Goal: Task Accomplishment & Management: Manage account settings

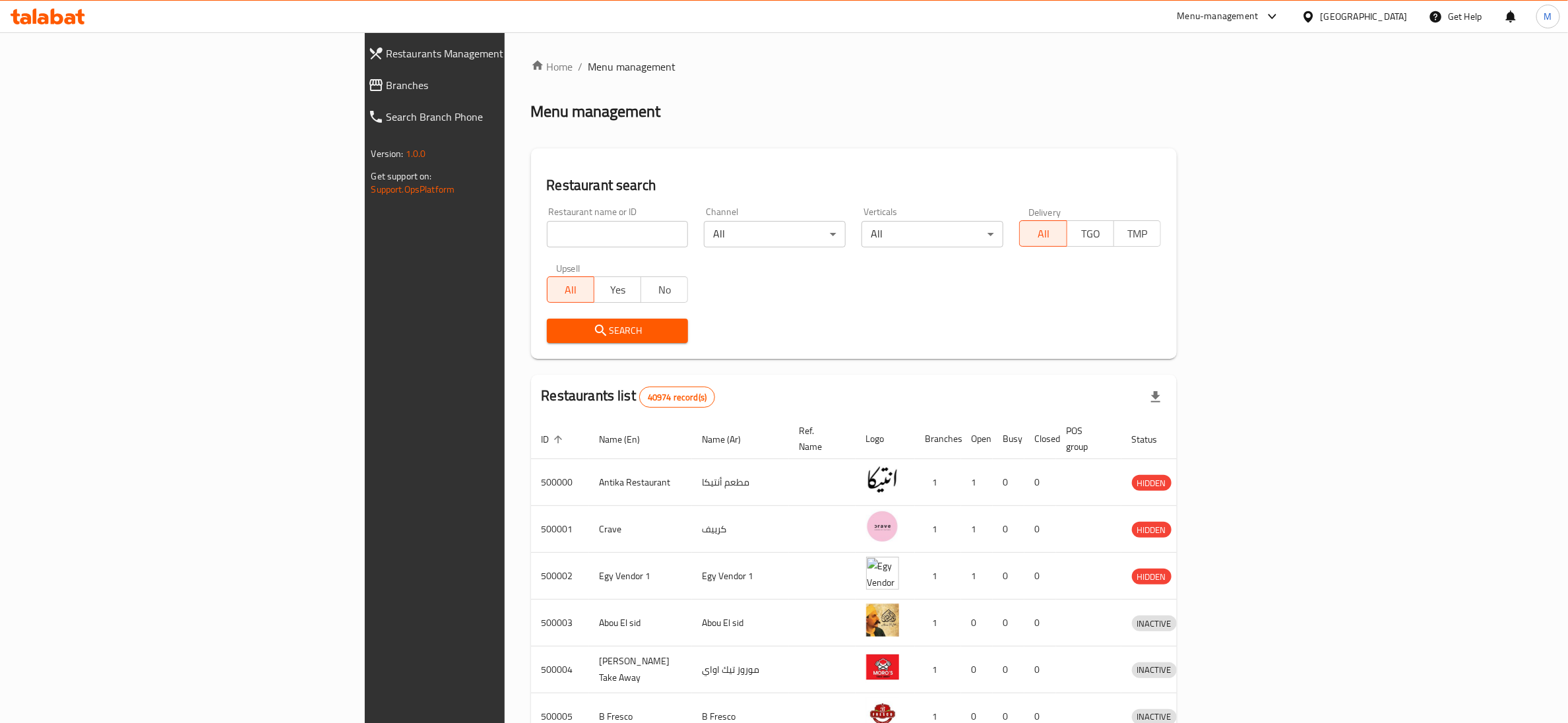
click at [387, 86] on span "Branches" at bounding box center [501, 84] width 230 height 16
click at [387, 88] on span "Branches" at bounding box center [501, 84] width 230 height 16
click at [547, 236] on input "search" at bounding box center [618, 234] width 142 height 26
paste input "704073"
type input "704073"
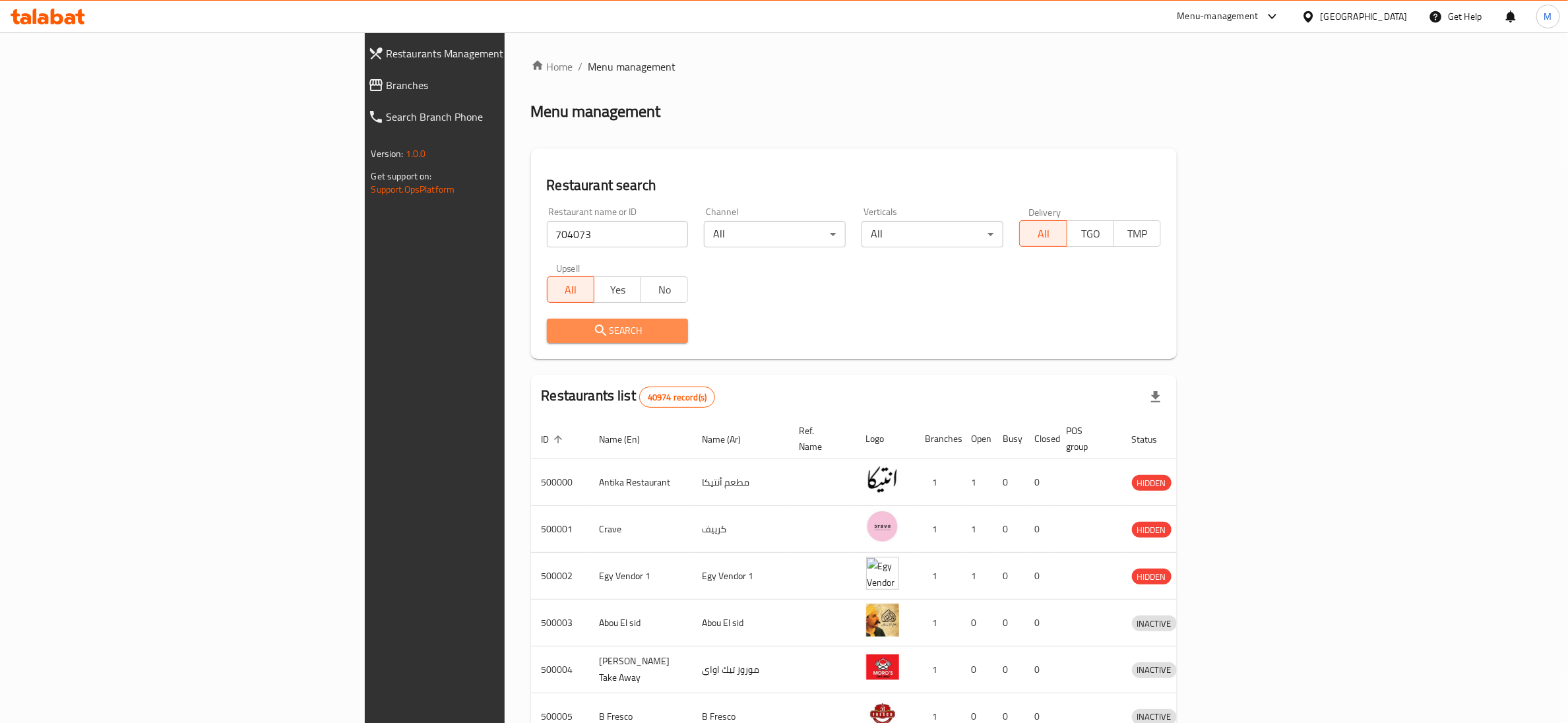
click at [547, 319] on button "Search" at bounding box center [618, 331] width 142 height 25
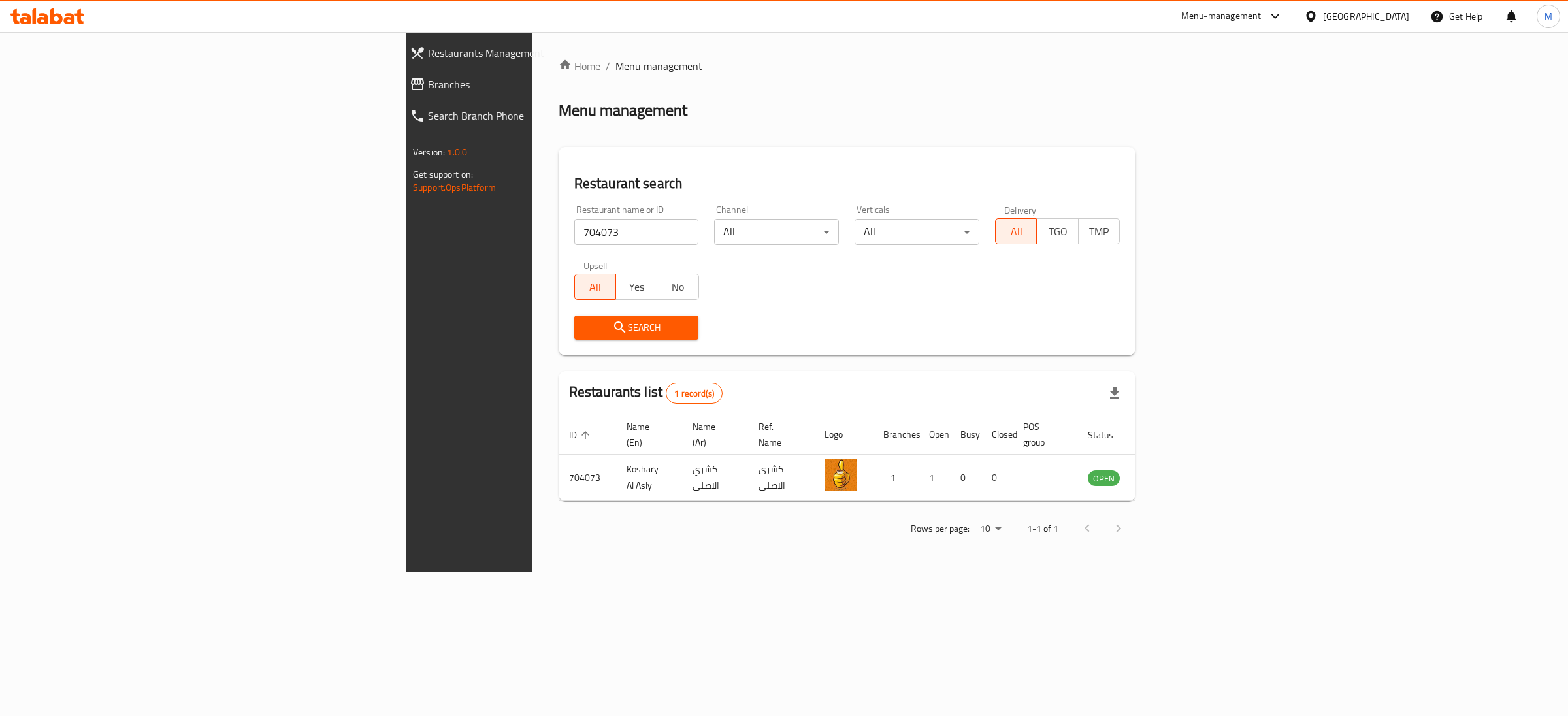
click at [951, 300] on div "Restaurant name or ID 704073 Restaurant name or ID Channel All ​ Verticals All …" at bounding box center [847, 272] width 562 height 150
click at [1181, 470] on link "enhanced table" at bounding box center [1169, 477] width 24 height 15
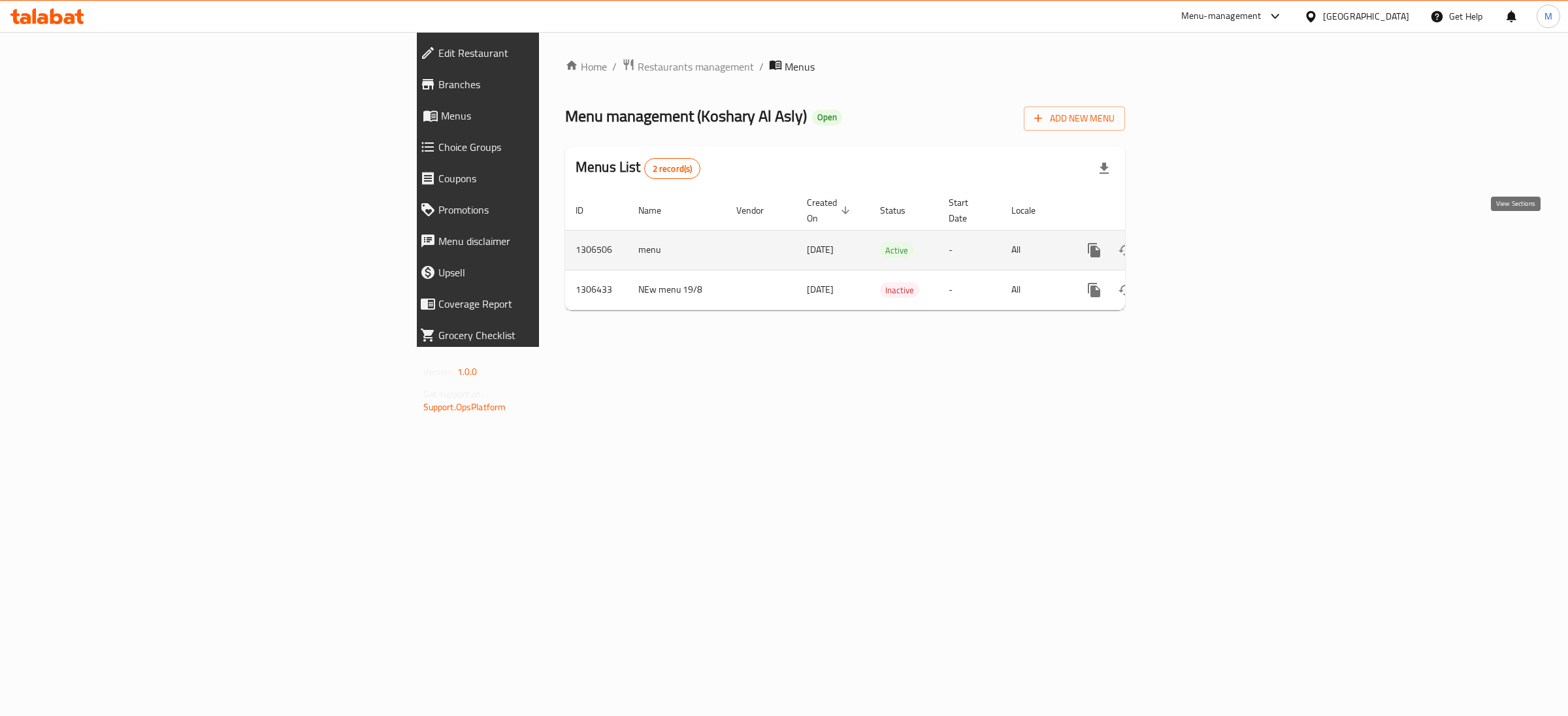
click at [1194, 245] on icon "enhanced table" at bounding box center [1189, 250] width 12 height 12
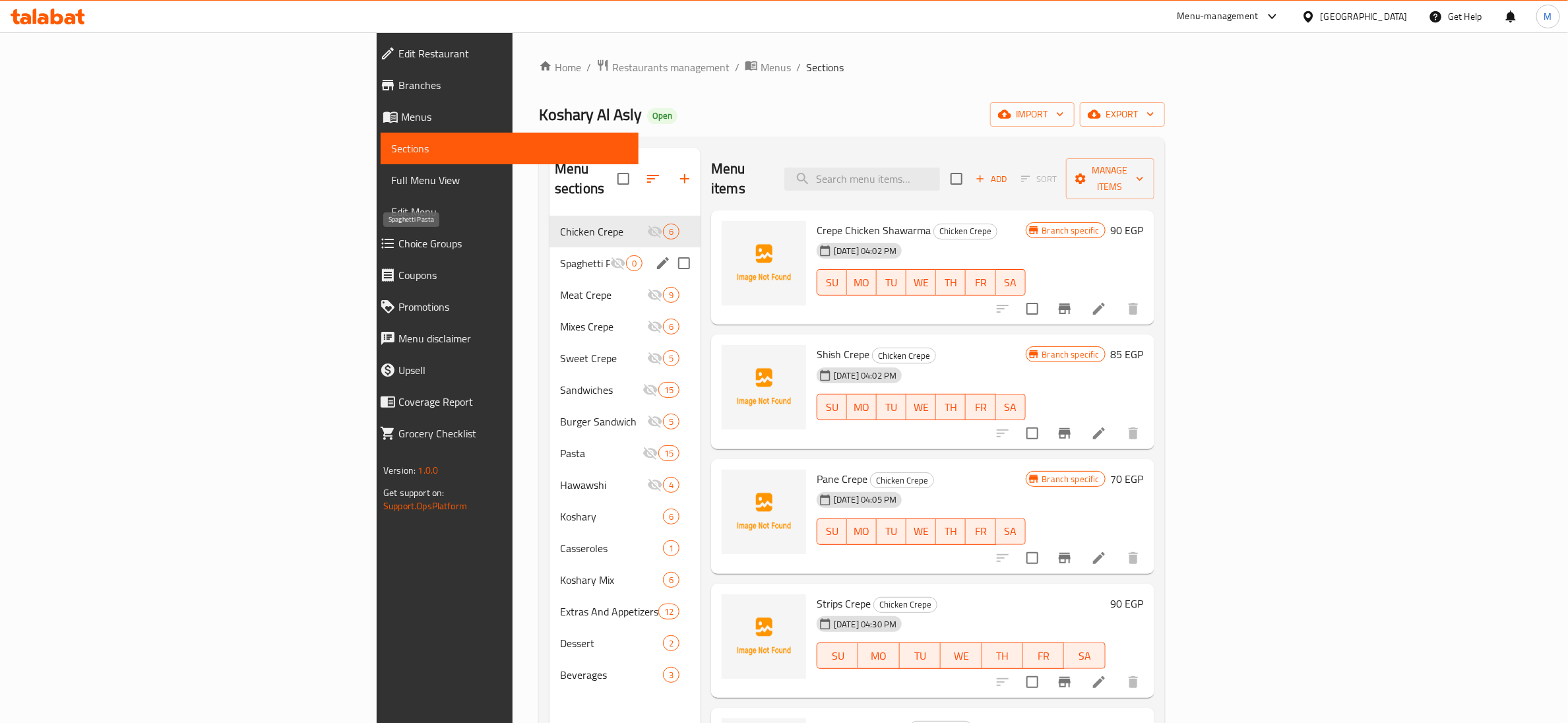
click at [560, 255] on span "Spaghetti Pasta" at bounding box center [585, 263] width 50 height 16
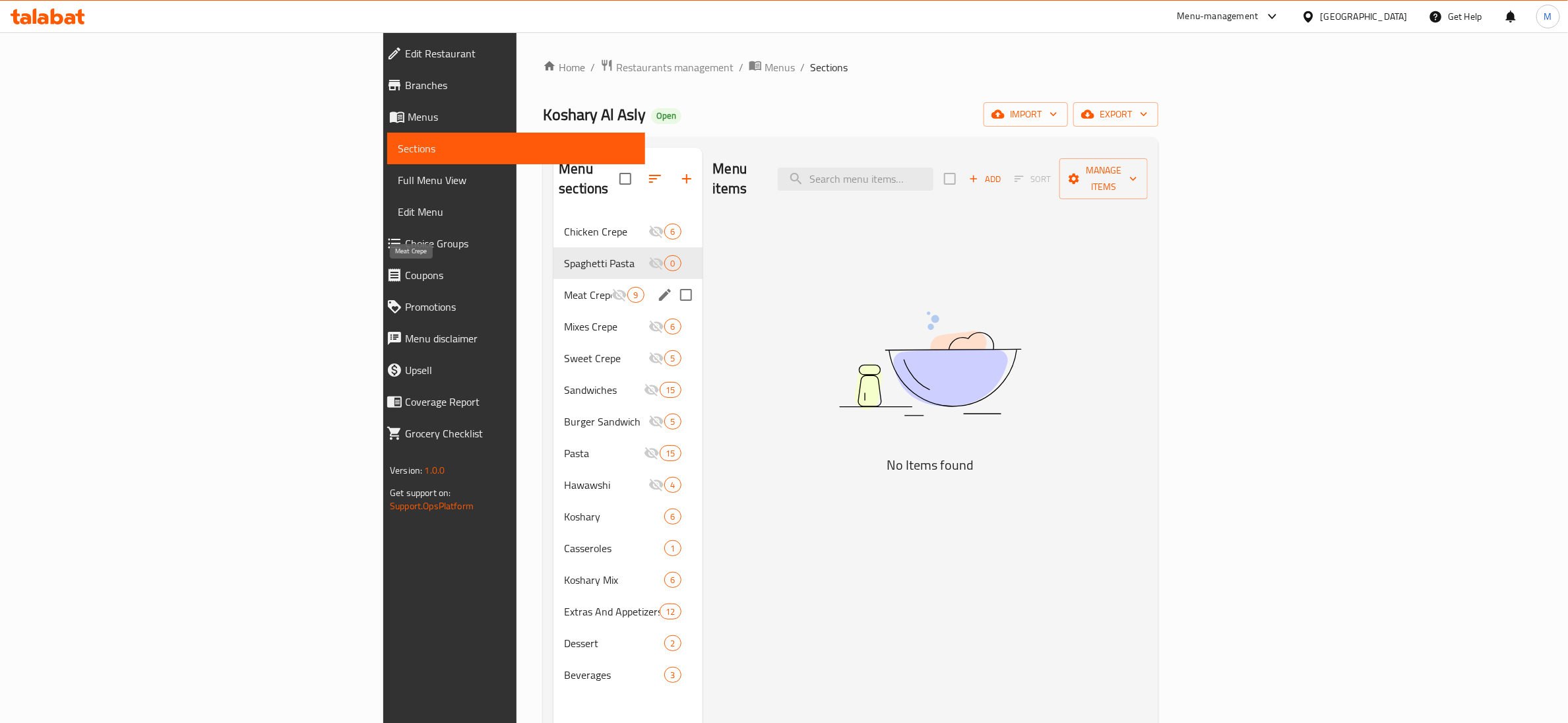
click at [564, 287] on span "Meat Crepe" at bounding box center [588, 294] width 47 height 16
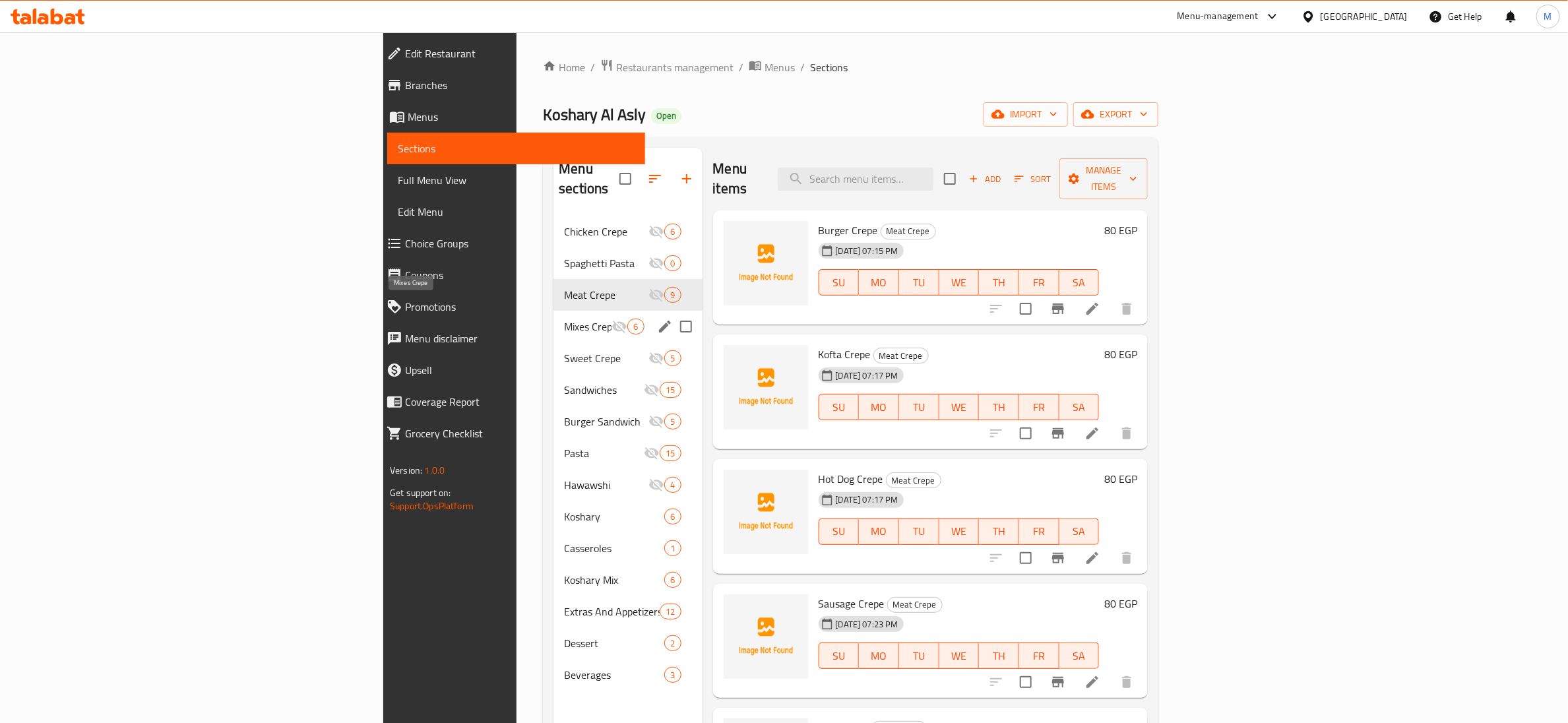
click at [564, 319] on span "Mixes Crepe" at bounding box center [588, 326] width 47 height 16
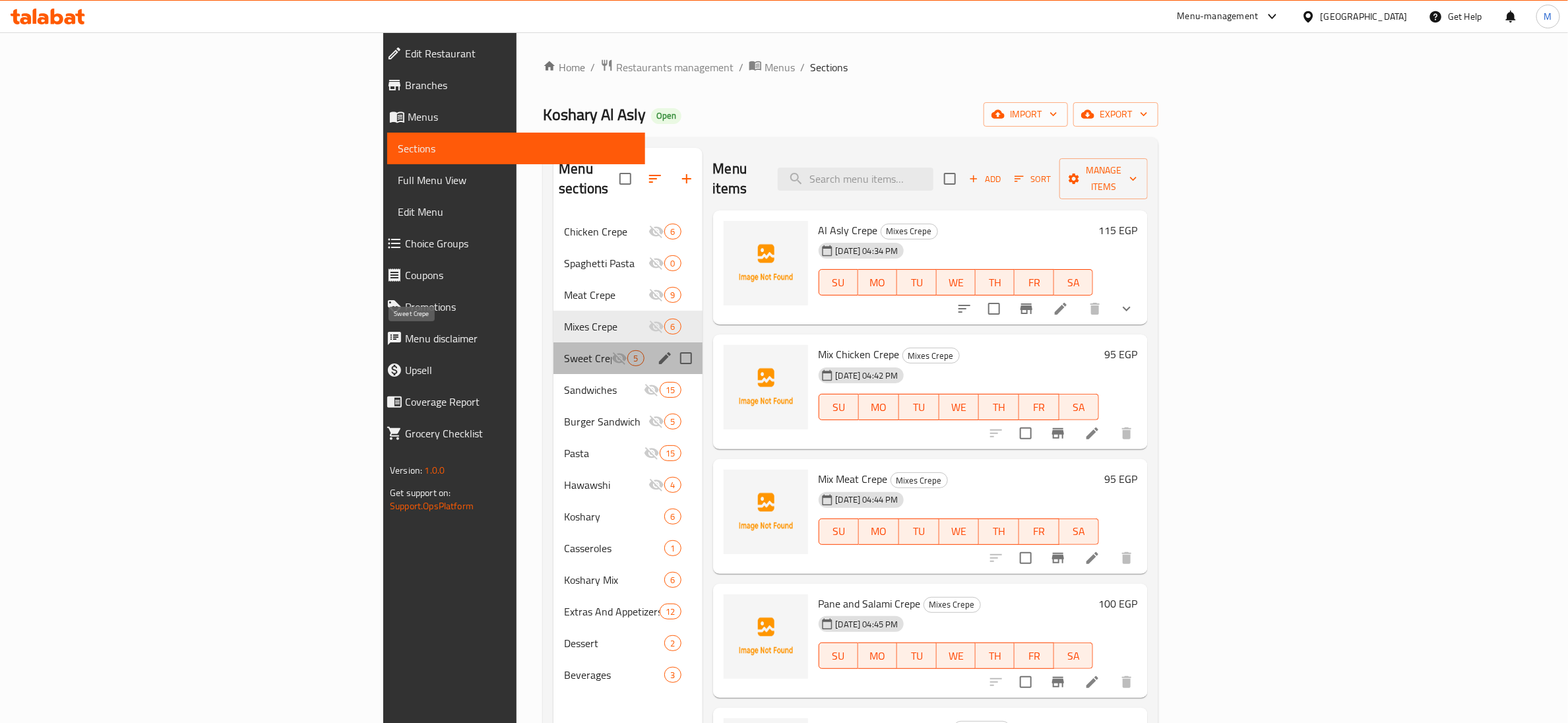
click at [564, 350] on span "Sweet Crepe" at bounding box center [588, 357] width 47 height 16
drag, startPoint x: 434, startPoint y: 353, endPoint x: 301, endPoint y: 6, distance: 371.6
click at [554, 350] on div "Sweet Crepe 5" at bounding box center [627, 358] width 148 height 32
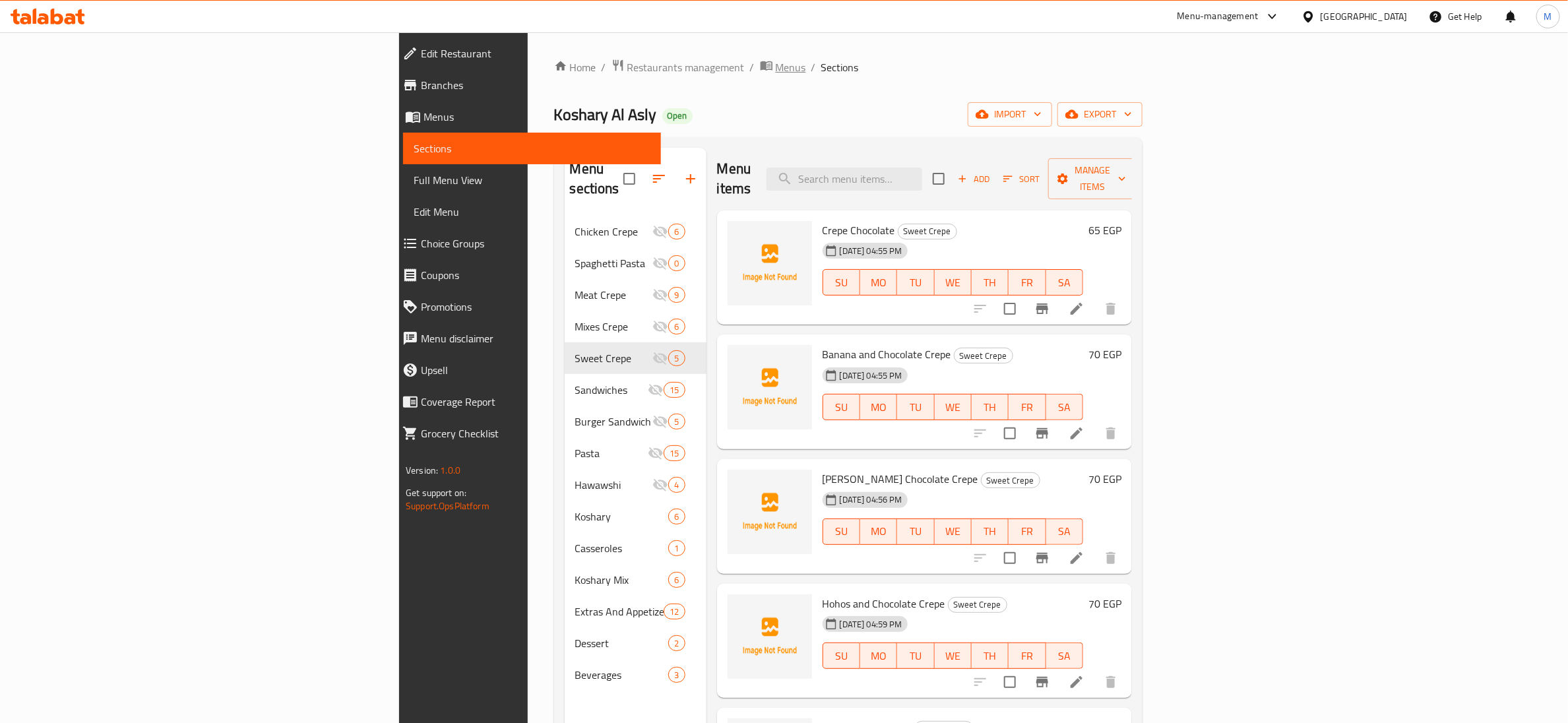
click at [775, 68] on span "Menus" at bounding box center [790, 67] width 30 height 16
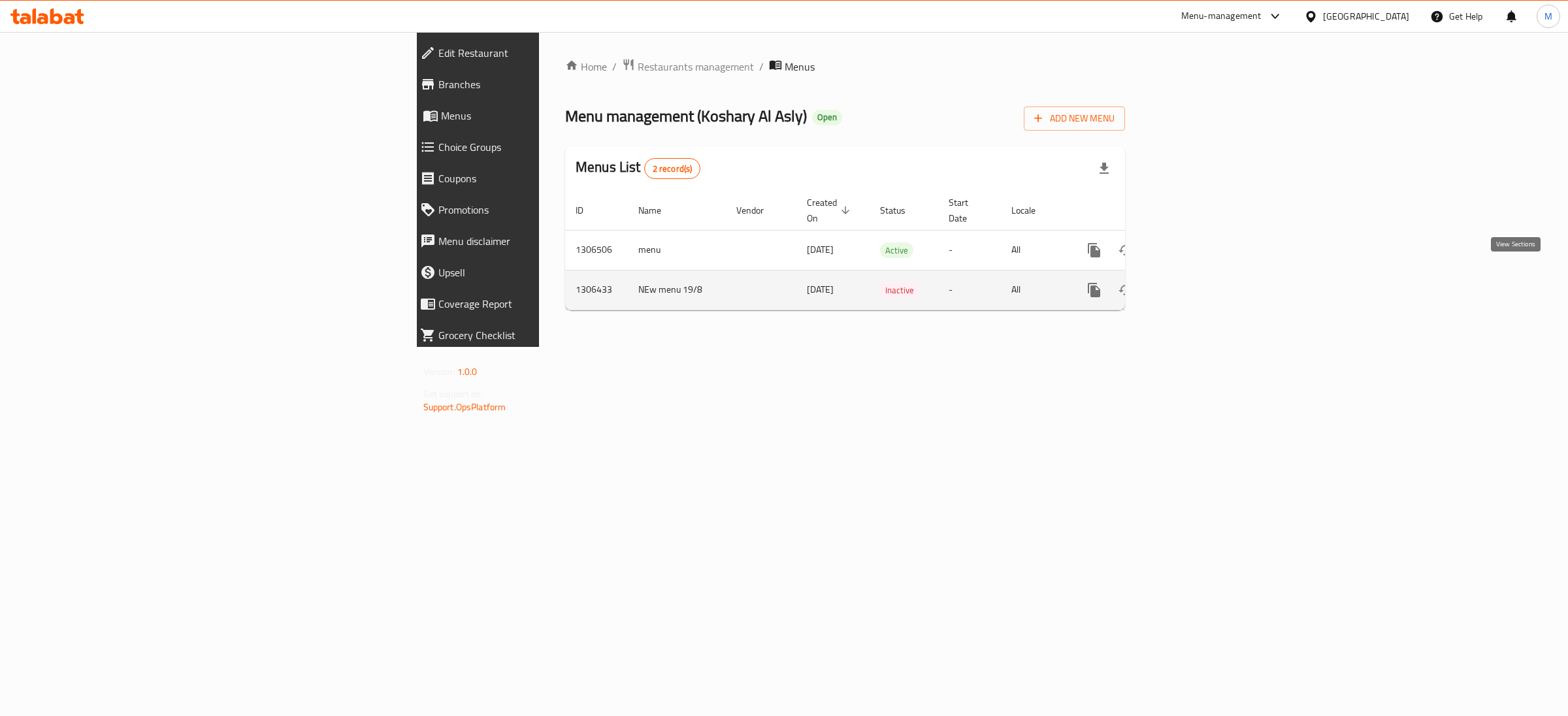
click at [1197, 282] on icon "enhanced table" at bounding box center [1188, 289] width 15 height 15
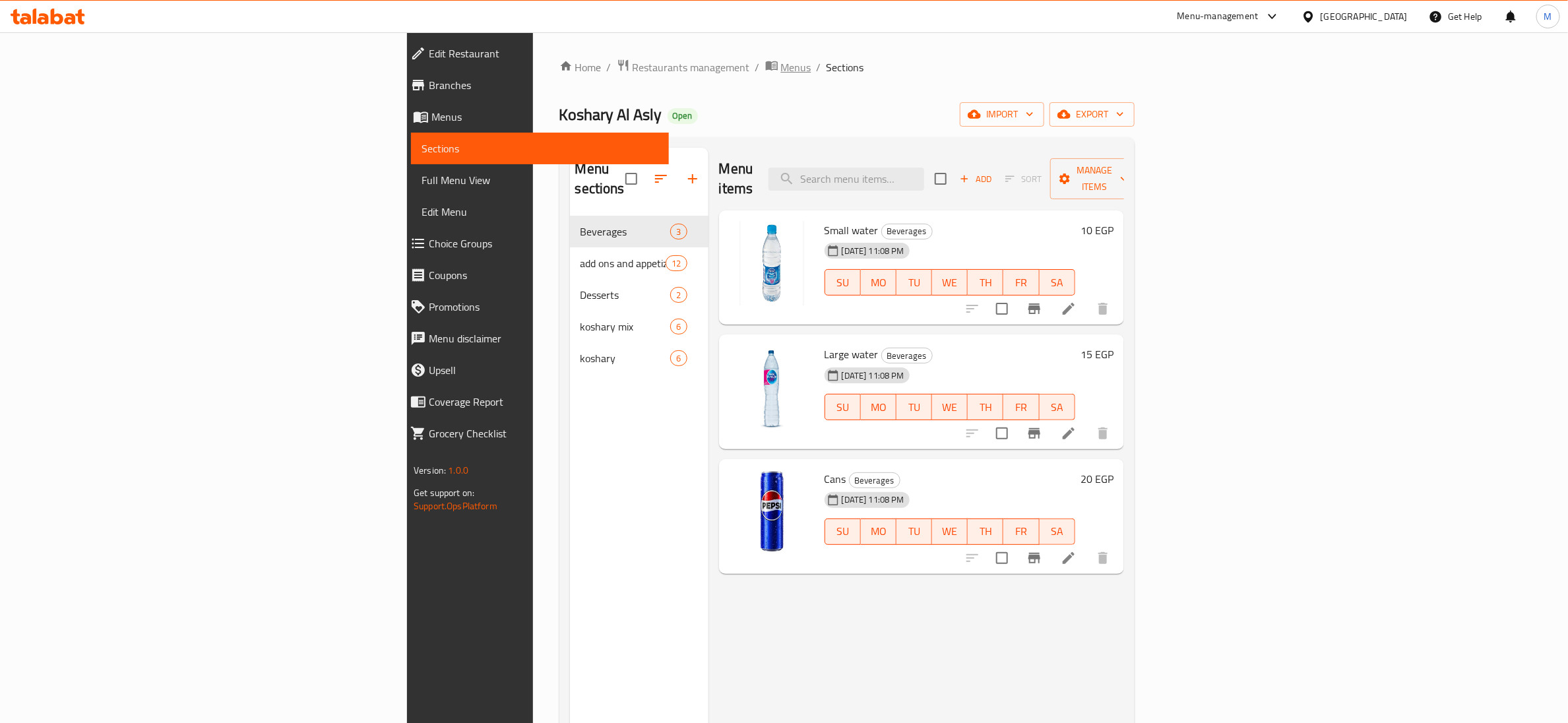
click at [781, 62] on span "Menus" at bounding box center [796, 67] width 30 height 16
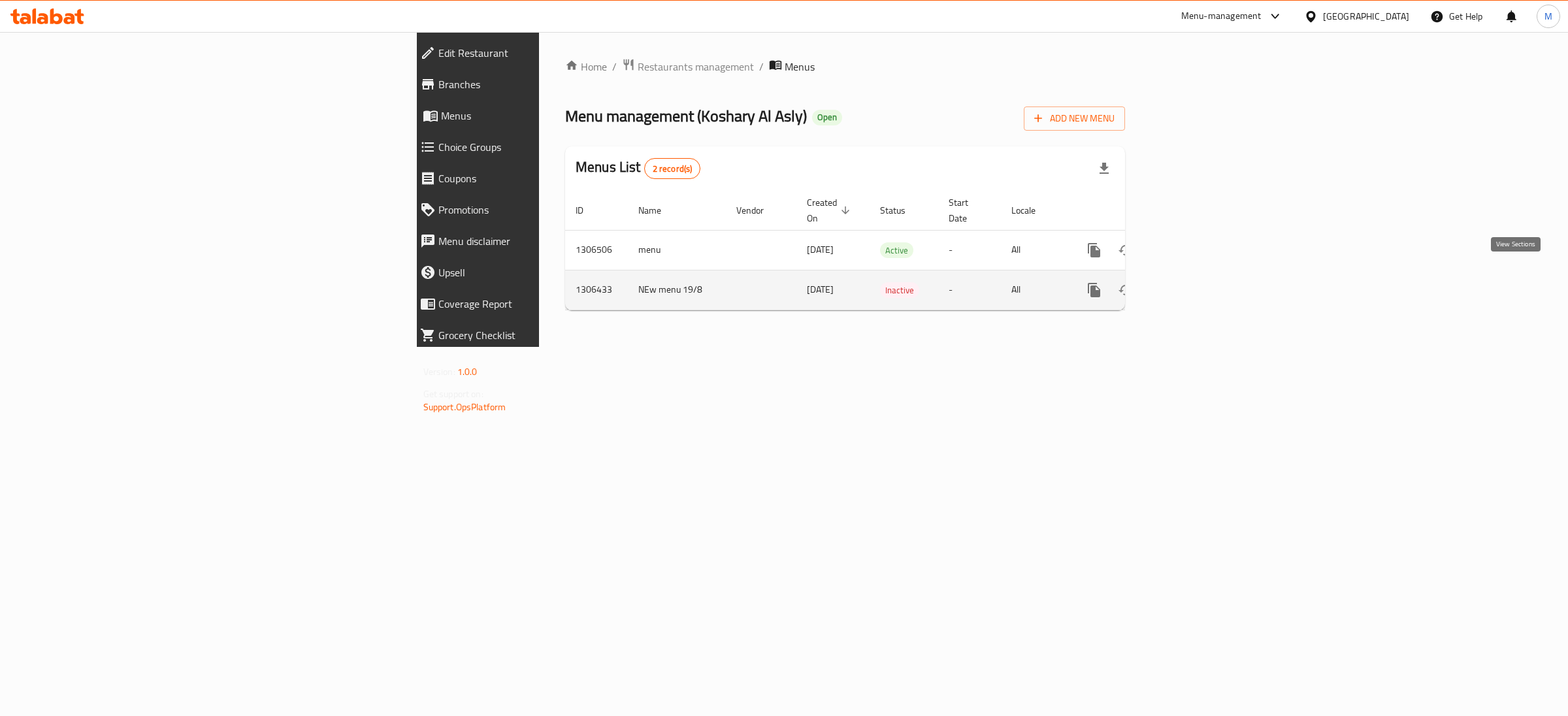
click at [1197, 282] on icon "enhanced table" at bounding box center [1188, 289] width 15 height 15
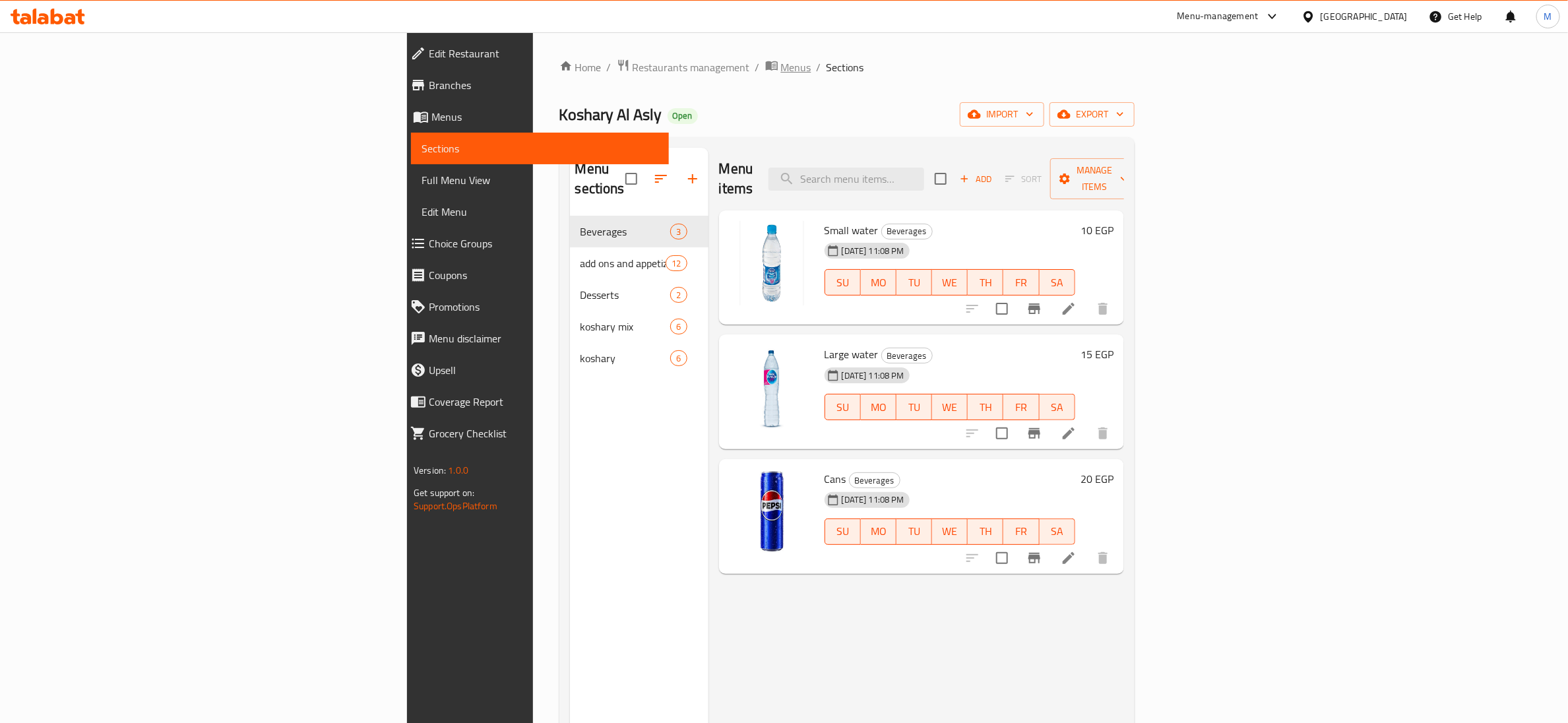
click at [781, 65] on span "Menus" at bounding box center [796, 67] width 30 height 16
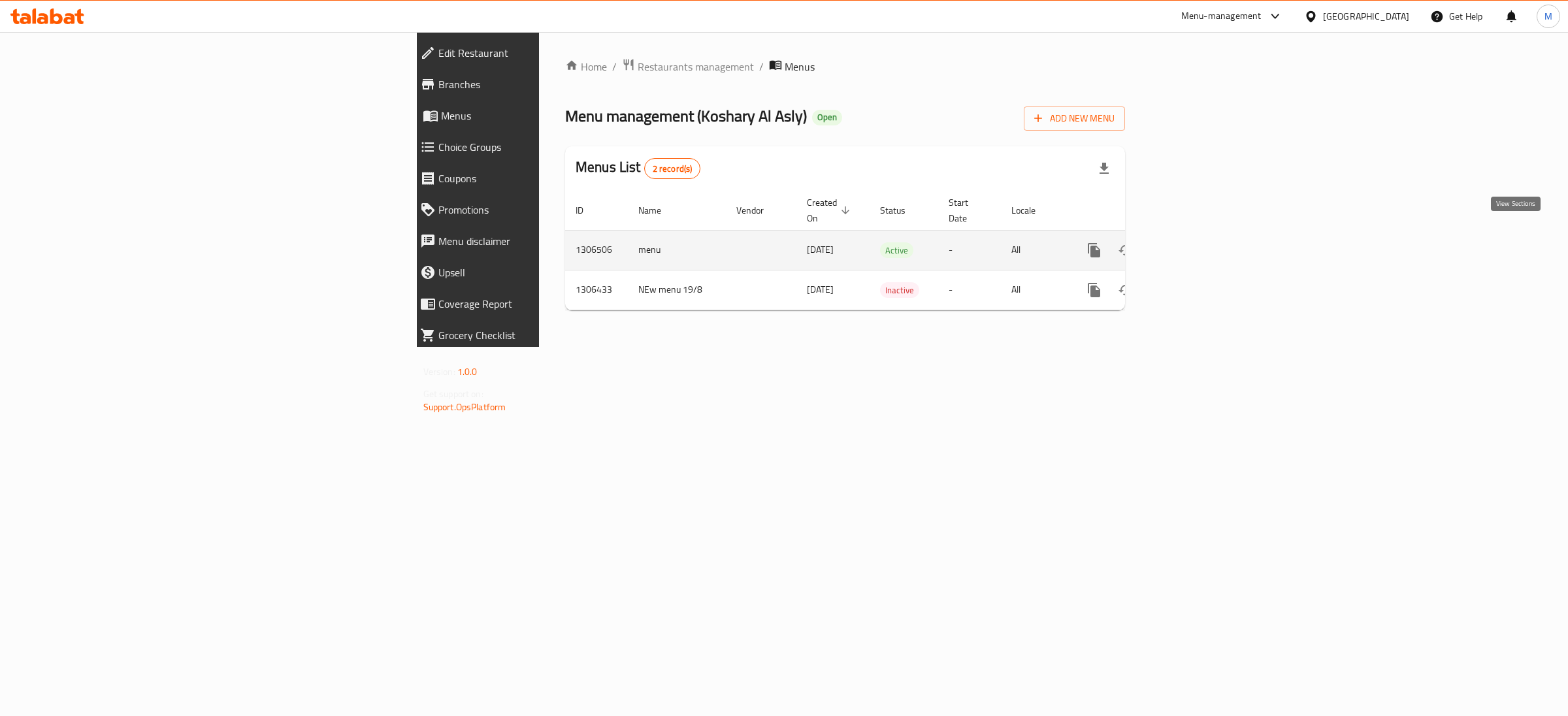
click at [1197, 242] on icon "enhanced table" at bounding box center [1188, 249] width 15 height 15
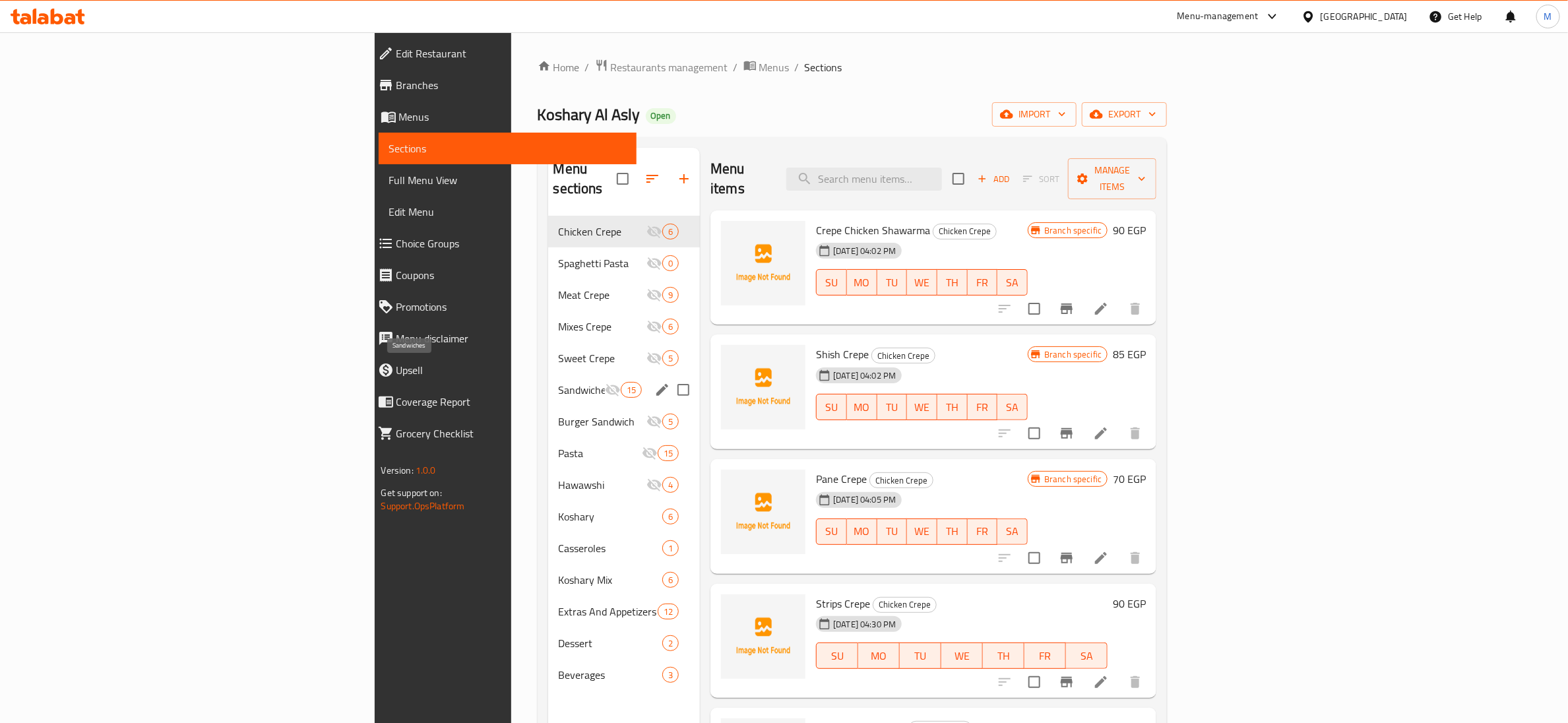
click at [559, 382] on span "Sandwiches" at bounding box center [582, 389] width 46 height 16
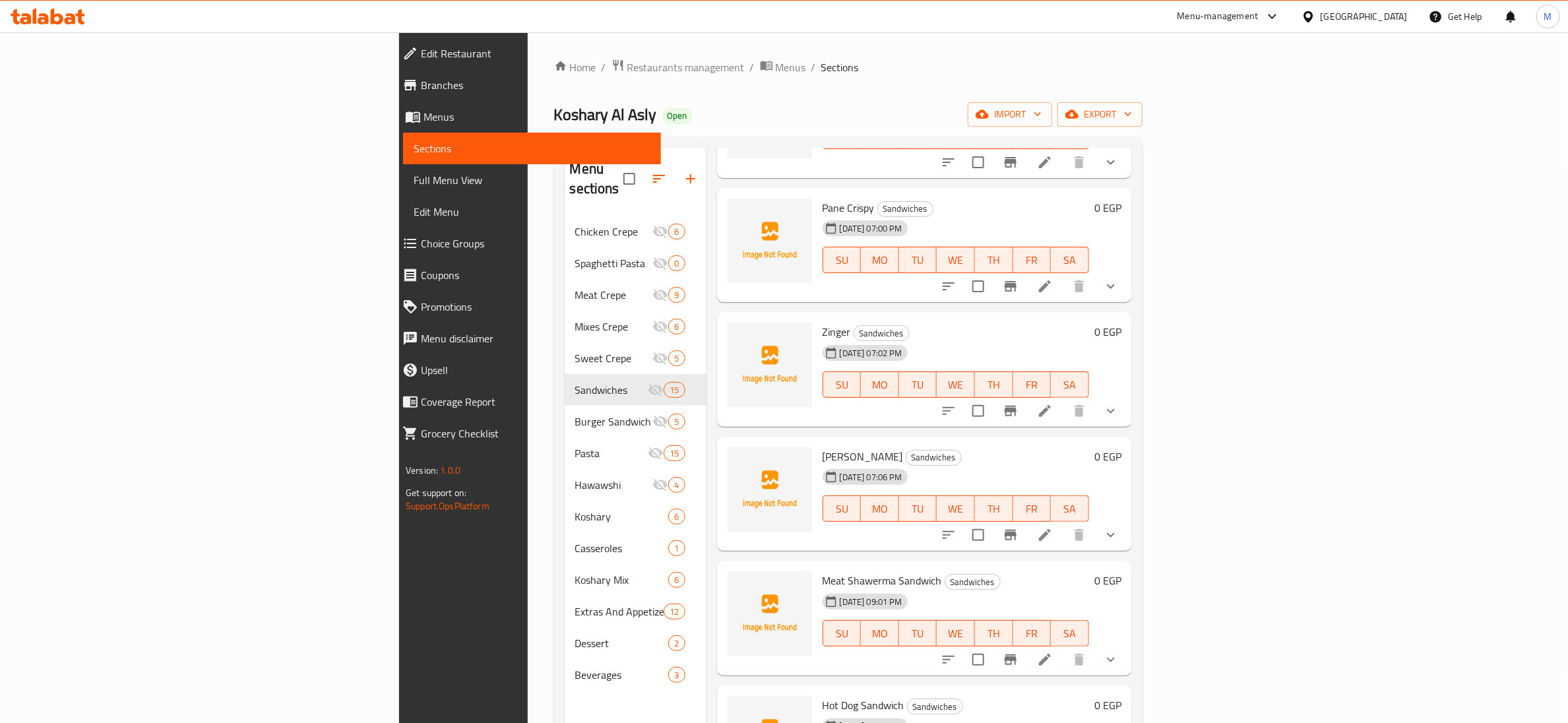
scroll to position [594, 0]
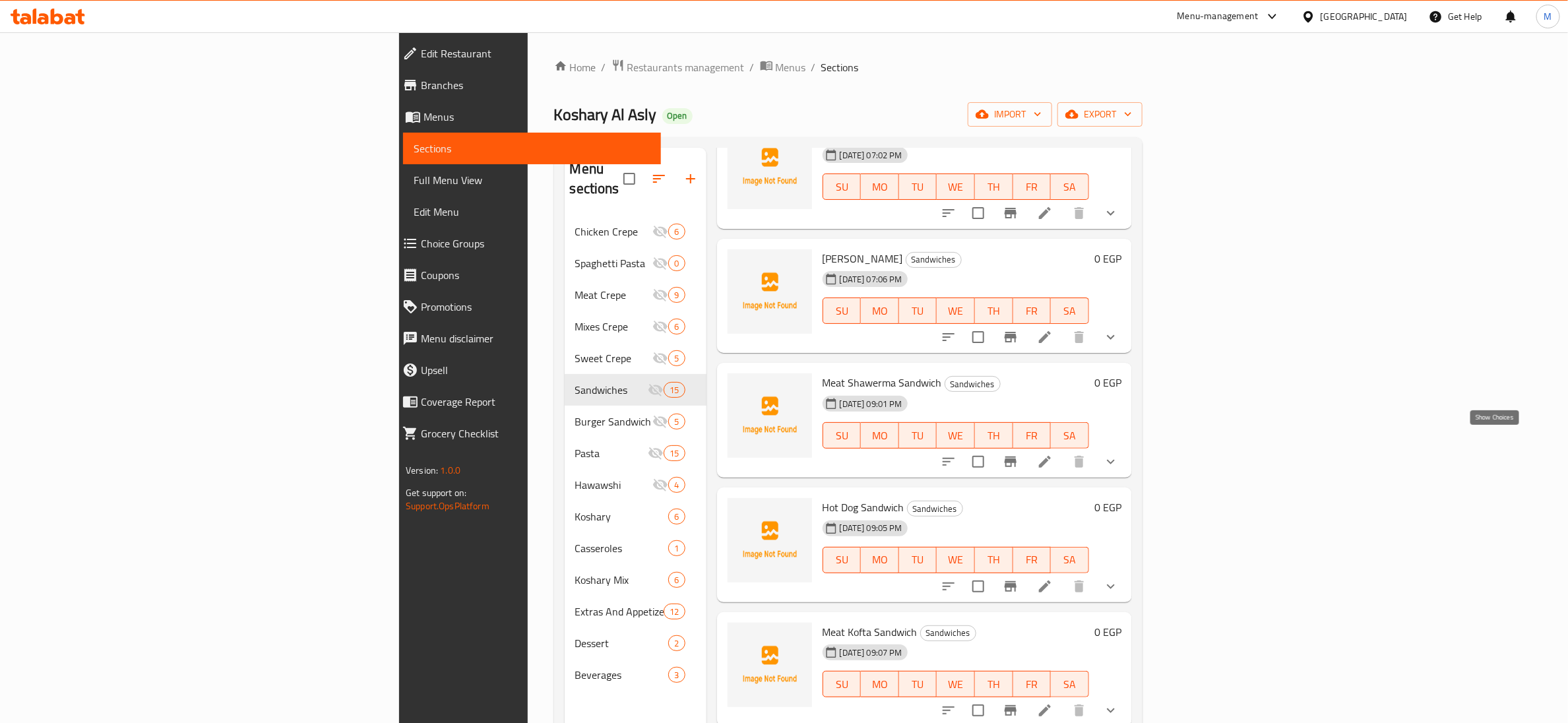
click at [1119, 454] on icon "show more" at bounding box center [1110, 461] width 16 height 16
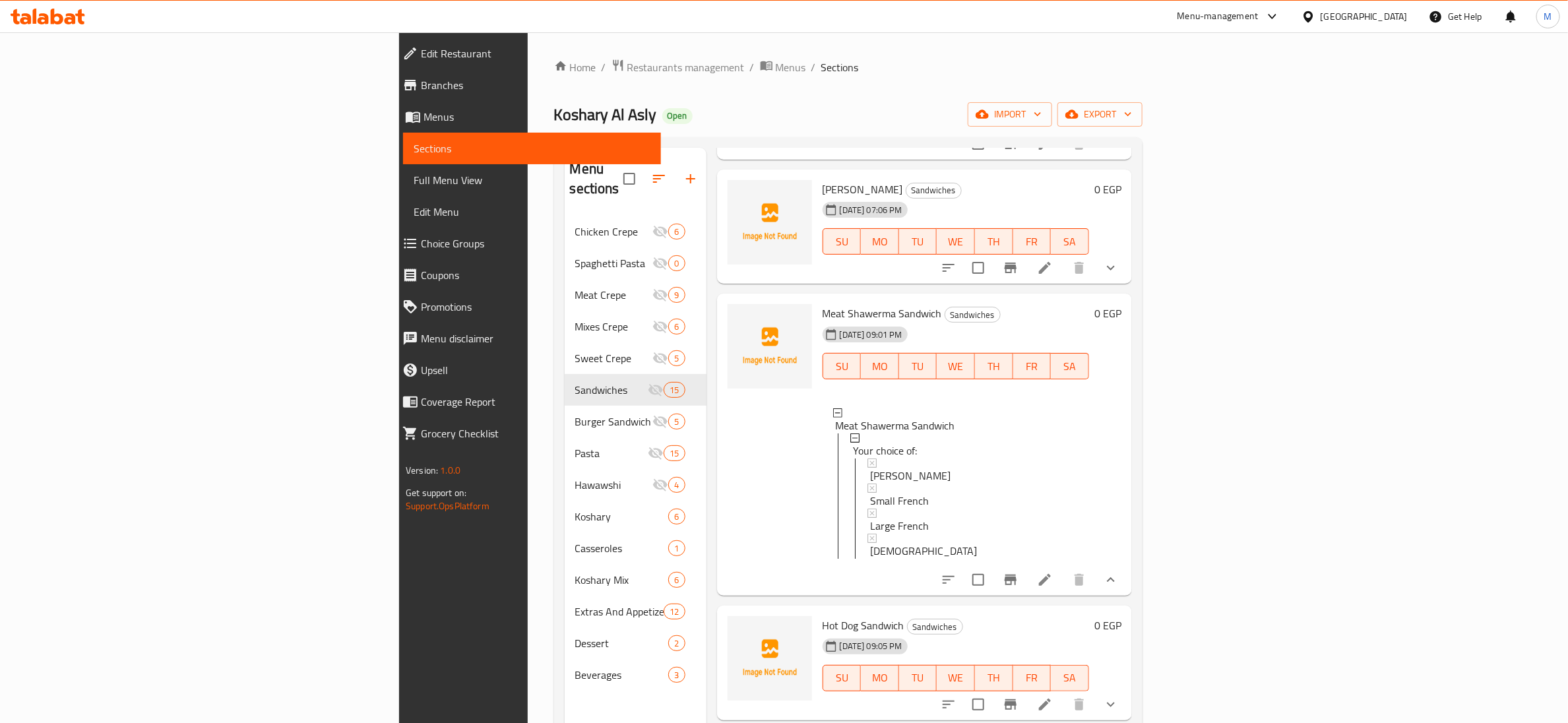
scroll to position [693, 0]
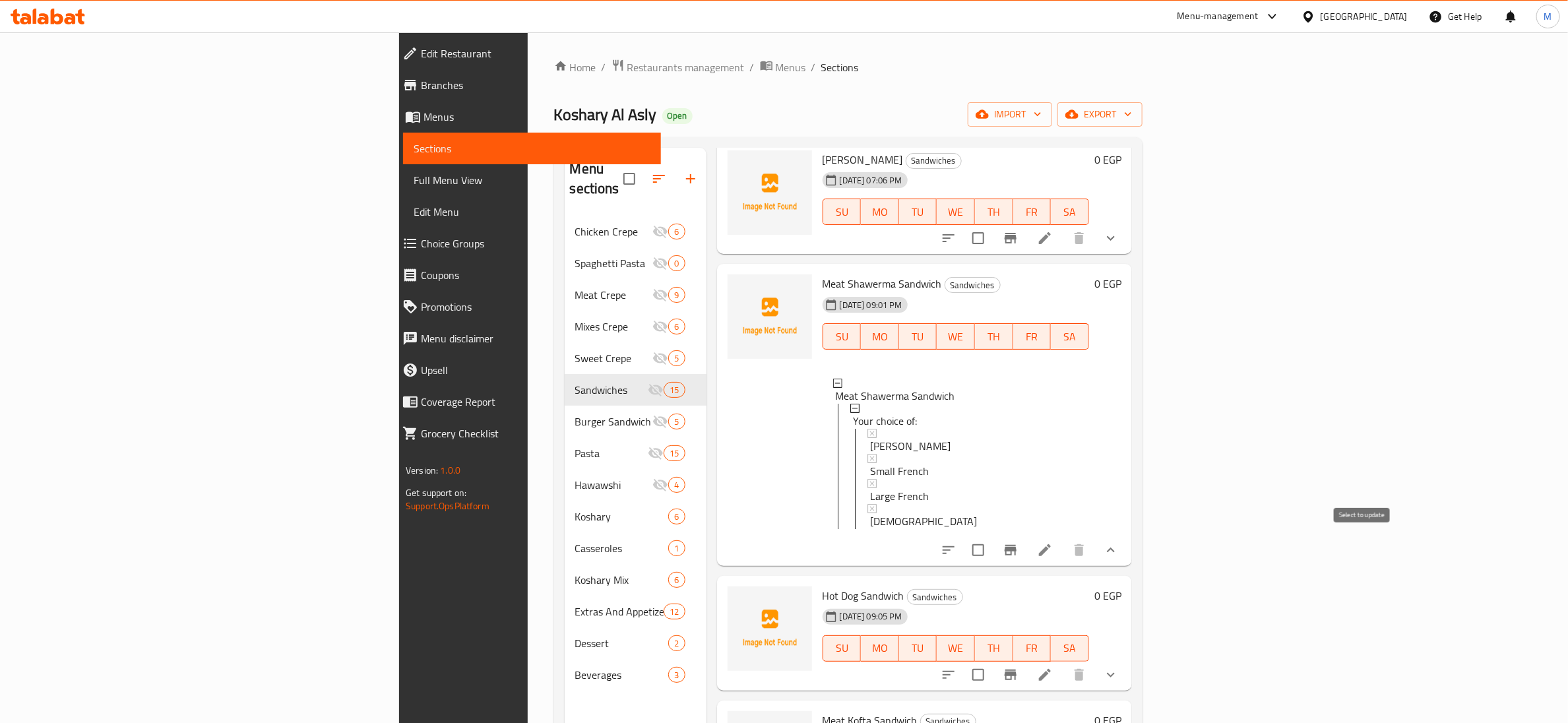
click at [992, 538] on input "checkbox" at bounding box center [978, 550] width 28 height 28
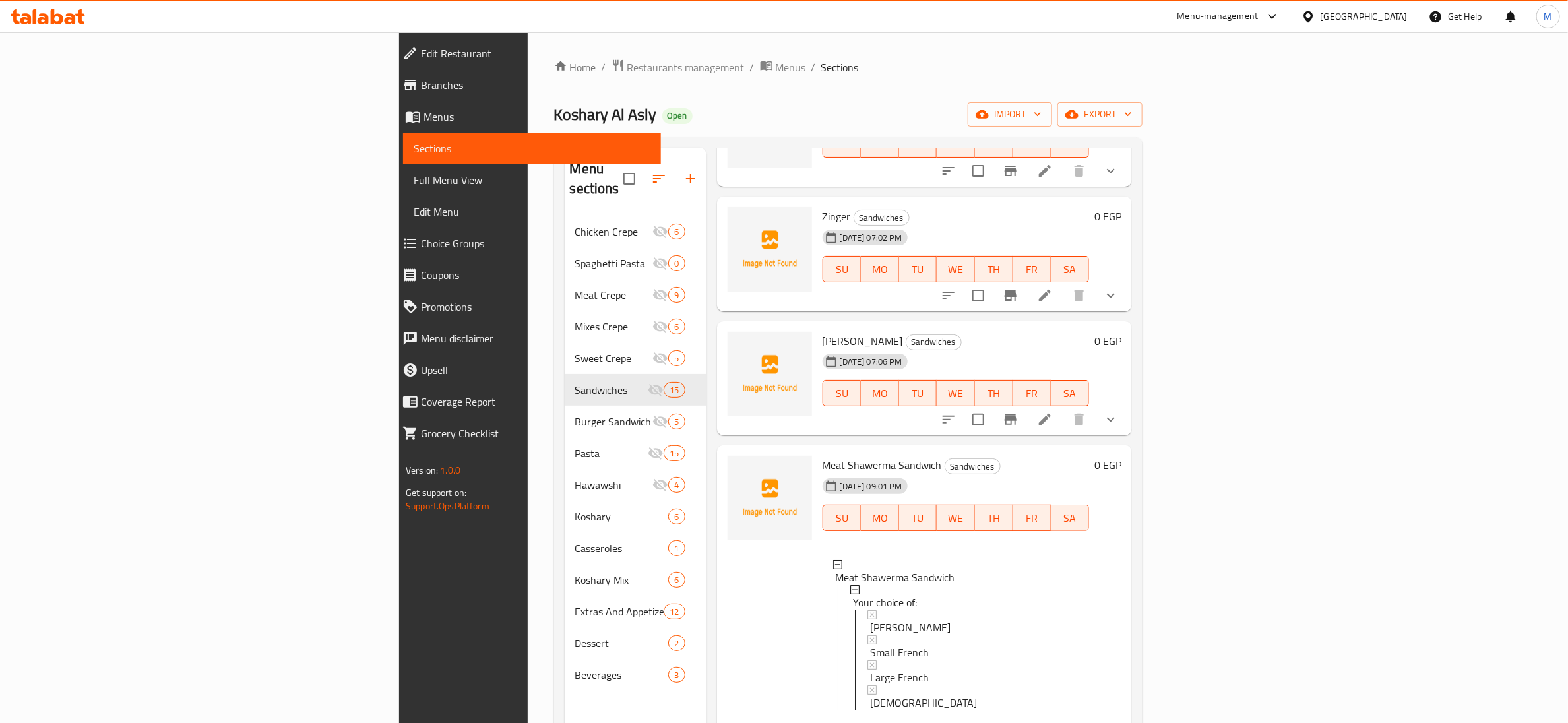
scroll to position [0, 0]
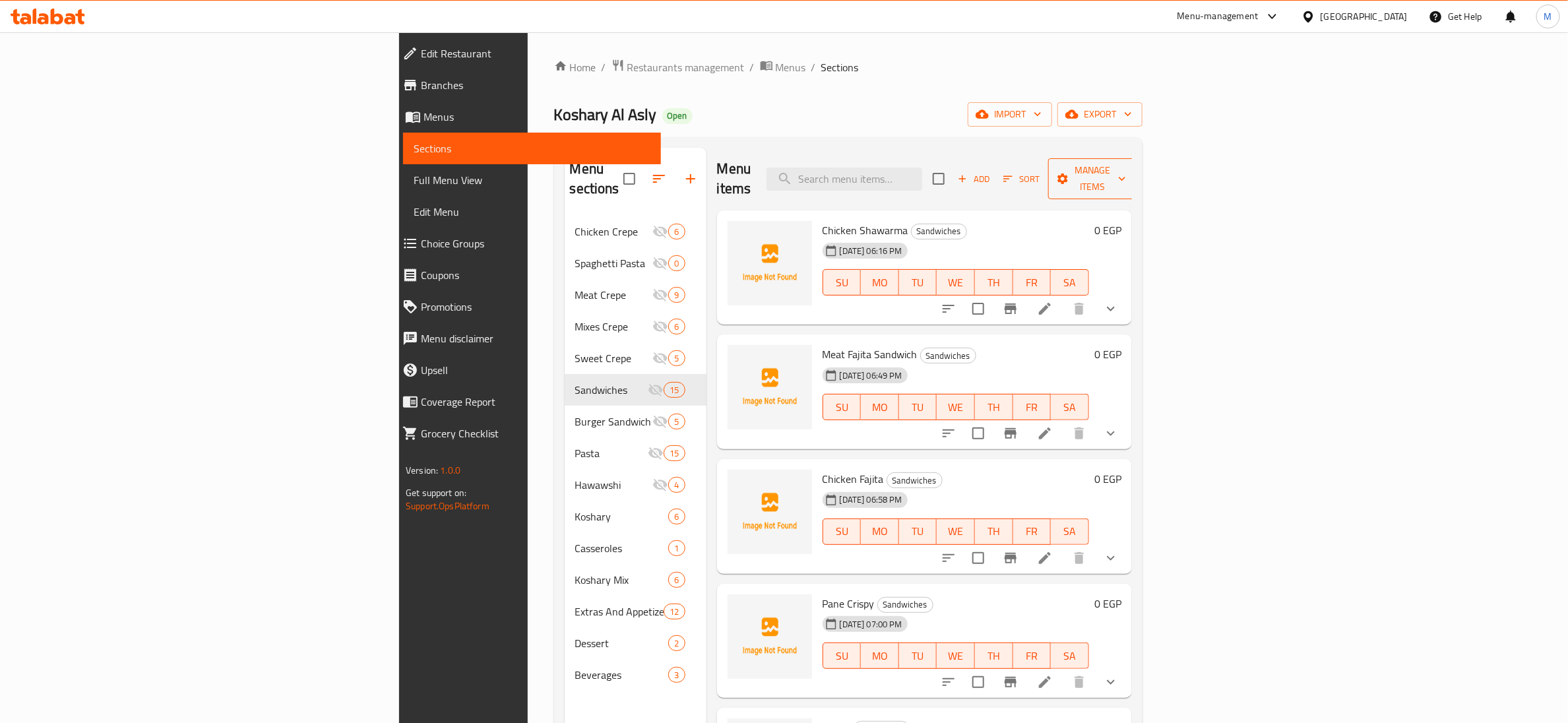
click at [1126, 162] on span "Manage items" at bounding box center [1092, 178] width 67 height 33
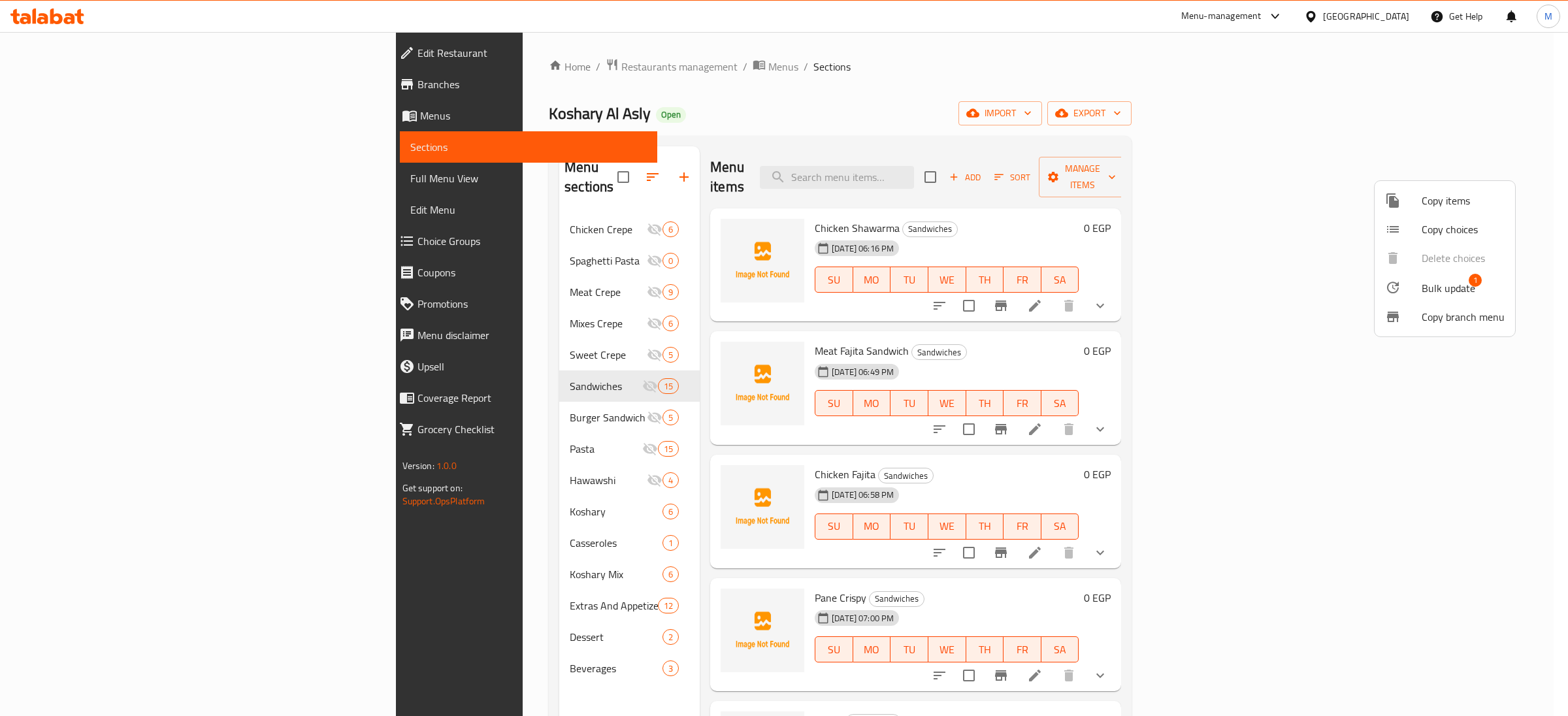
click at [1440, 292] on span "Bulk update" at bounding box center [1449, 288] width 53 height 15
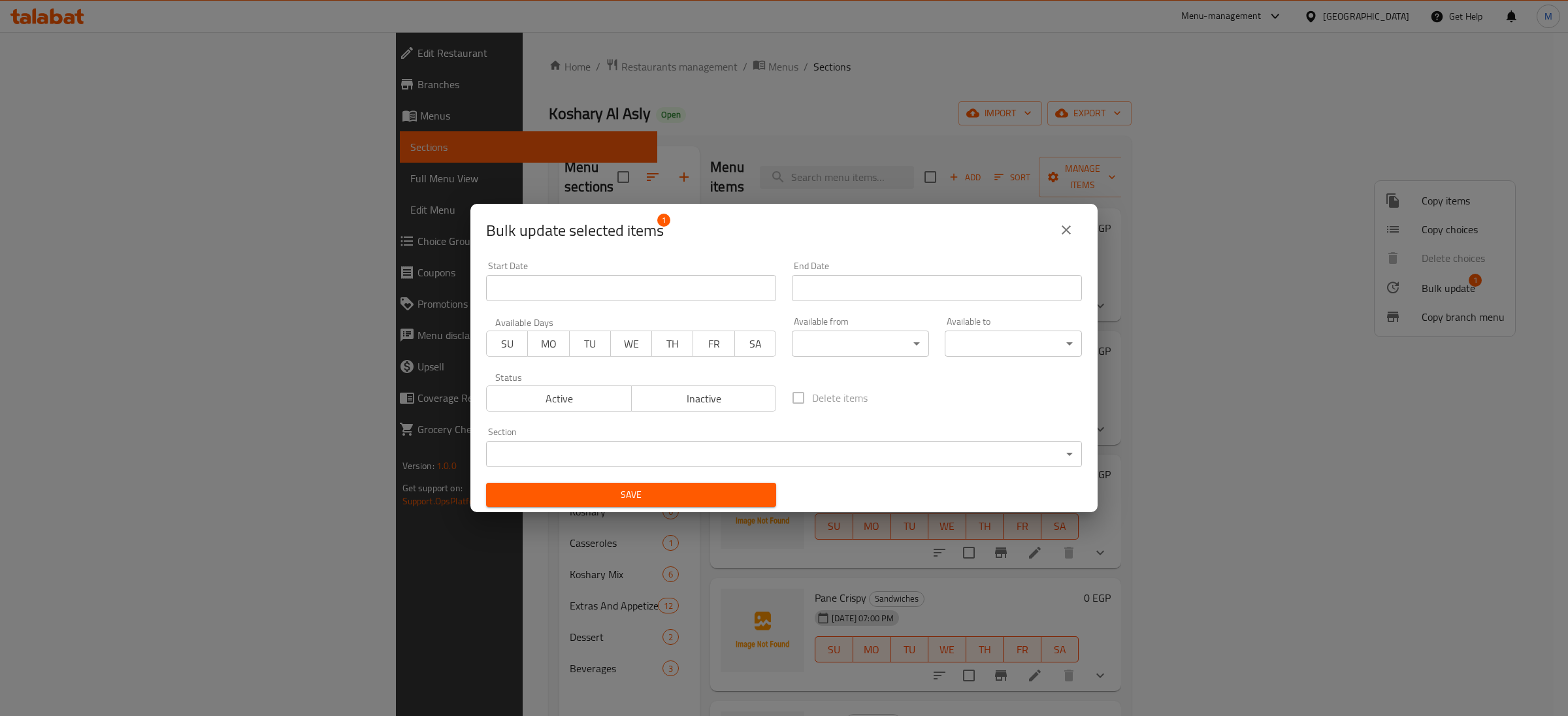
click at [692, 412] on div "Status Active Inactive" at bounding box center [630, 392] width 305 height 55
click at [684, 400] on span "Inactive" at bounding box center [704, 398] width 135 height 19
click at [700, 501] on span "Save" at bounding box center [631, 495] width 269 height 16
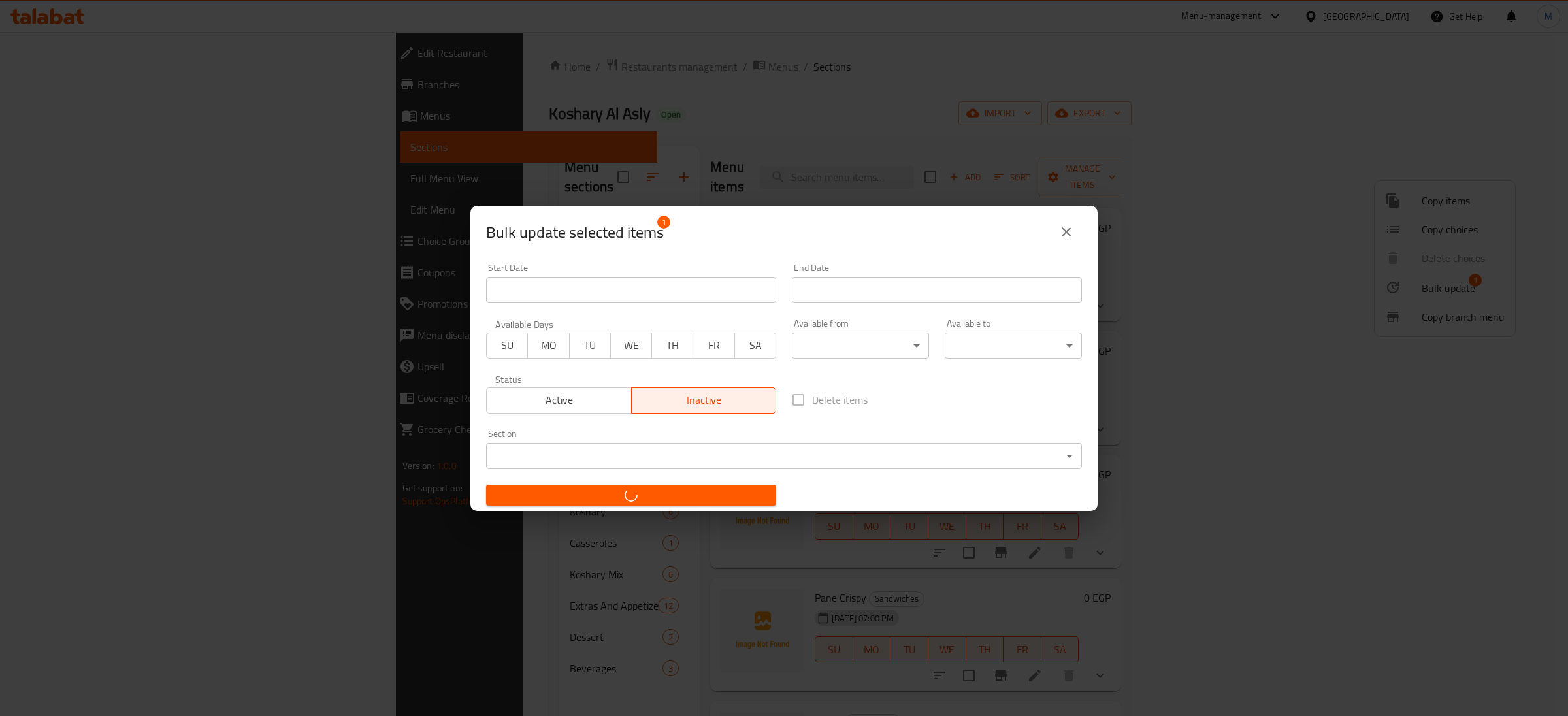
checkbox input "false"
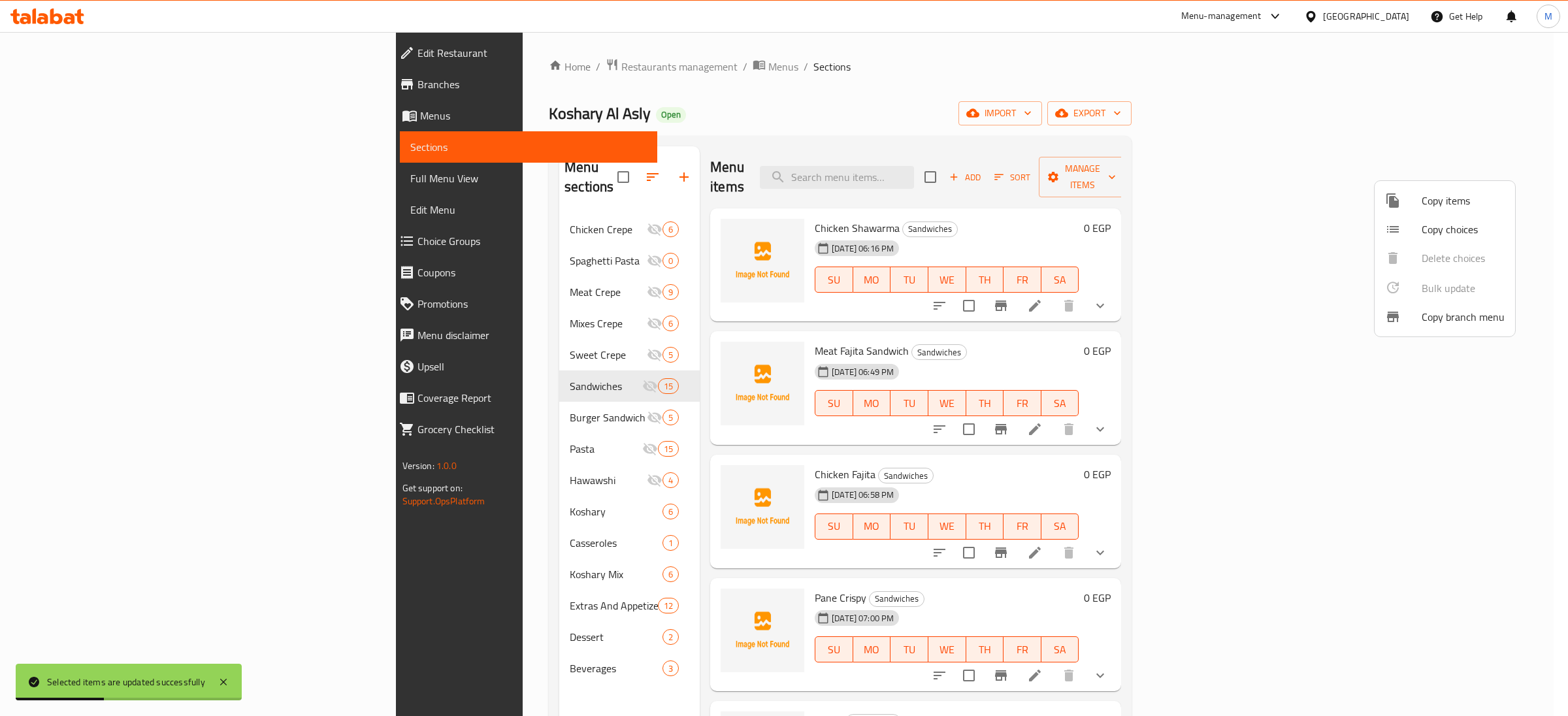
click at [587, 165] on div at bounding box center [784, 358] width 1568 height 716
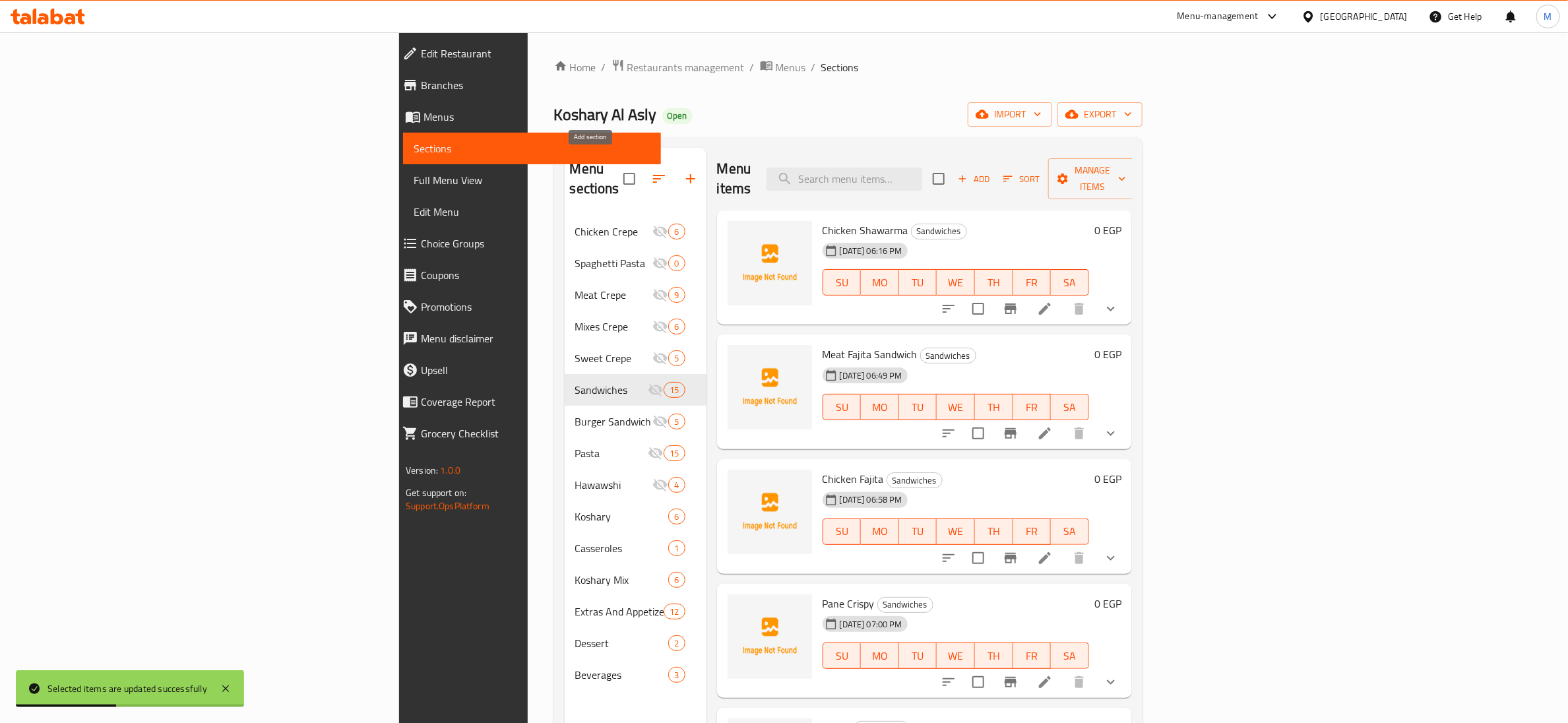
click at [683, 171] on icon "button" at bounding box center [690, 178] width 16 height 16
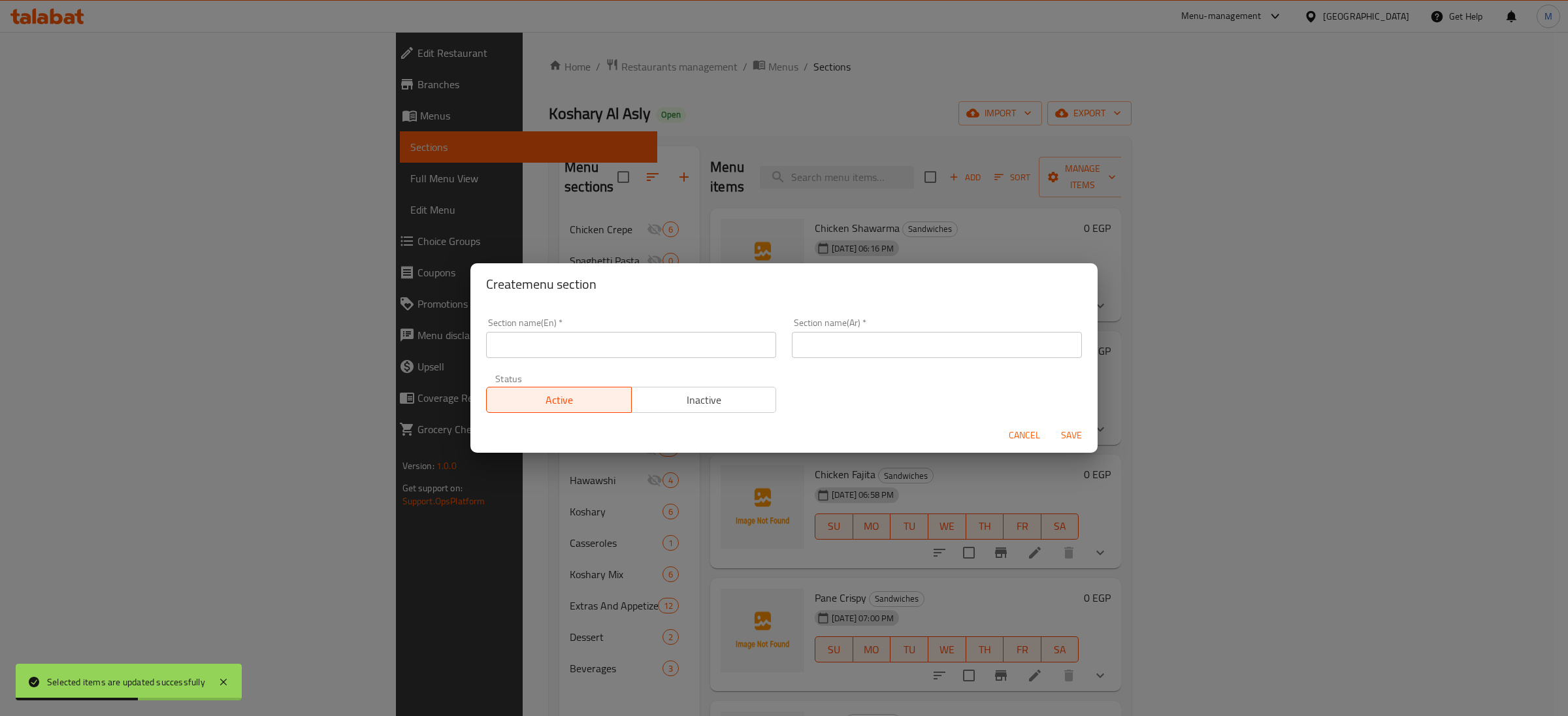
click at [647, 341] on input "text" at bounding box center [631, 345] width 290 height 26
type input "Delete"
click at [873, 352] on input "text" at bounding box center [937, 345] width 290 height 26
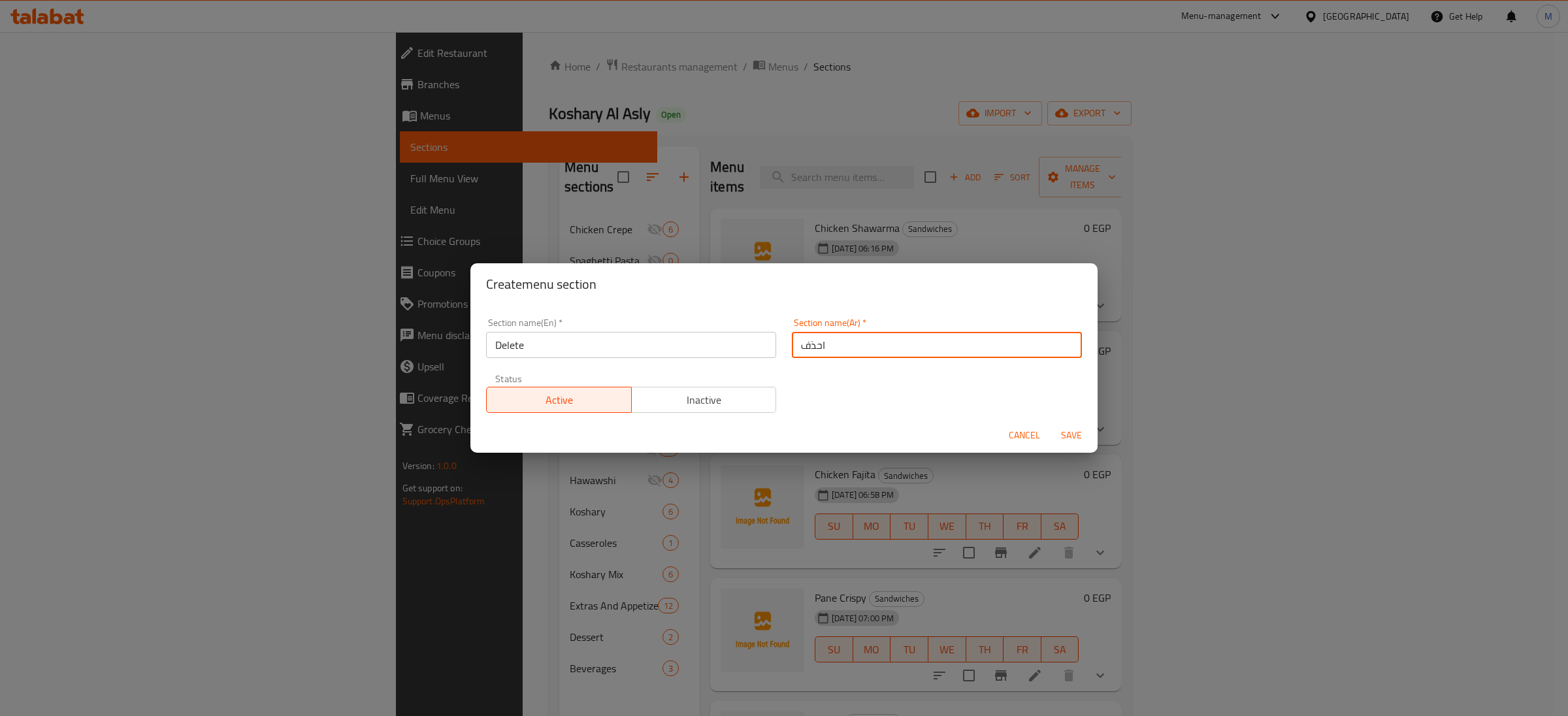
type input "احذف"
drag, startPoint x: 869, startPoint y: 380, endPoint x: 849, endPoint y: 390, distance: 22.4
click at [869, 381] on div "Section name(En)   * Delete Section name(En) * Section name(Ar)   * احذف Sectio…" at bounding box center [784, 365] width 612 height 110
click at [852, 341] on input "احذف" at bounding box center [937, 345] width 290 height 26
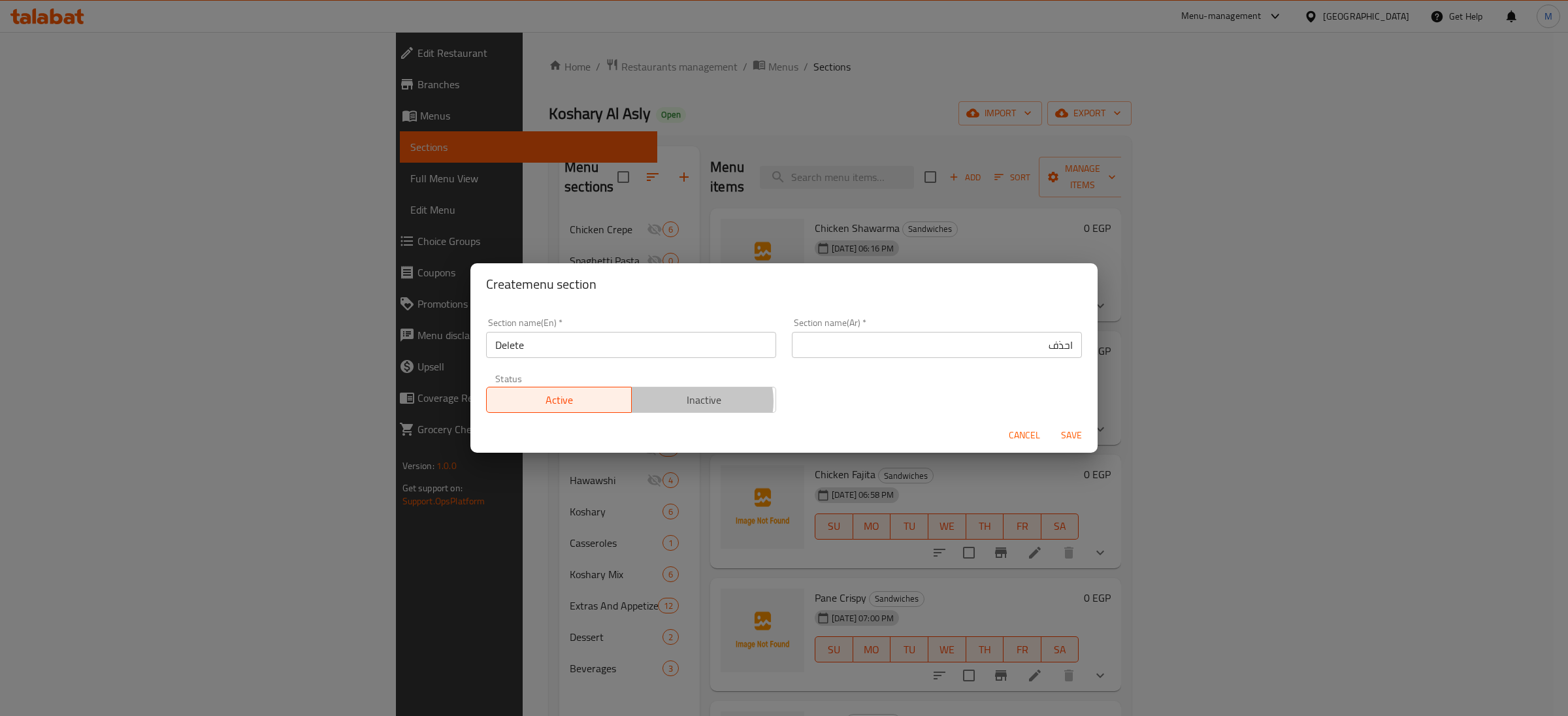
click at [692, 402] on span "Inactive" at bounding box center [704, 399] width 135 height 19
click at [878, 389] on div "Section name(En)   * Delete Section name(En) * Section name(Ar)   * احذف Sectio…" at bounding box center [784, 365] width 612 height 110
click at [1065, 431] on span "Save" at bounding box center [1071, 435] width 32 height 16
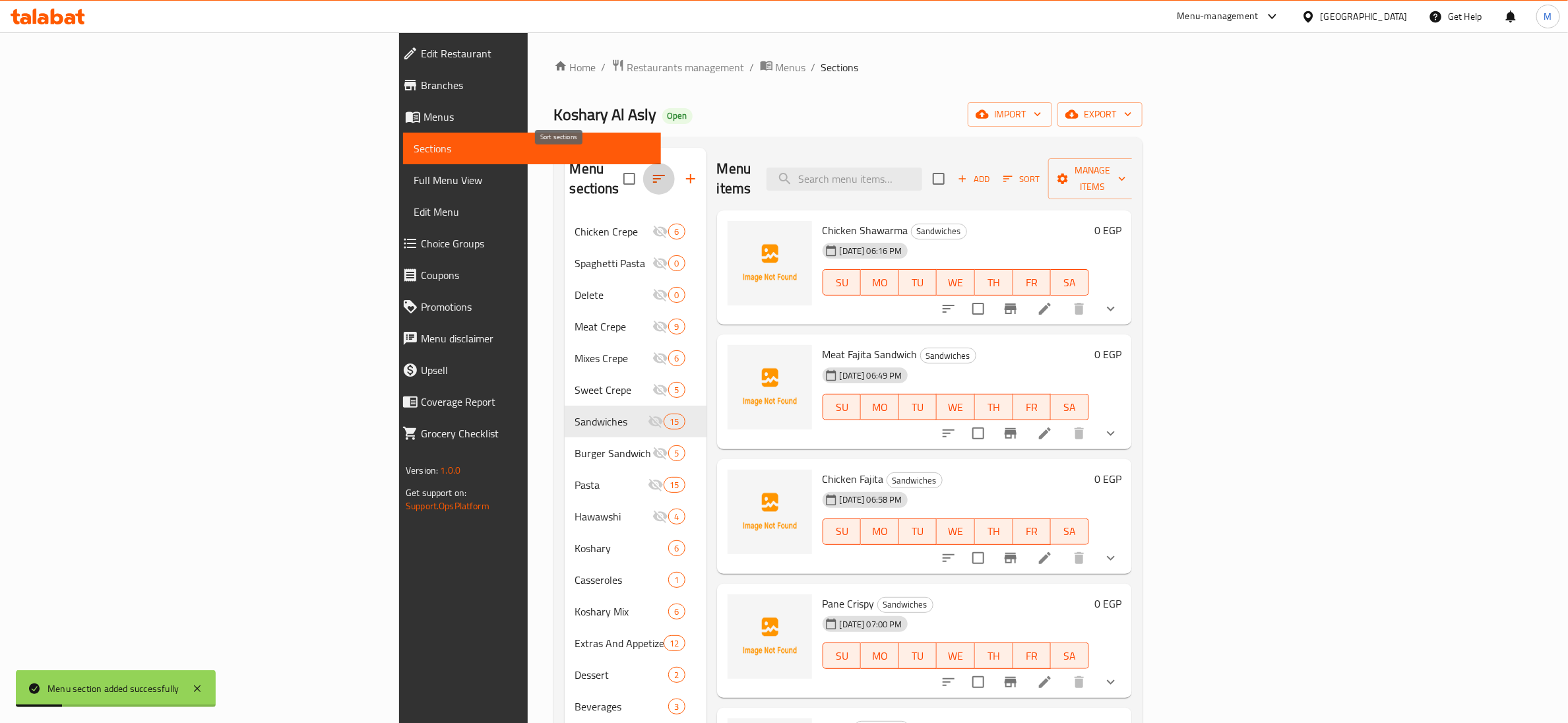
click at [653, 175] on icon "button" at bounding box center [658, 179] width 12 height 8
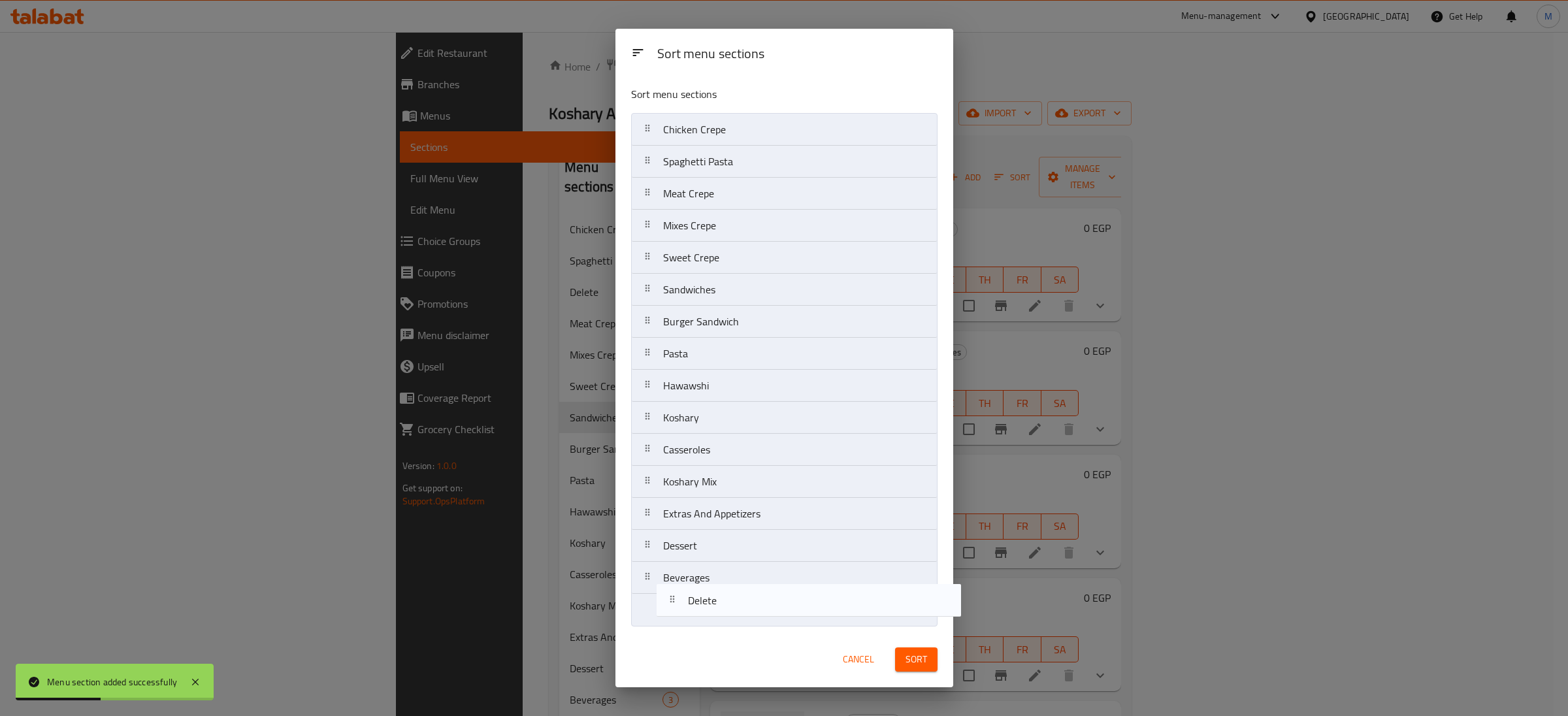
drag, startPoint x: 675, startPoint y: 196, endPoint x: 702, endPoint y: 610, distance: 414.9
click at [702, 610] on nav "Chicken Crepe Spaghetti Pasta Delete Meat Crepe Mixes Crepe Sweet Crepe Sandwic…" at bounding box center [784, 370] width 306 height 514
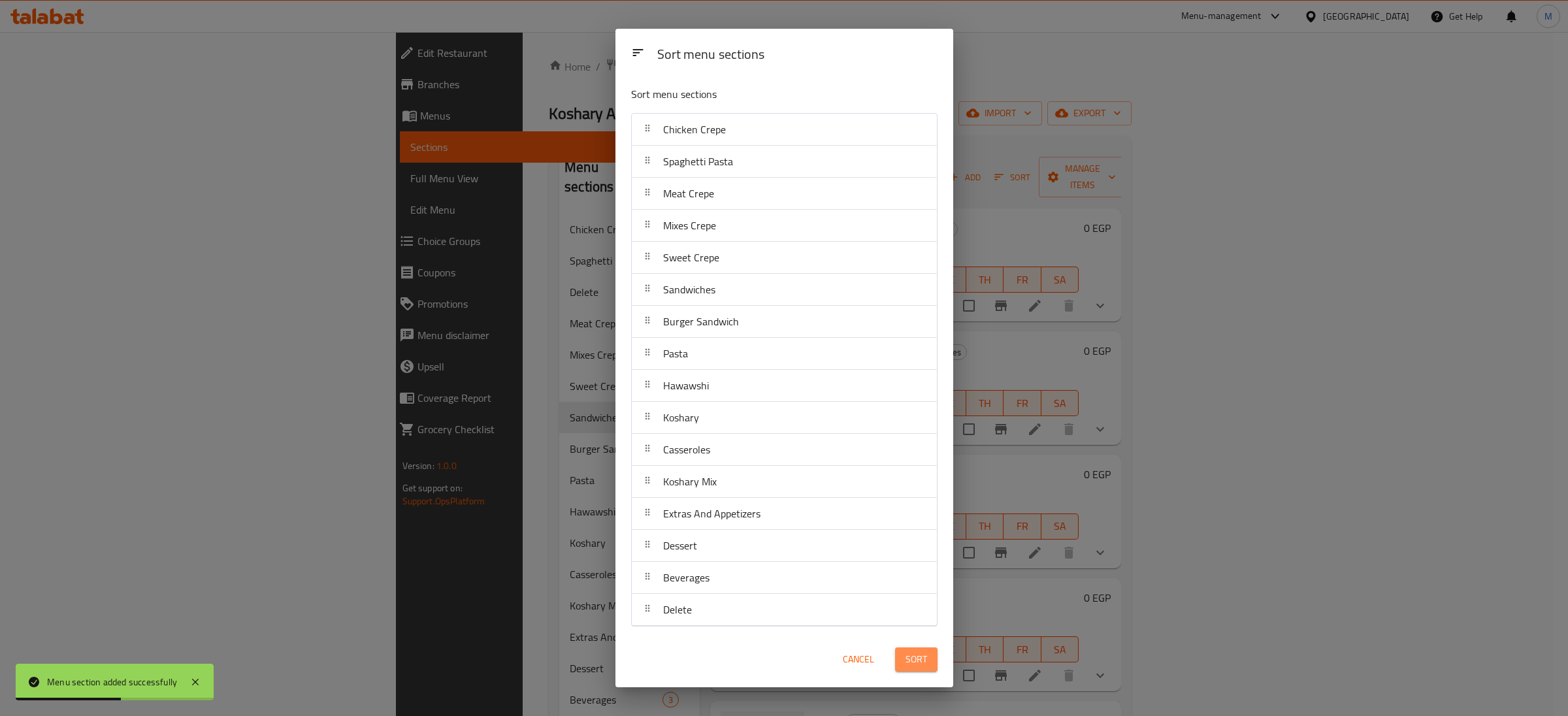
click at [917, 658] on span "Sort" at bounding box center [916, 659] width 22 height 16
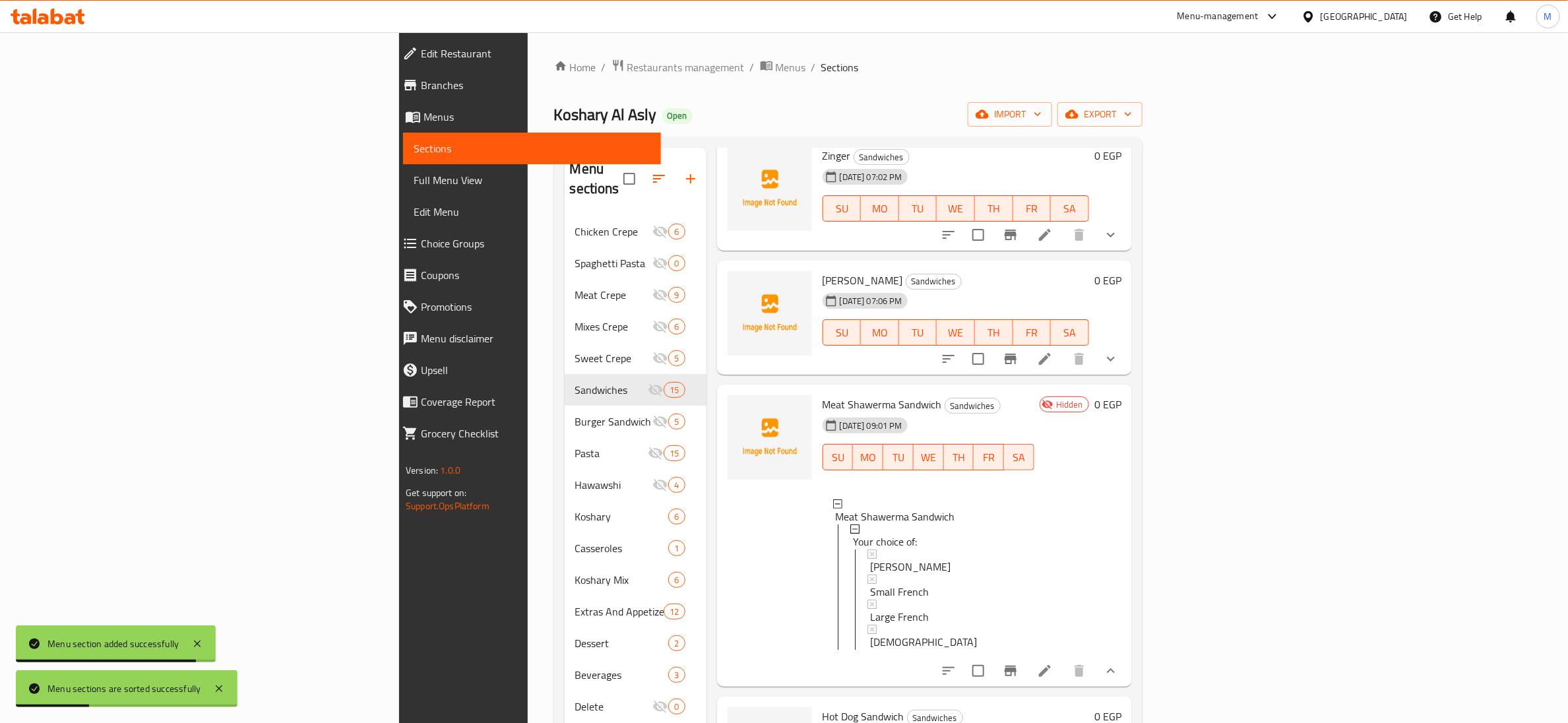
scroll to position [792, 0]
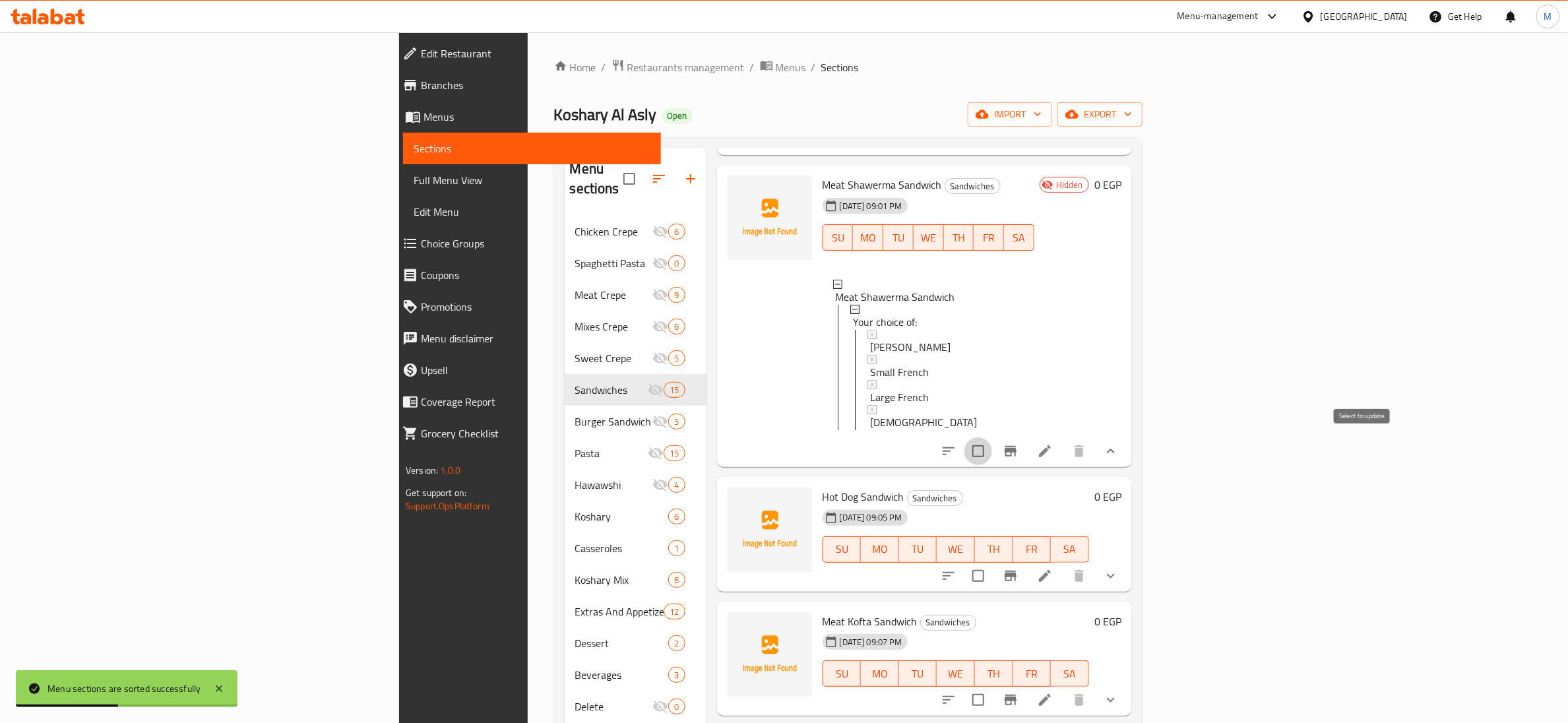
click at [992, 447] on input "checkbox" at bounding box center [978, 451] width 28 height 28
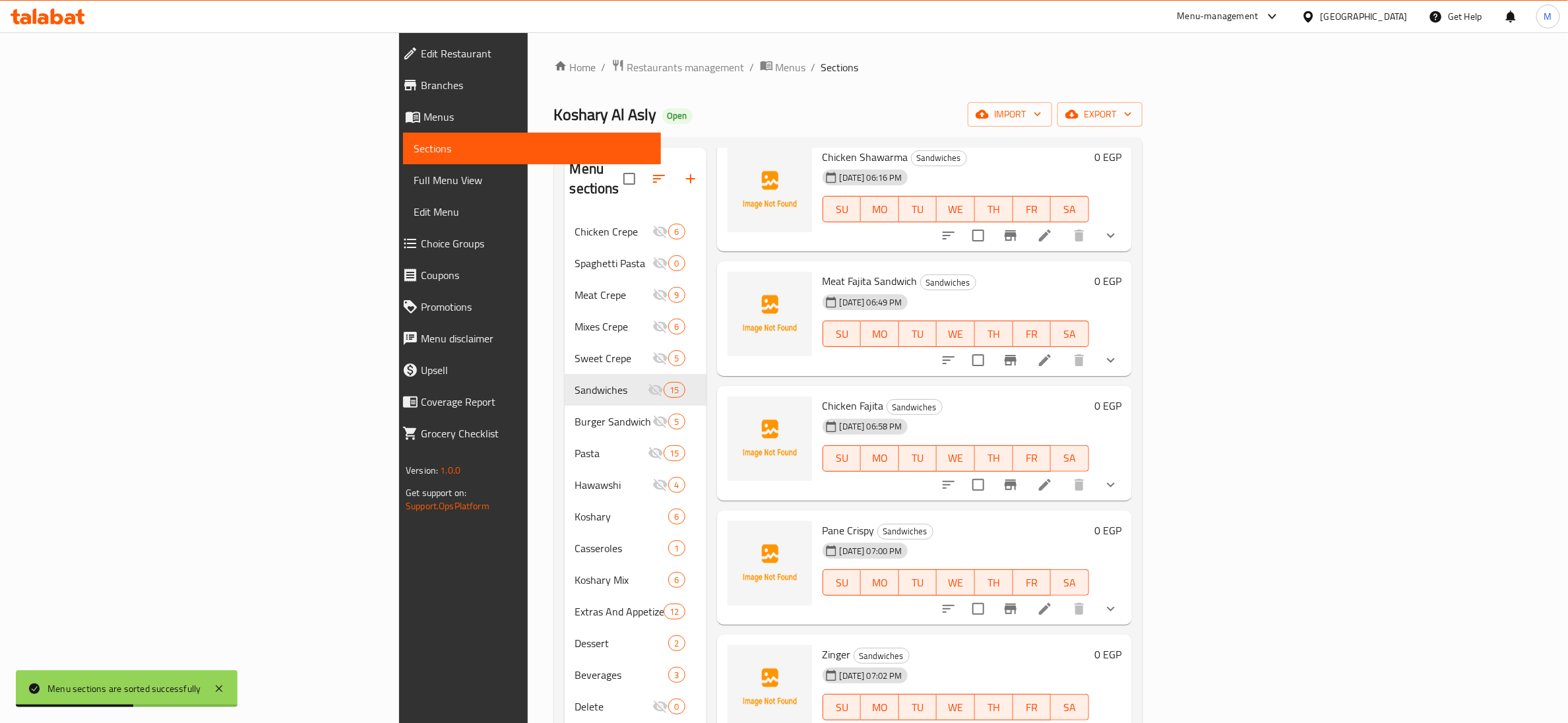
scroll to position [0, 0]
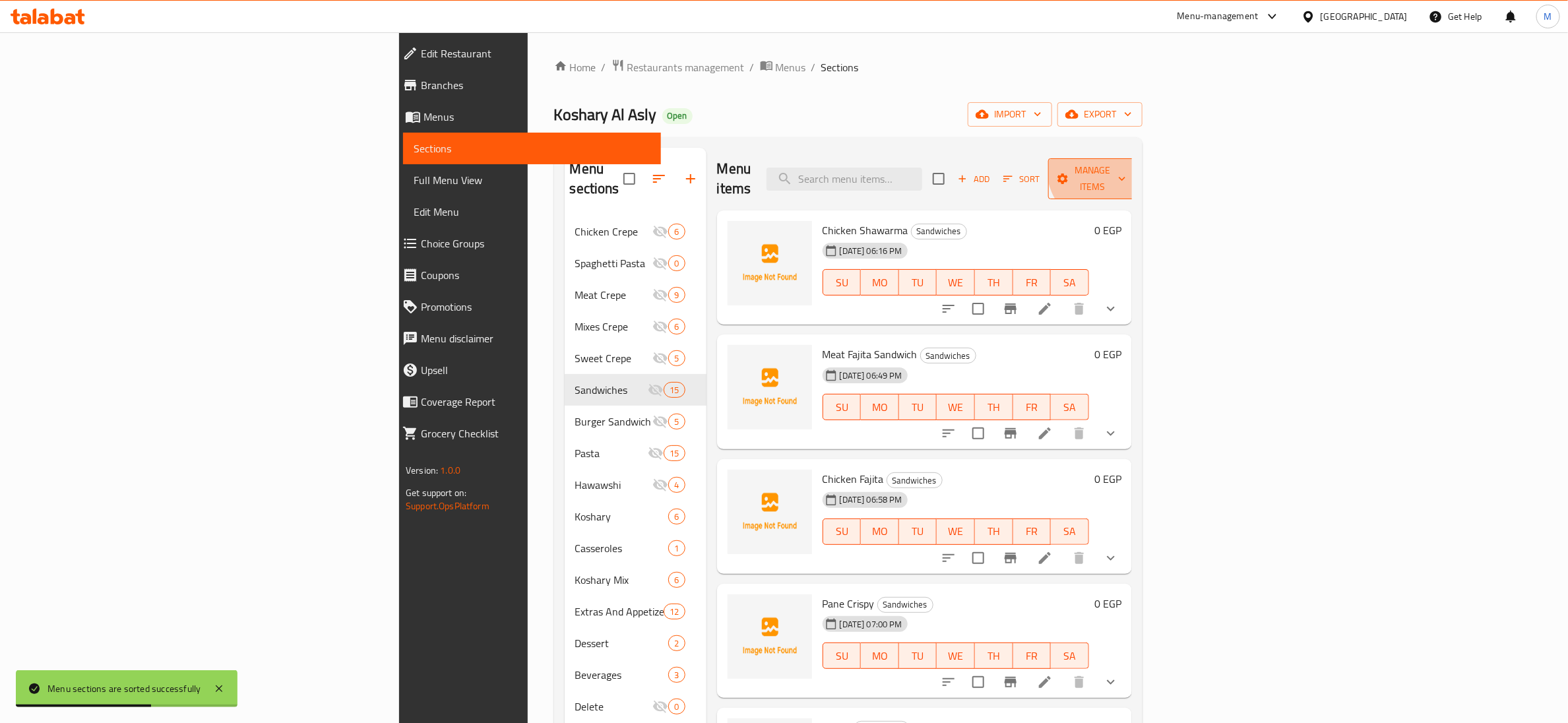
click at [1126, 167] on span "Manage items" at bounding box center [1092, 178] width 67 height 33
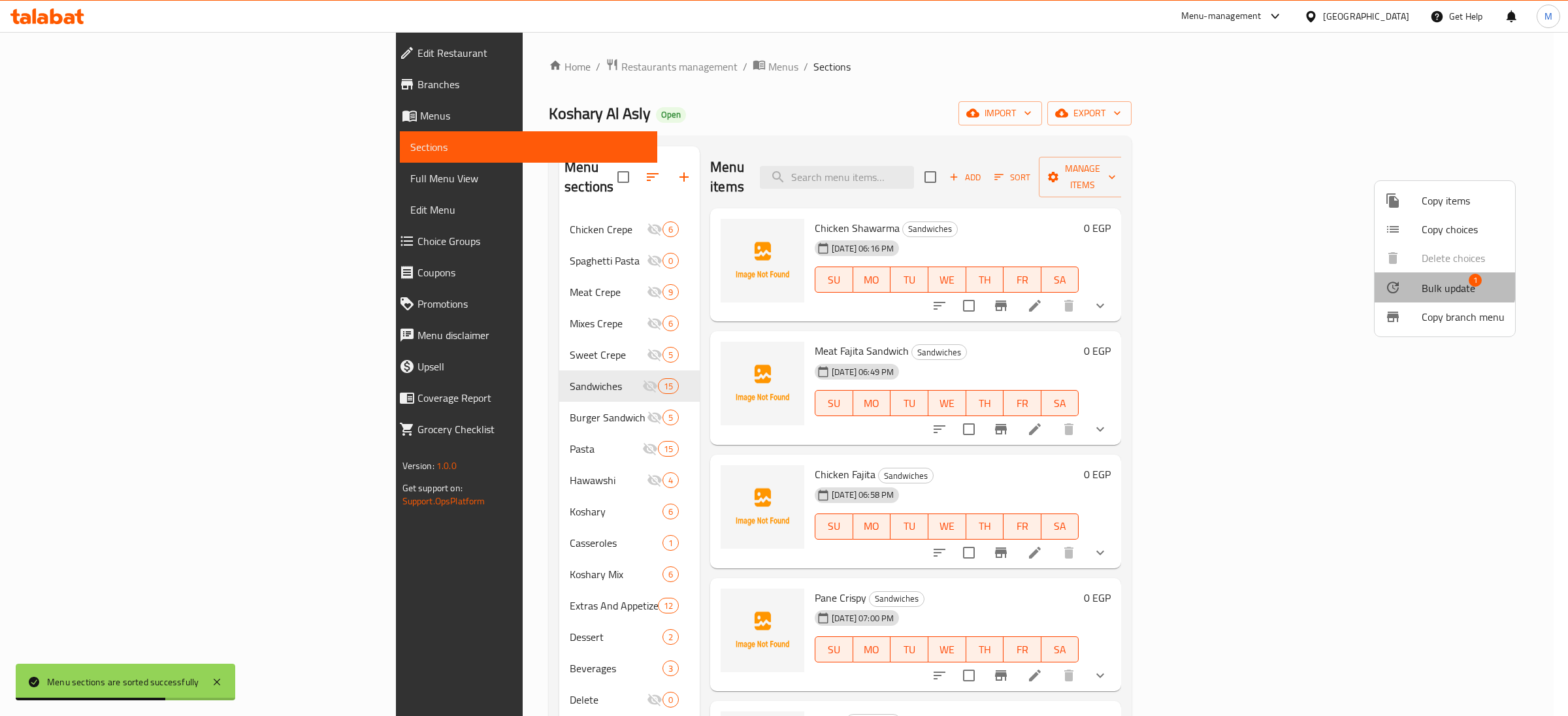
click at [1433, 286] on span "Bulk update" at bounding box center [1449, 288] width 53 height 15
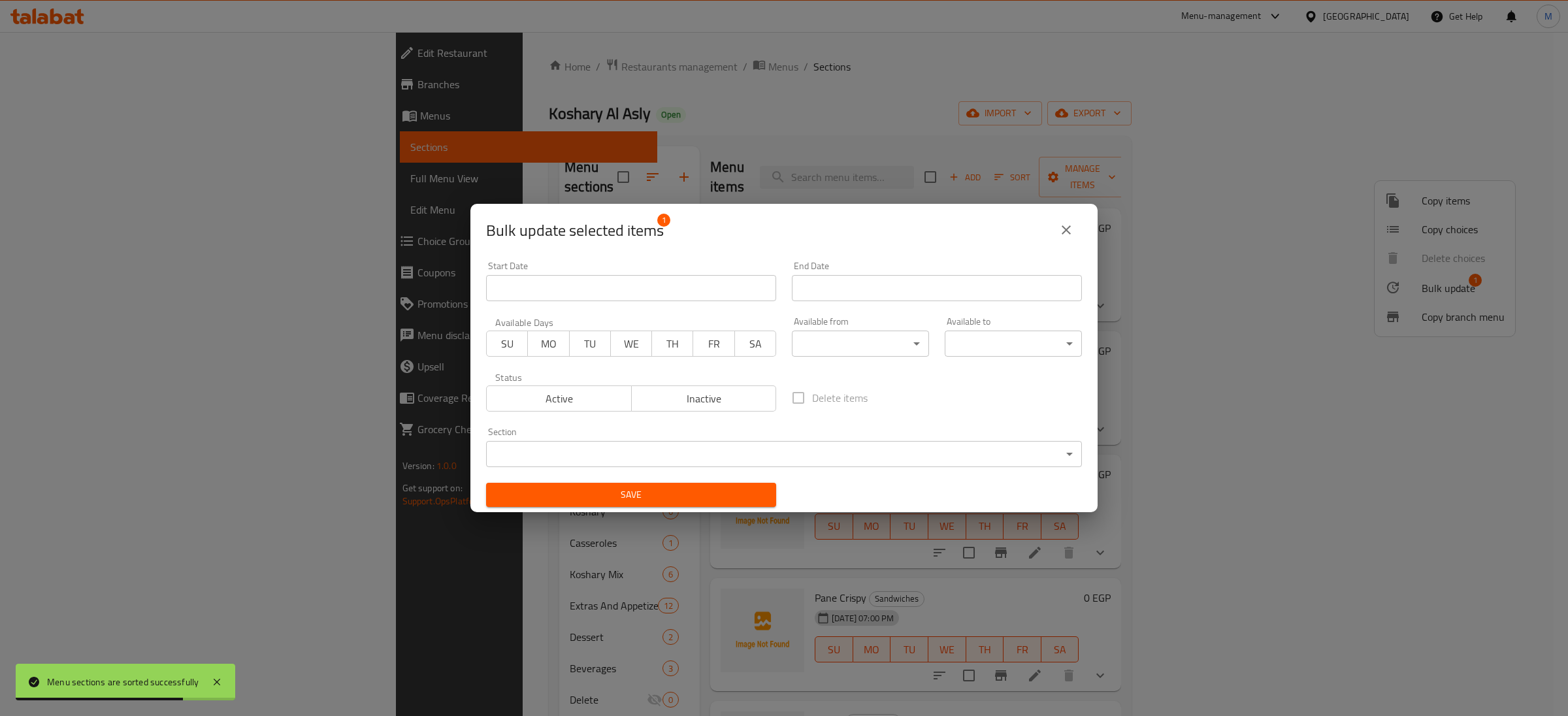
click at [570, 449] on body "Menu sections are sorted successfully ​ Menu-management Egypt Get Help M Edit R…" at bounding box center [784, 374] width 1568 height 684
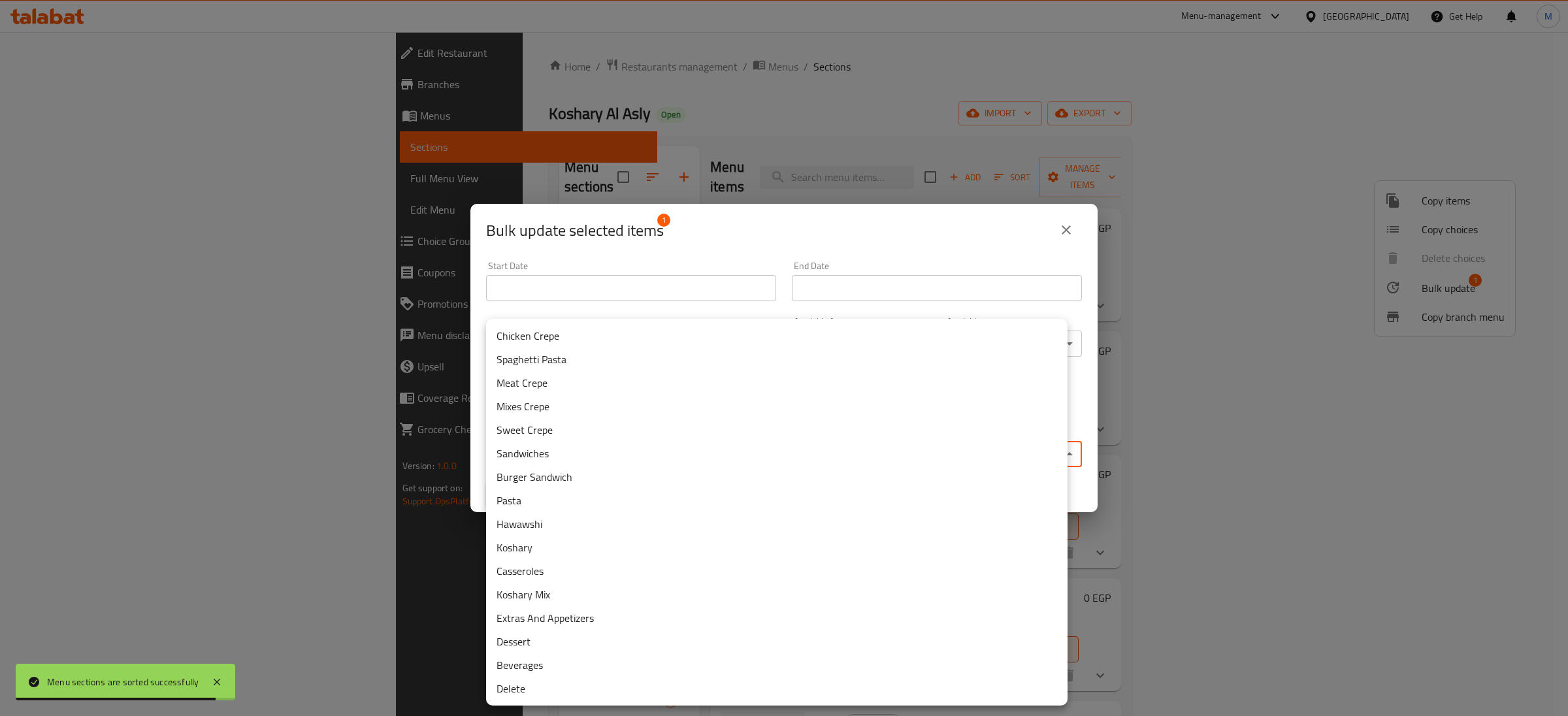
click at [537, 687] on li "Delete" at bounding box center [777, 688] width 582 height 23
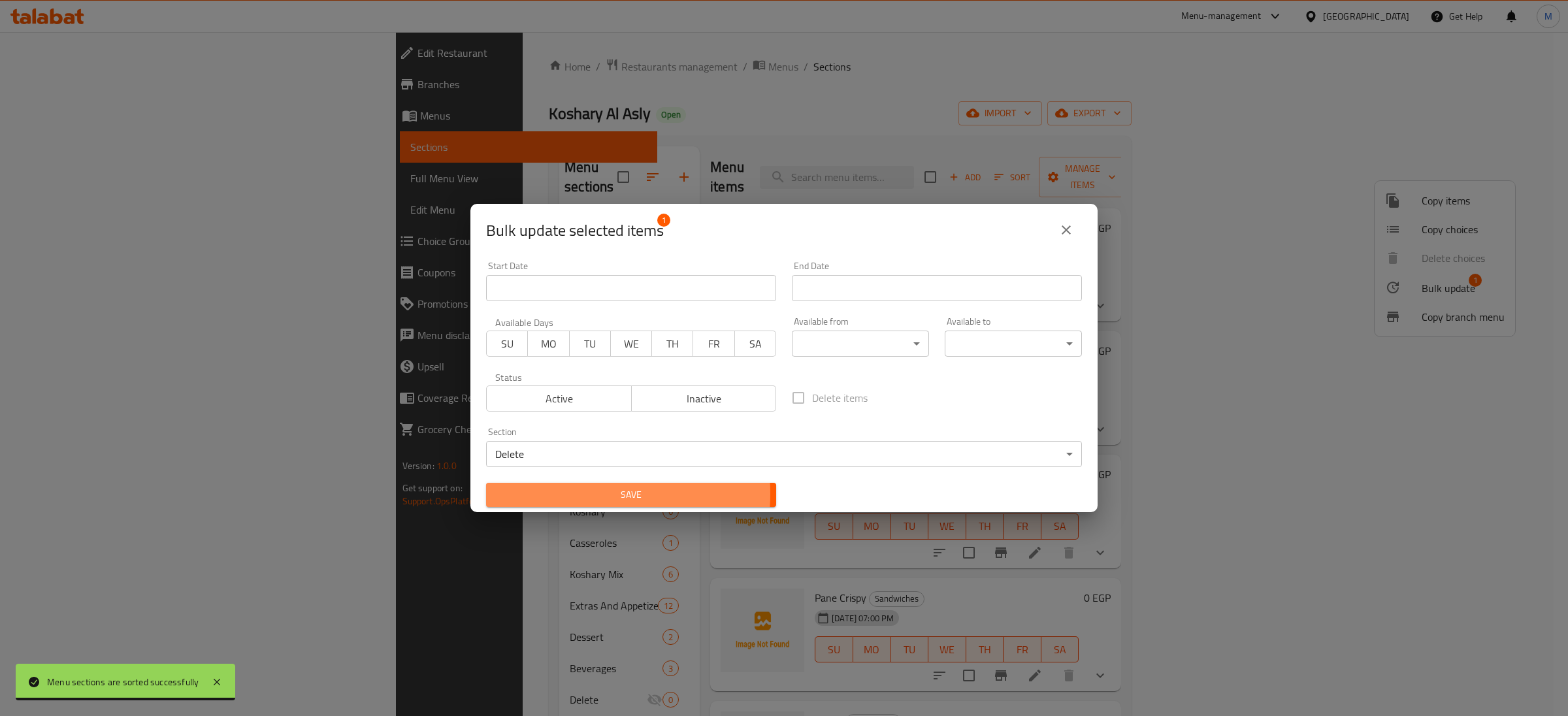
click at [537, 494] on span "Save" at bounding box center [631, 495] width 269 height 16
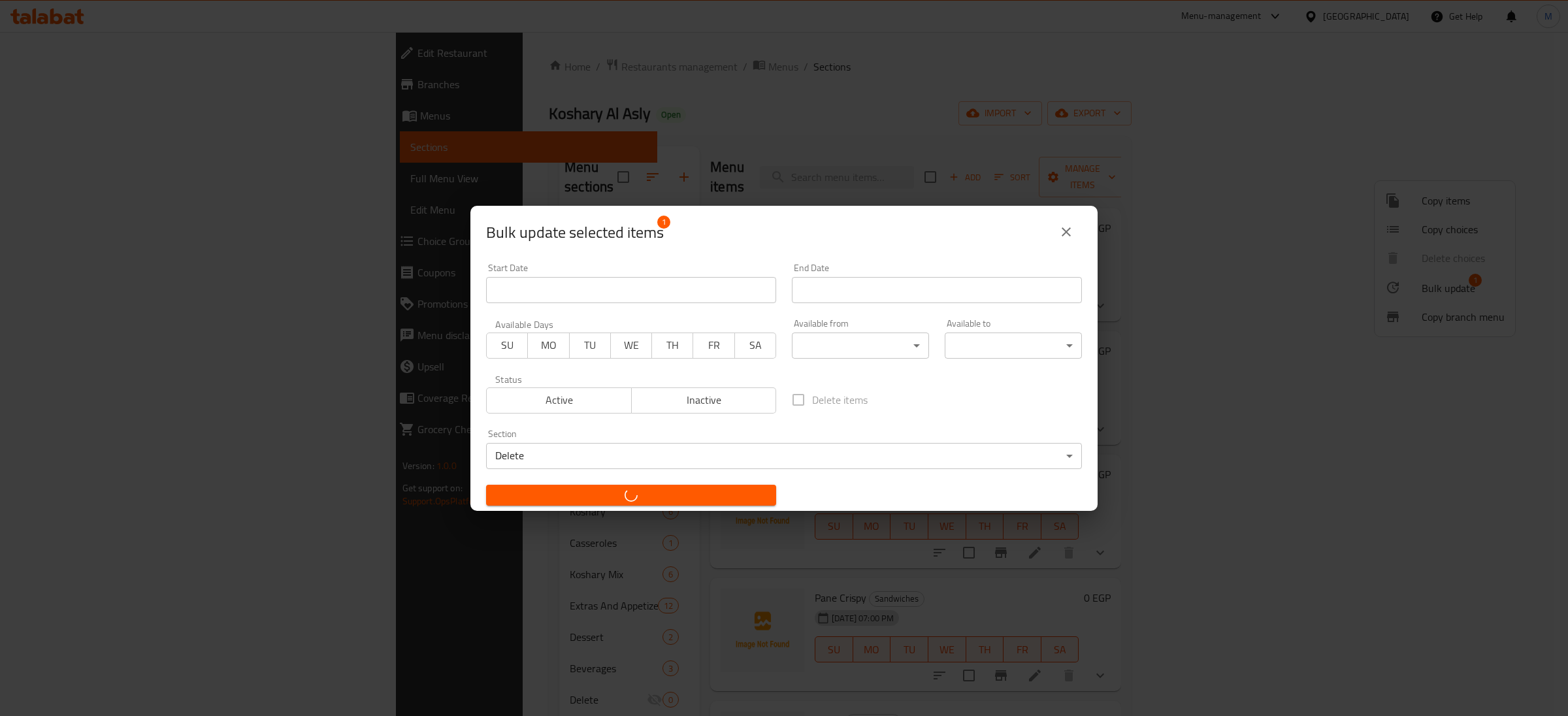
checkbox input "false"
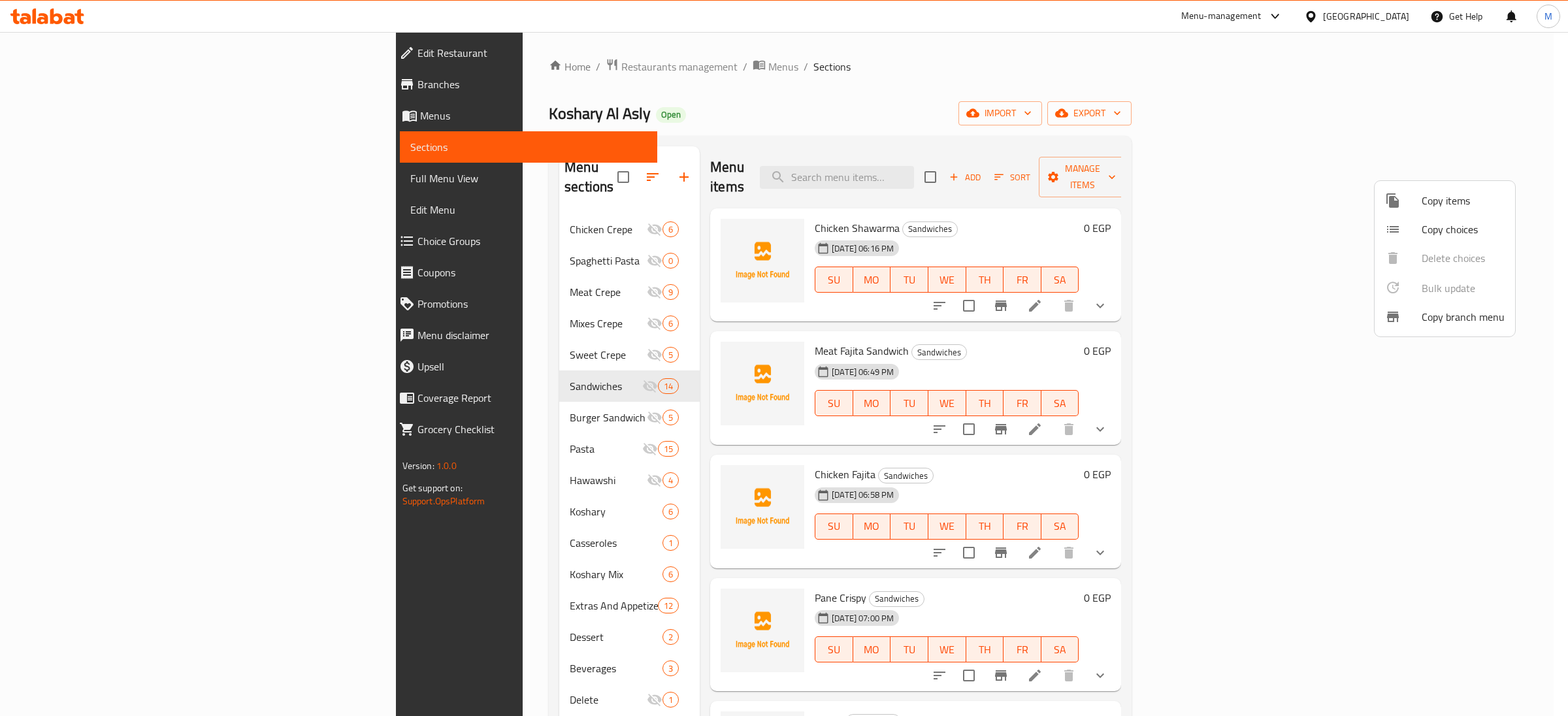
click at [519, 66] on div at bounding box center [784, 358] width 1568 height 716
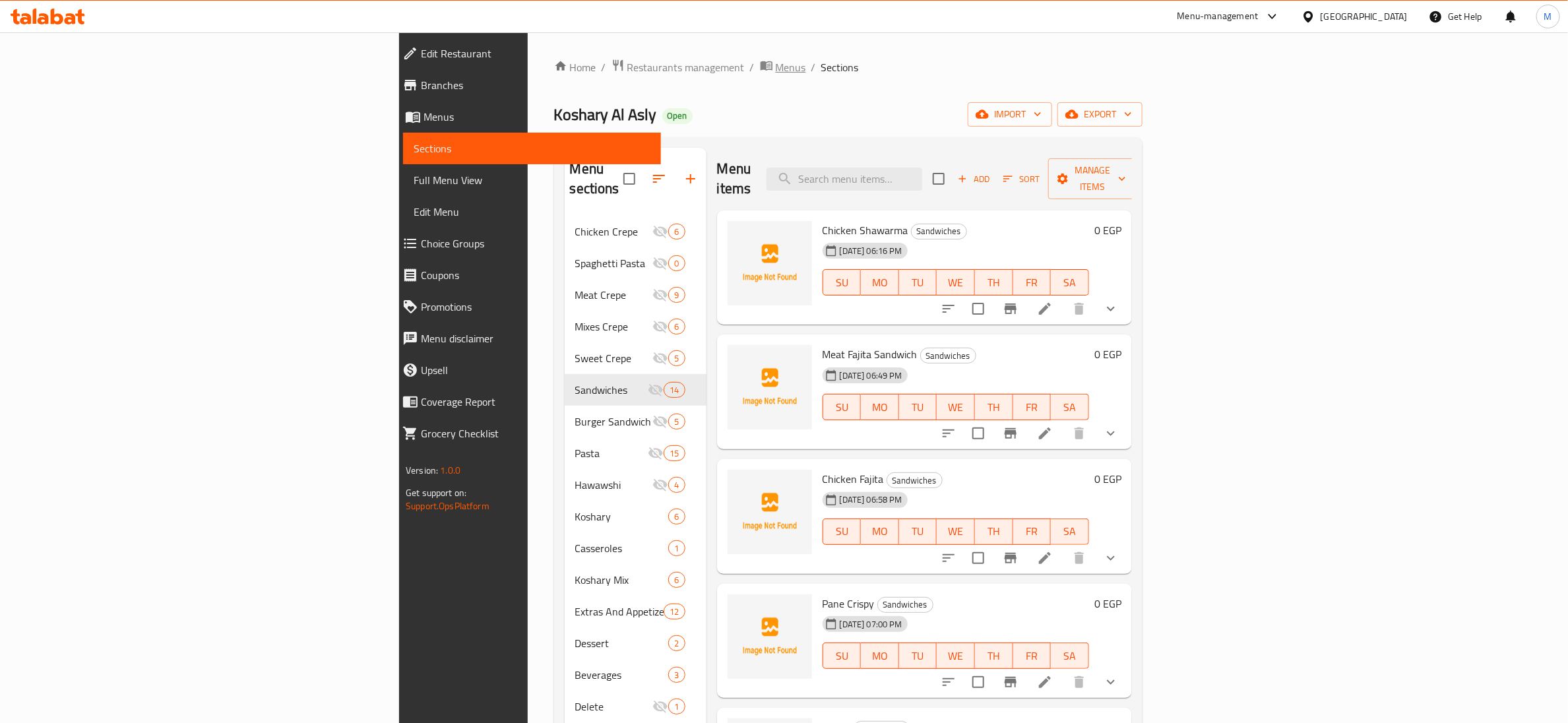
click at [775, 66] on span "Menus" at bounding box center [790, 67] width 30 height 16
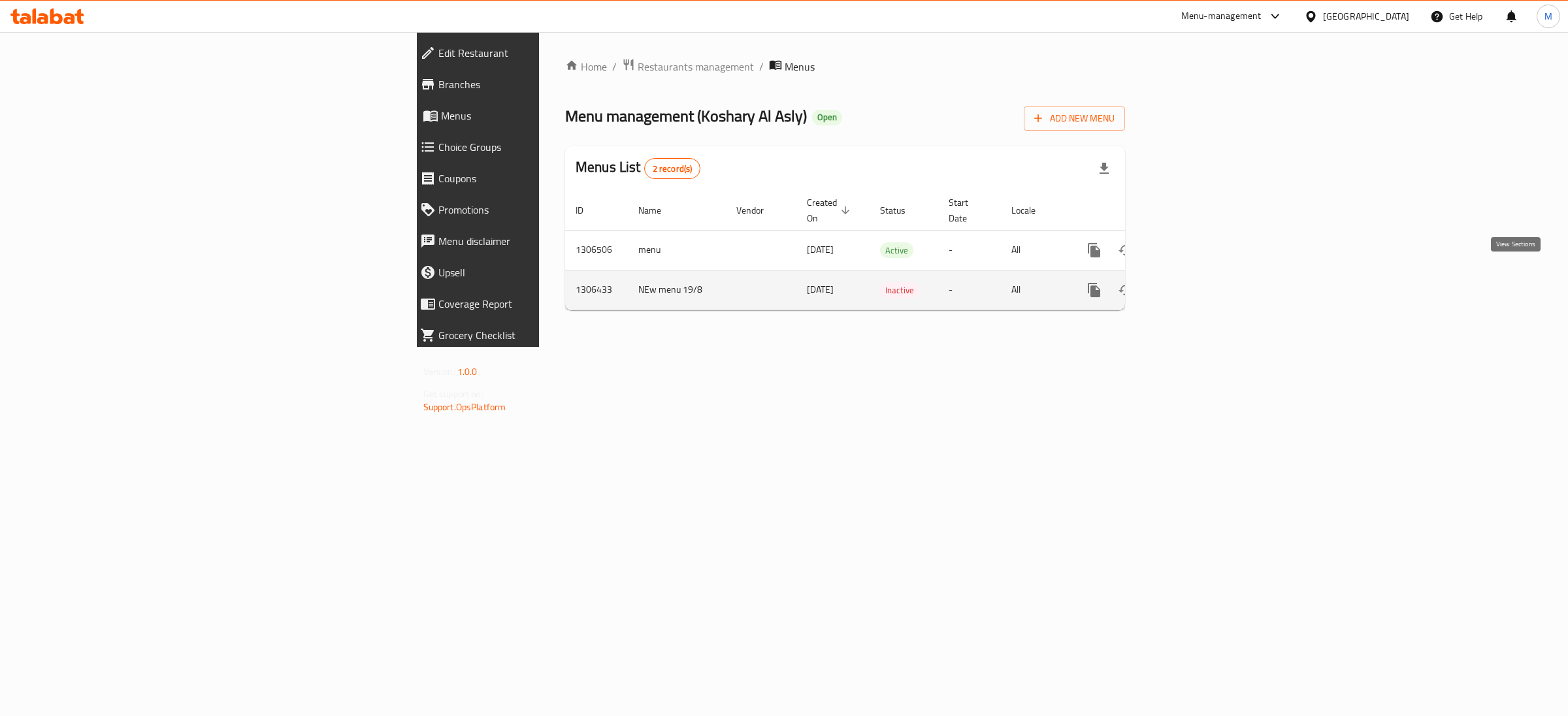
click at [1194, 284] on icon "enhanced table" at bounding box center [1189, 290] width 12 height 12
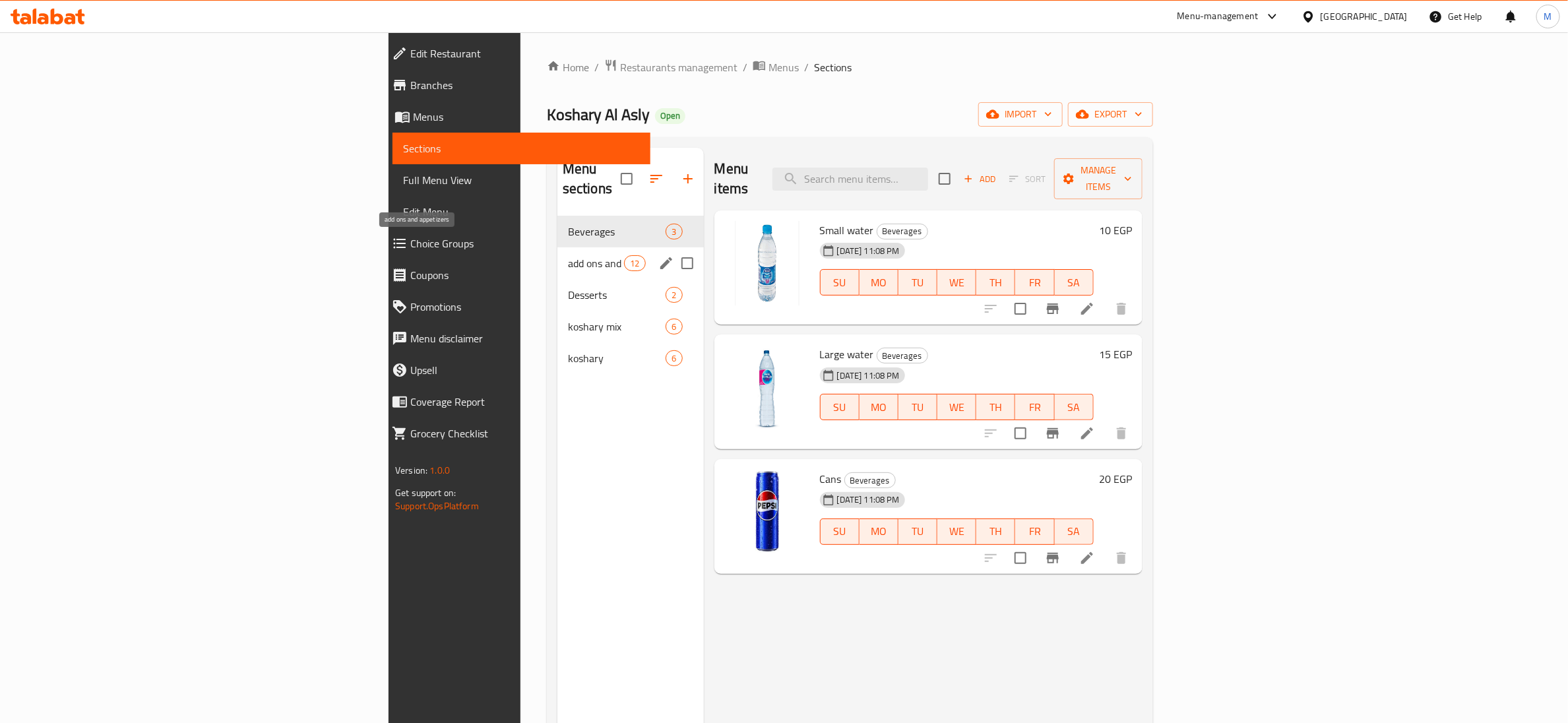
click at [568, 255] on span "add ons and appetizers" at bounding box center [595, 263] width 56 height 16
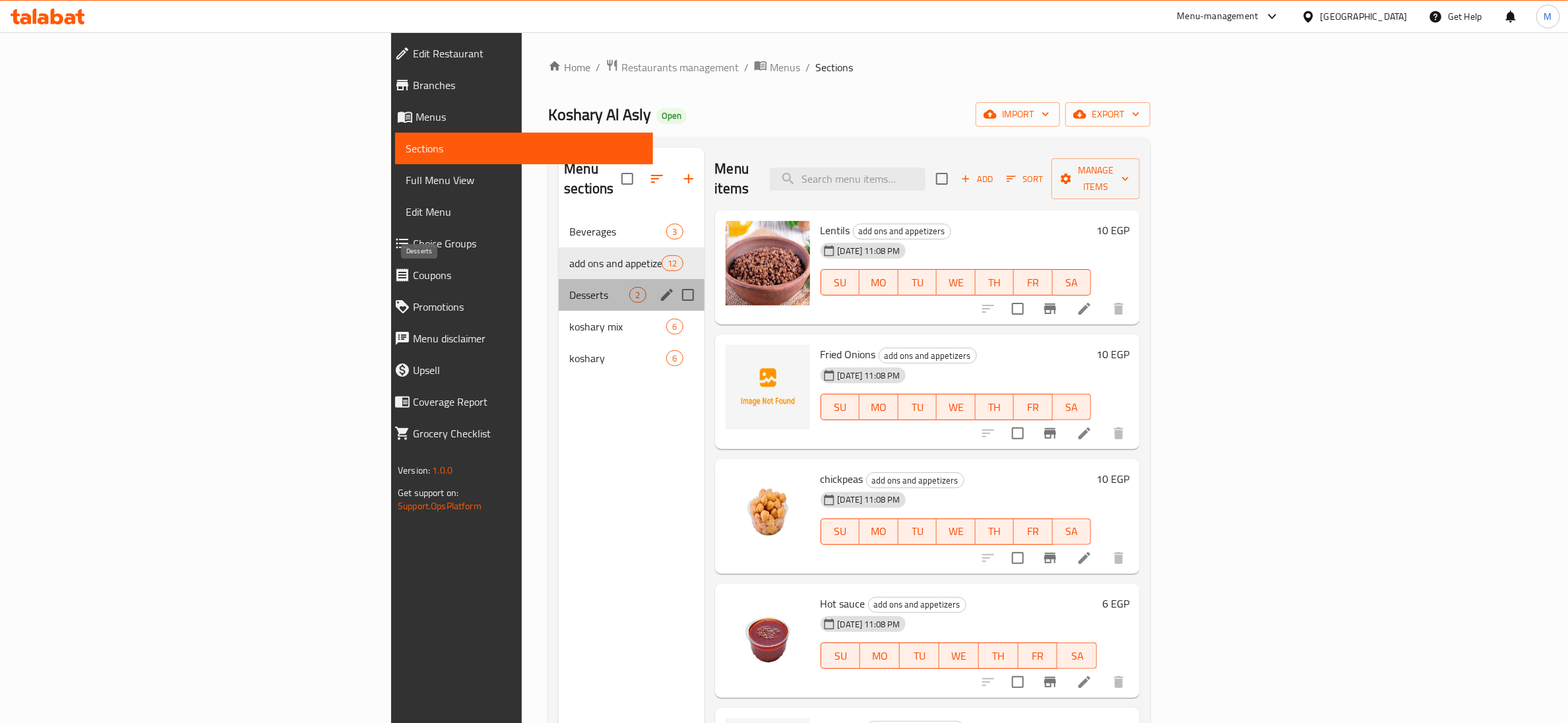
click at [569, 287] on span "Desserts" at bounding box center [599, 294] width 60 height 16
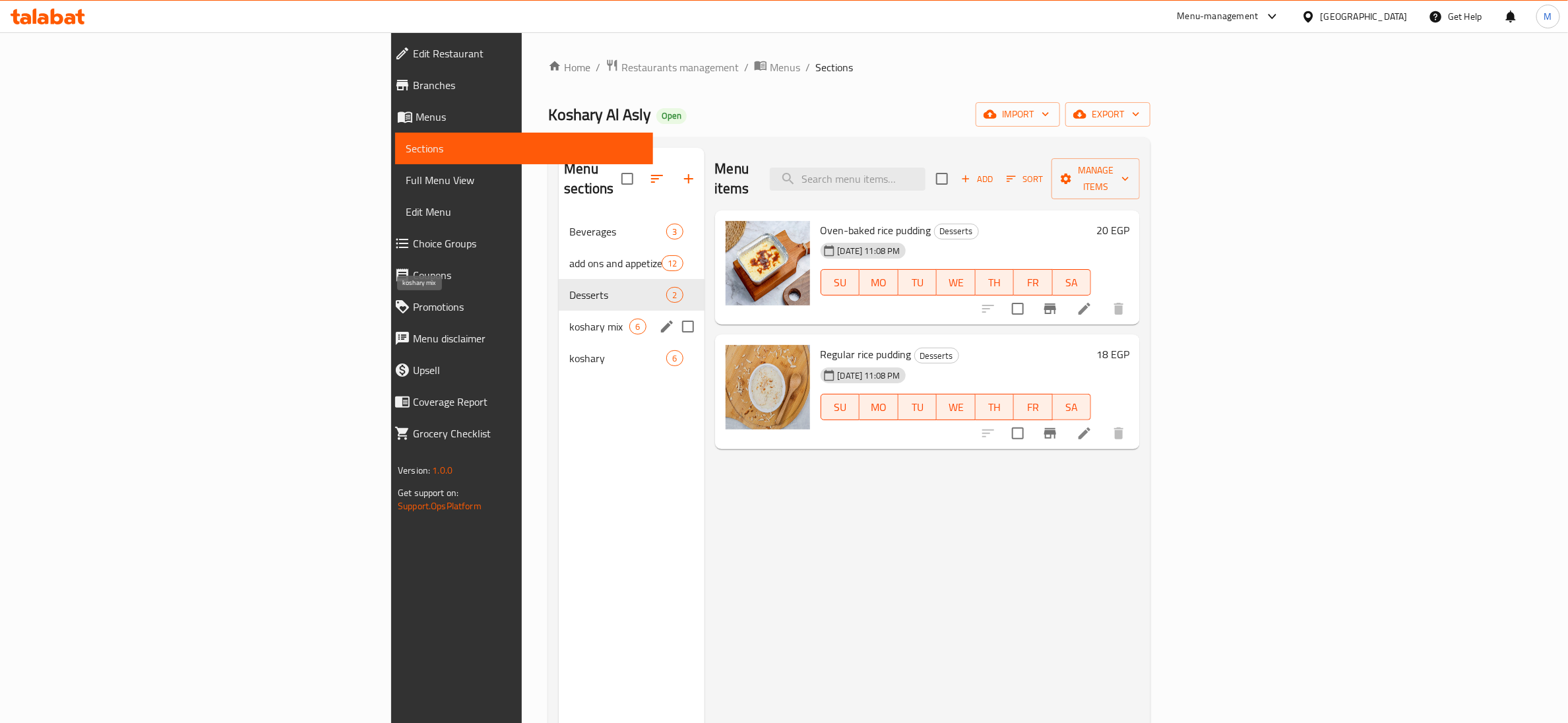
drag, startPoint x: 346, startPoint y: 313, endPoint x: 343, endPoint y: 335, distance: 22.2
click at [569, 319] on span "koshary mix" at bounding box center [599, 326] width 60 height 16
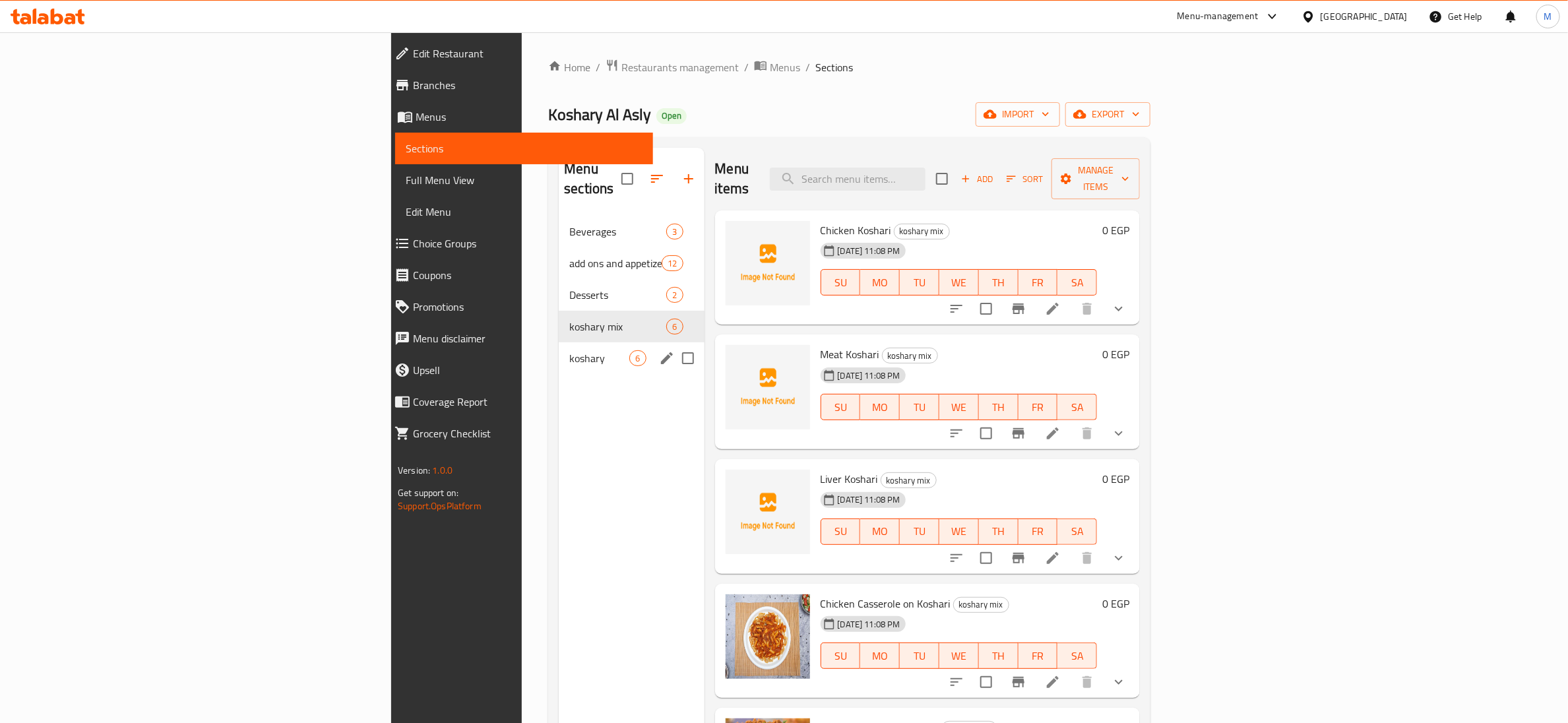
click at [569, 350] on span "koshary" at bounding box center [599, 357] width 60 height 16
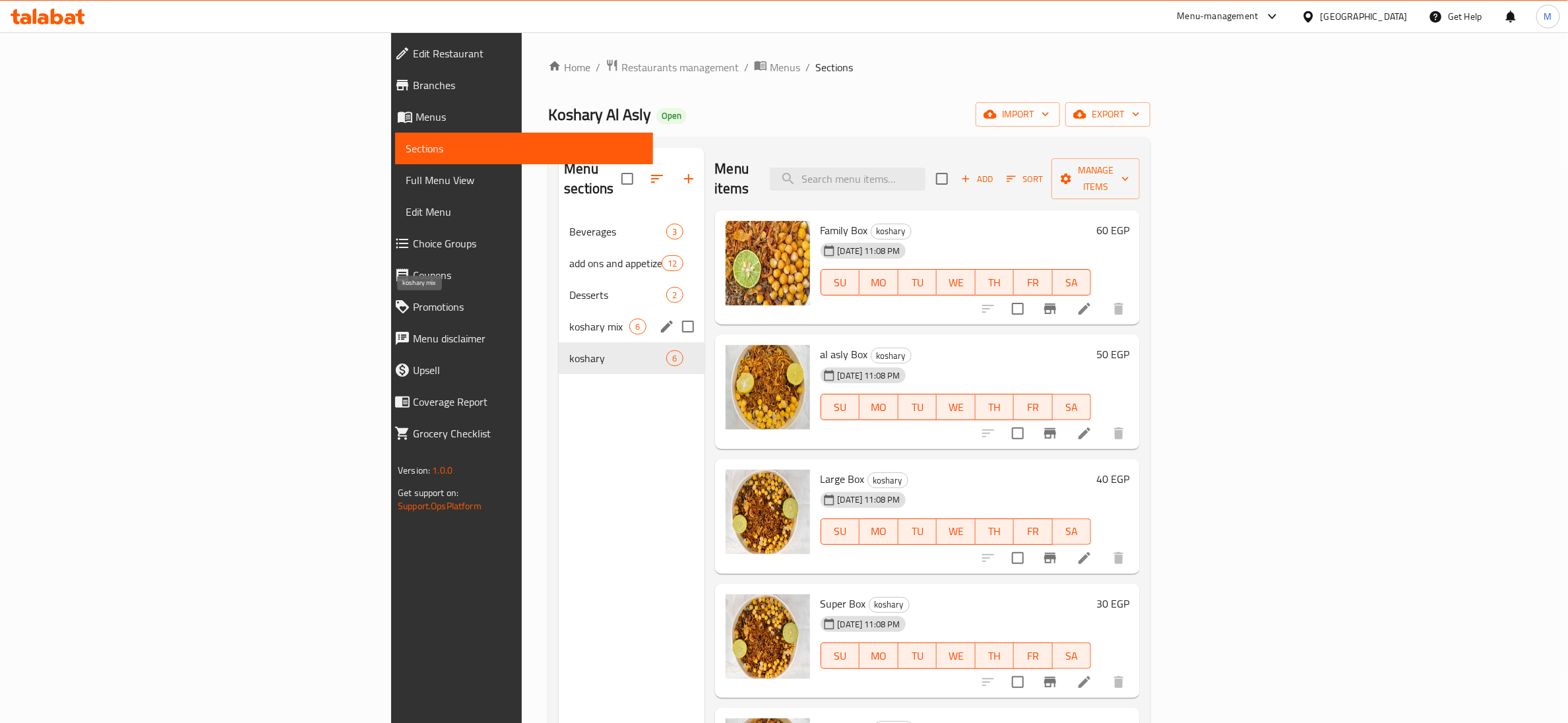
click at [569, 319] on span "koshary mix" at bounding box center [599, 326] width 60 height 16
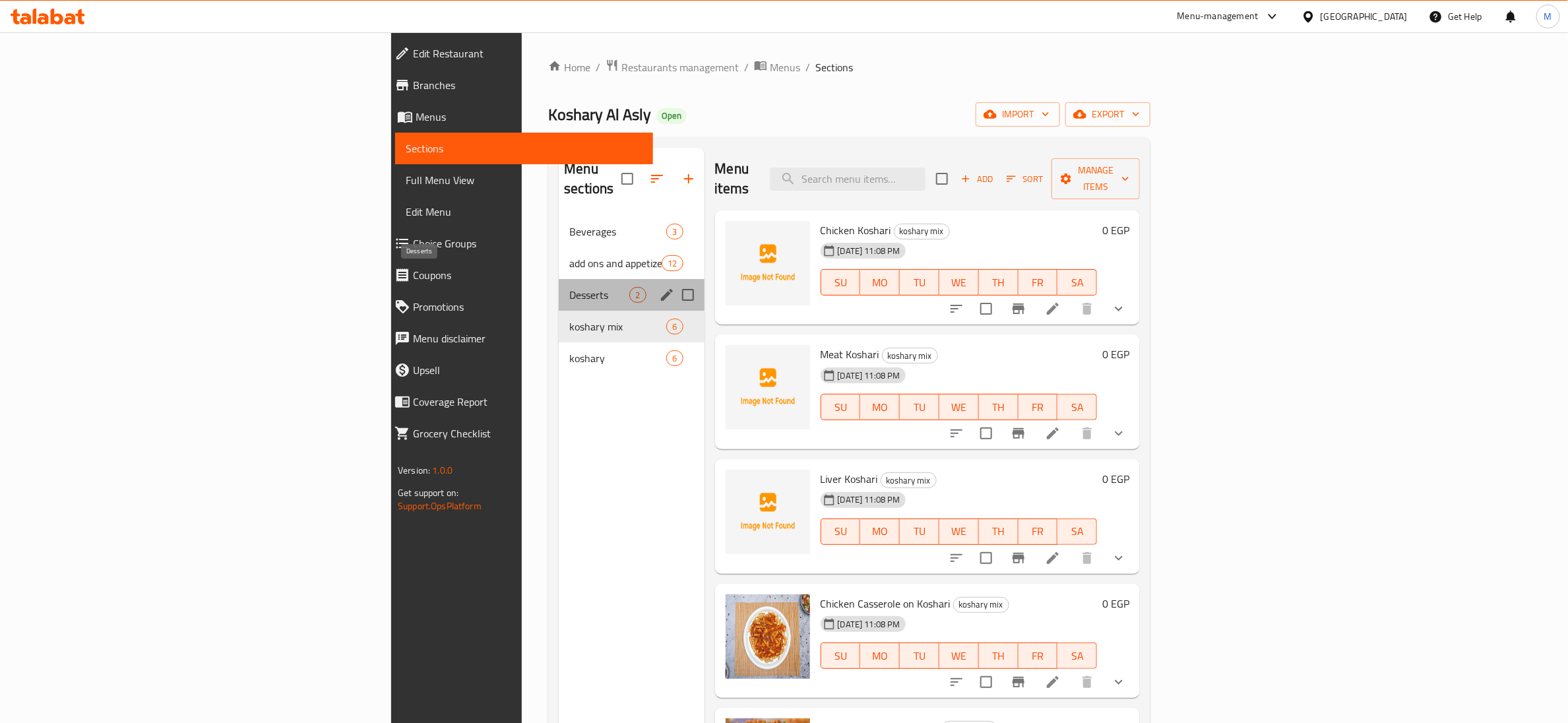
click at [569, 287] on span "Desserts" at bounding box center [599, 294] width 60 height 16
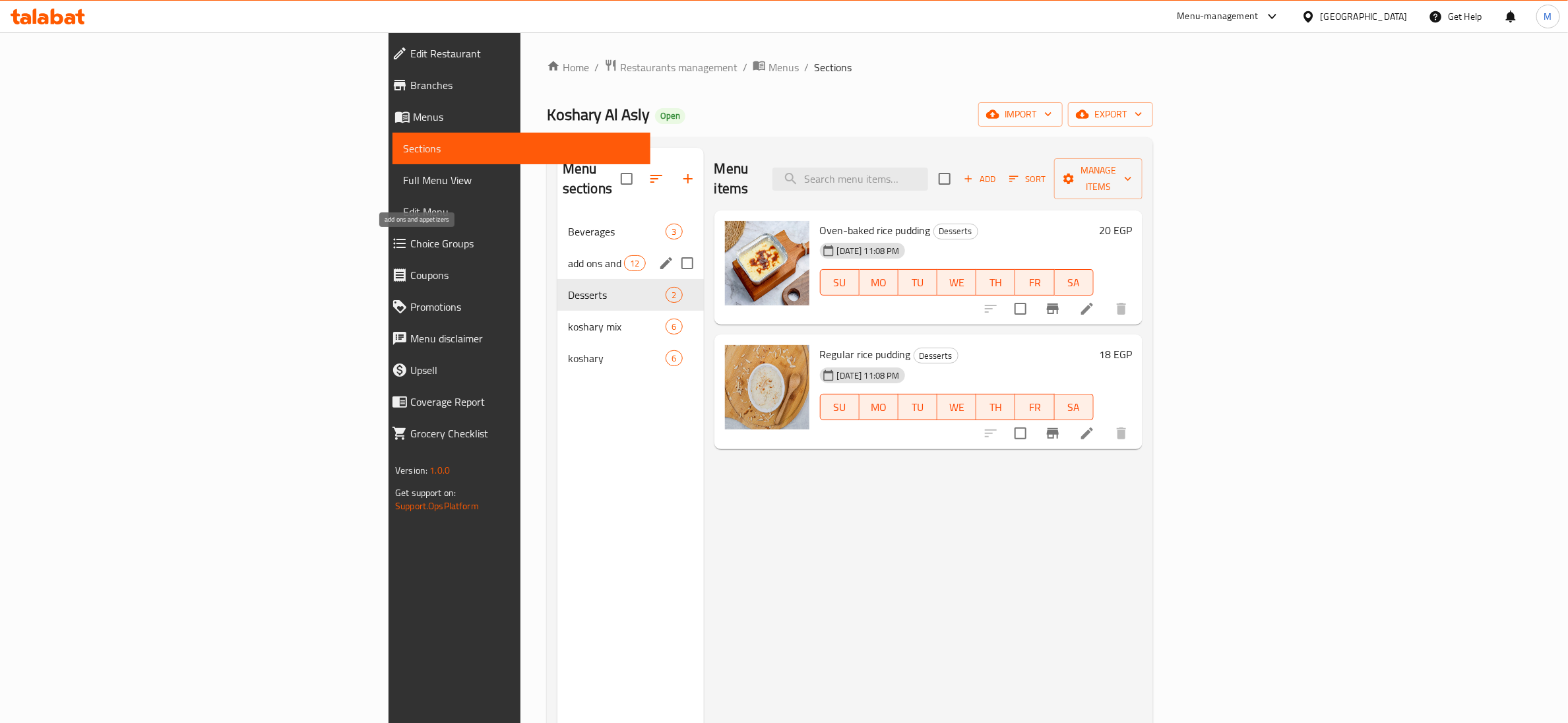
click at [568, 255] on span "add ons and appetizers" at bounding box center [595, 263] width 56 height 16
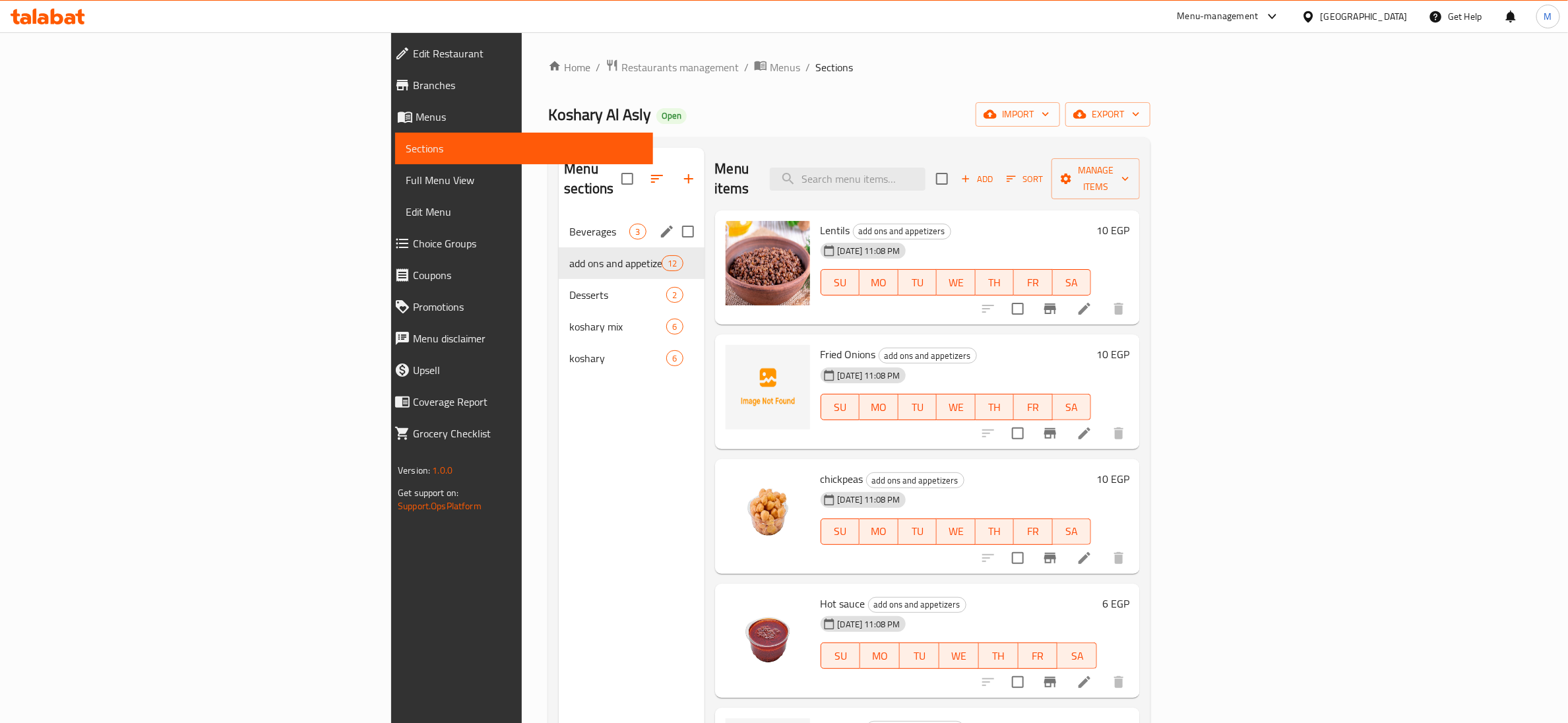
click at [569, 223] on span "Beverages" at bounding box center [599, 231] width 60 height 16
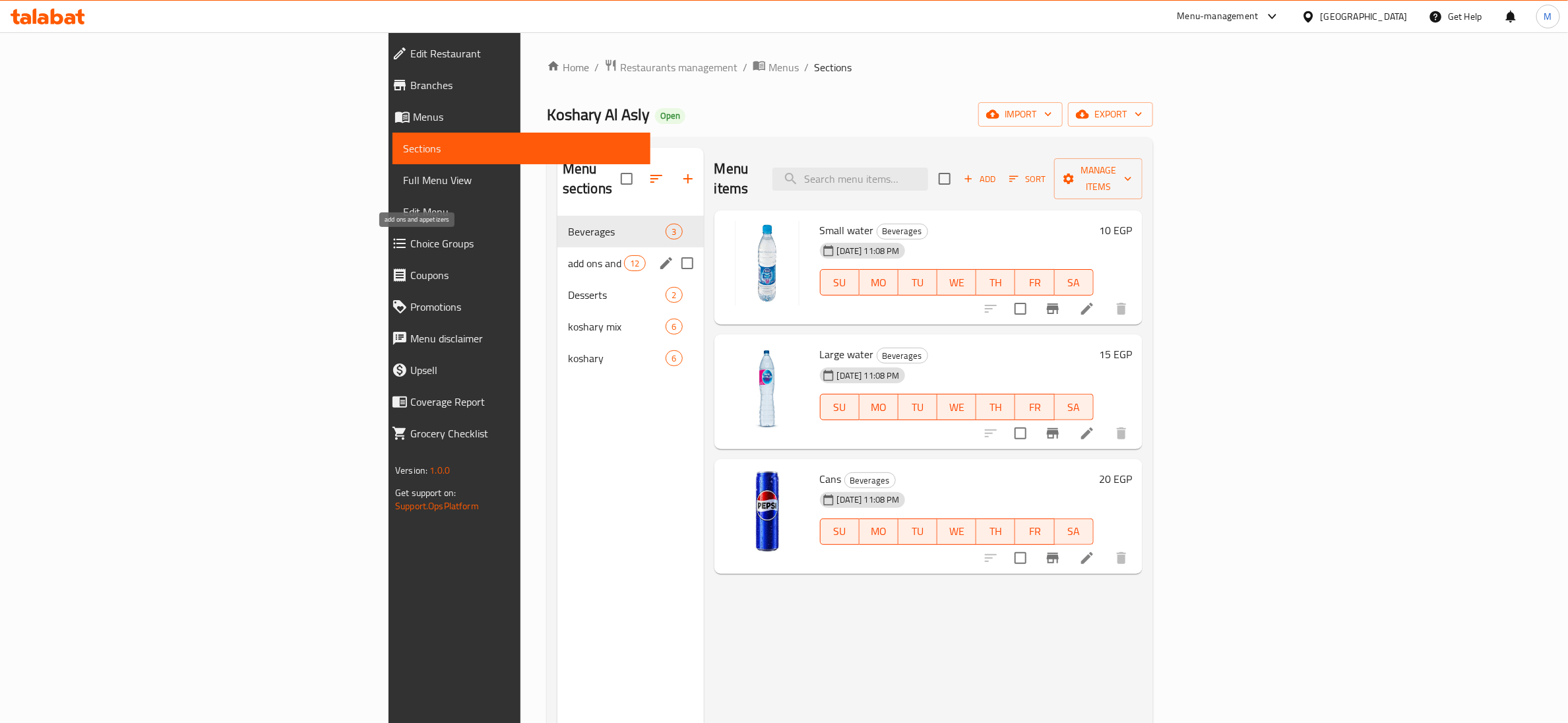
click at [557, 255] on div "add ons and appetizers 12" at bounding box center [630, 263] width 146 height 32
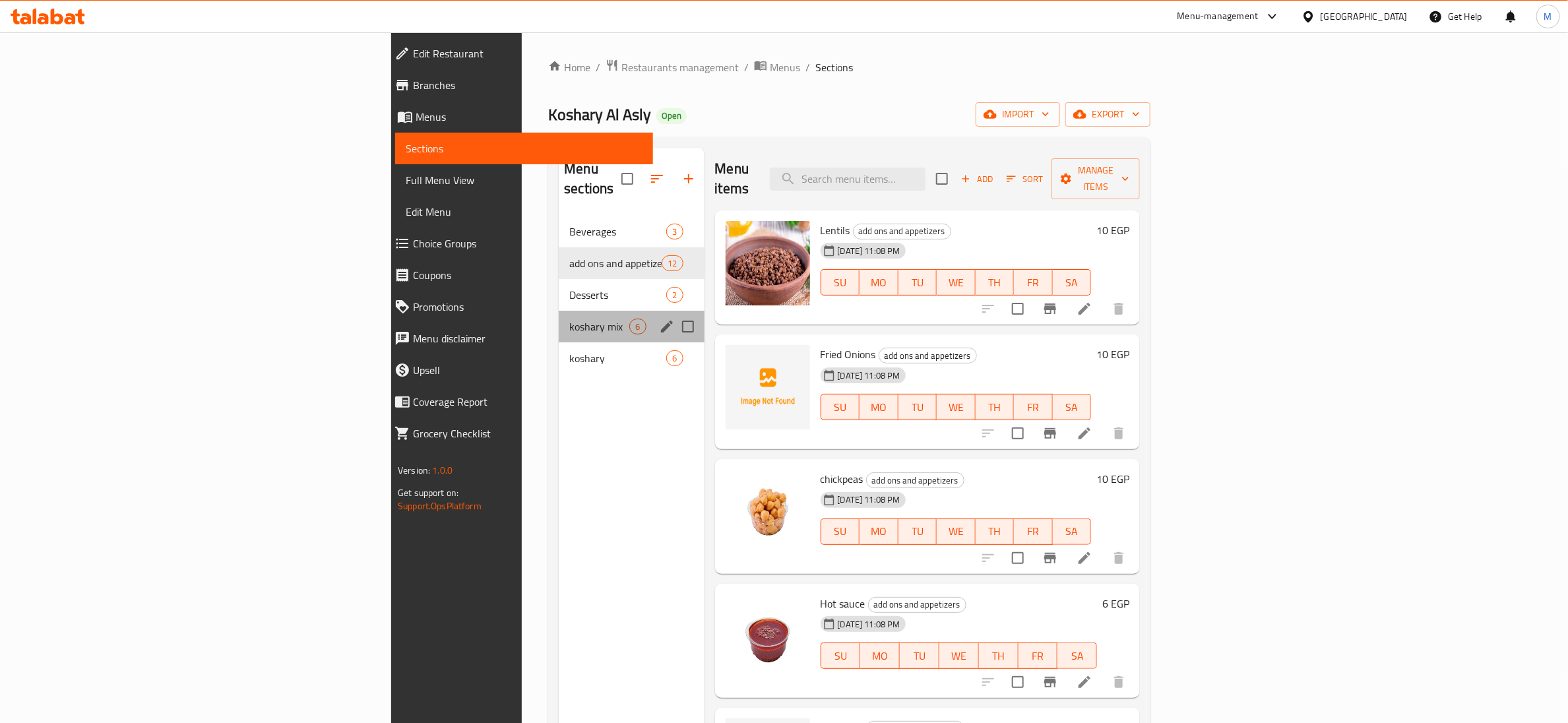
drag, startPoint x: 344, startPoint y: 291, endPoint x: 346, endPoint y: 305, distance: 14.1
click at [559, 311] on div "koshary mix 6" at bounding box center [631, 326] width 145 height 32
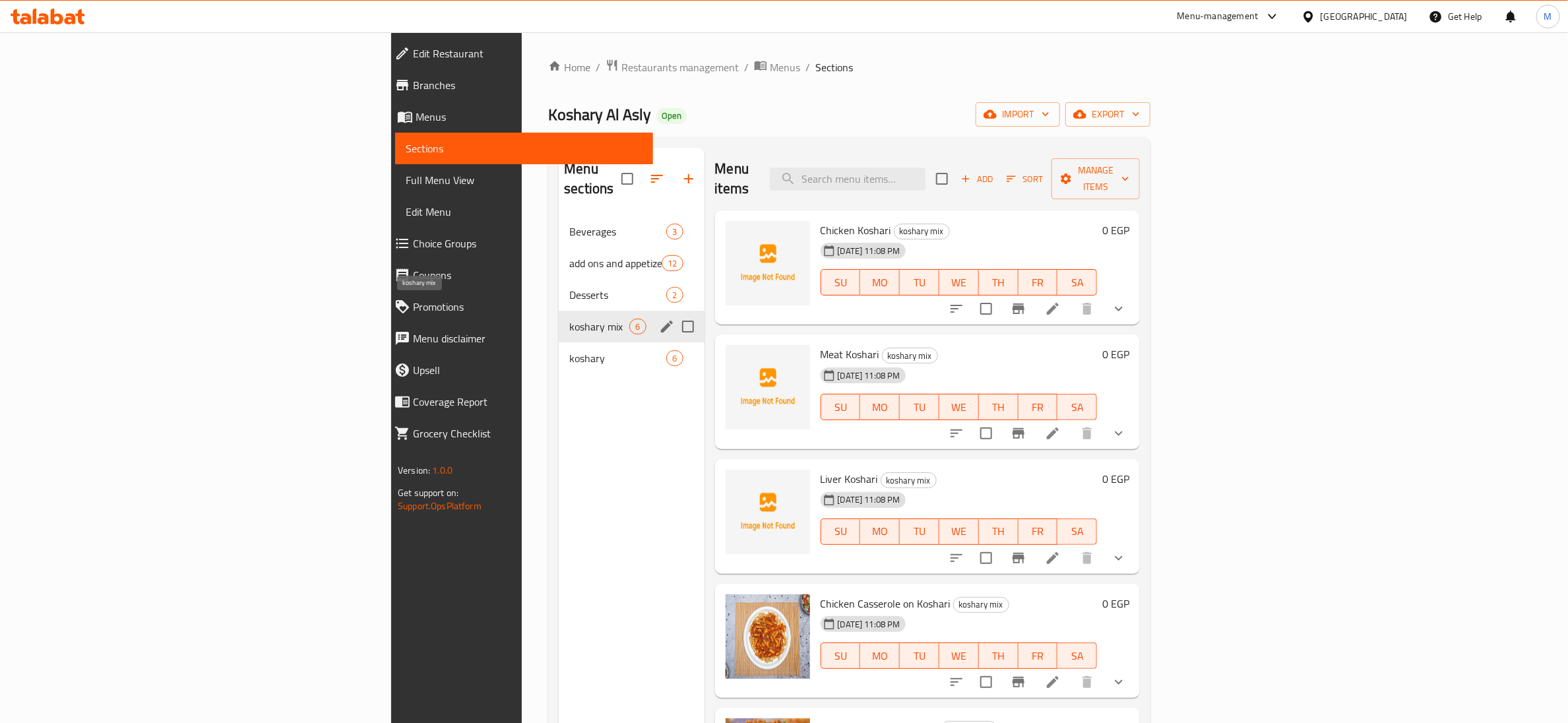
drag, startPoint x: 346, startPoint y: 312, endPoint x: 343, endPoint y: 332, distance: 20.2
click at [569, 319] on span "koshary mix" at bounding box center [599, 326] width 60 height 16
click at [569, 350] on span "koshary" at bounding box center [599, 357] width 60 height 16
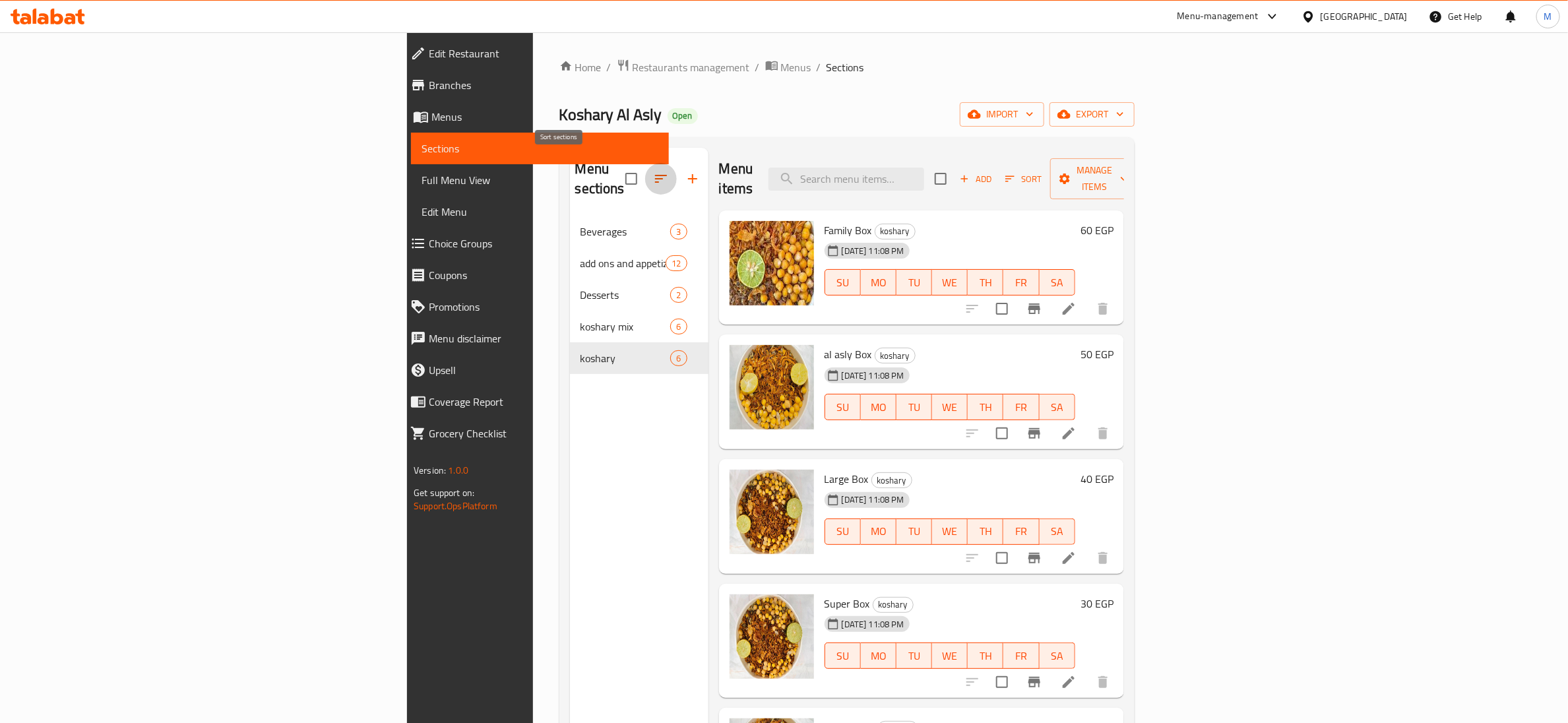
click at [653, 171] on icon "button" at bounding box center [660, 178] width 16 height 16
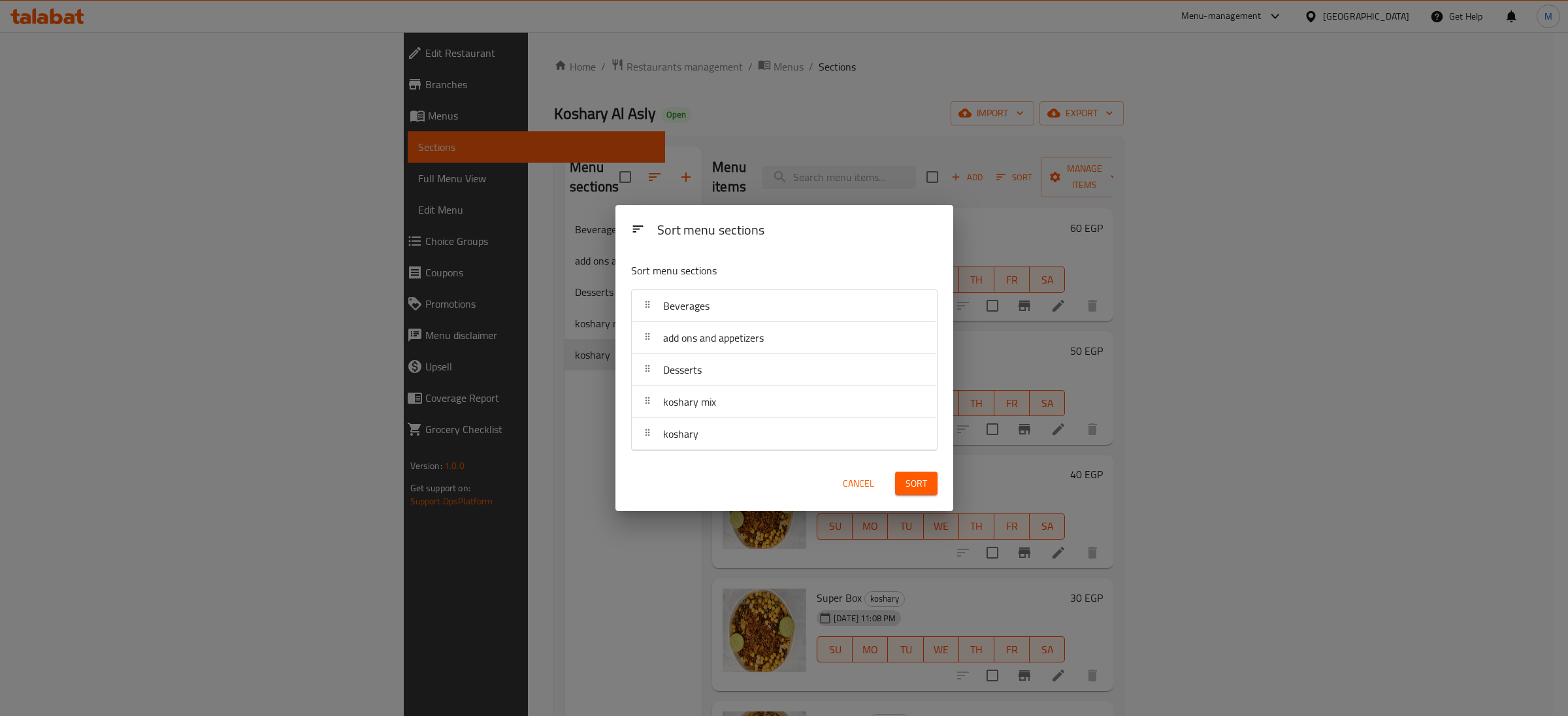
click at [670, 100] on div "Sort menu sections Sort menu sections Beverages add ons and appetizers Desserts…" at bounding box center [784, 358] width 1568 height 716
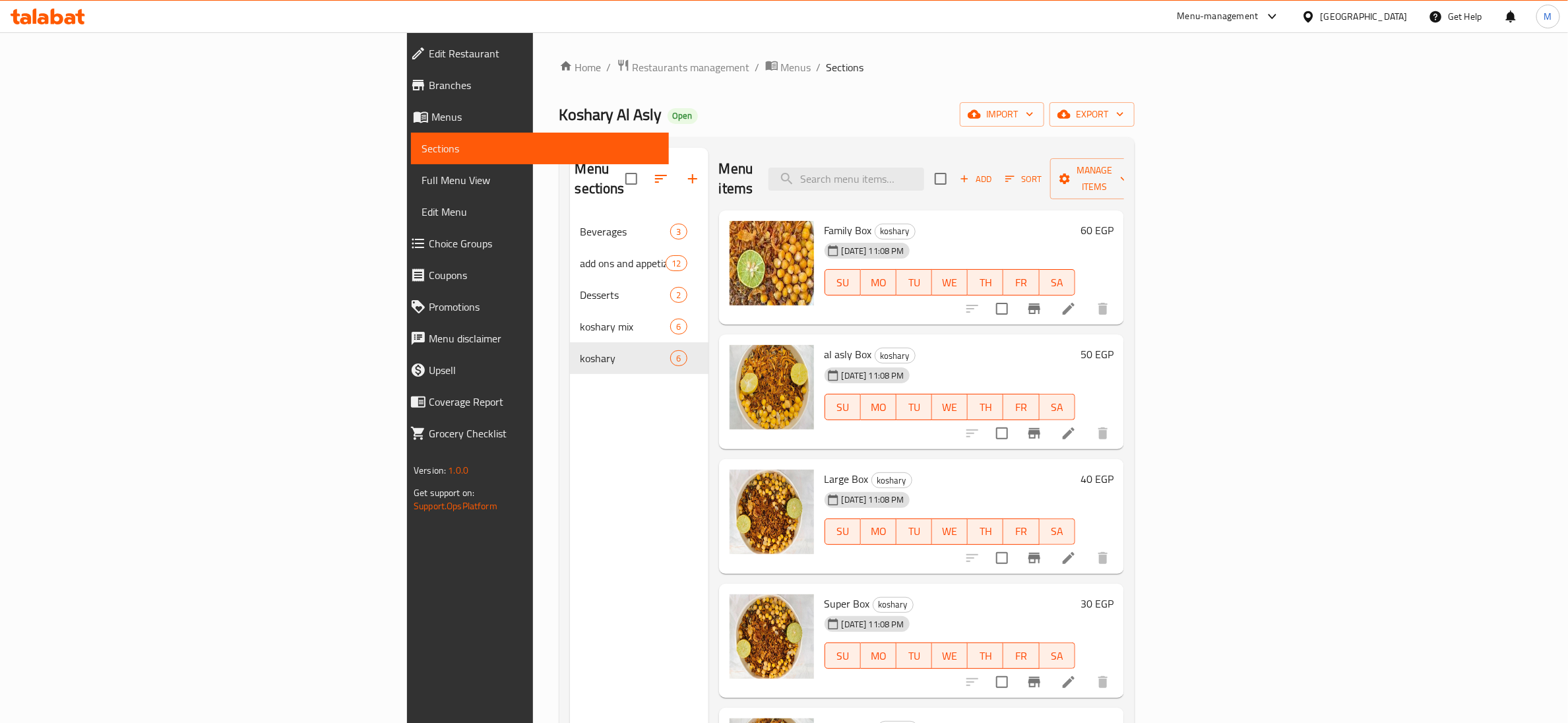
click at [533, 56] on div "Home / Restaurants management / Menus / Sections Koshary Al Asly Open import ex…" at bounding box center [847, 470] width 628 height 875
click at [781, 64] on span "Menus" at bounding box center [796, 67] width 30 height 16
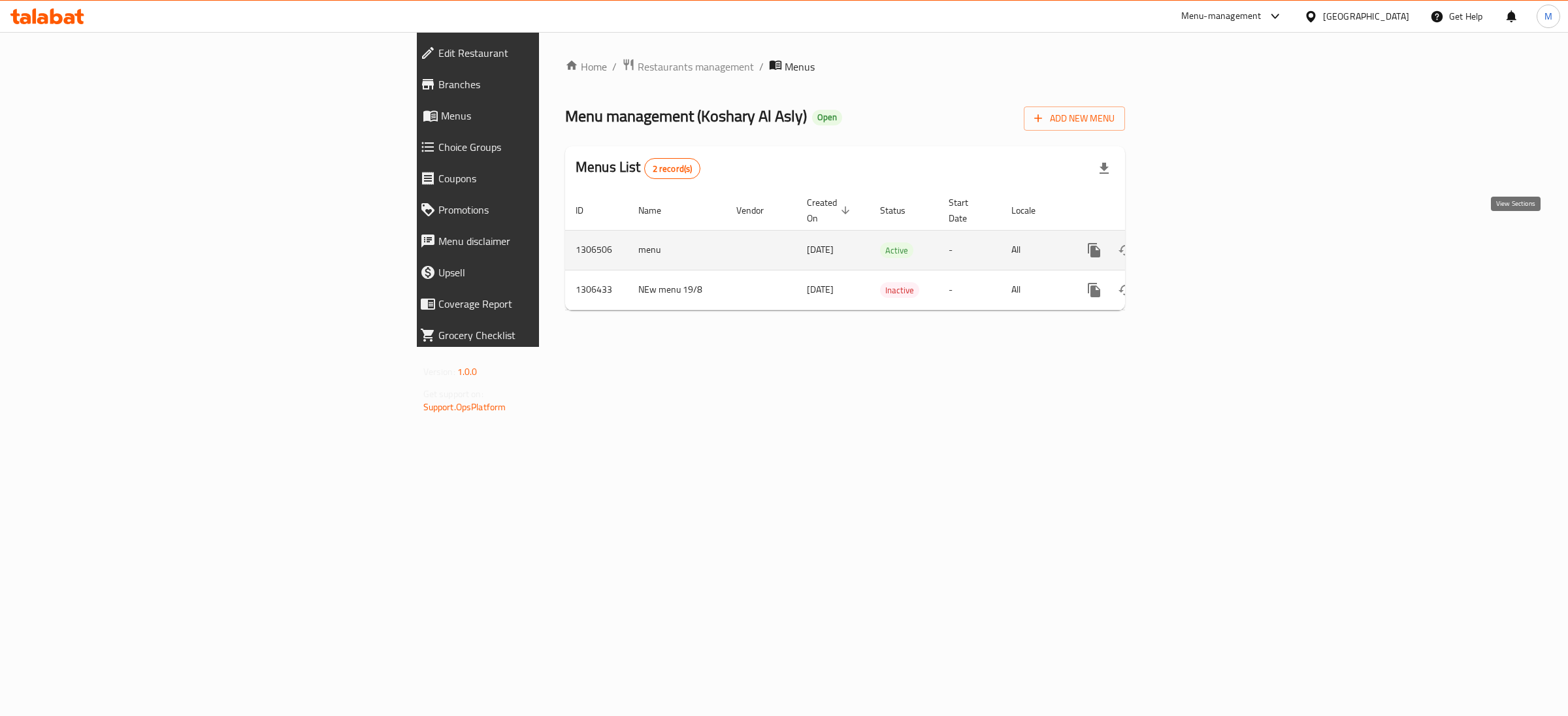
click at [1197, 242] on icon "enhanced table" at bounding box center [1188, 249] width 15 height 15
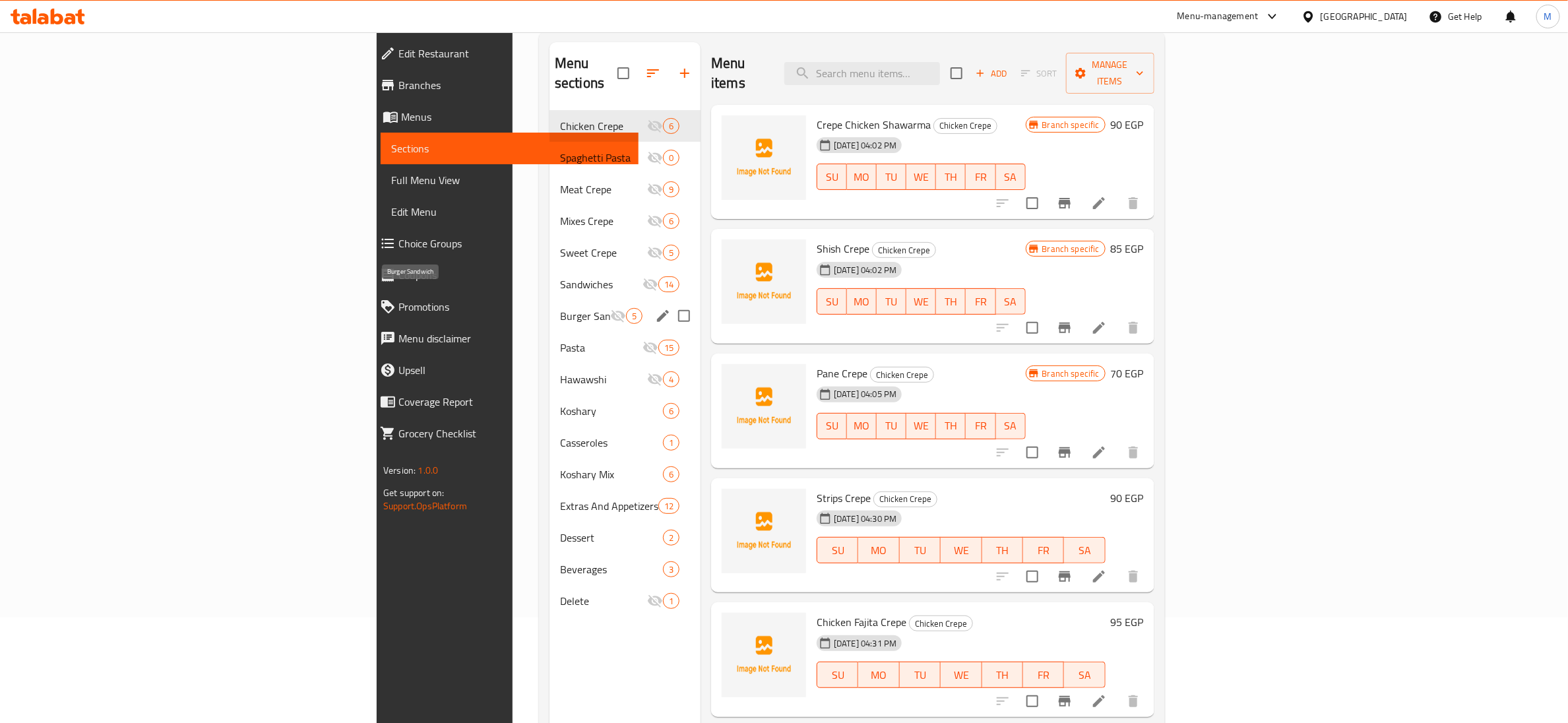
scroll to position [185, 0]
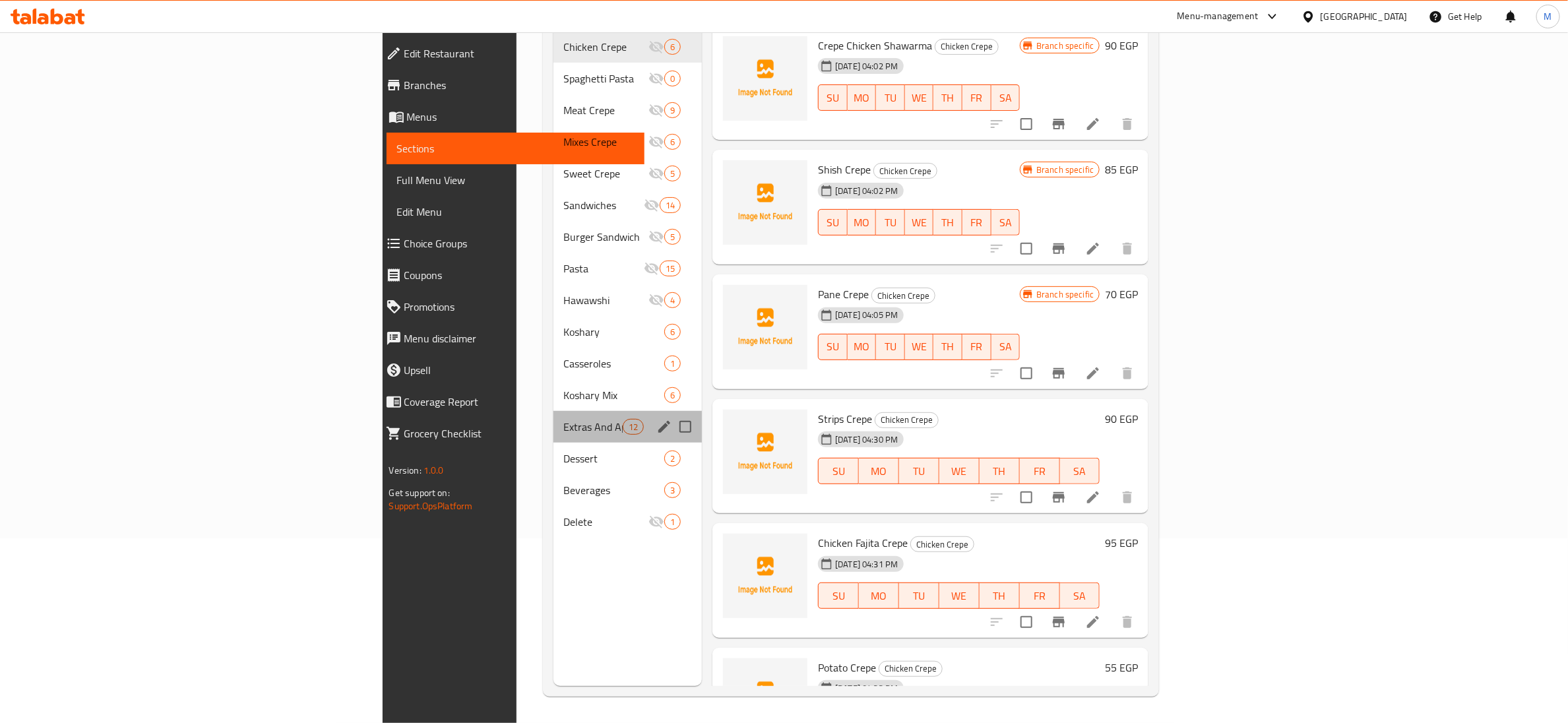
click at [554, 416] on div "Extras And Appetizers 12" at bounding box center [628, 426] width 149 height 32
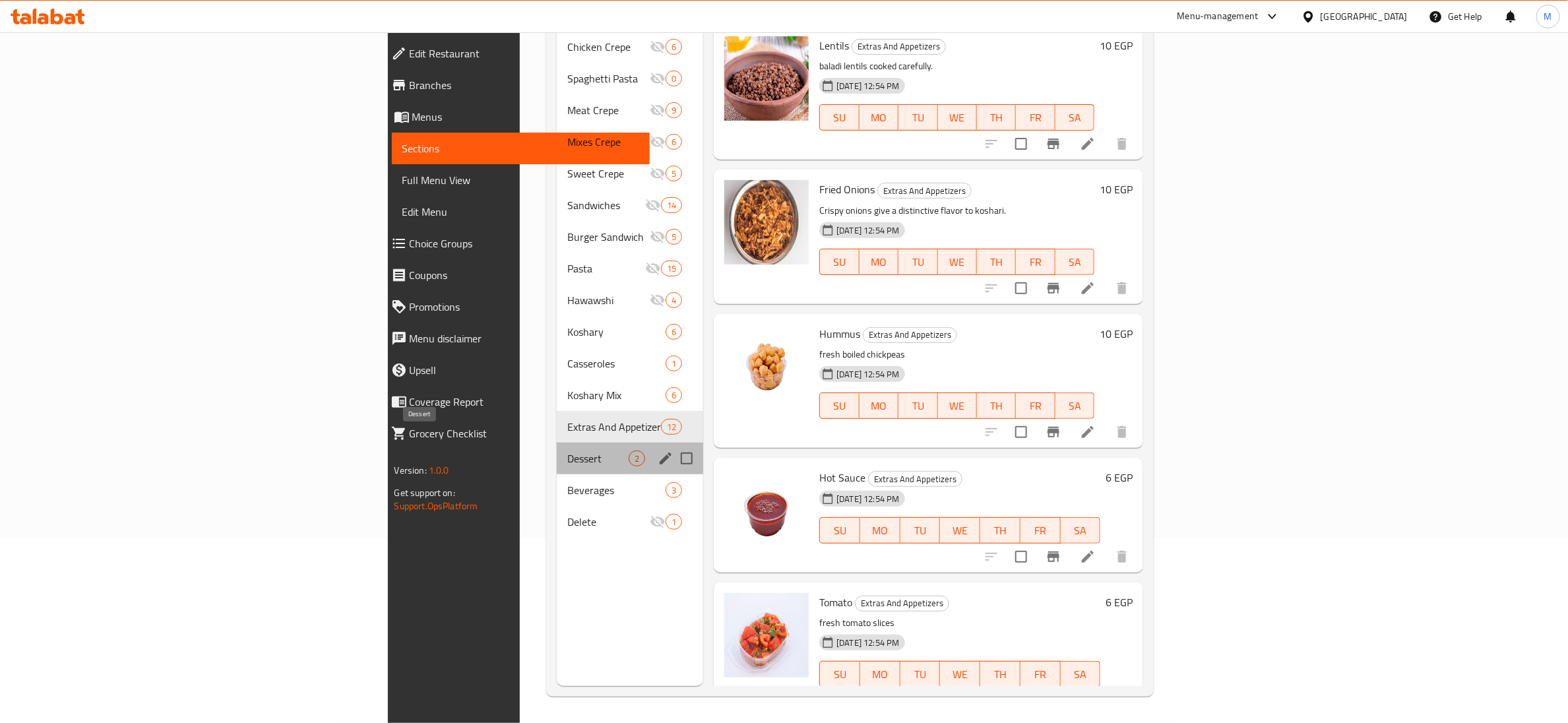
click at [568, 451] on span "Dessert" at bounding box center [598, 458] width 61 height 16
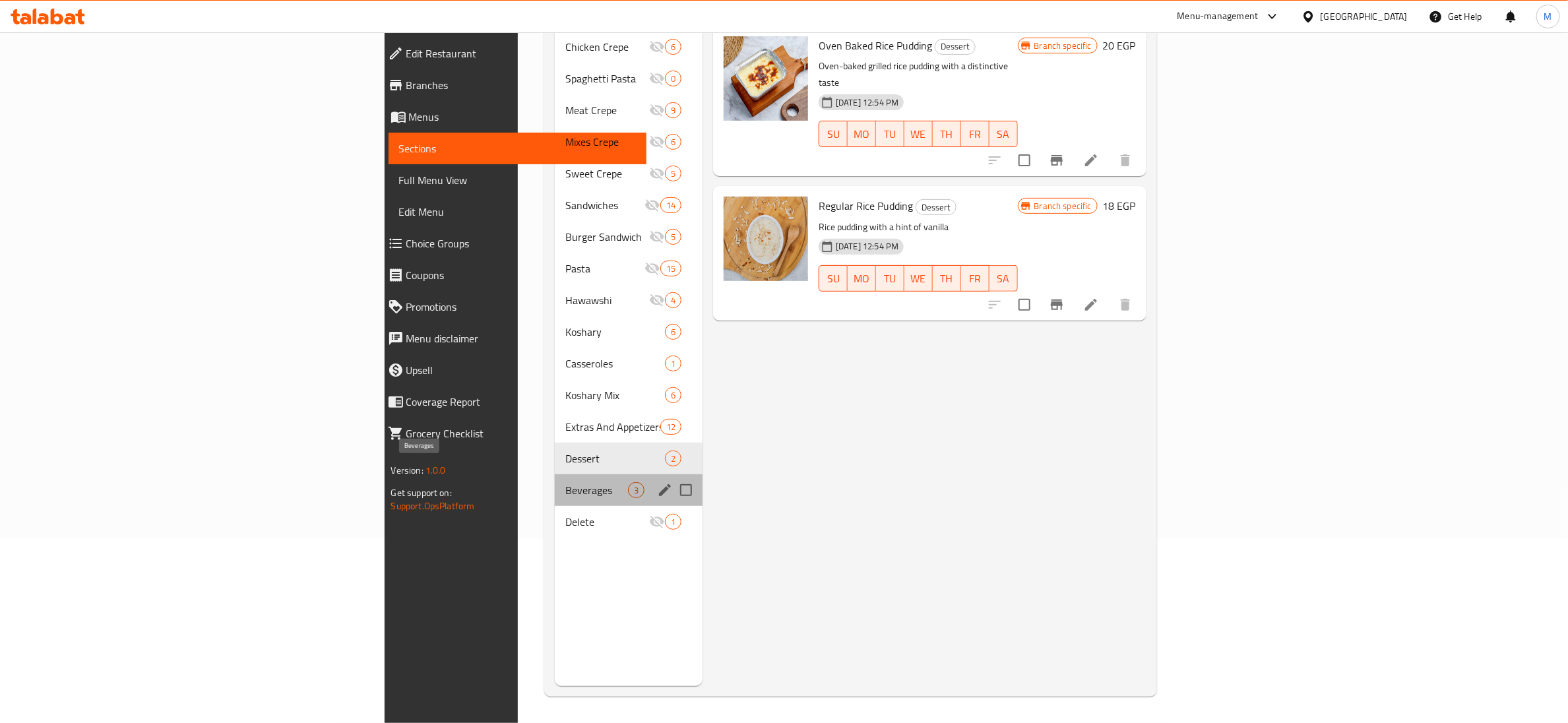
click at [565, 483] on span "Beverages" at bounding box center [596, 490] width 63 height 16
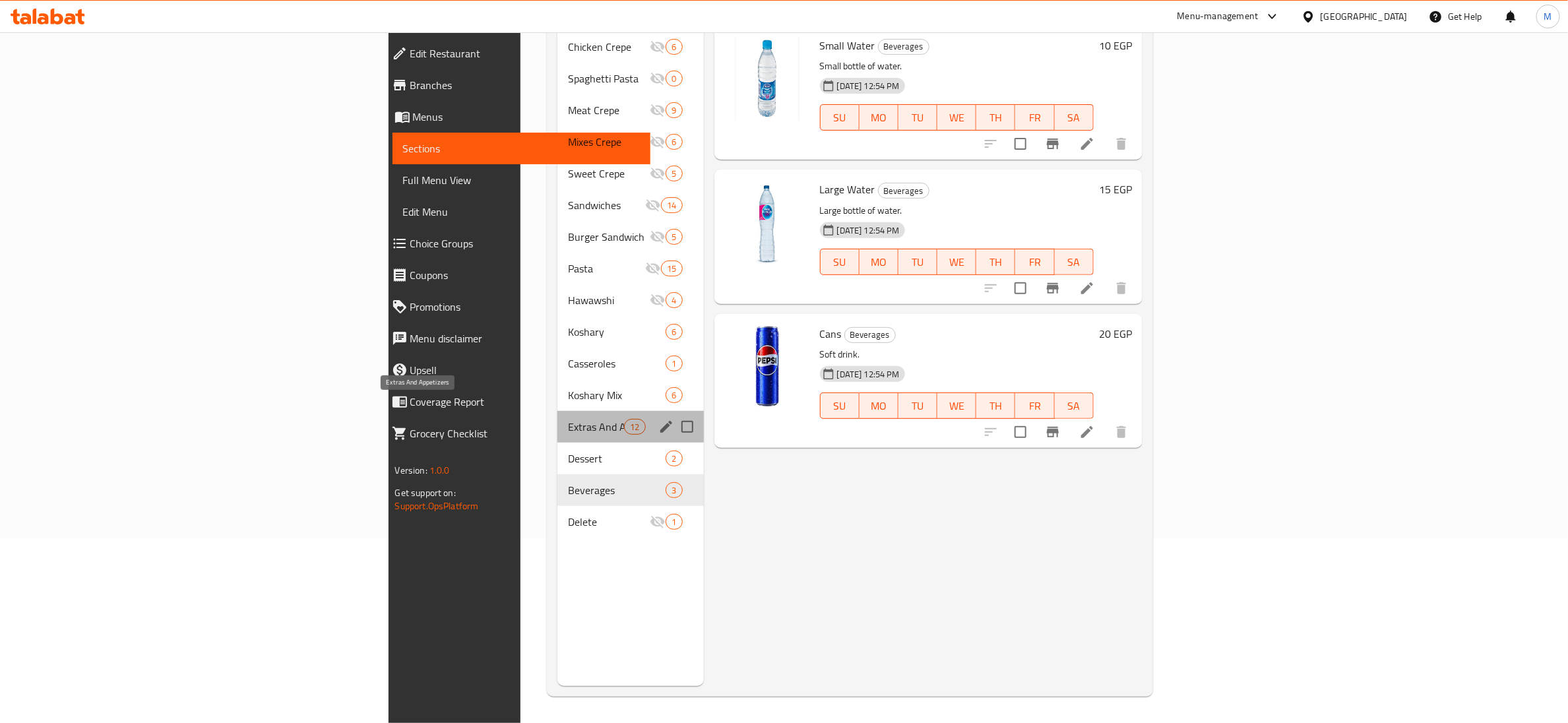
drag, startPoint x: 379, startPoint y: 406, endPoint x: 373, endPoint y: 401, distance: 7.8
click at [568, 419] on span "Extras And Appetizers" at bounding box center [595, 426] width 56 height 16
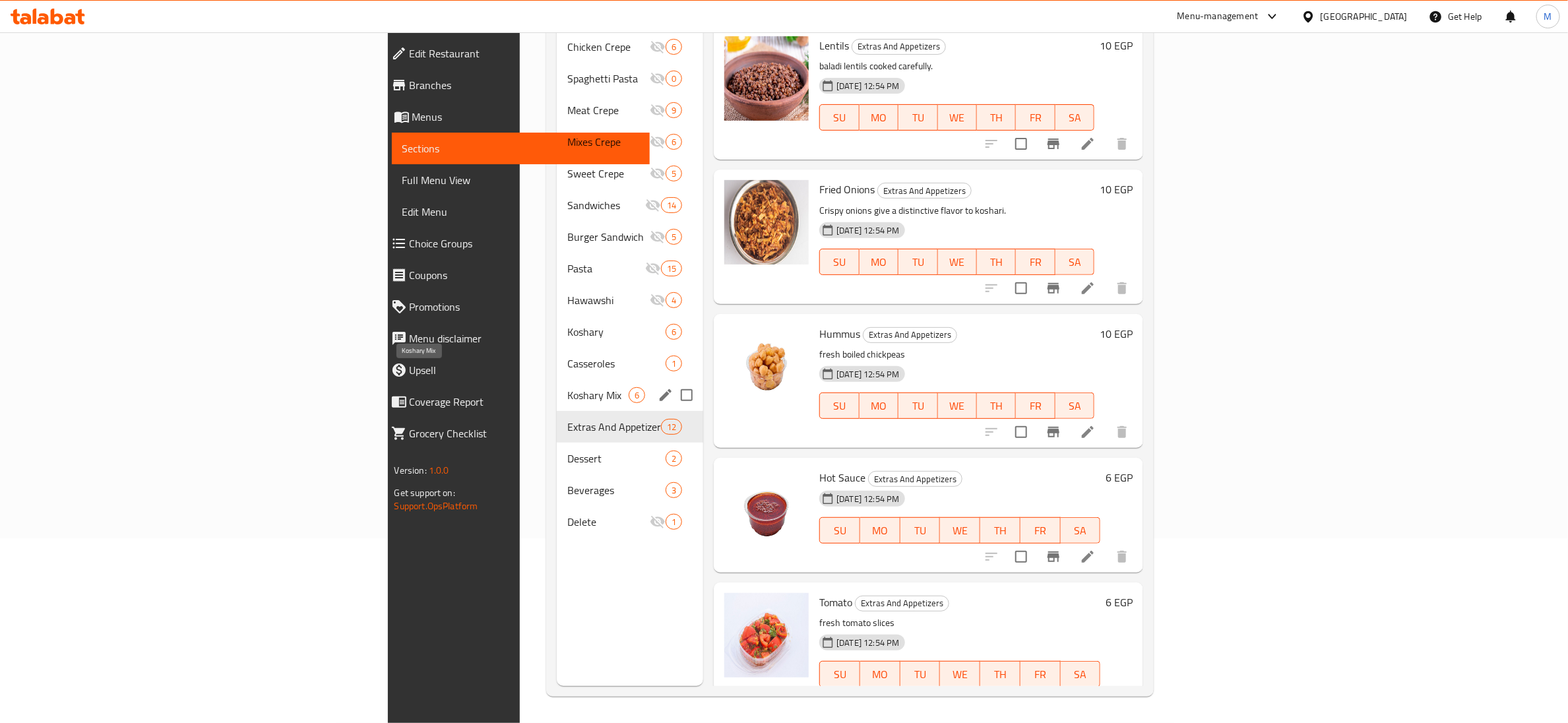
click at [568, 387] on span "Koshary Mix" at bounding box center [598, 394] width 61 height 16
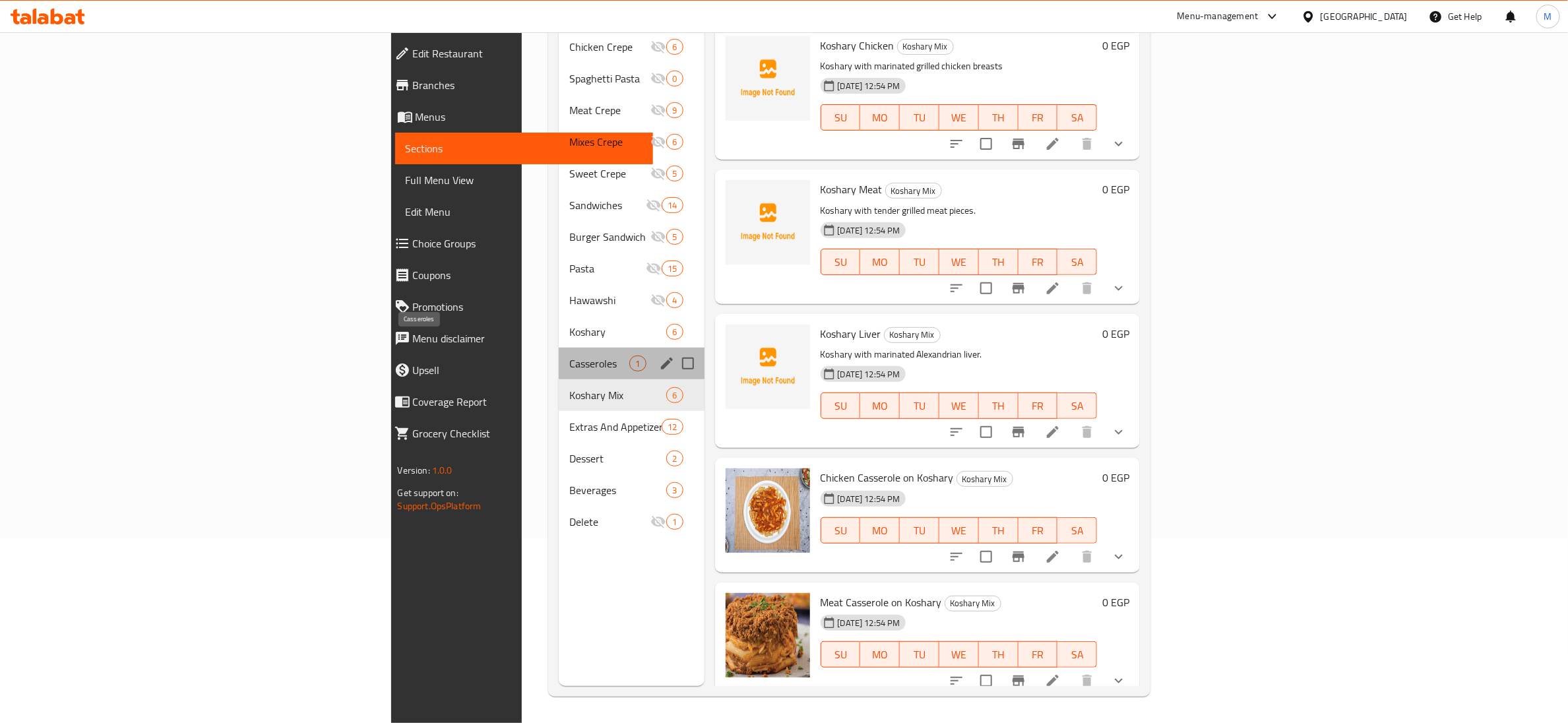
click at [569, 356] on span "Casseroles" at bounding box center [599, 363] width 60 height 16
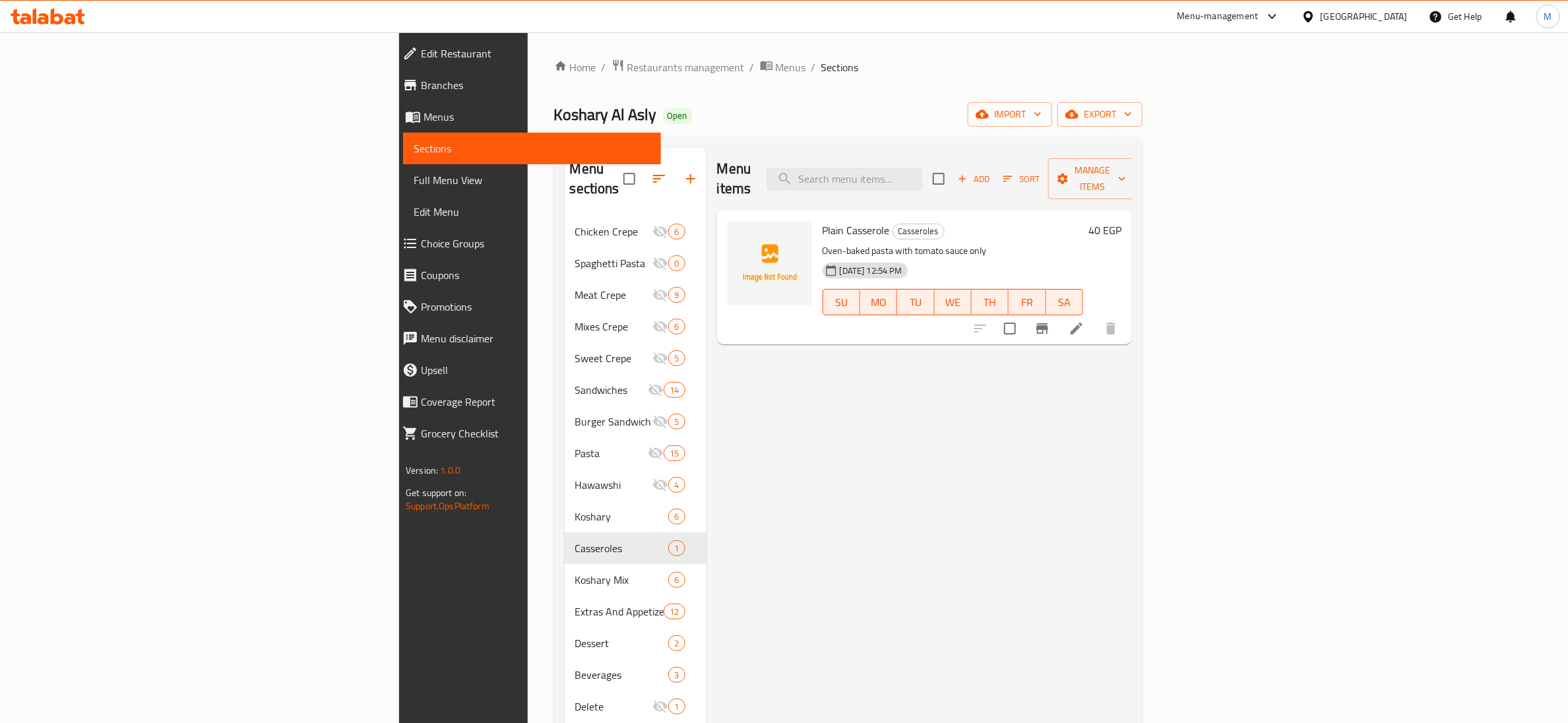
click at [806, 70] on ol "Home / Restaurants management / Menus / Sections" at bounding box center [847, 67] width 588 height 17
click at [40, 22] on icon at bounding box center [43, 19] width 11 height 11
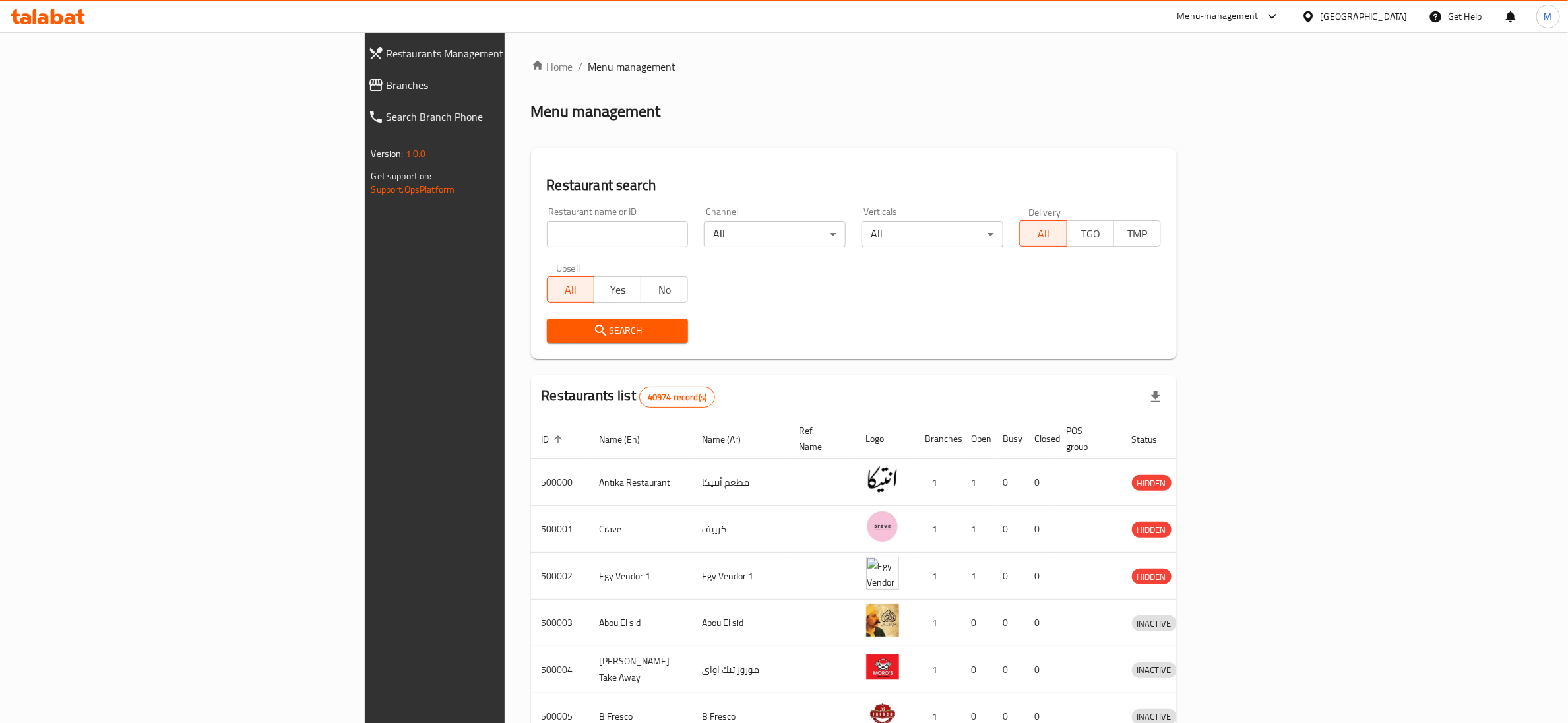
click at [387, 87] on span "Branches" at bounding box center [501, 84] width 230 height 16
click at [547, 227] on input "search" at bounding box center [618, 234] width 142 height 26
paste input "704439"
type input "704439"
click at [557, 326] on span "Search" at bounding box center [618, 330] width 121 height 16
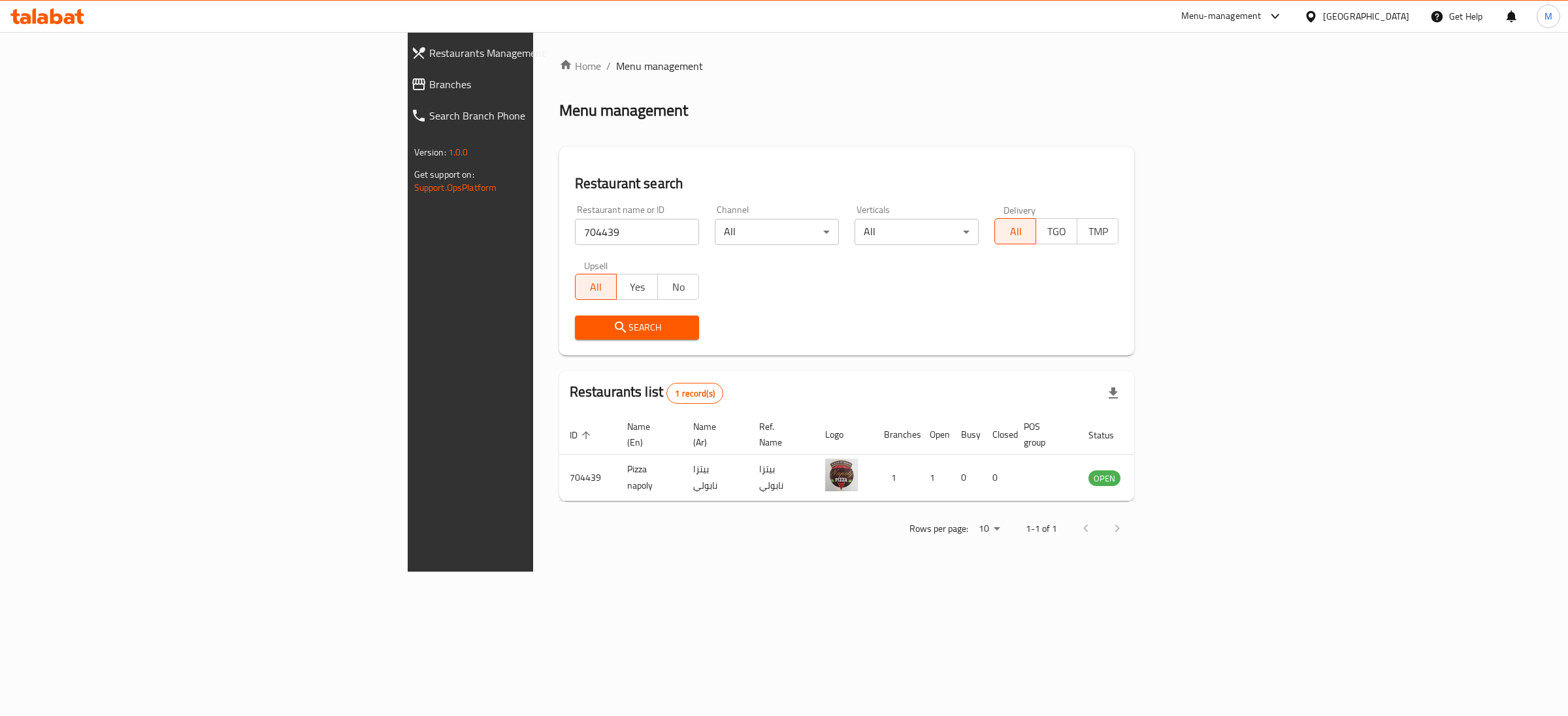
click at [755, 77] on div "Home / Menu management Menu management Restaurant search Restaurant name or ID …" at bounding box center [847, 302] width 575 height 488
click at [1173, 470] on icon "enhanced table" at bounding box center [1164, 477] width 15 height 15
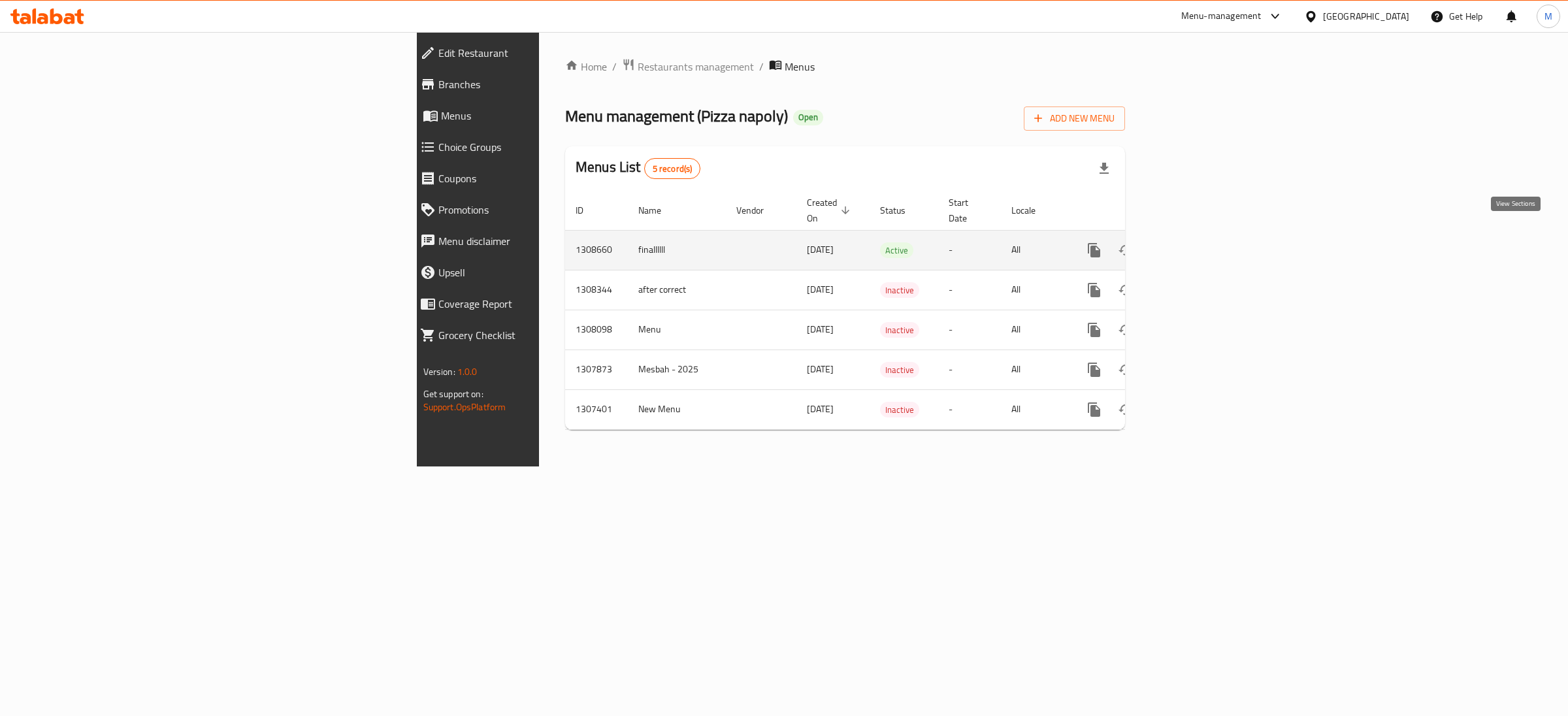
click at [1194, 245] on icon "enhanced table" at bounding box center [1189, 250] width 12 height 12
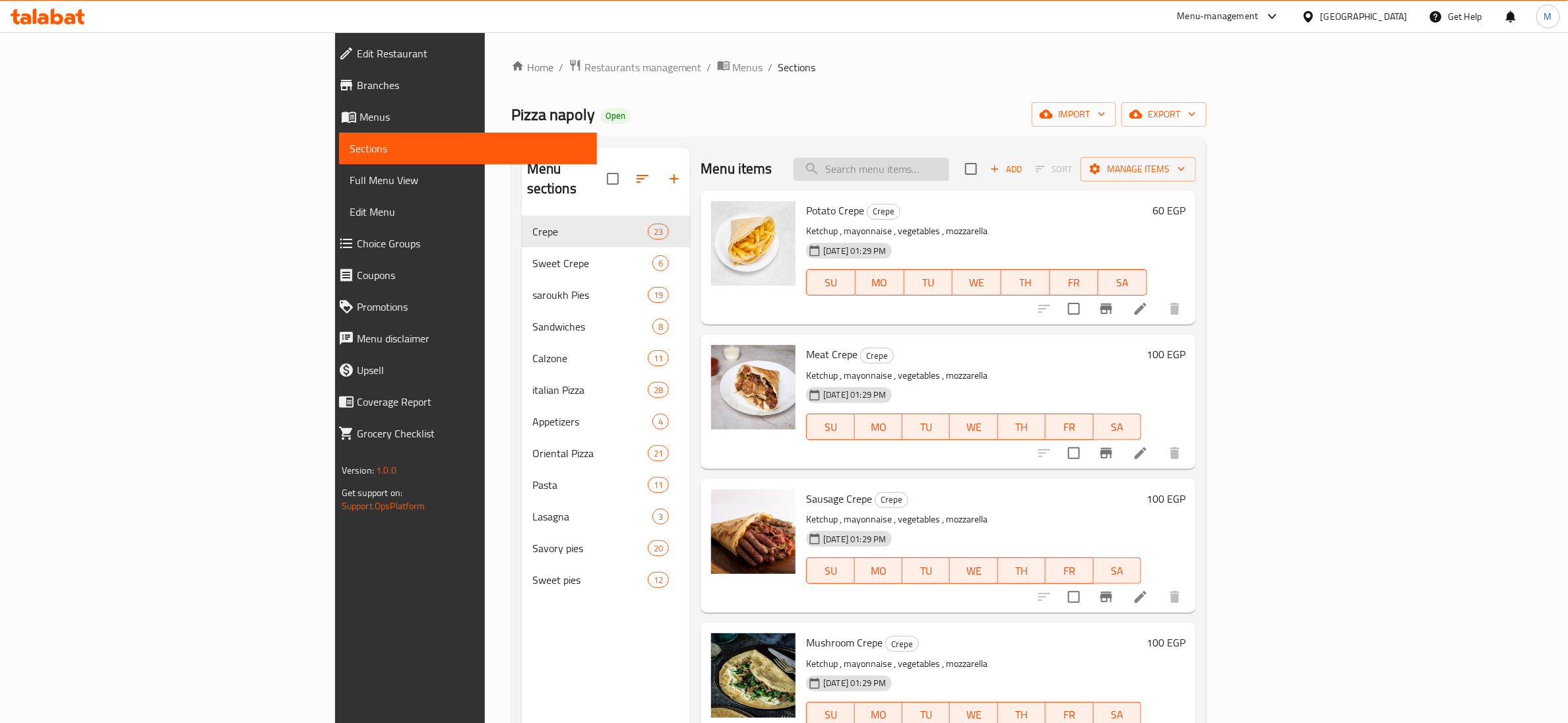
click at [949, 171] on input "search" at bounding box center [871, 169] width 155 height 23
paste input "704439"
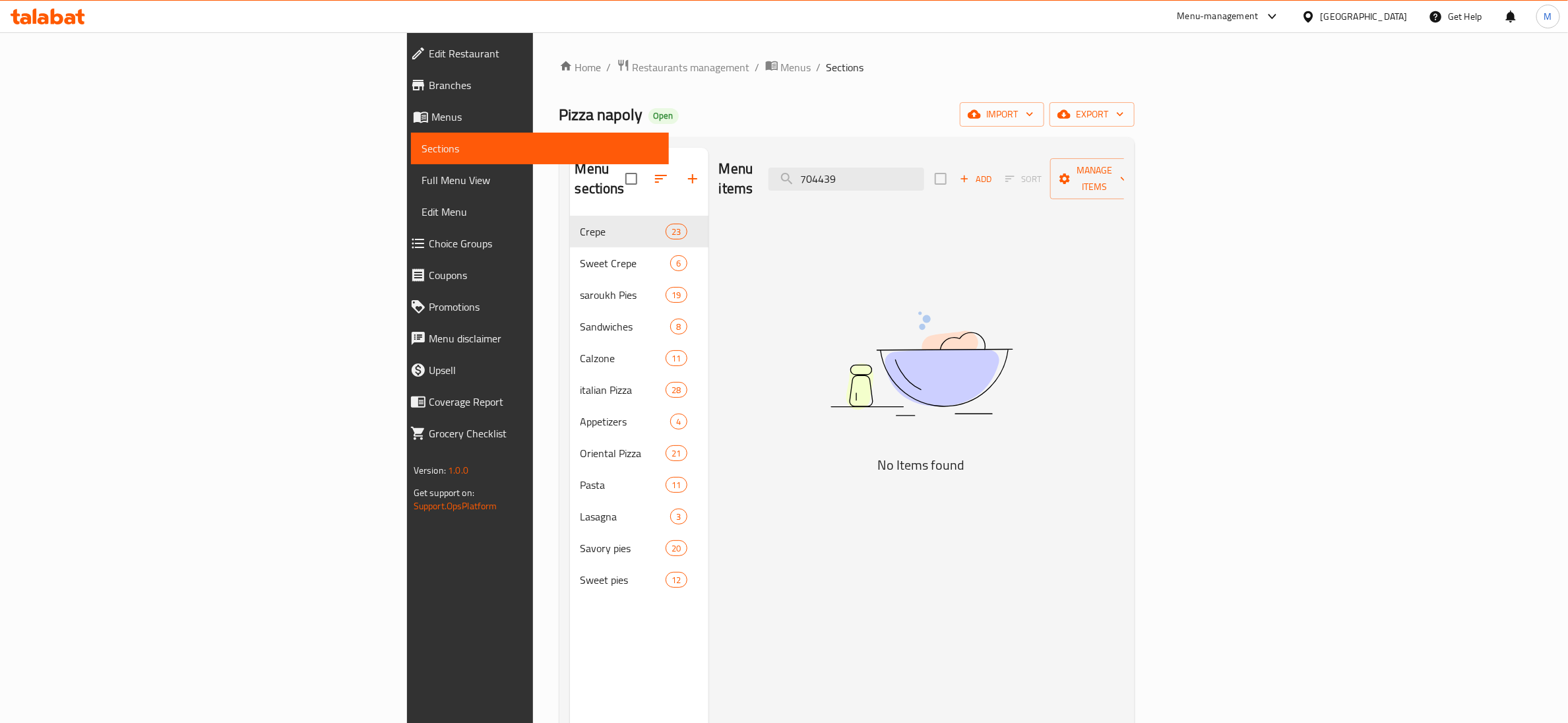
click at [891, 171] on div "Menu items 704439 Add Sort Manage items" at bounding box center [921, 179] width 405 height 63
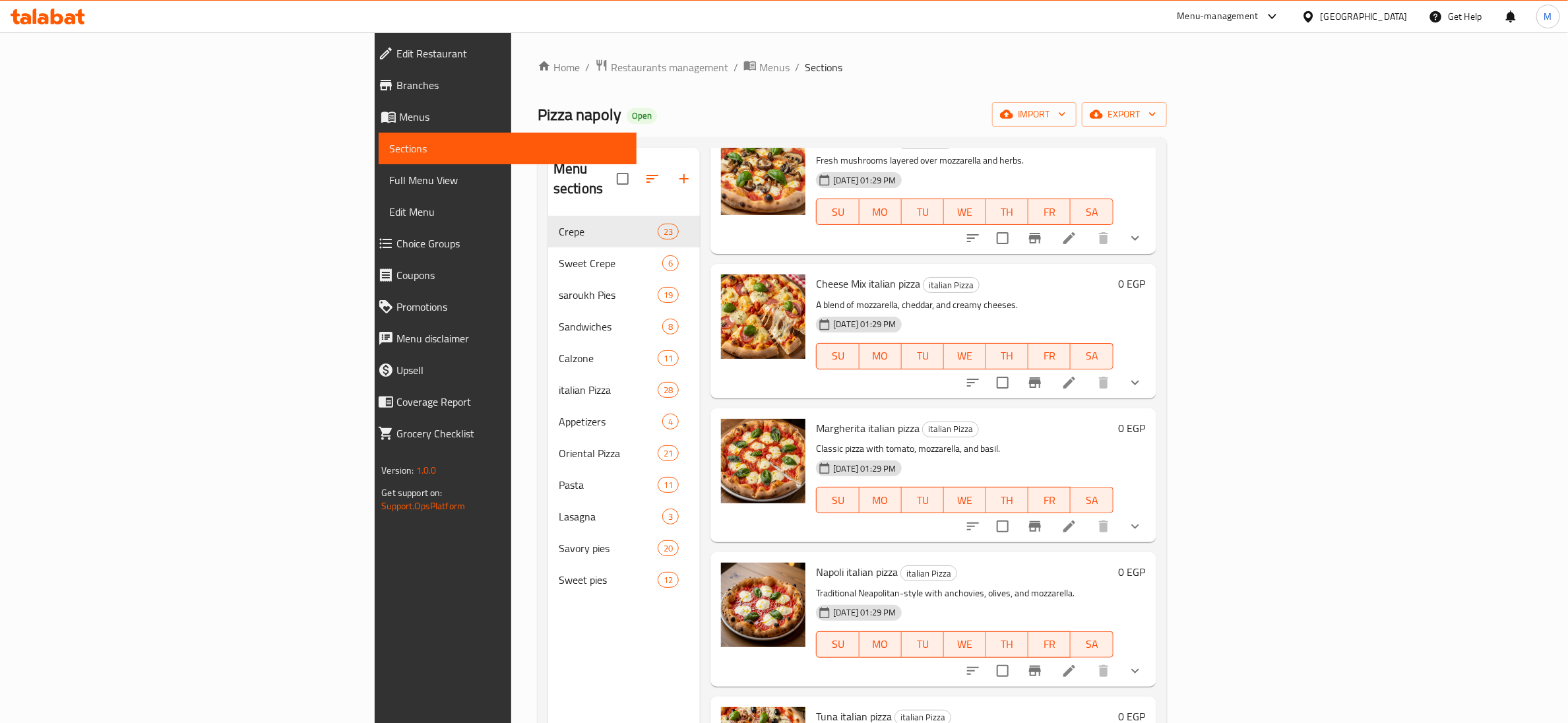
scroll to position [3364, 0]
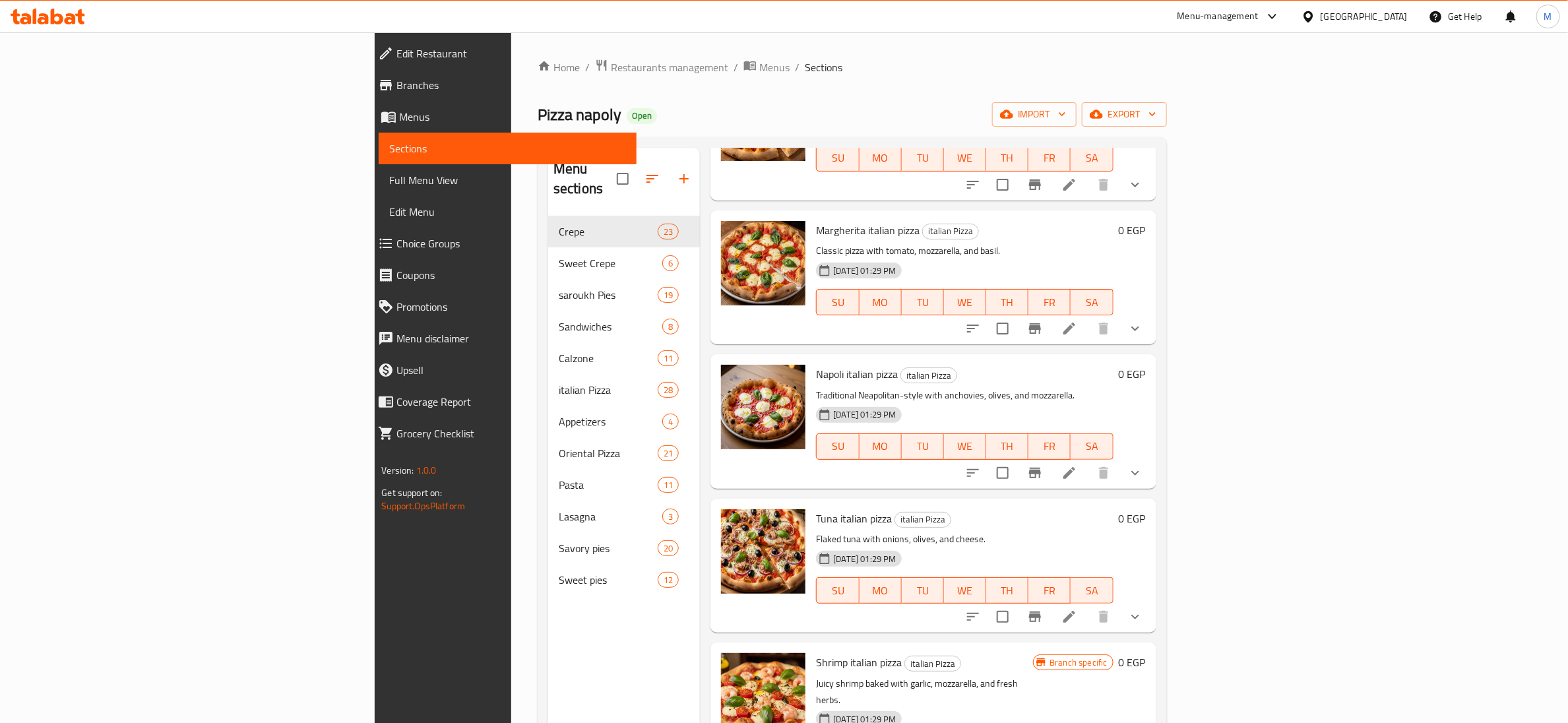
click at [816, 364] on span "Napoli italian pizza" at bounding box center [857, 374] width 82 height 20
copy span "Napoli"
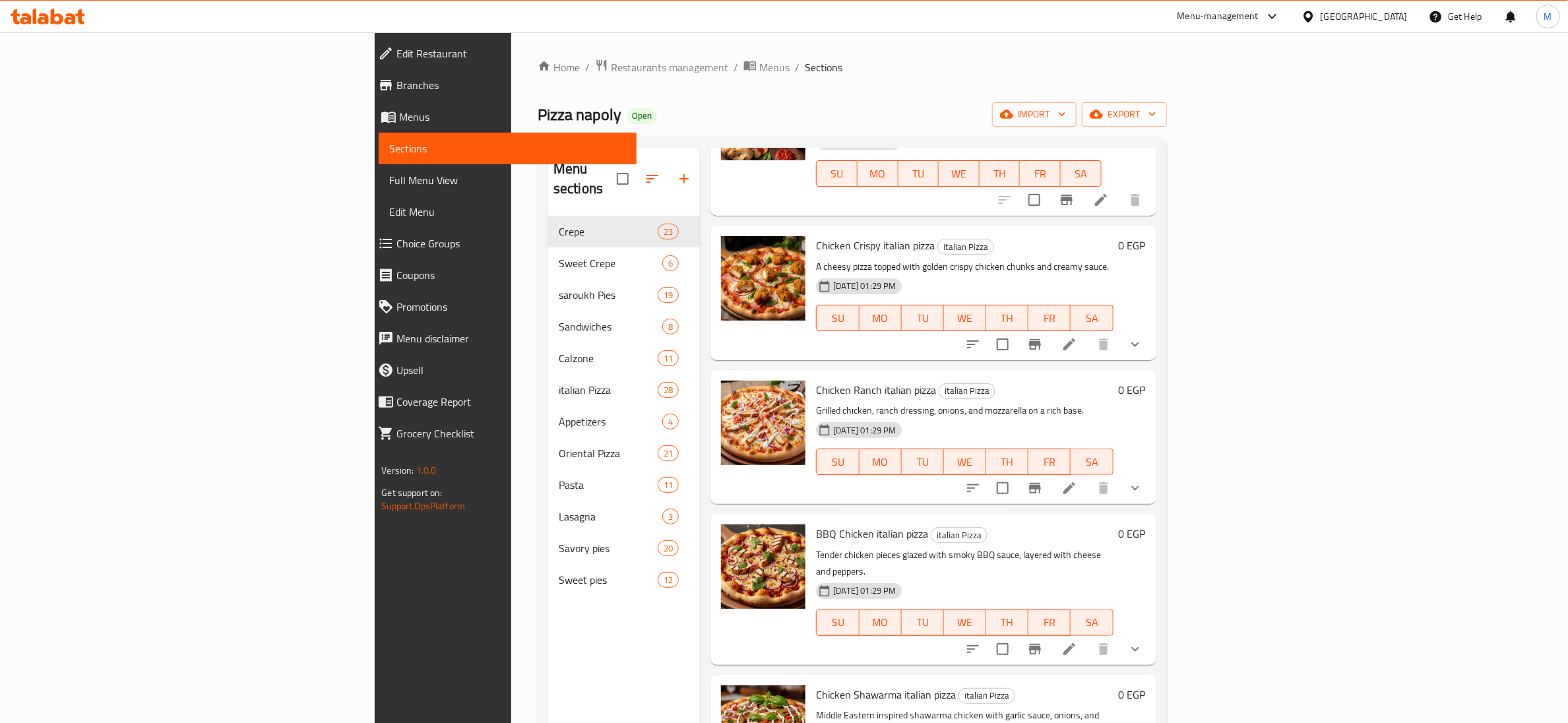
scroll to position [0, 0]
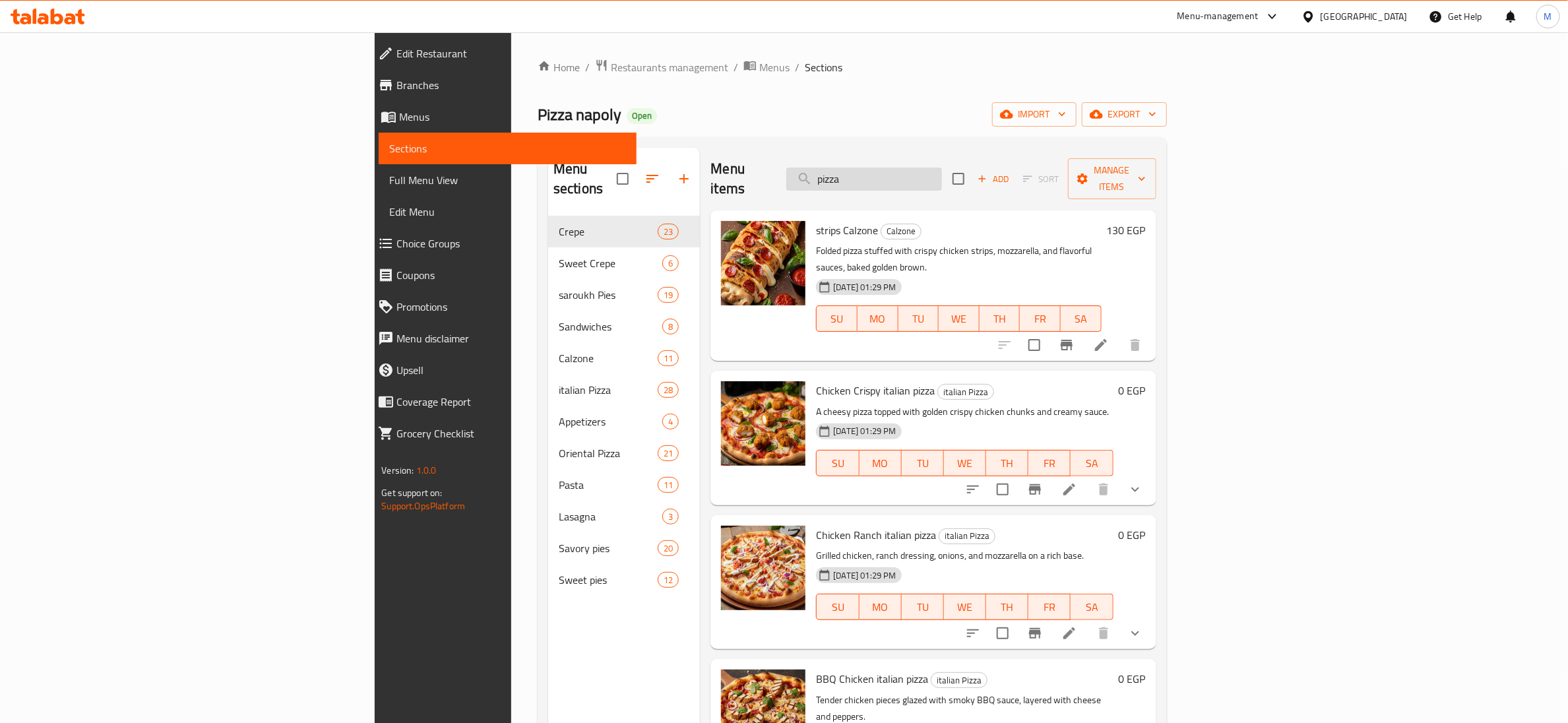
click at [942, 168] on input "pizza" at bounding box center [864, 179] width 155 height 23
paste input "Napoli"
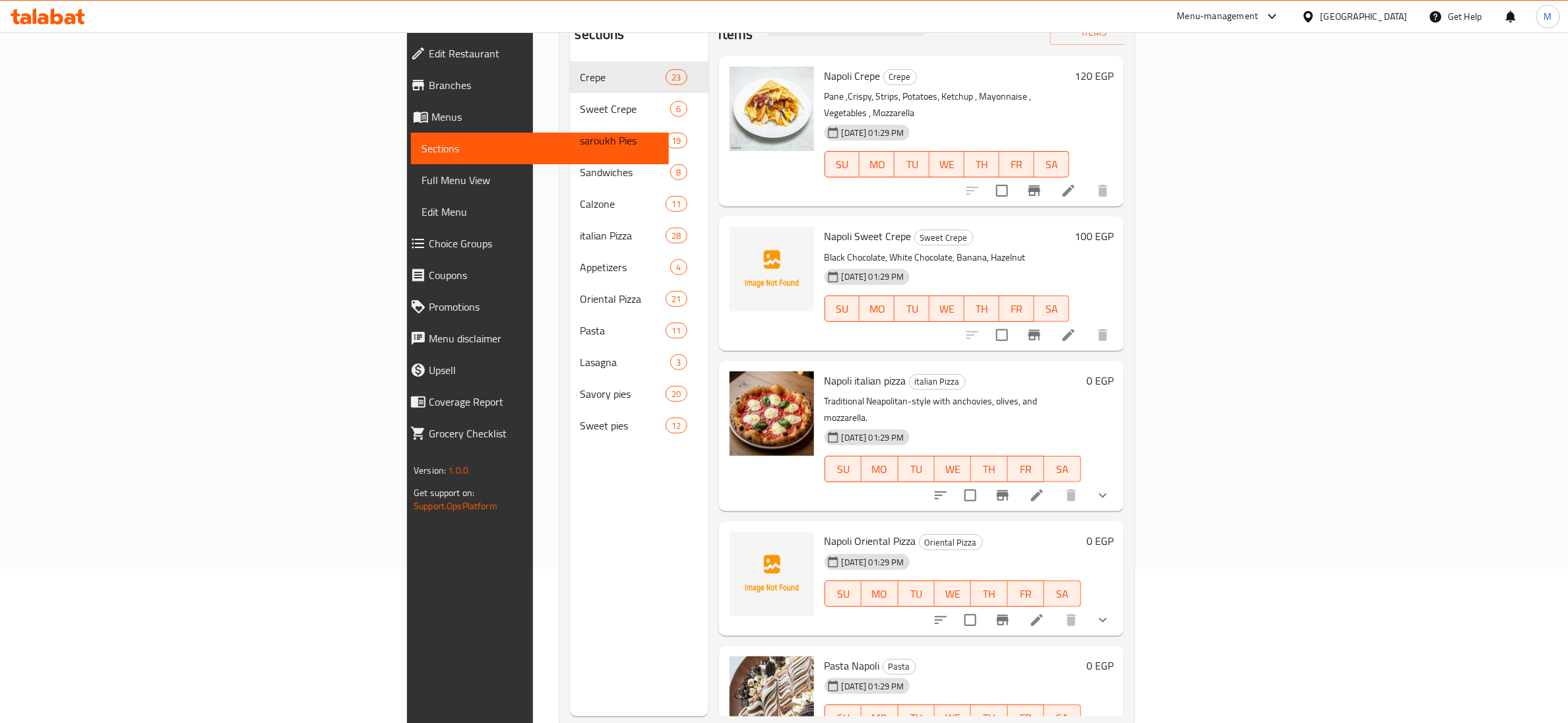
scroll to position [185, 0]
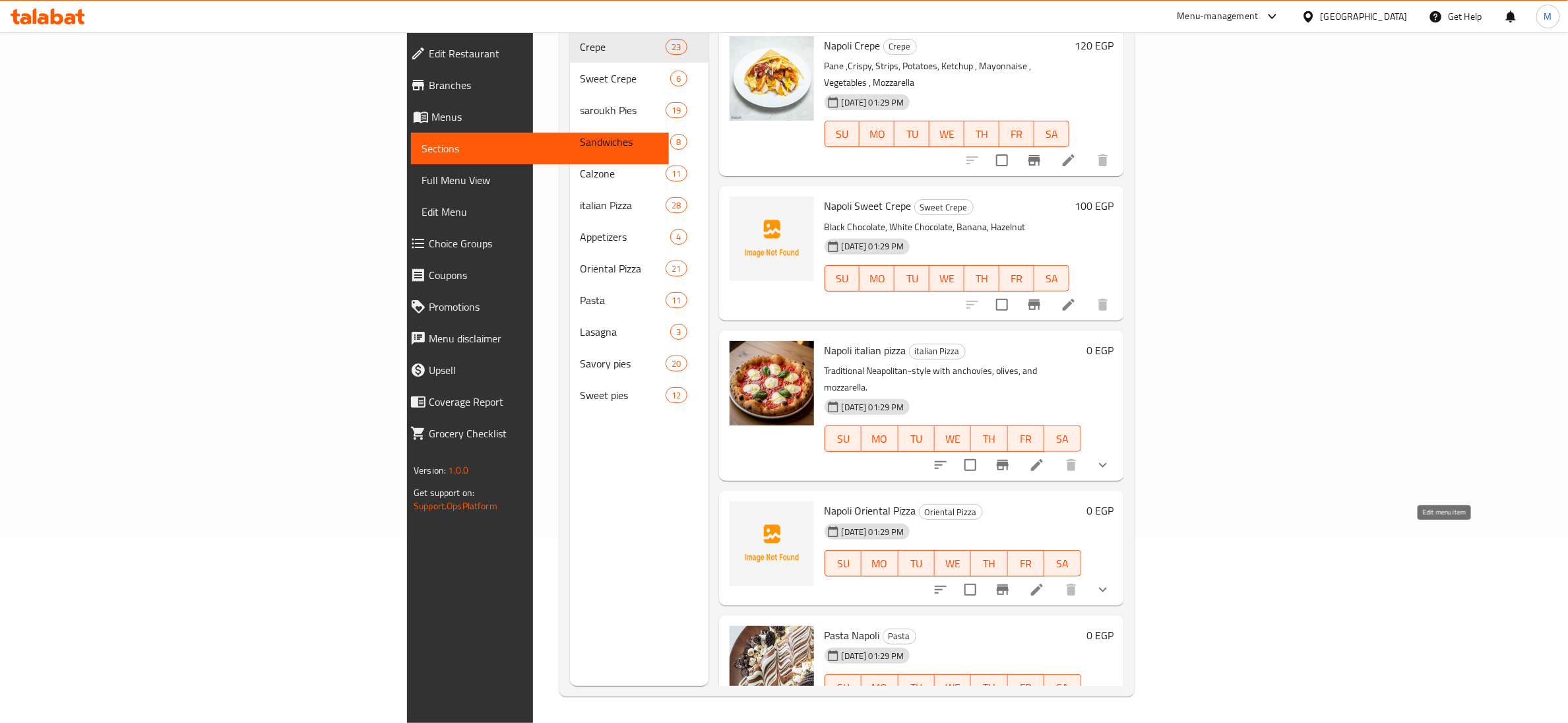
type input "Napoli"
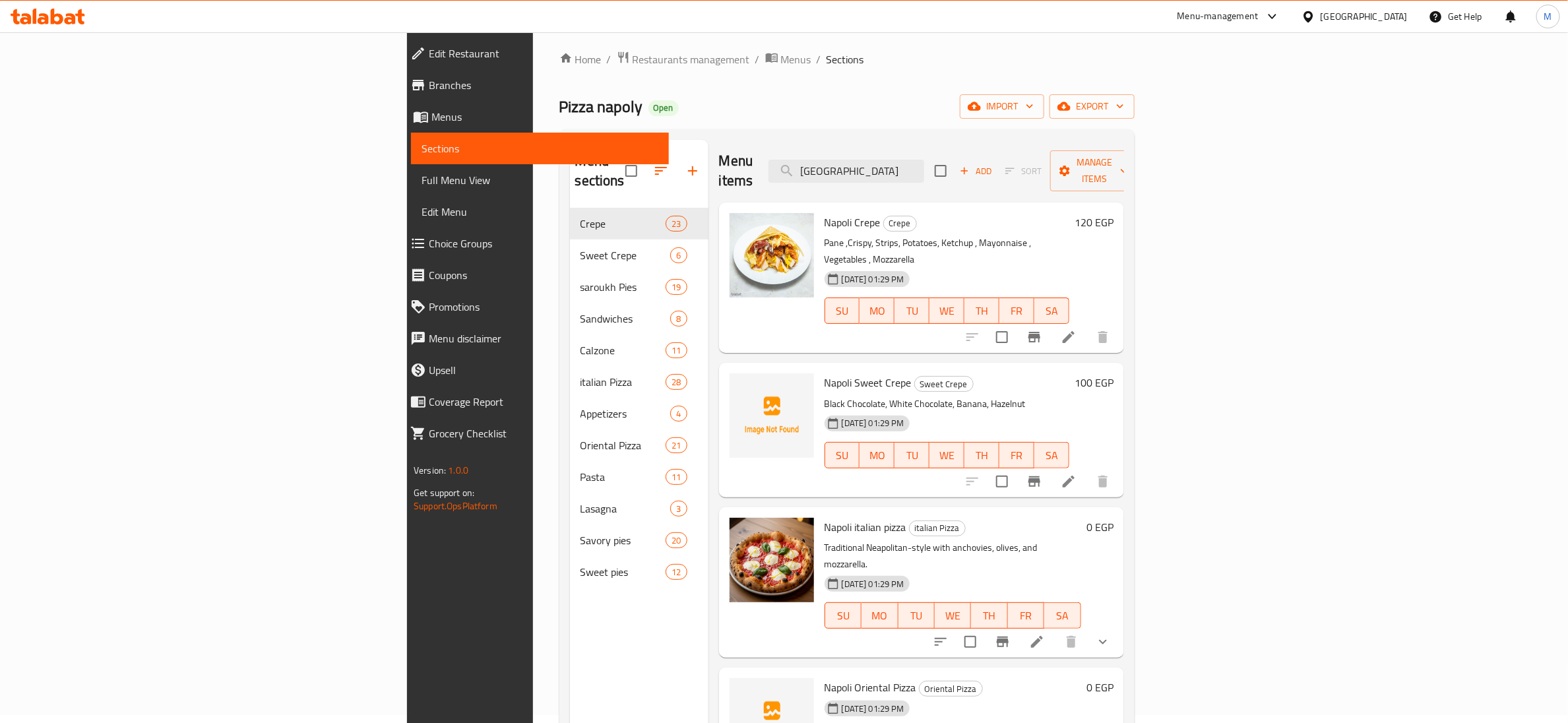
scroll to position [0, 0]
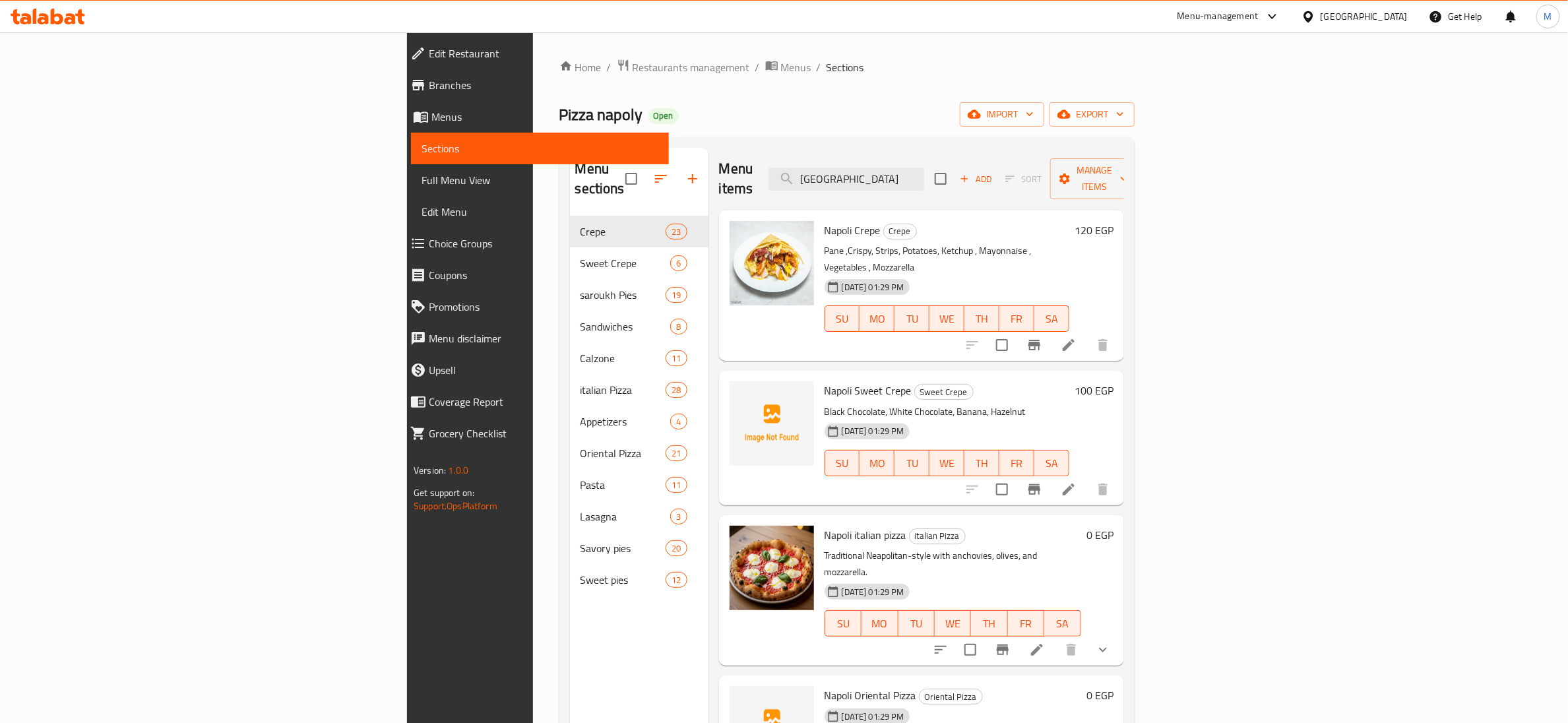
click at [68, 11] on icon at bounding box center [47, 16] width 74 height 16
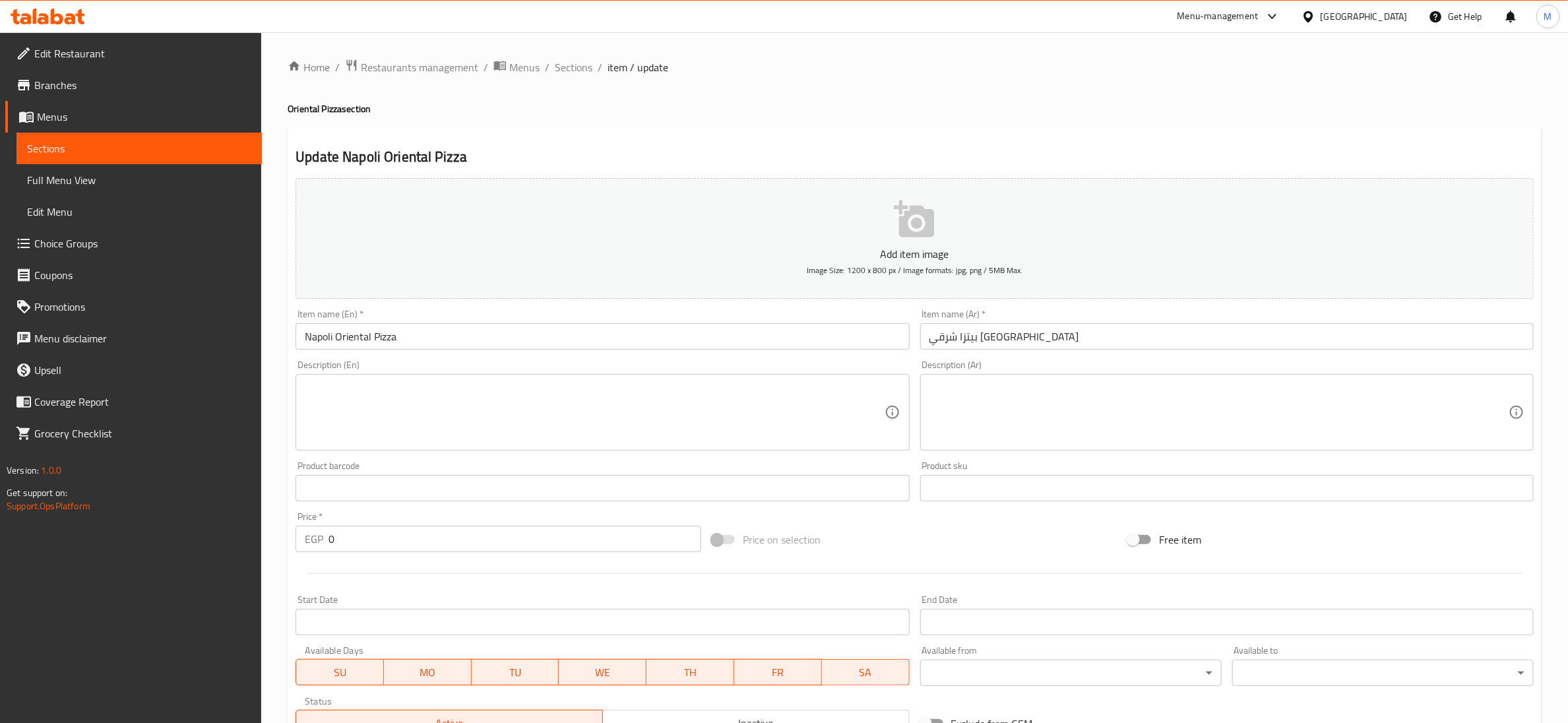
click at [704, 137] on div "Update Napoli Oriental Pizza Add item image Image Size: 1200 x 800 px / Image f…" at bounding box center [914, 526] width 1254 height 797
click at [982, 337] on input "بيتزا شرقي نابولي" at bounding box center [1227, 336] width 613 height 26
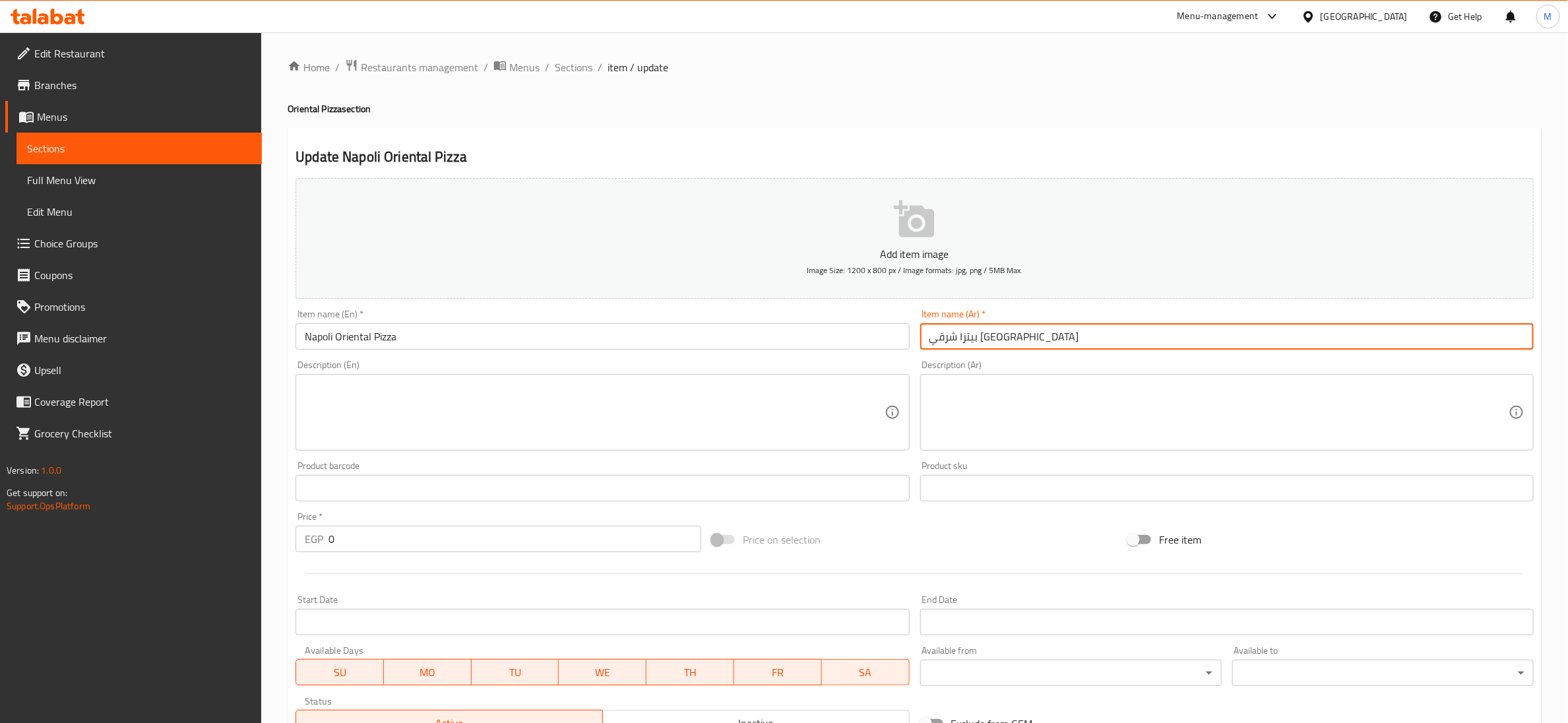
click at [982, 337] on input "بيتزا شرقي نابولي" at bounding box center [1227, 336] width 613 height 26
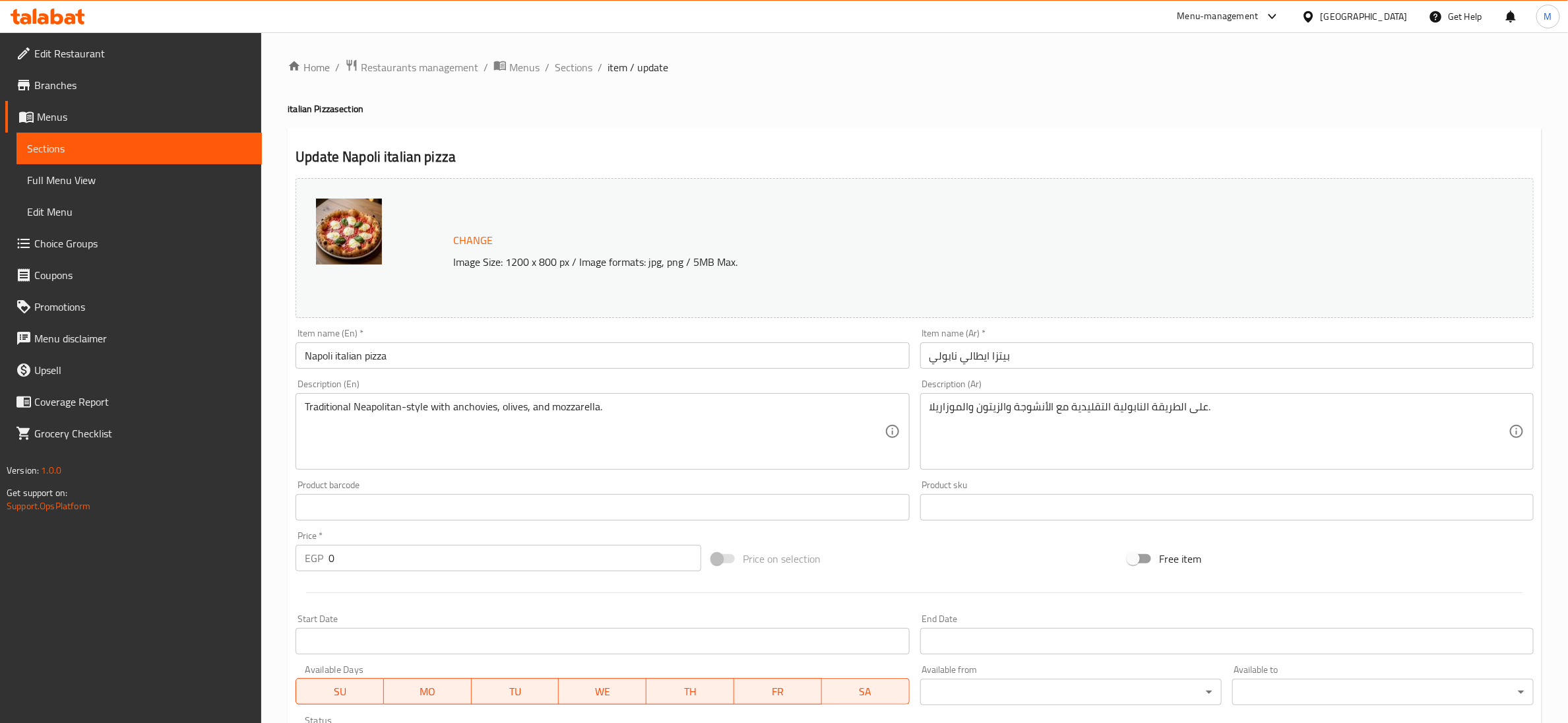
click at [493, 103] on h4 "italian Pizza section" at bounding box center [914, 109] width 1254 height 13
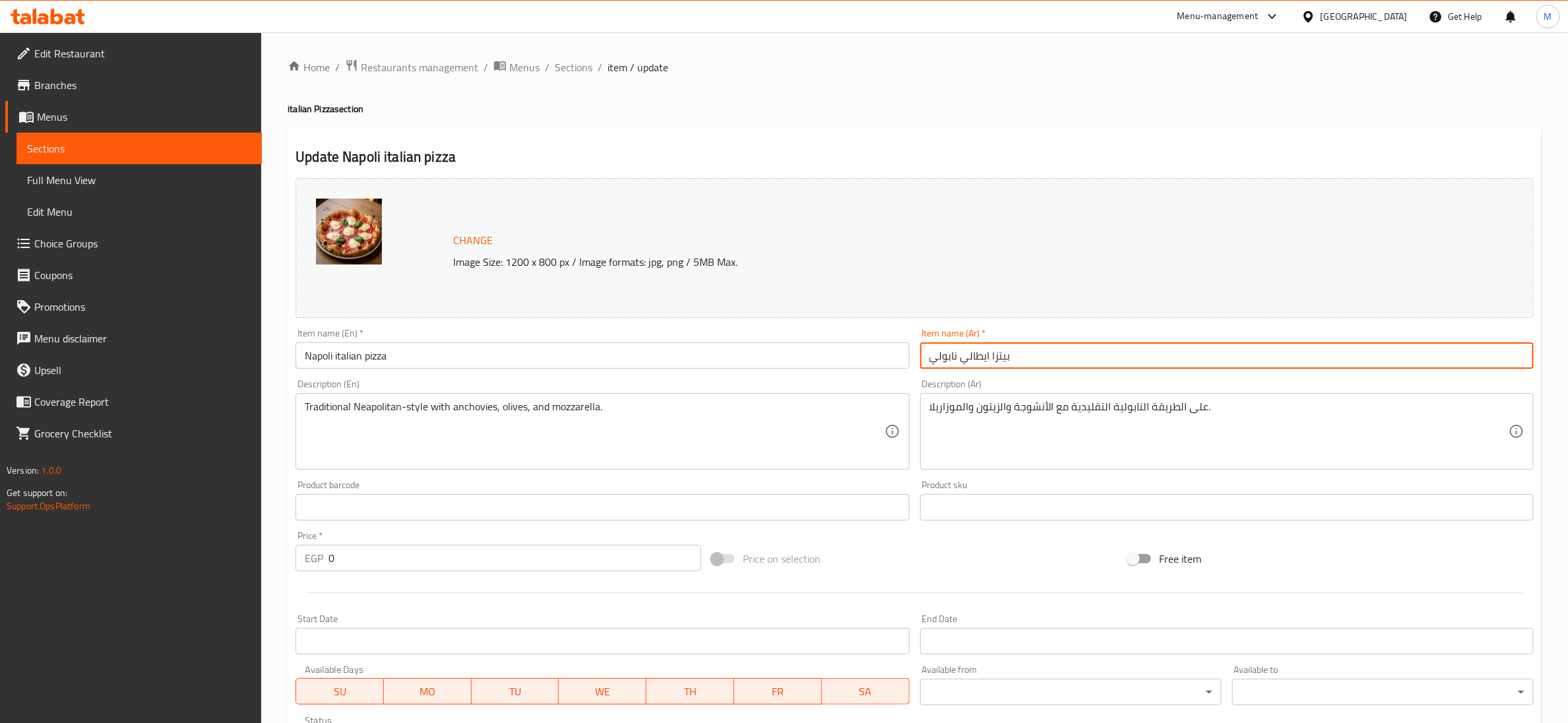
click at [963, 357] on input "بيتزا ايطالي نابولي" at bounding box center [1227, 356] width 613 height 26
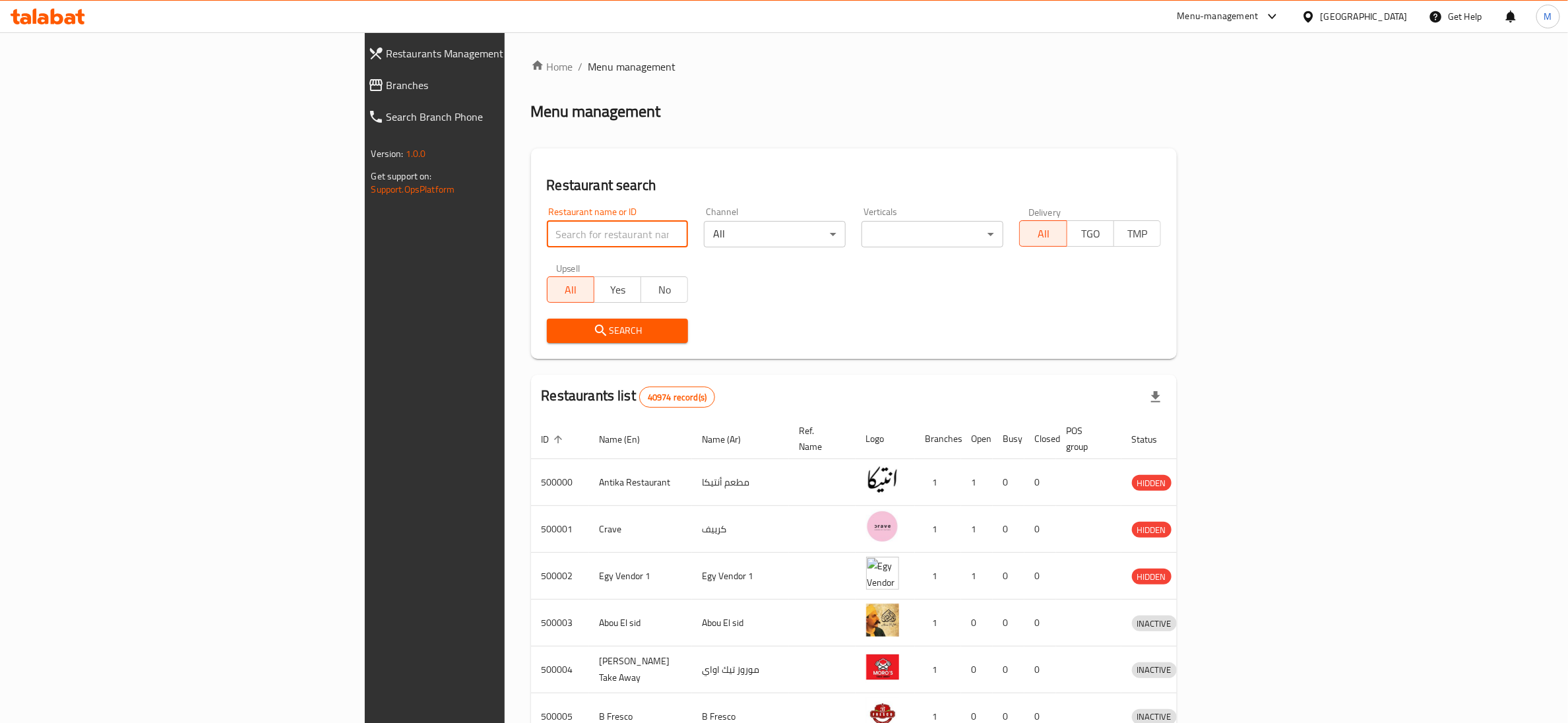
click at [547, 244] on input "search" at bounding box center [618, 234] width 142 height 26
paste input "692017"
type input "692017"
click at [557, 330] on span "Search" at bounding box center [618, 330] width 121 height 16
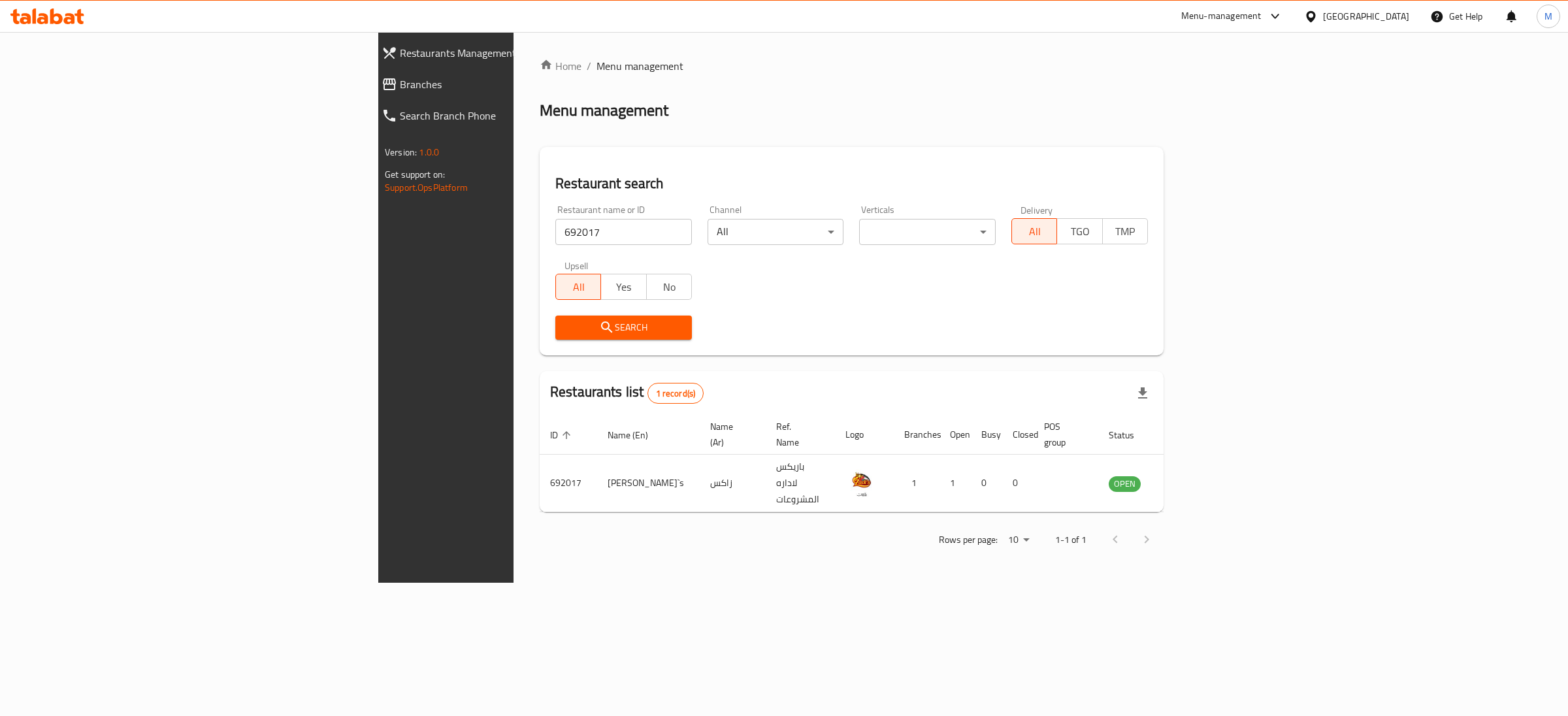
click at [744, 266] on div "Restaurant name or ID 692017 Restaurant name or ID Channel All ​ Verticals ​ ​ …" at bounding box center [852, 272] width 609 height 150
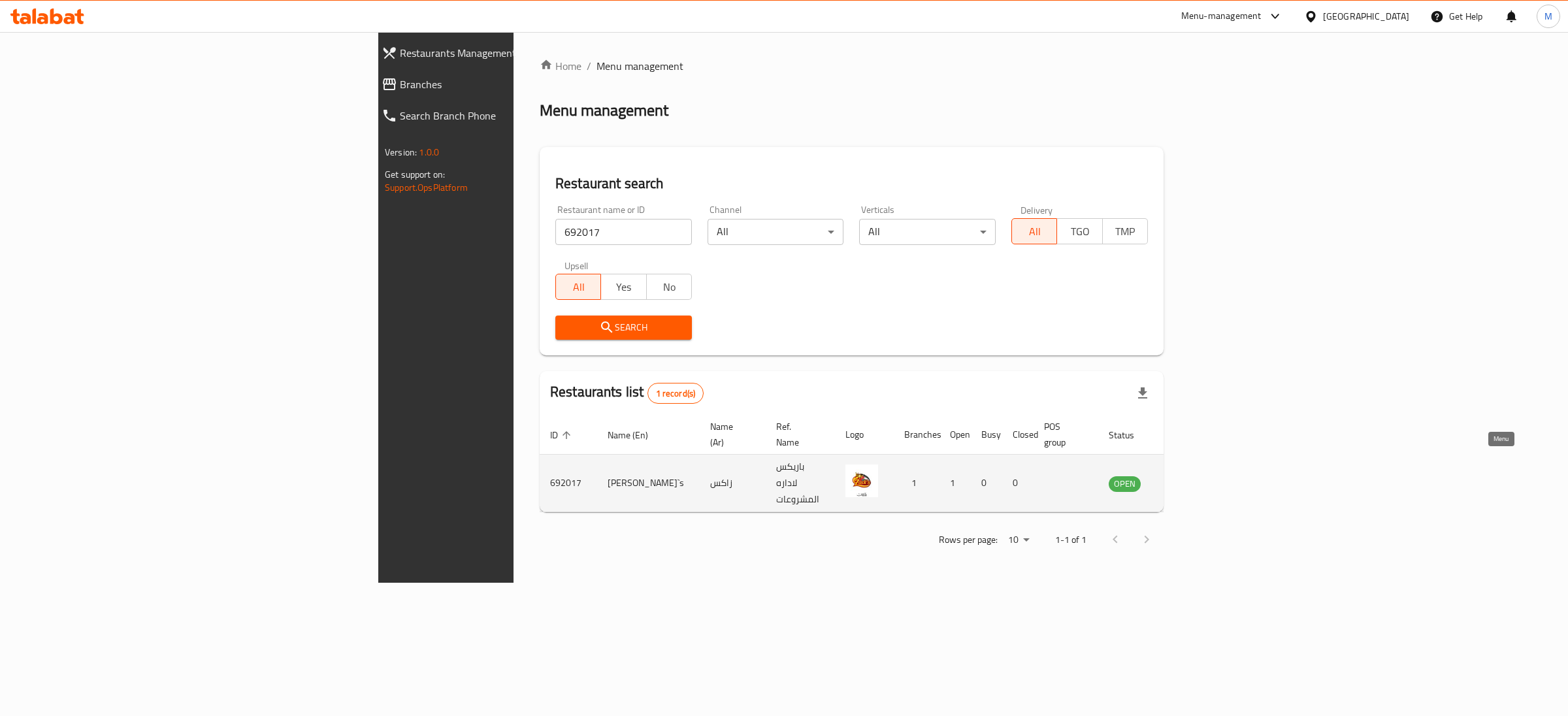
click at [1194, 475] on icon "enhanced table" at bounding box center [1185, 483] width 15 height 15
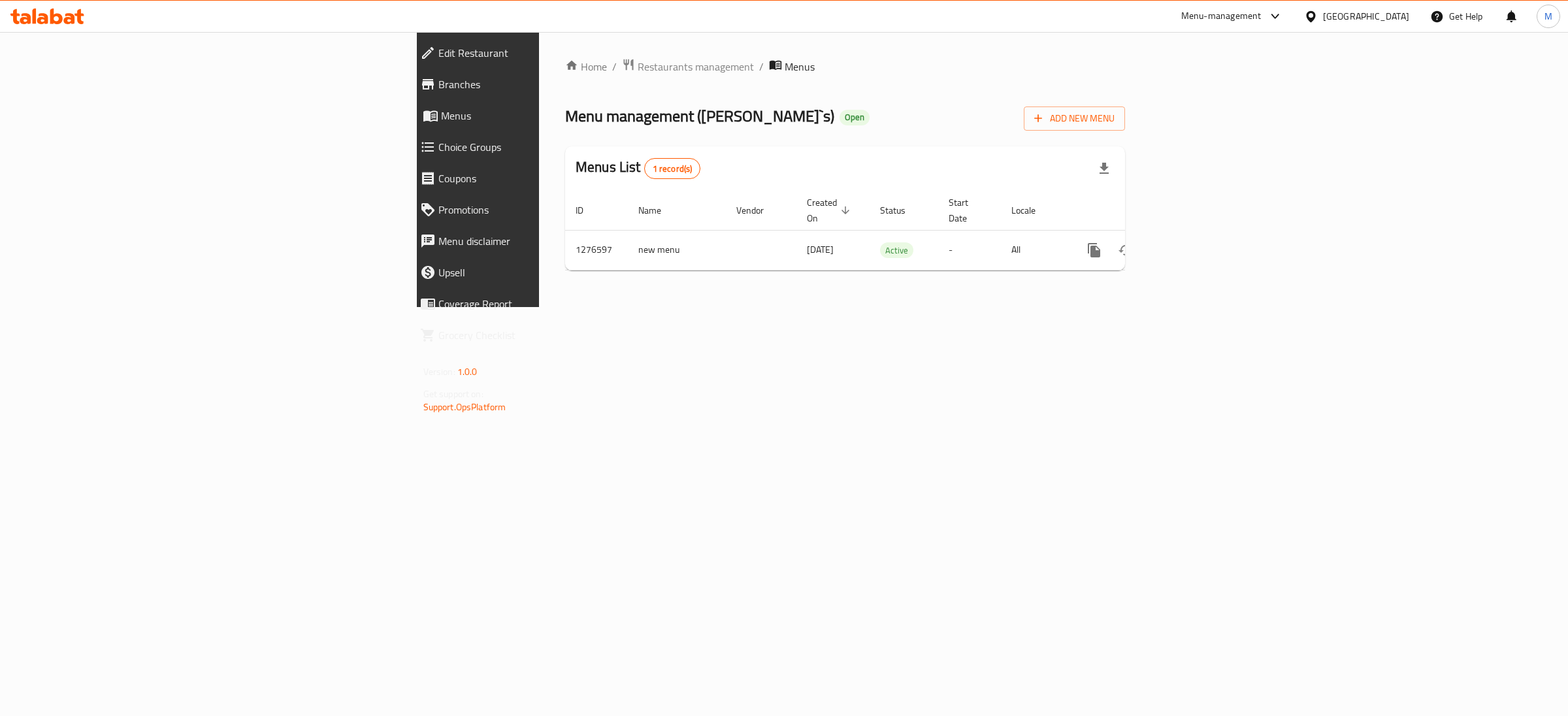
click at [410, 73] on link "Branches" at bounding box center [545, 84] width 269 height 32
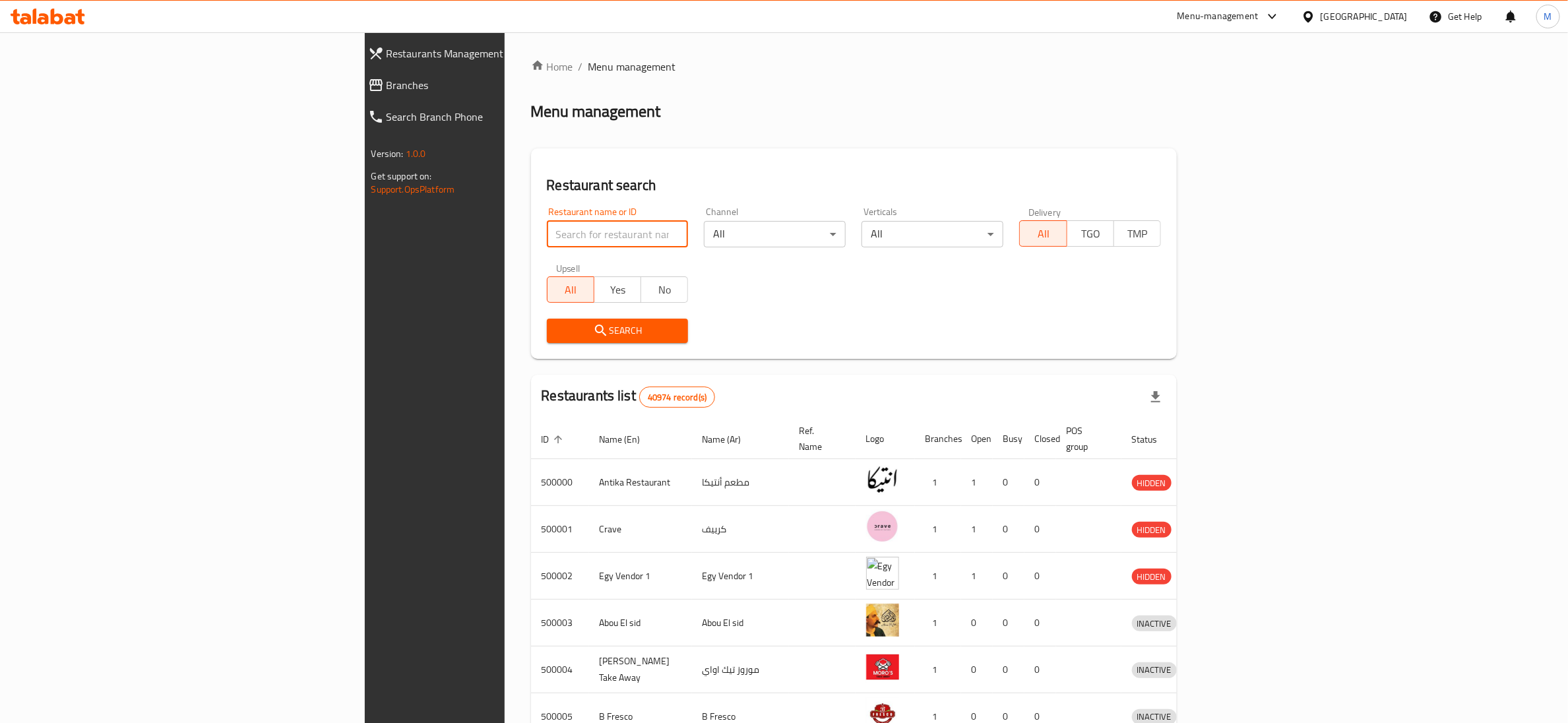
click at [547, 237] on input "search" at bounding box center [618, 234] width 142 height 26
type input "692017"
click at [547, 340] on button "Search" at bounding box center [618, 331] width 142 height 25
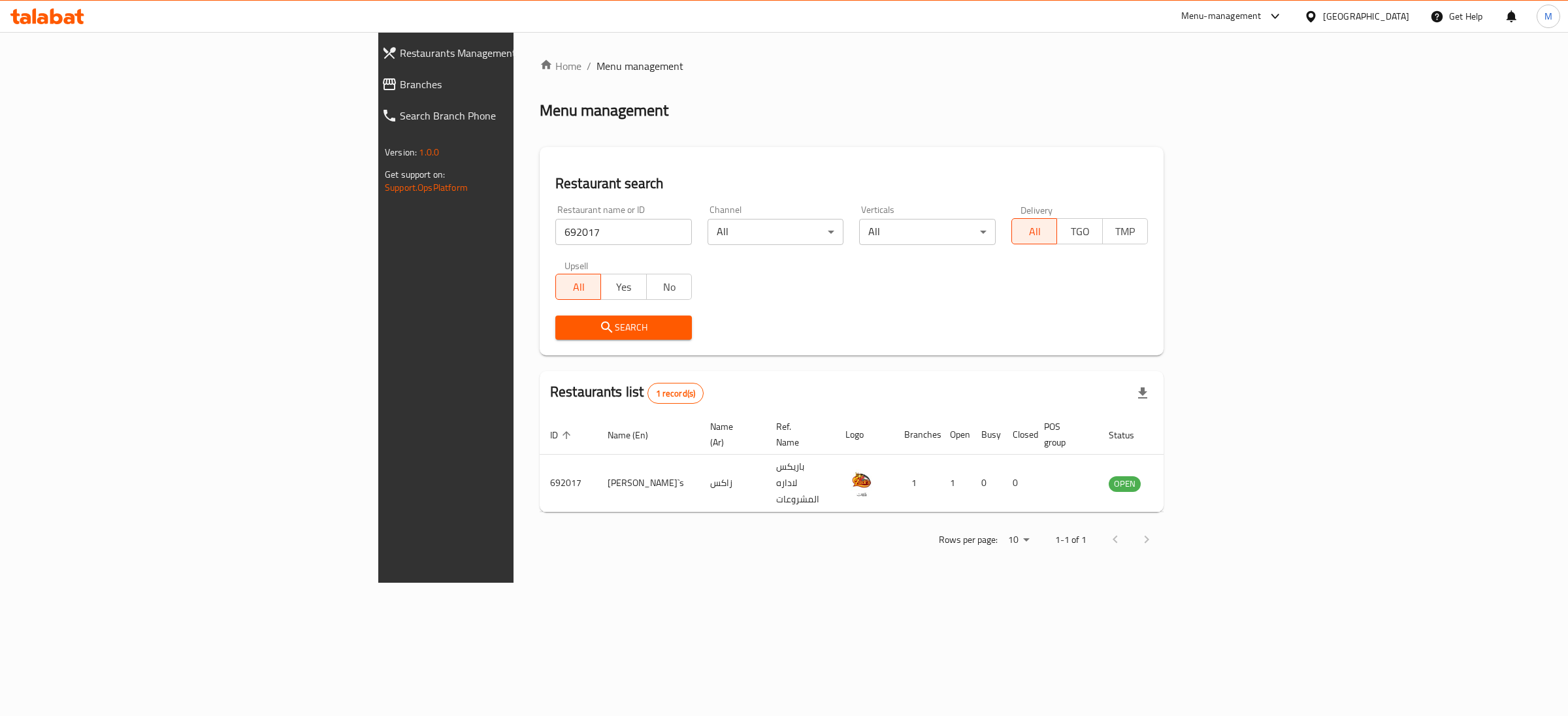
click at [910, 287] on div "Restaurant name or ID 692017 Restaurant name or ID Channel All ​ Verticals All …" at bounding box center [852, 272] width 609 height 150
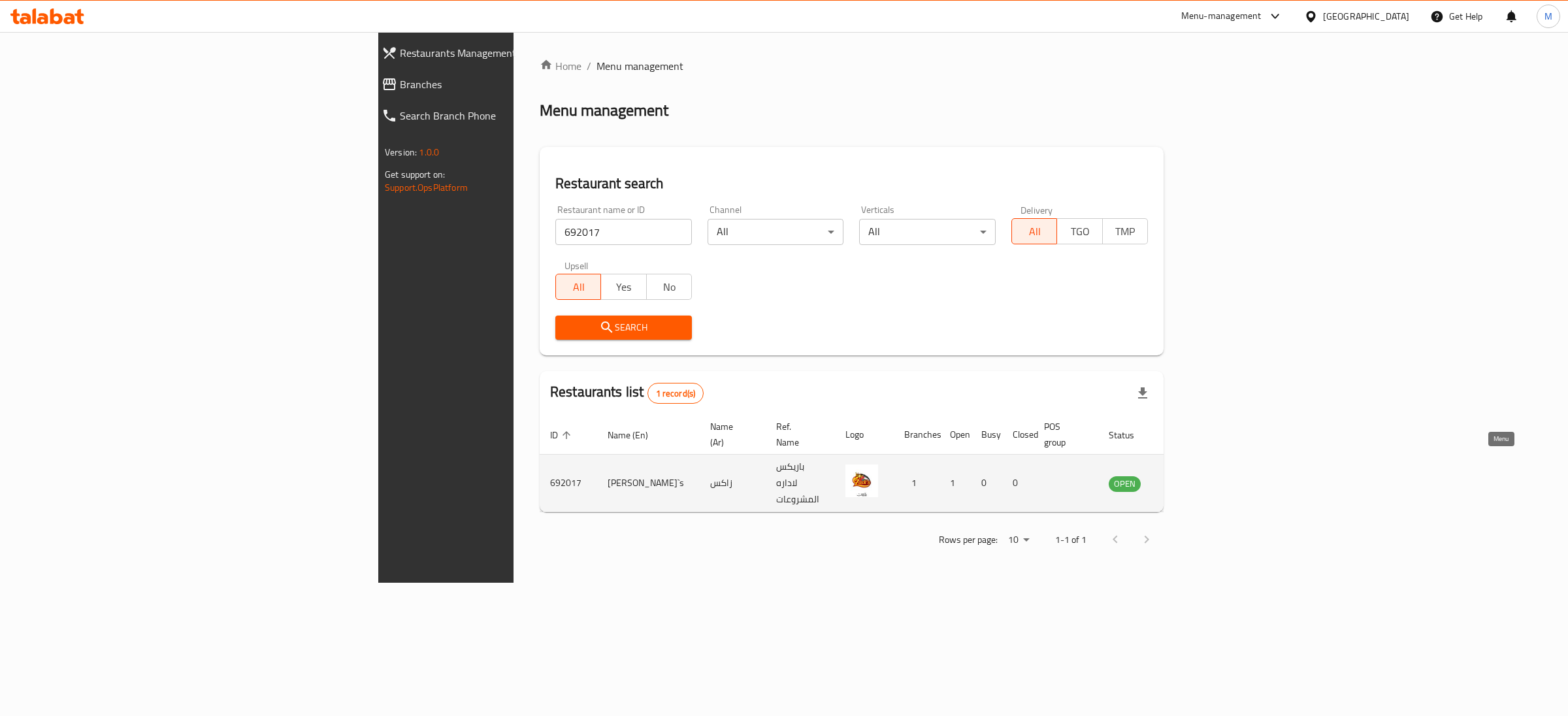
click at [1194, 475] on icon "enhanced table" at bounding box center [1185, 483] width 15 height 15
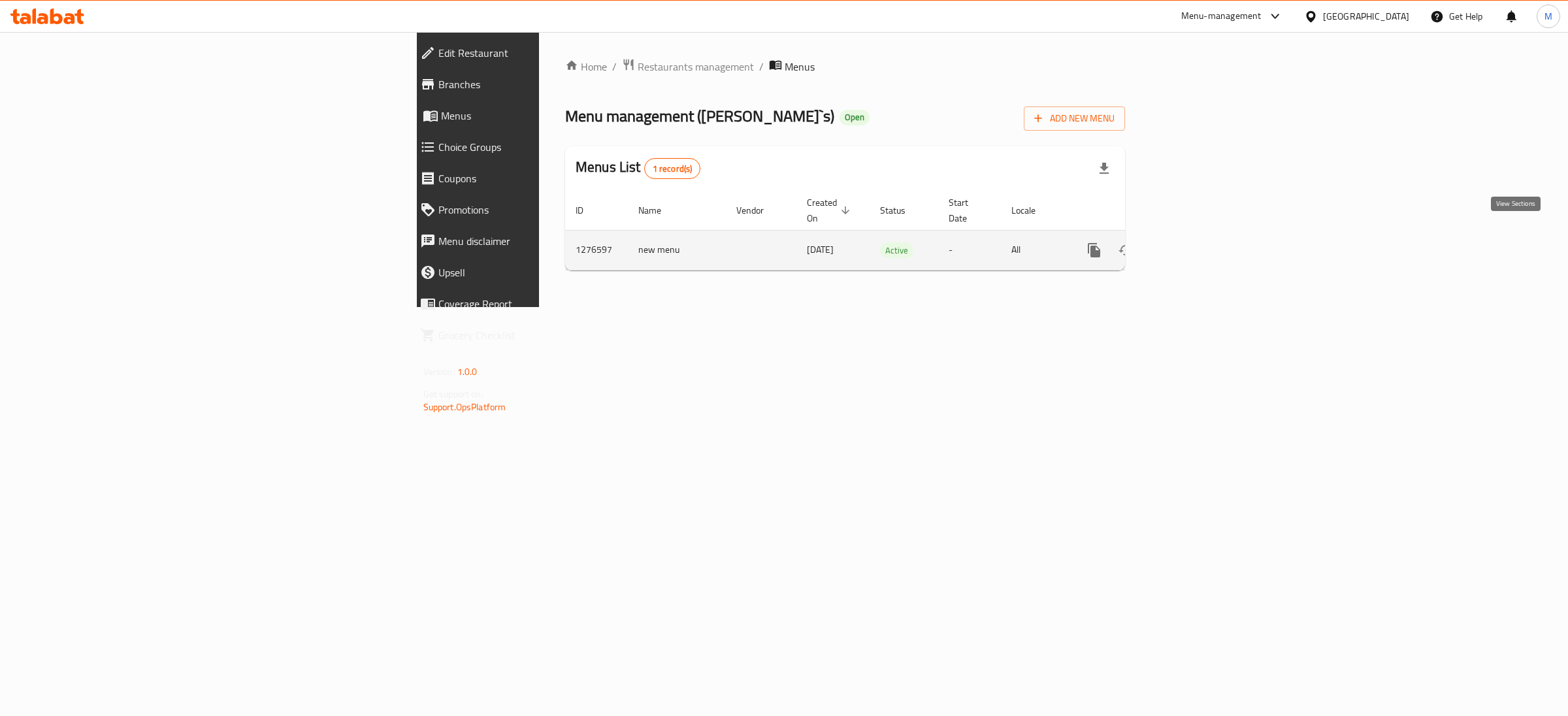
click at [1197, 242] on icon "enhanced table" at bounding box center [1188, 249] width 15 height 15
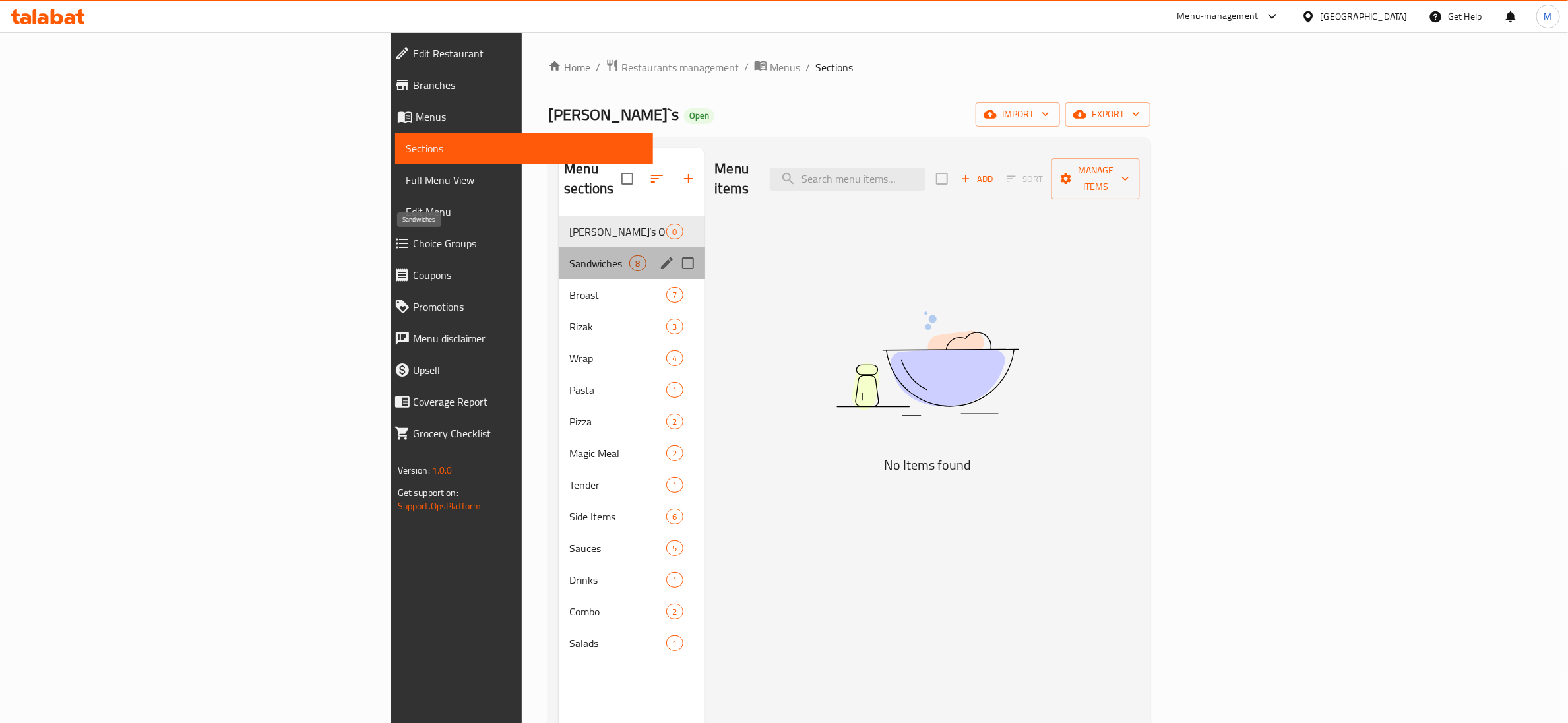
click at [569, 255] on span "Sandwiches" at bounding box center [599, 263] width 60 height 16
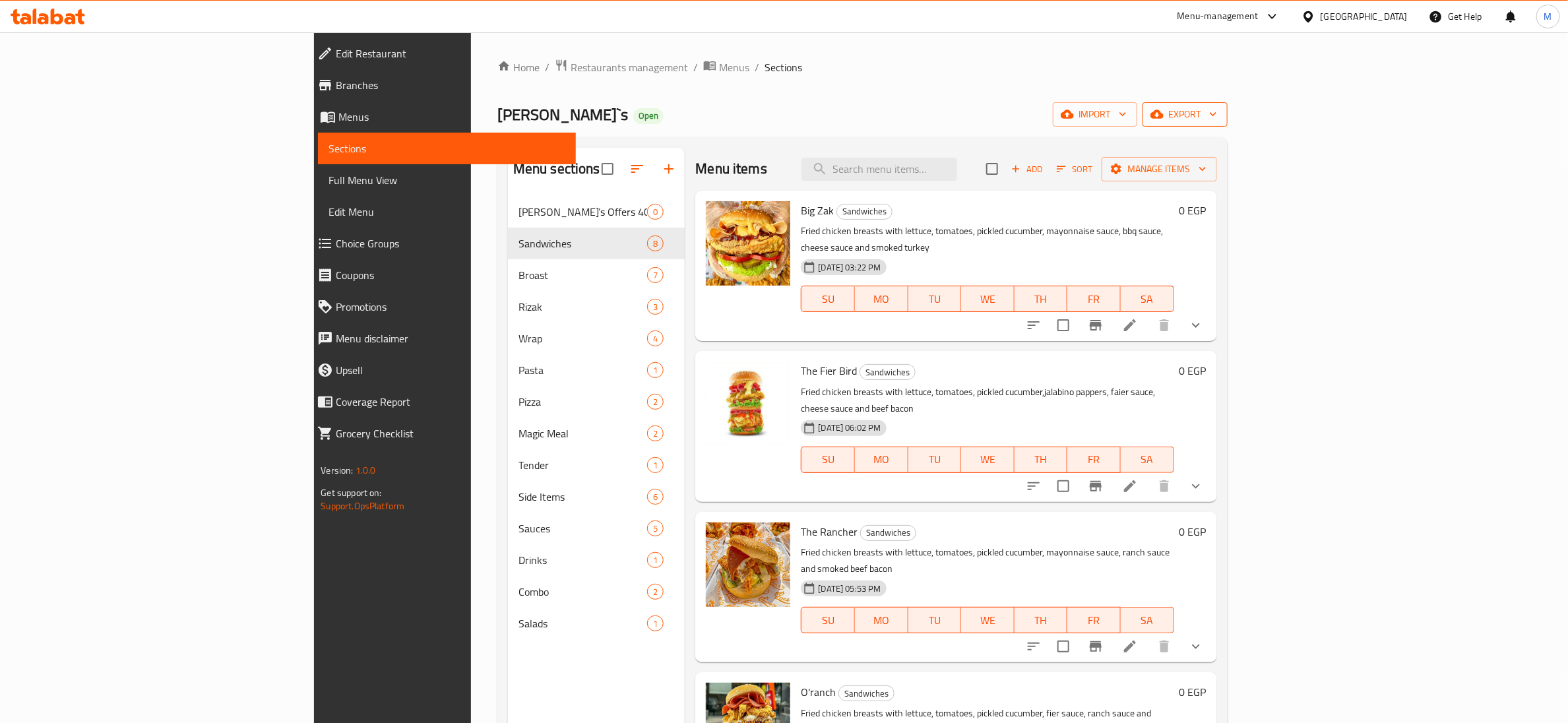
click at [1217, 119] on span "export" at bounding box center [1185, 115] width 64 height 16
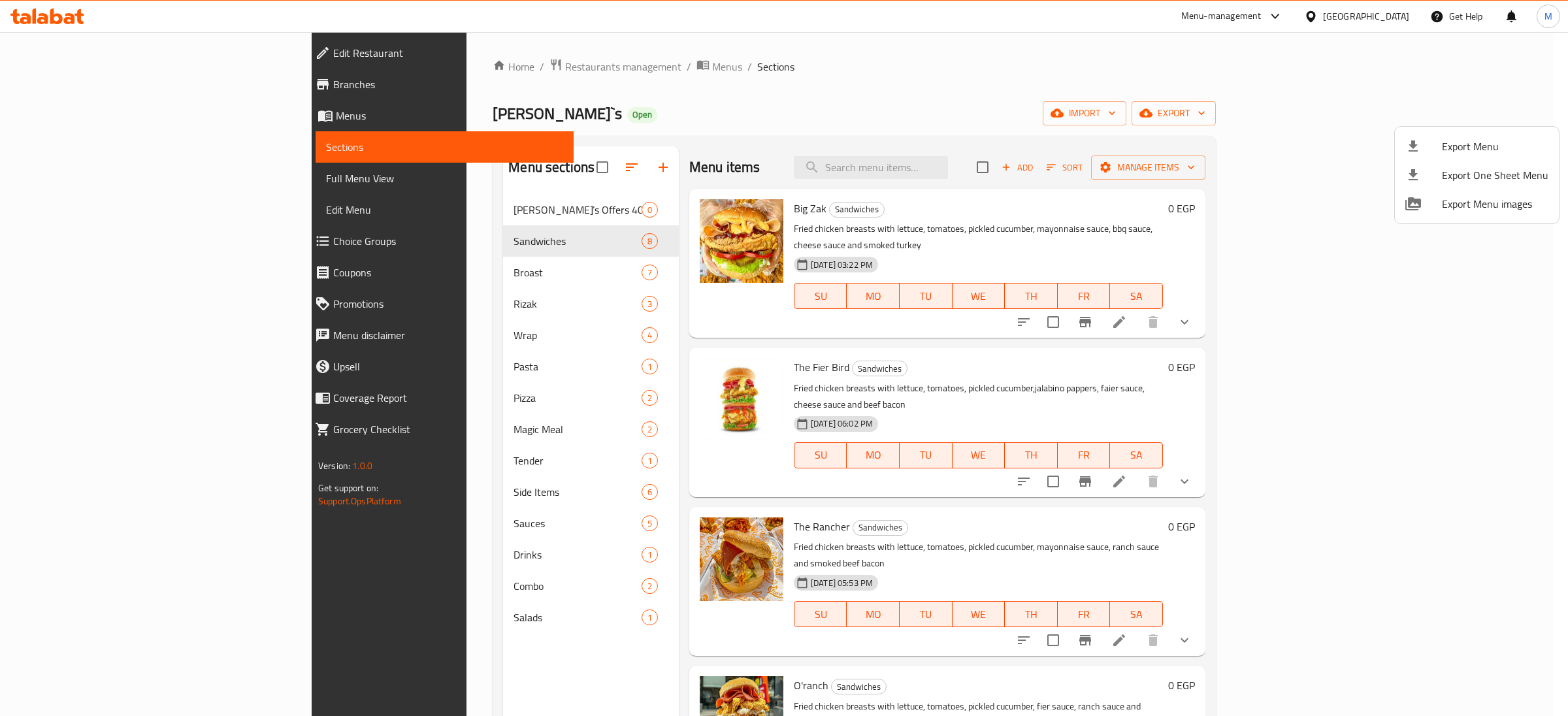
click at [1447, 146] on span "Export Menu" at bounding box center [1495, 146] width 106 height 15
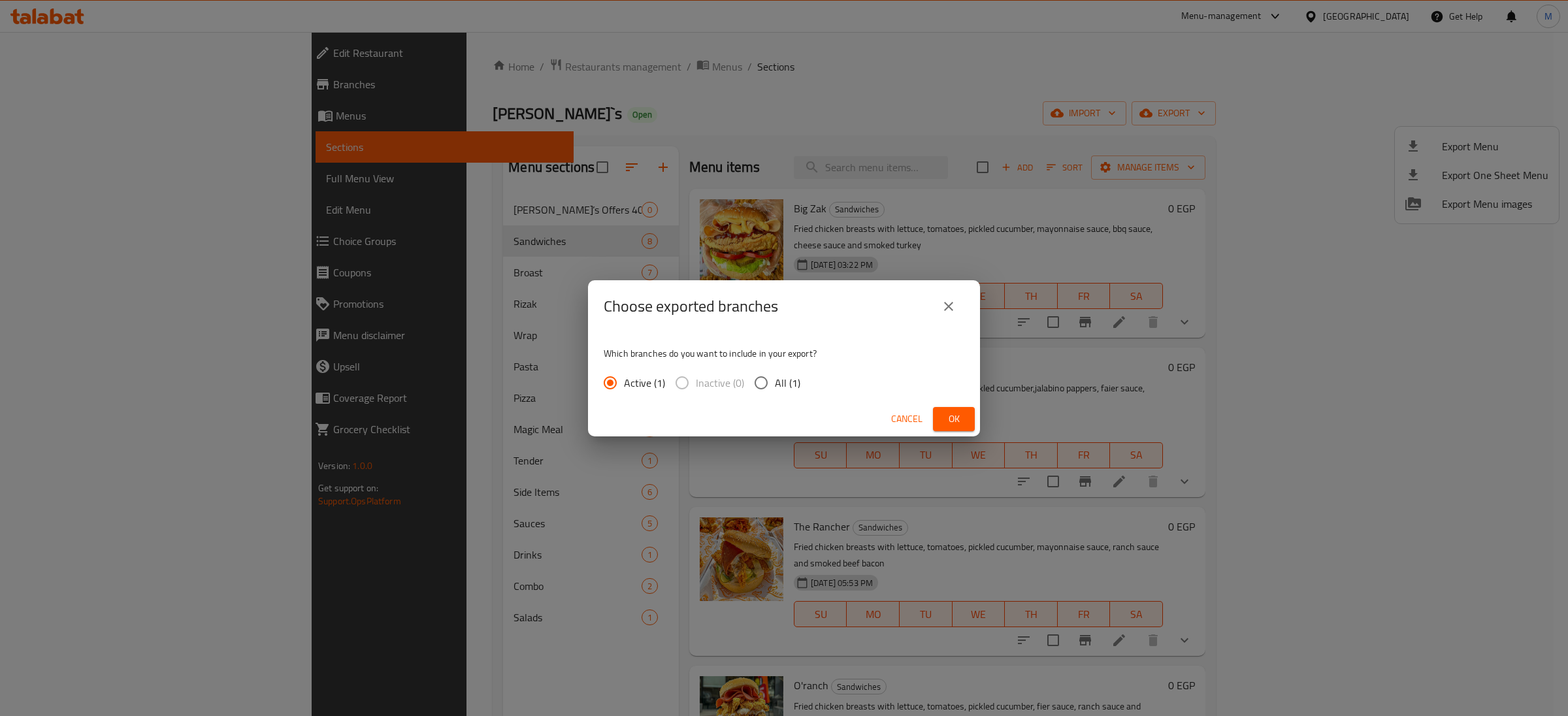
click at [797, 380] on span "All (1)" at bounding box center [787, 382] width 25 height 15
click at [775, 380] on input "All (1)" at bounding box center [762, 383] width 28 height 28
radio input "true"
click at [968, 414] on button "Ok" at bounding box center [955, 419] width 42 height 24
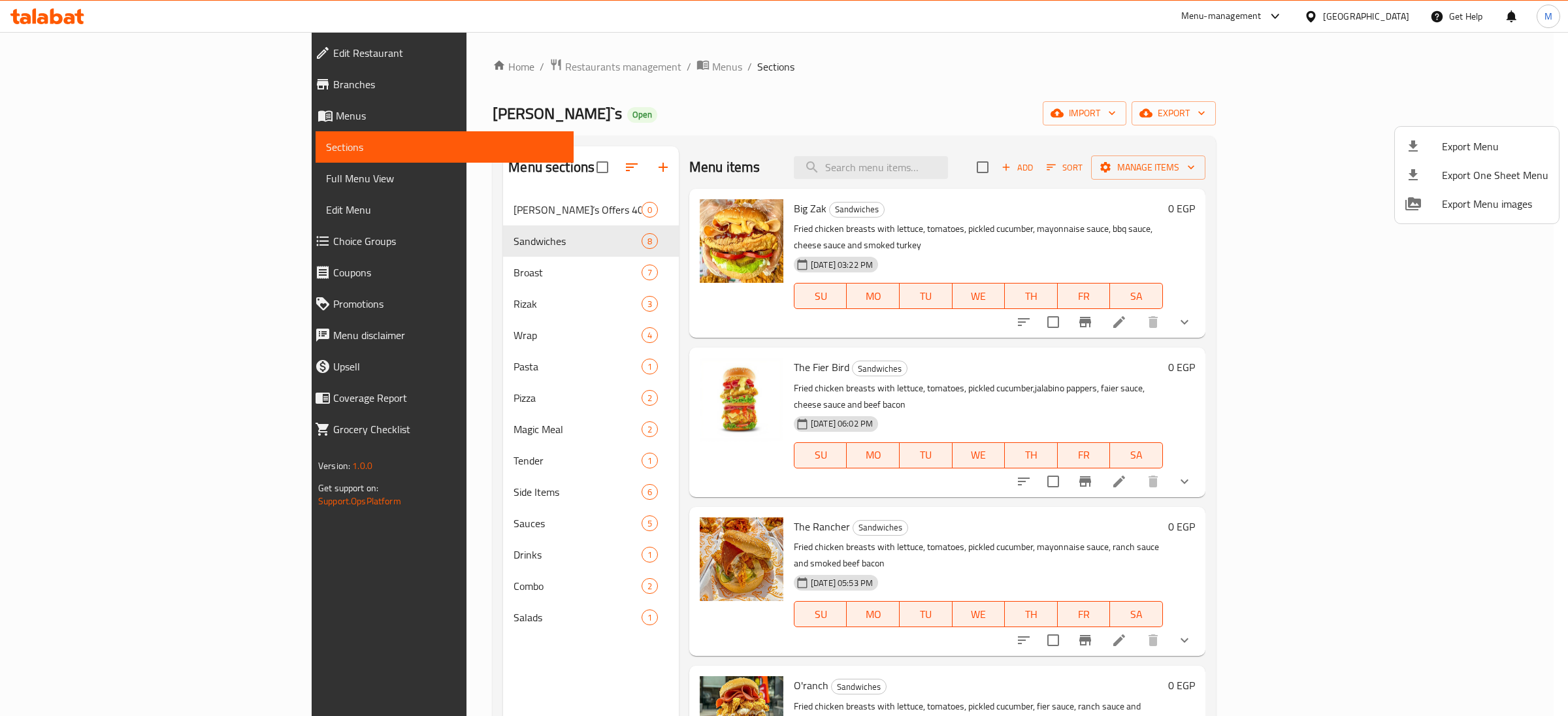
click at [806, 83] on div at bounding box center [784, 358] width 1568 height 716
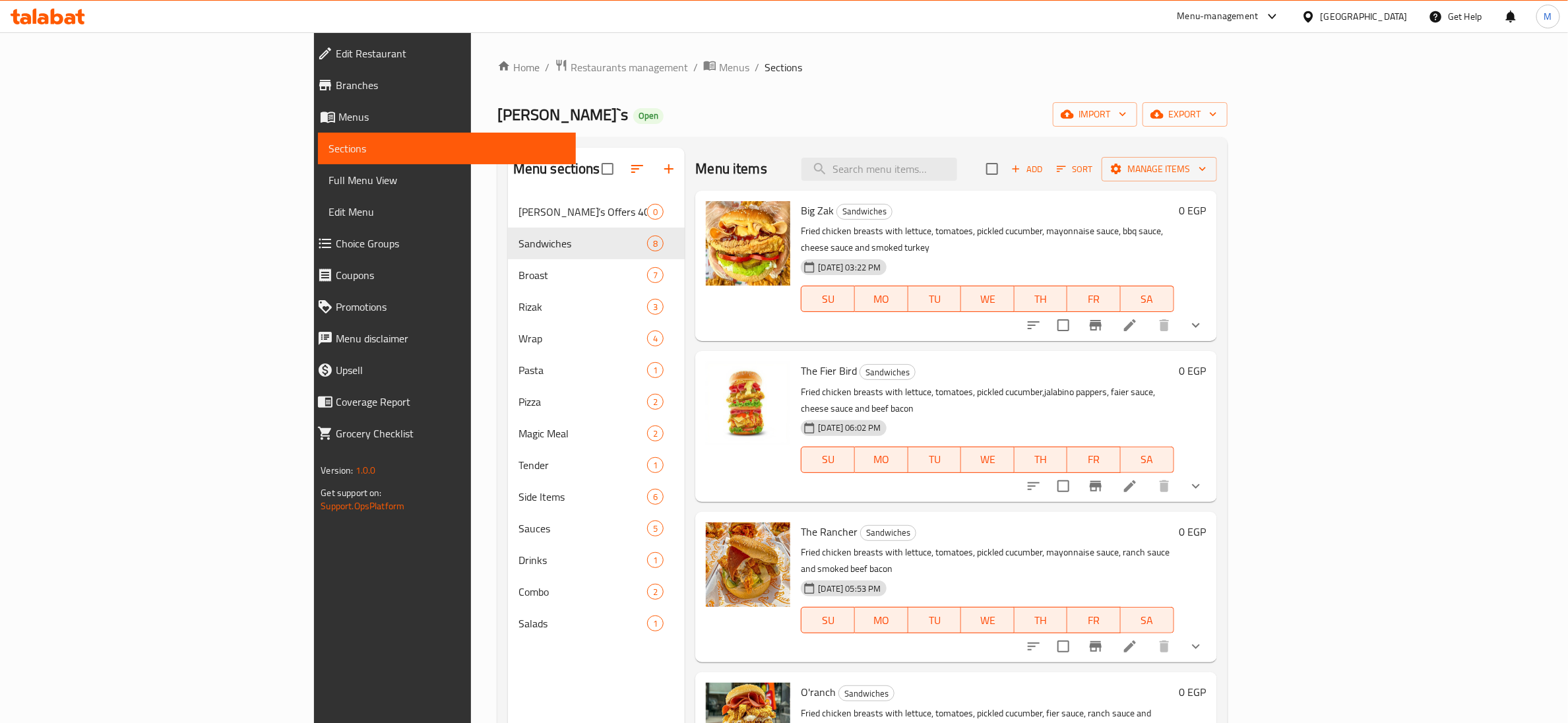
click at [916, 61] on ol "Home / Restaurants management / Menus / Sections" at bounding box center [862, 67] width 730 height 17
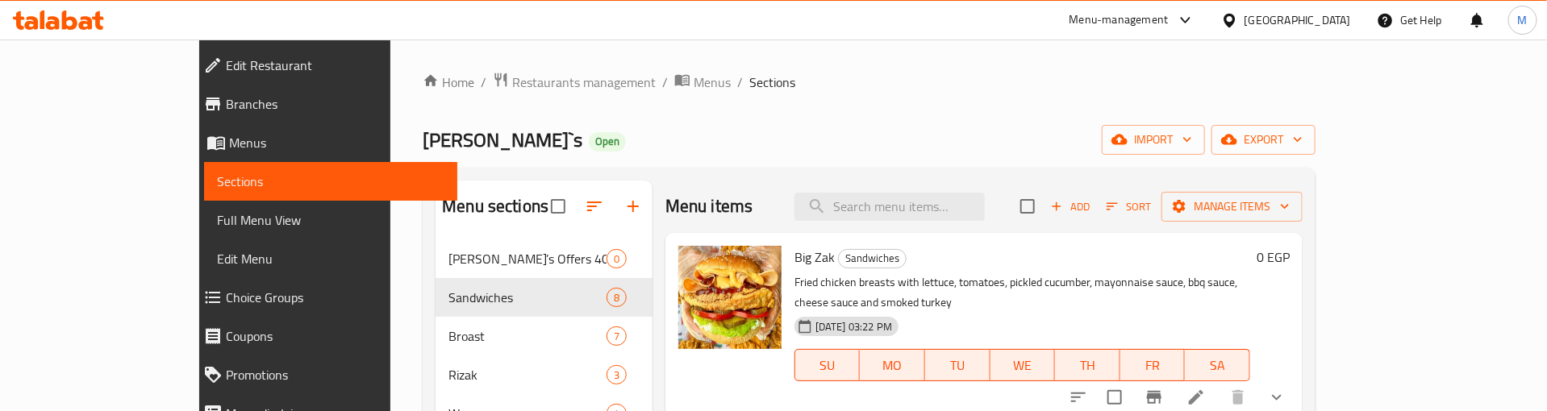
click at [733, 134] on div "[PERSON_NAME]`s Open import export" at bounding box center [869, 140] width 893 height 30
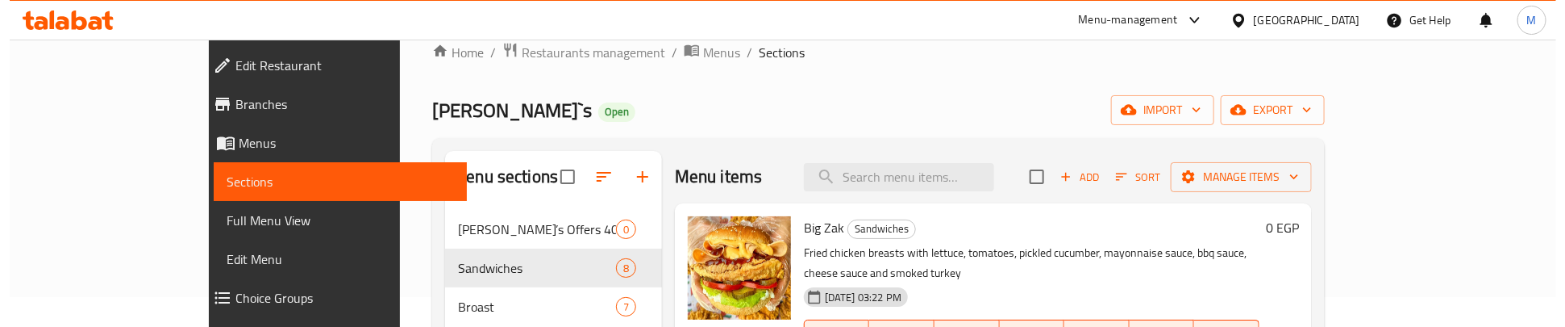
scroll to position [121, 0]
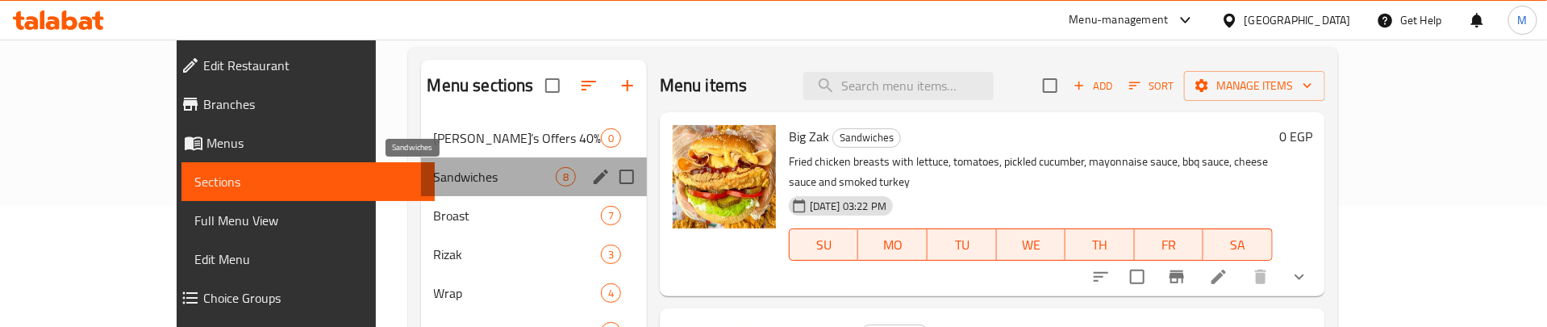
click at [453, 173] on span "Sandwiches" at bounding box center [495, 176] width 122 height 19
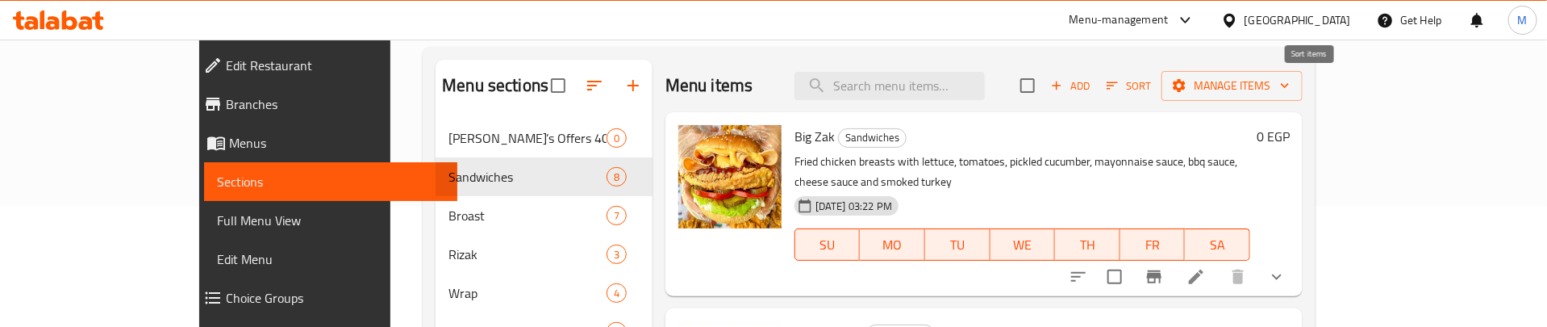
click at [1119, 90] on icon "button" at bounding box center [1112, 85] width 15 height 15
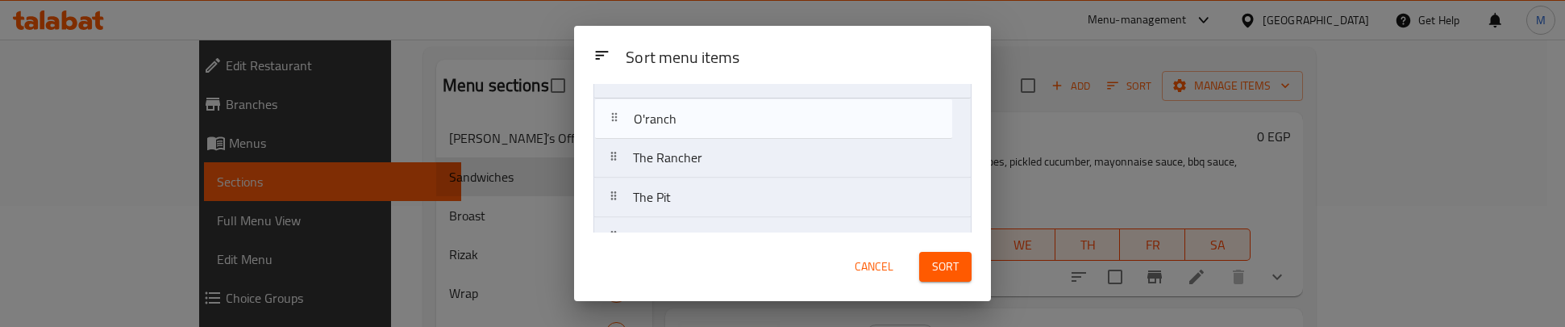
drag, startPoint x: 723, startPoint y: 150, endPoint x: 722, endPoint y: 115, distance: 35.5
click at [722, 115] on nav "Big Zak The Fier Bird The Rancher O'ranch The Pit Mozzarella Madness Cheesy Sup…" at bounding box center [783, 178] width 378 height 318
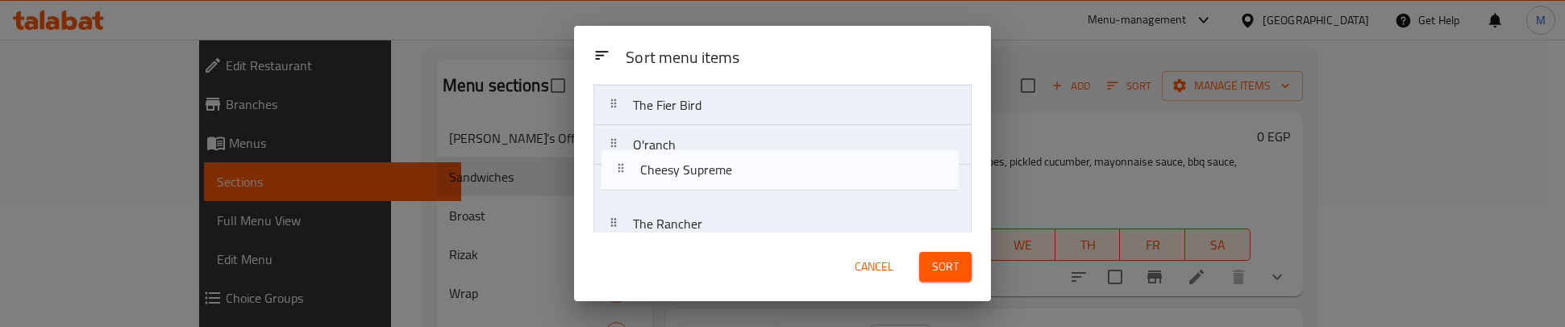
click at [760, 175] on nav "Big Zak The Fier Bird O'ranch The Rancher The Pit Mozzarella Madness Cheesy Sup…" at bounding box center [783, 204] width 378 height 318
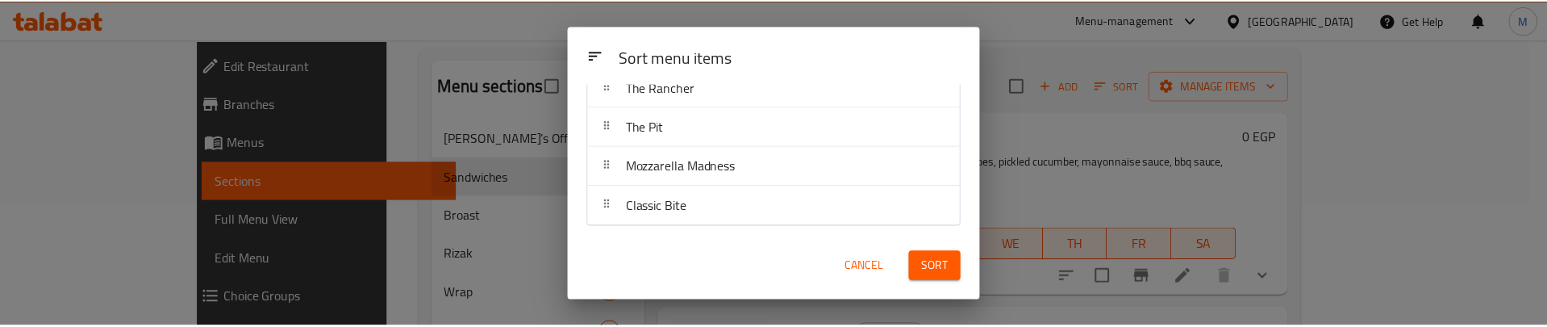
scroll to position [225, 0]
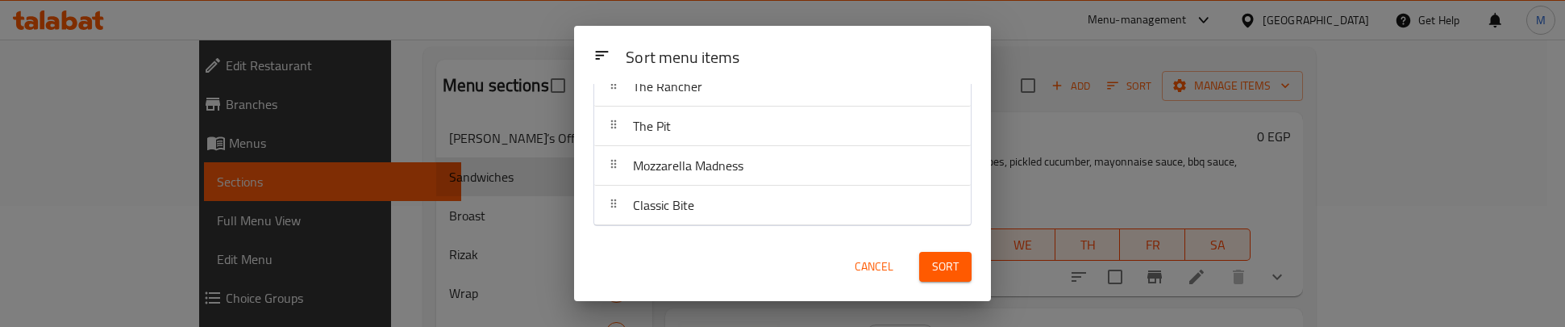
click at [949, 262] on span "Sort" at bounding box center [945, 266] width 27 height 20
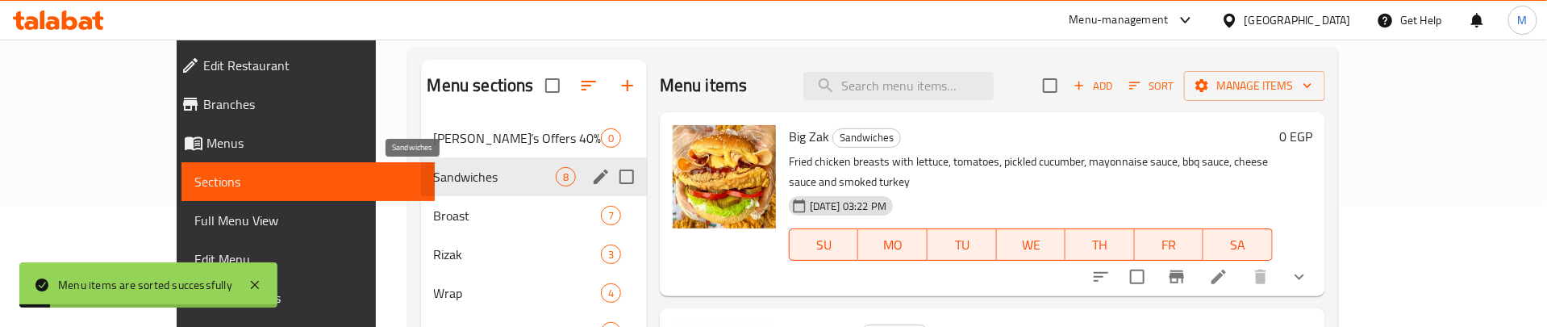
click at [434, 167] on span "Sandwiches" at bounding box center [495, 176] width 122 height 19
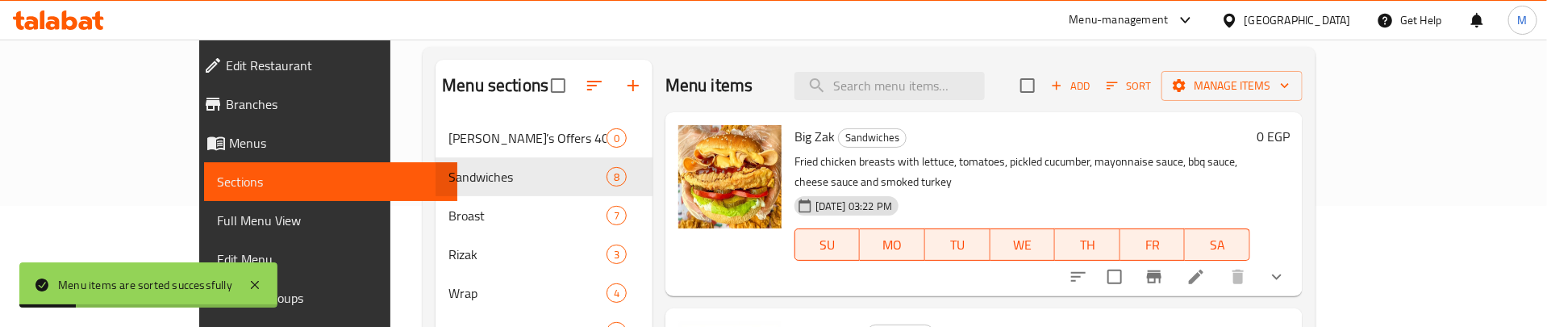
click at [1050, 136] on h6 "Big Zak Sandwiches" at bounding box center [1022, 136] width 456 height 23
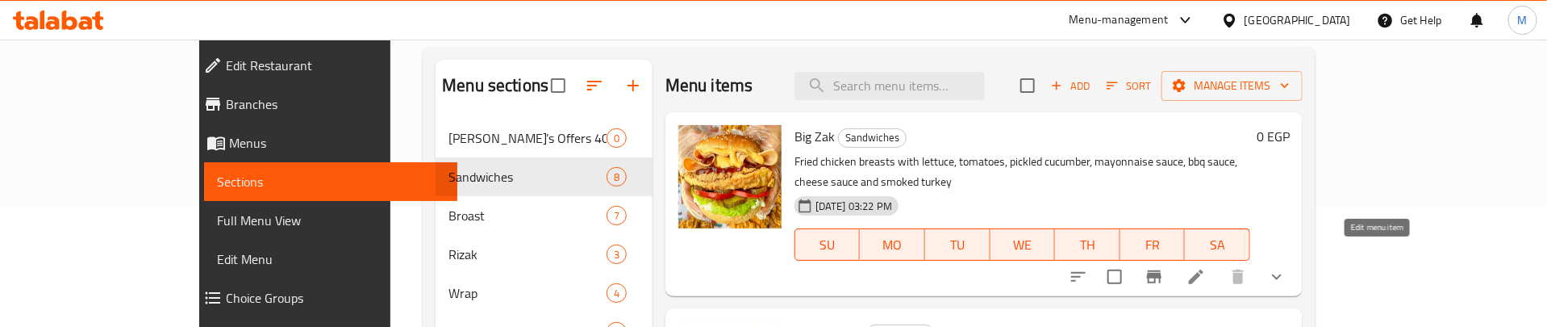
click at [1203, 269] on icon at bounding box center [1196, 276] width 15 height 15
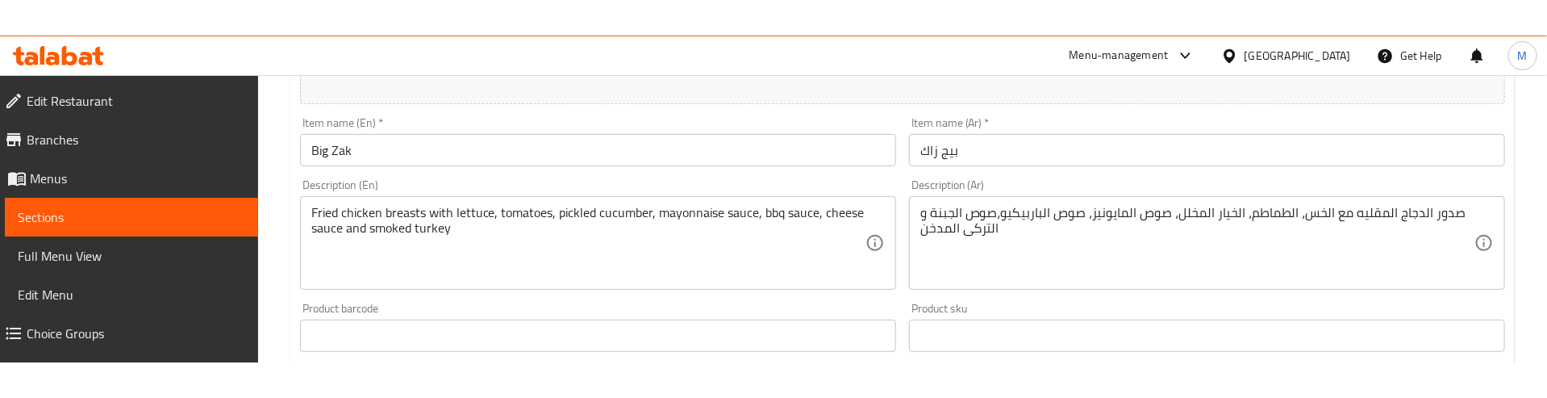
scroll to position [363, 0]
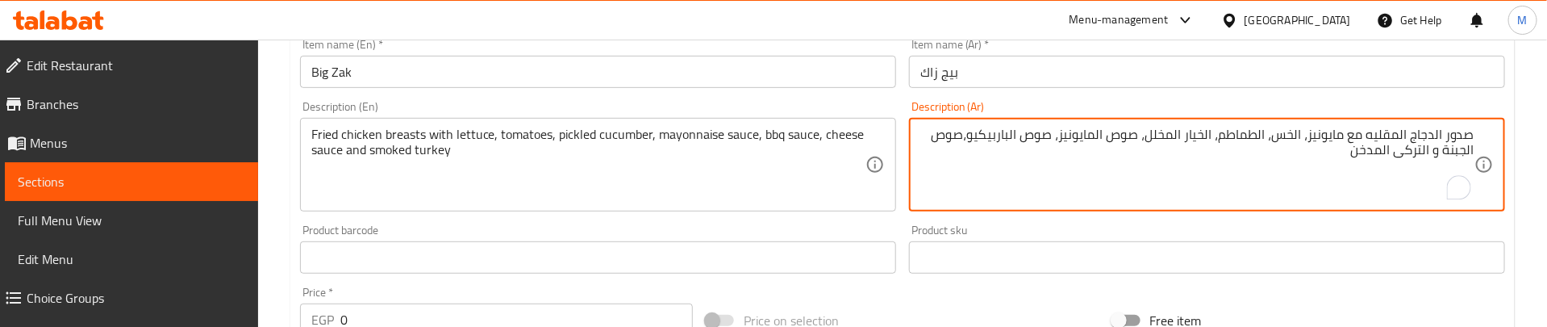
drag, startPoint x: 1297, startPoint y: 133, endPoint x: 1328, endPoint y: 202, distance: 75.4
click at [1302, 136] on textarea "صدور الدجاج المقليه مع مايونيز، الخس، الطماطم، الخيار المخلل، صوص المايونيز، صو…" at bounding box center [1197, 165] width 554 height 77
drag, startPoint x: 1269, startPoint y: 134, endPoint x: 1288, endPoint y: 189, distance: 58.2
click at [1269, 138] on textarea "صدور الدجاج المقليه مع مايونيز، خس، الطماطم، الخيار المخلل، صوص المايونيز، صوص …" at bounding box center [1197, 165] width 554 height 77
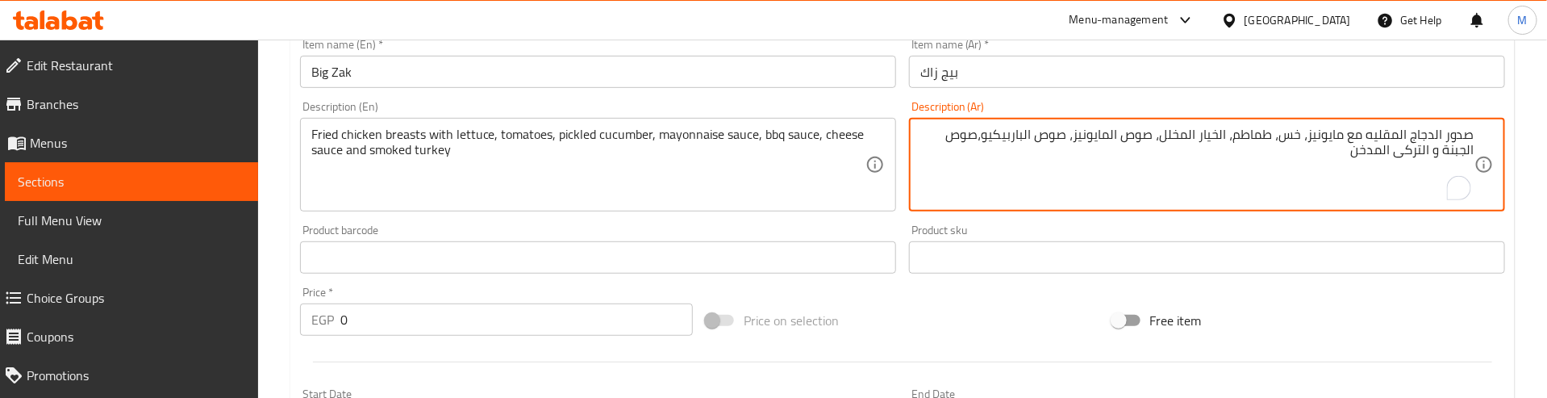
click at [1254, 138] on textarea "صدور الدجاج المقليه مع مايونيز، خس، طماطم، الخيار المخلل، صوص المايونيز، صوص ال…" at bounding box center [1197, 165] width 554 height 77
paste textarea "، مايونيز، خس، طماطم، خيار مخلل، صوص الباربكيو، صوص الشيدر وتركي"
click at [1184, 145] on textarea "صدور الدجاج المقليه، مايونيز، خس، طماطم، خيار مخلل، صوص الباربكيو، صوص الشيدر و…" at bounding box center [1197, 165] width 554 height 77
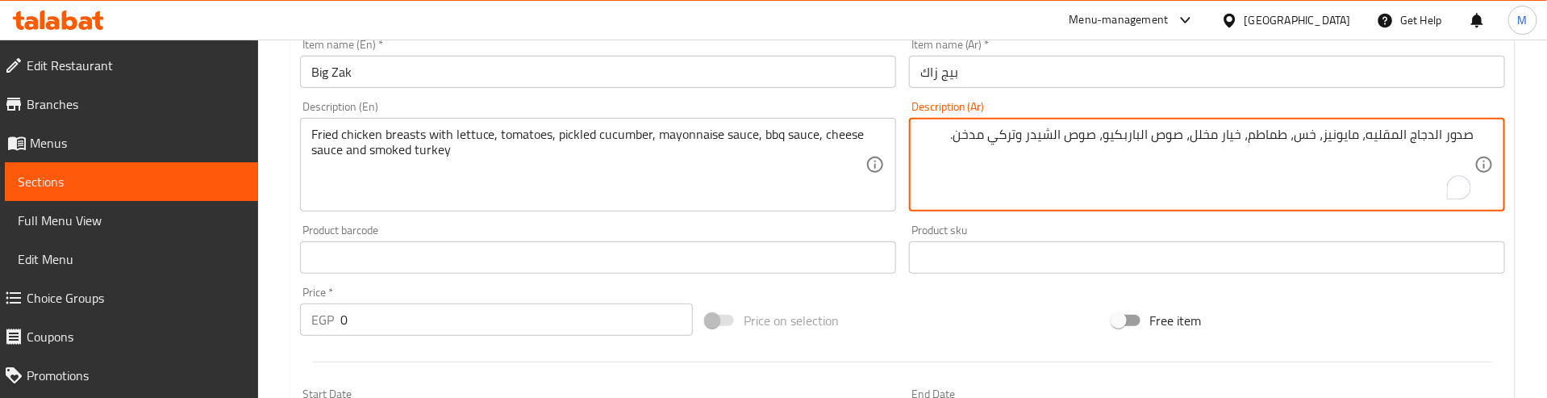
click at [1184, 145] on textarea "صدور الدجاج المقليه، مايونيز، خس، طماطم، خيار مخلل، صوص الباربكيو، صوص الشيدر و…" at bounding box center [1197, 165] width 554 height 77
click at [1048, 138] on textarea "صدور الدجاج المقليه، مايونيز، خس، طماطم، خيار مخلل، صوص الباربكيو، صوص الشيدر و…" at bounding box center [1197, 165] width 554 height 77
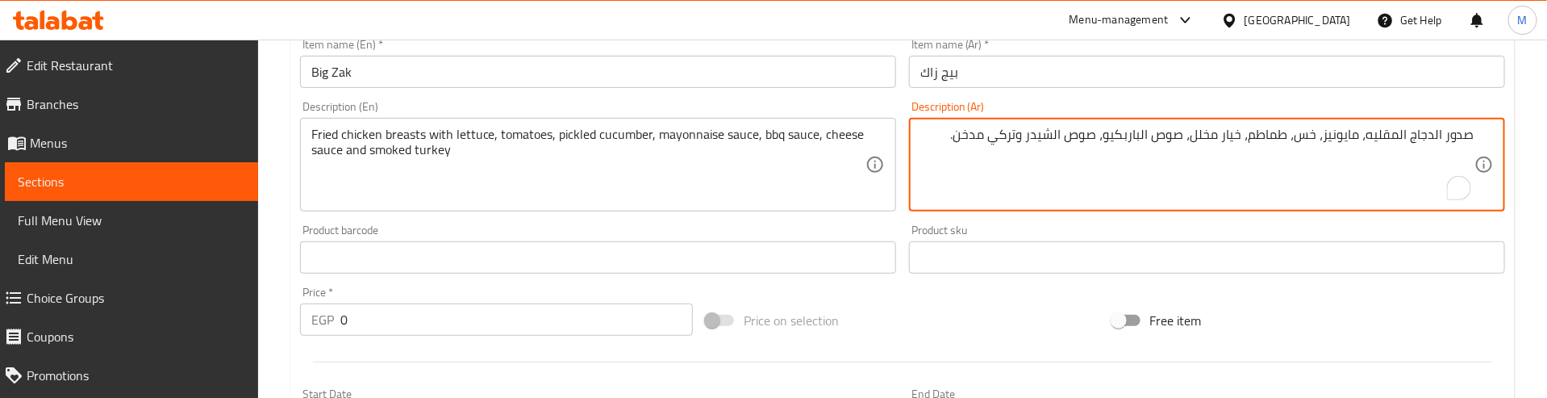
paste textarea "To enrich screen reader interactions, please activate Accessibility in Grammarl…"
type textarea "صدور الدجاج المقليه، مايونيز، خس، طماطم، خيار مخلل، صوص الباربكيو، صوص الشيدر و…"
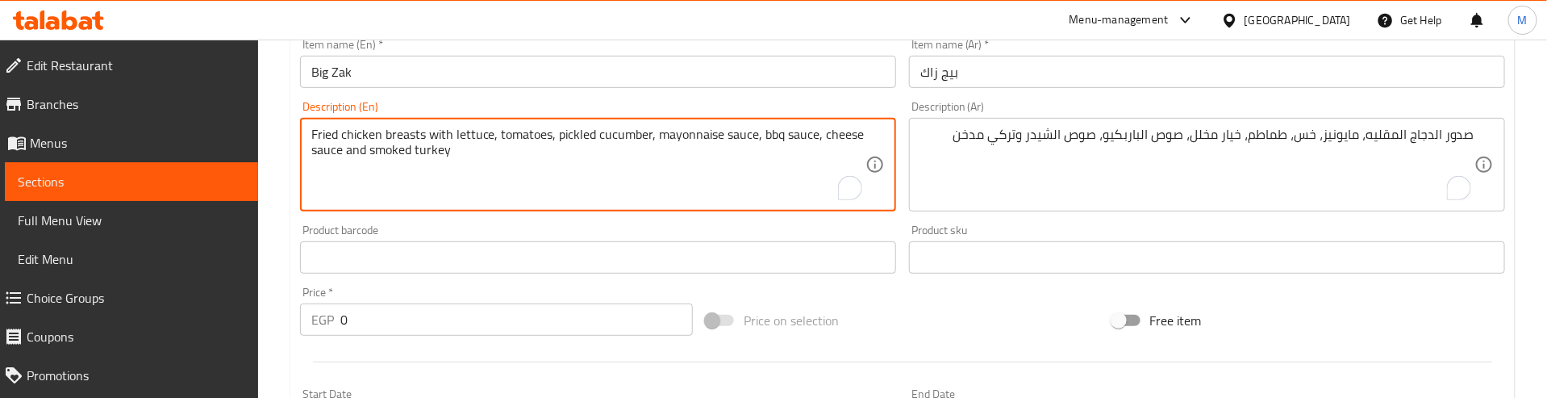
click at [489, 136] on textarea "Fried chicken breasts with lettuce, tomatoes, pickled cucumber, mayonnaise sauc…" at bounding box center [588, 165] width 554 height 77
paste textarea ", mayonnaise, lettuce, tomatoes, pickles, barbecue sauce, cheddar"
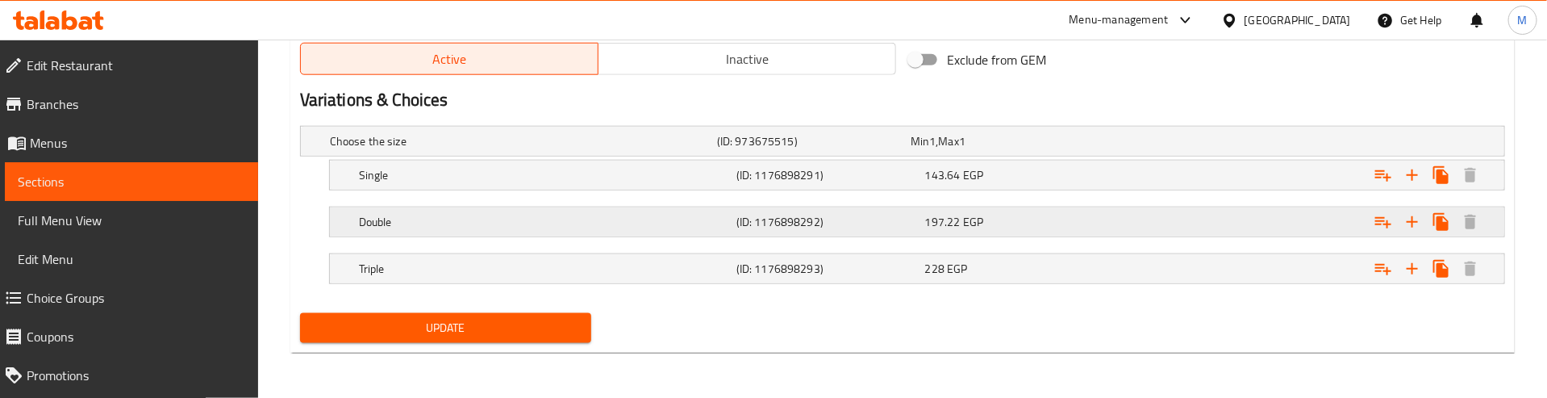
scroll to position [850, 0]
type textarea "Fried chicken breasts, mayonnaise, lettuce, tomatoes, pickles, barbecue sauce, …"
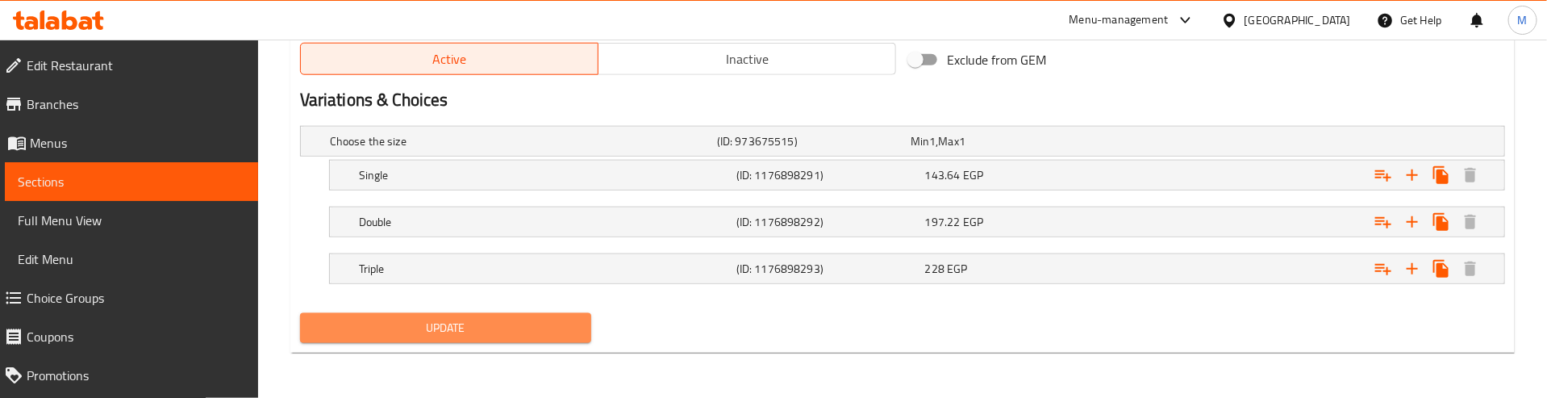
click at [538, 341] on button "Update" at bounding box center [446, 328] width 292 height 30
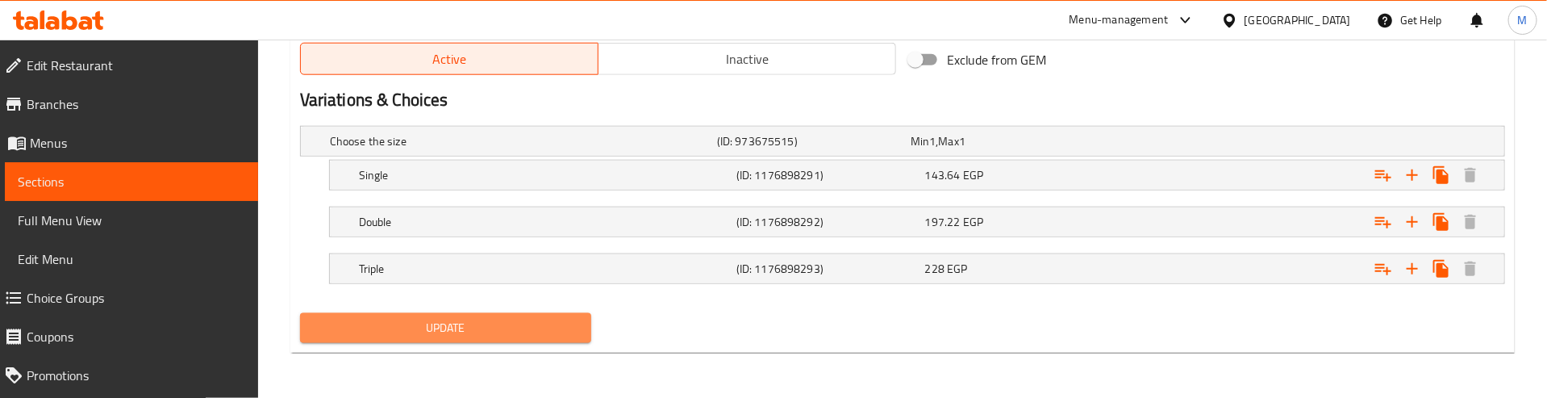
click at [394, 340] on button "Update" at bounding box center [446, 328] width 292 height 30
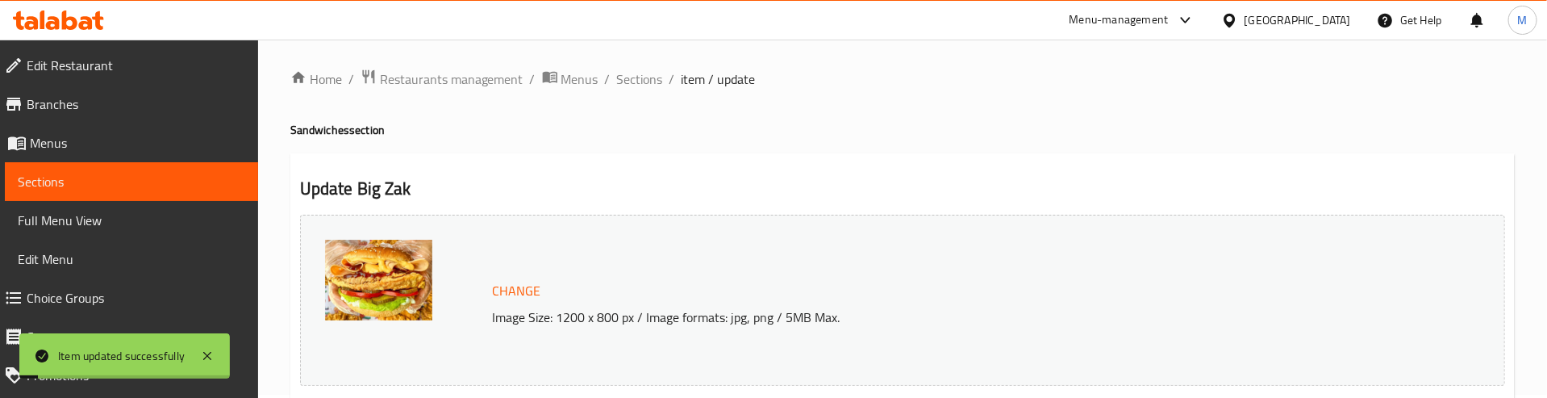
scroll to position [0, 0]
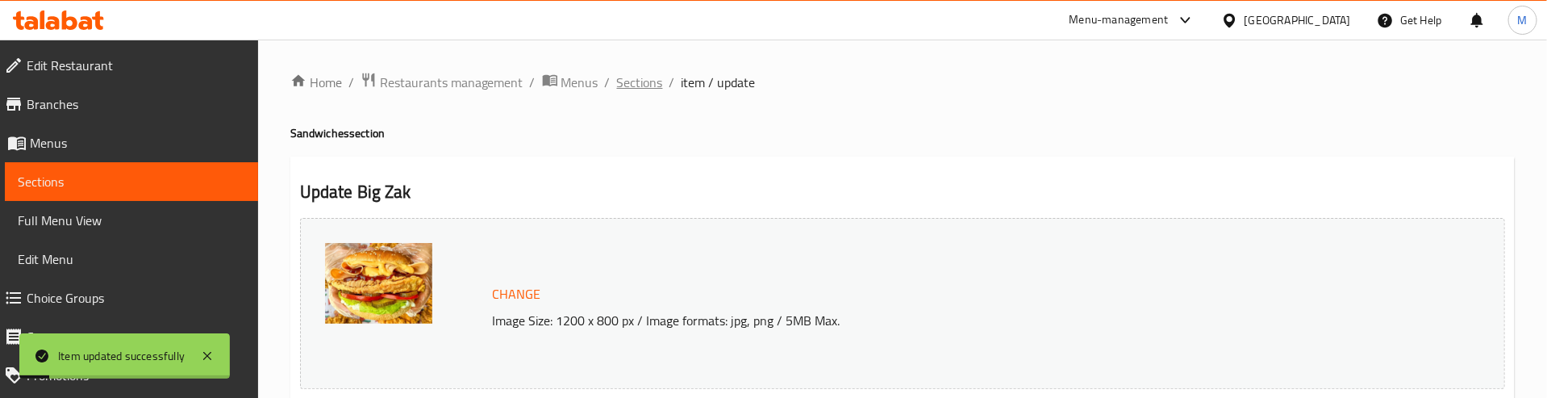
click at [631, 90] on span "Sections" at bounding box center [640, 82] width 46 height 19
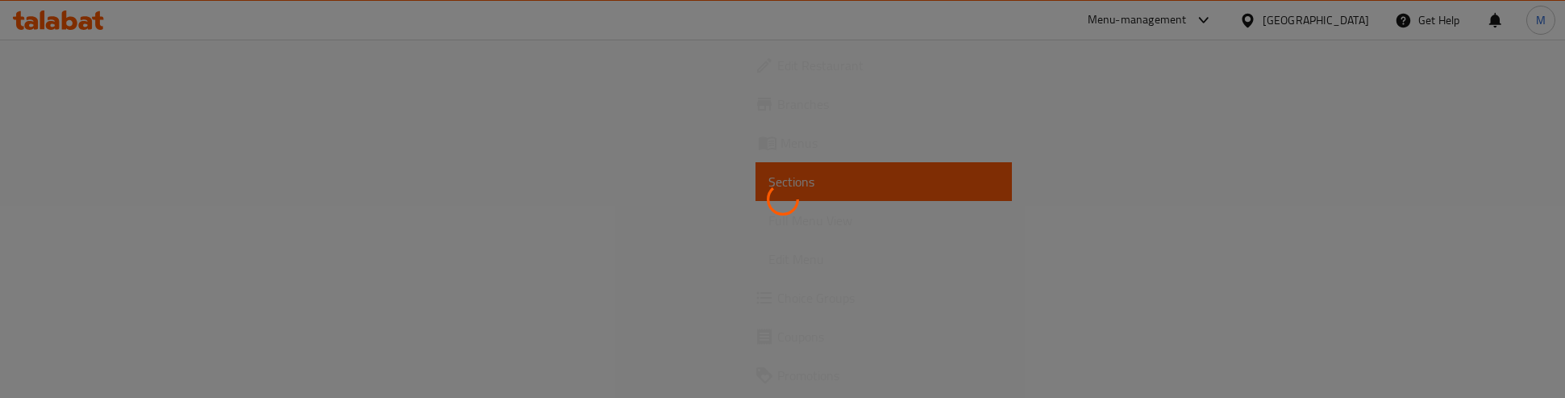
click at [908, 168] on div at bounding box center [782, 199] width 1565 height 398
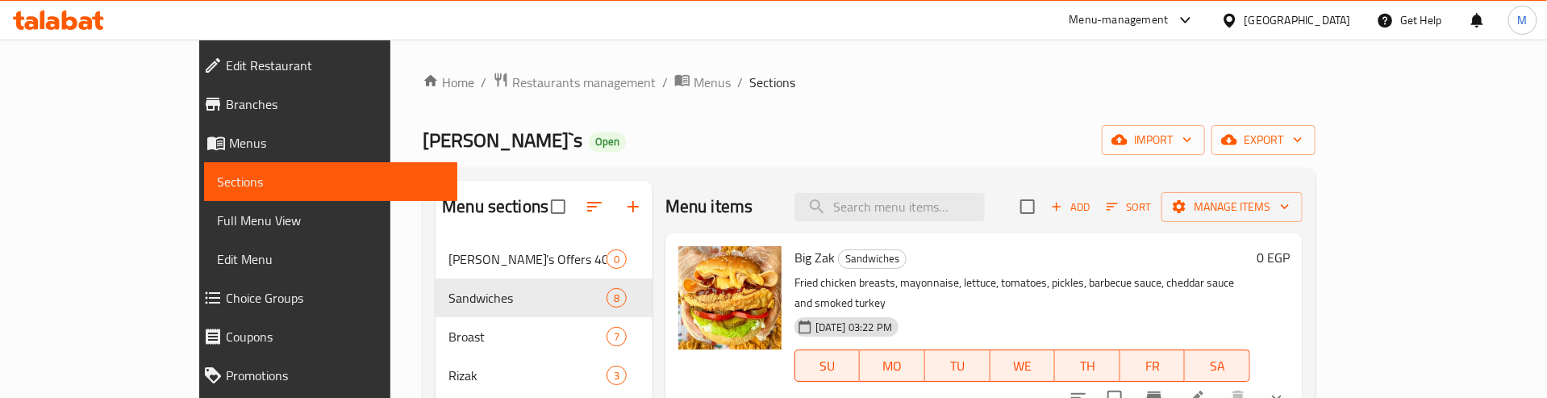
click at [1154, 133] on div "Zack`s Open import export" at bounding box center [869, 140] width 893 height 30
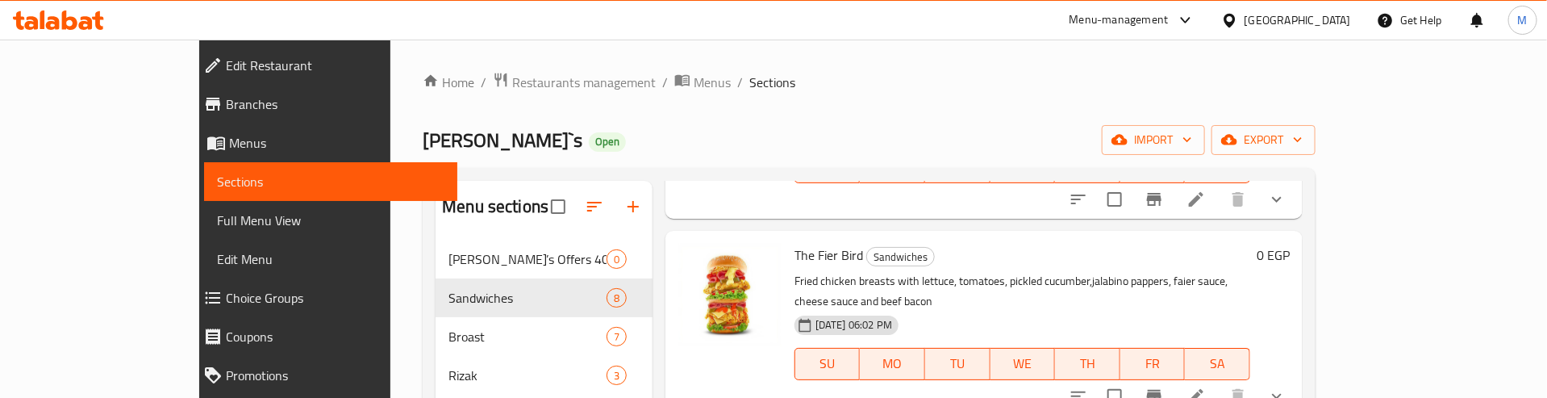
scroll to position [242, 0]
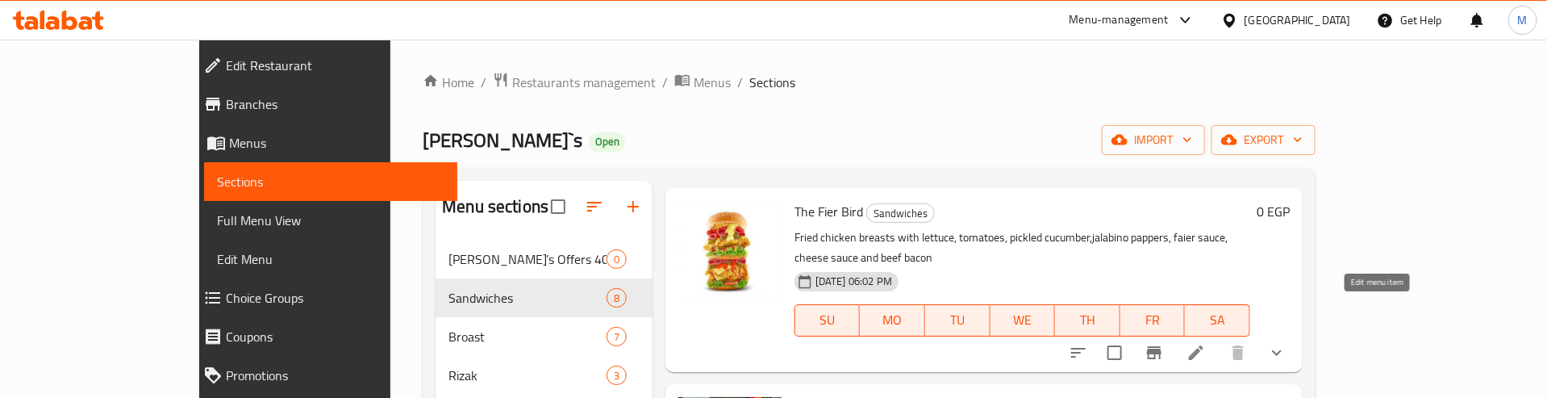
click at [1203, 345] on icon at bounding box center [1196, 352] width 15 height 15
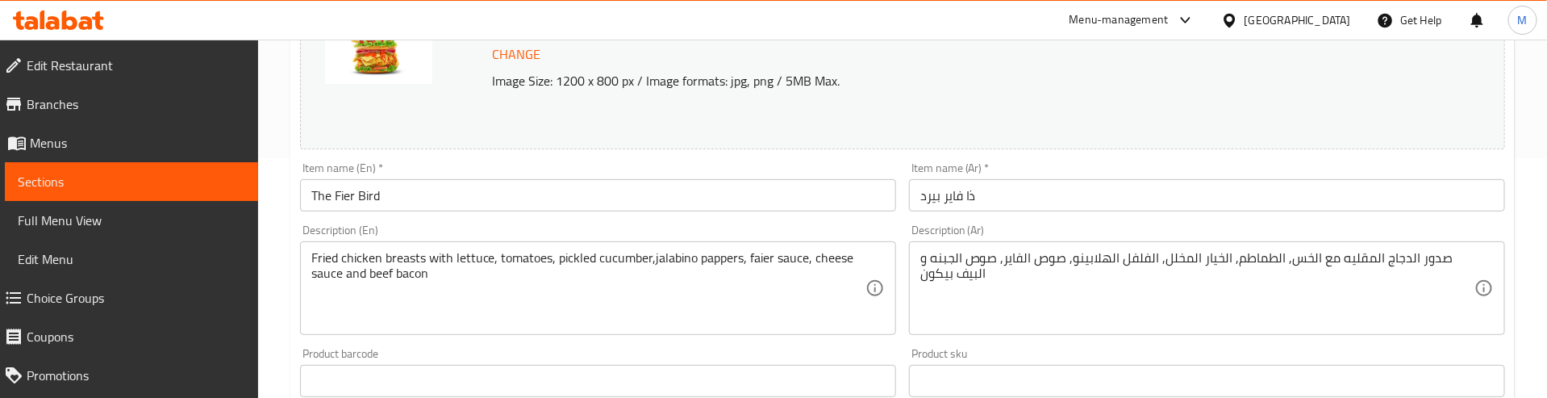
scroll to position [242, 0]
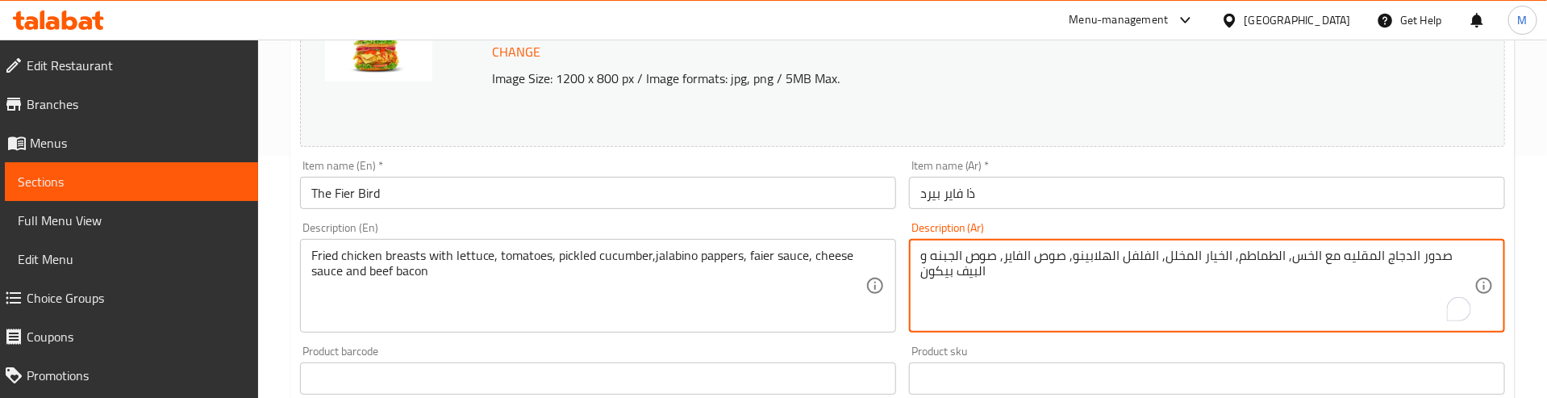
click at [1130, 255] on textarea "صدور الدجاج المقليه مع الخس, الطماطم, الخيار المخلل, الفلفل الهلابينو, صوص الفا…" at bounding box center [1197, 286] width 554 height 77
paste textarea "لفل هالبينو - خس خبار محلل - صوص فاير صوص الشيدر بيف بيكون طماطم صوص الباربكيو"
type textarea "صدور الدجاج المقليه فلفل هالبينو - خس خبار محلل - صوص فاير صوص الشيدر بيف بيكون…"
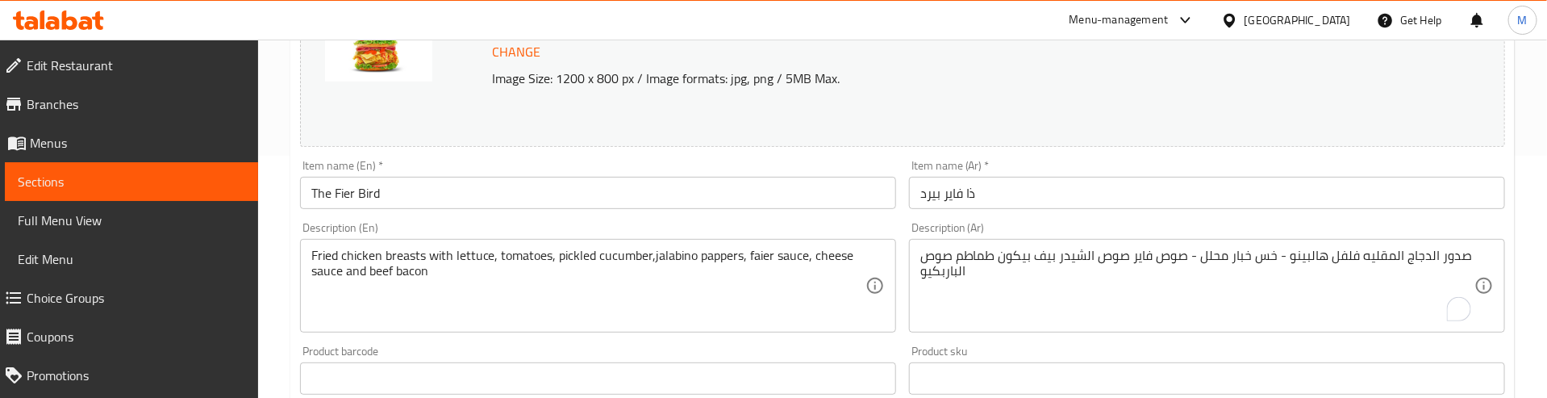
click at [1246, 157] on div "Item name (Ar)   * ذا فاير بيرد Item name (Ar) *" at bounding box center [1206, 184] width 609 height 62
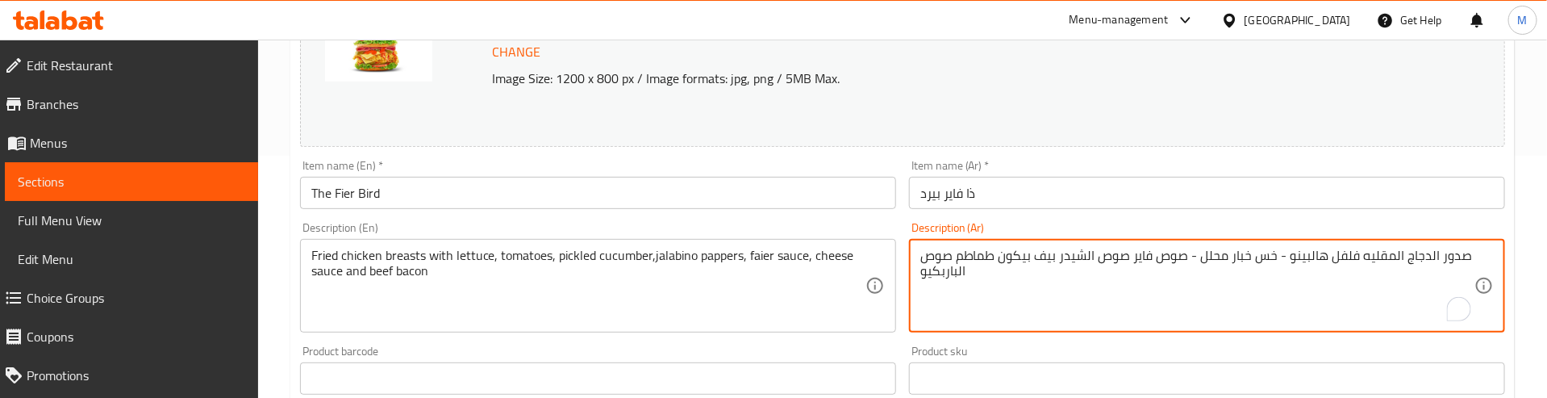
click at [1165, 257] on textarea "صدور الدجاج المقليه فلفل هالبينو - خس خبار محلل - صوص فاير صوص الشيدر بيف بيكون…" at bounding box center [1197, 286] width 554 height 77
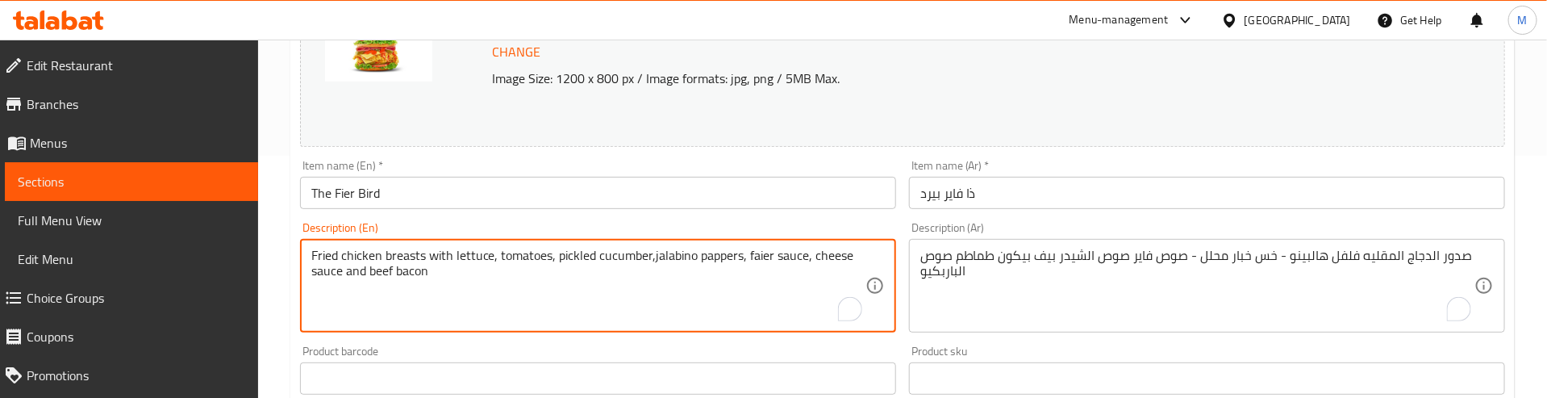
click at [640, 254] on textarea "Fried chicken breasts with lettuce, tomatoes, pickled cucumber,jalabino pappers…" at bounding box center [588, 286] width 554 height 77
paste textarea ", jalapeno peppers, lettuce, pickles, fire sauce, cheddar sauce, beef bacon, to…"
type textarea "Fried chicken breasts, jalapeno peppers, lettuce, pickles, fire sauce, cheddar …"
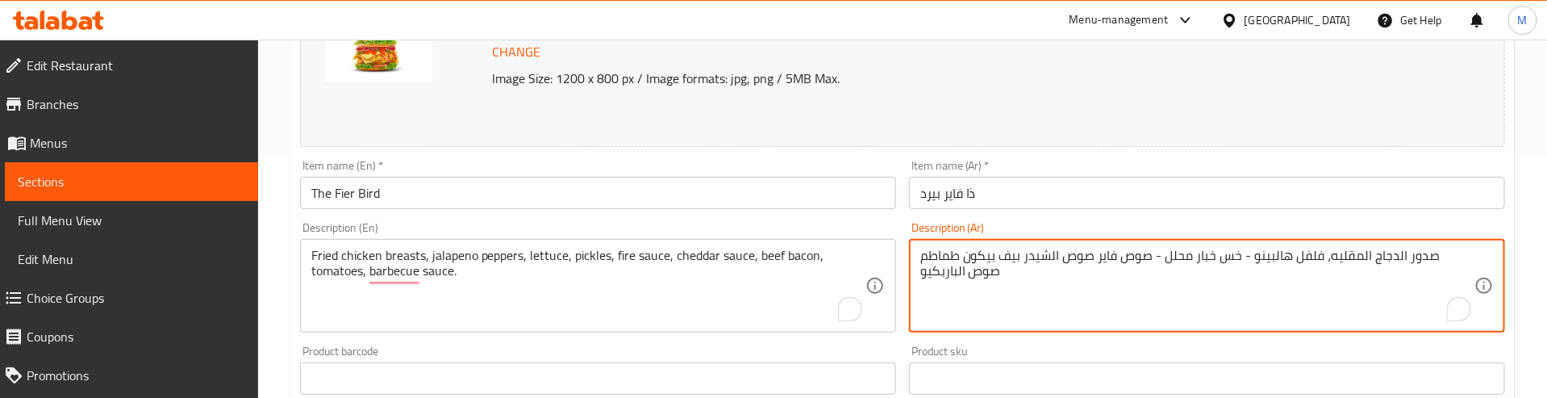
drag, startPoint x: 1273, startPoint y: 252, endPoint x: 1287, endPoint y: 252, distance: 13.7
click at [1287, 252] on textarea "صدور الدجاج المقليه، فلفل هالبينو - خس خبار محلل - صوص فاير صوص الشيدر بيف بيكو…" at bounding box center [1197, 286] width 554 height 77
click at [1322, 298] on textarea "صدور الدجاج المقليه، فلفل هالبينو، خس، خبار مخلل، صوص فاير، صوص شيدر، بيف بيكون…" at bounding box center [1197, 286] width 554 height 77
click at [1338, 259] on textarea "صدور الدجاج المقليه، فلفل هالبينو، خس، خبار مخلل، صوص فاير، صوص شيدر، بيف بيكون…" at bounding box center [1197, 286] width 554 height 77
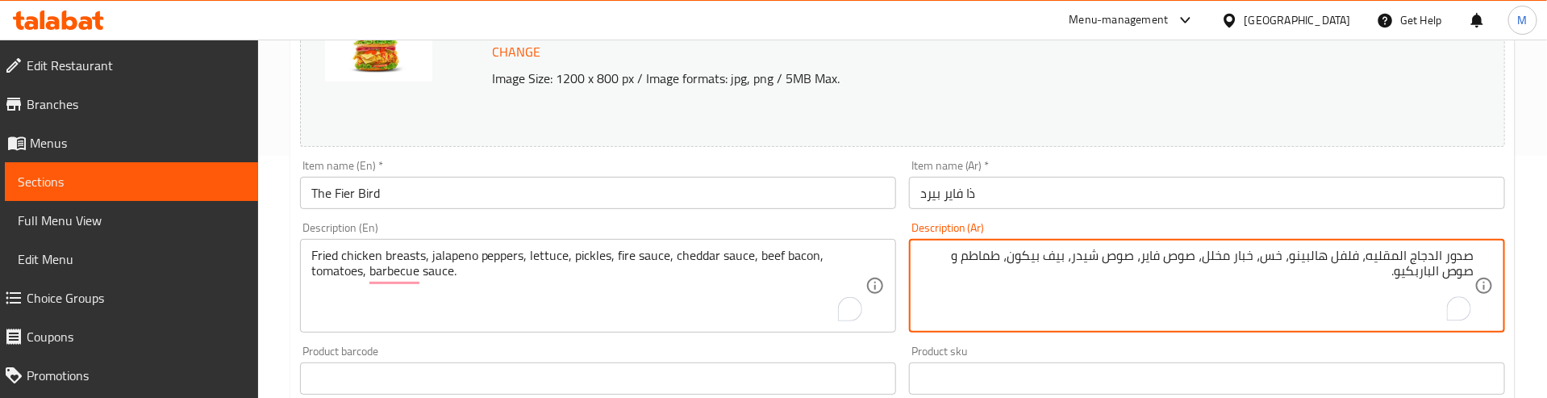
click at [1338, 259] on textarea "صدور الدجاج المقليه، فلفل هالبينو، خس، خبار مخلل، صوص فاير، صوص شيدر، بيف بيكون…" at bounding box center [1197, 286] width 554 height 77
type textarea "صدور الدجاج المقليه، فلفل هالبينو، خس، خبار مخلل، صوص فاير، صوص شيدر، بيف بيكون…"
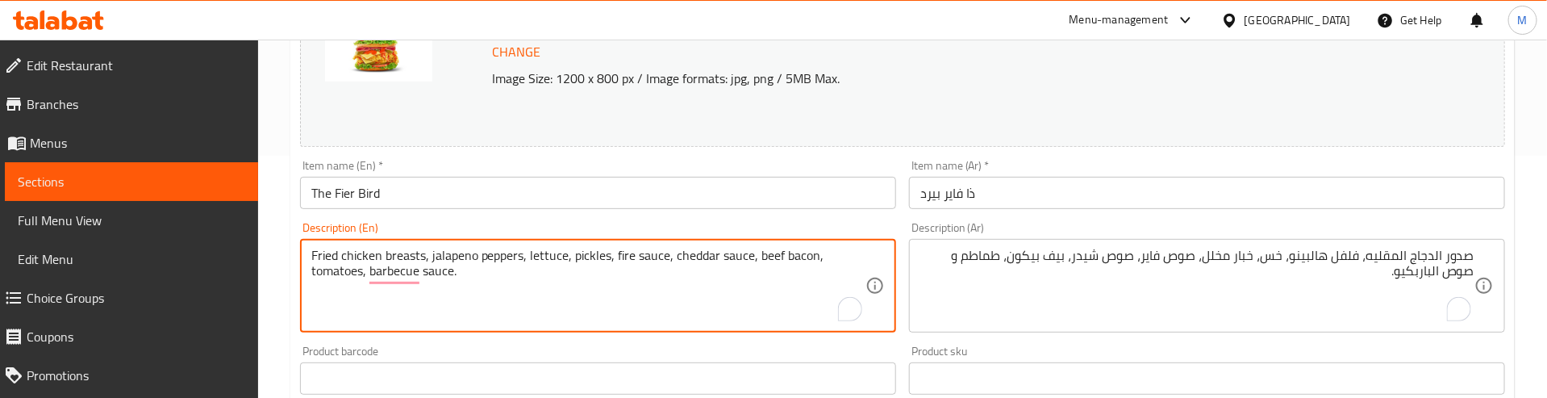
click at [632, 260] on textarea "Fried chicken breasts, jalapeno peppers, lettuce, pickles, fire sauce, cheddar …" at bounding box center [588, 286] width 554 height 77
paste textarea "and"
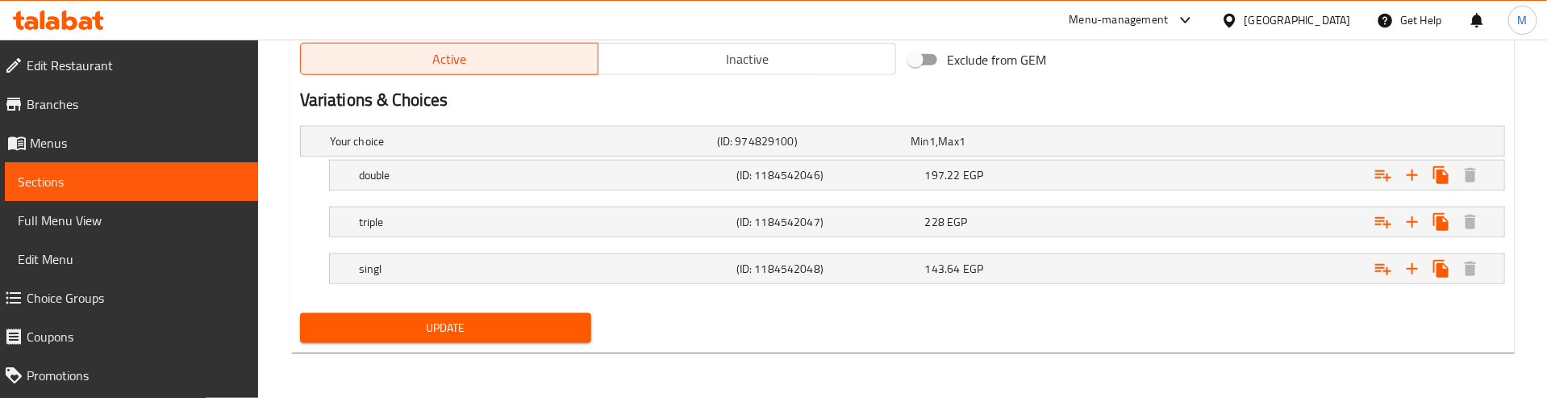
type textarea "Fried chicken breasts, jalapeno peppers, lettuce, pickles, fire sauce, cheddar …"
click at [496, 325] on span "Update" at bounding box center [446, 328] width 266 height 20
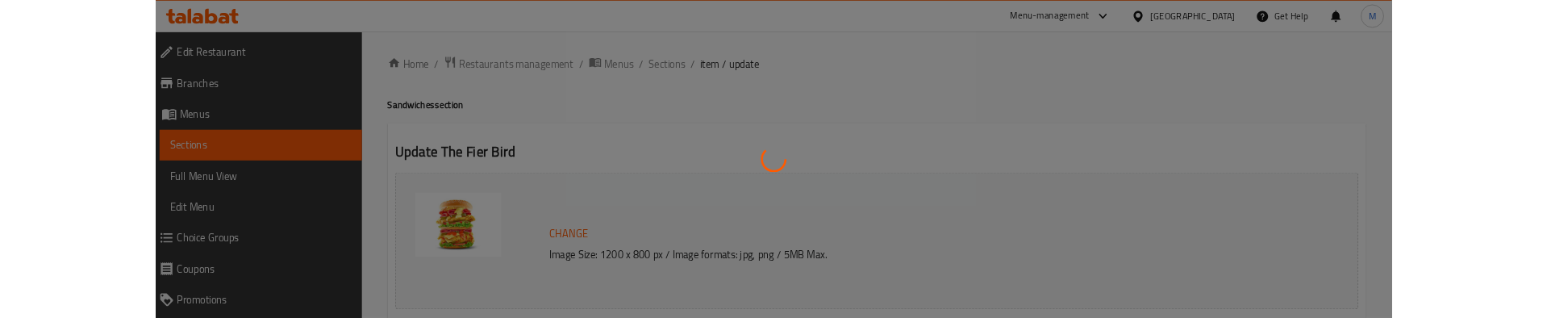
scroll to position [0, 0]
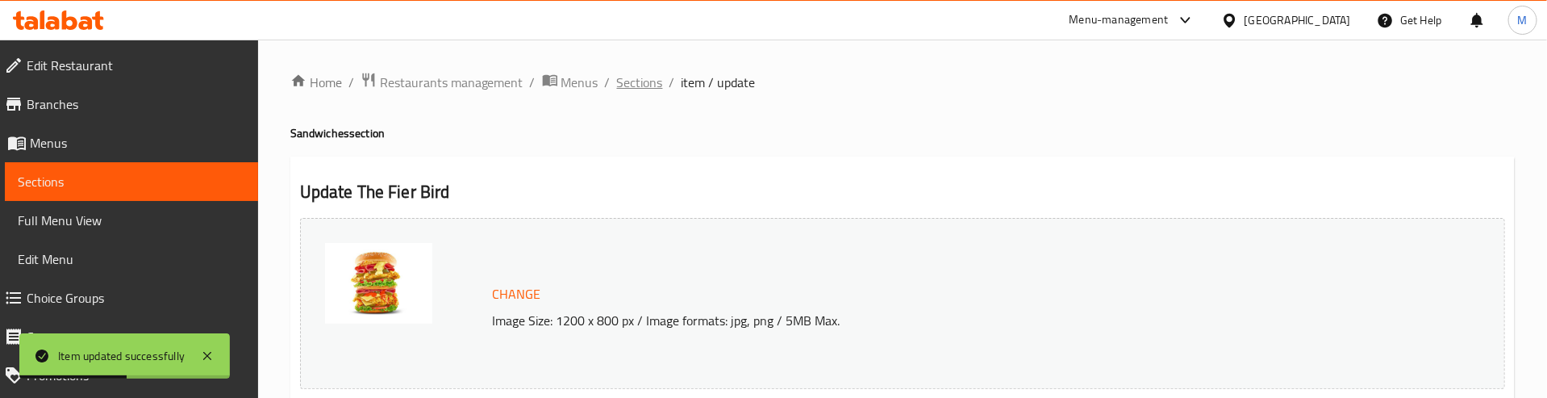
click at [636, 81] on span "Sections" at bounding box center [640, 82] width 46 height 19
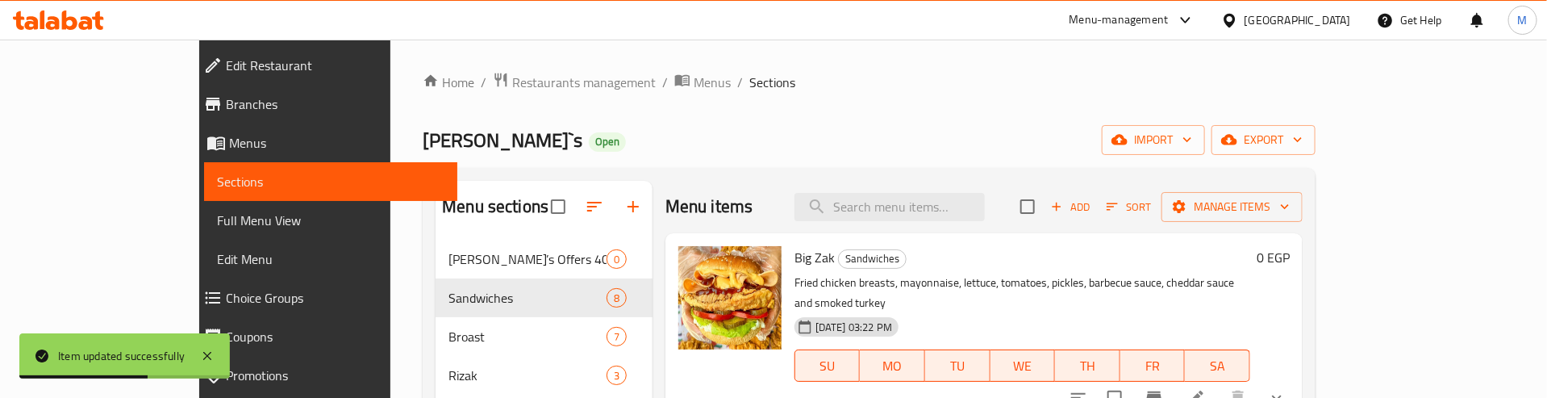
click at [886, 146] on div "Zack`s Open import export" at bounding box center [869, 140] width 893 height 30
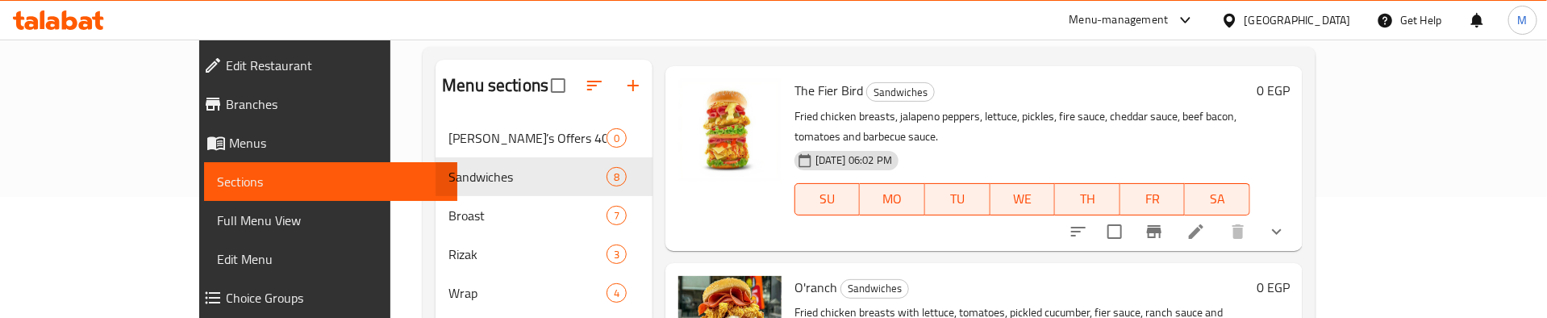
scroll to position [363, 0]
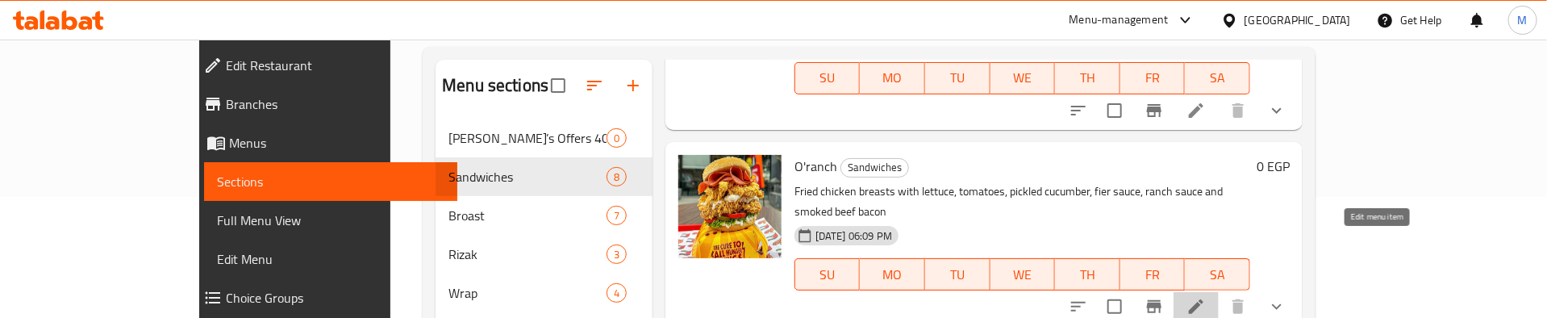
click at [1203, 299] on icon at bounding box center [1196, 306] width 15 height 15
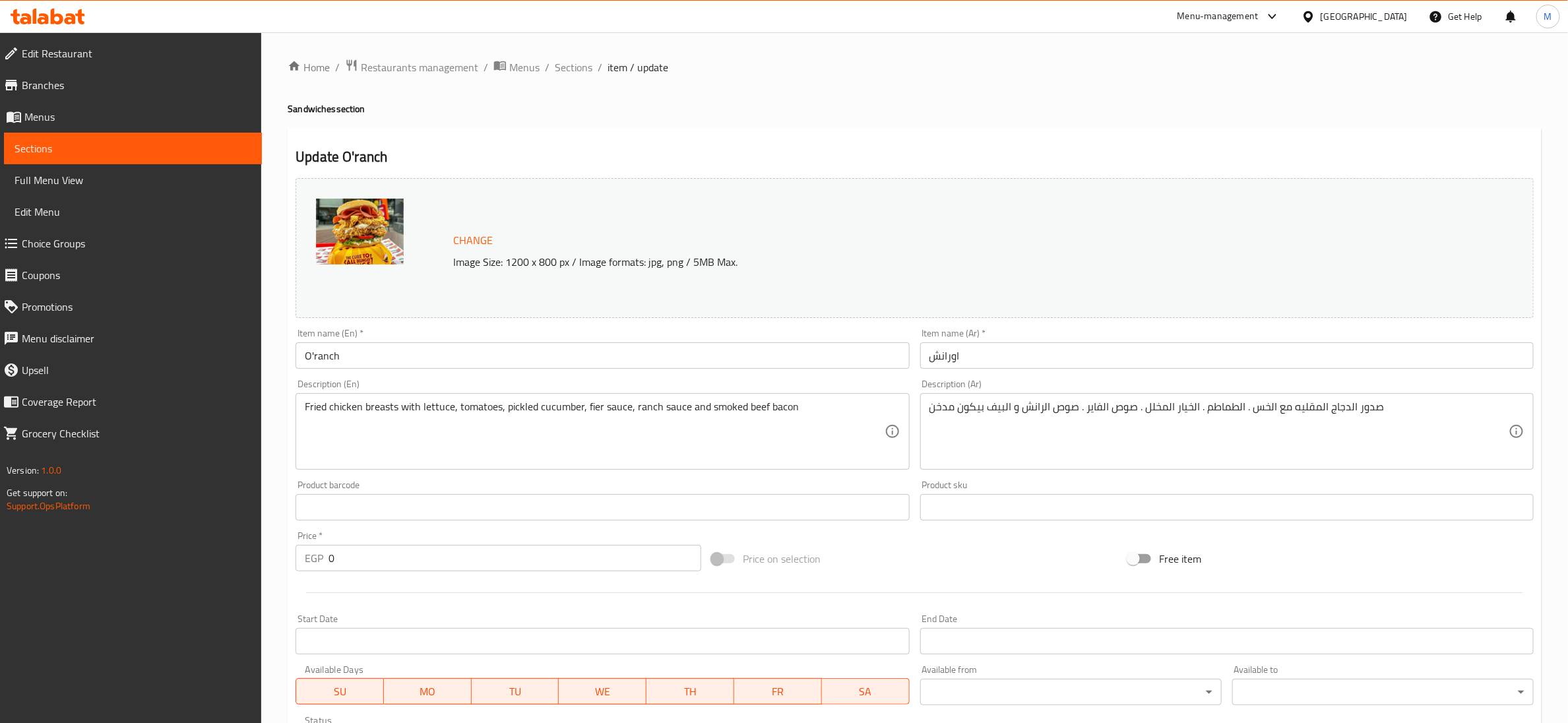
click at [860, 94] on div "Home / Restaurants management / Menus / Sections / item / update Sandwiches sec…" at bounding box center [914, 526] width 1254 height 934
drag, startPoint x: 988, startPoint y: 109, endPoint x: 1235, endPoint y: 36, distance: 257.6
click at [990, 109] on h4 "Sandwiches section" at bounding box center [914, 109] width 1254 height 13
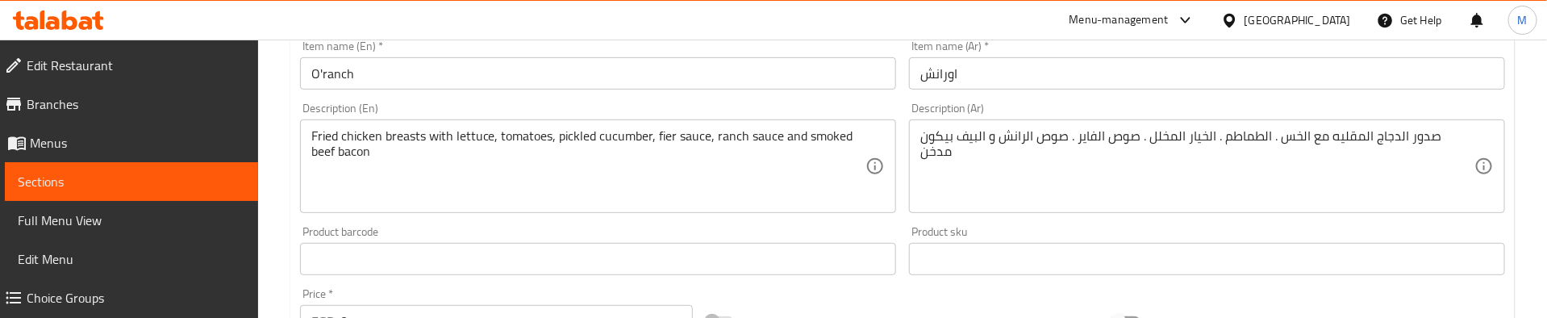
scroll to position [363, 0]
click at [860, 225] on div "Product barcode Product barcode" at bounding box center [598, 248] width 596 height 49
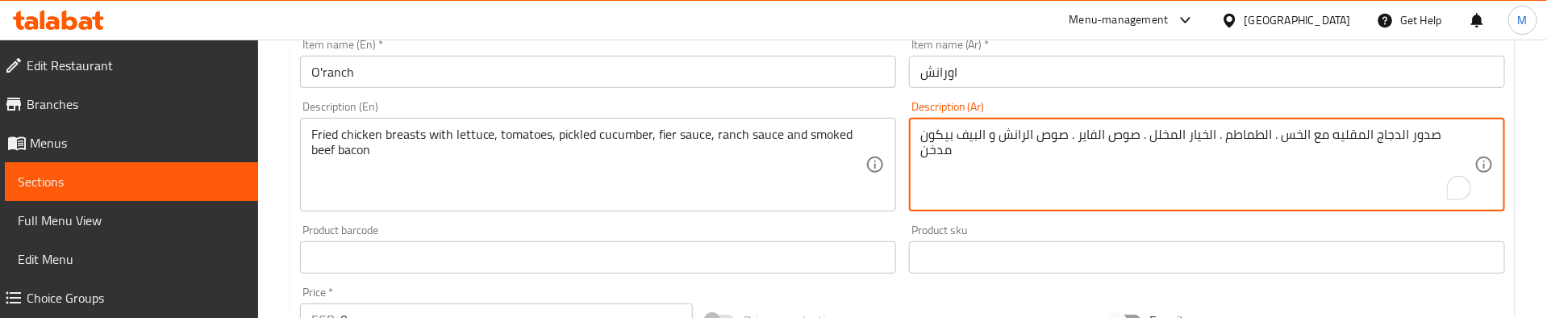
click at [1067, 129] on textarea "صدور الدجاج المقليه مع الخس . الطماطم . الخيار المخلل . صوص الفاير . صوص الرانش…" at bounding box center [1197, 165] width 554 height 77
paste textarea "، بيف بيكون، فلفل، هالبينو، خس، طماطم، خيار مخلل، صوص فاير وصوص رانش"
click at [1223, 136] on textarea "صدور الدجاج المقليه، بيف بيكون، فلفل، هالبينو، خس، طماطم، خيار مخلل، صوص فاير و…" at bounding box center [1197, 165] width 554 height 77
click at [1024, 136] on textarea "صدور الدجاج المقليه، بيف بيكون، فلفل، هالبينو، خس، طماطم، خيار مخلل، صوص فاير و…" at bounding box center [1197, 165] width 554 height 77
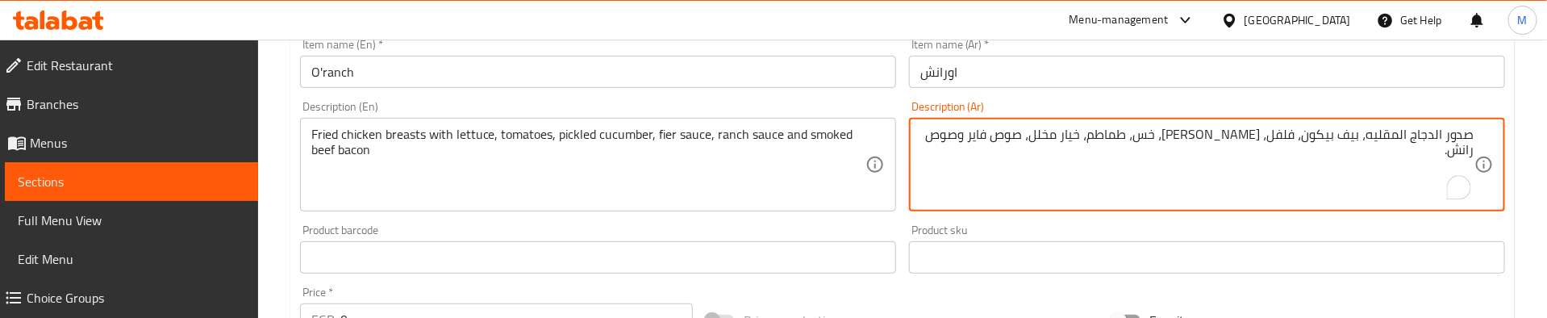
click at [1024, 136] on textarea "صدور الدجاج المقليه، بيف بيكون، فلفل، هالبينو، خس، طماطم، خيار مخلل، صوص فاير و…" at bounding box center [1197, 165] width 554 height 77
type textarea "صدور الدجاج المقليه، بيف بيكون، فلفل، هالبينو، خس، طماطم، خيار مخلل، صوص فاير و…"
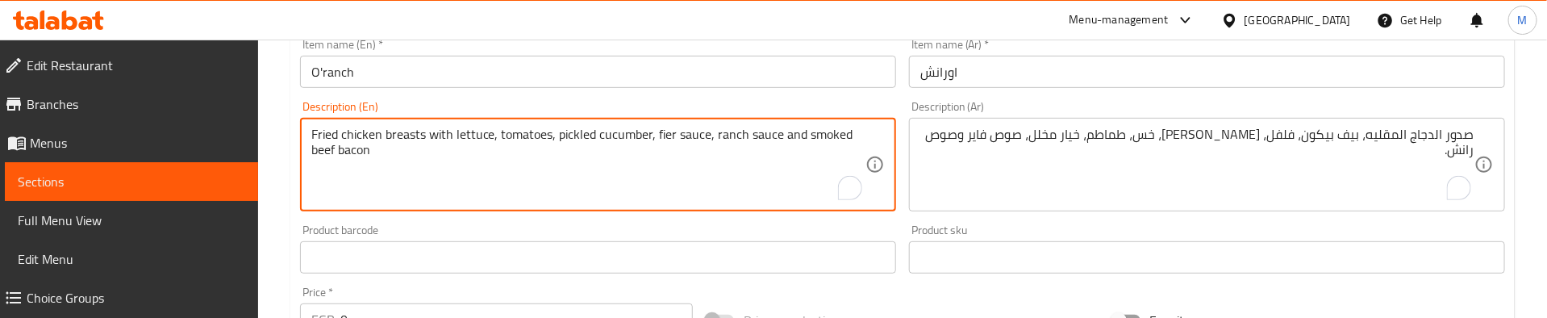
click at [719, 140] on textarea "Fried chicken breasts with lettuce, tomatoes, pickled cucumber, fier sauce, ran…" at bounding box center [588, 165] width 554 height 77
paste textarea ", beef bacon, peppers, jalapenos, lettuce, tomatoes, pickles, fire sauce and ra…"
type textarea "Fried chicken breasts, beef bacon, peppers, jalapenos, lettuce, tomatoes, pickl…"
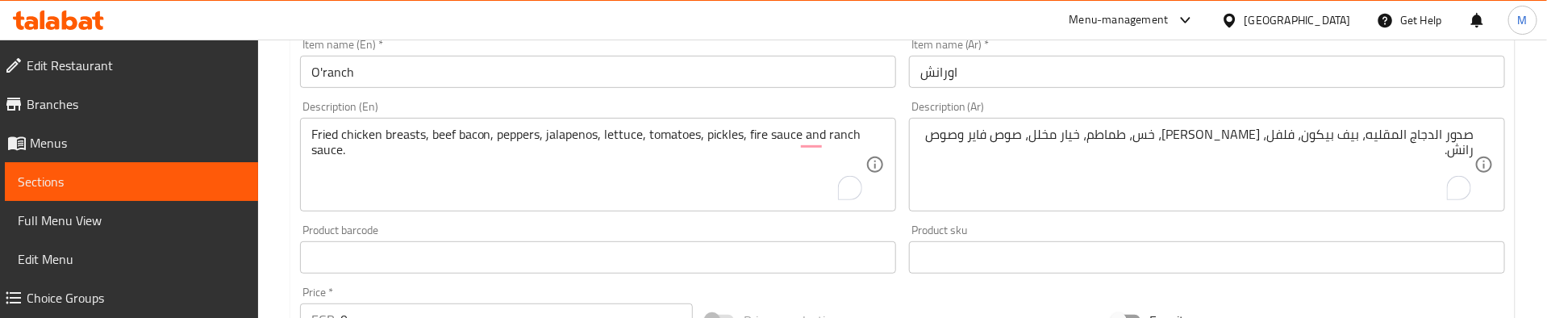
click at [520, 226] on div "Product barcode Product barcode" at bounding box center [598, 248] width 596 height 49
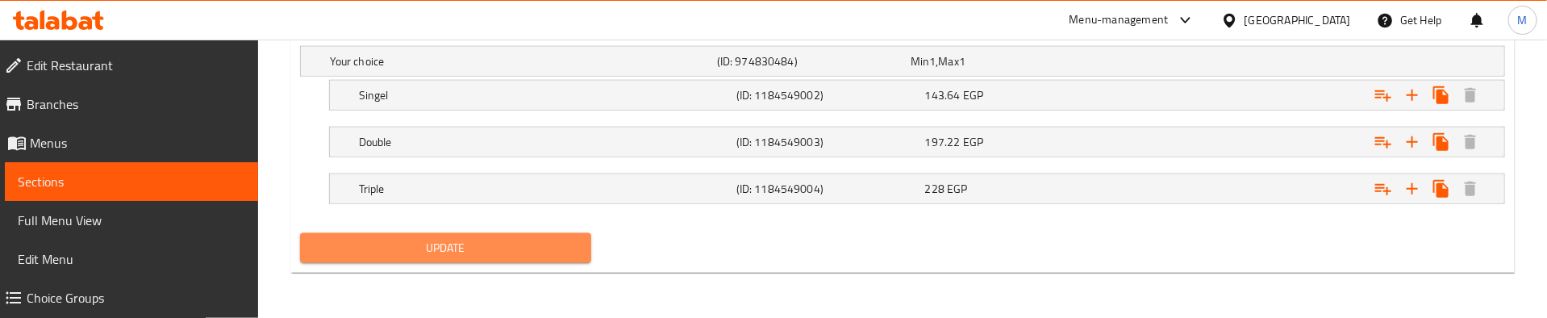
click at [502, 248] on span "Update" at bounding box center [446, 248] width 266 height 20
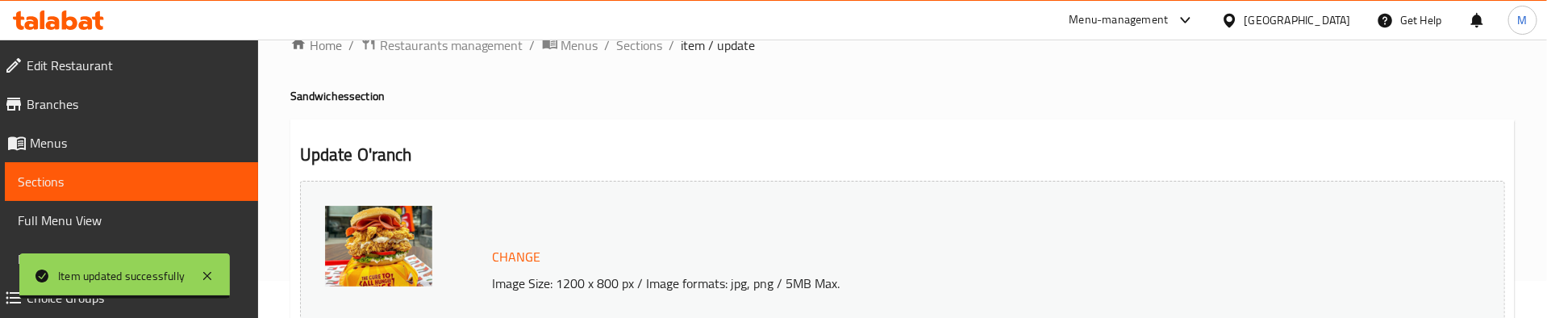
scroll to position [0, 0]
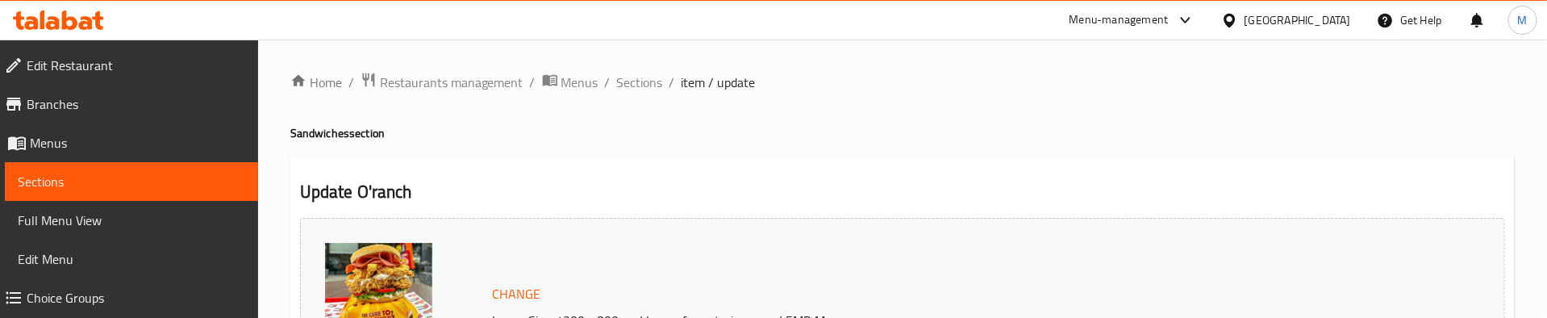
click at [712, 133] on h4 "Sandwiches section" at bounding box center [902, 133] width 1224 height 16
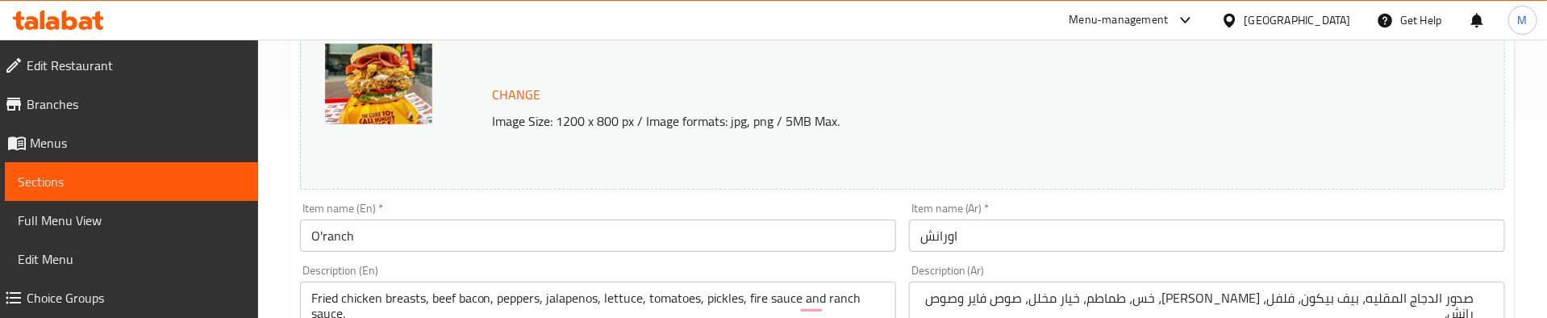
scroll to position [242, 0]
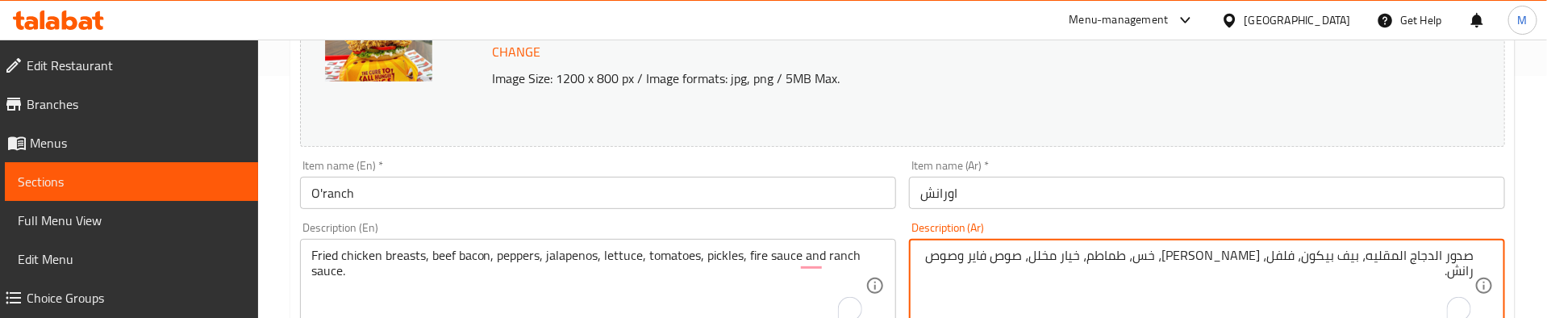
click at [1002, 256] on textarea "صدور الدجاج المقليه، بيف بيكون، فلفل، هالبينو، خس، طماطم، خيار مخلل، صوص فاير و…" at bounding box center [1197, 286] width 554 height 77
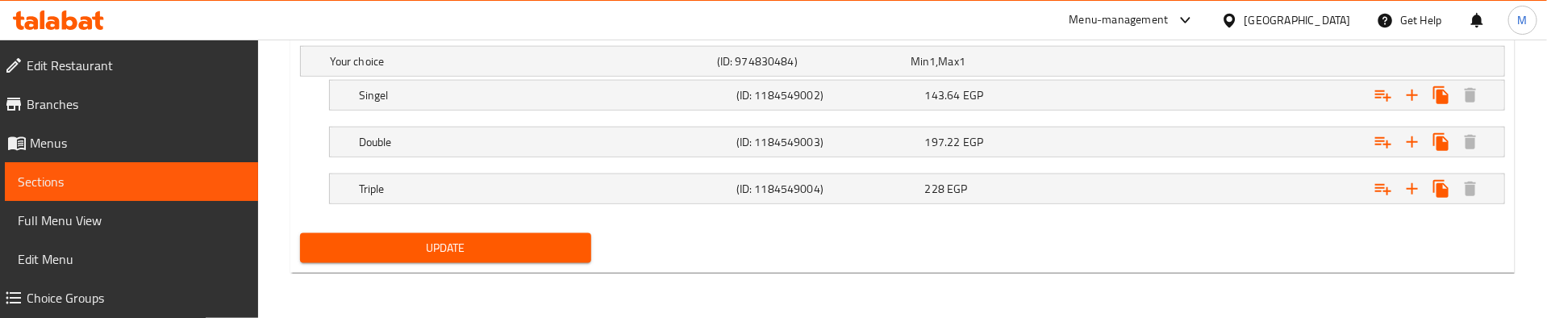
click at [429, 245] on span "Update" at bounding box center [446, 248] width 266 height 20
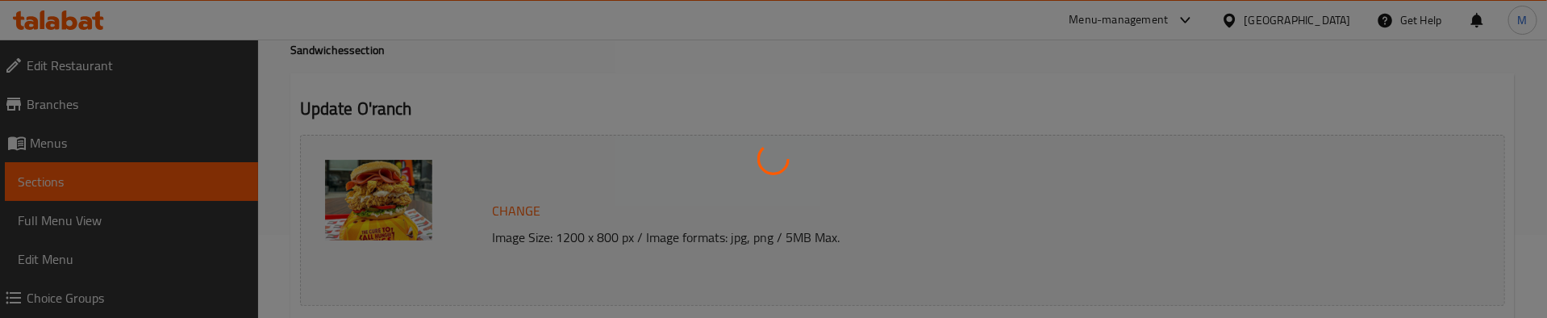
scroll to position [0, 0]
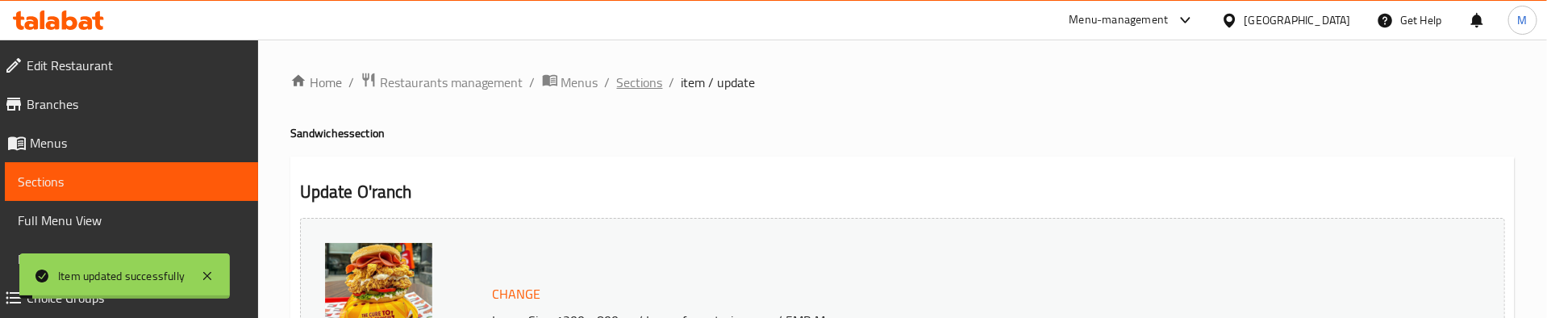
click at [649, 81] on span "Sections" at bounding box center [640, 82] width 46 height 19
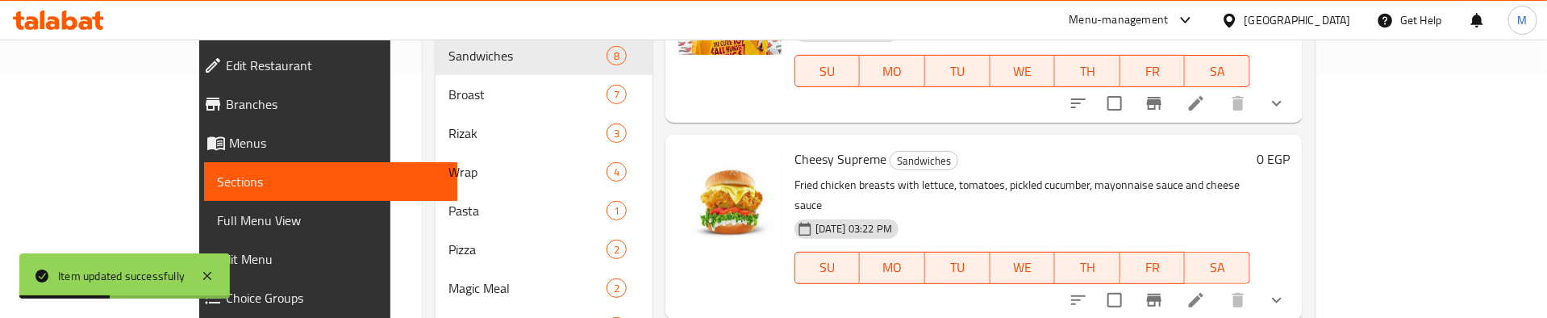
scroll to position [484, 0]
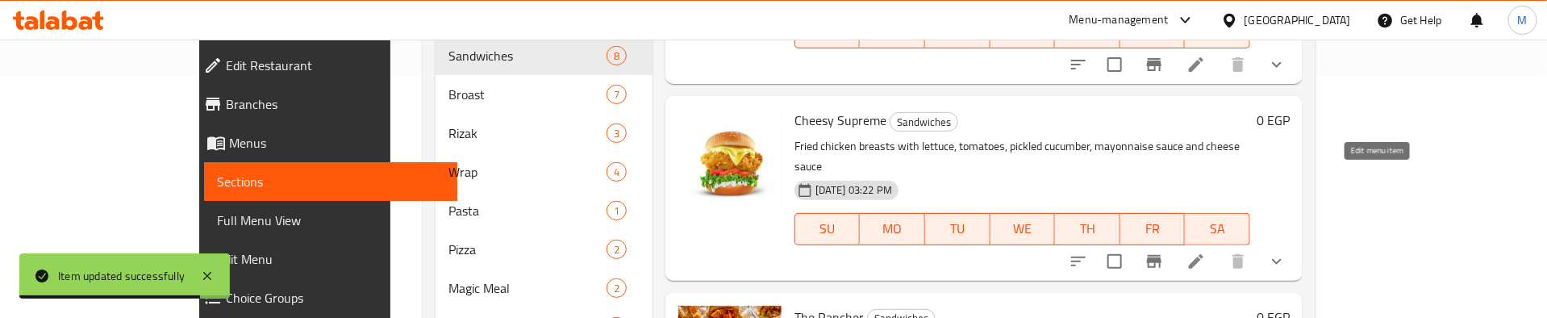
click at [1206, 252] on icon at bounding box center [1195, 261] width 19 height 19
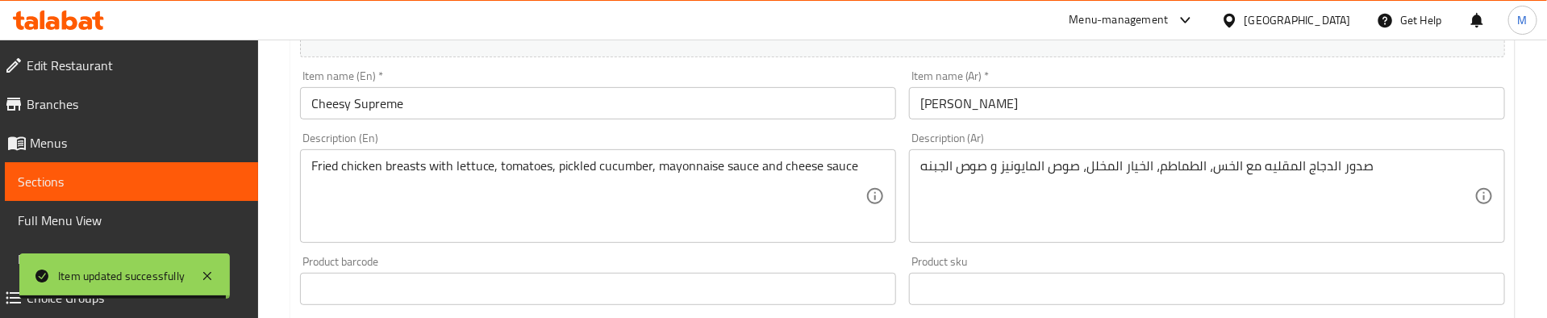
scroll to position [363, 0]
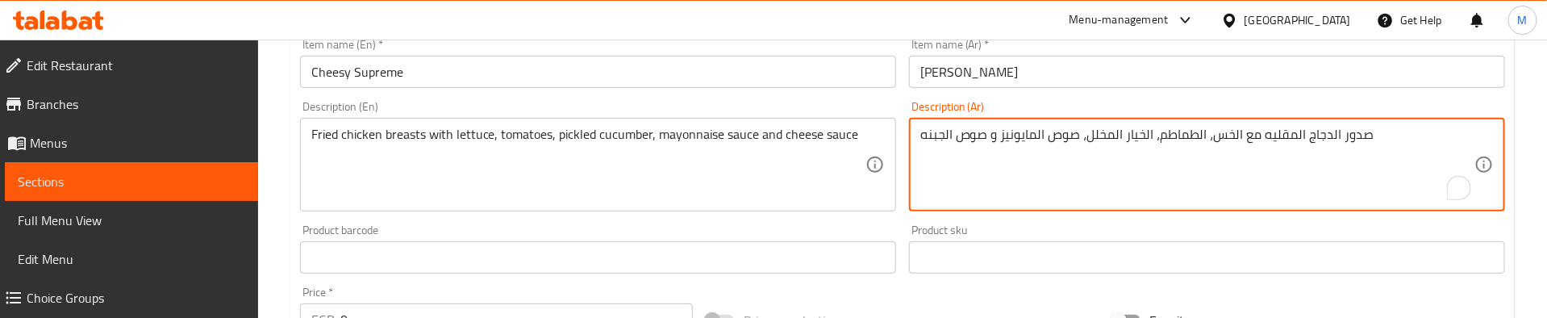
click at [990, 145] on textarea "صدور الدجاج المقليه مع الخس، الطماطم، الخيار المخلل، صوص المايونيز و صوص الجبنه" at bounding box center [1197, 165] width 554 height 77
paste textarea "، مايونيز، خس، طماطم، خيار مخلل، شريحه جبنه شيدر وصوص الجبنه الشيدر"
click at [1043, 134] on textarea "صدور الدجاج المقليه، مايونيز، خس، طماطم، خيار مخلل، شريحه جبنه شيدر وصوص الجبنه…" at bounding box center [1197, 165] width 554 height 77
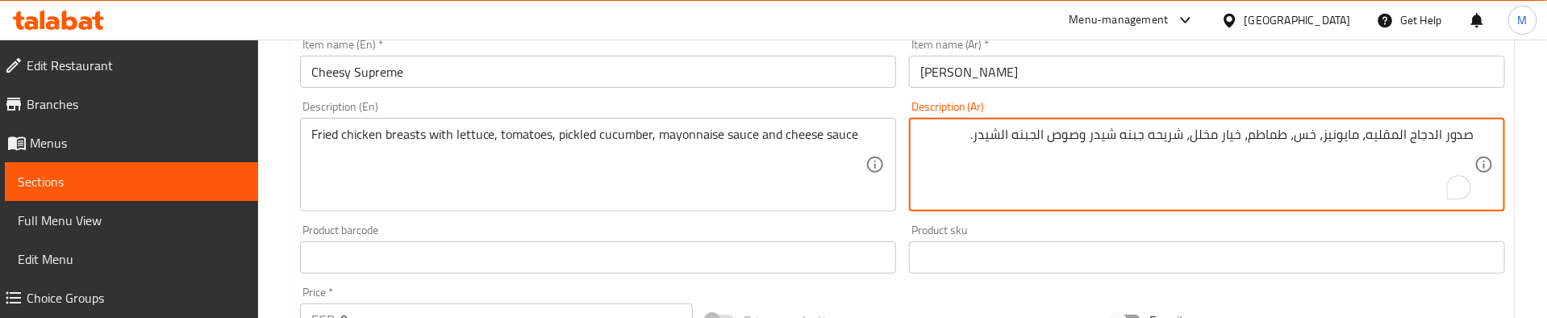
click at [1043, 134] on textarea "صدور الدجاج المقليه، مايونيز، خس، طماطم، خيار مخلل، شريحه جبنه شيدر وصوص الجبنه…" at bounding box center [1197, 165] width 554 height 77
type textarea "صدور الدجاج المقليه، مايونيز، خس، طماطم، خيار مخلل، شريحه جبنه شيدر وصوص الجبنه…"
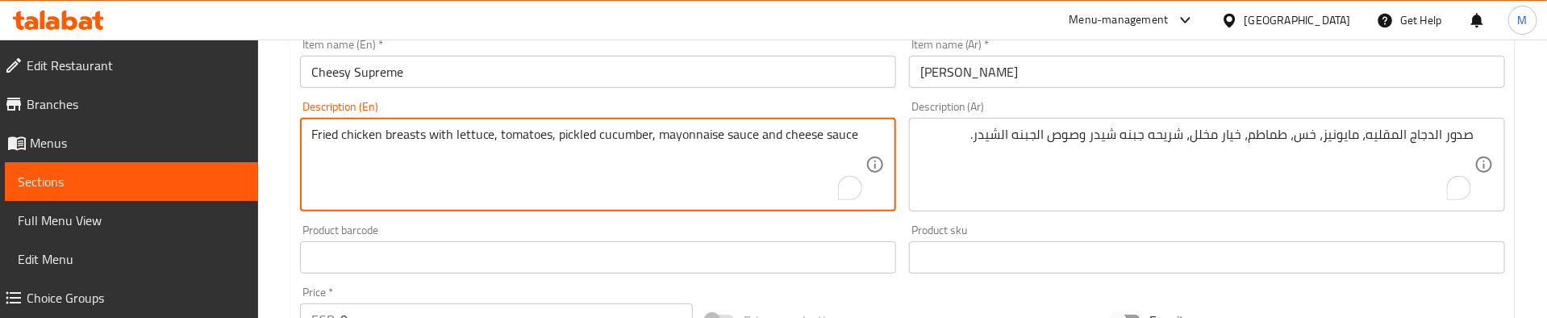
click at [661, 129] on textarea "Fried chicken breasts with lettuce, tomatoes, pickled cucumber, mayonnaise sauc…" at bounding box center [588, 165] width 554 height 77
paste textarea ", mayonnaise, lettuce, tomatoes, pickles, cheddar cheese slice and cheddar chee…"
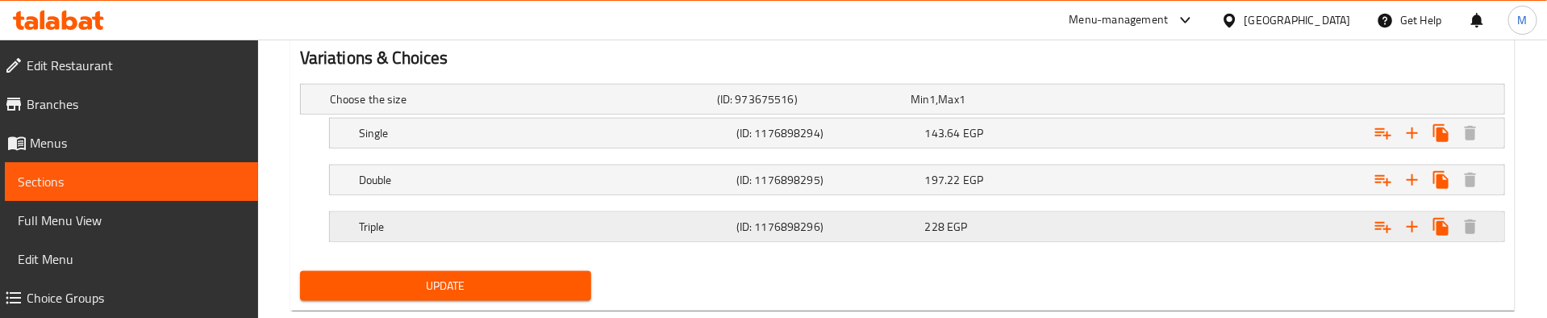
scroll to position [930, 0]
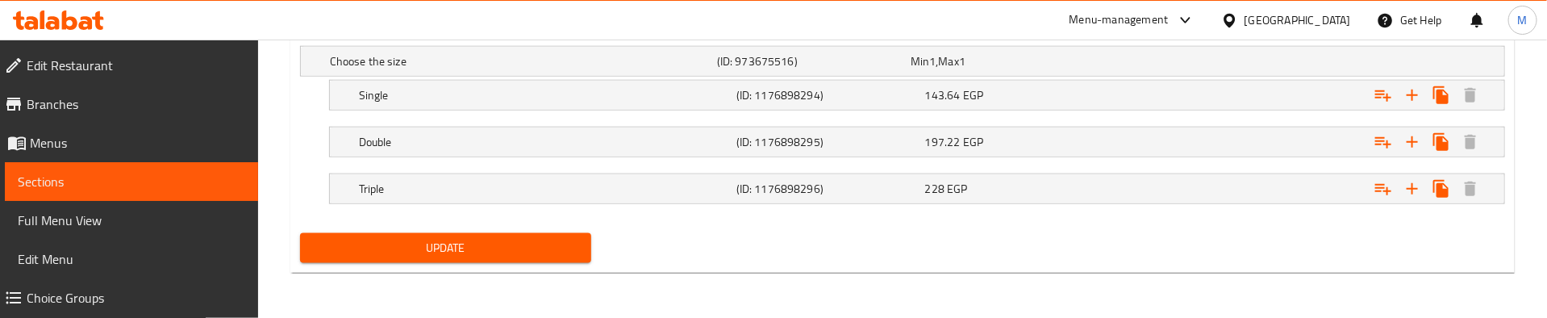
type textarea "Fried chicken breasts, mayonnaise, lettuce, tomatoes, pickles, cheddar cheese s…"
click at [506, 247] on span "Update" at bounding box center [446, 248] width 266 height 20
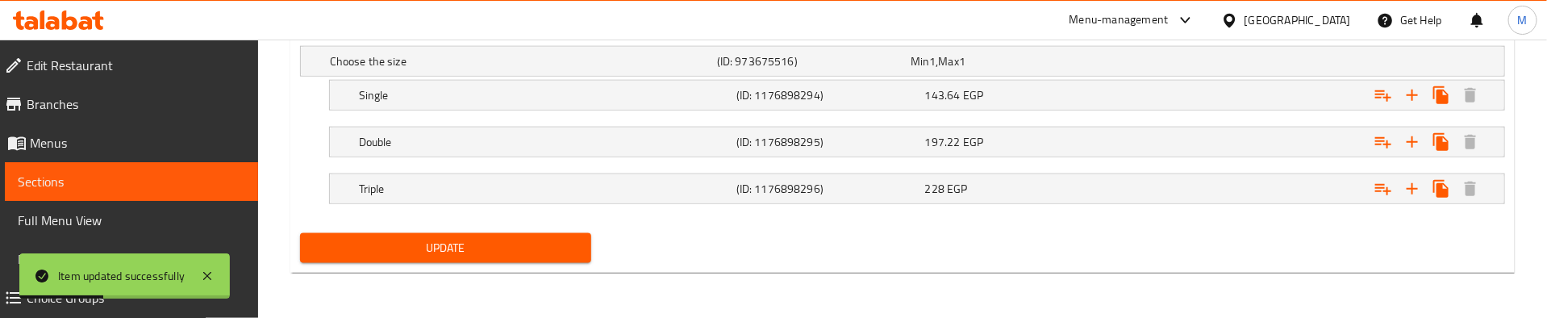
click at [520, 245] on span "Update" at bounding box center [446, 248] width 266 height 20
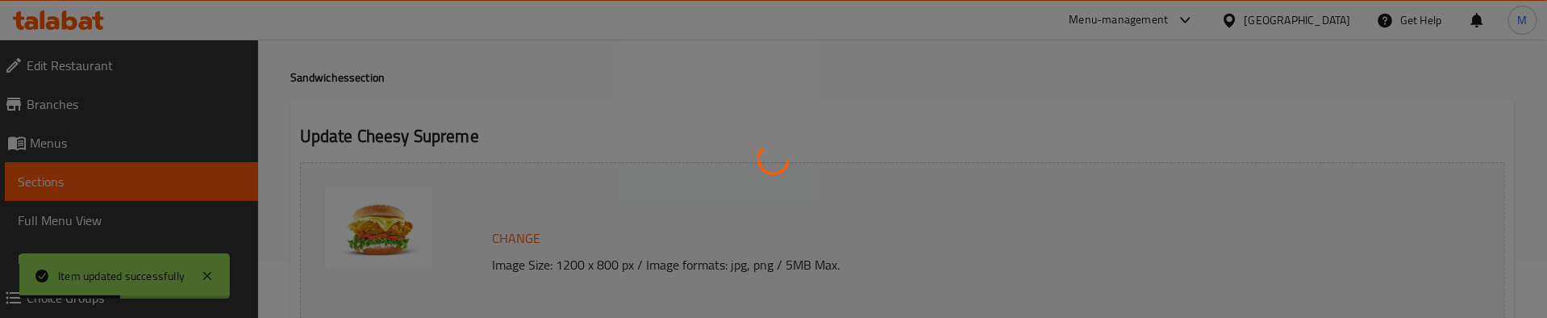
scroll to position [0, 0]
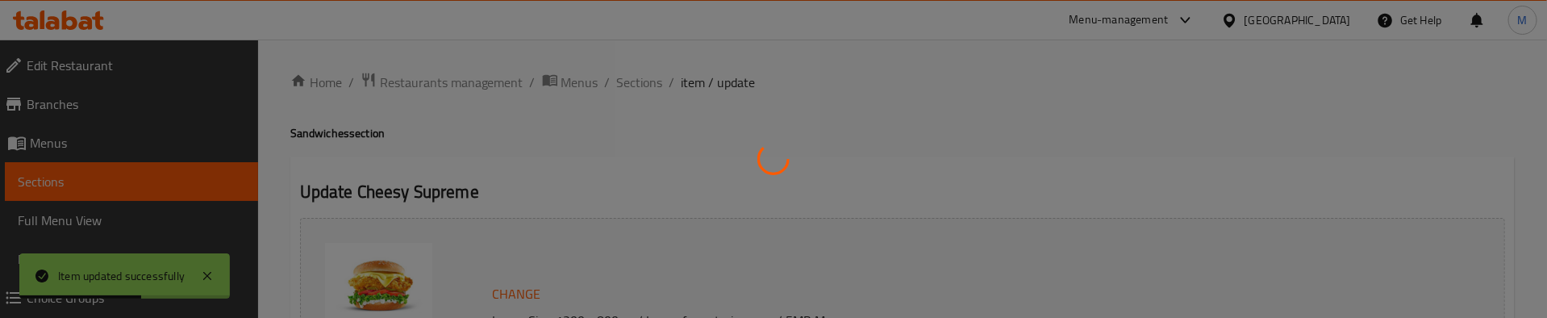
click at [519, 122] on div at bounding box center [773, 159] width 1547 height 318
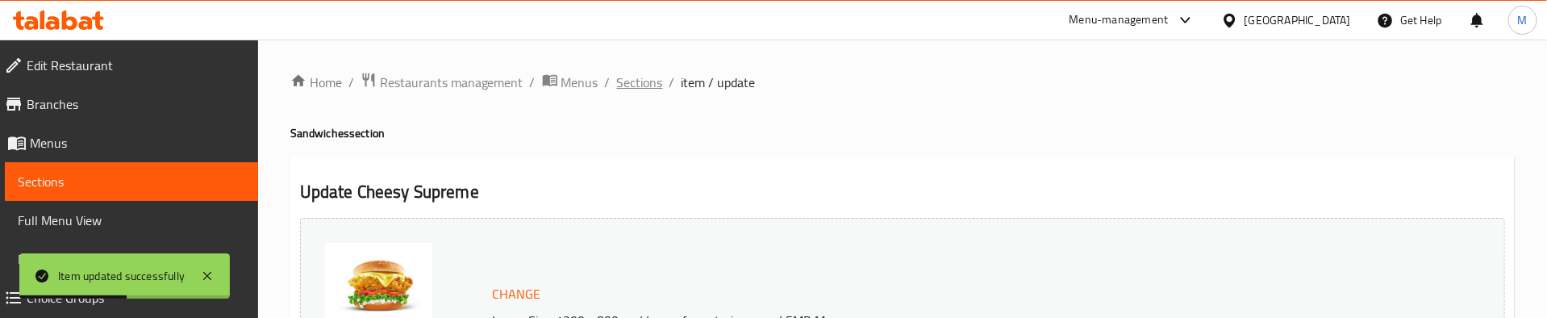
click at [644, 83] on span "Sections" at bounding box center [640, 82] width 46 height 19
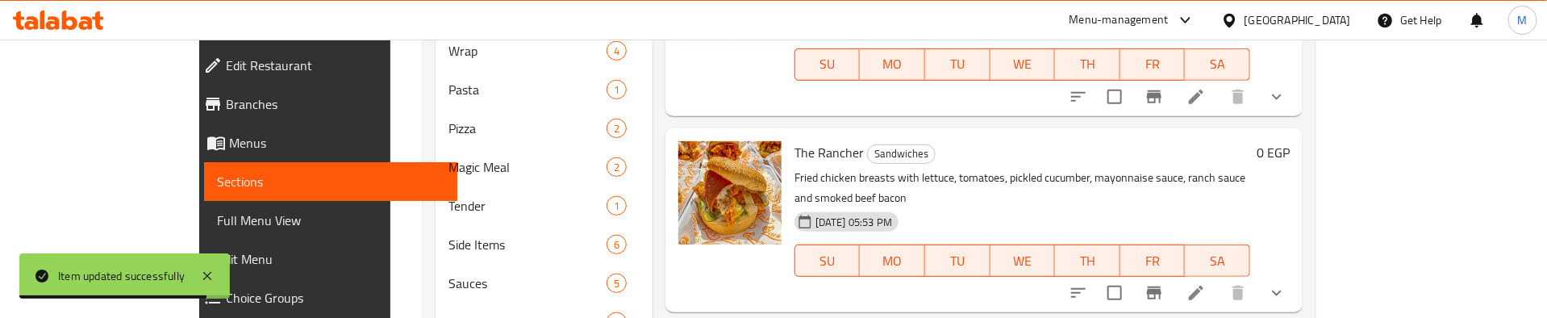
scroll to position [484, 0]
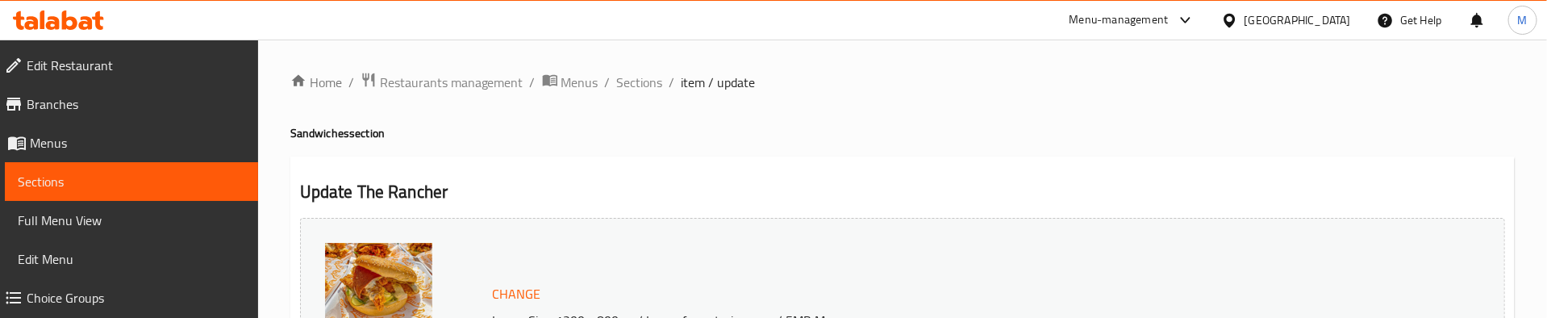
click at [615, 135] on h4 "Sandwiches section" at bounding box center [902, 133] width 1224 height 16
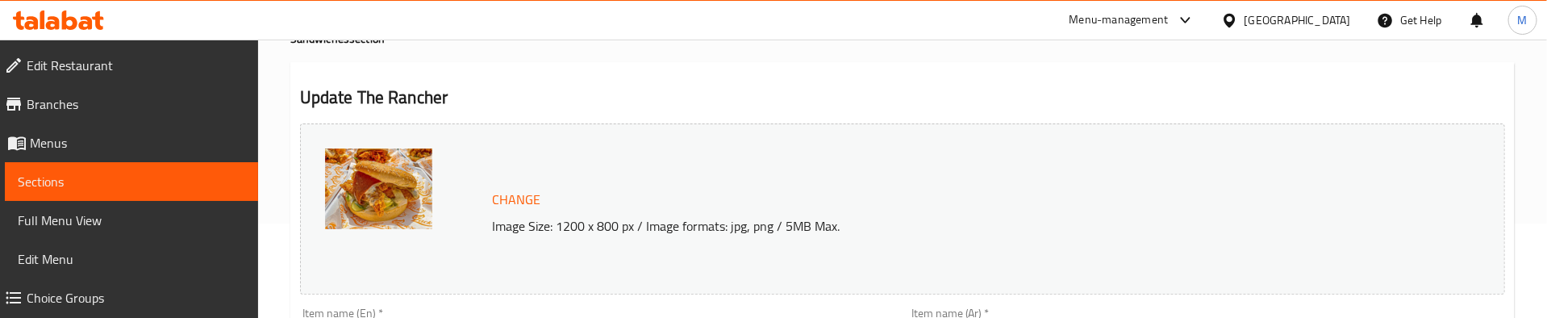
scroll to position [242, 0]
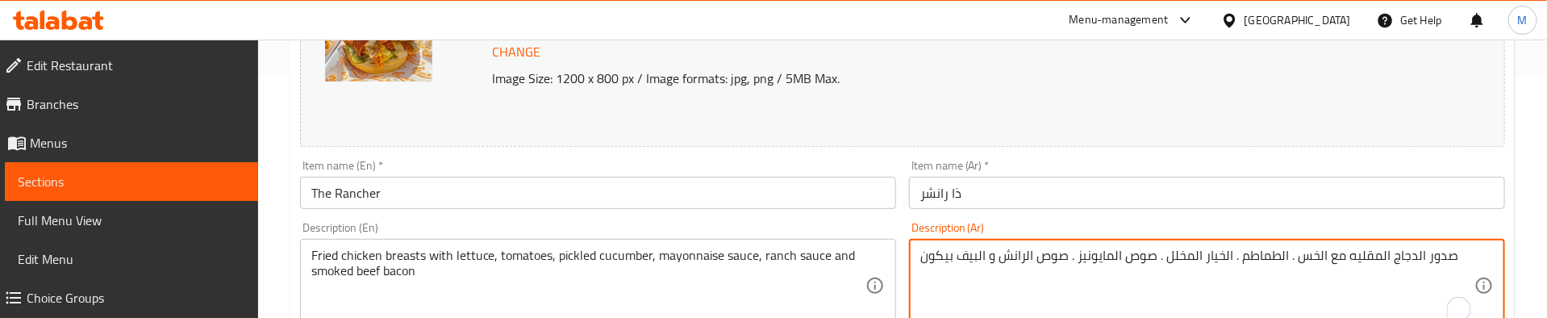
click at [992, 264] on textarea "صدور الدجاج المقليه مع الخس . الطماطم . الخيار المخلل . صوص المايونيز . صوص الر…" at bounding box center [1197, 286] width 554 height 77
paste textarea "، صوص رانش، مايونيز، خس، طماطم، خيار مخلل وبيف بيكون."
type textarea "صدور الدجاج المقليه، صوص رانش، مايونيز، خس، طماطم، خيار مخلل وبيف بيكون."
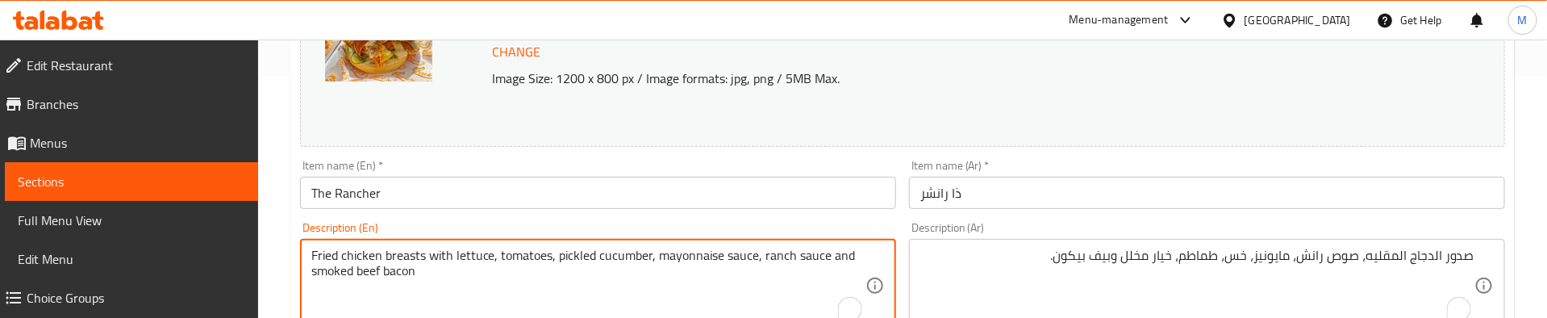
click at [693, 259] on textarea "Fried chicken breasts with lettuce, tomatoes, pickled cucumber, mayonnaise sauc…" at bounding box center [588, 286] width 554 height 77
paste textarea ", ranch sauce, mayonnaise, lettuce, tomatoes, pickles and beef bacon."
type textarea "Fried chicken breasts, ranch sauce, mayonnaise, lettuce, tomatoes, pickles and …"
click at [669, 227] on div "Description (En) Fried chicken breasts, ranch sauce, mayonnaise, lettuce, tomat…" at bounding box center [598, 277] width 596 height 110
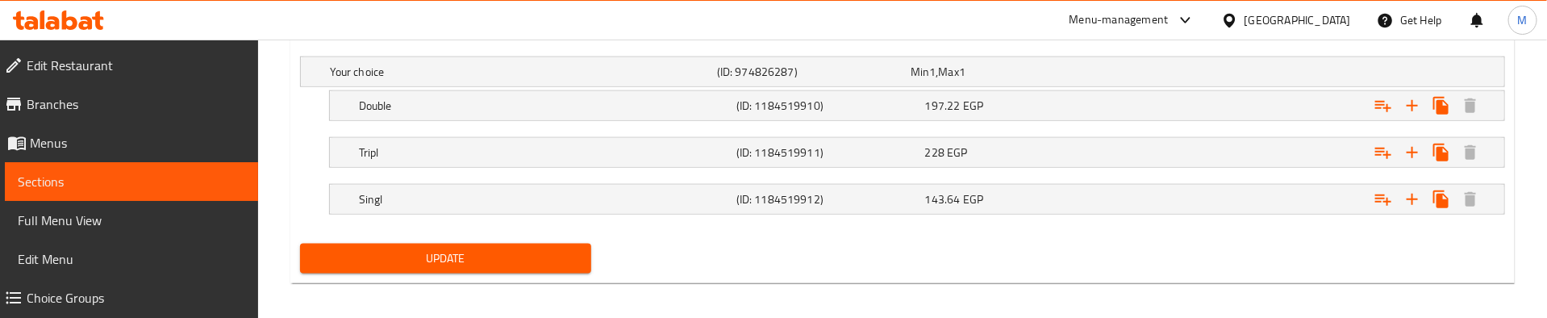
scroll to position [930, 0]
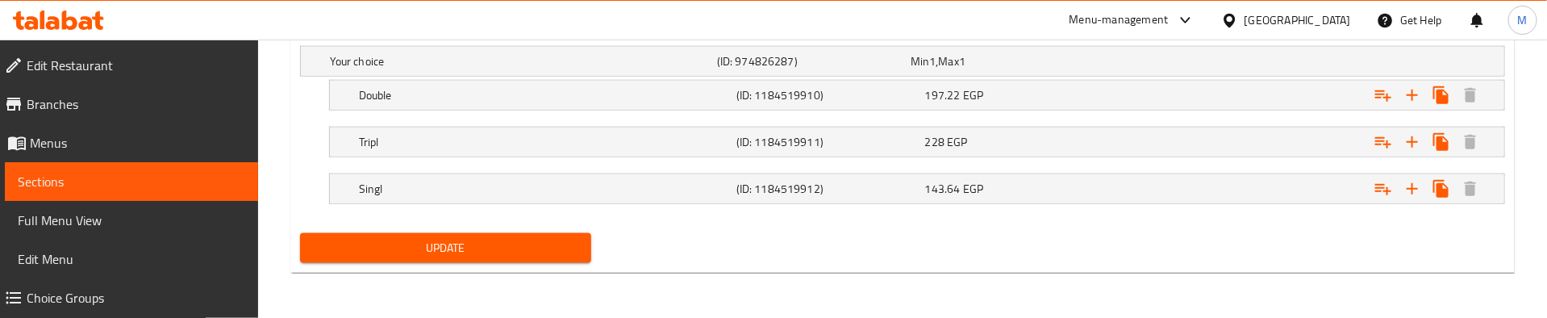
click at [527, 255] on span "Update" at bounding box center [446, 248] width 266 height 20
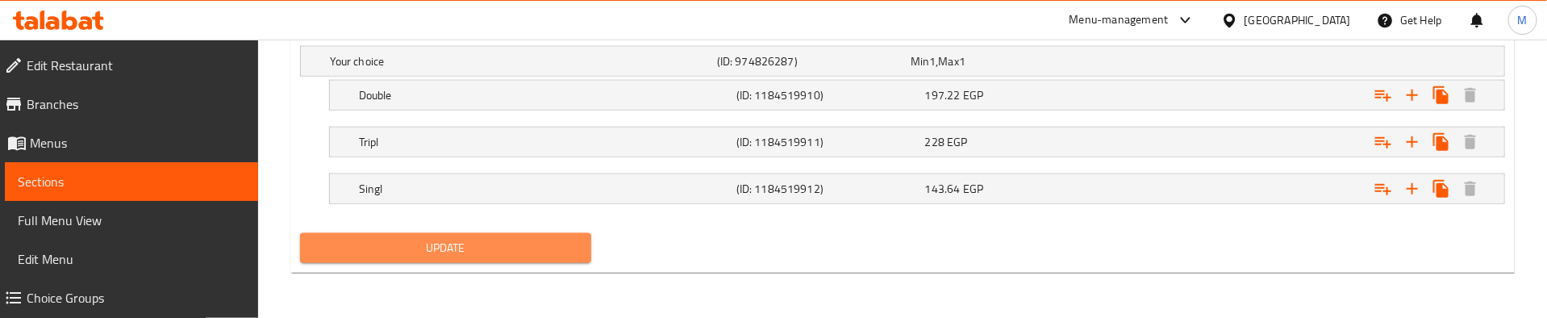
click at [381, 258] on span "Update" at bounding box center [446, 248] width 266 height 20
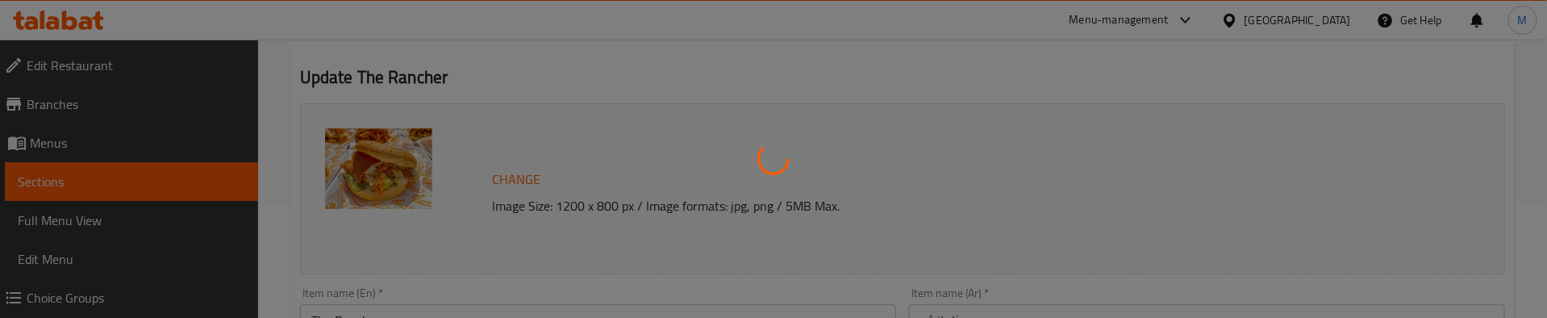
scroll to position [0, 0]
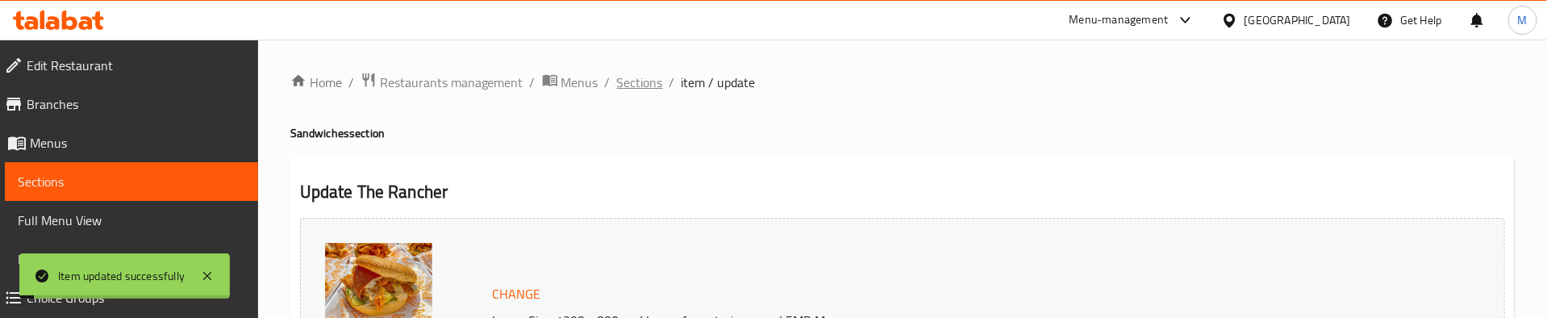
click at [620, 82] on span "Sections" at bounding box center [640, 82] width 46 height 19
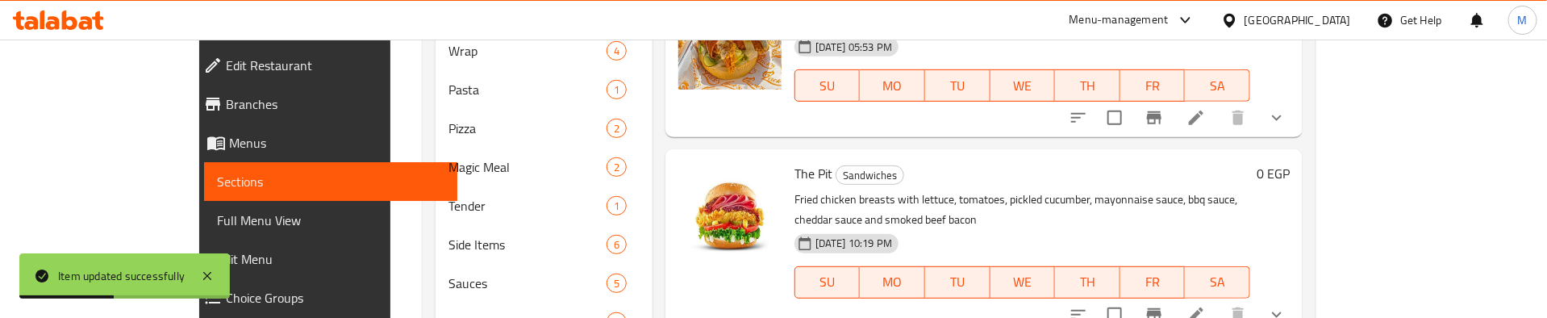
scroll to position [726, 0]
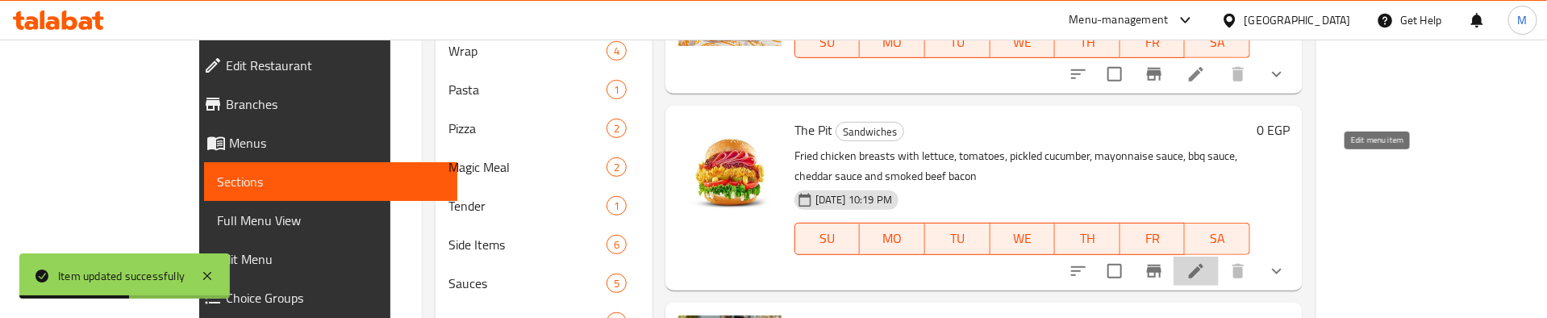
click at [1203, 264] on icon at bounding box center [1196, 271] width 15 height 15
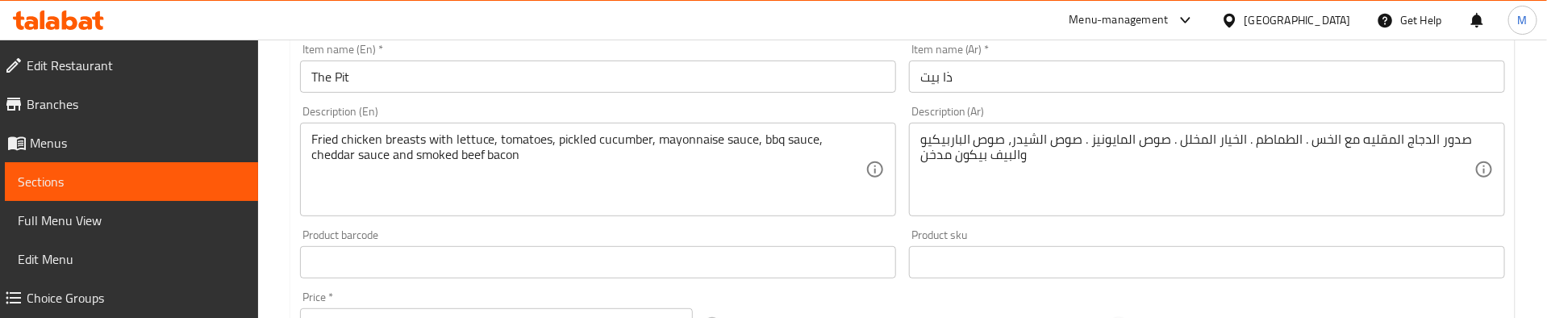
scroll to position [363, 0]
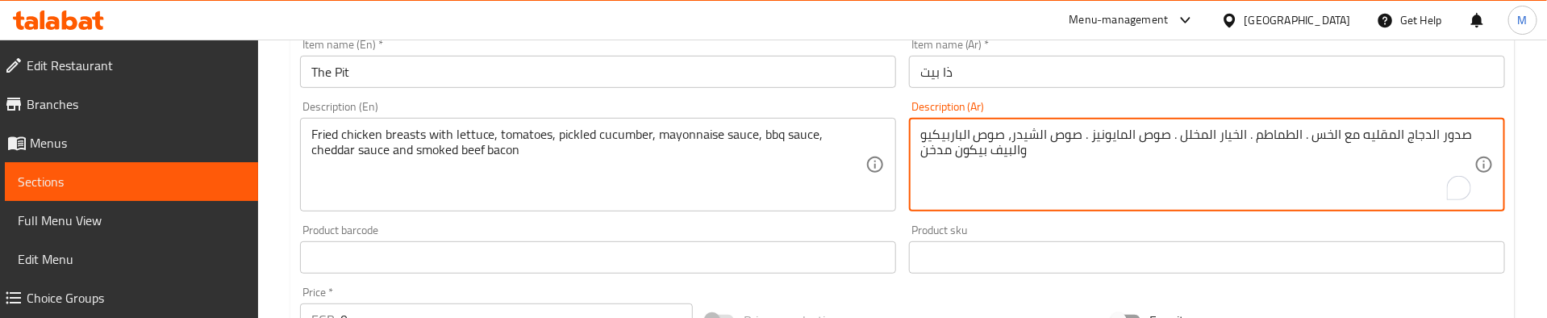
click at [1060, 131] on textarea "صدور الدجاج المقليه مع الخس . الطماطم . الخيار المخلل . صوص المايونيز . صوص الش…" at bounding box center [1197, 165] width 554 height 77
click at [993, 138] on textarea "صدور الدجاج المقليه مع الخس . الطماطم . الخيار المخلل . صوص المايونيز . صوص الش…" at bounding box center [1197, 165] width 554 height 77
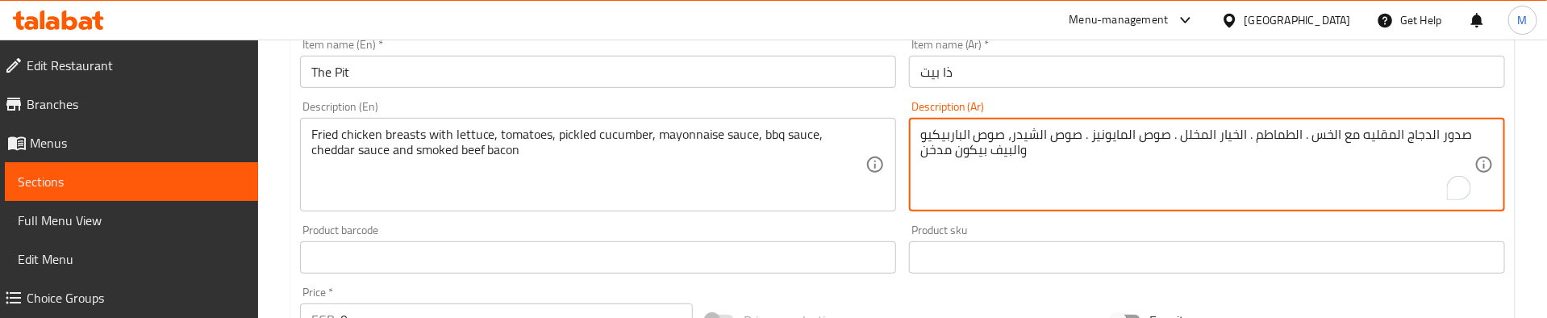
paste textarea "، مايونيز، خس، بيف بيكون، طماطم، خيار مخلل، صوص الباربكيو وصوص الشيدر."
type textarea "صدور الدجاج المقليه، مايونيز، خس، بيف بيكون، طماطم، خيار مخلل، صوص الباربكيو وص…"
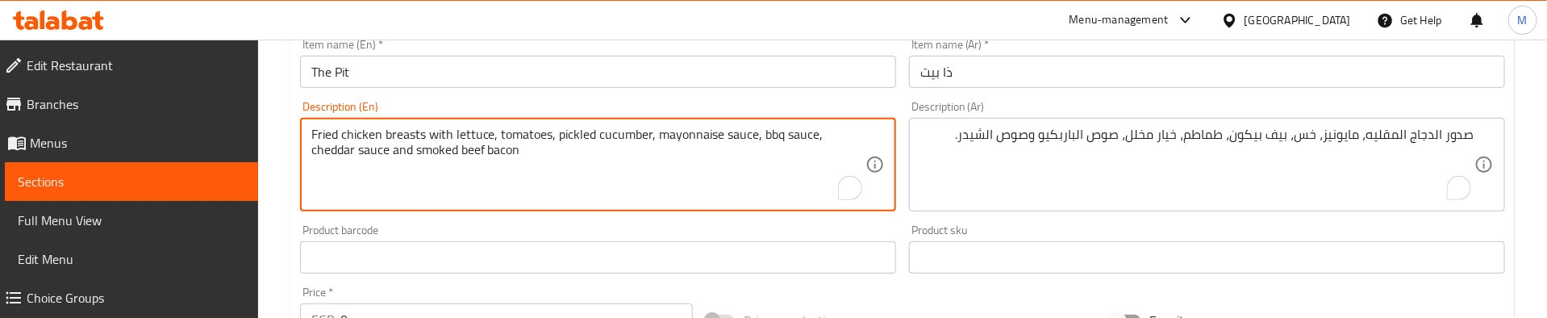
click at [380, 135] on textarea "Fried chicken breasts with lettuce, tomatoes, pickled cucumber, mayonnaise sauc…" at bounding box center [588, 165] width 554 height 77
paste textarea ", mayonnaise, lettuce, beef bacon, tomatoes, pickles, barbecue sauce and chedda…"
type textarea "Fried chicken breasts, mayonnaise, lettuce, beef bacon, tomatoes, pickles, barb…"
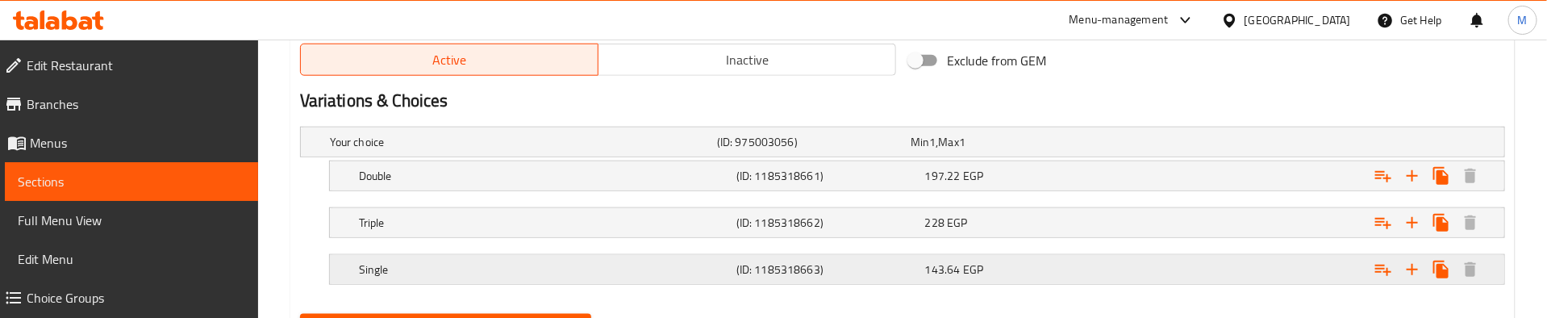
scroll to position [930, 0]
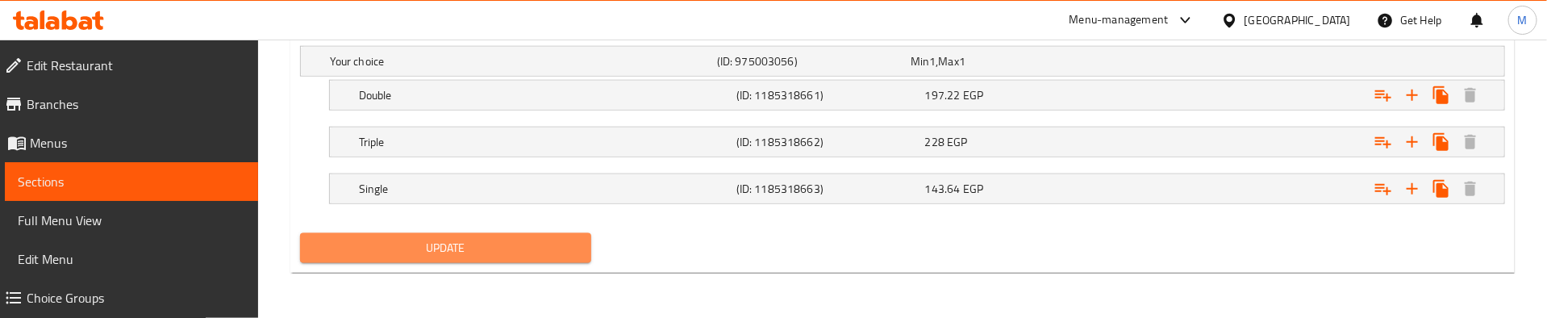
click at [477, 248] on span "Update" at bounding box center [446, 248] width 266 height 20
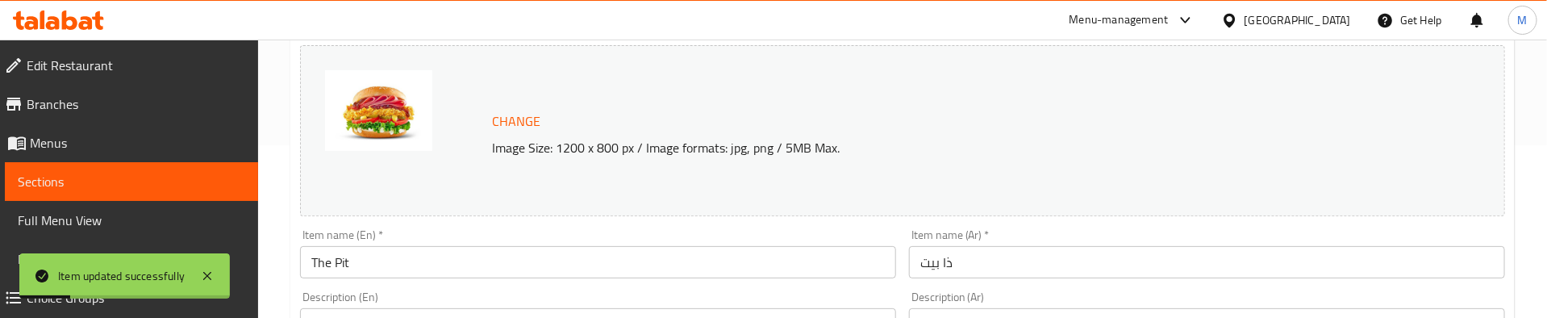
scroll to position [0, 0]
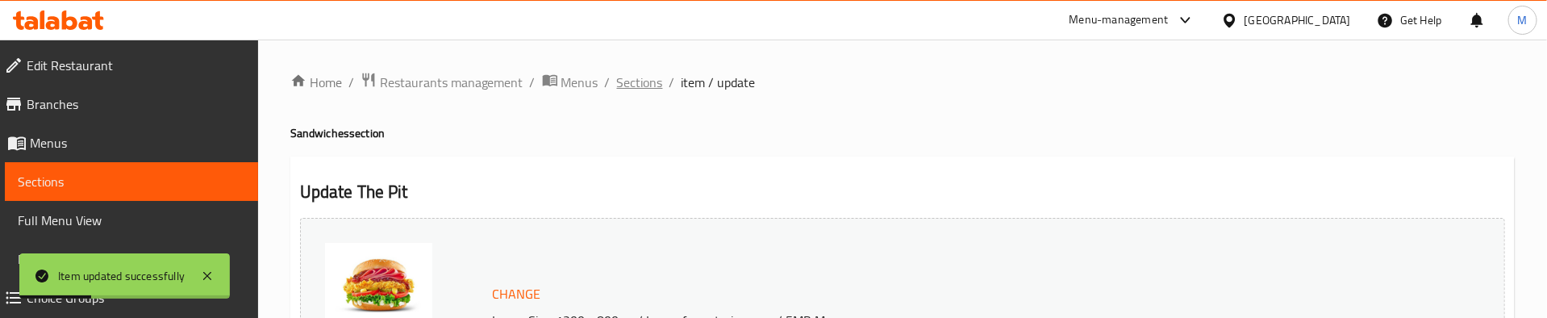
click at [627, 73] on span "Sections" at bounding box center [640, 82] width 46 height 19
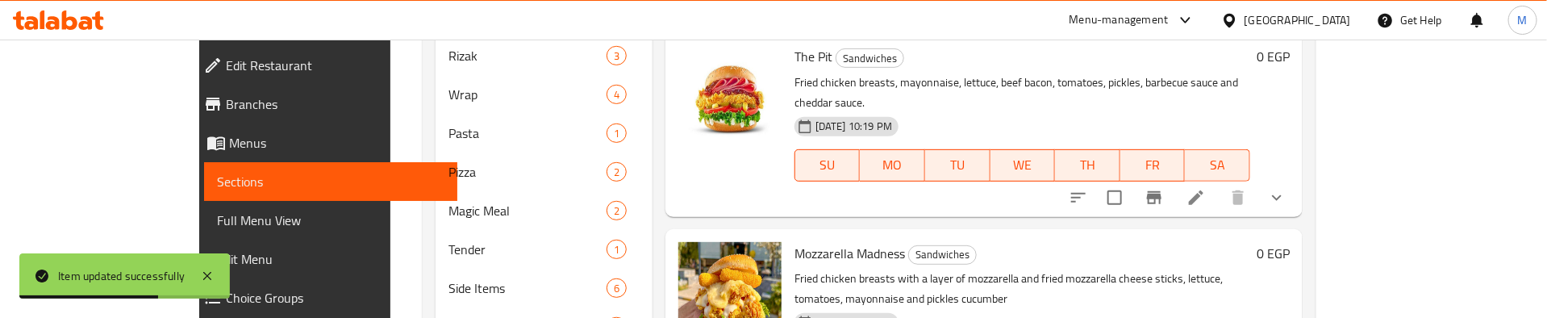
scroll to position [363, 0]
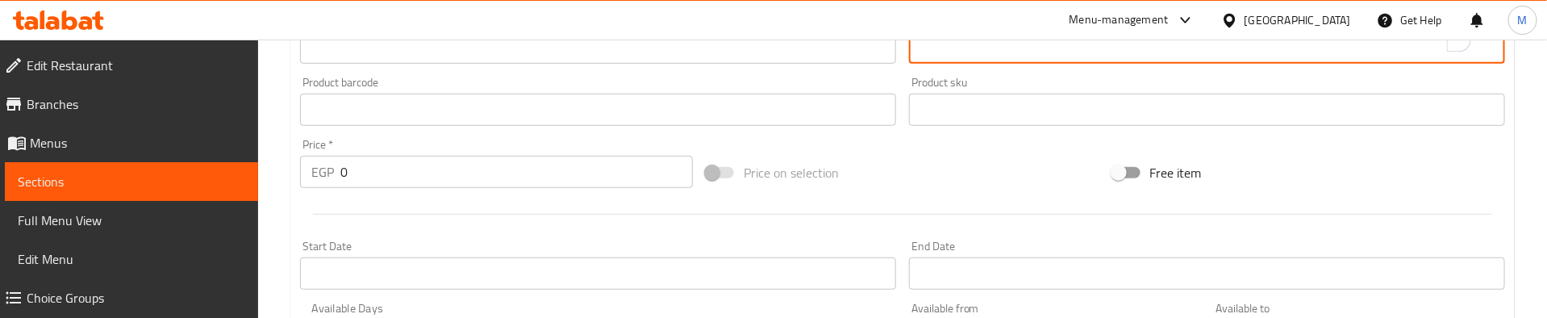
scroll to position [847, 0]
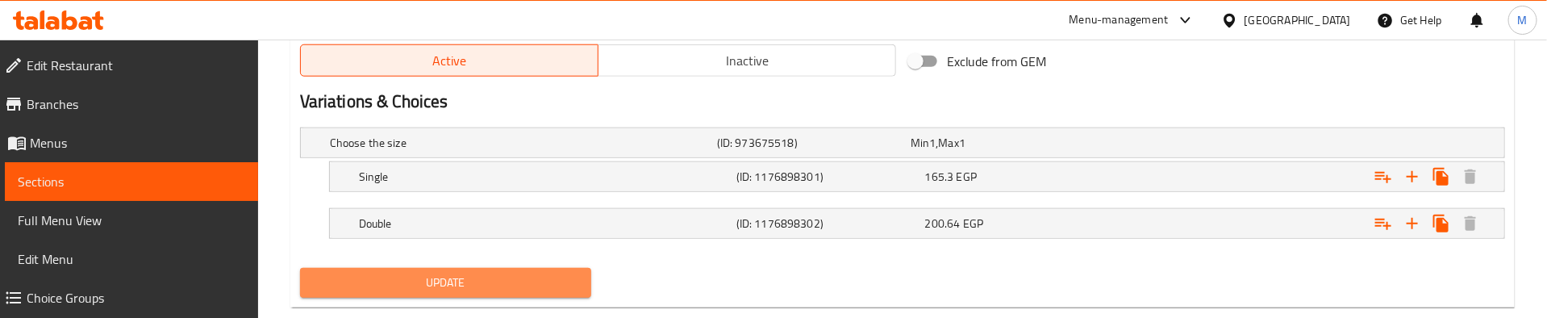
click at [503, 285] on span "Update" at bounding box center [446, 283] width 266 height 20
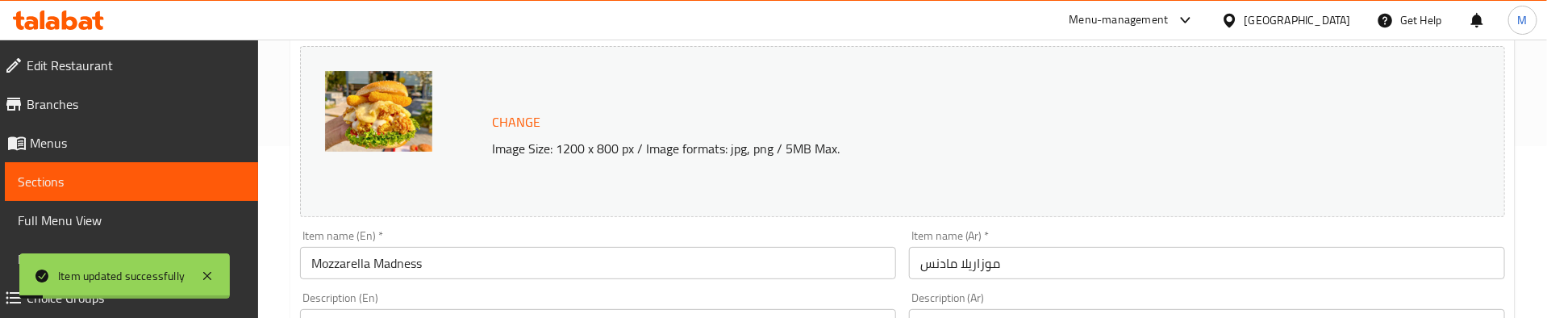
scroll to position [0, 0]
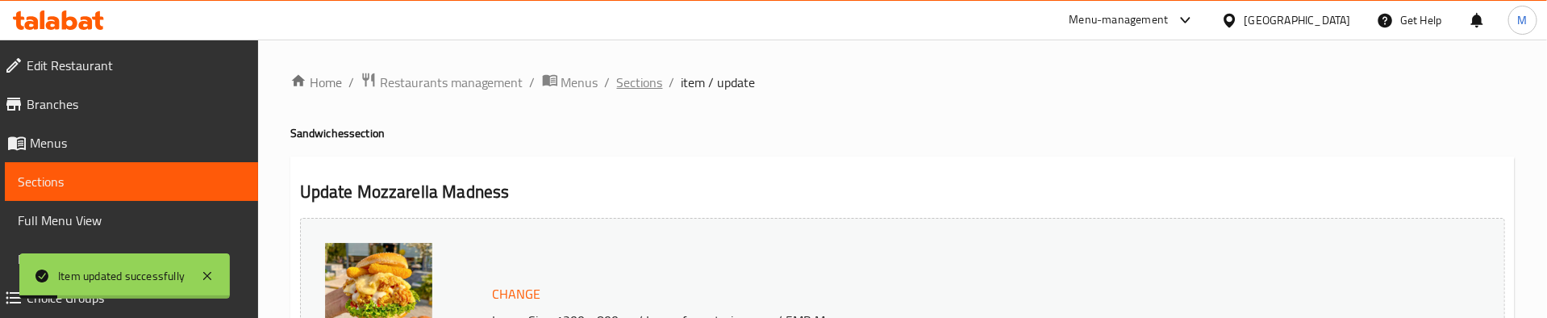
click at [634, 82] on span "Sections" at bounding box center [640, 82] width 46 height 19
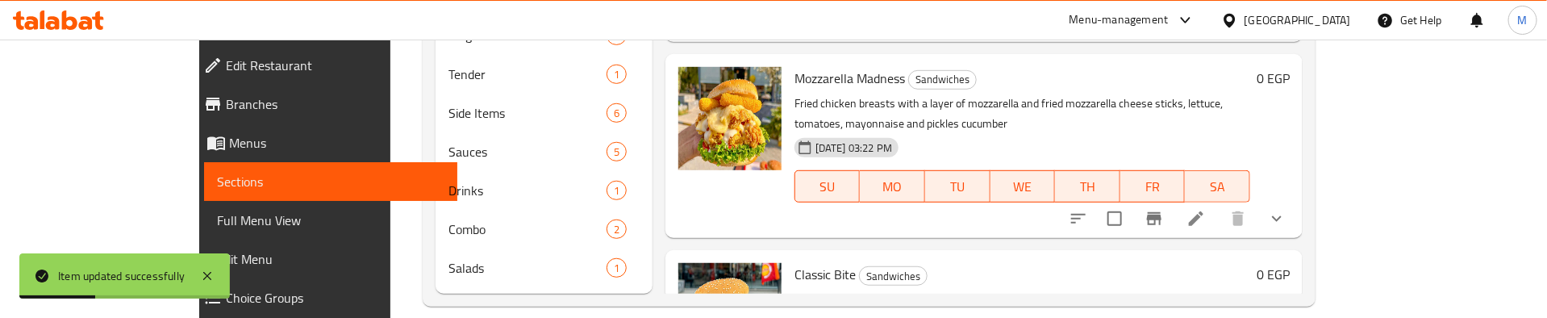
scroll to position [515, 0]
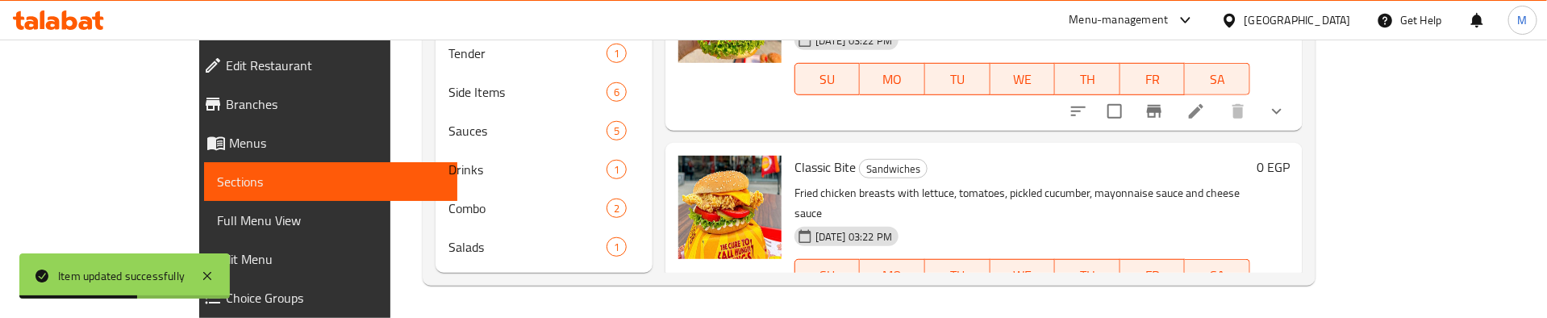
scroll to position [1060, 0]
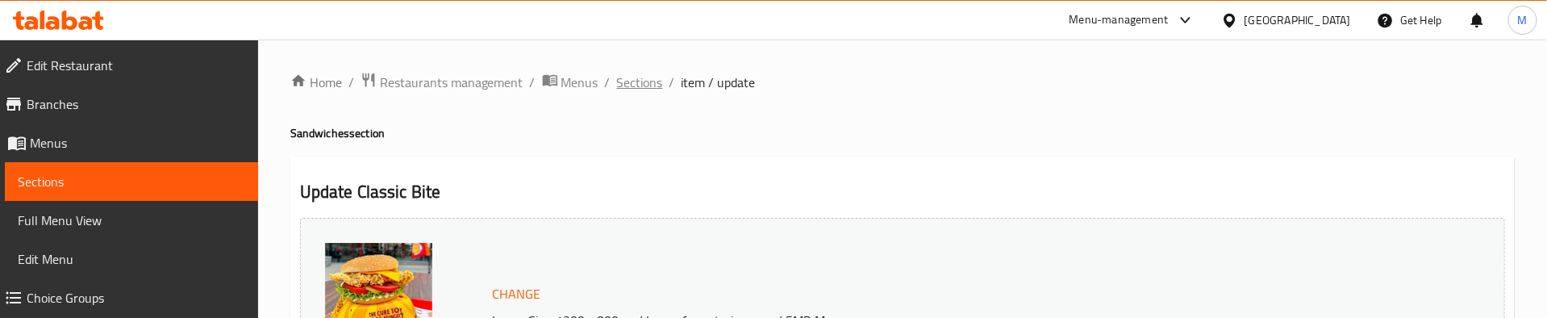
click at [636, 87] on span "Sections" at bounding box center [640, 82] width 46 height 19
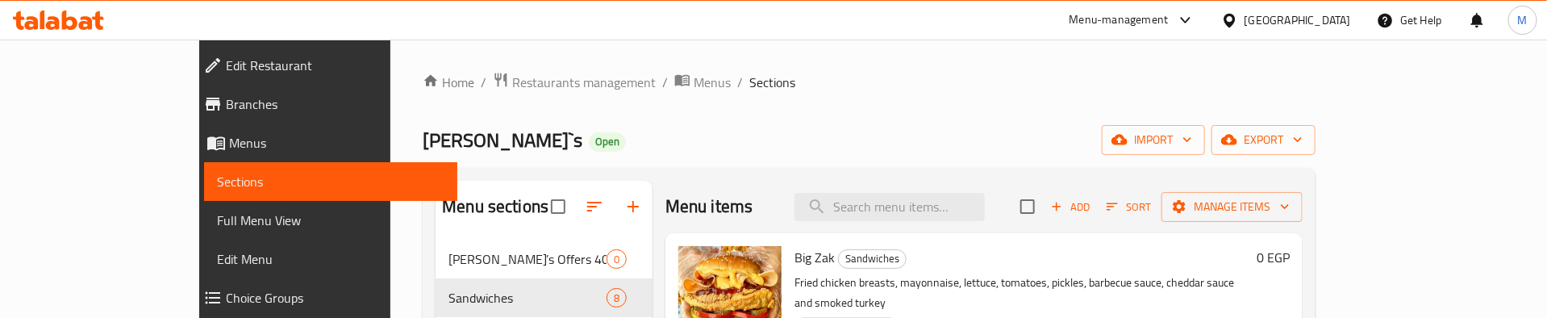
click at [874, 128] on div "[PERSON_NAME]`s Open import export" at bounding box center [869, 140] width 893 height 30
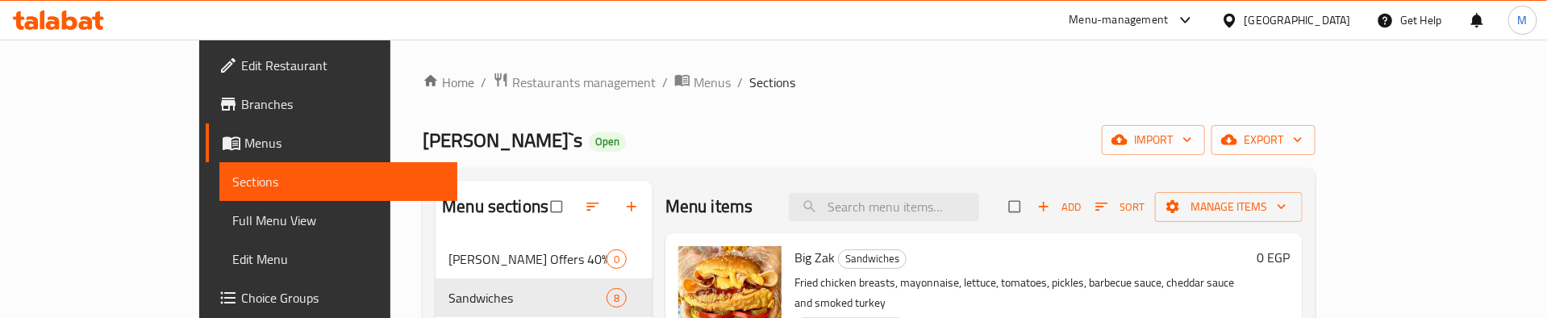
click at [913, 138] on div "[PERSON_NAME]`s Open import export" at bounding box center [869, 140] width 893 height 30
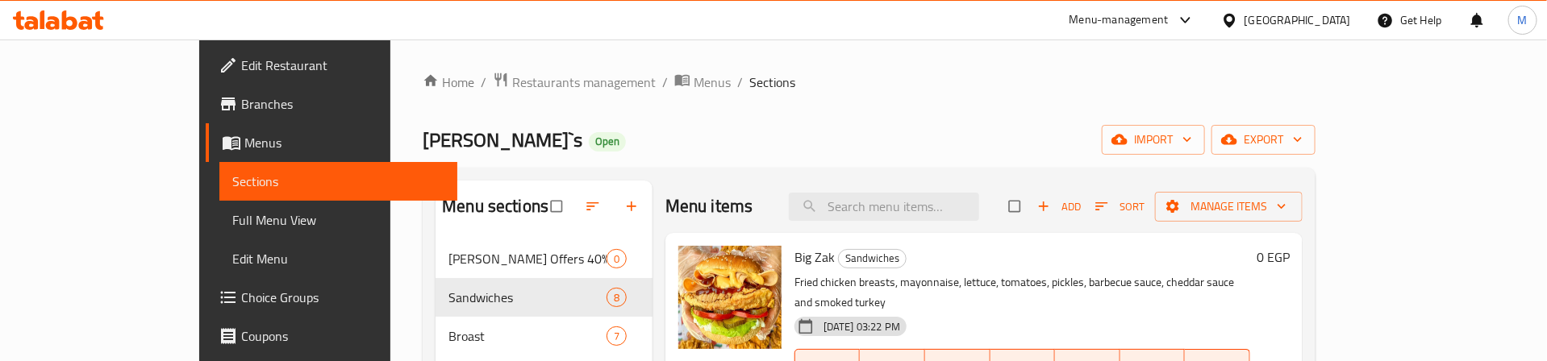
click at [1029, 135] on div "[PERSON_NAME]`s Open import export" at bounding box center [869, 140] width 893 height 30
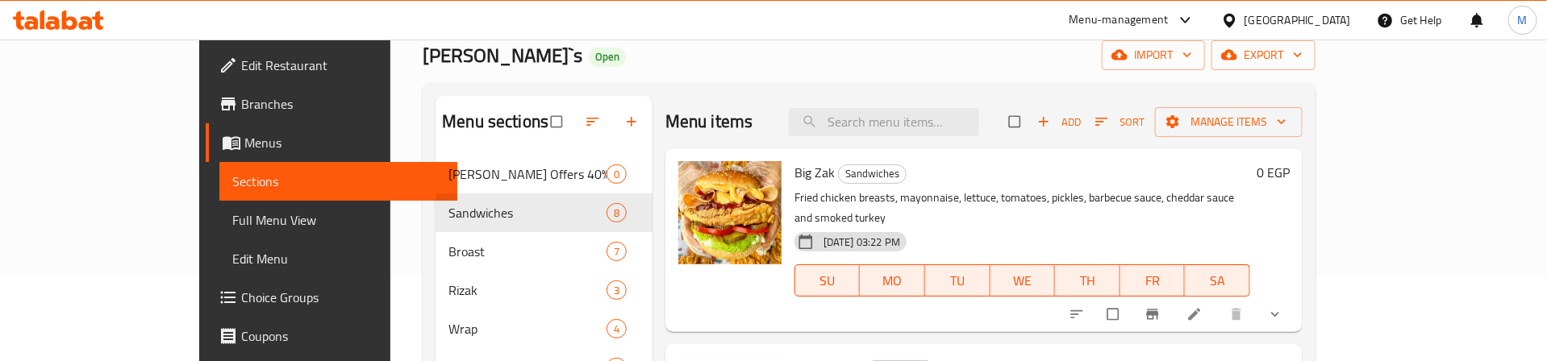
scroll to position [121, 0]
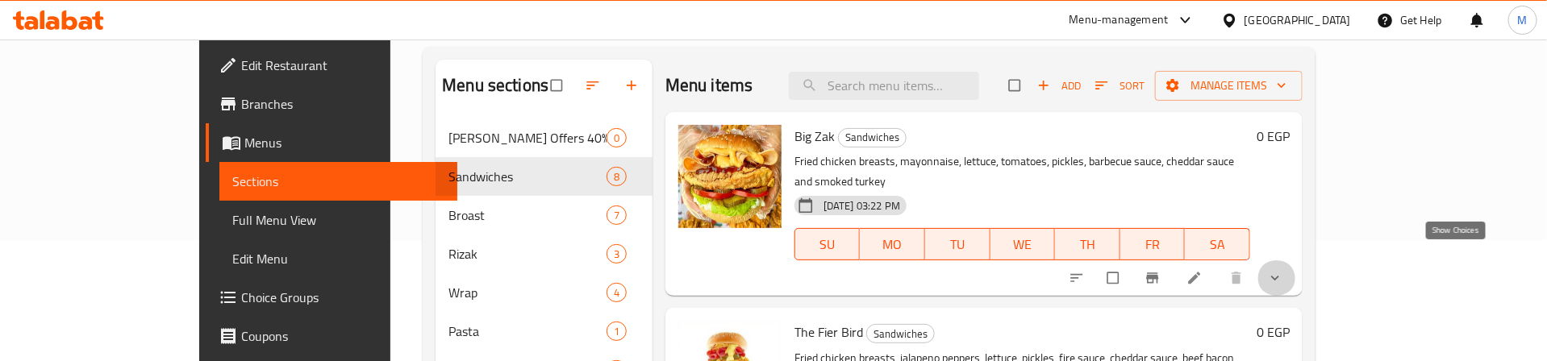
click at [1283, 270] on icon "show more" at bounding box center [1275, 278] width 16 height 16
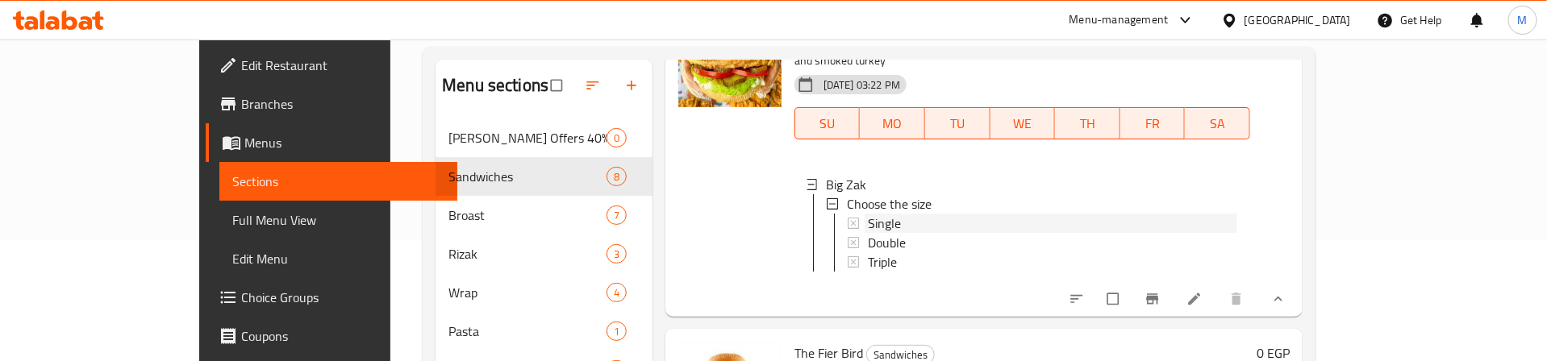
click at [868, 214] on span "Single" at bounding box center [884, 223] width 33 height 19
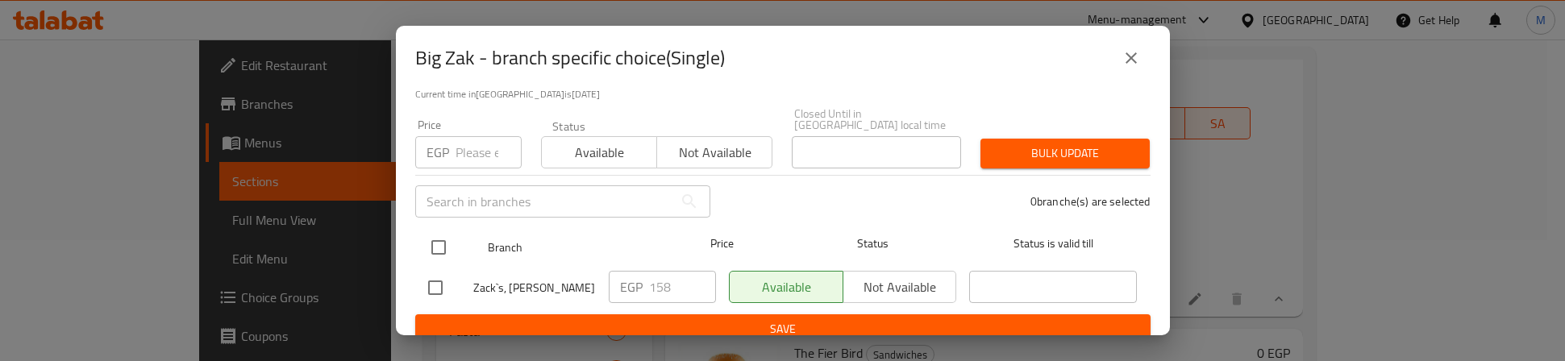
scroll to position [129, 0]
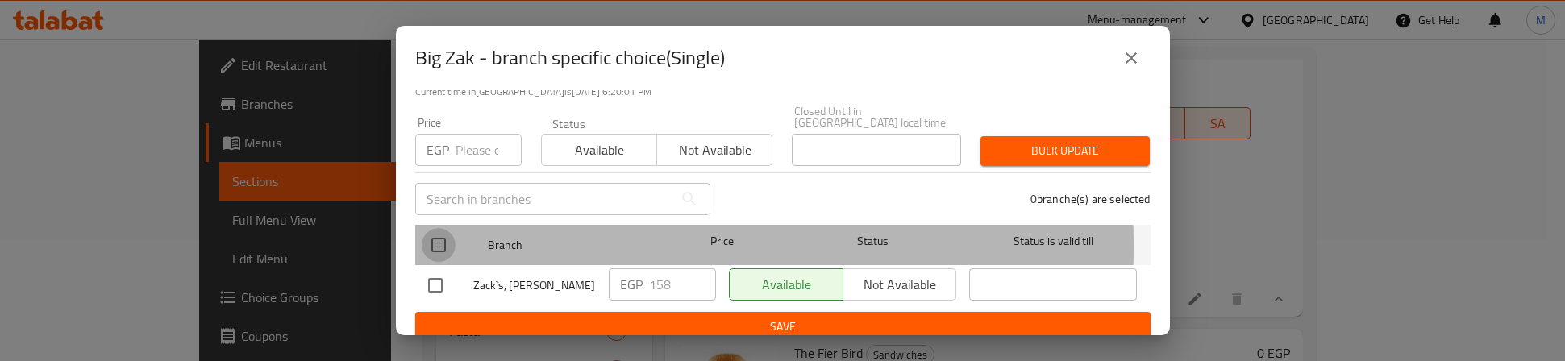
drag, startPoint x: 427, startPoint y: 235, endPoint x: 446, endPoint y: 162, distance: 75.1
click at [429, 235] on input "checkbox" at bounding box center [439, 245] width 34 height 34
checkbox input "true"
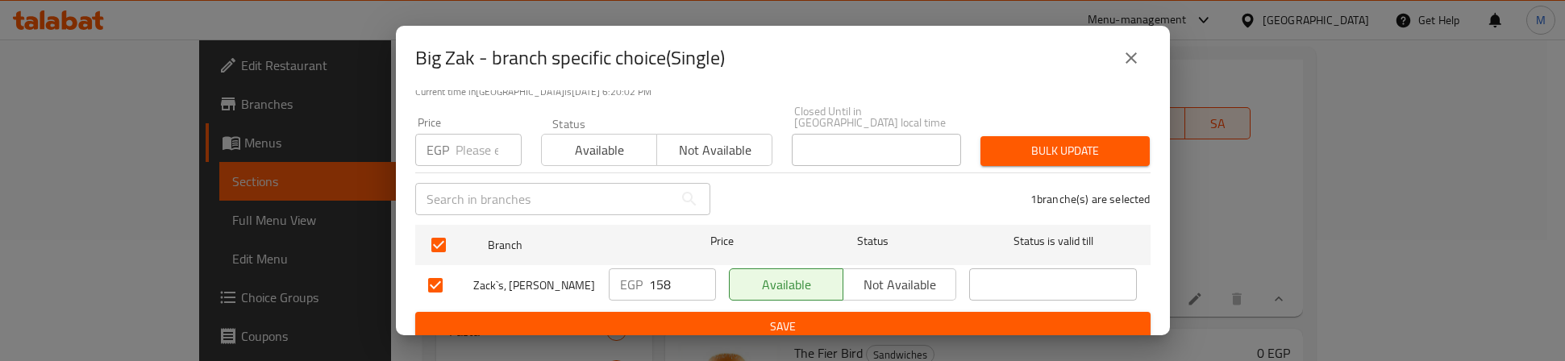
click at [455, 143] on div "EGP Price" at bounding box center [468, 150] width 106 height 32
type input "160"
click at [1024, 141] on span "Bulk update" at bounding box center [1066, 151] width 144 height 20
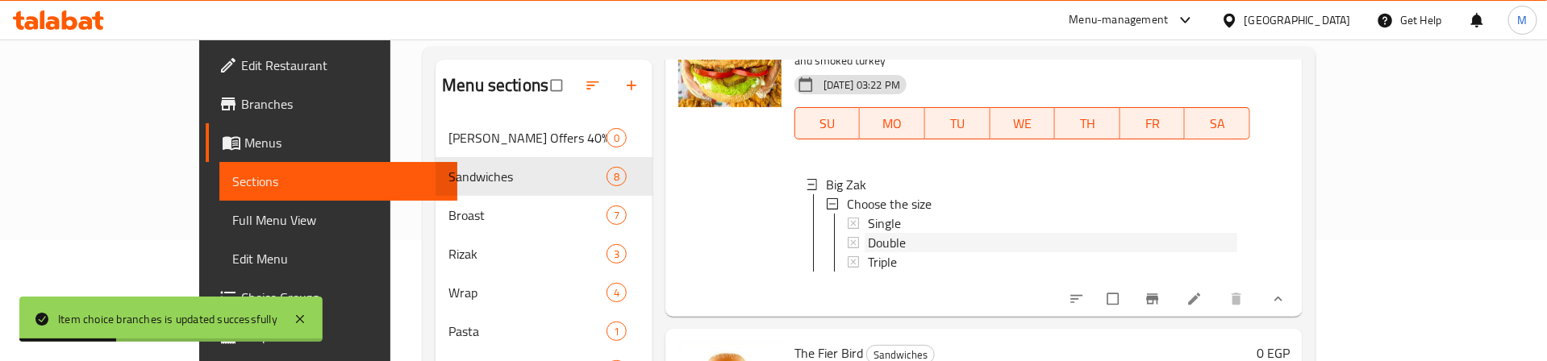
click at [868, 233] on span "Double" at bounding box center [887, 242] width 38 height 19
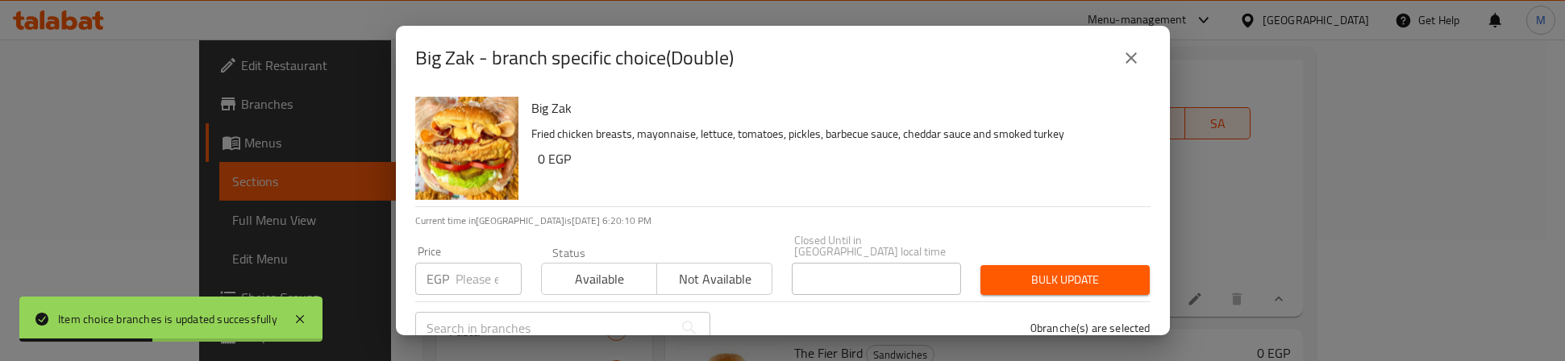
click at [480, 269] on input "number" at bounding box center [489, 279] width 66 height 32
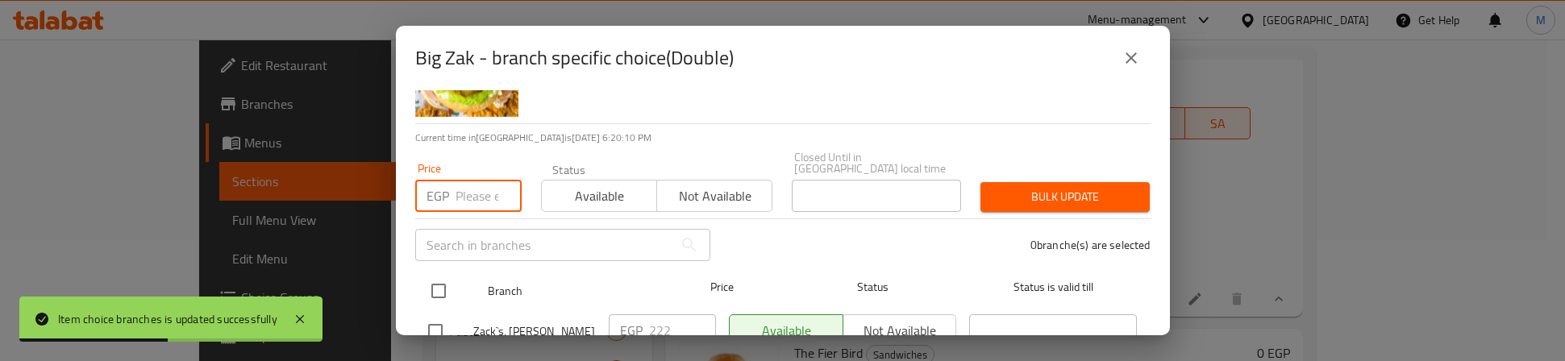
scroll to position [121, 0]
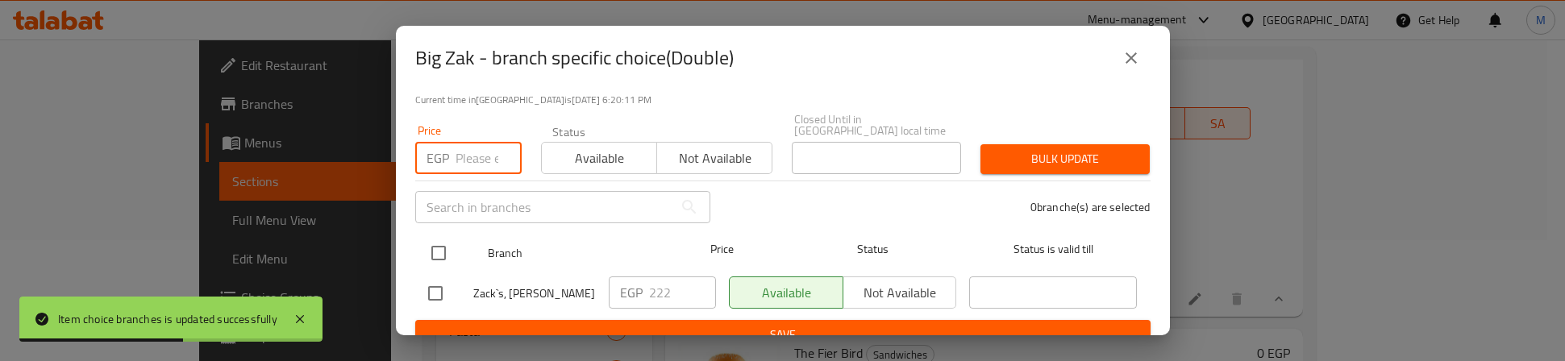
click at [444, 238] on input "checkbox" at bounding box center [439, 253] width 34 height 34
checkbox input "true"
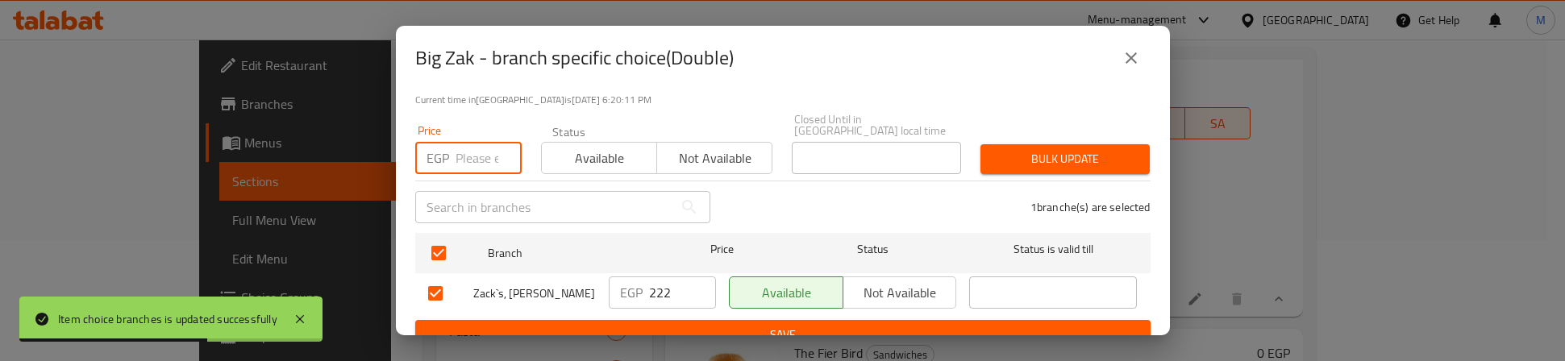
click at [472, 155] on input "number" at bounding box center [489, 158] width 66 height 32
type input "260"
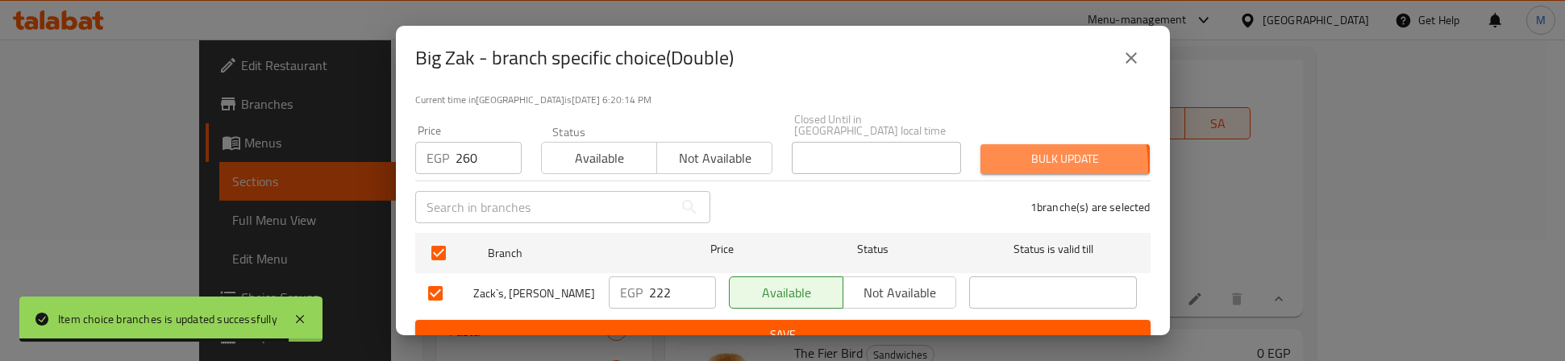
click at [997, 156] on span "Bulk update" at bounding box center [1066, 159] width 144 height 20
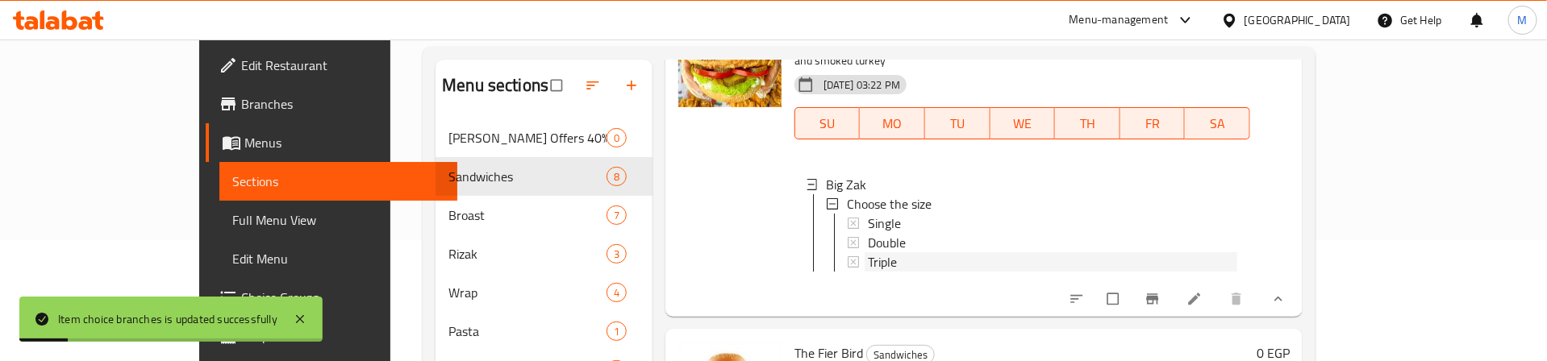
click at [868, 252] on span "Triple" at bounding box center [882, 261] width 29 height 19
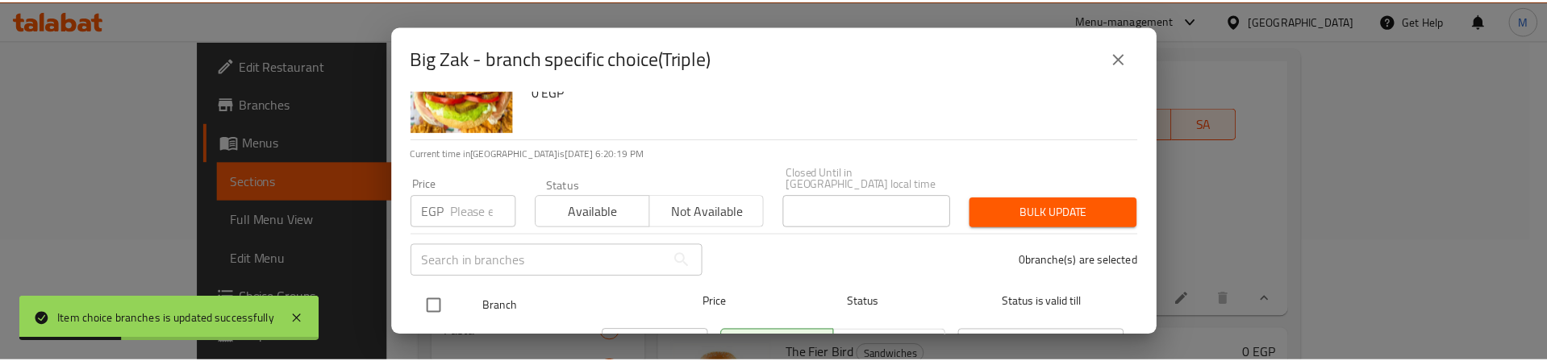
scroll to position [129, 0]
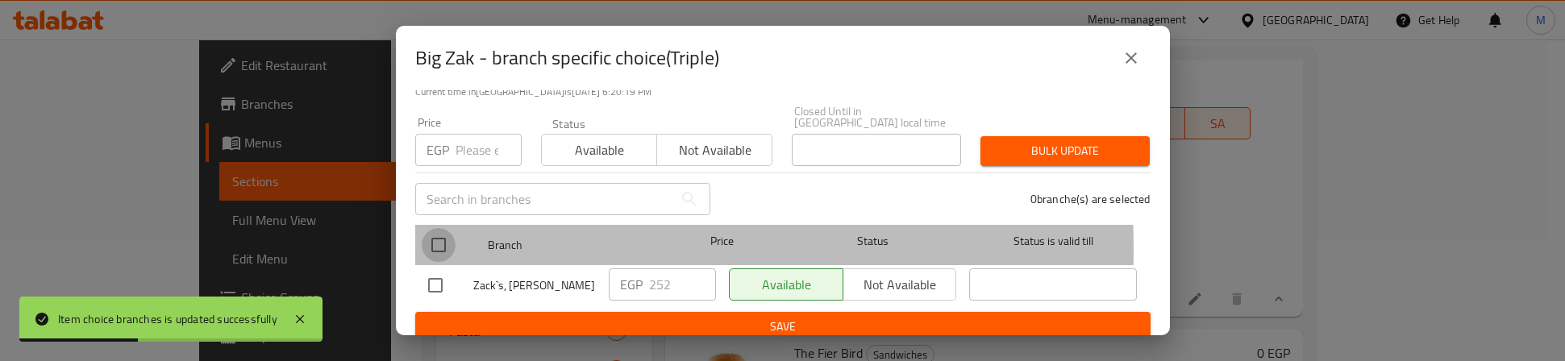
click at [436, 237] on input "checkbox" at bounding box center [439, 245] width 34 height 34
checkbox input "true"
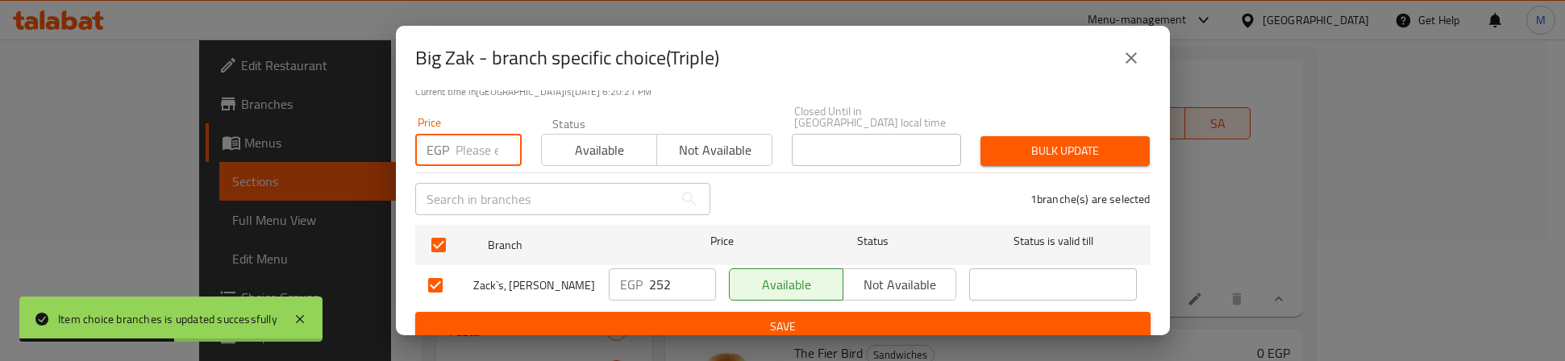
click at [474, 148] on input "number" at bounding box center [489, 150] width 66 height 32
type input "350"
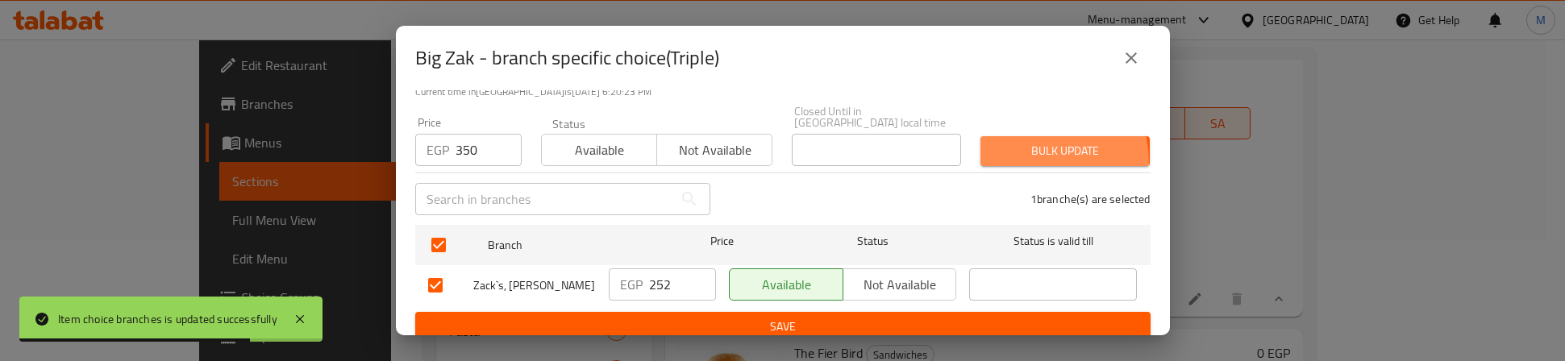
click at [985, 152] on button "Bulk update" at bounding box center [1065, 151] width 169 height 30
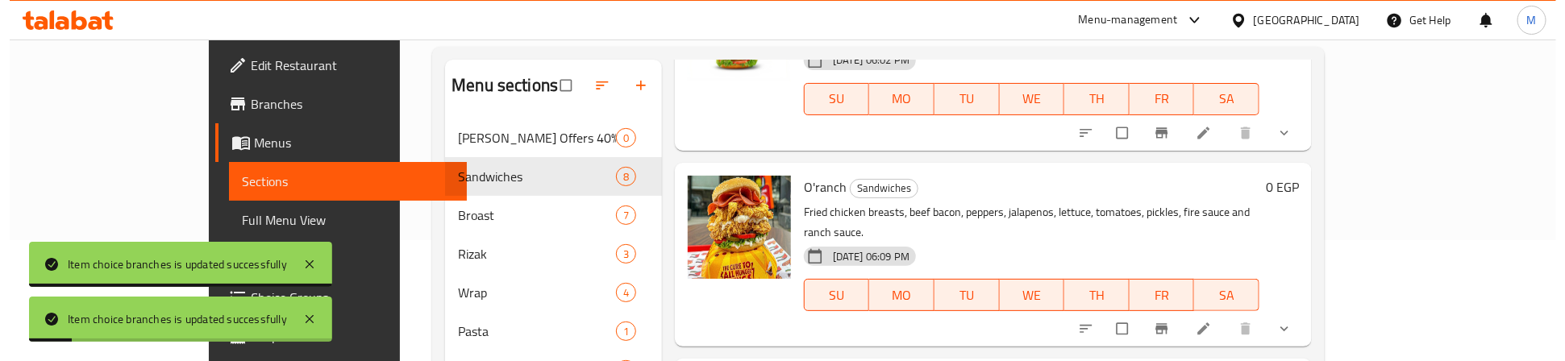
scroll to position [363, 0]
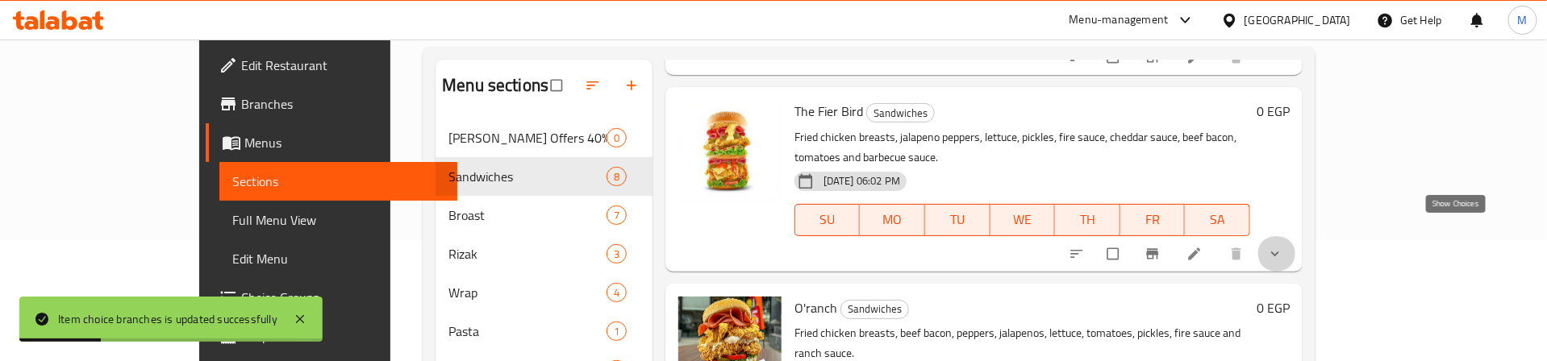
click at [1279, 252] on icon "show more" at bounding box center [1275, 254] width 8 height 5
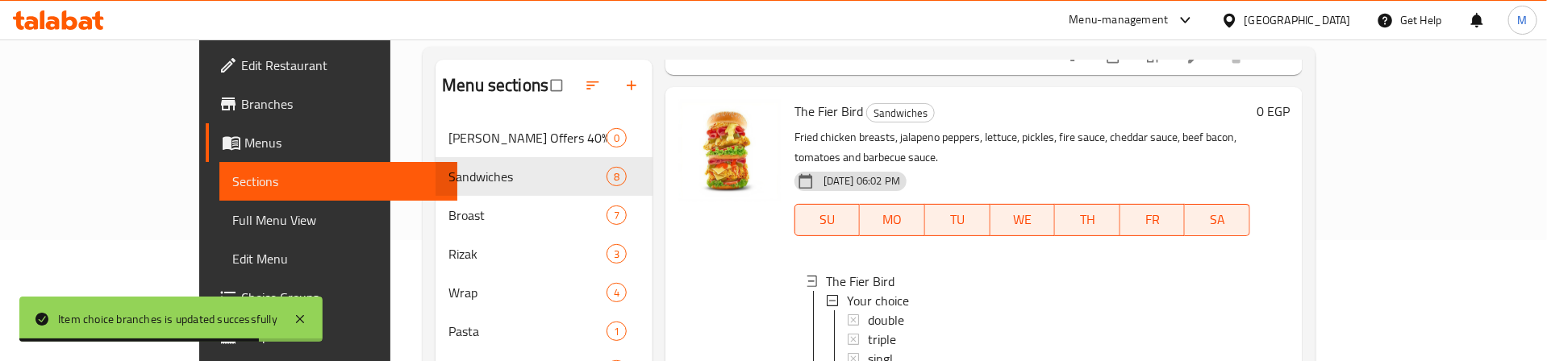
click at [672, 285] on div at bounding box center [730, 250] width 116 height 313
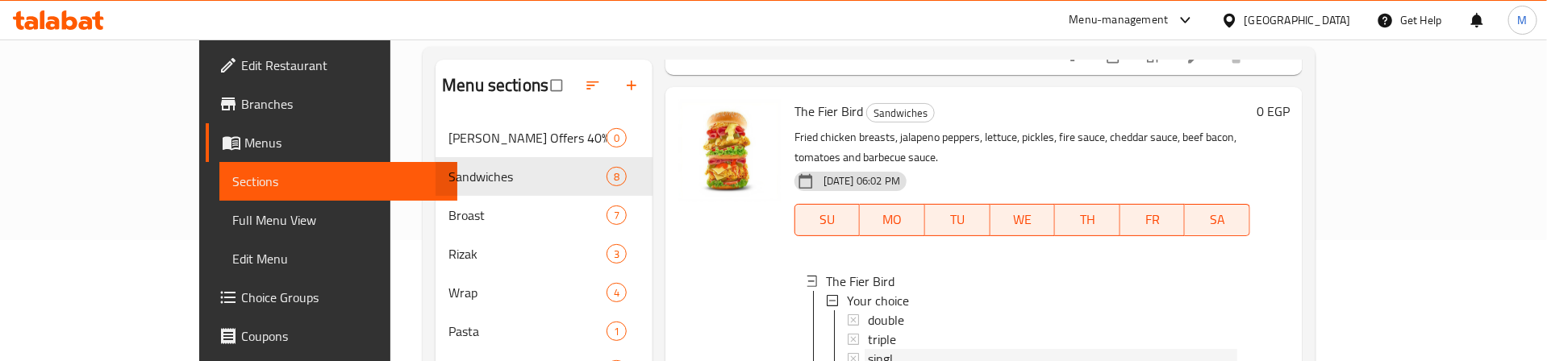
click at [868, 317] on span "singl" at bounding box center [880, 358] width 25 height 19
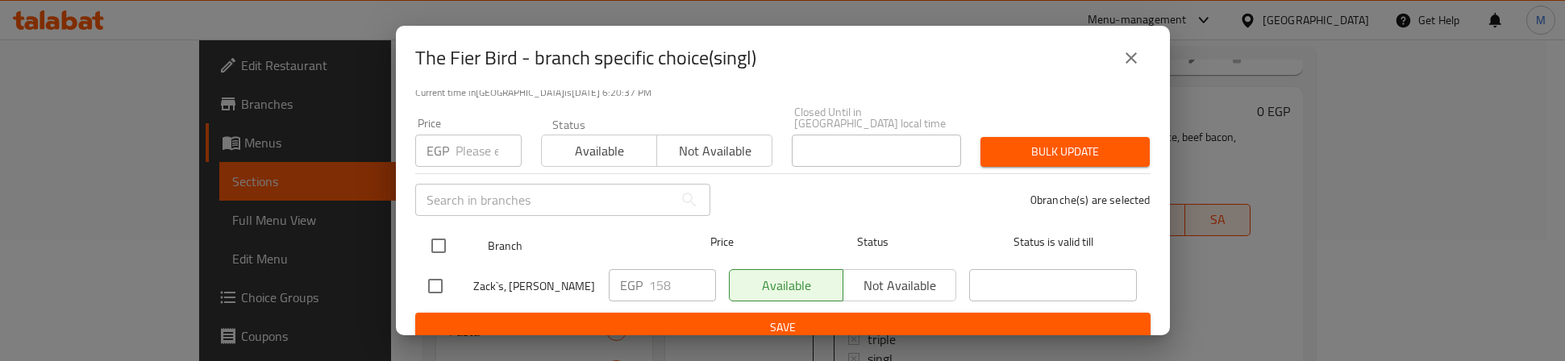
scroll to position [129, 0]
click at [443, 231] on input "checkbox" at bounding box center [439, 245] width 34 height 34
checkbox input "true"
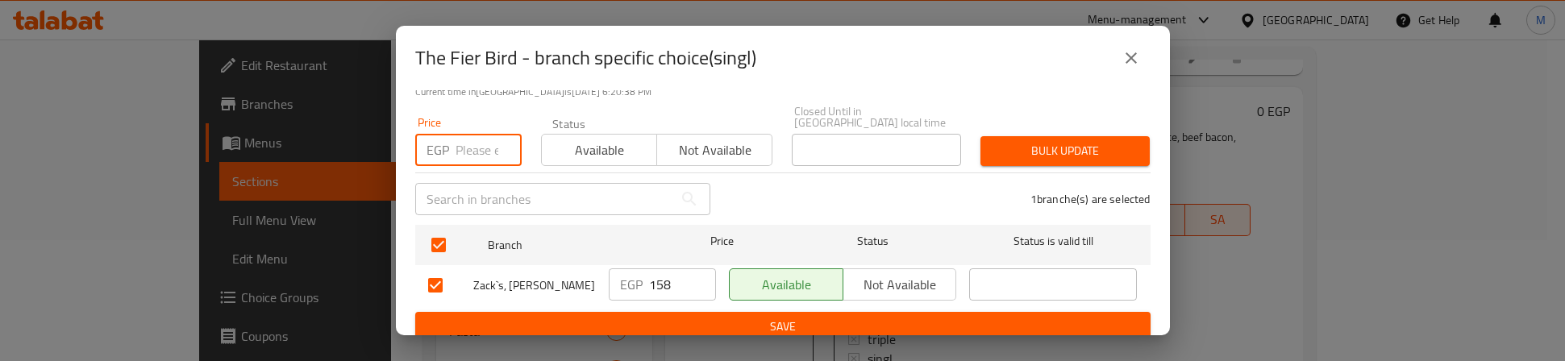
click at [477, 141] on input "number" at bounding box center [489, 150] width 66 height 32
type input "160"
click at [994, 141] on span "Bulk update" at bounding box center [1066, 151] width 144 height 20
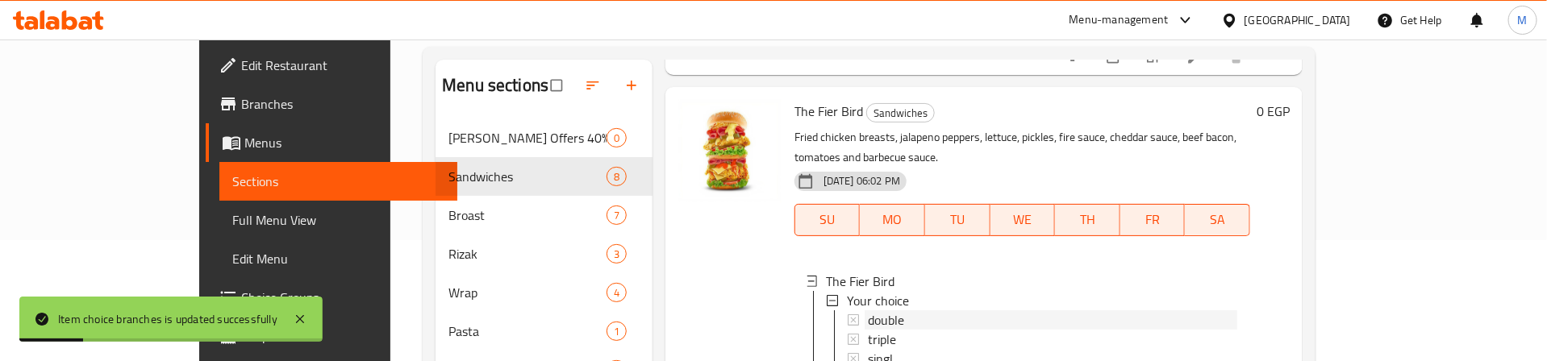
click at [868, 310] on span "double" at bounding box center [886, 319] width 36 height 19
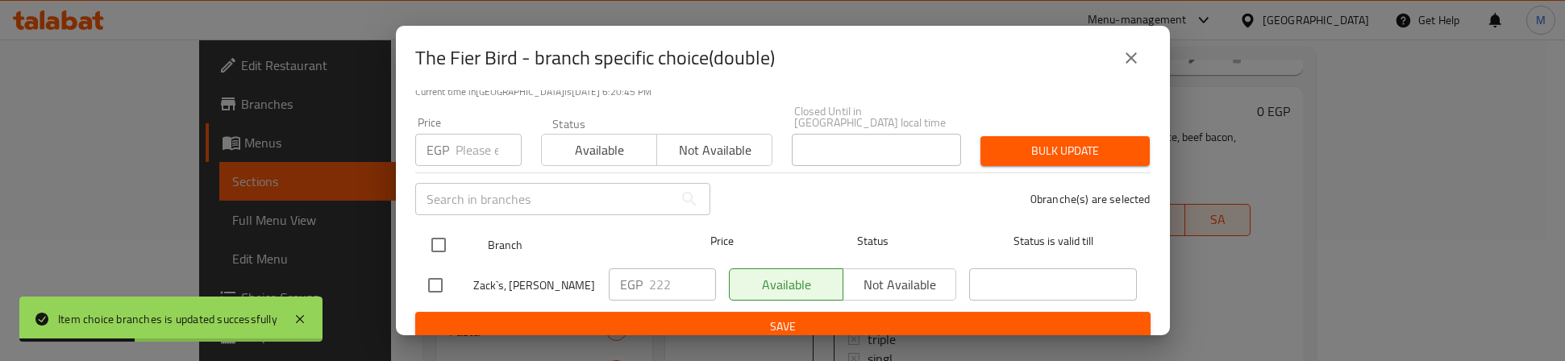
drag, startPoint x: 428, startPoint y: 231, endPoint x: 436, endPoint y: 218, distance: 15.2
click at [433, 228] on input "checkbox" at bounding box center [439, 245] width 34 height 34
checkbox input "true"
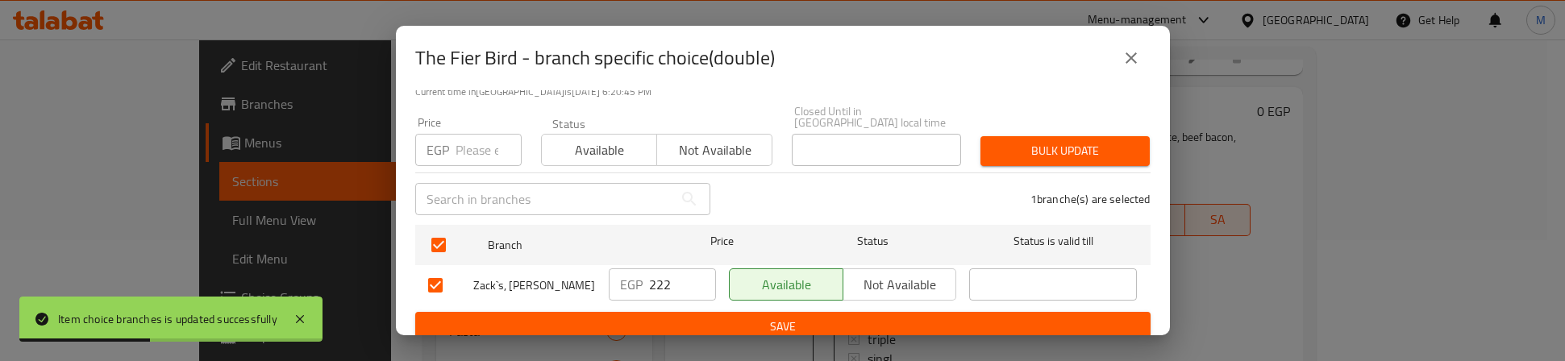
click at [462, 145] on input "number" at bounding box center [489, 150] width 66 height 32
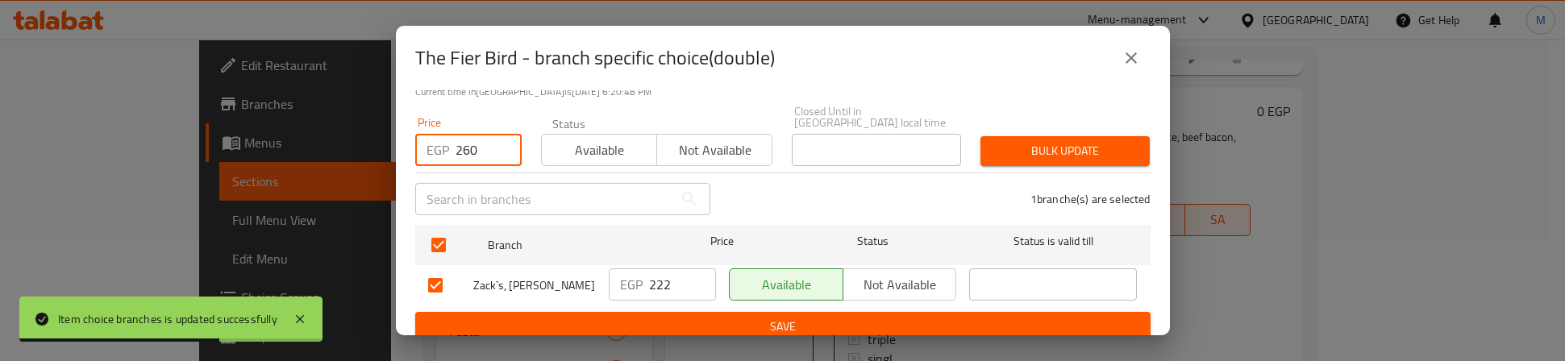
type input "260"
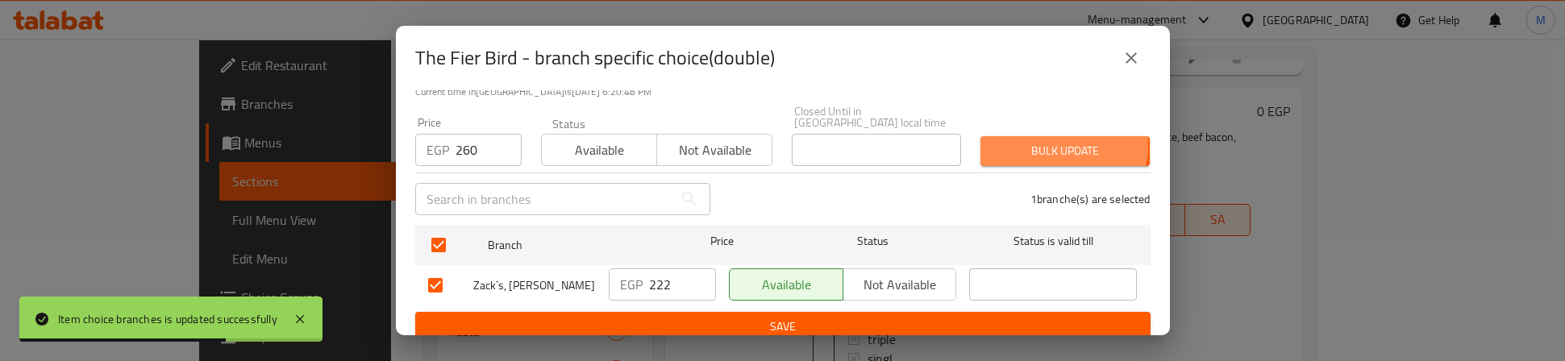
click at [1028, 141] on span "Bulk update" at bounding box center [1066, 151] width 144 height 20
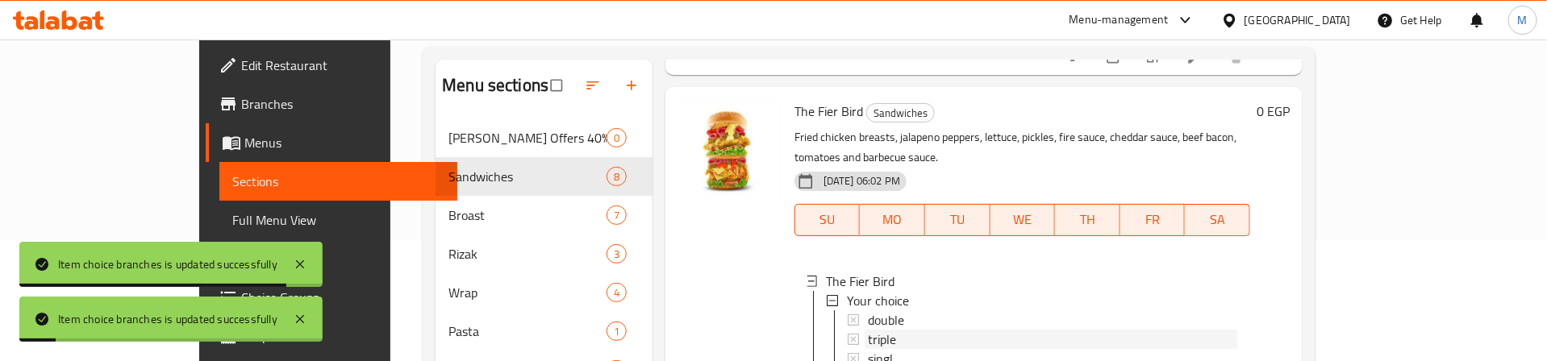
click at [868, 317] on span "triple" at bounding box center [882, 339] width 28 height 19
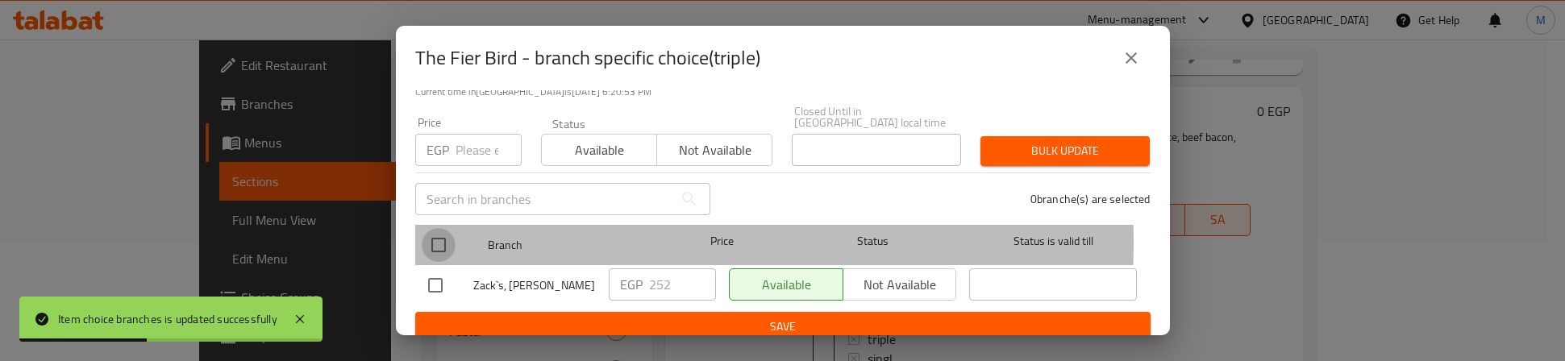
drag, startPoint x: 438, startPoint y: 230, endPoint x: 462, endPoint y: 167, distance: 67.4
click at [436, 230] on input "checkbox" at bounding box center [439, 245] width 34 height 34
checkbox input "true"
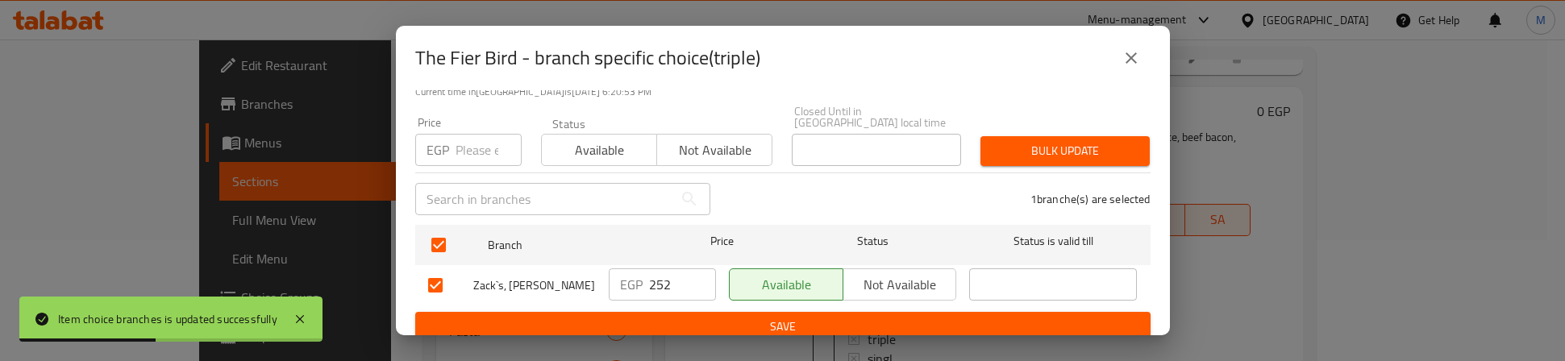
click at [465, 139] on input "number" at bounding box center [489, 150] width 66 height 32
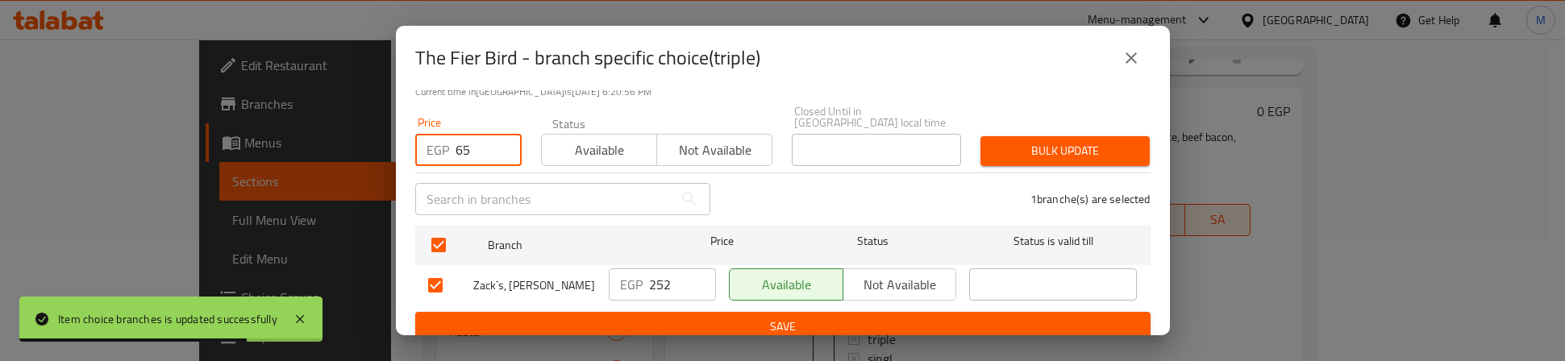
type input "6"
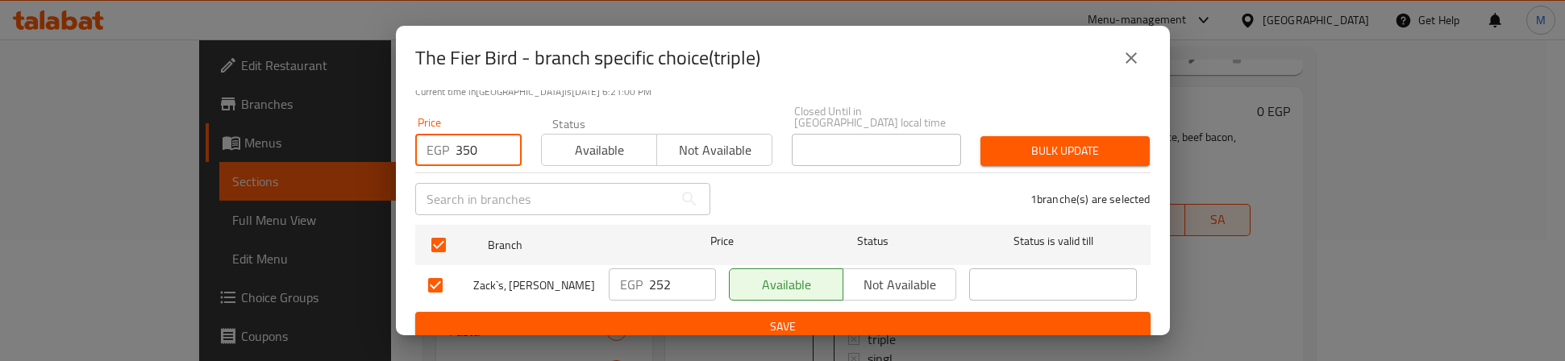
type input "350"
click at [1007, 141] on span "Bulk update" at bounding box center [1066, 151] width 144 height 20
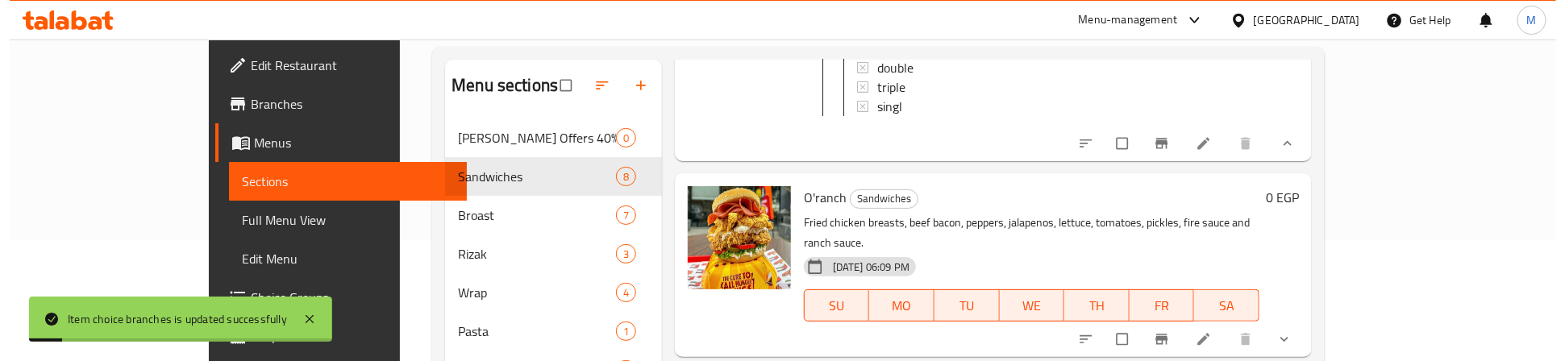
scroll to position [726, 0]
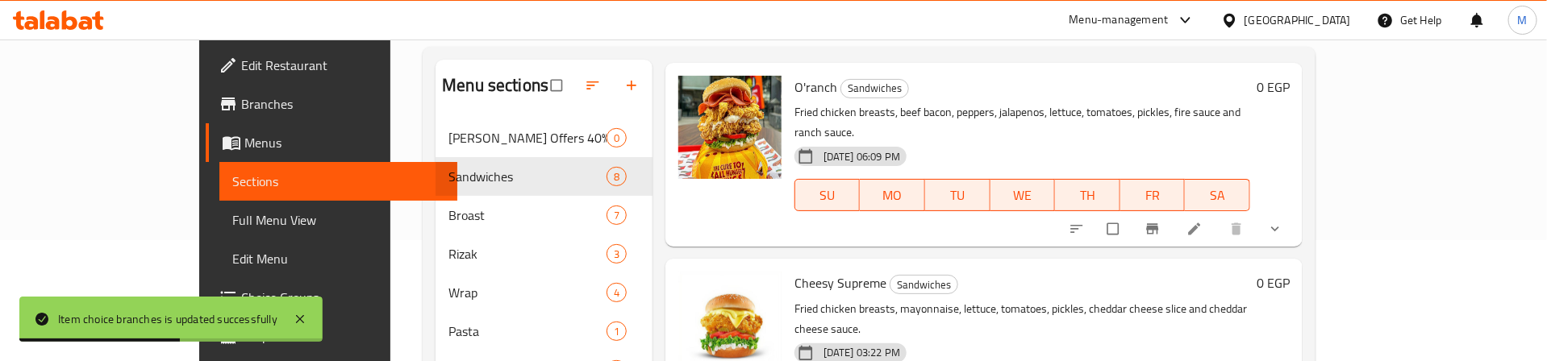
click at [1296, 211] on button "show more" at bounding box center [1276, 228] width 39 height 35
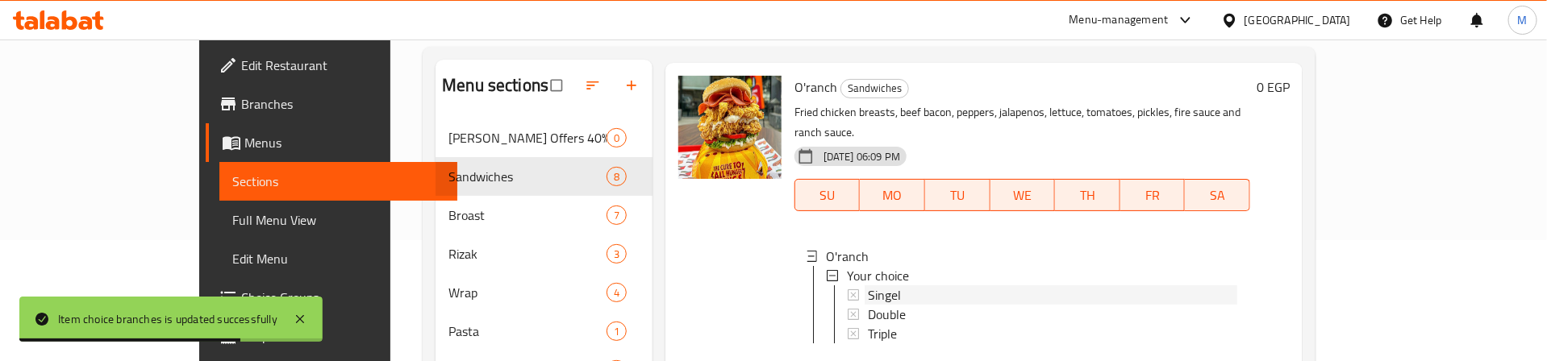
click at [868, 285] on span "Singel" at bounding box center [884, 294] width 33 height 19
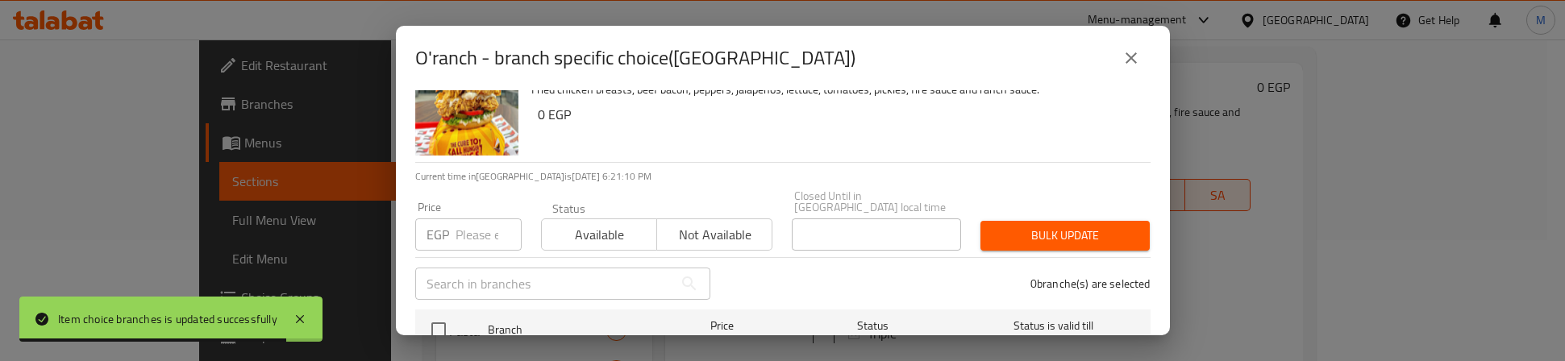
scroll to position [121, 0]
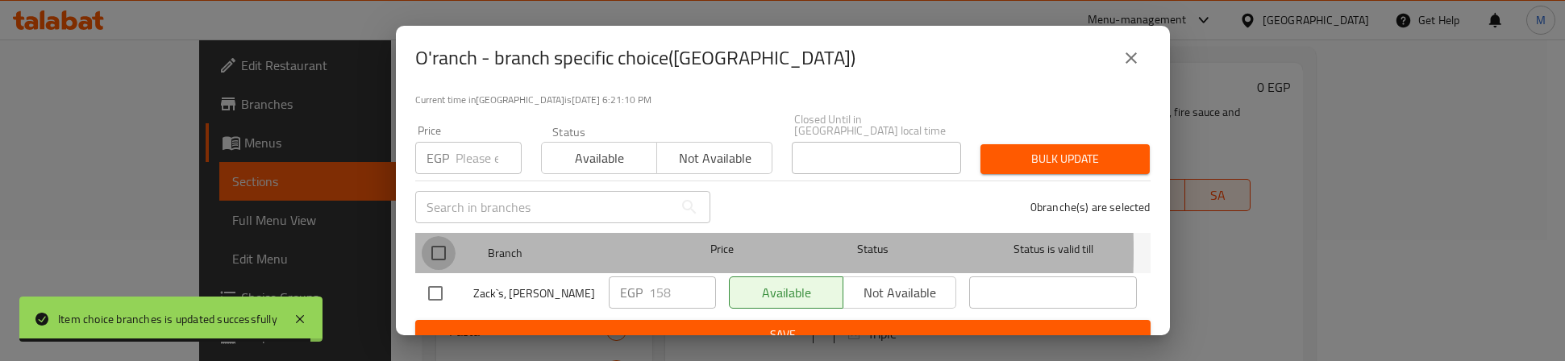
drag, startPoint x: 443, startPoint y: 240, endPoint x: 474, endPoint y: 153, distance: 92.6
click at [441, 236] on input "checkbox" at bounding box center [439, 253] width 34 height 34
checkbox input "true"
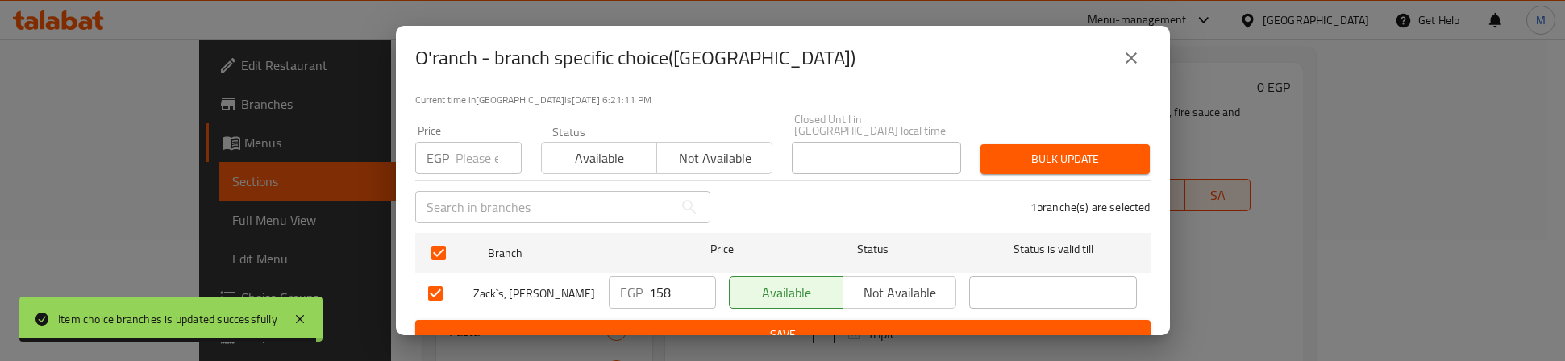
click at [475, 148] on input "number" at bounding box center [489, 158] width 66 height 32
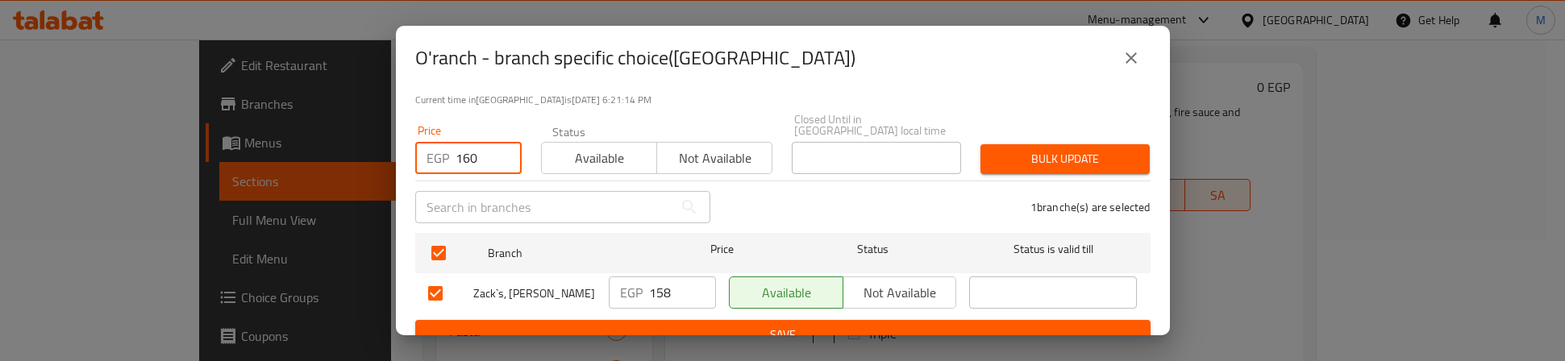
type input "160"
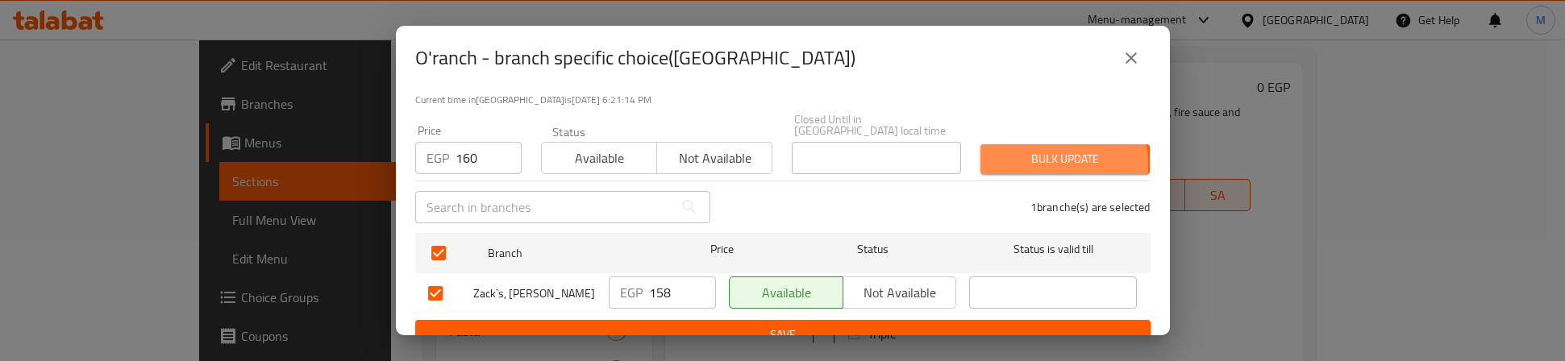
click at [1007, 153] on span "Bulk update" at bounding box center [1066, 159] width 144 height 20
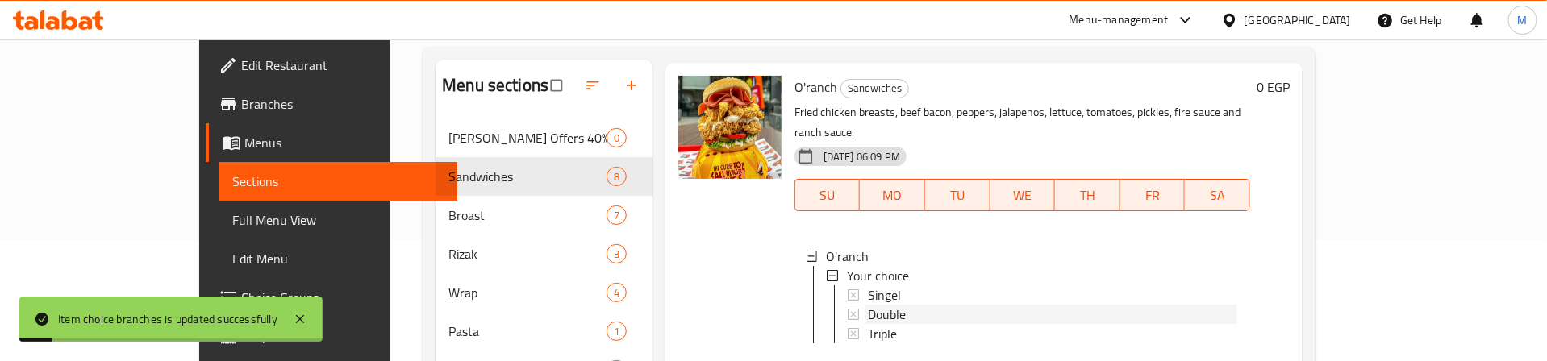
click at [874, 305] on div "Double" at bounding box center [1052, 314] width 369 height 19
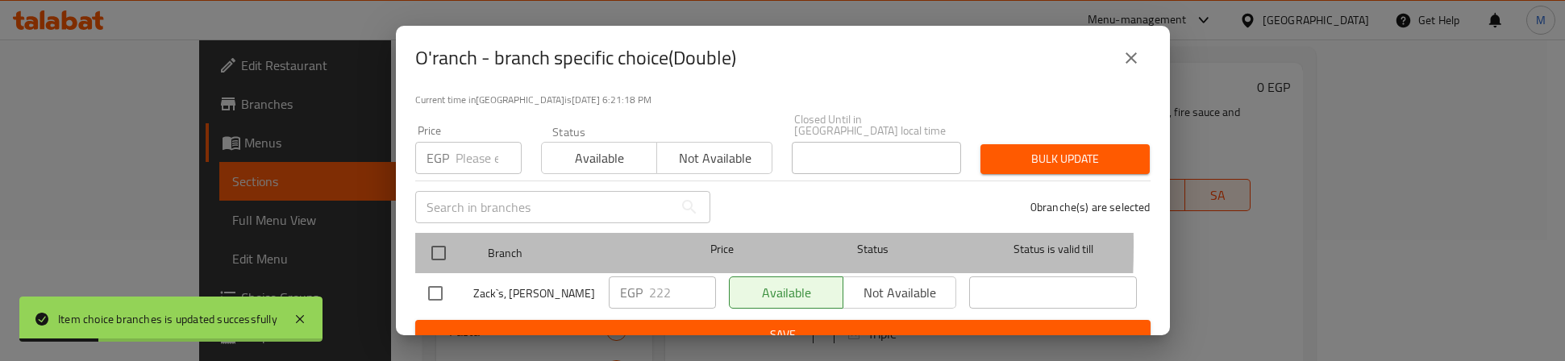
drag, startPoint x: 419, startPoint y: 235, endPoint x: 438, endPoint y: 230, distance: 19.2
click at [421, 235] on div "Branch Price Status Status is valid till" at bounding box center [782, 253] width 735 height 40
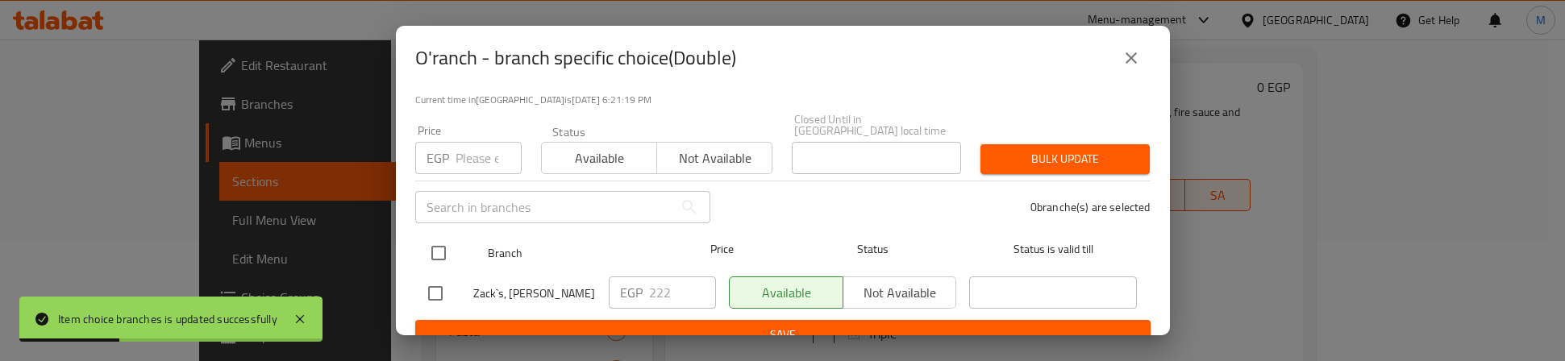
drag, startPoint x: 443, startPoint y: 235, endPoint x: 468, endPoint y: 165, distance: 74.5
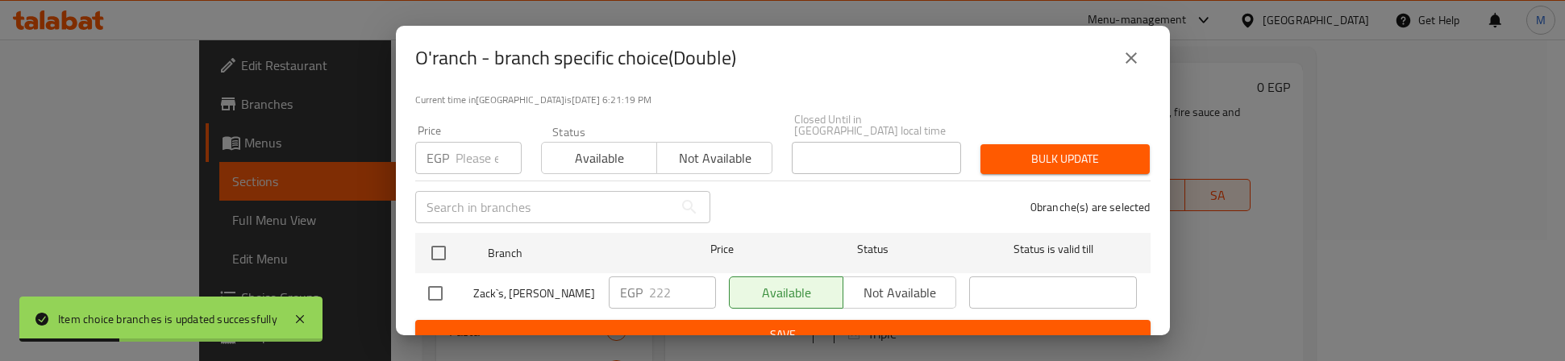
click at [443, 236] on input "checkbox" at bounding box center [439, 253] width 34 height 34
checkbox input "true"
click at [477, 142] on input "number" at bounding box center [489, 158] width 66 height 32
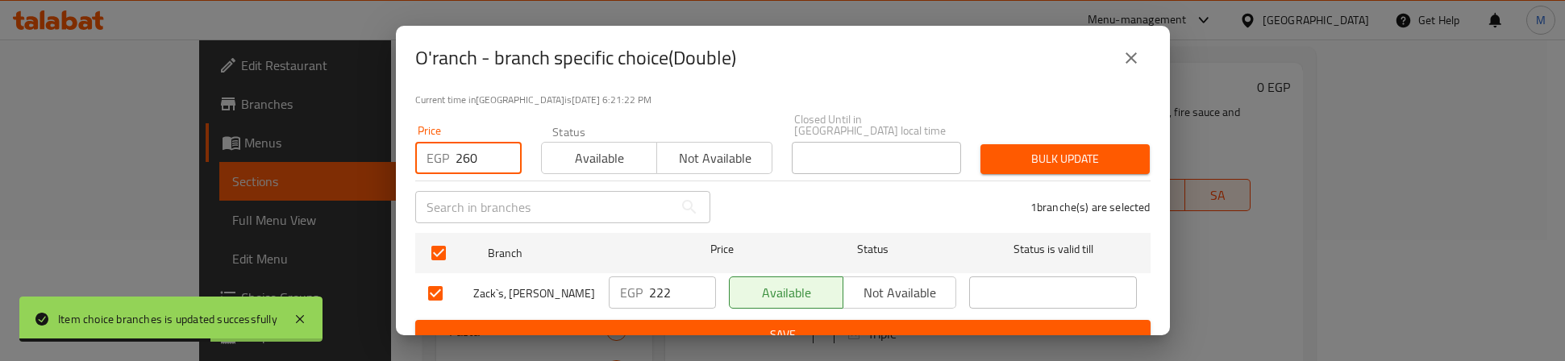
type input "260"
click at [998, 151] on span "Bulk update" at bounding box center [1066, 159] width 144 height 20
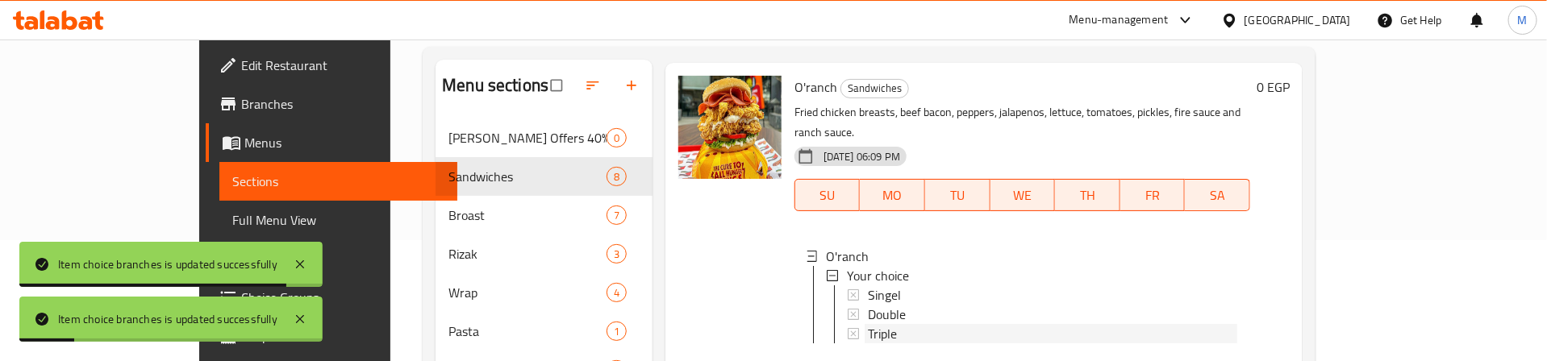
click at [868, 317] on span "Triple" at bounding box center [882, 333] width 29 height 19
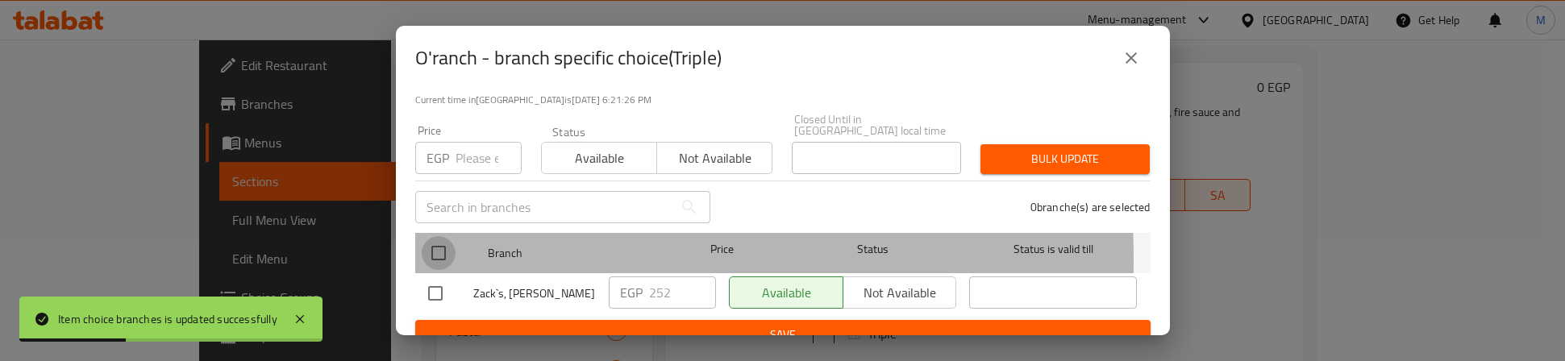
drag, startPoint x: 436, startPoint y: 247, endPoint x: 452, endPoint y: 185, distance: 64.2
click at [438, 247] on input "checkbox" at bounding box center [439, 253] width 34 height 34
checkbox input "true"
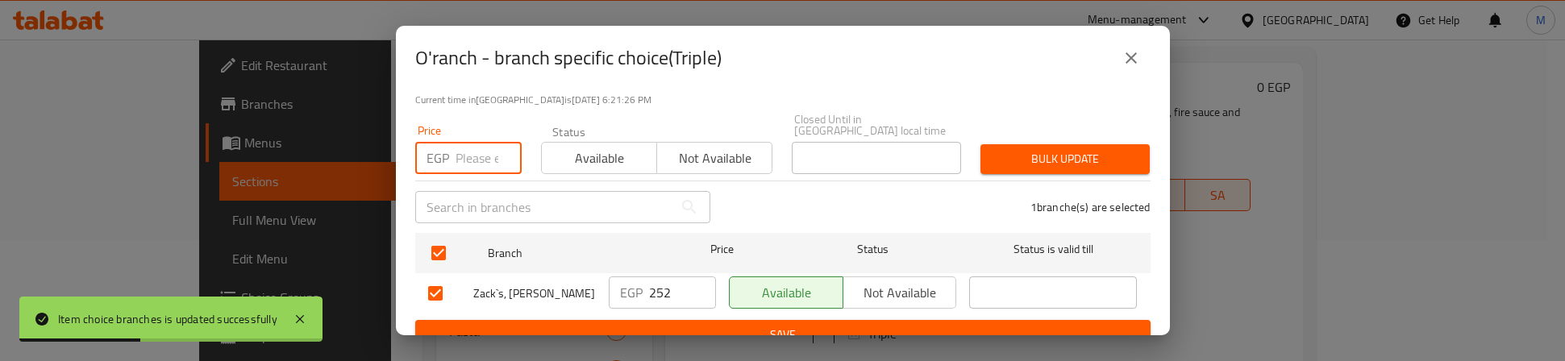
click at [458, 158] on input "number" at bounding box center [489, 158] width 66 height 32
type input "350"
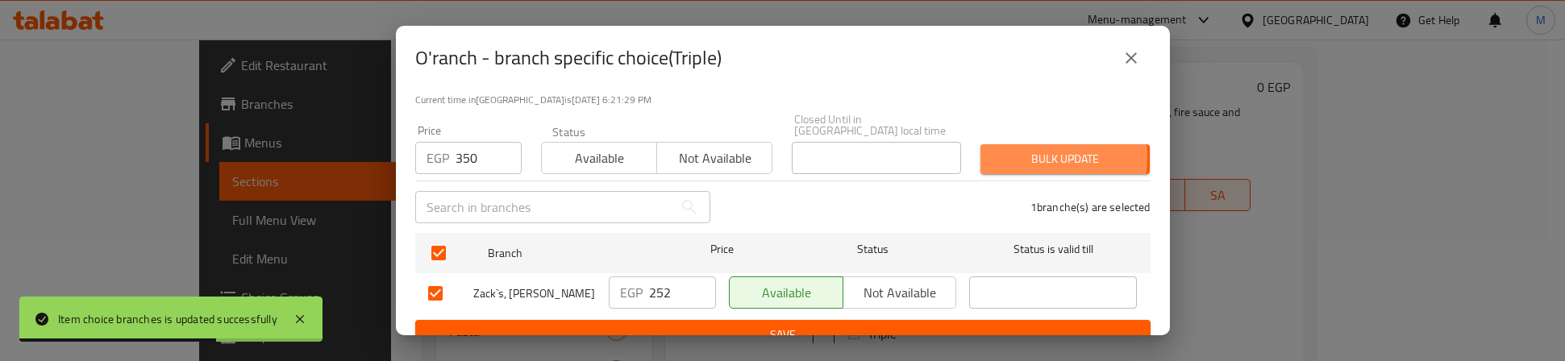
click at [1024, 149] on span "Bulk update" at bounding box center [1066, 159] width 144 height 20
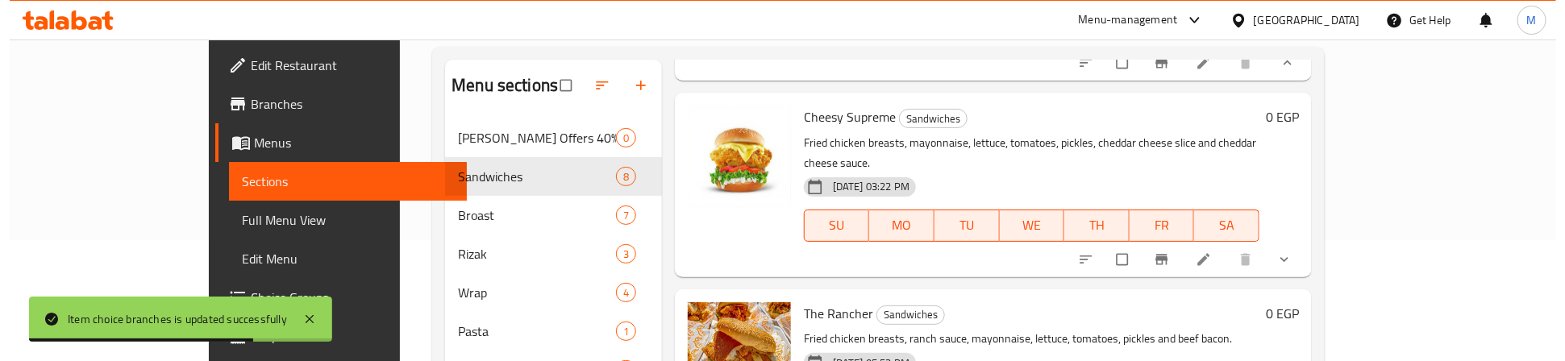
scroll to position [1089, 0]
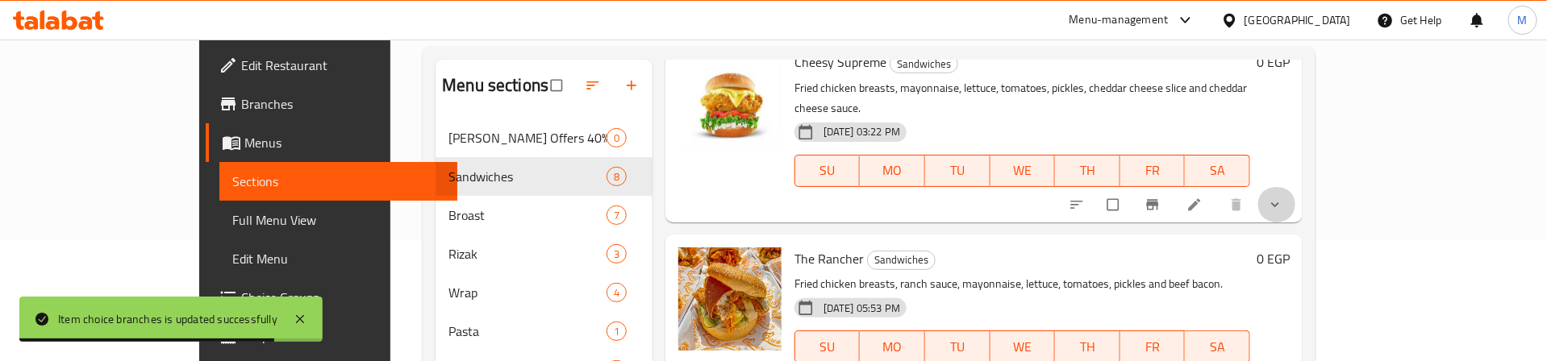
click at [1296, 187] on button "show more" at bounding box center [1276, 204] width 39 height 35
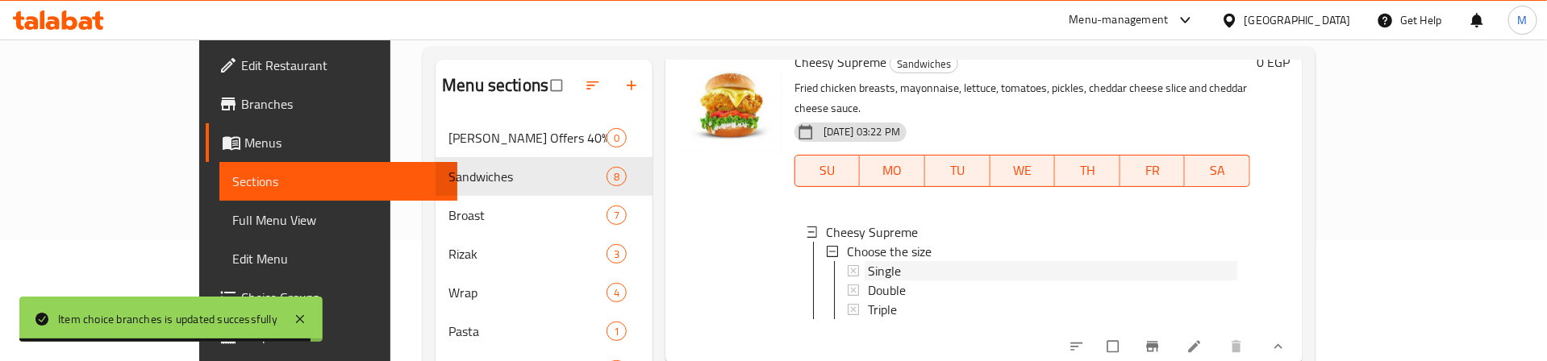
click at [868, 261] on span "Single" at bounding box center [884, 270] width 33 height 19
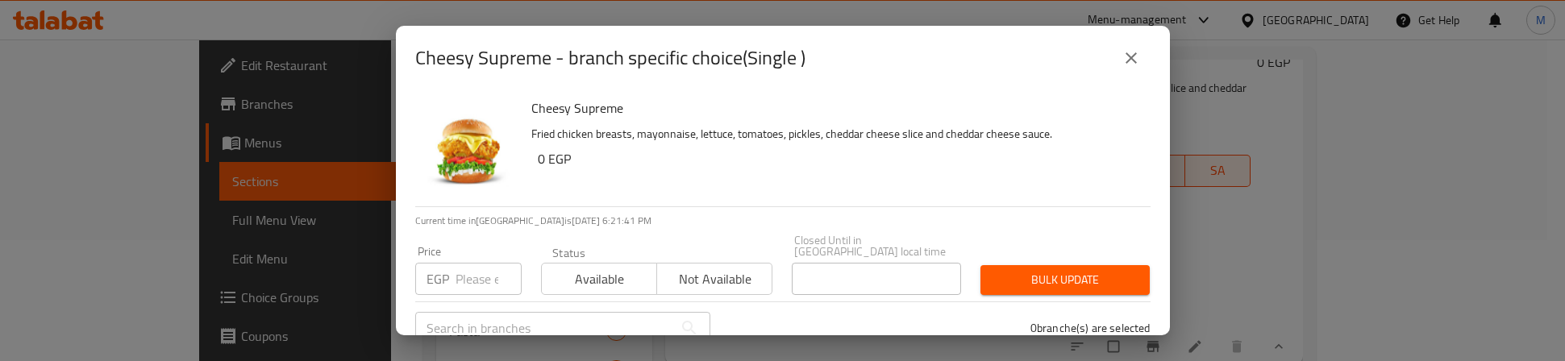
scroll to position [121, 0]
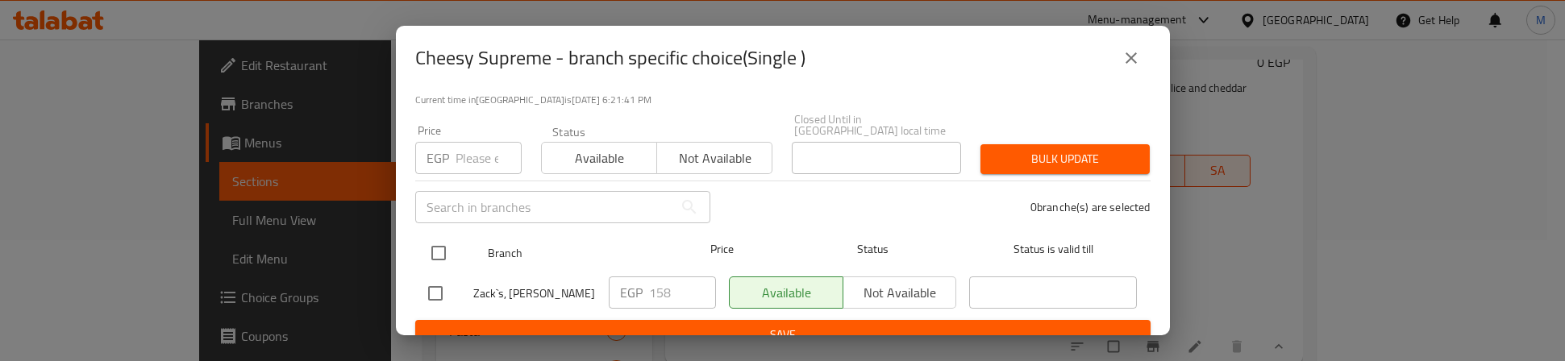
drag, startPoint x: 439, startPoint y: 243, endPoint x: 448, endPoint y: 233, distance: 13.1
click at [441, 242] on input "checkbox" at bounding box center [439, 253] width 34 height 34
checkbox input "true"
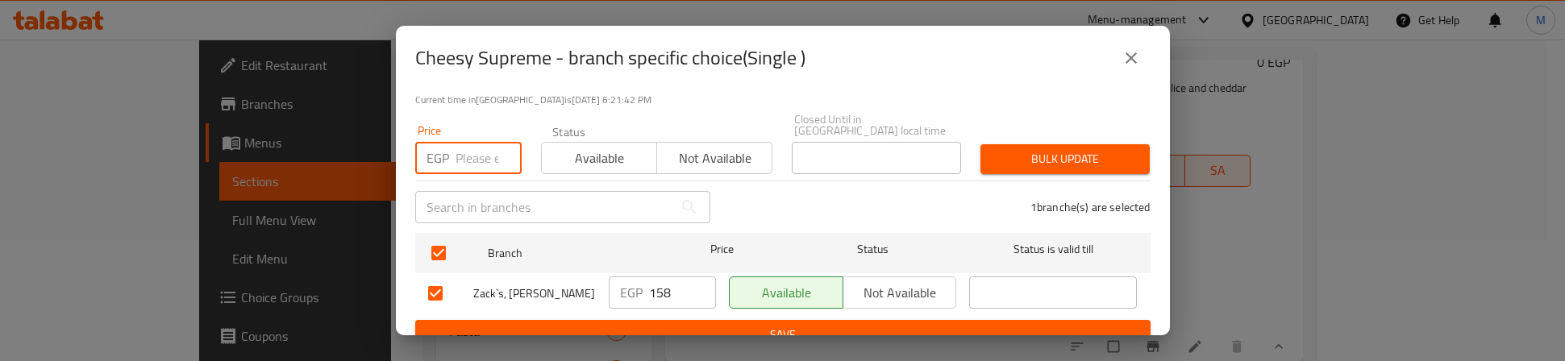
click at [462, 151] on input "number" at bounding box center [489, 158] width 66 height 32
type input "160"
click at [1044, 149] on span "Bulk update" at bounding box center [1066, 159] width 144 height 20
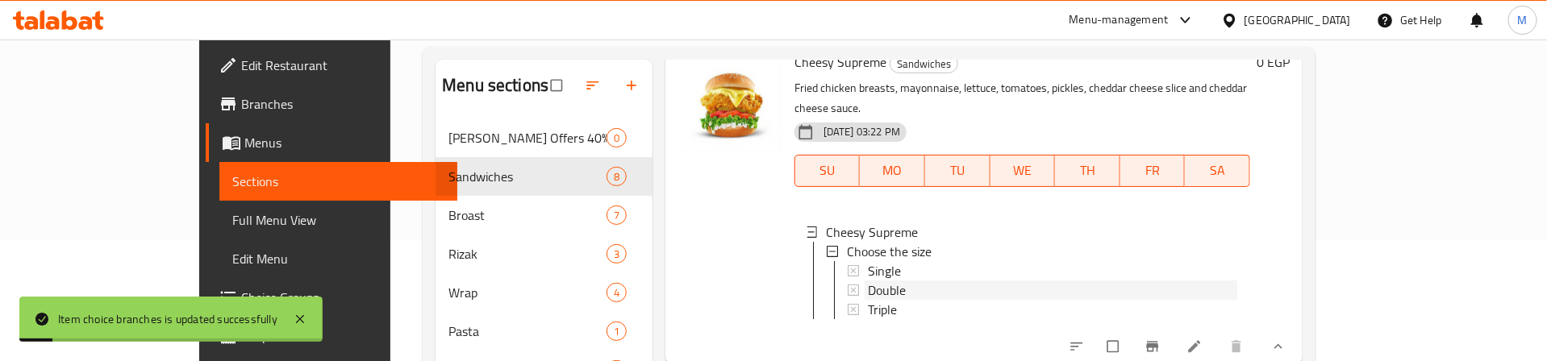
click at [868, 281] on span "Double" at bounding box center [887, 290] width 38 height 19
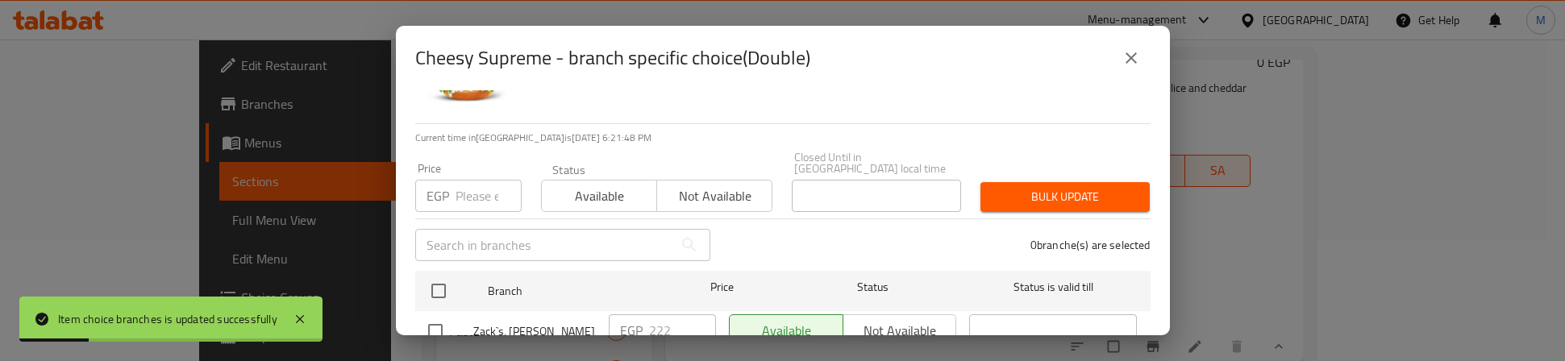
scroll to position [129, 0]
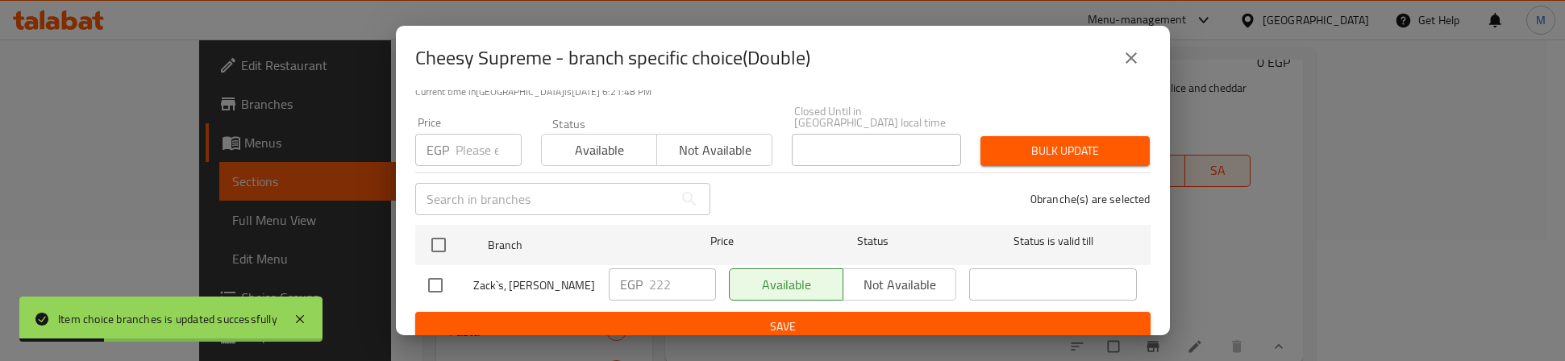
drag, startPoint x: 435, startPoint y: 233, endPoint x: 450, endPoint y: 204, distance: 32.5
click at [438, 228] on input "checkbox" at bounding box center [439, 245] width 34 height 34
checkbox input "true"
click at [477, 139] on input "number" at bounding box center [489, 150] width 66 height 32
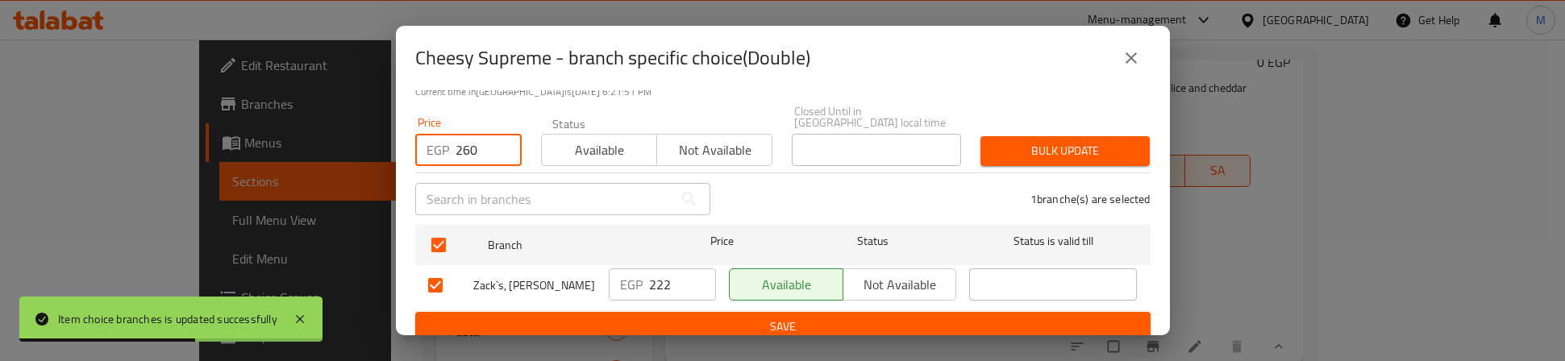
type input "260"
click at [995, 146] on span "Bulk update" at bounding box center [1066, 151] width 144 height 20
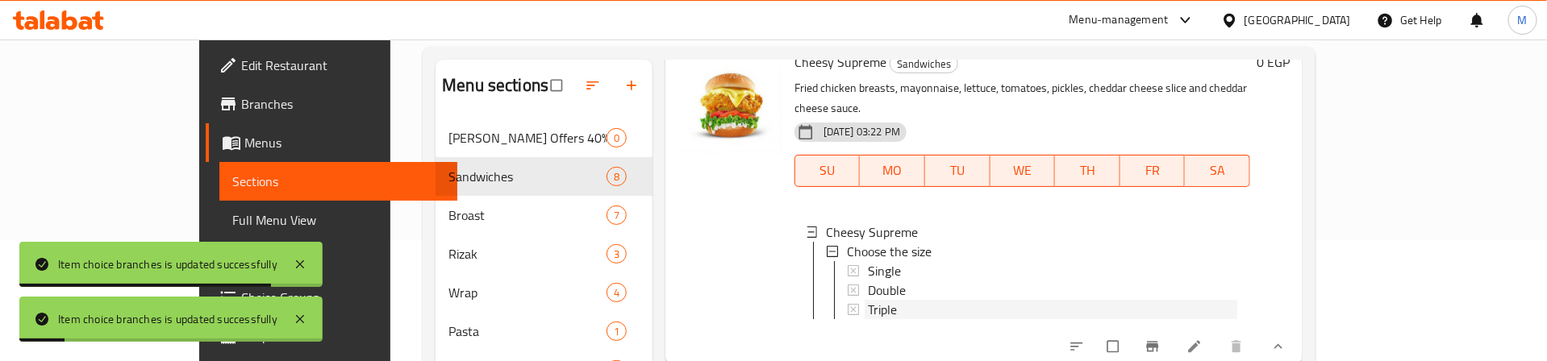
click at [868, 300] on div "Triple" at bounding box center [1052, 309] width 369 height 19
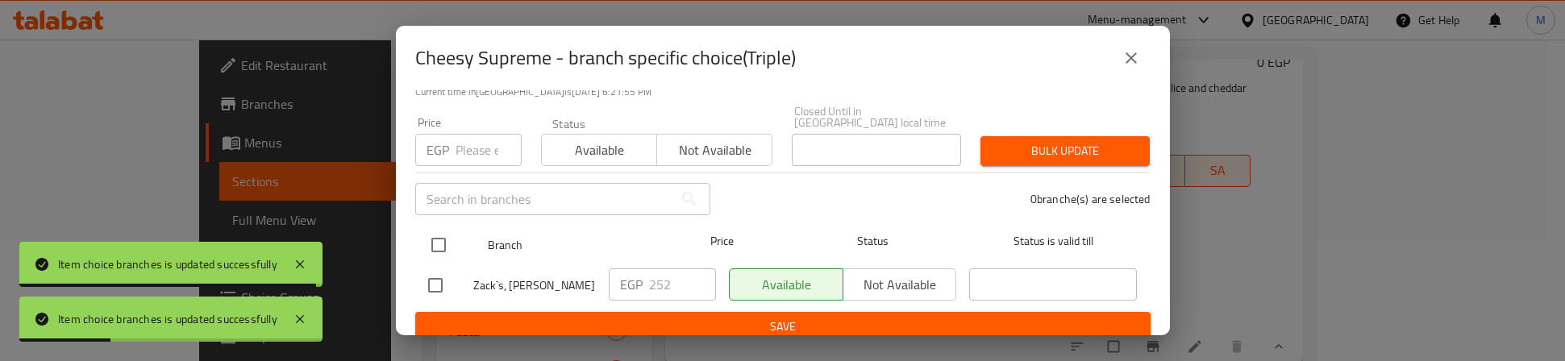
click at [434, 228] on input "checkbox" at bounding box center [439, 245] width 34 height 34
checkbox input "true"
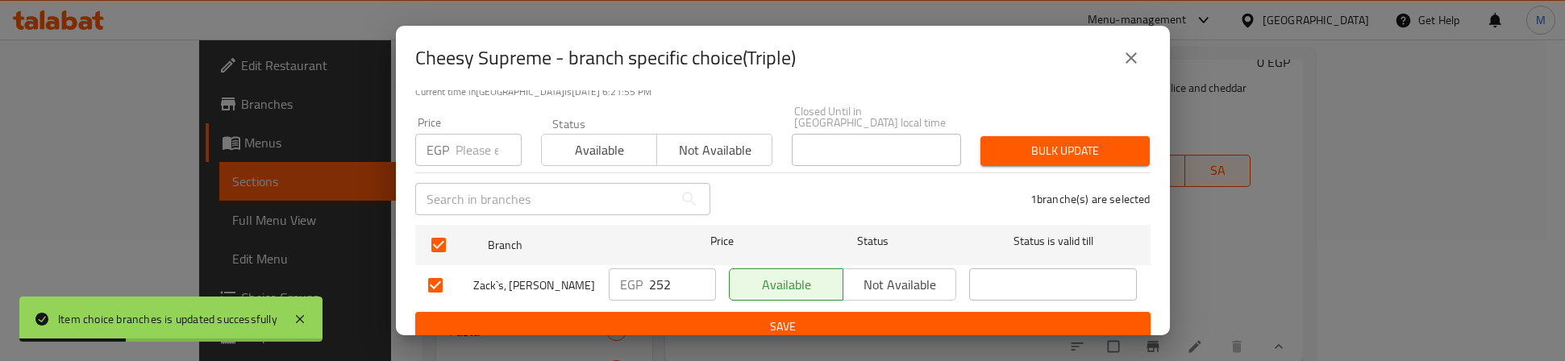
click at [475, 134] on input "number" at bounding box center [489, 150] width 66 height 32
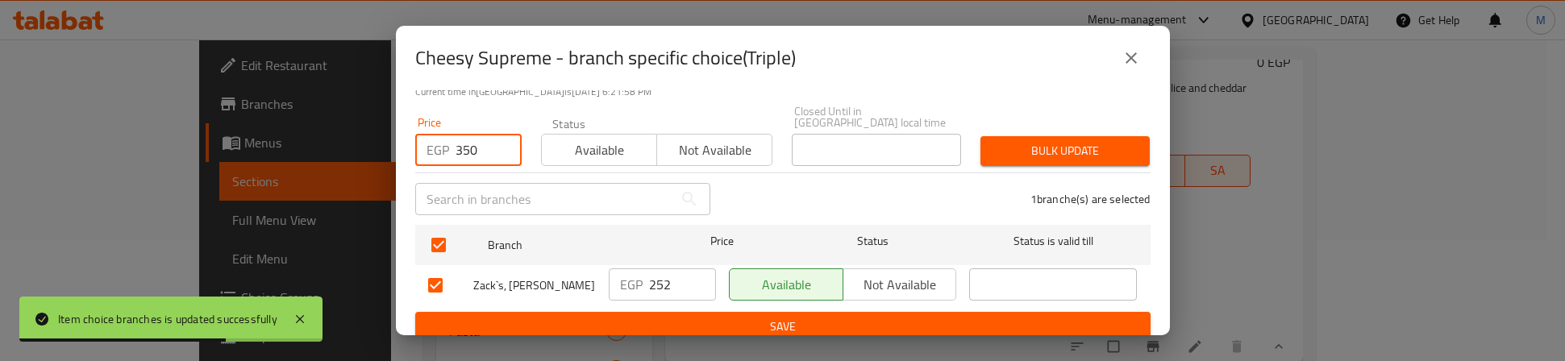
type input "350"
click at [1053, 141] on span "Bulk update" at bounding box center [1066, 151] width 144 height 20
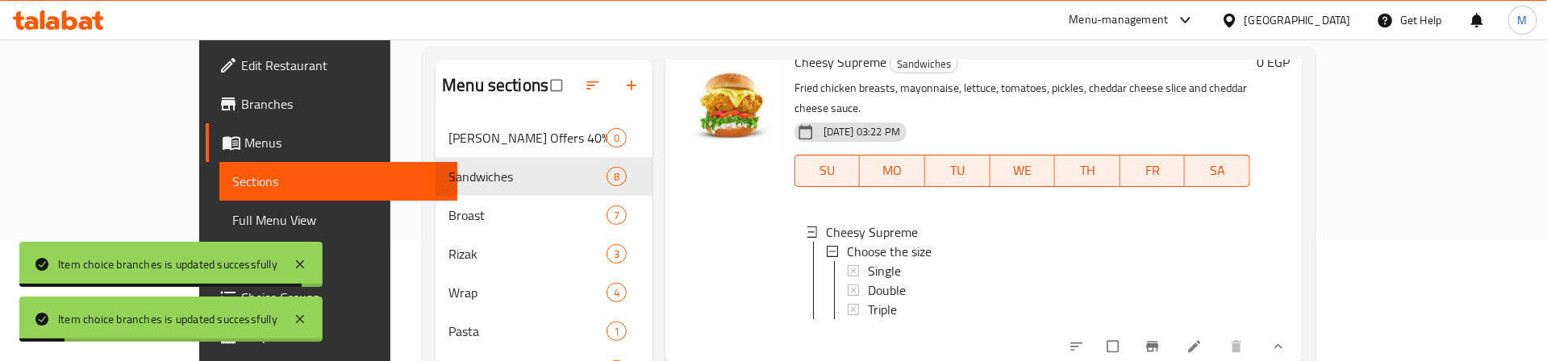
click at [868, 300] on span "Triple" at bounding box center [882, 309] width 29 height 19
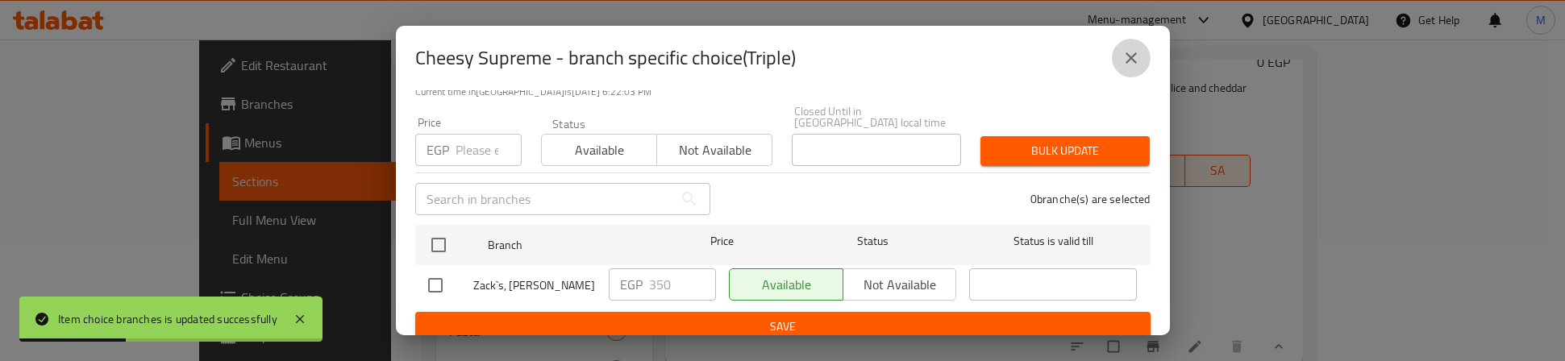
click at [1131, 54] on icon "close" at bounding box center [1131, 57] width 19 height 19
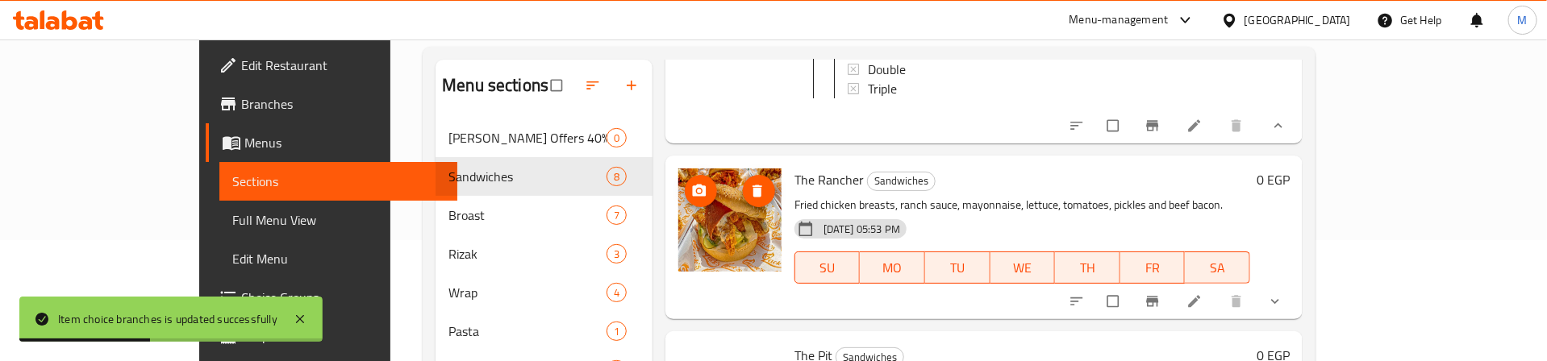
scroll to position [1331, 0]
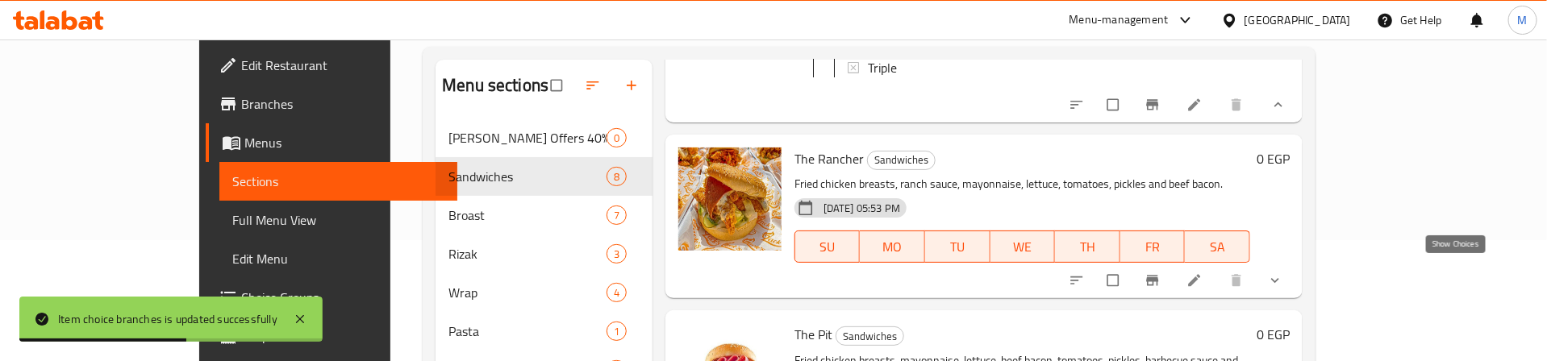
click at [1283, 273] on icon "show more" at bounding box center [1275, 281] width 16 height 16
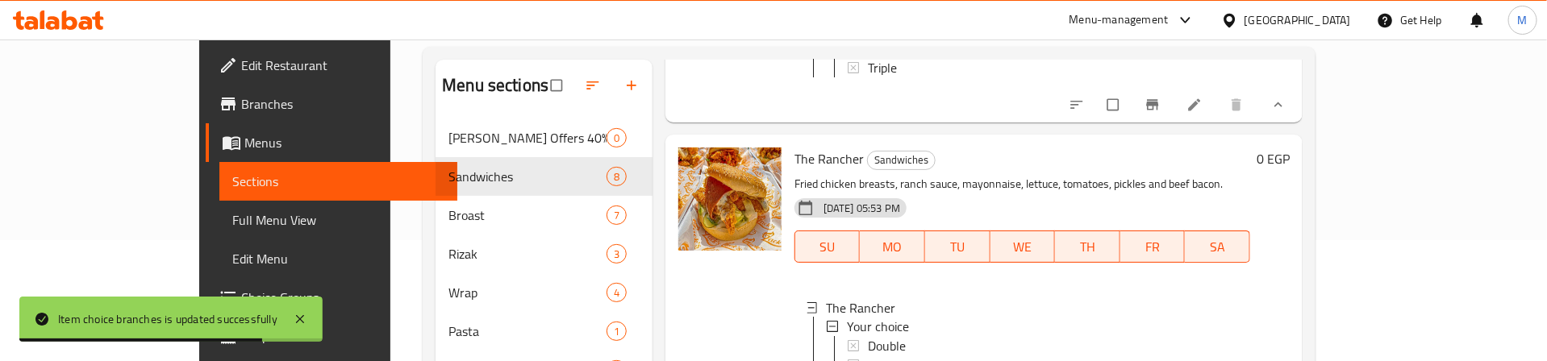
click at [672, 300] on div at bounding box center [730, 287] width 116 height 293
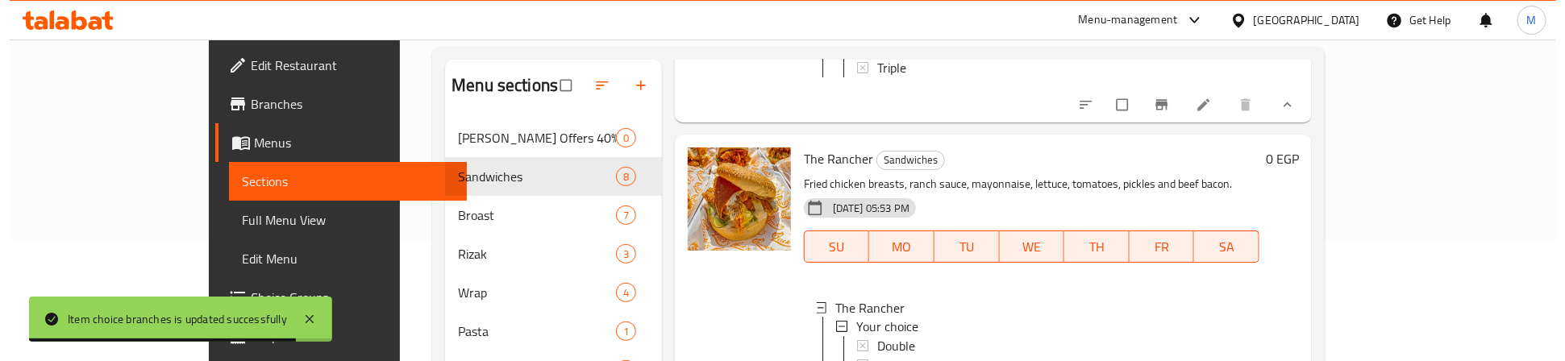
scroll to position [1452, 0]
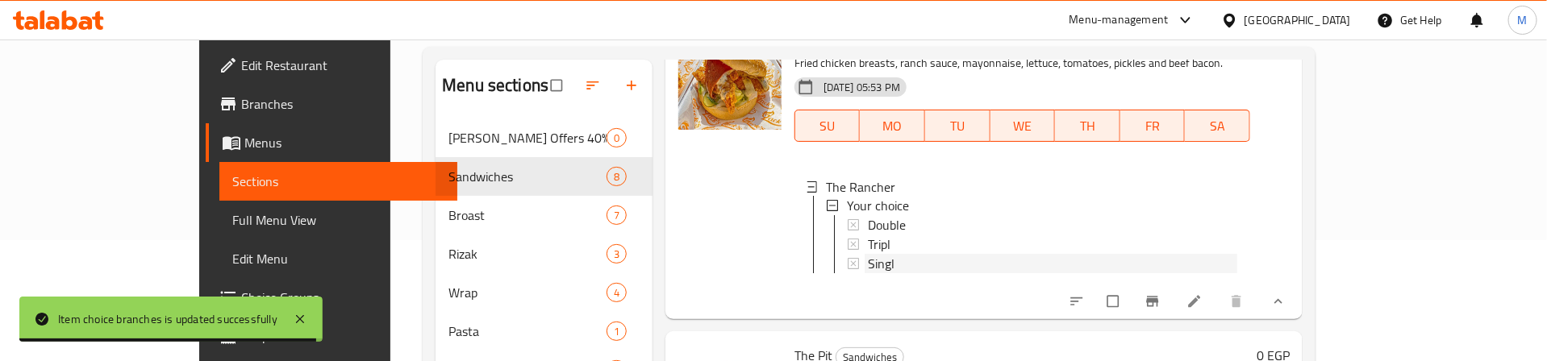
click at [868, 255] on span "Singl" at bounding box center [881, 264] width 27 height 19
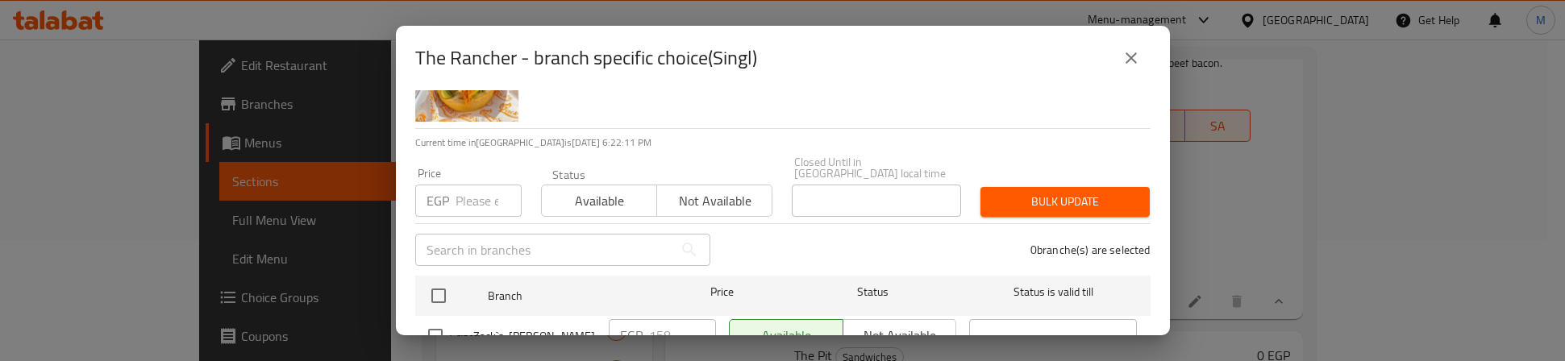
scroll to position [129, 0]
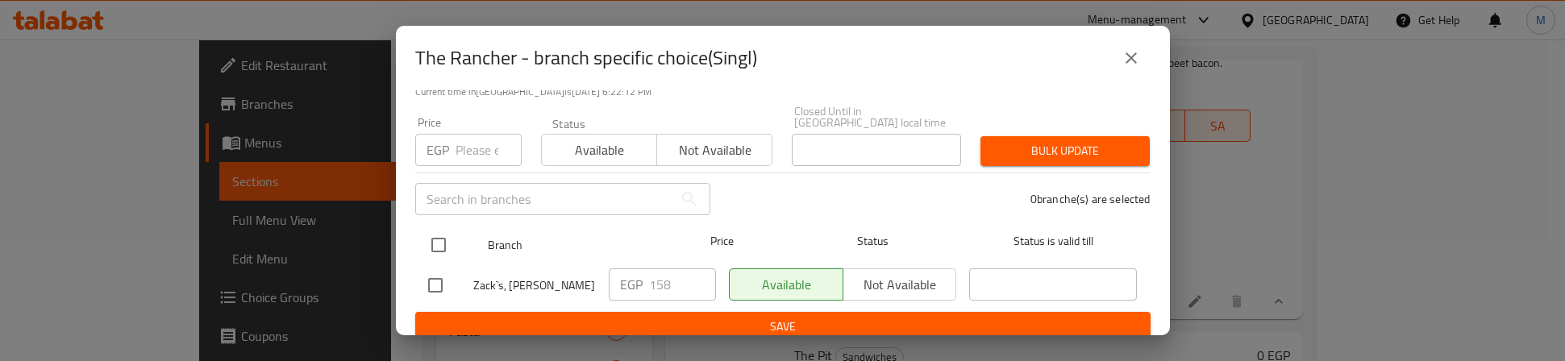
click at [448, 237] on input "checkbox" at bounding box center [439, 245] width 34 height 34
checkbox input "true"
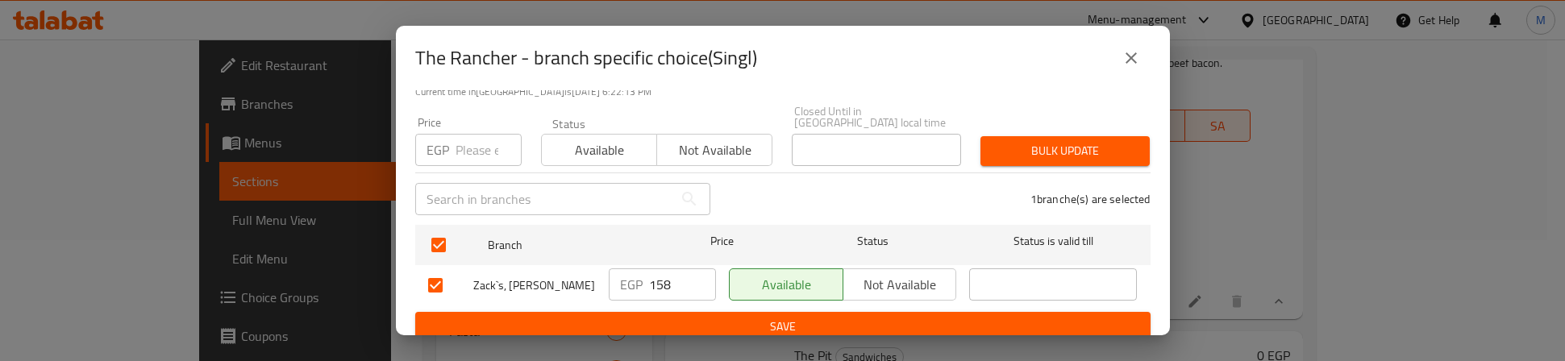
click at [477, 145] on input "number" at bounding box center [489, 150] width 66 height 32
type input "160"
click at [1045, 141] on span "Bulk update" at bounding box center [1066, 151] width 144 height 20
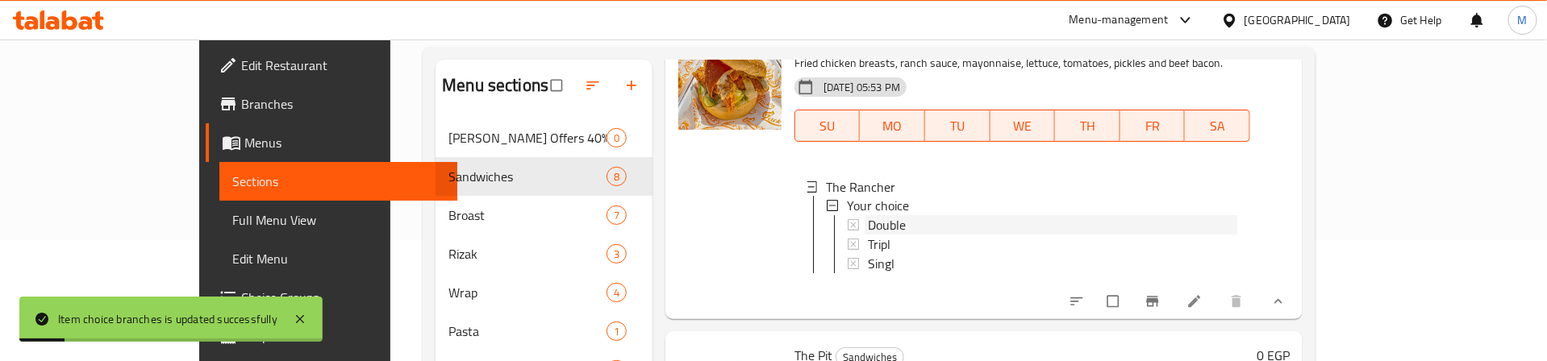
click at [868, 220] on span "Double" at bounding box center [887, 225] width 38 height 19
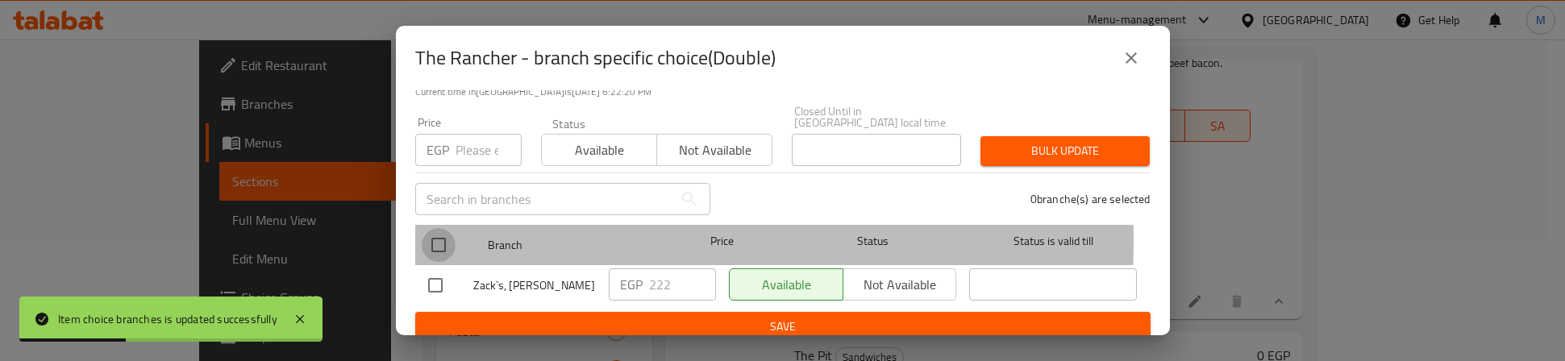
drag, startPoint x: 445, startPoint y: 228, endPoint x: 477, endPoint y: 153, distance: 81.6
click at [445, 228] on input "checkbox" at bounding box center [439, 245] width 34 height 34
checkbox input "true"
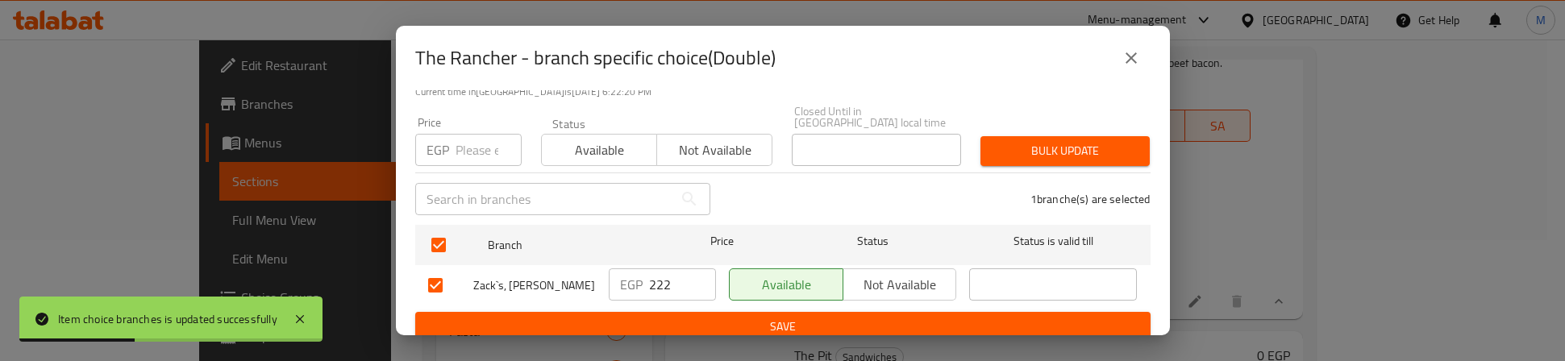
click at [477, 146] on input "number" at bounding box center [489, 150] width 66 height 32
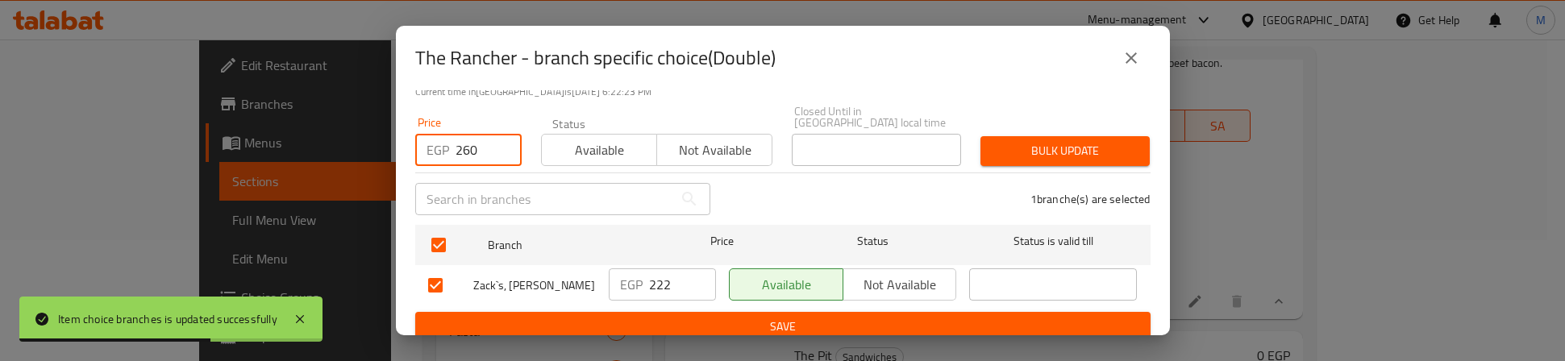
type input "260"
click at [1057, 141] on span "Bulk update" at bounding box center [1066, 151] width 144 height 20
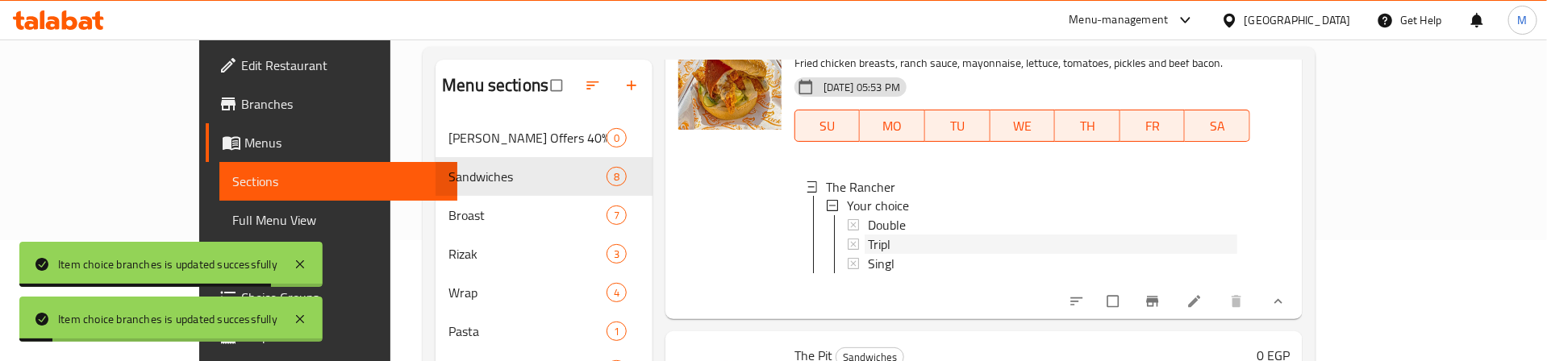
click at [868, 238] on span "Tripl" at bounding box center [879, 244] width 23 height 19
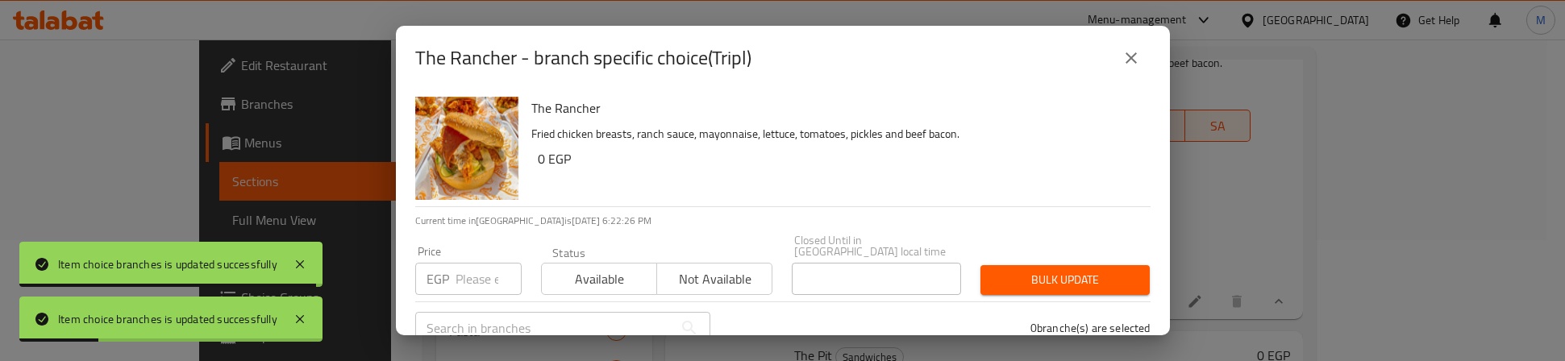
click at [465, 263] on input "number" at bounding box center [489, 279] width 66 height 32
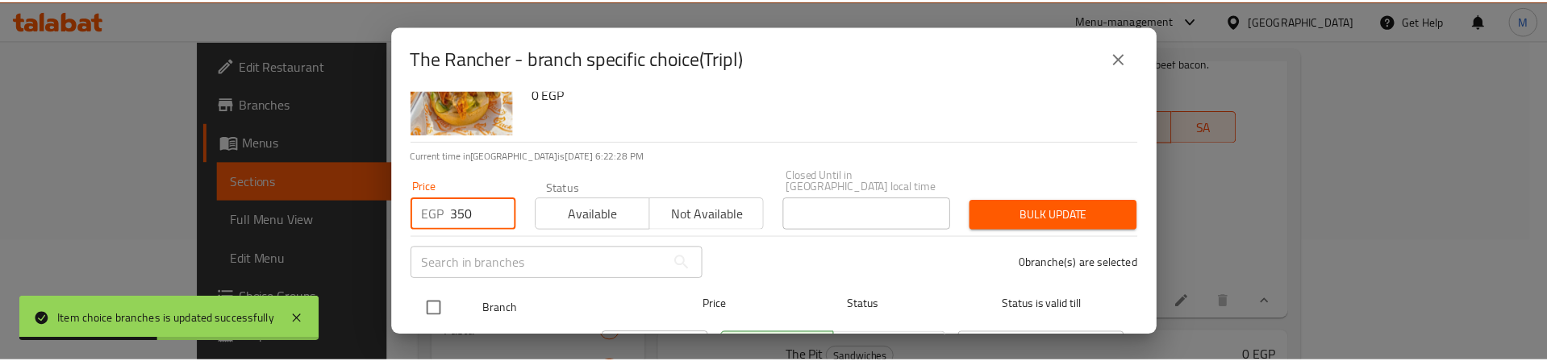
scroll to position [121, 0]
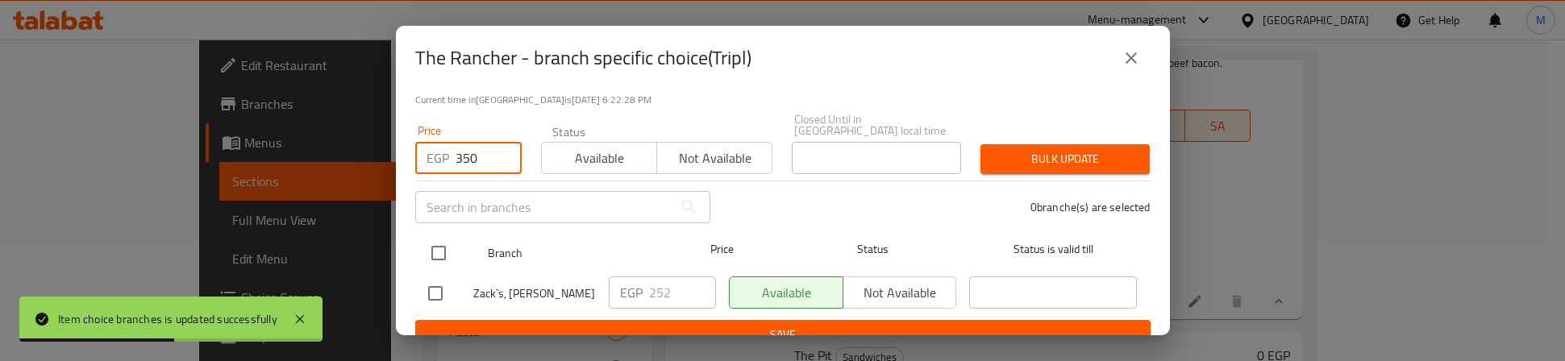
type input "350"
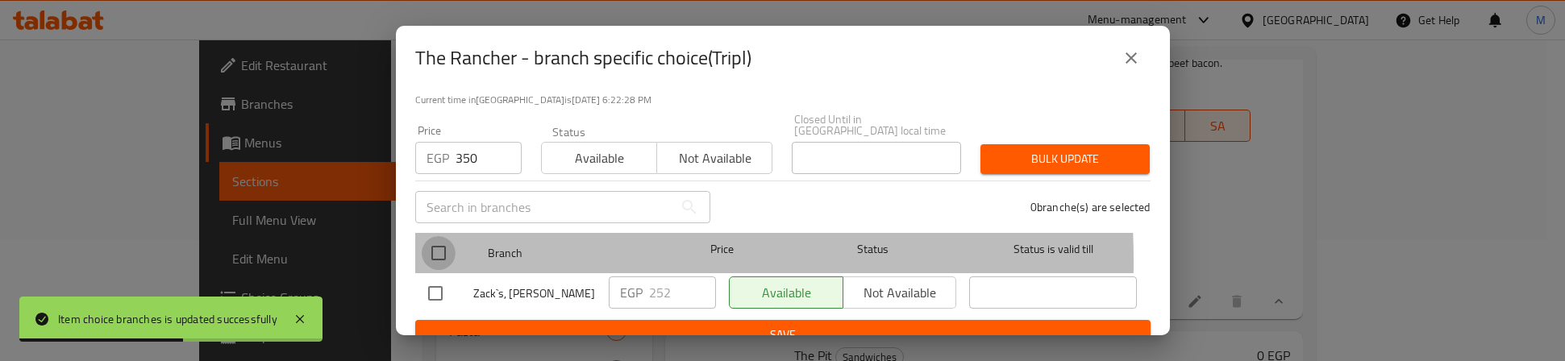
click at [434, 250] on input "checkbox" at bounding box center [439, 253] width 34 height 34
checkbox input "true"
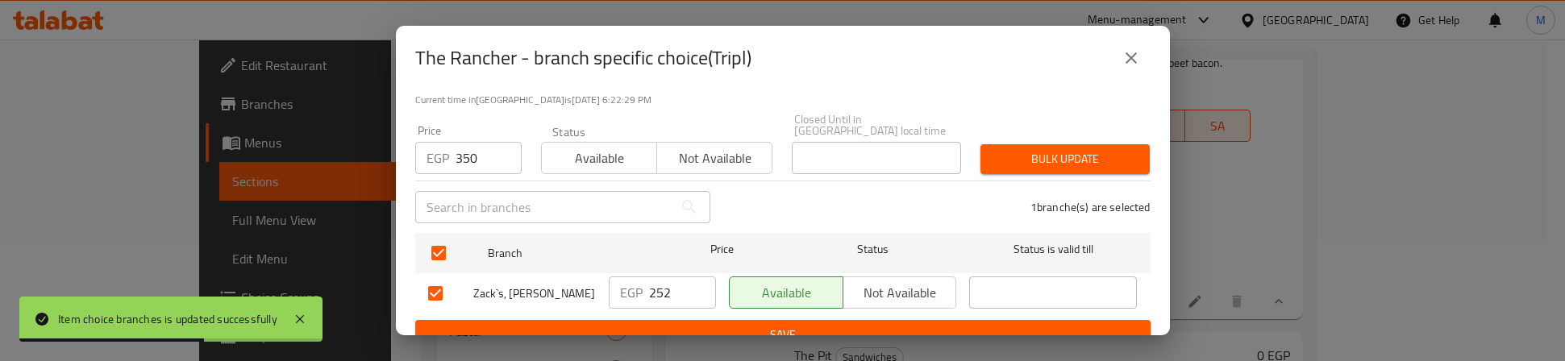
click at [1045, 149] on span "Bulk update" at bounding box center [1066, 159] width 144 height 20
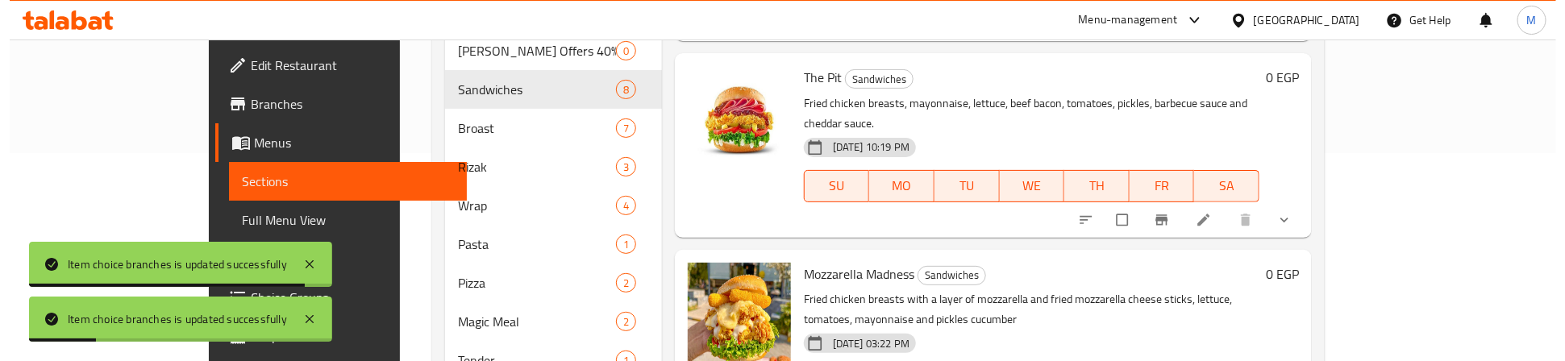
scroll to position [242, 0]
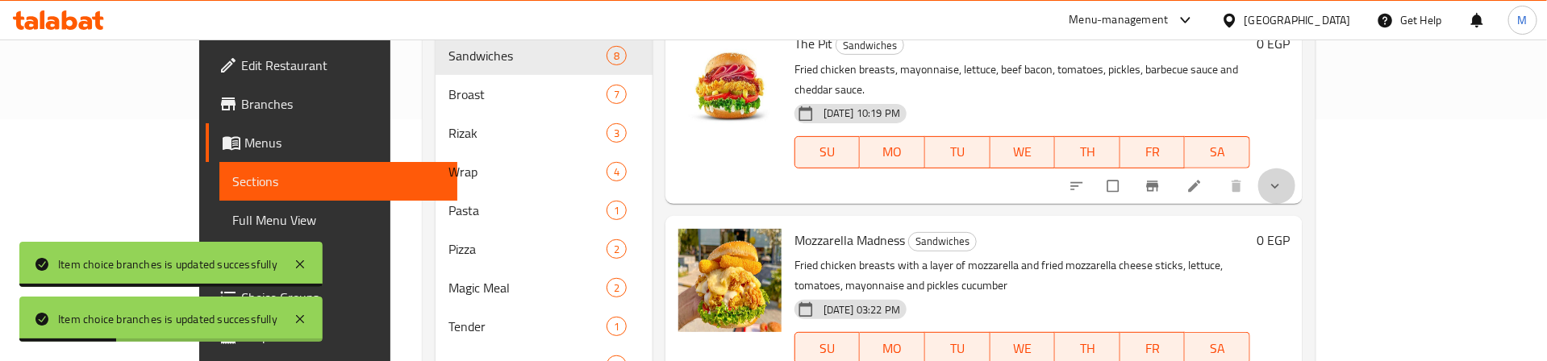
click at [1296, 170] on button "show more" at bounding box center [1276, 186] width 39 height 35
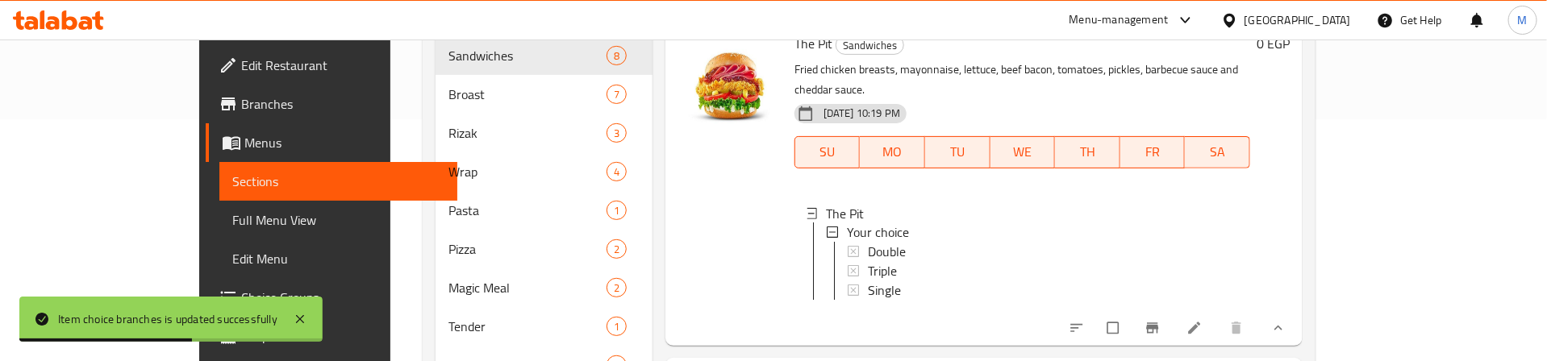
click at [672, 259] on div at bounding box center [730, 182] width 116 height 313
click at [868, 281] on span "Single" at bounding box center [884, 290] width 33 height 19
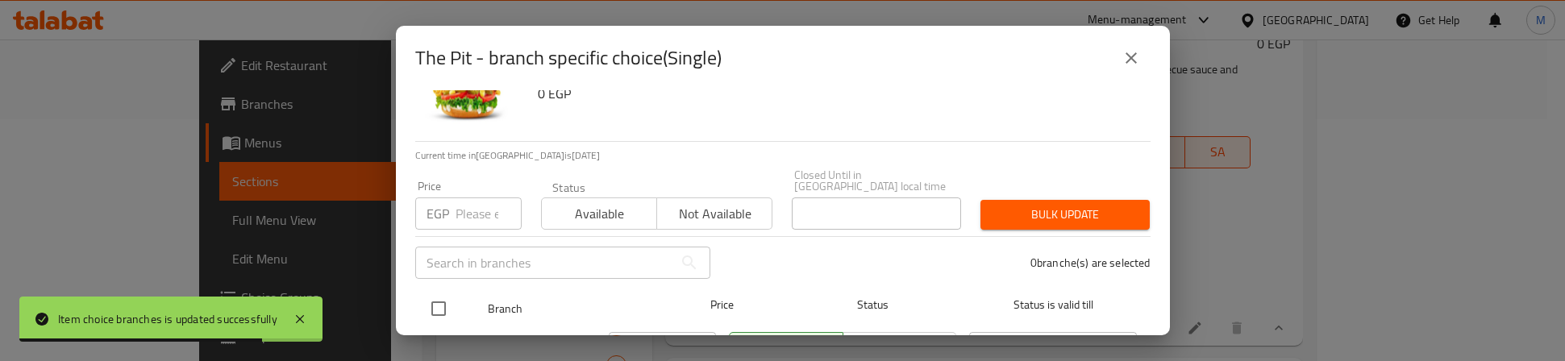
scroll to position [129, 0]
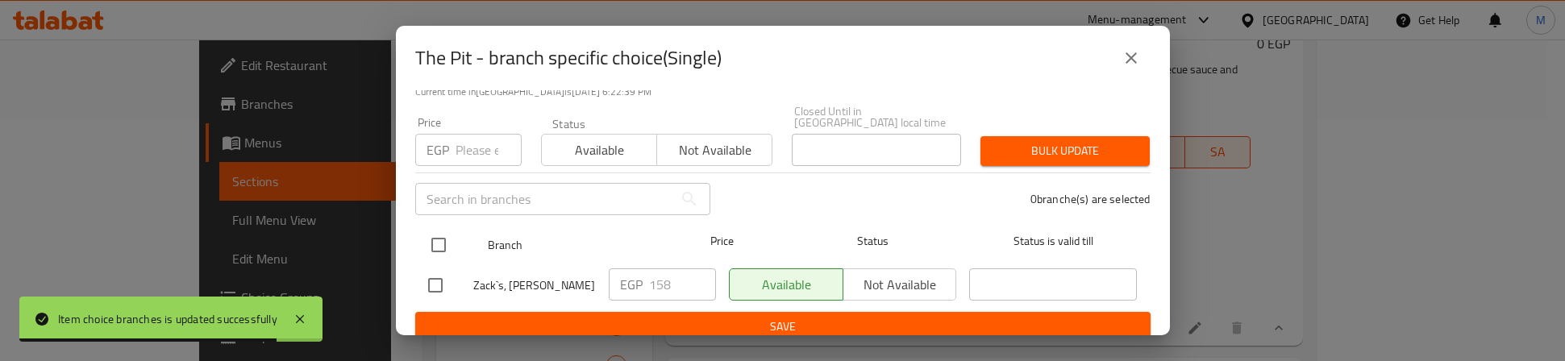
click at [448, 228] on input "checkbox" at bounding box center [439, 245] width 34 height 34
checkbox input "true"
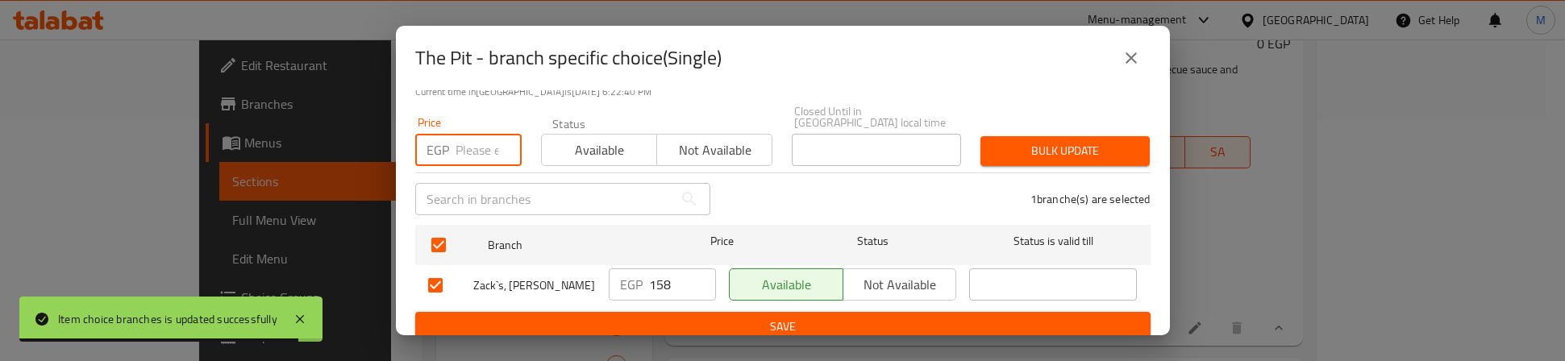
click at [458, 134] on input "number" at bounding box center [489, 150] width 66 height 32
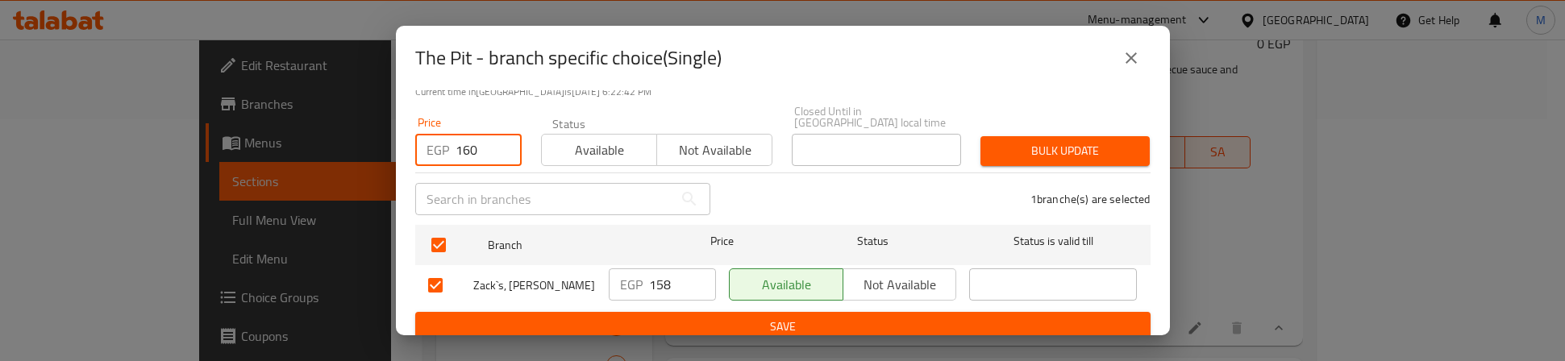
type input "160"
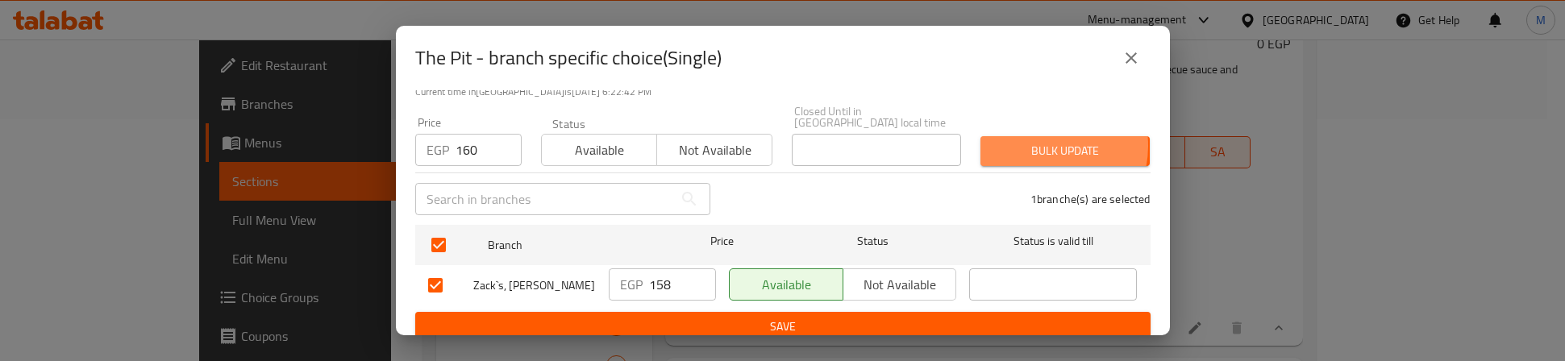
click at [1031, 141] on span "Bulk update" at bounding box center [1066, 151] width 144 height 20
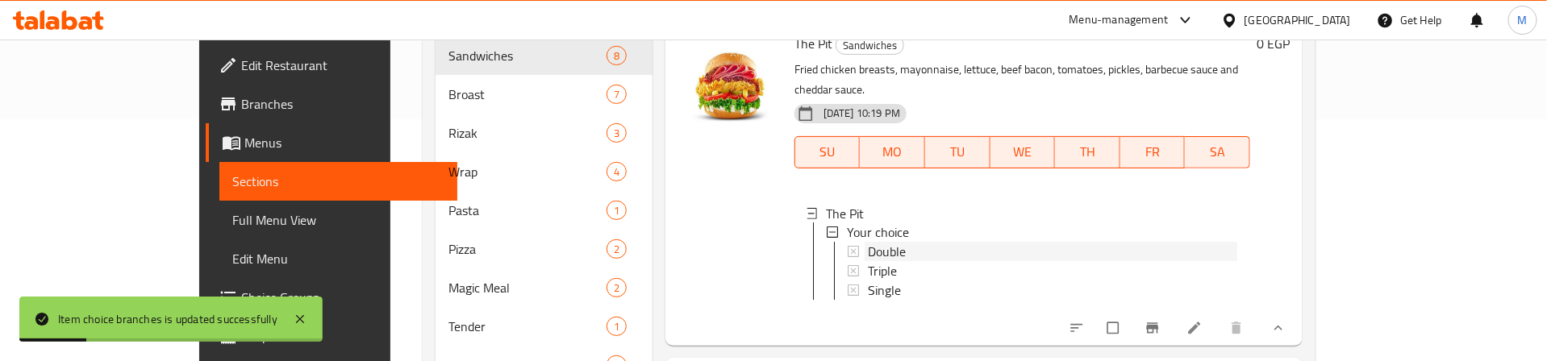
click at [868, 243] on span "Double" at bounding box center [887, 252] width 38 height 19
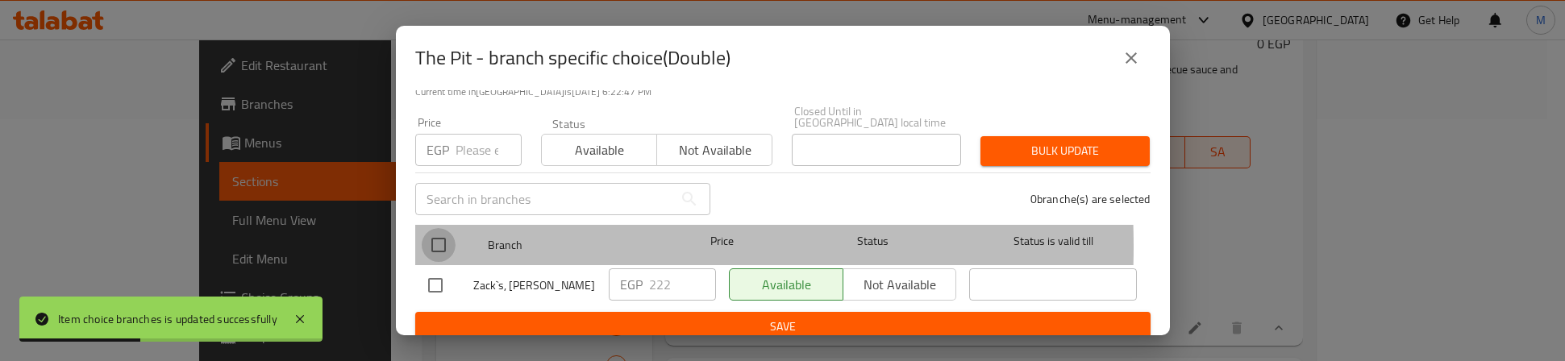
drag, startPoint x: 431, startPoint y: 235, endPoint x: 465, endPoint y: 151, distance: 90.5
click at [431, 233] on input "checkbox" at bounding box center [439, 245] width 34 height 34
checkbox input "true"
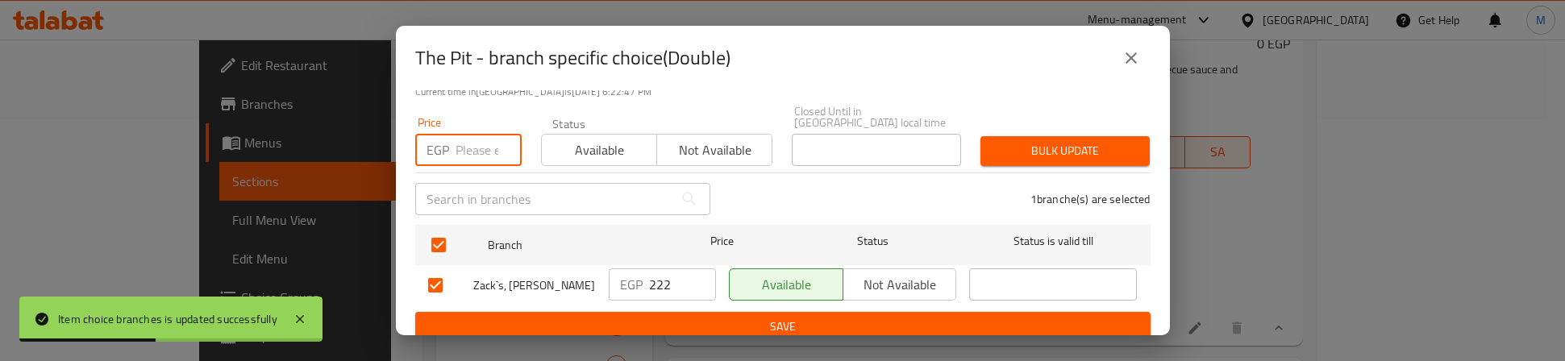
click at [465, 140] on input "number" at bounding box center [489, 150] width 66 height 32
type input "260"
click at [1072, 141] on span "Bulk update" at bounding box center [1066, 151] width 144 height 20
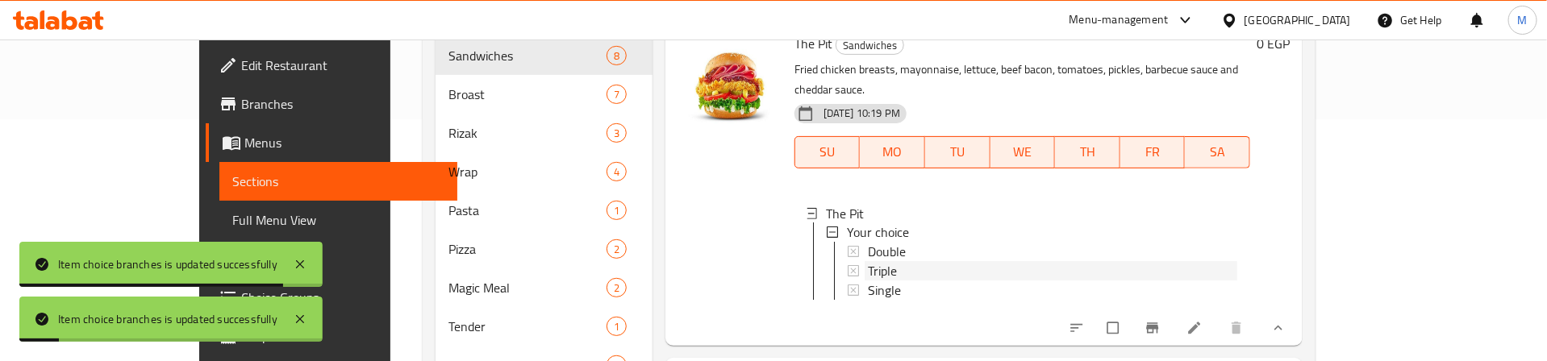
click at [868, 262] on span "Triple" at bounding box center [882, 271] width 29 height 19
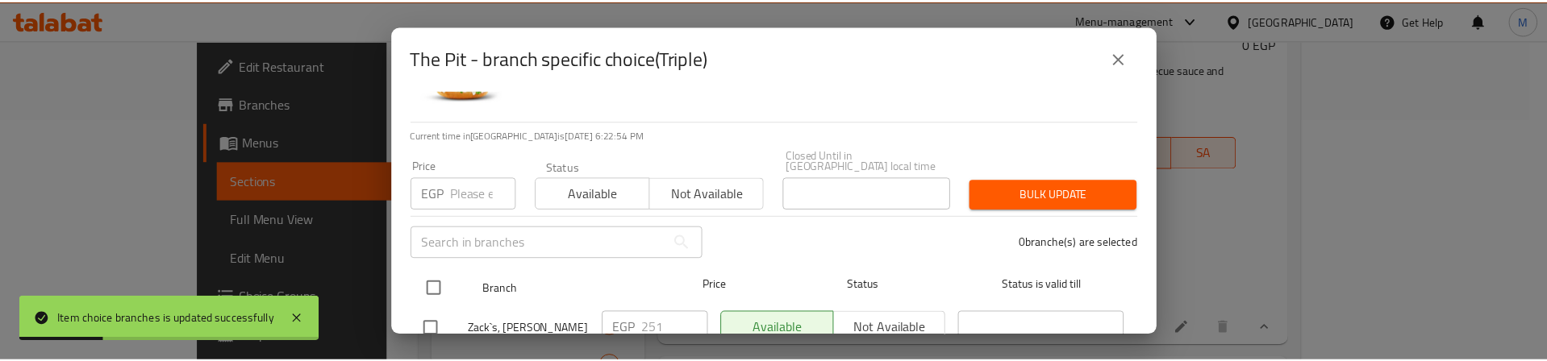
scroll to position [121, 0]
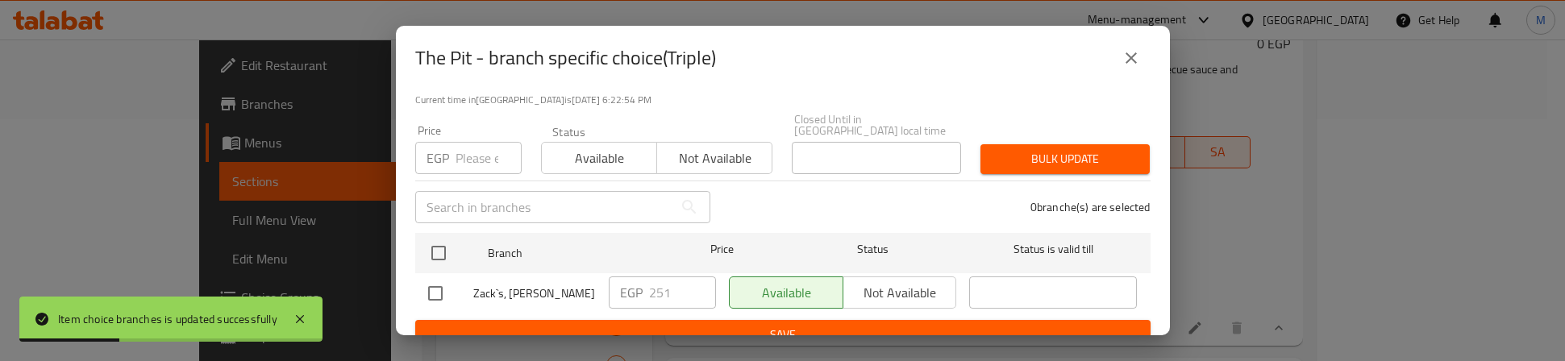
drag, startPoint x: 439, startPoint y: 243, endPoint x: 460, endPoint y: 191, distance: 56.0
click at [441, 238] on input "checkbox" at bounding box center [439, 253] width 34 height 34
checkbox input "true"
click at [468, 148] on input "number" at bounding box center [489, 158] width 66 height 32
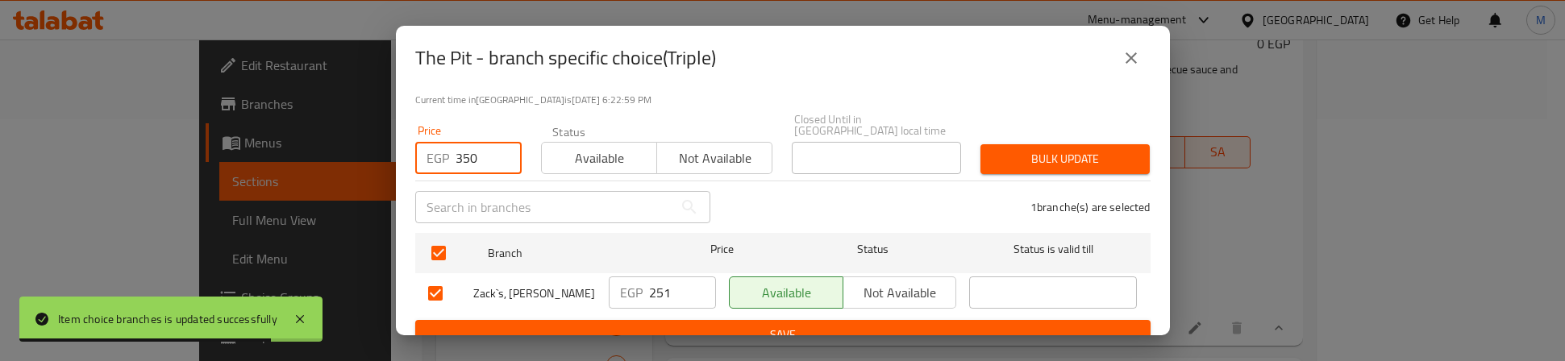
type input "350"
click at [1043, 149] on span "Bulk update" at bounding box center [1066, 159] width 144 height 20
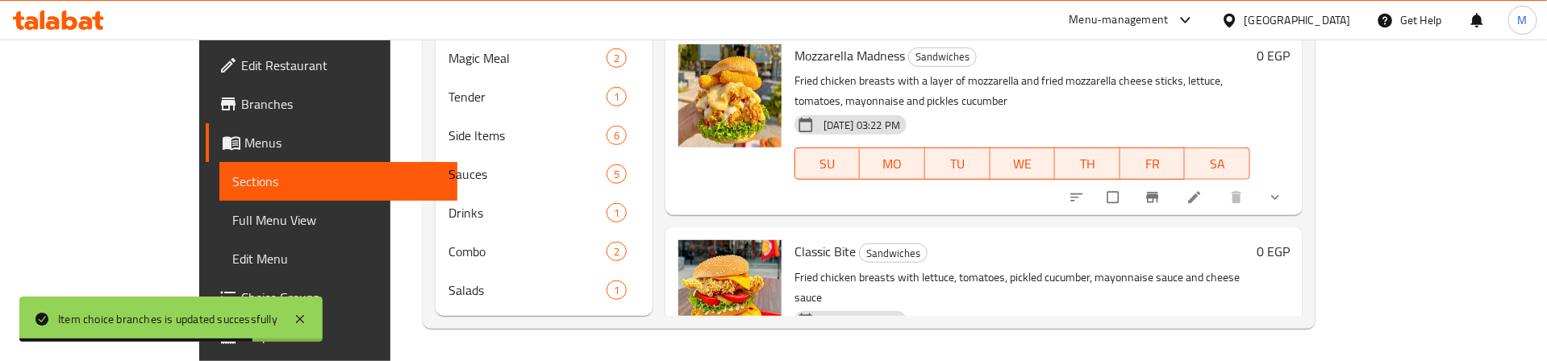
scroll to position [1682, 0]
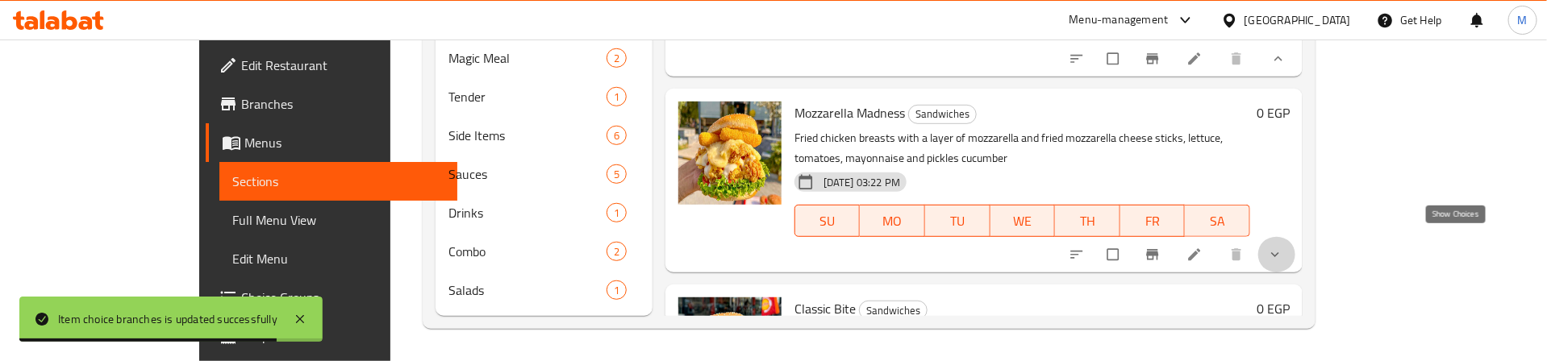
click at [1283, 247] on icon "show more" at bounding box center [1275, 255] width 16 height 16
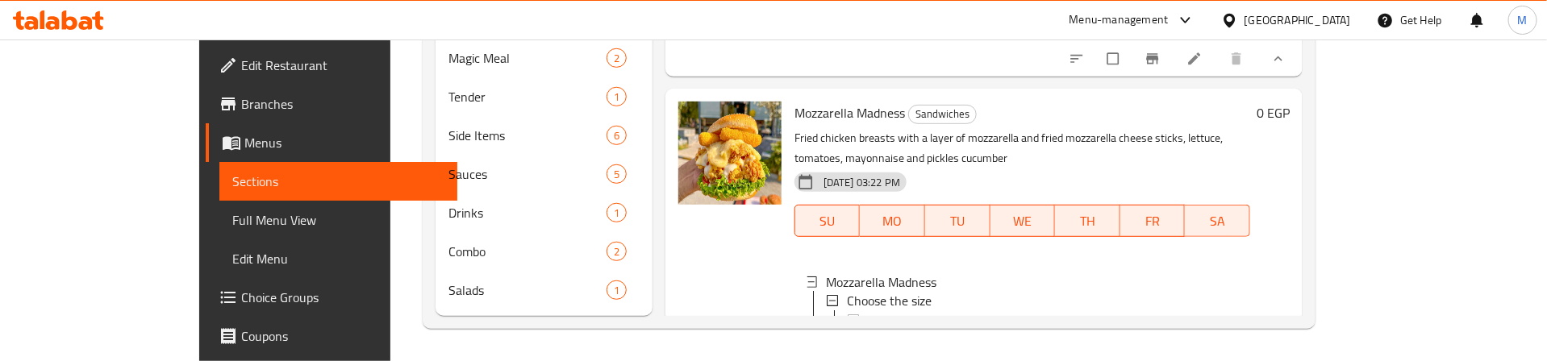
scroll to position [1803, 0]
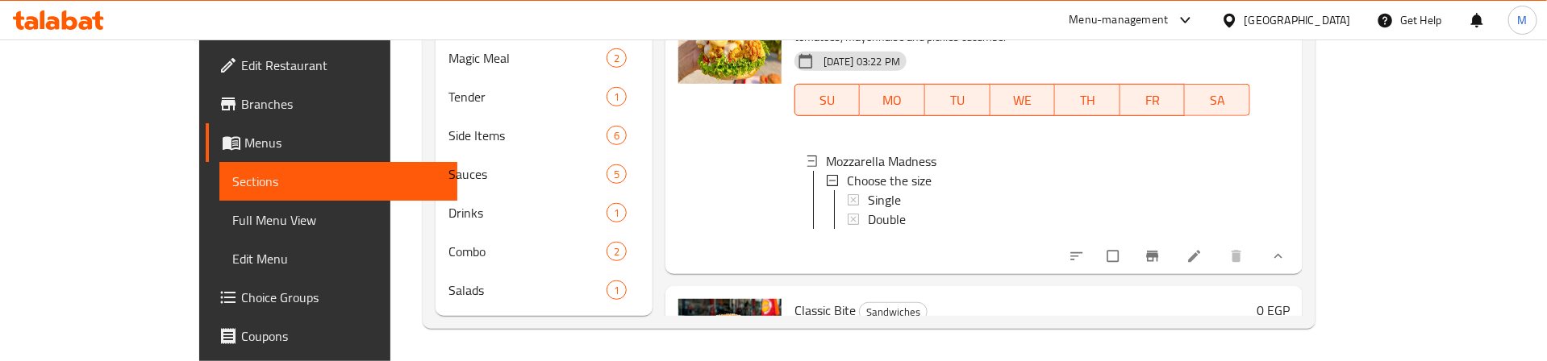
click at [697, 220] on div at bounding box center [730, 121] width 116 height 294
click at [868, 190] on span "Single" at bounding box center [884, 199] width 33 height 19
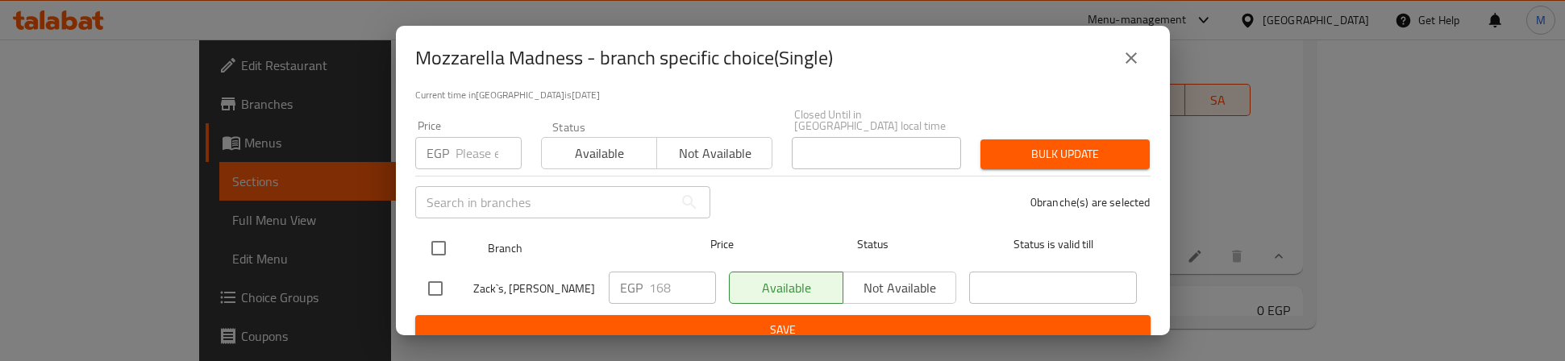
scroll to position [129, 0]
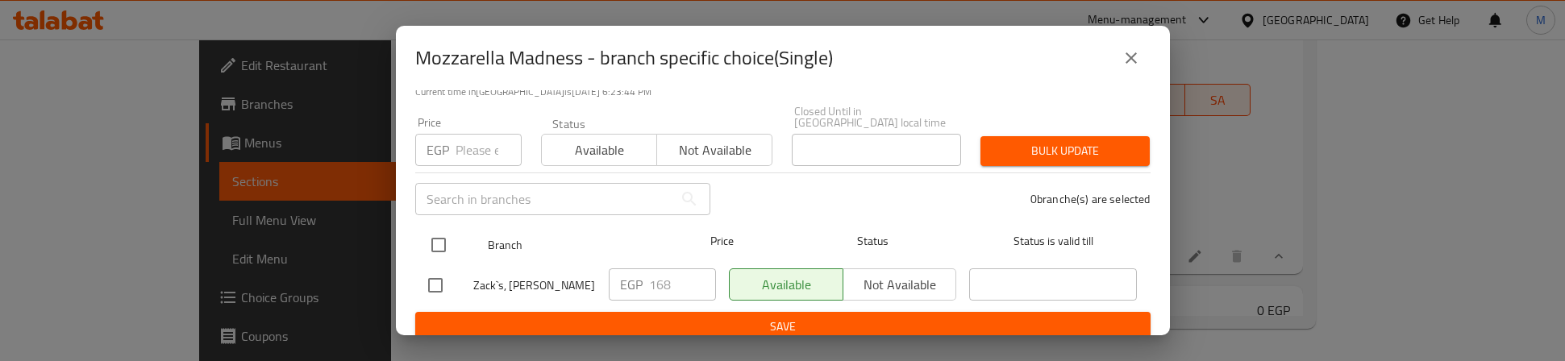
click at [431, 231] on input "checkbox" at bounding box center [439, 245] width 34 height 34
checkbox input "true"
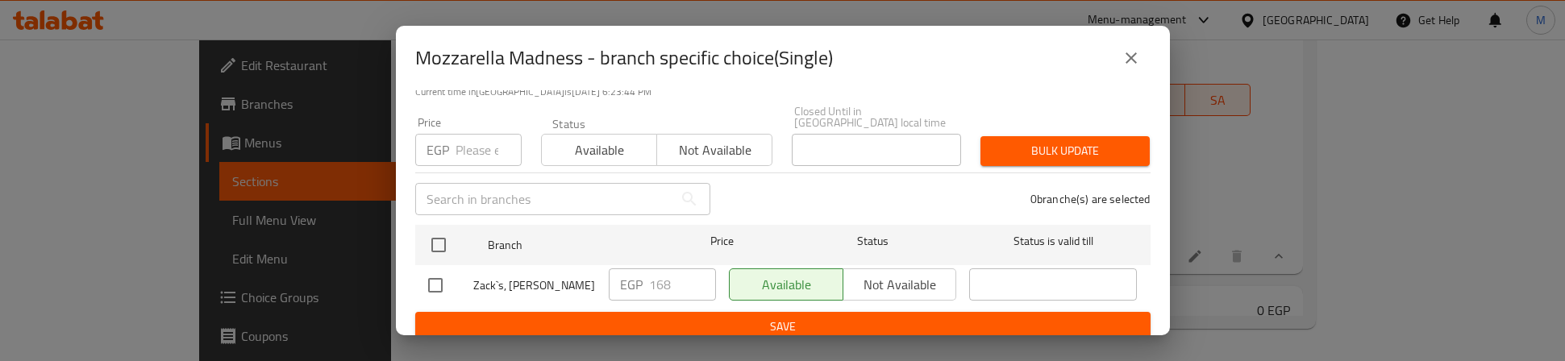
checkbox input "true"
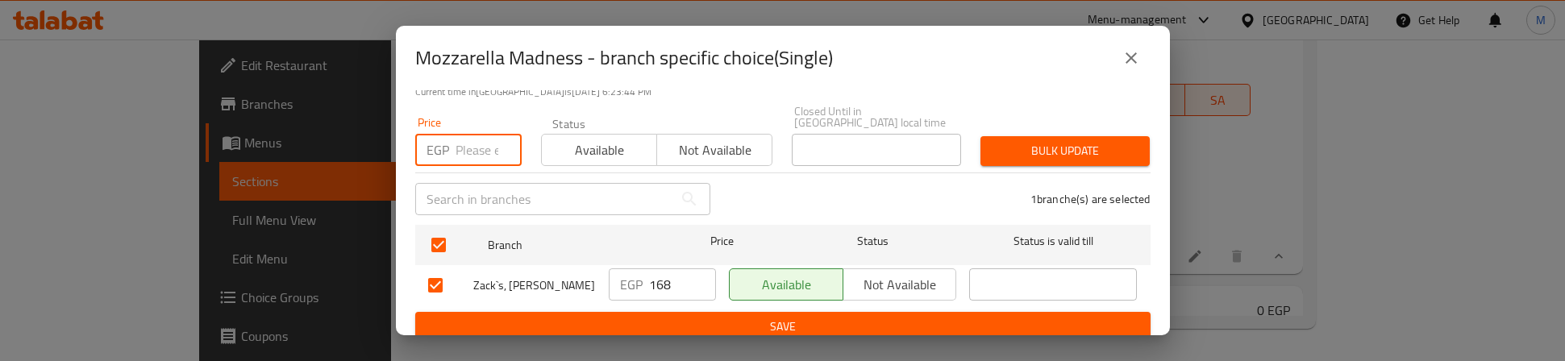
click at [460, 143] on input "number" at bounding box center [489, 150] width 66 height 32
type input "195"
click at [1048, 141] on span "Bulk update" at bounding box center [1066, 151] width 144 height 20
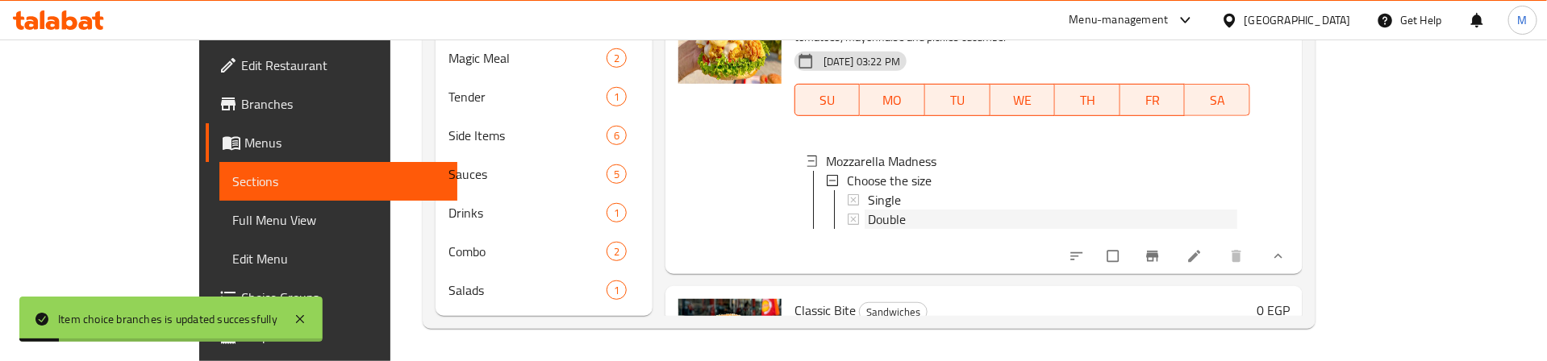
click at [869, 210] on div "Double" at bounding box center [1052, 219] width 369 height 19
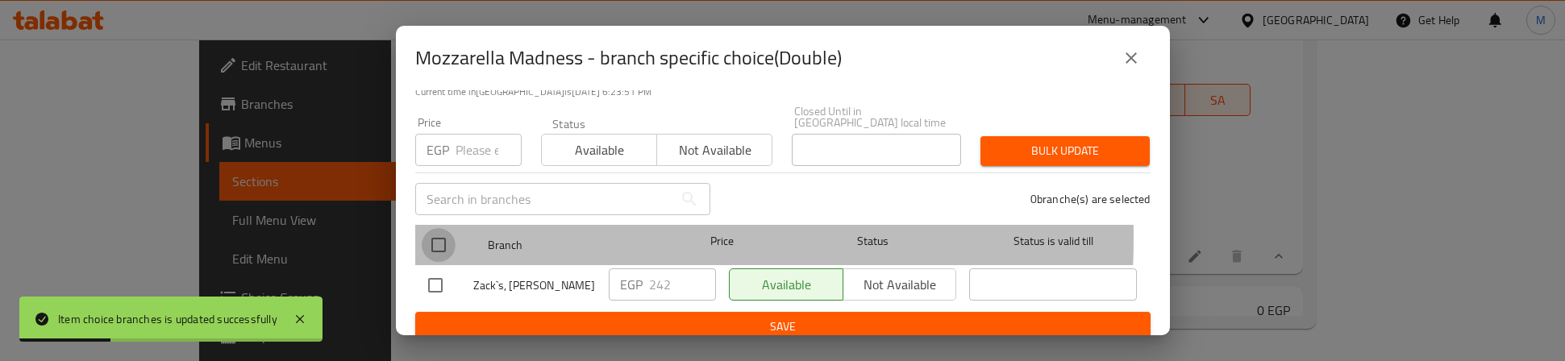
click at [445, 228] on input "checkbox" at bounding box center [439, 245] width 34 height 34
checkbox input "true"
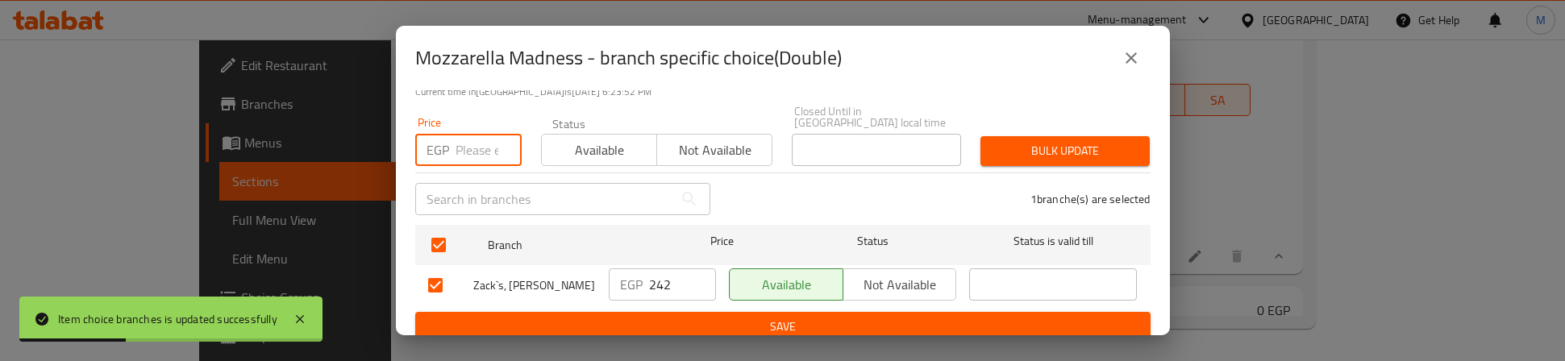
click at [468, 138] on input "number" at bounding box center [489, 150] width 66 height 32
type input "260"
click at [1019, 141] on span "Bulk update" at bounding box center [1066, 151] width 144 height 20
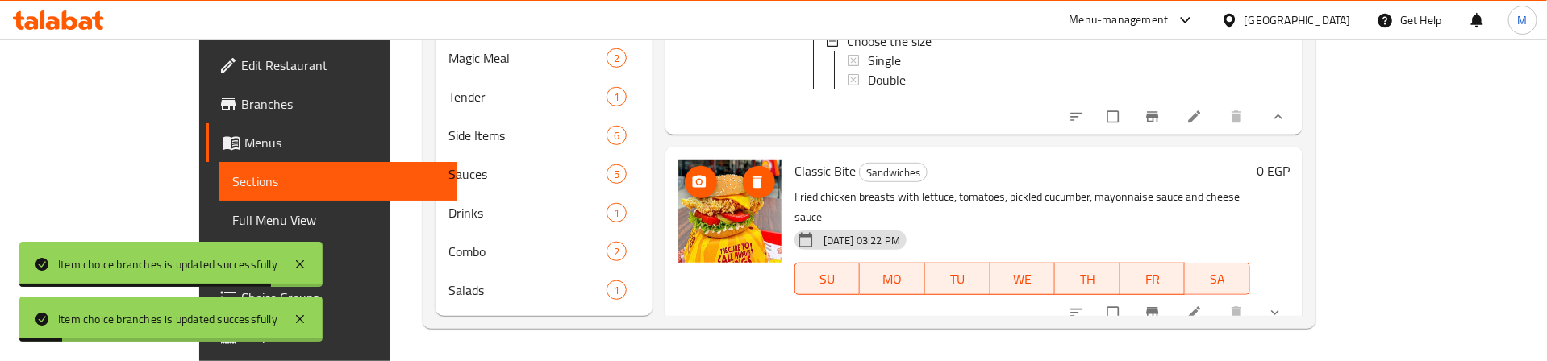
scroll to position [1944, 0]
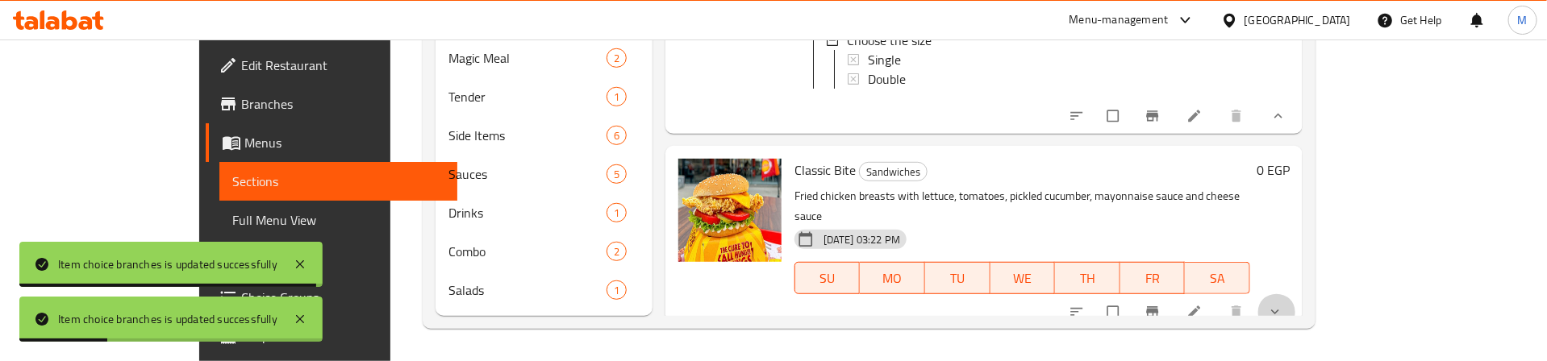
click at [1296, 294] on button "show more" at bounding box center [1276, 311] width 39 height 35
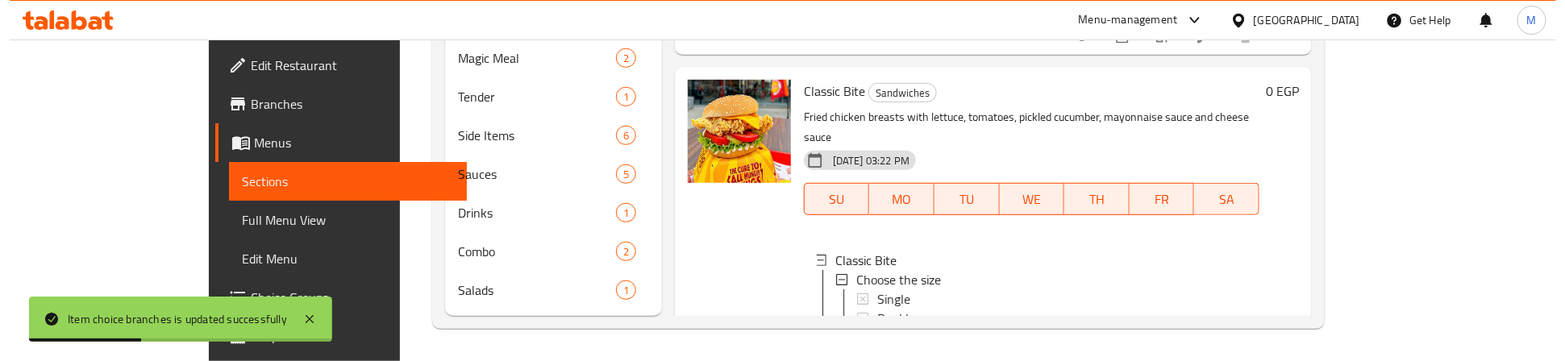
scroll to position [2065, 0]
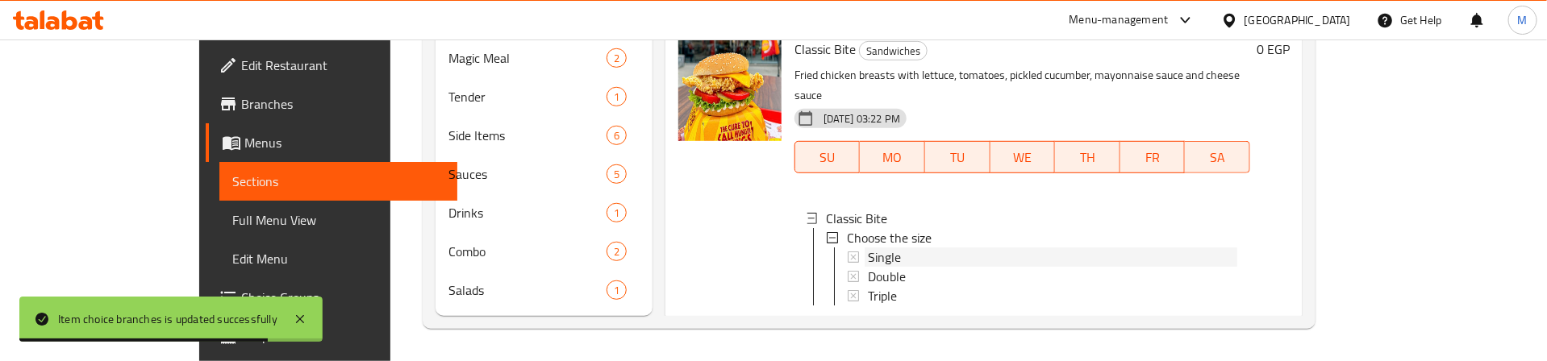
click at [868, 248] on span "Single" at bounding box center [884, 257] width 33 height 19
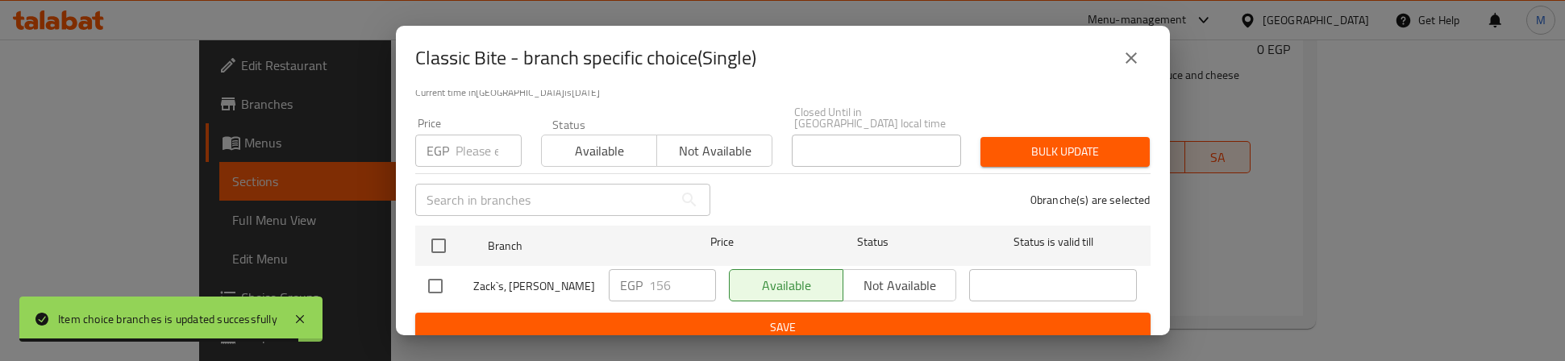
scroll to position [129, 0]
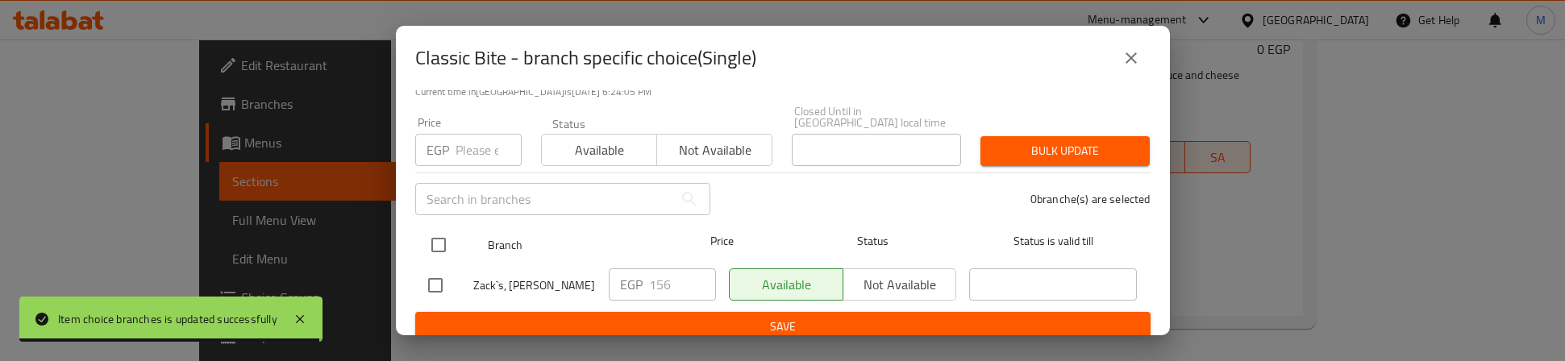
click at [448, 228] on input "checkbox" at bounding box center [439, 245] width 34 height 34
checkbox input "true"
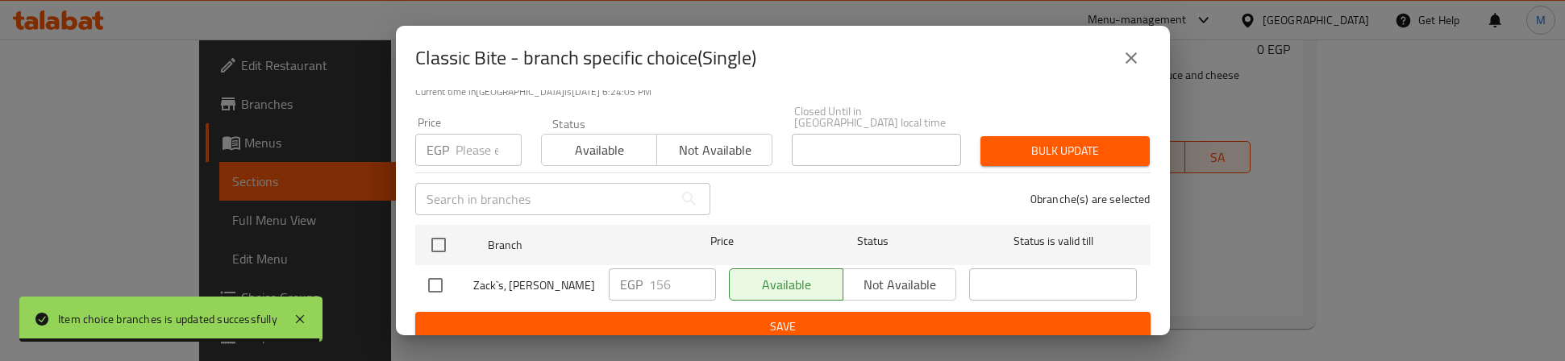
checkbox input "true"
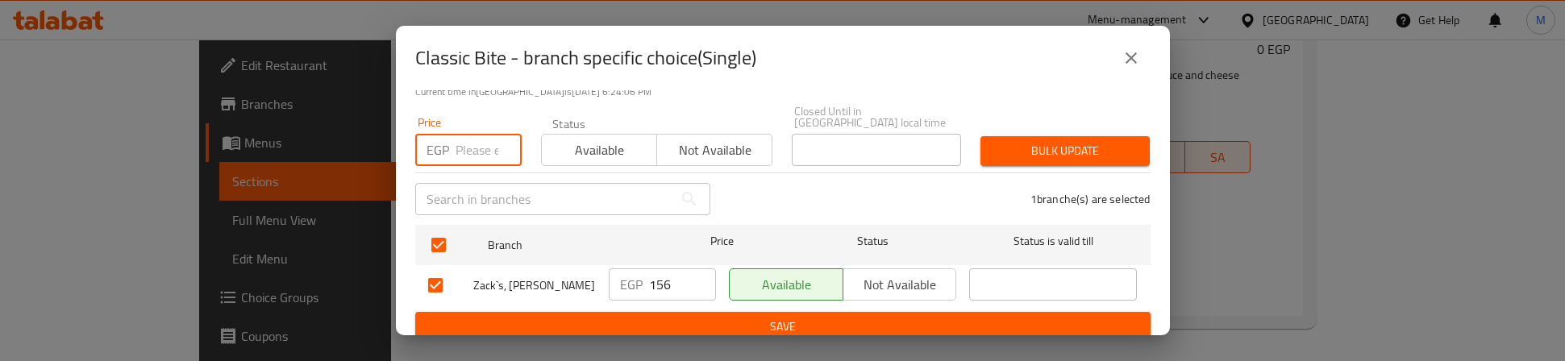
click at [463, 134] on input "number" at bounding box center [489, 150] width 66 height 32
type input "160"
click at [1024, 141] on span "Bulk update" at bounding box center [1066, 151] width 144 height 20
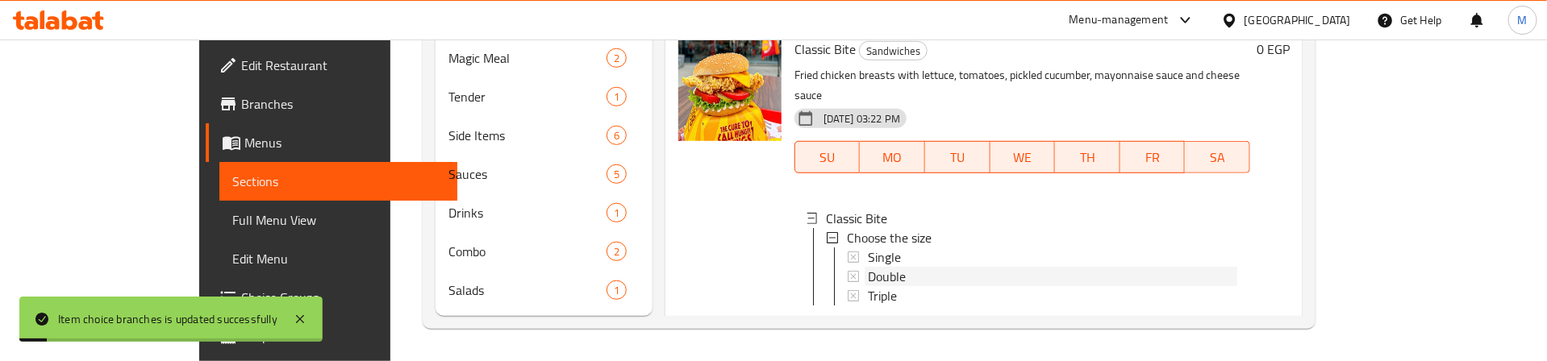
click at [868, 267] on span "Double" at bounding box center [887, 276] width 38 height 19
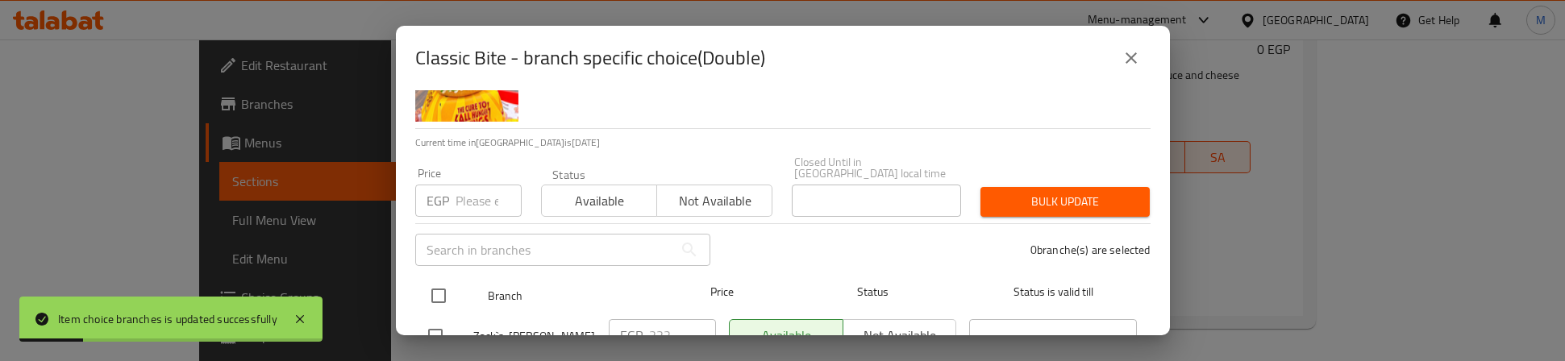
scroll to position [121, 0]
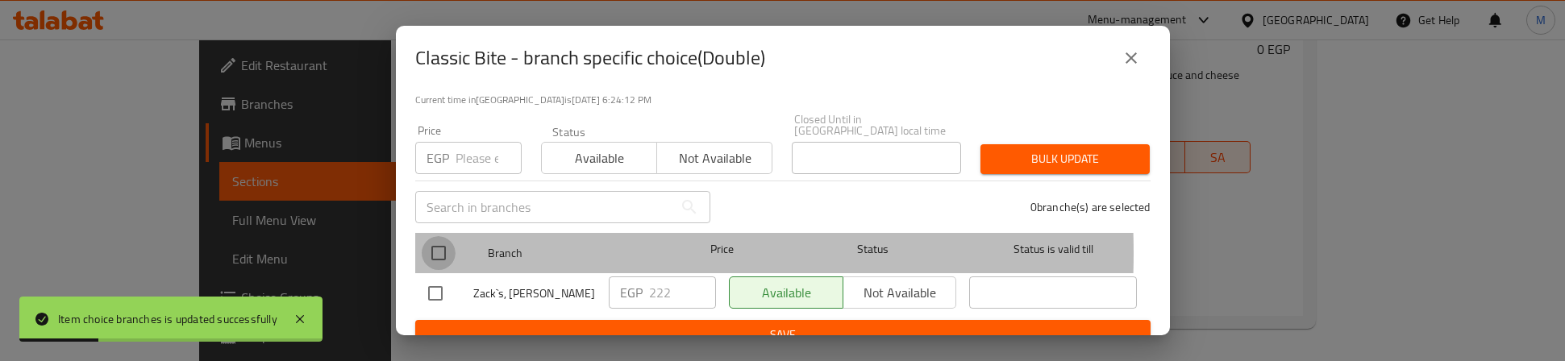
drag, startPoint x: 441, startPoint y: 242, endPoint x: 443, endPoint y: 218, distance: 24.2
click at [441, 238] on input "checkbox" at bounding box center [439, 253] width 34 height 34
checkbox input "true"
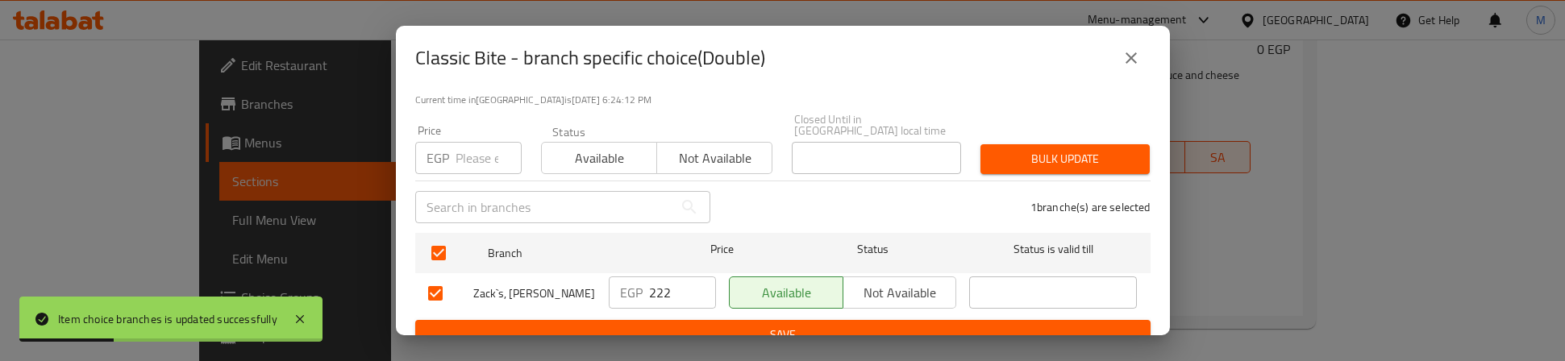
click at [467, 148] on input "number" at bounding box center [489, 158] width 66 height 32
type input "260"
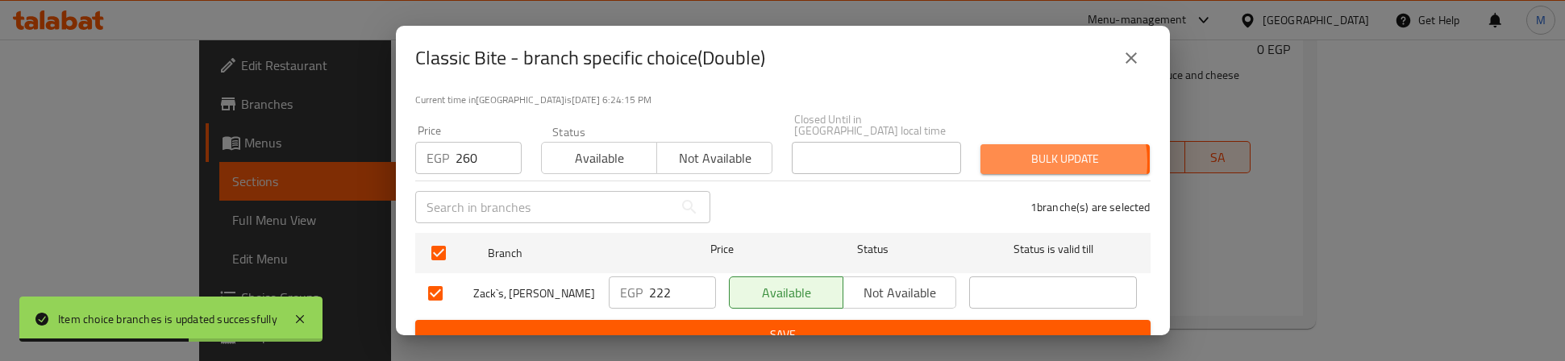
click at [1024, 151] on span "Bulk update" at bounding box center [1066, 159] width 144 height 20
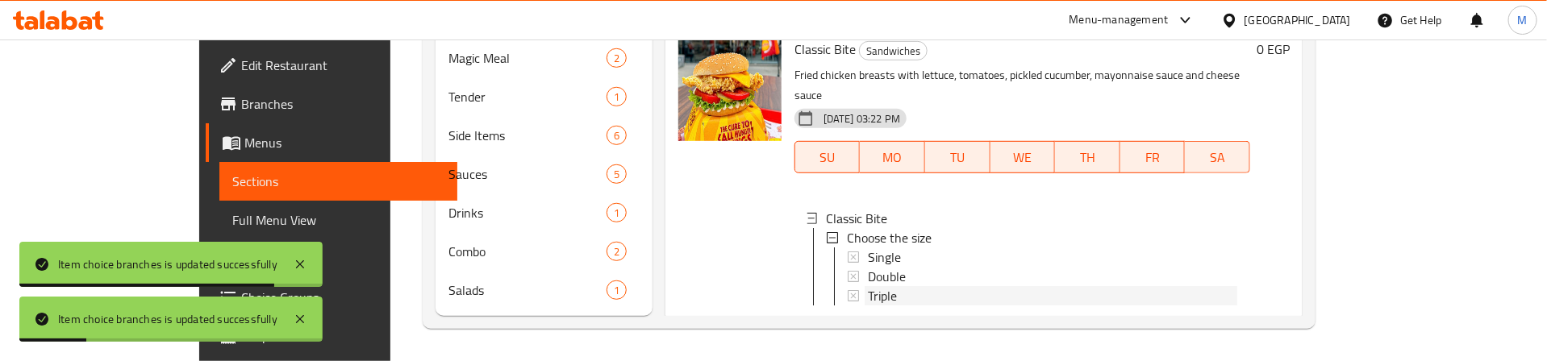
click at [868, 286] on span "Triple" at bounding box center [882, 295] width 29 height 19
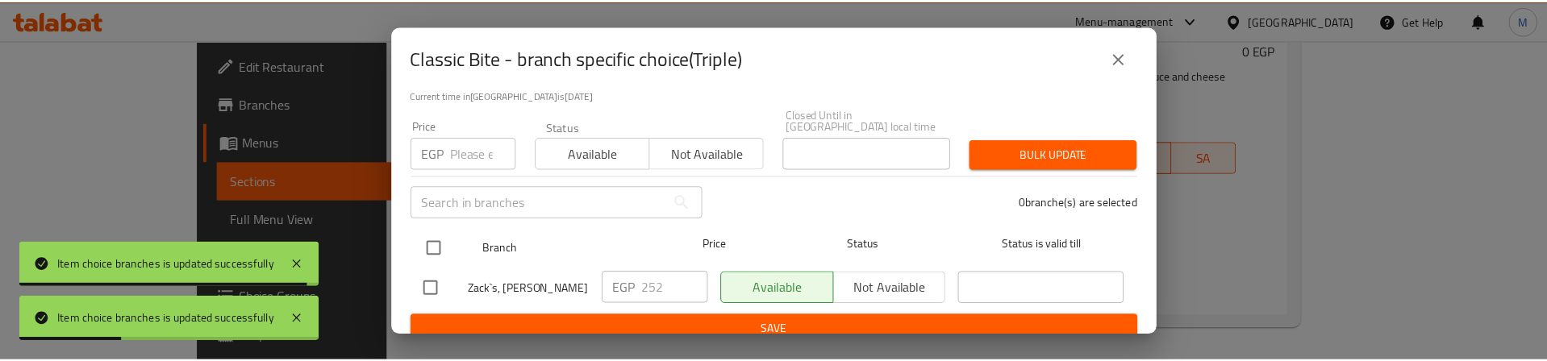
scroll to position [129, 0]
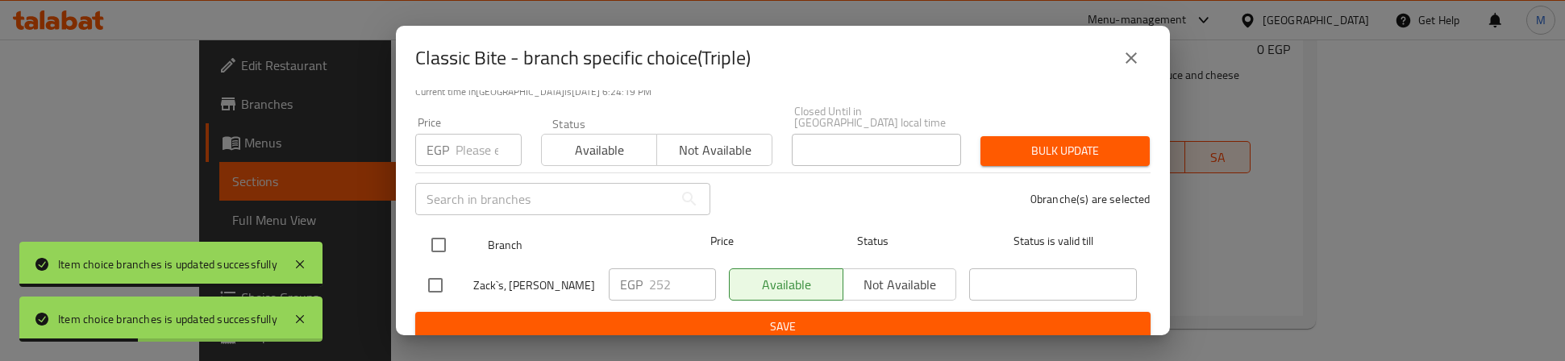
drag, startPoint x: 438, startPoint y: 233, endPoint x: 446, endPoint y: 213, distance: 21.7
click at [445, 228] on input "checkbox" at bounding box center [439, 245] width 34 height 34
checkbox input "true"
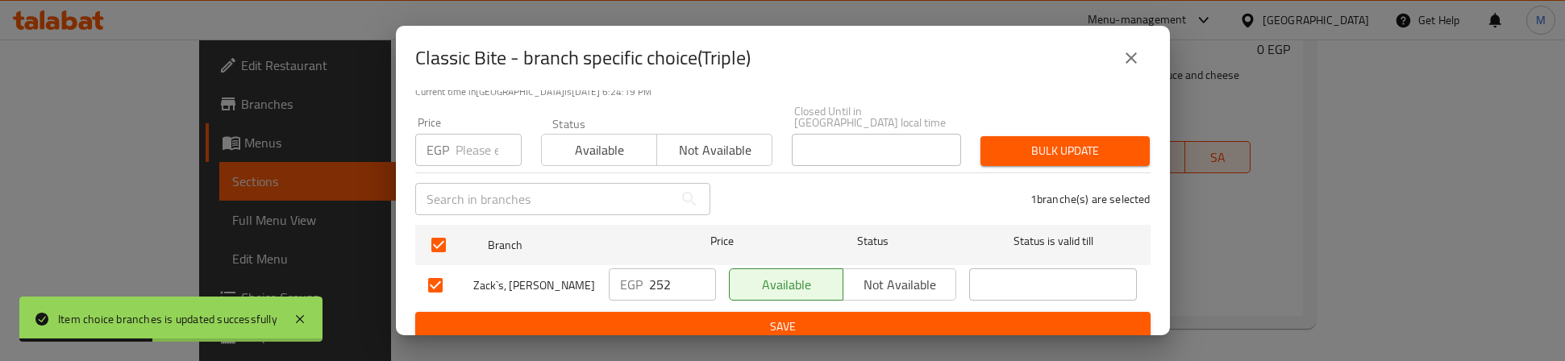
click at [462, 136] on input "number" at bounding box center [489, 150] width 66 height 32
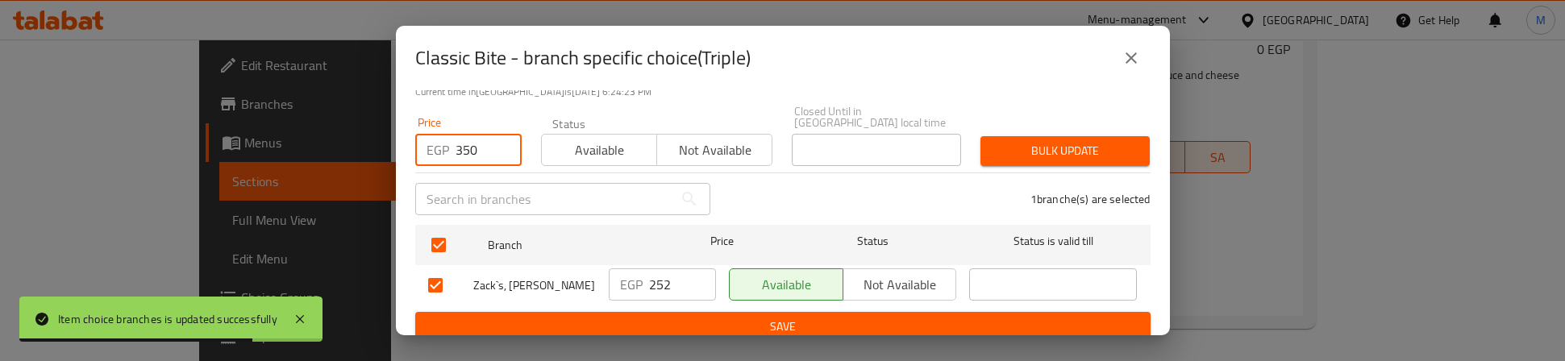
type input "350"
click at [1056, 141] on span "Bulk update" at bounding box center [1066, 151] width 144 height 20
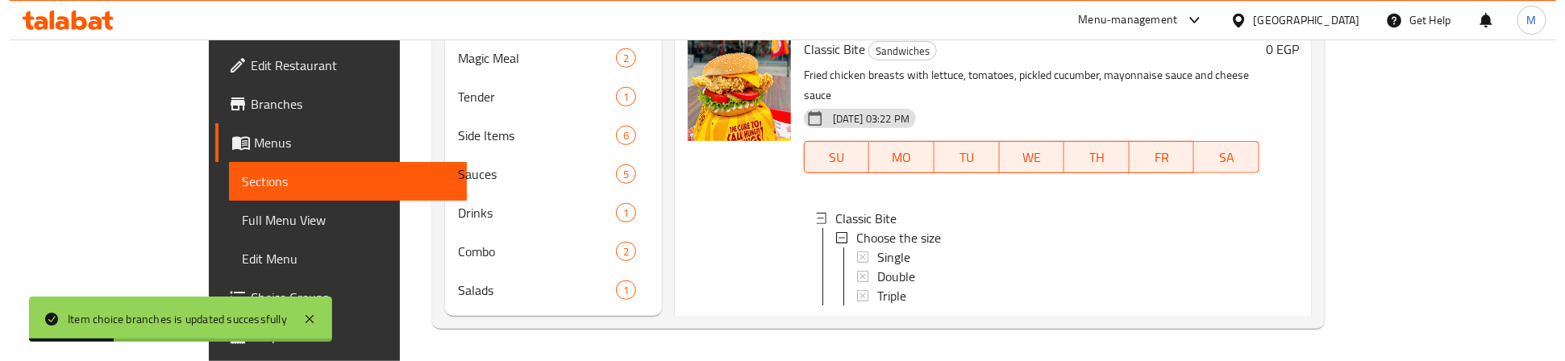
scroll to position [2103, 0]
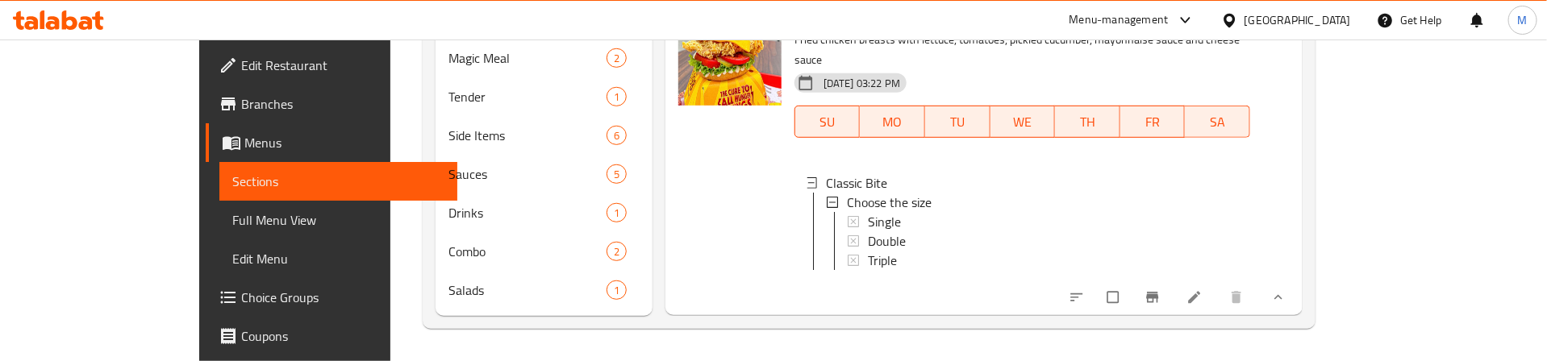
click at [707, 177] on div at bounding box center [730, 152] width 116 height 313
click at [868, 251] on span "Triple" at bounding box center [882, 260] width 29 height 19
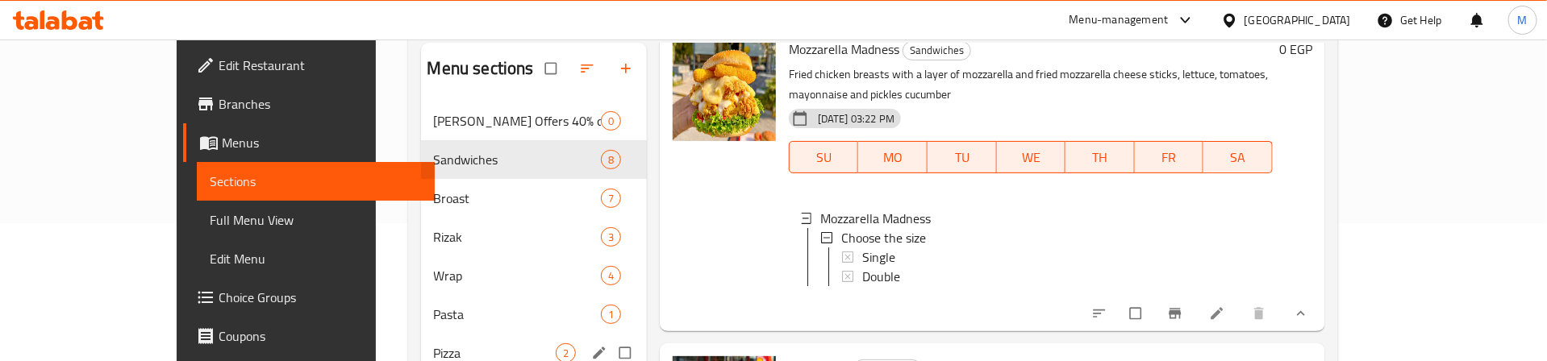
scroll to position [109, 0]
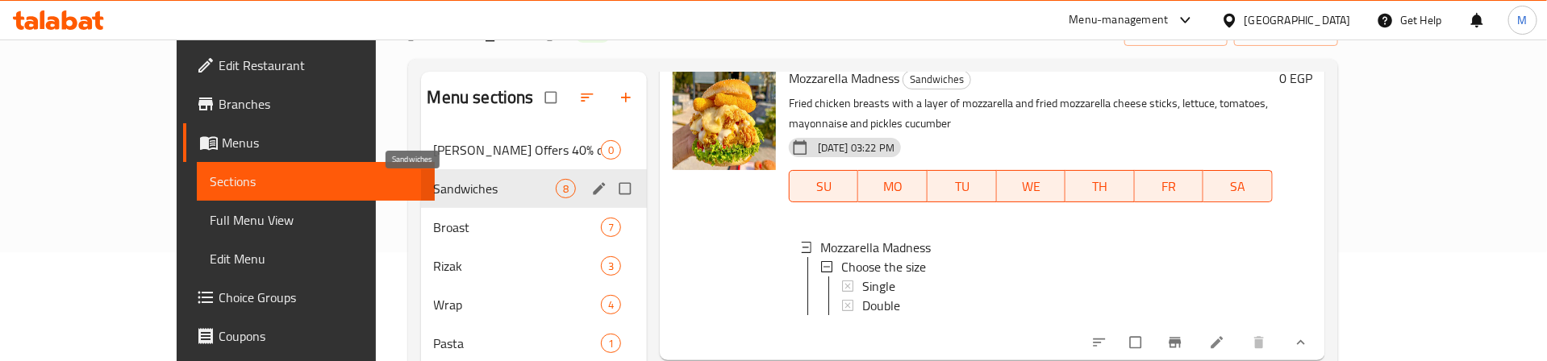
click at [440, 192] on span "Sandwiches" at bounding box center [495, 188] width 122 height 19
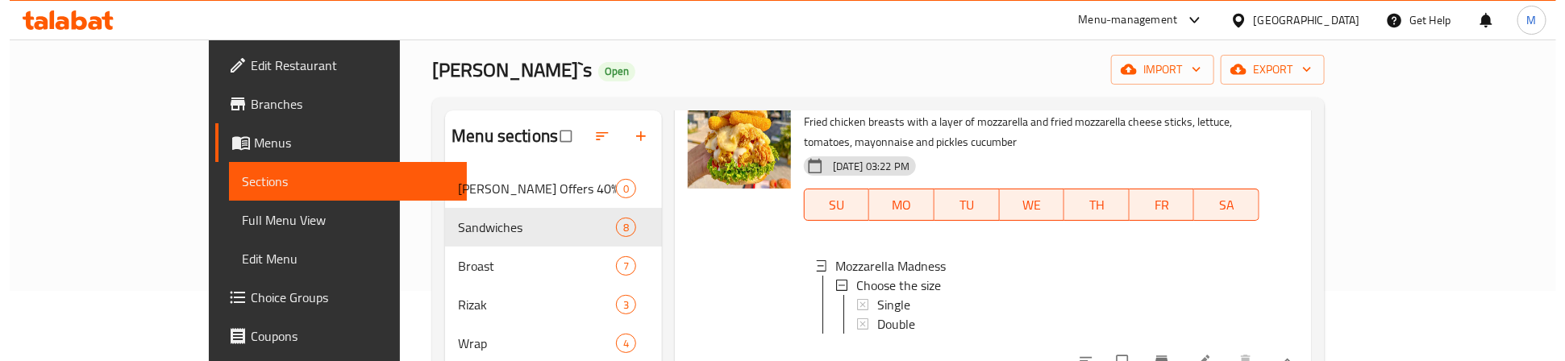
scroll to position [0, 0]
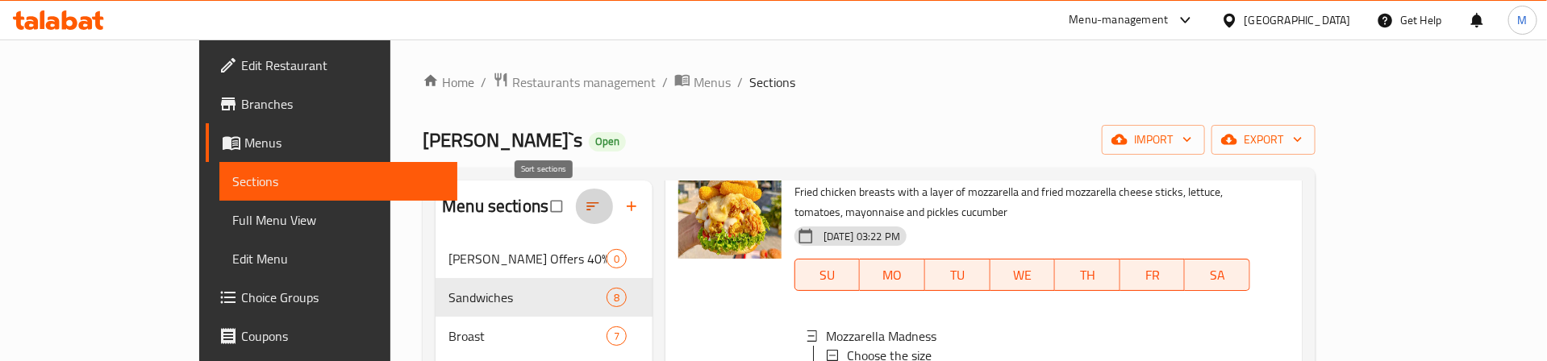
click at [585, 201] on icon "button" at bounding box center [593, 206] width 16 height 16
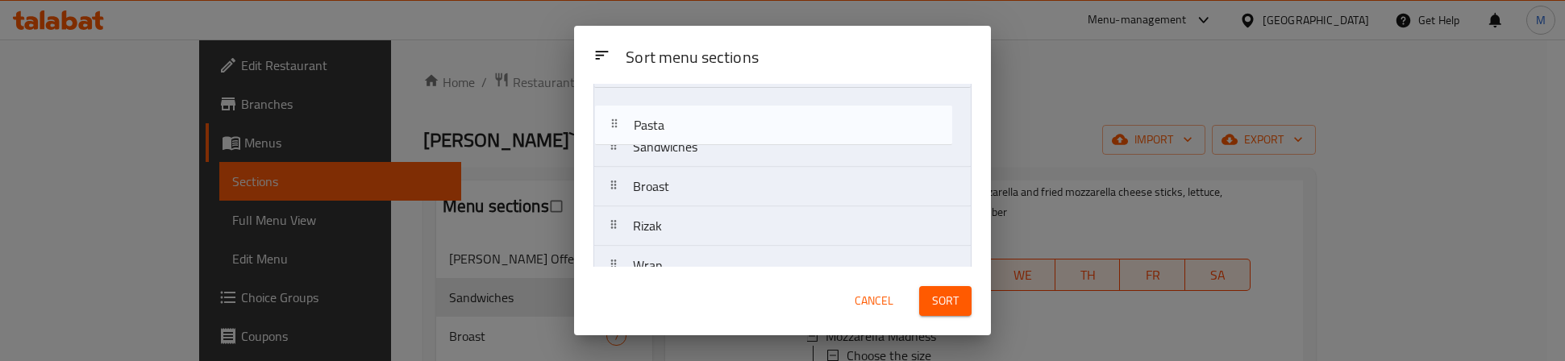
scroll to position [73, 0]
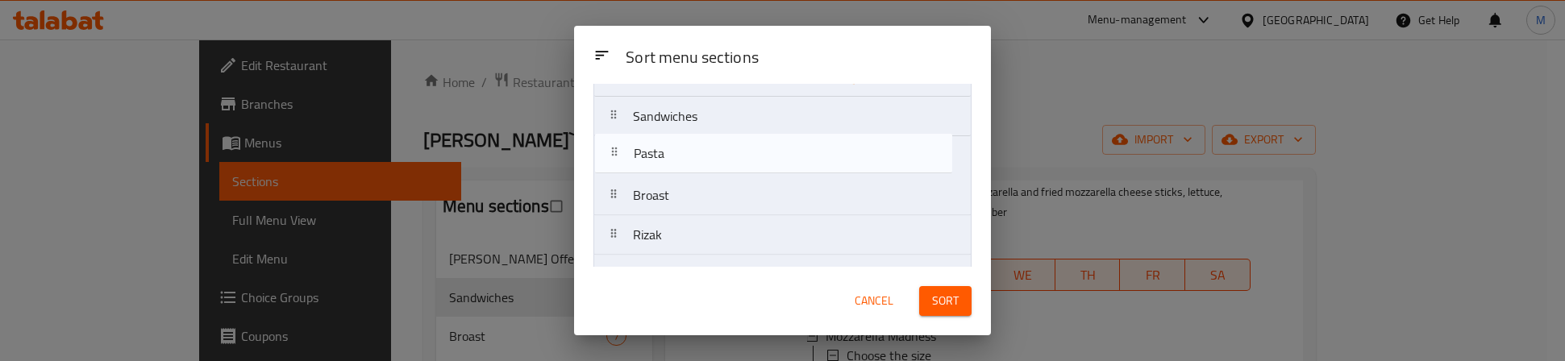
drag, startPoint x: 668, startPoint y: 228, endPoint x: 668, endPoint y: 151, distance: 77.4
click at [668, 151] on nav "Zack’s Offers 40% discount ❤️‍🔥 Sandwiches Broast Rizak Wrap Pasta Pizza Magic …" at bounding box center [783, 333] width 378 height 555
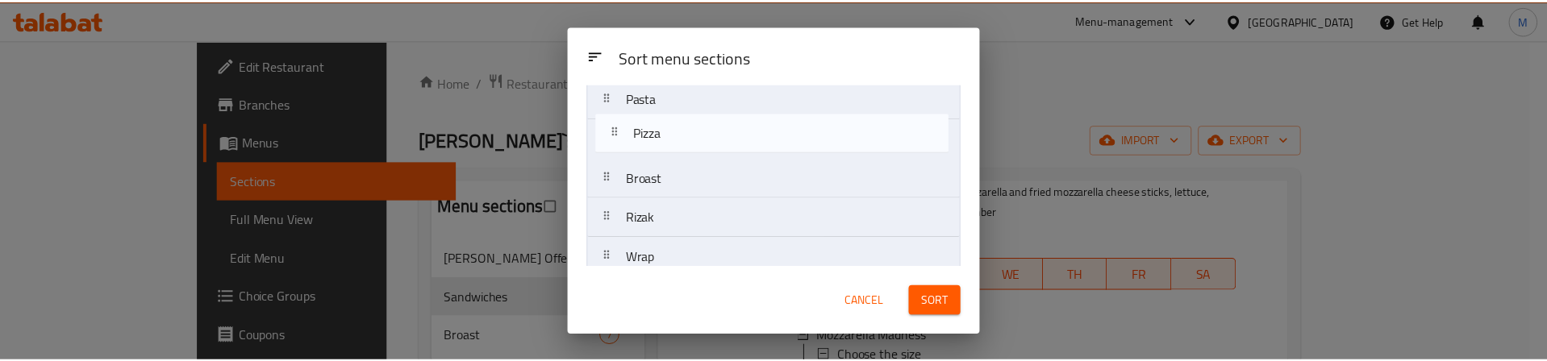
scroll to position [127, 0]
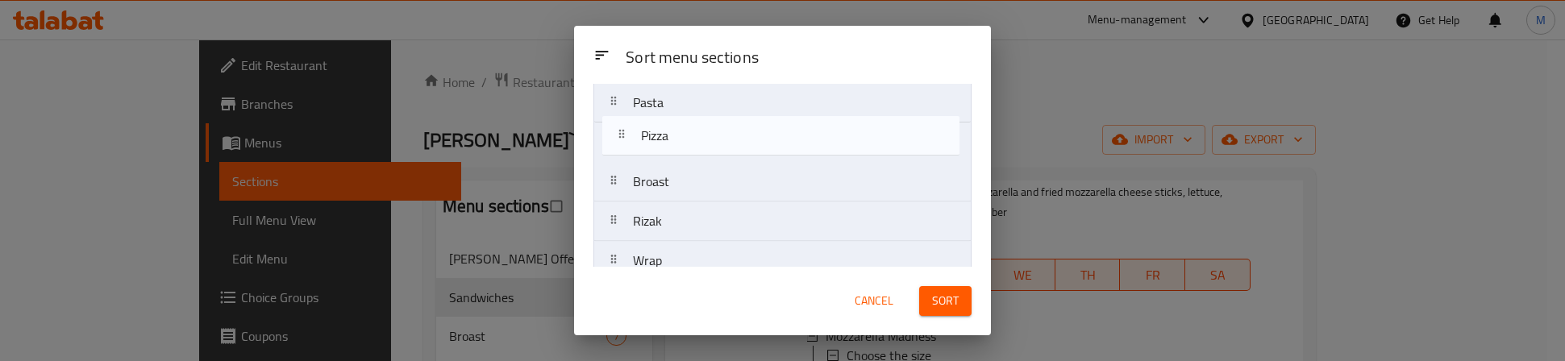
drag, startPoint x: 676, startPoint y: 201, endPoint x: 683, endPoint y: 134, distance: 67.3
click at [683, 134] on nav "Zack’s Offers 40% discount ❤️‍🔥 Sandwiches Pasta Broast Rizak Wrap Pizza Magic …" at bounding box center [783, 280] width 378 height 555
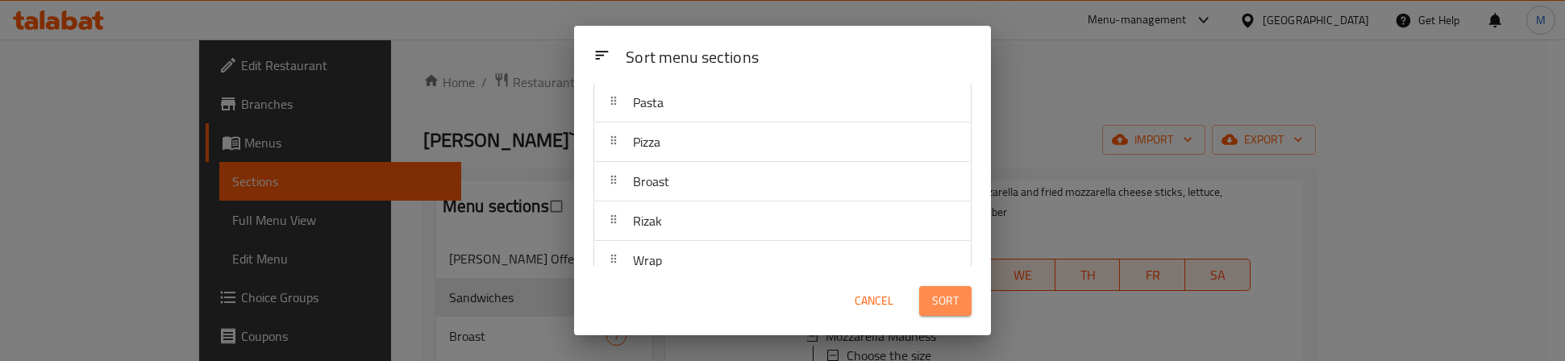
click at [959, 298] on button "Sort" at bounding box center [945, 301] width 52 height 30
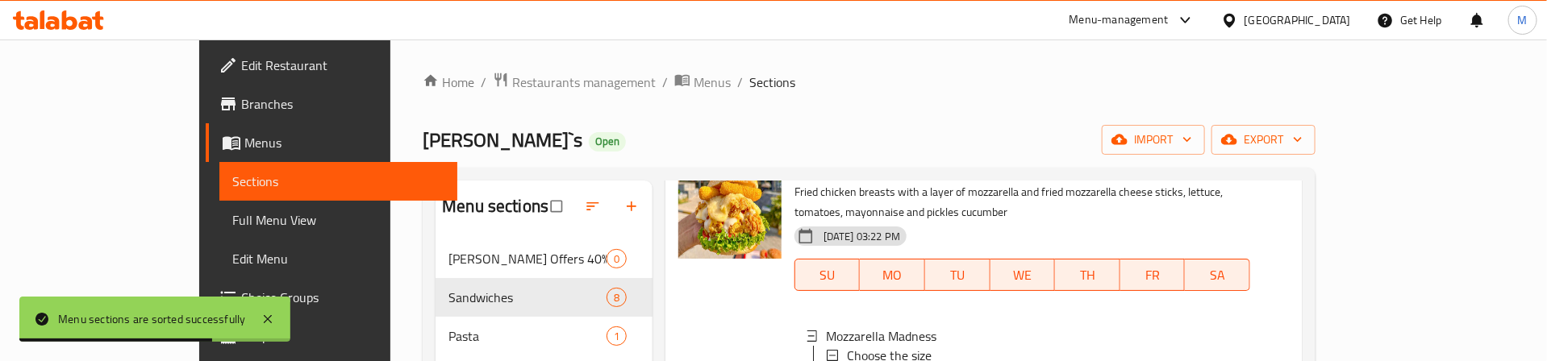
click at [514, 129] on div "[PERSON_NAME]`s Open import export" at bounding box center [869, 140] width 893 height 30
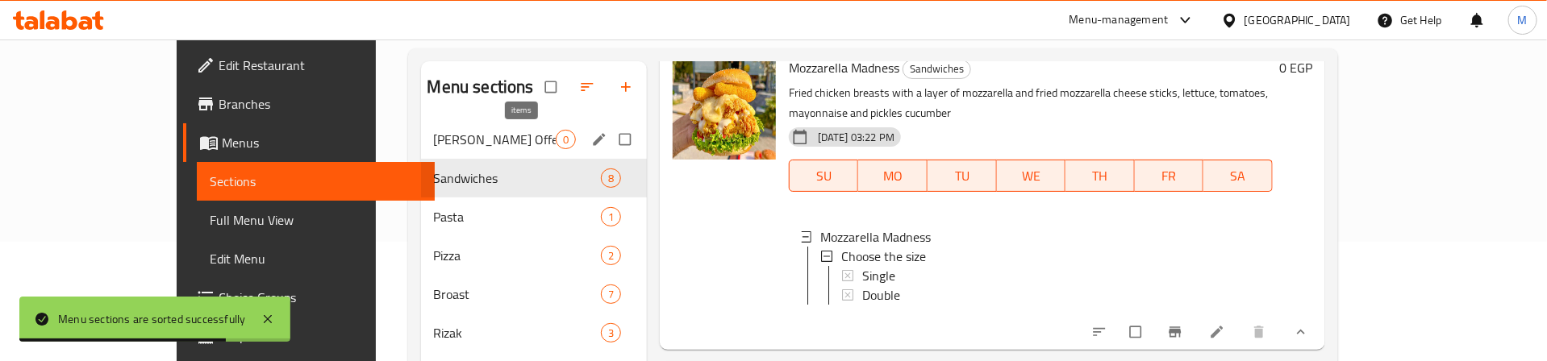
scroll to position [121, 0]
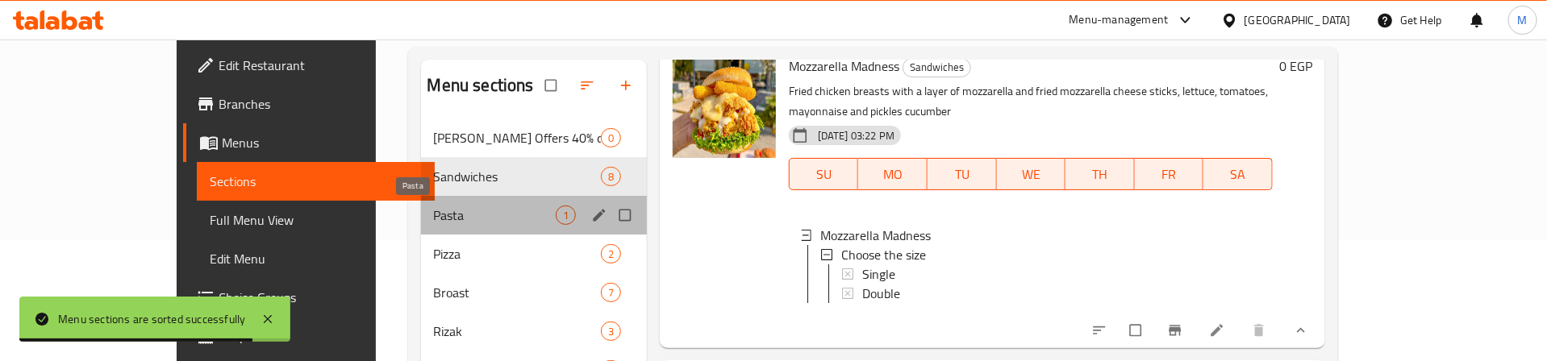
click at [434, 216] on span "Pasta" at bounding box center [495, 215] width 122 height 19
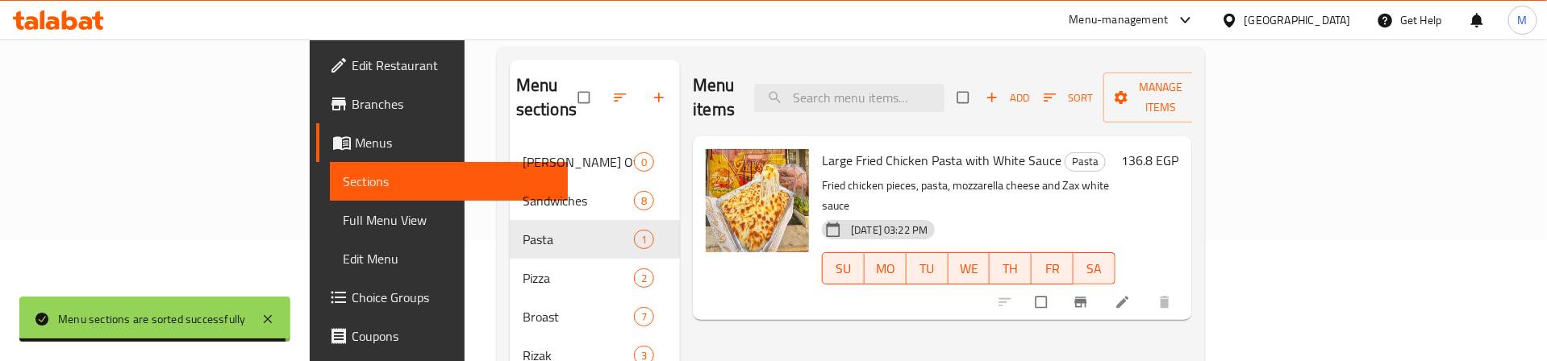
click at [1115, 176] on p "Fried chicken pieces, pasta, mozzarella cheese and Zax white sauce" at bounding box center [969, 196] width 294 height 40
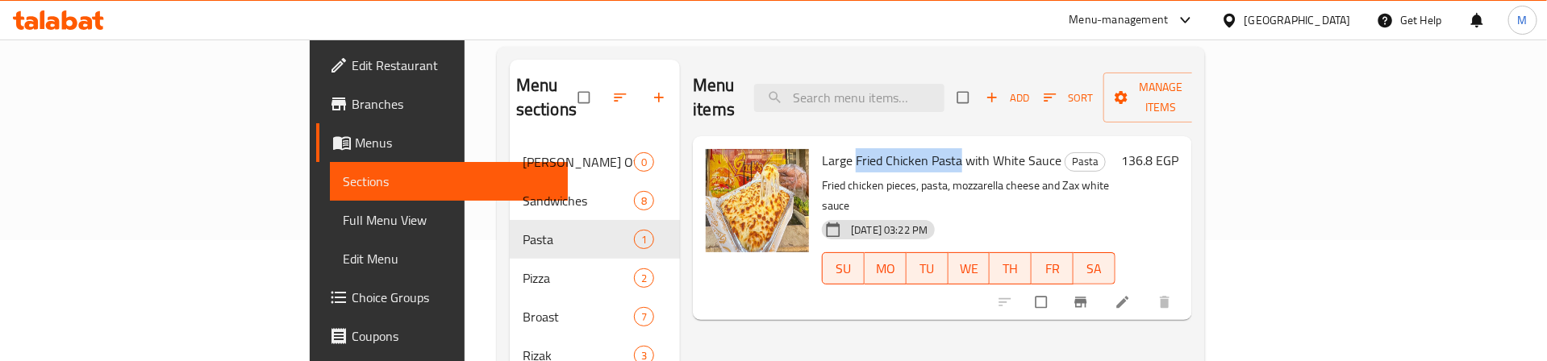
drag, startPoint x: 777, startPoint y: 136, endPoint x: 883, endPoint y: 136, distance: 106.5
click at [883, 148] on span "Large Fried Chicken Pasta with White Sauce" at bounding box center [942, 160] width 240 height 24
copy span "Fried Chicken Pasta"
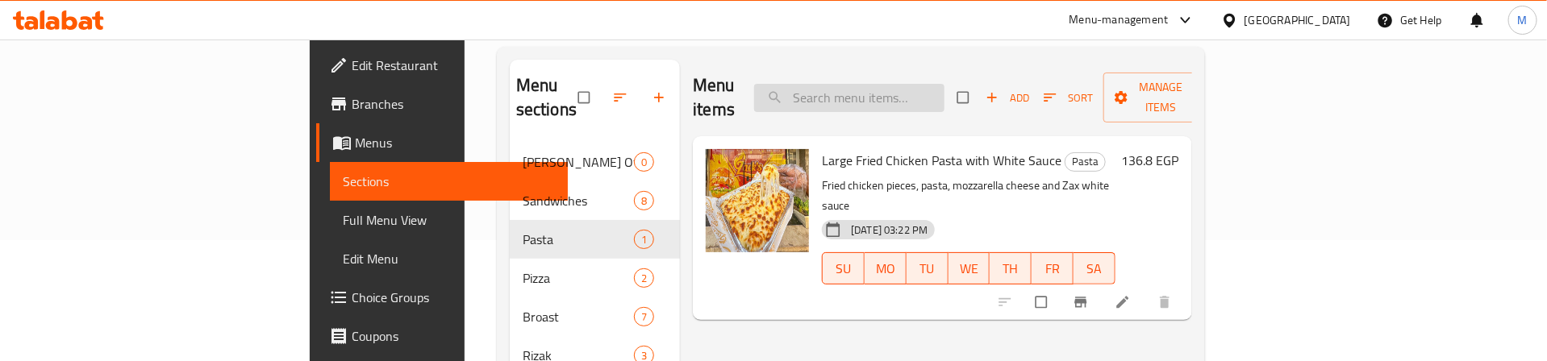
click at [927, 85] on input "search" at bounding box center [849, 98] width 190 height 28
paste input "Fried Chicken Pasta"
type input "Fried Chicken Pasta"
click at [1131, 294] on icon at bounding box center [1123, 302] width 16 height 16
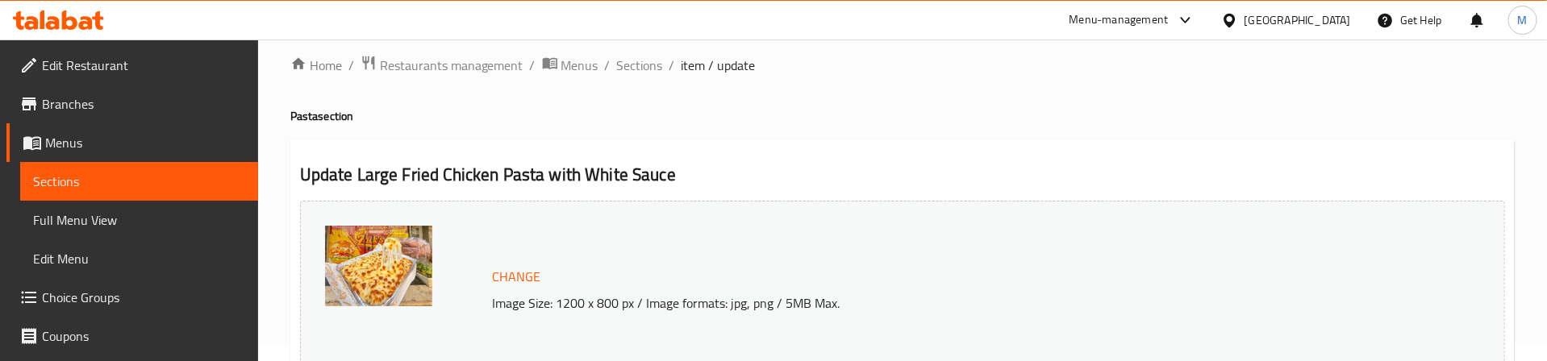
scroll to position [242, 0]
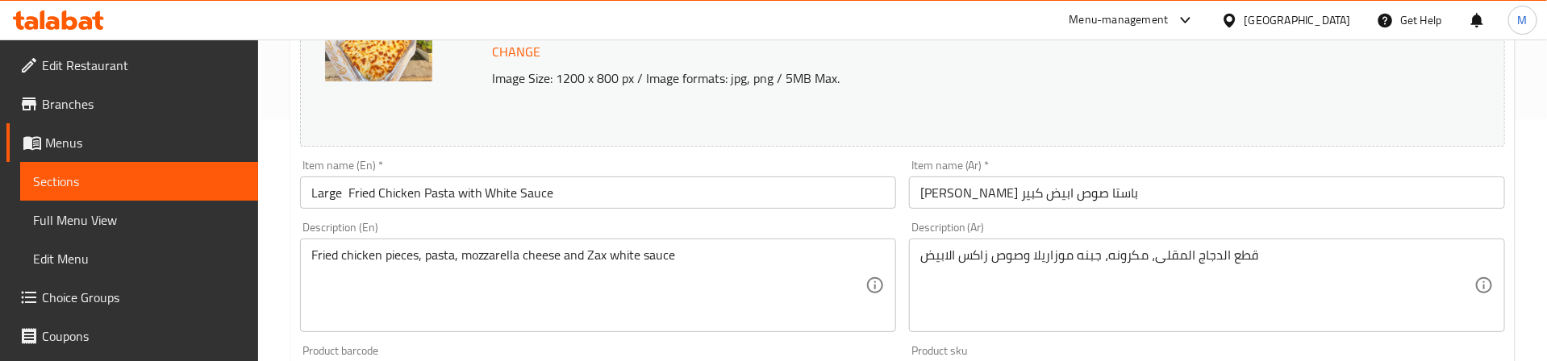
click at [323, 196] on input "Large Fried Chicken Pasta with White Sauce" at bounding box center [598, 193] width 596 height 32
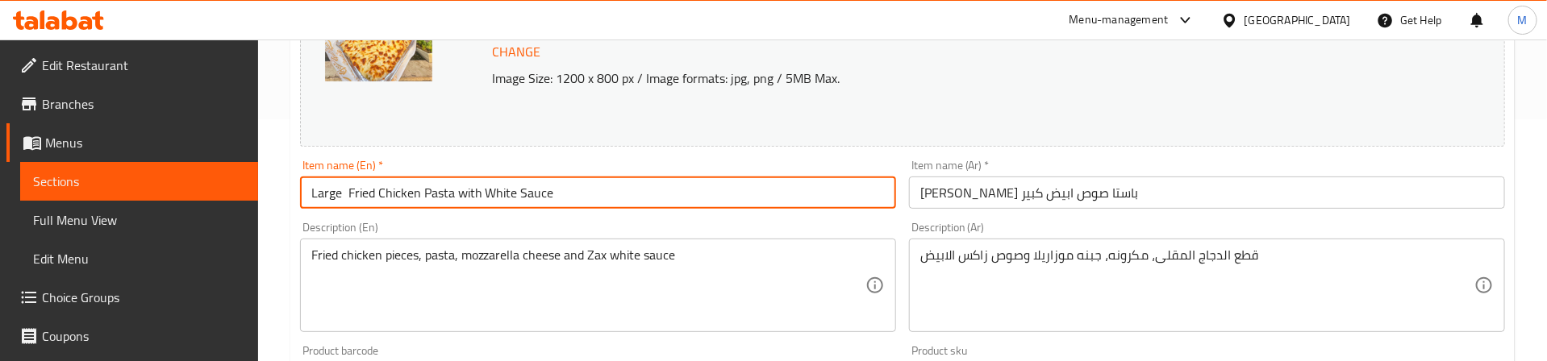
click at [323, 196] on input "Large Fried Chicken Pasta with White Sauce" at bounding box center [598, 193] width 596 height 32
drag, startPoint x: 518, startPoint y: 194, endPoint x: 417, endPoint y: 194, distance: 100.8
click at [417, 194] on input "Fried Chicken Pasta with White Sauce" at bounding box center [598, 193] width 596 height 32
type input "Fried Chicken Pasta"
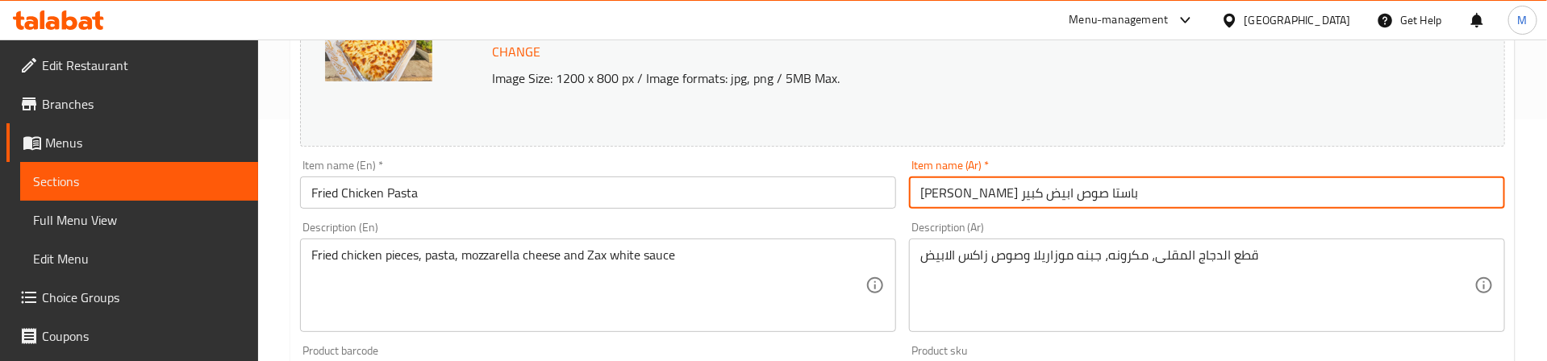
drag, startPoint x: 1002, startPoint y: 194, endPoint x: 895, endPoint y: 194, distance: 107.3
click at [895, 194] on div "Change Image Size: 1200 x 800 px / Image formats: jpg, png / 5MB Max. Item name…" at bounding box center [903, 328] width 1218 height 719
type input "فرايد اتشيكن باستا"
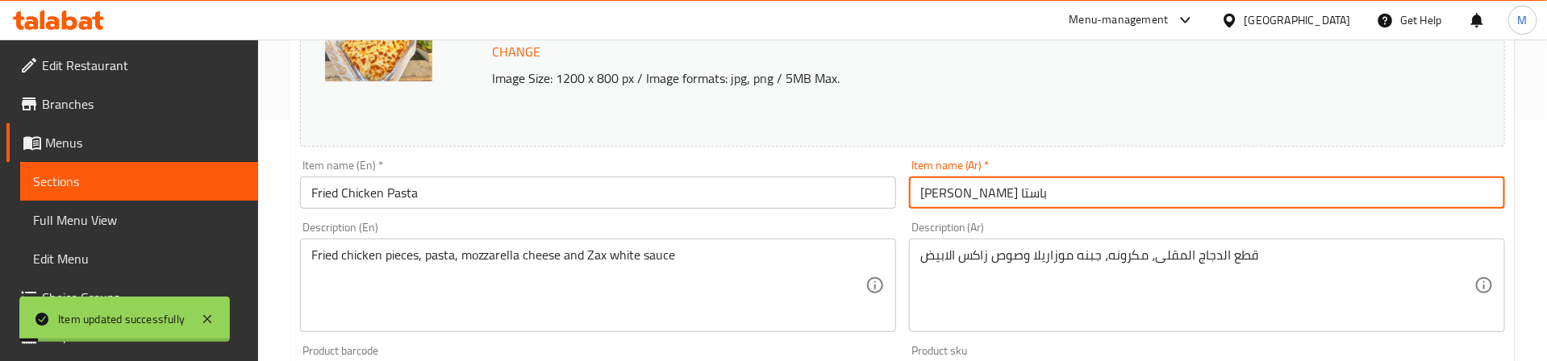
click at [1062, 194] on input "فرايد اتشيكن باستا" at bounding box center [1207, 193] width 596 height 32
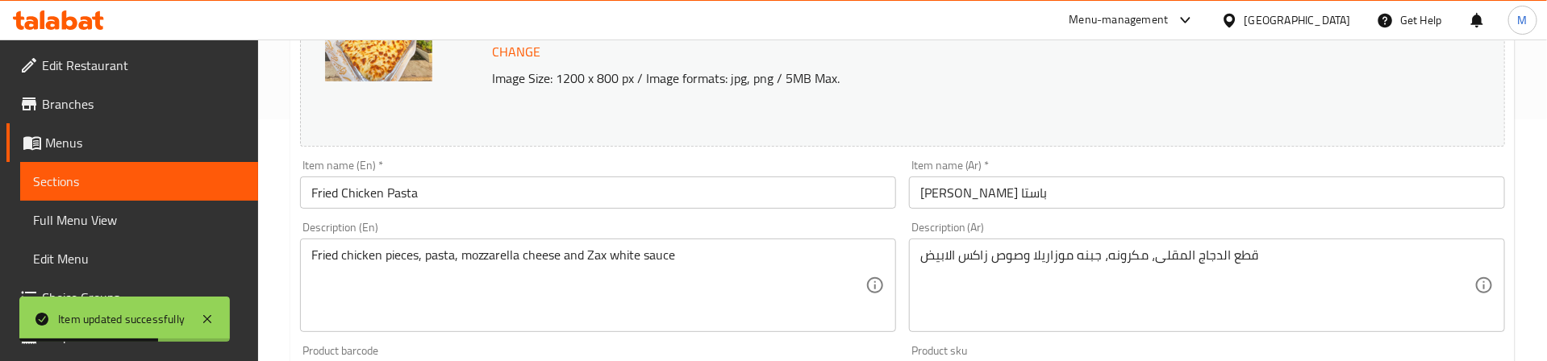
click at [818, 168] on div "Item name (En)   * Fried Chicken Pasta Item name (En) *" at bounding box center [598, 184] width 596 height 49
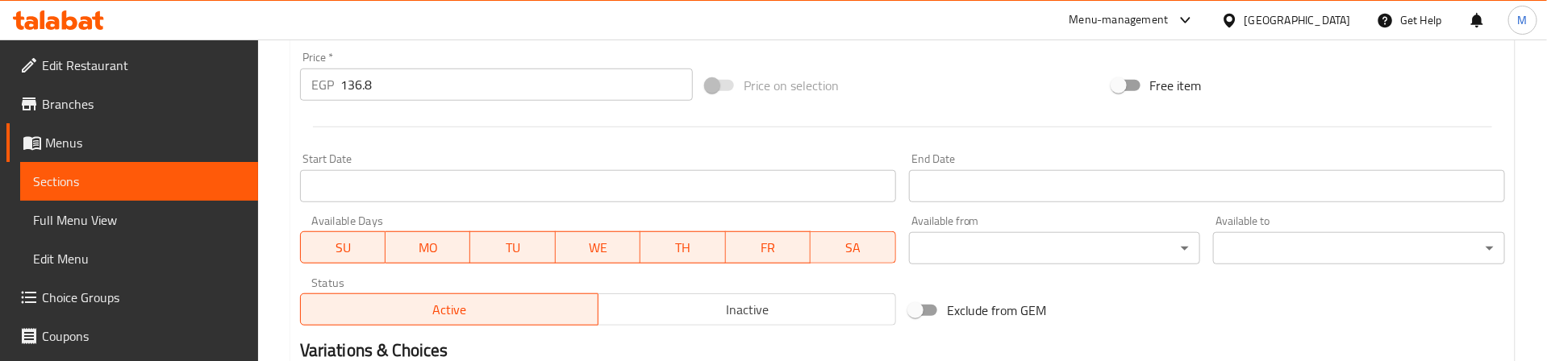
scroll to position [605, 0]
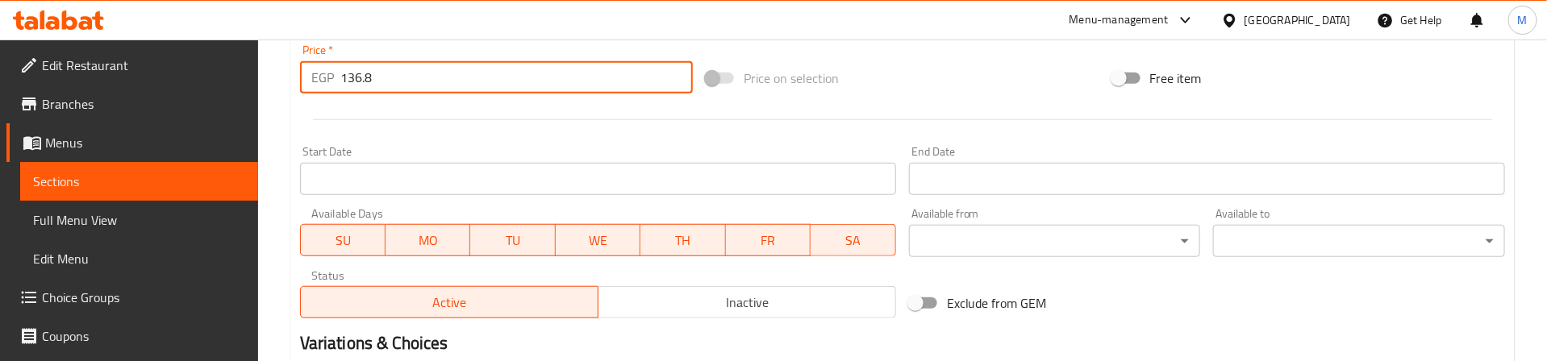
drag, startPoint x: 388, startPoint y: 75, endPoint x: 257, endPoint y: 92, distance: 131.7
type input "0"
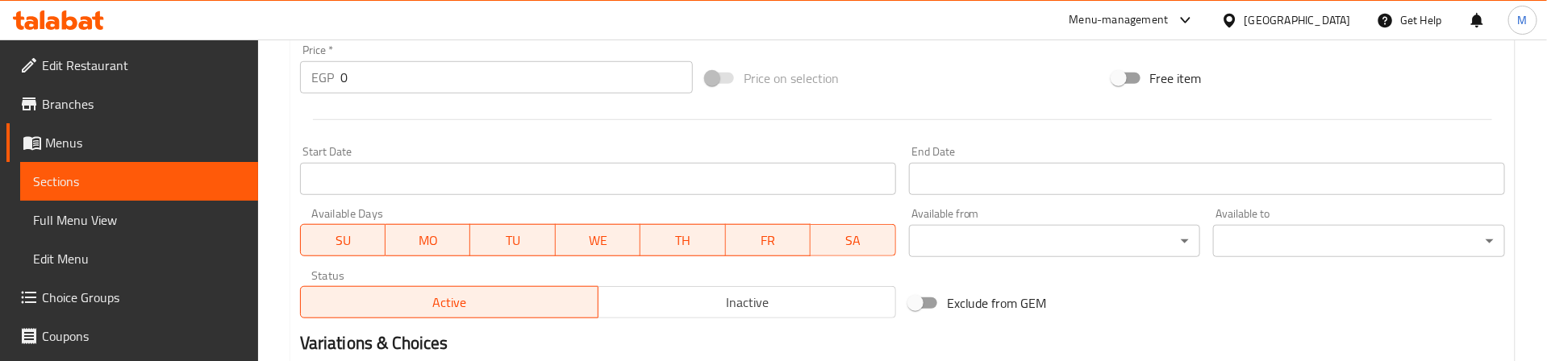
click at [387, 129] on div at bounding box center [903, 120] width 1218 height 40
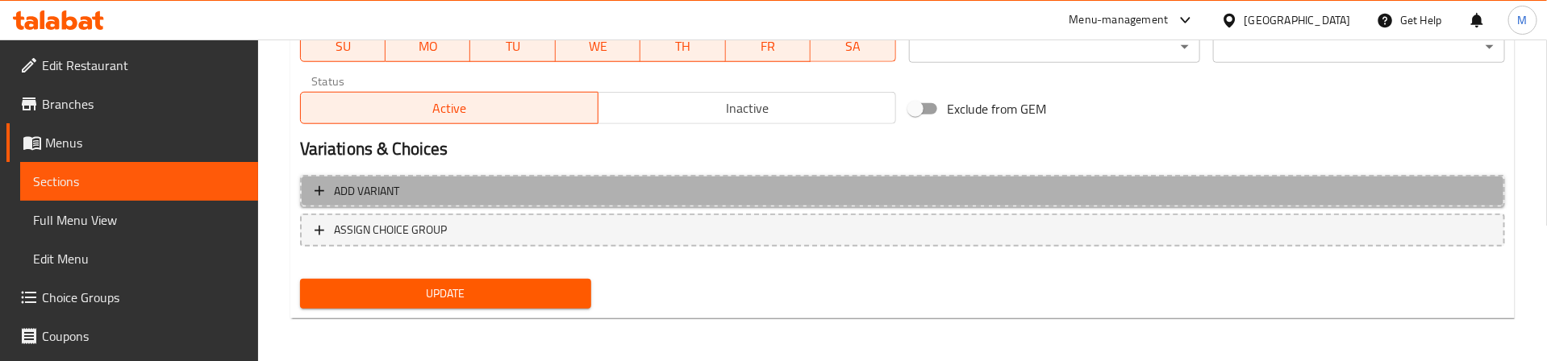
click at [515, 194] on span "Add variant" at bounding box center [903, 191] width 1176 height 20
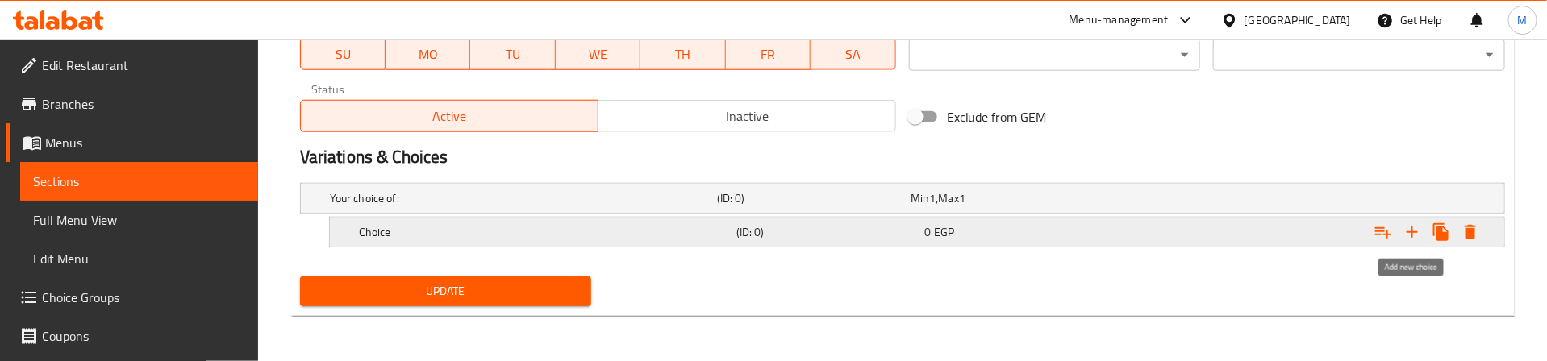
click at [1410, 230] on icon "Expand" at bounding box center [1411, 232] width 19 height 19
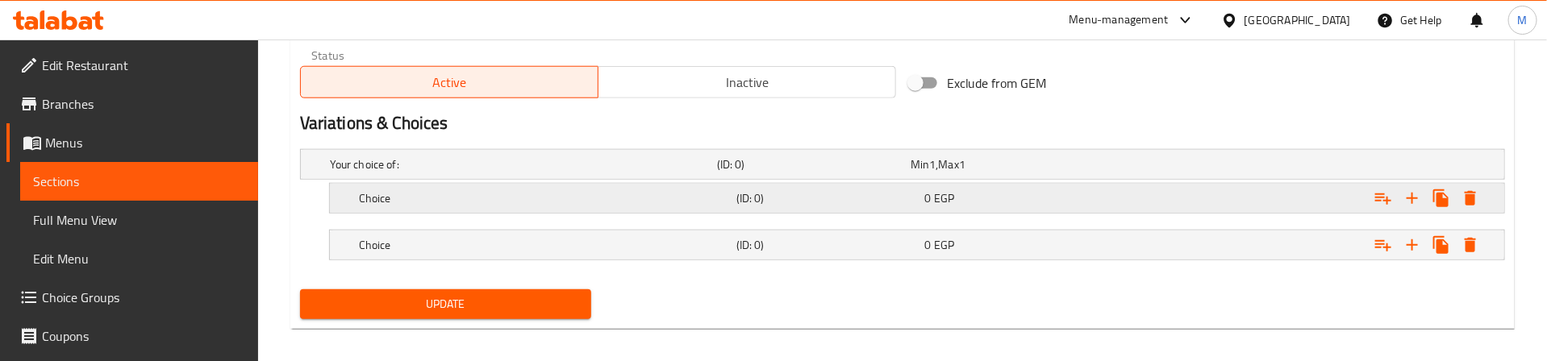
scroll to position [840, 0]
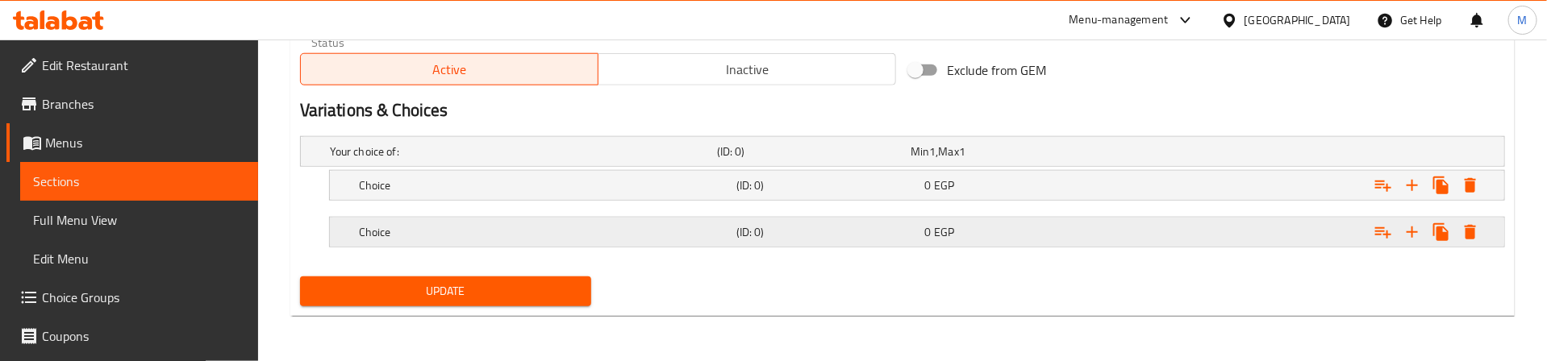
drag, startPoint x: 900, startPoint y: 223, endPoint x: 898, endPoint y: 197, distance: 26.7
click at [898, 224] on h5 "(ID: 0)" at bounding box center [827, 232] width 182 height 16
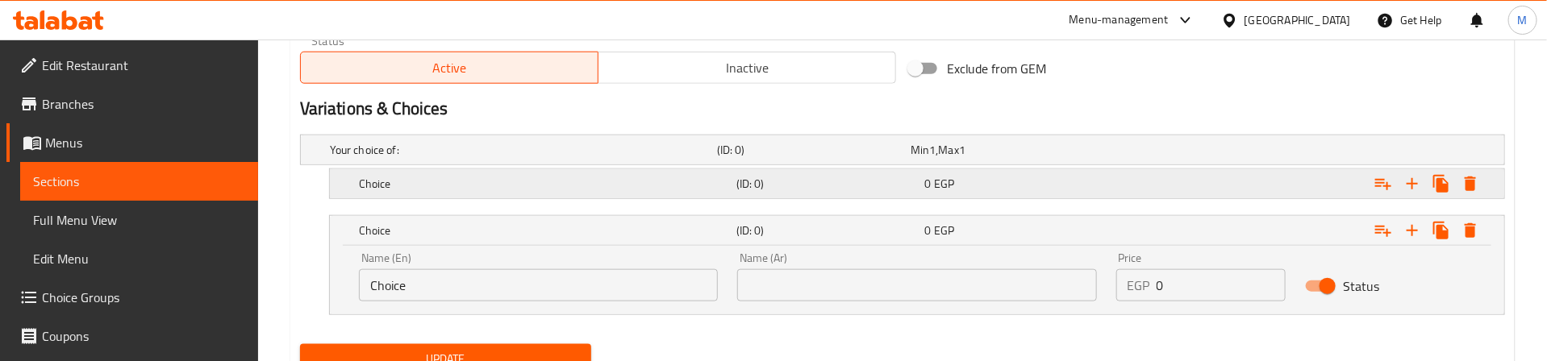
click at [893, 187] on h5 "(ID: 0)" at bounding box center [827, 184] width 182 height 16
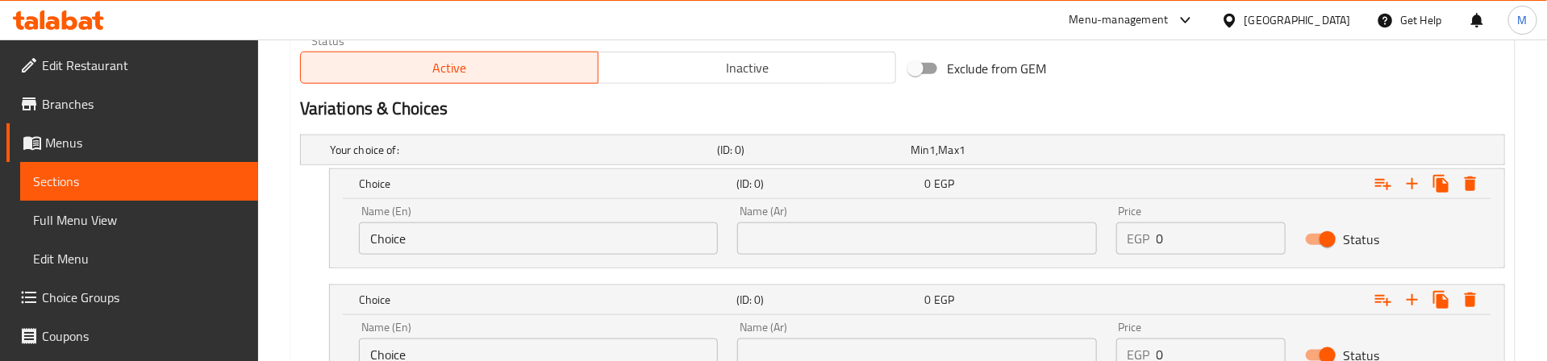
click at [547, 240] on input "Choice" at bounding box center [538, 239] width 359 height 32
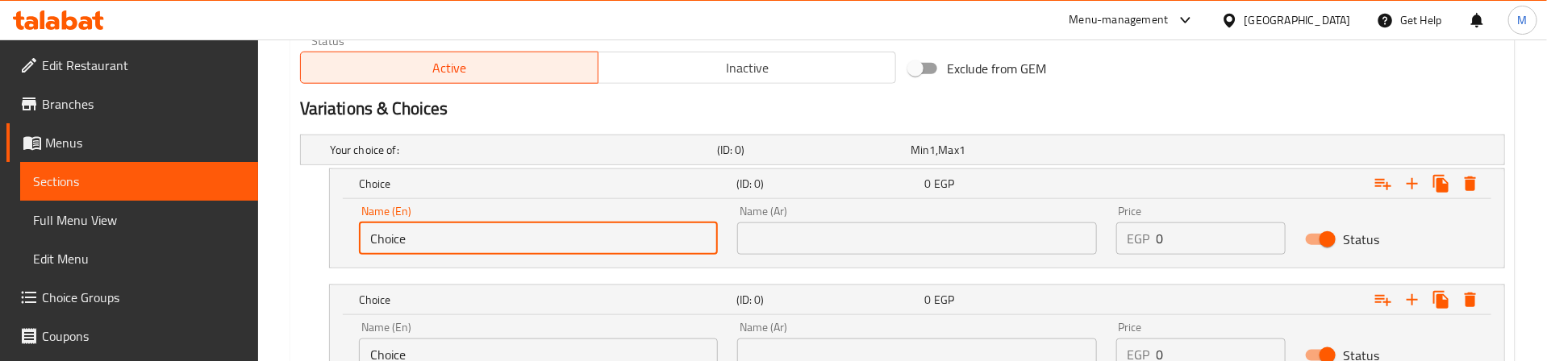
click at [545, 240] on input "Choice" at bounding box center [538, 239] width 359 height 32
drag, startPoint x: 481, startPoint y: 240, endPoint x: 415, endPoint y: 240, distance: 66.9
click at [415, 240] on input "Medium - 200 Gram" at bounding box center [538, 239] width 359 height 32
type input "Medium"
click at [302, 277] on nav at bounding box center [902, 278] width 1205 height 13
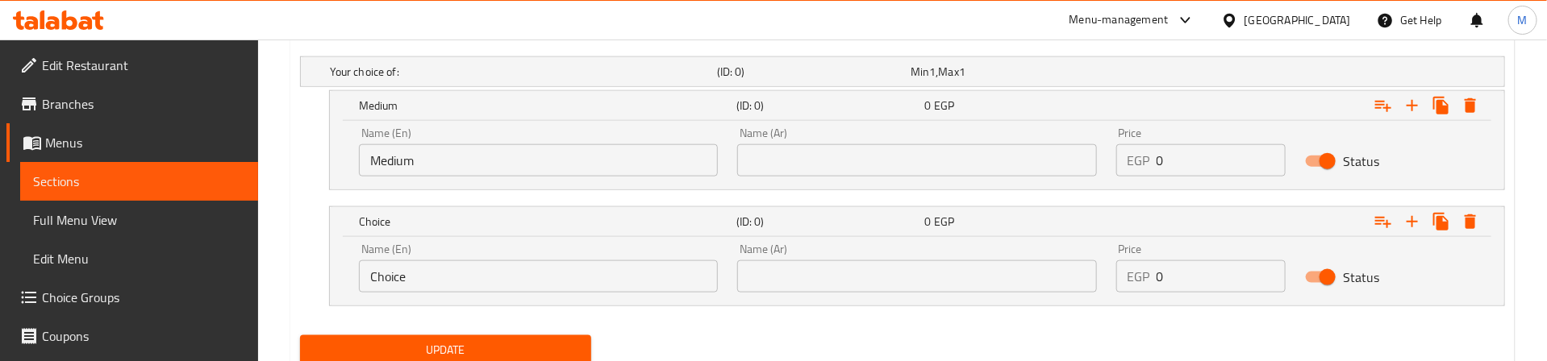
scroll to position [960, 0]
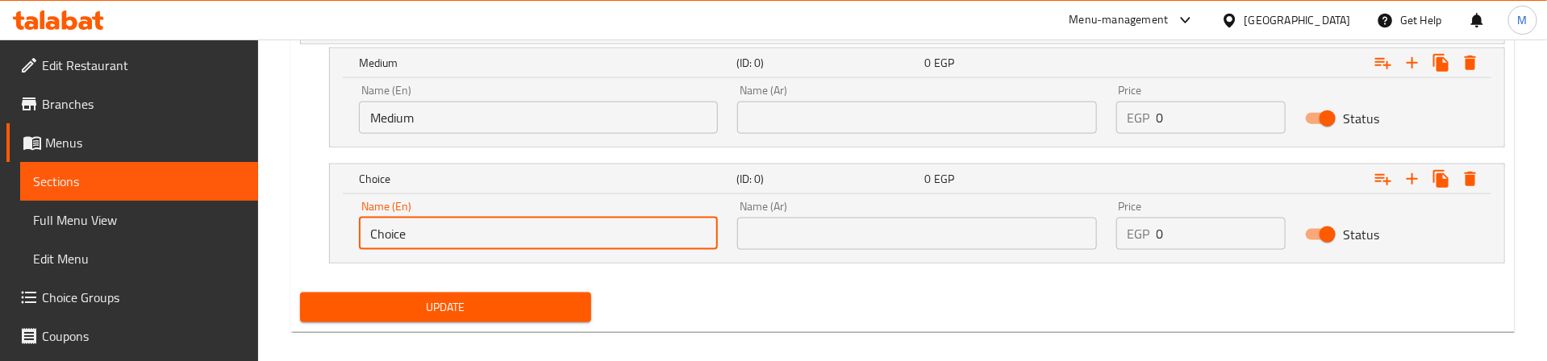
drag, startPoint x: 369, startPoint y: 231, endPoint x: 330, endPoint y: 230, distance: 38.7
click at [330, 230] on div "Name (En) Choice Name (En) Name (Ar) Name (Ar) Price EGP 0 Price Status" at bounding box center [917, 228] width 1174 height 69
type input "Large"
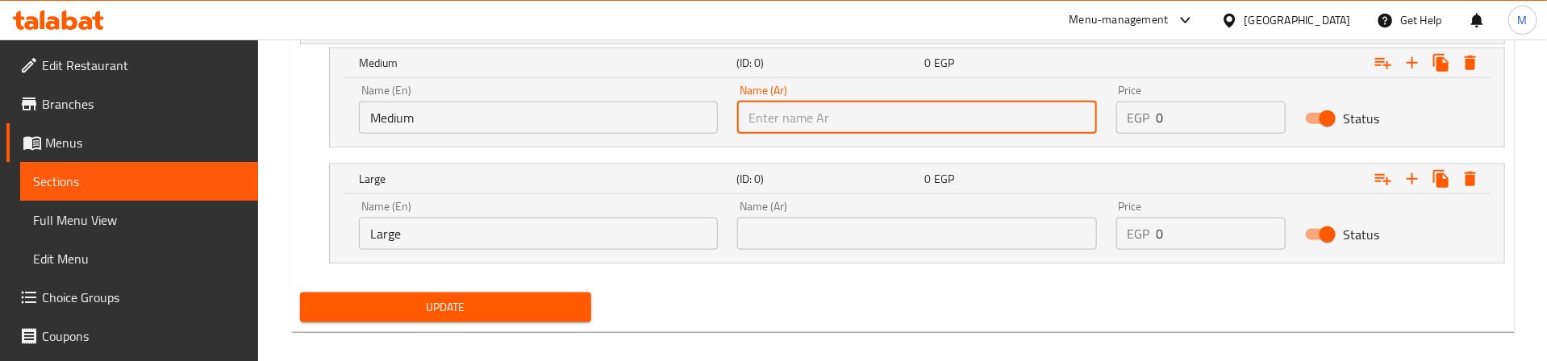
click at [815, 114] on input "text" at bounding box center [916, 118] width 359 height 32
type input "وسط"
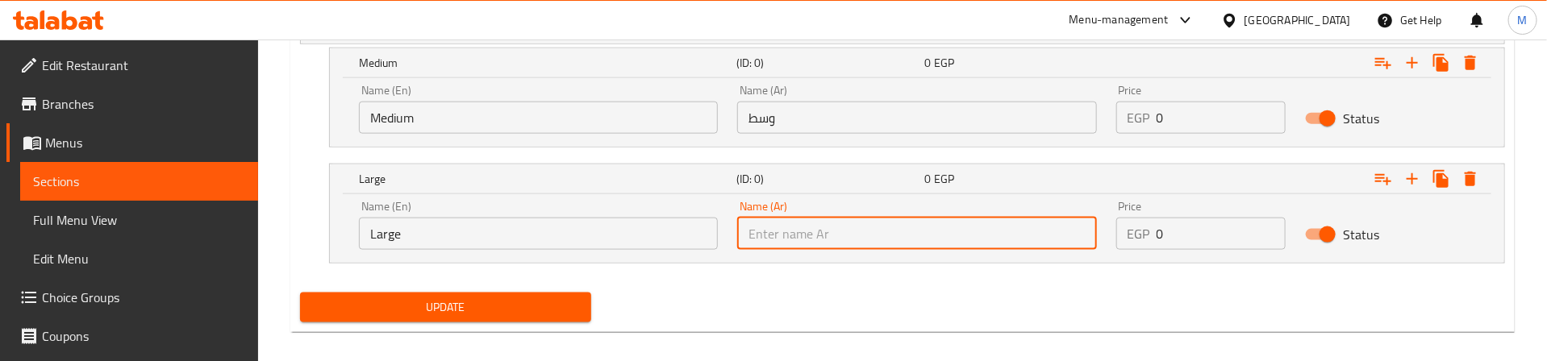
click at [779, 230] on input "text" at bounding box center [916, 234] width 359 height 32
type input "كبير"
drag, startPoint x: 784, startPoint y: 279, endPoint x: 787, endPoint y: 288, distance: 9.4
click at [786, 280] on nav at bounding box center [902, 273] width 1205 height 13
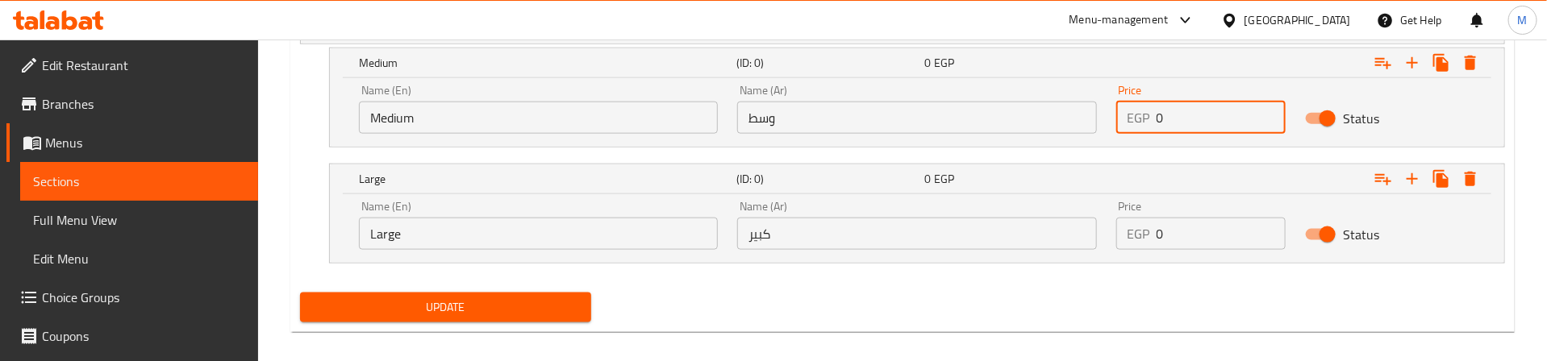
drag, startPoint x: 1172, startPoint y: 119, endPoint x: 1152, endPoint y: 114, distance: 20.0
click at [1152, 114] on div "EGP 0 Price" at bounding box center [1201, 118] width 170 height 32
type input "110"
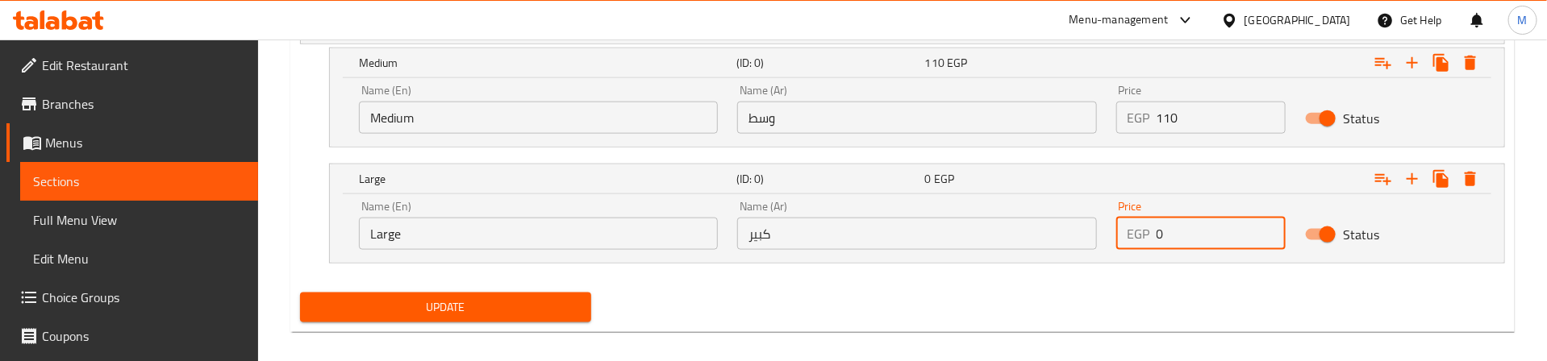
drag, startPoint x: 1160, startPoint y: 240, endPoint x: 1152, endPoint y: 243, distance: 8.4
click at [1152, 243] on div "EGP 0 Price" at bounding box center [1201, 234] width 170 height 32
type input "175"
click at [1138, 280] on nav at bounding box center [902, 273] width 1205 height 13
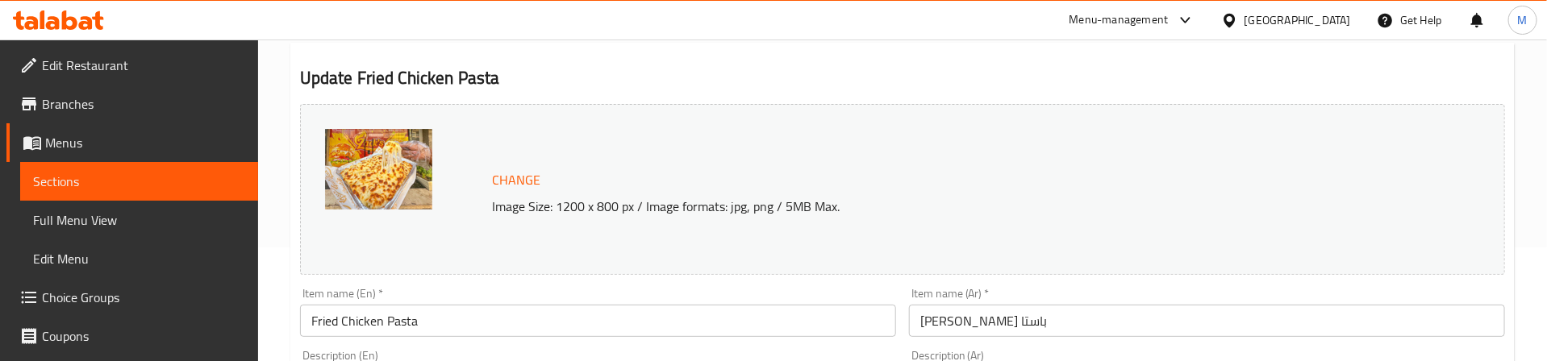
scroll to position [235, 0]
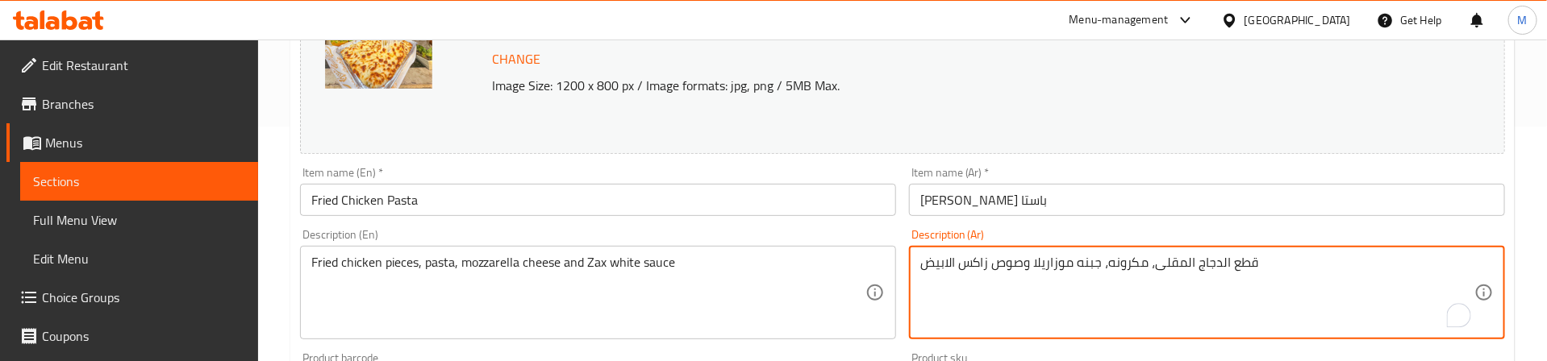
click at [1104, 262] on textarea "قطع الدجاج المقلى، مكرونه، جبنه موزاريلا وصوص زاكس الابيض" at bounding box center [1197, 293] width 554 height 77
drag, startPoint x: 1097, startPoint y: 264, endPoint x: 1079, endPoint y: 262, distance: 17.8
click at [1069, 261] on textarea "قطع الدجاج المقلى، مكرونه، جبنه موزاريلا وصوص زاكس الابيض" at bounding box center [1197, 293] width 554 height 77
click at [1098, 261] on textarea "قطع الدجاج المقلى، مكرونه، جبنه موزاريلا وصوص زاكس الابيض" at bounding box center [1197, 293] width 554 height 77
drag, startPoint x: 1022, startPoint y: 261, endPoint x: 960, endPoint y: 261, distance: 61.3
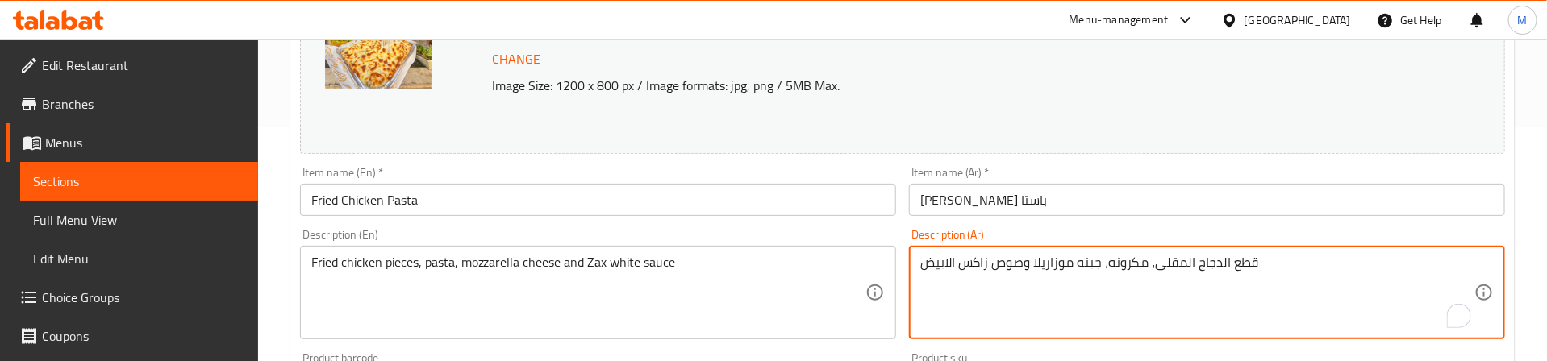
click at [960, 261] on textarea "قطع الدجاج المقلى، مكرونه، جبنه موزاريلا وصوص زاكس الابيض" at bounding box center [1197, 293] width 554 height 77
click at [1034, 265] on textarea "قطع الدجاج المقلى، مكرونه، جبنه موزاريلا و الابيض" at bounding box center [1197, 293] width 554 height 77
paste textarea "وص زاكس"
drag, startPoint x: 1035, startPoint y: 262, endPoint x: 900, endPoint y: 262, distance: 135.5
click at [900, 262] on div "Change Image Size: 1200 x 800 px / Image formats: jpg, png / 5MB Max. Item name…" at bounding box center [903, 336] width 1218 height 719
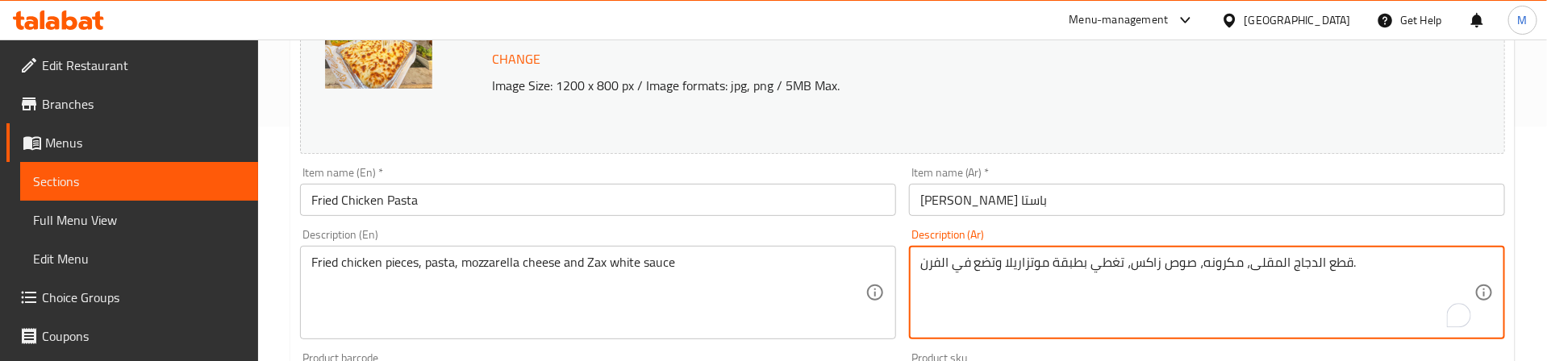
click at [964, 274] on textarea "قطع الدجاج المقلى، مكرونه، صوص زاكس، تغطي بطبقة موتزاريلا وتضع في الفرن." at bounding box center [1197, 293] width 554 height 77
type textarea "قطع الدجاج المقلى، مكرونه، صوص زاكس، تغطي بطبقة موتزاريلا وتضع في الفرن."
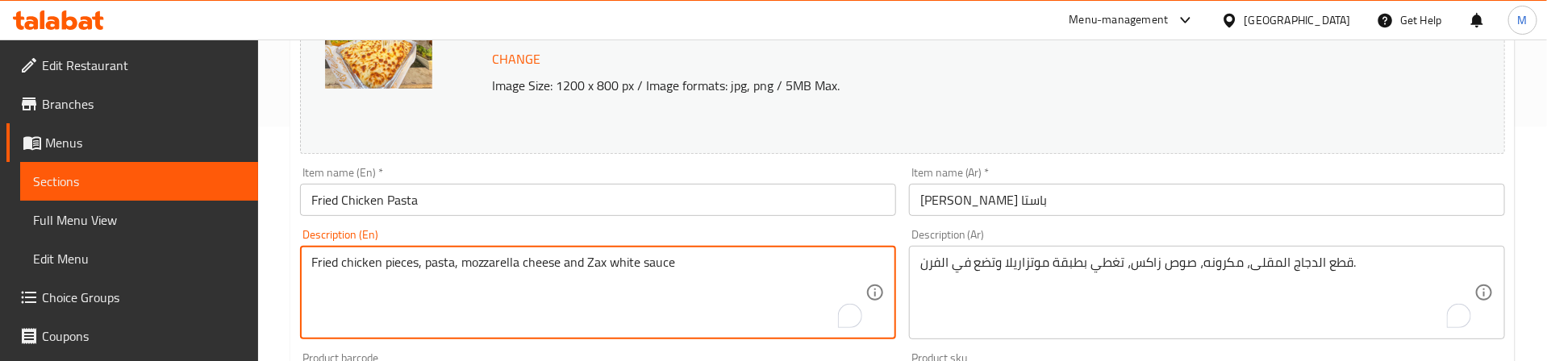
click at [617, 269] on textarea "Fried chicken pieces, pasta, mozzarella cheese and Zax white sauce" at bounding box center [588, 293] width 554 height 77
paste textarea "Zax sauce, covered with a layer of mozzarella and placed in the oven."
type textarea "Fried chicken pieces, pasta, Zax sauce, covered with a layer of mozzarella and …"
click at [557, 237] on div "Description (En) Fried chicken pieces, pasta, Zax sauce, covered with a layer o…" at bounding box center [598, 284] width 596 height 110
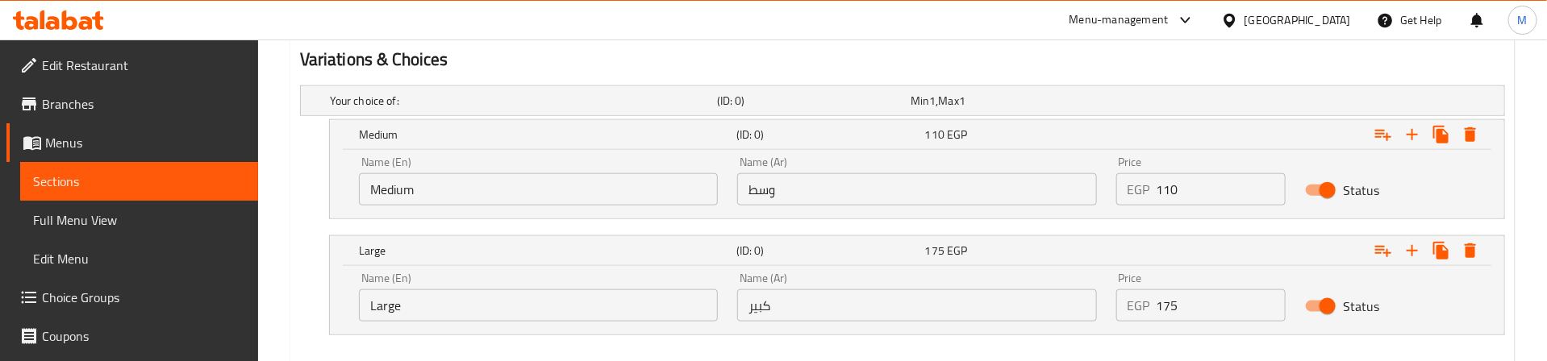
scroll to position [960, 0]
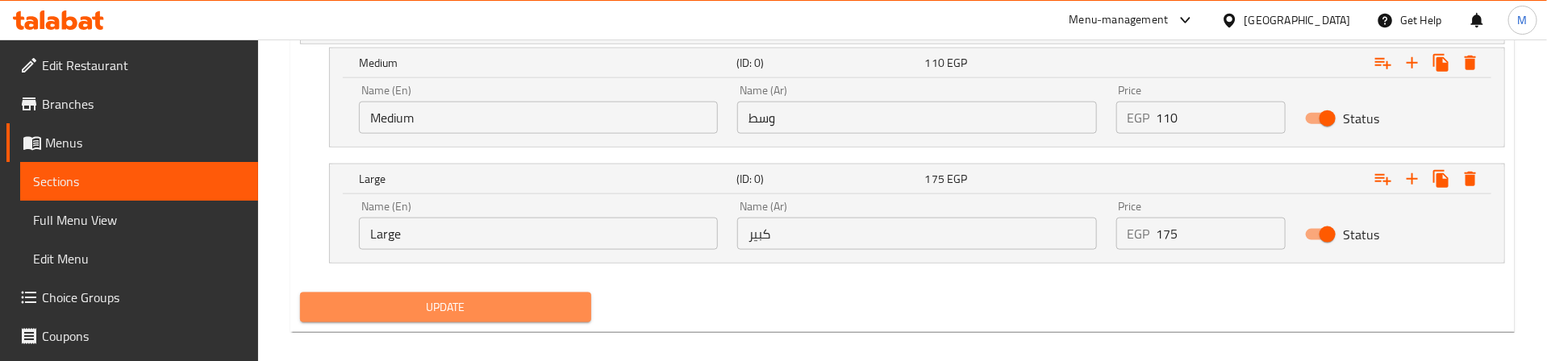
click at [489, 305] on span "Update" at bounding box center [446, 308] width 266 height 20
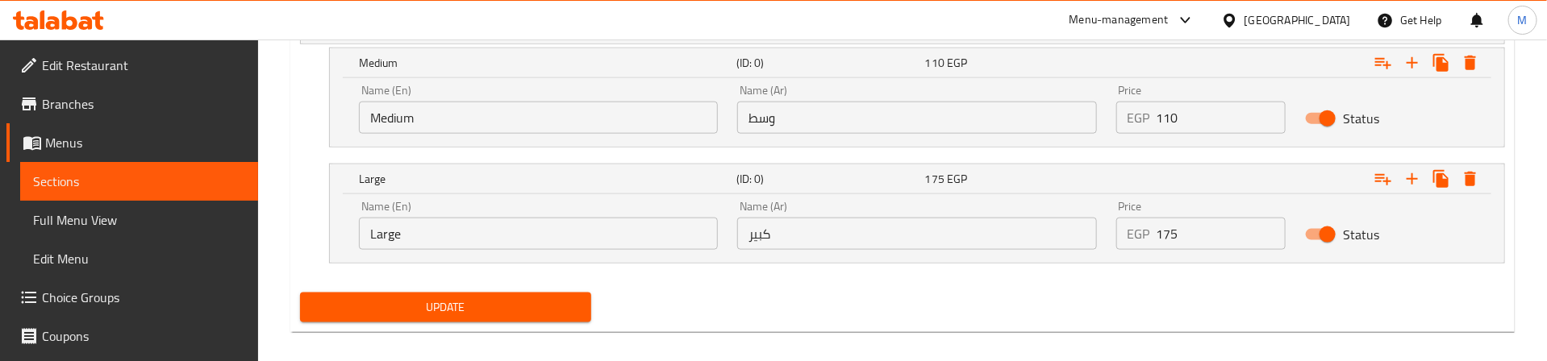
click at [484, 305] on span "Update" at bounding box center [446, 308] width 266 height 20
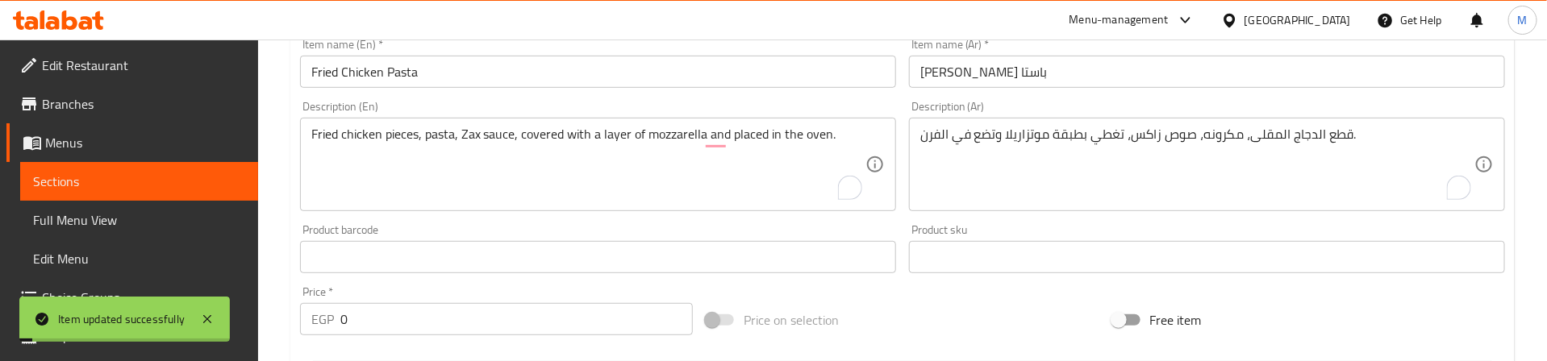
scroll to position [0, 0]
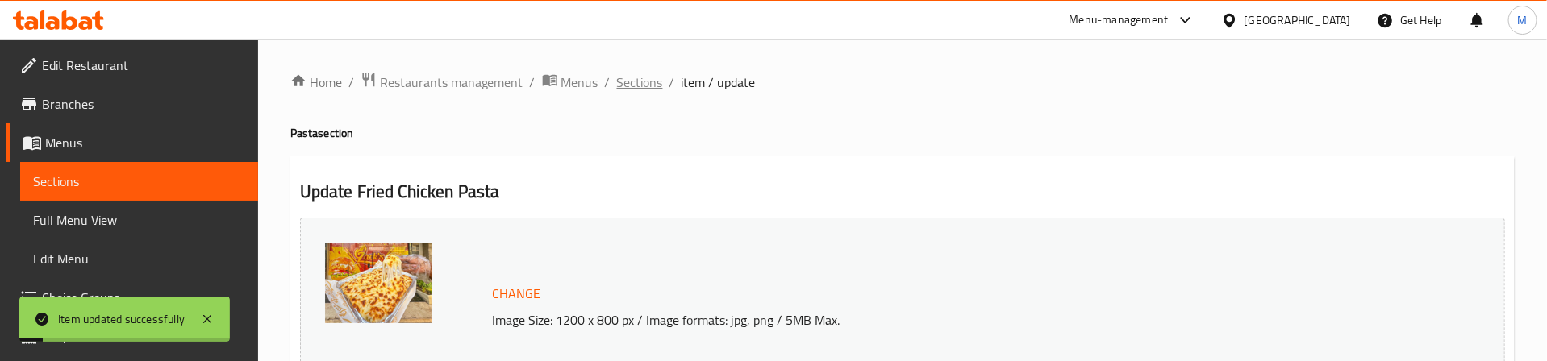
click at [648, 77] on span "Sections" at bounding box center [640, 82] width 46 height 19
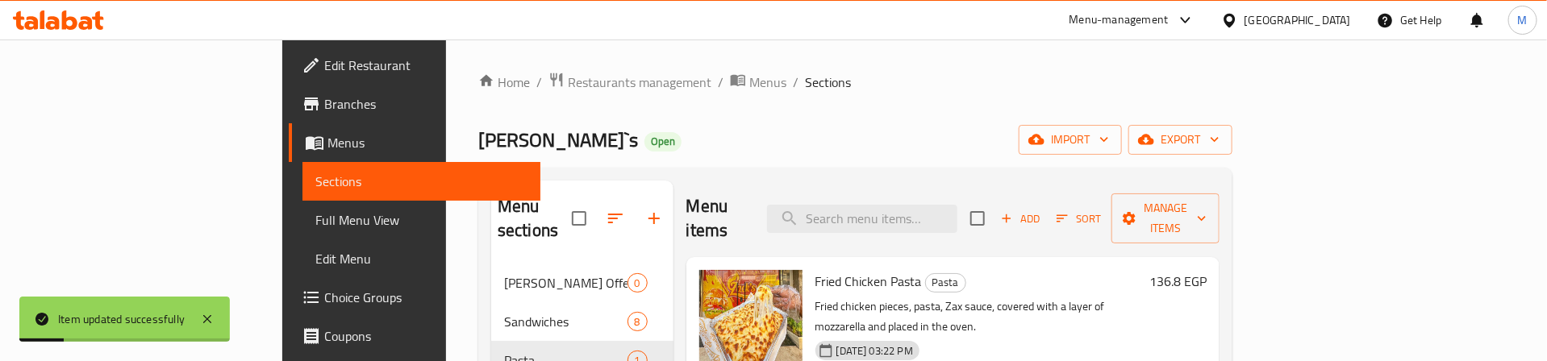
click at [785, 129] on div "[PERSON_NAME]`s Open import export" at bounding box center [855, 140] width 754 height 30
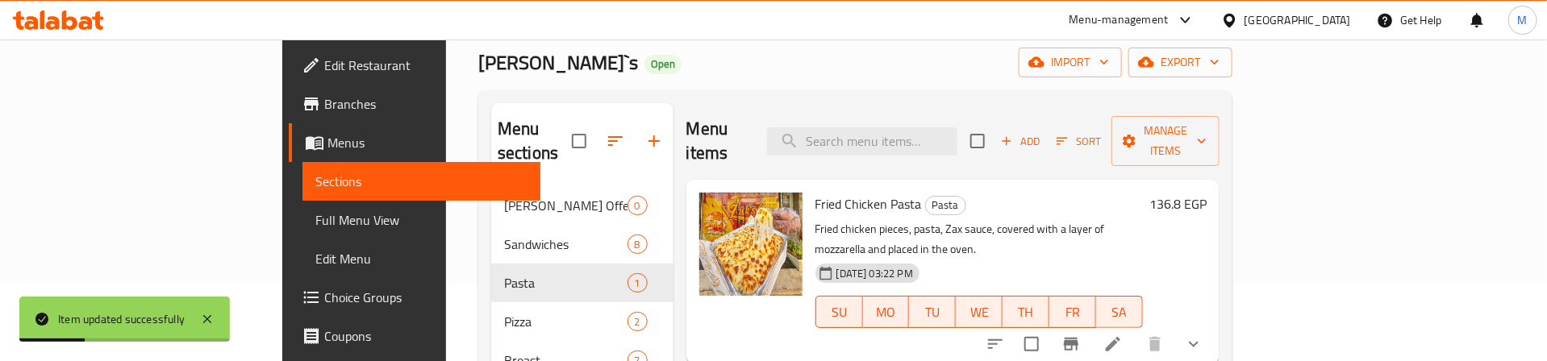
scroll to position [121, 0]
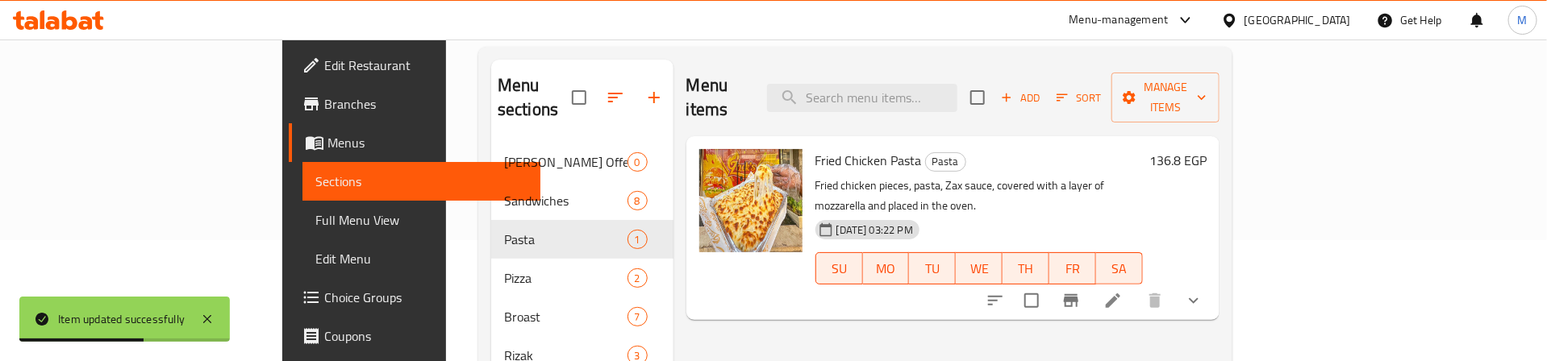
click at [1206, 209] on div "136.8 EGP" at bounding box center [1175, 228] width 64 height 158
click at [1206, 149] on h6 "136.8 EGP" at bounding box center [1177, 160] width 57 height 23
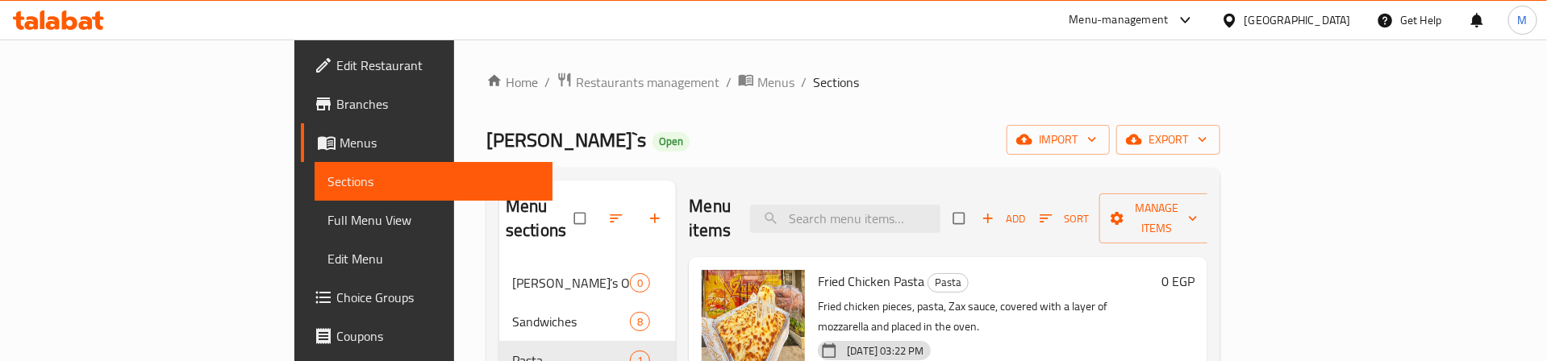
click at [1123, 146] on div "[PERSON_NAME]`s Open import export" at bounding box center [853, 140] width 734 height 30
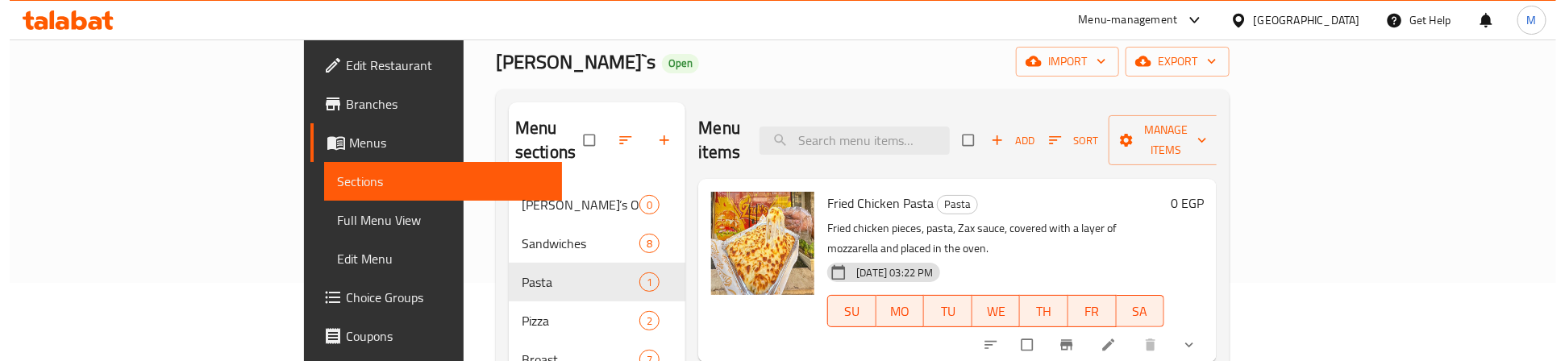
scroll to position [121, 0]
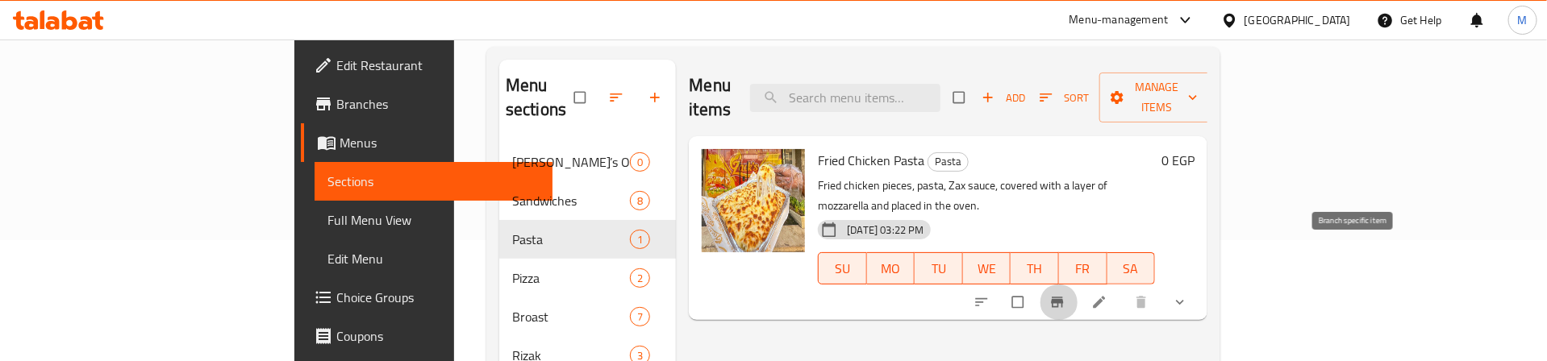
click at [1064, 298] on icon "Branch-specific-item" at bounding box center [1058, 303] width 12 height 10
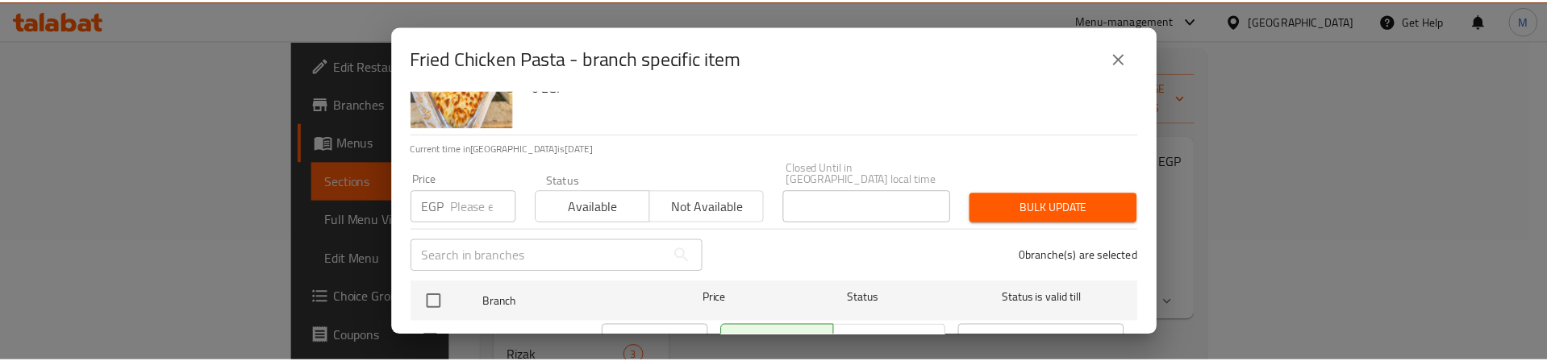
scroll to position [129, 0]
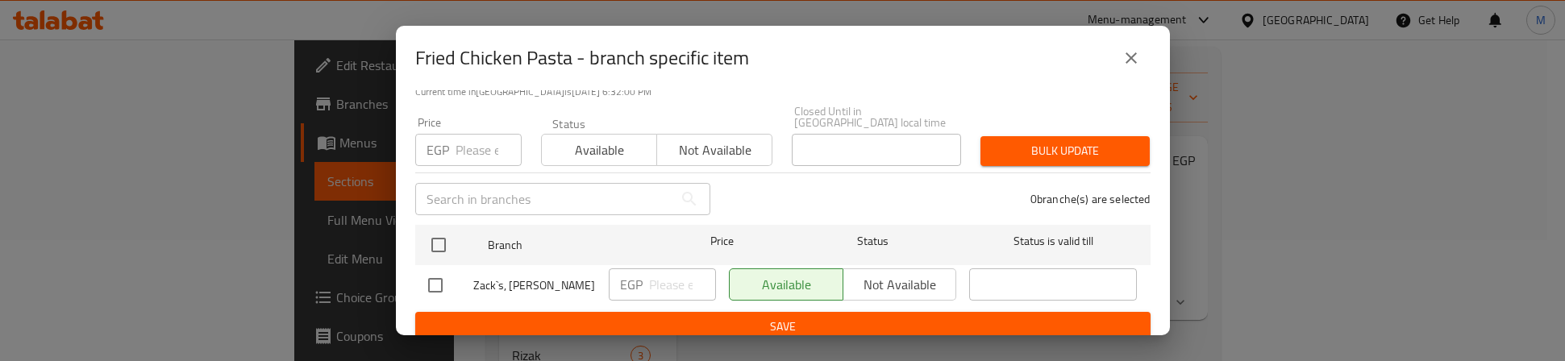
drag, startPoint x: 436, startPoint y: 228, endPoint x: 456, endPoint y: 143, distance: 87.6
click at [438, 228] on input "checkbox" at bounding box center [439, 245] width 34 height 34
checkbox input "true"
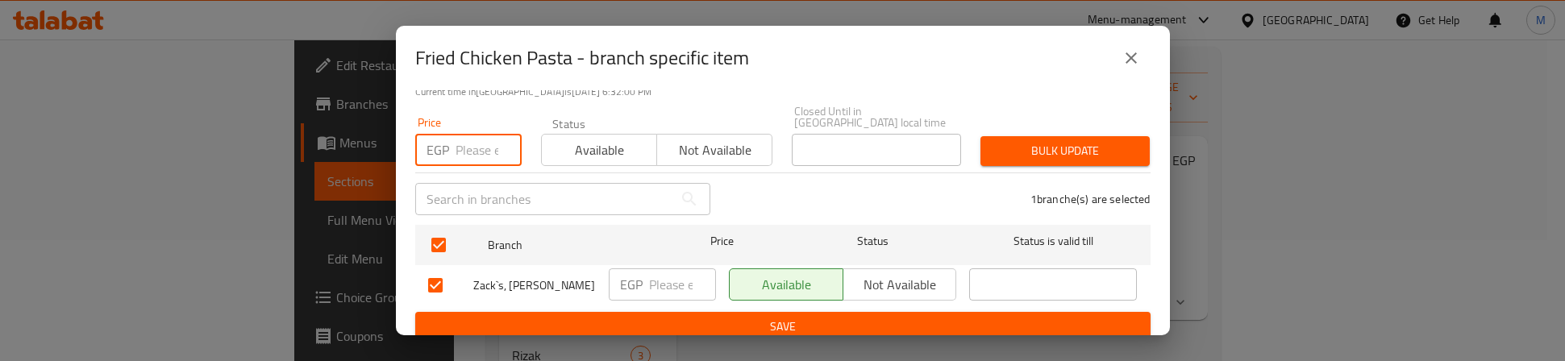
click at [465, 134] on input "number" at bounding box center [489, 150] width 66 height 32
type input "0"
click at [1021, 141] on span "Bulk update" at bounding box center [1066, 151] width 144 height 20
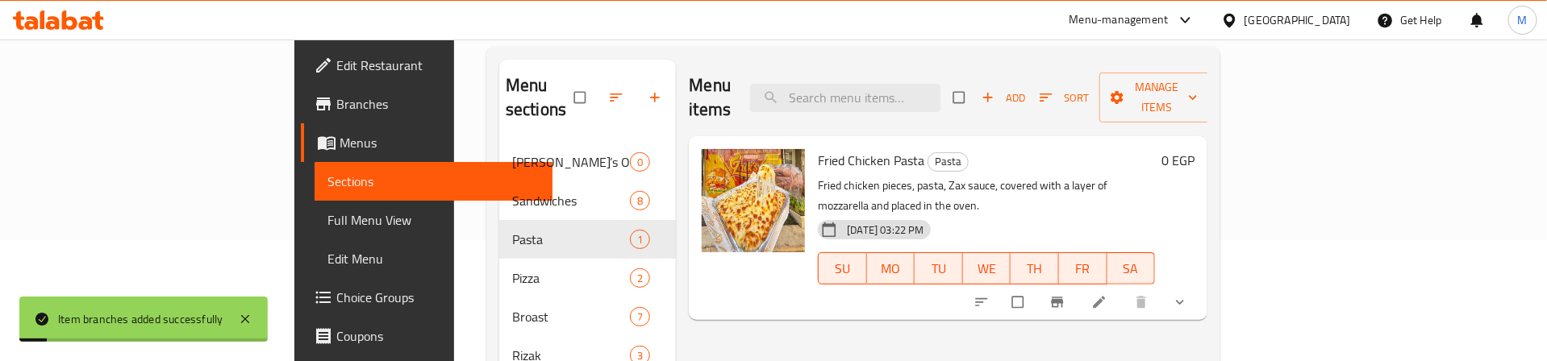
click at [1155, 149] on h6 "Fried Chicken Pasta Pasta" at bounding box center [986, 160] width 337 height 23
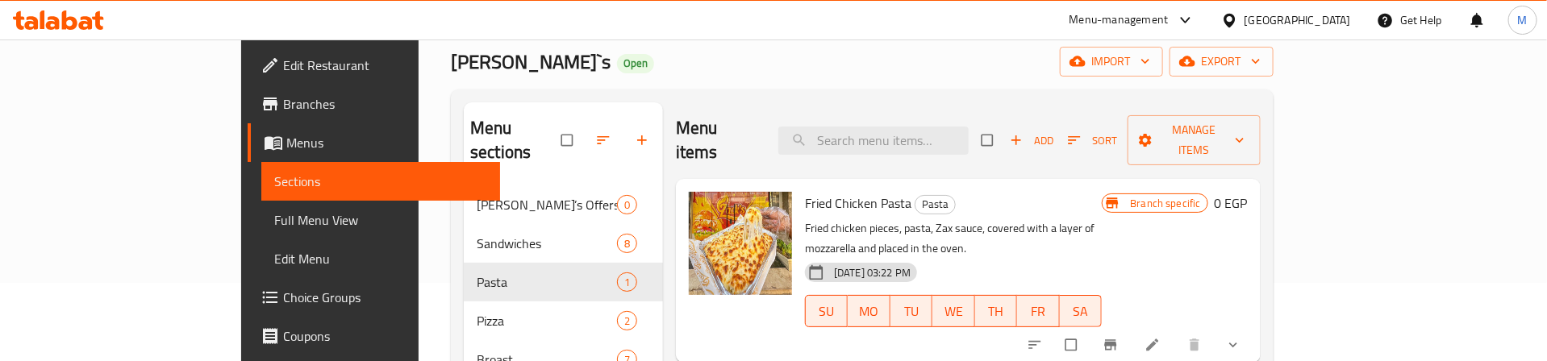
scroll to position [121, 0]
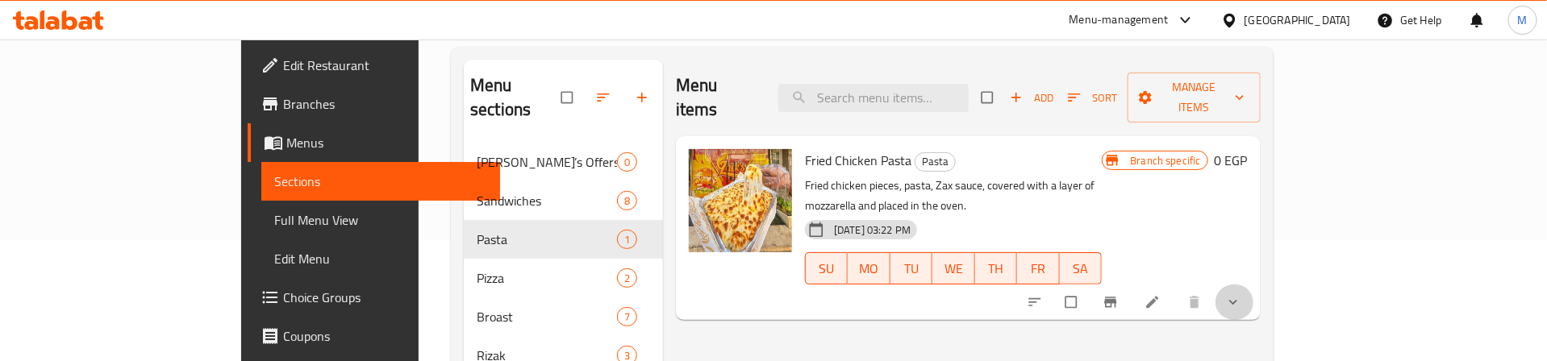
click at [1254, 285] on button "show more" at bounding box center [1234, 302] width 39 height 35
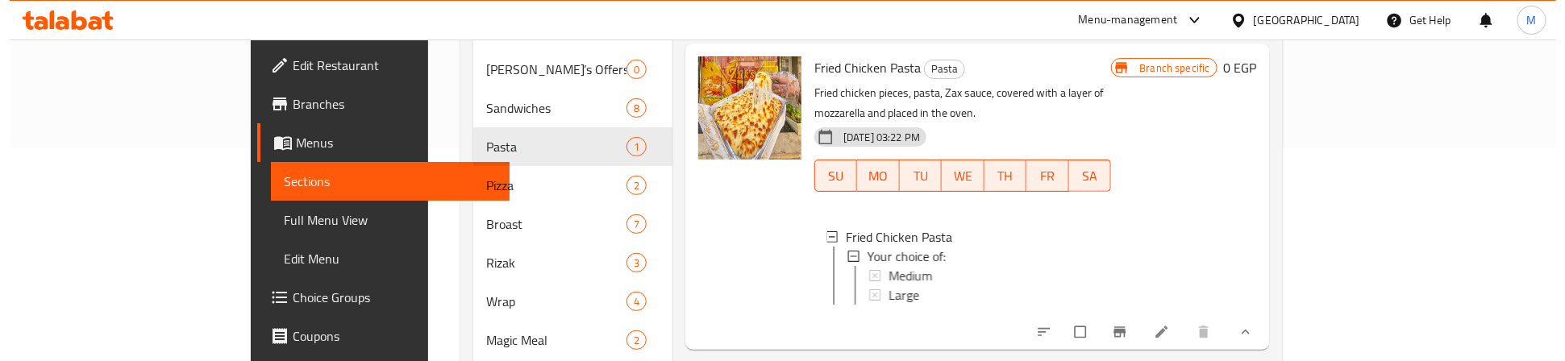
scroll to position [242, 0]
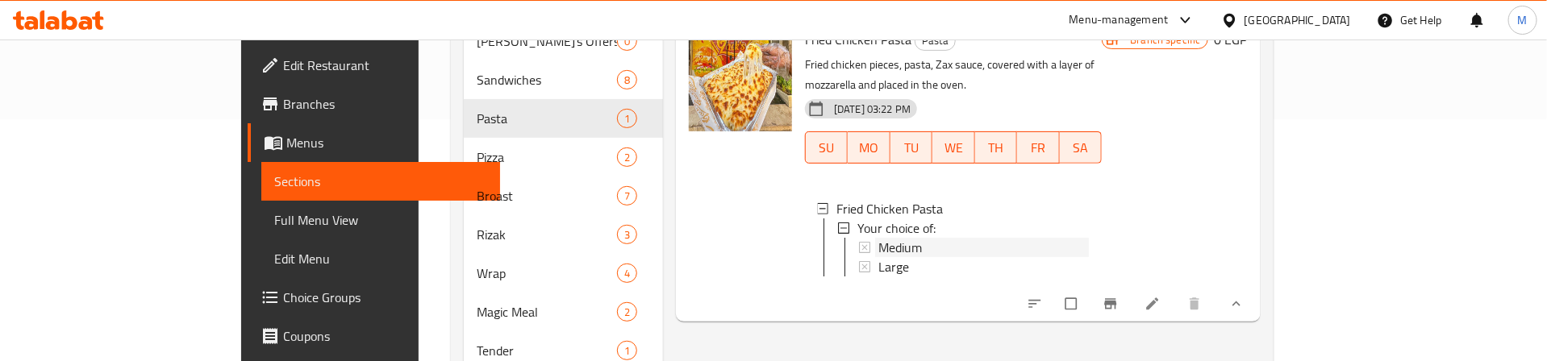
click at [878, 238] on span "Medium" at bounding box center [900, 247] width 44 height 19
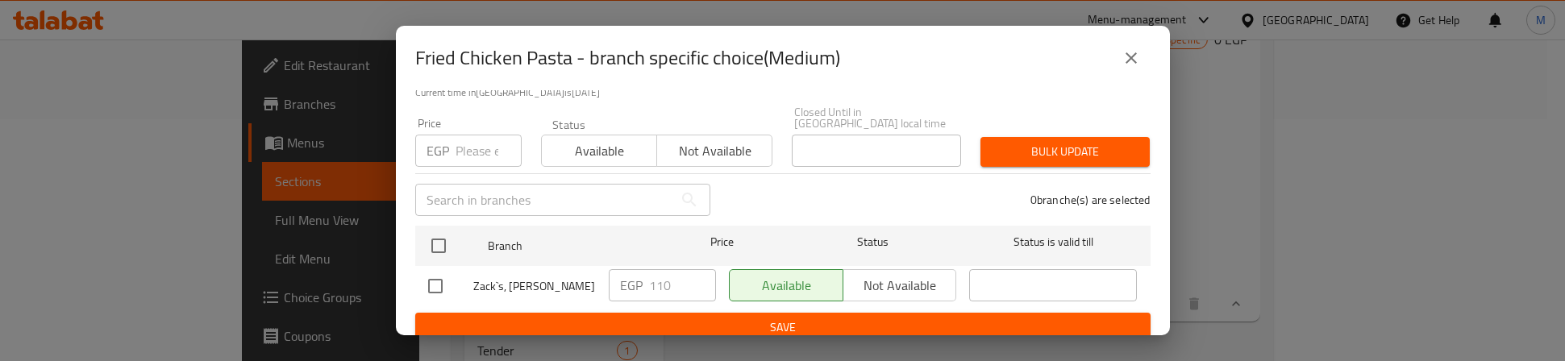
scroll to position [129, 0]
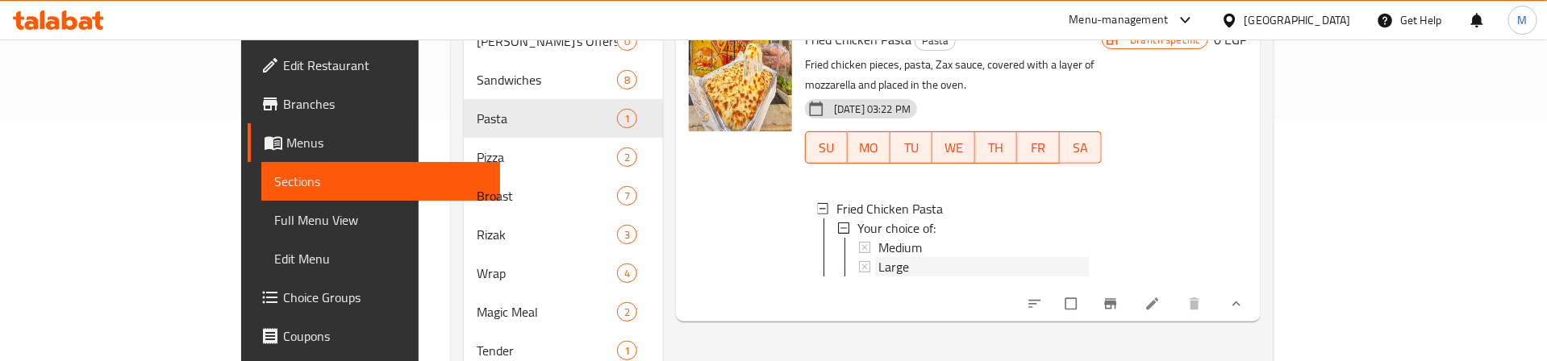
click at [878, 257] on span "Large" at bounding box center [893, 266] width 31 height 19
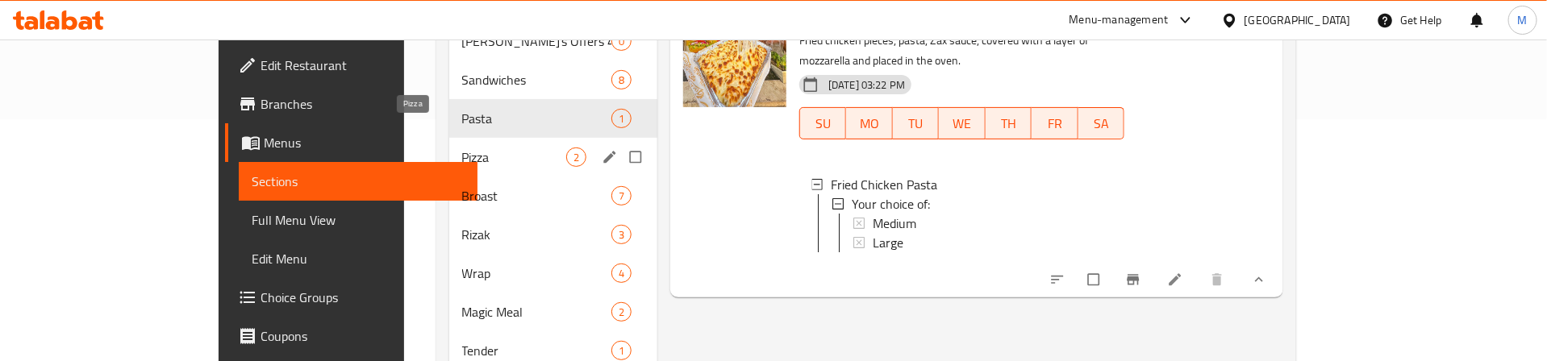
click at [462, 148] on span "Pizza" at bounding box center [514, 157] width 104 height 19
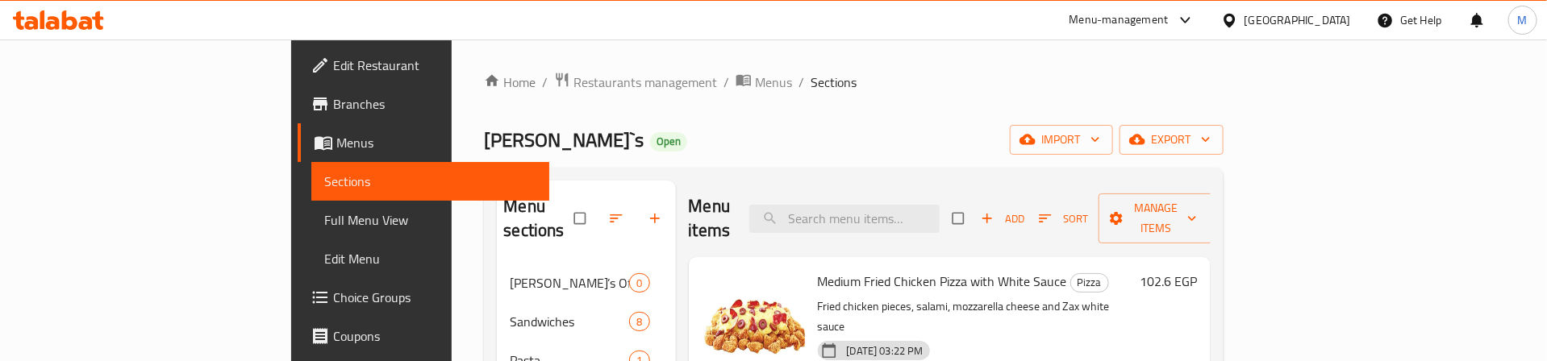
click at [647, 210] on icon "button" at bounding box center [655, 218] width 16 height 16
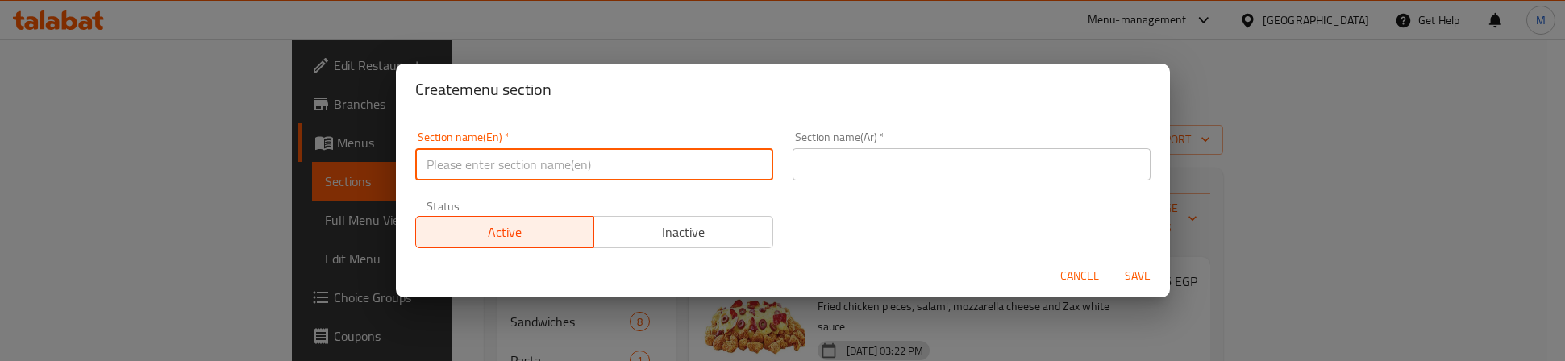
click at [661, 165] on input "text" at bounding box center [594, 164] width 358 height 32
type input "Delete"
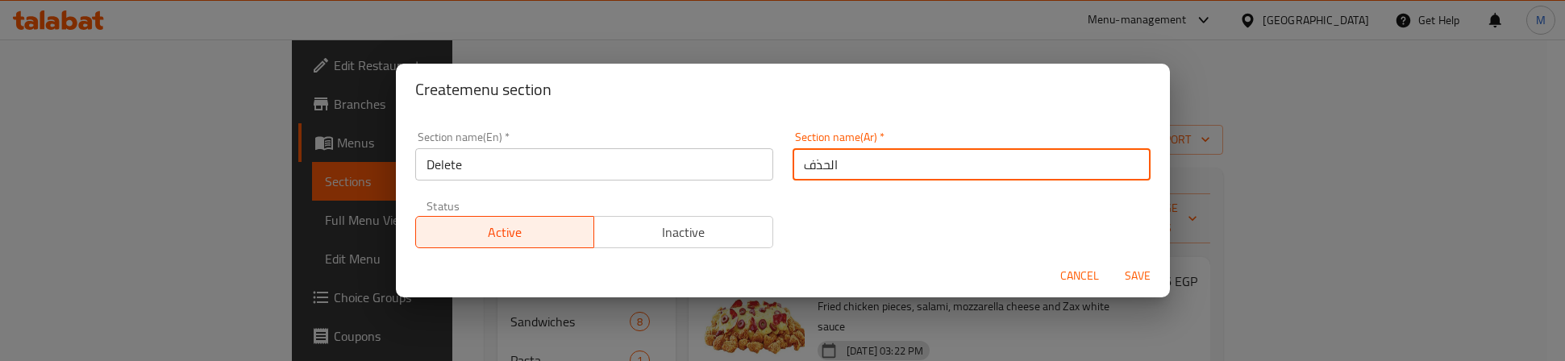
type input "الحذف"
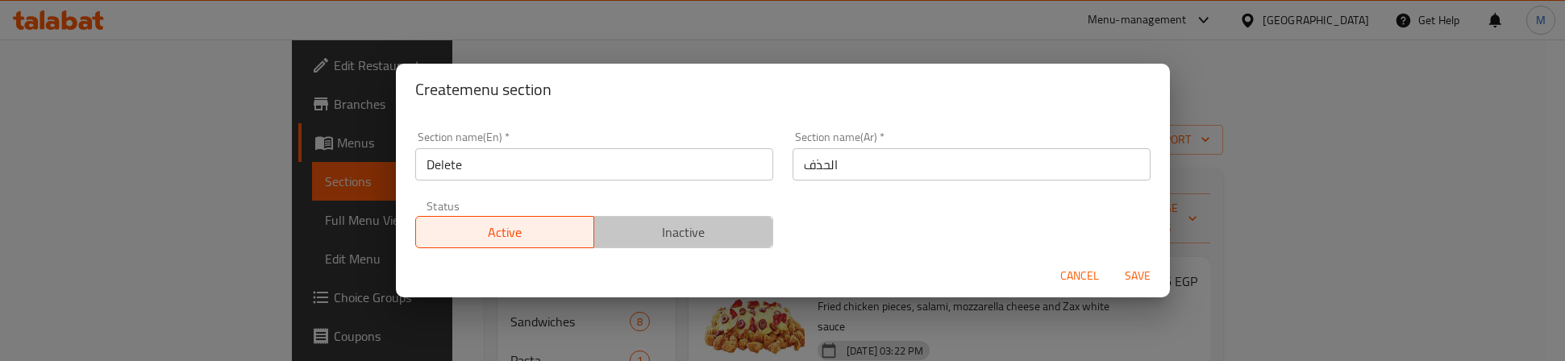
click at [706, 233] on span "Inactive" at bounding box center [684, 232] width 166 height 23
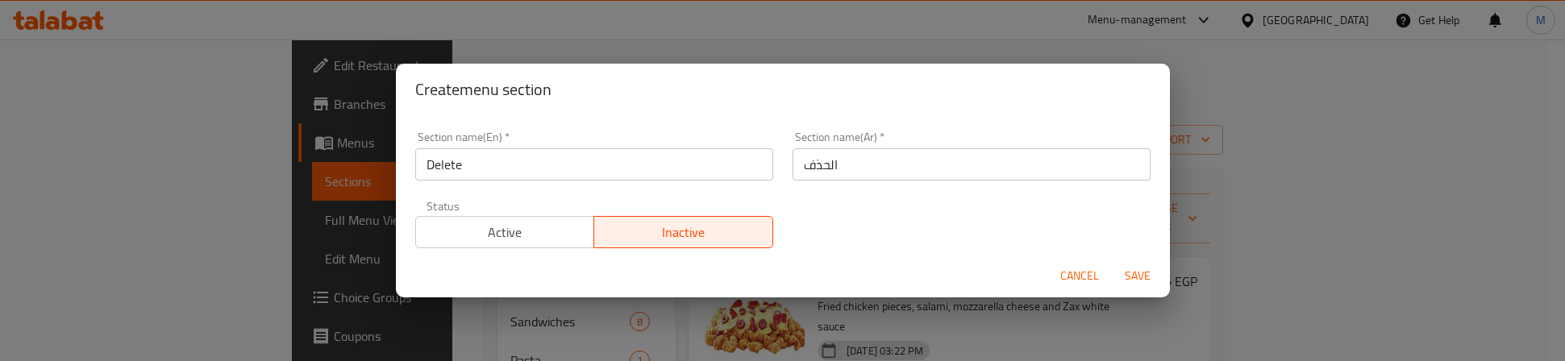
click at [1121, 273] on span "Save" at bounding box center [1138, 276] width 39 height 20
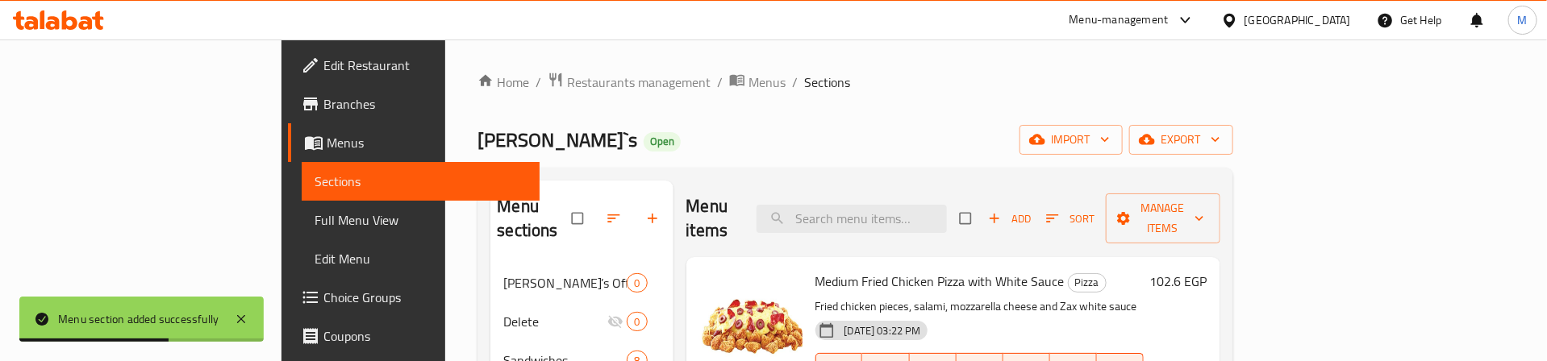
click at [489, 145] on div "[PERSON_NAME]`s Open import export" at bounding box center [854, 140] width 755 height 30
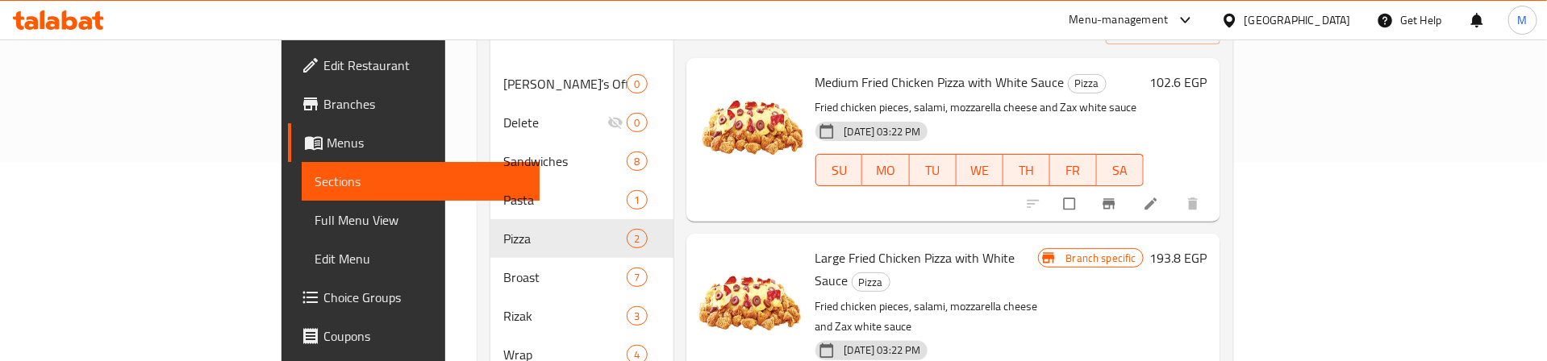
scroll to position [242, 0]
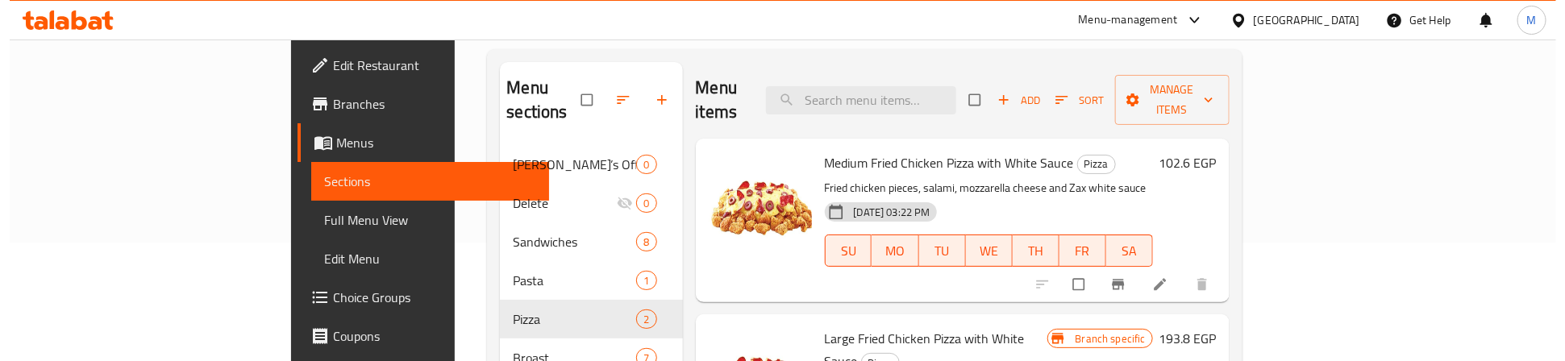
scroll to position [0, 0]
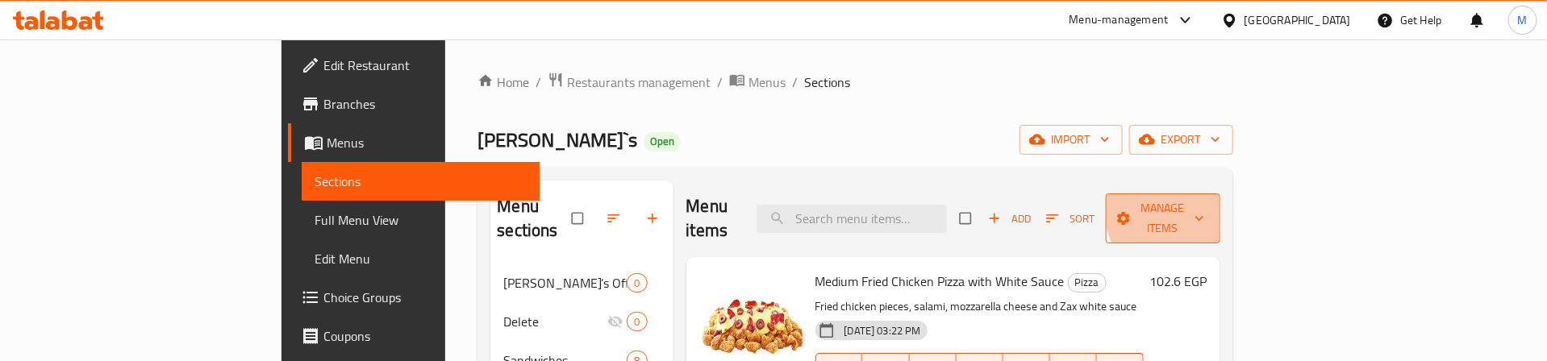
click at [1207, 198] on span "Manage items" at bounding box center [1163, 218] width 89 height 40
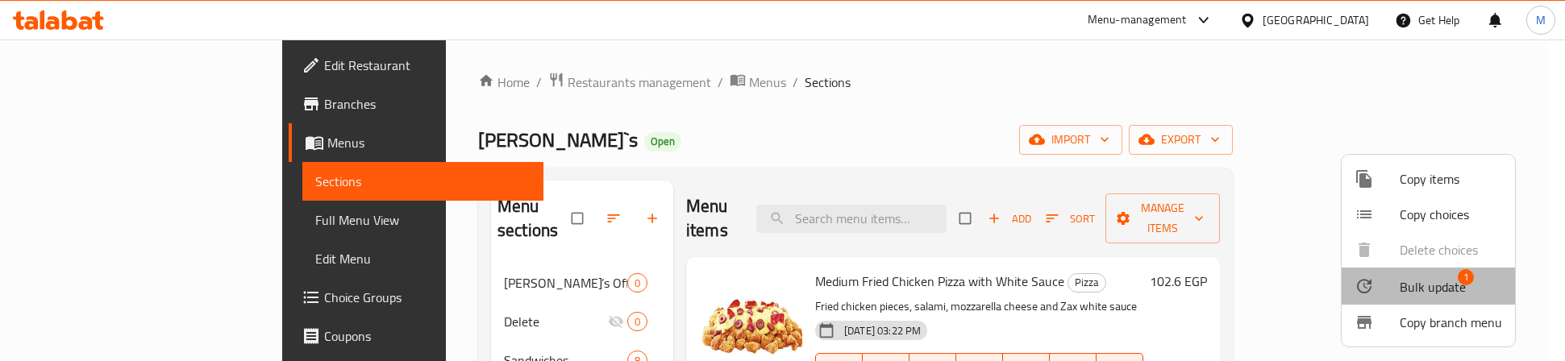
click at [1443, 285] on span "Bulk update" at bounding box center [1433, 286] width 66 height 19
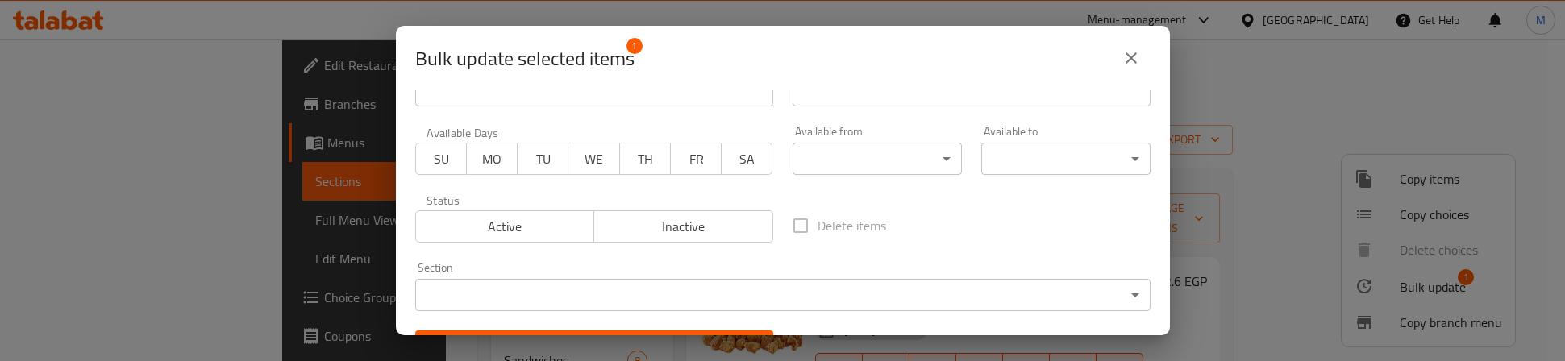
scroll to position [73, 0]
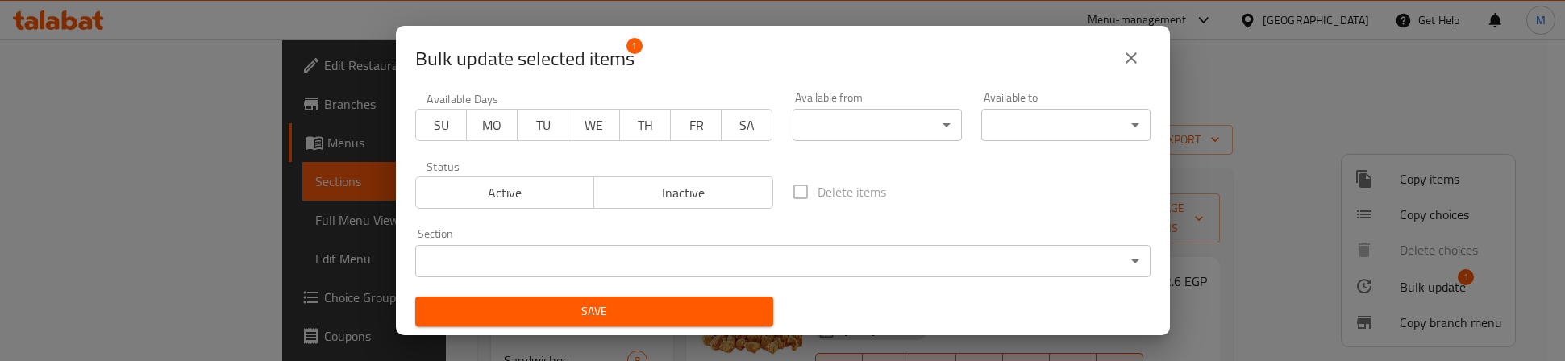
click at [581, 243] on div "Section ​ ​" at bounding box center [782, 252] width 735 height 49
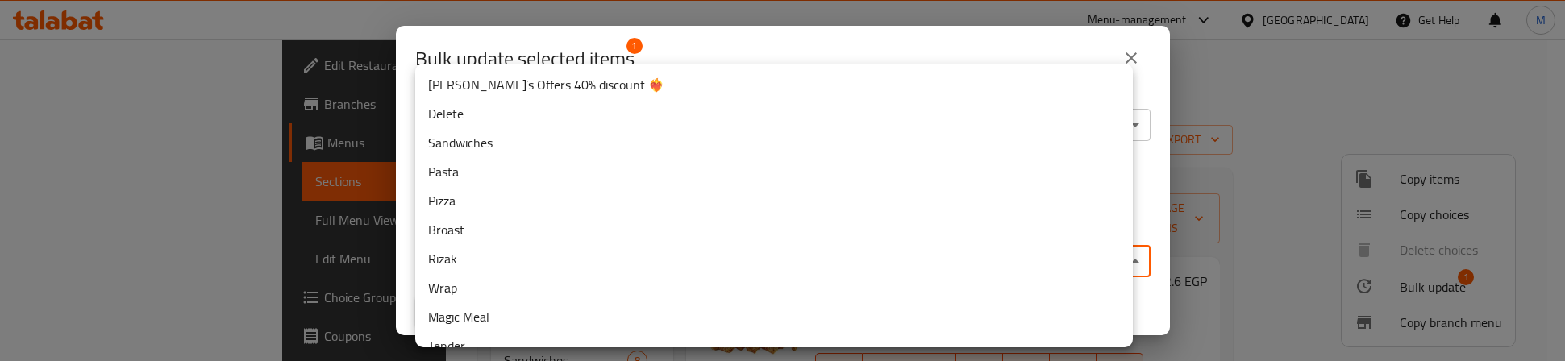
click at [586, 255] on body "​ Menu-management [GEOGRAPHIC_DATA] Get Help M Edit Restaurant Branches Menus S…" at bounding box center [782, 201] width 1565 height 322
click at [475, 115] on li "Delete" at bounding box center [774, 113] width 718 height 29
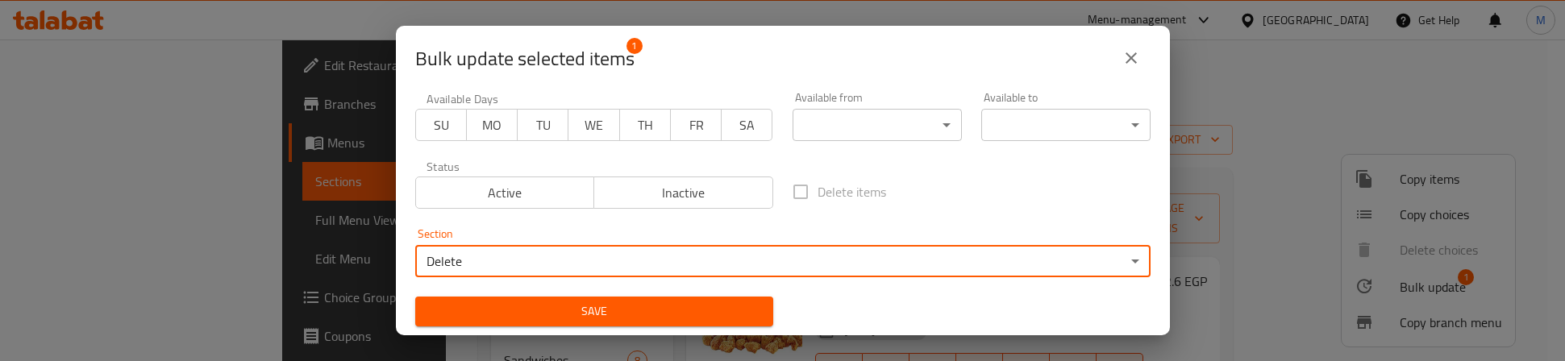
click at [537, 312] on span "Save" at bounding box center [594, 312] width 332 height 20
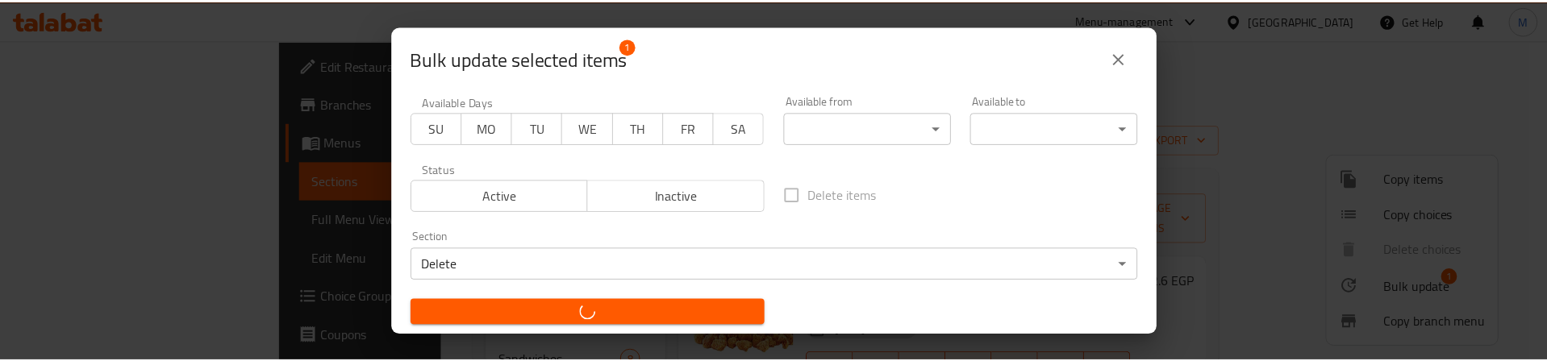
scroll to position [70, 0]
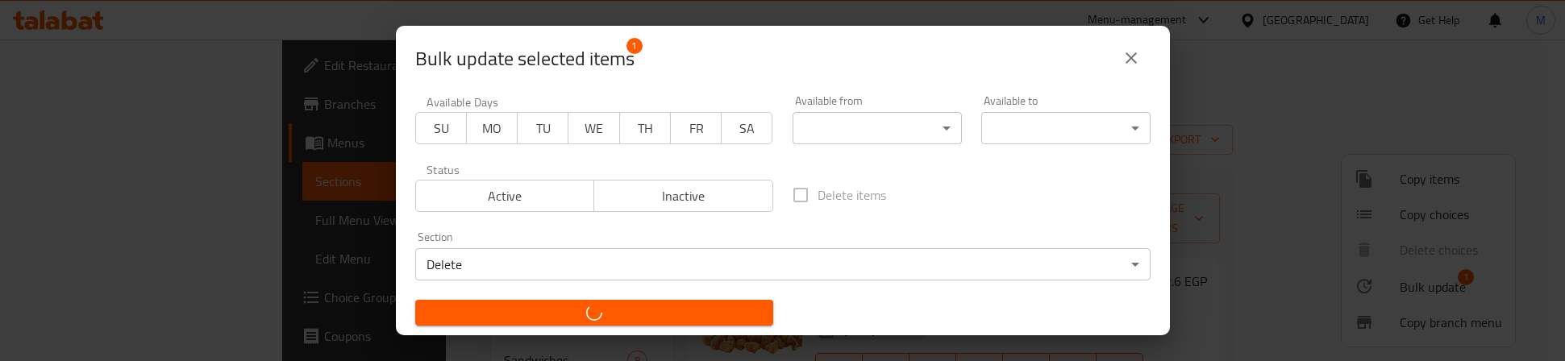
checkbox input "false"
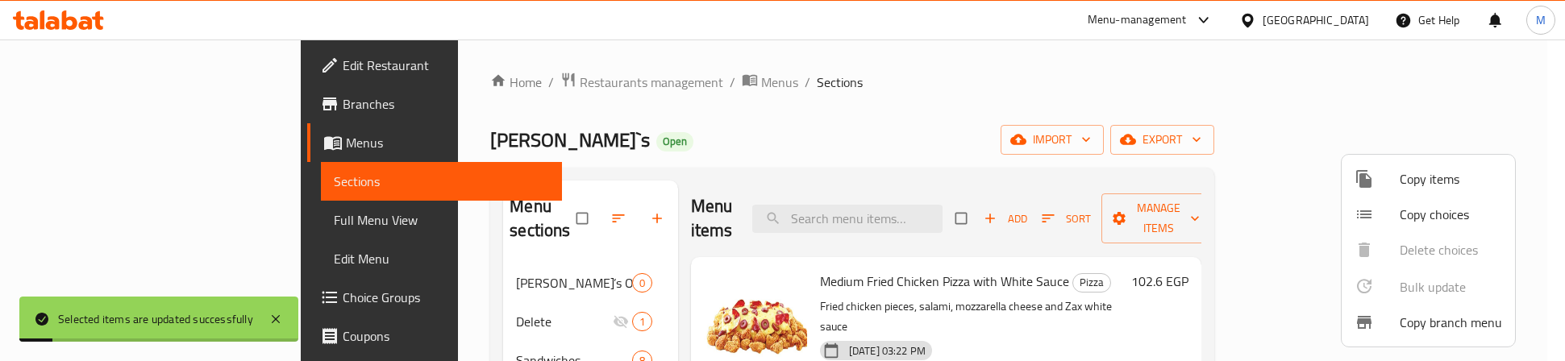
click at [721, 122] on div at bounding box center [782, 180] width 1565 height 361
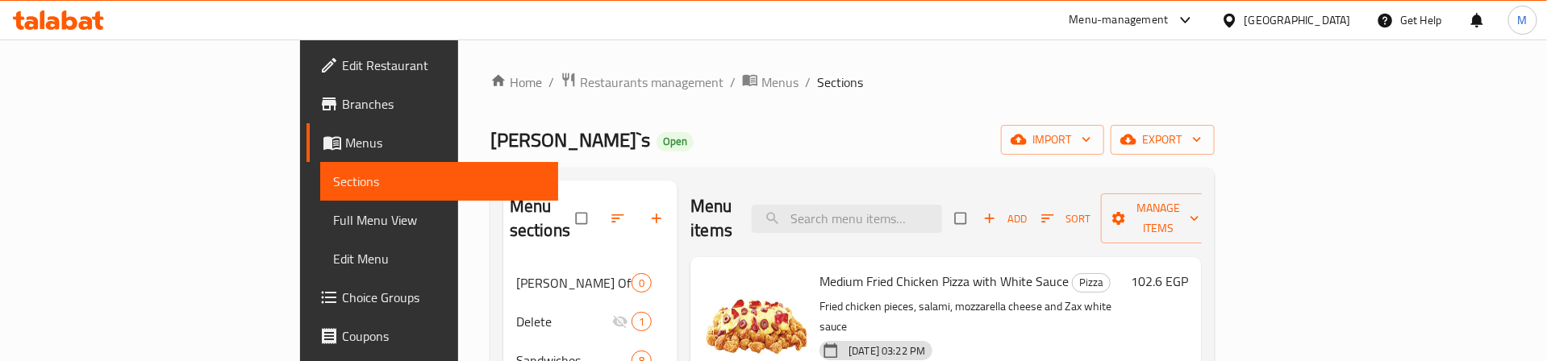
click at [818, 139] on div "[PERSON_NAME]`s Open import export" at bounding box center [852, 140] width 724 height 30
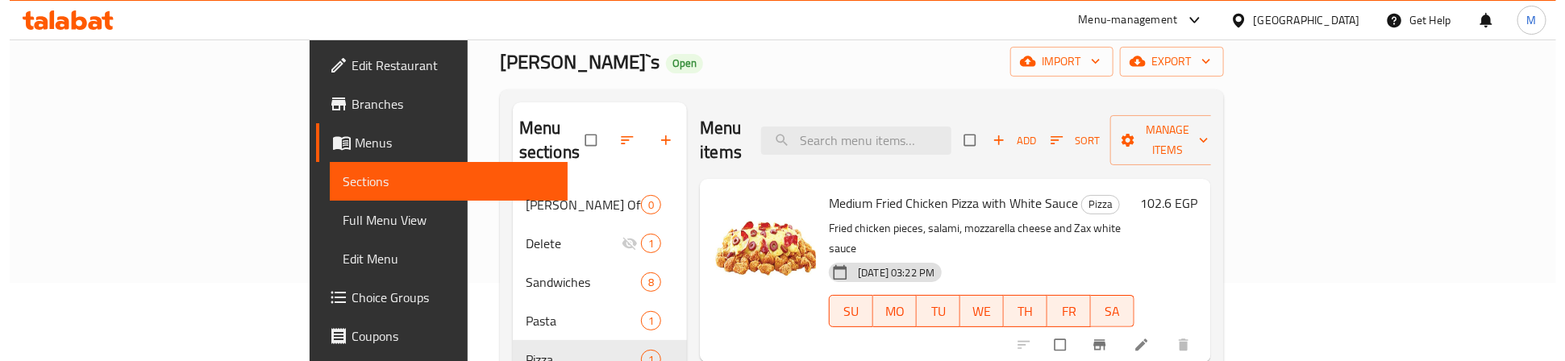
scroll to position [121, 0]
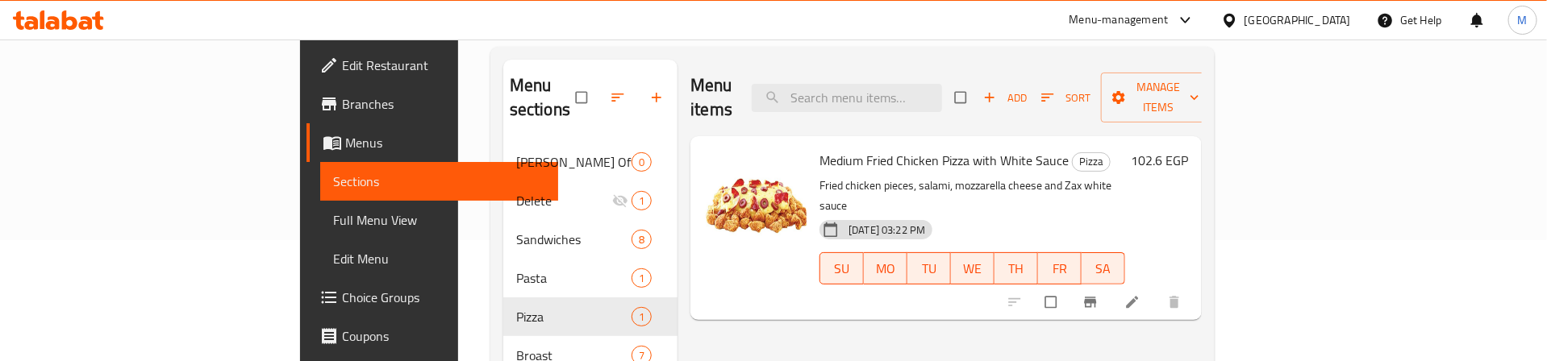
click at [1189, 149] on h6 "102.6 EGP" at bounding box center [1159, 160] width 57 height 23
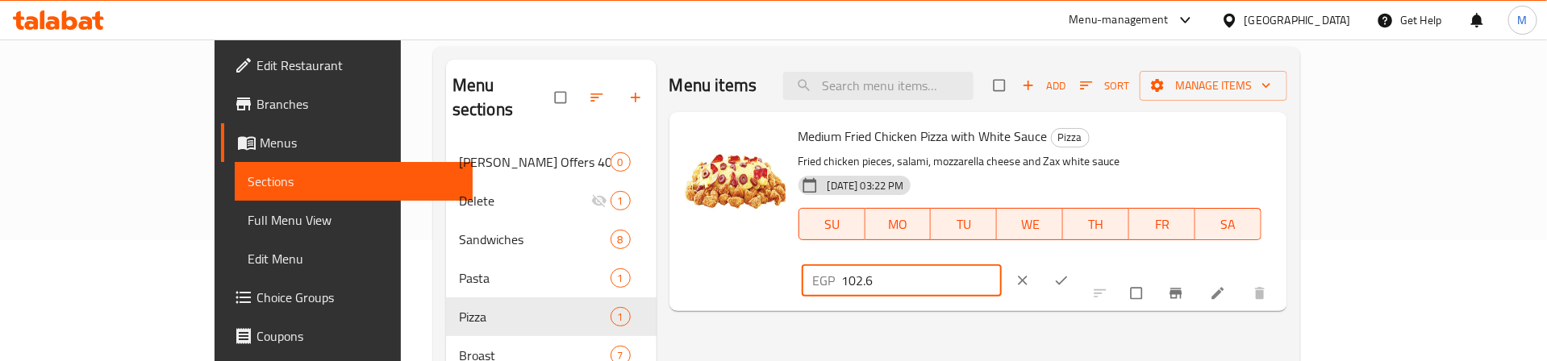
drag, startPoint x: 1227, startPoint y: 151, endPoint x: 1162, endPoint y: 165, distance: 66.0
click at [1169, 163] on div "Medium Fried Chicken Pizza with White Sauce Pizza Fried chicken pieces, salami,…" at bounding box center [1036, 212] width 489 height 186
type input "0"
click at [1068, 277] on icon "ok" at bounding box center [1062, 281] width 12 height 9
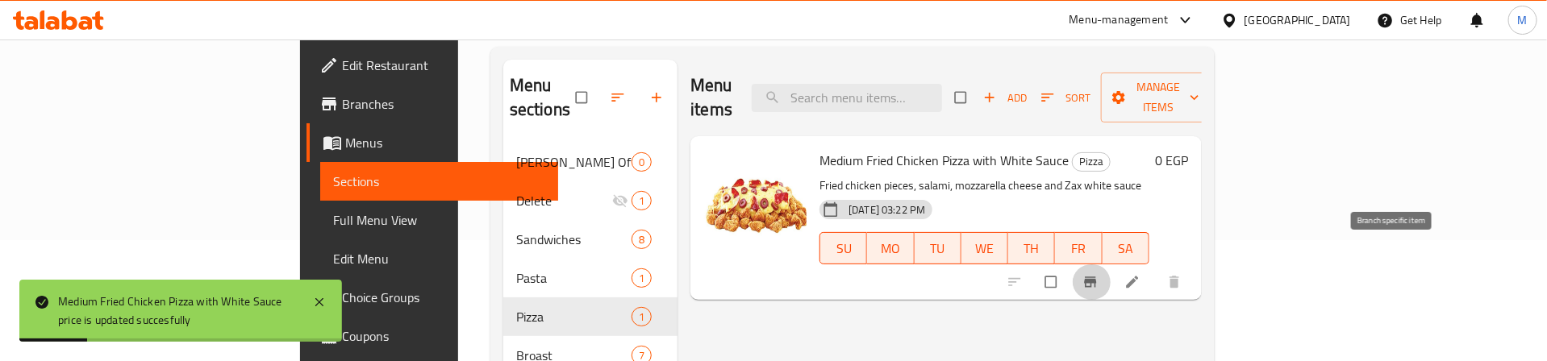
click at [1096, 277] on icon "Branch-specific-item" at bounding box center [1090, 282] width 12 height 10
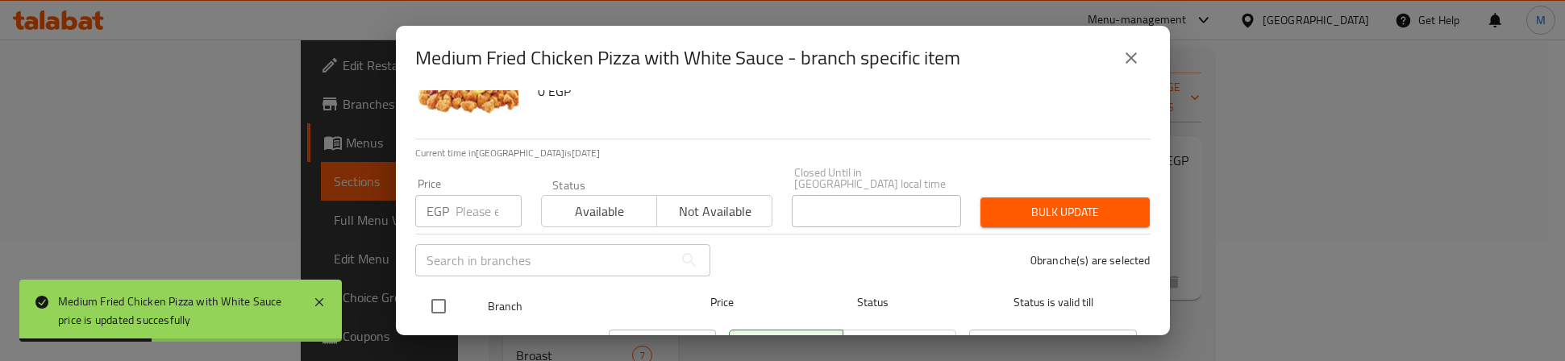
scroll to position [129, 0]
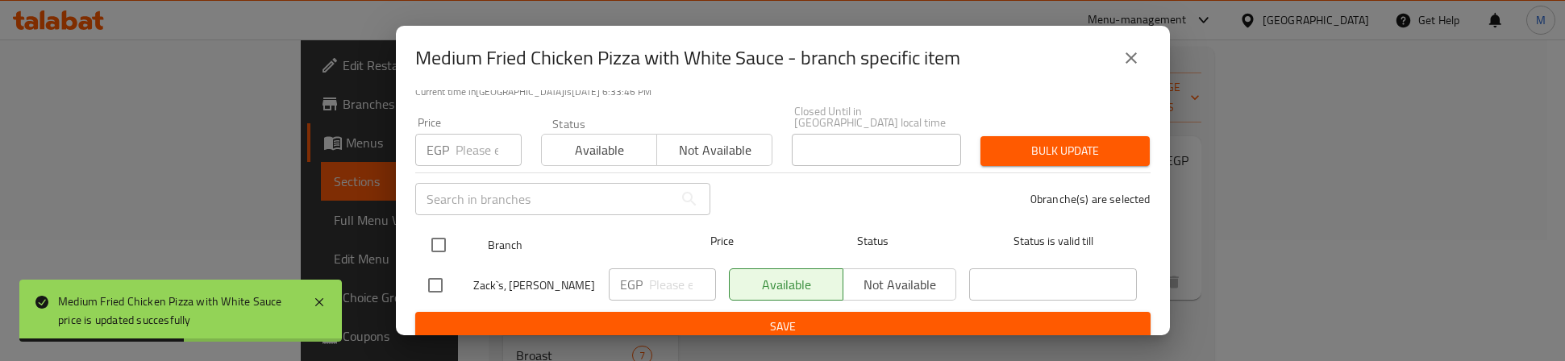
click at [433, 228] on input "checkbox" at bounding box center [439, 245] width 34 height 34
checkbox input "true"
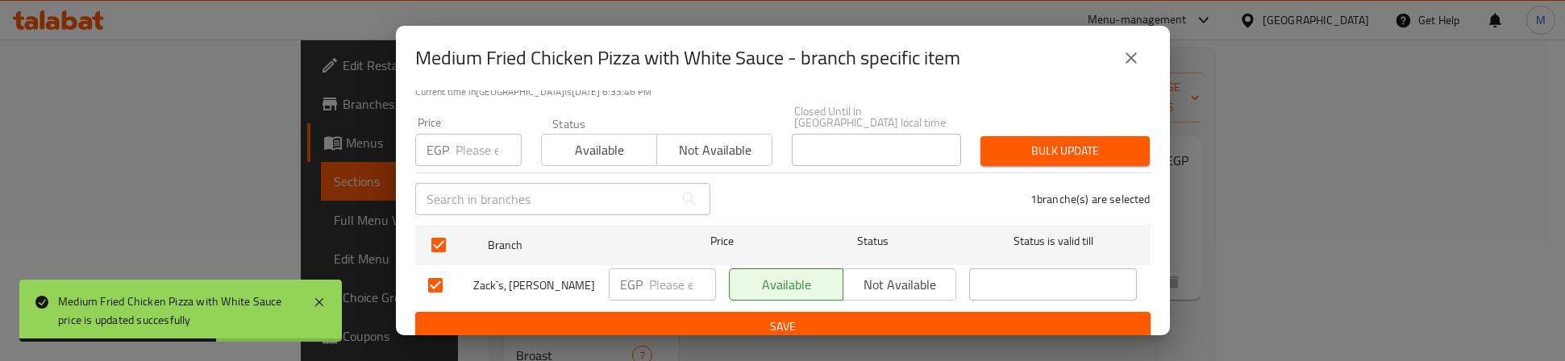
click at [475, 134] on input "number" at bounding box center [489, 150] width 66 height 32
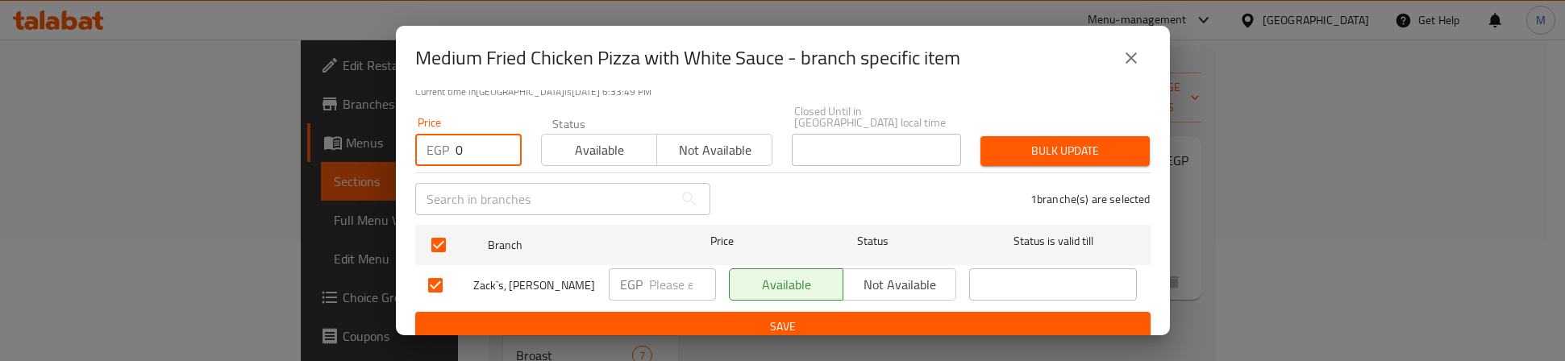
type input "0"
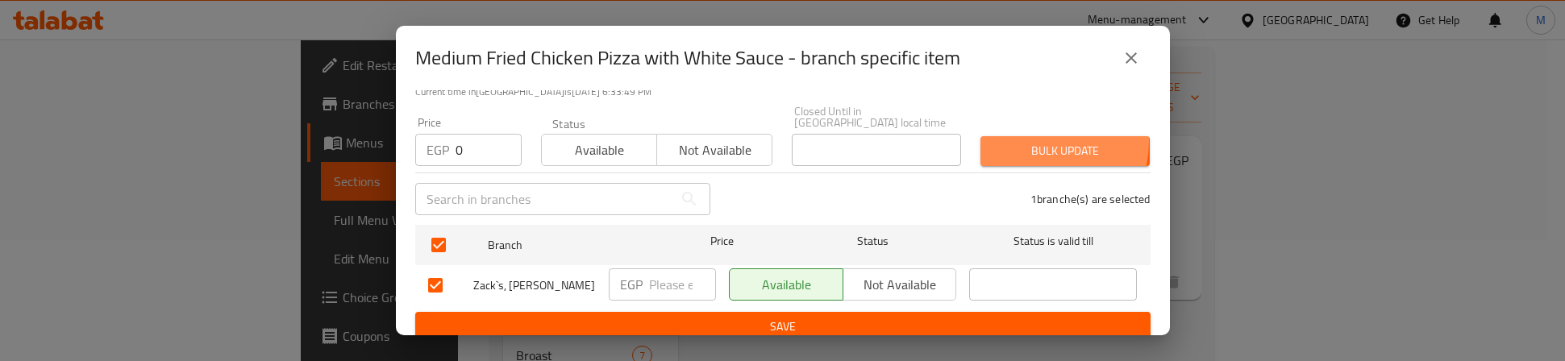
click at [1014, 141] on span "Bulk update" at bounding box center [1066, 151] width 144 height 20
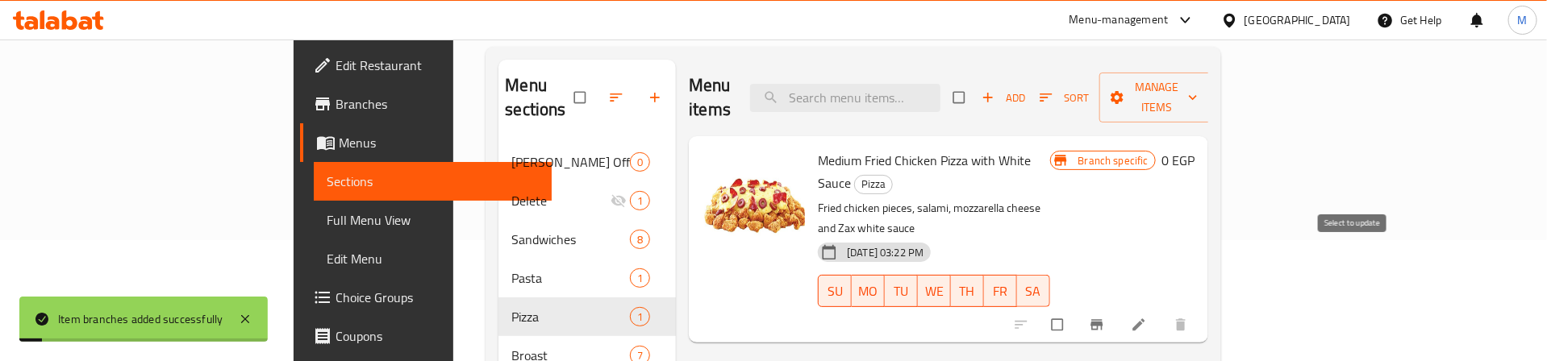
click at [1076, 310] on input "checkbox" at bounding box center [1059, 325] width 34 height 31
checkbox input "true"
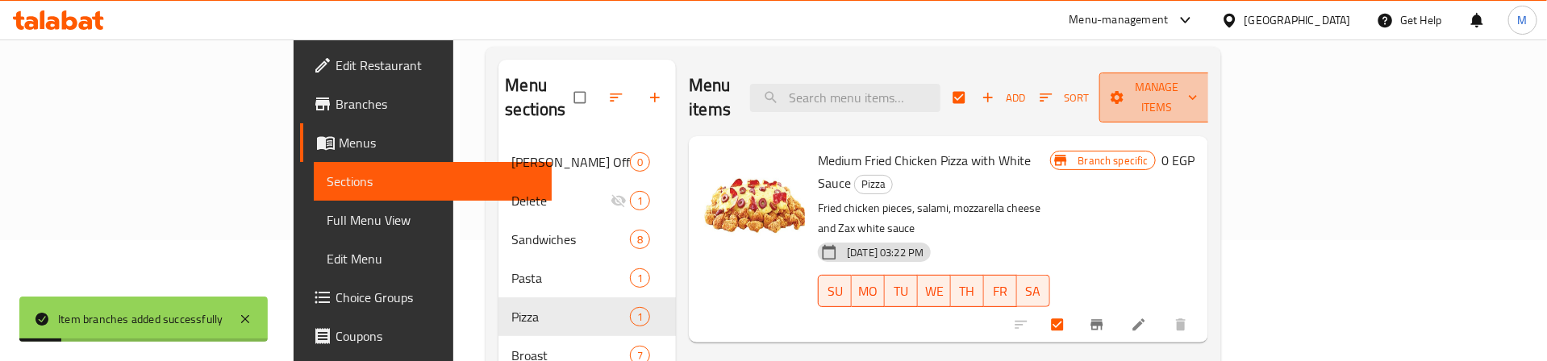
click at [1201, 82] on span "Manage items" at bounding box center [1156, 97] width 89 height 40
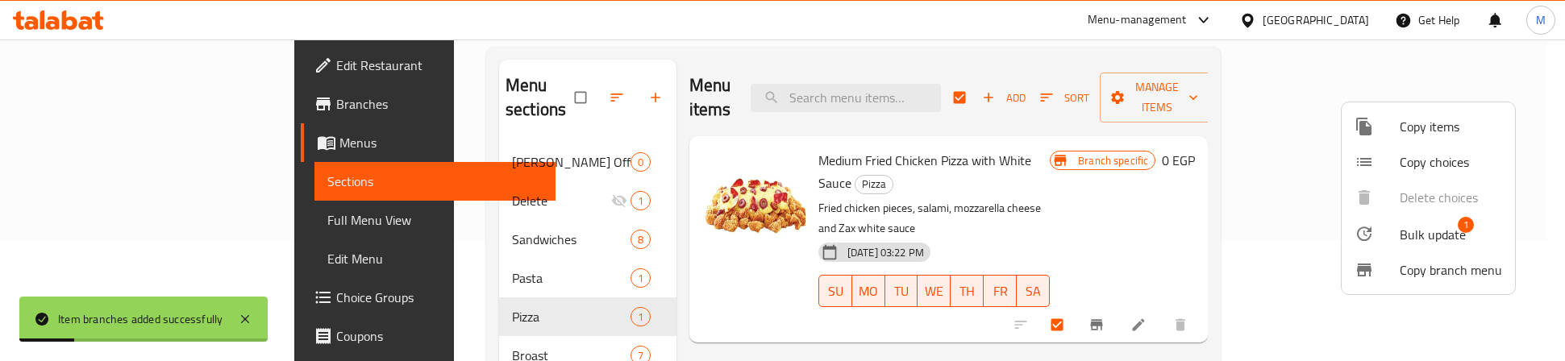
click at [1445, 237] on span "Bulk update" at bounding box center [1433, 234] width 66 height 19
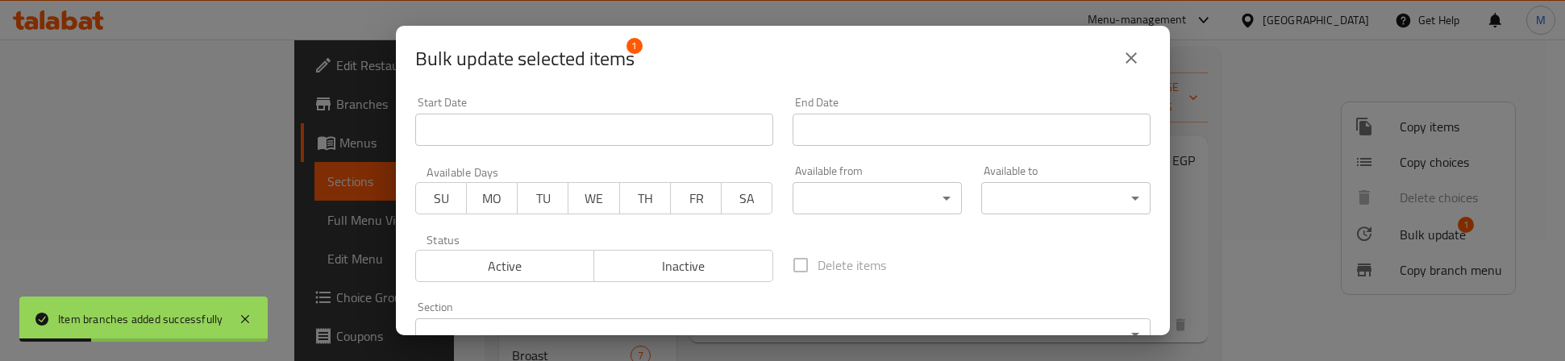
click at [692, 255] on span "Inactive" at bounding box center [684, 266] width 166 height 23
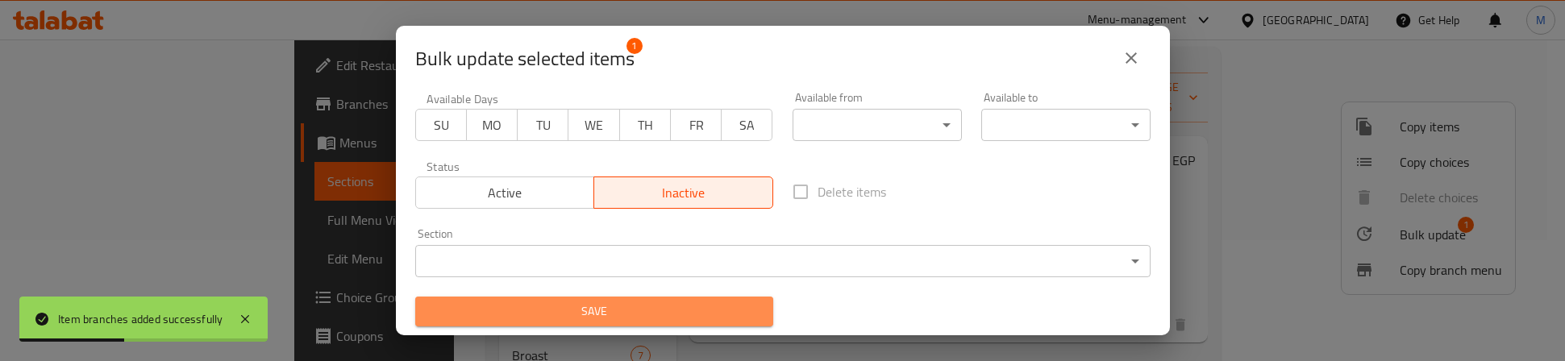
click at [675, 310] on span "Save" at bounding box center [594, 312] width 332 height 20
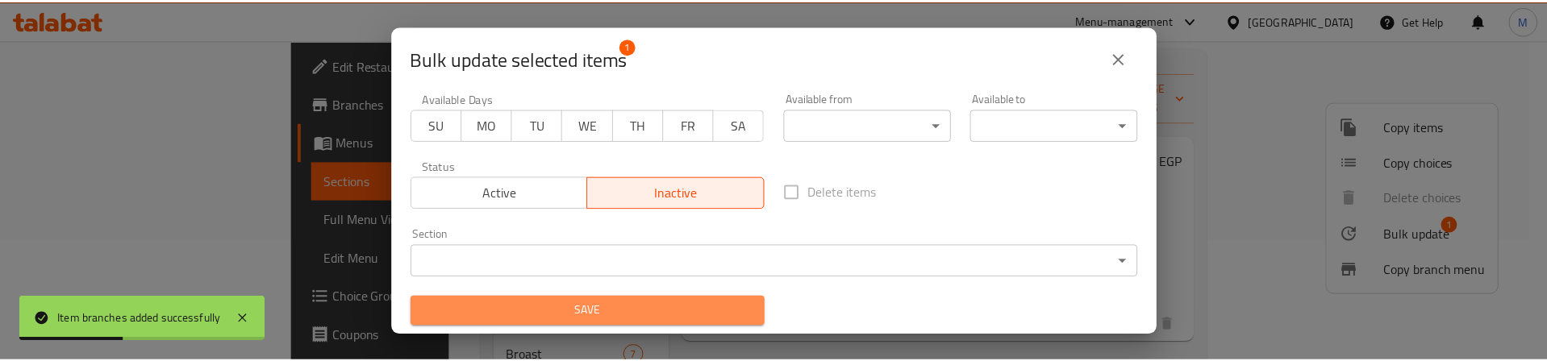
scroll to position [70, 0]
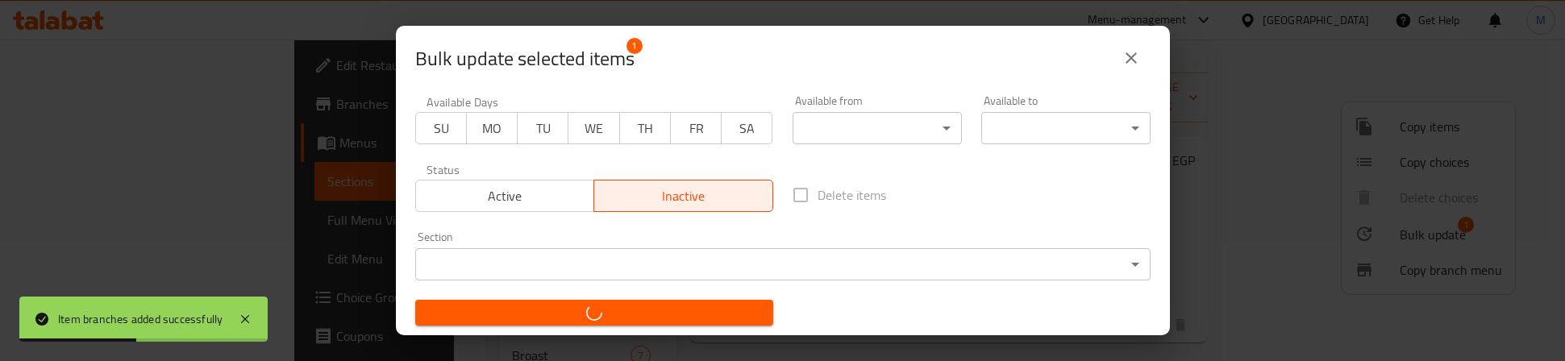
checkbox input "false"
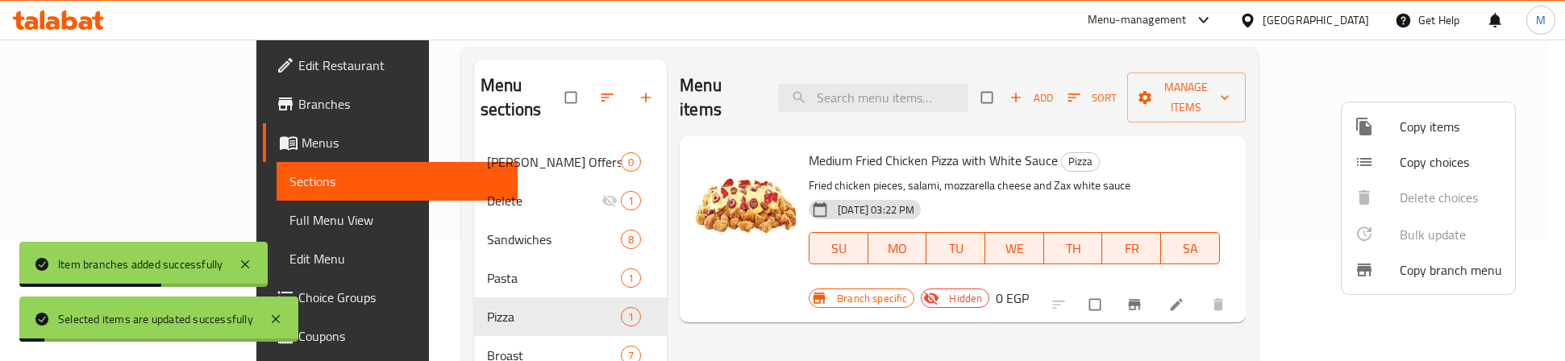
click at [1231, 127] on div at bounding box center [782, 180] width 1565 height 361
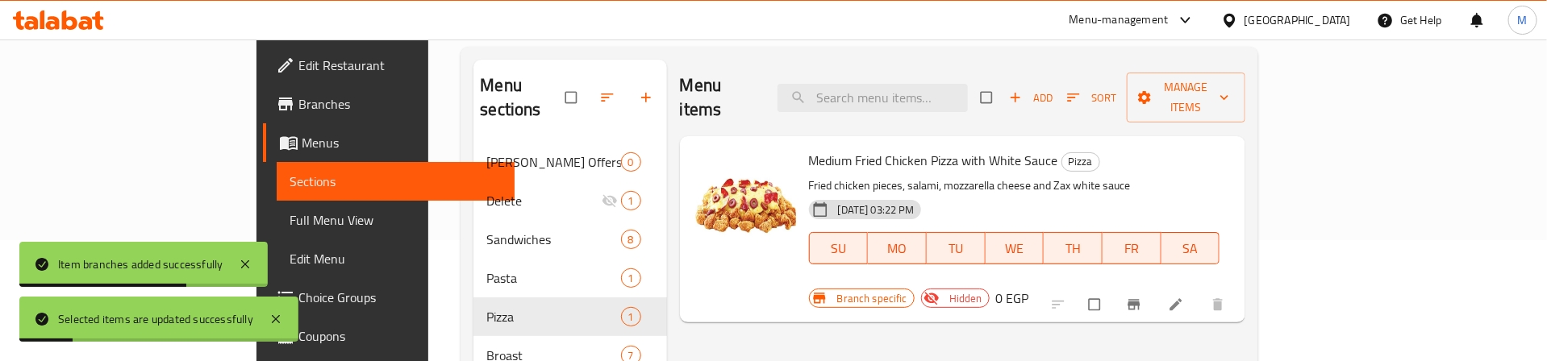
click at [1182, 299] on icon at bounding box center [1176, 305] width 12 height 12
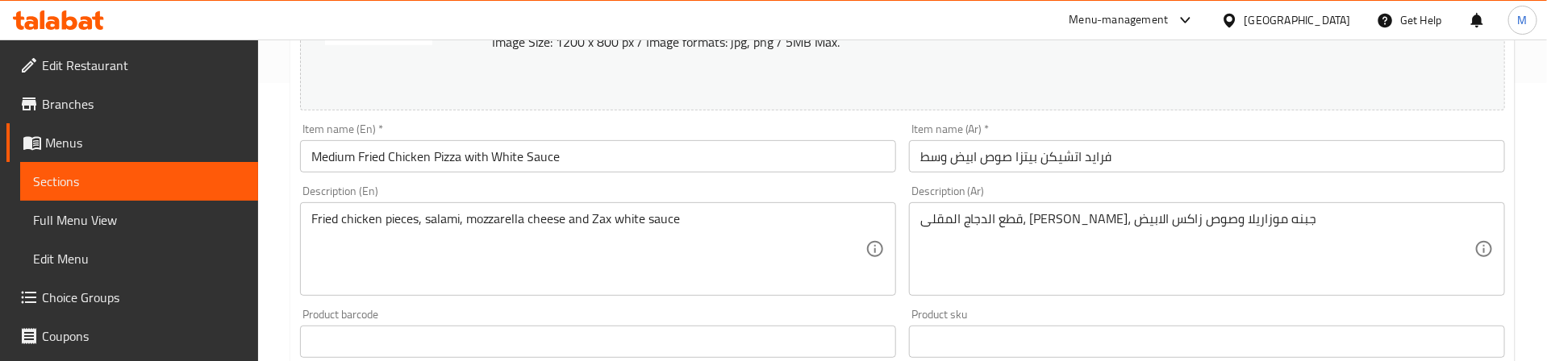
scroll to position [242, 0]
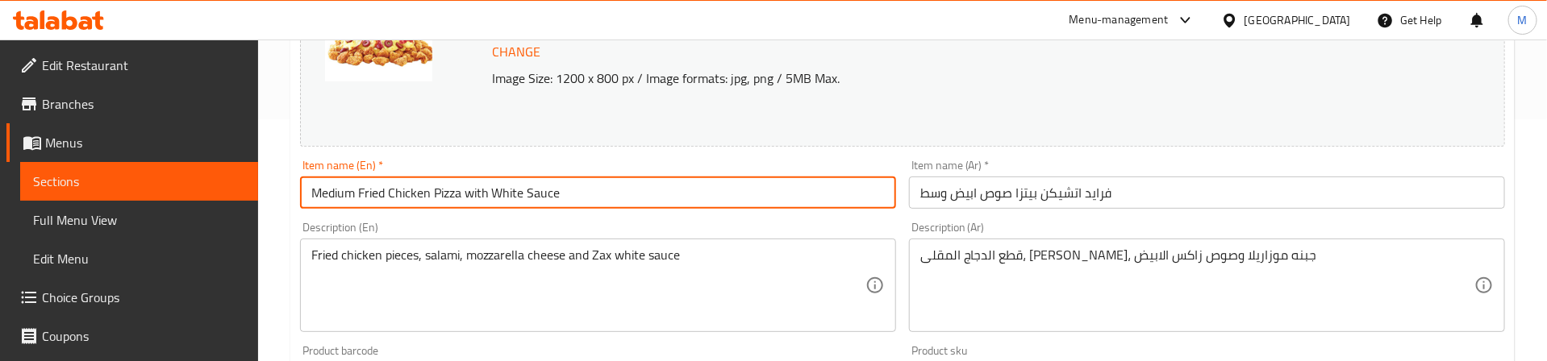
drag, startPoint x: 468, startPoint y: 194, endPoint x: 622, endPoint y: 186, distance: 154.2
click at [622, 186] on input "Medium Fried Chicken Pizza with White Sauce" at bounding box center [598, 193] width 596 height 32
drag, startPoint x: 360, startPoint y: 190, endPoint x: 244, endPoint y: 203, distance: 116.9
click at [244, 203] on div "Edit Restaurant Branches Menus Sections Full Menu View Edit Menu Choice Groups …" at bounding box center [773, 359] width 1547 height 1123
type input "Fried Chicken Pizza"
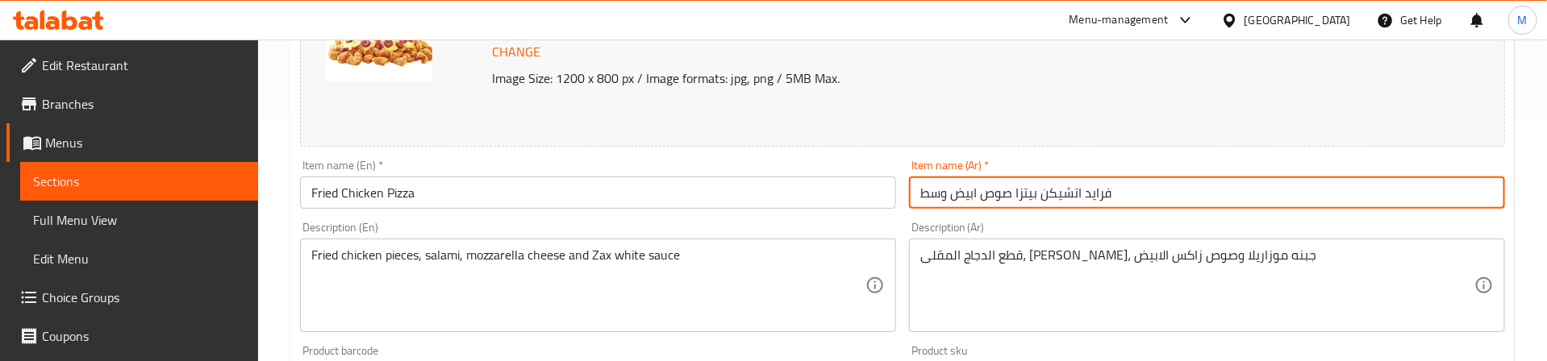
drag, startPoint x: 1015, startPoint y: 189, endPoint x: 883, endPoint y: 194, distance: 131.5
click at [883, 194] on div "Change Image Size: 1200 x 800 px / Image formats: jpg, png / 5MB Max. Item name…" at bounding box center [903, 328] width 1218 height 719
type input "[PERSON_NAME]"
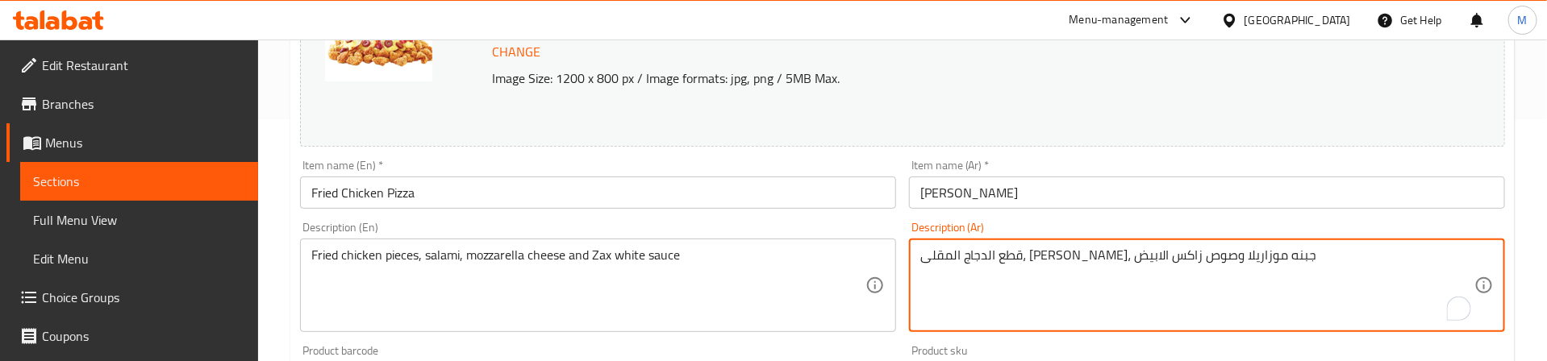
click at [1143, 256] on textarea "قطع الدجاج المقلى، [PERSON_NAME]، جبنه موزاريلا وصوص زاكس الابيض" at bounding box center [1197, 286] width 554 height 77
drag, startPoint x: 951, startPoint y: 256, endPoint x: 931, endPoint y: 277, distance: 27.9
click at [931, 277] on textarea "قطع الدجاج المقلى، صوص زاكس الخاص، زيتون، تغطي بطبقة موتزاريلا وتضع في الفرن وس…" at bounding box center [1197, 286] width 554 height 77
click at [960, 255] on textarea "قطع الدجاج المقلى، صوص زاكس الخاص، زيتون، تغطي بطبقة موتزاريلا وتضع في الفرن وس…" at bounding box center [1197, 286] width 554 height 77
click at [1005, 259] on textarea "قطع الدجاج المقلى، صوص زاكس الخاص، زيتون، تغطي بطبقة موتزاريلا وتضع في الفرن وس…" at bounding box center [1197, 286] width 554 height 77
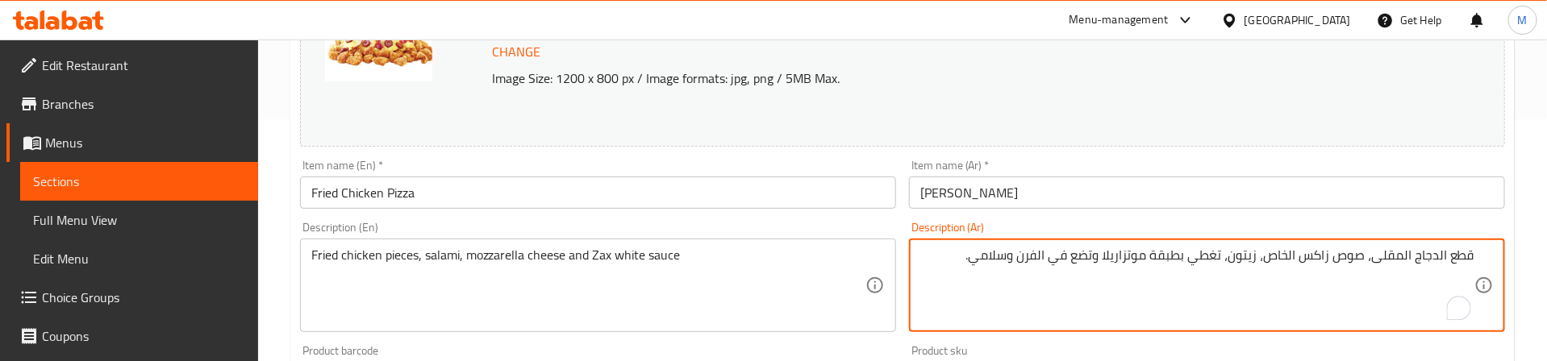
click at [1005, 259] on textarea "قطع الدجاج المقلى، صوص زاكس الخاص، زيتون، تغطي بطبقة موتزاريلا وتضع في الفرن وس…" at bounding box center [1197, 286] width 554 height 77
type textarea "قطع الدجاج المقلى، صوص زاكس الخاص، زيتون، تغطي بطبقة موتزاريلا وتضع في الفرن وس…"
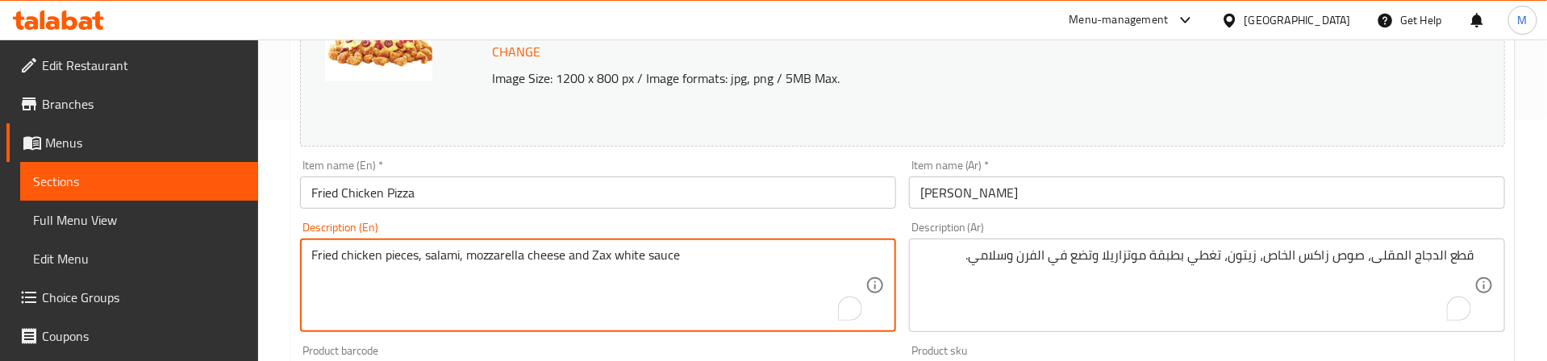
click at [602, 257] on textarea "Fried chicken pieces, salami, mozzarella cheese and Zax white sauce" at bounding box center [588, 286] width 554 height 77
paste textarea "Zax's special sauce, olives, covered with a layer of mozzarella and baked in th…"
type textarea "Fried chicken pieces, Zax's special sauce, olives, covered with a layer of mozz…"
click at [871, 219] on div "Description (En) Fried chicken pieces, Zax's special sauce, olives, covered wit…" at bounding box center [598, 276] width 609 height 123
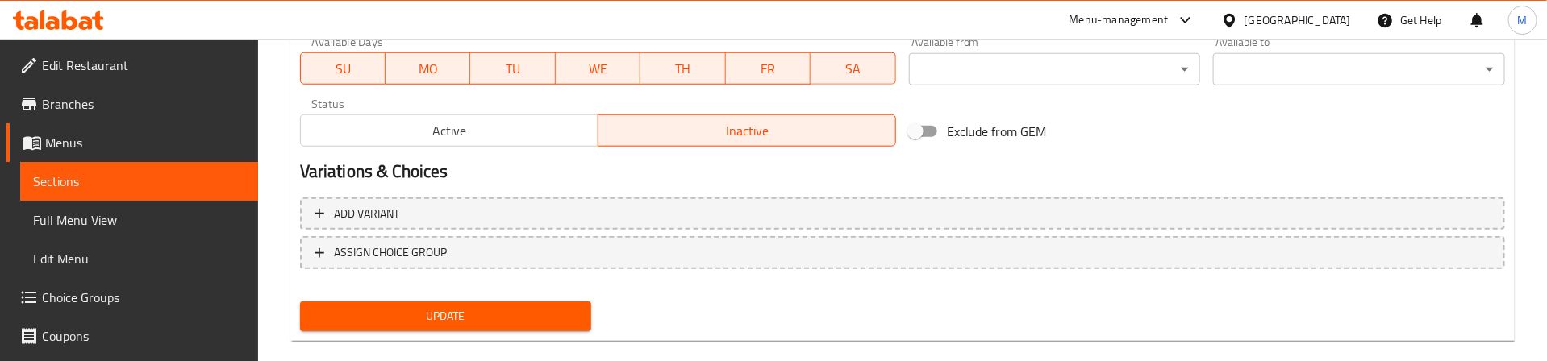
scroll to position [799, 0]
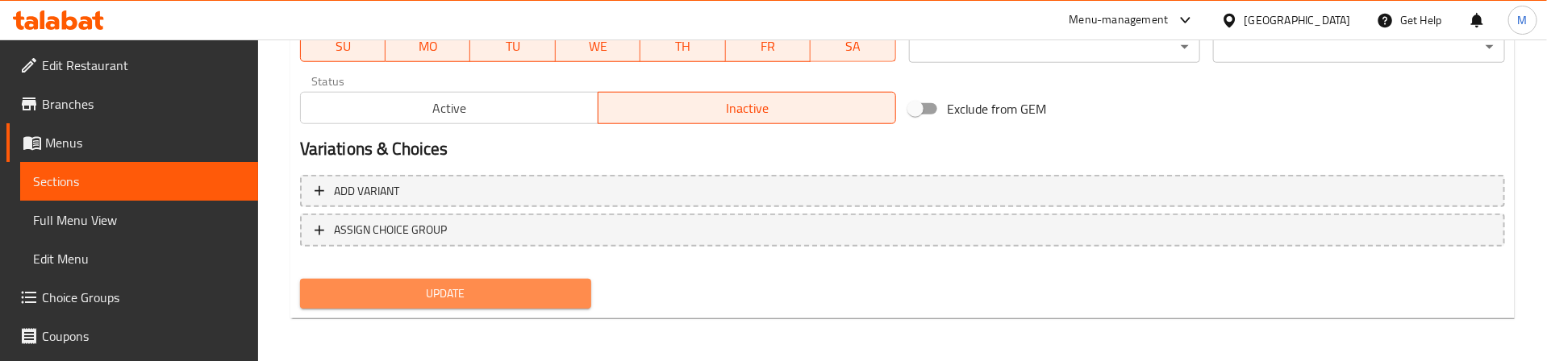
click at [489, 298] on span "Update" at bounding box center [446, 294] width 266 height 20
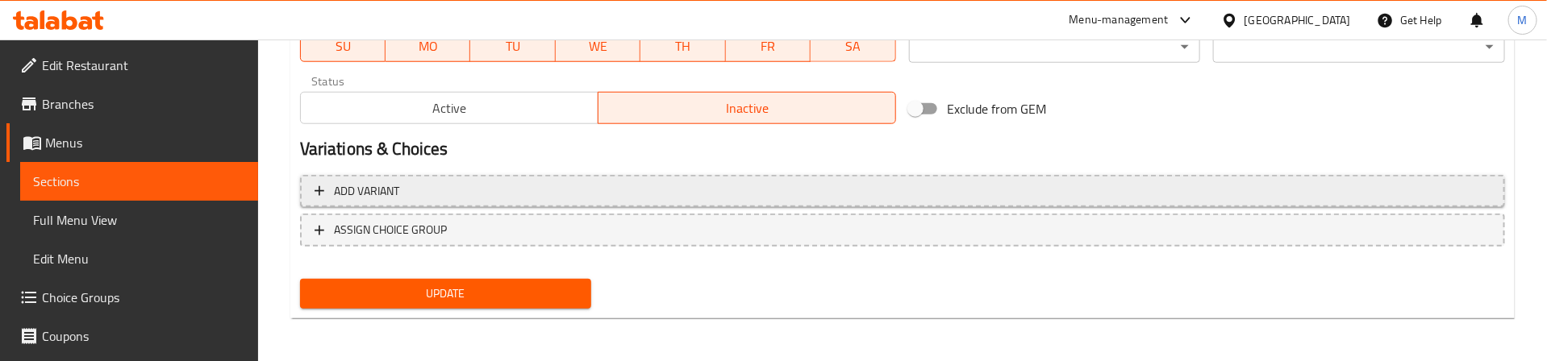
click at [1147, 186] on span "Add variant" at bounding box center [903, 191] width 1176 height 20
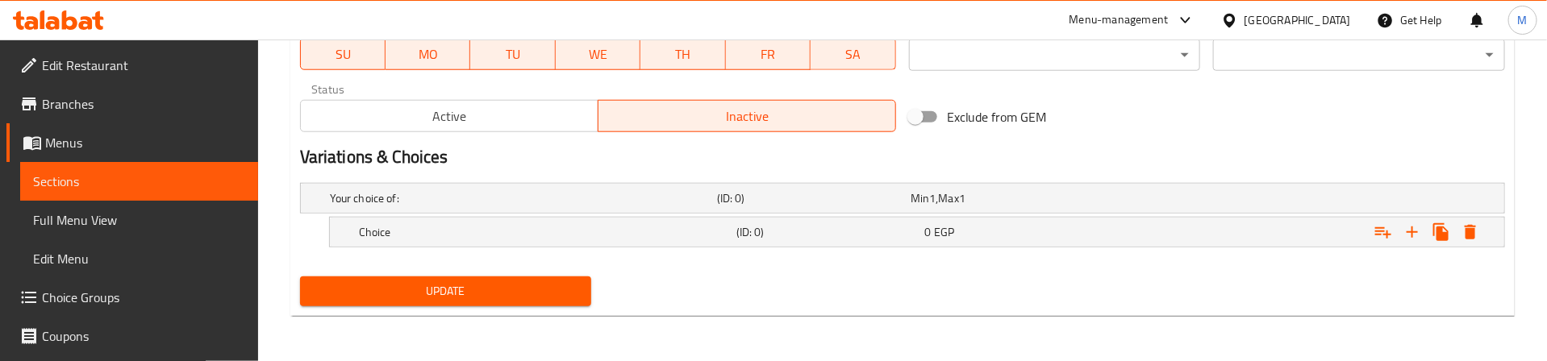
scroll to position [792, 0]
click at [1409, 230] on icon "Expand" at bounding box center [1411, 232] width 19 height 19
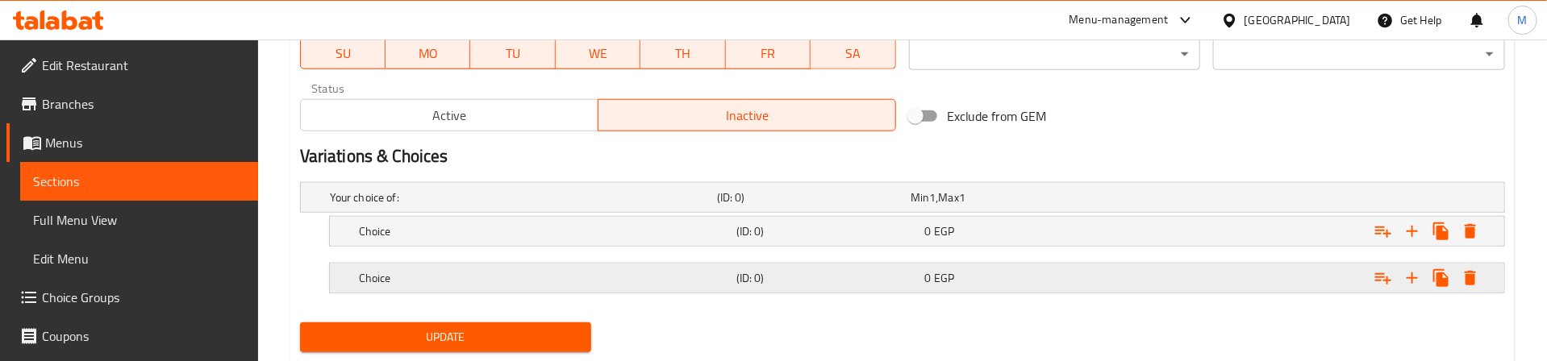
click at [894, 274] on h5 "(ID: 0)" at bounding box center [827, 278] width 182 height 16
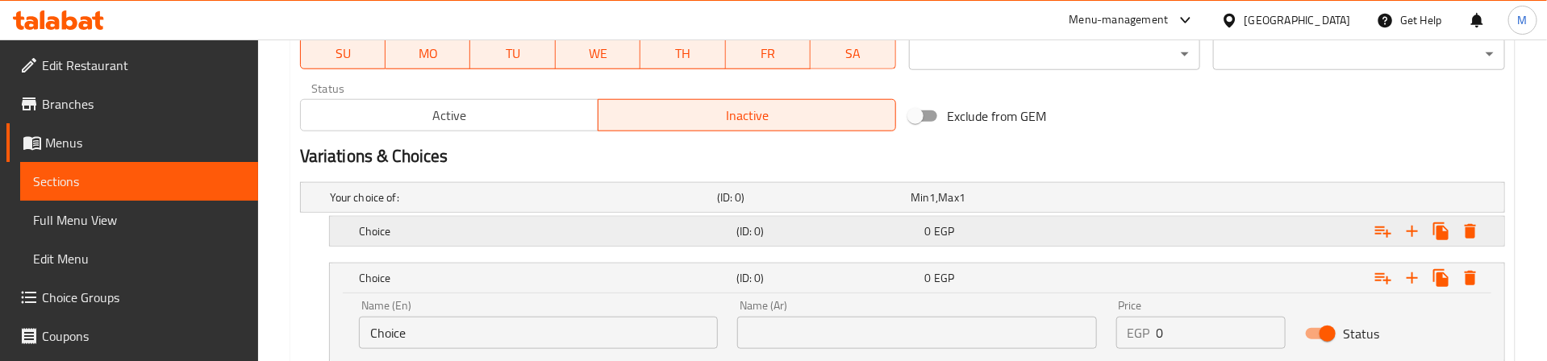
click at [894, 240] on h5 "(ID: 0)" at bounding box center [827, 231] width 182 height 16
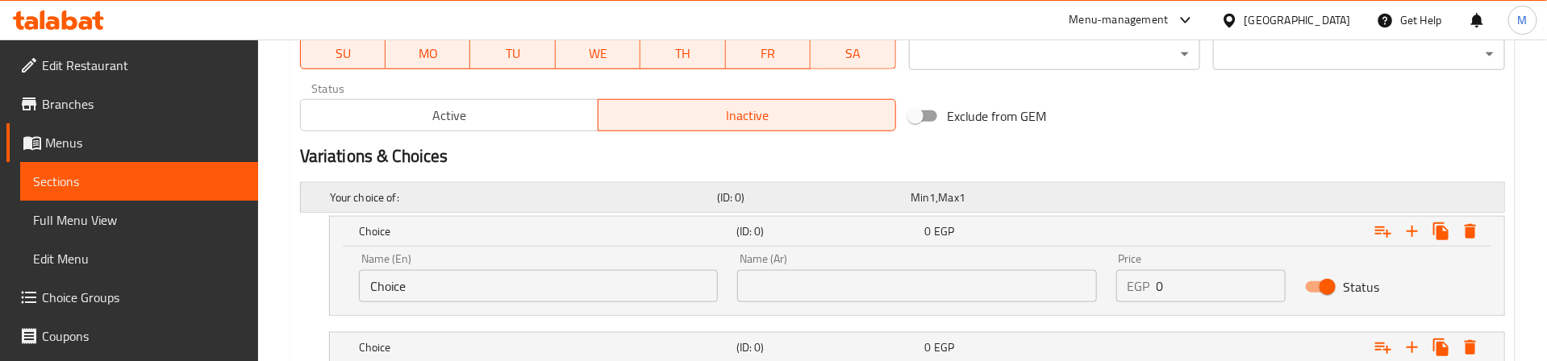
scroll to position [913, 0]
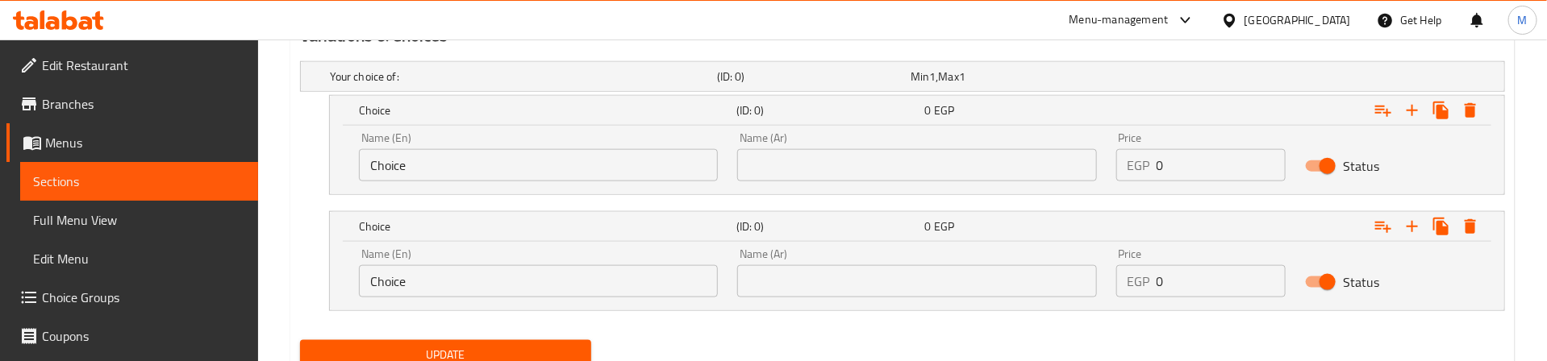
click at [571, 160] on input "Choice" at bounding box center [538, 165] width 359 height 32
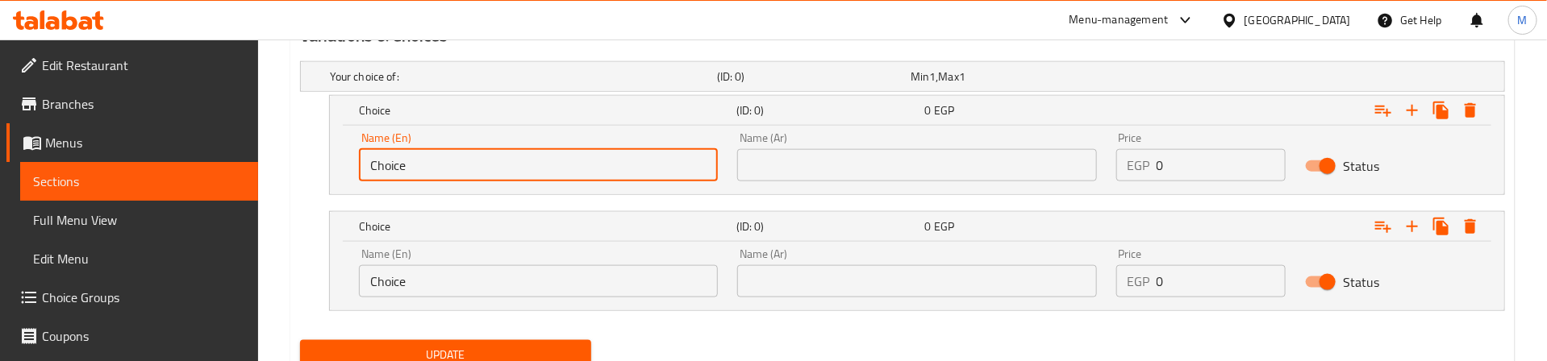
click at [571, 160] on input "Choice" at bounding box center [538, 165] width 359 height 32
click at [564, 167] on input "text" at bounding box center [538, 165] width 359 height 32
type input "Medium"
click at [531, 281] on input "Choice" at bounding box center [538, 281] width 359 height 32
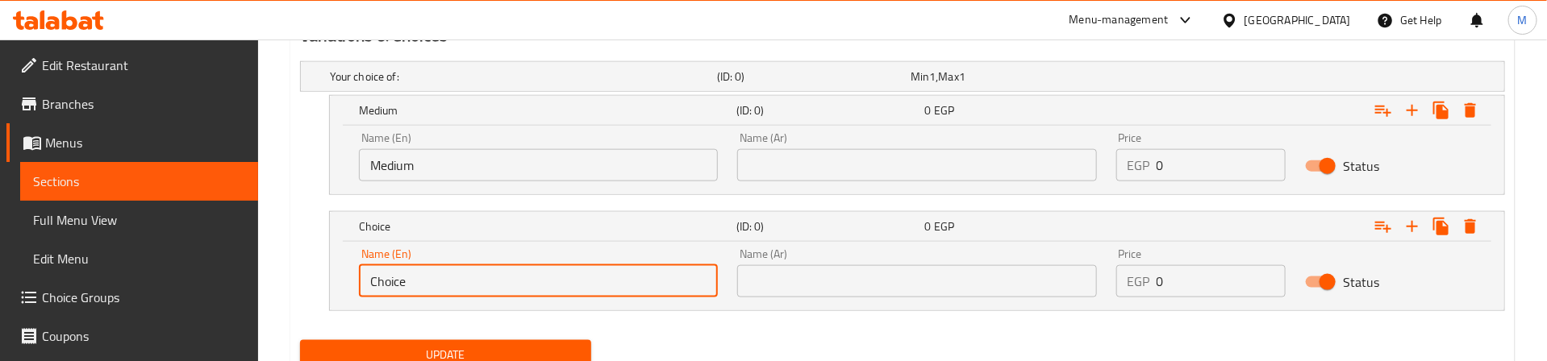
click at [531, 281] on input "Choice" at bounding box center [538, 281] width 359 height 32
click at [424, 278] on input "text" at bounding box center [538, 281] width 359 height 32
type input "Large"
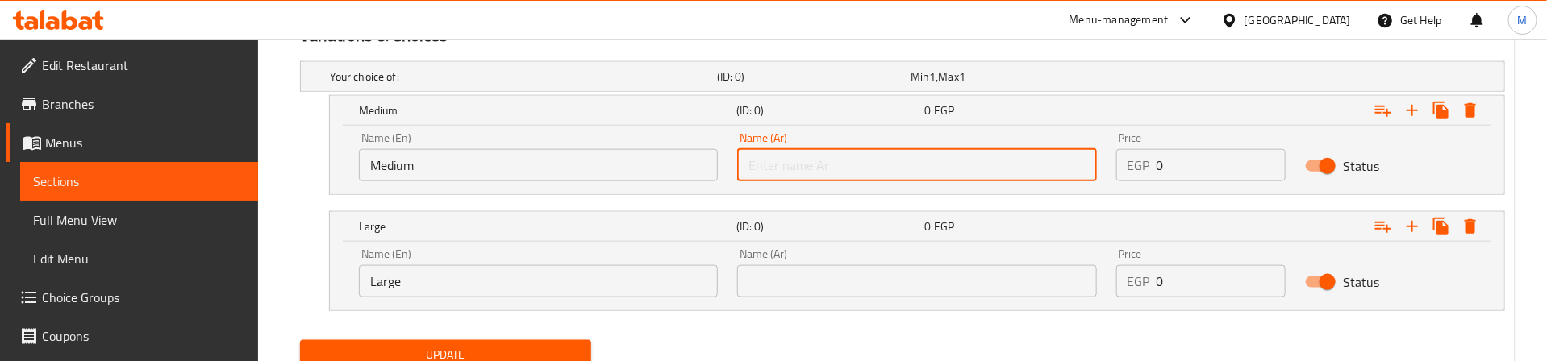
click at [923, 160] on input "text" at bounding box center [916, 165] width 359 height 32
type input "وسط"
click at [939, 281] on input "text" at bounding box center [916, 281] width 359 height 32
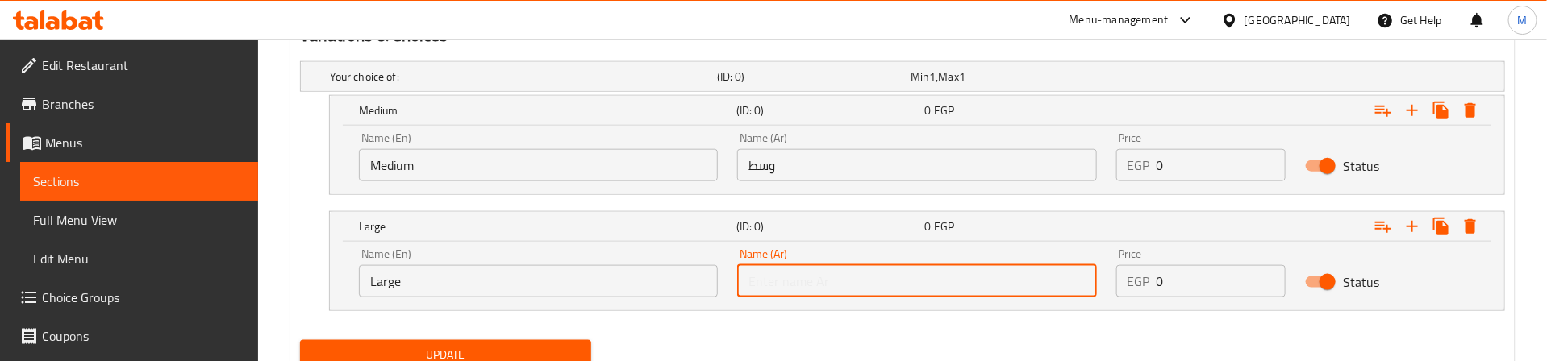
type input "كبير"
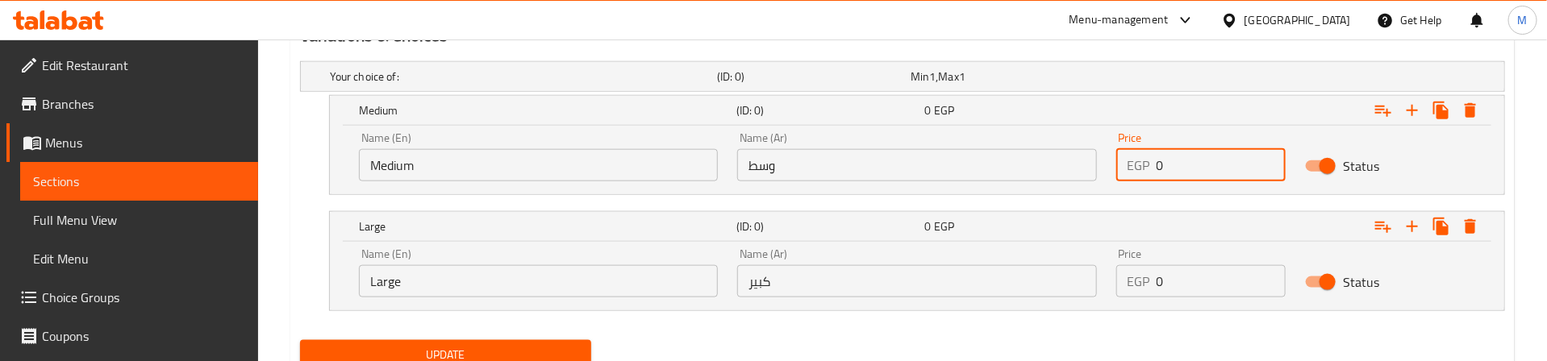
drag, startPoint x: 1181, startPoint y: 165, endPoint x: 1128, endPoint y: 167, distance: 53.3
click at [1128, 167] on div "EGP 0 Price" at bounding box center [1201, 165] width 170 height 32
type input "125"
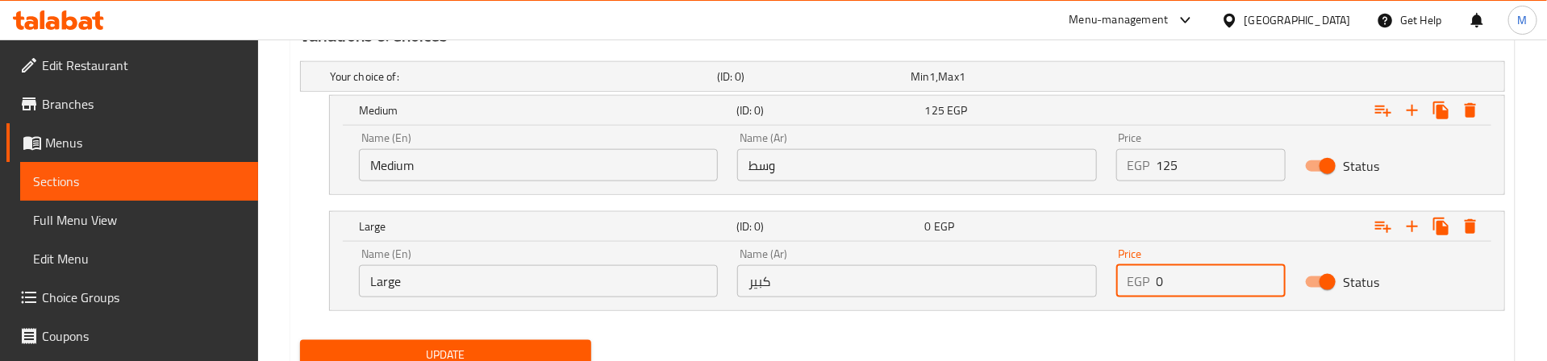
drag, startPoint x: 1165, startPoint y: 285, endPoint x: 1154, endPoint y: 289, distance: 11.0
click at [1154, 289] on div "EGP 0 Price" at bounding box center [1201, 281] width 170 height 32
type input "195"
click at [1191, 327] on nav at bounding box center [902, 321] width 1205 height 13
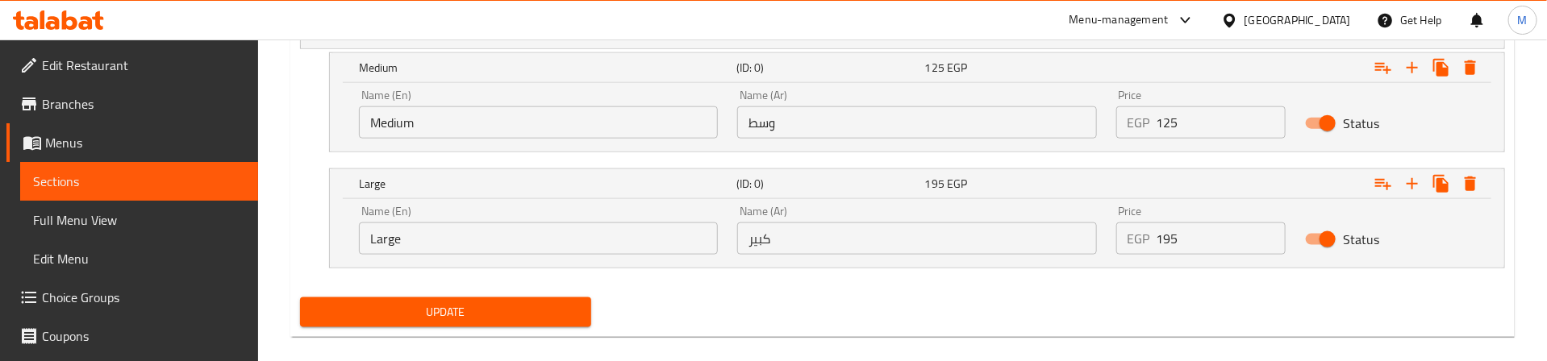
scroll to position [978, 0]
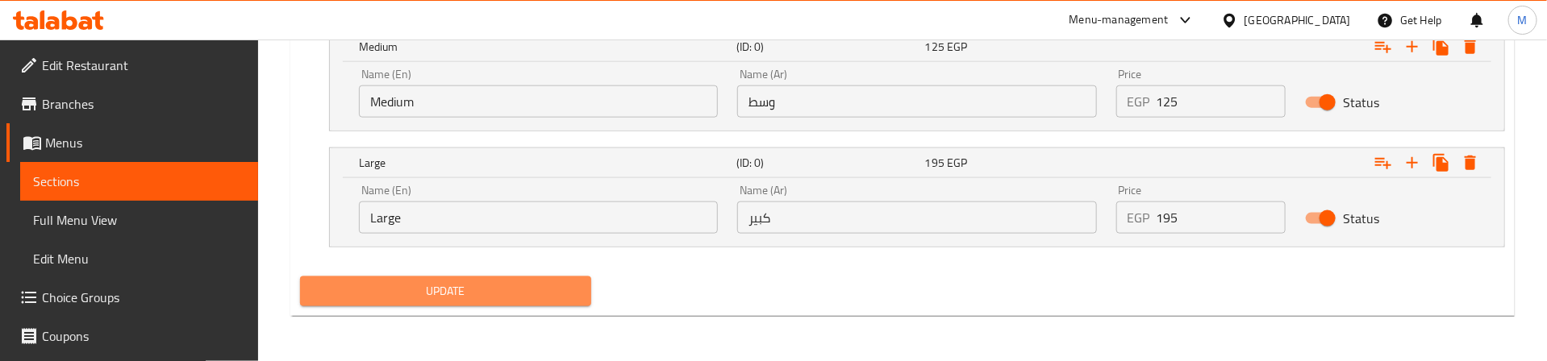
click at [540, 290] on span "Update" at bounding box center [446, 291] width 266 height 20
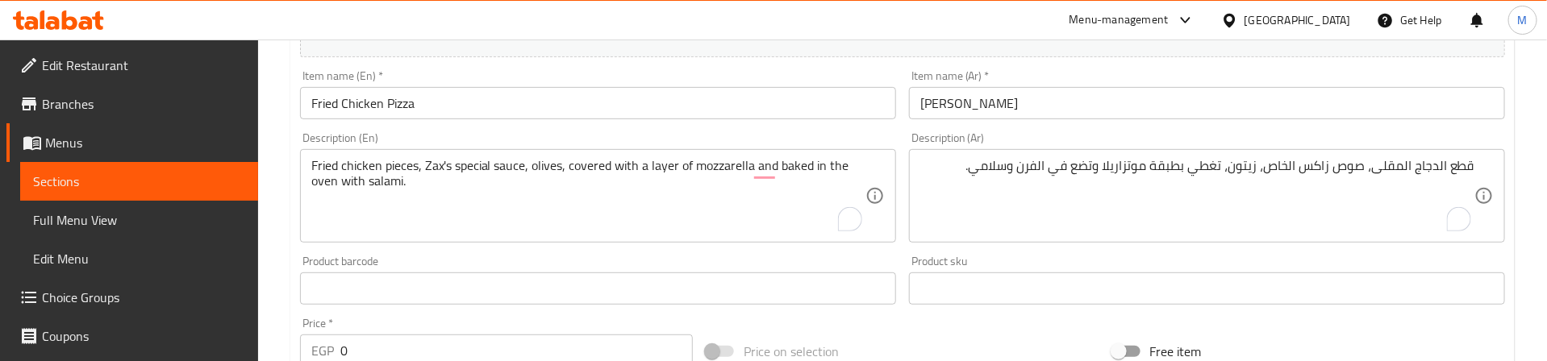
scroll to position [0, 0]
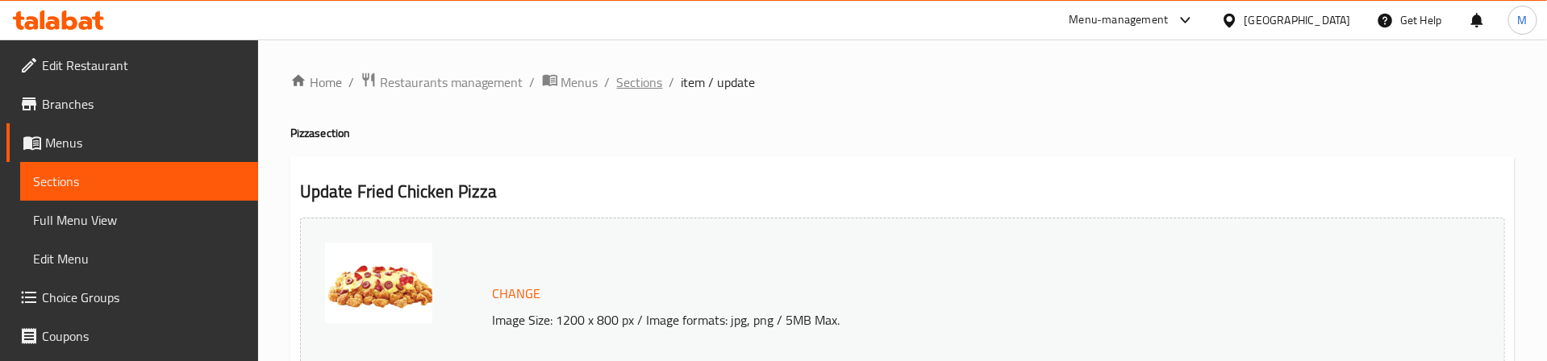
click at [656, 83] on span "Sections" at bounding box center [640, 82] width 46 height 19
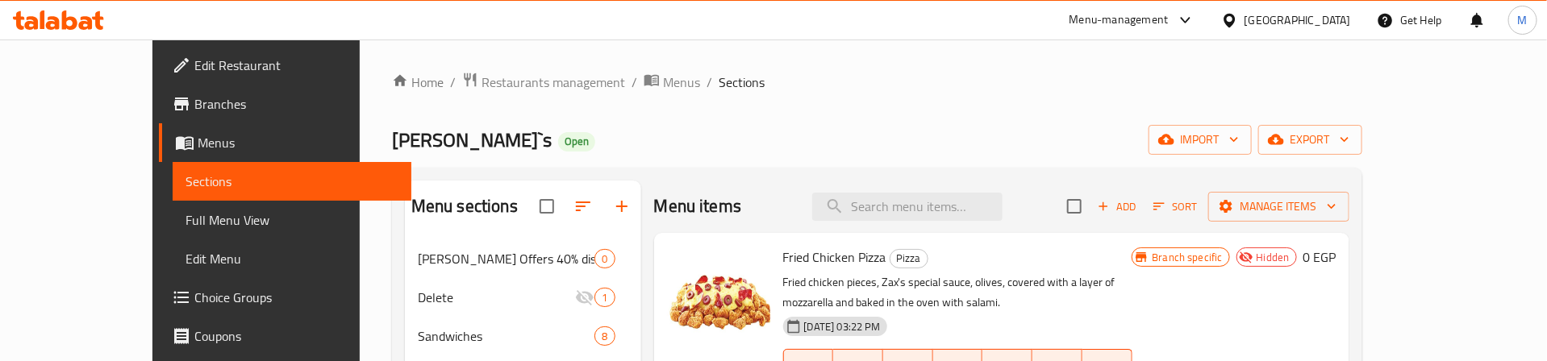
click at [860, 125] on div "[PERSON_NAME]`s Open import export" at bounding box center [877, 140] width 970 height 30
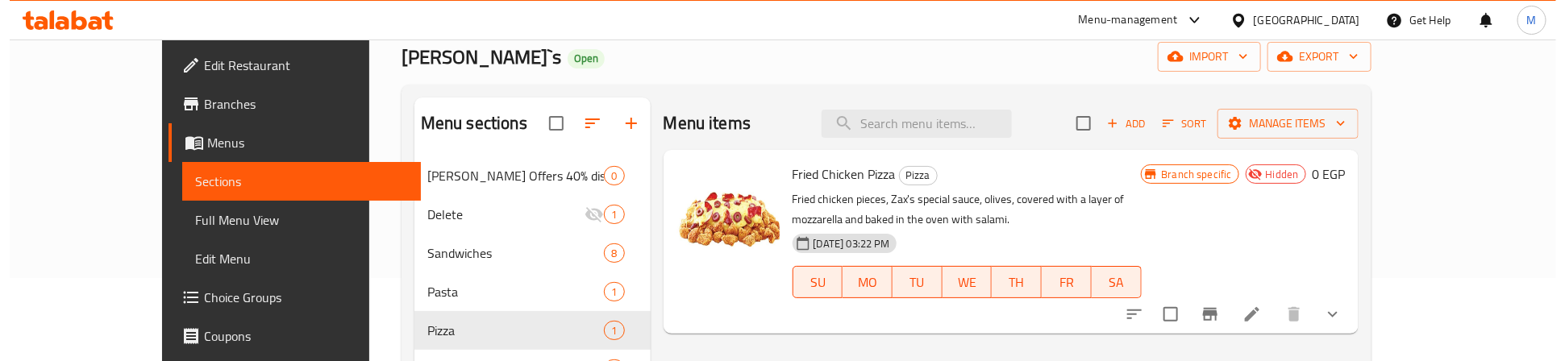
scroll to position [121, 0]
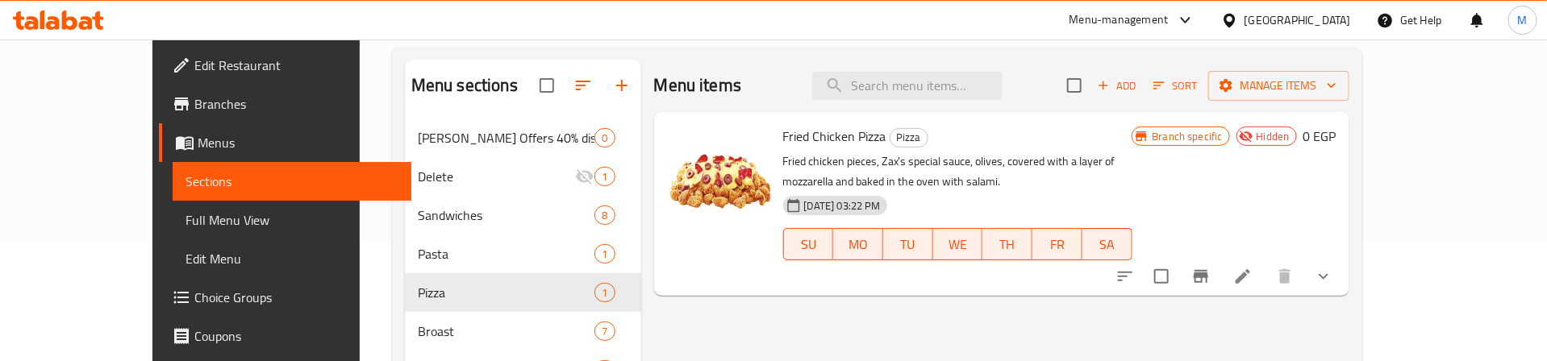
click at [1178, 266] on input "checkbox" at bounding box center [1161, 277] width 34 height 34
checkbox input "true"
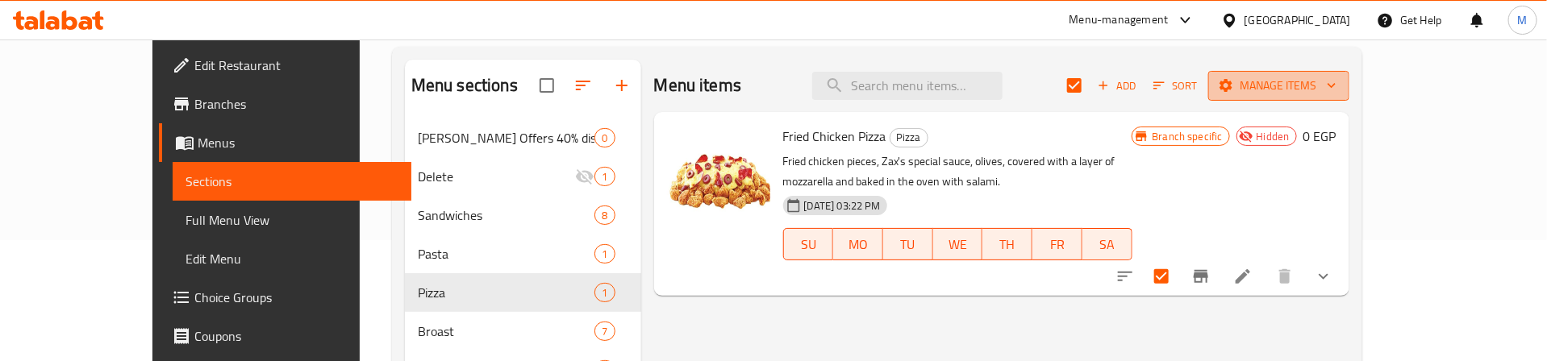
click at [1336, 90] on span "Manage items" at bounding box center [1278, 86] width 115 height 20
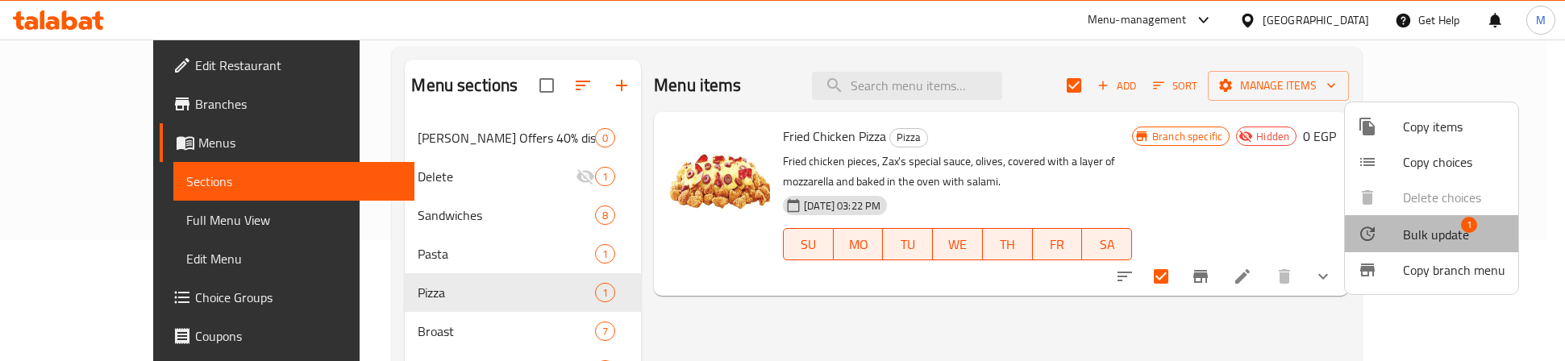
click at [1452, 220] on li "Bulk update 1" at bounding box center [1431, 233] width 173 height 37
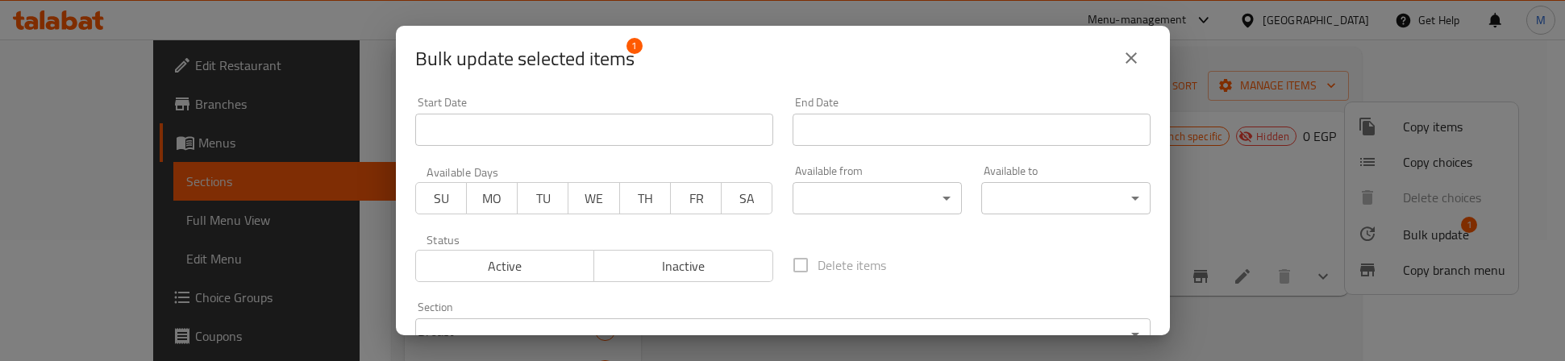
click at [548, 266] on span "Active" at bounding box center [506, 266] width 166 height 23
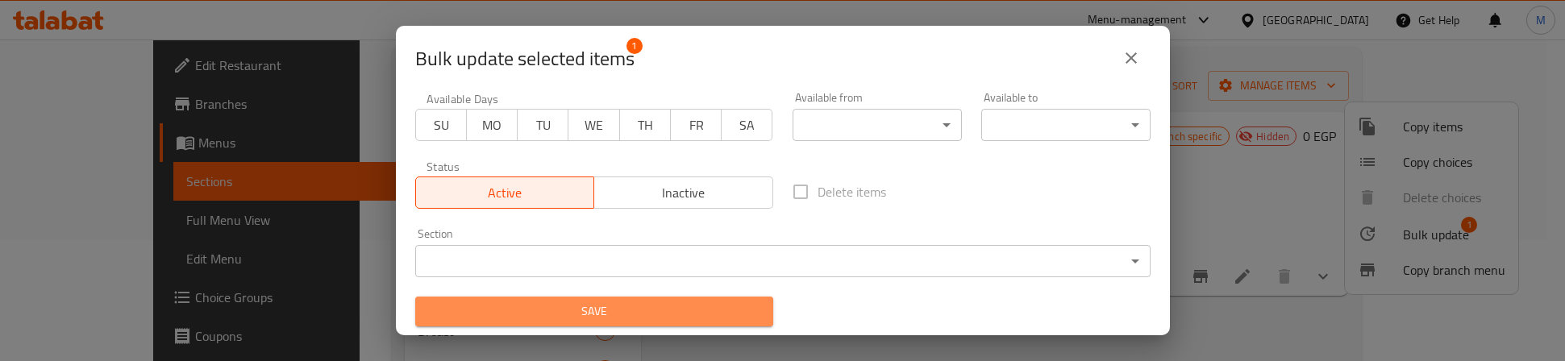
click at [625, 306] on span "Save" at bounding box center [594, 312] width 332 height 20
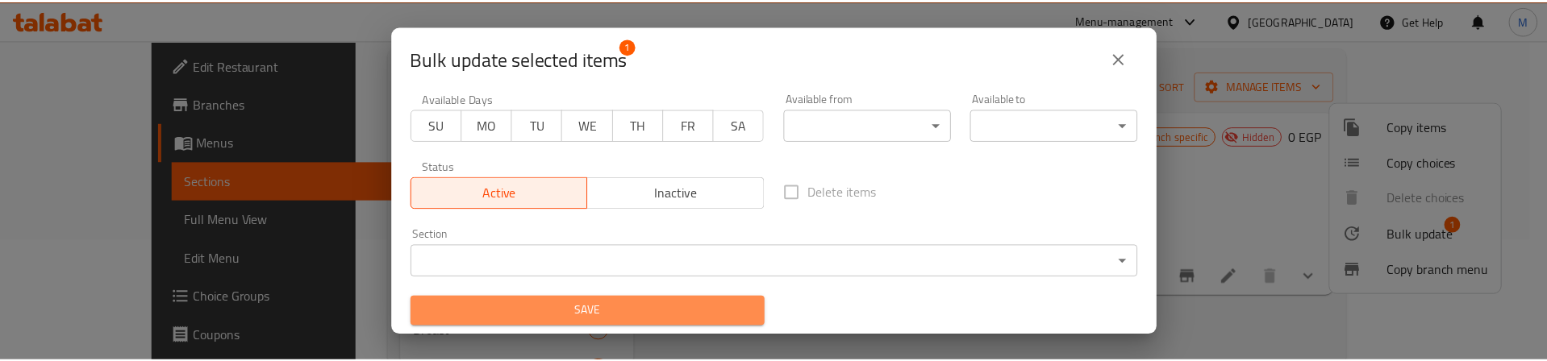
scroll to position [70, 0]
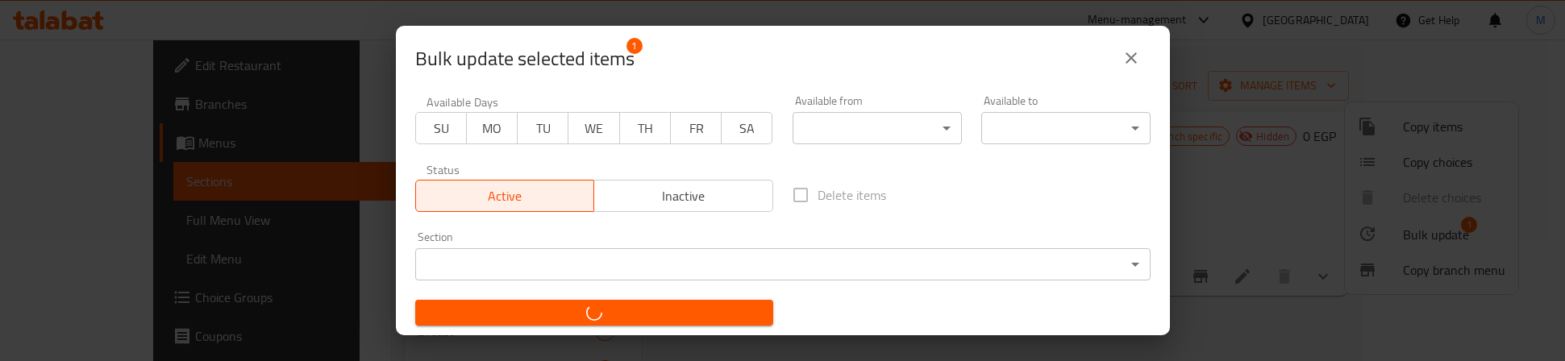
checkbox input "false"
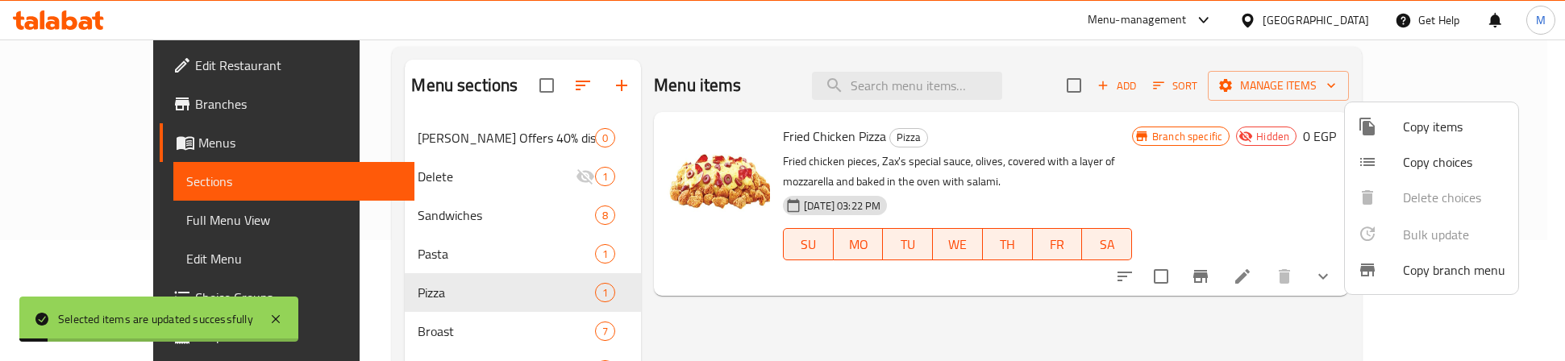
click at [1039, 123] on div at bounding box center [782, 180] width 1565 height 361
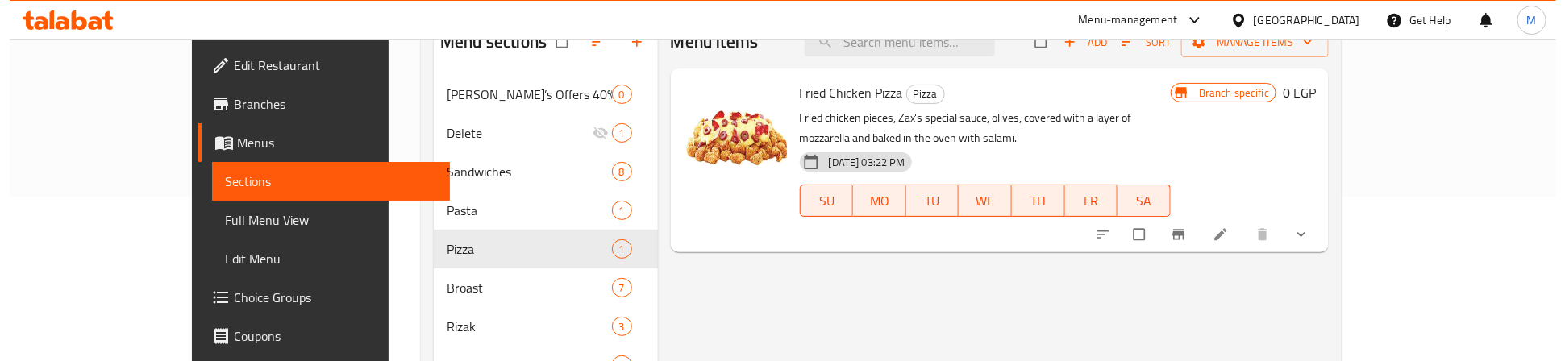
scroll to position [121, 0]
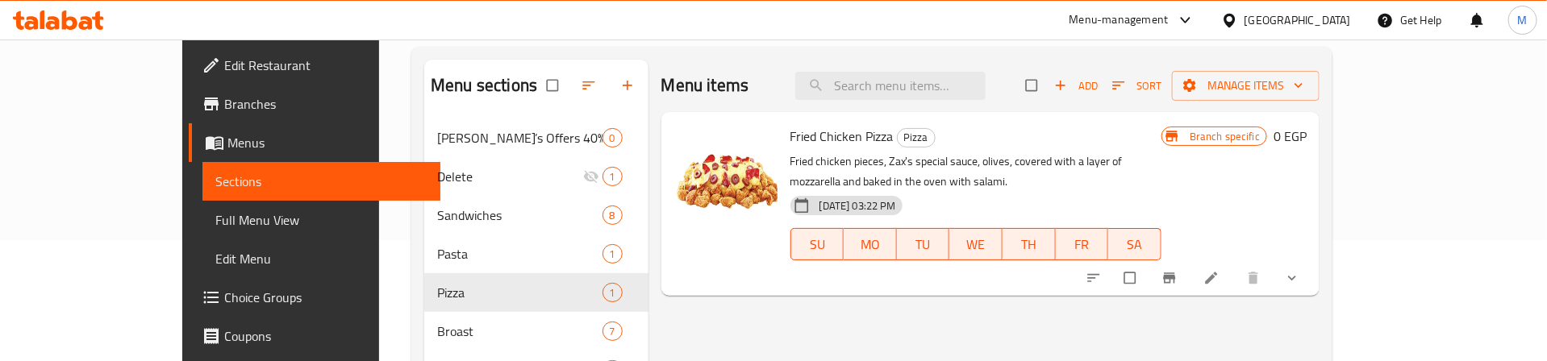
click at [1177, 270] on icon "Branch-specific-item" at bounding box center [1169, 278] width 16 height 16
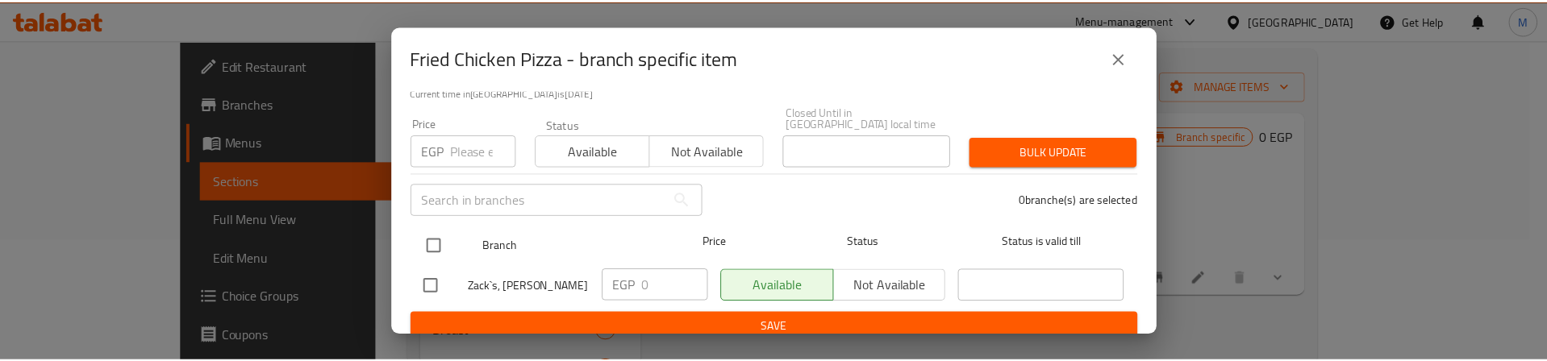
scroll to position [129, 0]
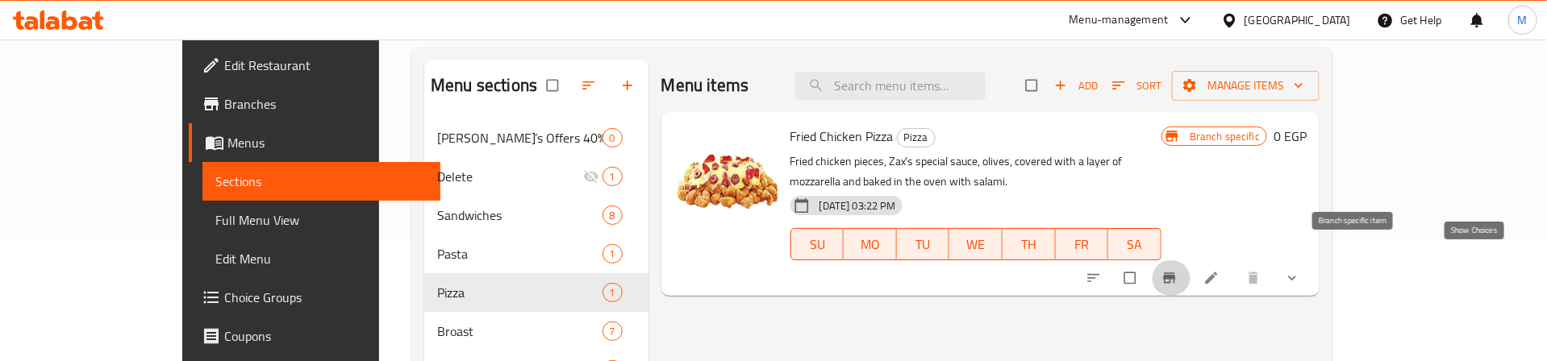
click at [1300, 270] on icon "show more" at bounding box center [1292, 278] width 16 height 16
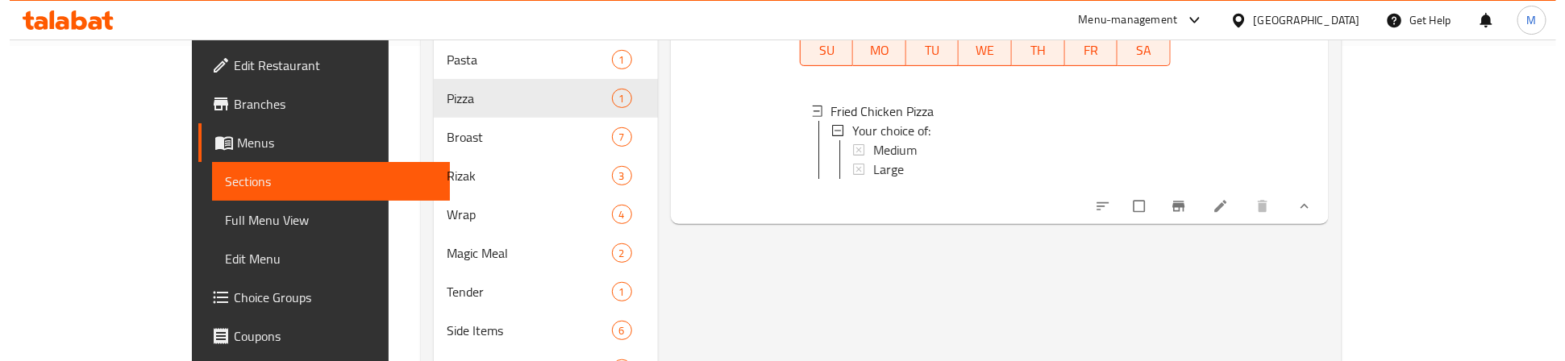
scroll to position [363, 0]
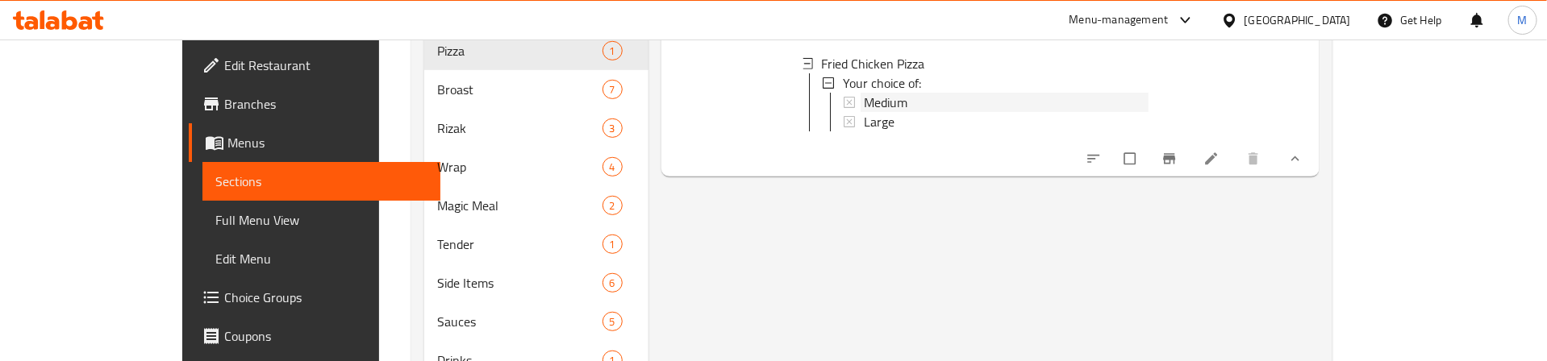
click at [864, 93] on span "Medium" at bounding box center [886, 102] width 44 height 19
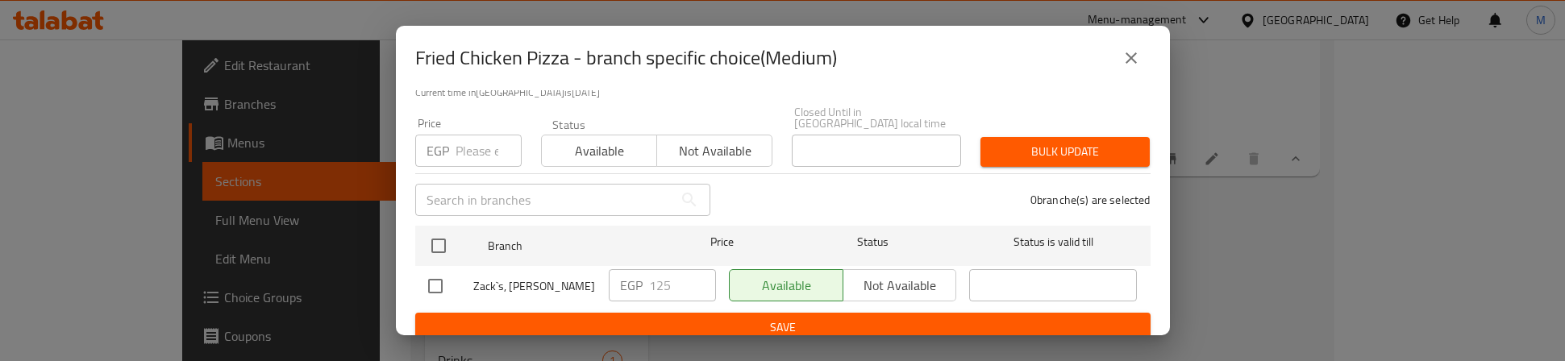
scroll to position [129, 0]
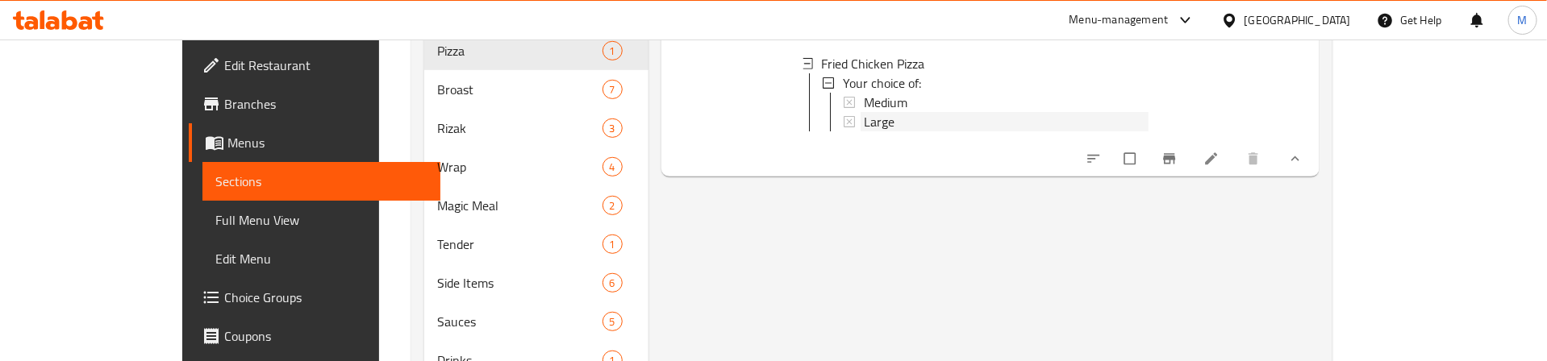
click at [864, 112] on span "Large" at bounding box center [879, 121] width 31 height 19
click at [729, 250] on div "Menu items Add Sort Manage items Fried Chicken Pizza Pizza Fried chicken pieces…" at bounding box center [984, 141] width 672 height 646
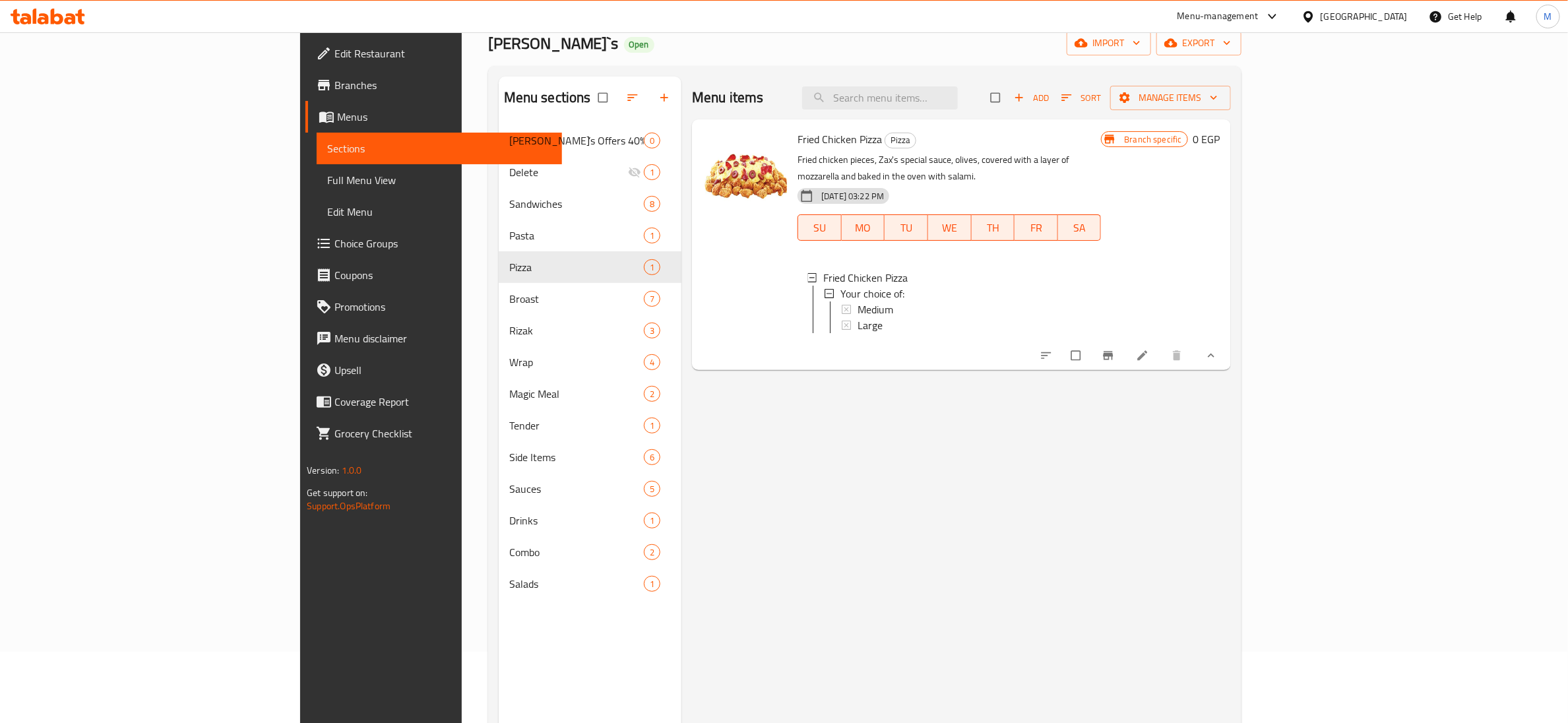
scroll to position [0, 0]
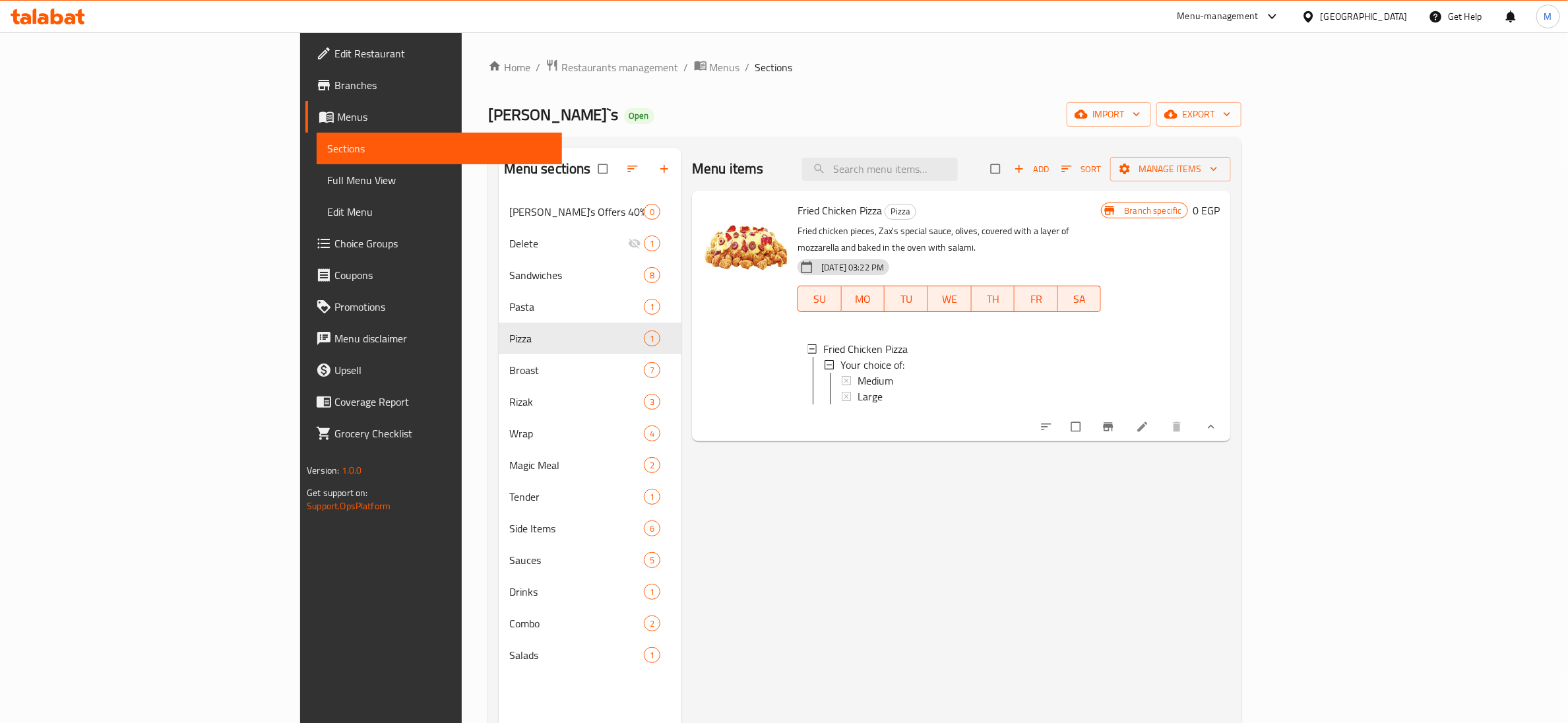
click at [857, 97] on div "Home / Restaurants management / Menus / Sections Zack`s Open import export Menu…" at bounding box center [865, 470] width 753 height 823
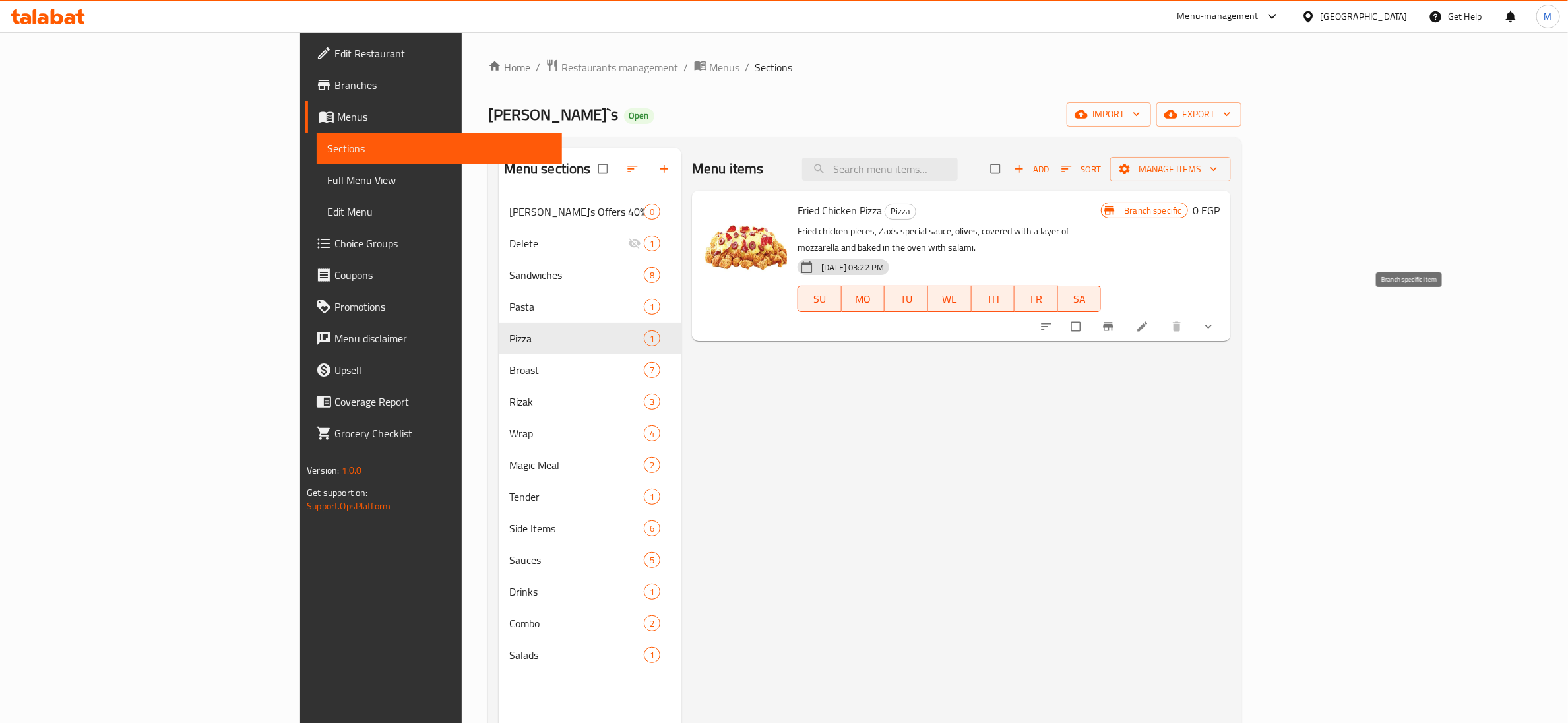
click at [1112, 322] on icon "Branch-specific-item" at bounding box center [1107, 326] width 10 height 8
click at [1225, 312] on button "show more" at bounding box center [1210, 326] width 32 height 29
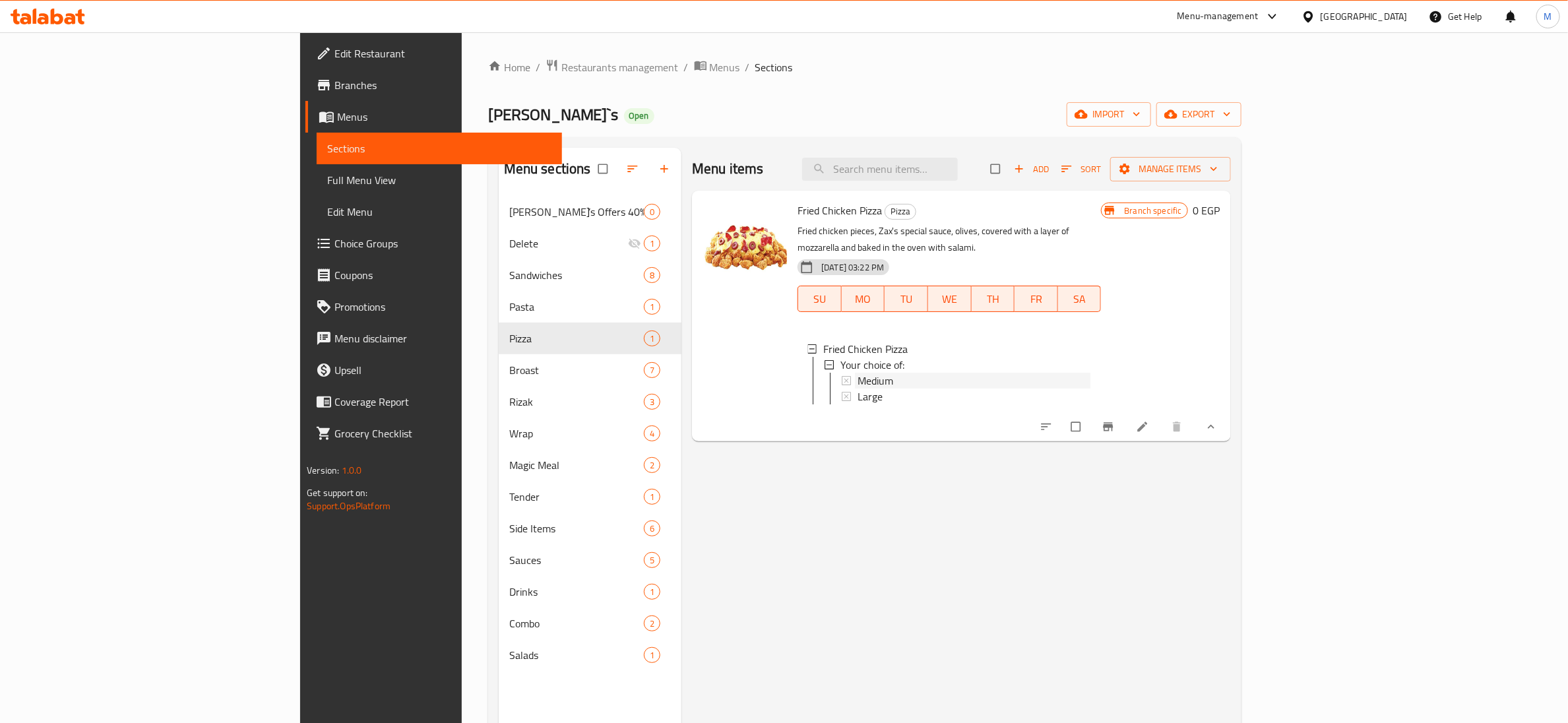
click at [857, 373] on span "Medium" at bounding box center [875, 380] width 36 height 16
click at [857, 388] on span "Large" at bounding box center [869, 396] width 25 height 16
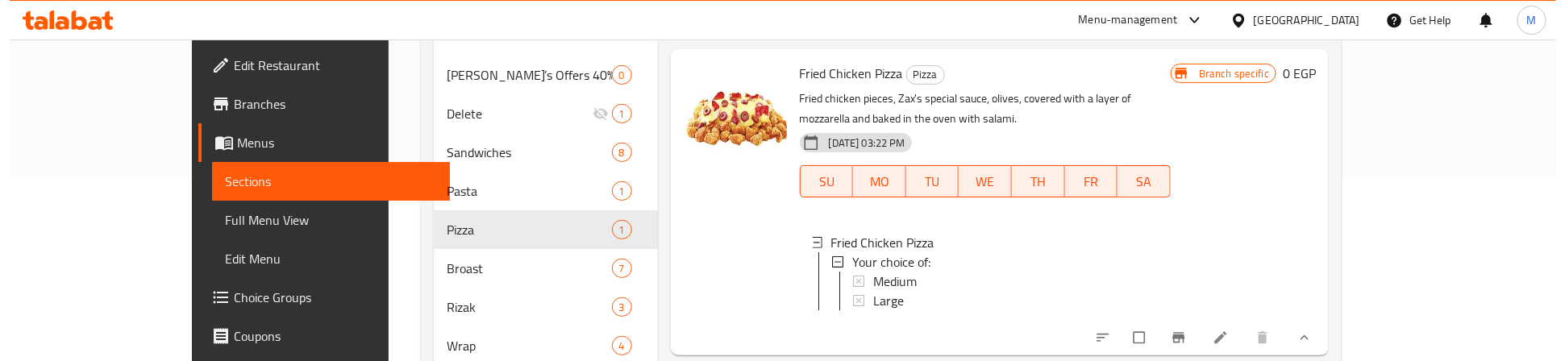
scroll to position [242, 0]
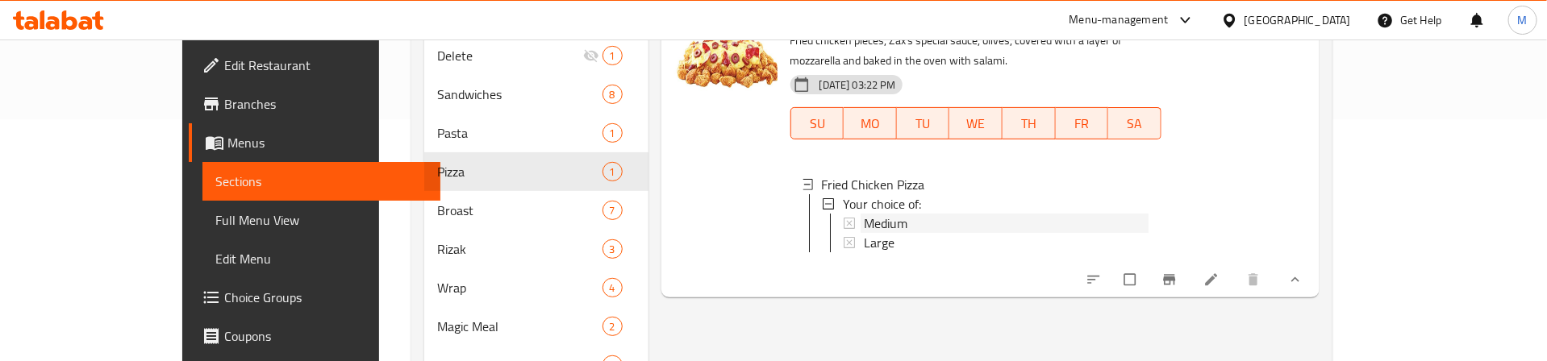
click at [877, 214] on div "Medium" at bounding box center [1006, 223] width 285 height 19
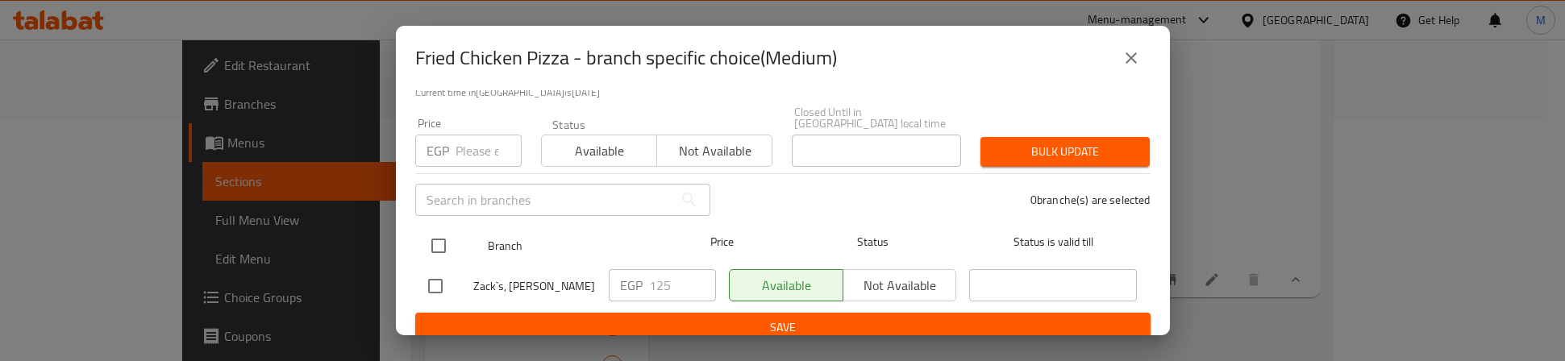
scroll to position [129, 0]
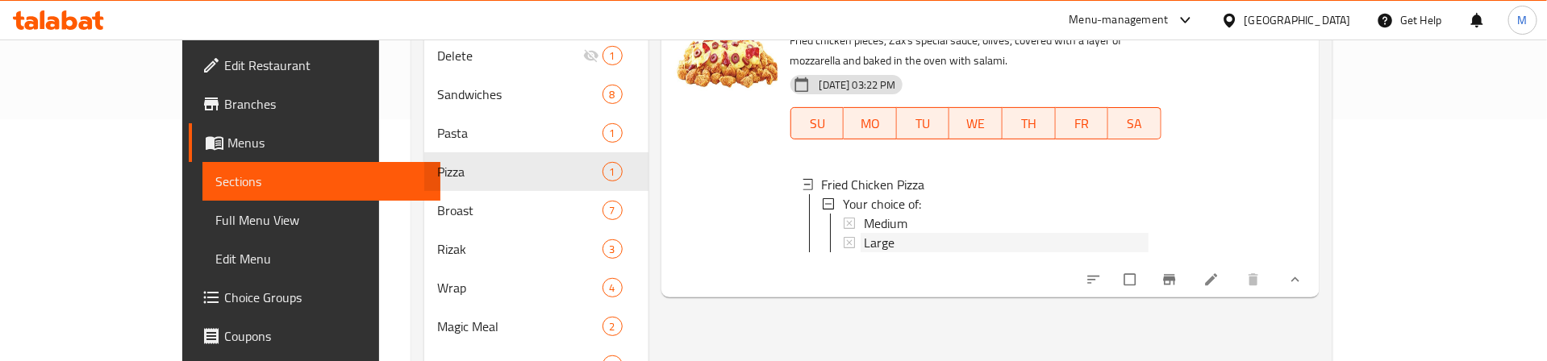
click at [864, 233] on span "Large" at bounding box center [879, 242] width 31 height 19
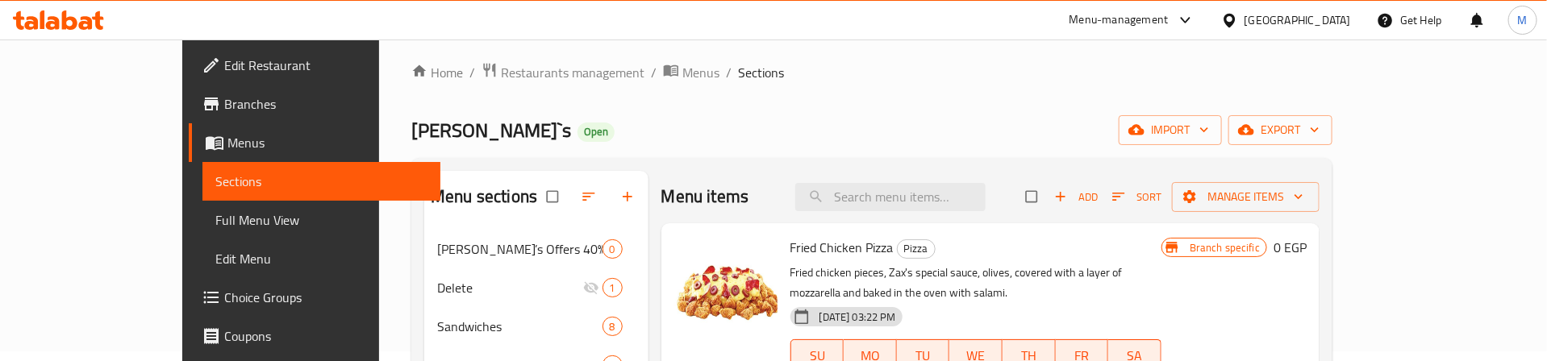
scroll to position [0, 0]
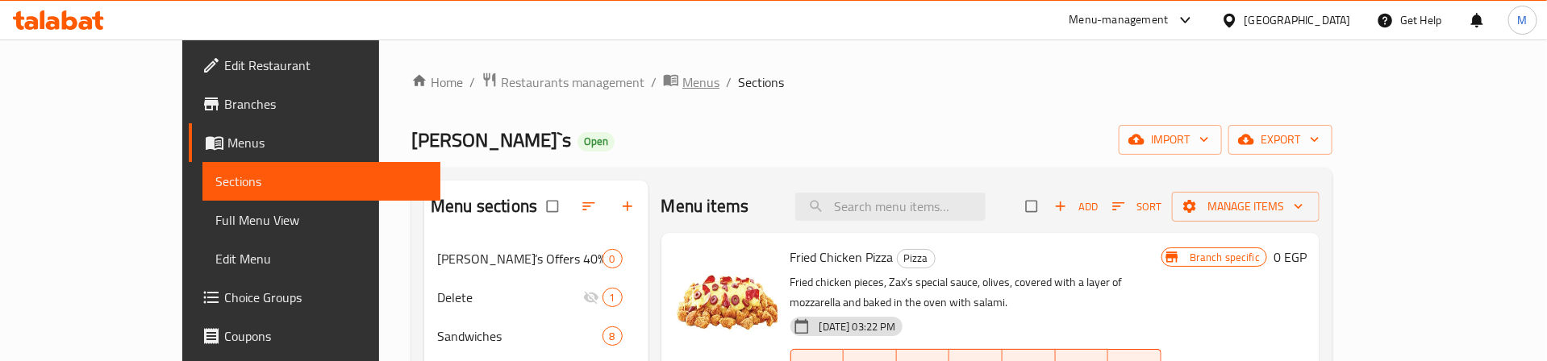
click at [682, 82] on span "Menus" at bounding box center [700, 82] width 37 height 19
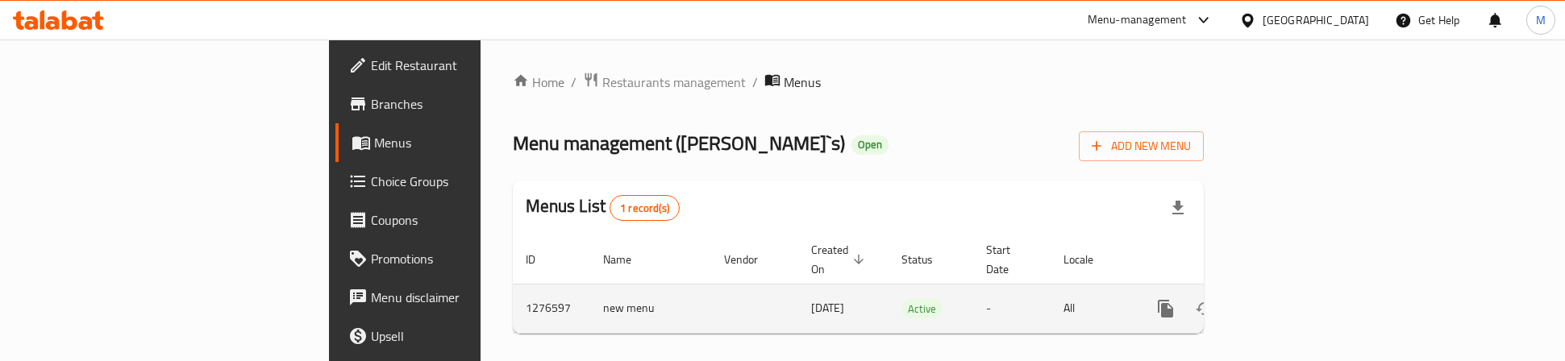
click at [1290, 302] on icon "enhanced table" at bounding box center [1282, 309] width 15 height 15
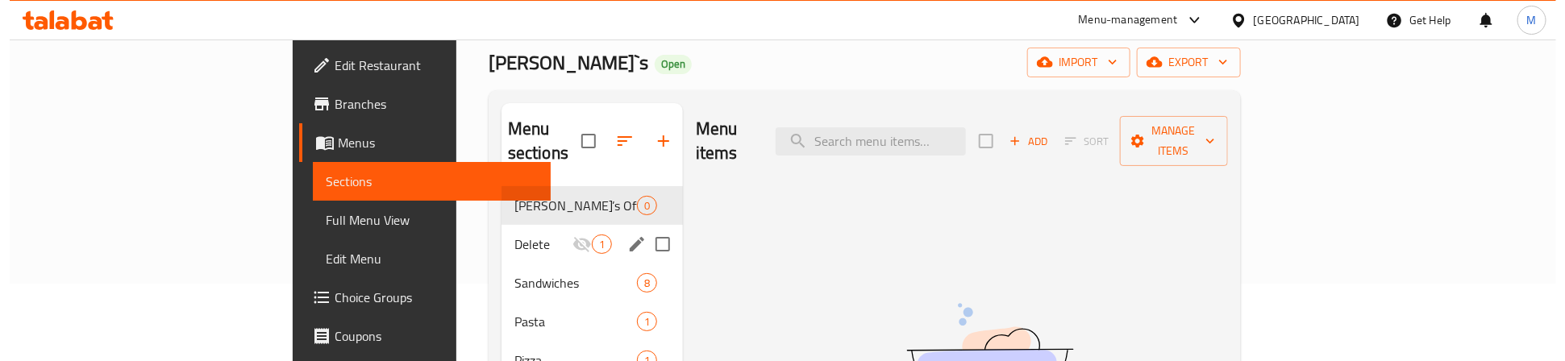
scroll to position [121, 0]
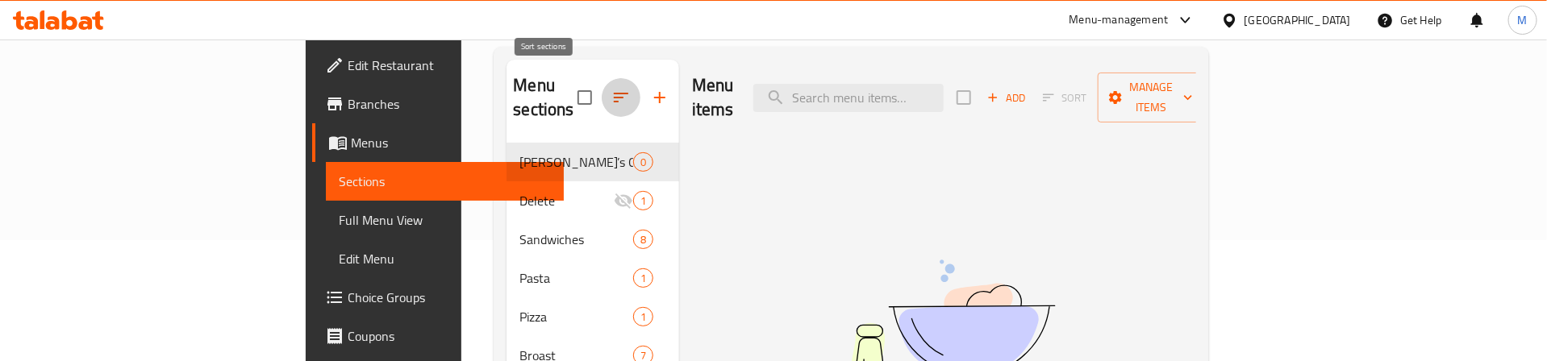
click at [611, 88] on icon "button" at bounding box center [620, 97] width 19 height 19
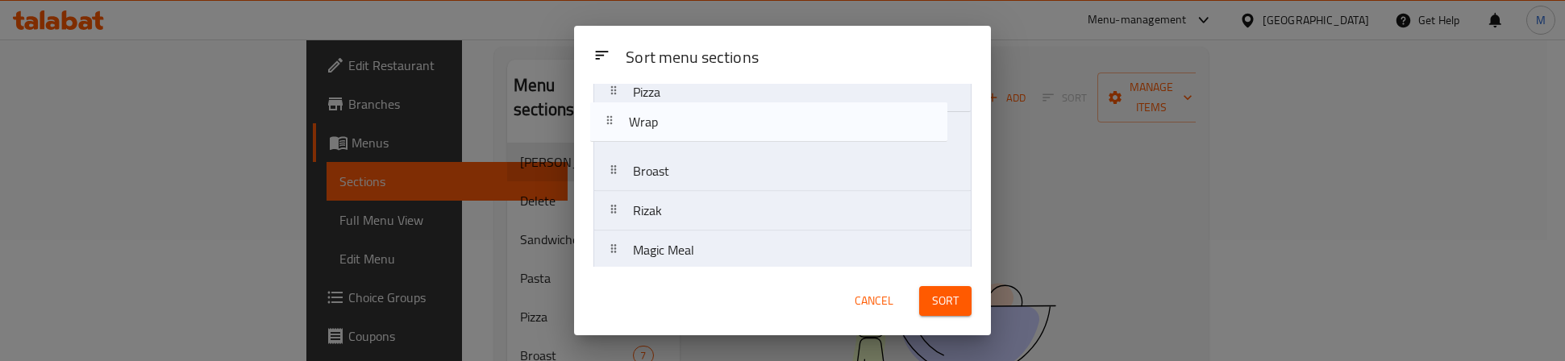
scroll to position [216, 0]
drag, startPoint x: 705, startPoint y: 192, endPoint x: 702, endPoint y: 139, distance: 53.3
click at [702, 139] on nav "[PERSON_NAME]’s Offers 40% discount ❤️‍🔥 Delete Sandwiches Pasta Pizza Broast R…" at bounding box center [783, 211] width 378 height 594
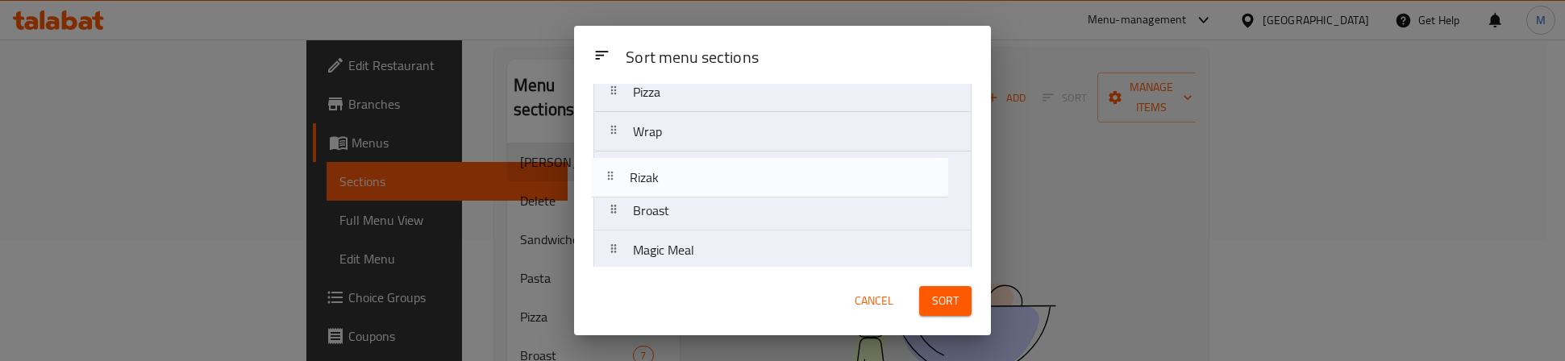
drag, startPoint x: 688, startPoint y: 221, endPoint x: 683, endPoint y: 180, distance: 41.4
click at [683, 180] on nav "[PERSON_NAME]’s Offers 40% discount ❤️‍🔥 Delete Sandwiches Pasta Pizza Wrap Bro…" at bounding box center [783, 211] width 378 height 594
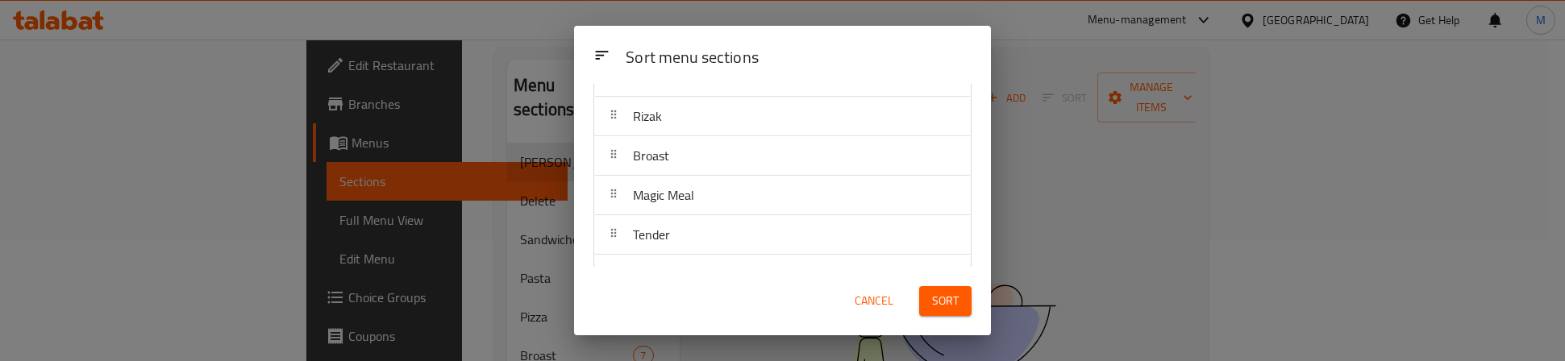
scroll to position [348, 0]
click at [818, 40] on div "Sort menu sections" at bounding box center [798, 58] width 359 height 36
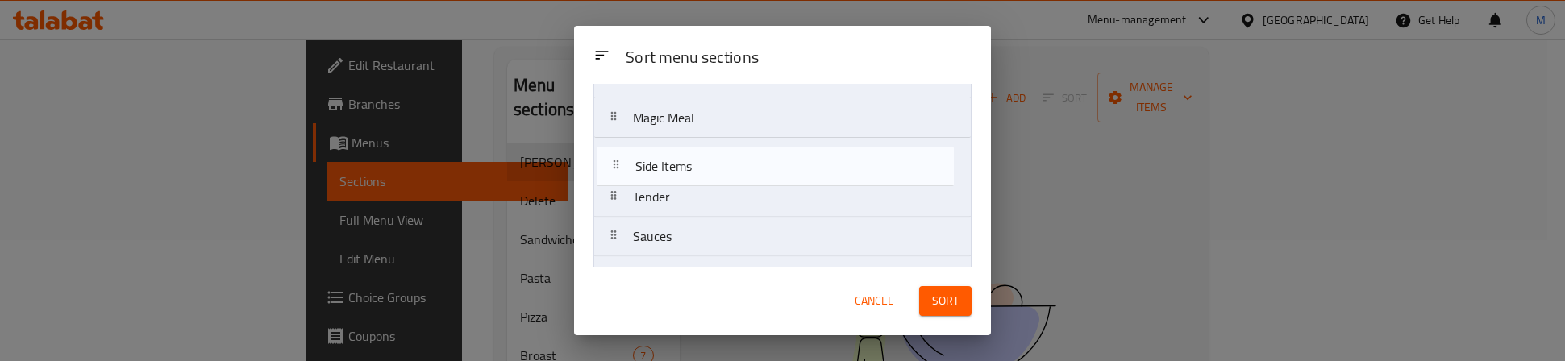
drag, startPoint x: 687, startPoint y: 202, endPoint x: 690, endPoint y: 160, distance: 42.0
click at [690, 160] on nav "[PERSON_NAME]’s Offers 40% discount ❤️‍🔥 Delete Sandwiches Pasta Pizza Wrap Riz…" at bounding box center [783, 78] width 378 height 594
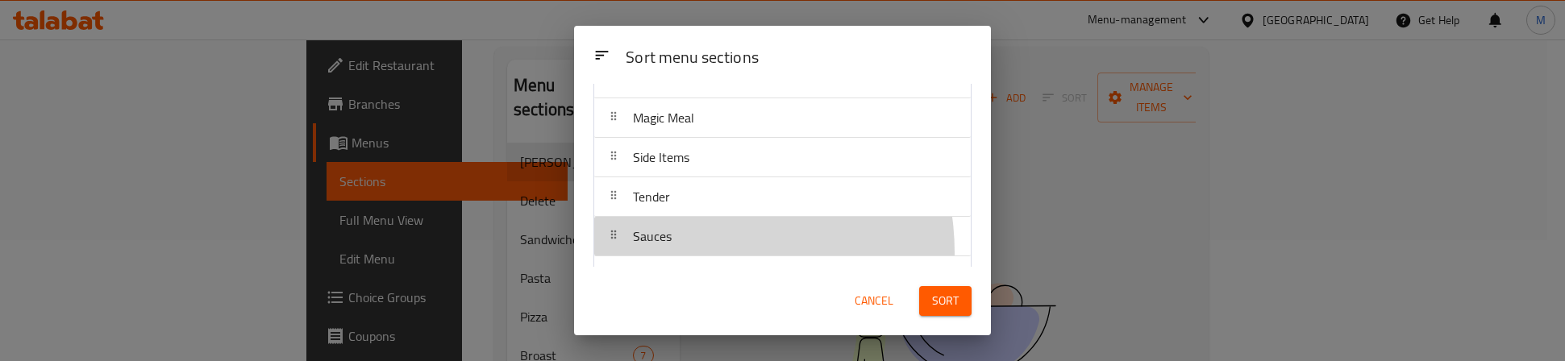
scroll to position [356, 0]
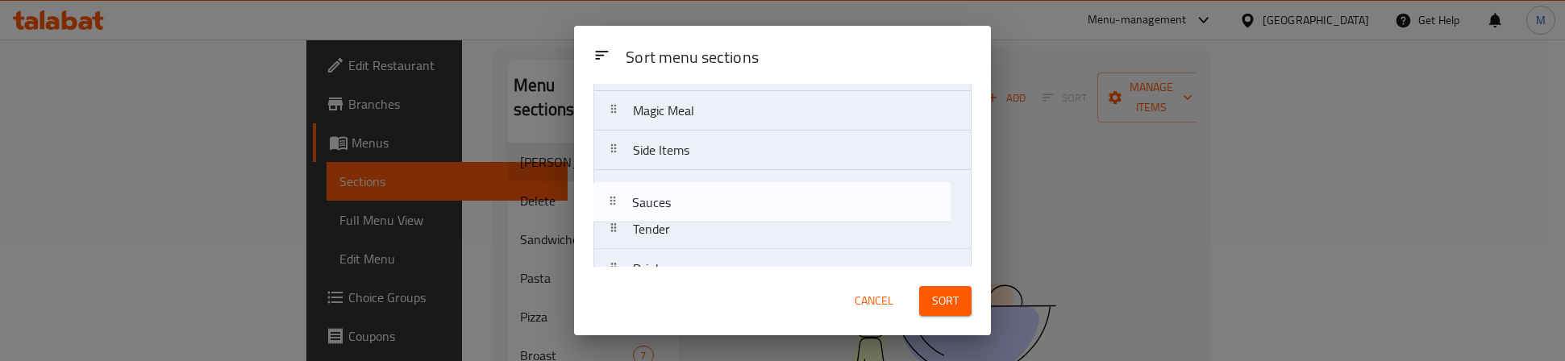
drag, startPoint x: 692, startPoint y: 256, endPoint x: 690, endPoint y: 214, distance: 42.8
click at [690, 214] on nav "[PERSON_NAME]’s Offers 40% discount ❤️‍🔥 Delete Sandwiches Pasta Pizza Wrap Riz…" at bounding box center [783, 71] width 378 height 594
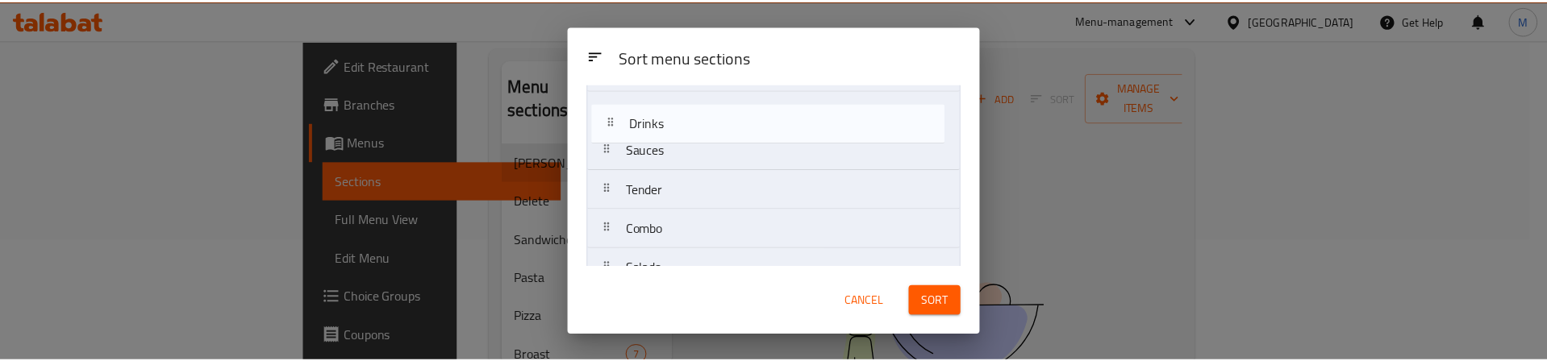
scroll to position [423, 0]
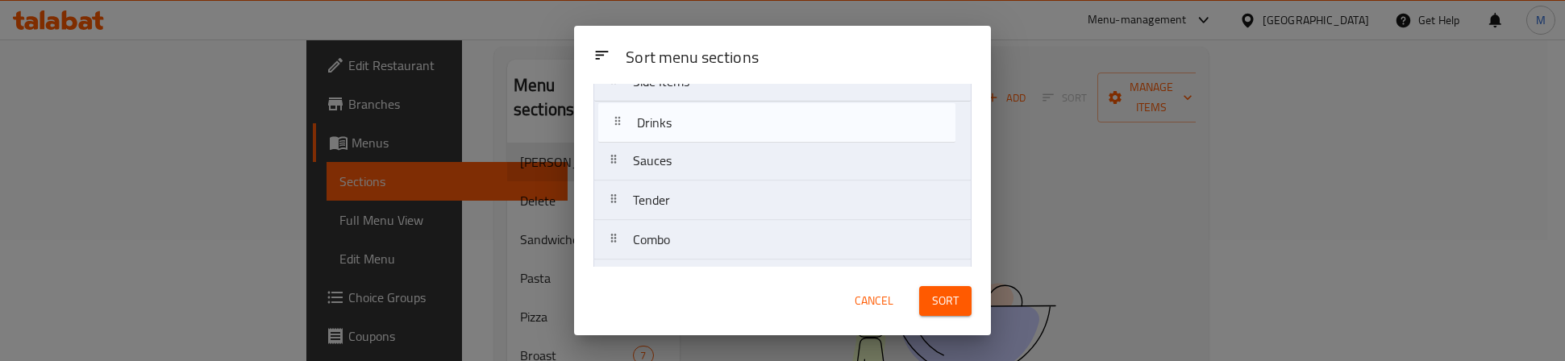
drag, startPoint x: 690, startPoint y: 165, endPoint x: 693, endPoint y: 123, distance: 41.3
click at [693, 123] on nav "[PERSON_NAME]’s Offers 40% discount ❤️‍🔥 Delete Sandwiches Pasta Pizza Wrap Riz…" at bounding box center [783, 3] width 378 height 594
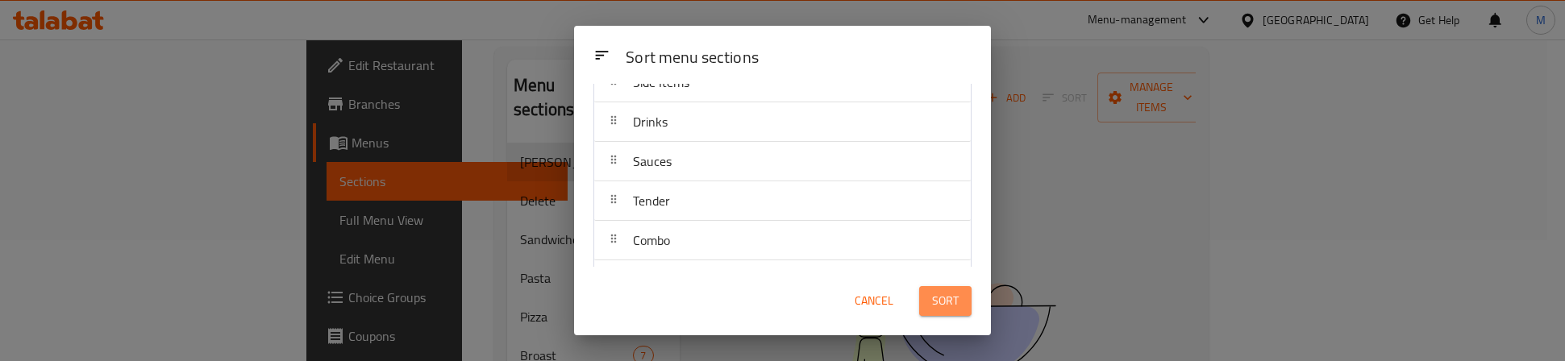
click at [934, 307] on span "Sort" at bounding box center [945, 301] width 27 height 20
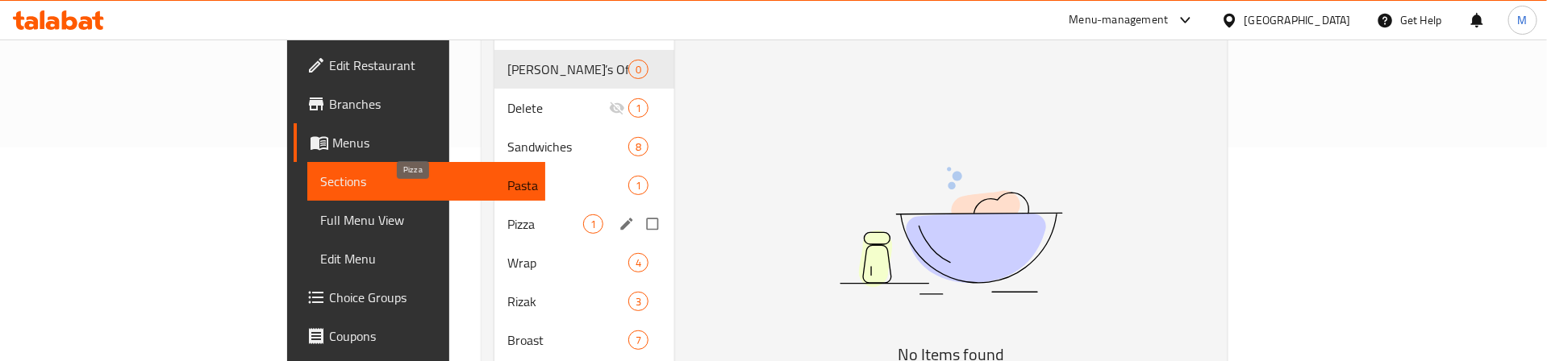
scroll to position [121, 0]
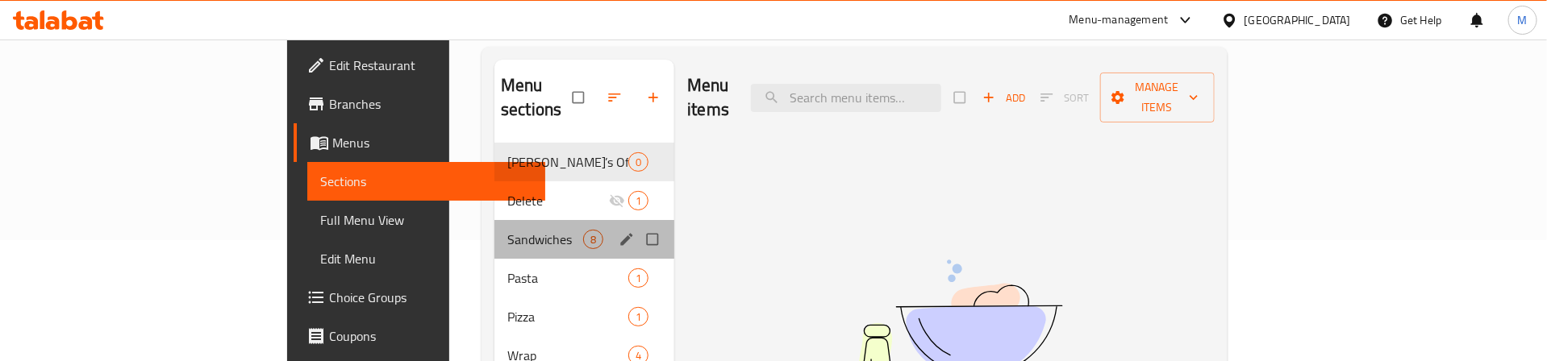
click at [494, 220] on div "Sandwiches 8" at bounding box center [584, 239] width 180 height 39
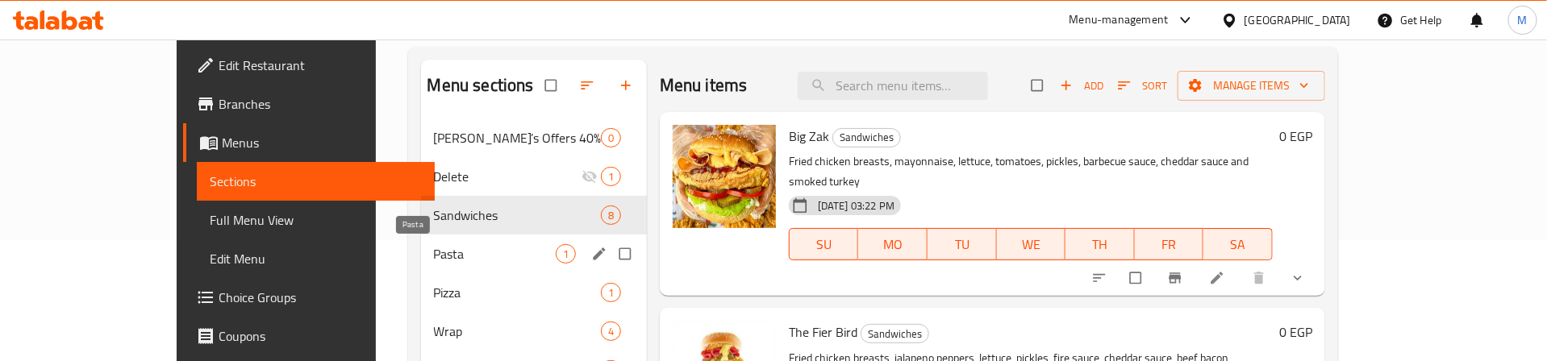
click at [434, 260] on span "Pasta" at bounding box center [495, 253] width 122 height 19
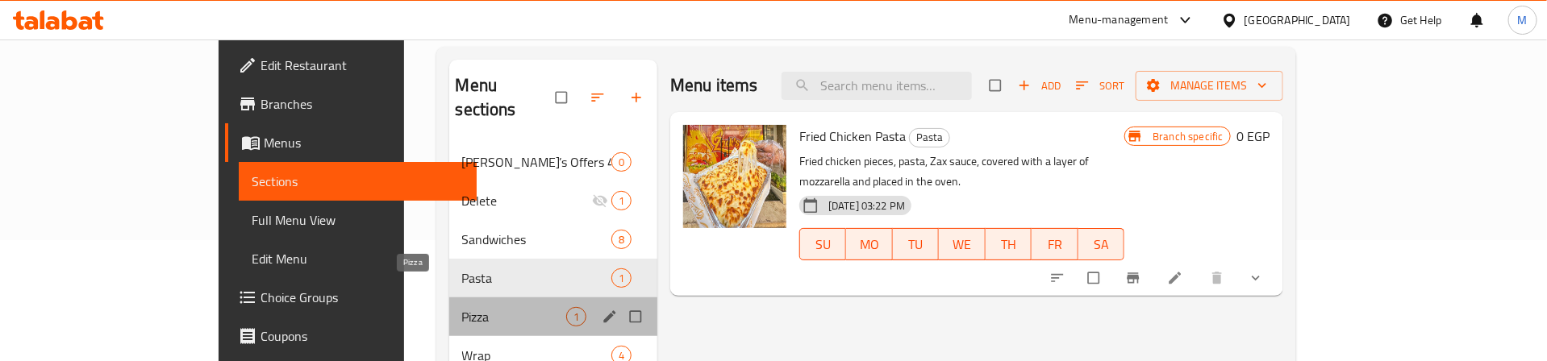
drag, startPoint x: 427, startPoint y: 296, endPoint x: 427, endPoint y: 308, distance: 12.1
click at [462, 307] on span "Pizza" at bounding box center [514, 316] width 104 height 19
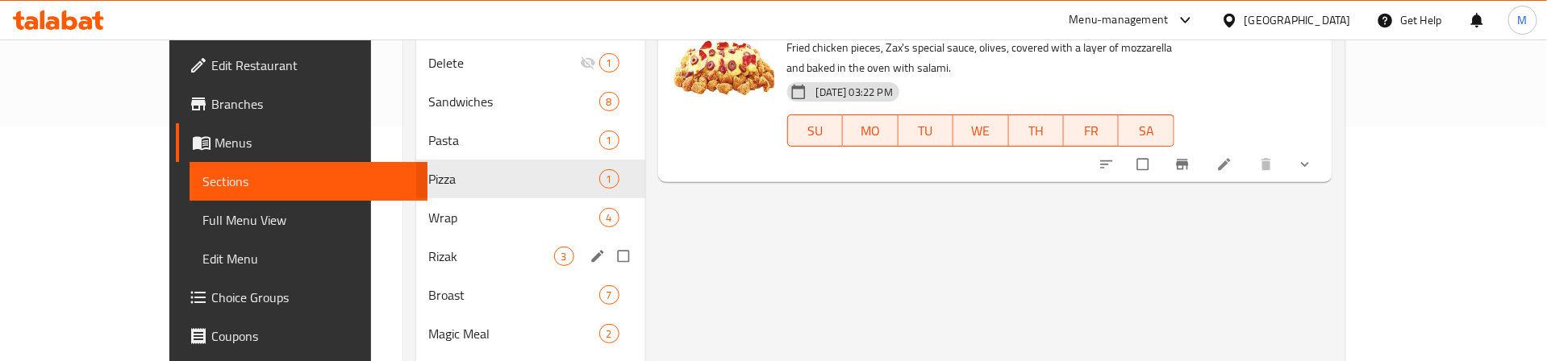
scroll to position [242, 0]
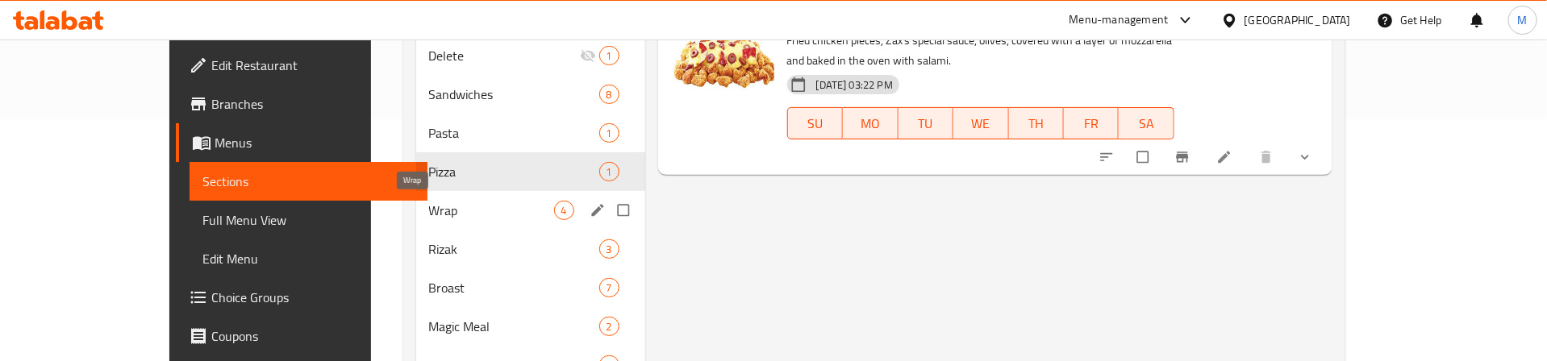
click at [429, 209] on span "Wrap" at bounding box center [491, 210] width 125 height 19
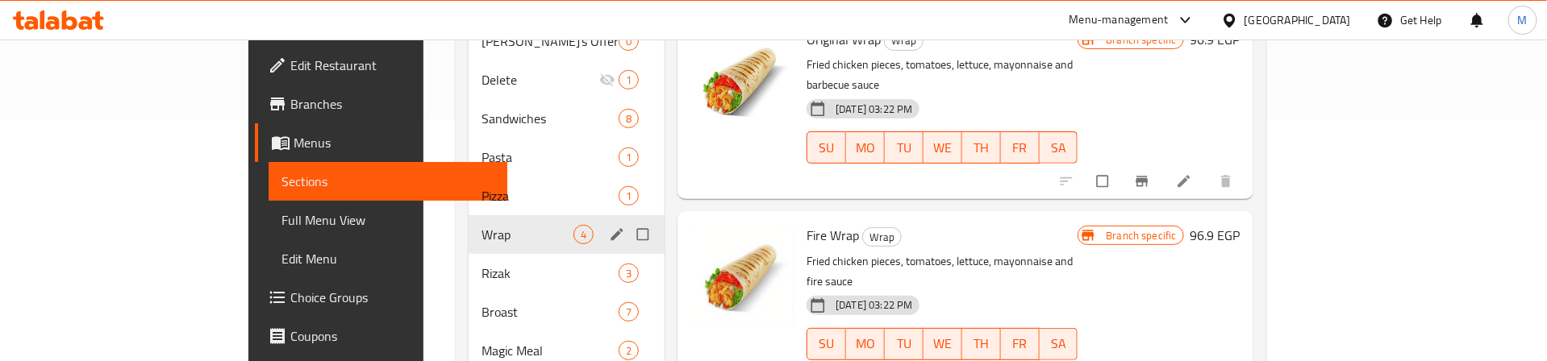
click at [481, 225] on span "Wrap" at bounding box center [527, 234] width 92 height 19
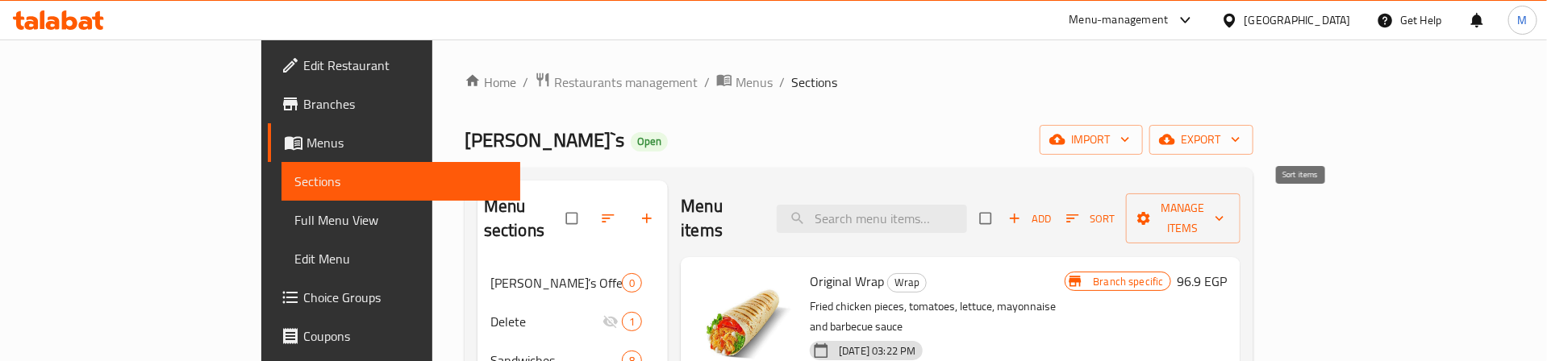
click at [1081, 210] on icon "button" at bounding box center [1073, 218] width 16 height 16
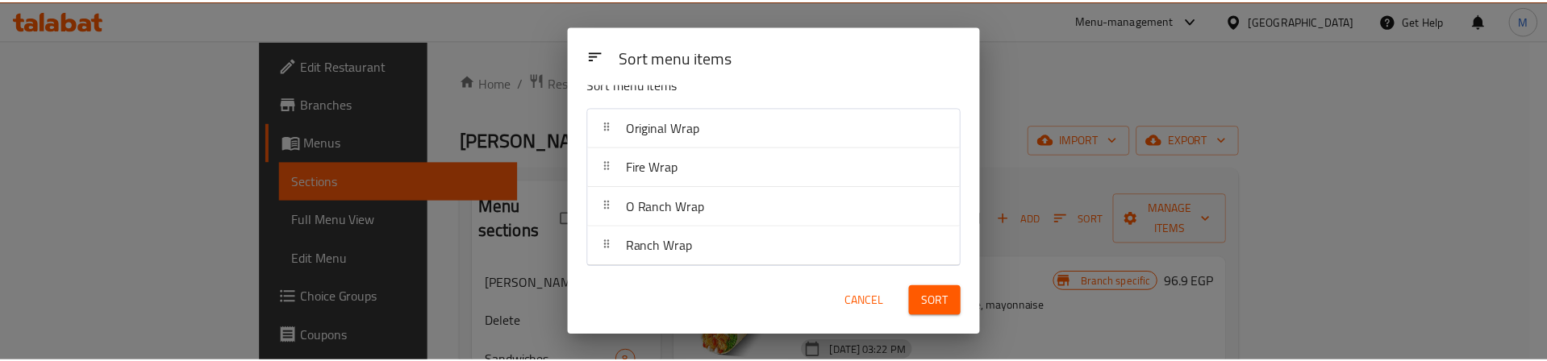
scroll to position [30, 0]
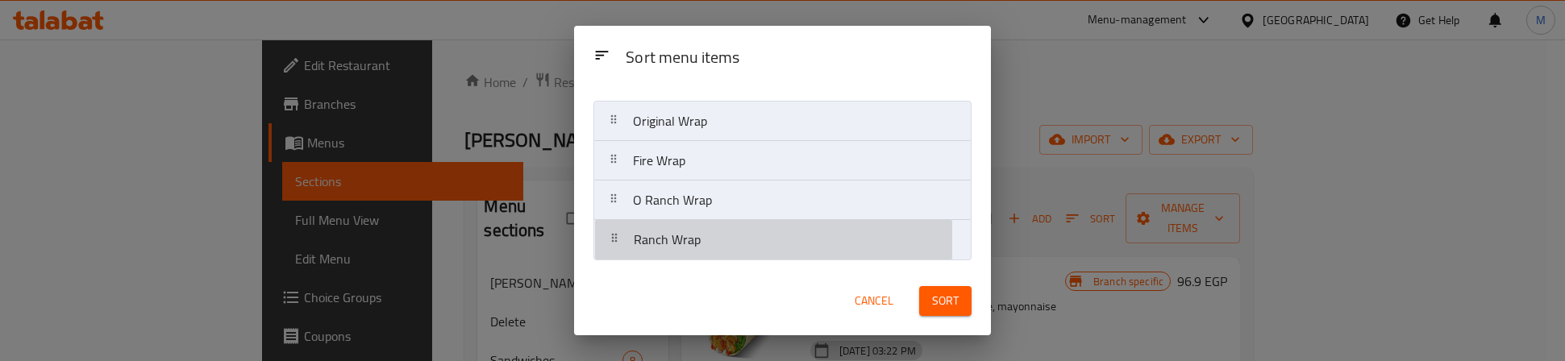
drag, startPoint x: 714, startPoint y: 252, endPoint x: 714, endPoint y: 206, distance: 46.0
click at [714, 206] on nav "Original Wrap Fire Wrap O Ranch Wrap Ranch Wrap" at bounding box center [783, 181] width 378 height 160
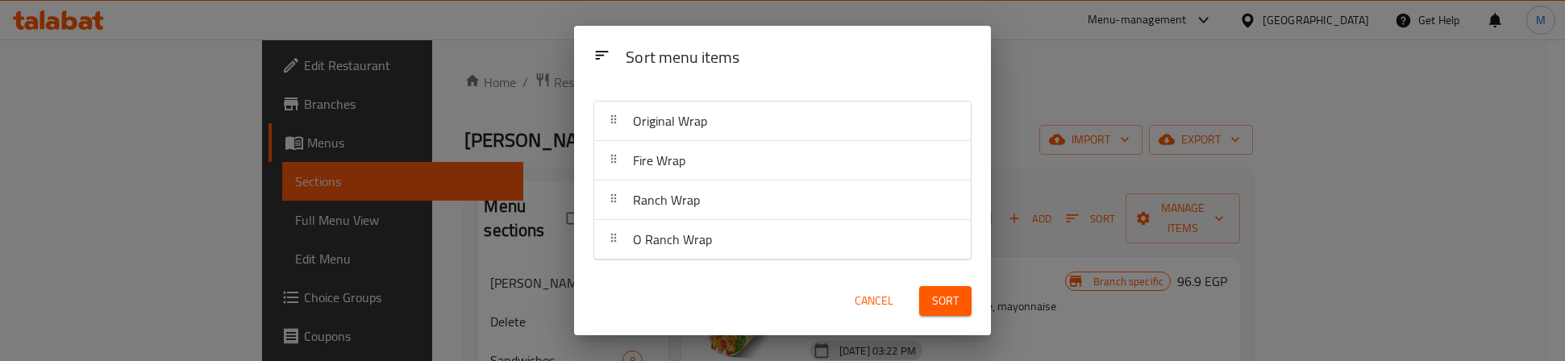
click at [946, 296] on span "Sort" at bounding box center [945, 301] width 27 height 20
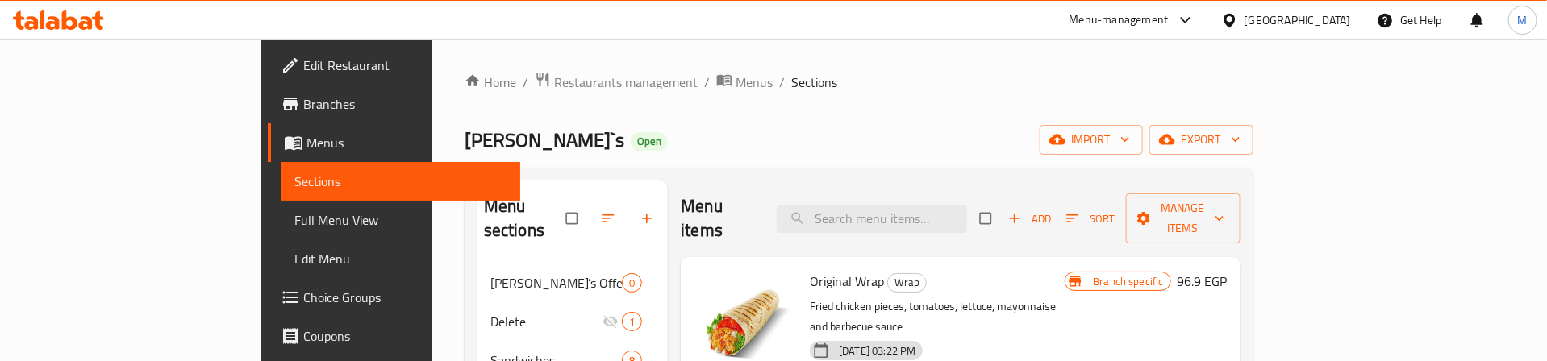
click at [1081, 210] on icon "button" at bounding box center [1073, 218] width 16 height 16
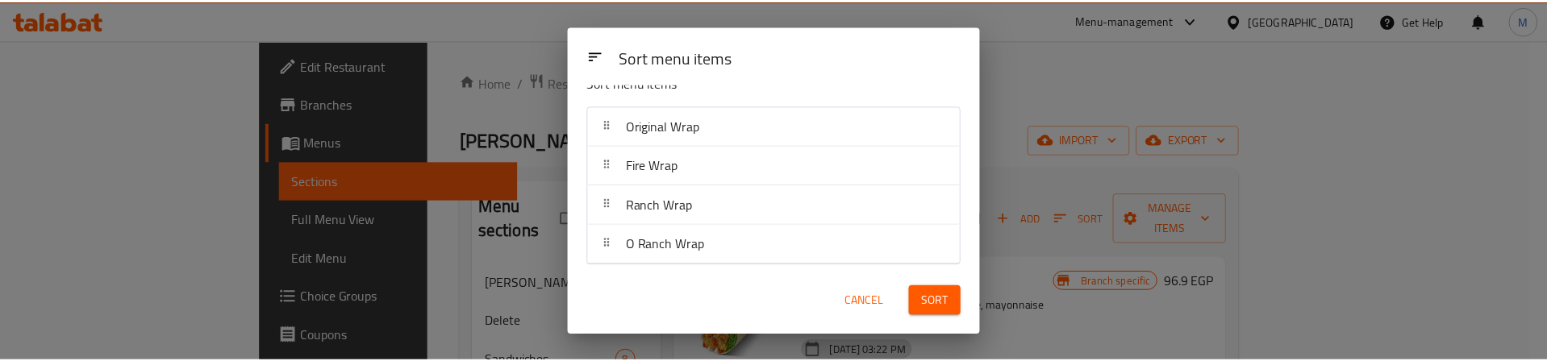
scroll to position [30, 0]
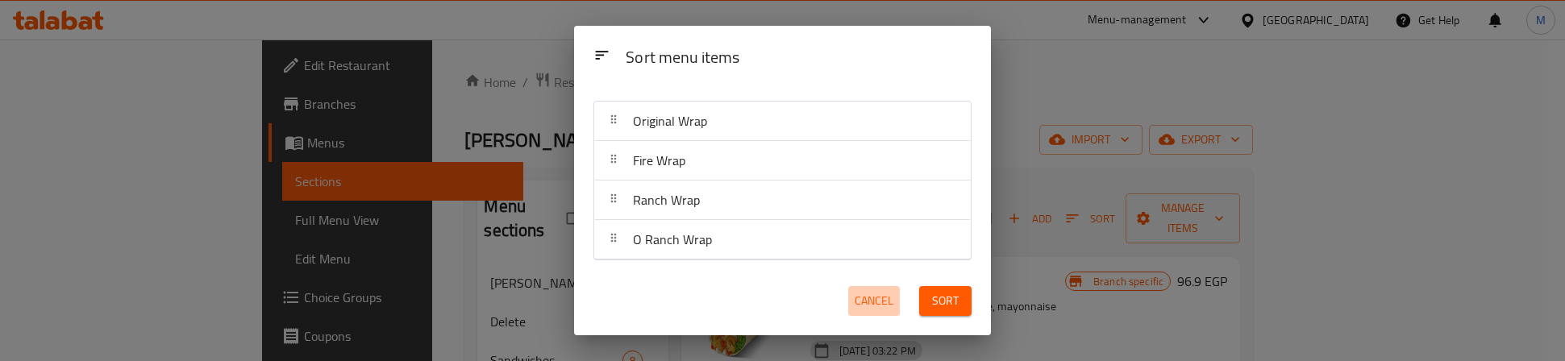
click at [878, 298] on span "Cancel" at bounding box center [874, 301] width 39 height 20
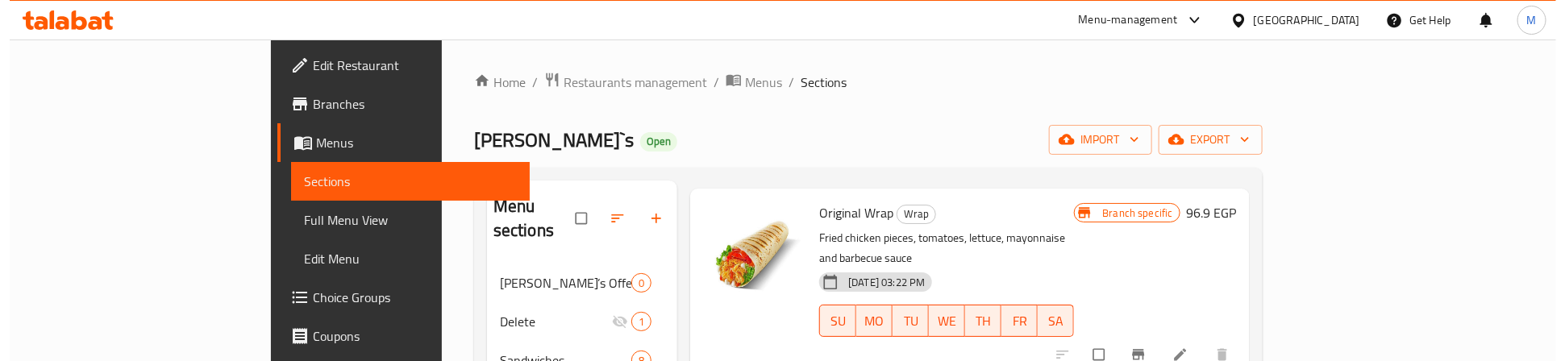
scroll to position [99, 0]
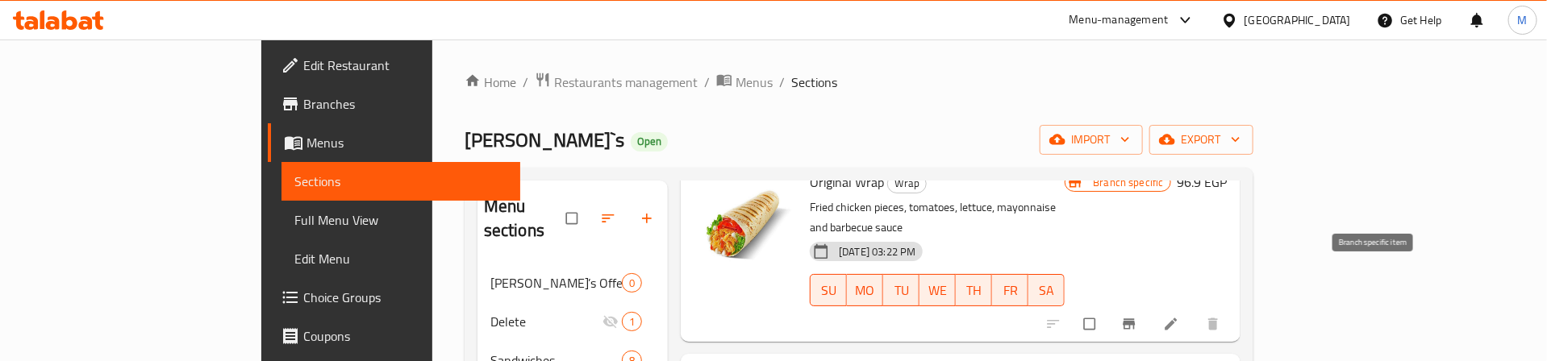
click at [1150, 306] on button "Branch-specific-item" at bounding box center [1130, 323] width 39 height 35
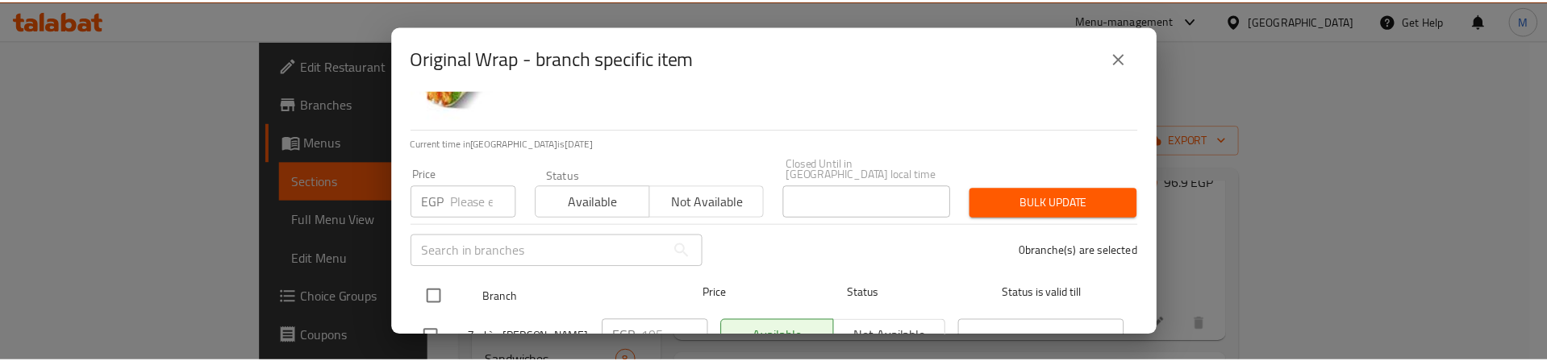
scroll to position [121, 0]
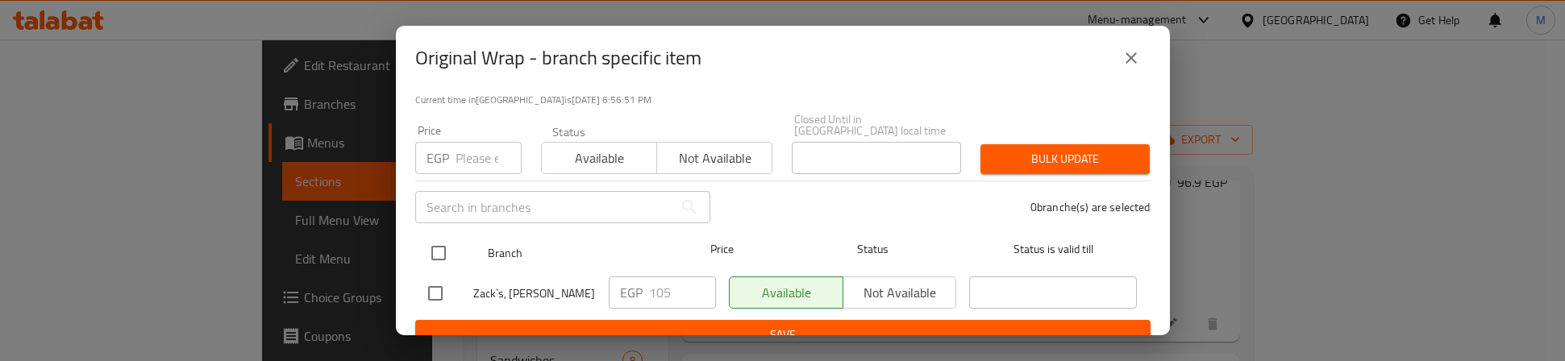
click at [435, 236] on input "checkbox" at bounding box center [439, 253] width 34 height 34
checkbox input "true"
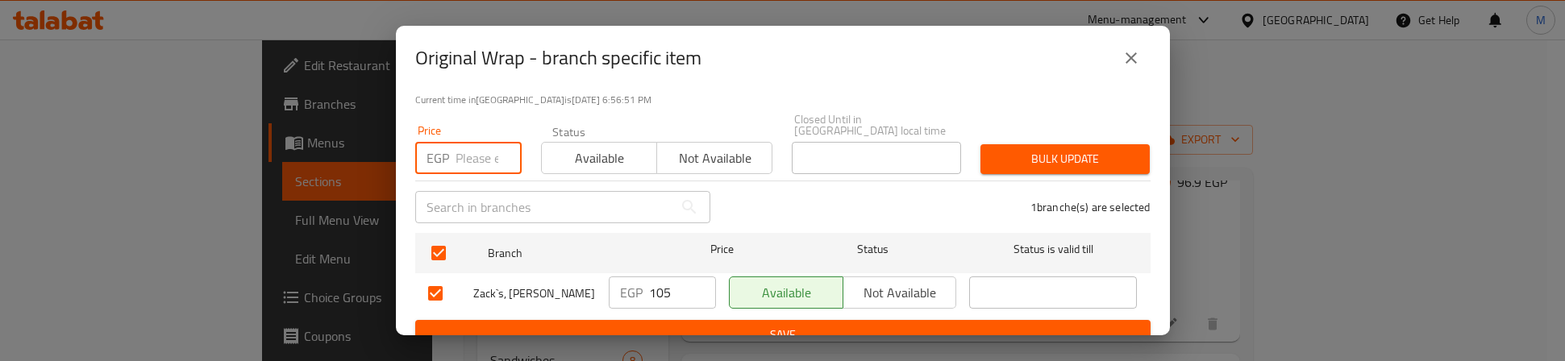
click at [460, 145] on input "number" at bounding box center [489, 158] width 66 height 32
type input "95"
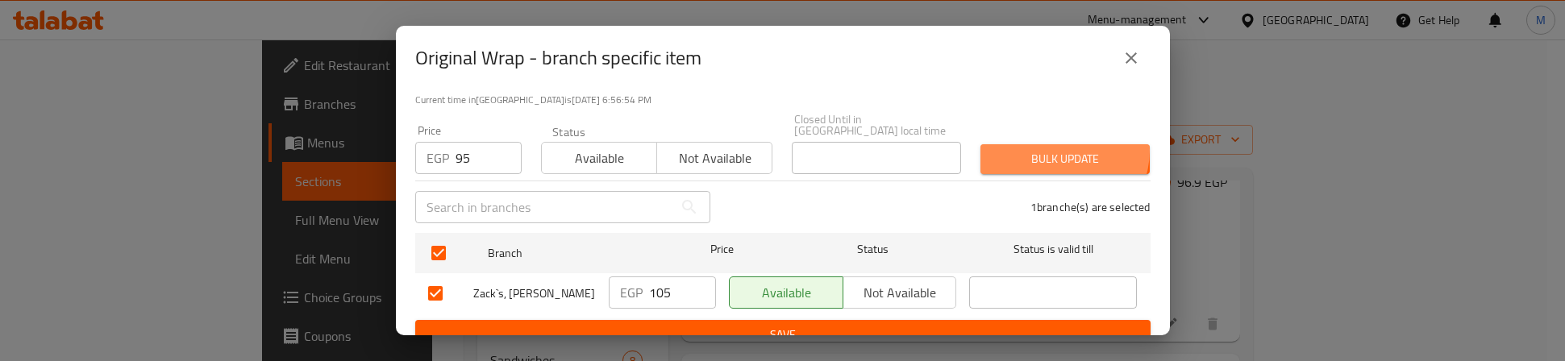
click at [1040, 149] on span "Bulk update" at bounding box center [1066, 159] width 144 height 20
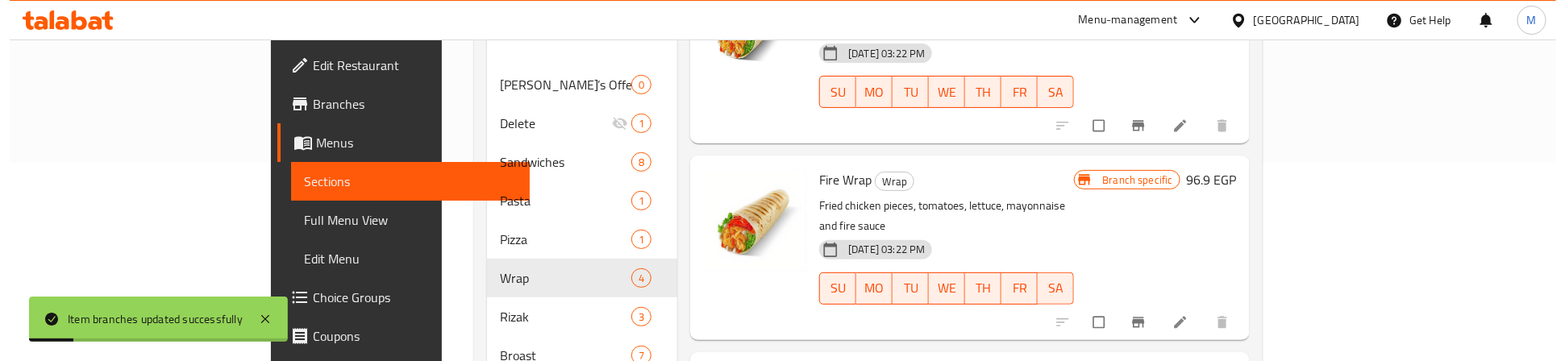
scroll to position [242, 0]
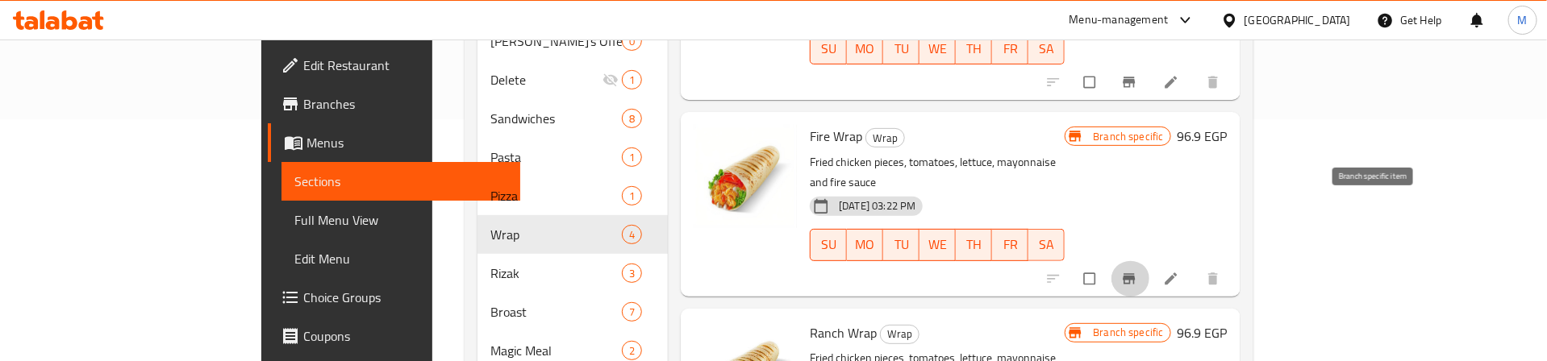
click at [1137, 271] on icon "Branch-specific-item" at bounding box center [1129, 279] width 16 height 16
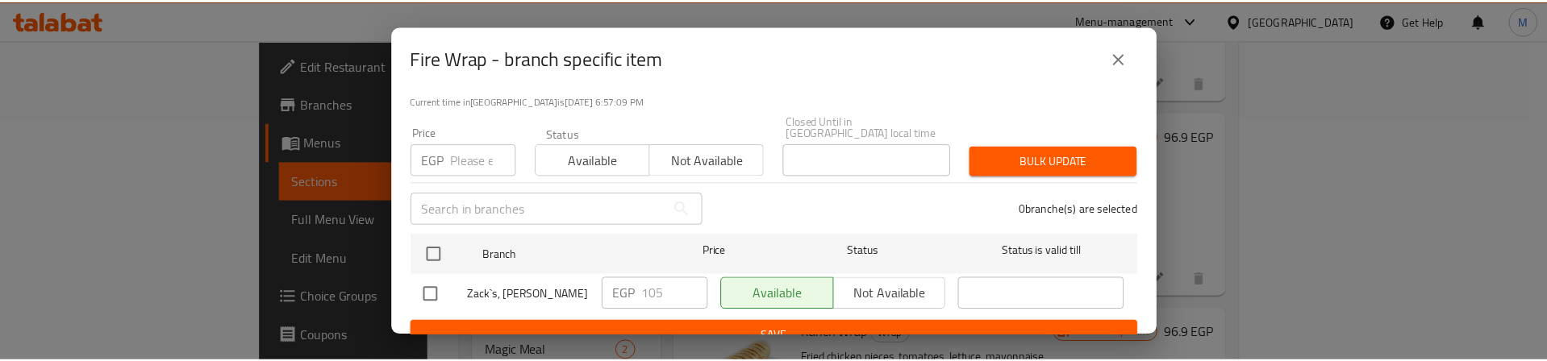
scroll to position [121, 0]
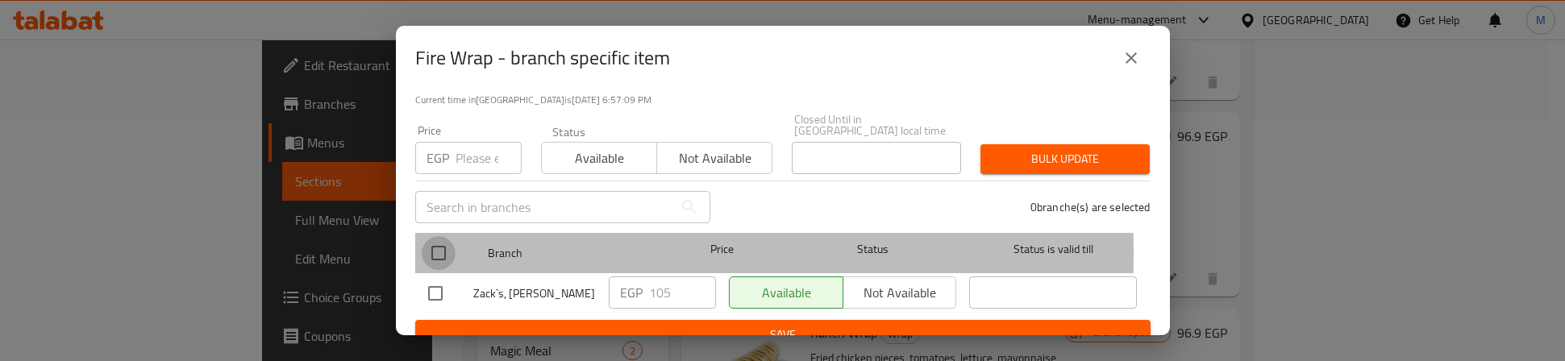
click at [435, 242] on input "checkbox" at bounding box center [439, 253] width 34 height 34
checkbox input "true"
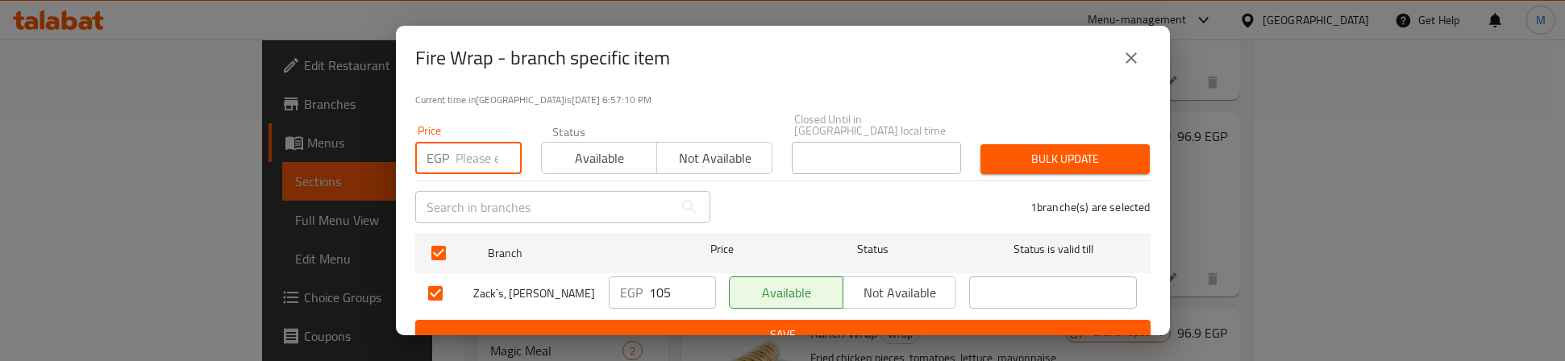
click at [465, 153] on input "number" at bounding box center [489, 158] width 66 height 32
type input "95"
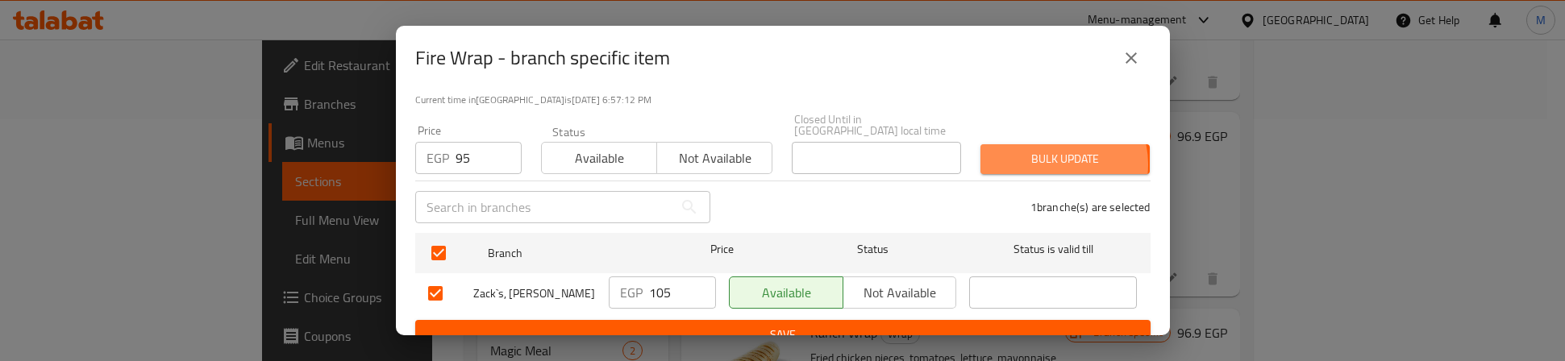
click at [1041, 153] on span "Bulk update" at bounding box center [1066, 159] width 144 height 20
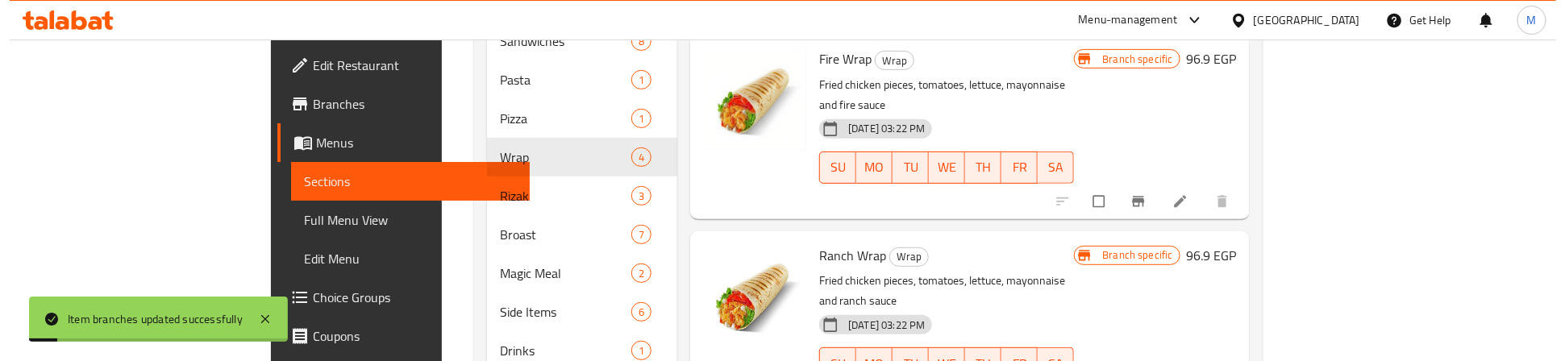
scroll to position [363, 0]
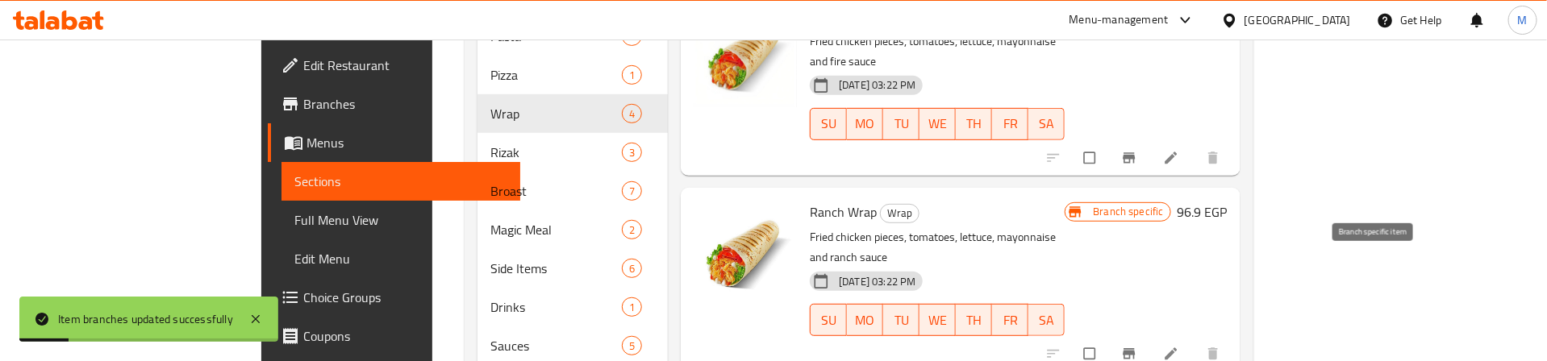
click at [1135, 349] on icon "Branch-specific-item" at bounding box center [1129, 354] width 12 height 10
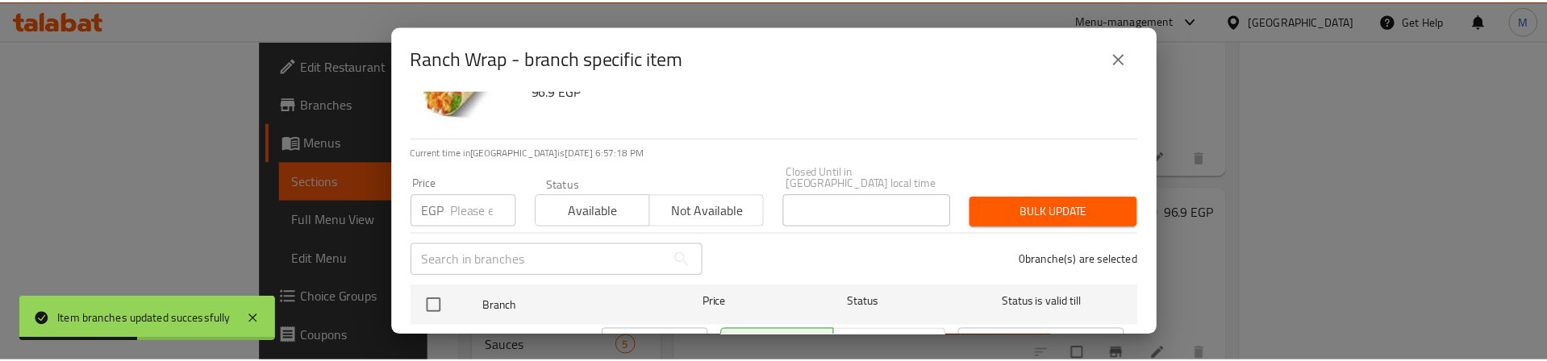
scroll to position [129, 0]
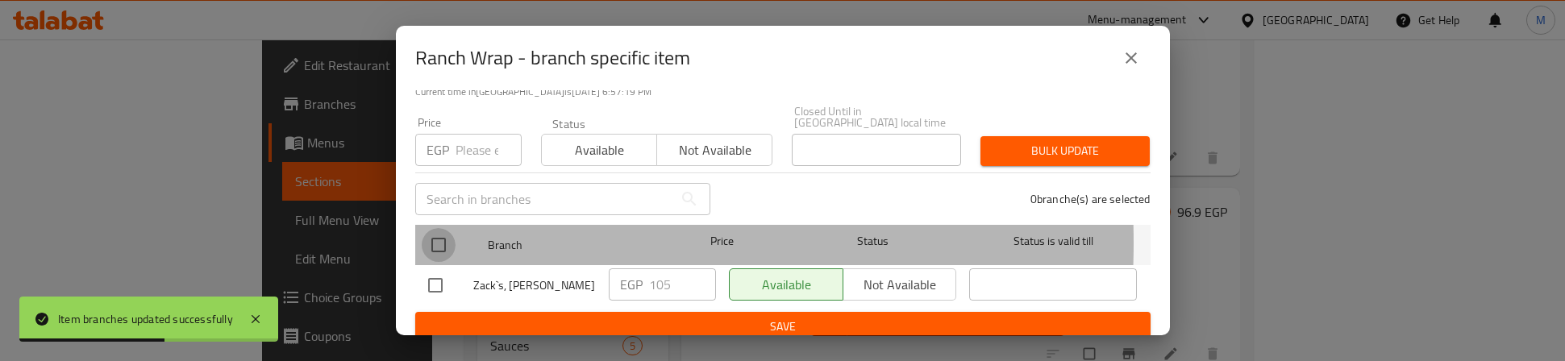
drag, startPoint x: 431, startPoint y: 231, endPoint x: 465, endPoint y: 158, distance: 80.4
click at [431, 228] on input "checkbox" at bounding box center [439, 245] width 34 height 34
checkbox input "true"
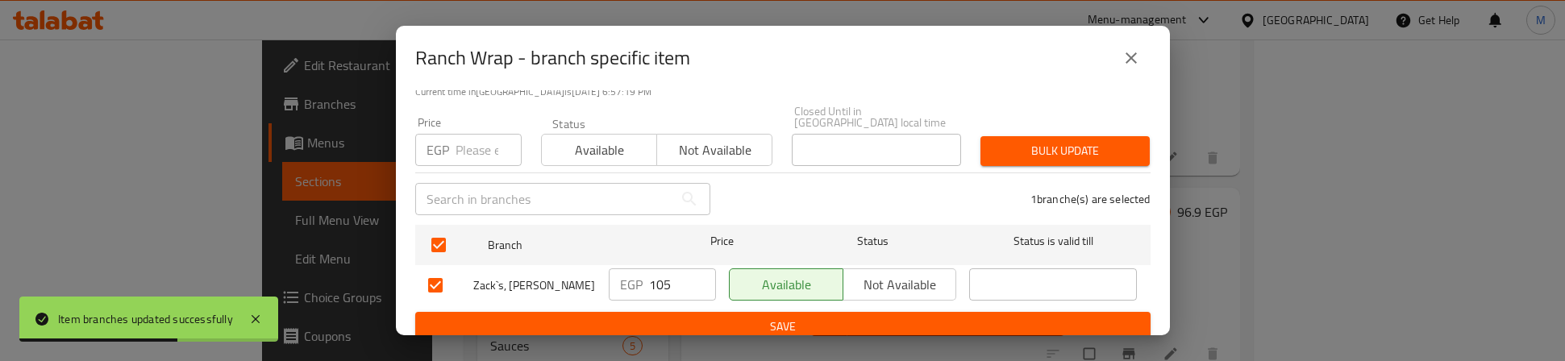
click at [470, 134] on input "number" at bounding box center [489, 150] width 66 height 32
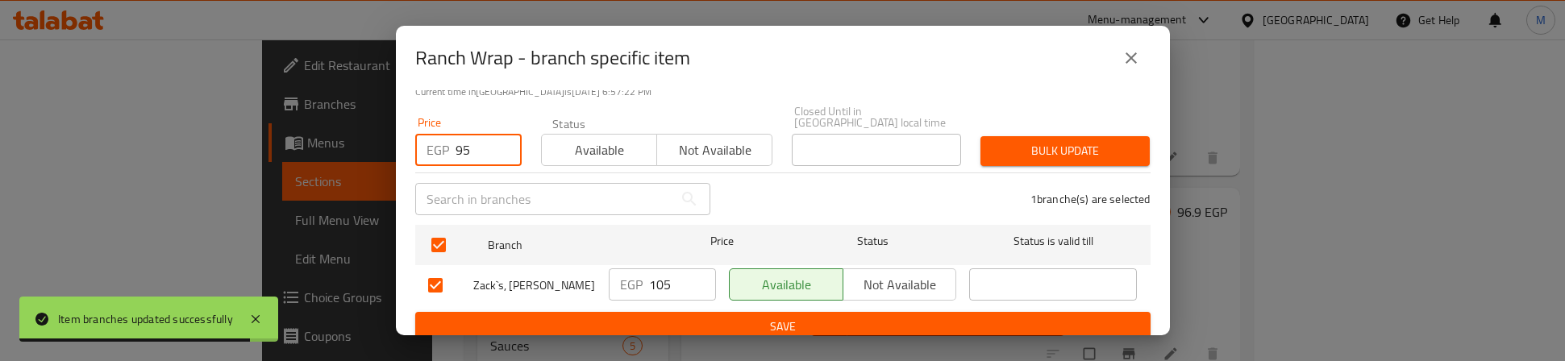
type input "95"
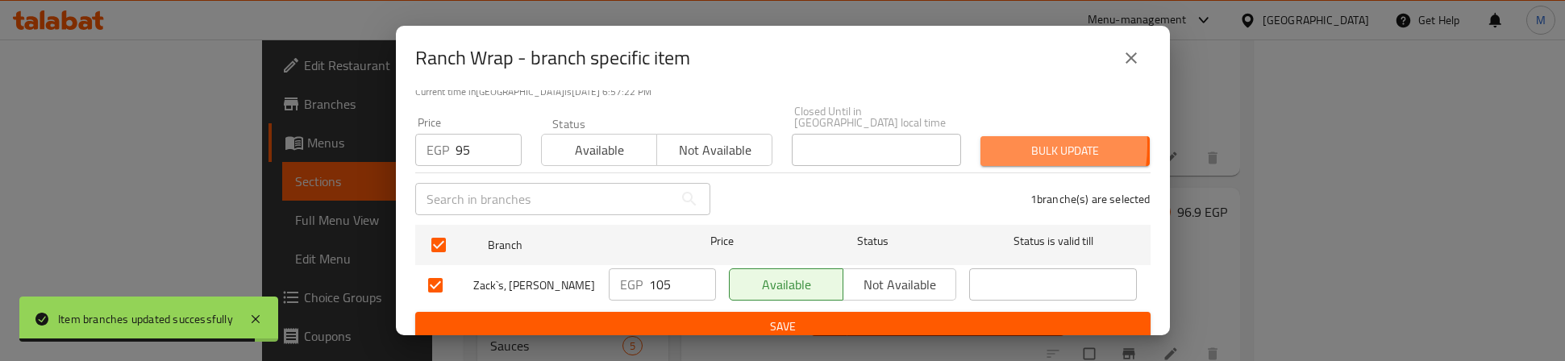
click at [994, 141] on span "Bulk update" at bounding box center [1066, 151] width 144 height 20
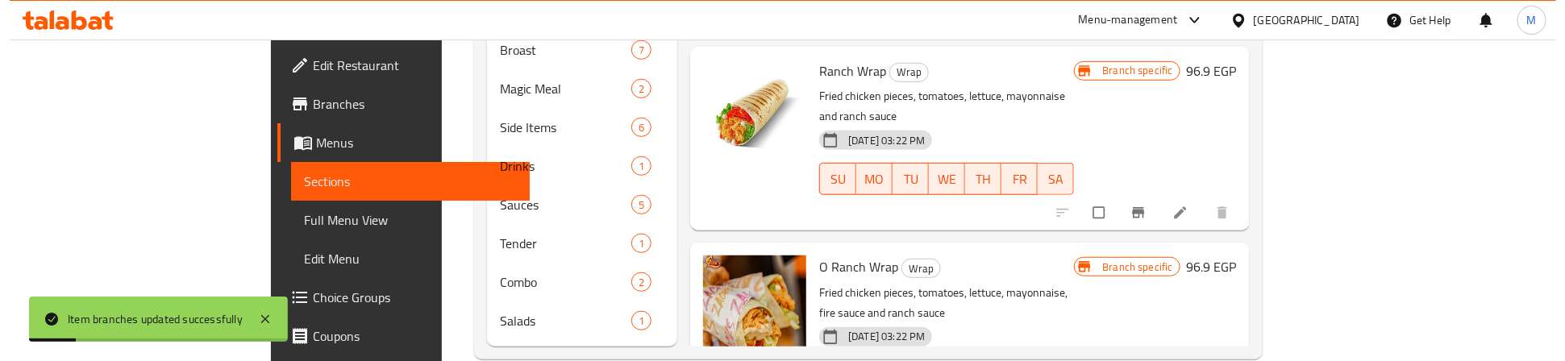
scroll to position [510, 0]
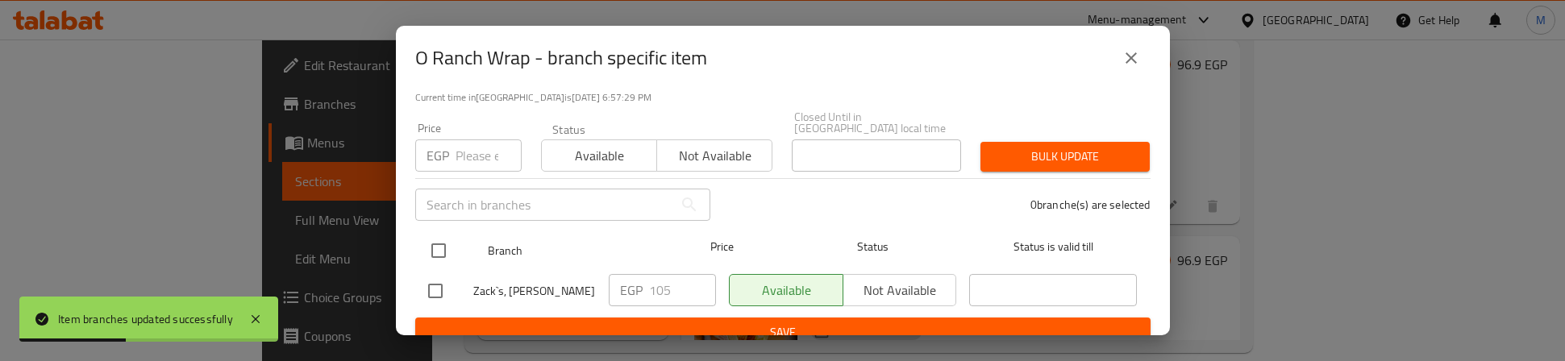
scroll to position [129, 0]
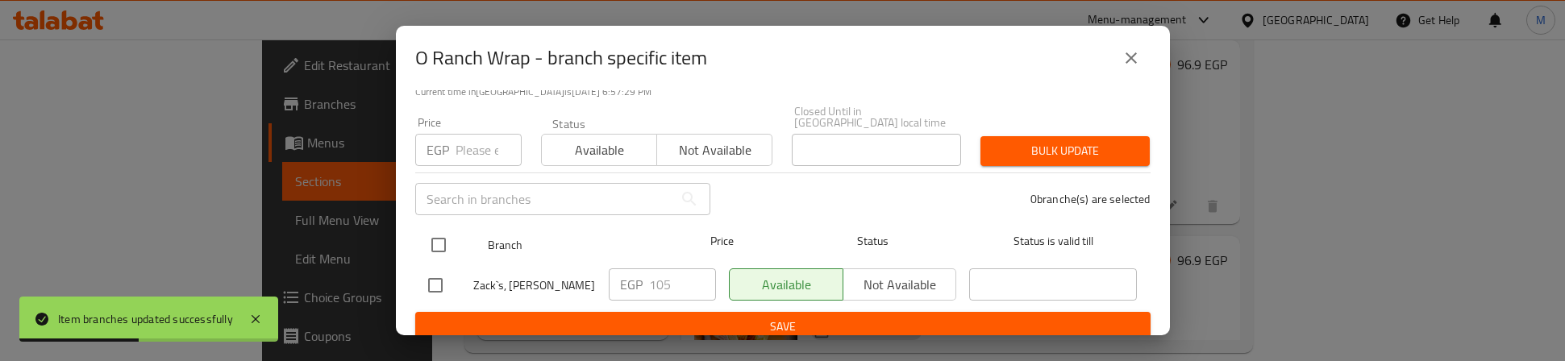
click at [426, 233] on input "checkbox" at bounding box center [439, 245] width 34 height 34
checkbox input "true"
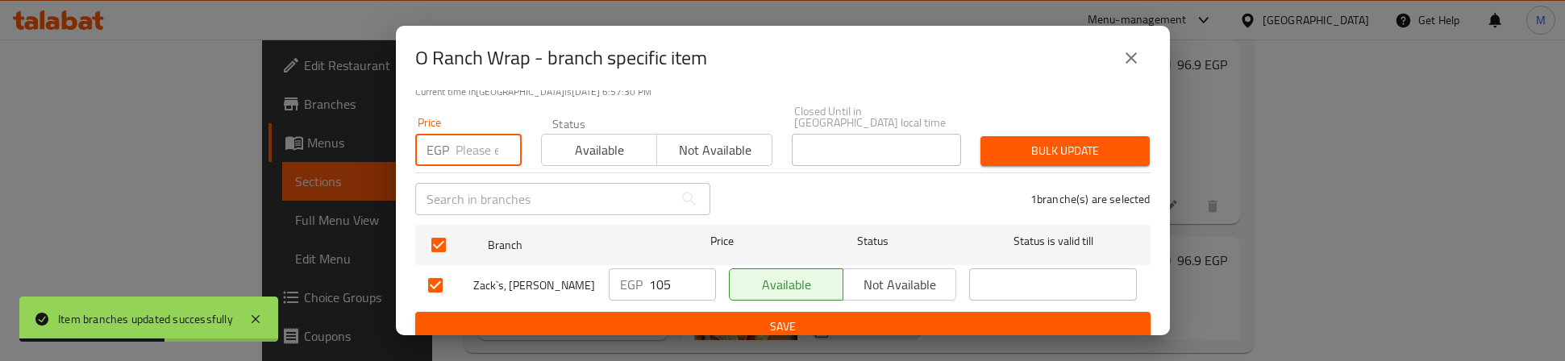
click at [470, 139] on input "number" at bounding box center [489, 150] width 66 height 32
type input "95"
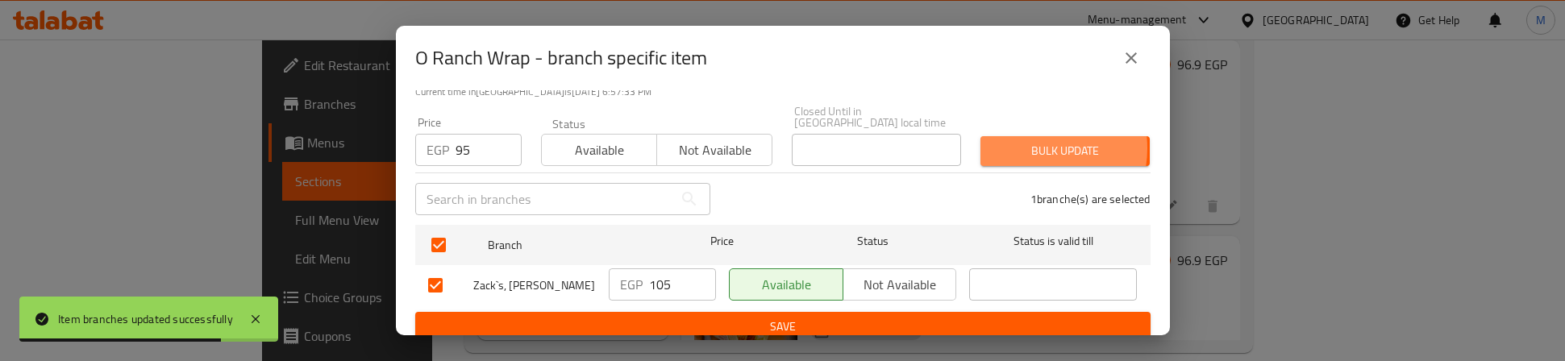
click at [1021, 141] on span "Bulk update" at bounding box center [1066, 151] width 144 height 20
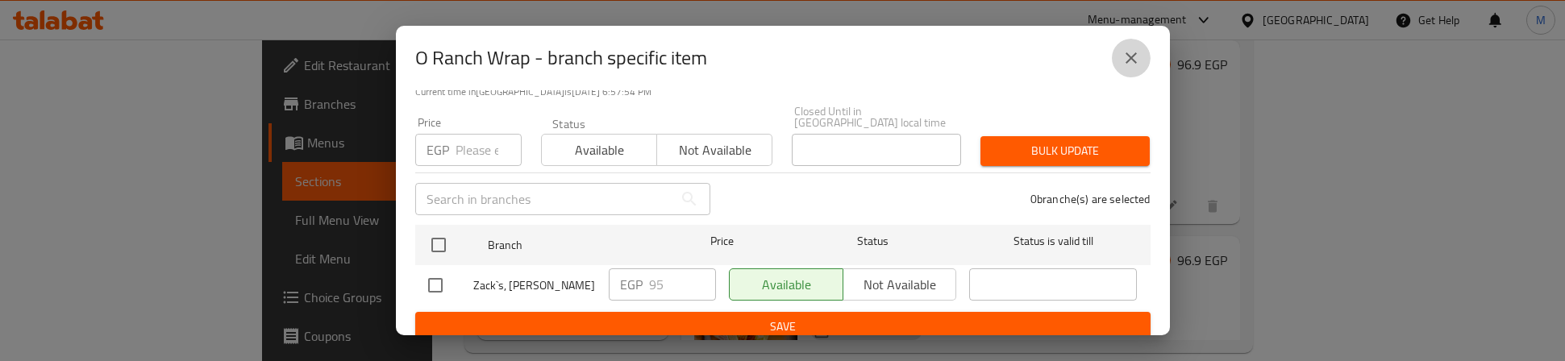
click at [1143, 51] on button "close" at bounding box center [1131, 58] width 39 height 39
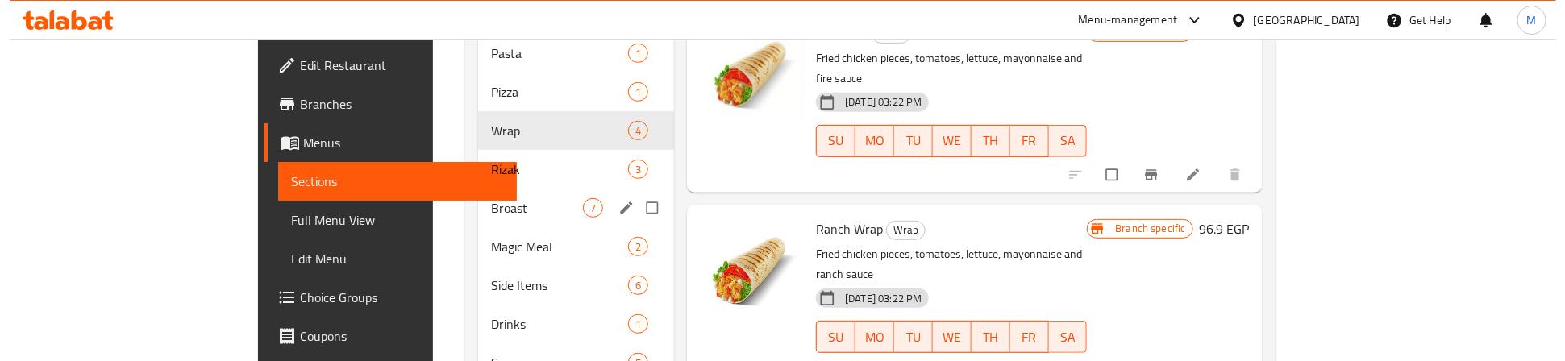
scroll to position [390, 0]
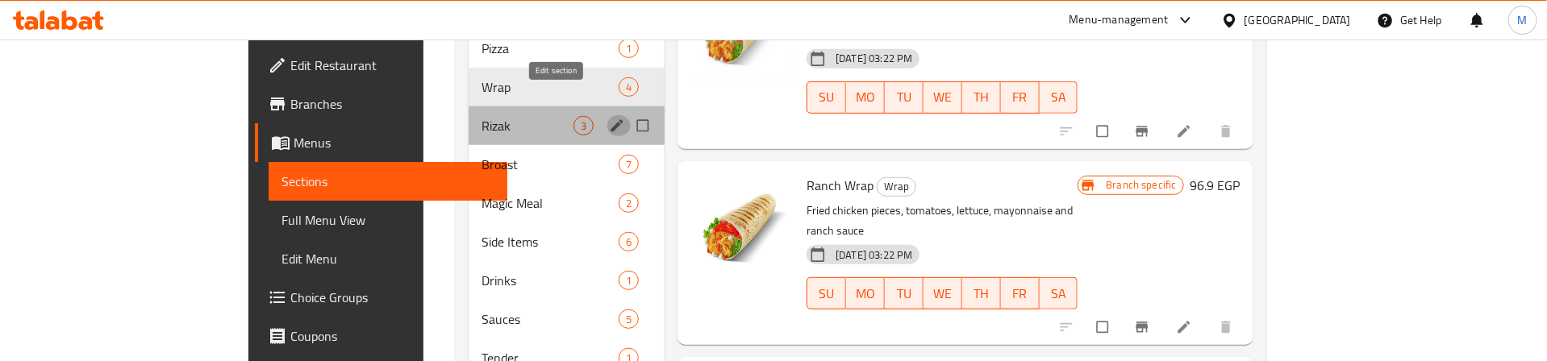
click at [609, 118] on icon "edit" at bounding box center [617, 126] width 16 height 16
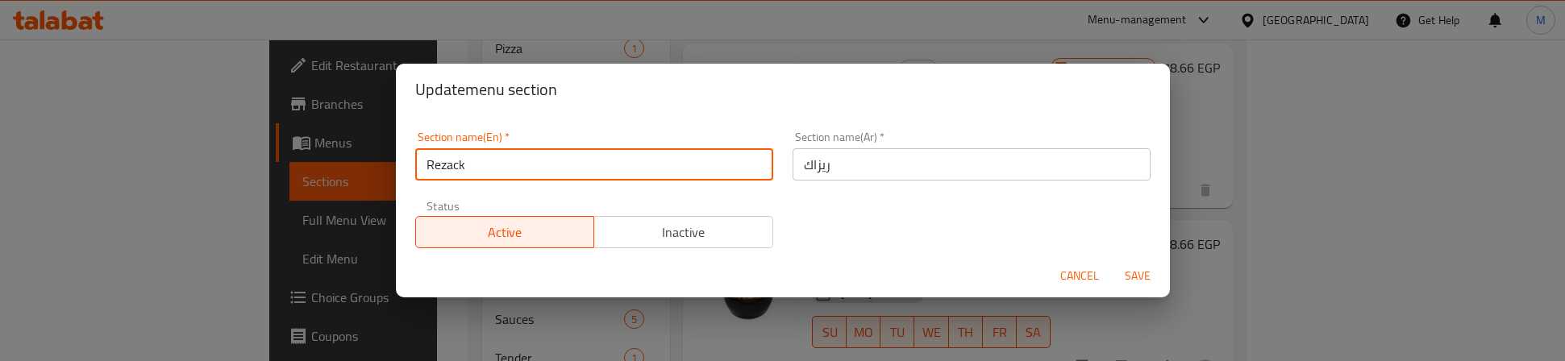
type input "Rezack"
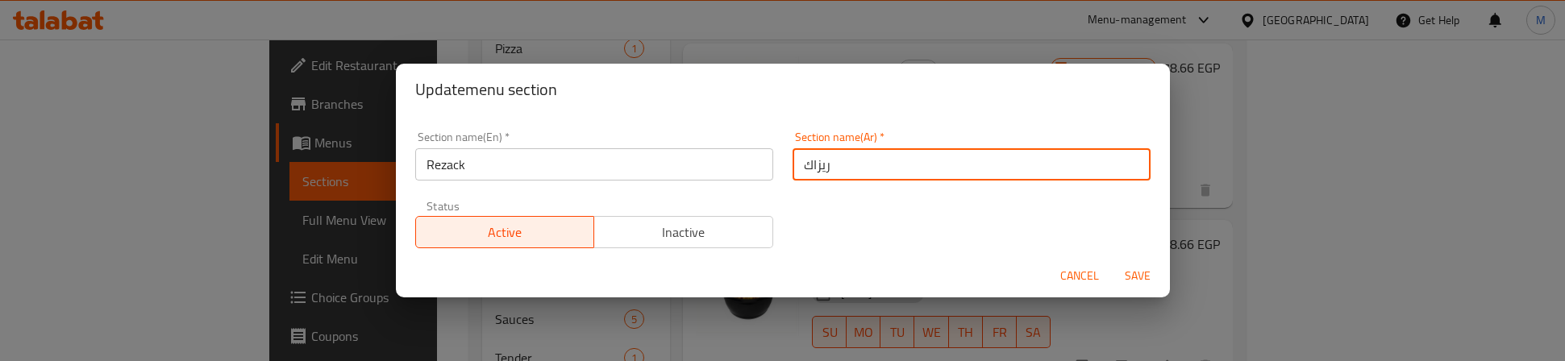
type button "0"
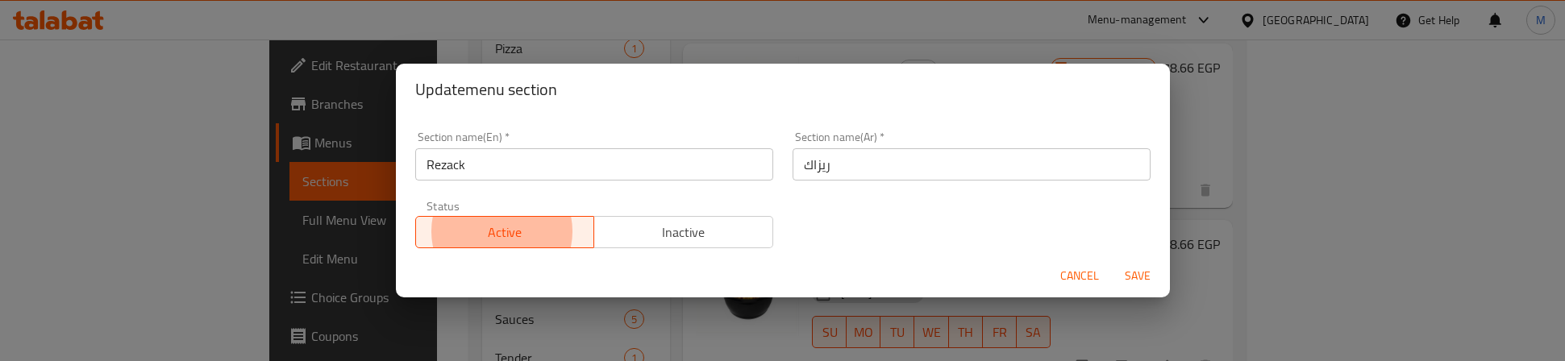
type button "1"
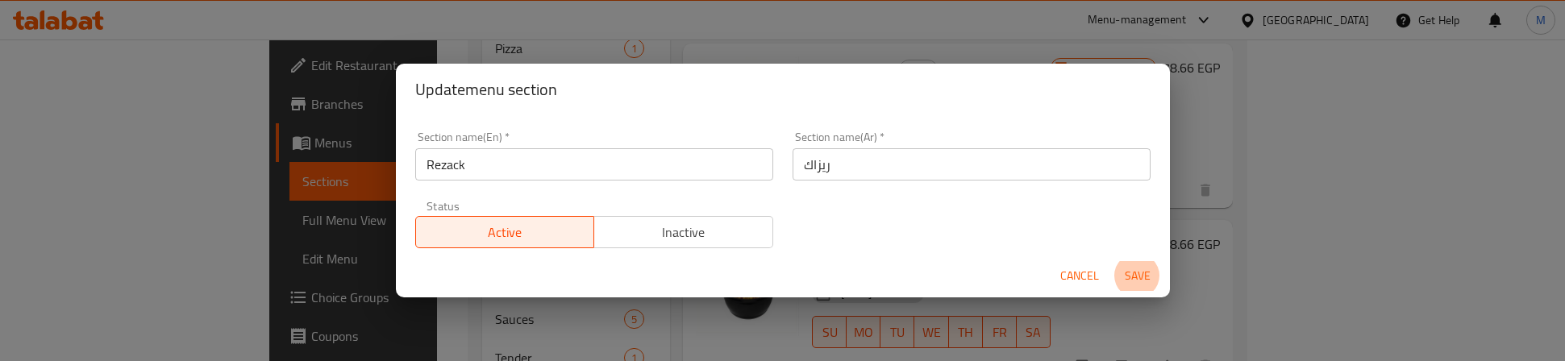
click at [1112, 261] on button "Save" at bounding box center [1138, 276] width 52 height 30
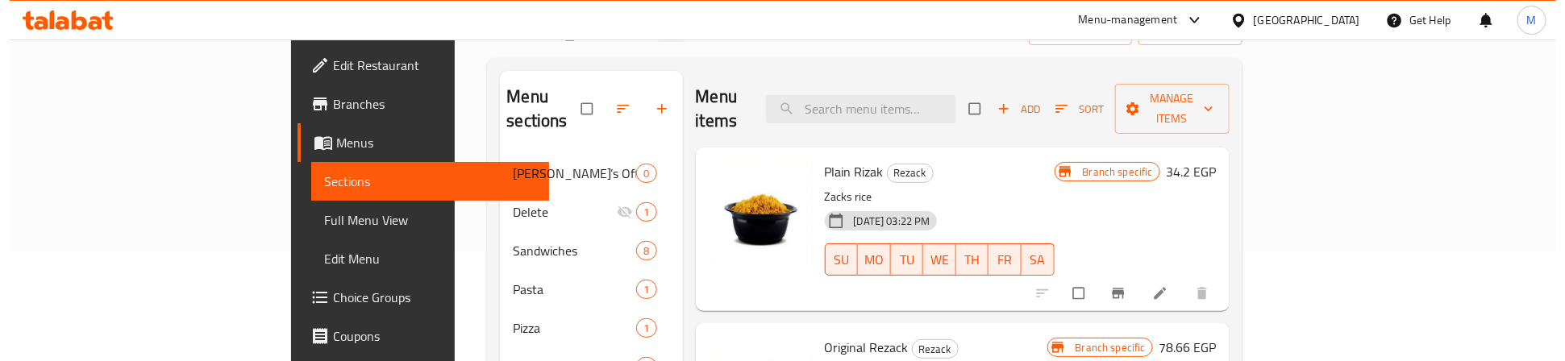
scroll to position [148, 0]
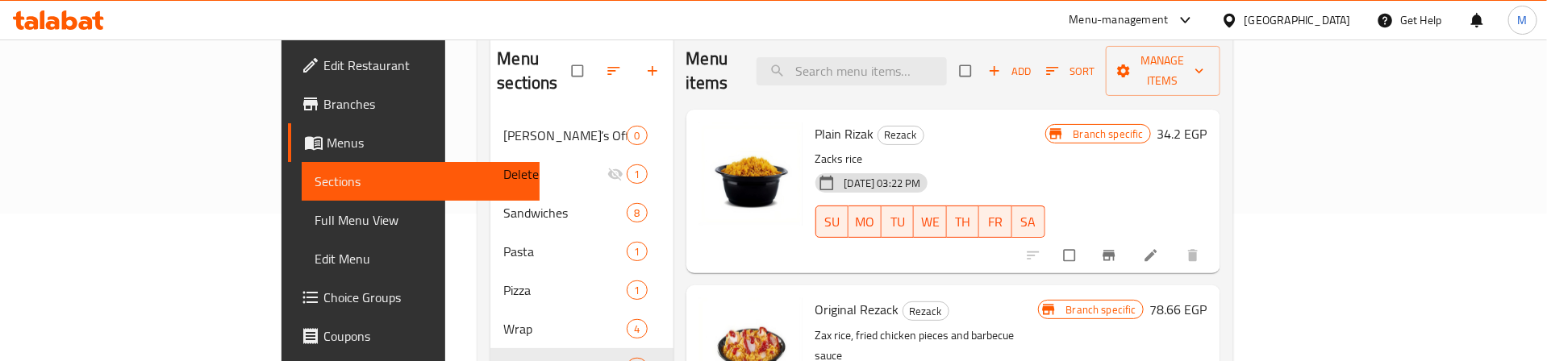
click at [1058, 67] on icon "button" at bounding box center [1052, 71] width 12 height 8
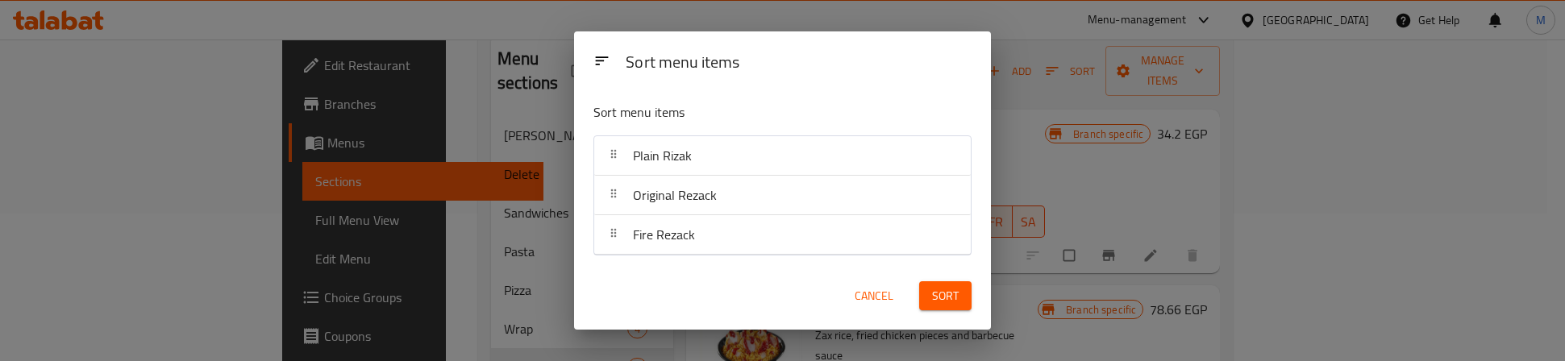
click at [932, 291] on span "Sort" at bounding box center [945, 296] width 27 height 20
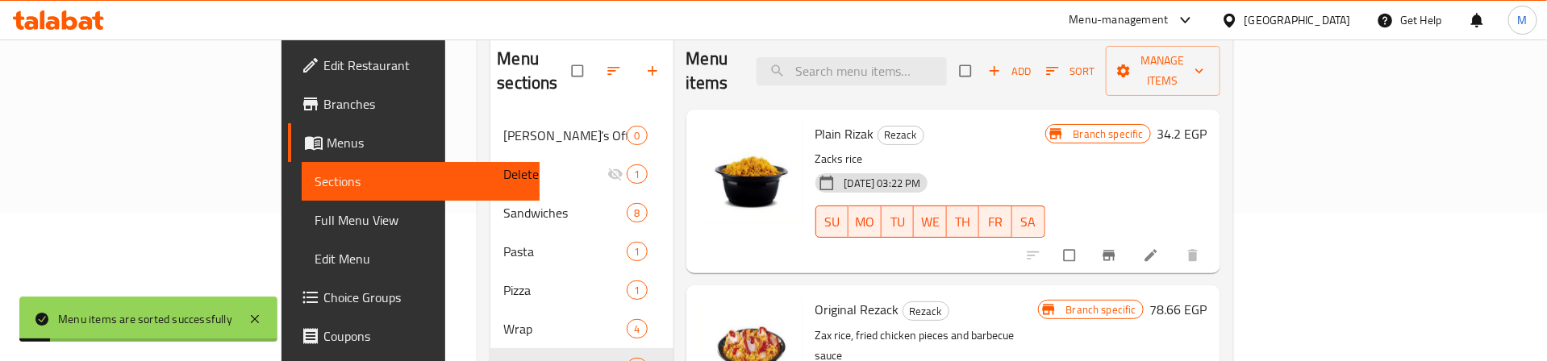
click at [1052, 122] on div "Plain [PERSON_NAME] Zacks [PERSON_NAME] [DATE] 03:22 PM SU MO TU WE TH FR SA" at bounding box center [930, 191] width 243 height 151
click at [1117, 248] on icon "Branch-specific-item" at bounding box center [1109, 256] width 16 height 16
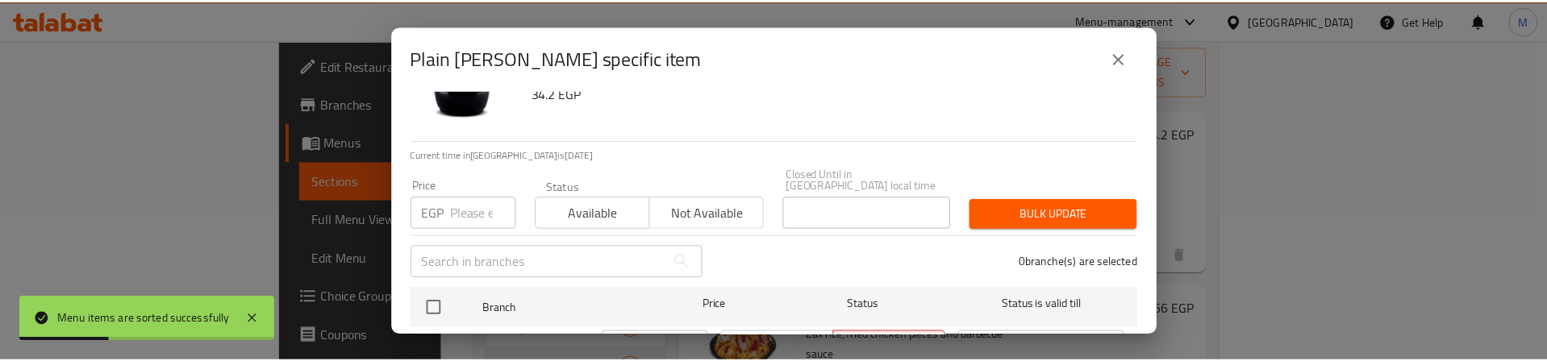
scroll to position [129, 0]
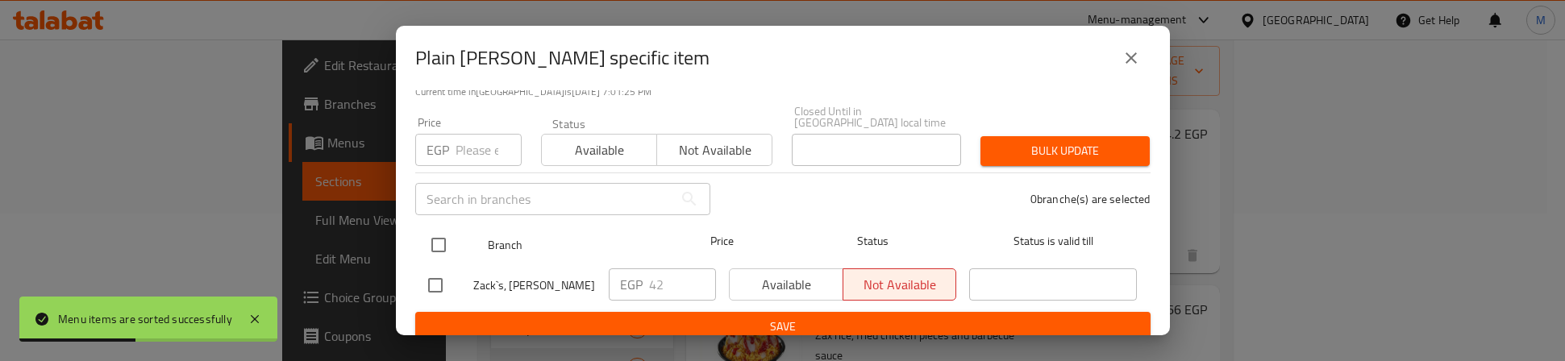
drag, startPoint x: 431, startPoint y: 233, endPoint x: 436, endPoint y: 211, distance: 22.5
click at [431, 230] on input "checkbox" at bounding box center [439, 245] width 34 height 34
checkbox input "true"
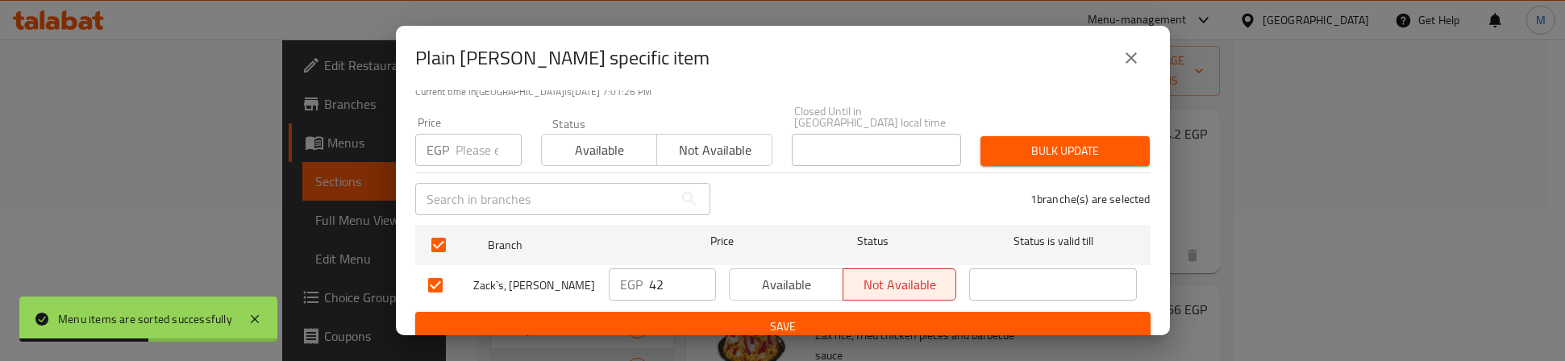
click at [458, 135] on input "number" at bounding box center [489, 150] width 66 height 32
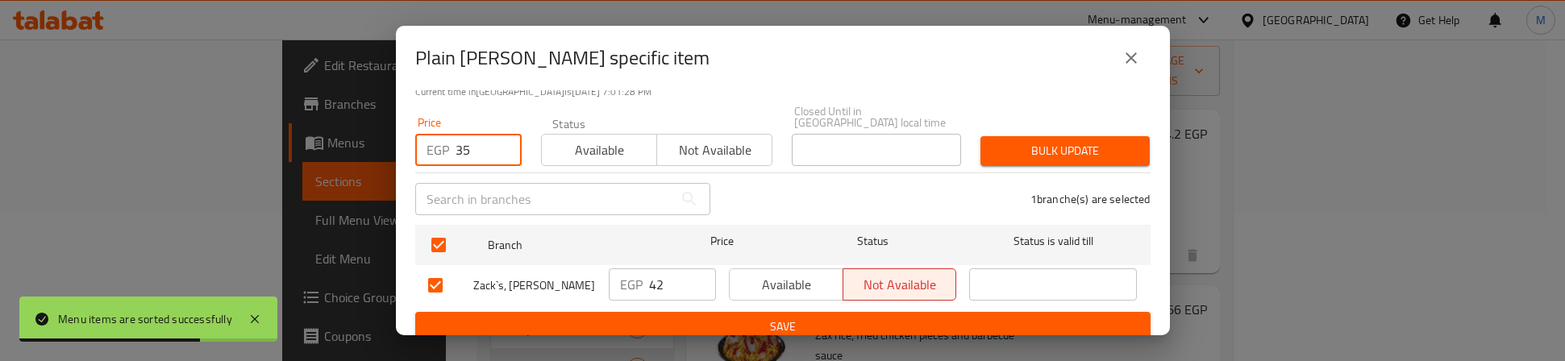
type input "35"
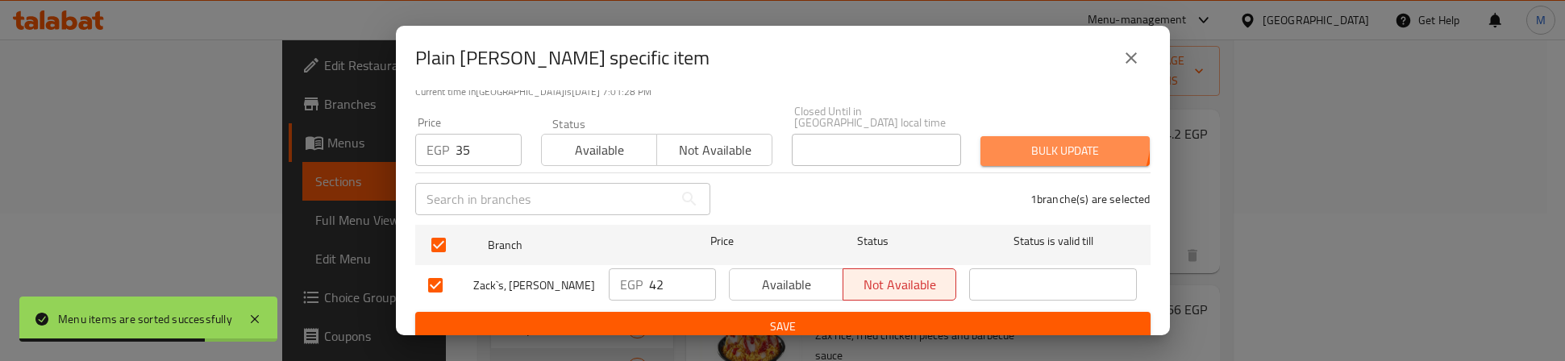
click at [1034, 136] on button "Bulk update" at bounding box center [1065, 151] width 169 height 30
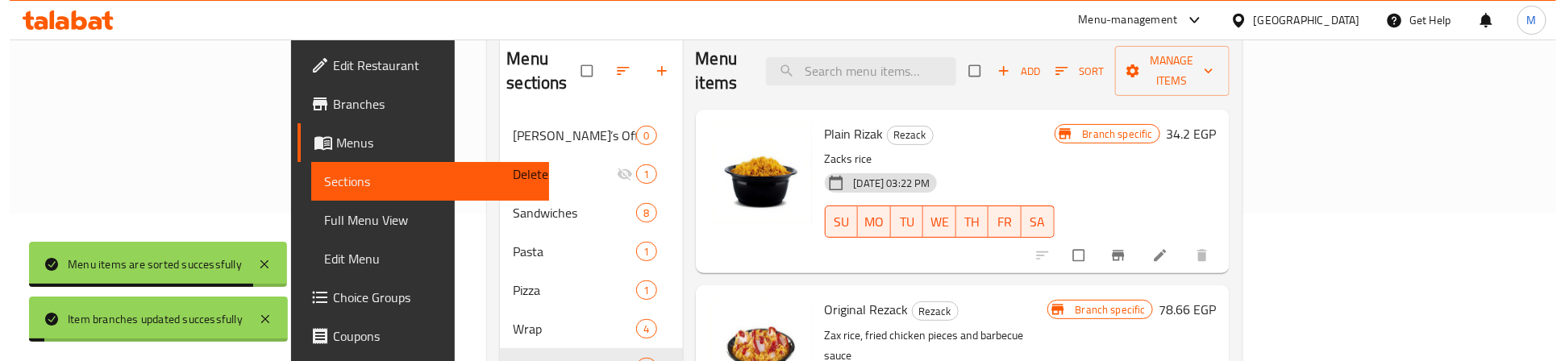
scroll to position [269, 0]
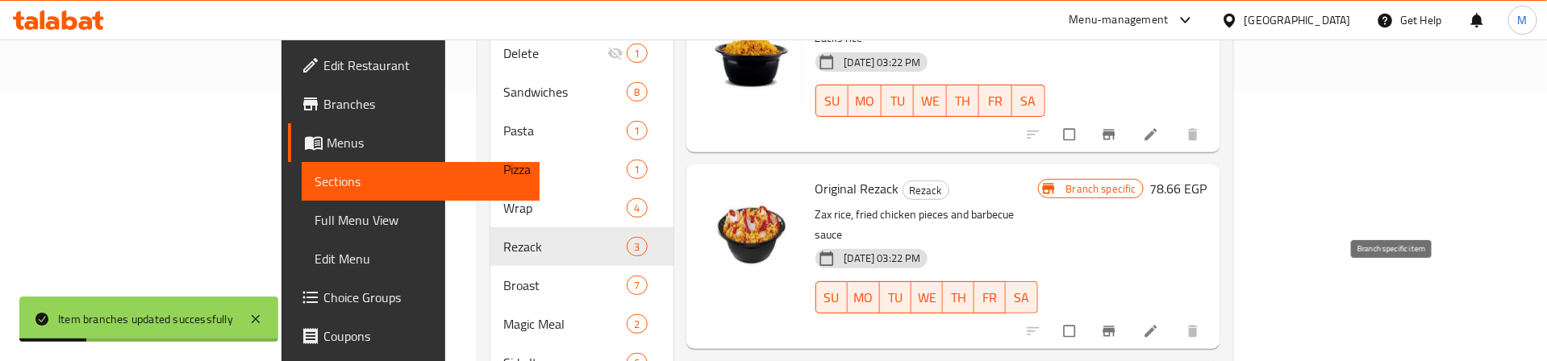
click at [1117, 323] on icon "Branch-specific-item" at bounding box center [1109, 331] width 16 height 16
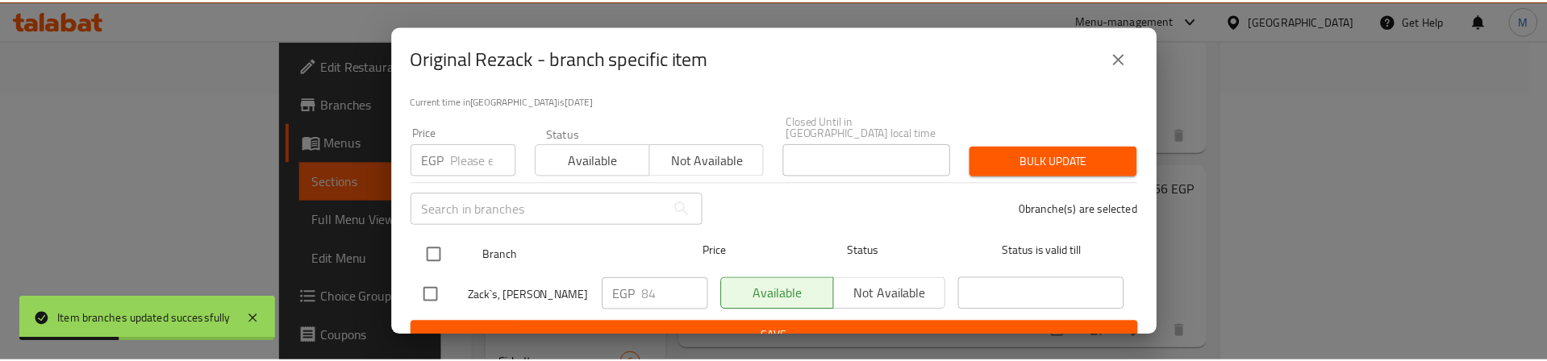
scroll to position [121, 0]
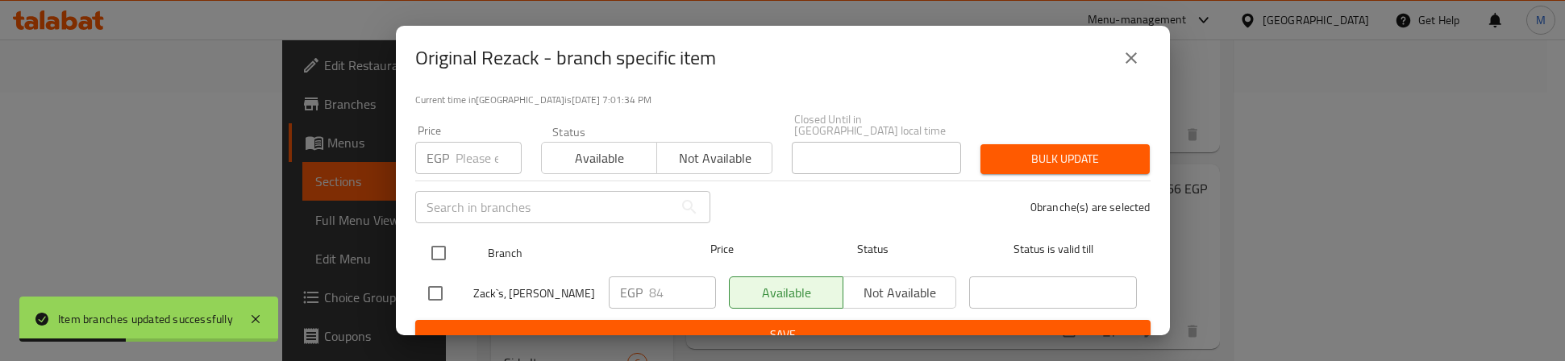
click at [436, 240] on input "checkbox" at bounding box center [439, 253] width 34 height 34
checkbox input "true"
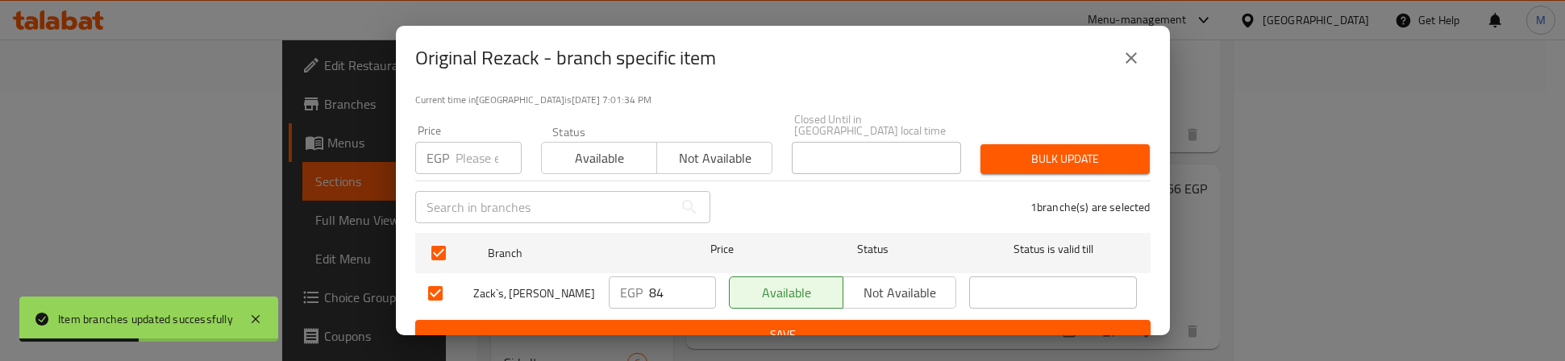
click at [468, 150] on input "number" at bounding box center [489, 158] width 66 height 32
type input "80"
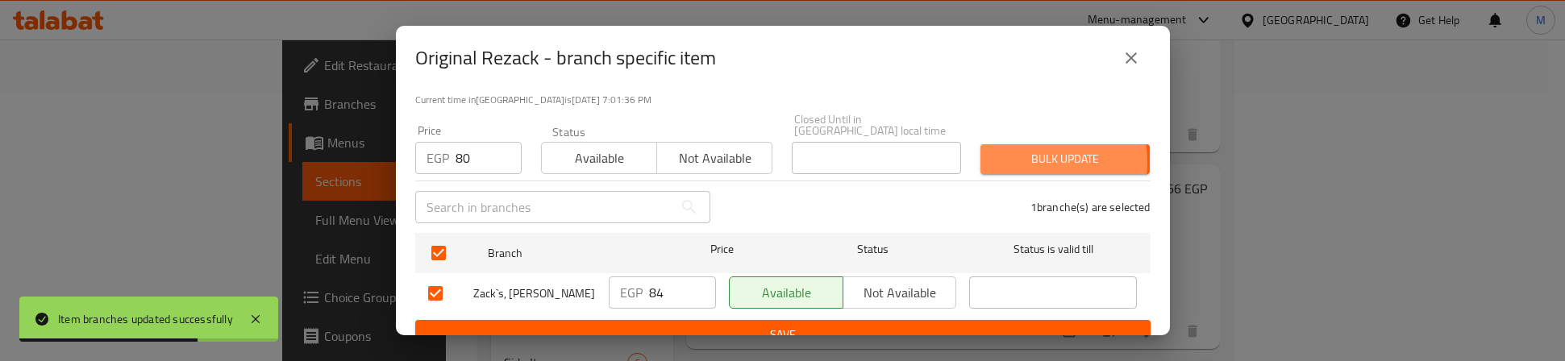
click at [1006, 151] on span "Bulk update" at bounding box center [1066, 159] width 144 height 20
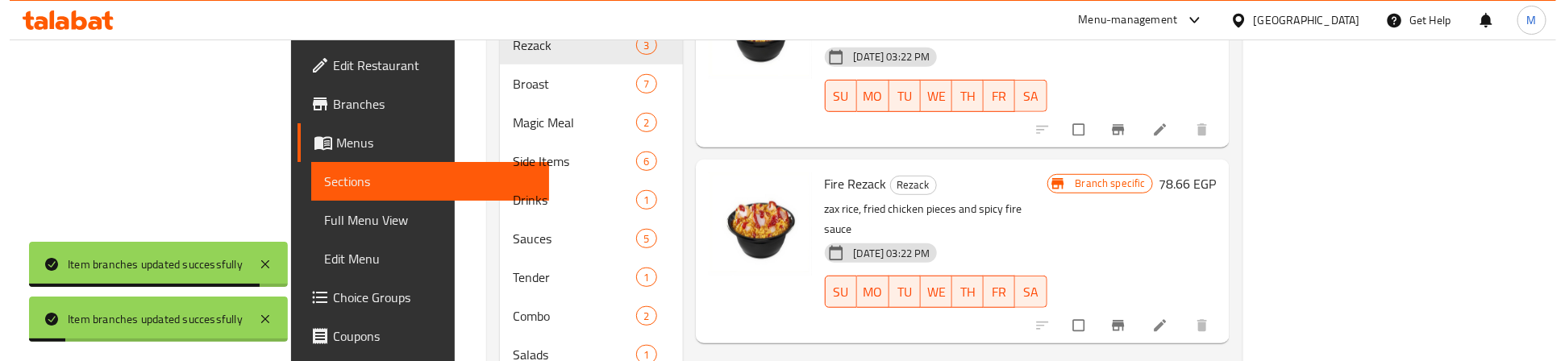
scroll to position [510, 0]
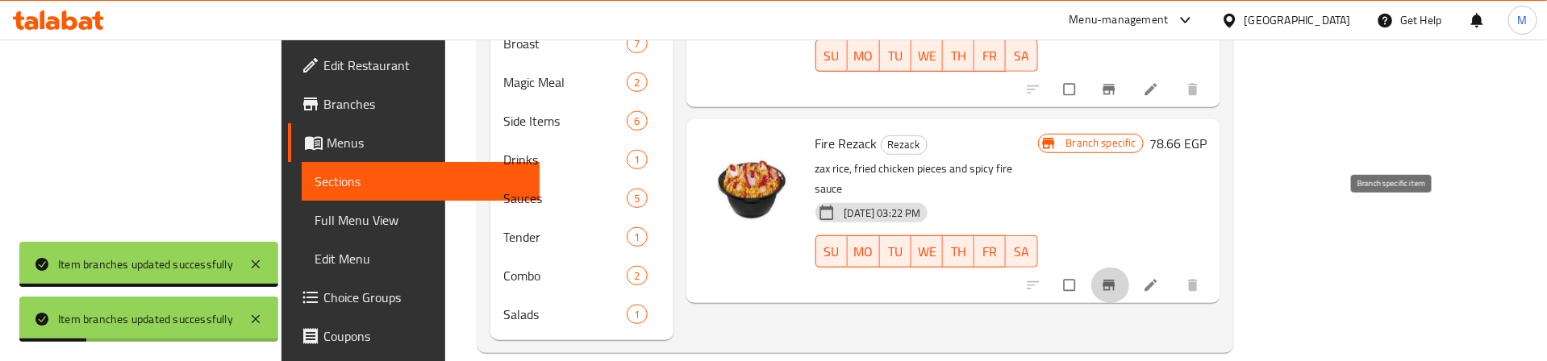
click at [1115, 281] on icon "Branch-specific-item" at bounding box center [1108, 286] width 12 height 10
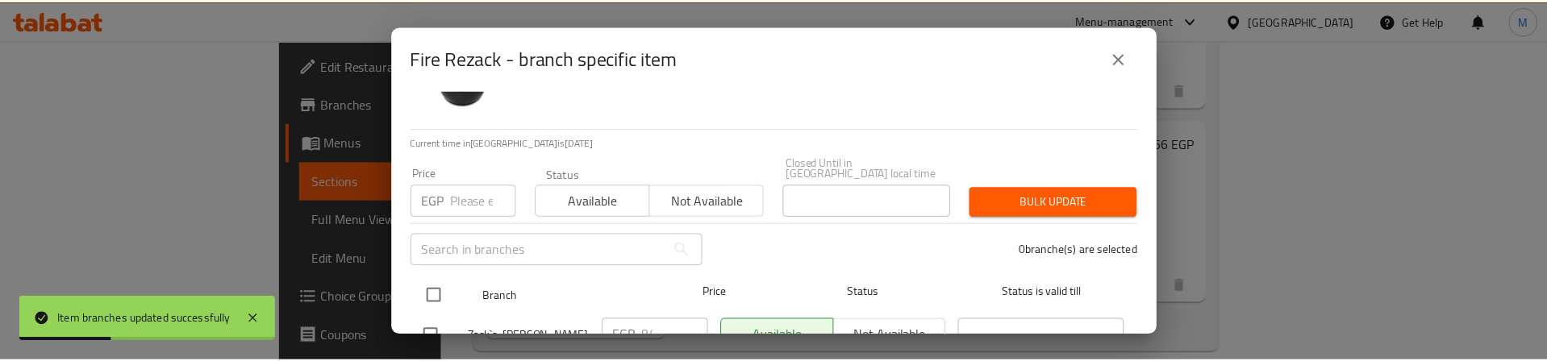
scroll to position [121, 0]
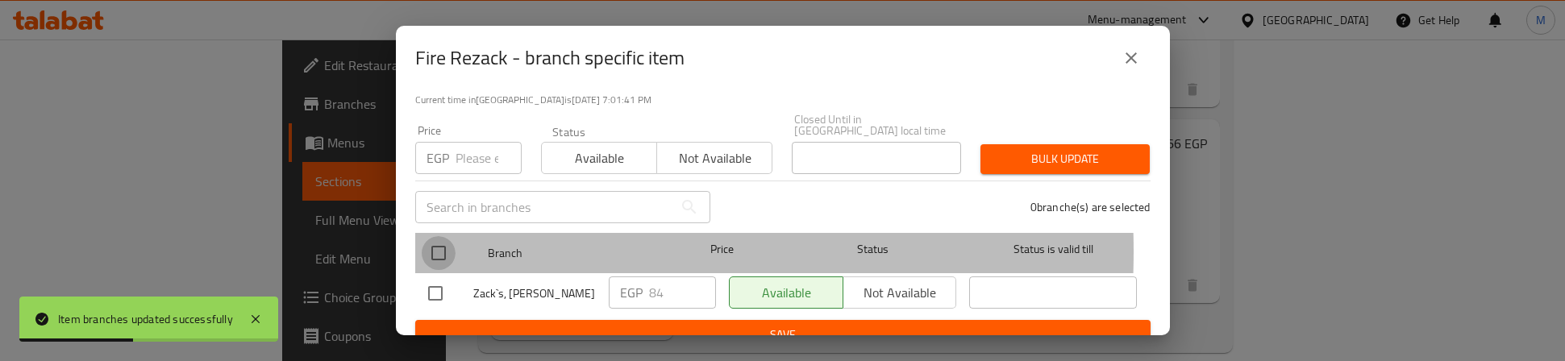
drag, startPoint x: 433, startPoint y: 240, endPoint x: 450, endPoint y: 165, distance: 76.9
click at [434, 238] on input "checkbox" at bounding box center [439, 253] width 34 height 34
checkbox input "true"
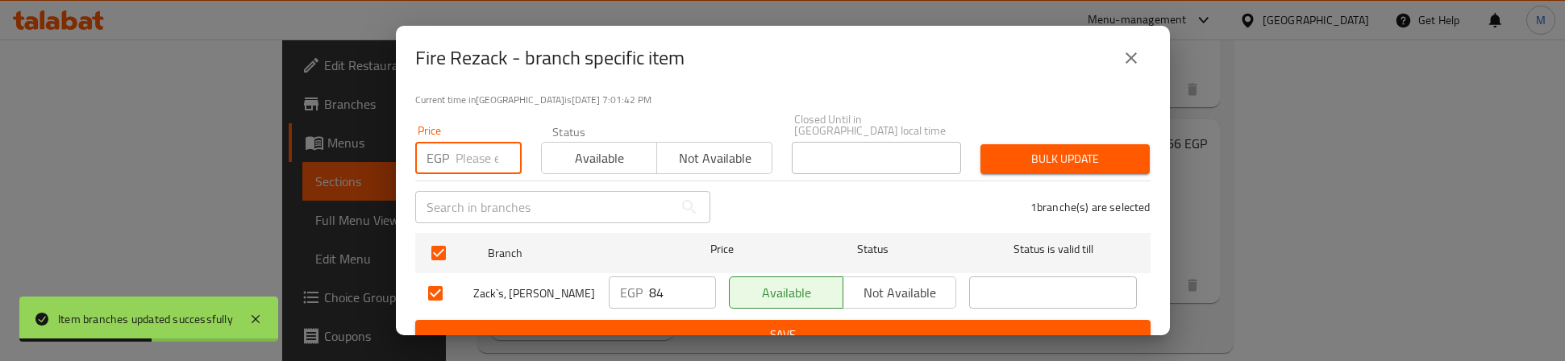
click at [472, 148] on input "number" at bounding box center [489, 158] width 66 height 32
type input "90"
click at [1021, 149] on span "Bulk update" at bounding box center [1066, 159] width 144 height 20
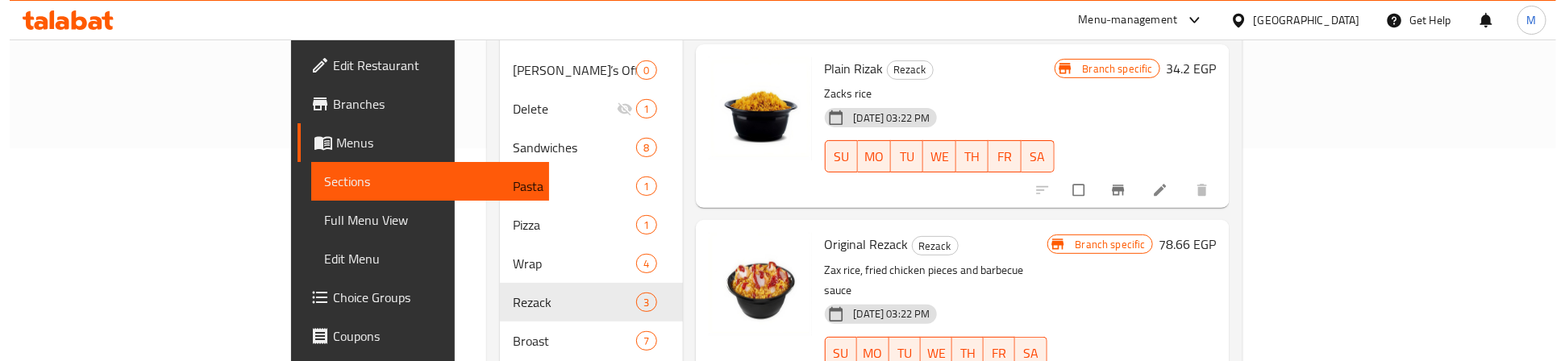
scroll to position [242, 0]
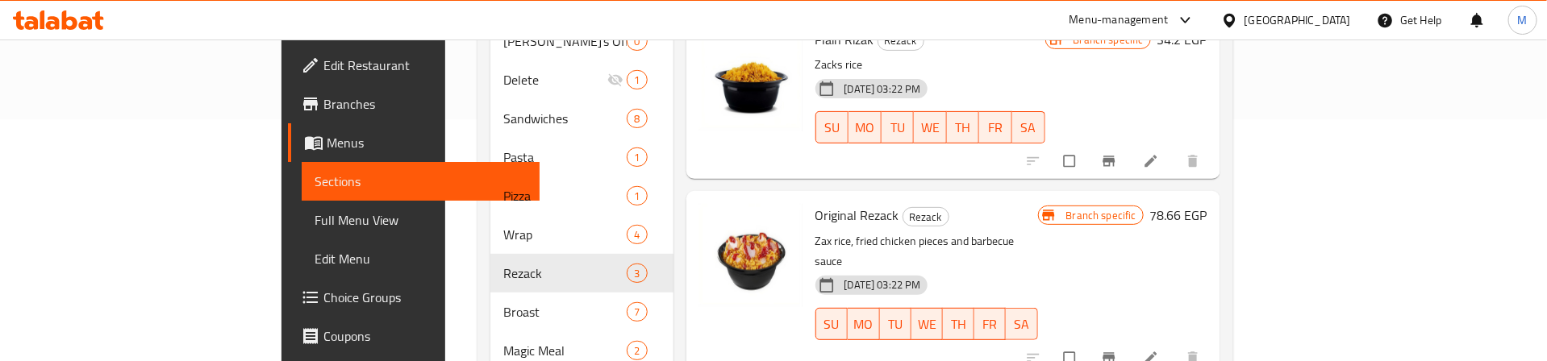
click at [1117, 153] on icon "Branch-specific-item" at bounding box center [1109, 161] width 16 height 16
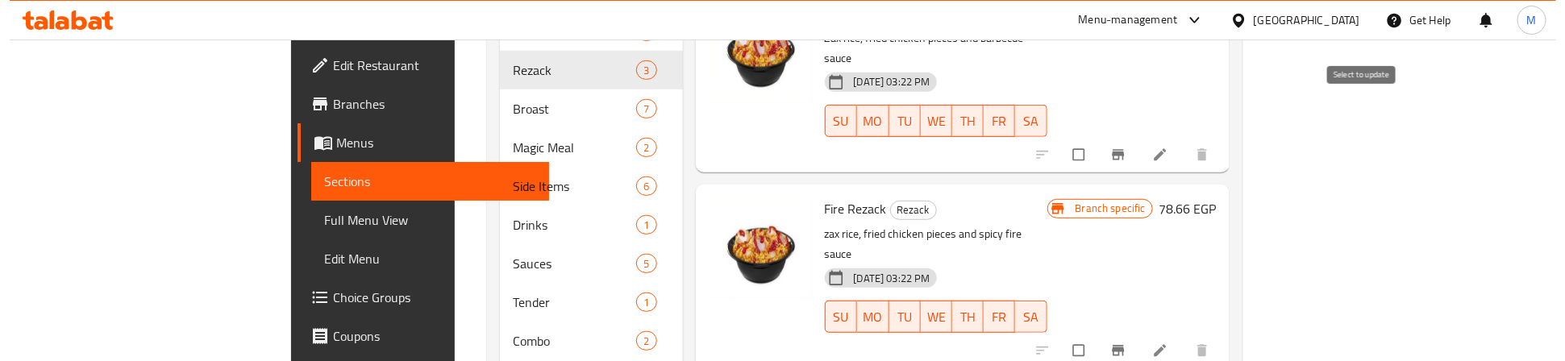
scroll to position [484, 0]
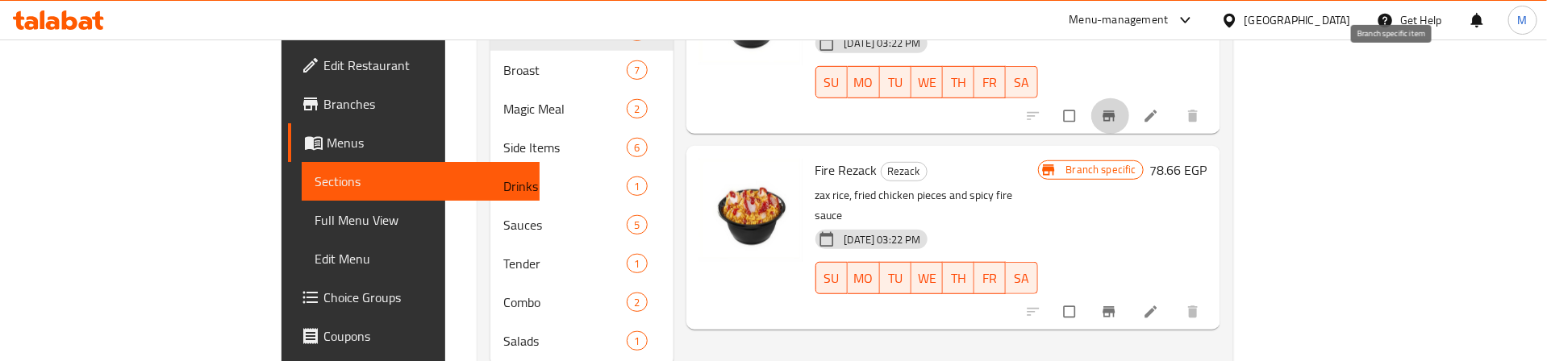
click at [1117, 108] on icon "Branch-specific-item" at bounding box center [1109, 116] width 16 height 16
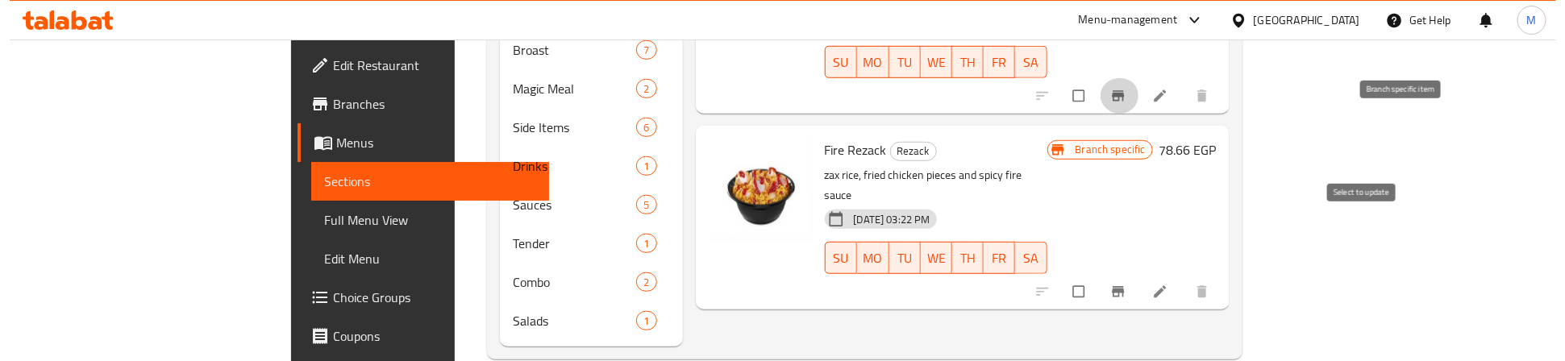
scroll to position [510, 0]
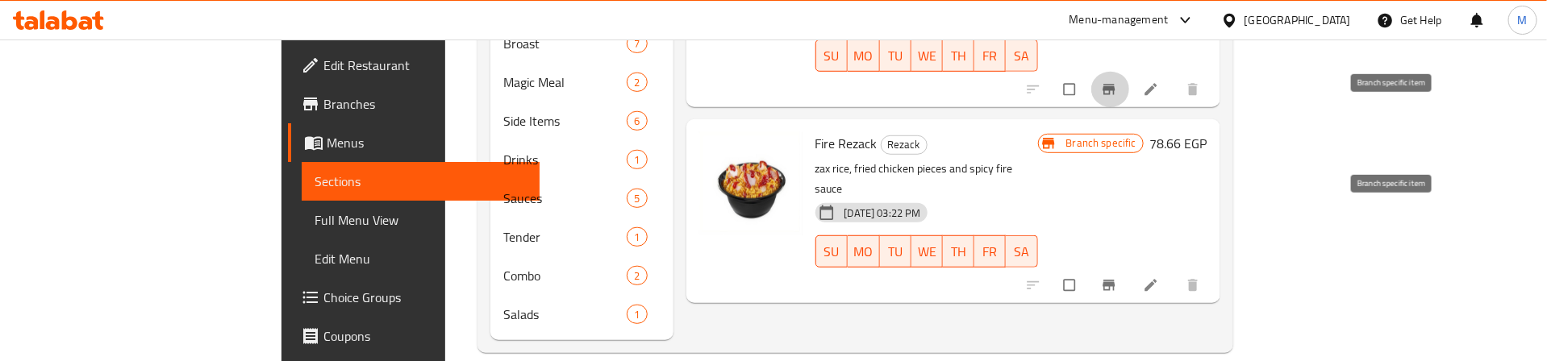
click at [1130, 268] on button "Branch-specific-item" at bounding box center [1110, 285] width 39 height 35
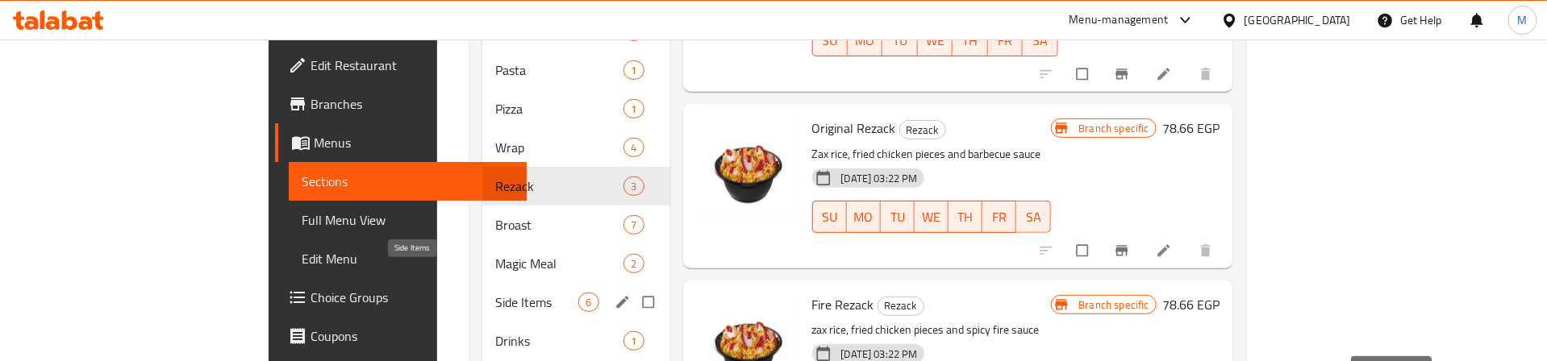
scroll to position [269, 0]
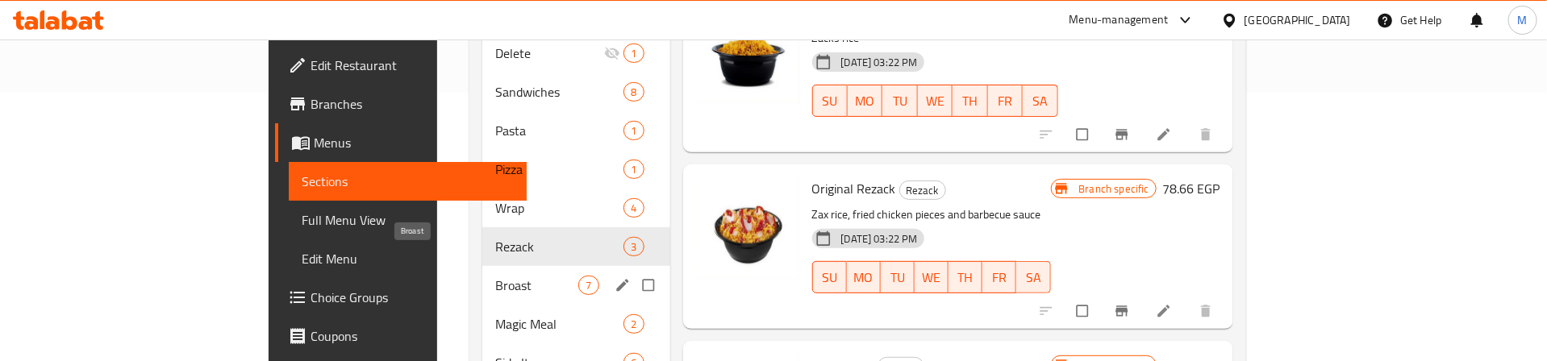
click at [495, 276] on span "Broast" at bounding box center [537, 285] width 84 height 19
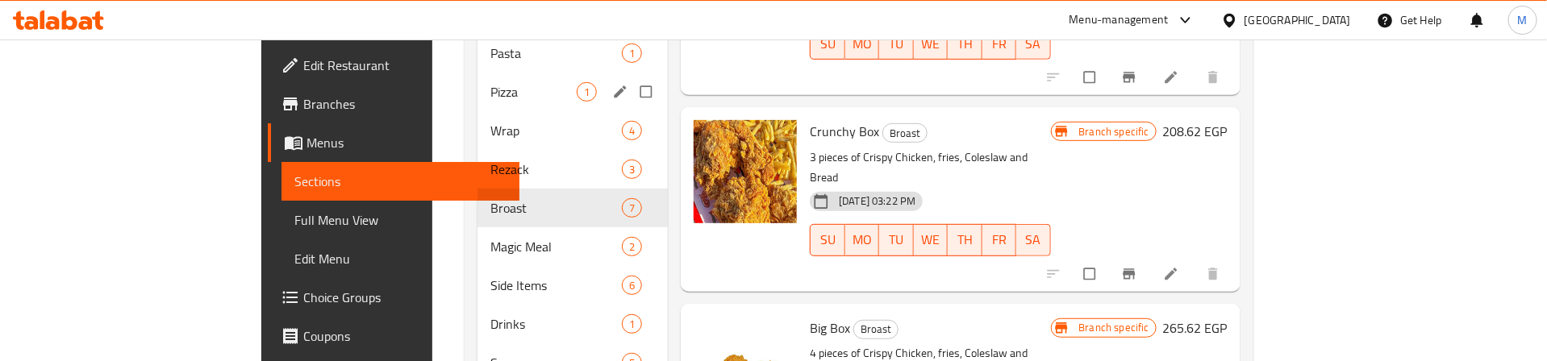
scroll to position [390, 0]
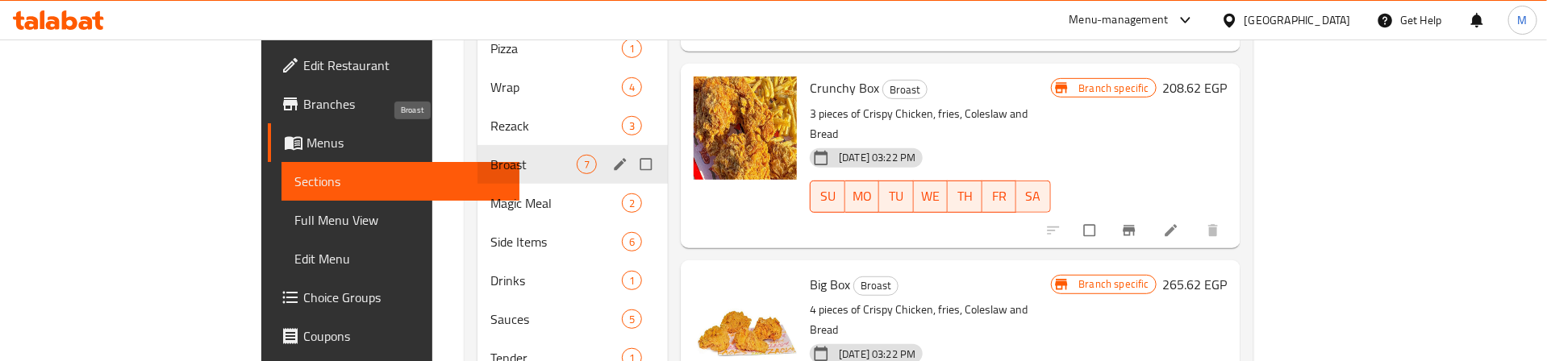
click at [490, 155] on span "Broast" at bounding box center [533, 164] width 86 height 19
click at [612, 156] on icon "edit" at bounding box center [620, 164] width 16 height 16
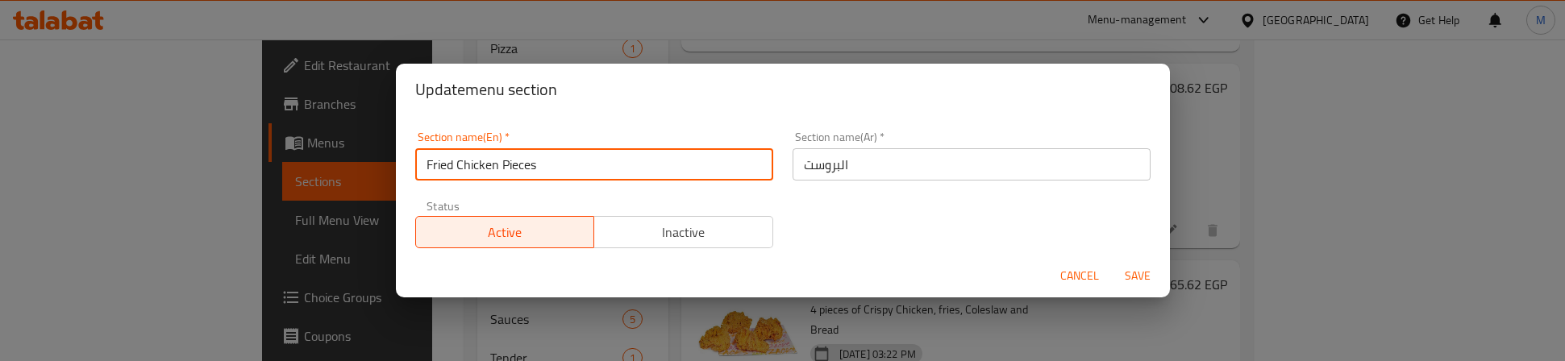
type input "Fried Chicken Pieces"
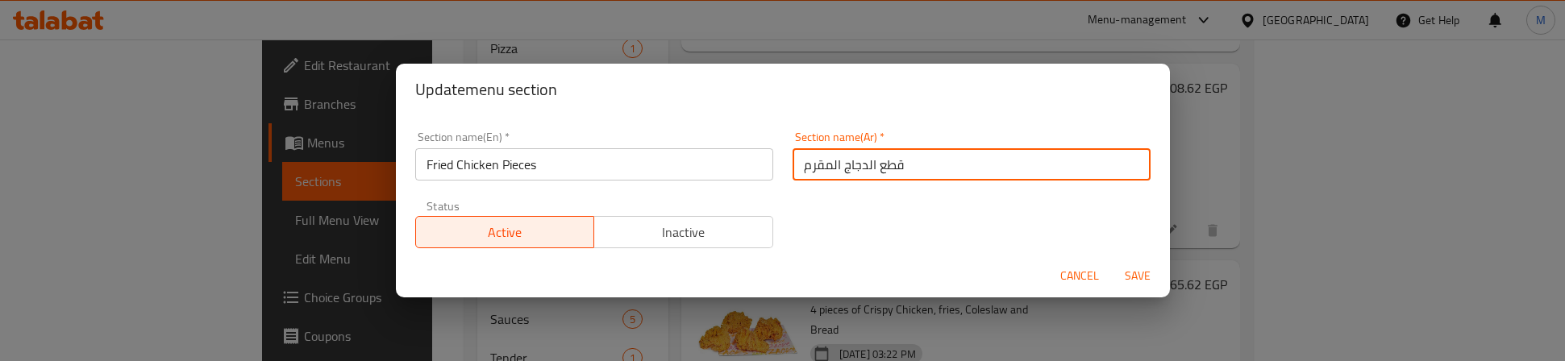
type input "قطع الدجاج المقرمش"
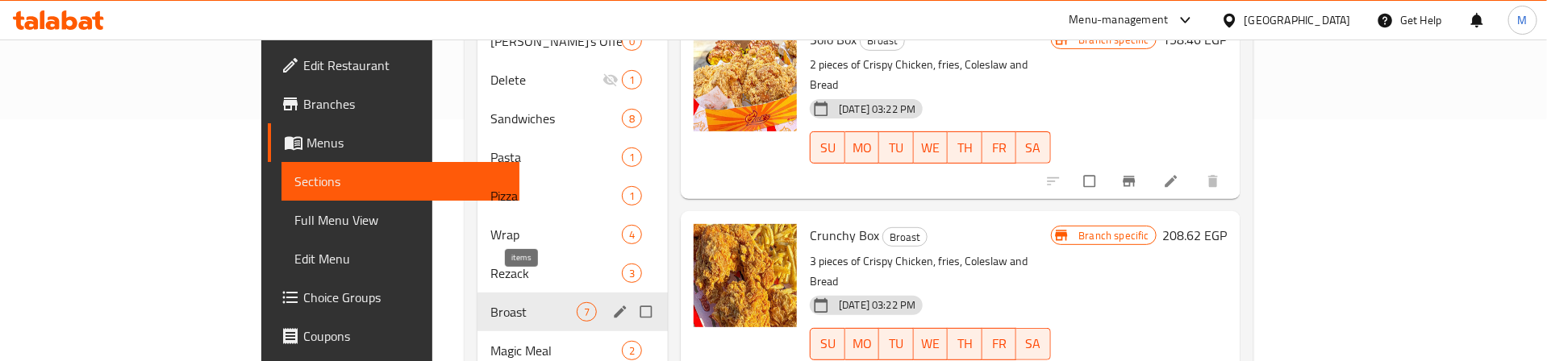
scroll to position [363, 0]
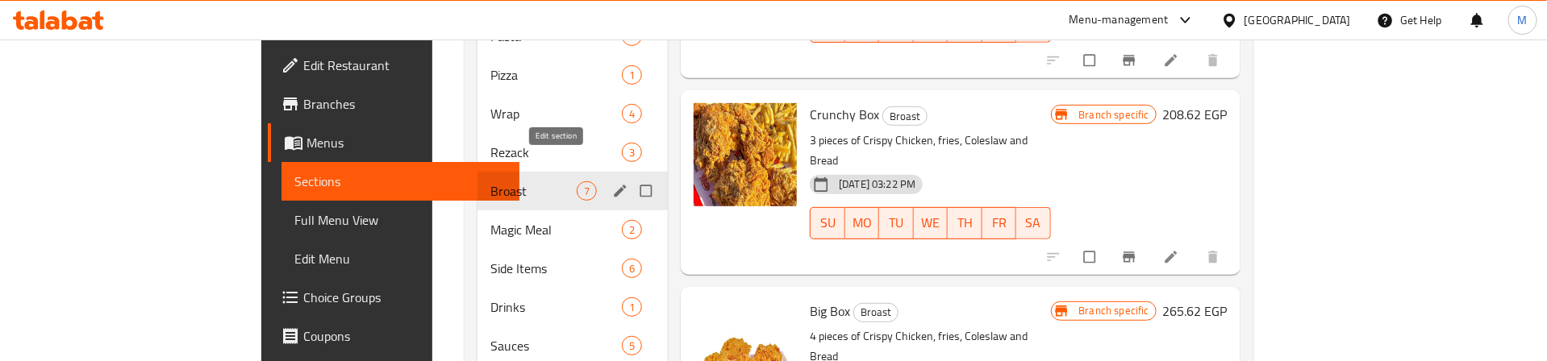
click at [612, 183] on icon "edit" at bounding box center [620, 191] width 16 height 16
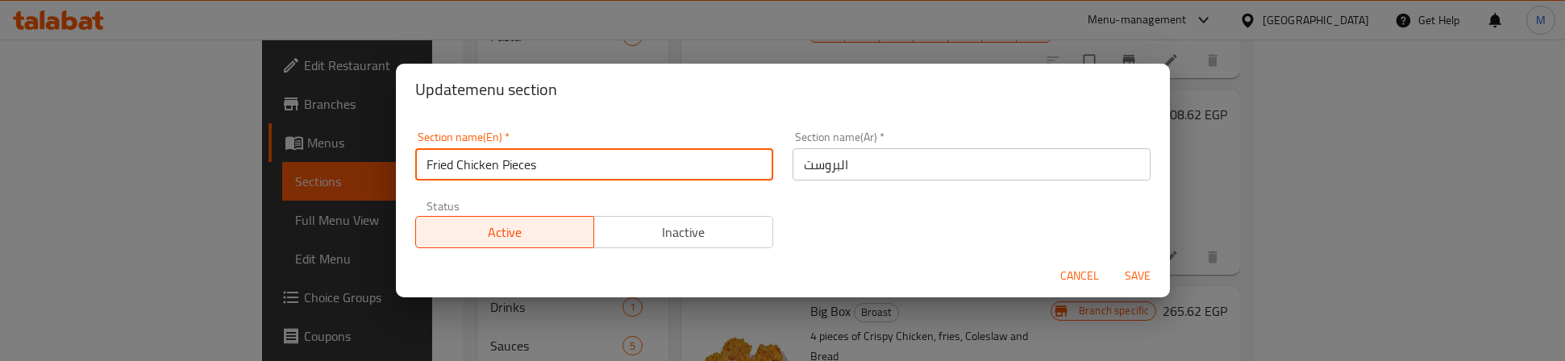
type input "Fried Chicken Pieces"
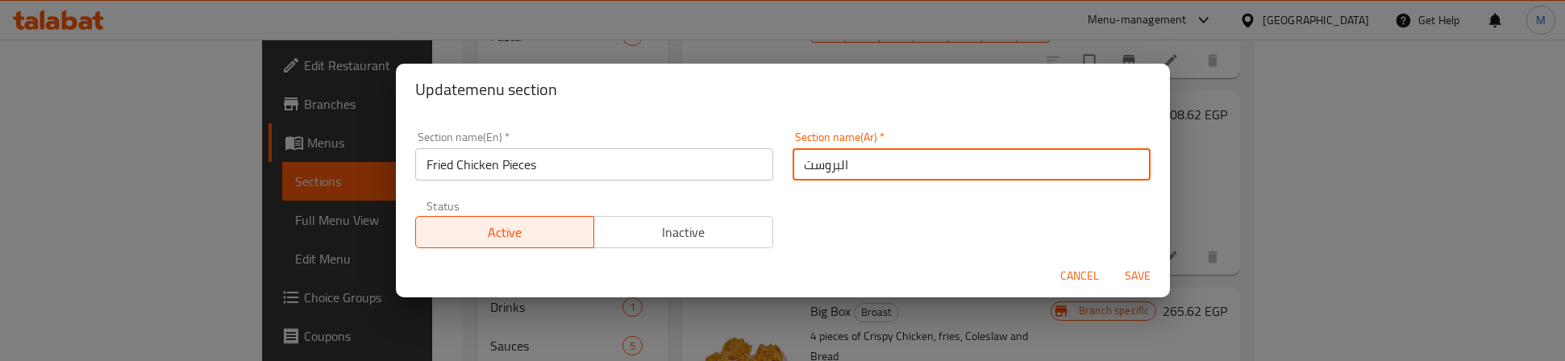
type button "0"
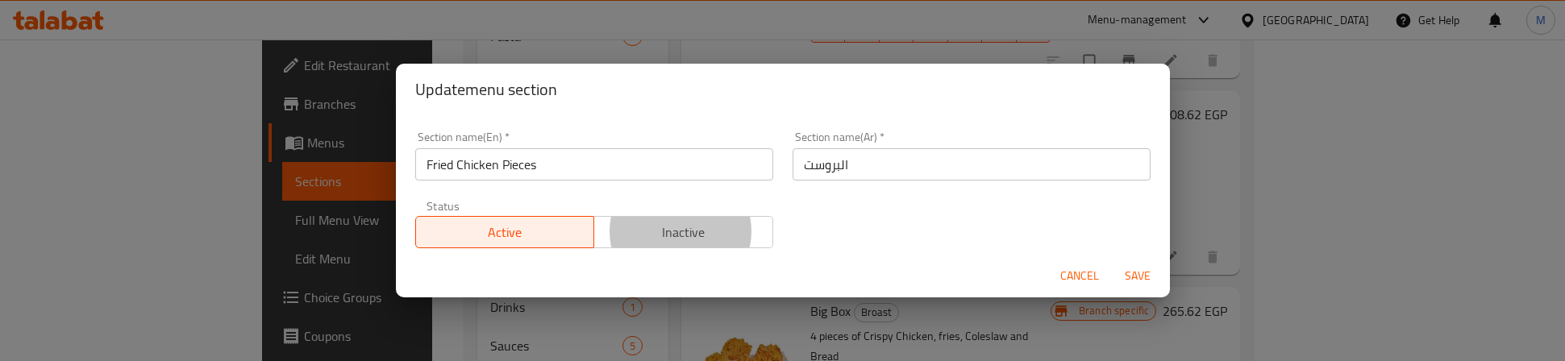
type button "1"
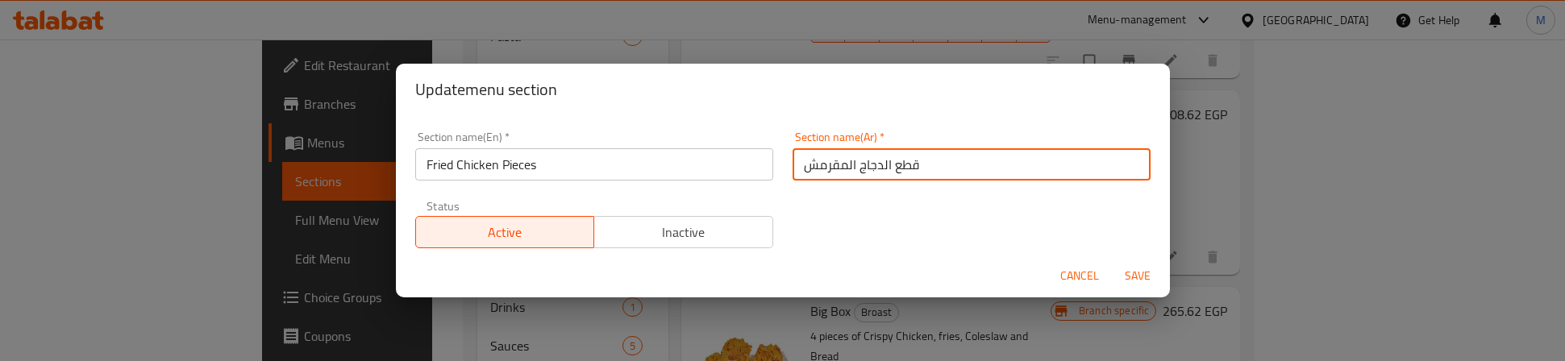
type input "قطع الدجاج المقرمش"
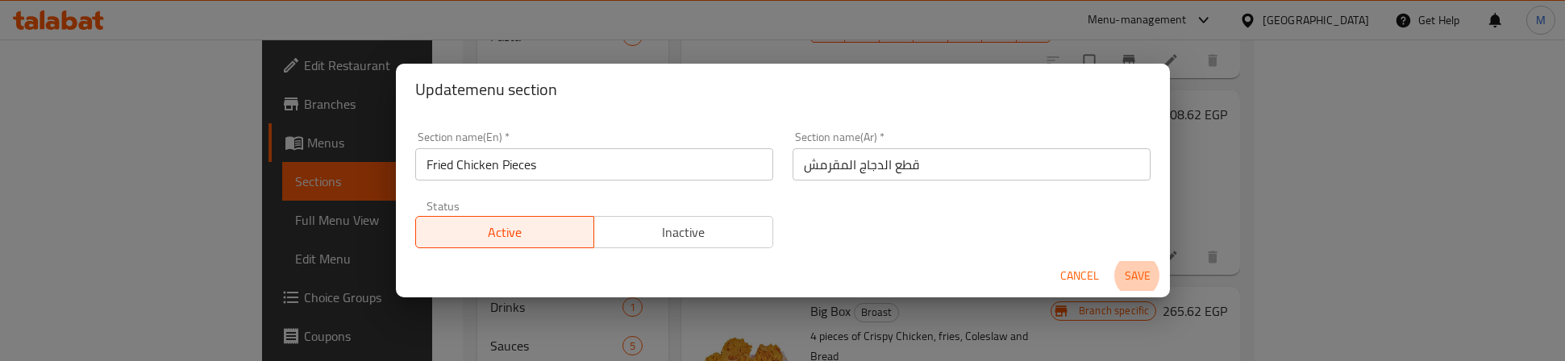
click at [1112, 261] on button "Save" at bounding box center [1138, 276] width 52 height 30
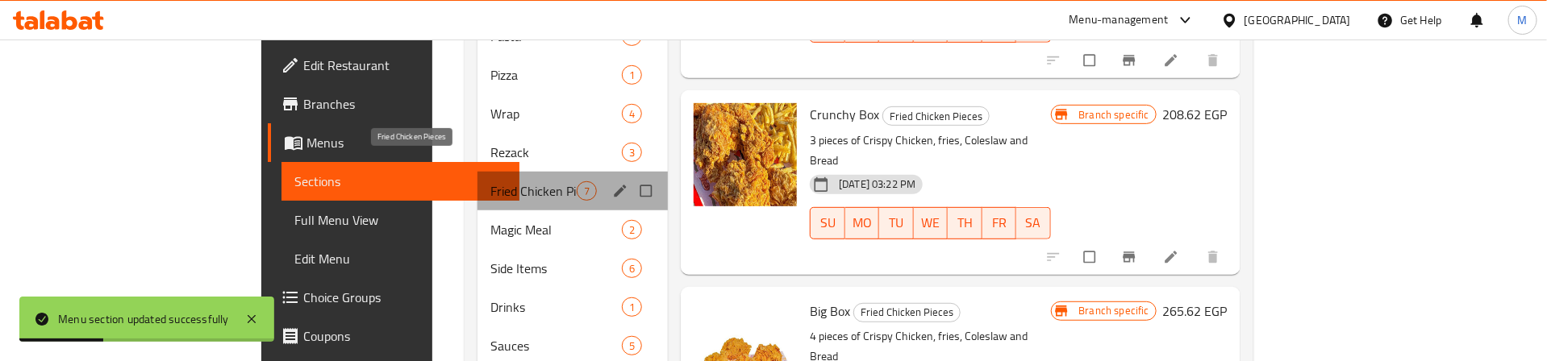
click at [490, 181] on span "Fried Chicken Pieces" at bounding box center [533, 190] width 86 height 19
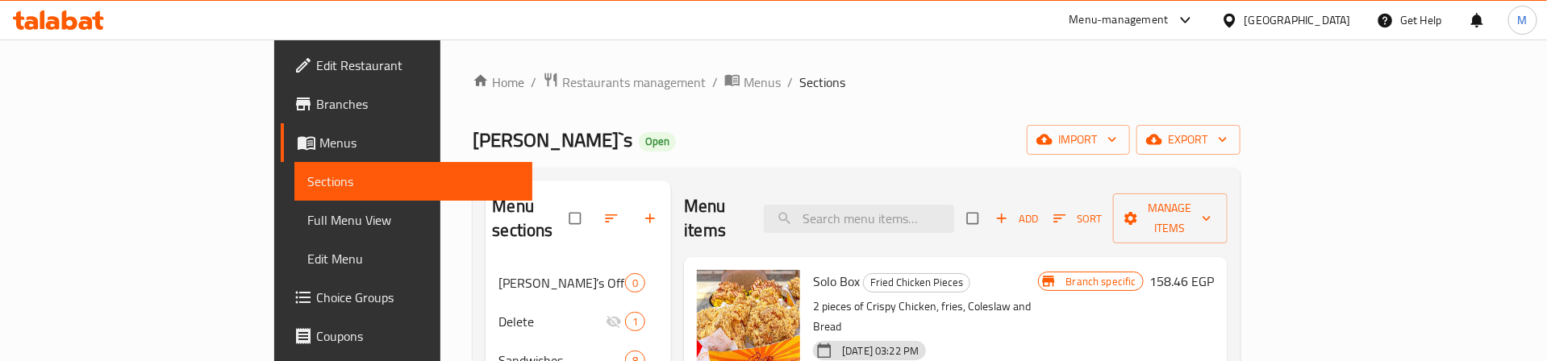
click at [757, 126] on div "[PERSON_NAME]`s Open import export" at bounding box center [856, 140] width 767 height 30
click at [1024, 87] on ol "Home / Restaurants management / Menus / Sections" at bounding box center [856, 82] width 767 height 21
click at [1106, 206] on button "Sort" at bounding box center [1077, 218] width 57 height 25
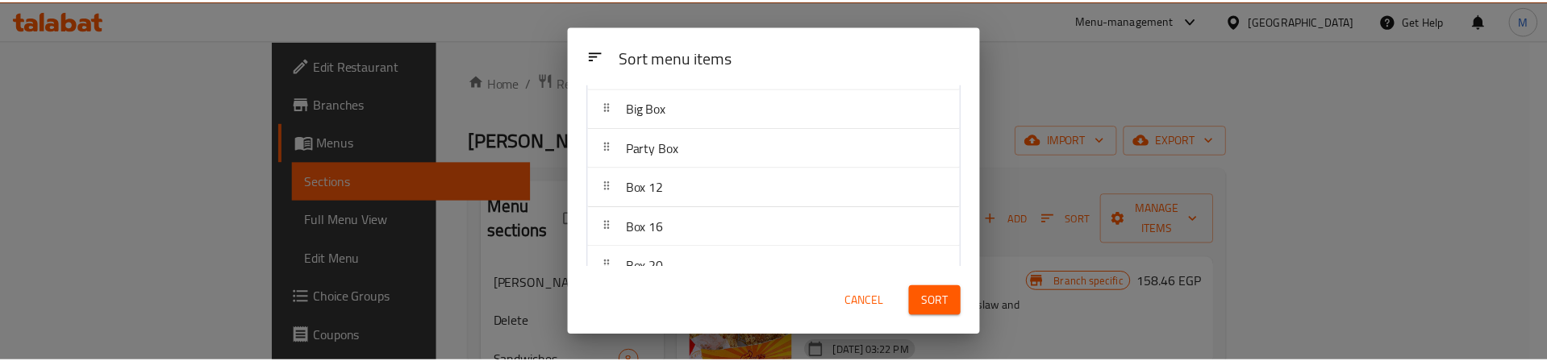
scroll to position [150, 0]
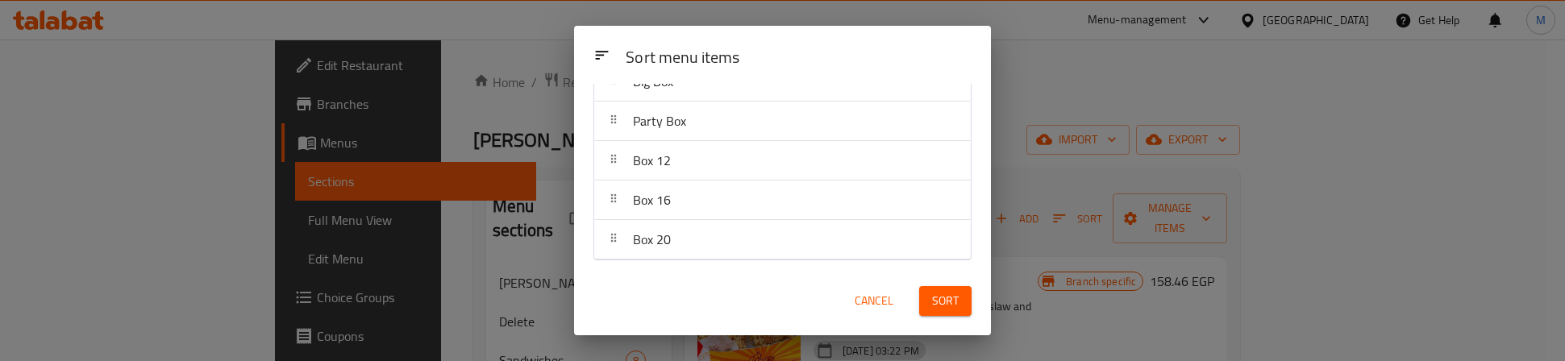
click at [942, 285] on div "Sort" at bounding box center [946, 301] width 72 height 49
click at [930, 293] on button "Sort" at bounding box center [945, 301] width 52 height 30
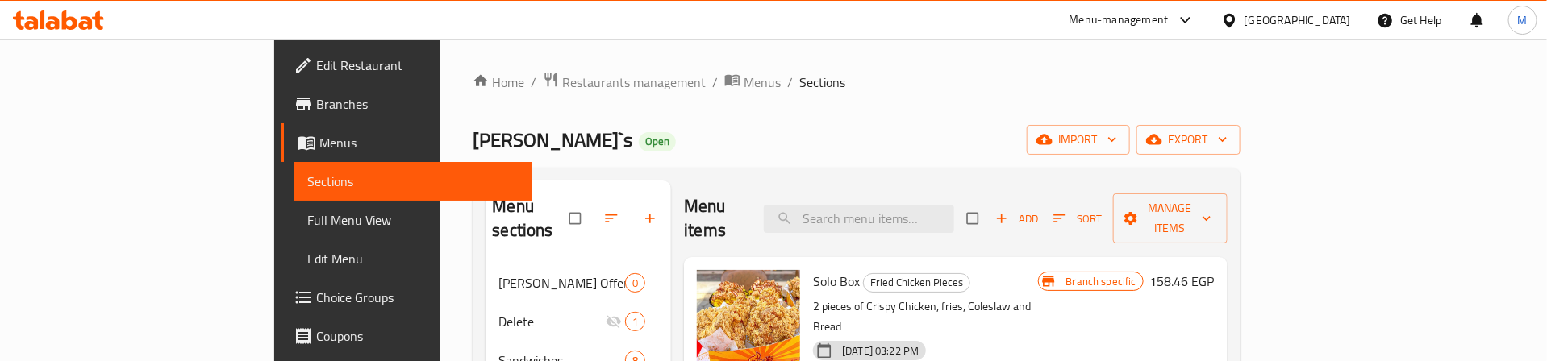
click at [939, 131] on div "[PERSON_NAME]`s Open import export" at bounding box center [856, 140] width 767 height 30
click at [932, 127] on div "[PERSON_NAME]`s Open import export" at bounding box center [856, 140] width 767 height 30
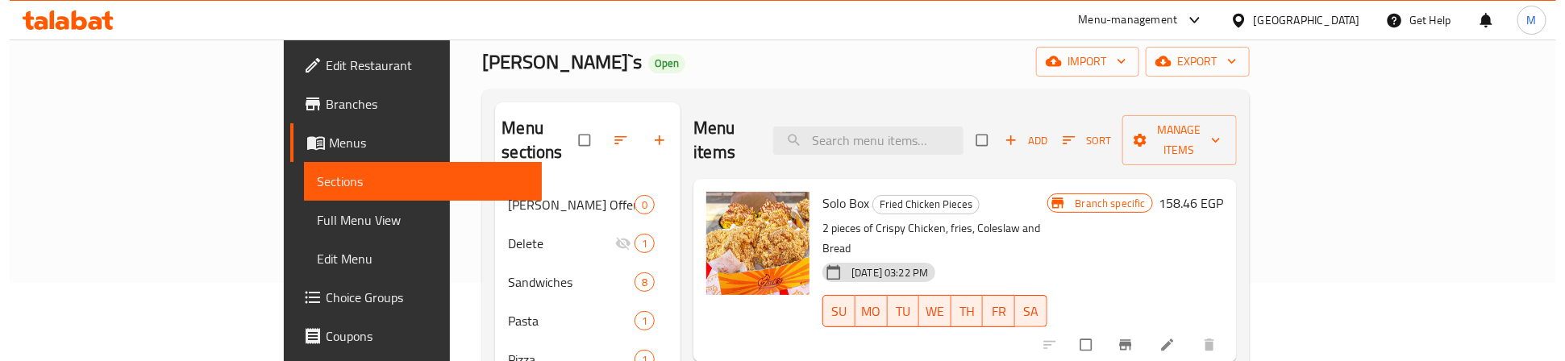
scroll to position [121, 0]
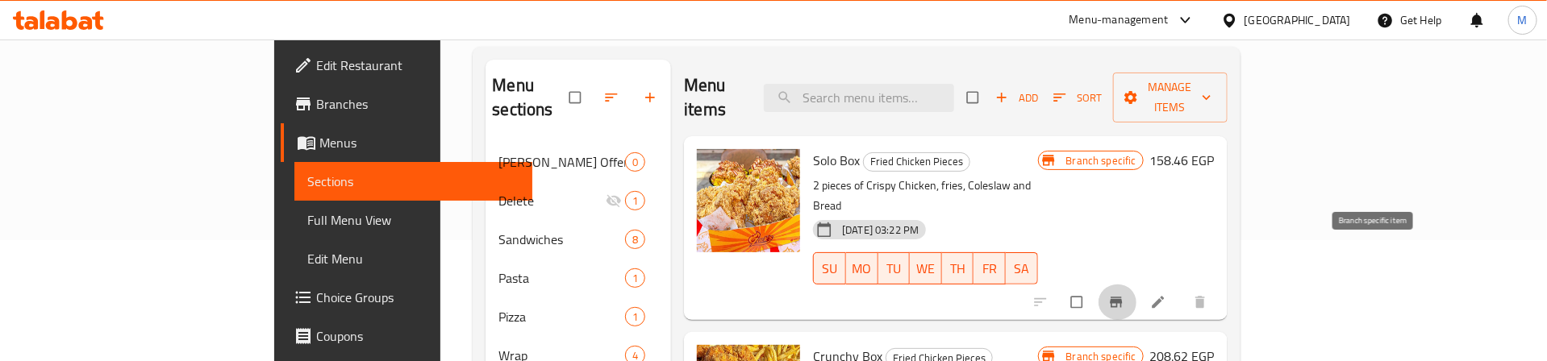
click at [1127, 294] on span "Branch-specific-item" at bounding box center [1117, 302] width 19 height 16
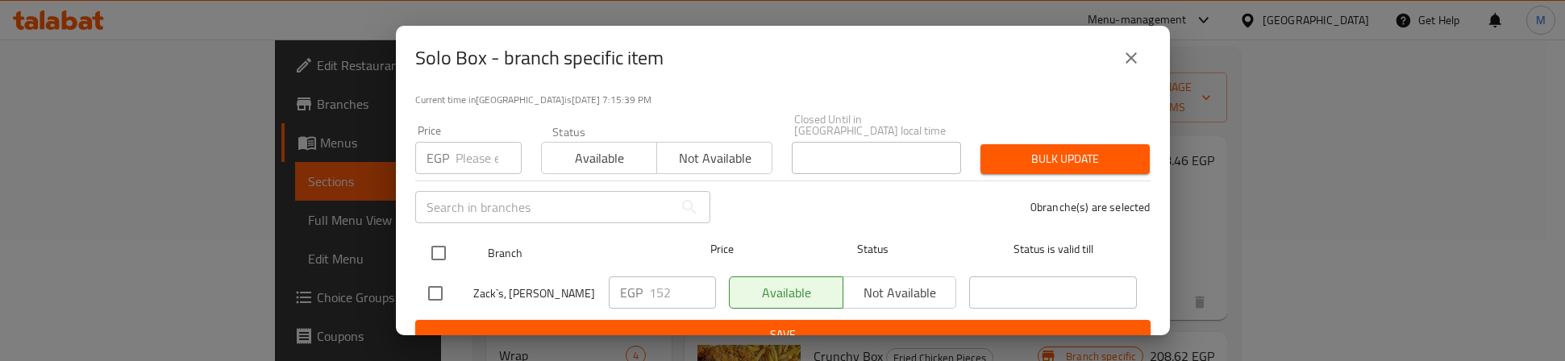
click at [435, 236] on input "checkbox" at bounding box center [439, 253] width 34 height 34
checkbox input "true"
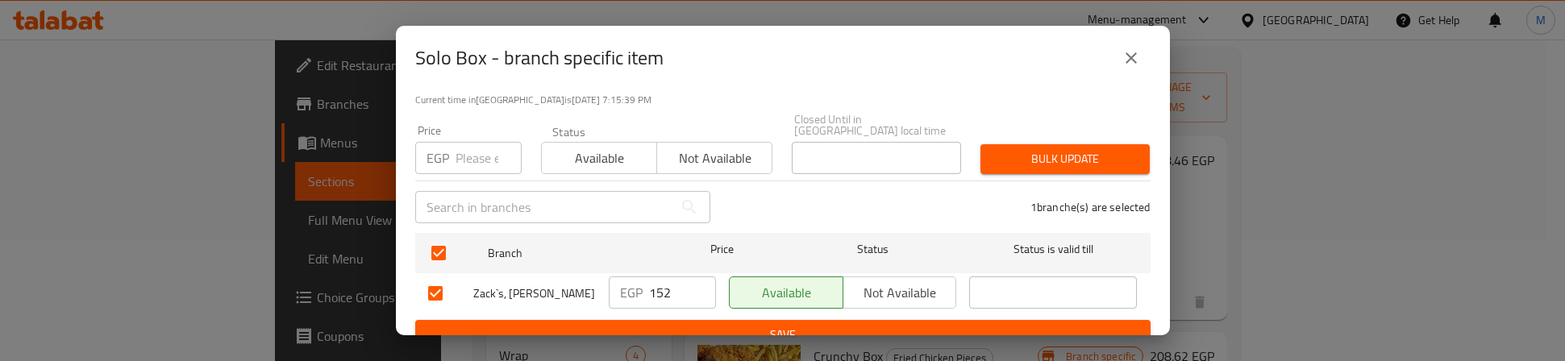
click at [467, 155] on input "number" at bounding box center [489, 158] width 66 height 32
type input "190"
click at [994, 149] on span "Bulk update" at bounding box center [1066, 159] width 144 height 20
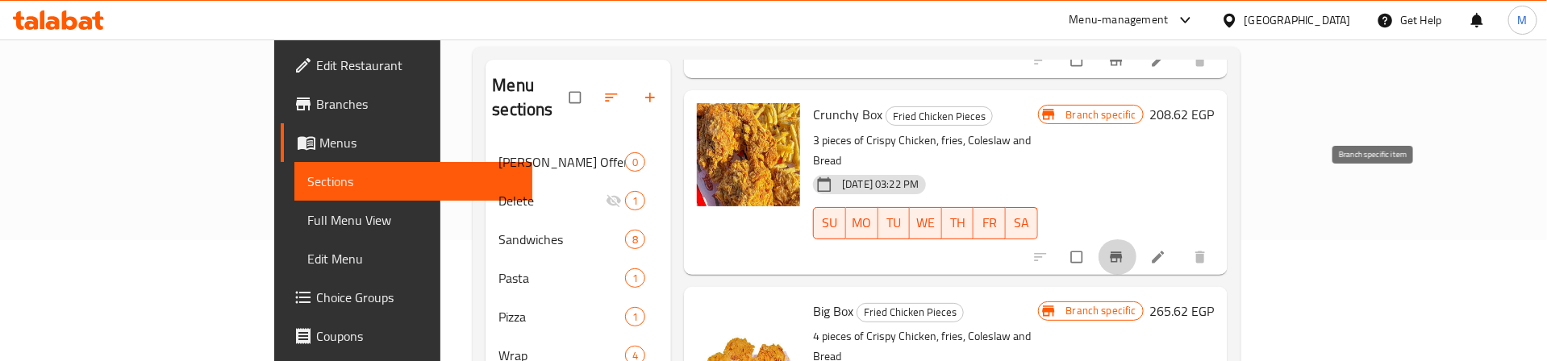
click at [1124, 249] on icon "Branch-specific-item" at bounding box center [1116, 257] width 16 height 16
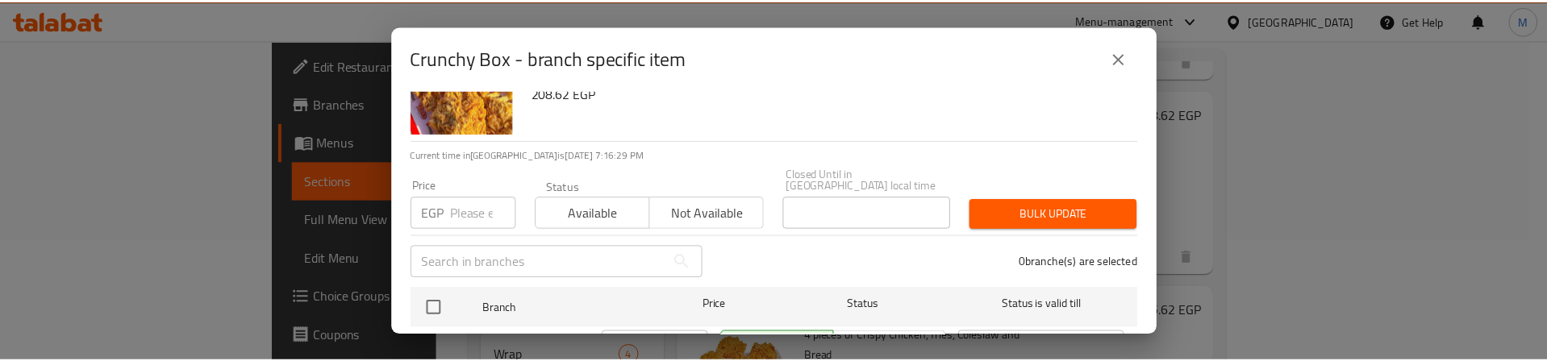
scroll to position [129, 0]
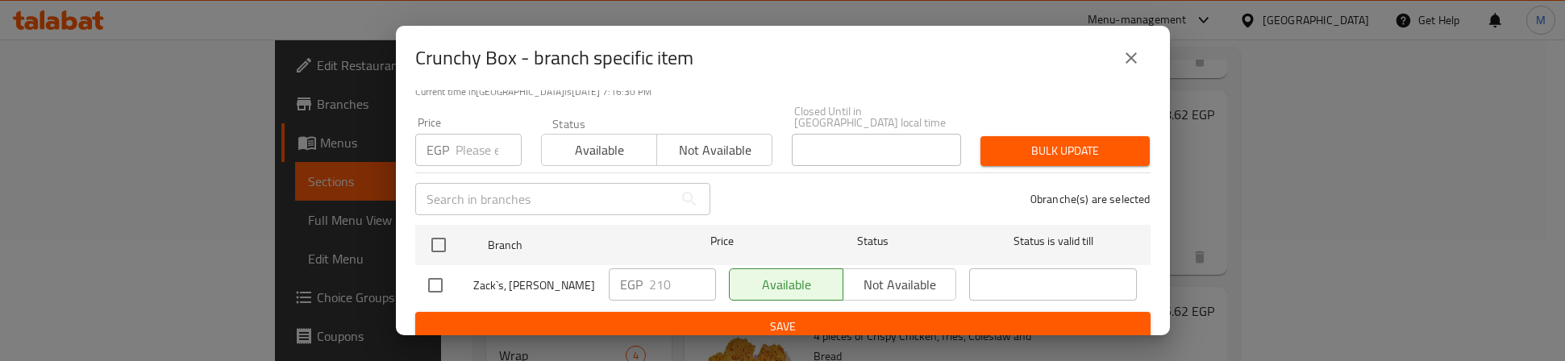
drag, startPoint x: 435, startPoint y: 238, endPoint x: 487, endPoint y: 160, distance: 93.0
click at [443, 232] on input "checkbox" at bounding box center [439, 245] width 34 height 34
checkbox input "true"
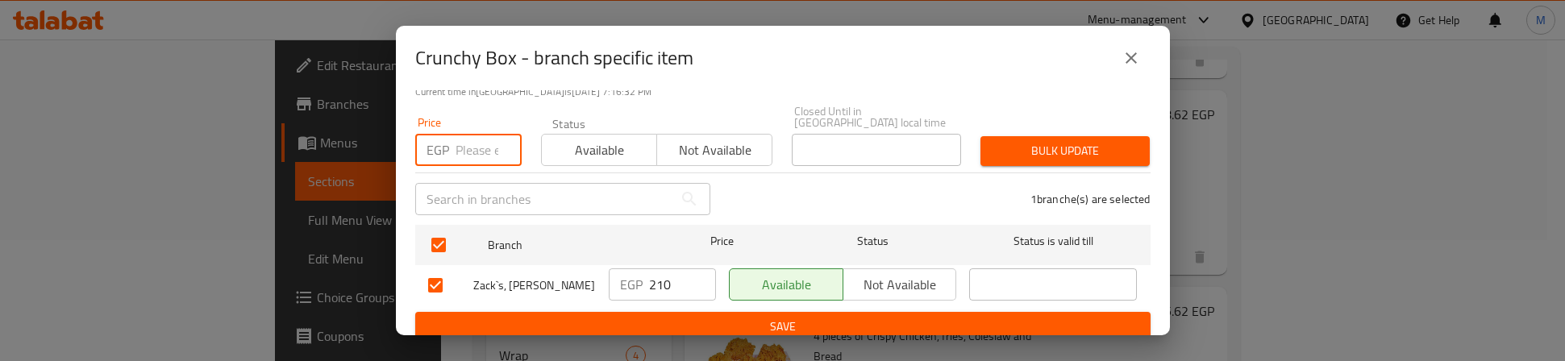
click at [480, 141] on input "number" at bounding box center [489, 150] width 66 height 32
type input "250"
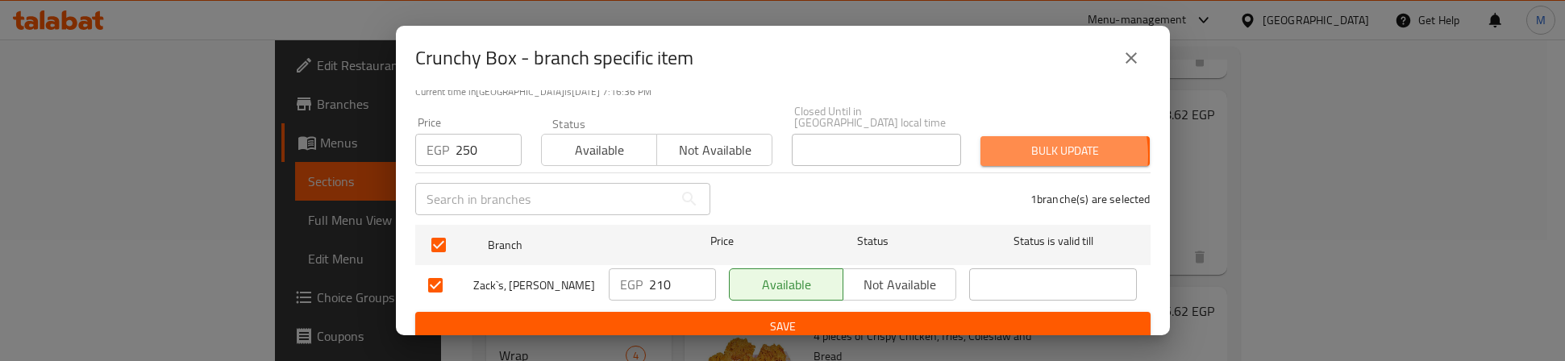
click at [1015, 144] on span "Bulk update" at bounding box center [1066, 151] width 144 height 20
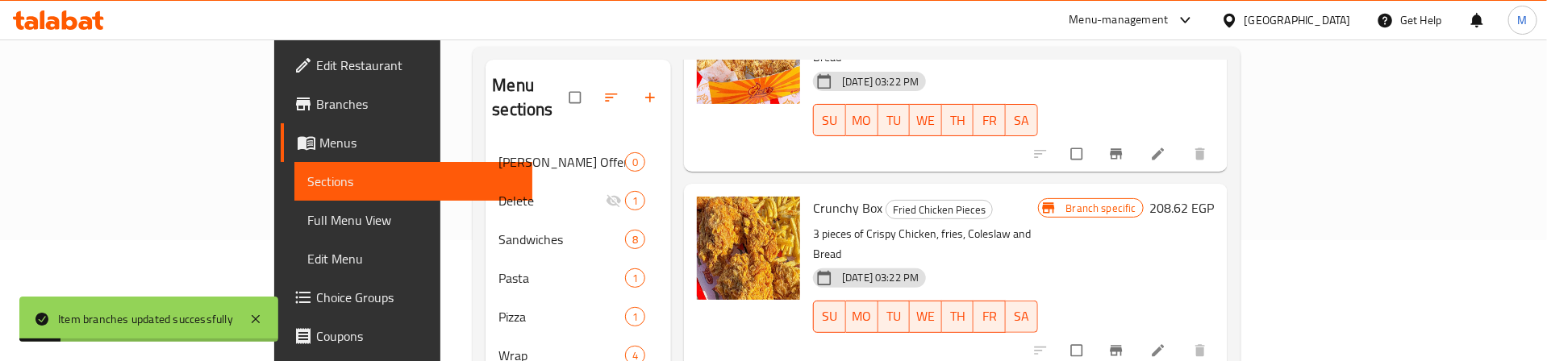
scroll to position [121, 0]
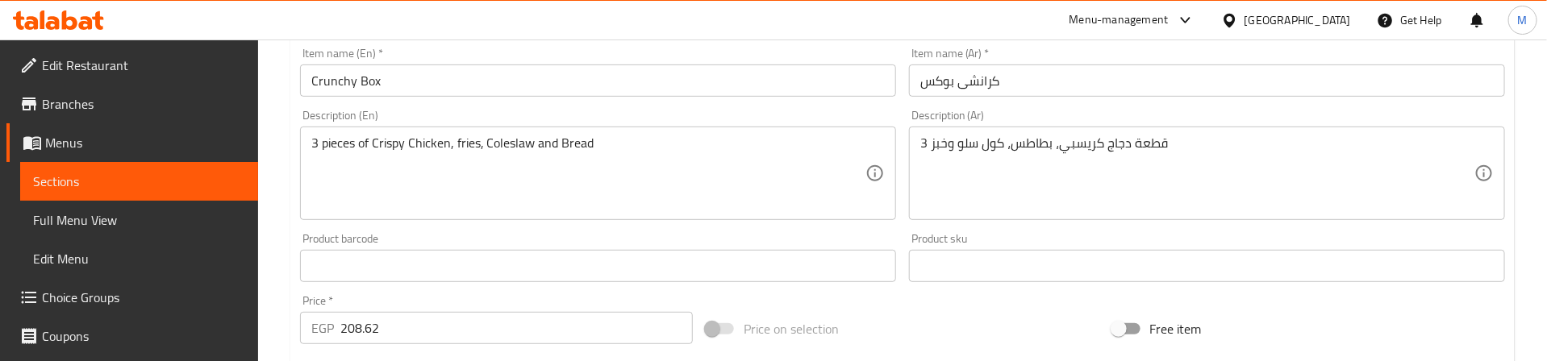
scroll to position [363, 0]
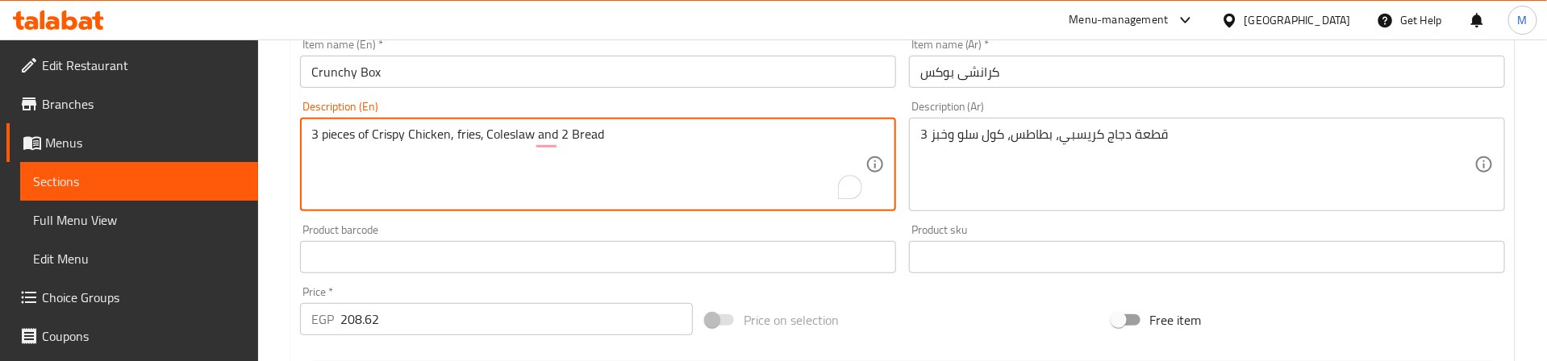
type textarea "3 pieces of Crispy Chicken, fries, Coleslaw and 2 Bread"
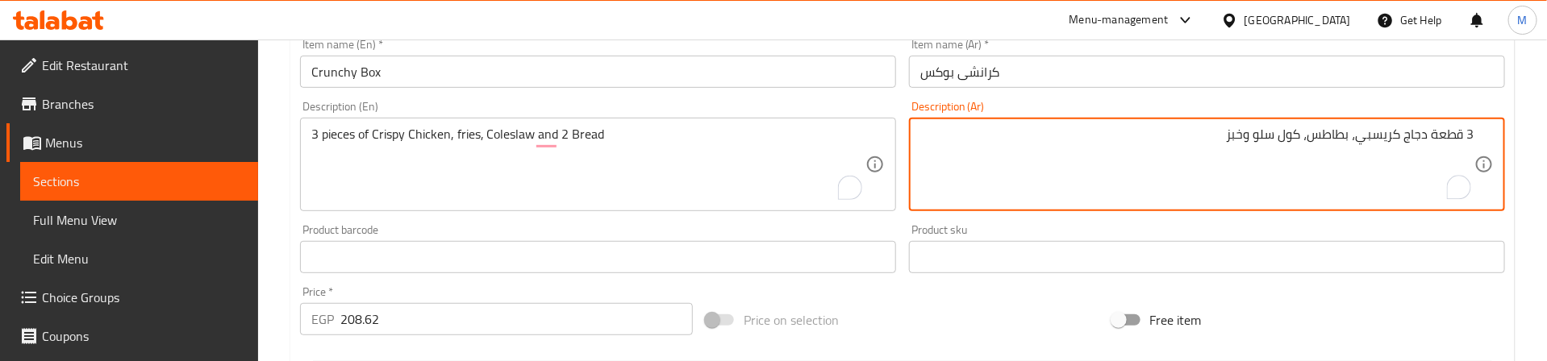
click at [1248, 136] on textarea "3 قطعة دجاج كريسبي، بطاطس، كول سلو وخبز" at bounding box center [1197, 165] width 554 height 77
click at [1164, 143] on textarea "3 قطعة دجاج كريسبي، بطاطس، كول سلو و 2خبز" at bounding box center [1197, 165] width 554 height 77
click at [1239, 131] on textarea "3 قطعة دجاج كريسبي، بطاطس، كول سلو و 2خبز" at bounding box center [1197, 165] width 554 height 77
click at [1210, 145] on textarea "3 قطعة دجاج كريسبي، بطاطس، كول سلو و 2 خبز" at bounding box center [1197, 165] width 554 height 77
type textarea "3 قطعة دجاج كريسبي، بطاطس، كول سلو و 2 خبز."
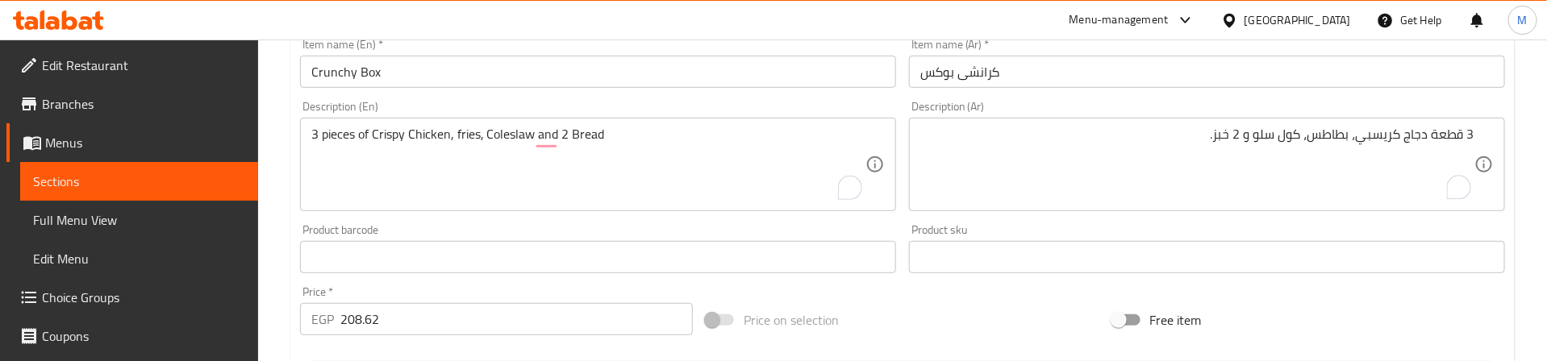
click at [823, 235] on div "Product barcode Product barcode" at bounding box center [598, 248] width 596 height 49
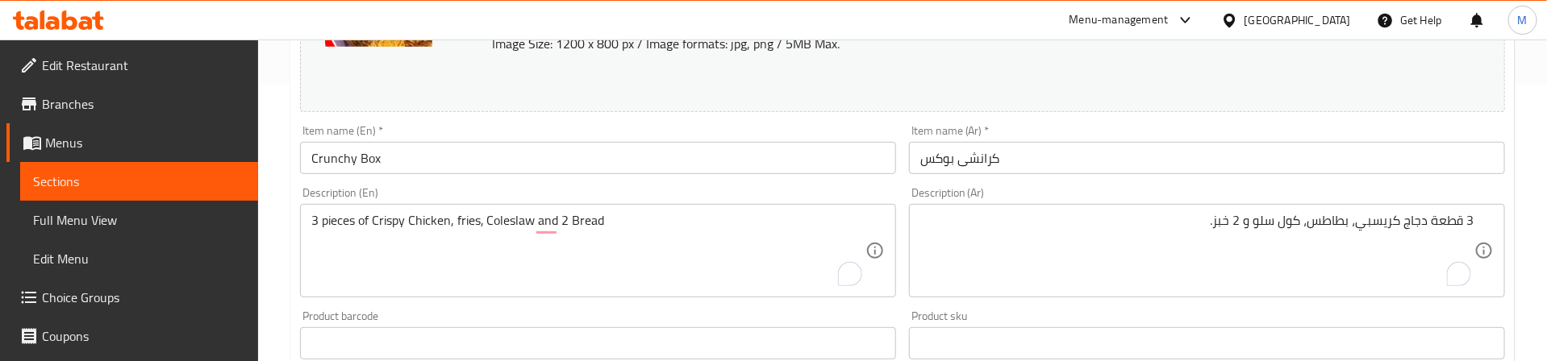
scroll to position [242, 0]
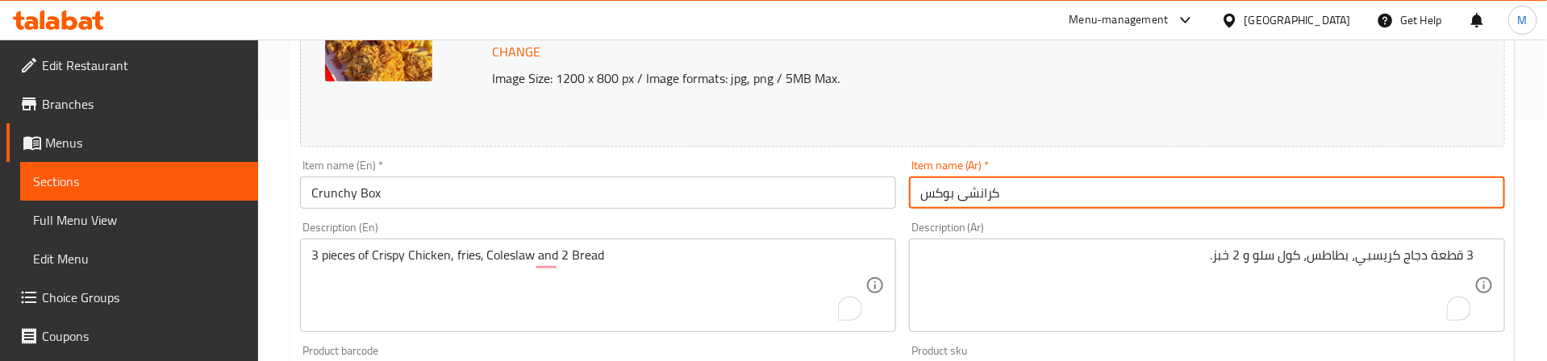
drag, startPoint x: 965, startPoint y: 194, endPoint x: 990, endPoint y: 256, distance: 66.9
click at [958, 196] on input "كرانشى بوكس" at bounding box center [1207, 193] width 596 height 32
type input "كرانش بوكس"
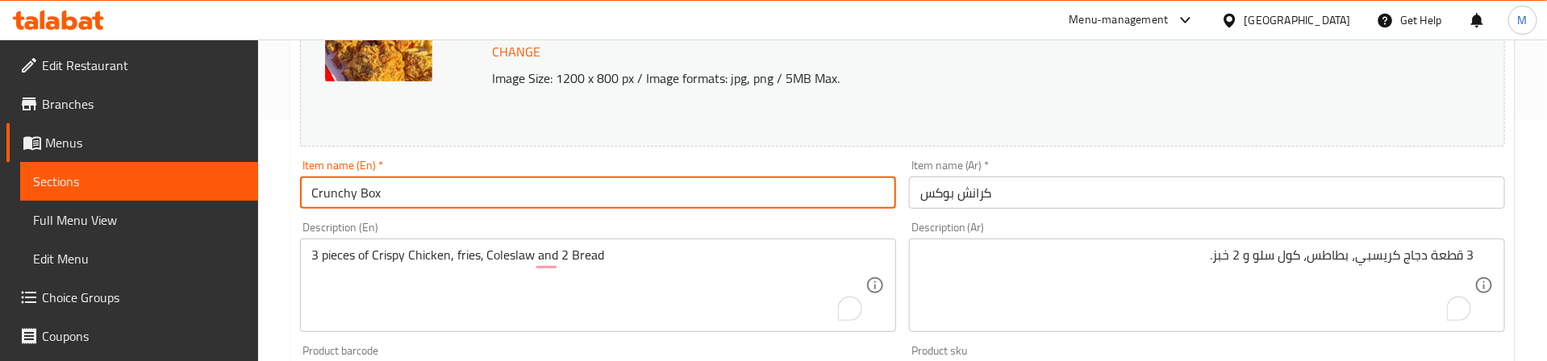
click at [354, 191] on input "Crunchy Box" at bounding box center [598, 193] width 596 height 32
type input "Crunch Box"
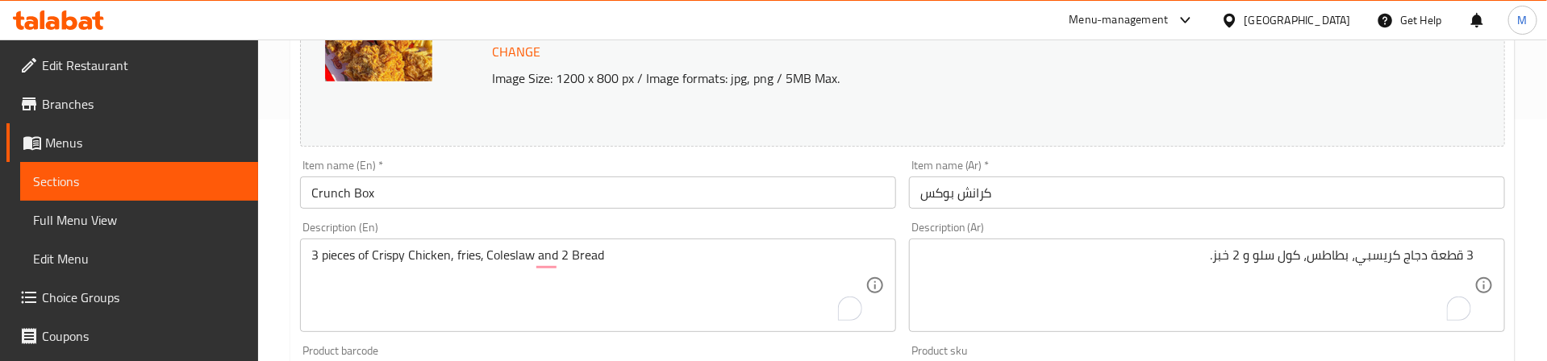
click at [451, 214] on div "Item name (En)   * Crunch Box Item name (En) *" at bounding box center [598, 184] width 609 height 62
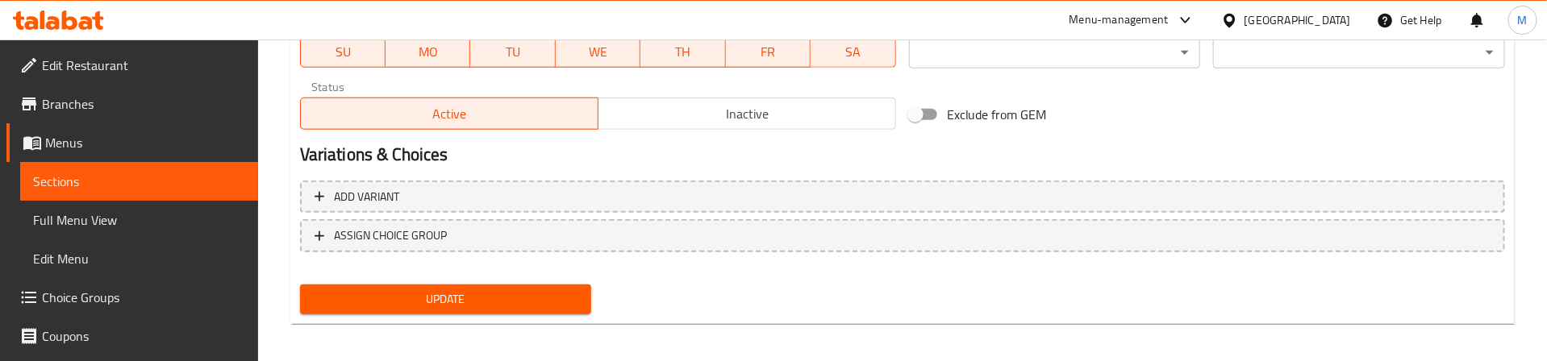
scroll to position [799, 0]
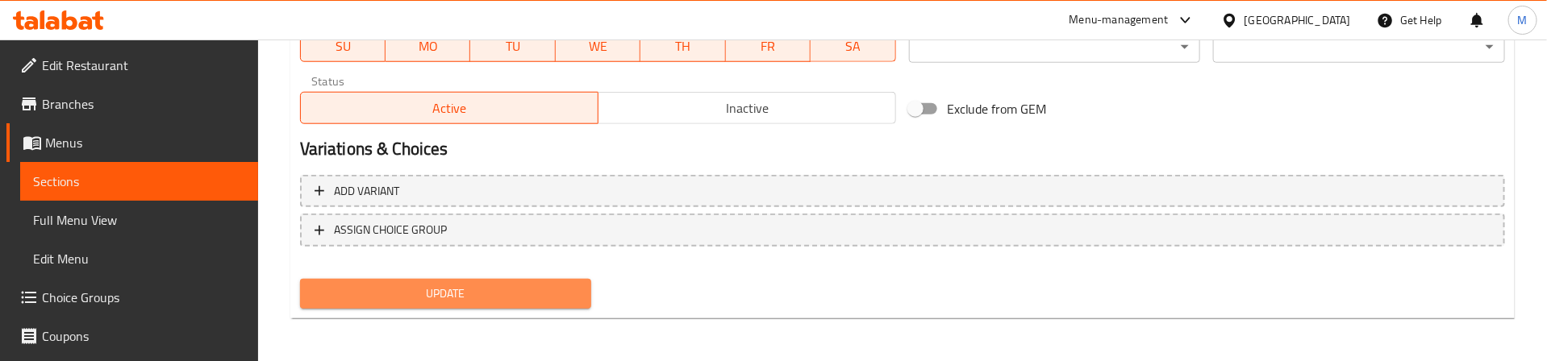
click at [499, 281] on button "Update" at bounding box center [446, 294] width 292 height 30
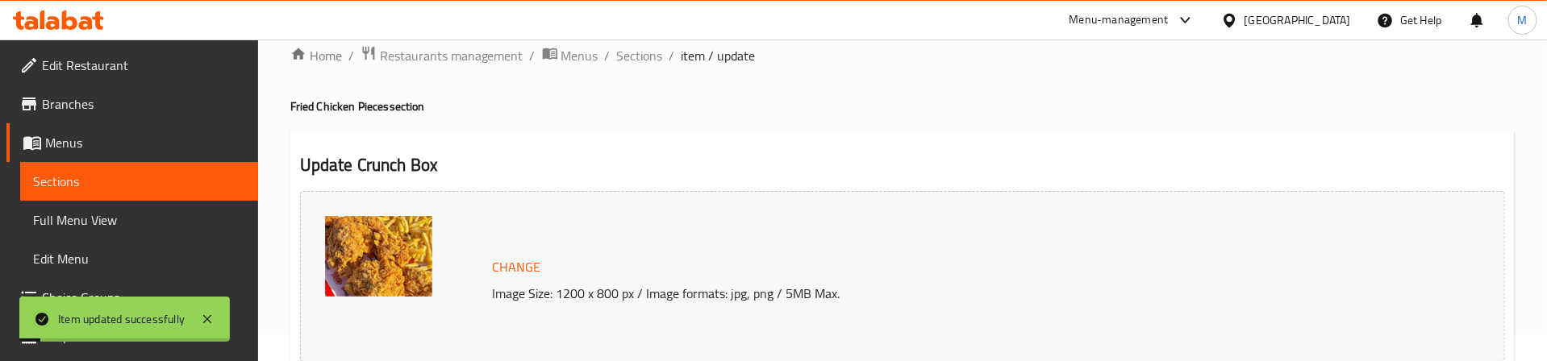
scroll to position [0, 0]
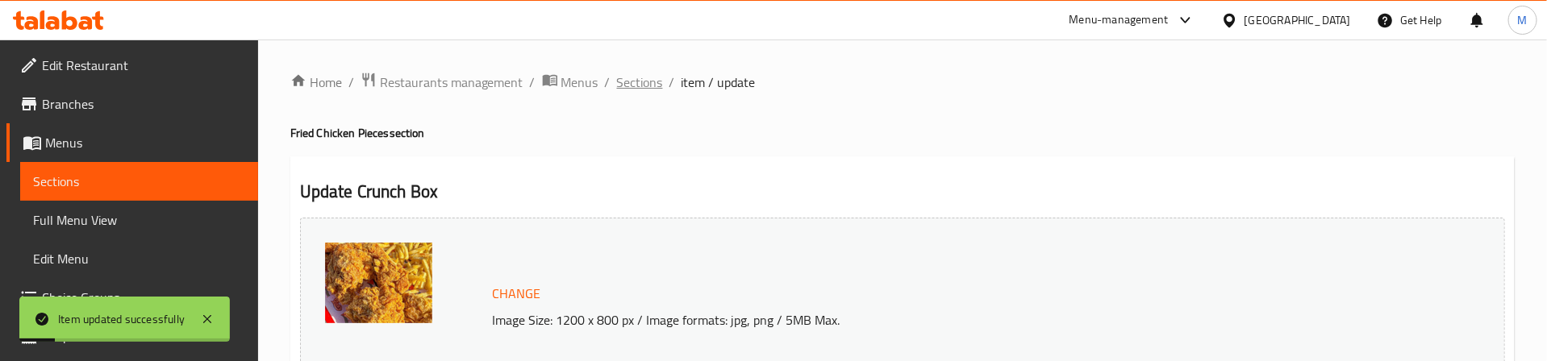
click at [646, 90] on span "Sections" at bounding box center [640, 82] width 46 height 19
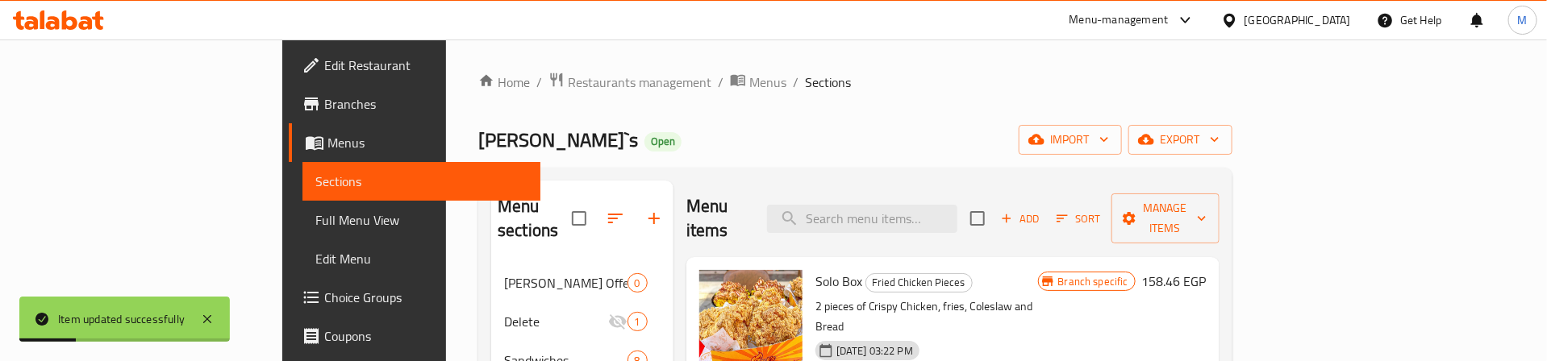
click at [872, 133] on div "Zack`s Open import export" at bounding box center [855, 140] width 754 height 30
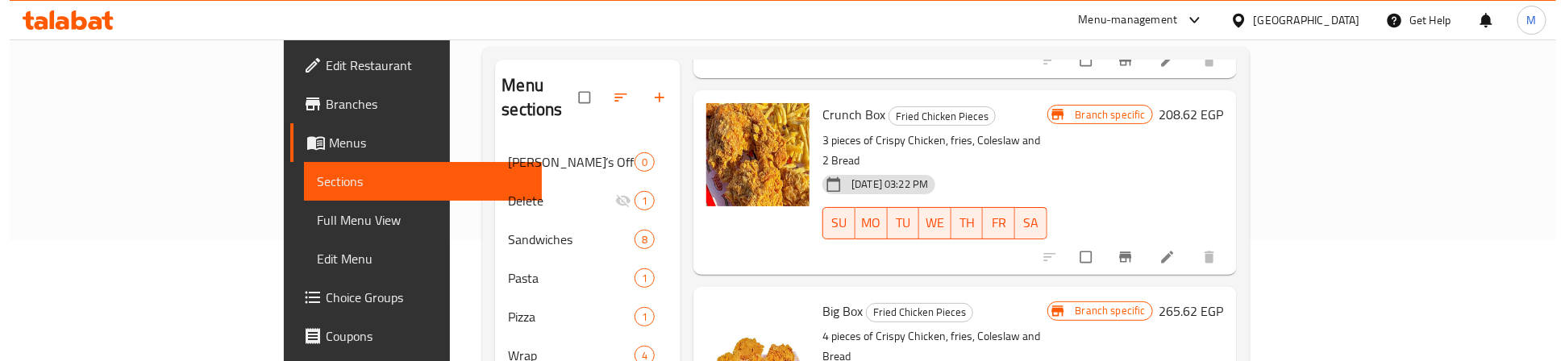
scroll to position [363, 0]
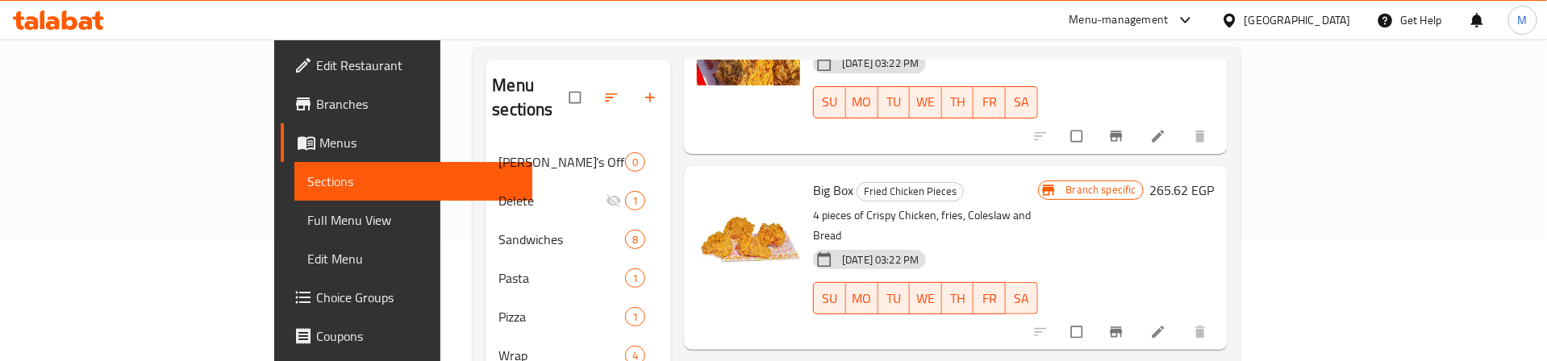
click at [1063, 166] on div "Big Box Fried Chicken Pieces 4 pieces of Crispy Chicken, fries, Coleslaw and Br…" at bounding box center [956, 258] width 544 height 184
click at [1037, 179] on h6 "Big Box Fried Chicken Pieces" at bounding box center [925, 190] width 224 height 23
click at [1122, 327] on icon "Branch-specific-item" at bounding box center [1116, 332] width 12 height 10
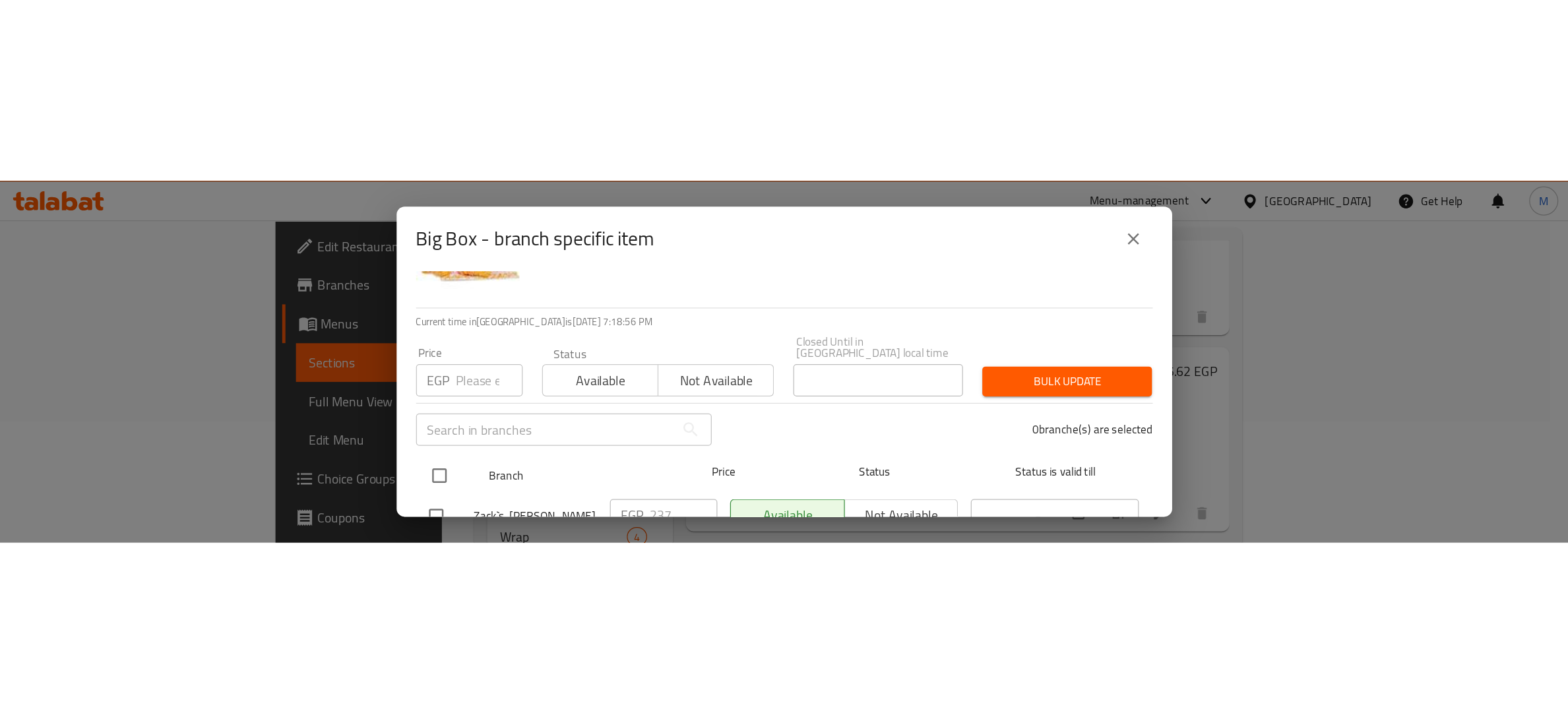
scroll to position [99, 0]
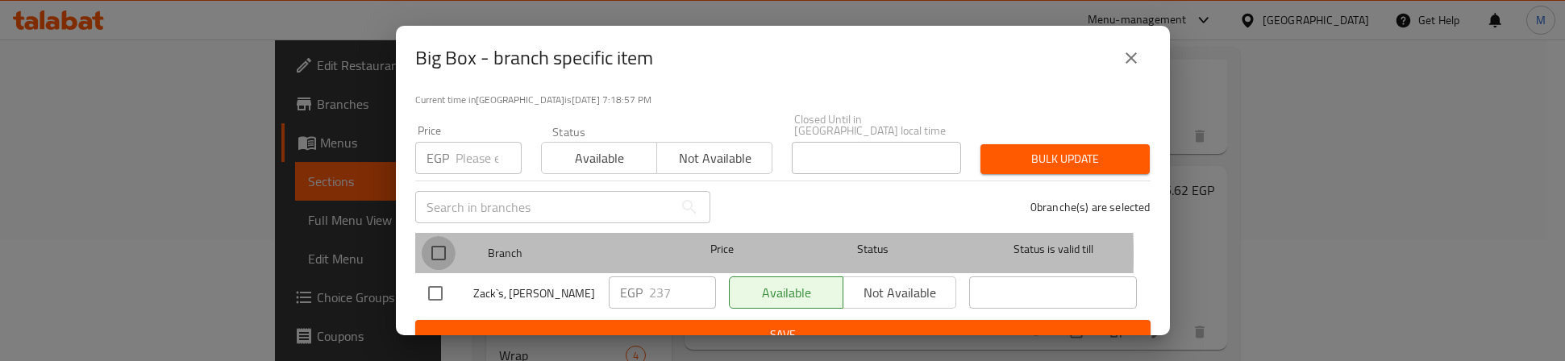
drag, startPoint x: 434, startPoint y: 244, endPoint x: 436, endPoint y: 233, distance: 11.5
click at [434, 243] on input "checkbox" at bounding box center [439, 253] width 34 height 34
checkbox input "true"
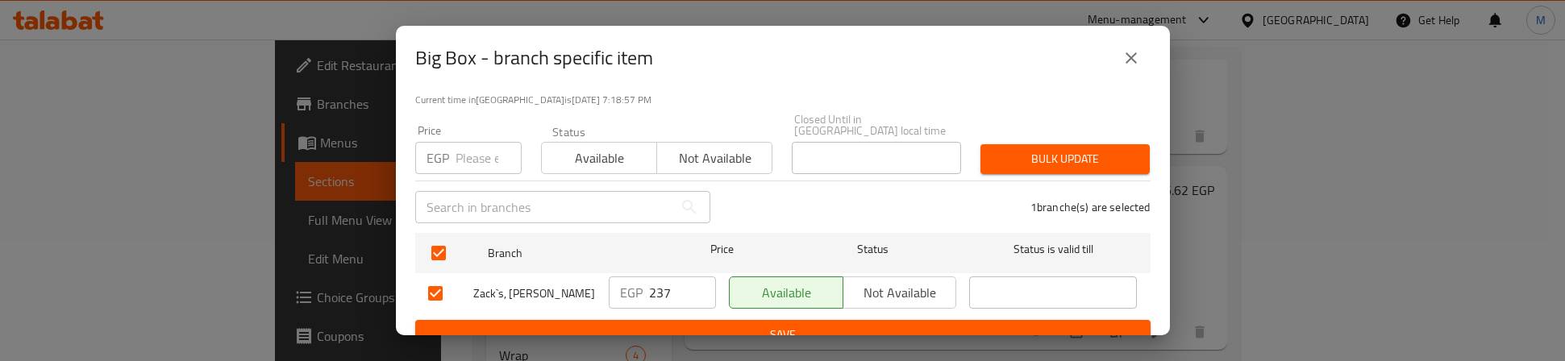
click at [467, 155] on input "number" at bounding box center [489, 158] width 66 height 32
type input "295"
click at [1044, 149] on span "Bulk update" at bounding box center [1066, 159] width 144 height 20
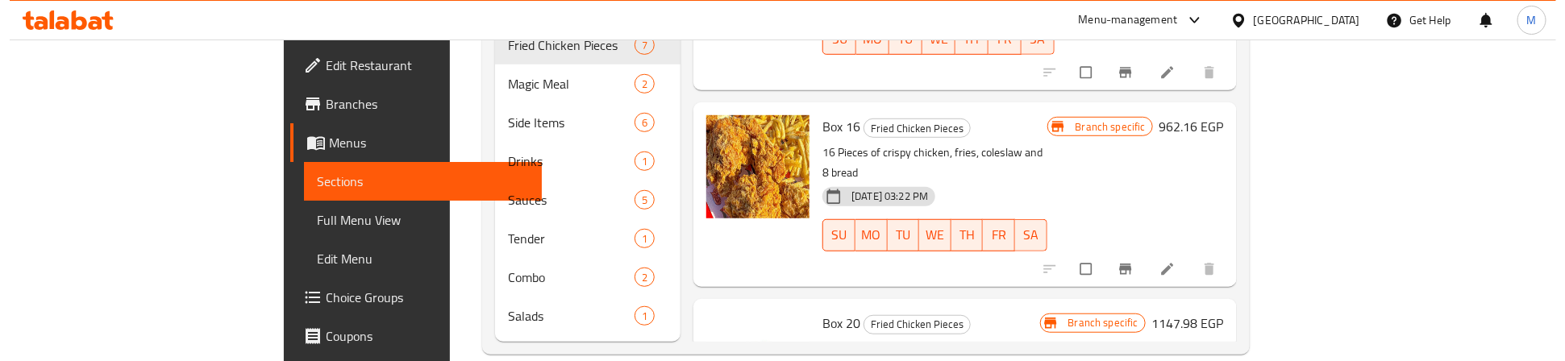
scroll to position [510, 0]
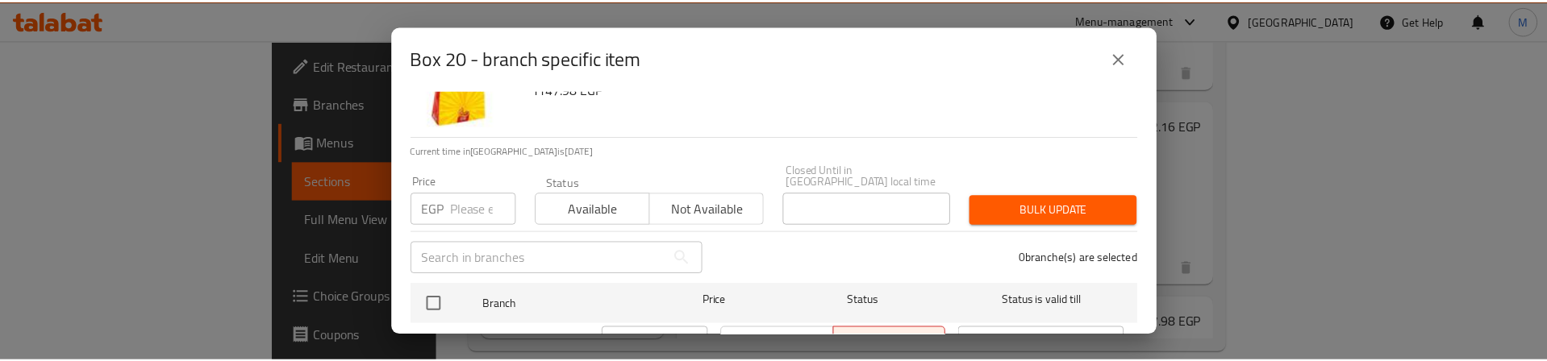
scroll to position [129, 0]
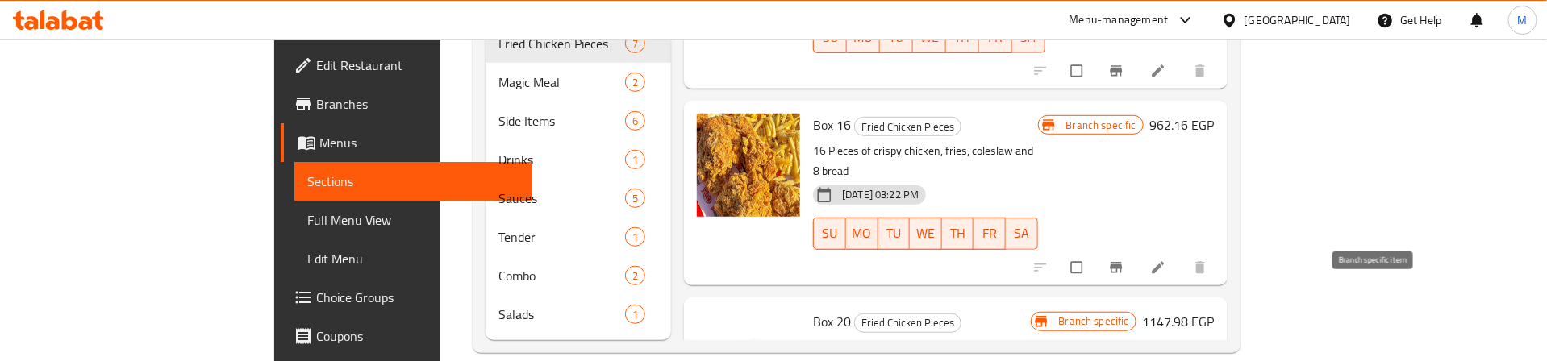
click at [1030, 337] on p "20 pieces of Crispy Chicken, fries, coleslaw, 10 Bread and 4 Big Cola" at bounding box center [921, 357] width 217 height 40
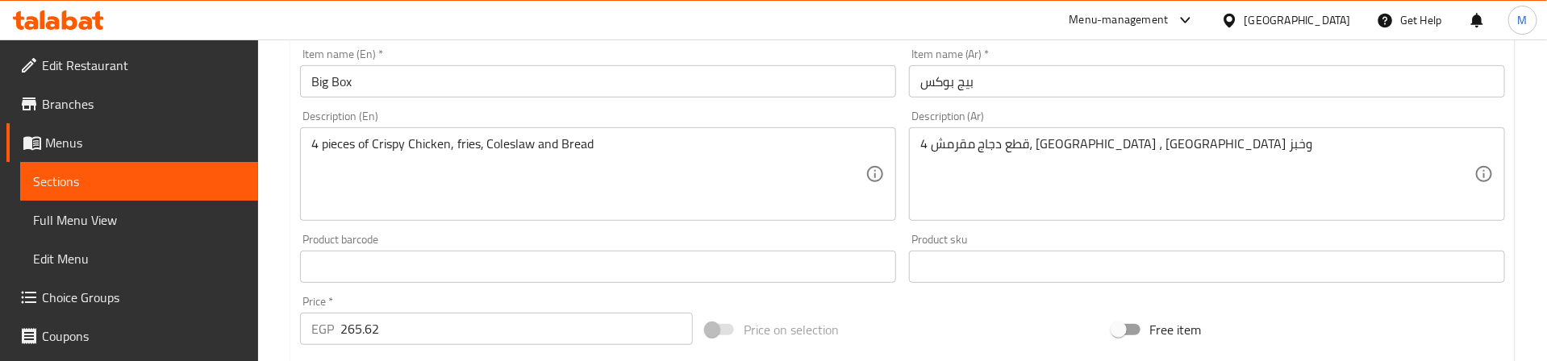
scroll to position [363, 0]
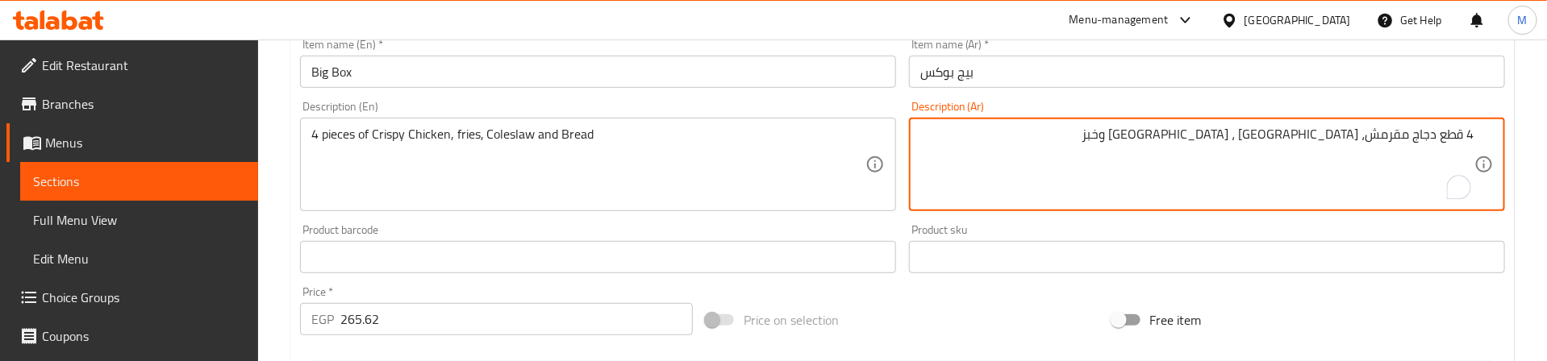
click at [1261, 135] on textarea "4 قطع دجاج مقرمش، [GEOGRAPHIC_DATA] ، [GEOGRAPHIC_DATA] وخبز" at bounding box center [1197, 165] width 554 height 77
click at [1264, 138] on textarea "4 قطع دجاج مقرمش، [GEOGRAPHIC_DATA] ، [GEOGRAPHIC_DATA] وخبز" at bounding box center [1197, 165] width 554 height 77
click at [1260, 138] on textarea "4 قطع دجاج مقرمش، بطاطس ، كولسلو وخبز" at bounding box center [1197, 165] width 554 height 77
type textarea "4 قطع دجاج مقرمش، بطاطس ، كولسلو و 2 خبز"
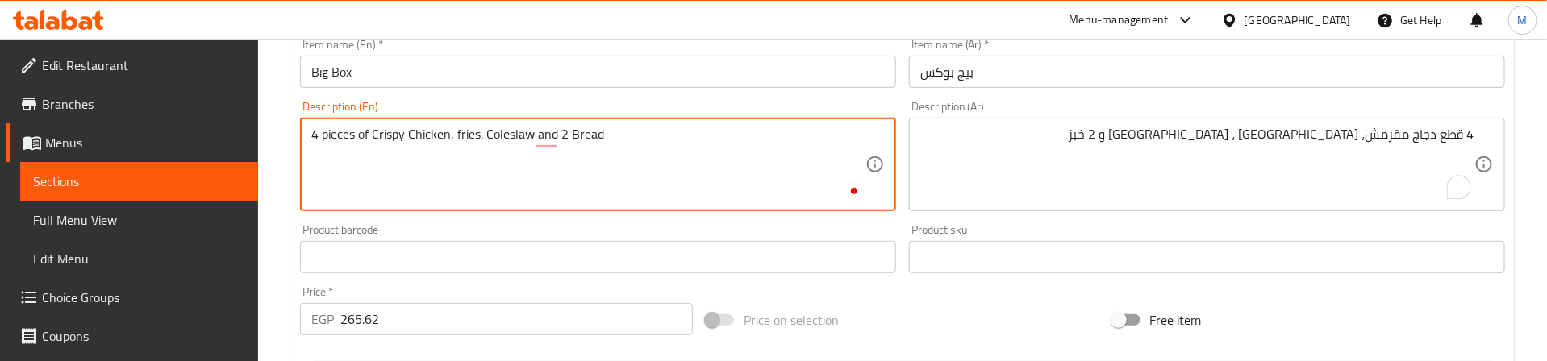
click at [627, 134] on textarea "4 pieces of Crispy Chicken, fries, Coleslaw and 2 Bread" at bounding box center [588, 165] width 554 height 77
type textarea "4 pieces of Crispy Chicken, fries, Coleslaw and 2 Bread"
click at [678, 232] on div "Product barcode Product barcode" at bounding box center [598, 248] width 596 height 49
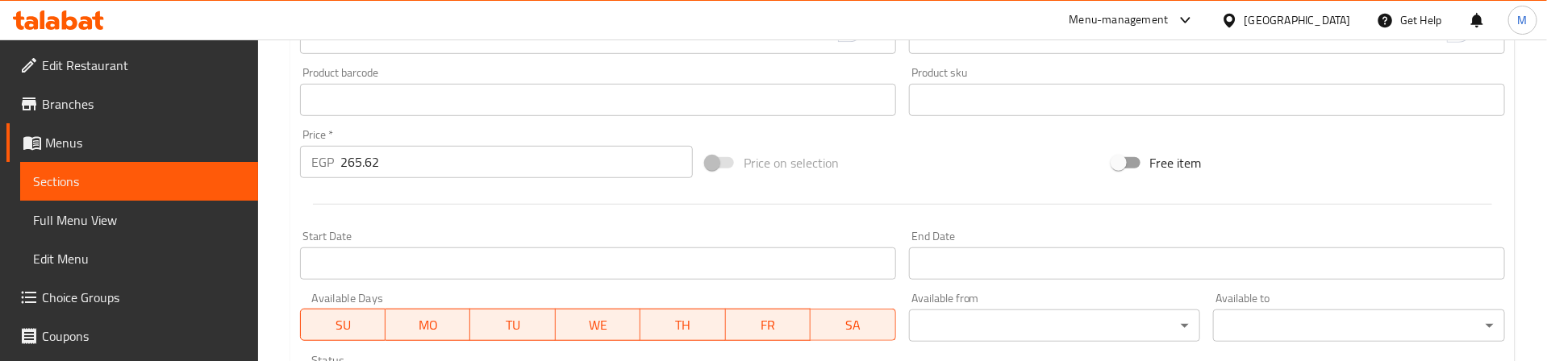
scroll to position [484, 0]
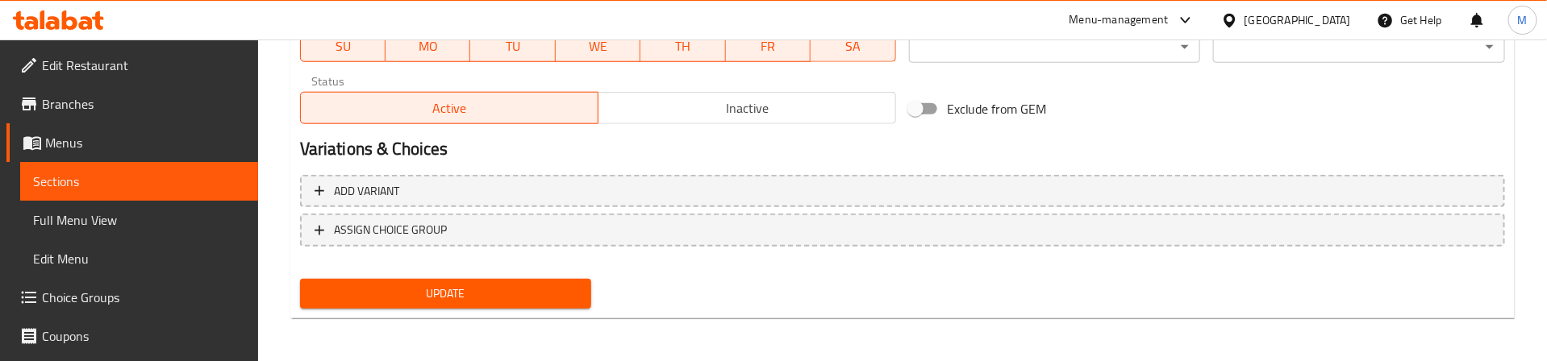
click at [518, 296] on span "Update" at bounding box center [446, 294] width 266 height 20
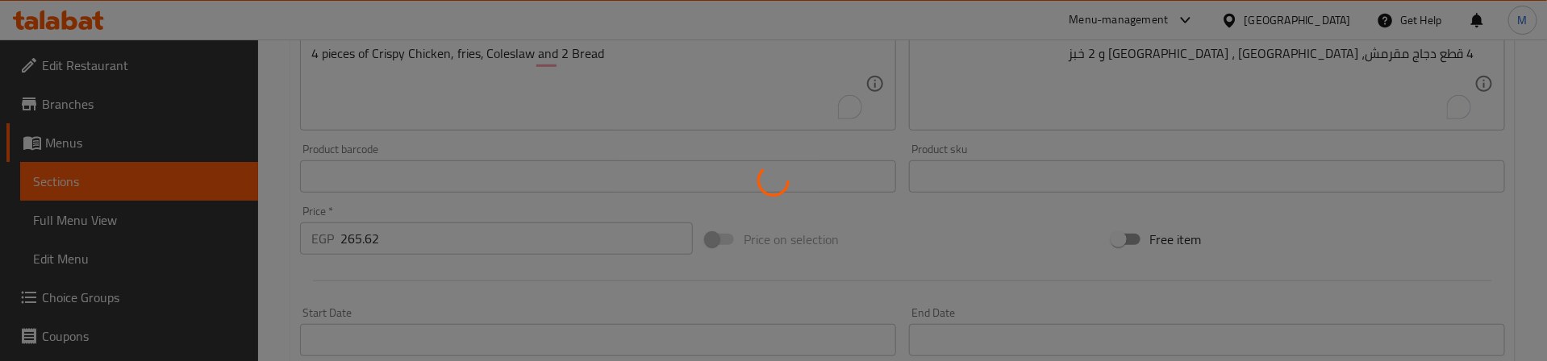
scroll to position [0, 0]
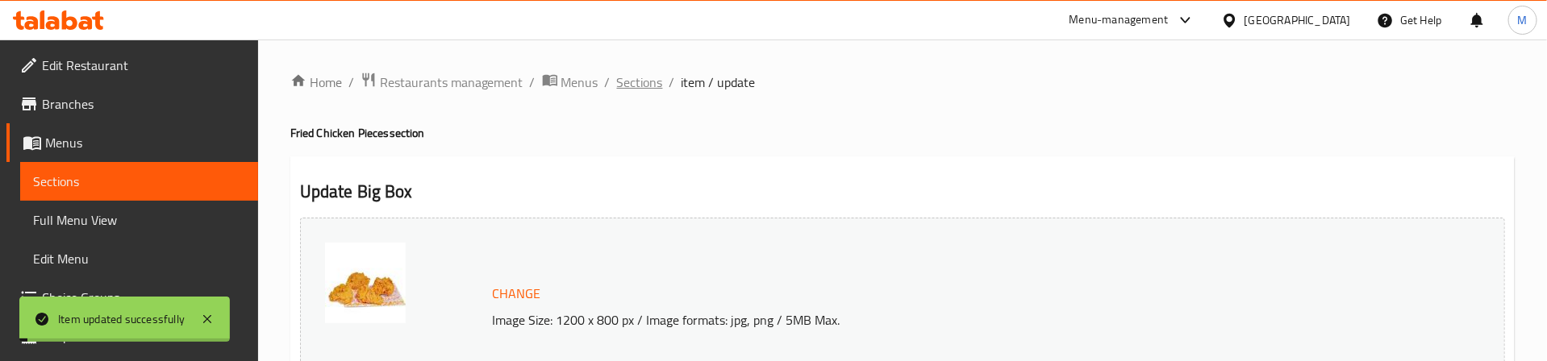
click at [644, 78] on span "Sections" at bounding box center [640, 82] width 46 height 19
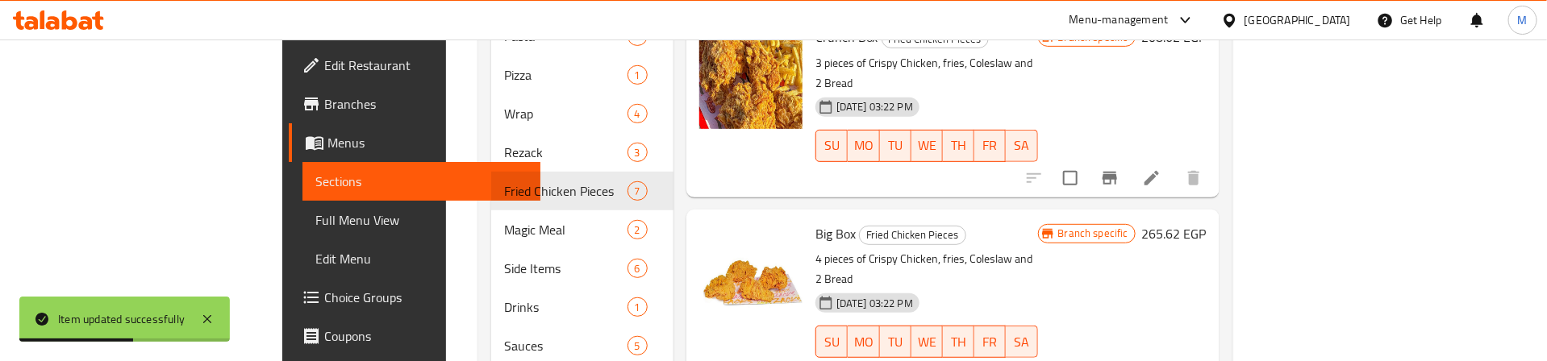
scroll to position [121, 0]
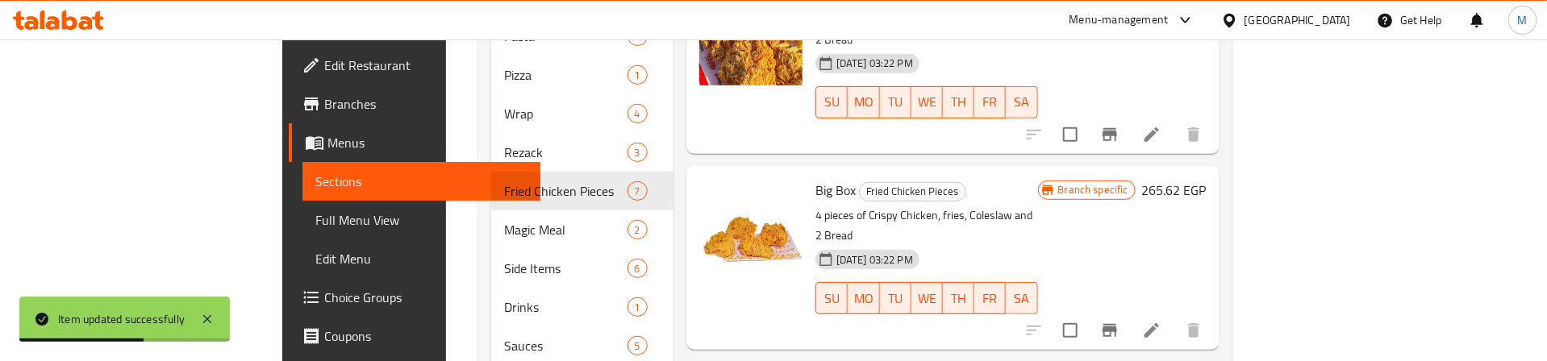
click at [1038, 179] on h6 "Big Box Fried Chicken Pieces" at bounding box center [926, 190] width 223 height 23
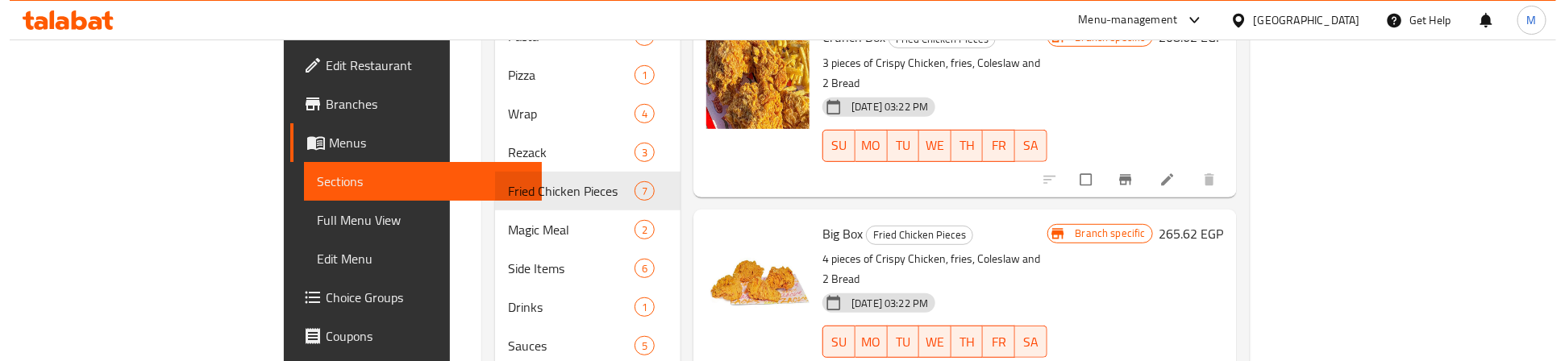
scroll to position [121, 0]
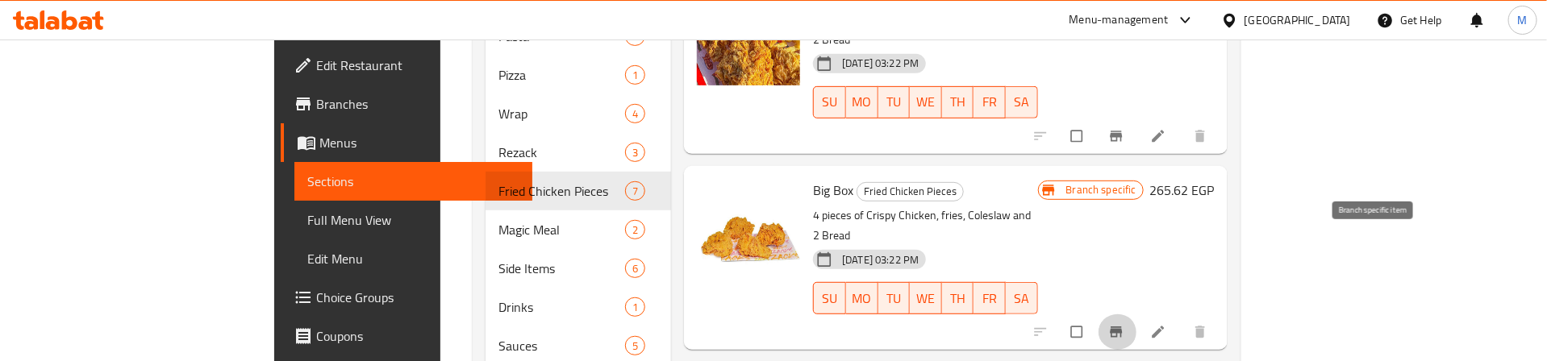
click at [1124, 324] on icon "Branch-specific-item" at bounding box center [1116, 332] width 16 height 16
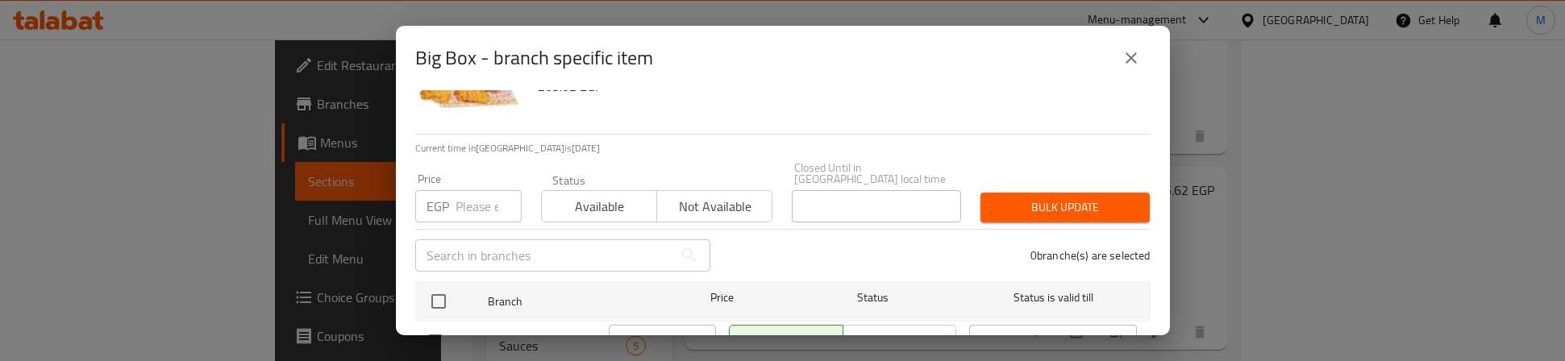
scroll to position [129, 0]
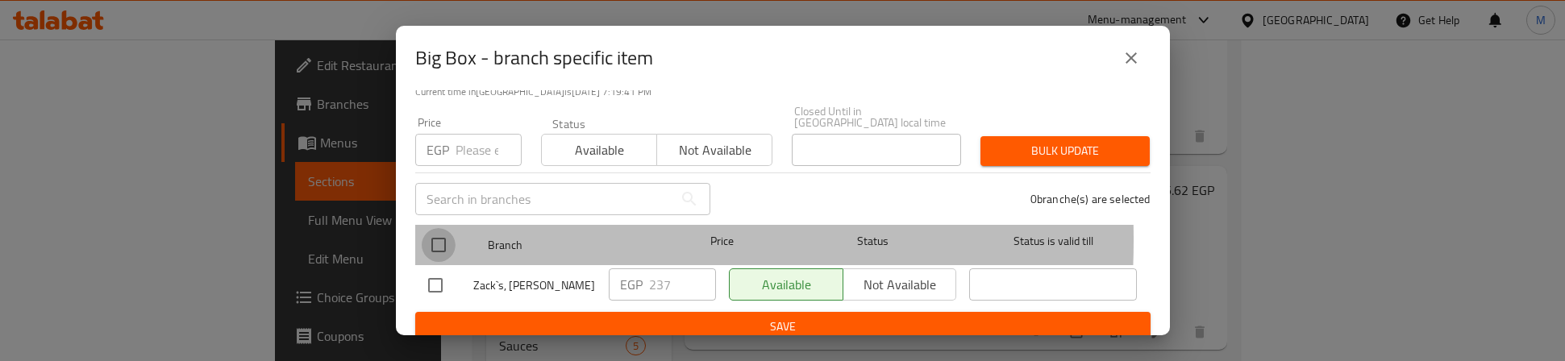
click at [434, 228] on input "checkbox" at bounding box center [439, 245] width 34 height 34
checkbox input "true"
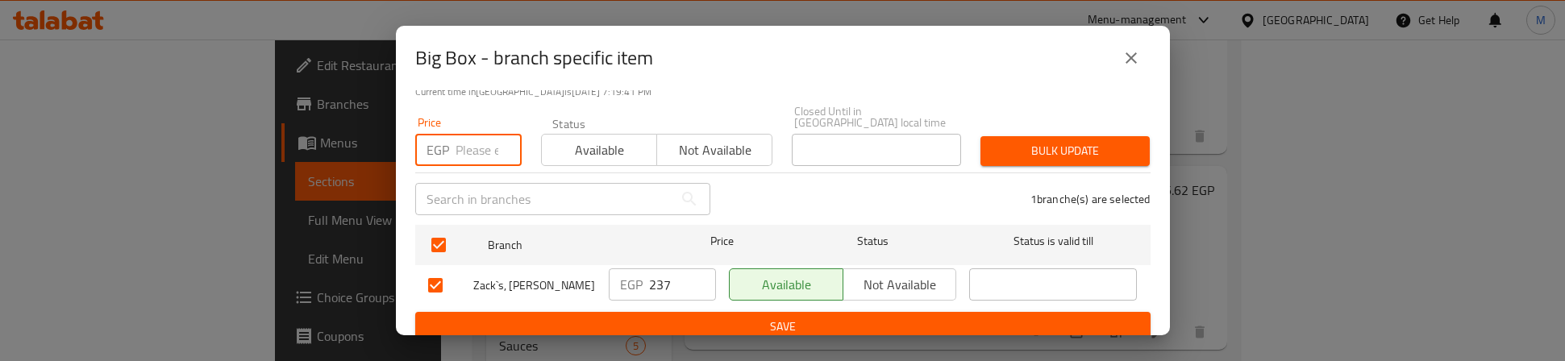
click at [481, 134] on input "number" at bounding box center [489, 150] width 66 height 32
type input "9"
type input "295"
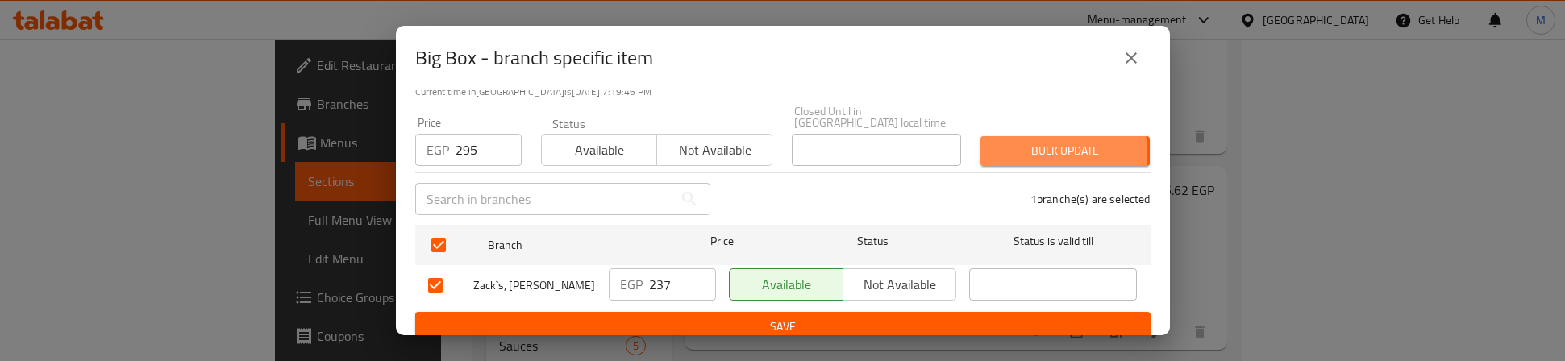
click at [1004, 143] on span "Bulk update" at bounding box center [1066, 151] width 144 height 20
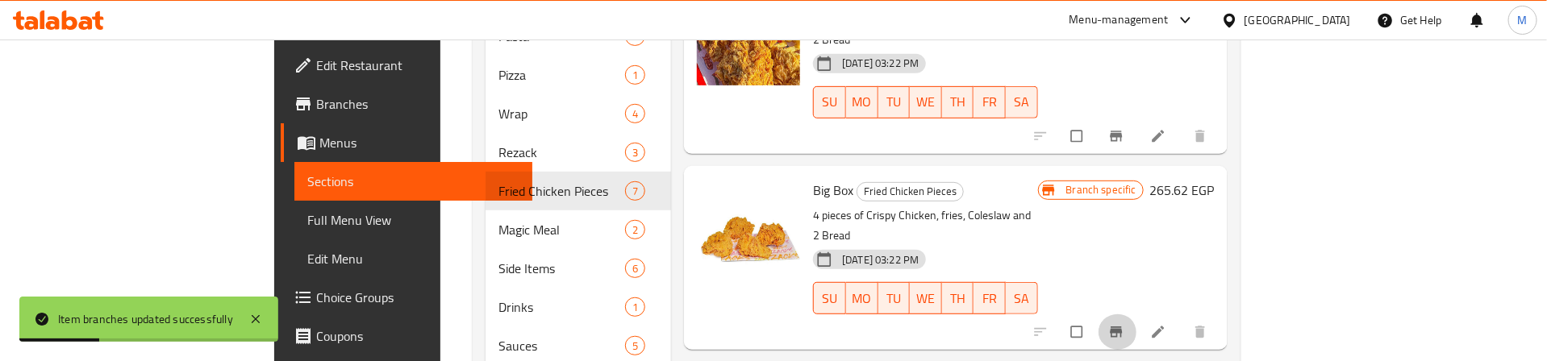
click at [1122, 327] on icon "Branch-specific-item" at bounding box center [1116, 332] width 12 height 10
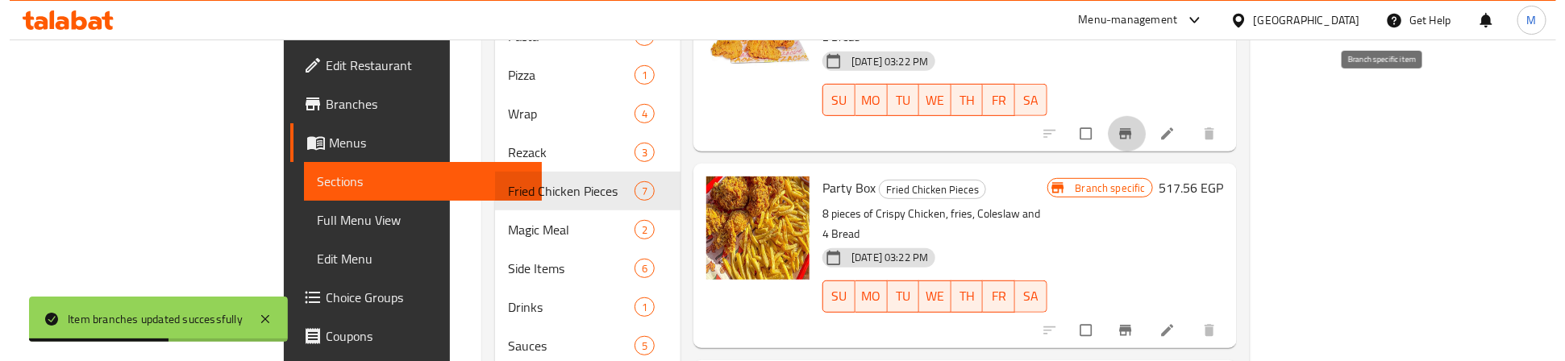
scroll to position [363, 0]
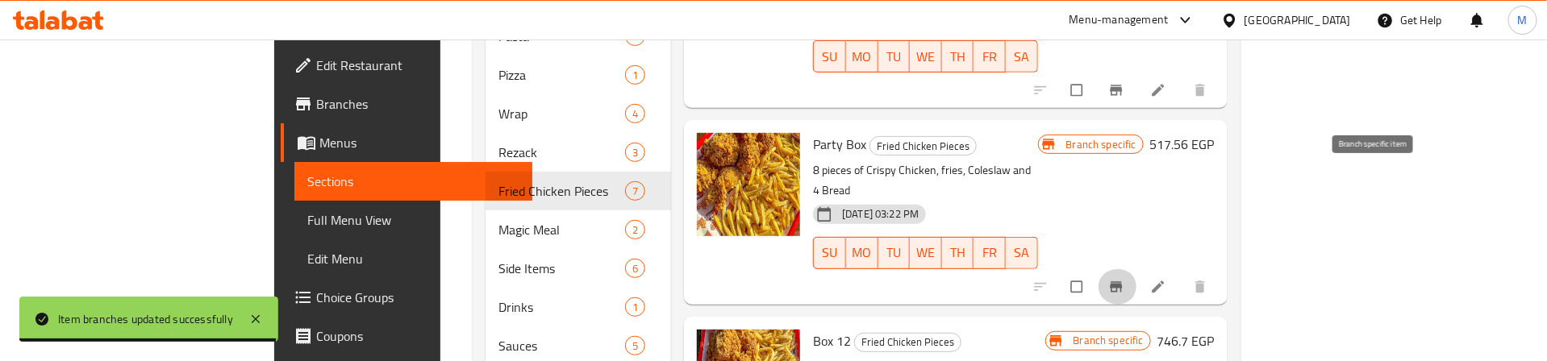
click at [1122, 281] on icon "Branch-specific-item" at bounding box center [1116, 286] width 12 height 10
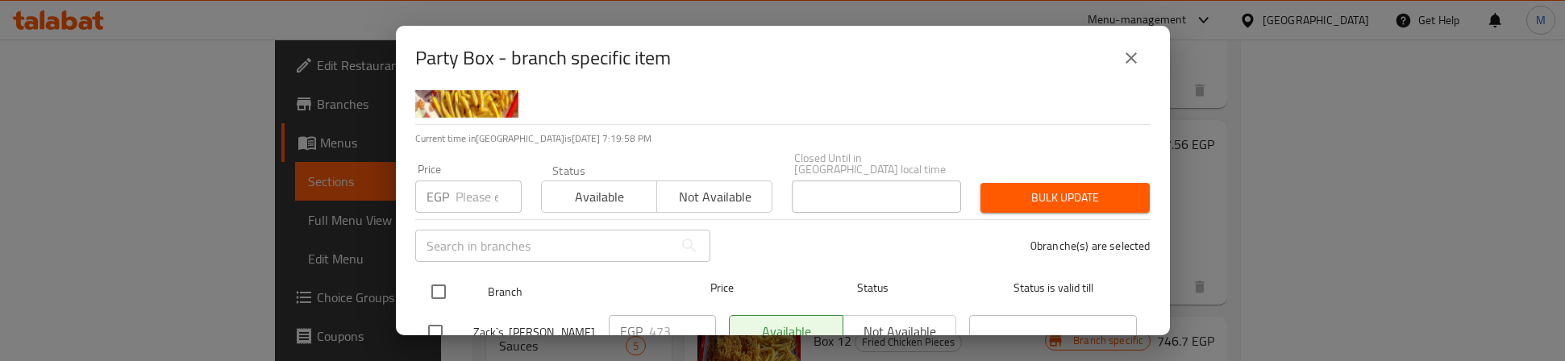
scroll to position [121, 0]
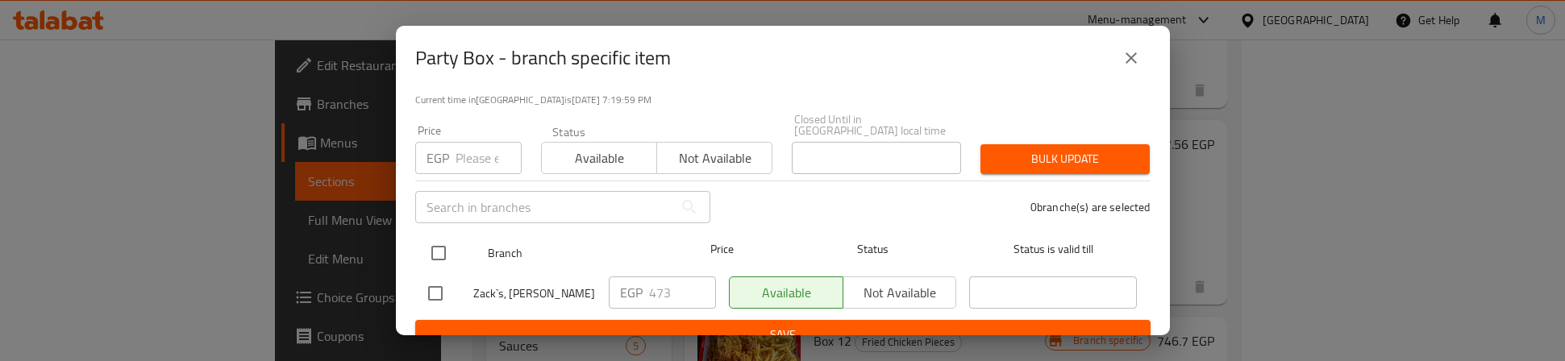
click at [436, 236] on input "checkbox" at bounding box center [439, 253] width 34 height 34
checkbox input "true"
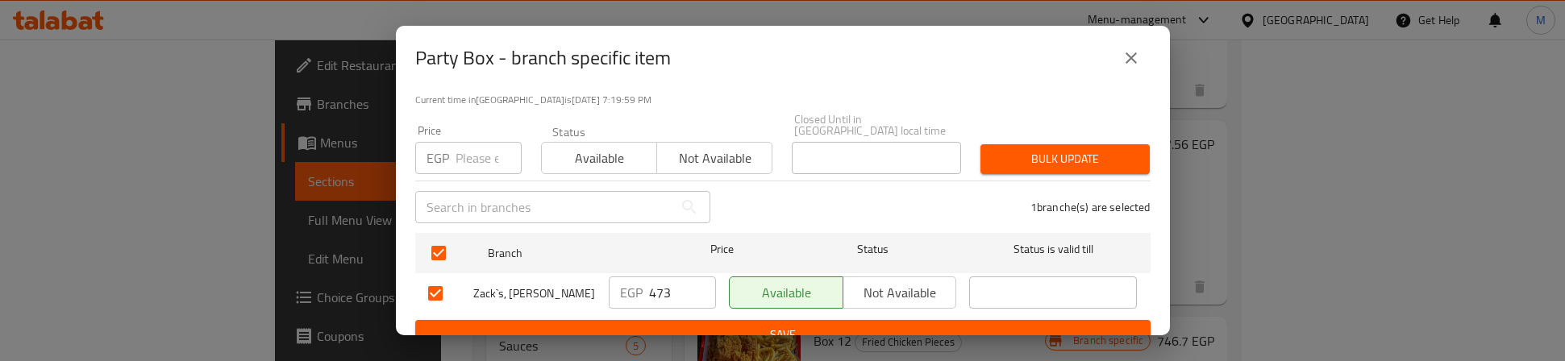
click at [463, 151] on input "number" at bounding box center [489, 158] width 66 height 32
type input "650"
click at [1021, 149] on span "Bulk update" at bounding box center [1066, 159] width 144 height 20
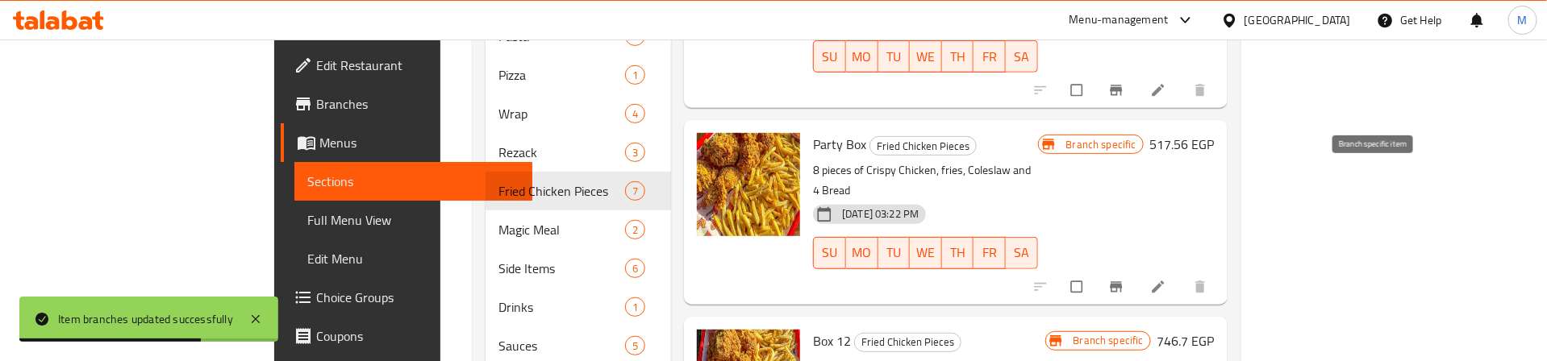
click at [1122, 281] on icon "Branch-specific-item" at bounding box center [1116, 286] width 12 height 10
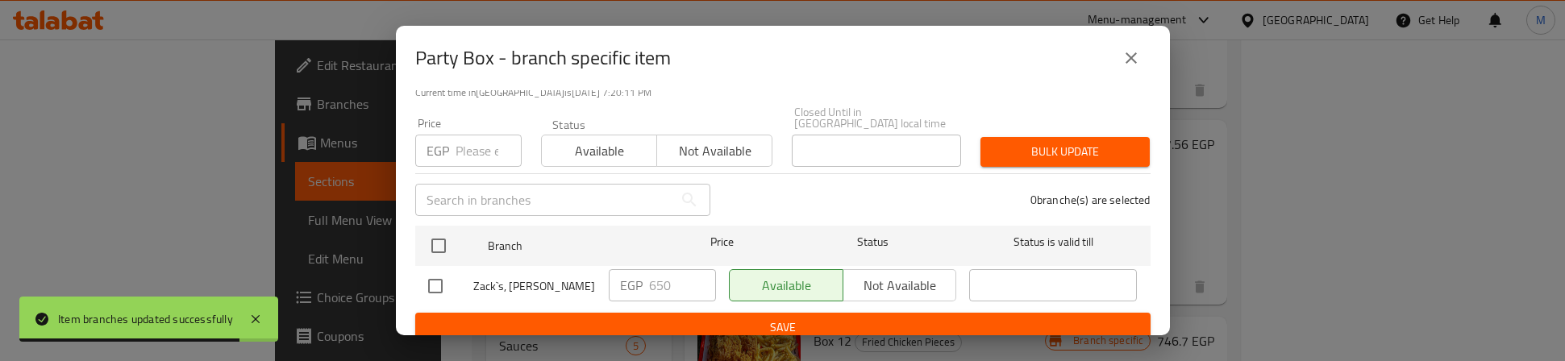
scroll to position [129, 0]
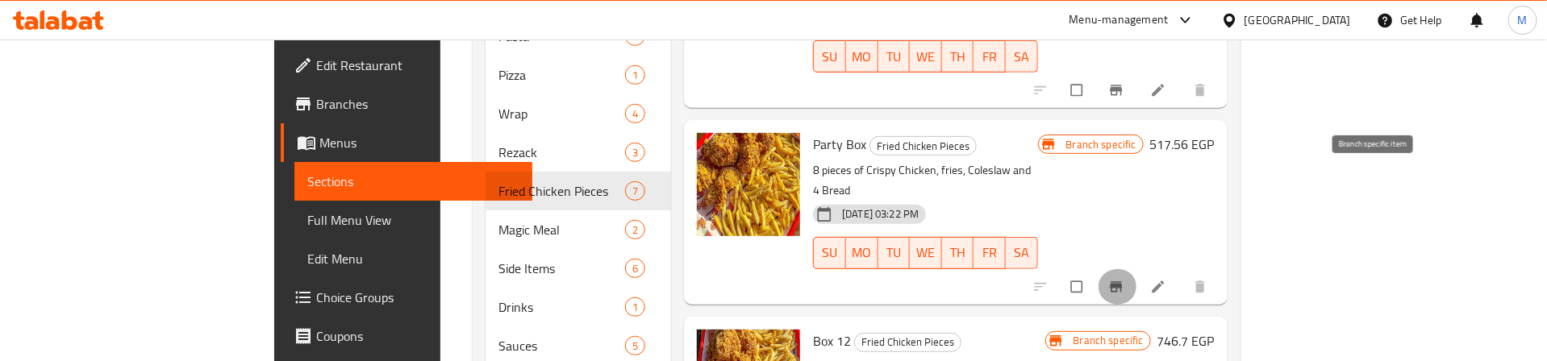
click at [1137, 269] on button "Branch-specific-item" at bounding box center [1117, 286] width 39 height 35
click at [1017, 191] on div "Party Box Fried Chicken Pieces 8 pieces of Crispy Chicken, fries, Coleslaw and …" at bounding box center [924, 212] width 237 height 171
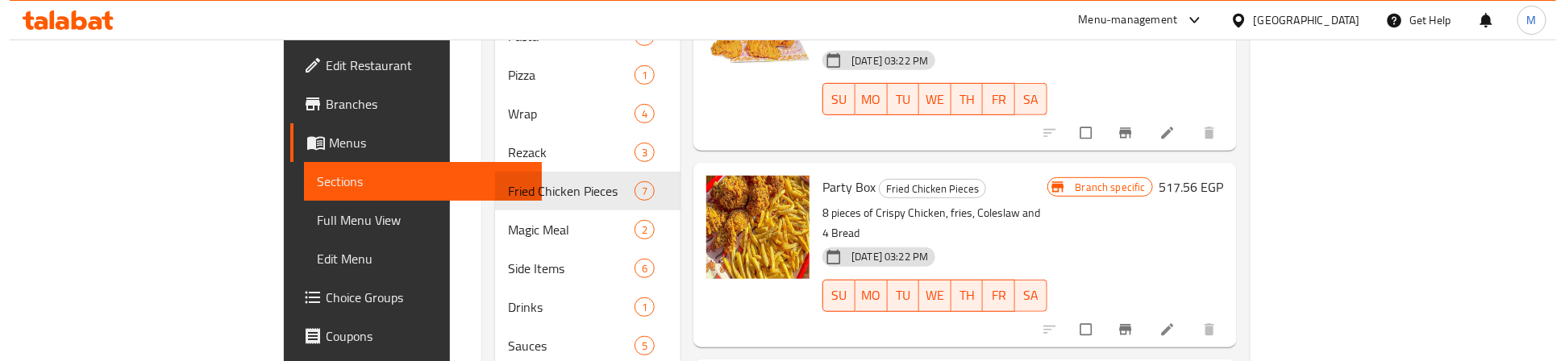
scroll to position [363, 0]
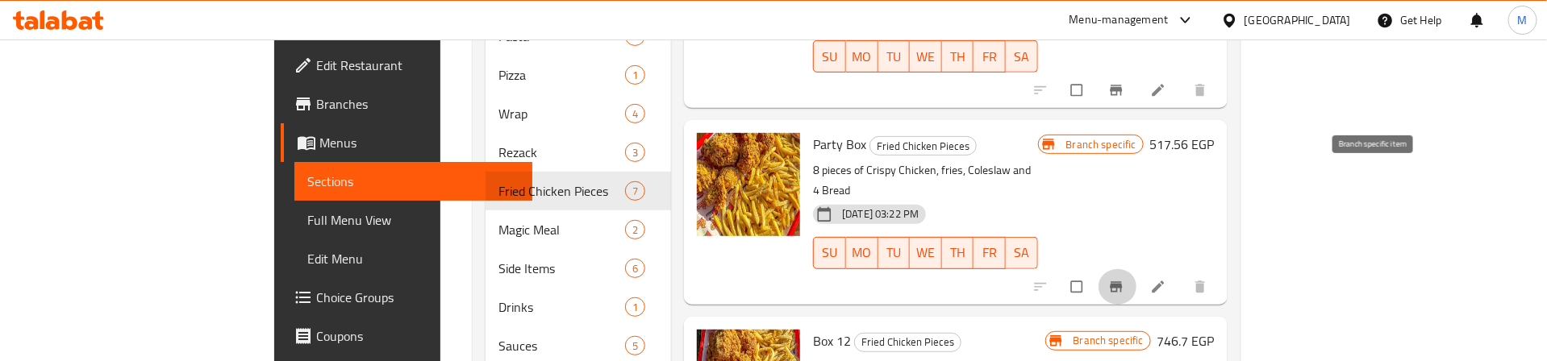
click at [1122, 281] on icon "Branch-specific-item" at bounding box center [1116, 286] width 12 height 10
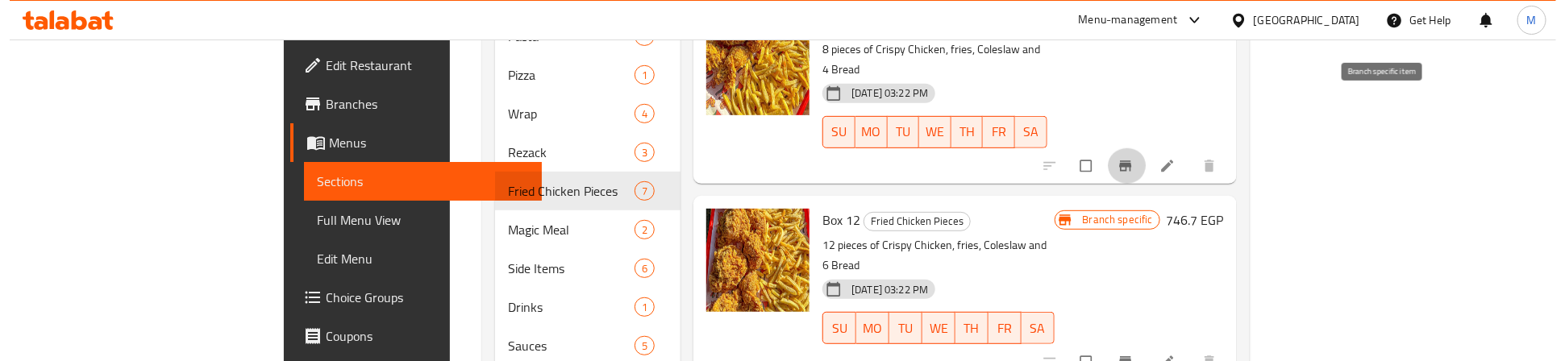
scroll to position [605, 0]
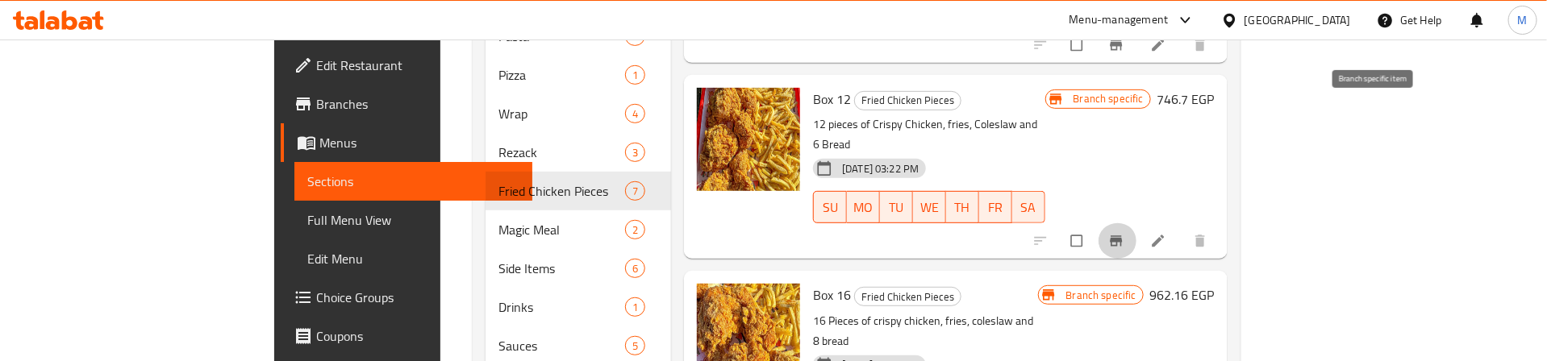
click at [1122, 235] on icon "Branch-specific-item" at bounding box center [1116, 240] width 12 height 10
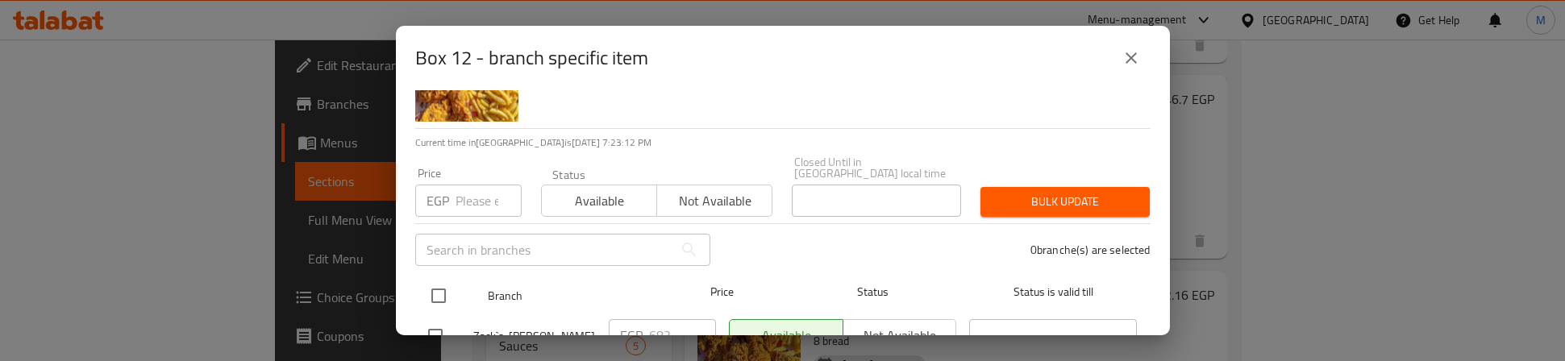
scroll to position [121, 0]
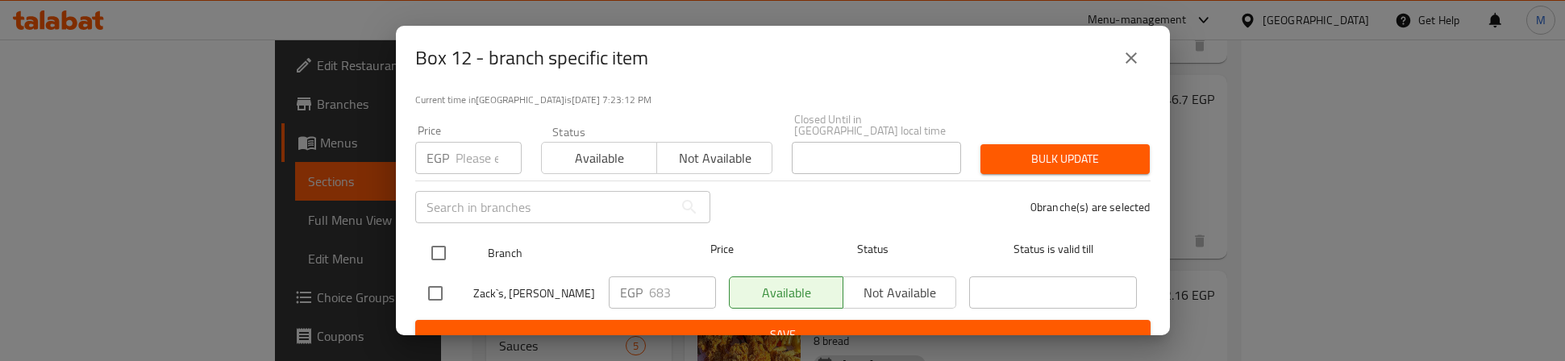
drag, startPoint x: 443, startPoint y: 235, endPoint x: 444, endPoint y: 223, distance: 12.9
click at [441, 236] on input "checkbox" at bounding box center [439, 253] width 34 height 34
checkbox input "true"
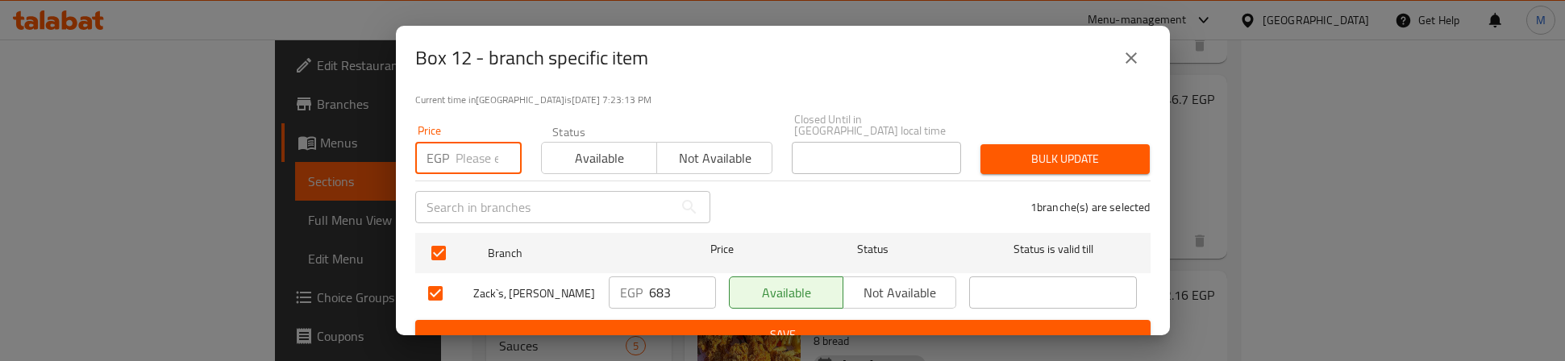
click at [467, 145] on input "number" at bounding box center [489, 158] width 66 height 32
type input "900"
click at [1041, 144] on button "Bulk update" at bounding box center [1065, 159] width 169 height 30
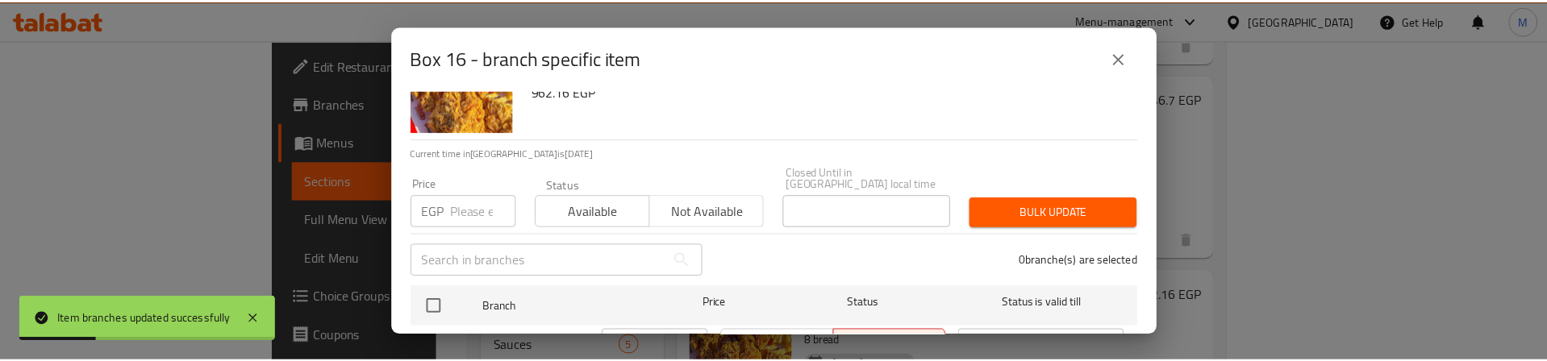
scroll to position [129, 0]
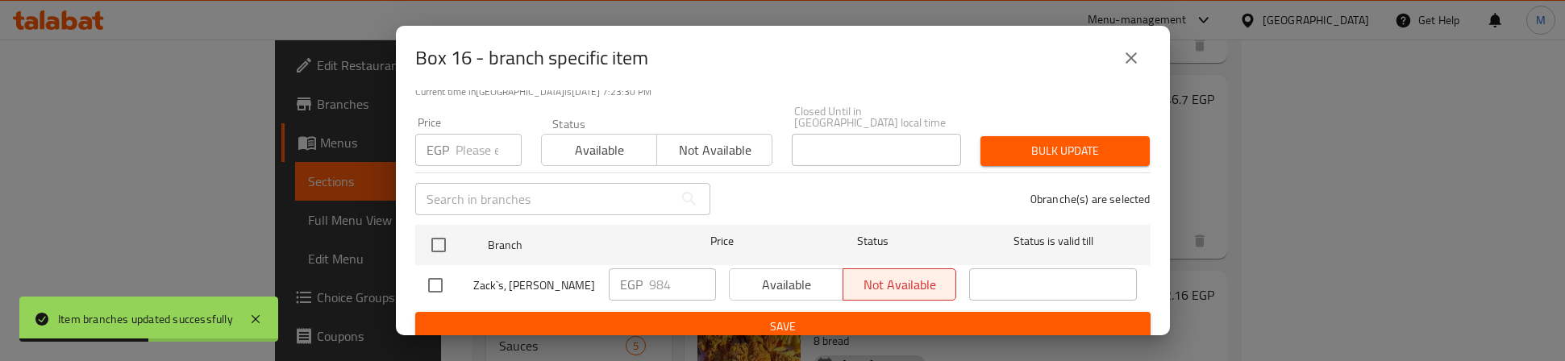
click at [1130, 49] on icon "close" at bounding box center [1131, 57] width 19 height 19
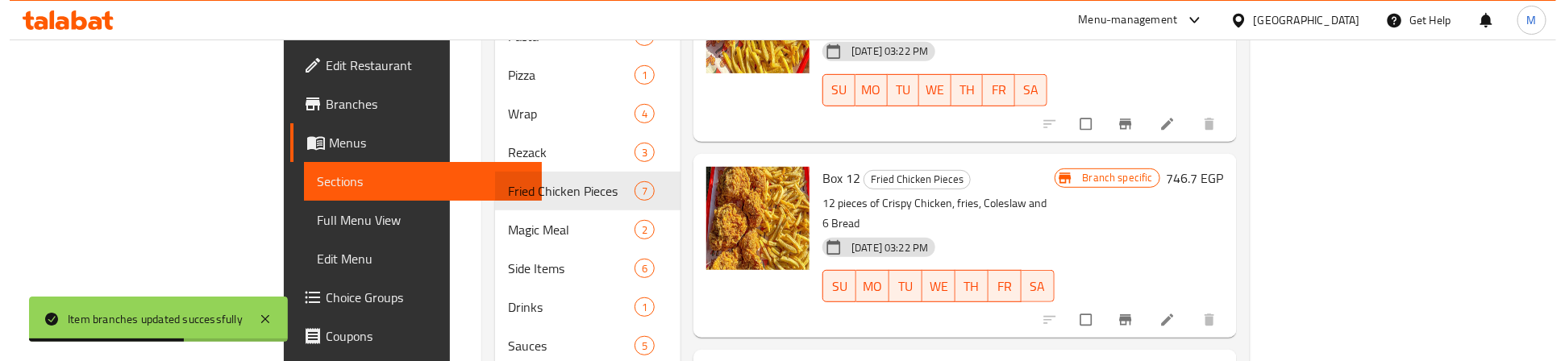
scroll to position [484, 0]
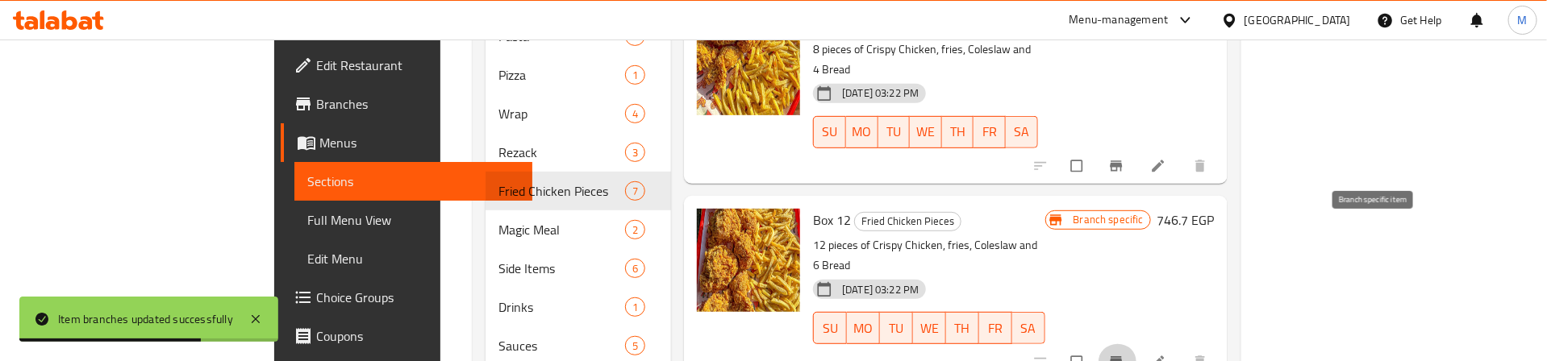
click at [1124, 354] on icon "Branch-specific-item" at bounding box center [1116, 362] width 16 height 16
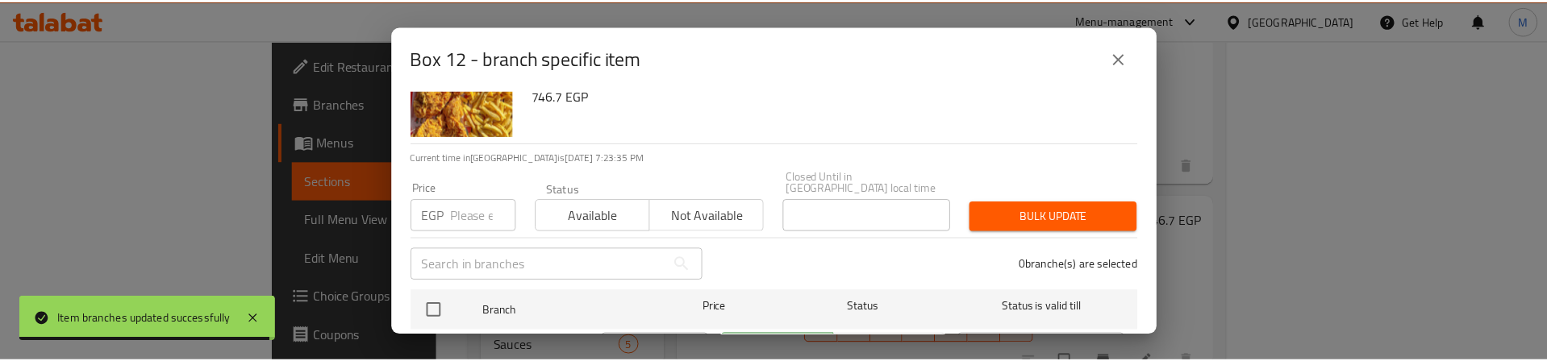
scroll to position [121, 0]
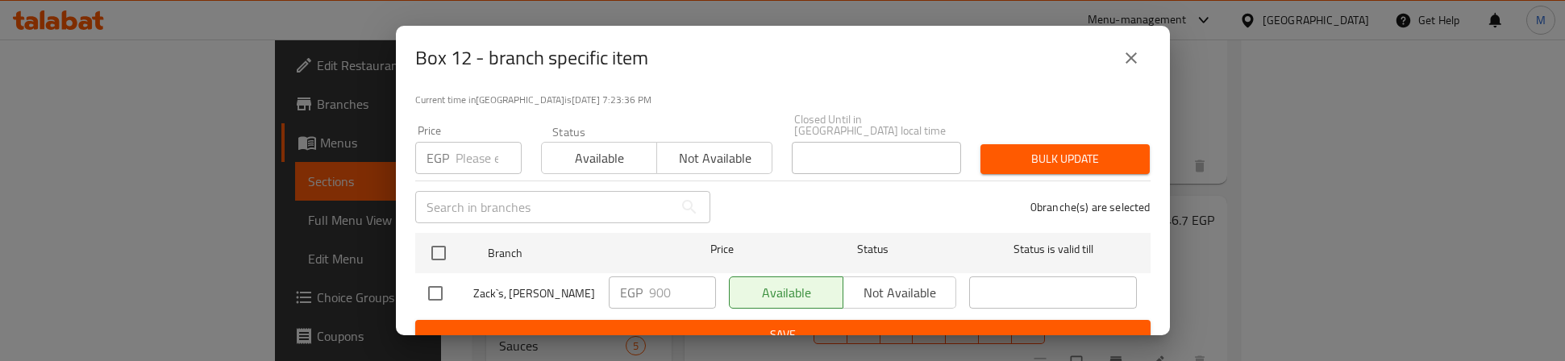
click at [1132, 58] on icon "close" at bounding box center [1131, 57] width 19 height 19
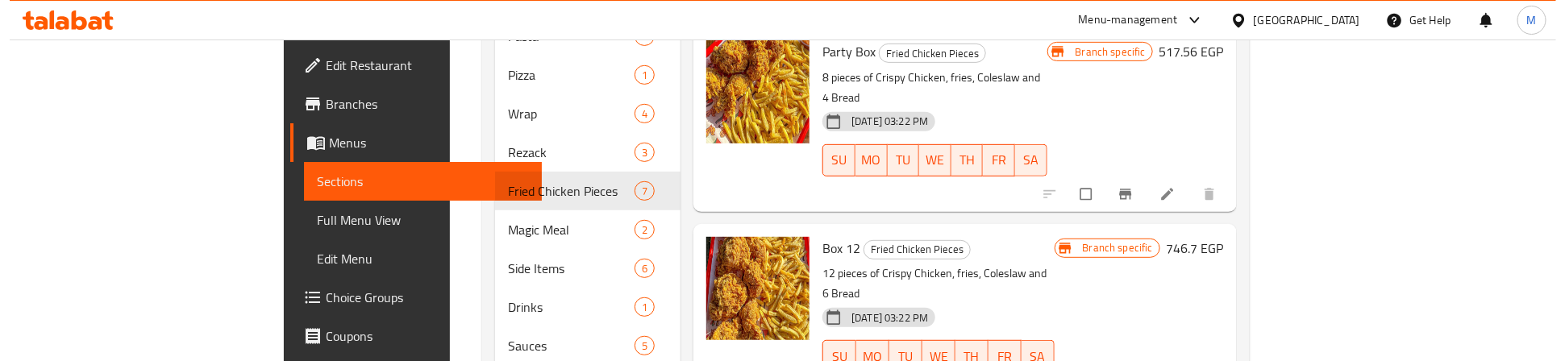
scroll to position [484, 0]
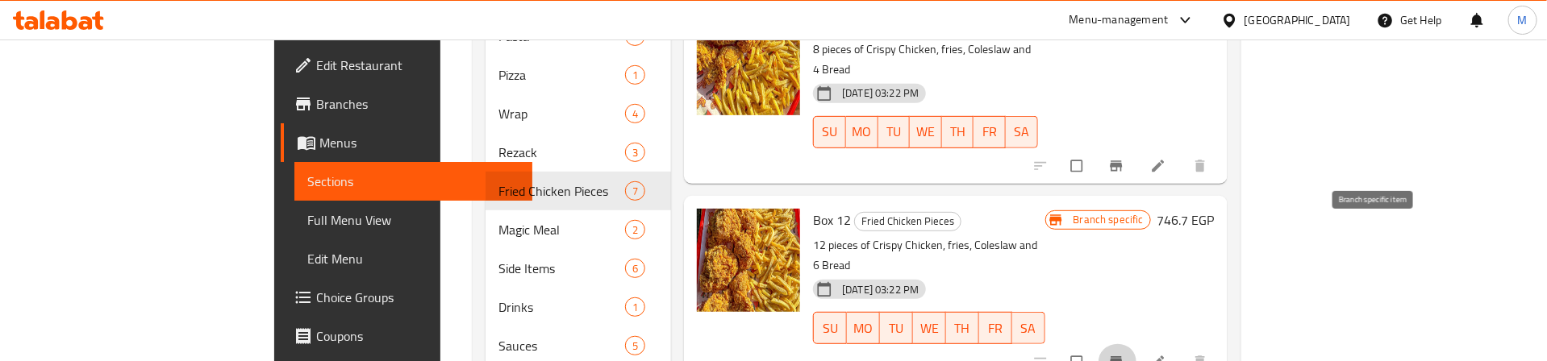
click at [1124, 354] on icon "Branch-specific-item" at bounding box center [1116, 362] width 16 height 16
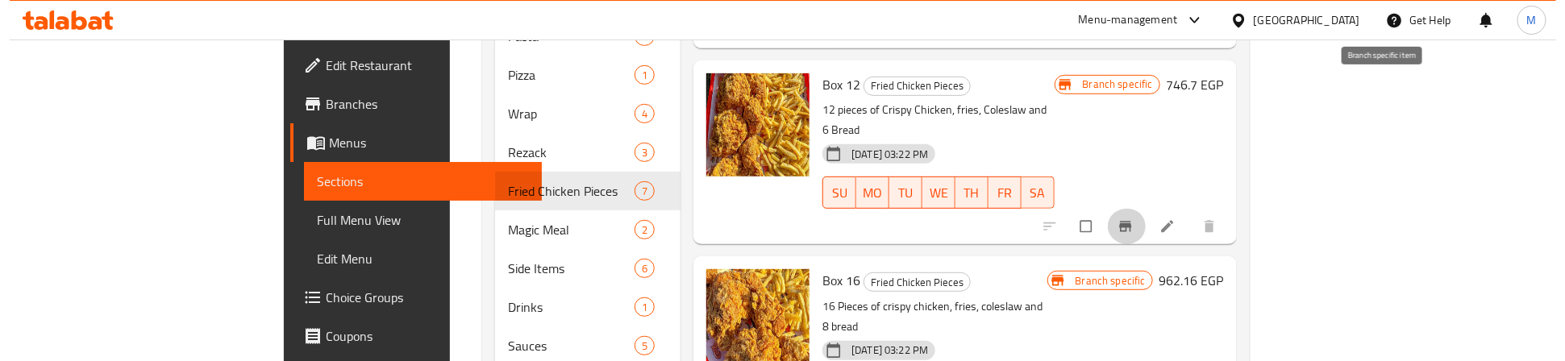
scroll to position [627, 0]
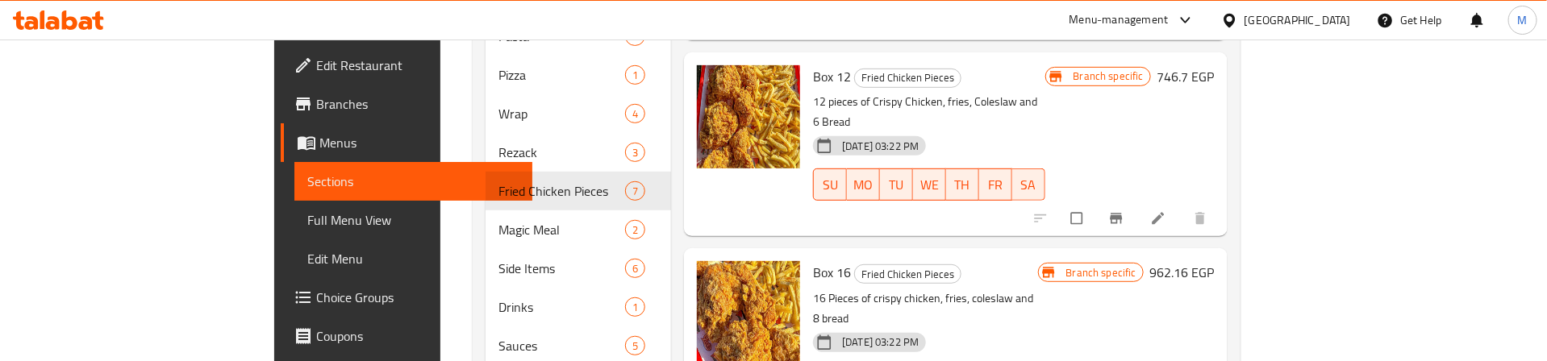
click at [1215, 261] on div "Branch specific 962.16 EGP" at bounding box center [1126, 340] width 177 height 158
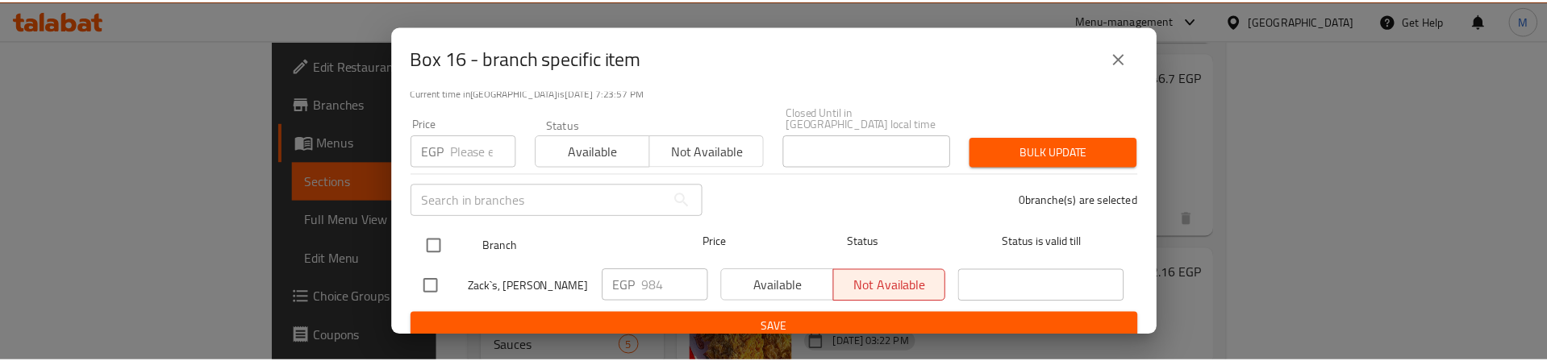
scroll to position [129, 0]
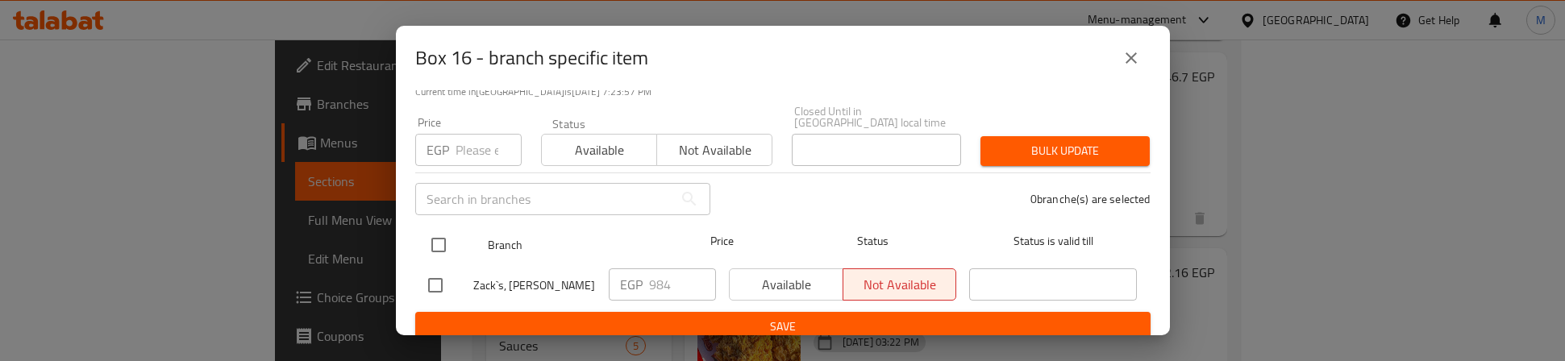
drag, startPoint x: 434, startPoint y: 231, endPoint x: 469, endPoint y: 160, distance: 79.3
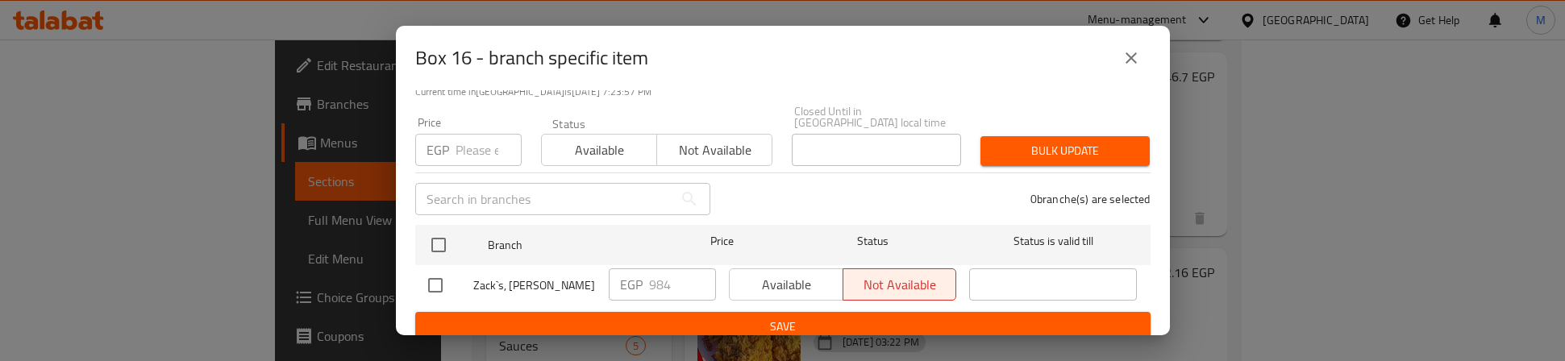
click at [433, 231] on input "checkbox" at bounding box center [439, 245] width 34 height 34
checkbox input "true"
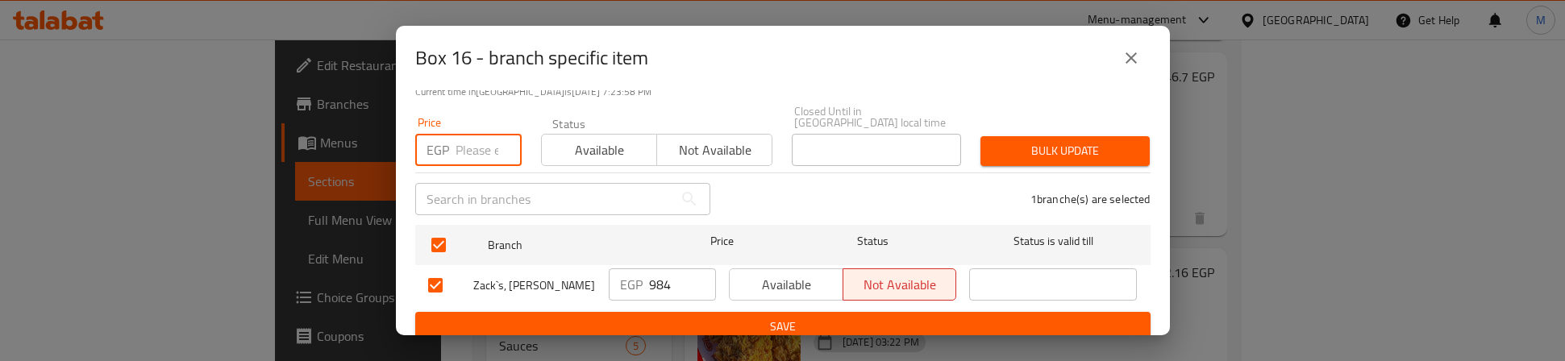
click at [473, 141] on input "number" at bounding box center [489, 150] width 66 height 32
type input "1200"
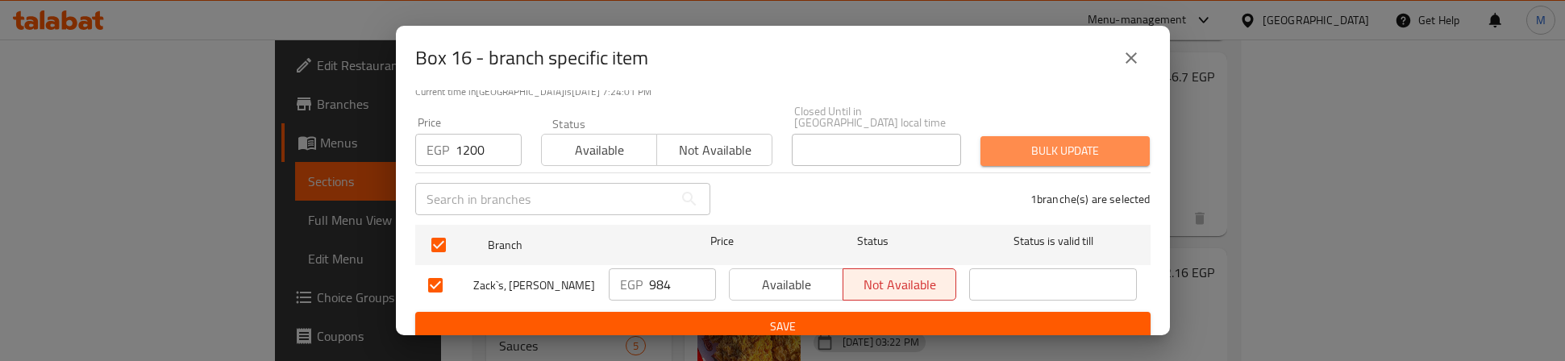
click at [1058, 141] on span "Bulk update" at bounding box center [1066, 151] width 144 height 20
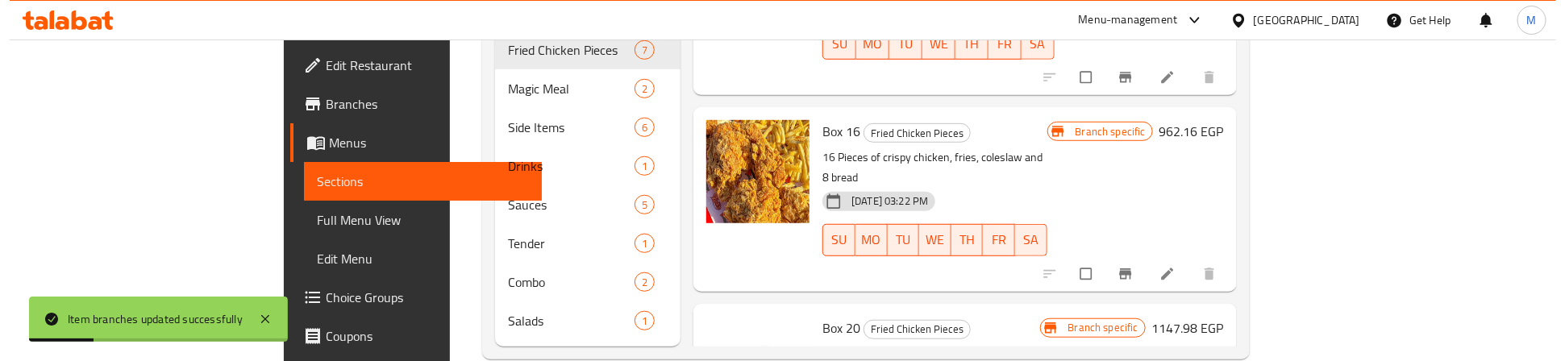
scroll to position [510, 0]
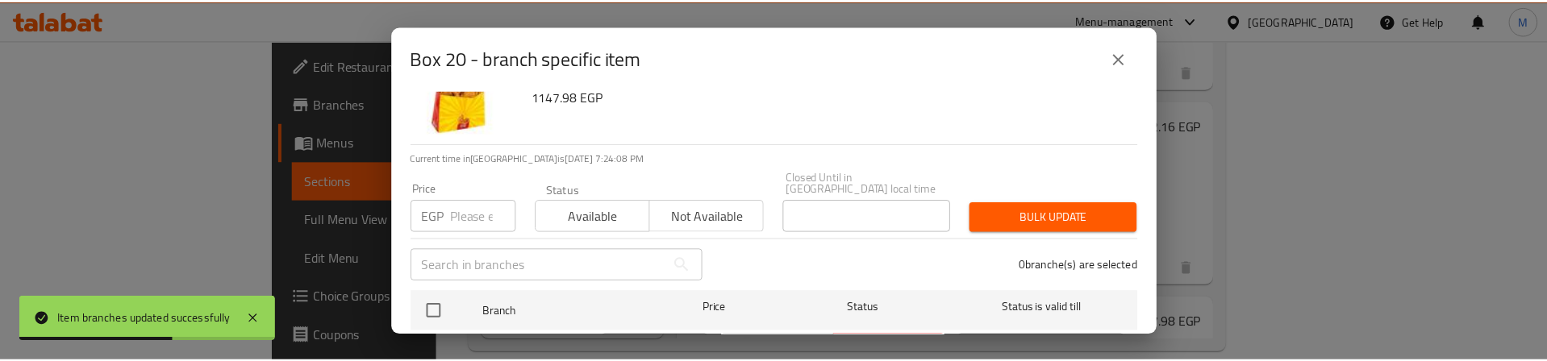
scroll to position [129, 0]
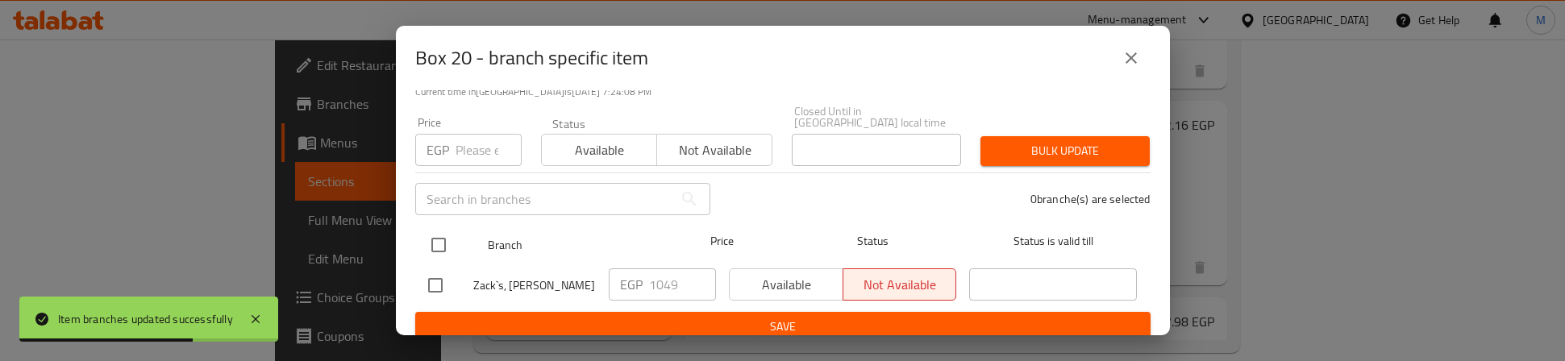
click at [431, 230] on input "checkbox" at bounding box center [439, 245] width 34 height 34
checkbox input "true"
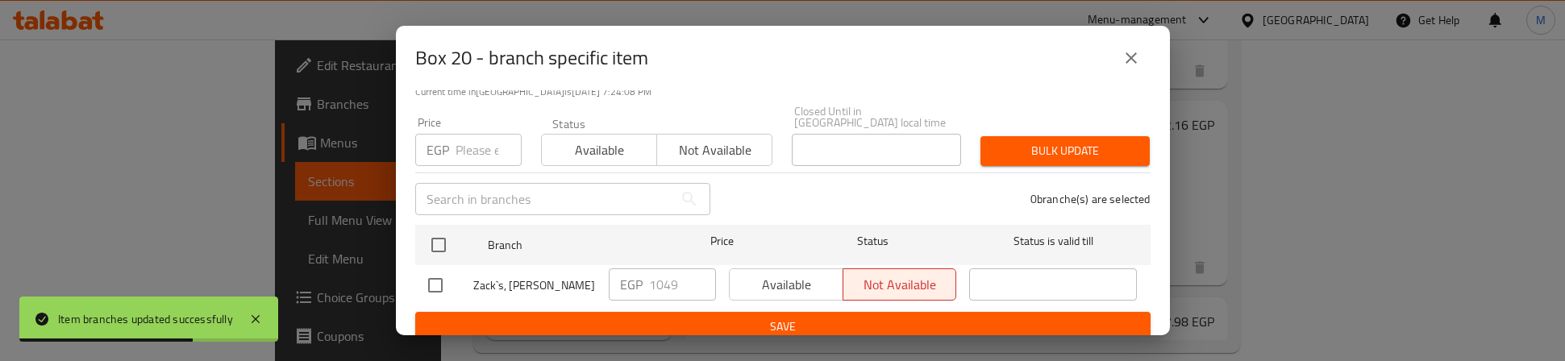
checkbox input "true"
click at [460, 139] on input "number" at bounding box center [489, 150] width 66 height 32
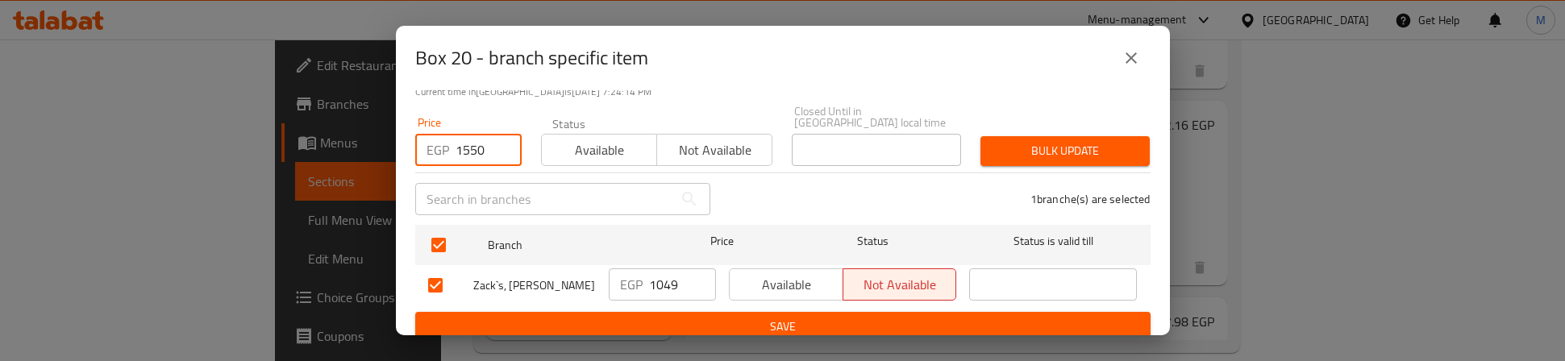
type input "1550"
click at [1033, 141] on span "Bulk update" at bounding box center [1066, 151] width 144 height 20
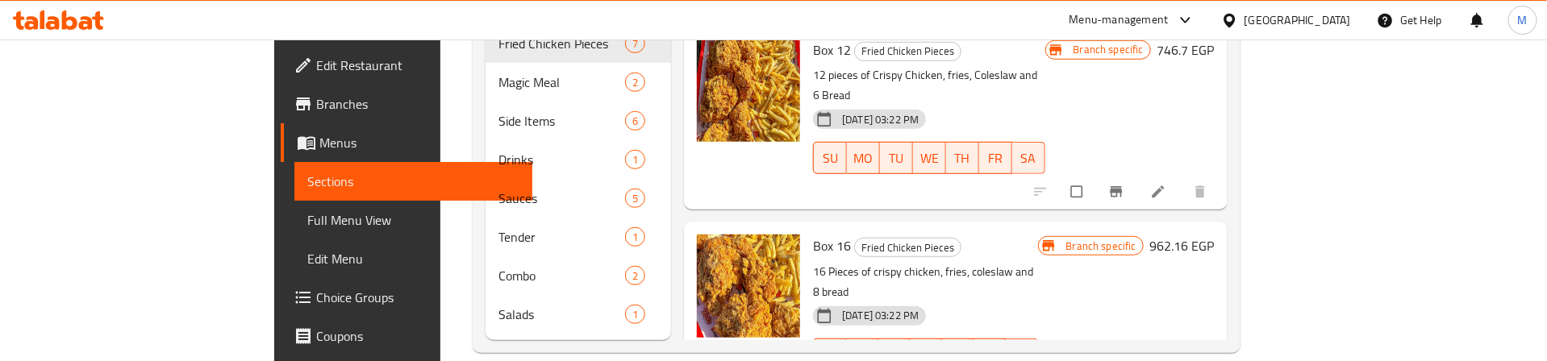
scroll to position [627, 0]
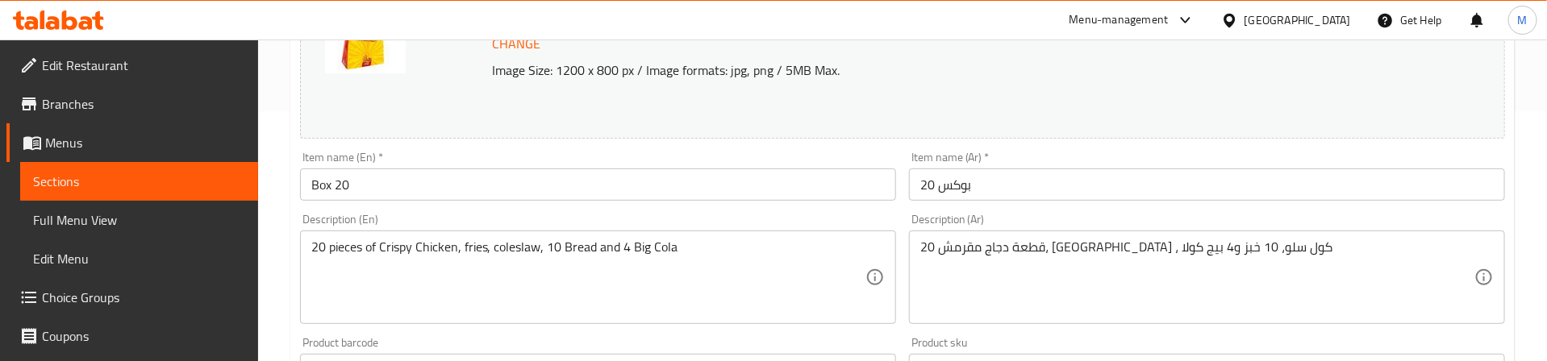
scroll to position [242, 0]
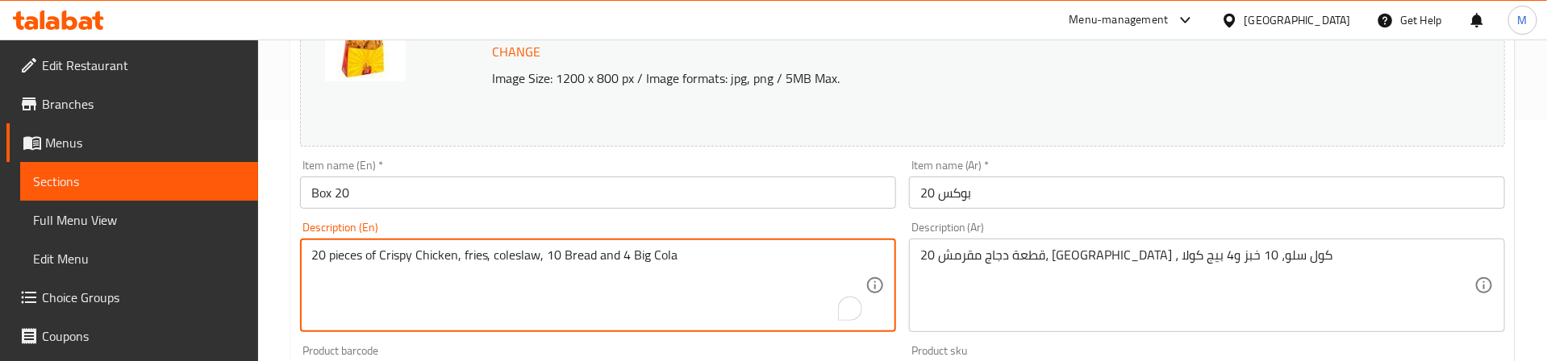
drag, startPoint x: 680, startPoint y: 257, endPoint x: 596, endPoint y: 256, distance: 83.9
click at [538, 256] on textarea "20 pieces of Crispy Chicken, fries, coleslaw, 10 Bread" at bounding box center [588, 286] width 554 height 77
click at [623, 257] on textarea "20 pieces of Crispy Chicken, fries, coleslaw and 10 Bread" at bounding box center [588, 286] width 554 height 77
type textarea "20 pieces of Crispy Chicken, fries, coleslaw and 10 Bread."
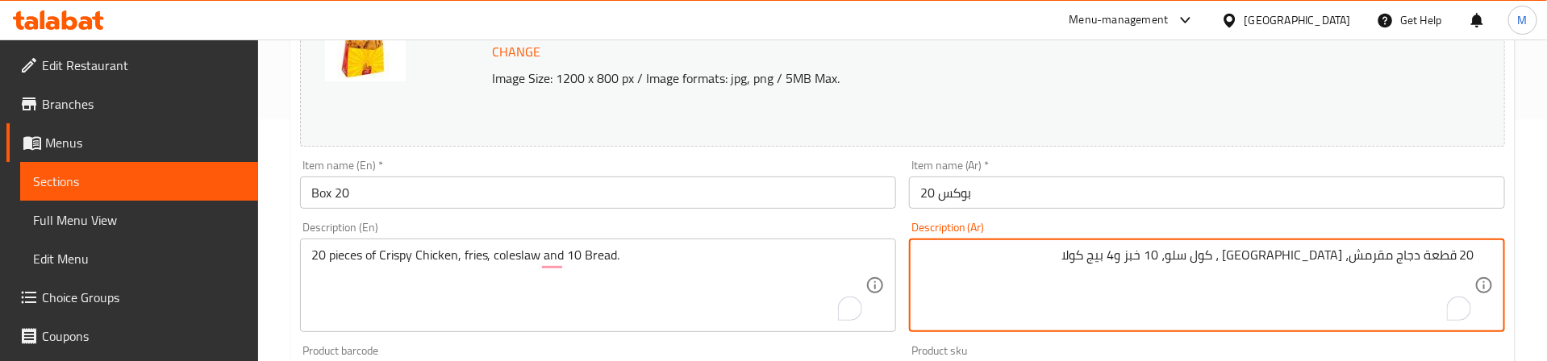
drag, startPoint x: 1202, startPoint y: 252, endPoint x: 1094, endPoint y: 269, distance: 110.1
click at [1094, 269] on textarea "20 قطعة دجاج مقرمش، بطاطس ، كول سلو، 10 خبز و4 بيج كولا" at bounding box center [1197, 286] width 554 height 77
click at [1236, 255] on textarea "20 قطعة دجاج مقرمش، بطاطس ، كول سلو، 10 خبز" at bounding box center [1197, 286] width 554 height 77
drag, startPoint x: 1239, startPoint y: 255, endPoint x: 1248, endPoint y: 281, distance: 27.6
click at [1246, 260] on textarea "20 قطعة دجاج مقرمش، بطاطس ، كول سلو، 10 خبز" at bounding box center [1197, 286] width 554 height 77
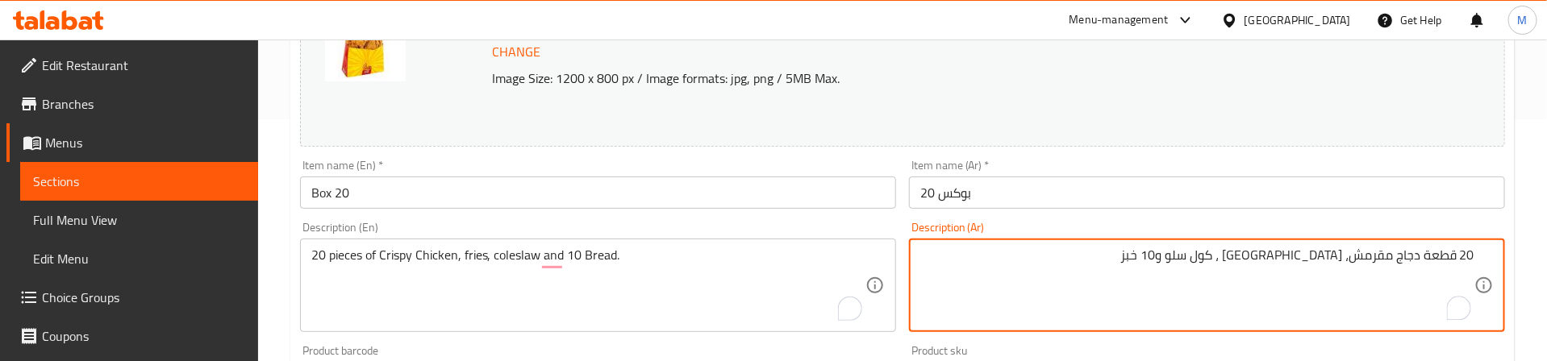
type textarea "20 قطعة دجاج مقرمش، بطاطس ، كول سلو و10 خبز"
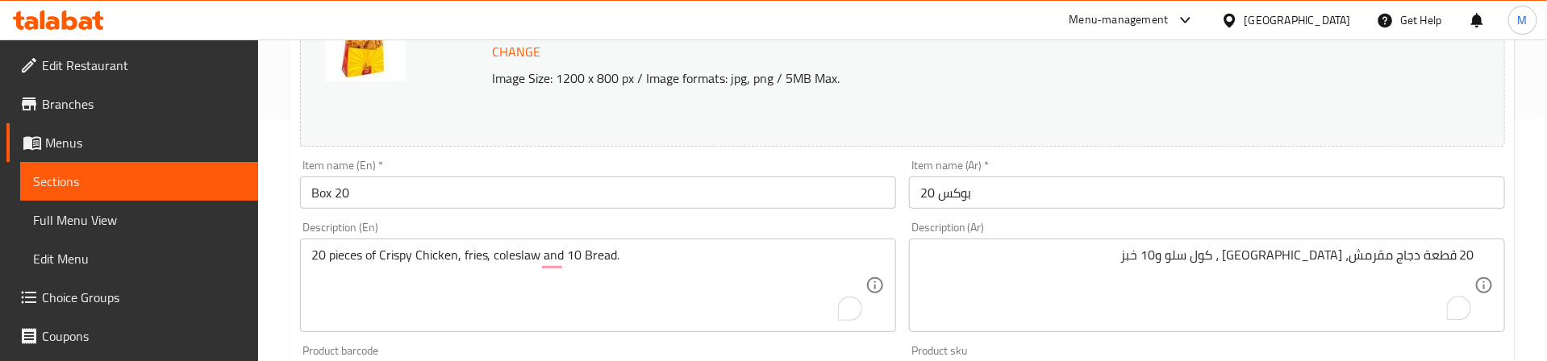
click at [802, 221] on div "Description (En) 20 pieces of Crispy Chicken, fries, coleslaw and 10 Bread. Des…" at bounding box center [598, 276] width 609 height 123
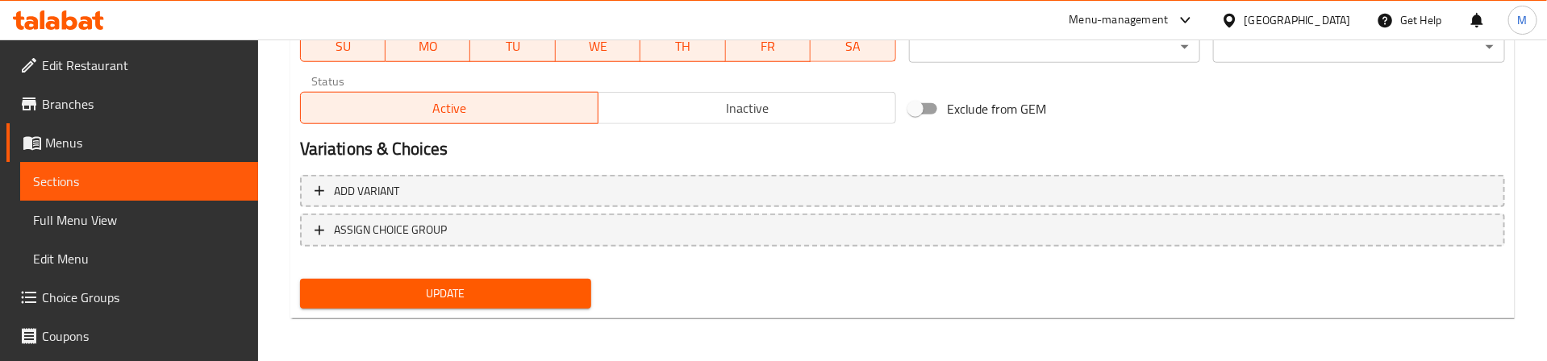
click at [545, 281] on button "Update" at bounding box center [446, 294] width 292 height 30
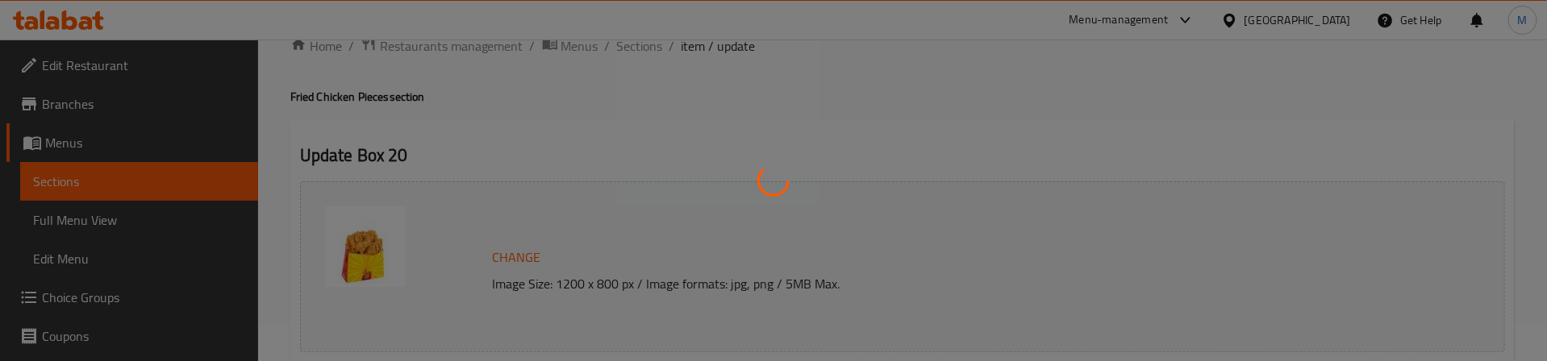
scroll to position [0, 0]
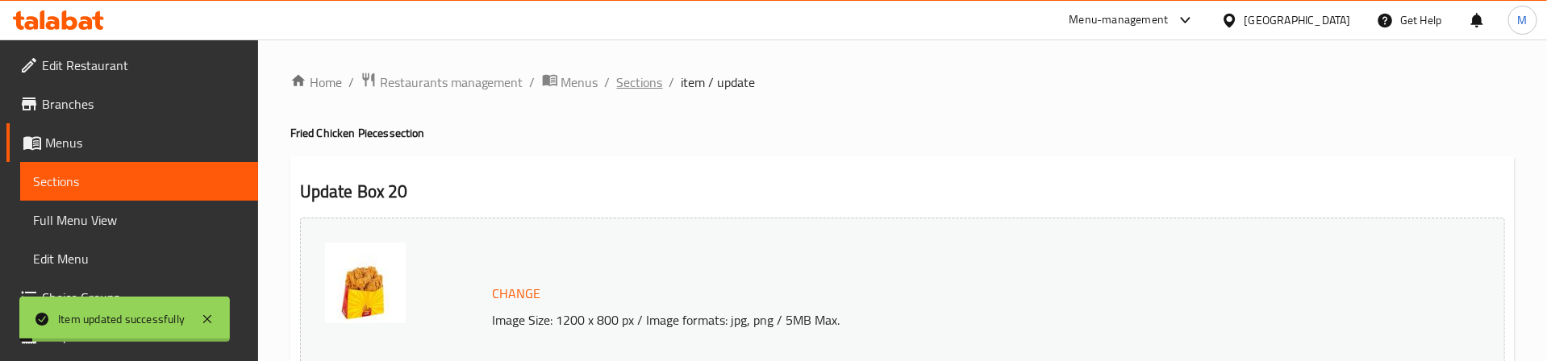
click at [644, 85] on span "Sections" at bounding box center [640, 82] width 46 height 19
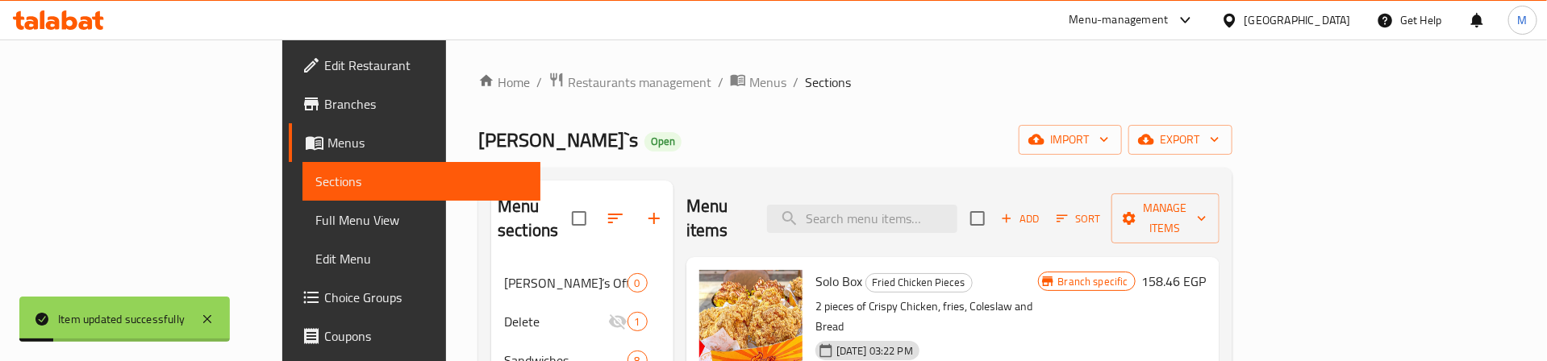
click at [842, 140] on div "Zack`s Open import export" at bounding box center [855, 140] width 754 height 30
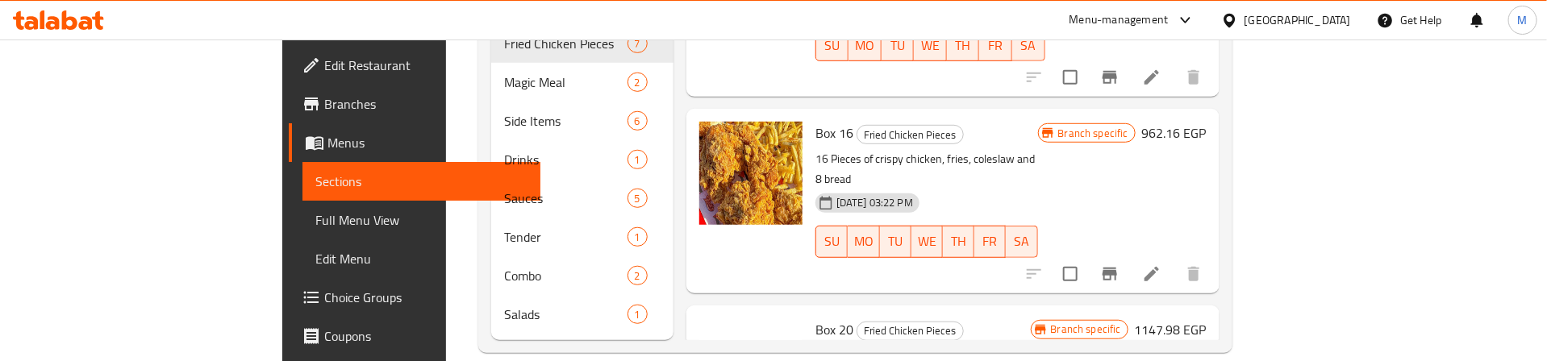
scroll to position [627, 0]
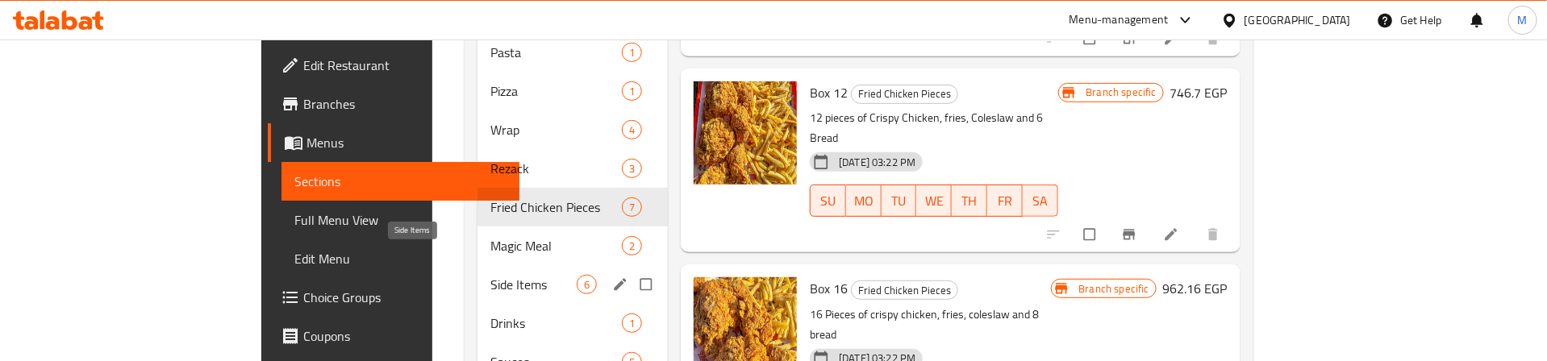
scroll to position [390, 0]
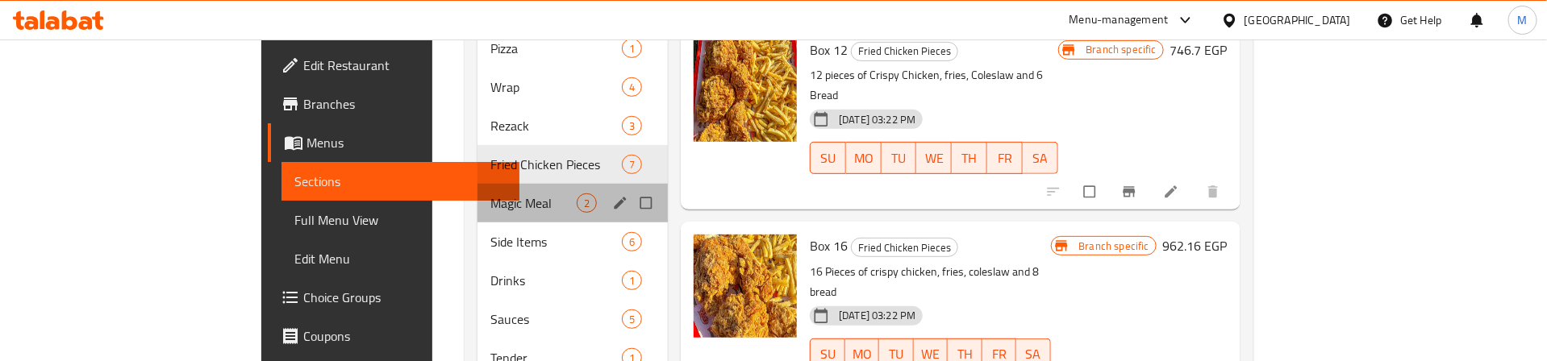
click at [477, 196] on div "Magic Meal 2" at bounding box center [572, 203] width 191 height 39
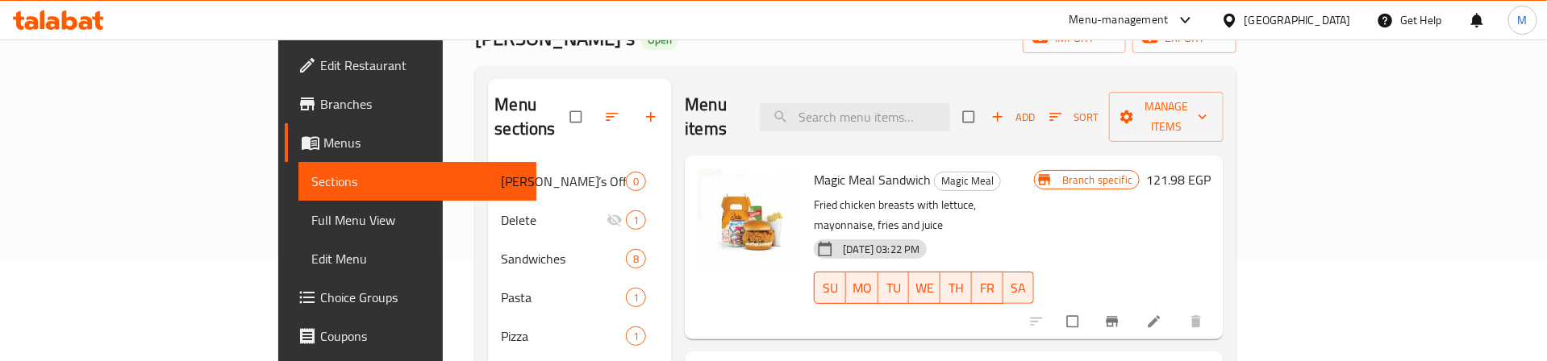
scroll to position [242, 0]
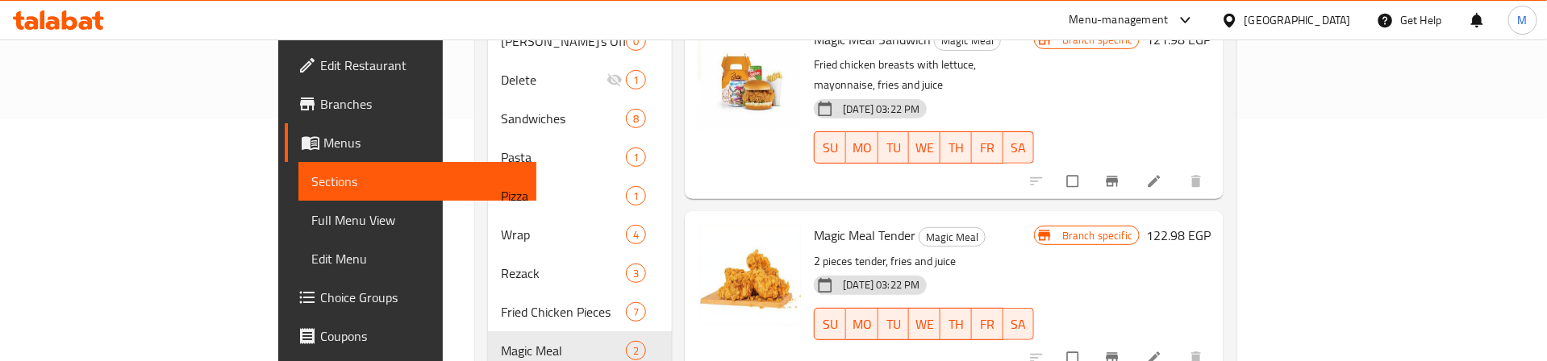
click at [942, 136] on div "Magic Meal Sandwich Magic Meal Fried chicken breasts with lettuce, mayonnaise, …" at bounding box center [923, 107] width 233 height 171
drag, startPoint x: 1351, startPoint y: 318, endPoint x: 1336, endPoint y: 223, distance: 96.3
click at [1091, 343] on input "checkbox" at bounding box center [1074, 358] width 34 height 31
checkbox input "true"
click at [1091, 166] on input "checkbox" at bounding box center [1074, 181] width 34 height 31
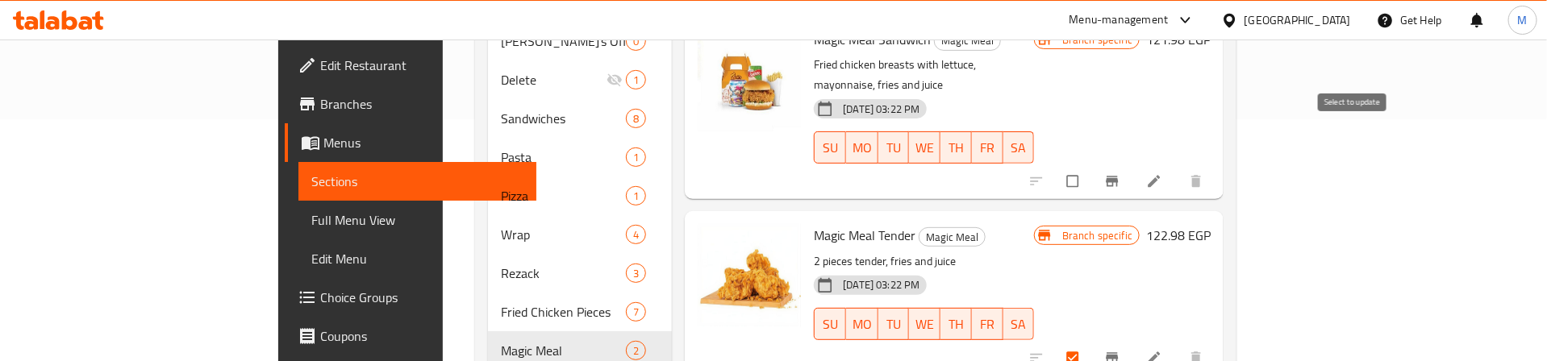
checkbox input "true"
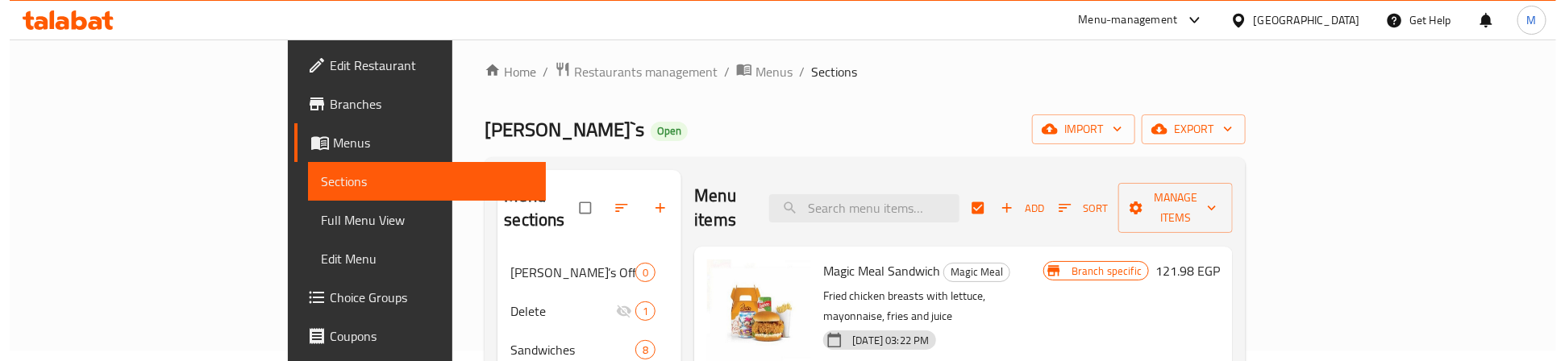
scroll to position [0, 0]
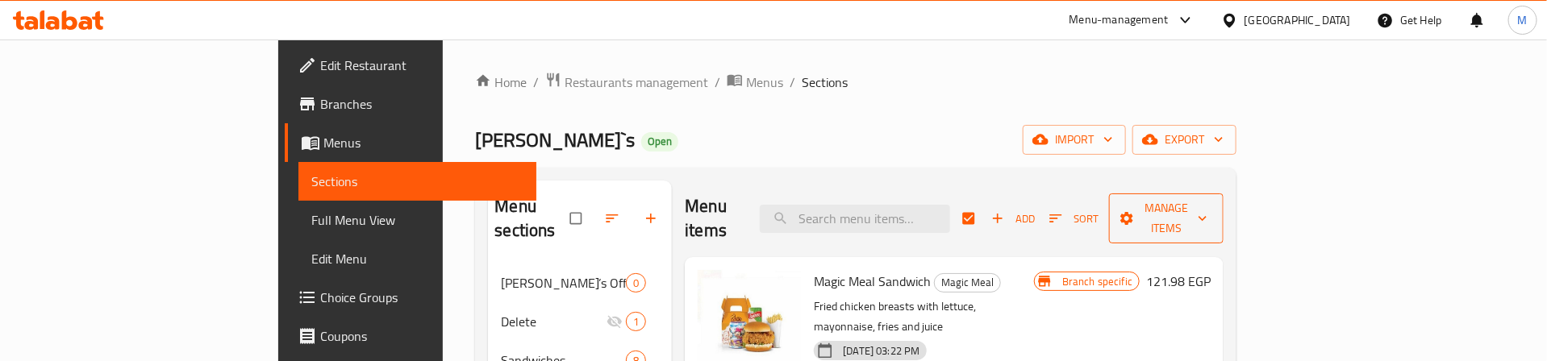
click at [1210, 198] on span "Manage items" at bounding box center [1166, 218] width 89 height 40
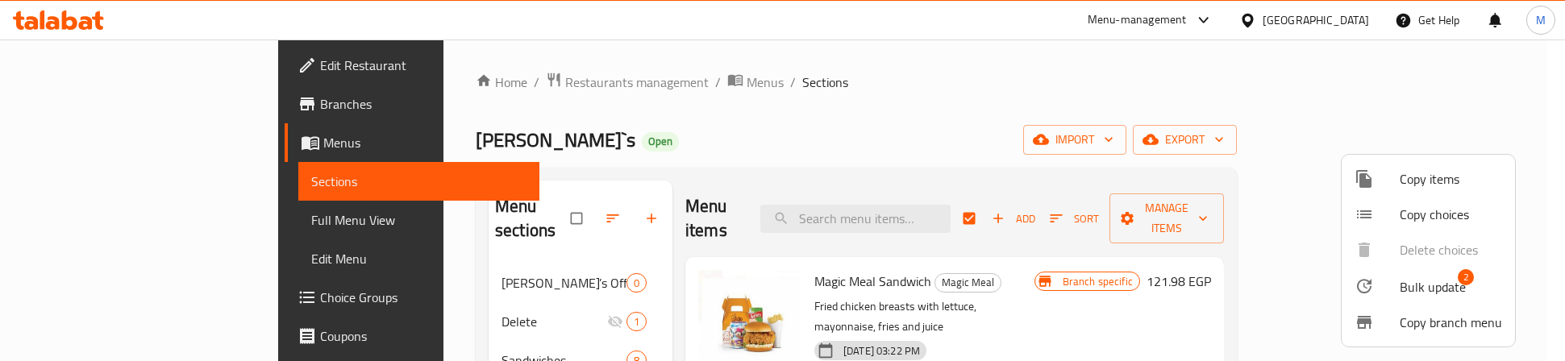
click at [1437, 283] on span "Bulk update" at bounding box center [1433, 286] width 66 height 19
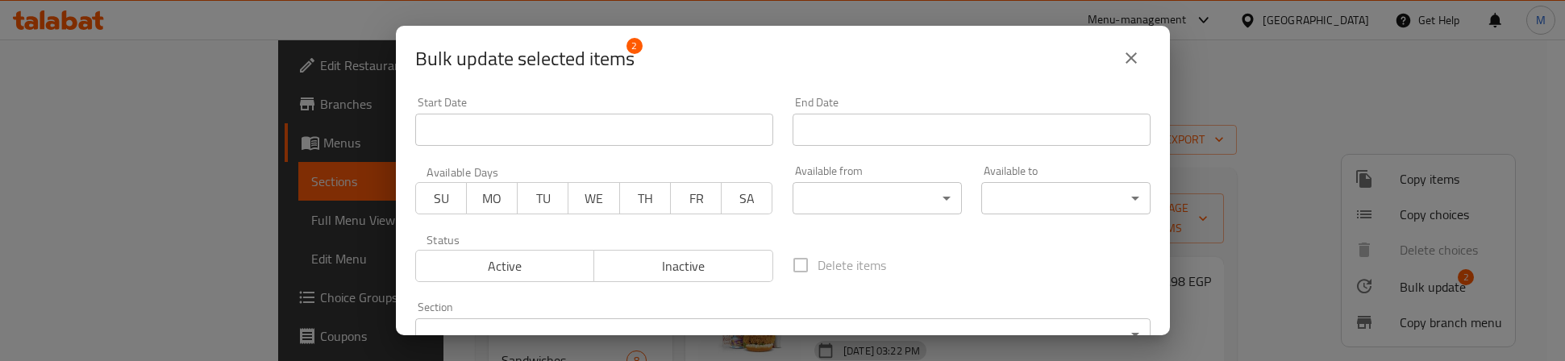
scroll to position [73, 0]
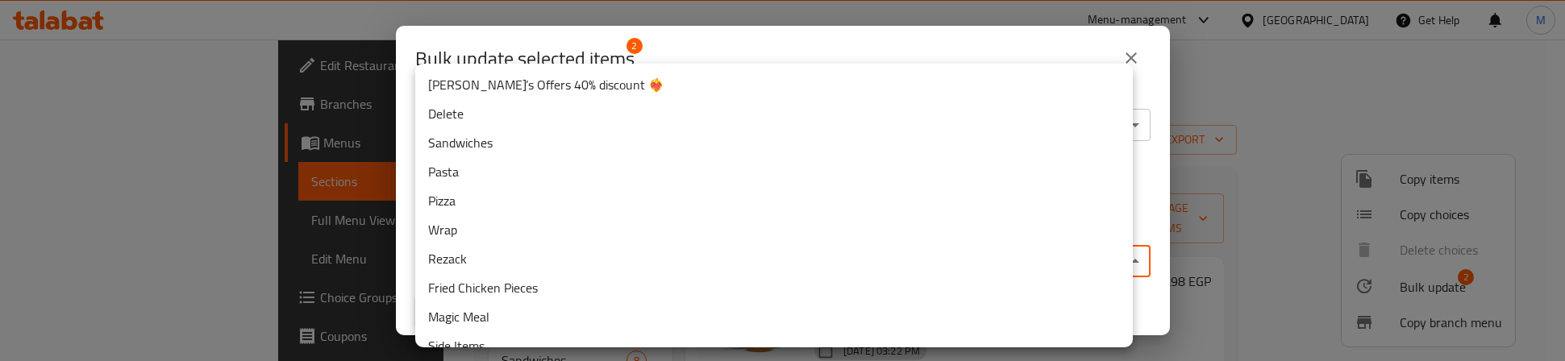
click at [606, 260] on body "​ Menu-management Egypt Get Help M Edit Restaurant Branches Menus Sections Full…" at bounding box center [782, 201] width 1565 height 322
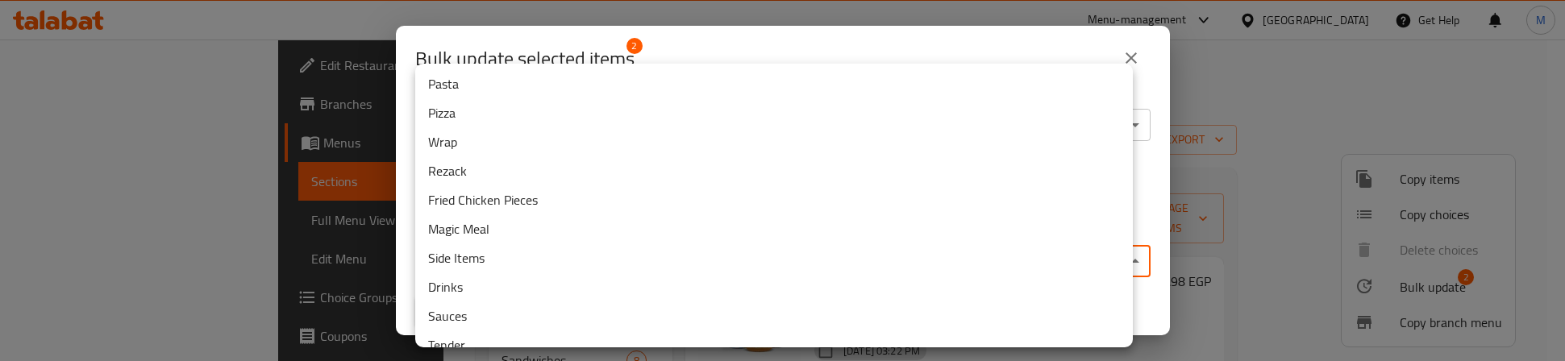
scroll to position [0, 0]
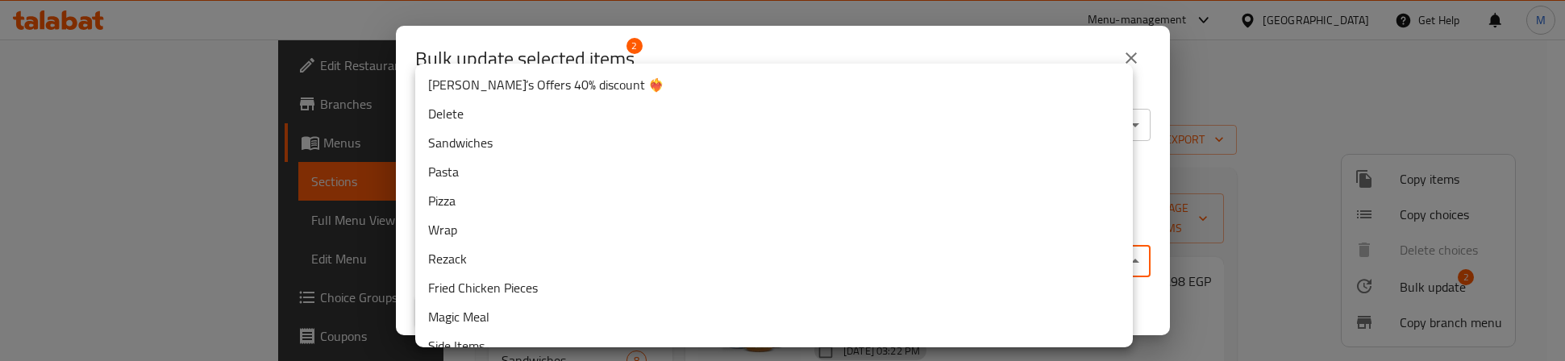
click at [455, 111] on li "Delete" at bounding box center [774, 113] width 718 height 29
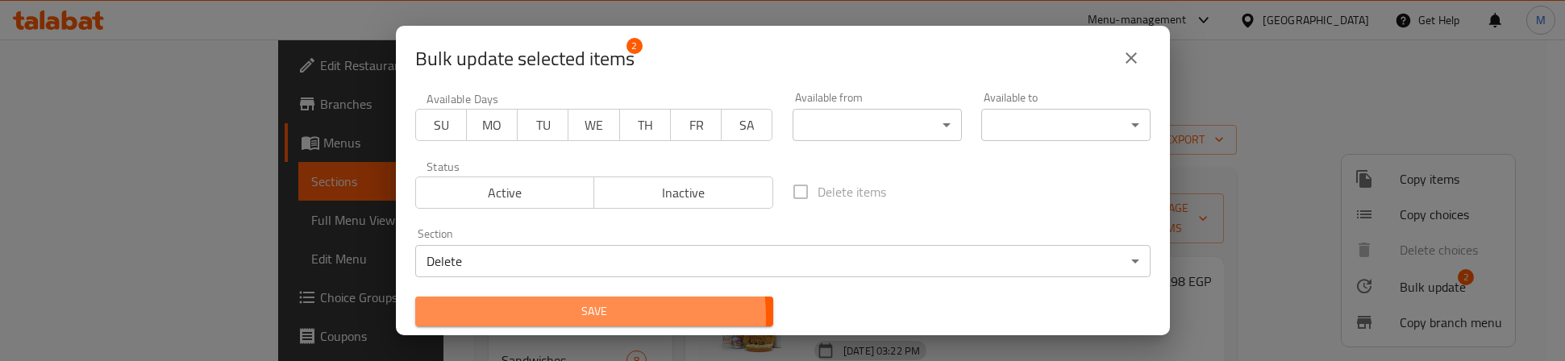
click at [535, 318] on span "Save" at bounding box center [594, 312] width 332 height 20
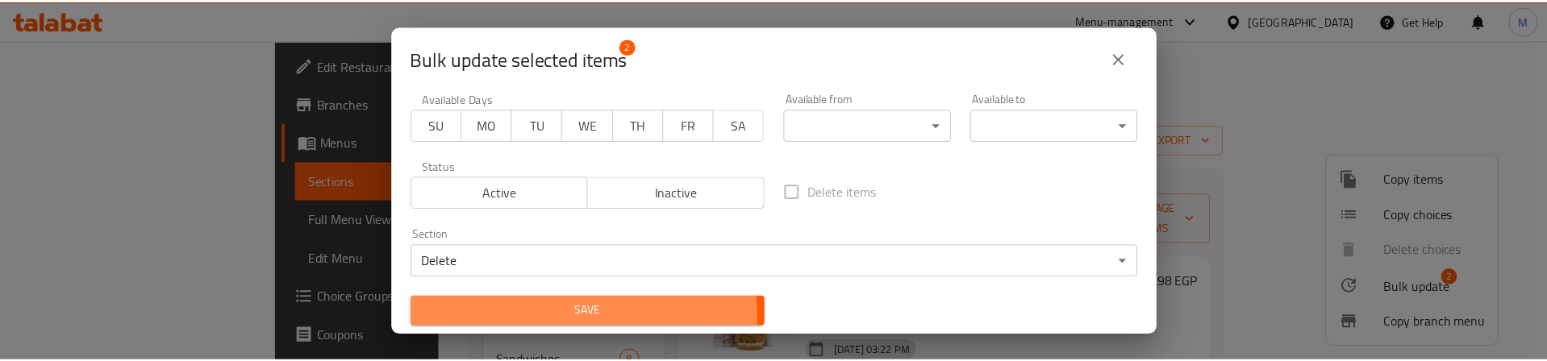
scroll to position [70, 0]
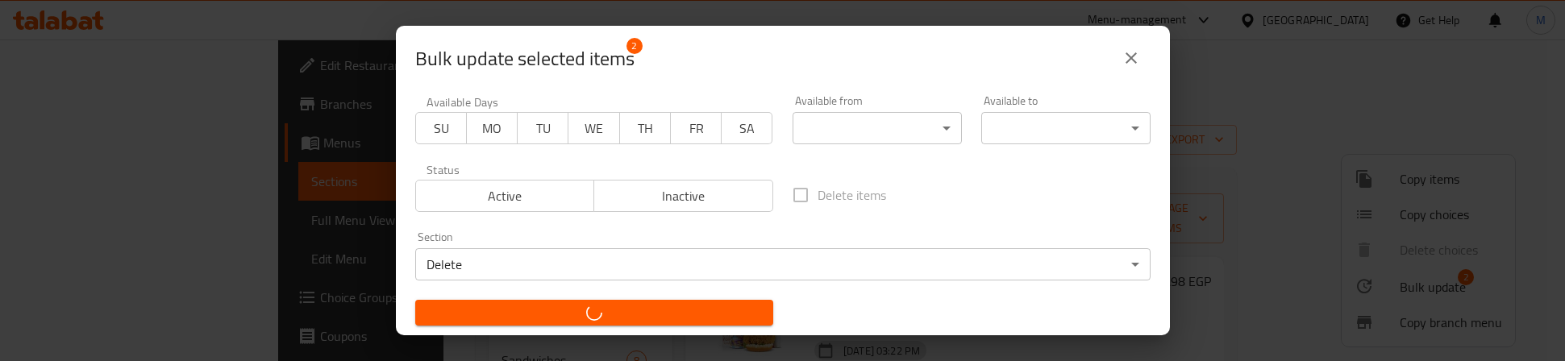
checkbox input "false"
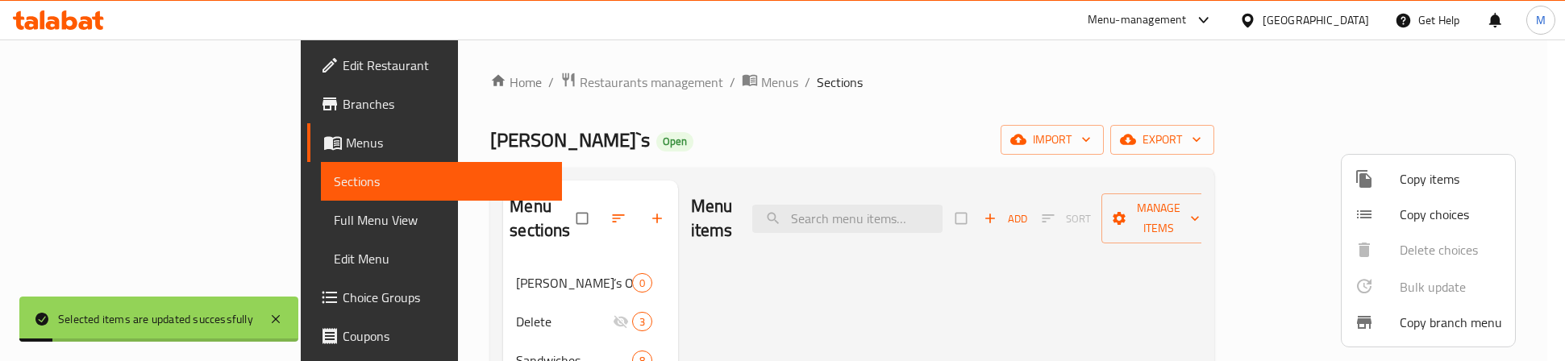
click at [608, 133] on div at bounding box center [782, 180] width 1565 height 361
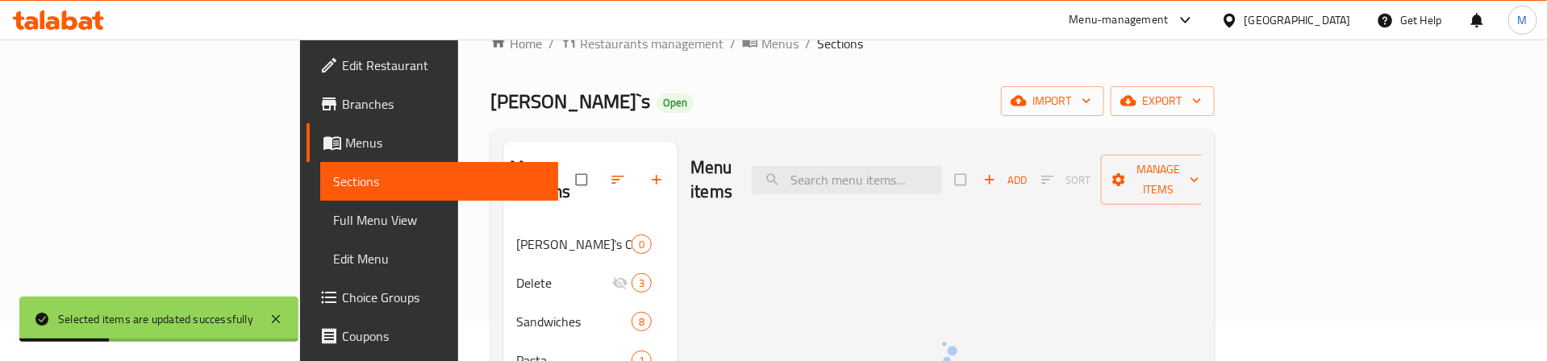
scroll to position [0, 0]
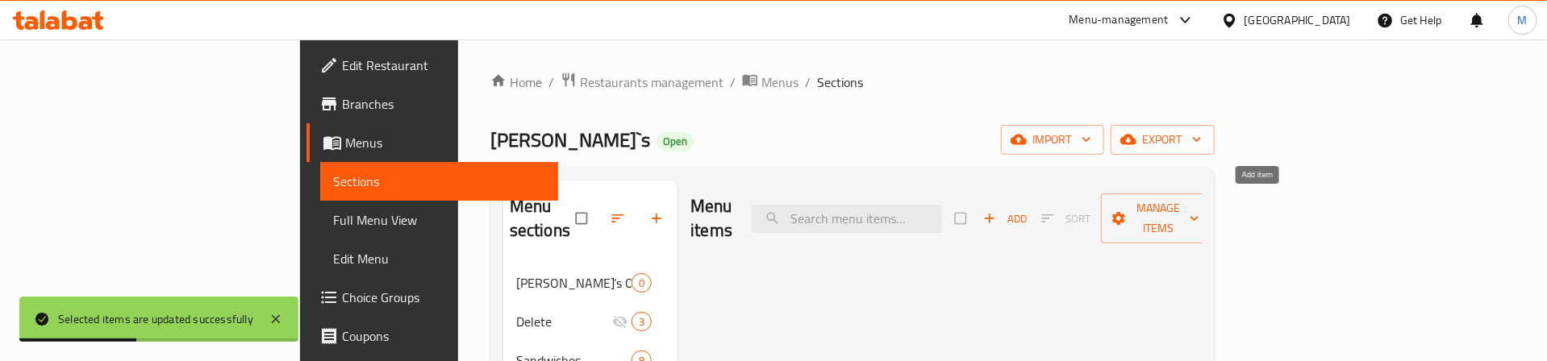
click at [998, 210] on icon "button" at bounding box center [989, 218] width 16 height 16
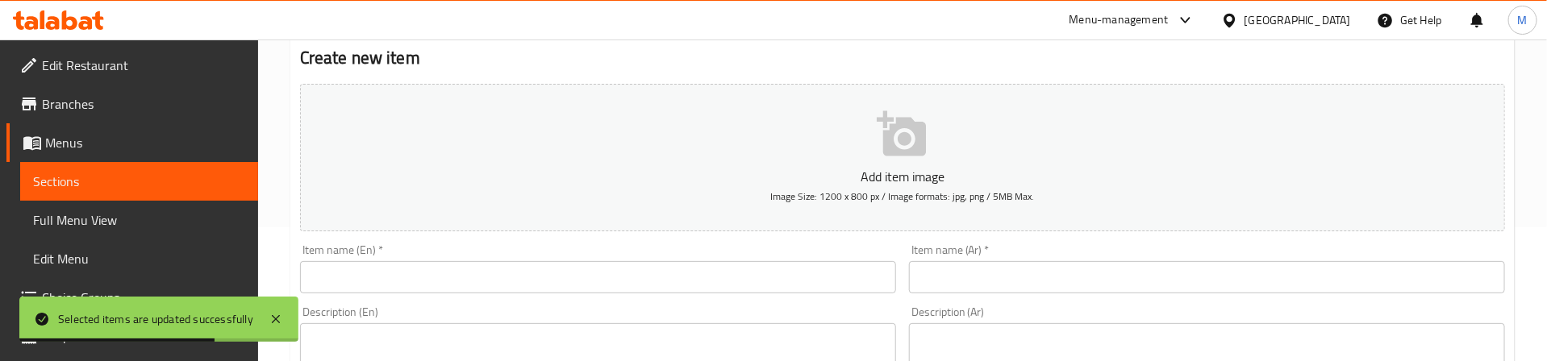
scroll to position [121, 0]
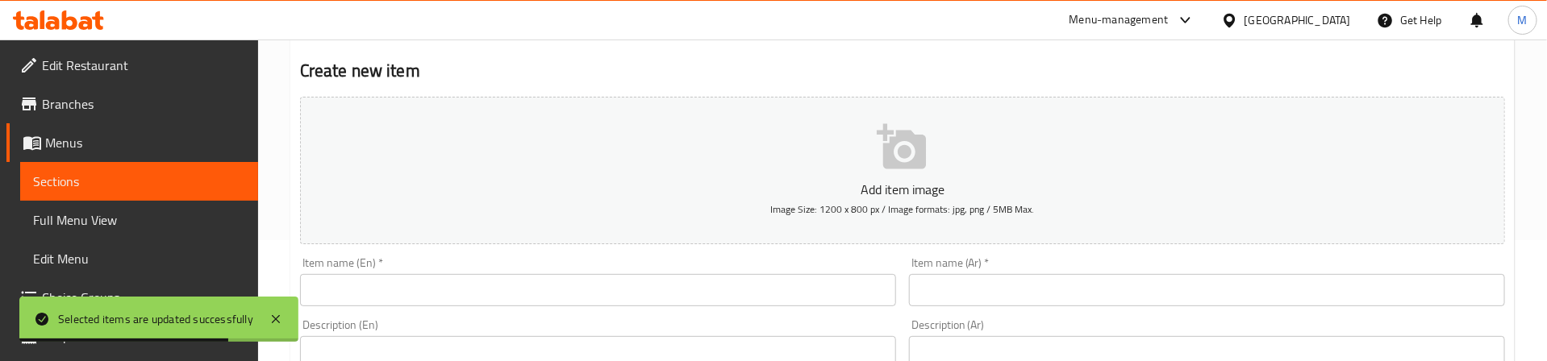
click at [1126, 289] on input "text" at bounding box center [1207, 290] width 596 height 32
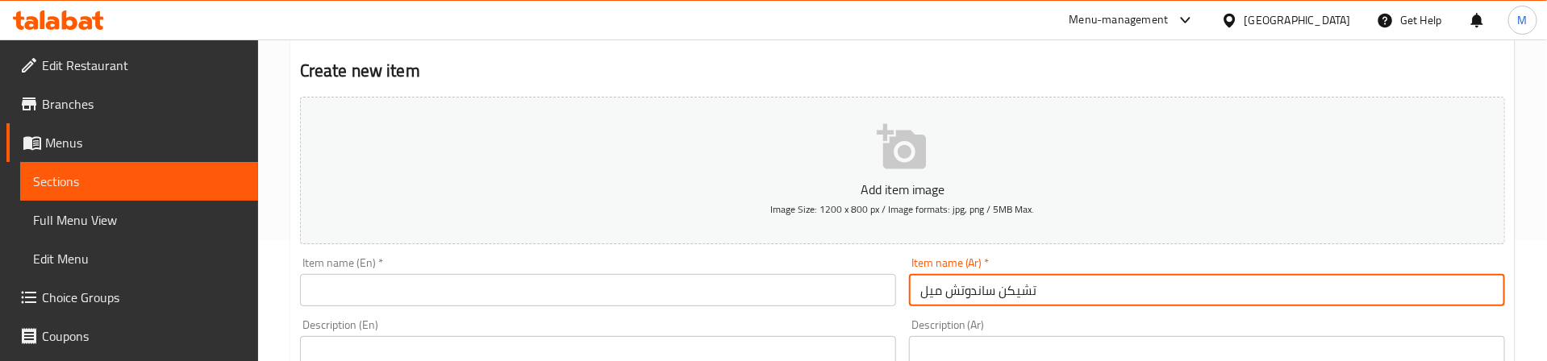
type input "تشيكن ساندوتش ميل"
click at [697, 290] on input "text" at bounding box center [598, 290] width 596 height 32
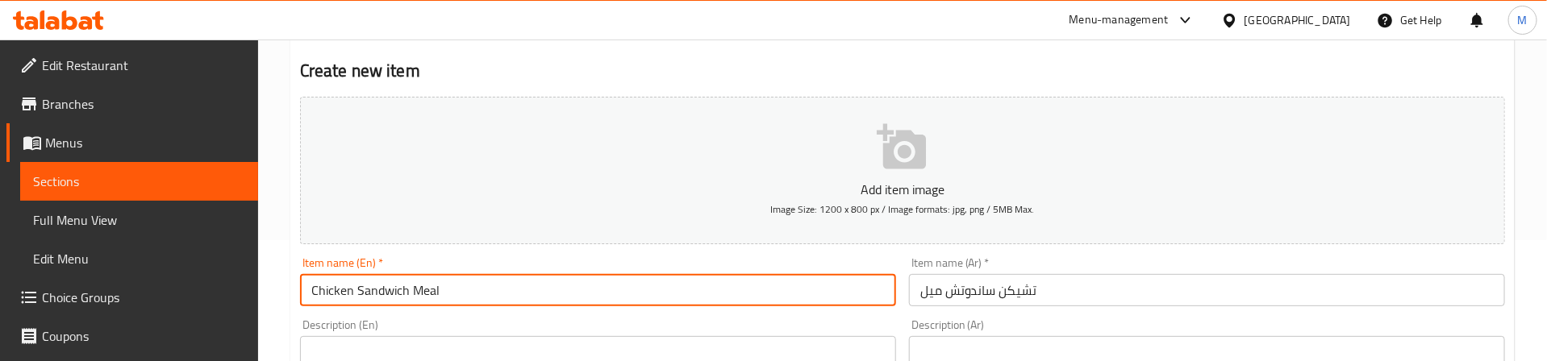
type input "Chicken Sandwich Meal"
click at [702, 262] on div "Item name (En)   * Chicken Sandwich Meal Item name (En) *" at bounding box center [598, 281] width 596 height 49
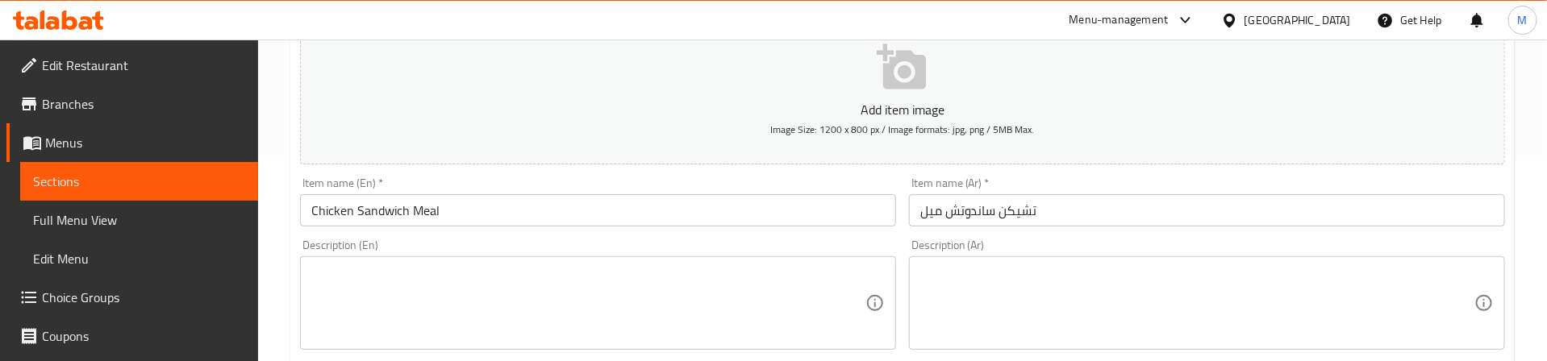
scroll to position [363, 0]
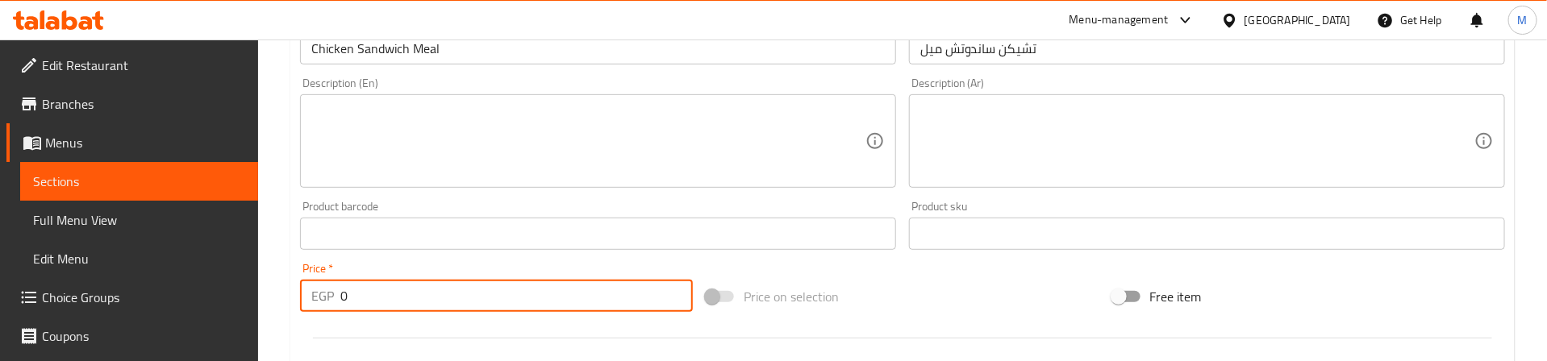
click at [324, 302] on div "EGP 0 Price *" at bounding box center [496, 296] width 393 height 32
type input "160"
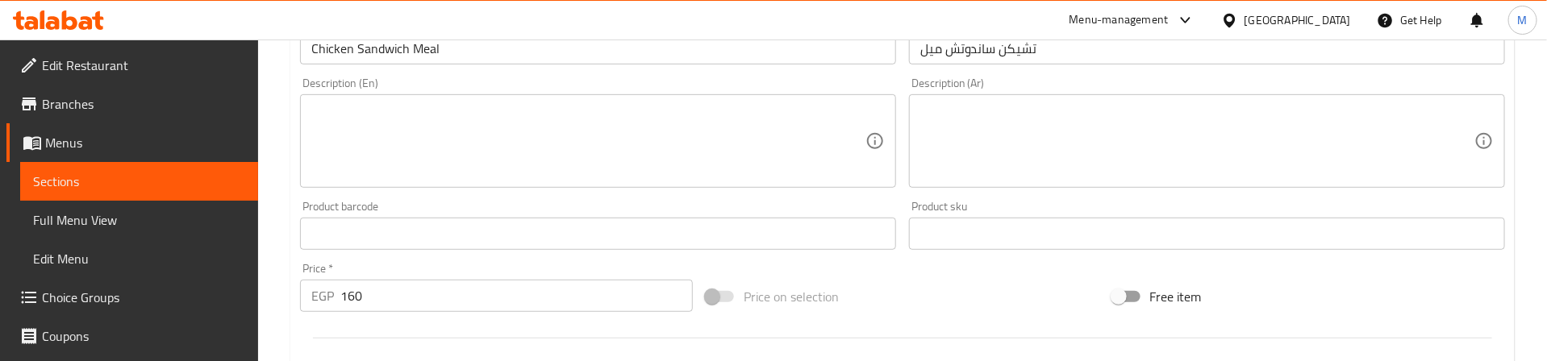
click at [349, 261] on div "Price   * EGP 160 Price *" at bounding box center [497, 287] width 406 height 62
click at [1169, 138] on textarea at bounding box center [1197, 141] width 554 height 77
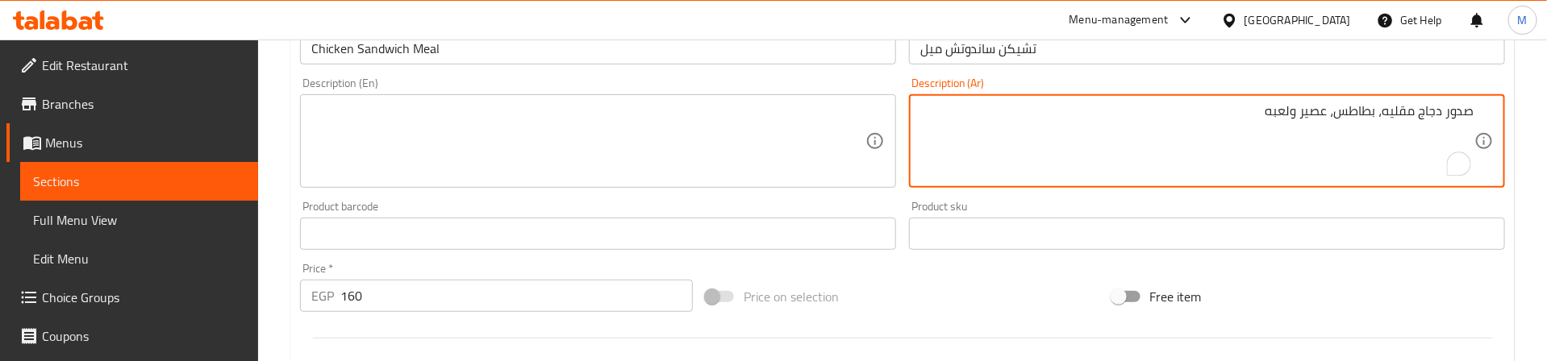
click at [1384, 114] on textarea "صدور دجاج مقليه، بطاطس، عصير ولعبه" at bounding box center [1197, 141] width 554 height 77
type textarea "صدور دجاج مقليه، بطاطس، عصير ولعبه"
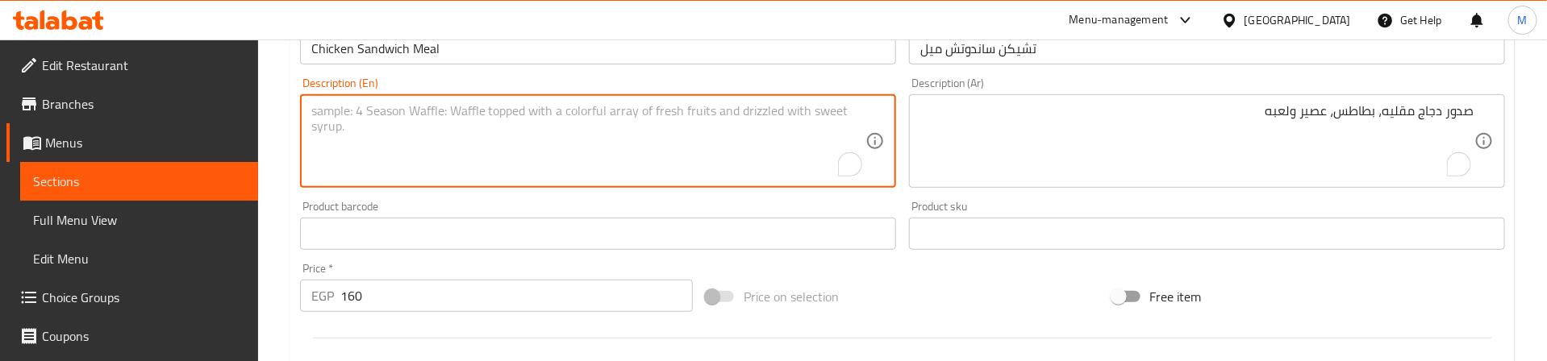
click at [721, 116] on textarea "To enrich screen reader interactions, please activate Accessibility in Grammarl…" at bounding box center [588, 141] width 554 height 77
paste textarea "Fried chicken breasts, fries, juice and a toy"
type textarea "Fried chicken breasts, fries, juice and a toy"
click at [620, 199] on div "Product barcode Product barcode" at bounding box center [598, 225] width 609 height 62
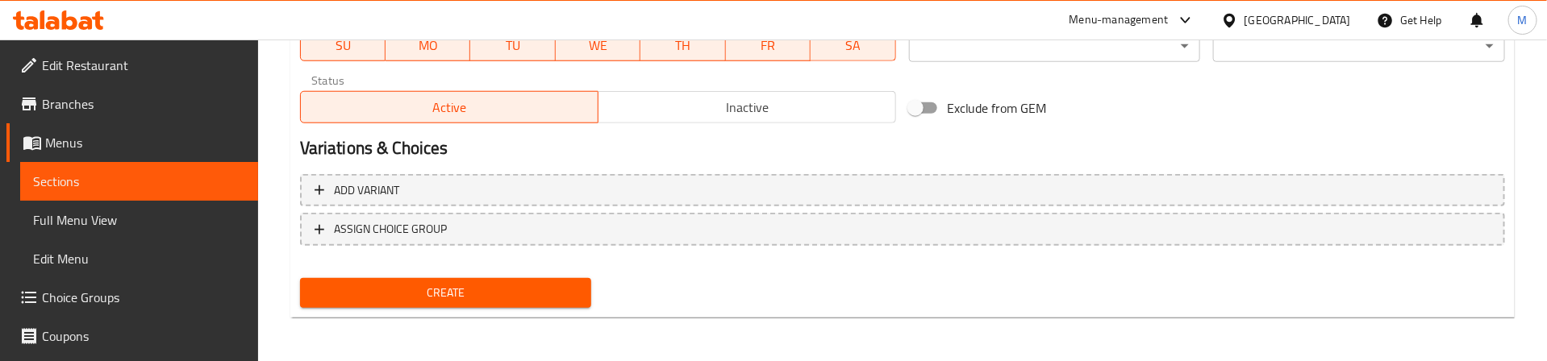
click at [490, 296] on span "Create" at bounding box center [446, 293] width 266 height 20
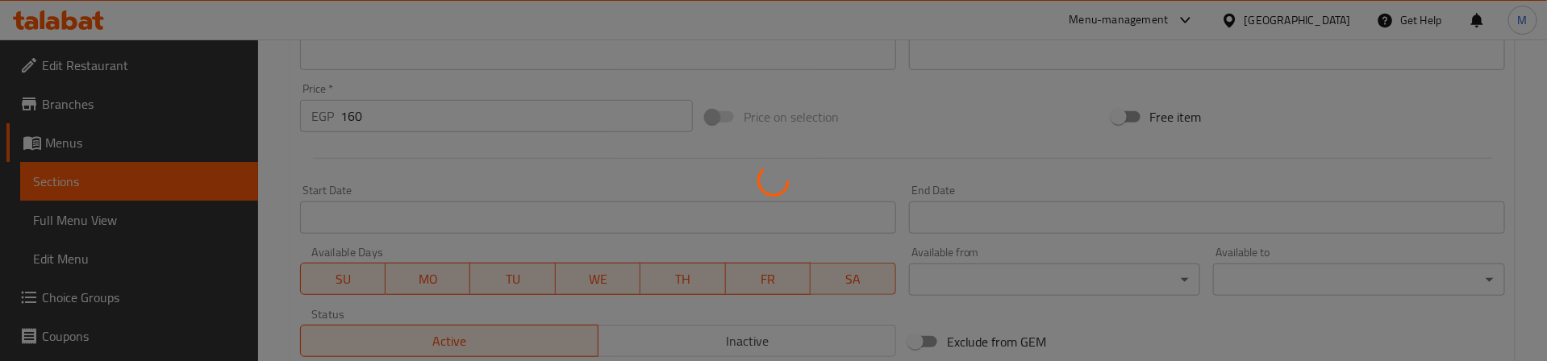
type input "0"
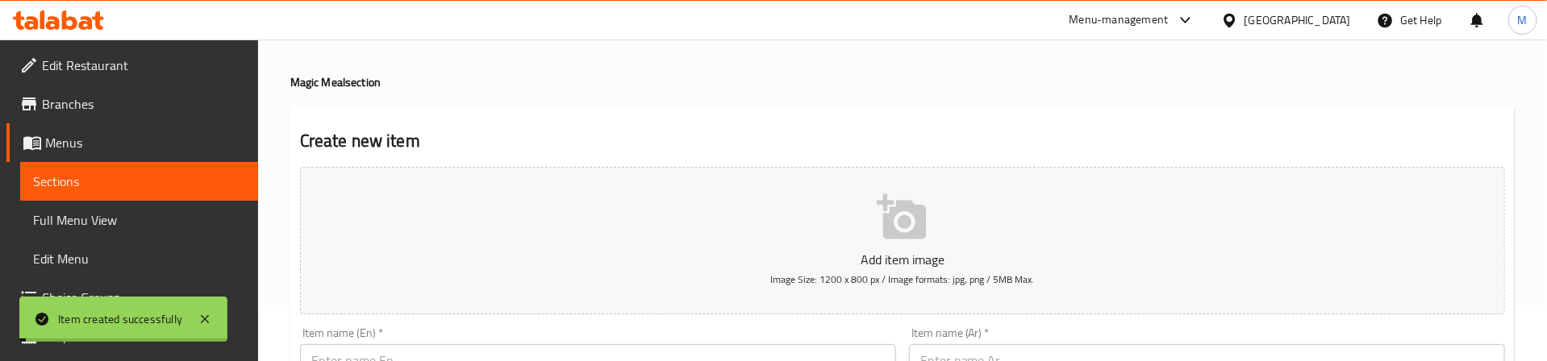
scroll to position [0, 0]
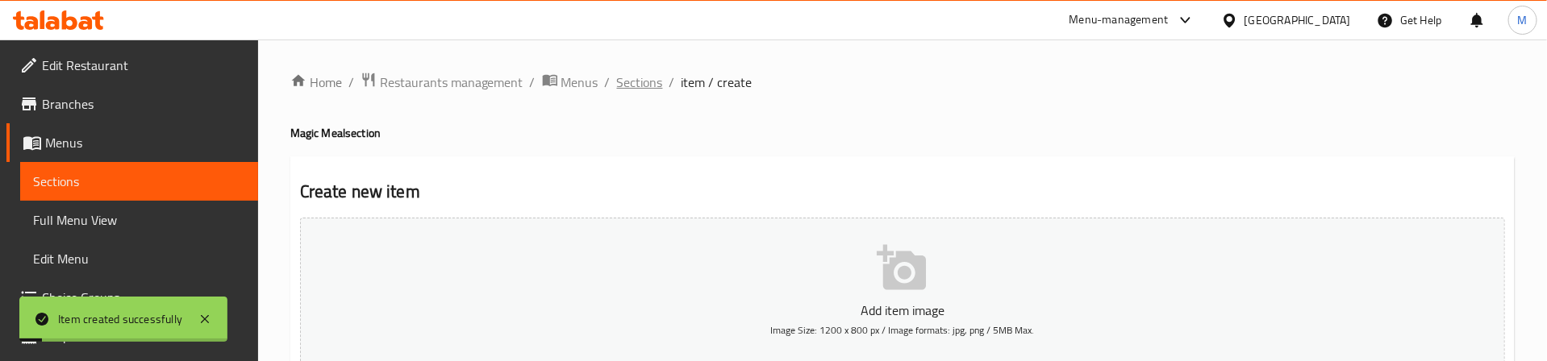
click at [630, 83] on span "Sections" at bounding box center [640, 82] width 46 height 19
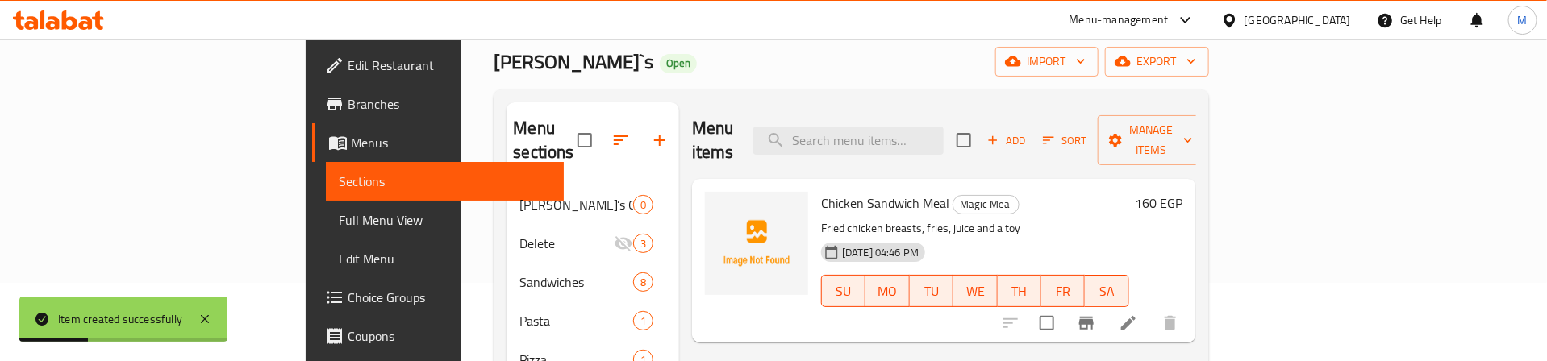
scroll to position [121, 0]
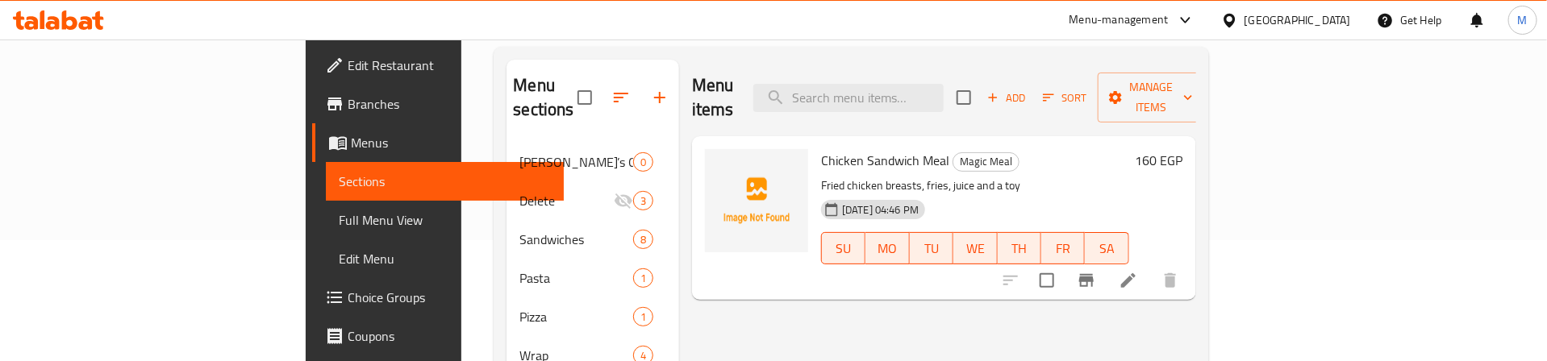
click at [748, 78] on div "Menu items Add Sort Manage items" at bounding box center [944, 98] width 504 height 77
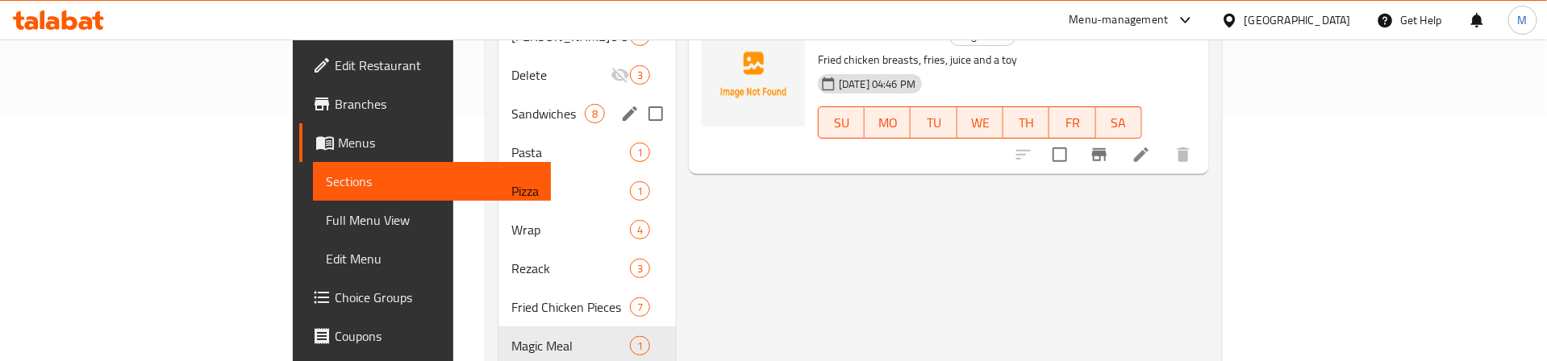
scroll to position [363, 0]
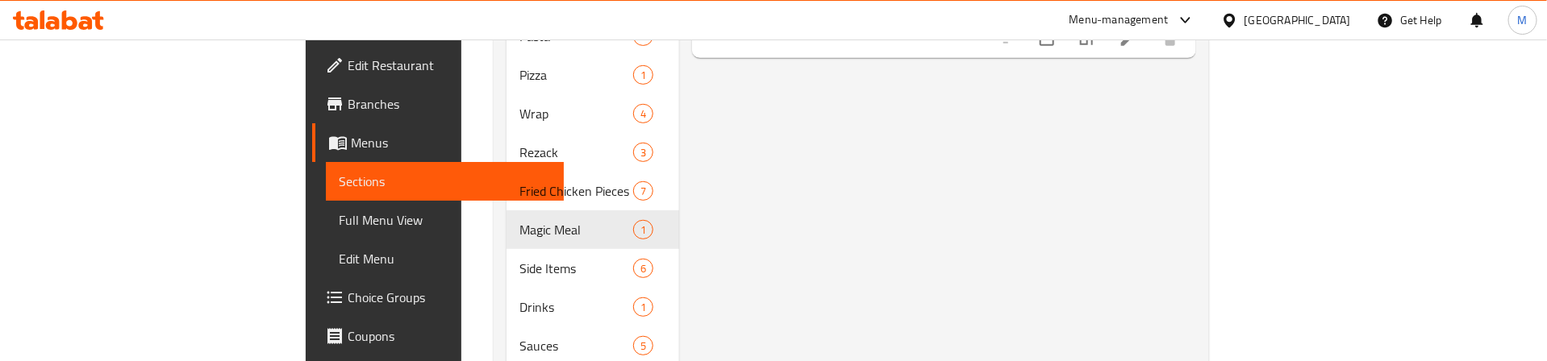
click at [877, 173] on div "Menu items Add Sort Manage items Chicken Sandwich Meal Magic Meal Fried chicken…" at bounding box center [937, 153] width 517 height 670
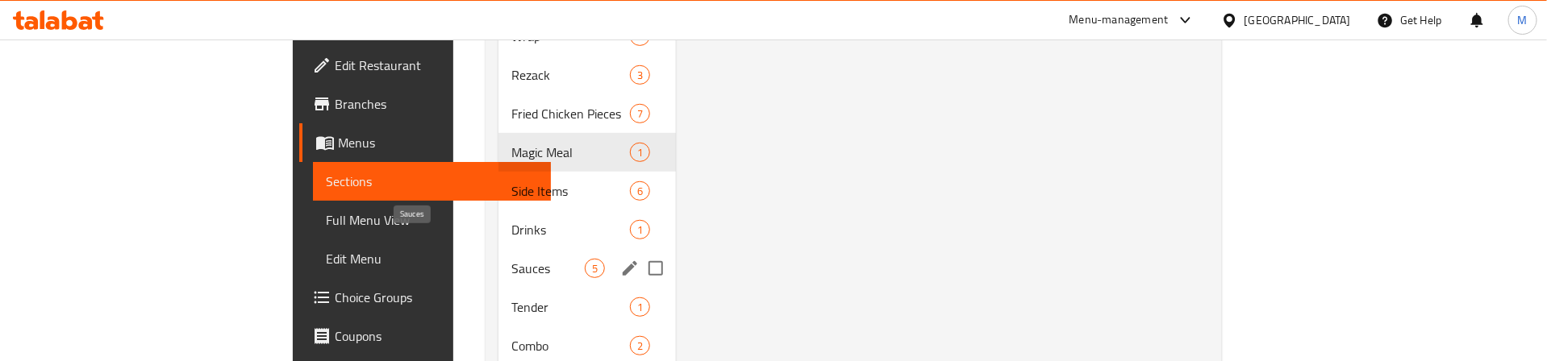
scroll to position [484, 0]
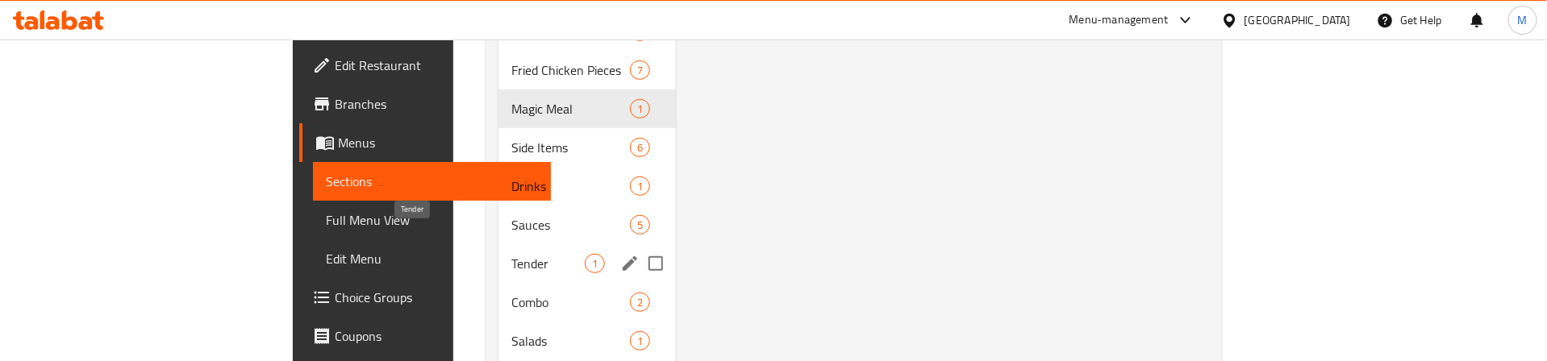
click at [511, 254] on span "Tender" at bounding box center [547, 263] width 73 height 19
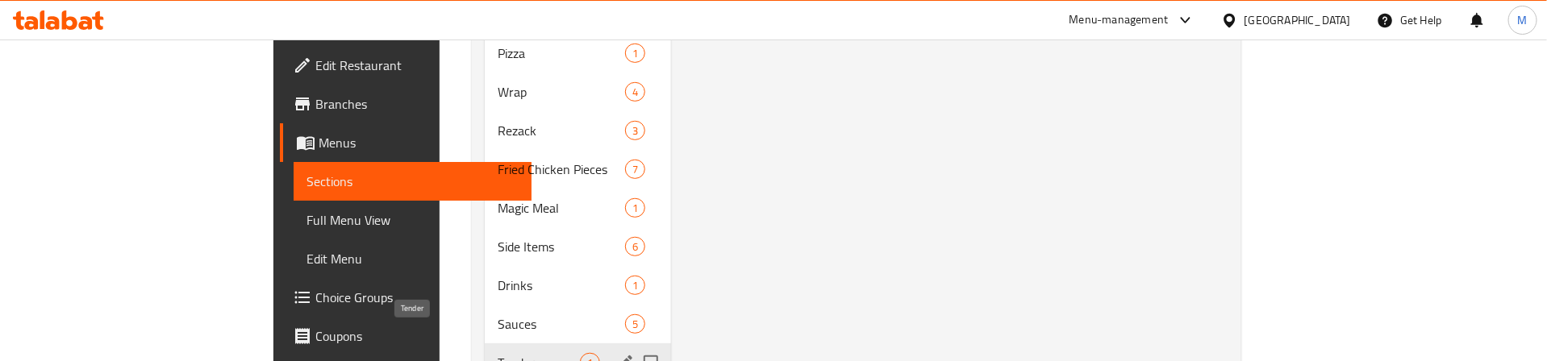
scroll to position [510, 0]
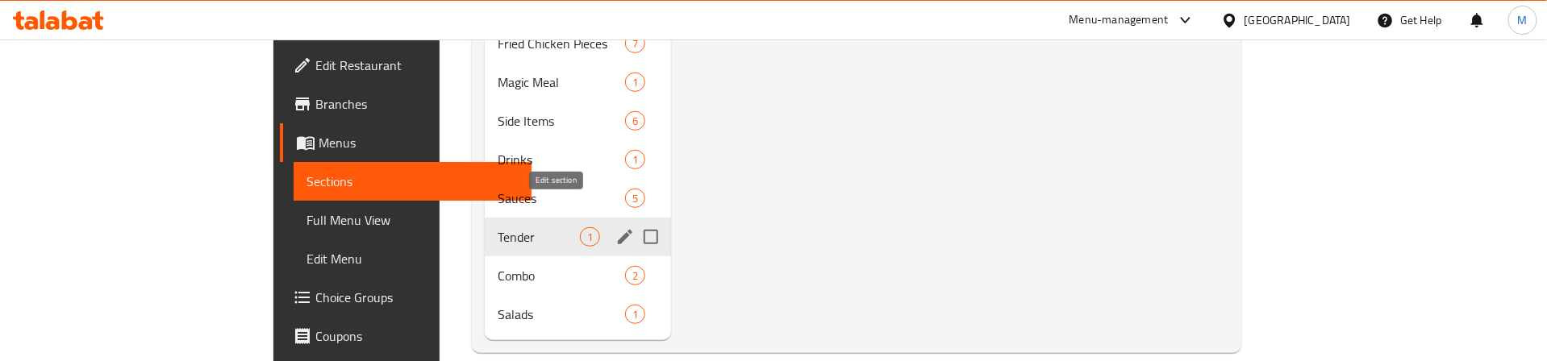
click at [615, 227] on icon "edit" at bounding box center [624, 236] width 19 height 19
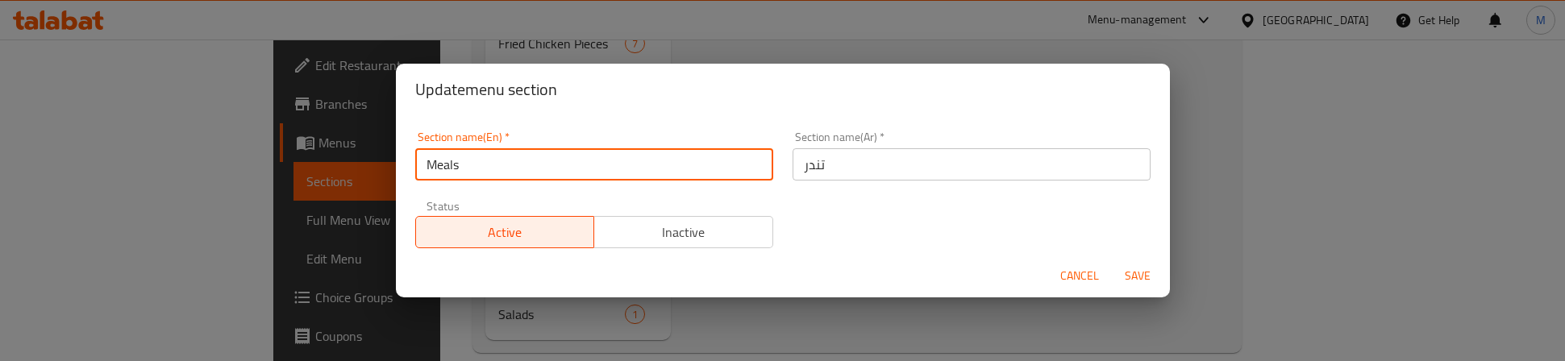
type input "Meals"
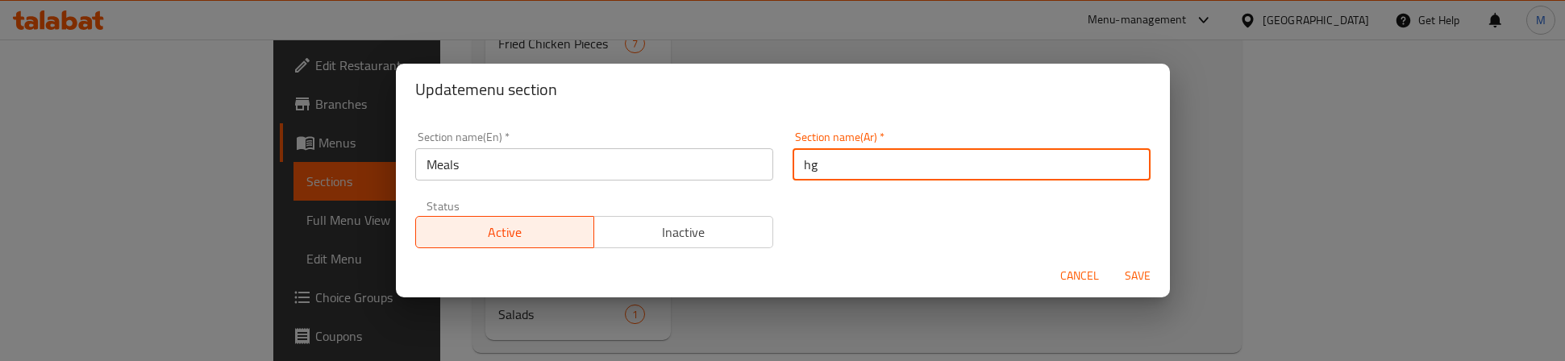
type input "h"
type input "الوجبات"
type button "0"
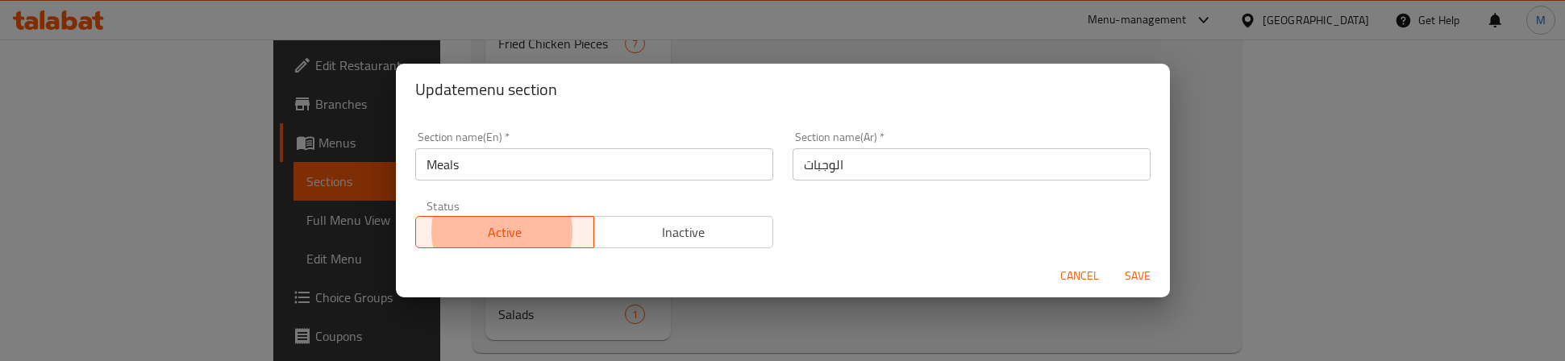
type button "1"
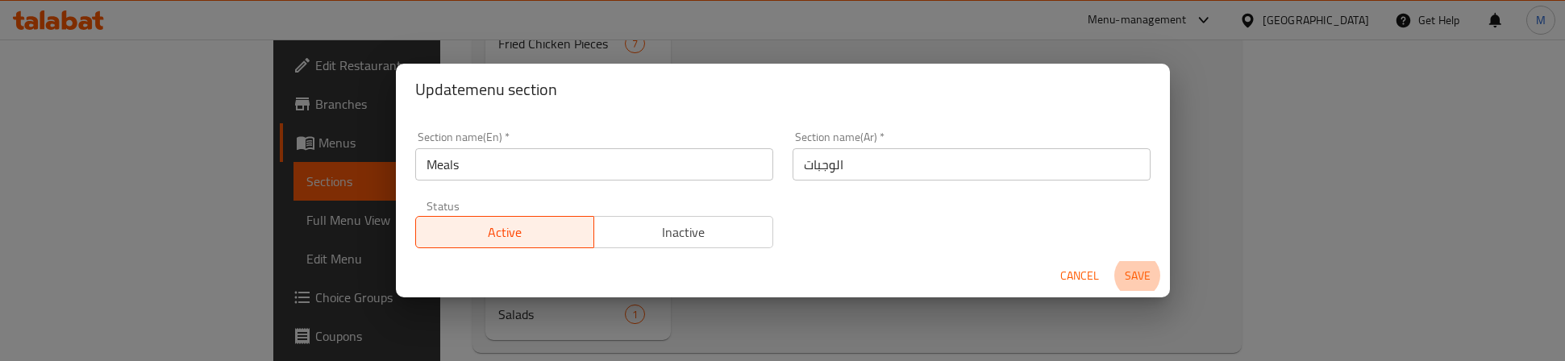
click at [1112, 261] on button "Save" at bounding box center [1138, 276] width 52 height 30
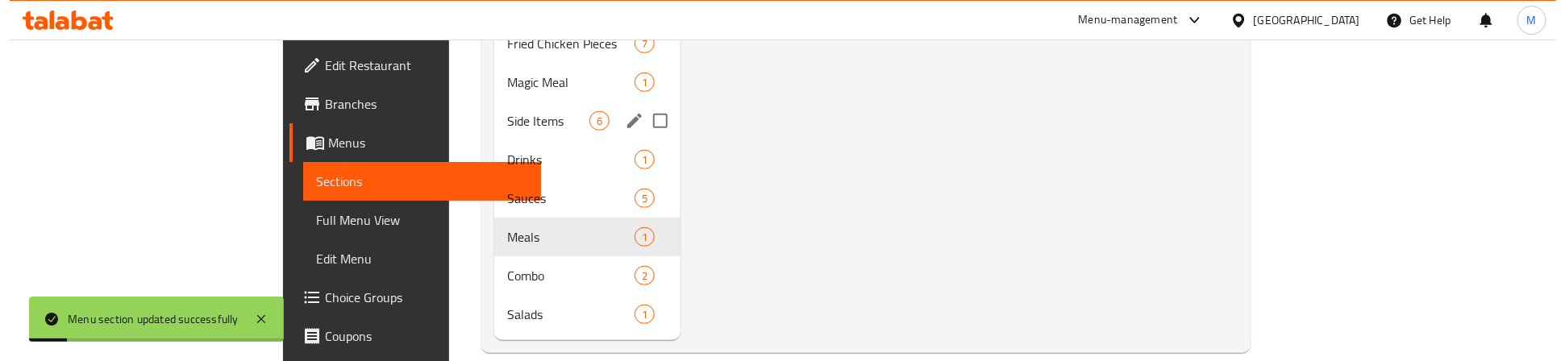
scroll to position [0, 0]
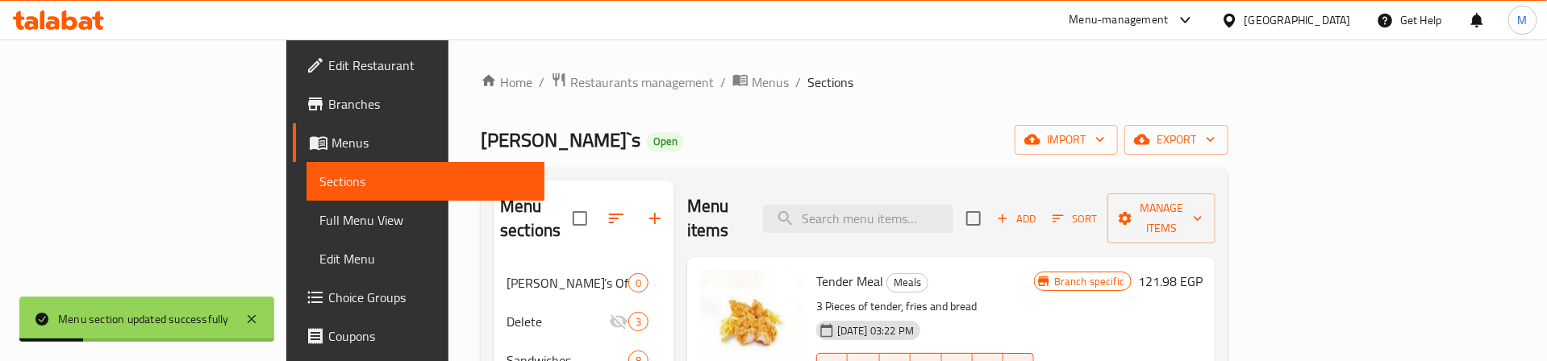
click at [606, 209] on icon "button" at bounding box center [615, 218] width 19 height 19
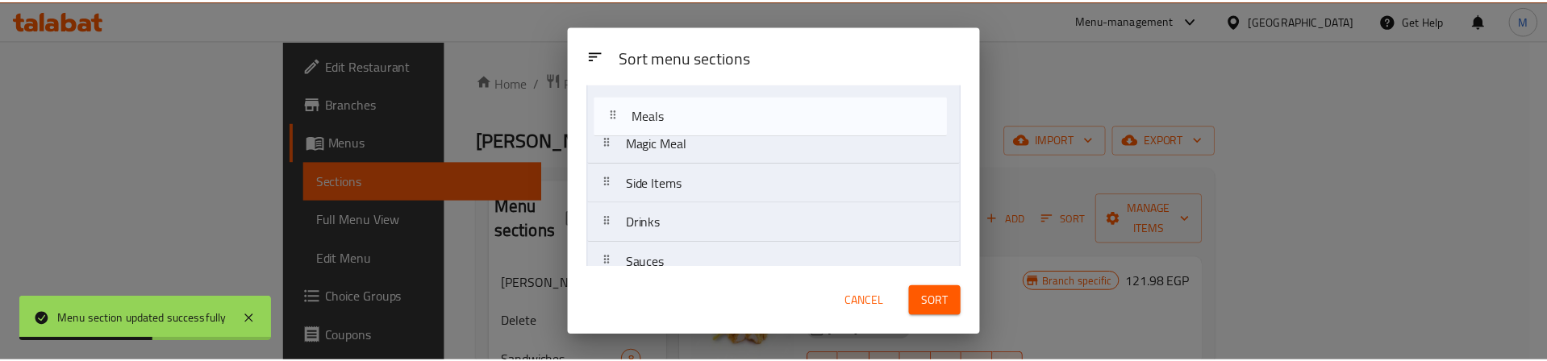
scroll to position [346, 0]
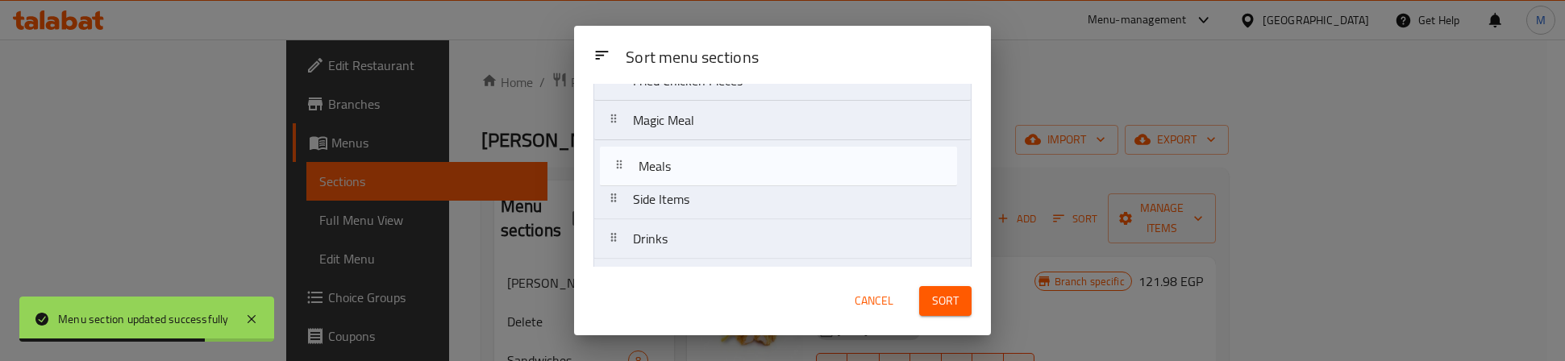
click at [697, 165] on nav "Zack’s Offers 40% discount ❤️‍🔥 Delete Sandwiches Pasta Pizza Wrap Rezack Fried…" at bounding box center [783, 81] width 378 height 594
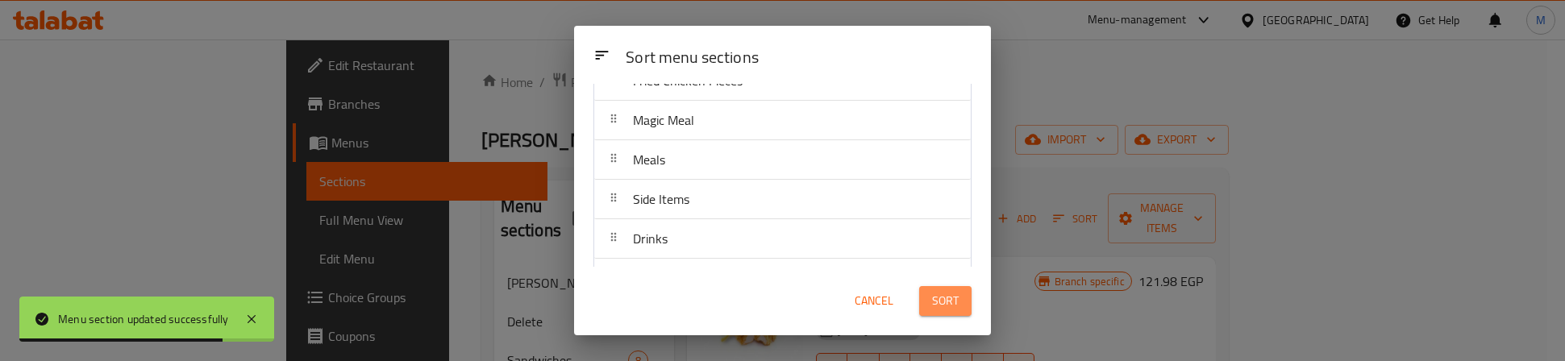
click at [944, 301] on span "Sort" at bounding box center [945, 301] width 27 height 20
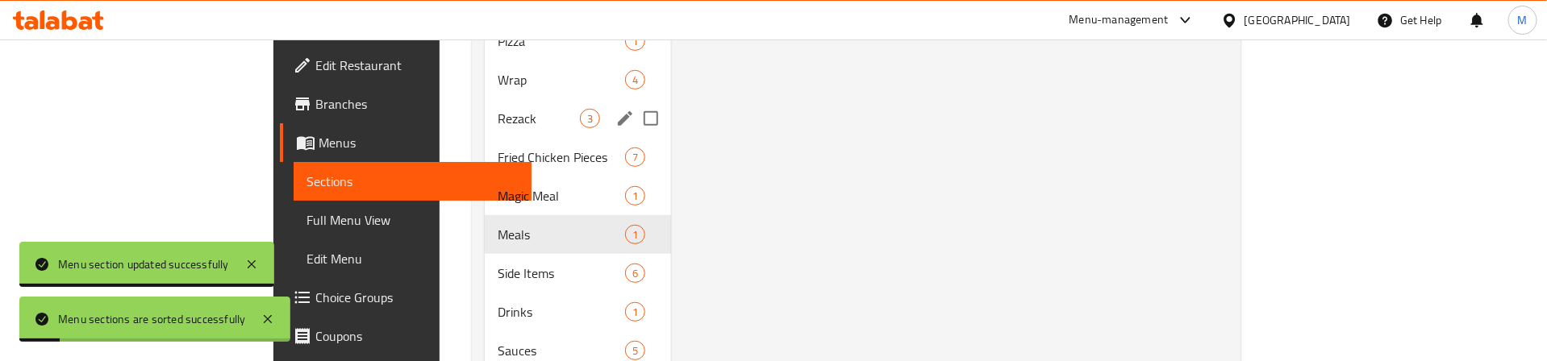
scroll to position [484, 0]
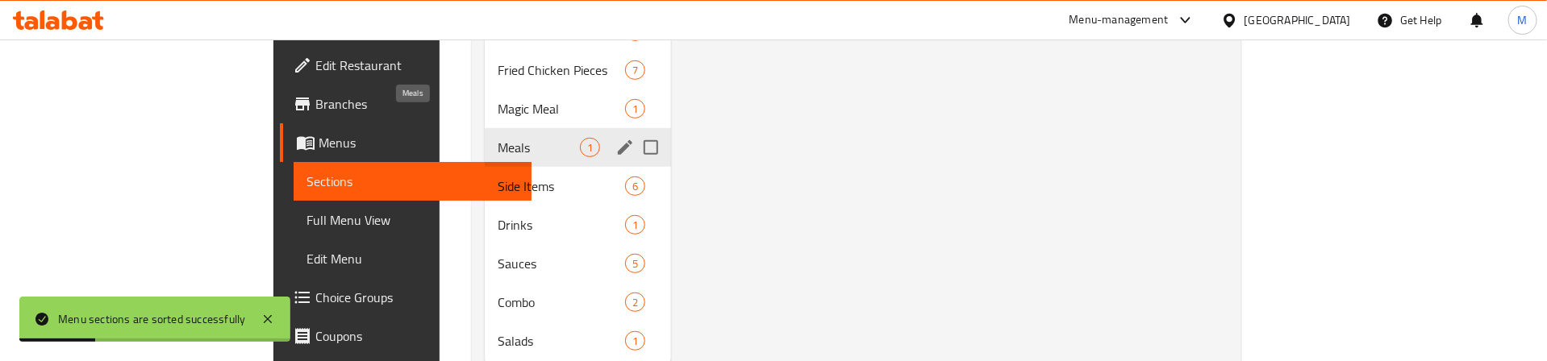
click at [498, 138] on span "Meals" at bounding box center [538, 147] width 81 height 19
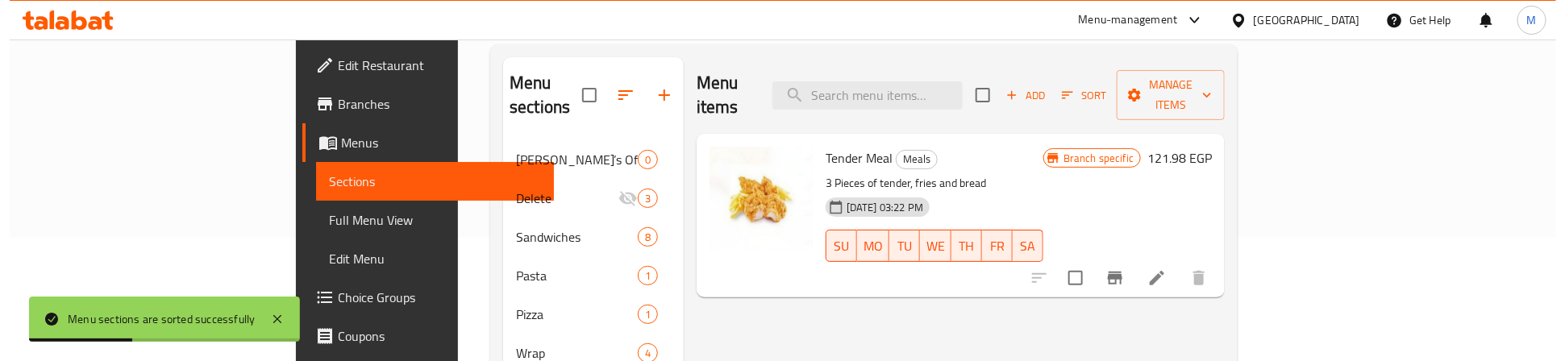
scroll to position [121, 0]
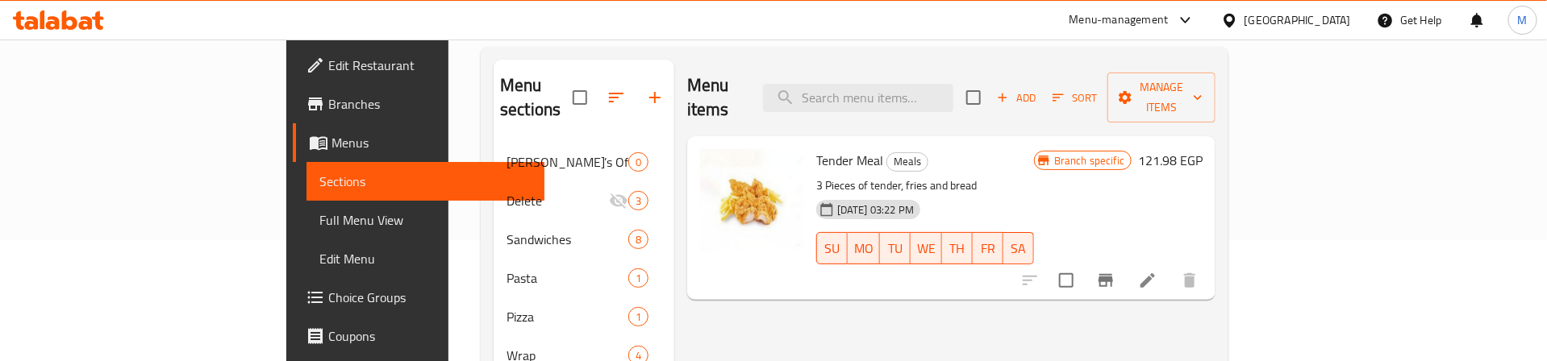
click at [1113, 274] on icon "Branch-specific-item" at bounding box center [1105, 280] width 15 height 13
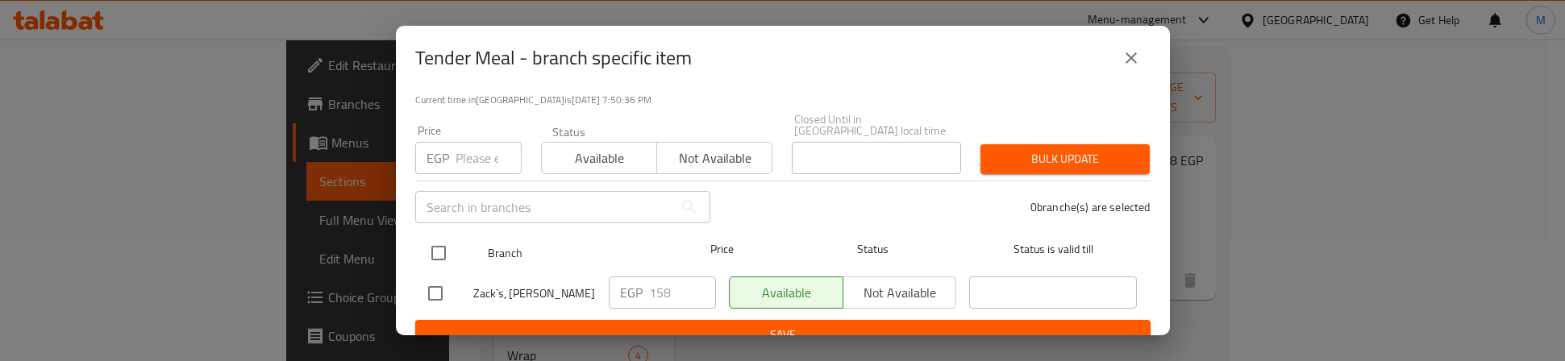
drag, startPoint x: 443, startPoint y: 243, endPoint x: 457, endPoint y: 194, distance: 50.5
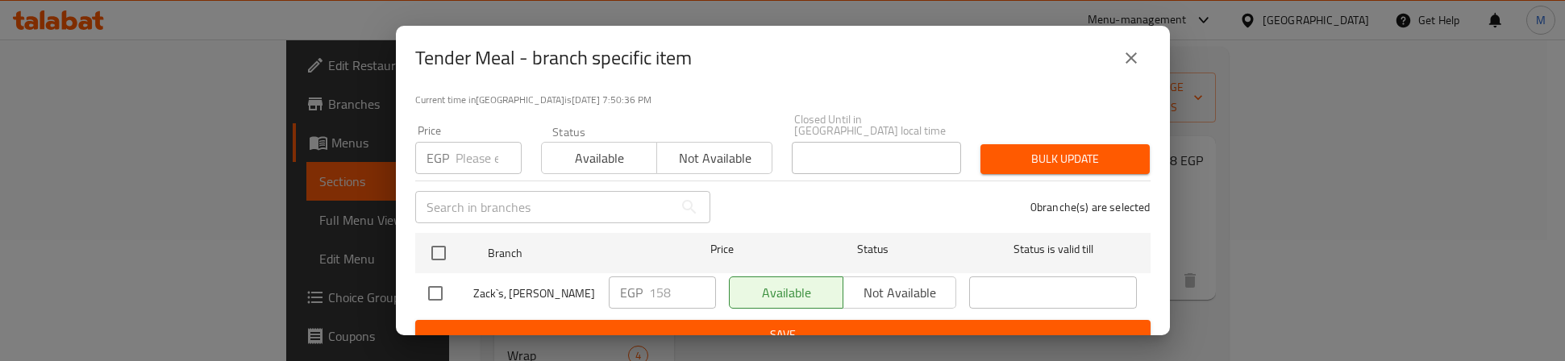
click at [443, 237] on input "checkbox" at bounding box center [439, 253] width 34 height 34
checkbox input "true"
click at [468, 153] on input "number" at bounding box center [489, 158] width 66 height 32
type input "175"
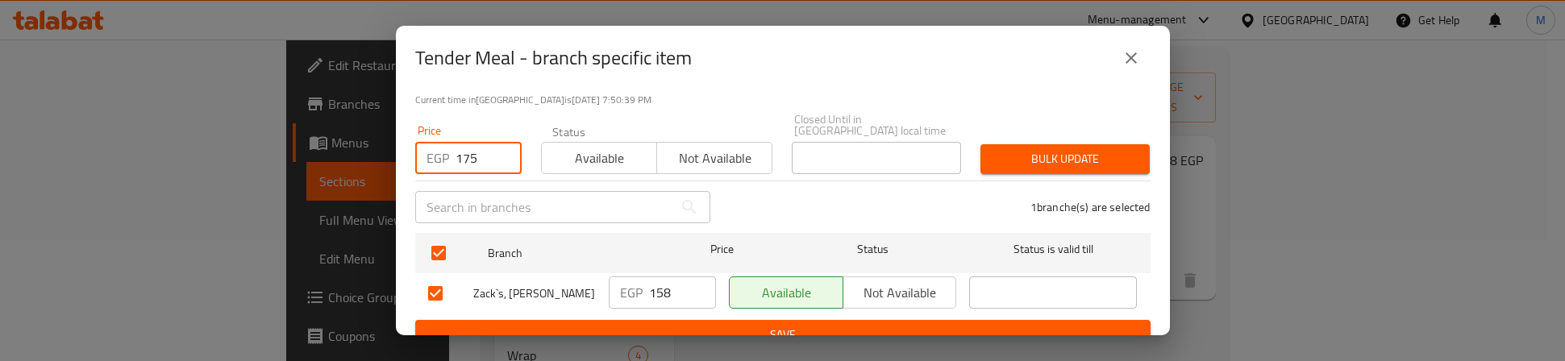
click at [994, 149] on span "Bulk update" at bounding box center [1066, 159] width 144 height 20
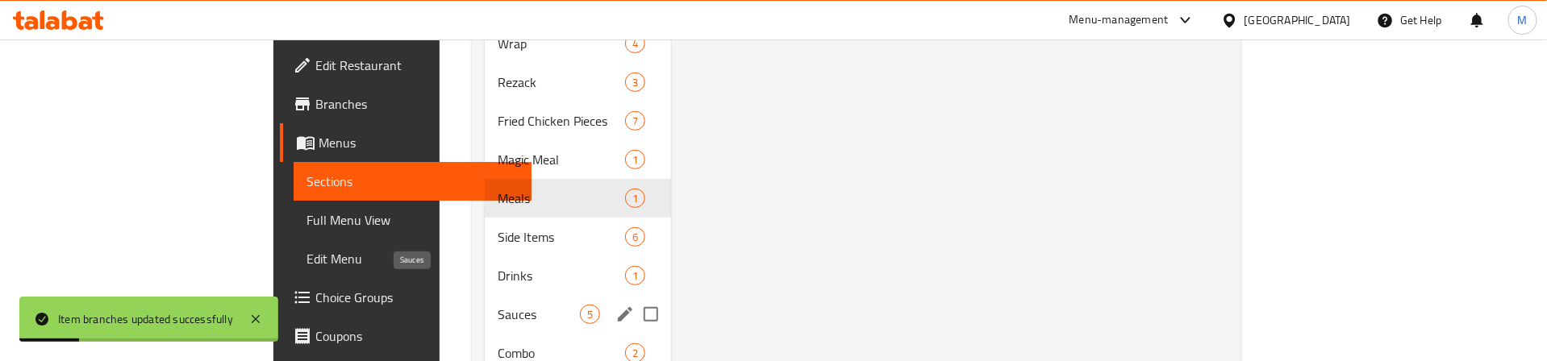
scroll to position [390, 0]
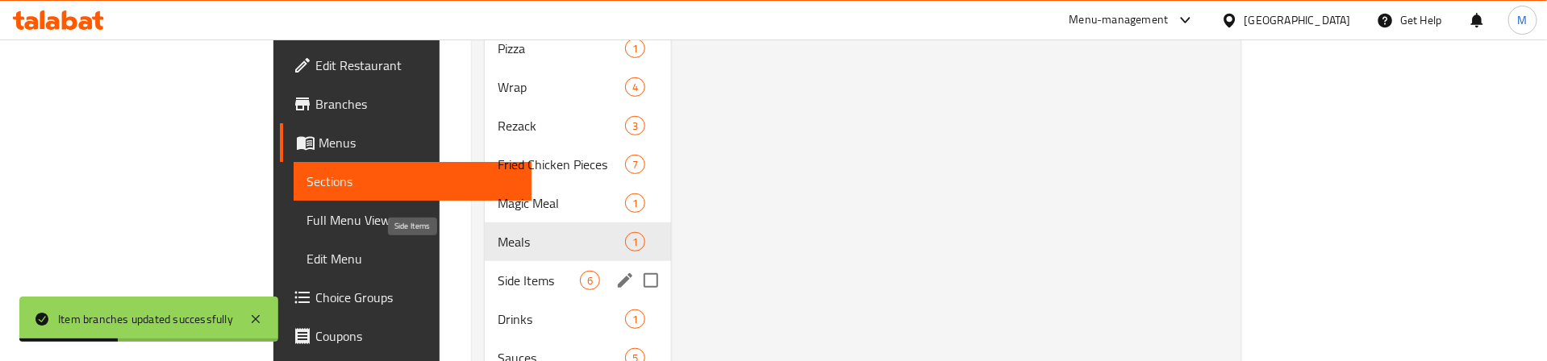
click at [498, 271] on span "Side Items" at bounding box center [538, 280] width 81 height 19
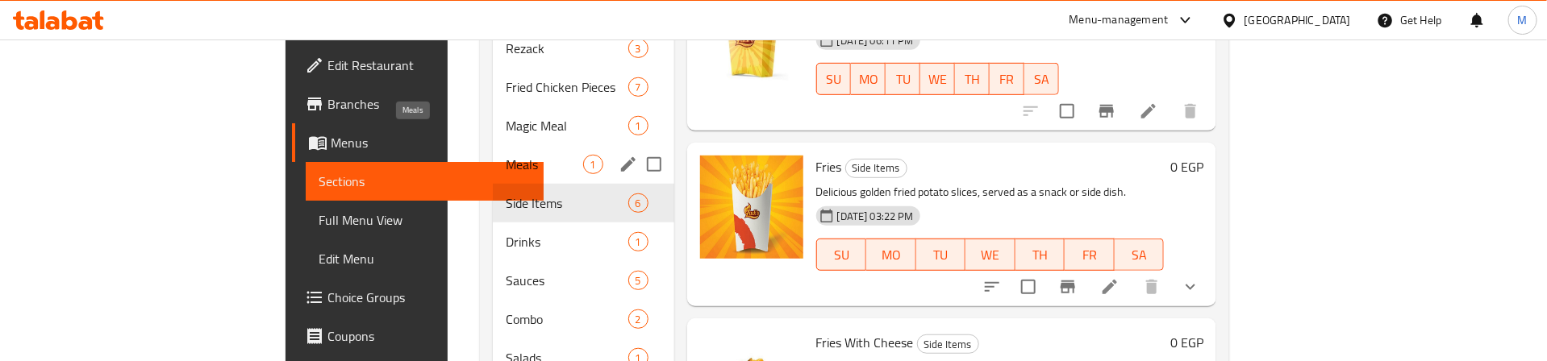
scroll to position [510, 0]
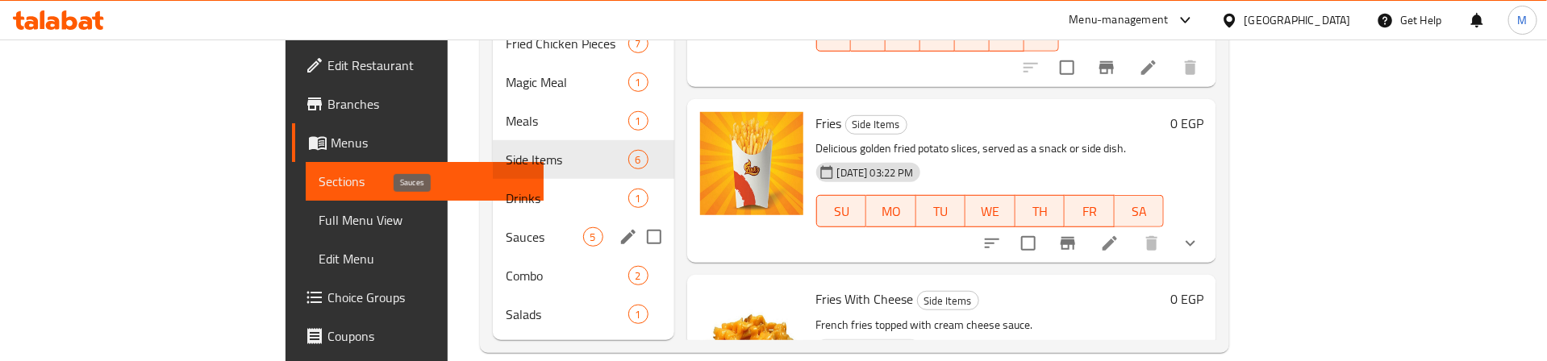
click at [506, 227] on span "Sauces" at bounding box center [544, 236] width 77 height 19
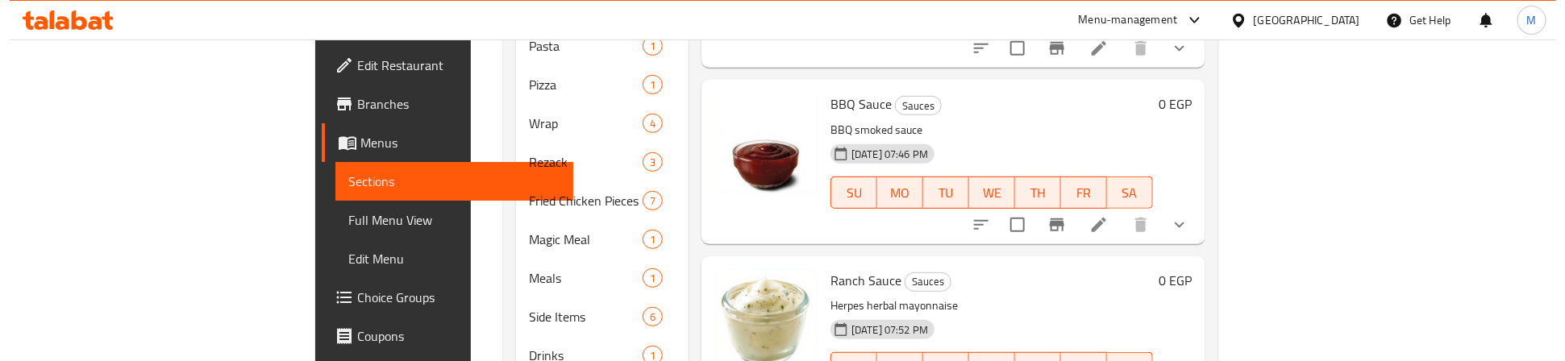
scroll to position [27, 0]
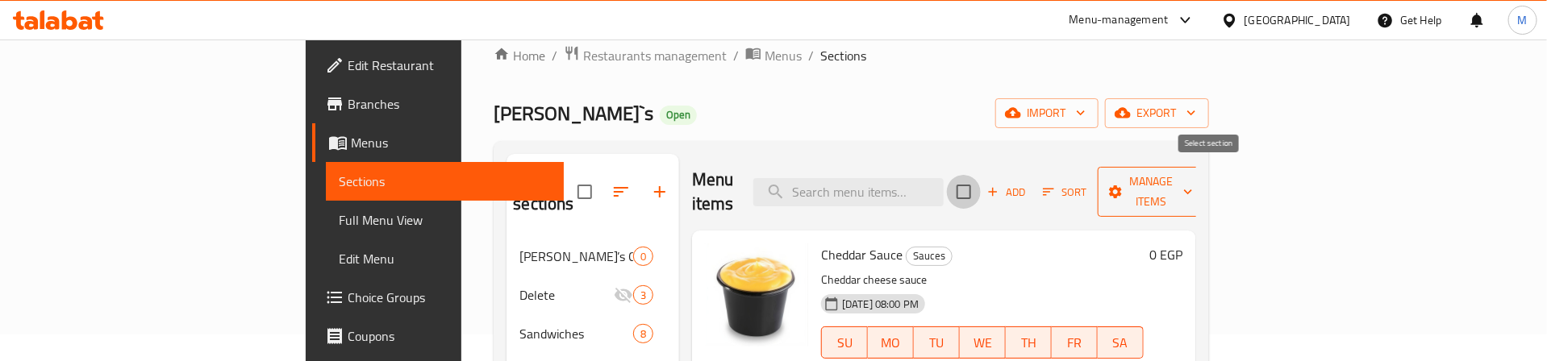
drag, startPoint x: 1213, startPoint y: 182, endPoint x: 1352, endPoint y: 182, distance: 139.5
click at [981, 182] on input "checkbox" at bounding box center [964, 192] width 34 height 34
checkbox input "true"
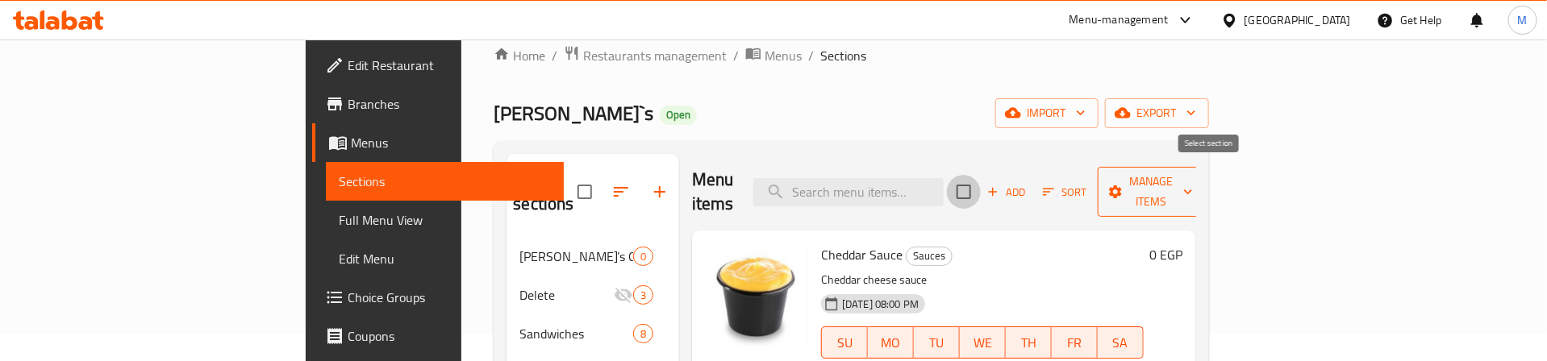
checkbox input "true"
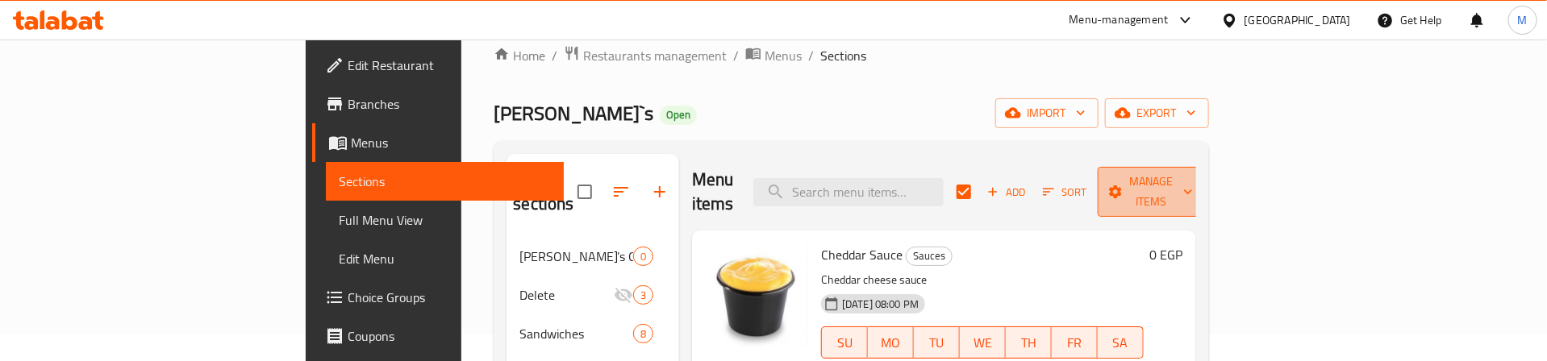
click at [1193, 177] on span "Manage items" at bounding box center [1151, 192] width 82 height 40
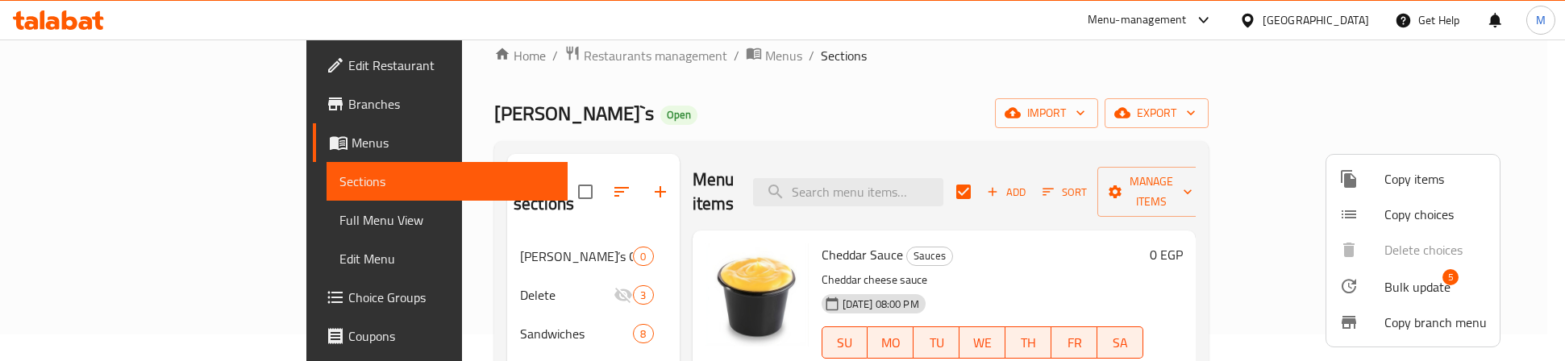
click at [1423, 273] on li "Bulk update 5" at bounding box center [1413, 286] width 173 height 37
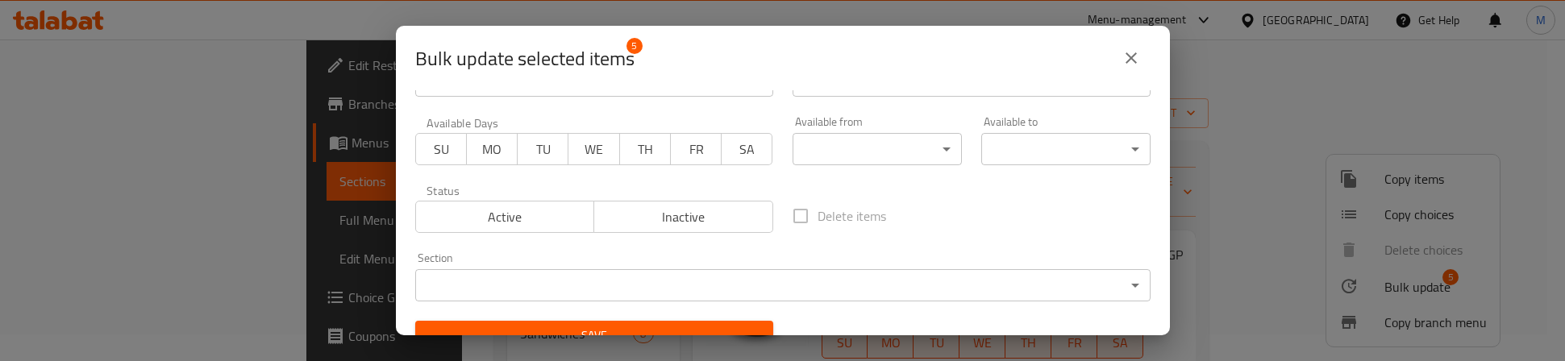
scroll to position [73, 0]
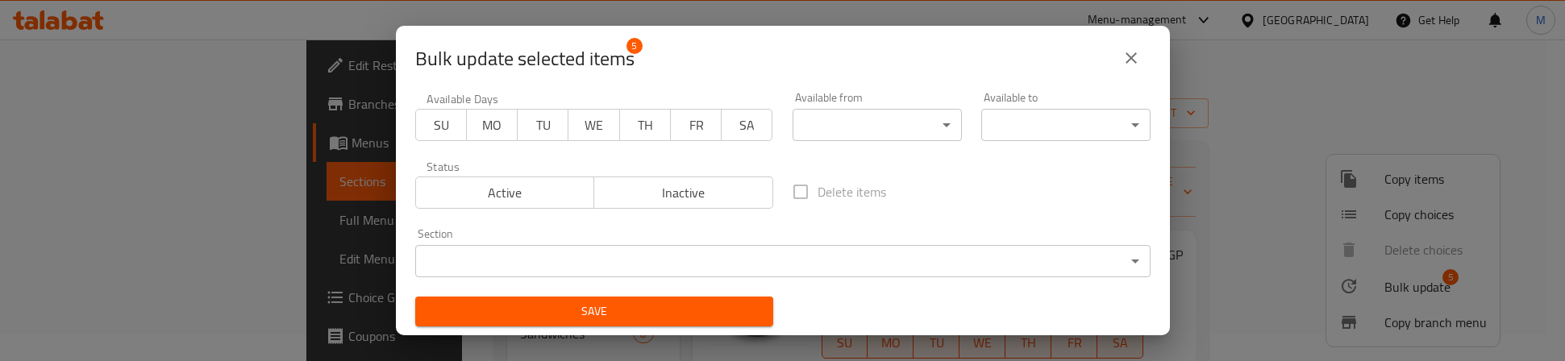
click at [721, 265] on body "​ Menu-management Egypt Get Help M Edit Restaurant Branches Menus Sections Full…" at bounding box center [782, 174] width 1565 height 322
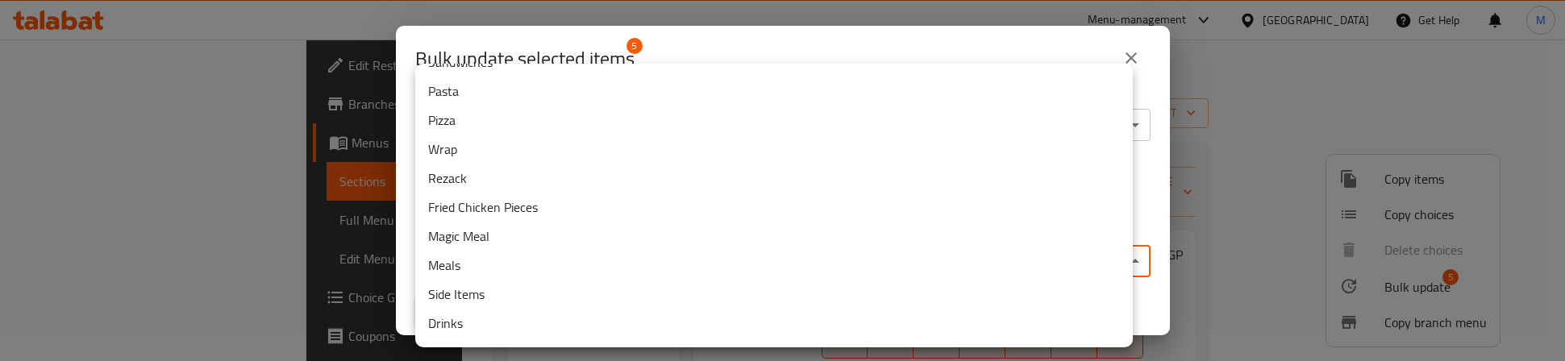
scroll to position [121, 0]
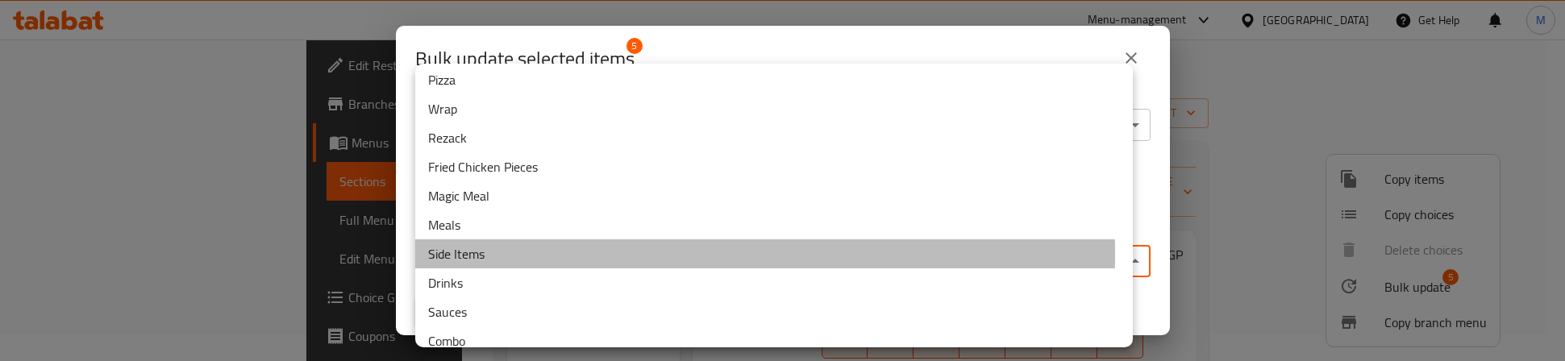
click at [497, 254] on li "Side Items" at bounding box center [774, 254] width 718 height 29
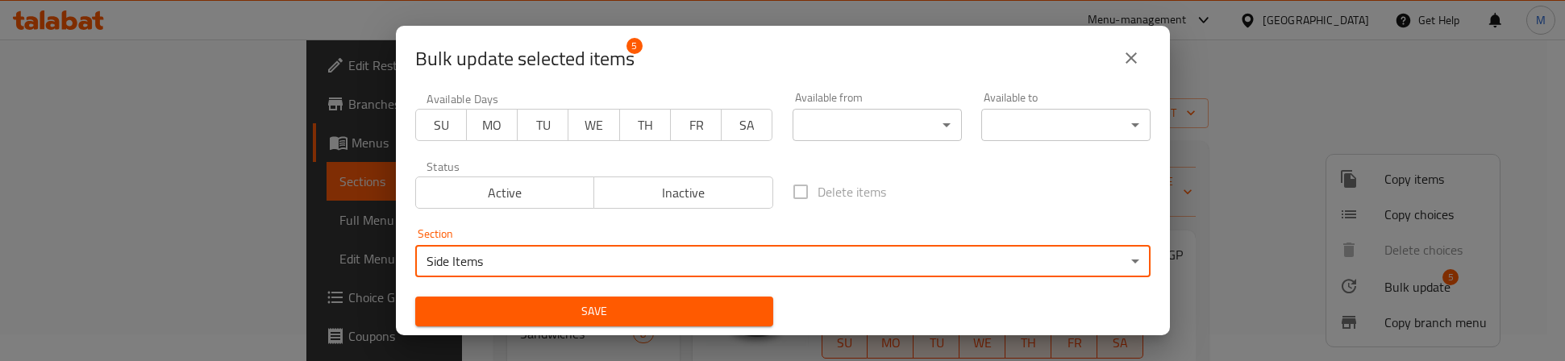
click at [578, 312] on span "Save" at bounding box center [594, 312] width 332 height 20
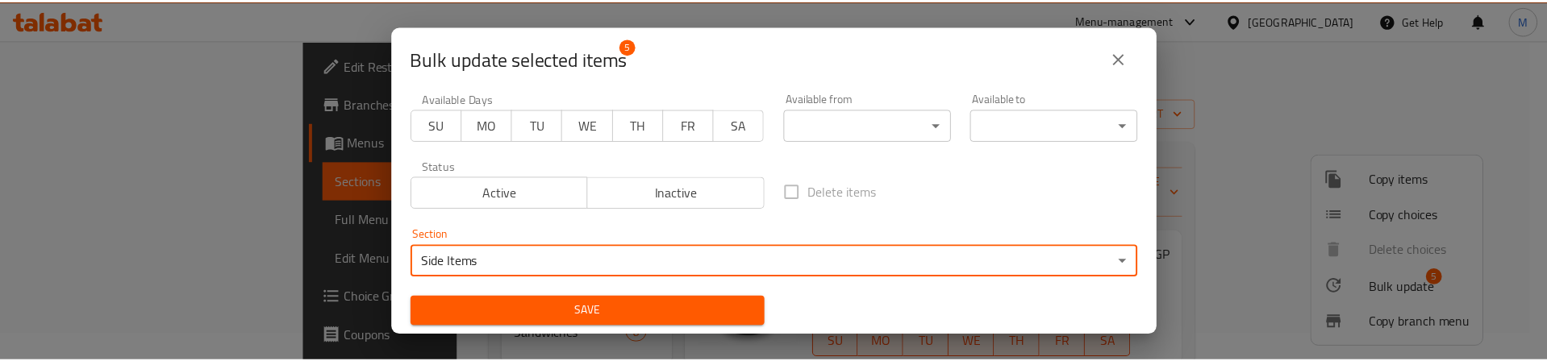
scroll to position [70, 0]
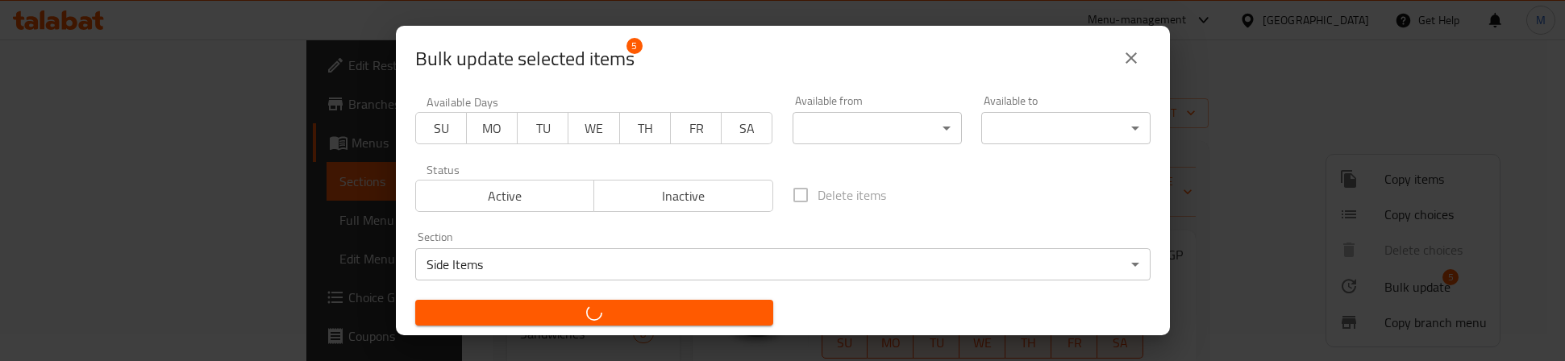
checkbox input "false"
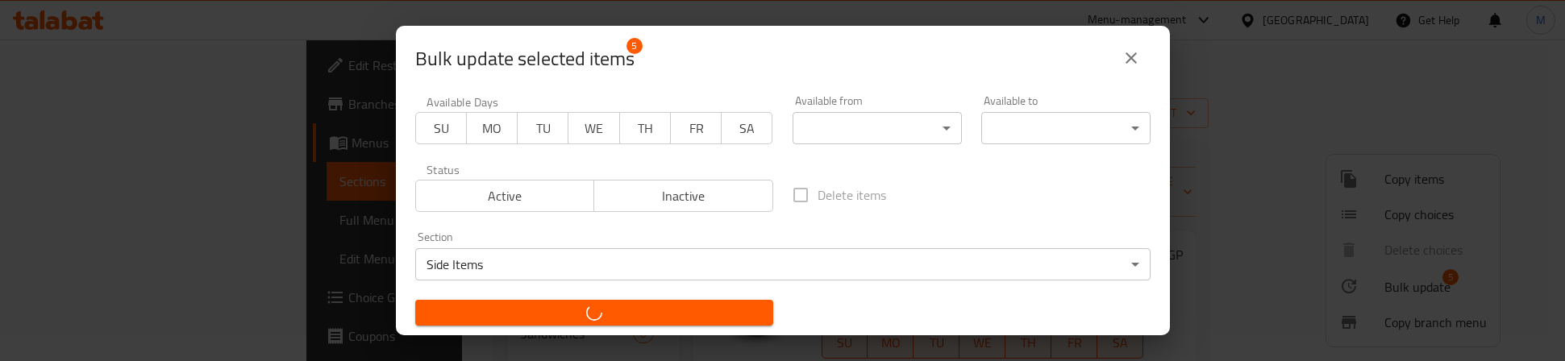
checkbox input "false"
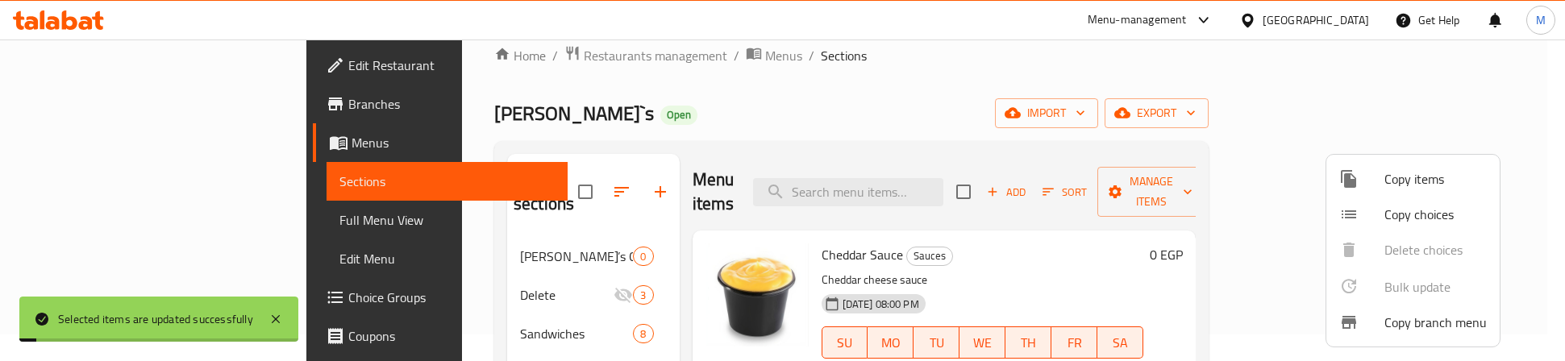
click at [918, 111] on div at bounding box center [782, 180] width 1565 height 361
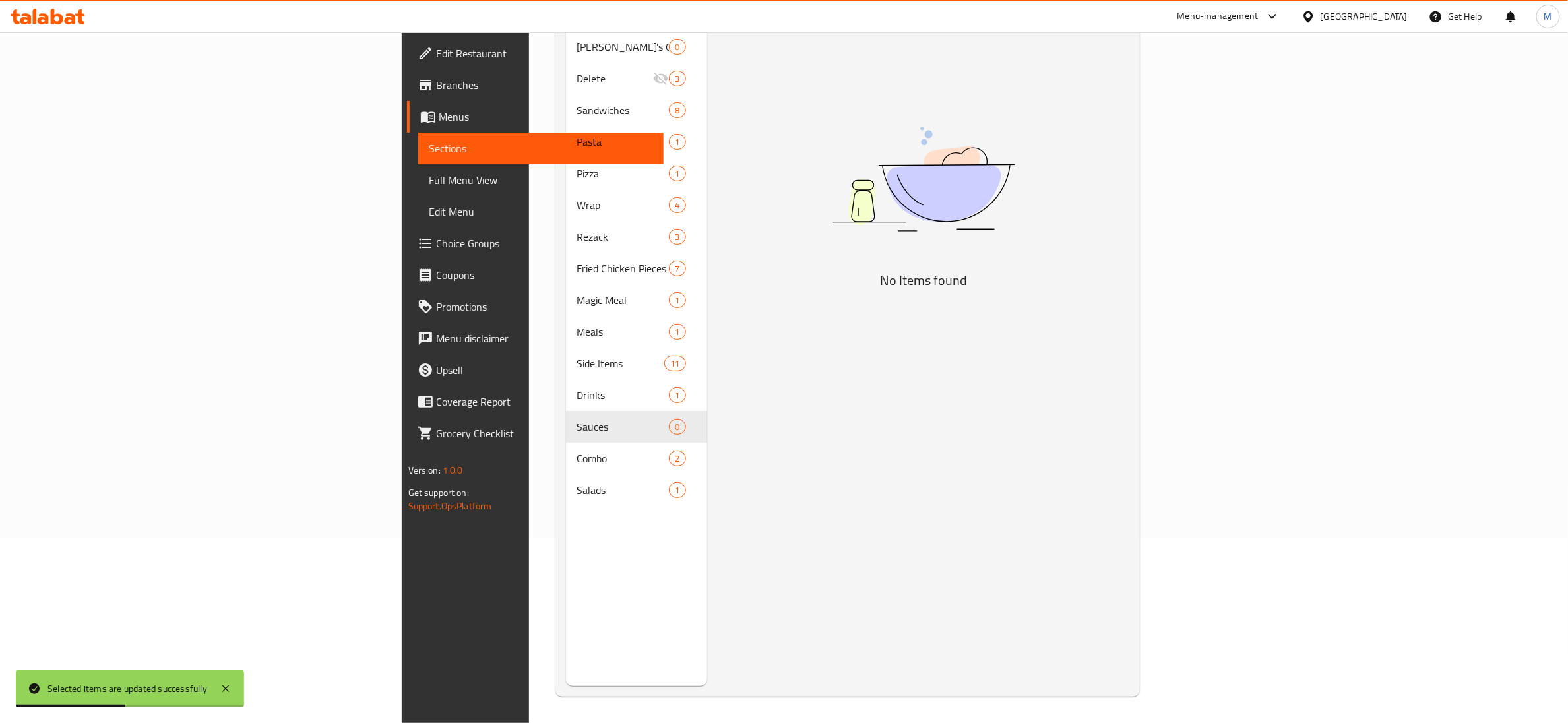
scroll to position [0, 0]
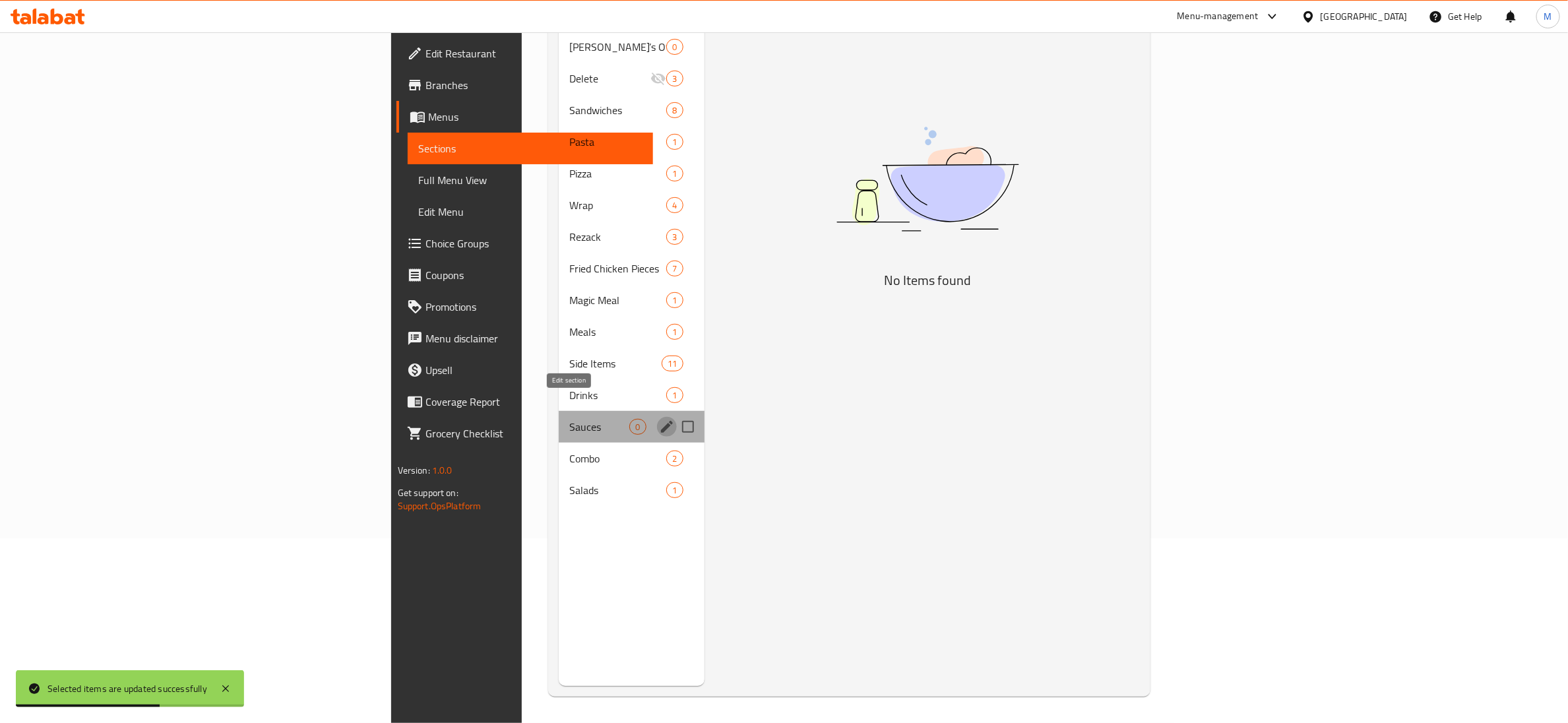
click at [659, 294] on icon "edit" at bounding box center [667, 426] width 16 height 16
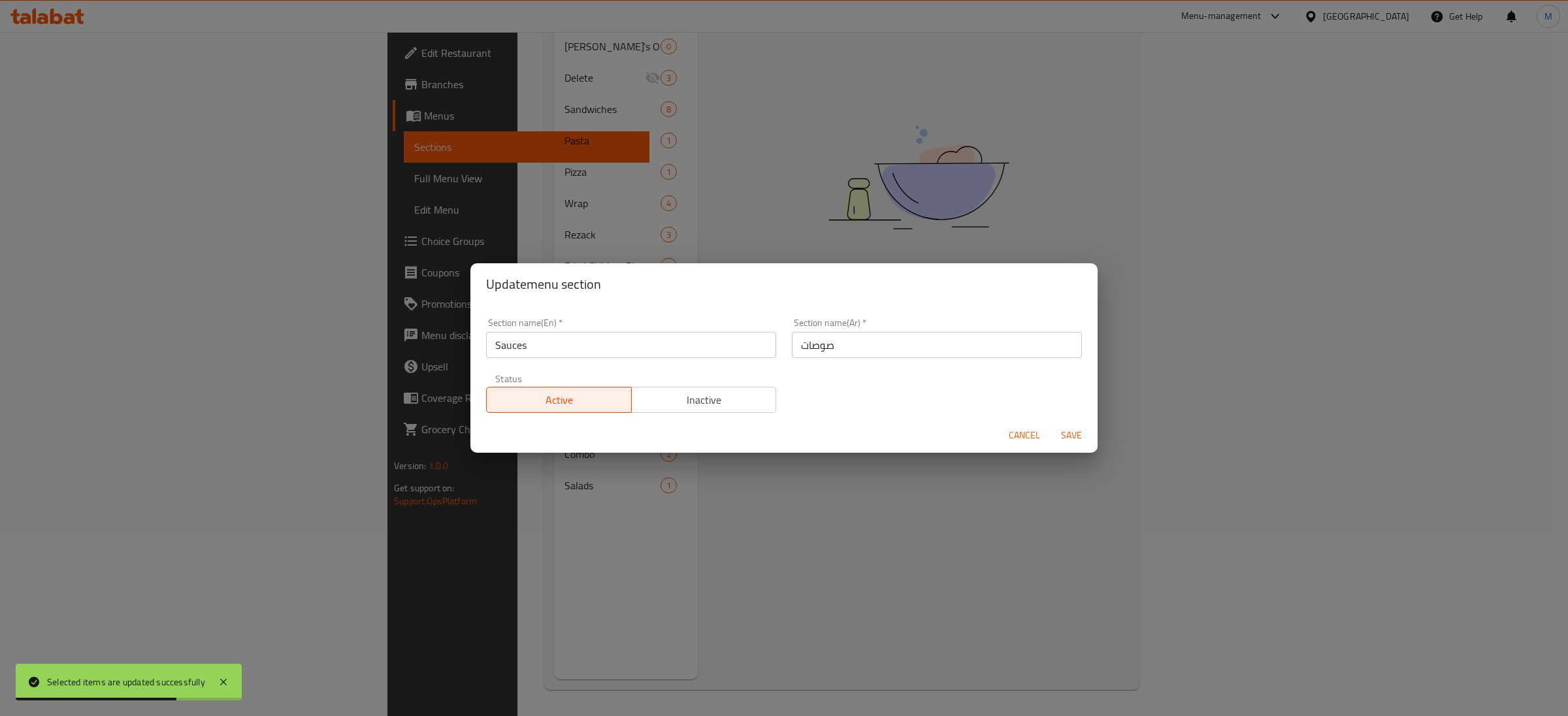
drag, startPoint x: 659, startPoint y: 394, endPoint x: 710, endPoint y: 396, distance: 51.0
click at [663, 292] on span "Inactive" at bounding box center [704, 399] width 135 height 19
click at [1069, 292] on span "Save" at bounding box center [1071, 435] width 32 height 16
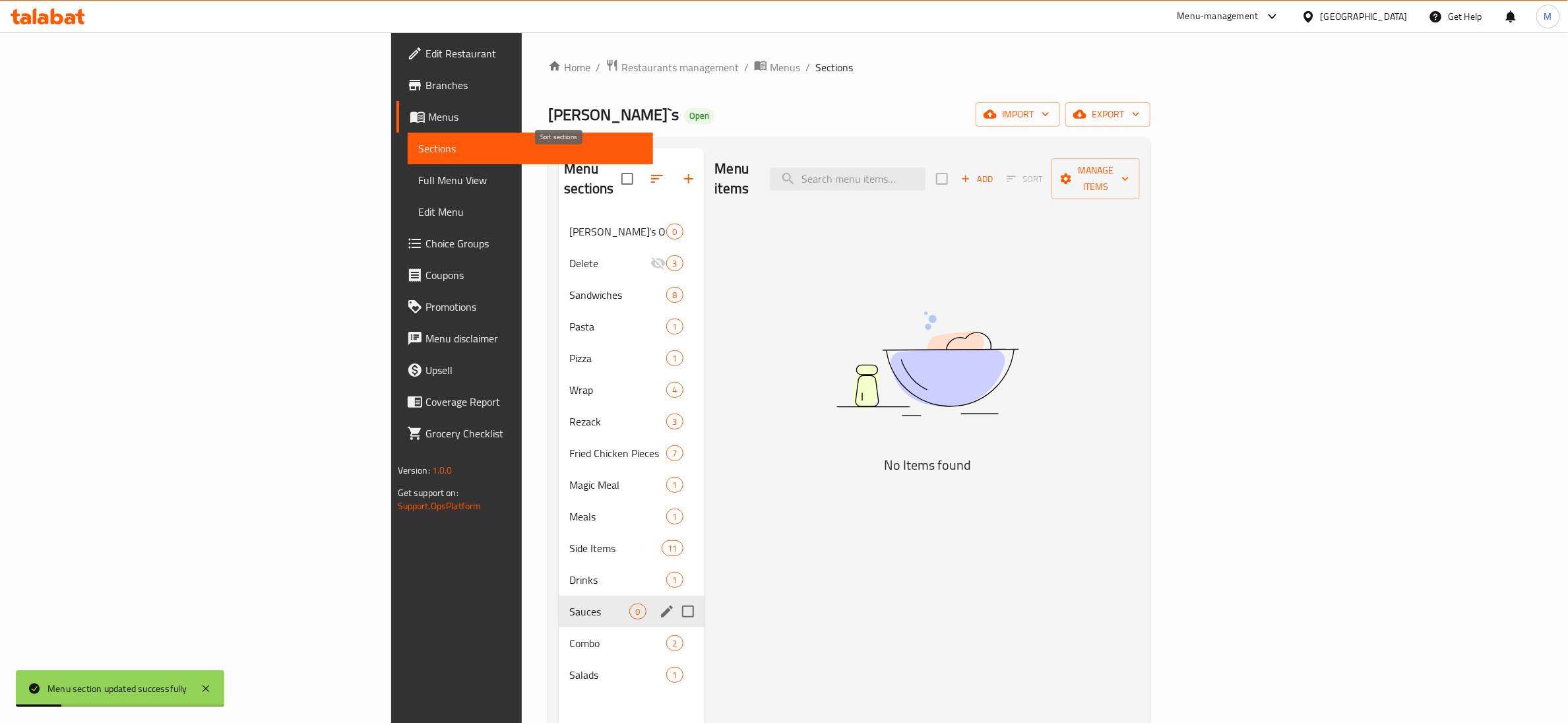
click at [649, 174] on icon "button" at bounding box center [657, 178] width 16 height 16
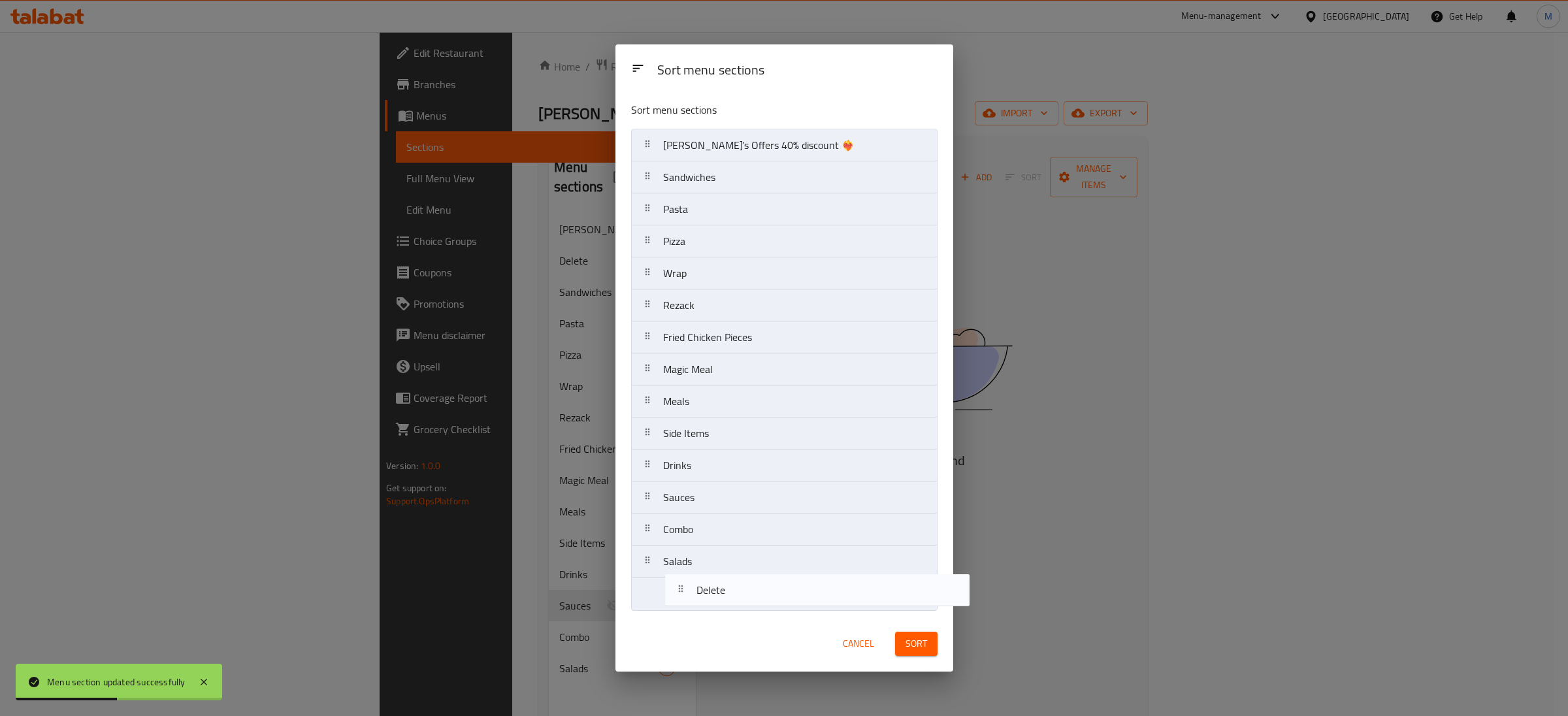
drag, startPoint x: 667, startPoint y: 173, endPoint x: 711, endPoint y: 600, distance: 429.3
click at [694, 292] on nav "Zack’s Offers 40% discount ❤️‍🔥 Delete Sandwiches Pasta Pizza Wrap Rezack Fried…" at bounding box center [784, 369] width 306 height 481
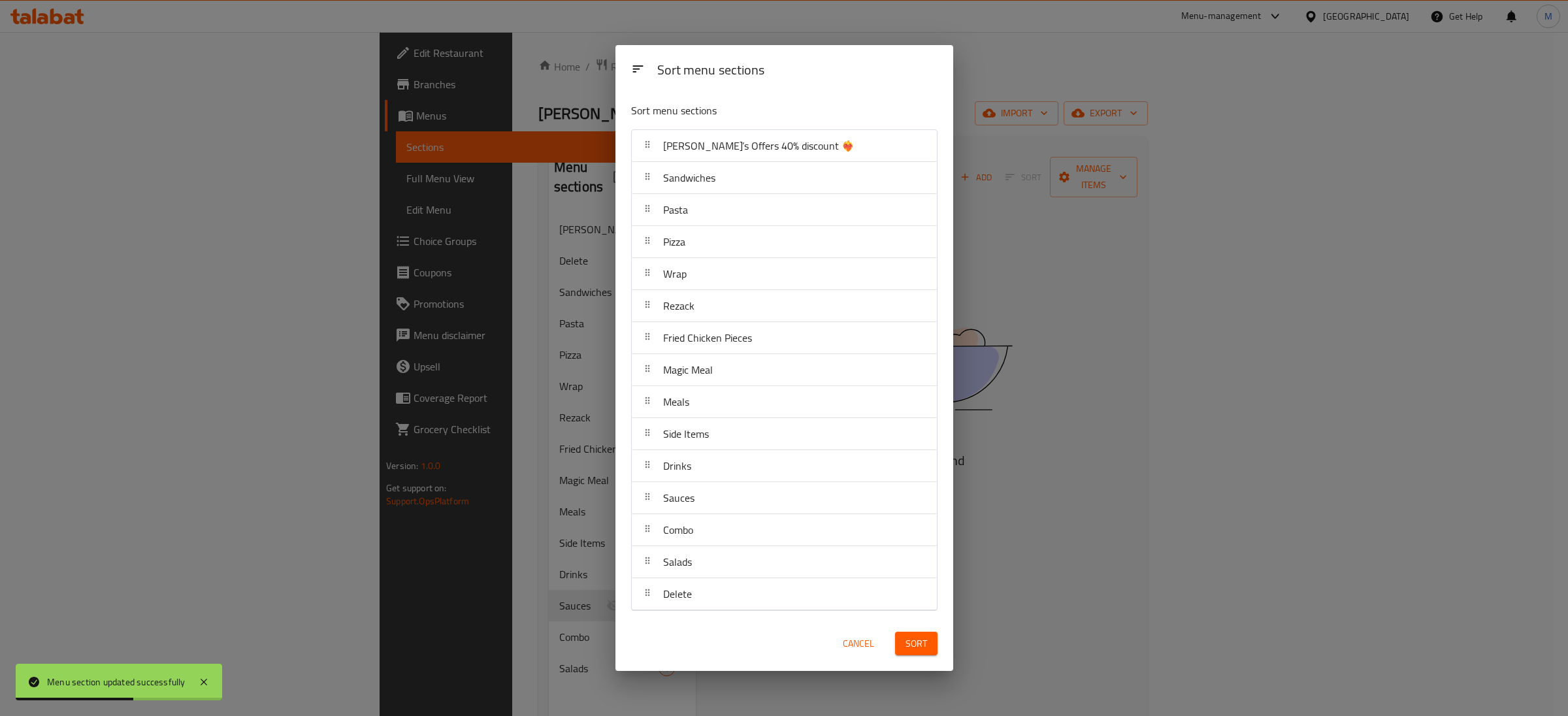
click at [918, 292] on span "Sort" at bounding box center [916, 644] width 22 height 16
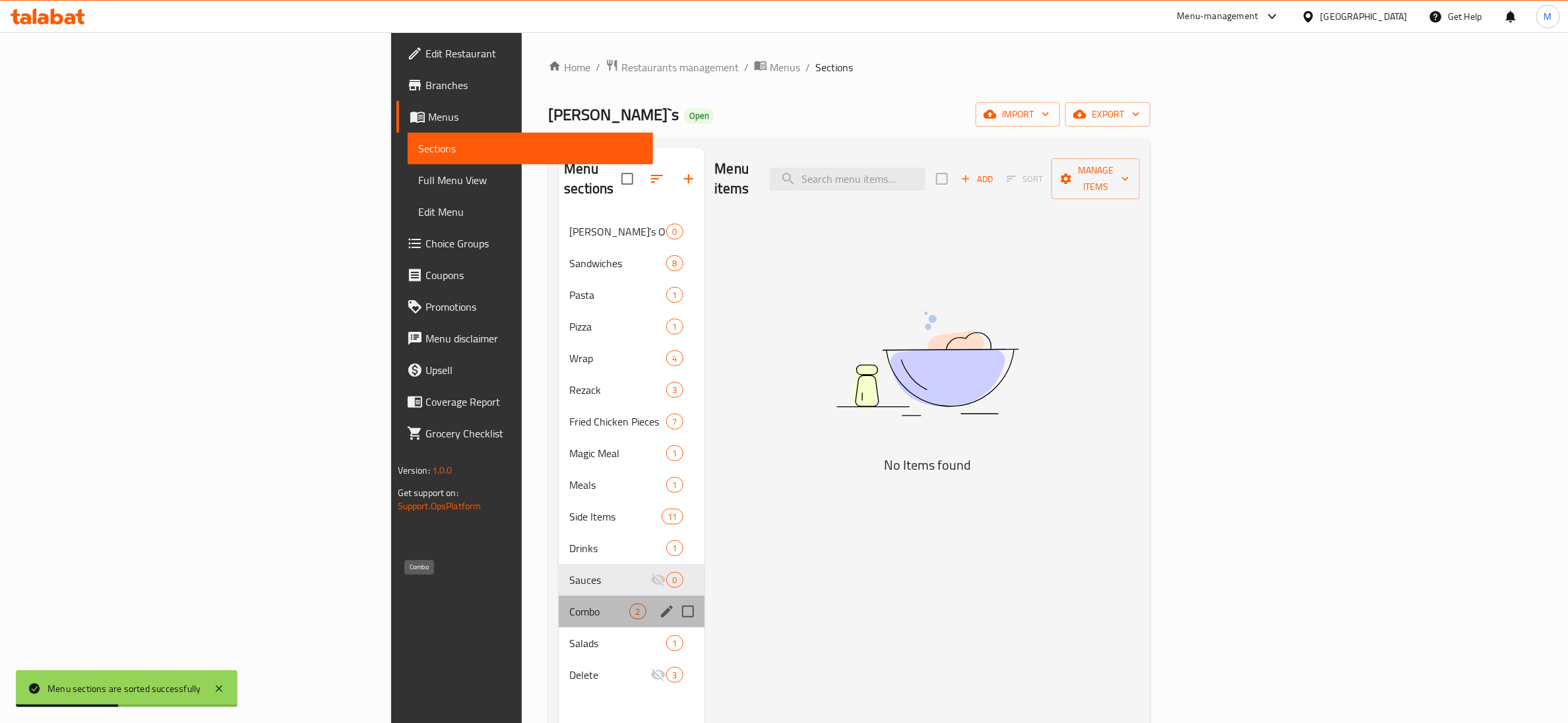
click at [569, 294] on span "Combo" at bounding box center [599, 611] width 60 height 16
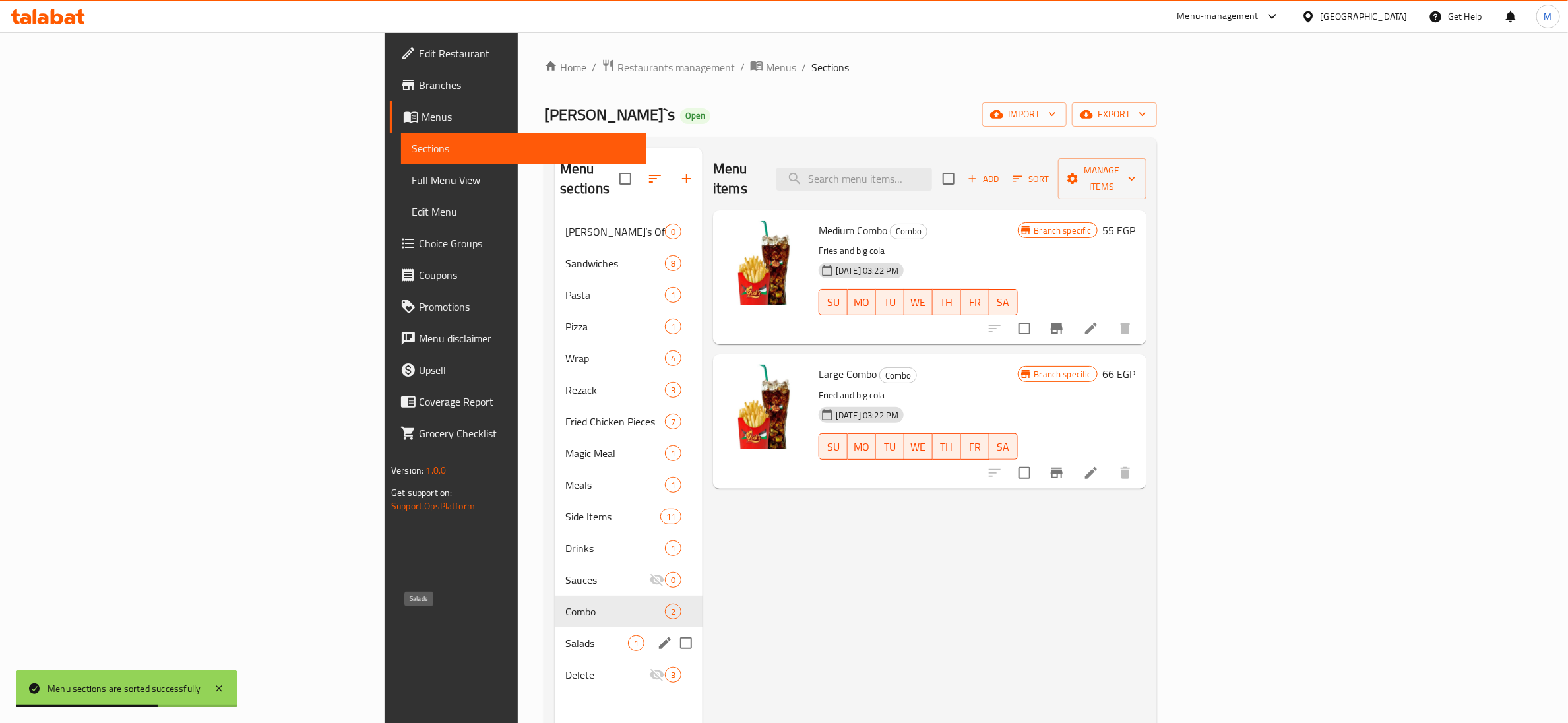
click at [565, 294] on span "Salads" at bounding box center [596, 643] width 63 height 16
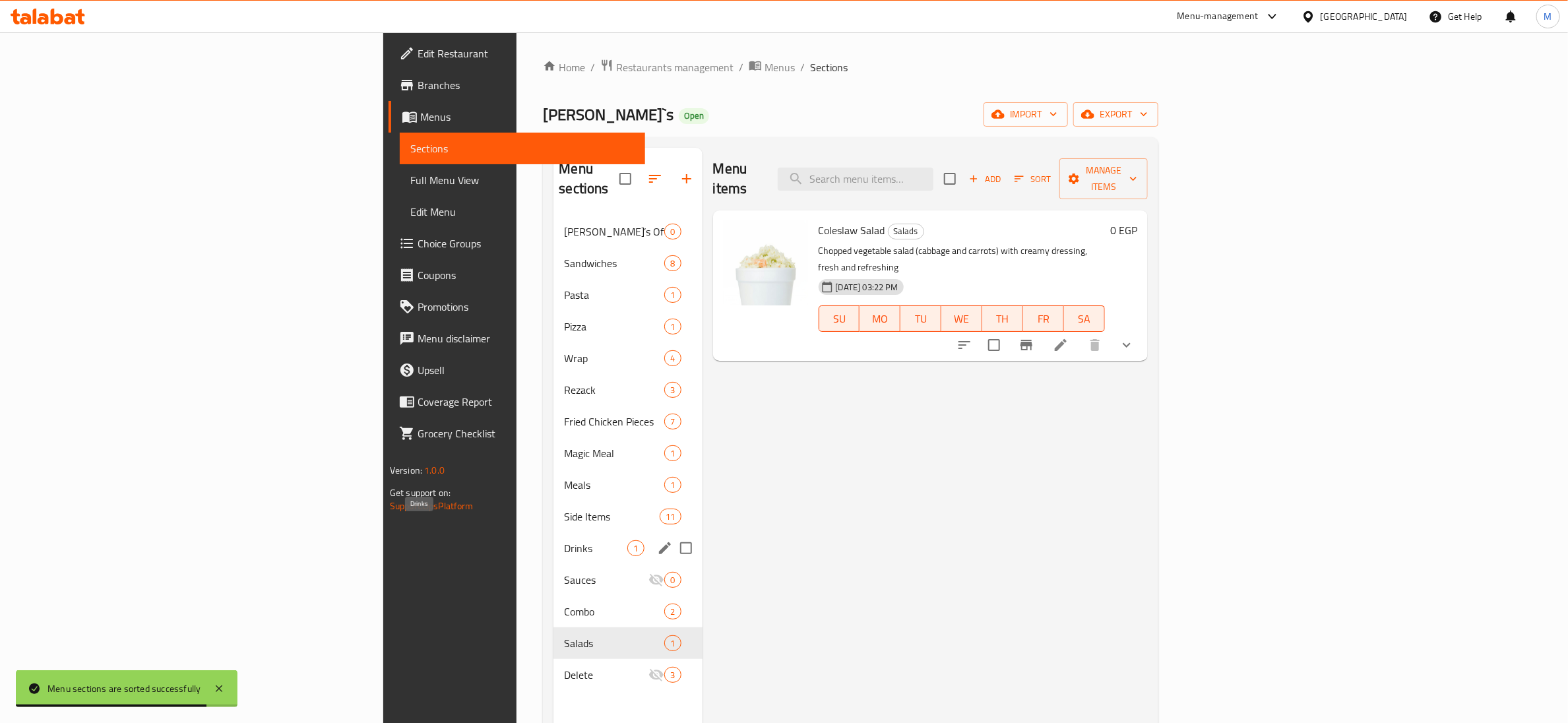
click at [564, 294] on span "Drinks" at bounding box center [595, 547] width 63 height 16
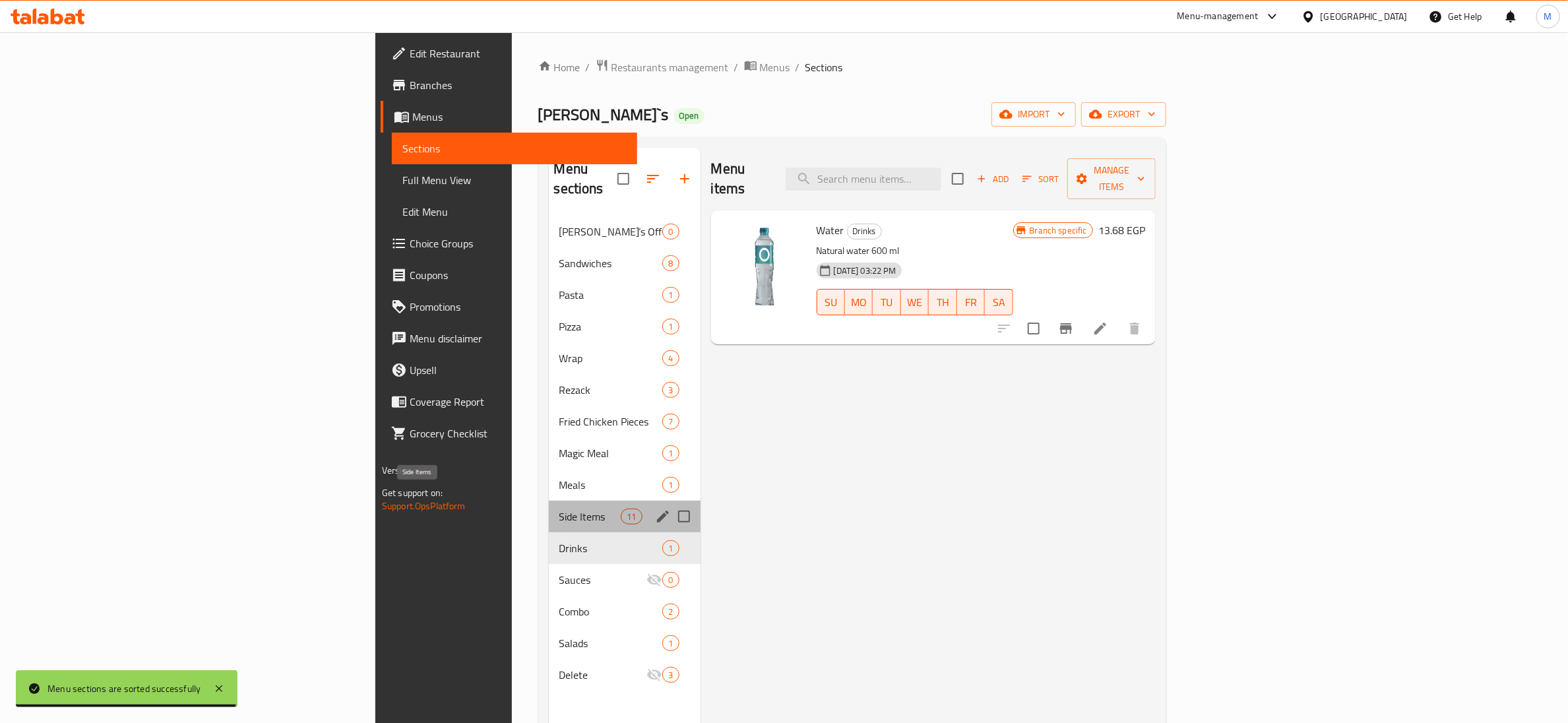
click at [559, 294] on span "Side Items" at bounding box center [591, 516] width 62 height 16
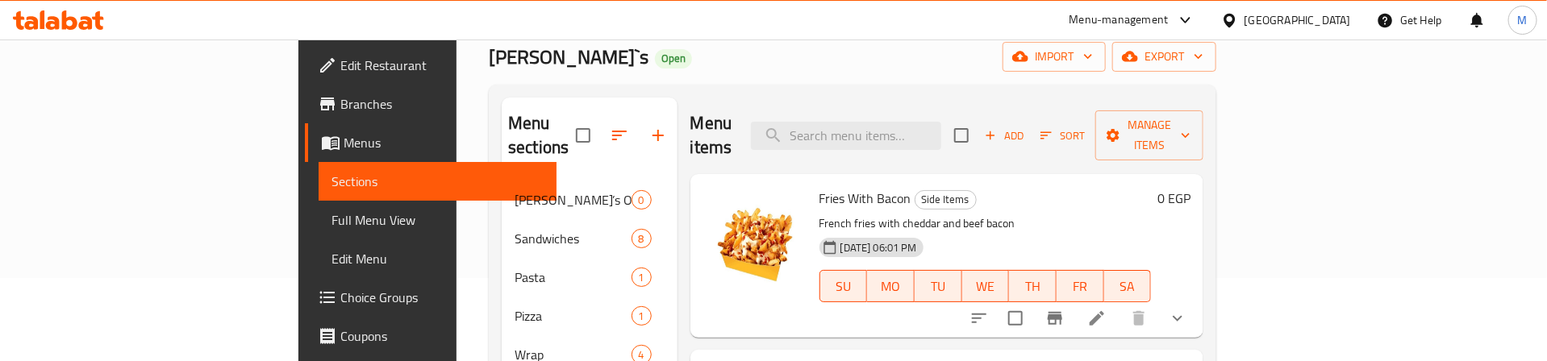
scroll to position [121, 0]
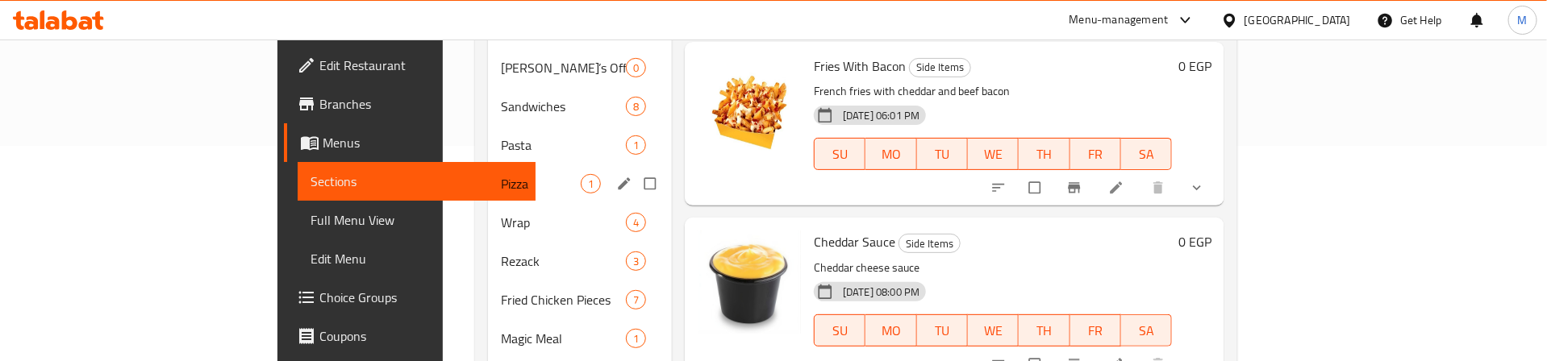
scroll to position [363, 0]
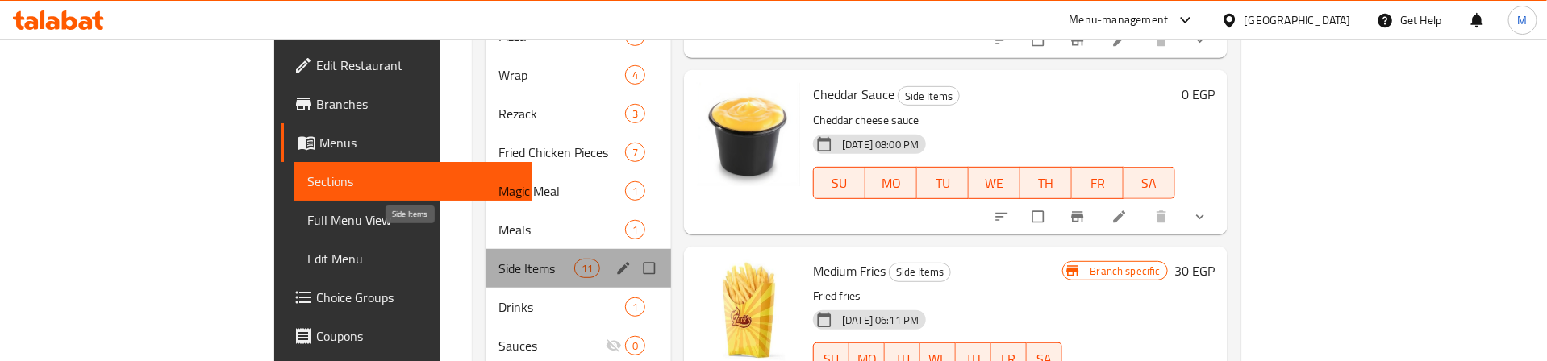
click at [498, 259] on span "Side Items" at bounding box center [536, 268] width 76 height 19
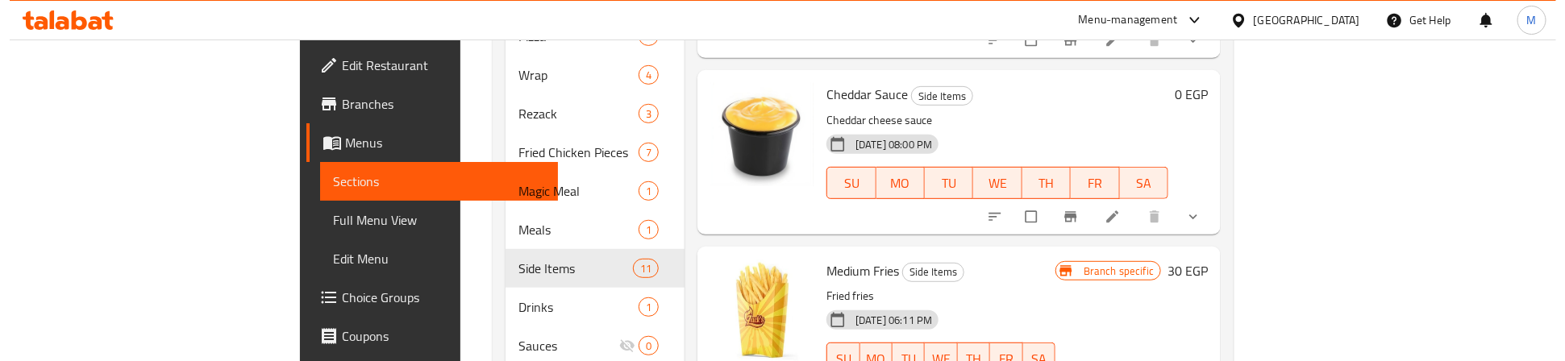
scroll to position [0, 0]
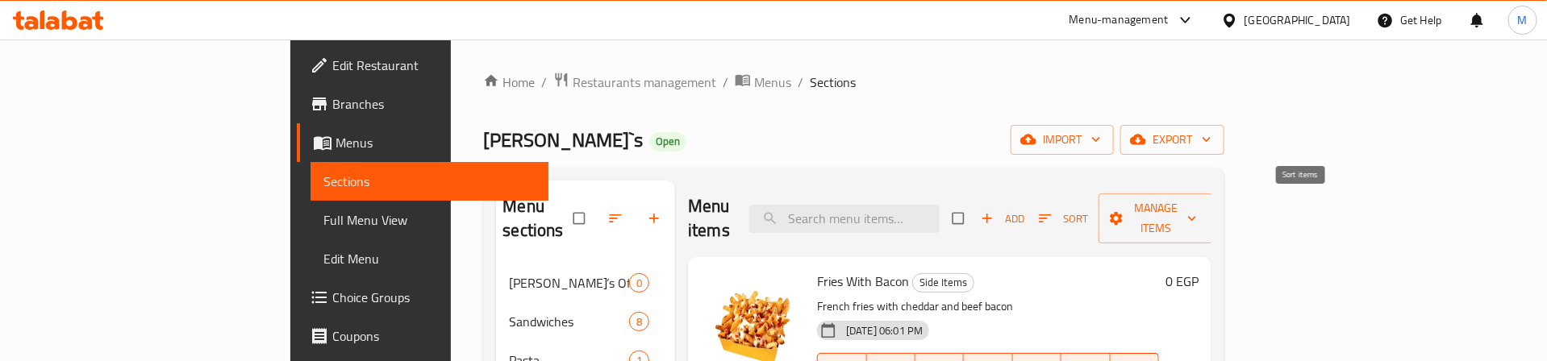
click at [1053, 210] on icon "button" at bounding box center [1045, 218] width 16 height 16
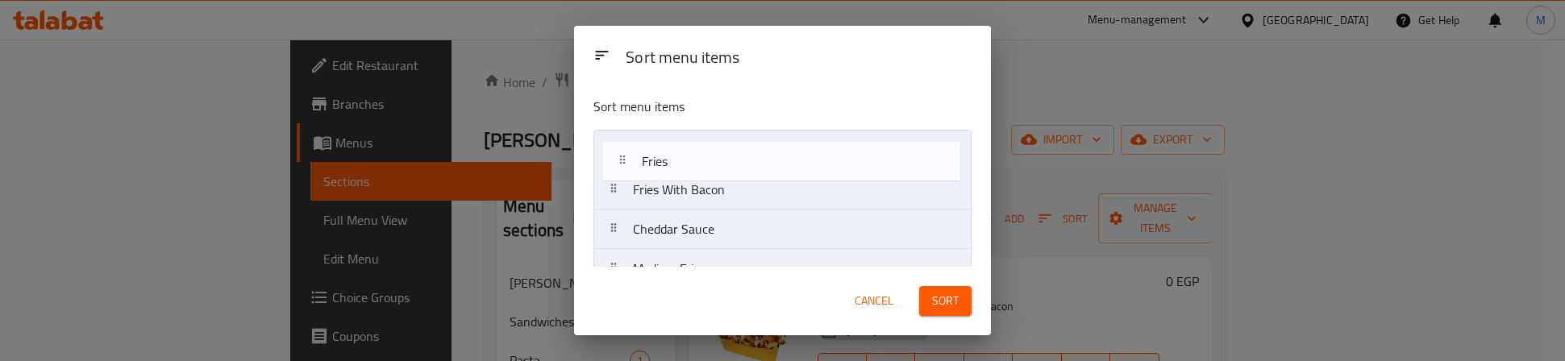
drag, startPoint x: 704, startPoint y: 160, endPoint x: 712, endPoint y: 167, distance: 10.3
click at [712, 167] on nav "Fries With Bacon Cheddar Sauce Medium Fries Fries BBQ Sauce Fries With Cheese R…" at bounding box center [783, 348] width 378 height 436
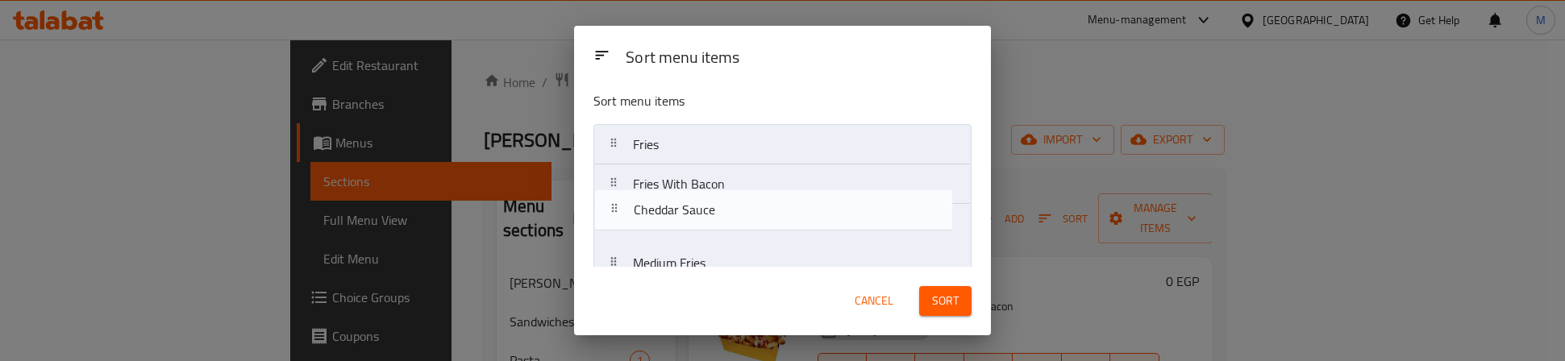
drag, startPoint x: 735, startPoint y: 240, endPoint x: 733, endPoint y: 206, distance: 34.8
click at [733, 206] on nav "Fries Fries With Bacon Cheddar Sauce Medium Fries BBQ Sauce Fries With Cheese R…" at bounding box center [783, 342] width 378 height 436
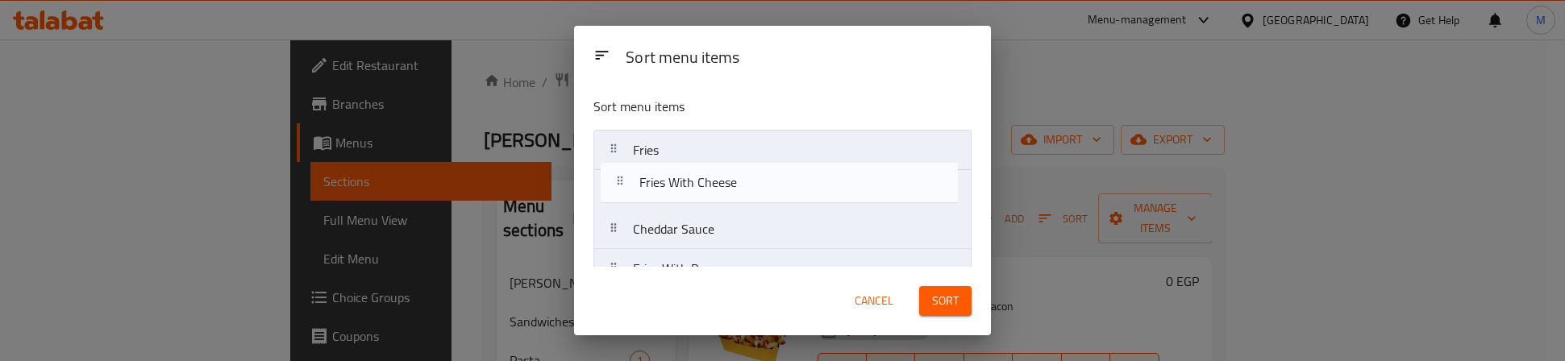
drag, startPoint x: 734, startPoint y: 225, endPoint x: 739, endPoint y: 187, distance: 38.2
click at [739, 187] on nav "Fries Cheddar Sauce Fries With Bacon Medium Fries BBQ Sauce Fries With Cheese R…" at bounding box center [783, 348] width 378 height 436
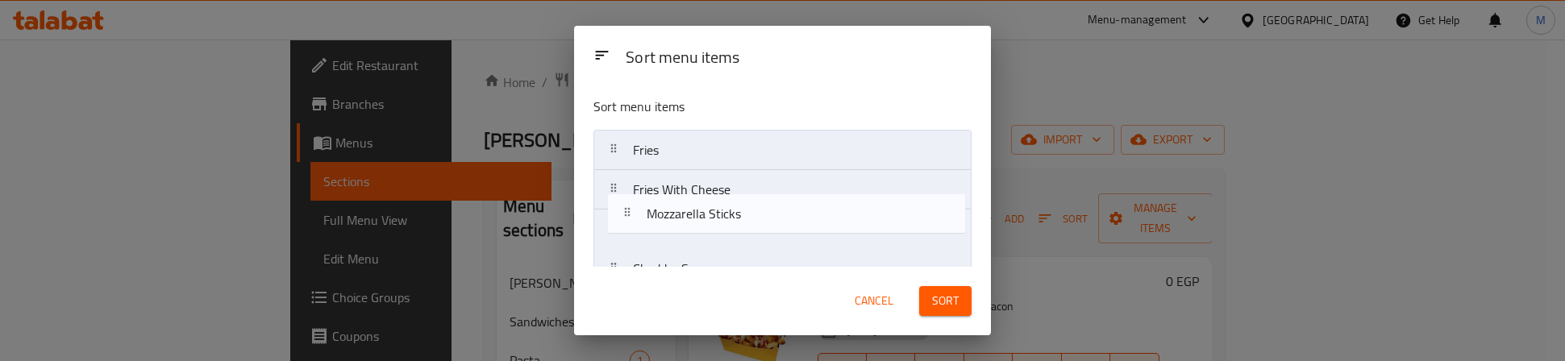
drag, startPoint x: 760, startPoint y: 192, endPoint x: 773, endPoint y: 223, distance: 34.0
click at [773, 223] on nav "Fries Fries With Cheese Cheddar Sauce Fries With Bacon Medium Fries BBQ Sauce R…" at bounding box center [783, 348] width 378 height 436
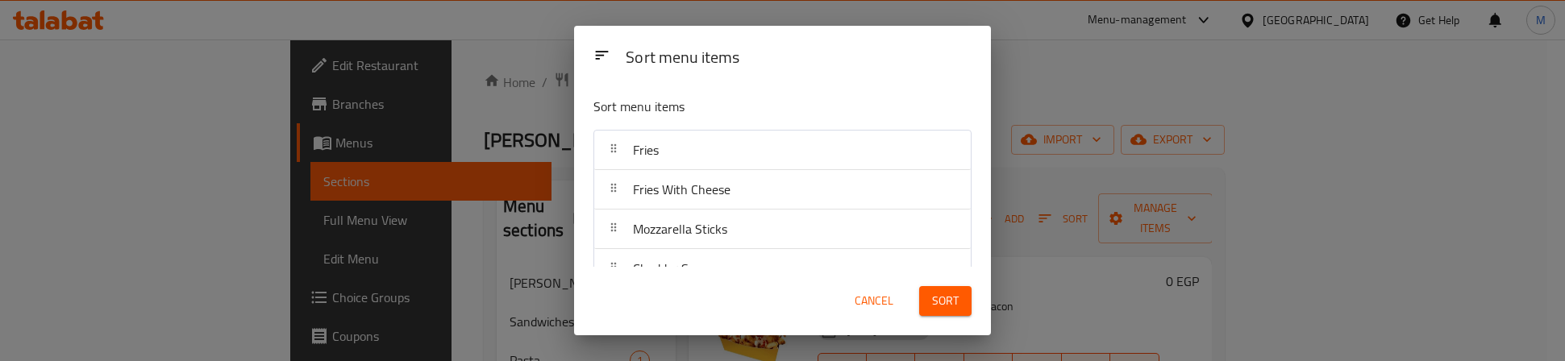
scroll to position [121, 0]
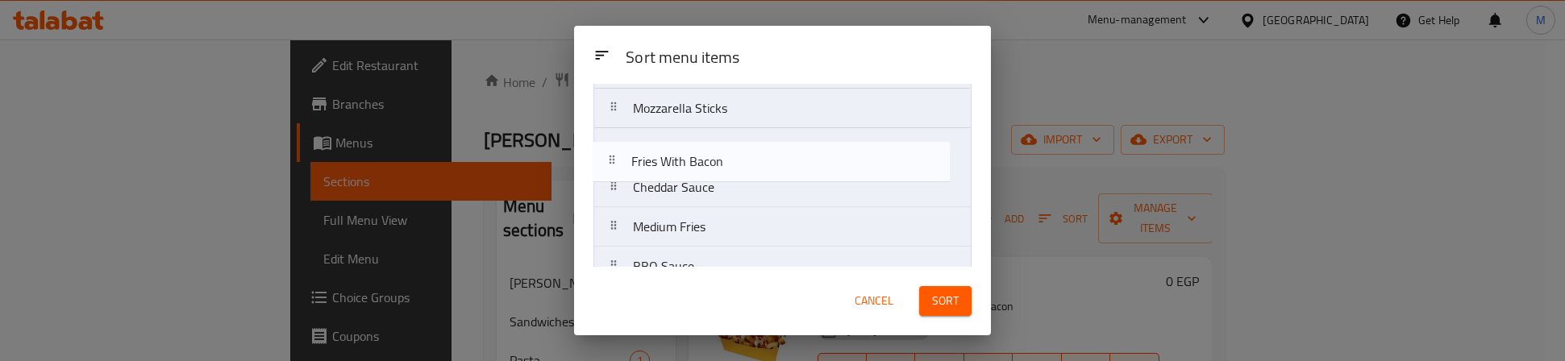
drag, startPoint x: 724, startPoint y: 198, endPoint x: 722, endPoint y: 163, distance: 35.6
click at [722, 163] on nav "Fries Fries With Cheese Mozzarella Sticks Cheddar Sauce Fries With Bacon Medium…" at bounding box center [783, 227] width 378 height 436
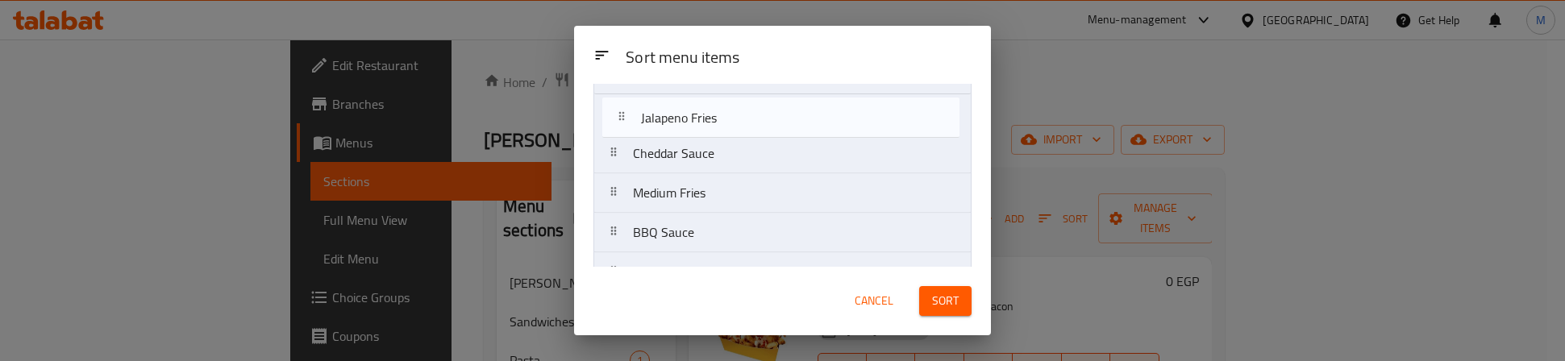
scroll to position [185, 0]
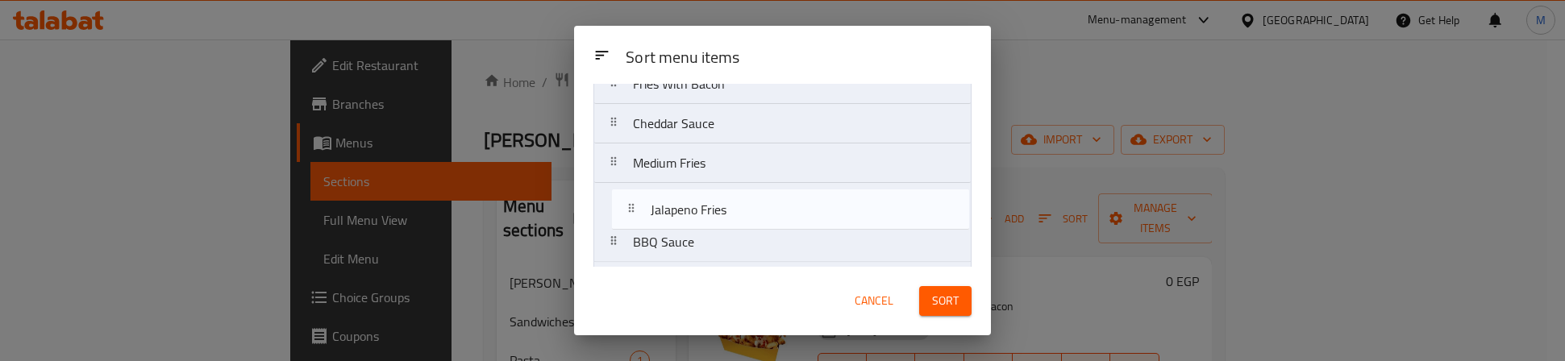
drag, startPoint x: 729, startPoint y: 203, endPoint x: 746, endPoint y: 209, distance: 17.9
click at [746, 209] on nav "Fries Fries With Cheese Mozzarella Sticks Fries With Bacon Cheddar Sauce Medium…" at bounding box center [783, 163] width 378 height 436
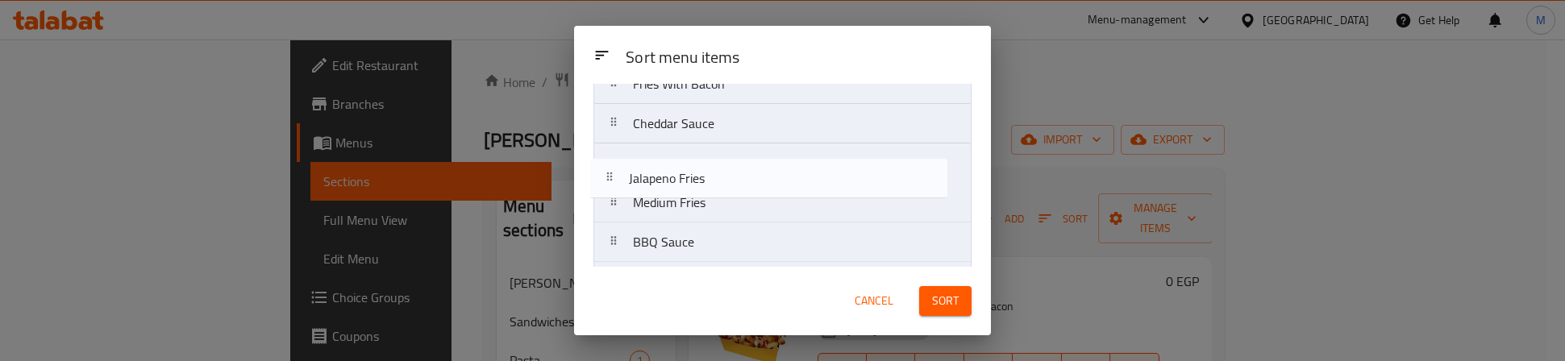
drag, startPoint x: 736, startPoint y: 209, endPoint x: 729, endPoint y: 172, distance: 37.8
click at [729, 172] on nav "Fries Fries With Cheese Mozzarella Sticks Fries With Bacon Cheddar Sauce Medium…" at bounding box center [783, 163] width 378 height 436
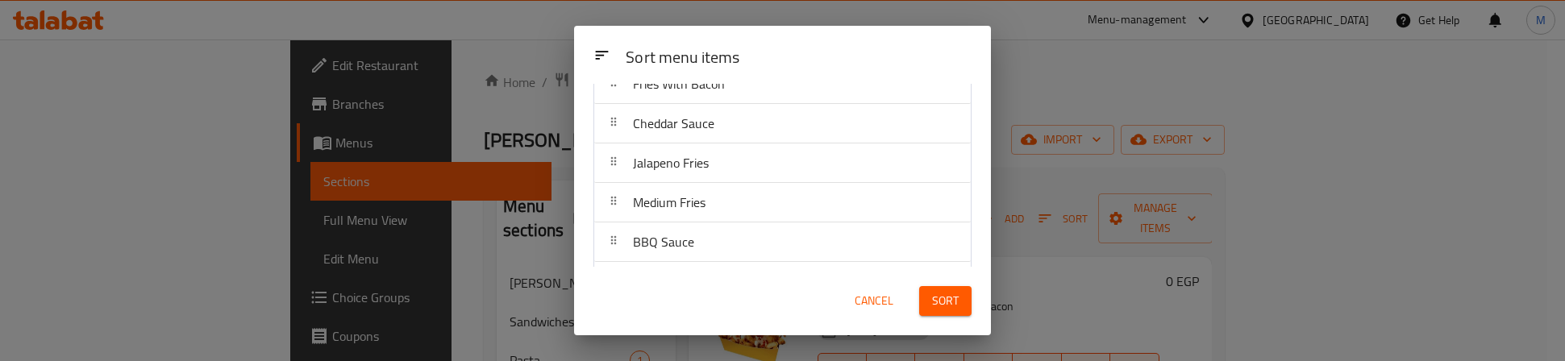
scroll to position [64, 0]
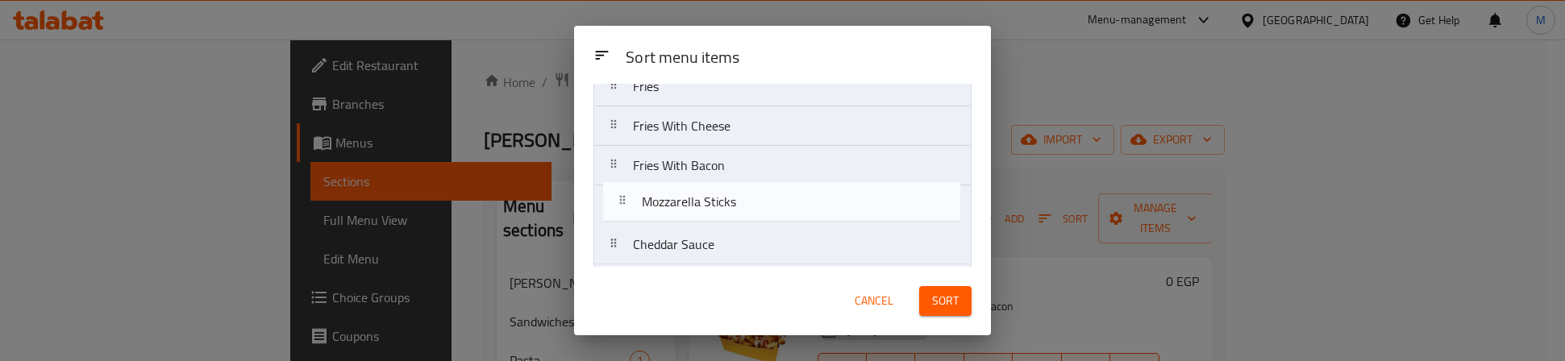
drag, startPoint x: 716, startPoint y: 172, endPoint x: 724, endPoint y: 218, distance: 46.7
click at [724, 218] on nav "Fries Fries With Cheese Mozzarella Sticks Fries With Bacon Cheddar Sauce Jalape…" at bounding box center [783, 284] width 378 height 436
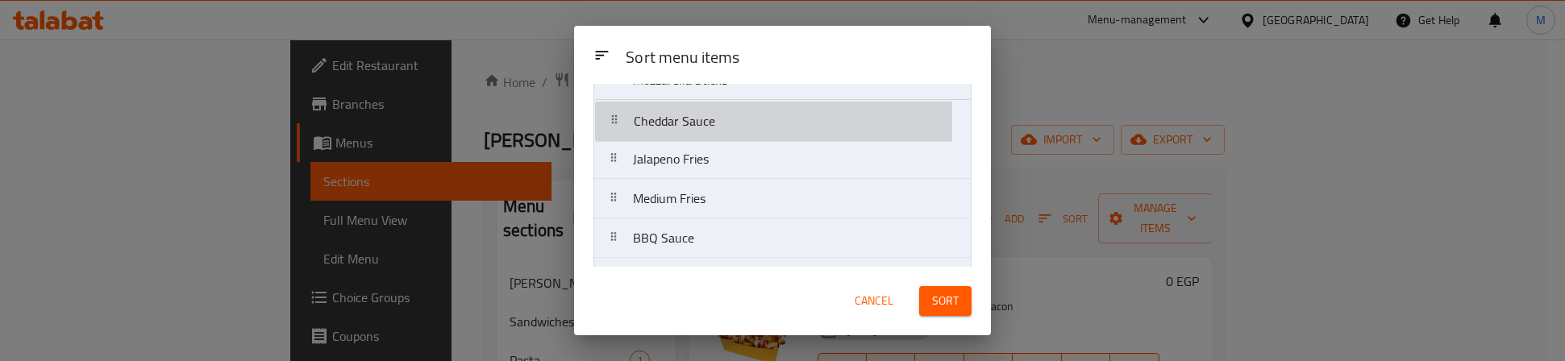
scroll to position [184, 0]
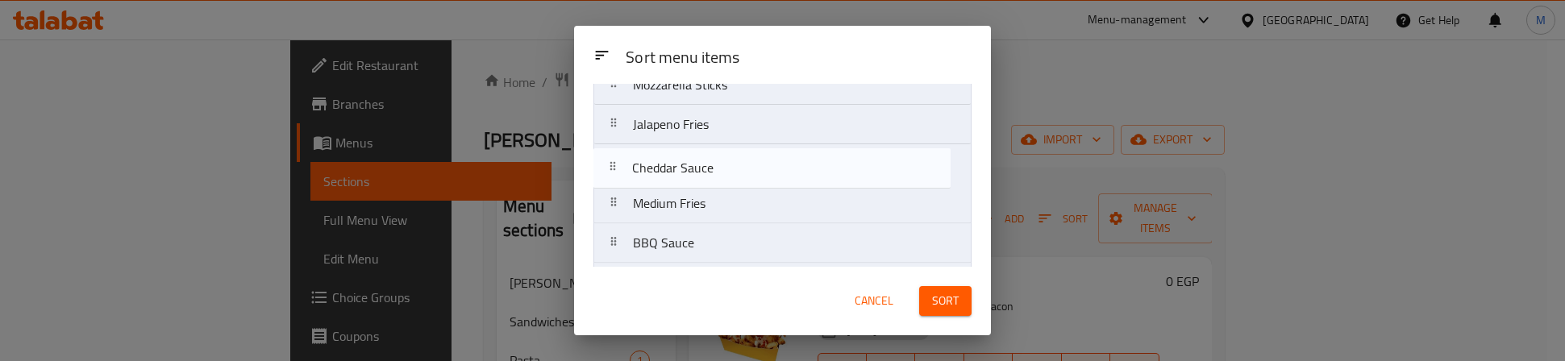
drag, startPoint x: 716, startPoint y: 131, endPoint x: 717, endPoint y: 189, distance: 57.3
click at [717, 189] on nav "Fries Fries With Cheese Fries With Bacon Mozzarella Sticks Cheddar Sauce Jalape…" at bounding box center [783, 164] width 378 height 436
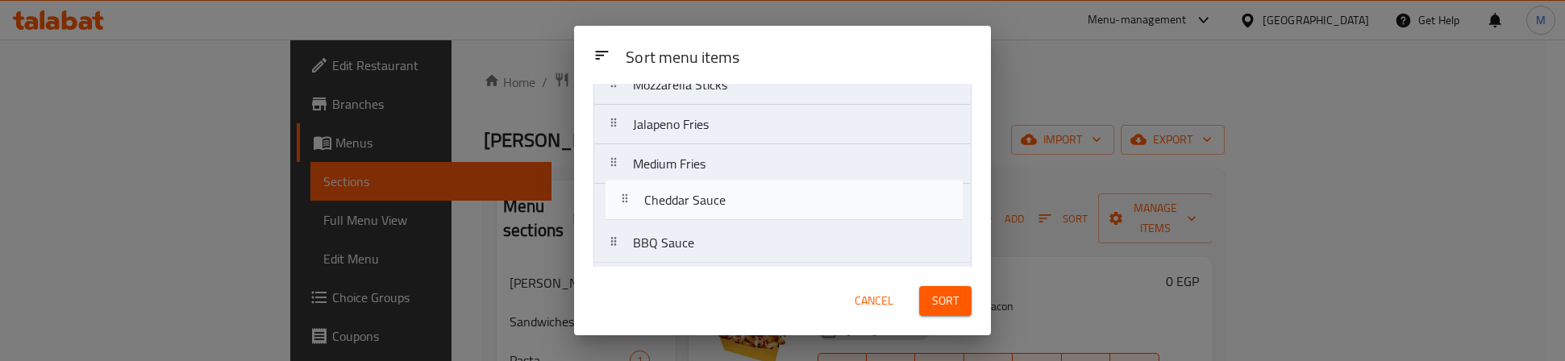
drag, startPoint x: 716, startPoint y: 180, endPoint x: 729, endPoint y: 226, distance: 47.7
click at [729, 226] on nav "Fries Fries With Cheese Fries With Bacon Mozzarella Sticks Jalapeno Fries Chedd…" at bounding box center [783, 164] width 378 height 436
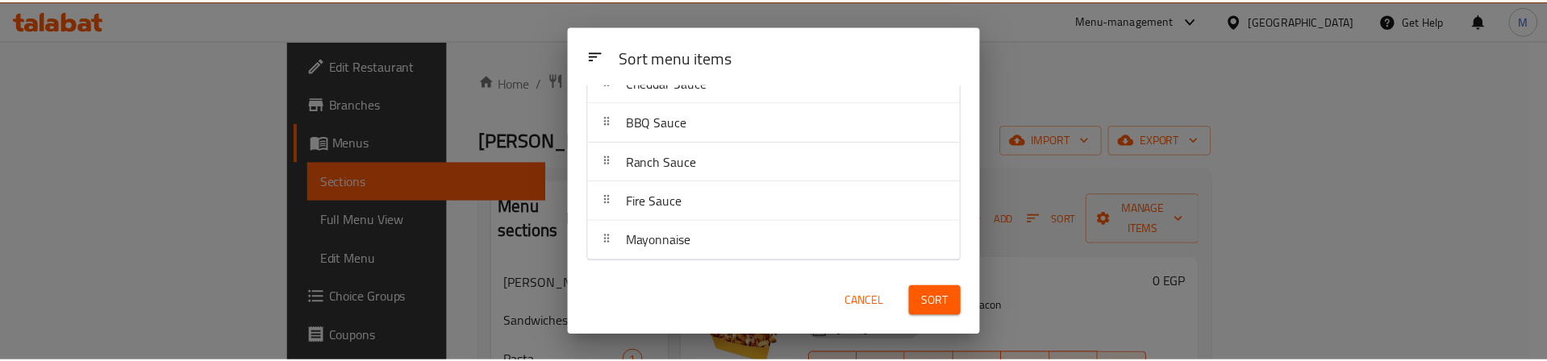
scroll to position [310, 0]
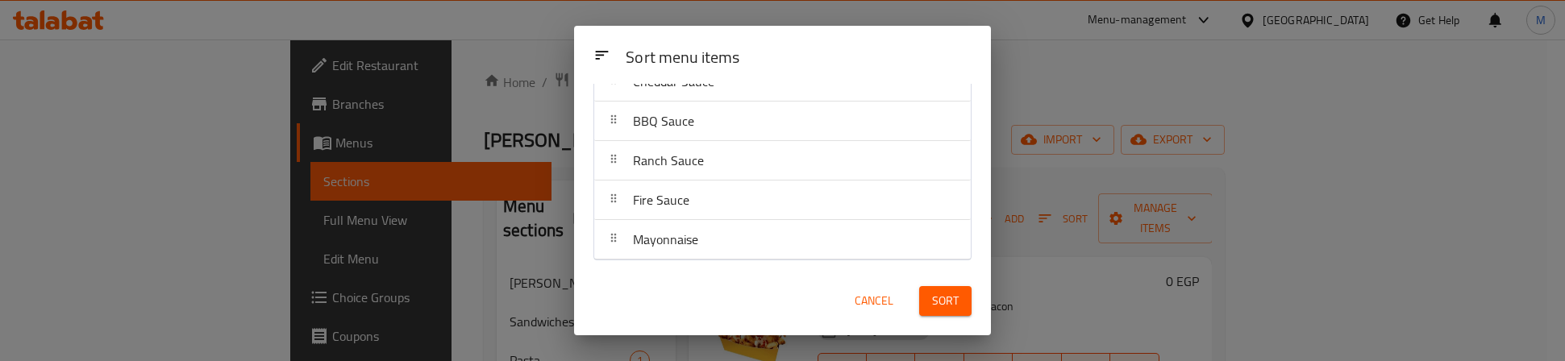
click at [949, 298] on span "Sort" at bounding box center [945, 301] width 27 height 20
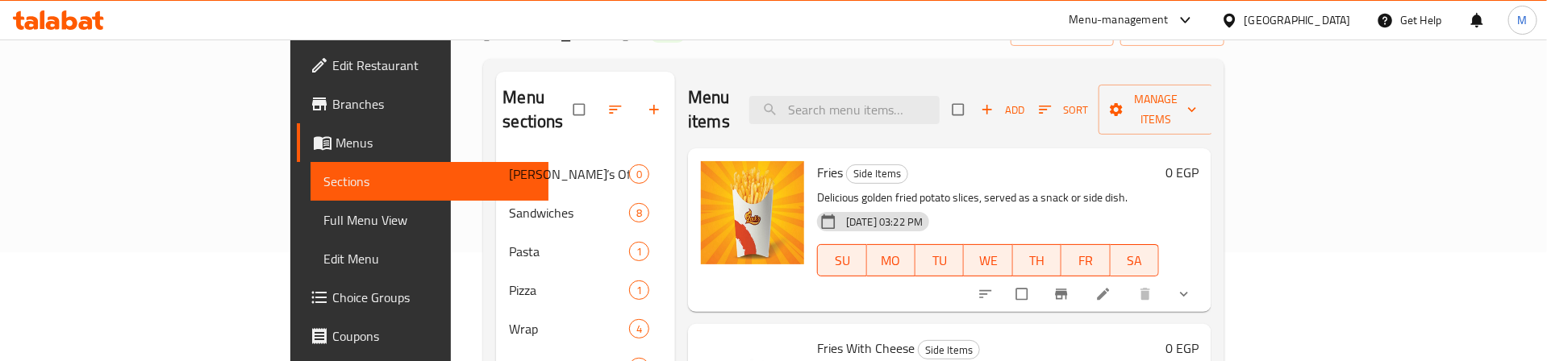
scroll to position [0, 0]
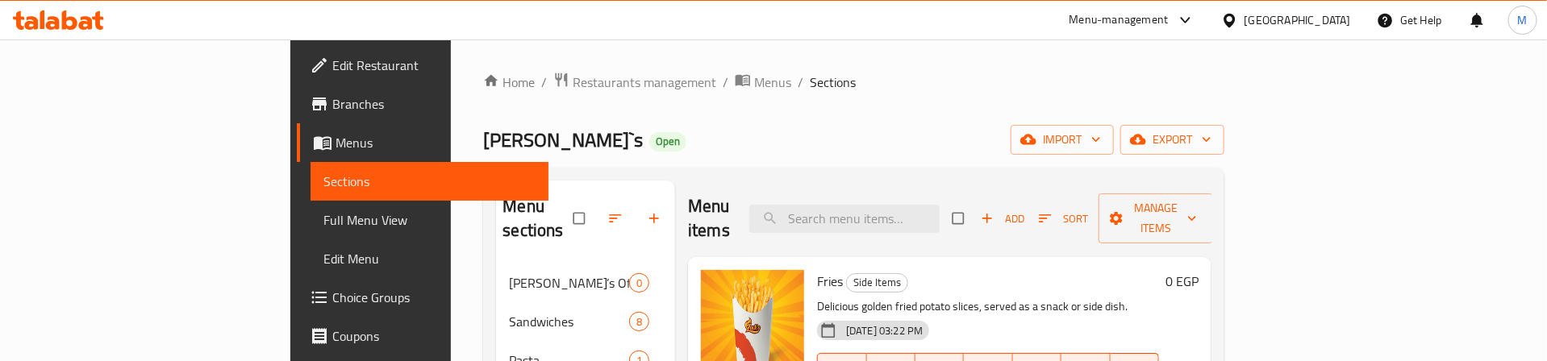
click at [973, 127] on div "Zack`s Open import export" at bounding box center [853, 140] width 741 height 30
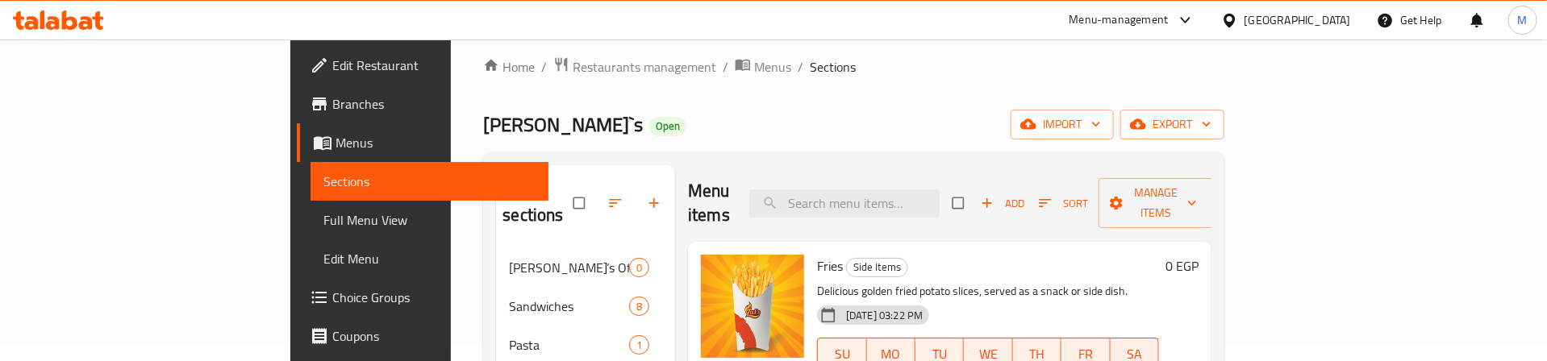
scroll to position [121, 0]
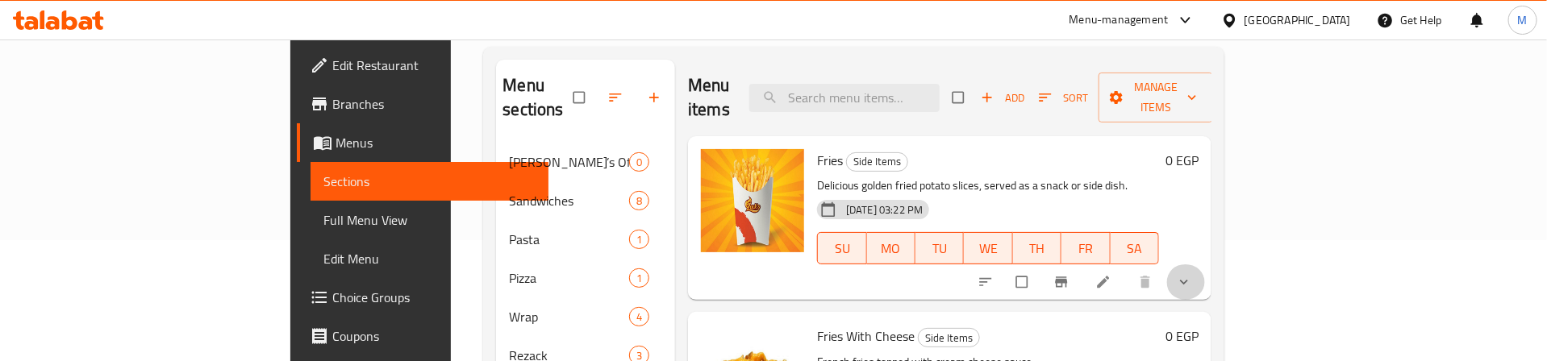
click at [1192, 274] on icon "show more" at bounding box center [1184, 282] width 16 height 16
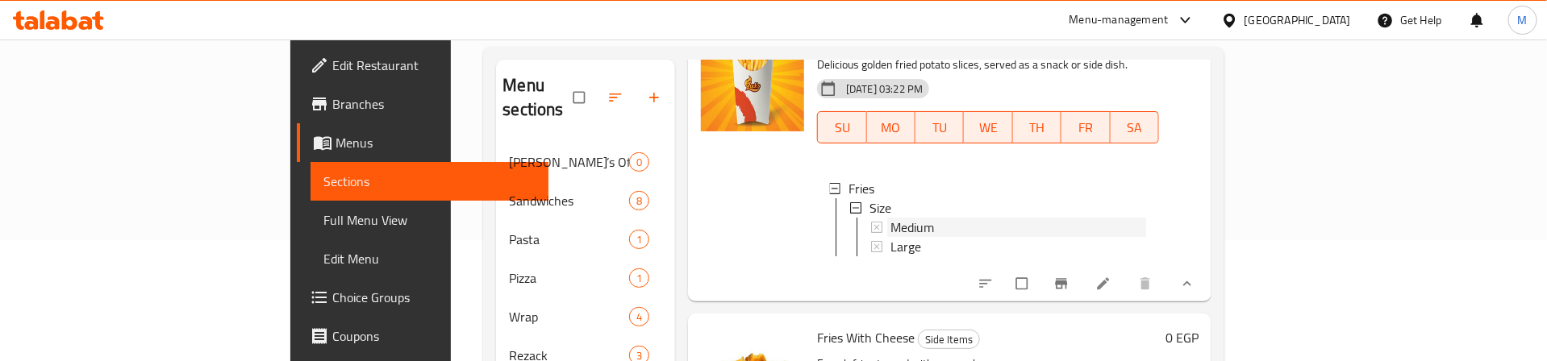
click at [890, 218] on span "Medium" at bounding box center [912, 227] width 44 height 19
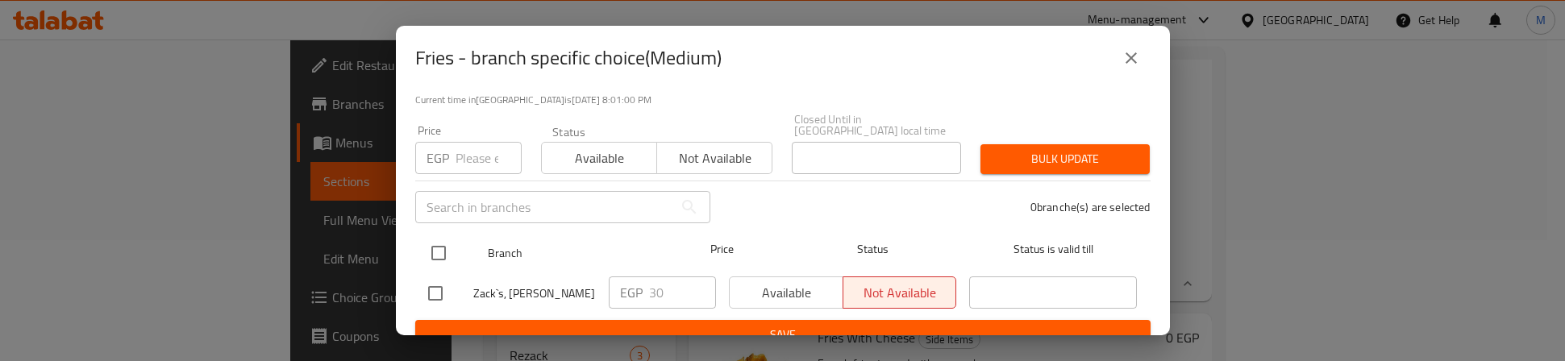
drag, startPoint x: 429, startPoint y: 244, endPoint x: 456, endPoint y: 215, distance: 39.4
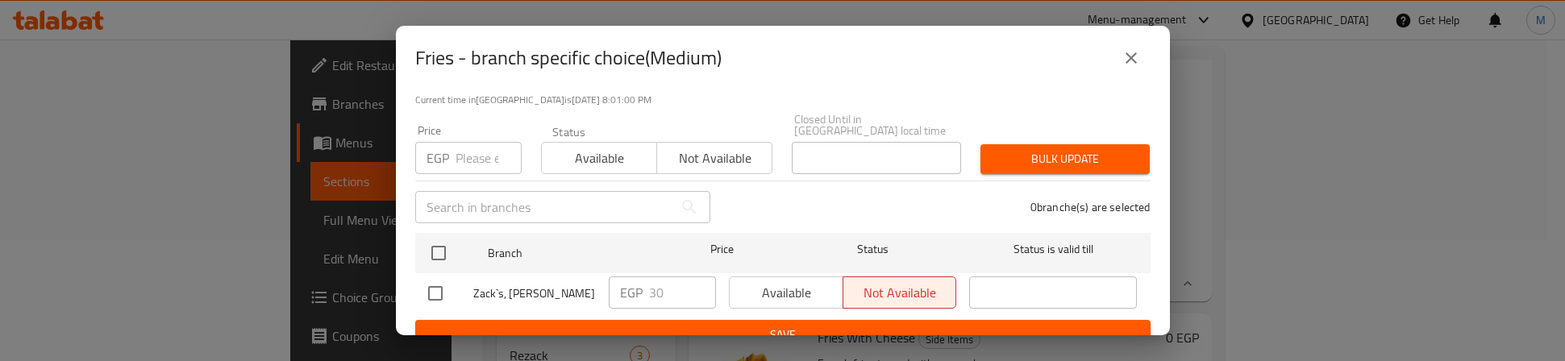
click at [429, 243] on input "checkbox" at bounding box center [439, 253] width 34 height 34
checkbox input "true"
click at [472, 142] on input "number" at bounding box center [489, 158] width 66 height 32
type input "40"
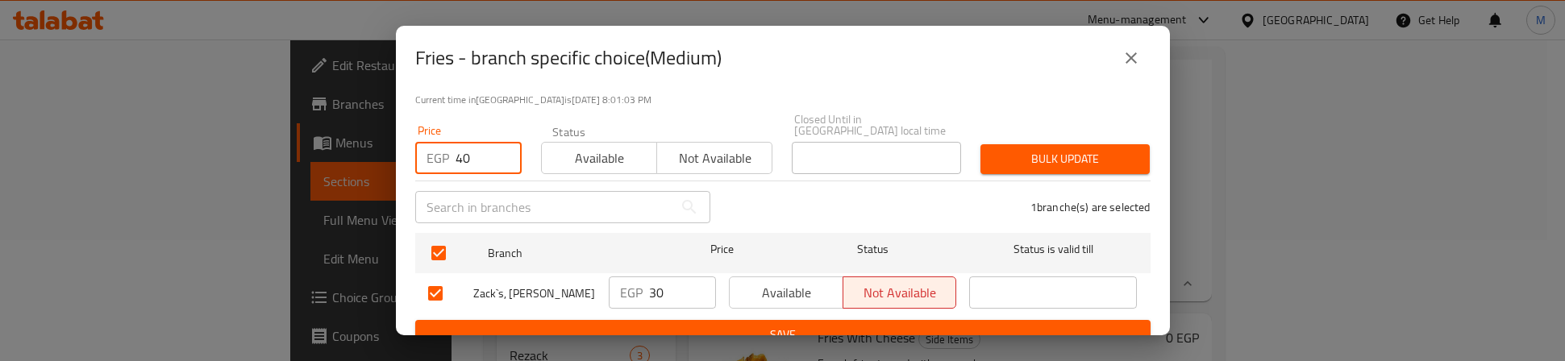
click at [978, 135] on div "Bulk update" at bounding box center [1065, 159] width 189 height 49
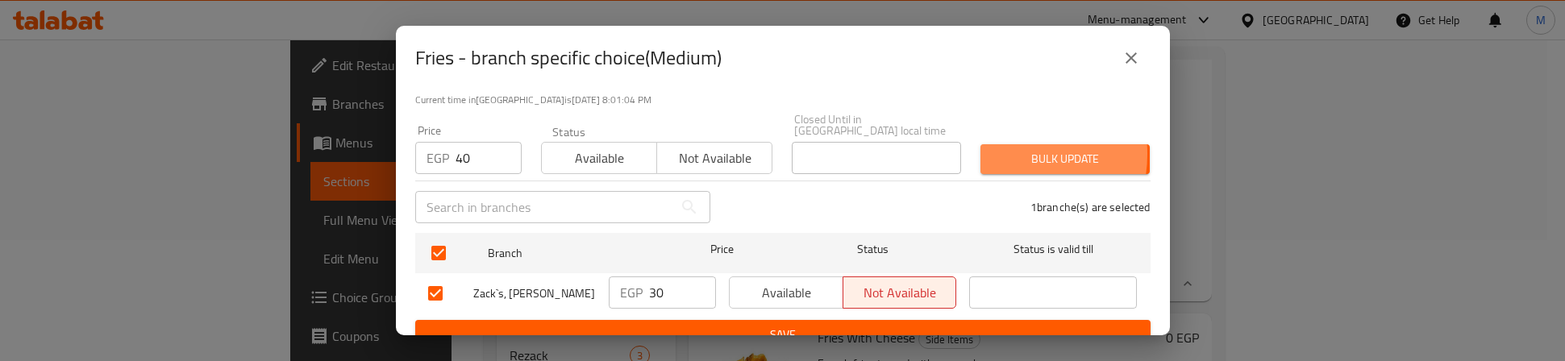
click at [994, 149] on span "Bulk update" at bounding box center [1066, 159] width 144 height 20
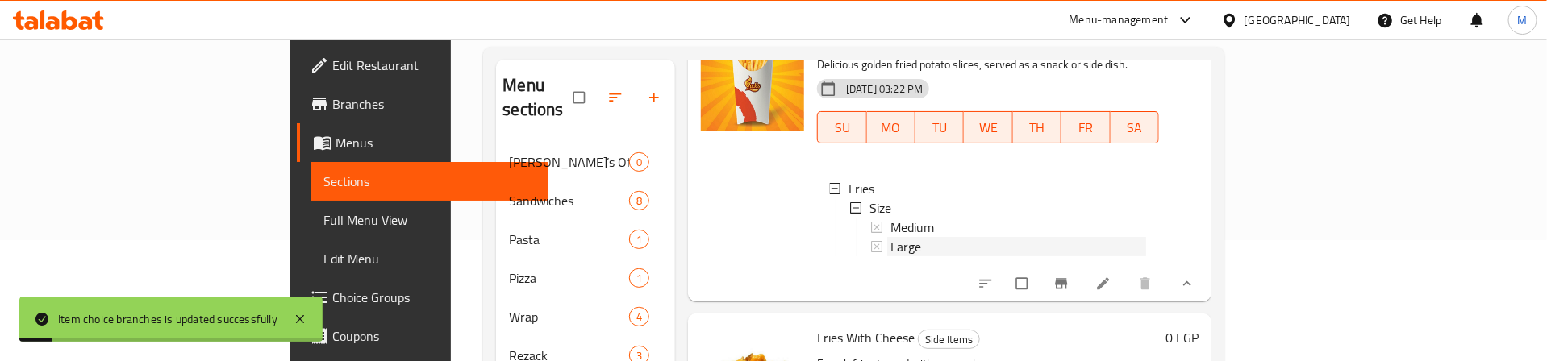
click at [890, 237] on span "Large" at bounding box center [905, 246] width 31 height 19
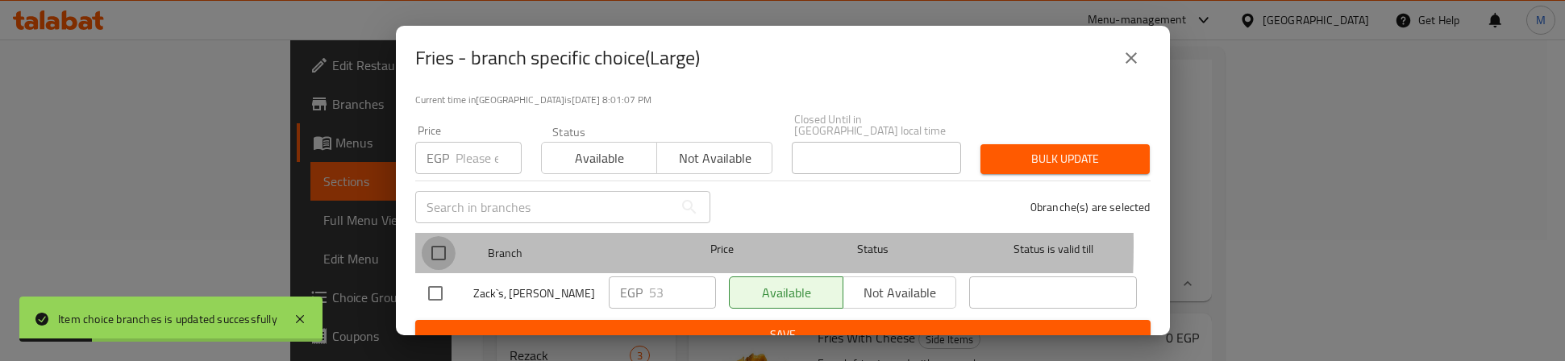
click at [448, 236] on input "checkbox" at bounding box center [439, 253] width 34 height 34
checkbox input "true"
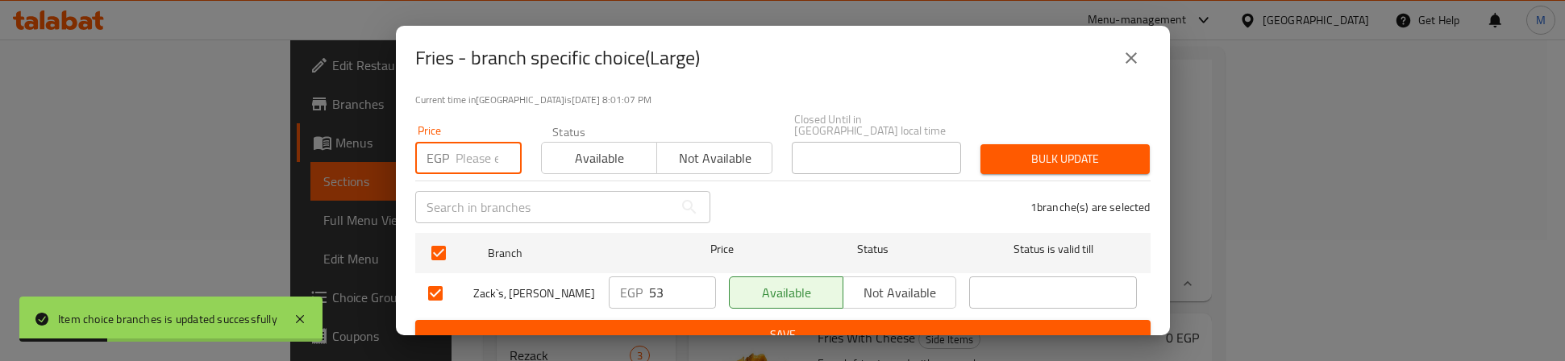
click at [472, 158] on input "number" at bounding box center [489, 158] width 66 height 32
type input "60"
click at [1094, 144] on button "Bulk update" at bounding box center [1065, 159] width 169 height 30
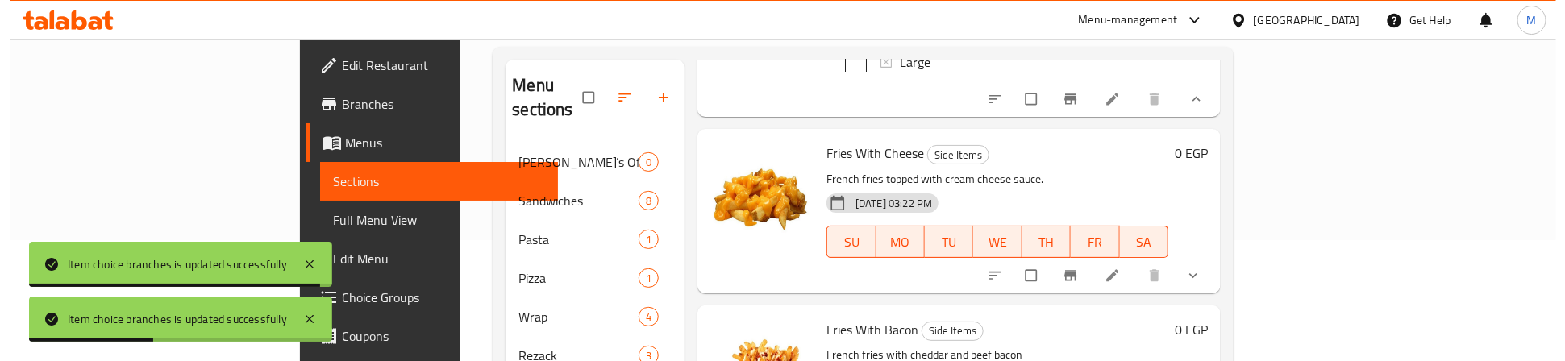
scroll to position [363, 0]
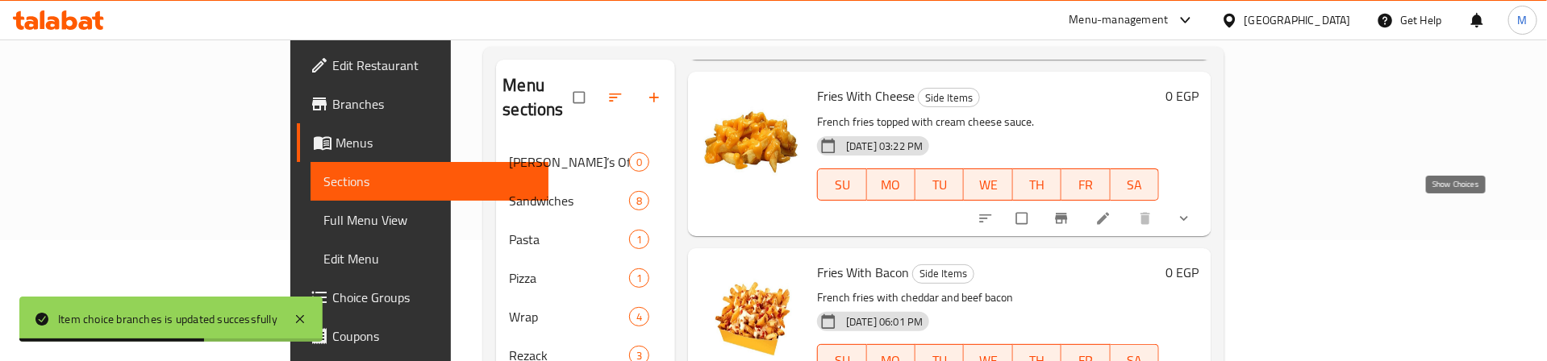
click at [1192, 210] on icon "show more" at bounding box center [1184, 218] width 16 height 16
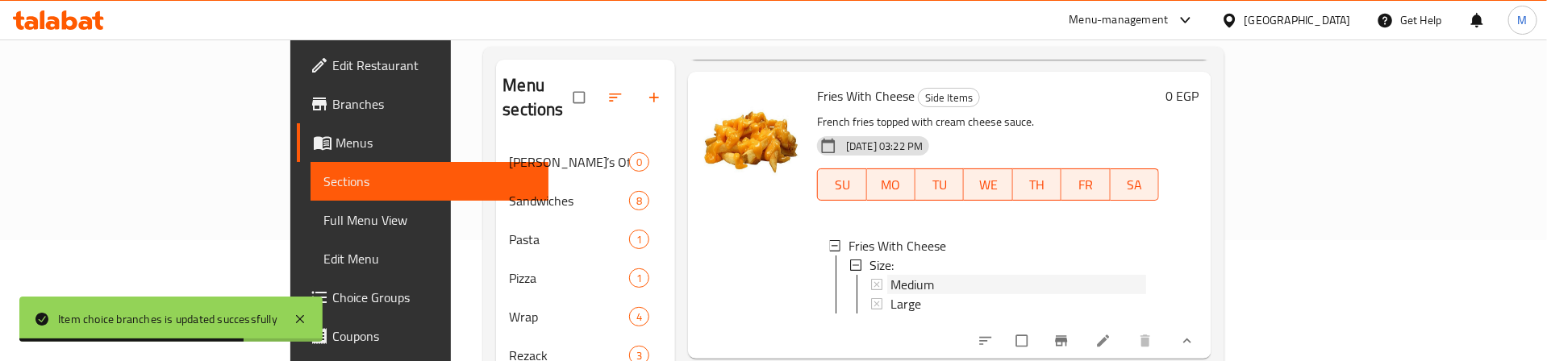
click at [890, 278] on span "Medium" at bounding box center [912, 284] width 44 height 19
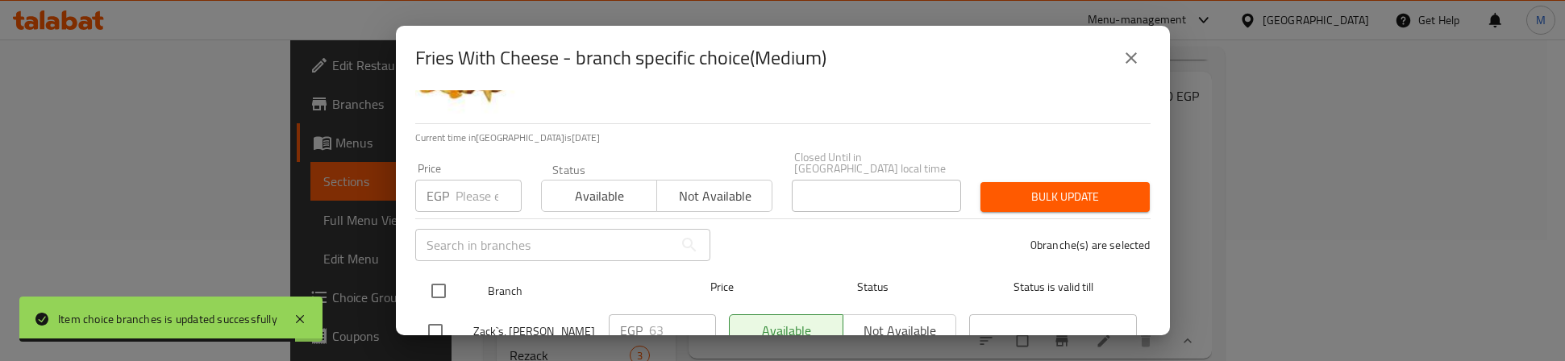
scroll to position [121, 0]
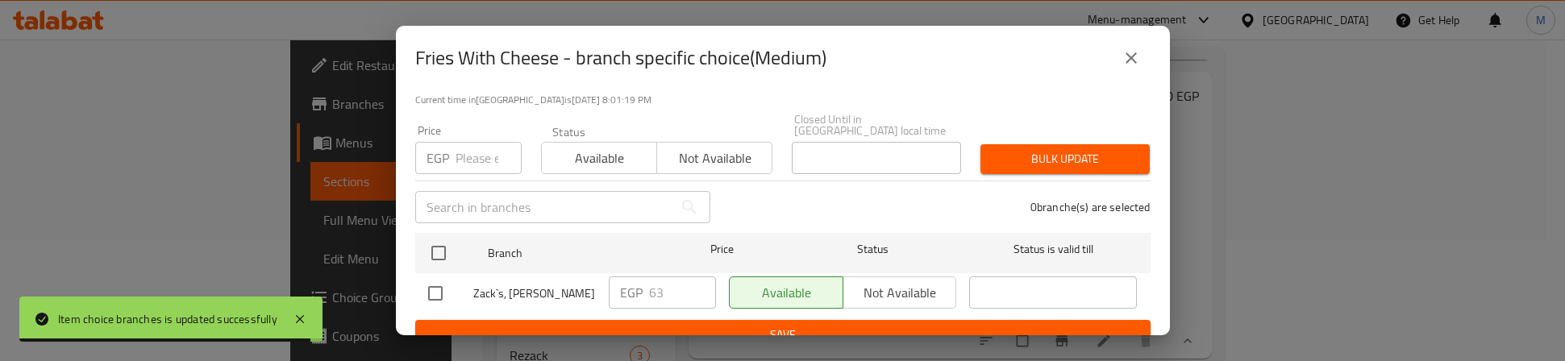
drag, startPoint x: 448, startPoint y: 238, endPoint x: 467, endPoint y: 190, distance: 51.8
click at [451, 236] on input "checkbox" at bounding box center [439, 253] width 34 height 34
checkbox input "true"
click at [475, 152] on input "number" at bounding box center [489, 158] width 66 height 32
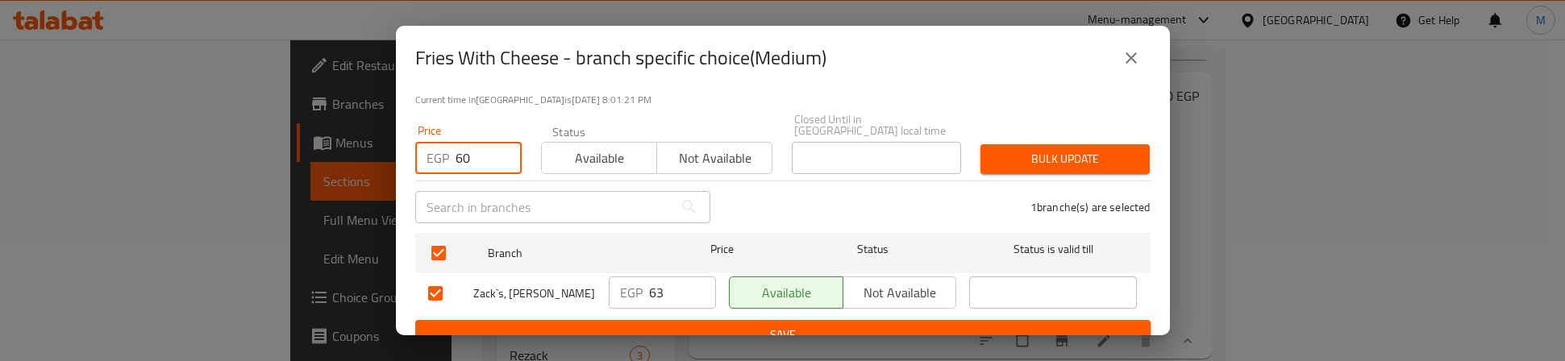
type input "60"
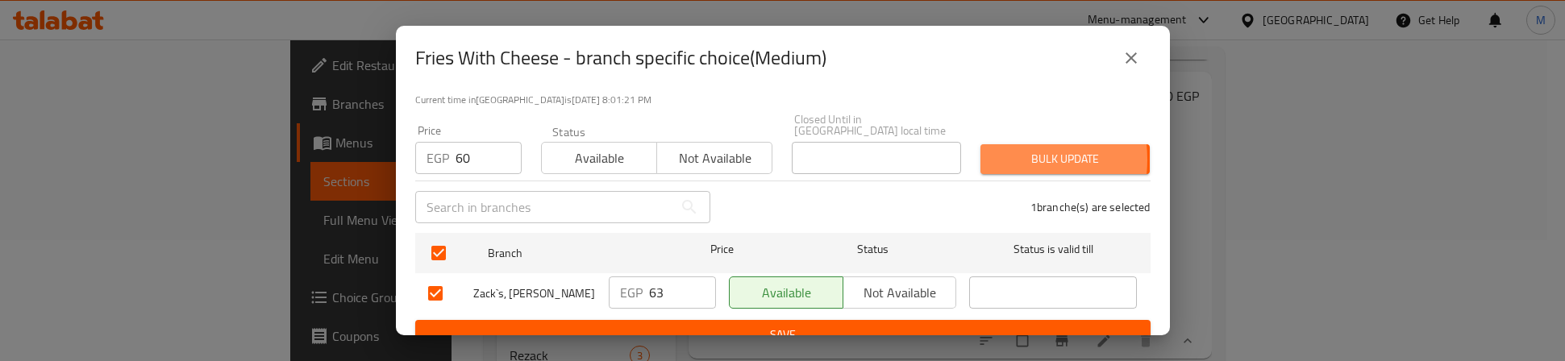
click at [994, 149] on span "Bulk update" at bounding box center [1066, 159] width 144 height 20
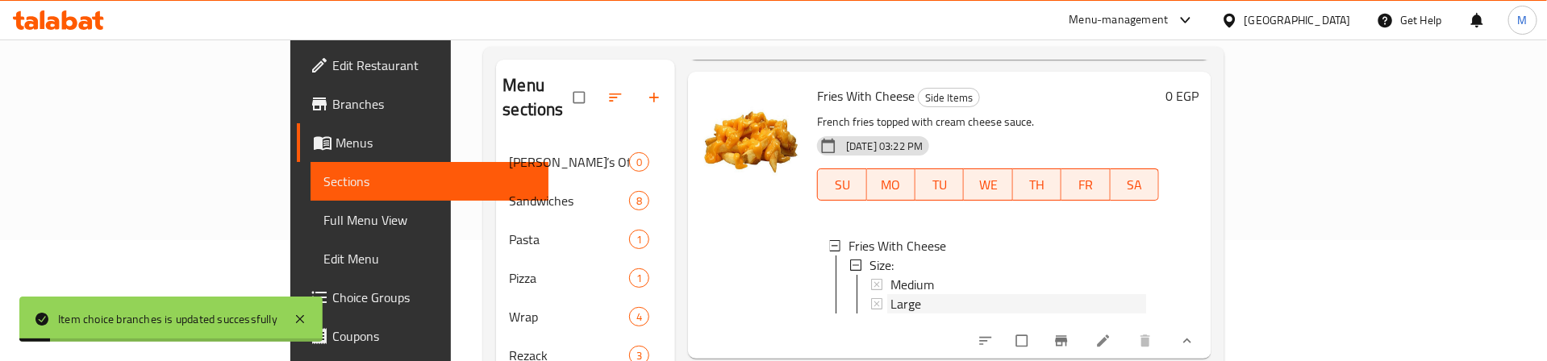
click at [890, 301] on span "Large" at bounding box center [905, 303] width 31 height 19
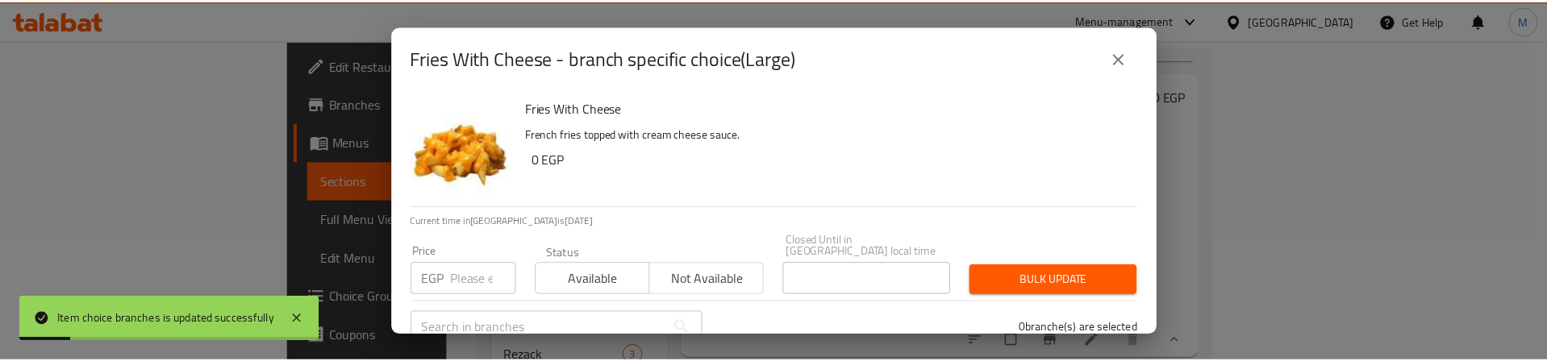
scroll to position [129, 0]
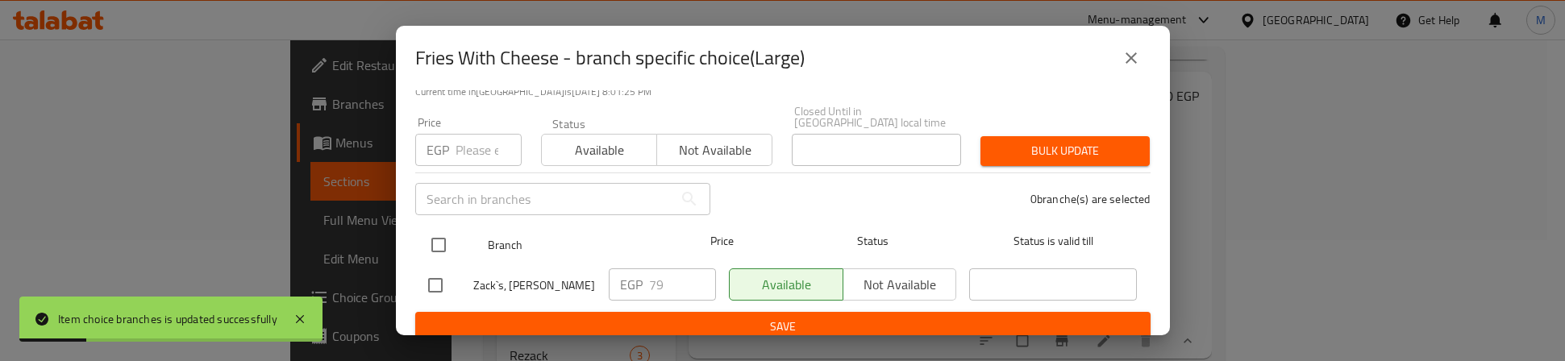
drag, startPoint x: 439, startPoint y: 231, endPoint x: 467, endPoint y: 213, distance: 33.3
click at [444, 228] on input "checkbox" at bounding box center [439, 245] width 34 height 34
checkbox input "true"
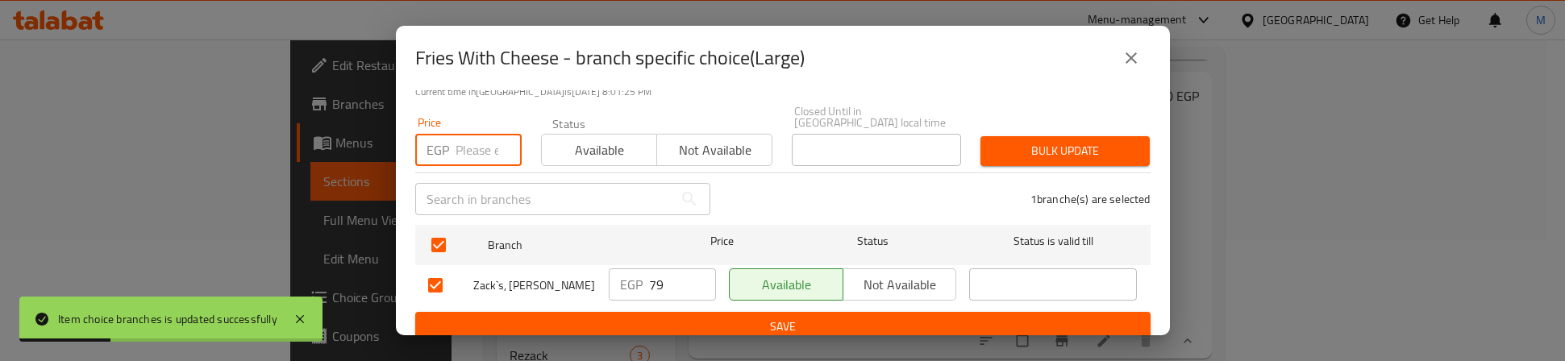
click at [469, 139] on input "number" at bounding box center [489, 150] width 66 height 32
type input "90"
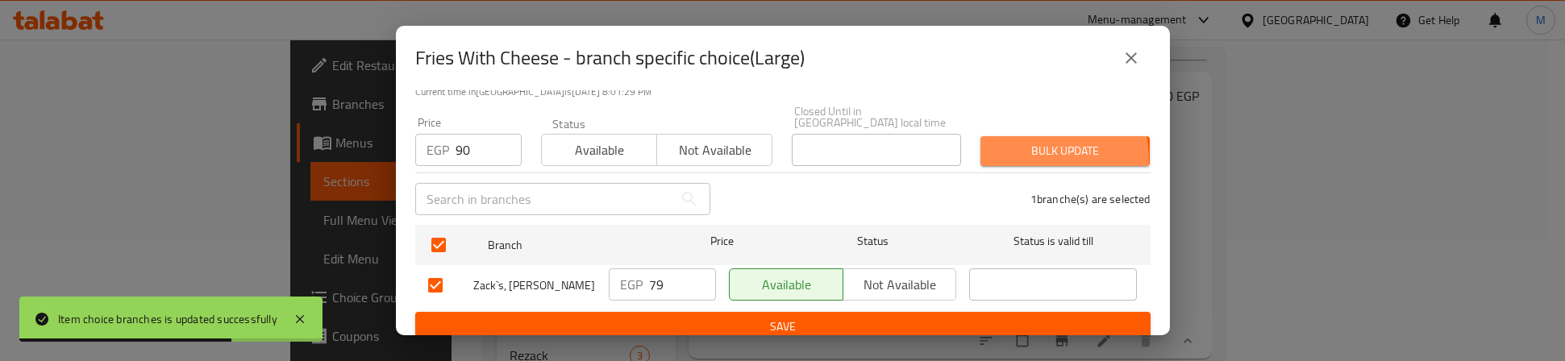
click at [990, 150] on button "Bulk update" at bounding box center [1065, 151] width 169 height 30
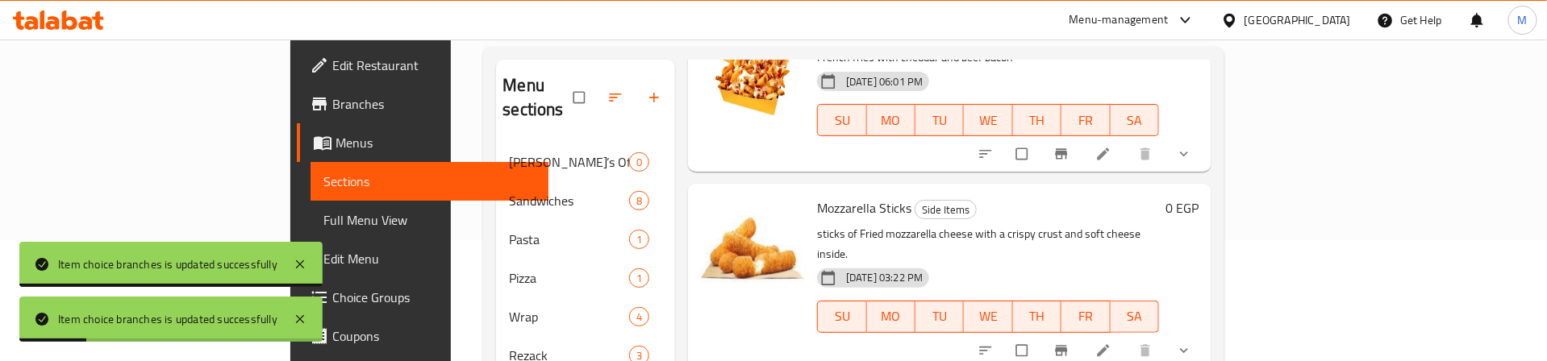
scroll to position [605, 0]
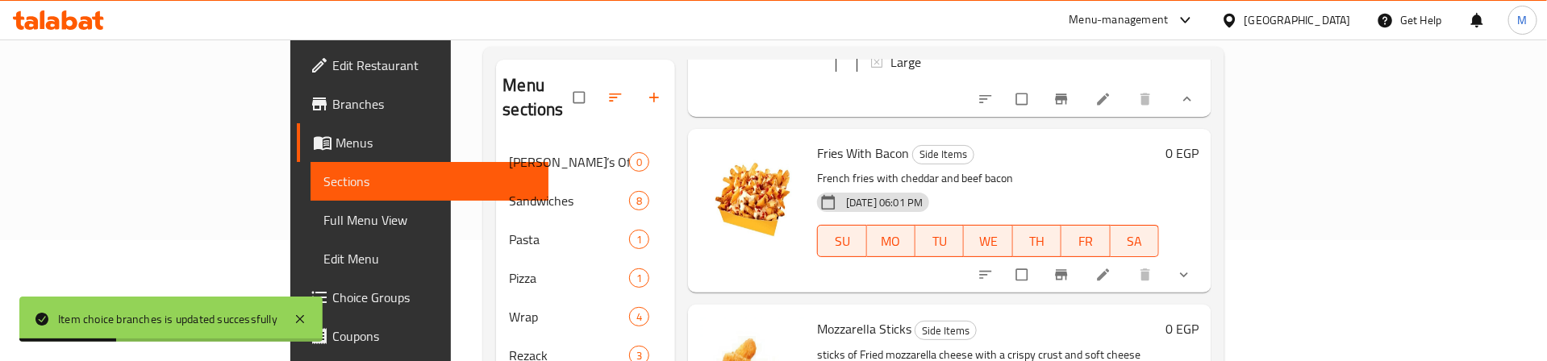
click at [1205, 286] on button "show more" at bounding box center [1185, 274] width 39 height 35
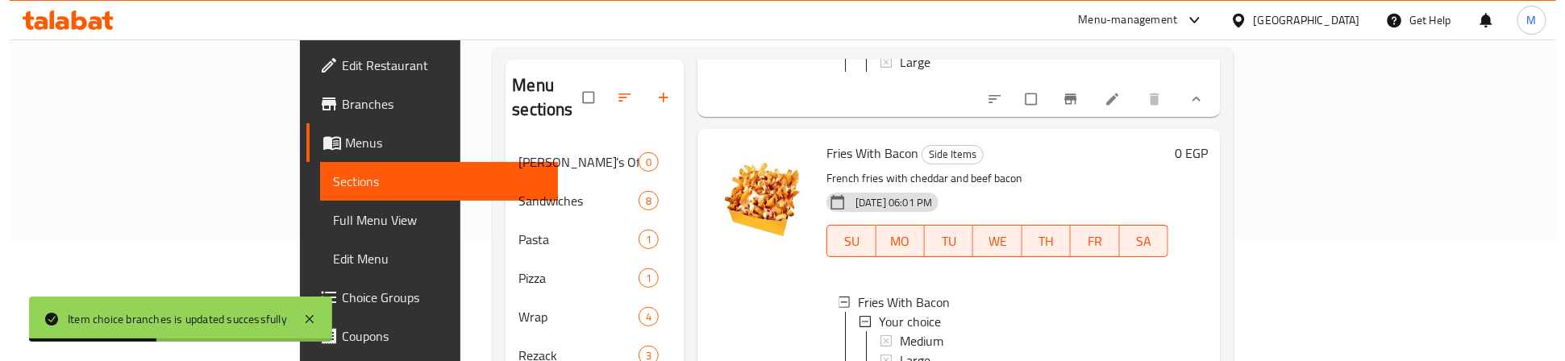
scroll to position [726, 0]
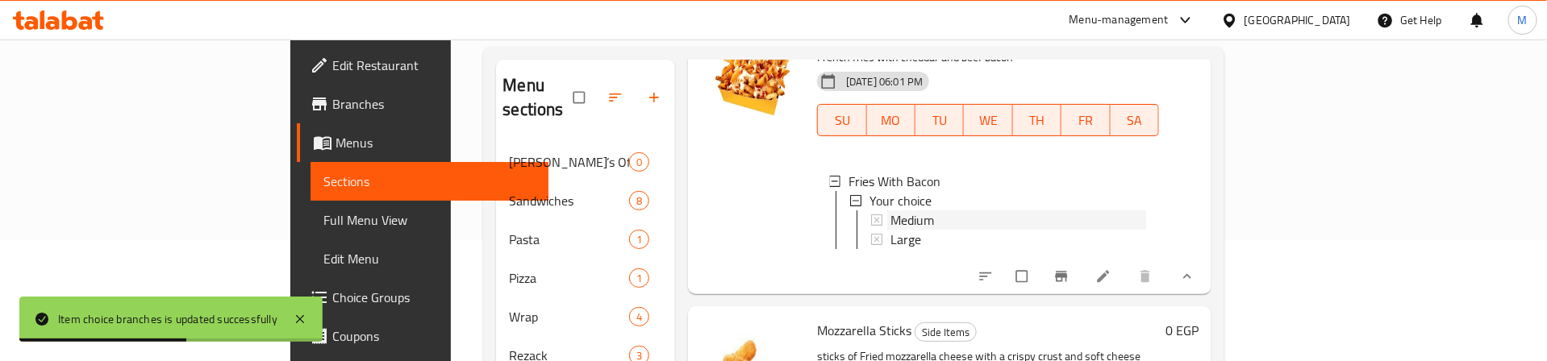
click at [890, 230] on span "Medium" at bounding box center [912, 219] width 44 height 19
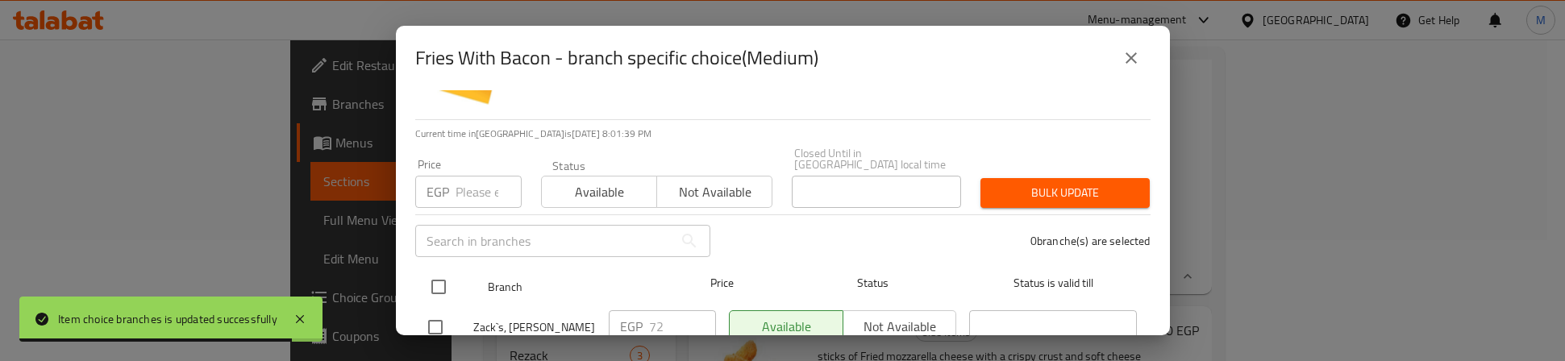
scroll to position [121, 0]
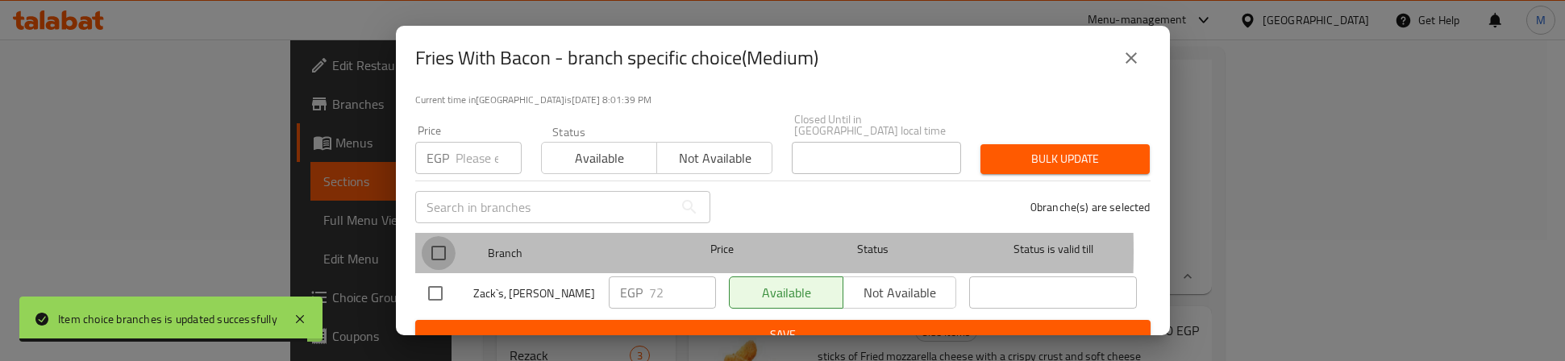
click at [434, 240] on input "checkbox" at bounding box center [439, 253] width 34 height 34
checkbox input "true"
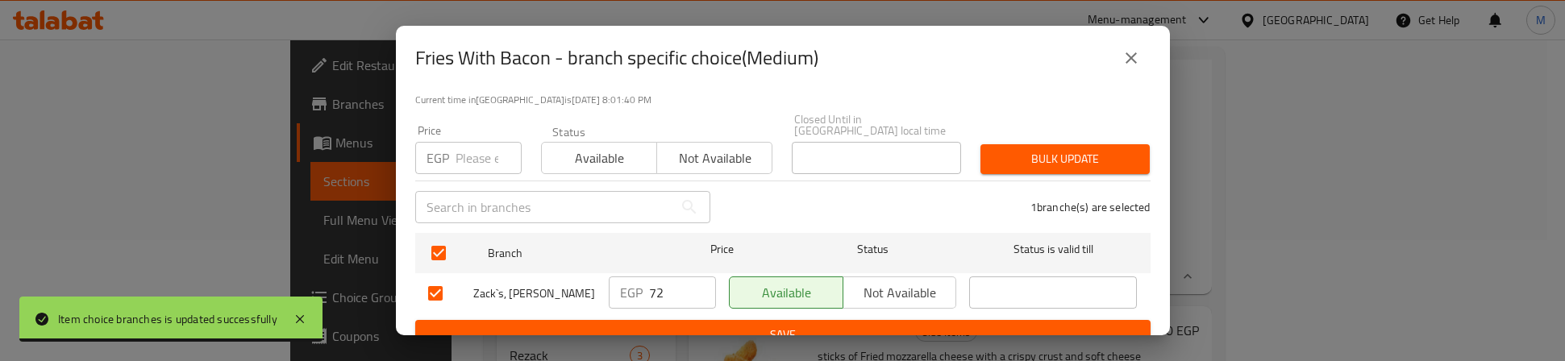
click at [491, 155] on input "number" at bounding box center [489, 158] width 66 height 32
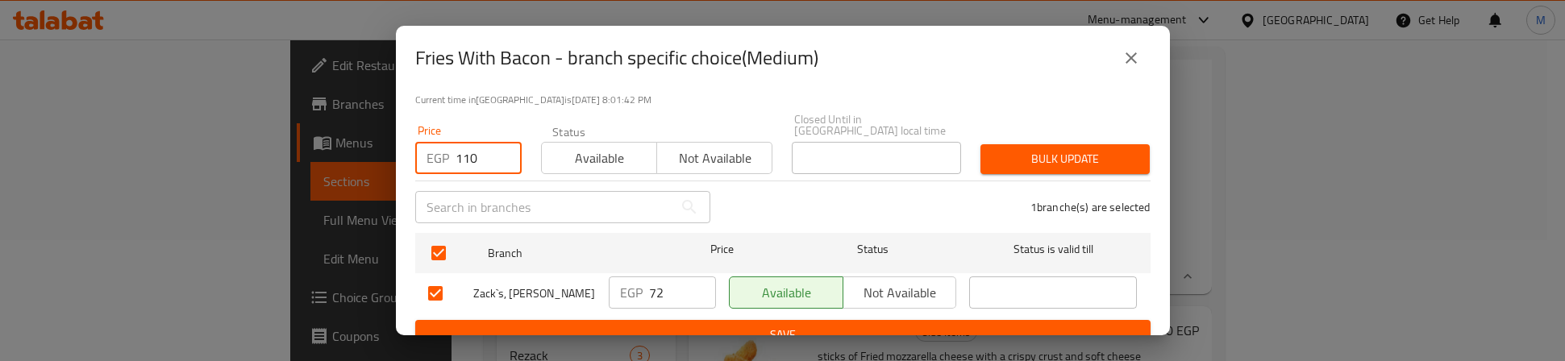
type input "110"
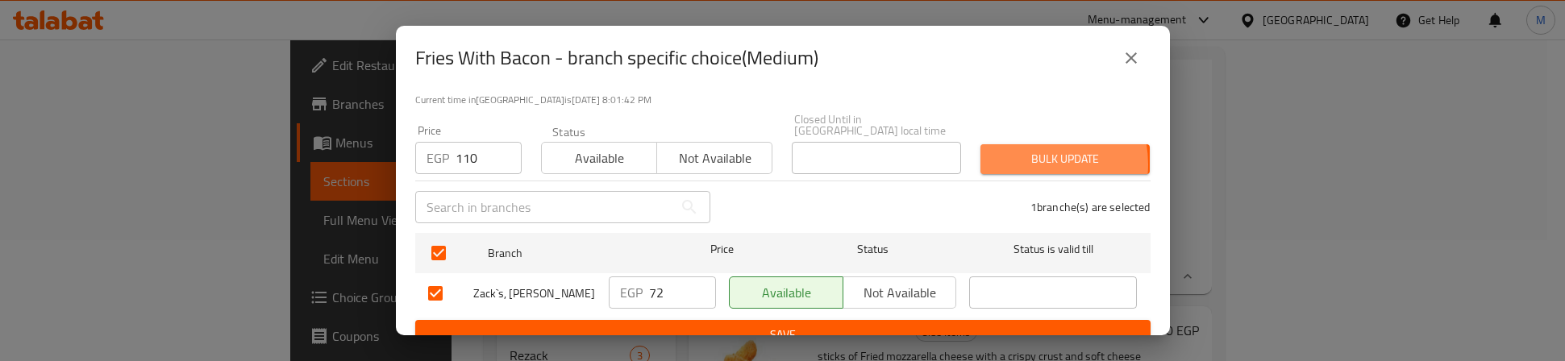
click at [1012, 153] on span "Bulk update" at bounding box center [1066, 159] width 144 height 20
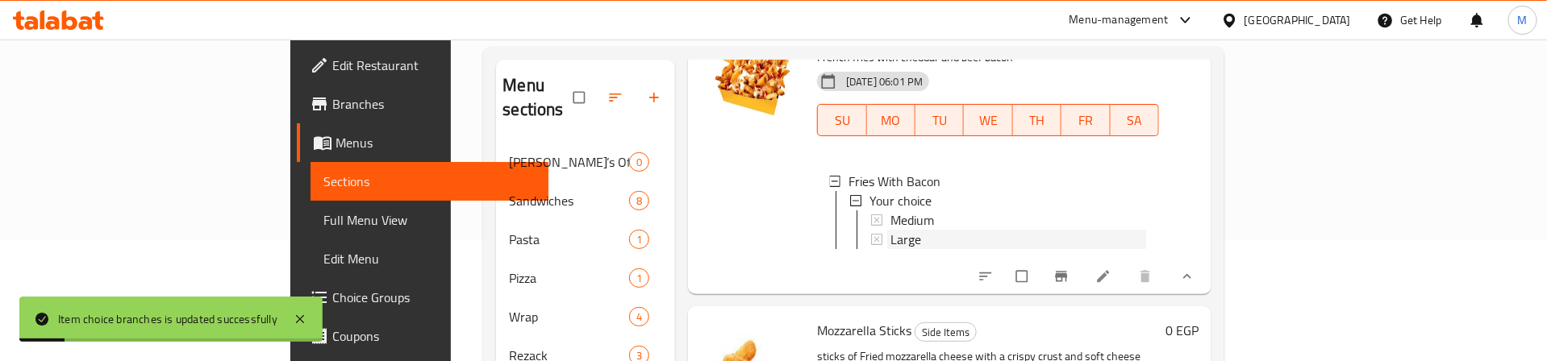
click at [890, 249] on span "Large" at bounding box center [905, 239] width 31 height 19
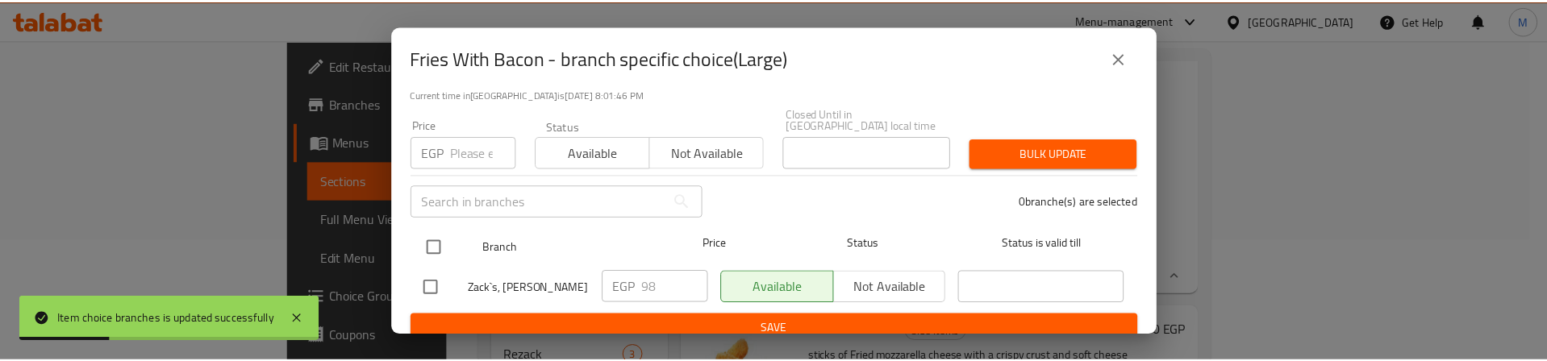
scroll to position [129, 0]
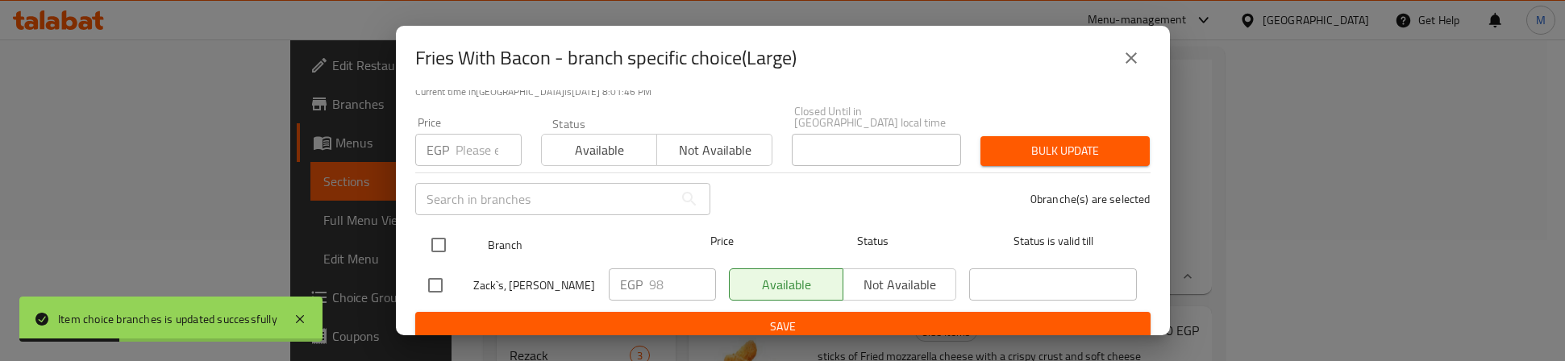
click at [436, 235] on input "checkbox" at bounding box center [439, 245] width 34 height 34
checkbox input "true"
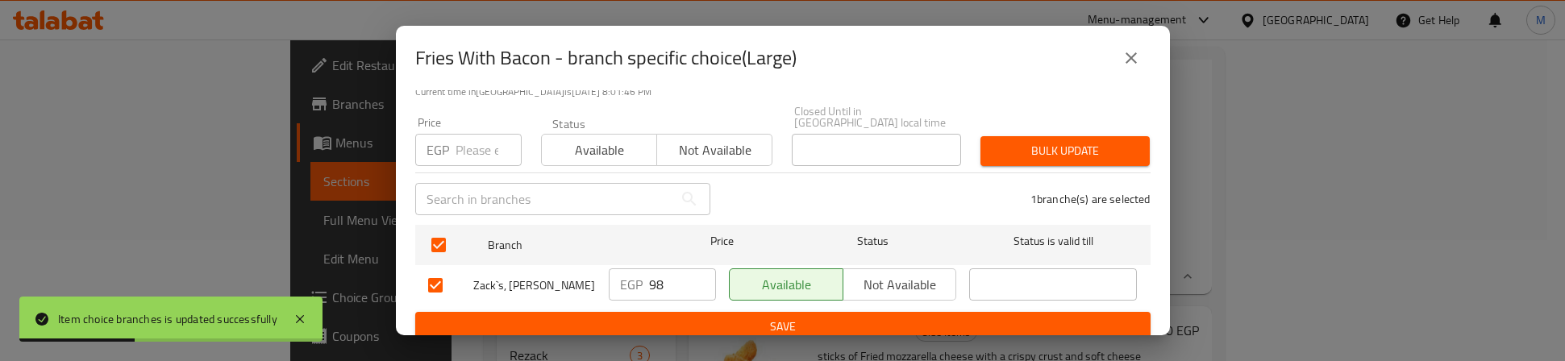
click at [469, 145] on input "number" at bounding box center [489, 150] width 66 height 32
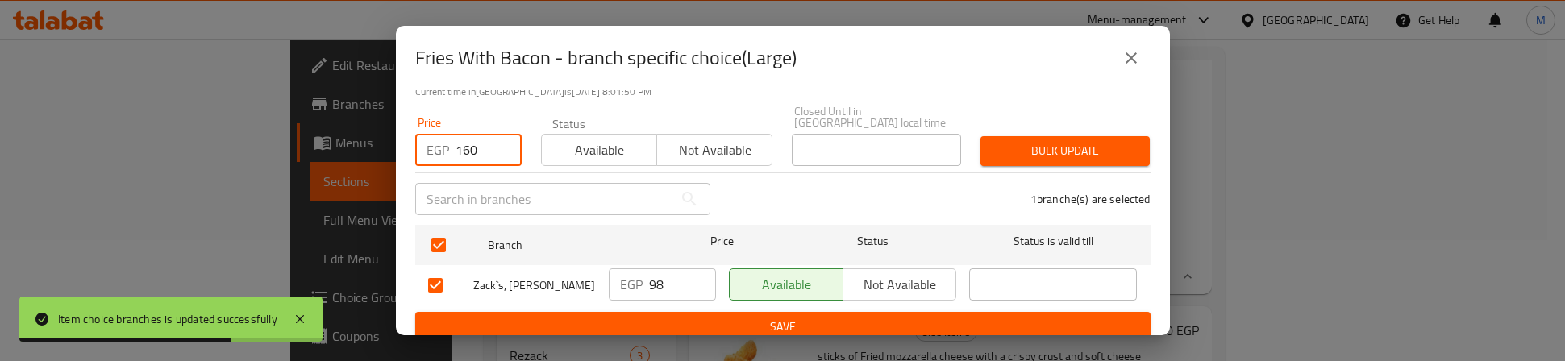
type input "160"
click at [1094, 145] on span "Bulk update" at bounding box center [1066, 151] width 144 height 20
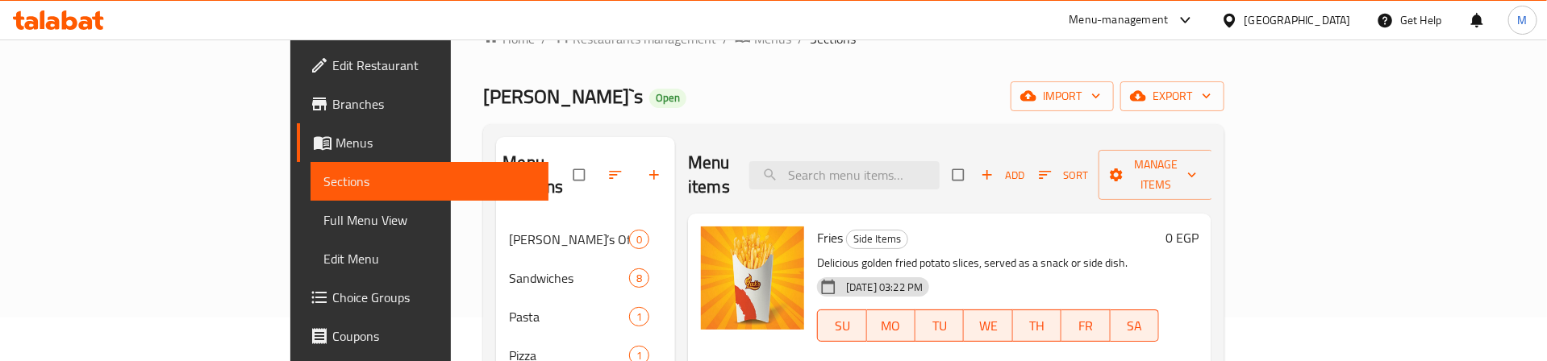
scroll to position [0, 0]
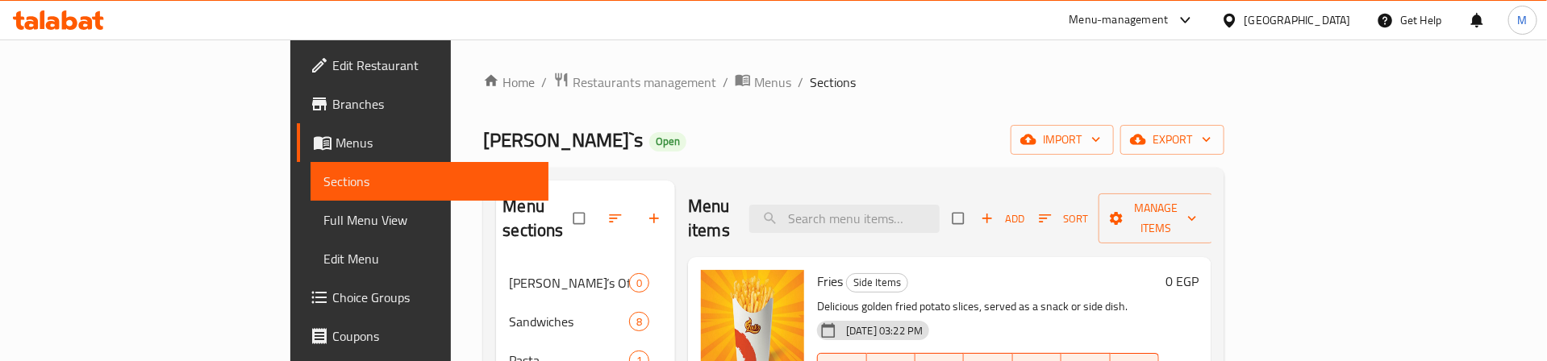
click at [998, 210] on span "button" at bounding box center [988, 218] width 19 height 16
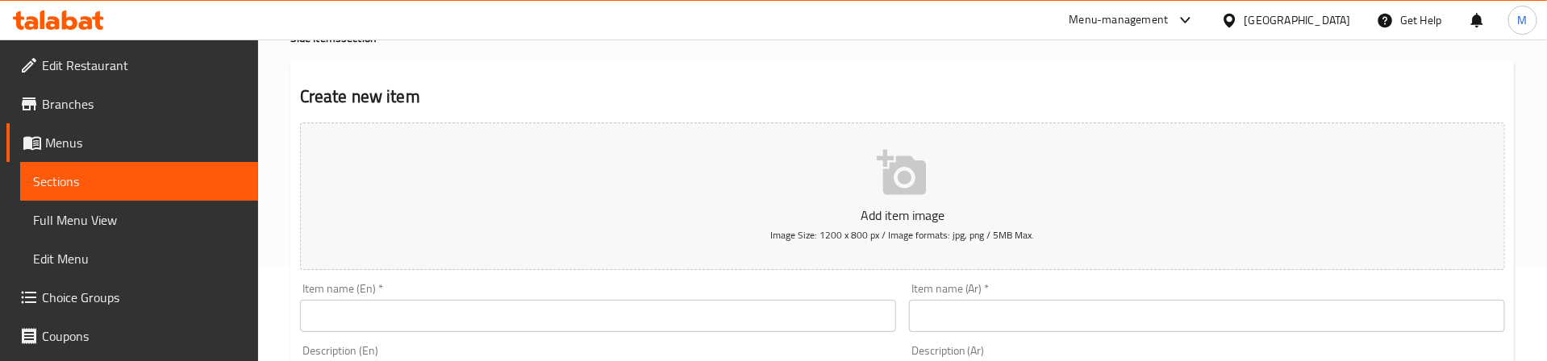
scroll to position [242, 0]
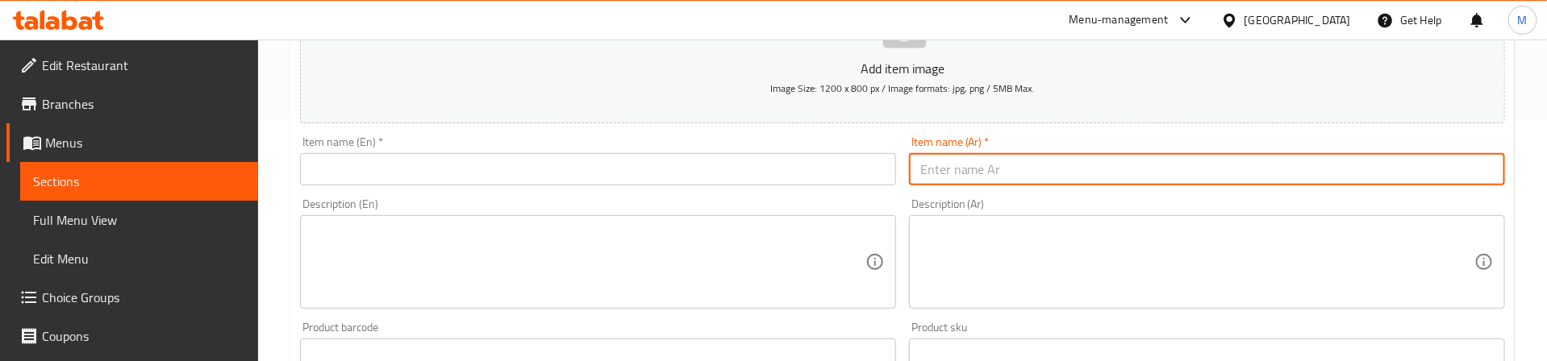
click at [1164, 172] on input "text" at bounding box center [1207, 169] width 596 height 32
type input "اصابع شيدر مع هالبينو"
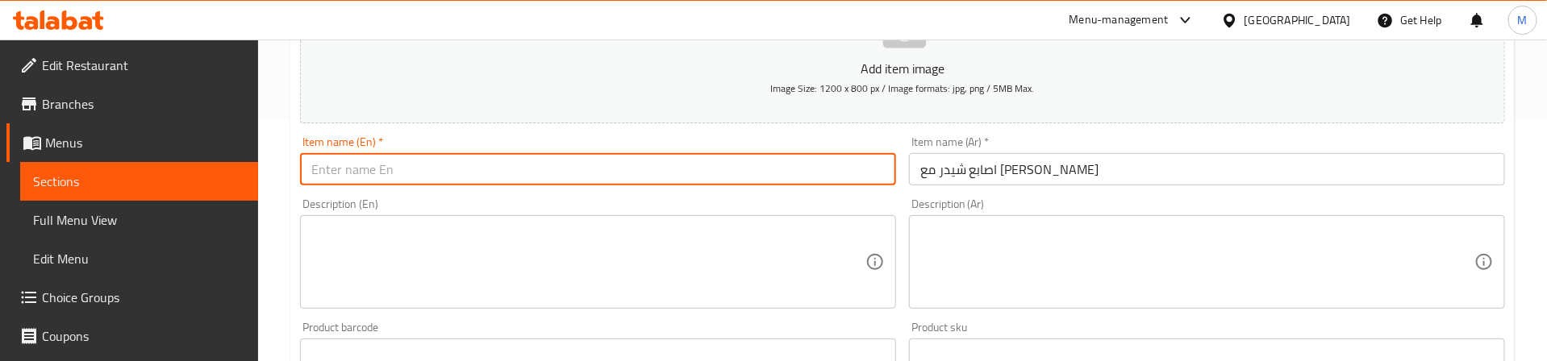
click at [474, 165] on input "text" at bounding box center [598, 169] width 596 height 32
type input "Cheddar Fingers With Jalapeno"
click at [830, 194] on div "Description (En) Description (En)" at bounding box center [598, 253] width 609 height 123
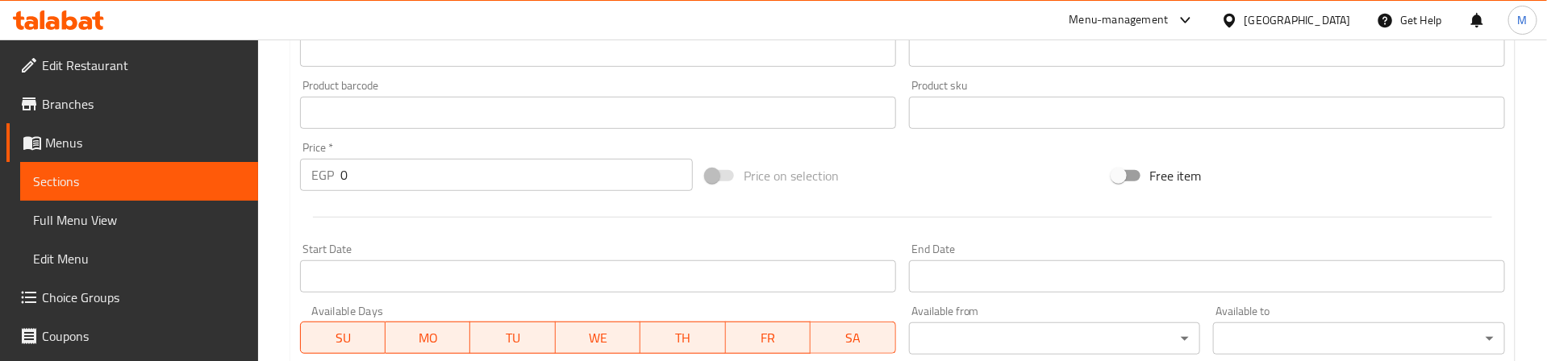
scroll to position [726, 0]
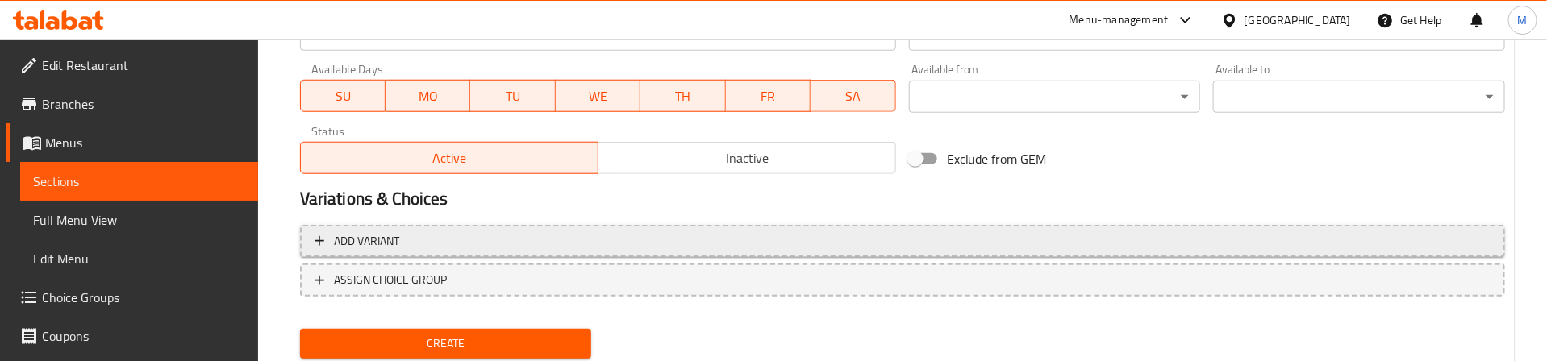
click at [1026, 235] on span "Add variant" at bounding box center [903, 241] width 1176 height 20
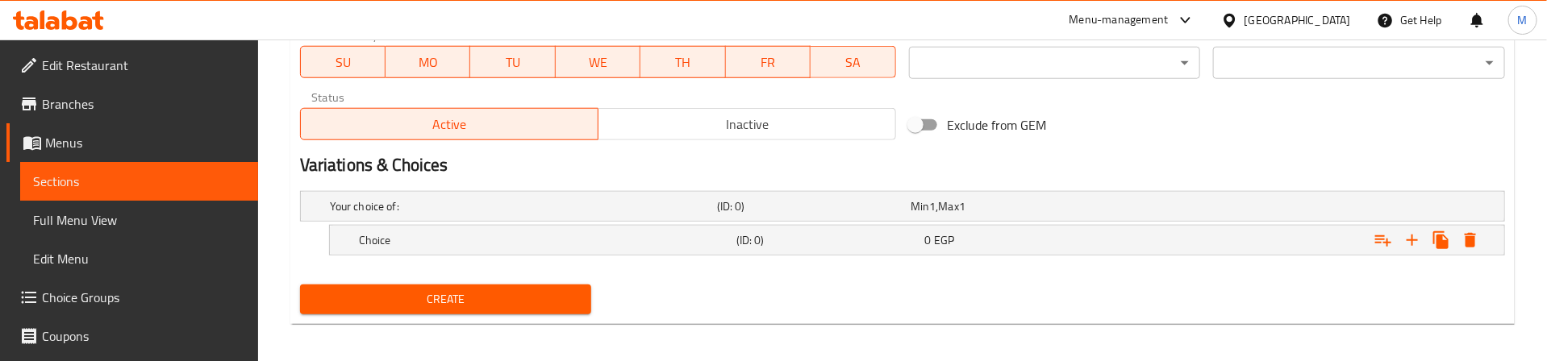
scroll to position [769, 0]
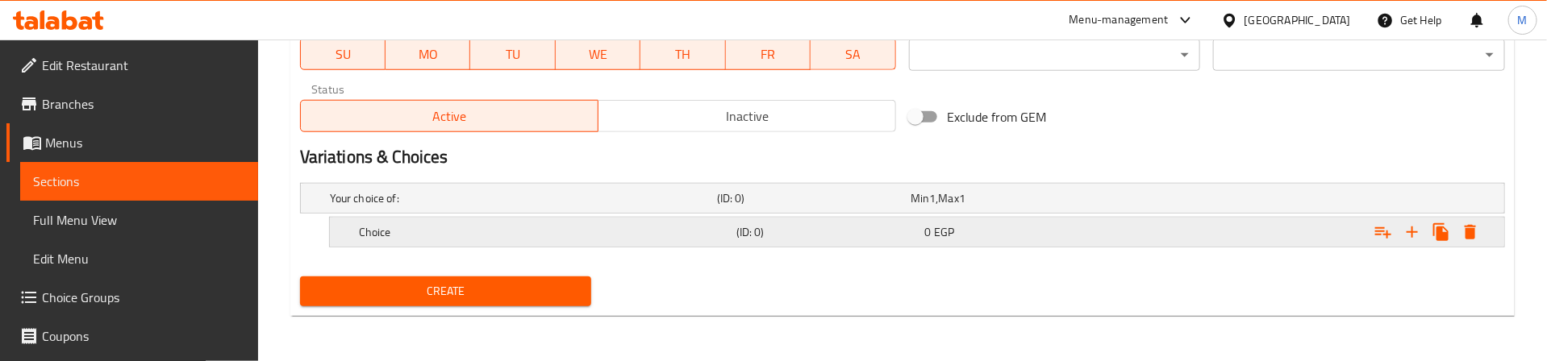
click at [1331, 227] on div "Expand" at bounding box center [1298, 232] width 377 height 35
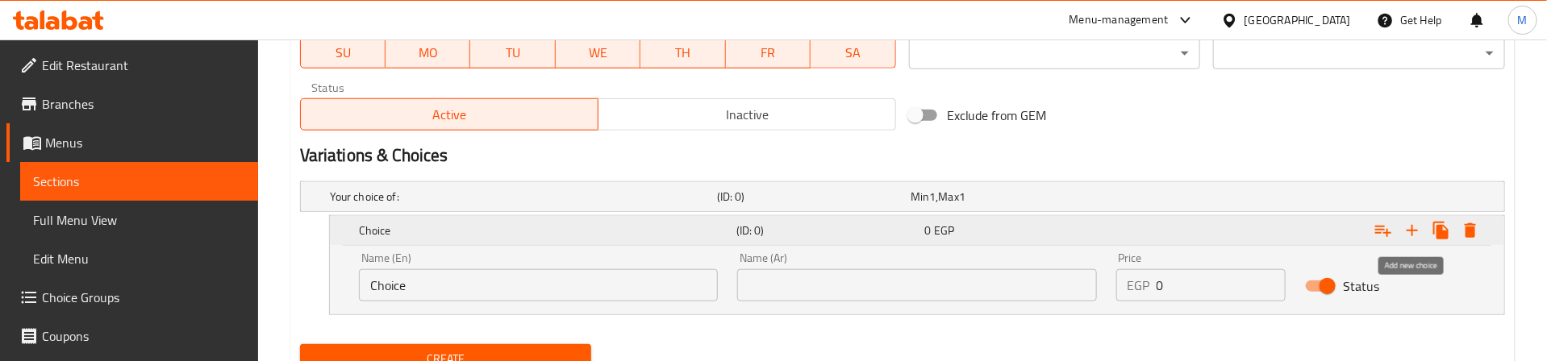
click at [1413, 230] on icon "Expand" at bounding box center [1411, 230] width 19 height 19
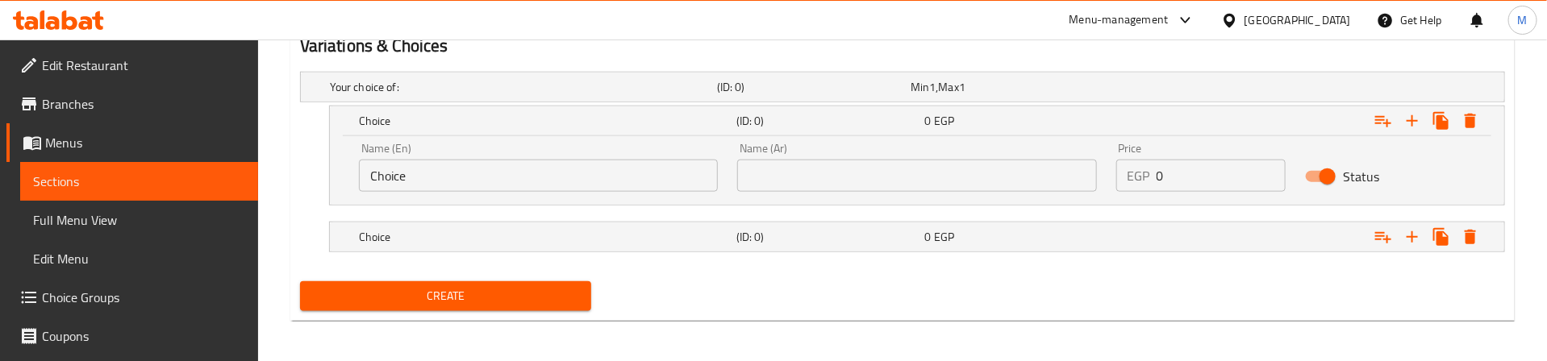
scroll to position [885, 0]
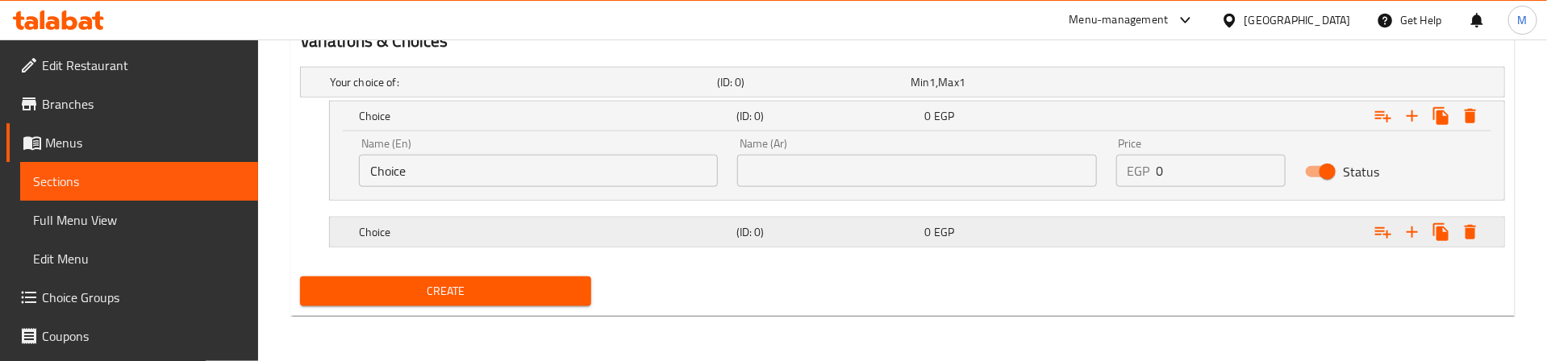
click at [496, 238] on h5 "Choice" at bounding box center [544, 232] width 371 height 16
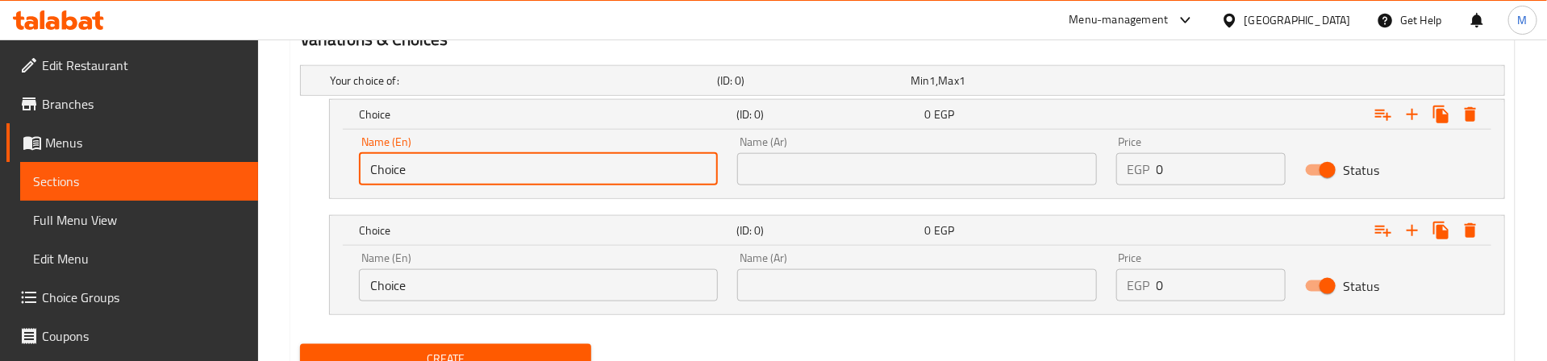
drag, startPoint x: 368, startPoint y: 173, endPoint x: 335, endPoint y: 173, distance: 33.1
click at [335, 173] on div "Name (En) Choice Name (En) Name (Ar) Name (Ar) Price EGP 0 Price Status" at bounding box center [917, 164] width 1174 height 69
type input "Medium"
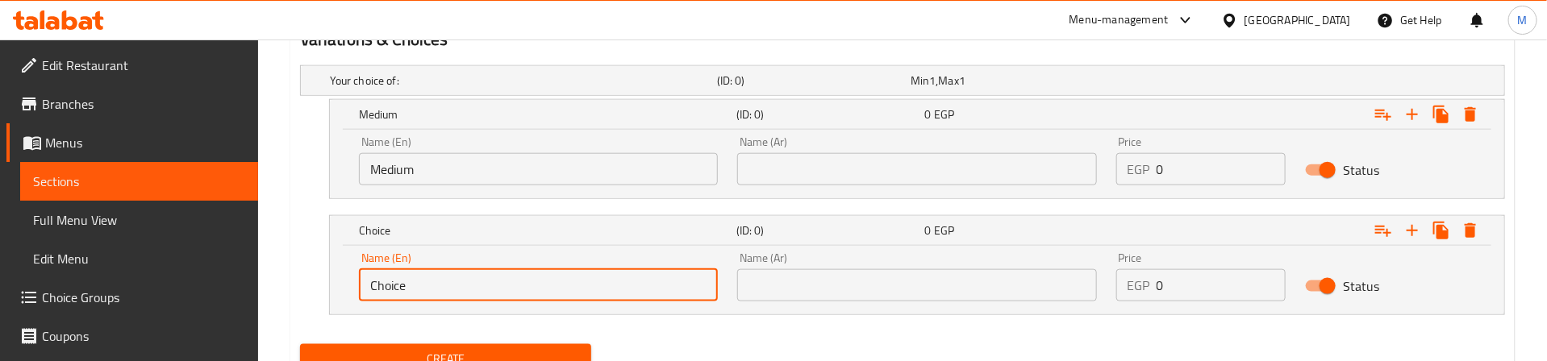
drag, startPoint x: 419, startPoint y: 281, endPoint x: 351, endPoint y: 288, distance: 68.0
click at [351, 288] on div "Name (En) Choice Name (En)" at bounding box center [538, 277] width 378 height 69
type input "Large"
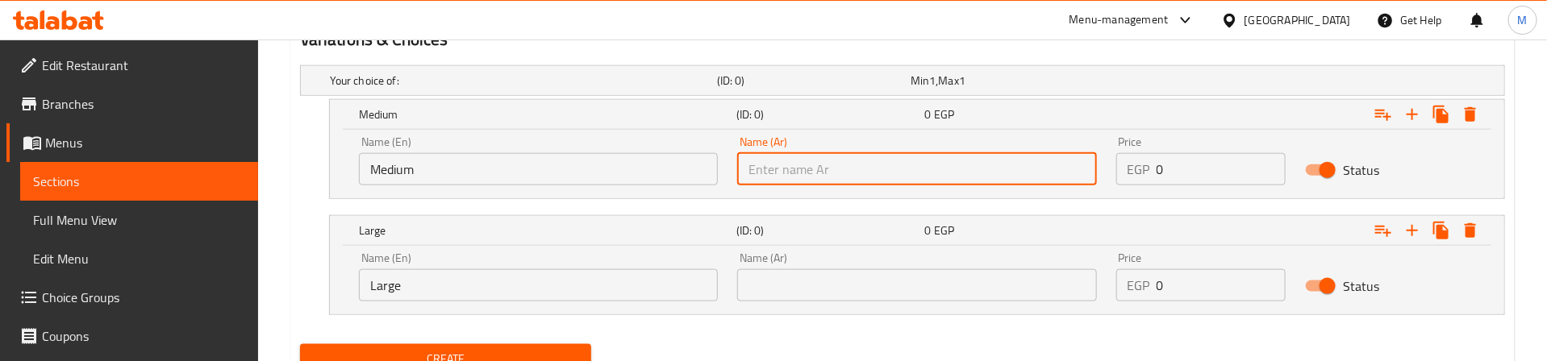
click at [867, 173] on input "text" at bounding box center [916, 169] width 359 height 32
type input "وسط"
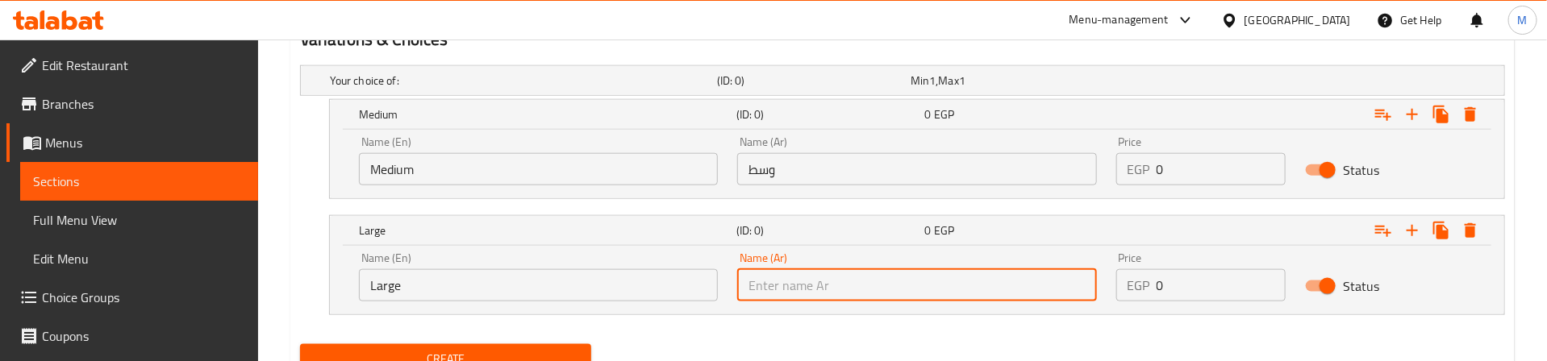
click at [965, 283] on input "text" at bounding box center [916, 285] width 359 height 32
type input "كبير"
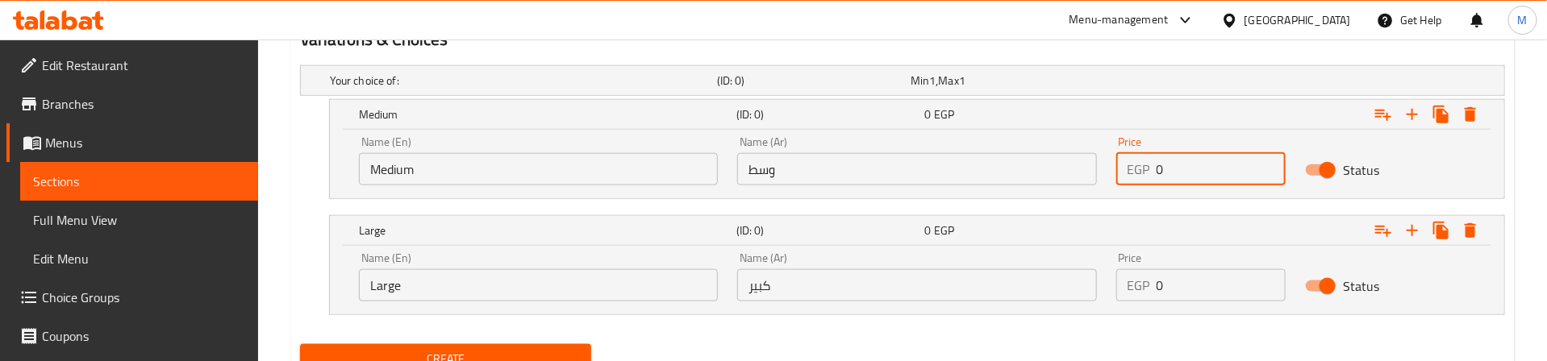
drag, startPoint x: 1164, startPoint y: 175, endPoint x: 1145, endPoint y: 175, distance: 18.5
click at [1145, 175] on div "EGP 0 Price" at bounding box center [1201, 169] width 170 height 32
type input "50"
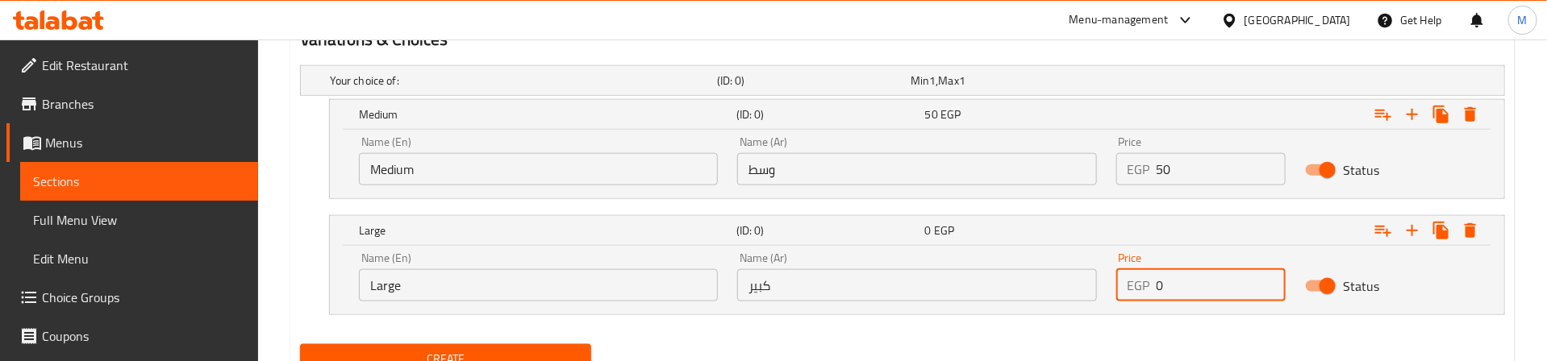
drag, startPoint x: 1185, startPoint y: 272, endPoint x: 1121, endPoint y: 294, distance: 68.1
click at [1121, 294] on div "EGP 0 Price" at bounding box center [1201, 285] width 170 height 32
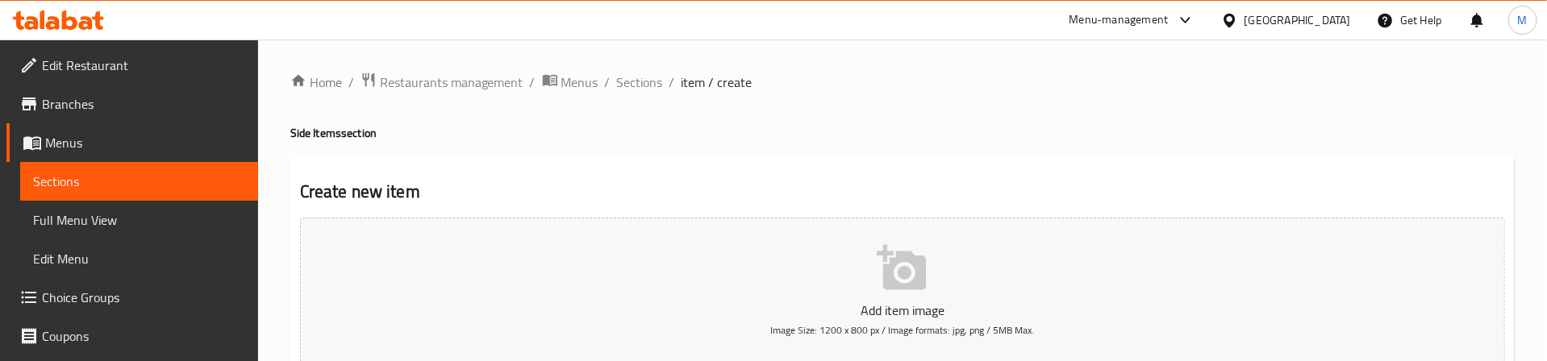
scroll to position [242, 0]
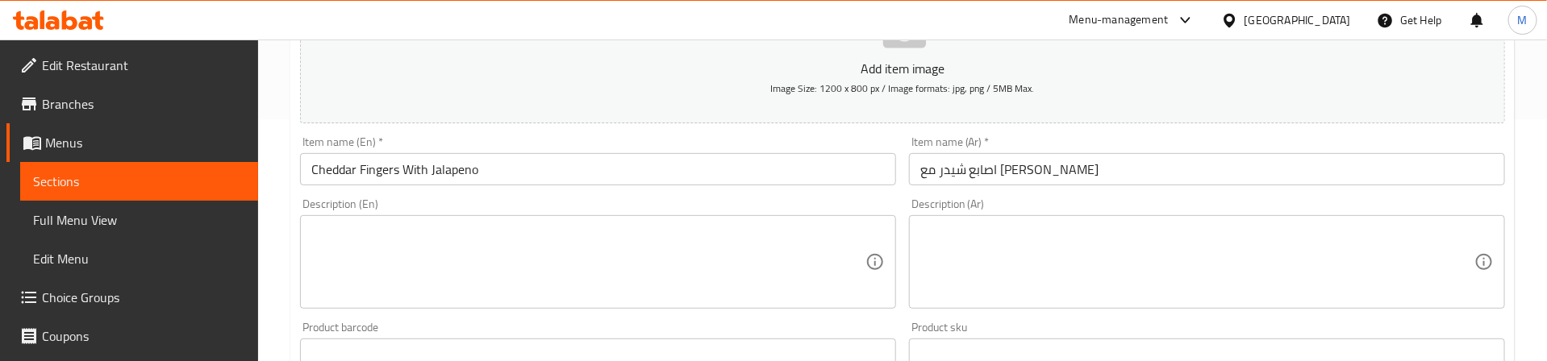
type input "150"
click at [509, 203] on div "Description (En) Description (En)" at bounding box center [598, 253] width 596 height 110
click at [489, 206] on div "Description (En) Description (En)" at bounding box center [598, 253] width 596 height 110
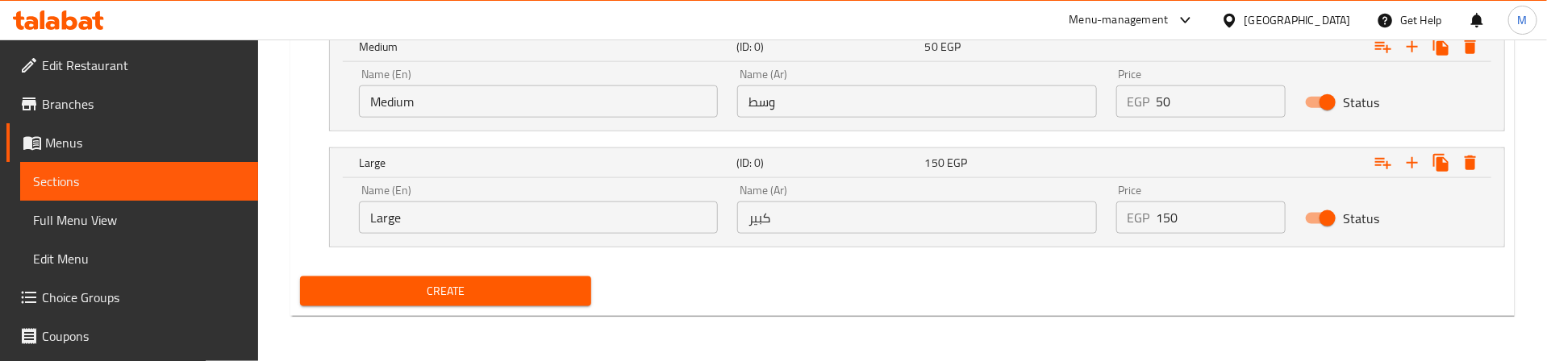
click at [453, 300] on span "Create" at bounding box center [446, 291] width 266 height 20
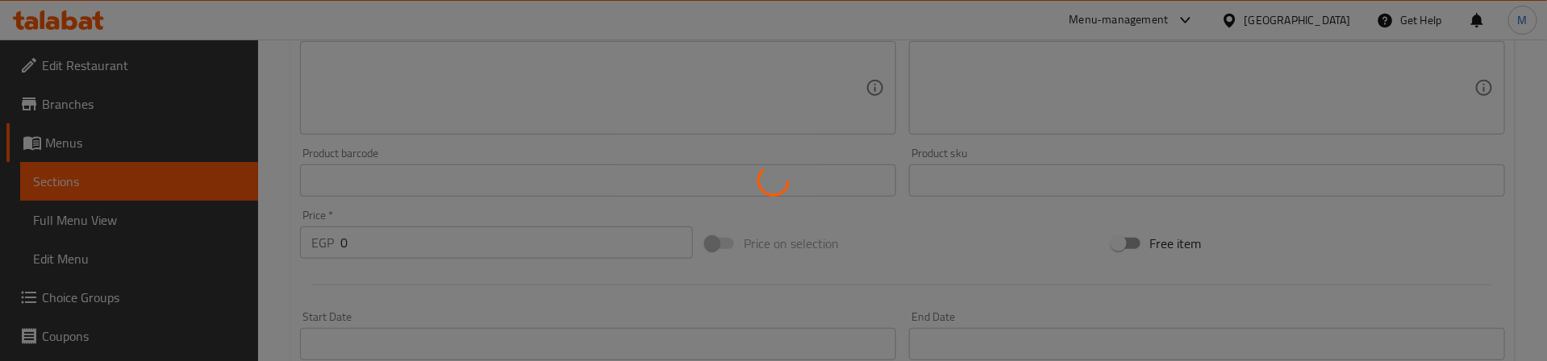
scroll to position [107, 0]
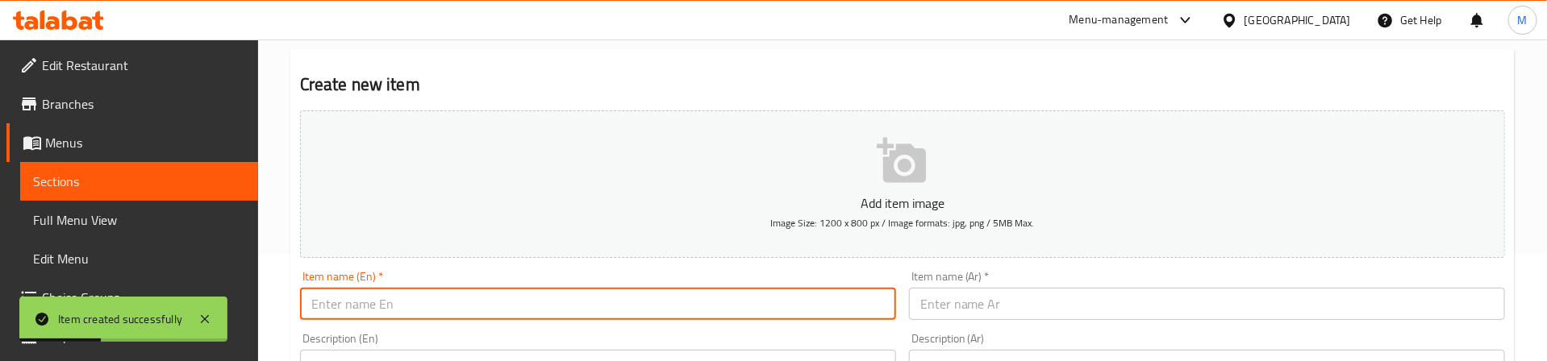
click at [510, 293] on input "text" at bounding box center [598, 304] width 596 height 32
type input "Onion Rings"
click at [1060, 298] on input "text" at bounding box center [1207, 304] width 596 height 32
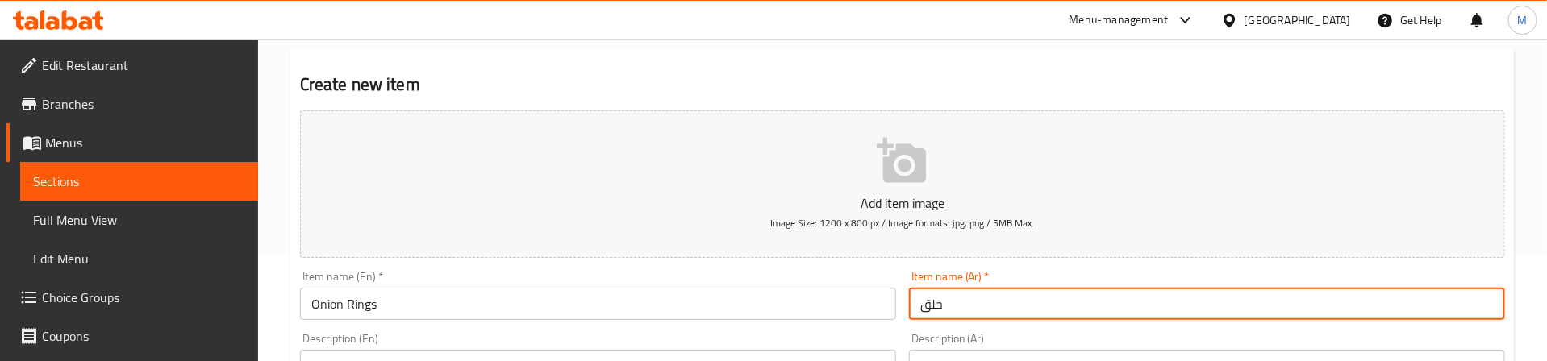
type input "حلقات بصل"
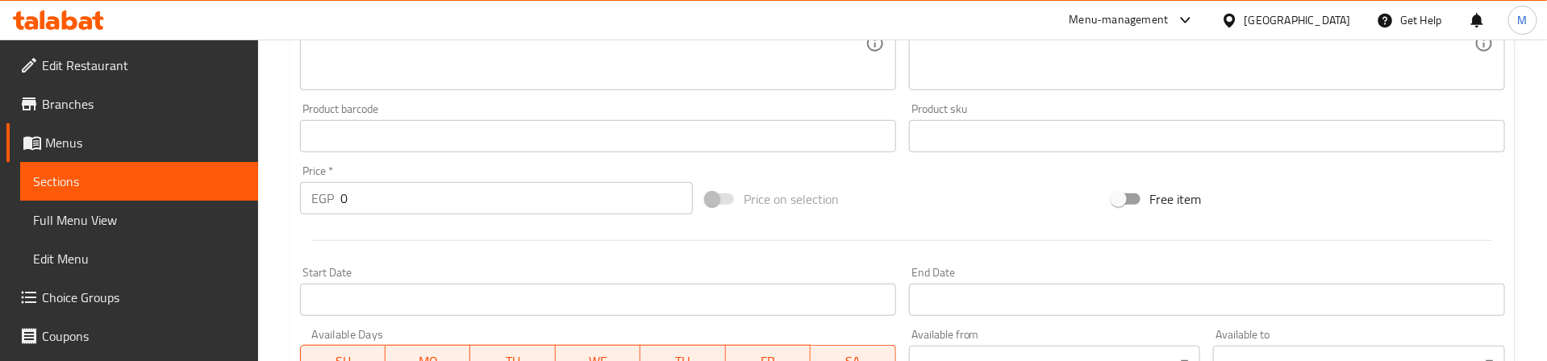
scroll to position [954, 0]
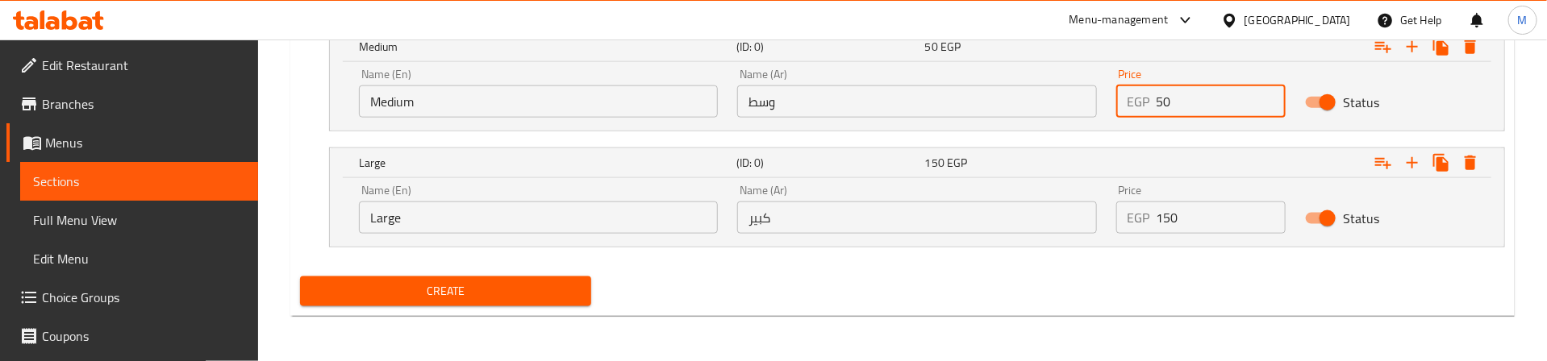
click at [1109, 99] on div "Price EGP 50 Price" at bounding box center [1201, 93] width 190 height 69
type input "75"
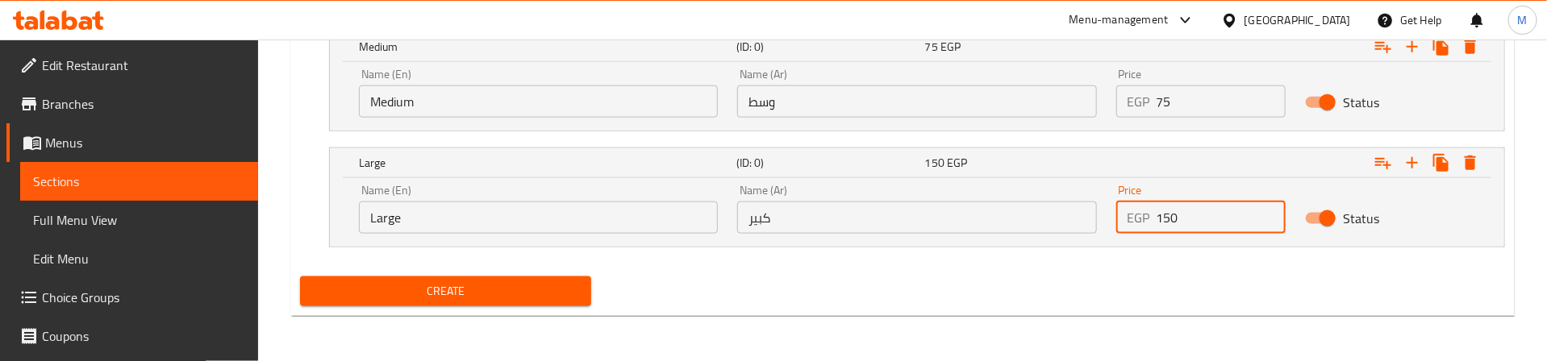
drag, startPoint x: 1169, startPoint y: 218, endPoint x: 1128, endPoint y: 218, distance: 40.3
click at [1128, 218] on div "EGP 150 Price" at bounding box center [1201, 218] width 170 height 32
type input "95"
click at [519, 286] on span "Create" at bounding box center [446, 291] width 266 height 20
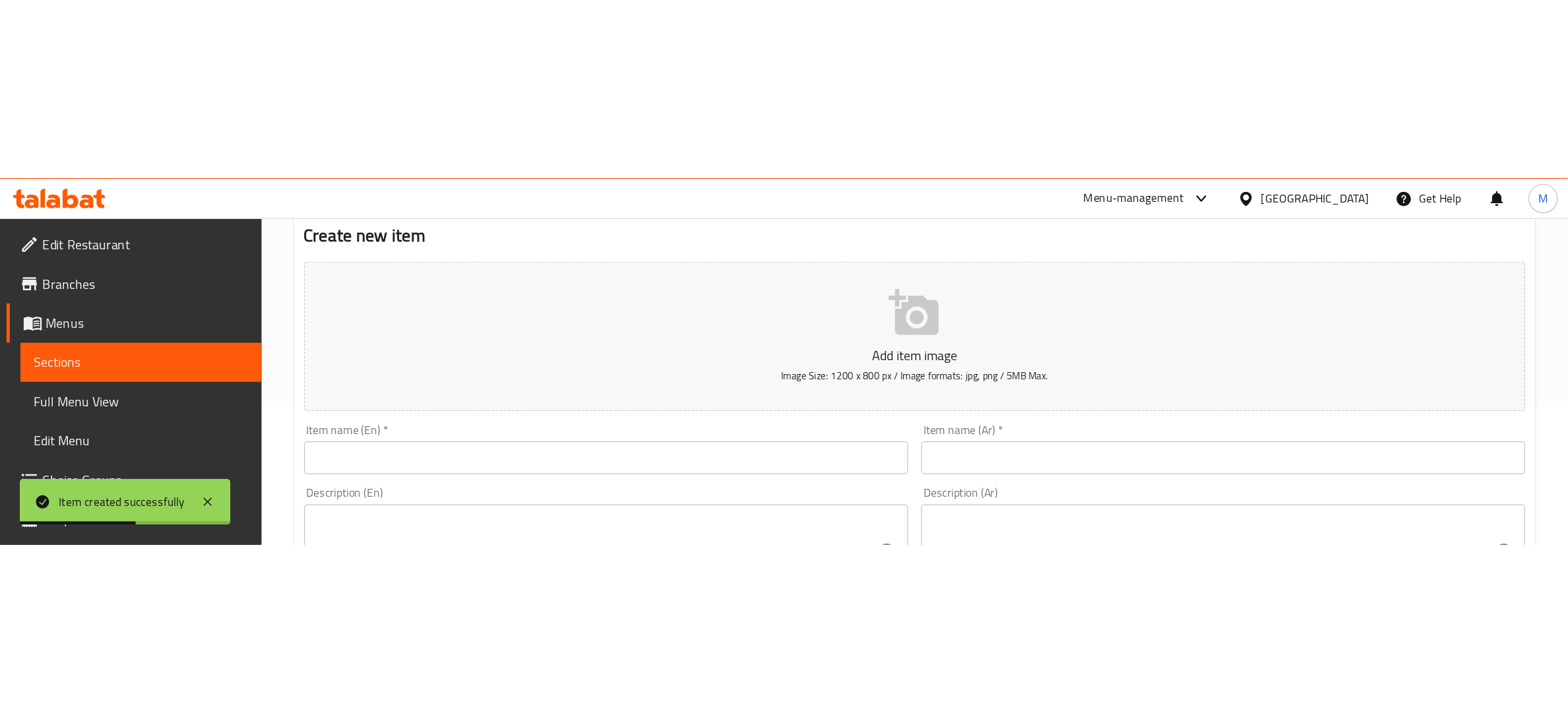
scroll to position [0, 0]
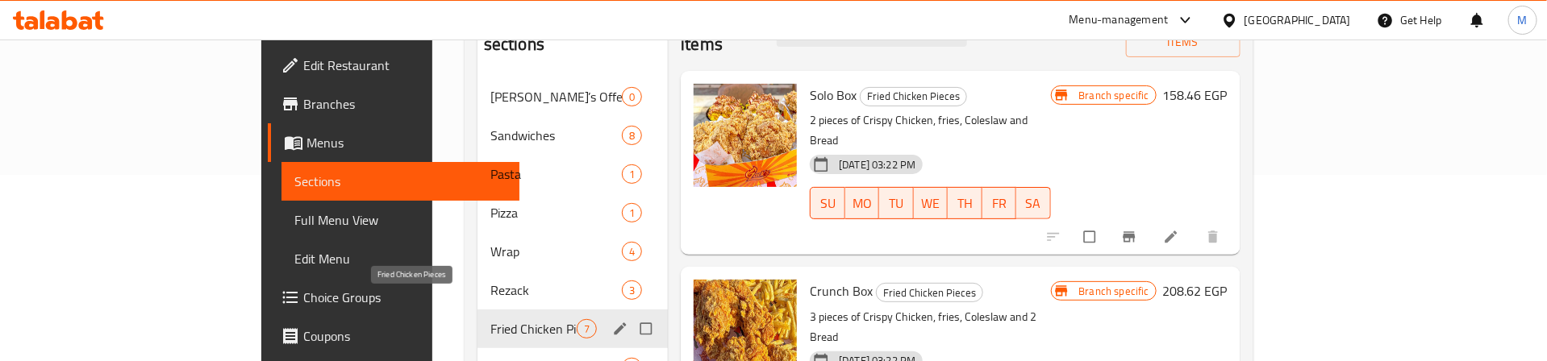
scroll to position [242, 0]
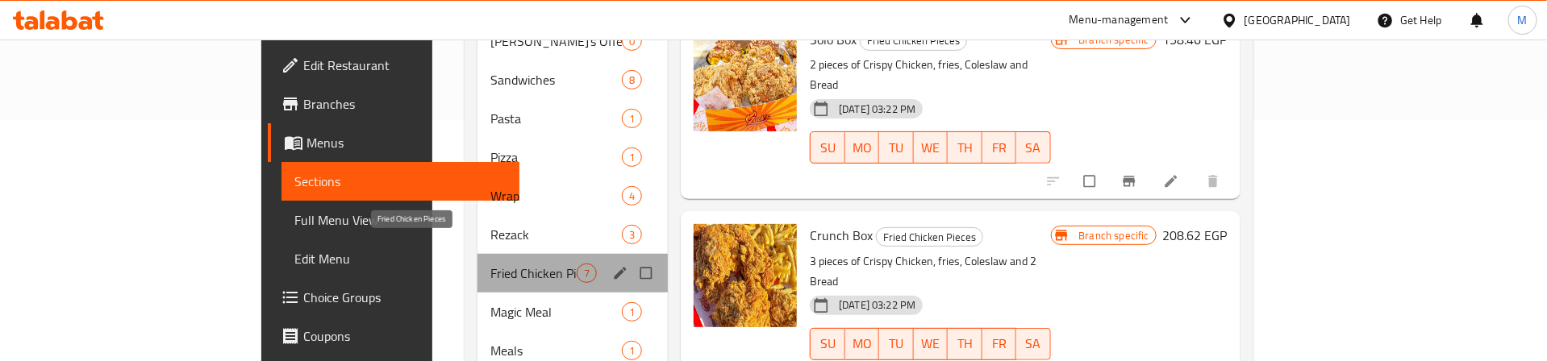
click at [490, 264] on span "Fried Chicken Pieces" at bounding box center [533, 273] width 86 height 19
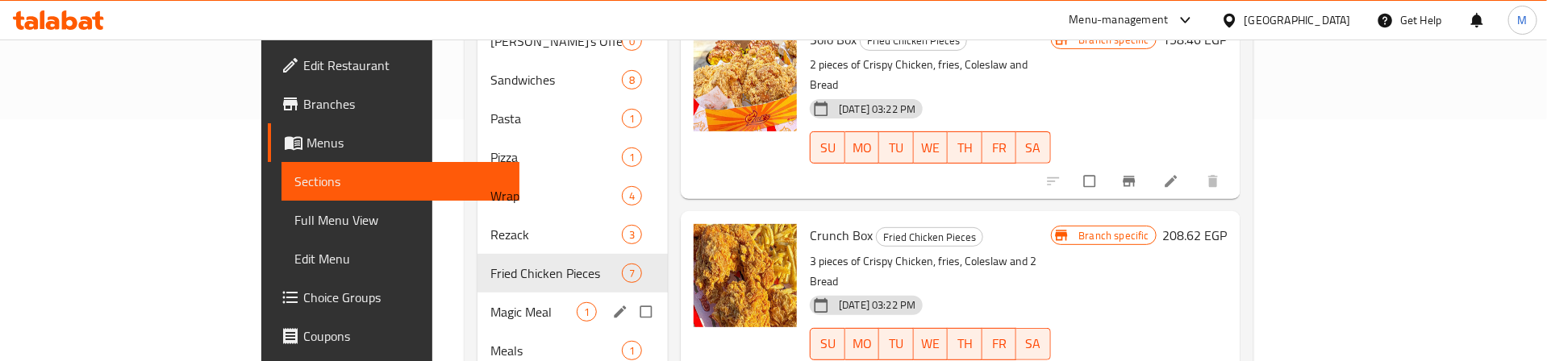
click at [490, 302] on span "Magic Meal" at bounding box center [533, 311] width 86 height 19
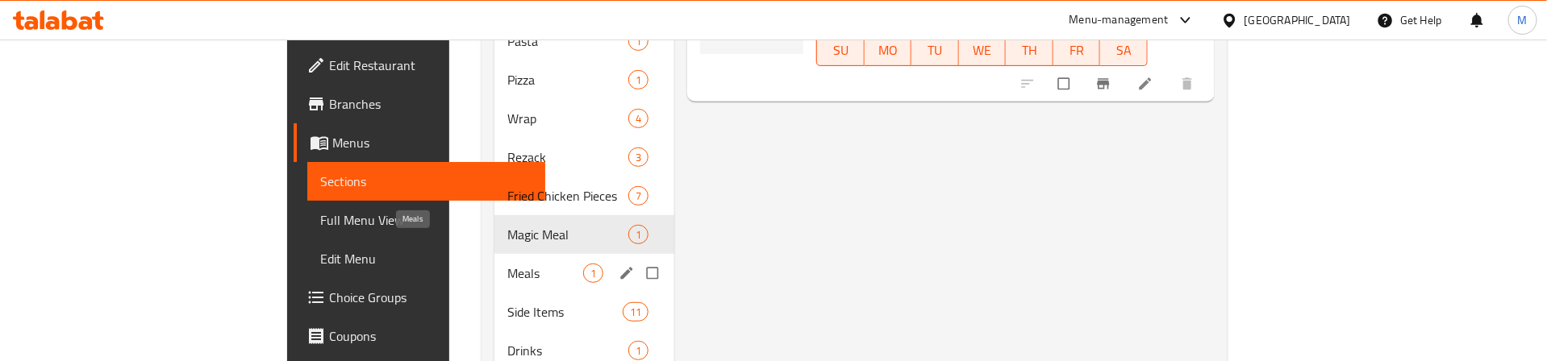
scroll to position [363, 0]
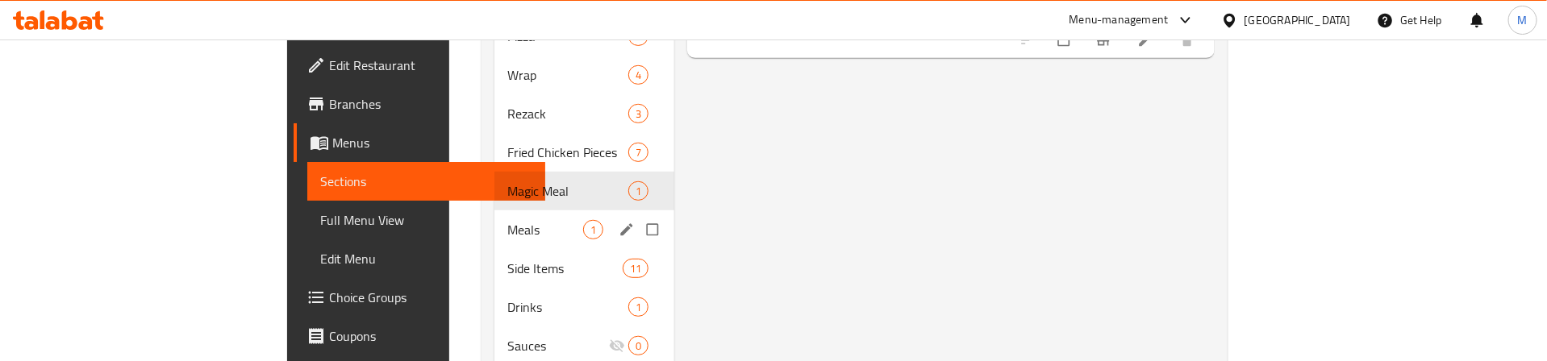
click at [494, 218] on div "Meals 1" at bounding box center [584, 229] width 180 height 39
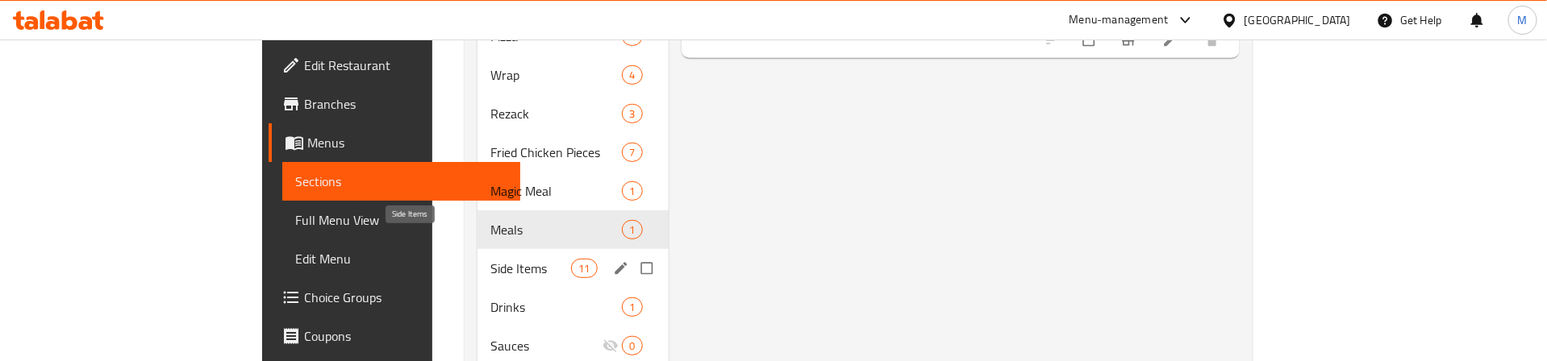
click at [490, 259] on span "Side Items" at bounding box center [530, 268] width 81 height 19
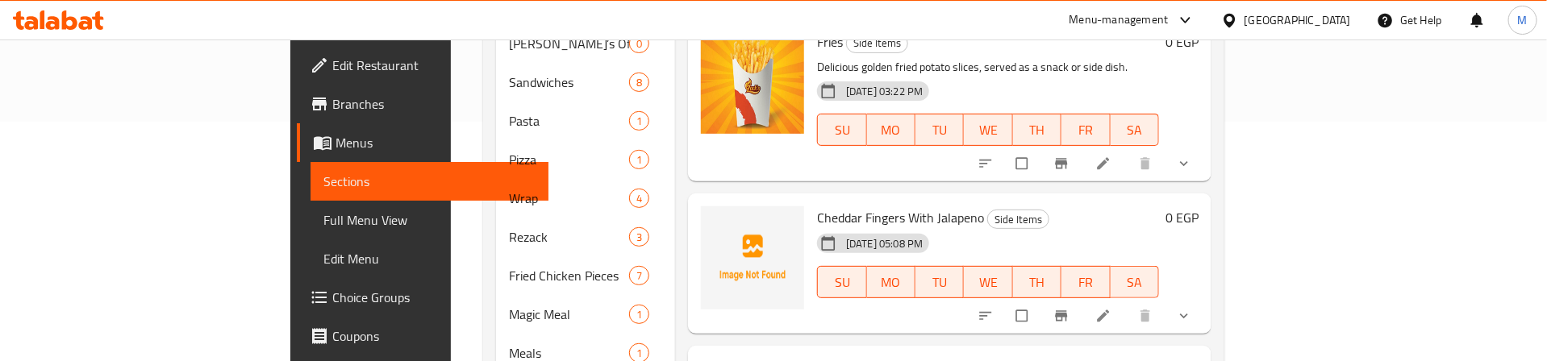
scroll to position [121, 0]
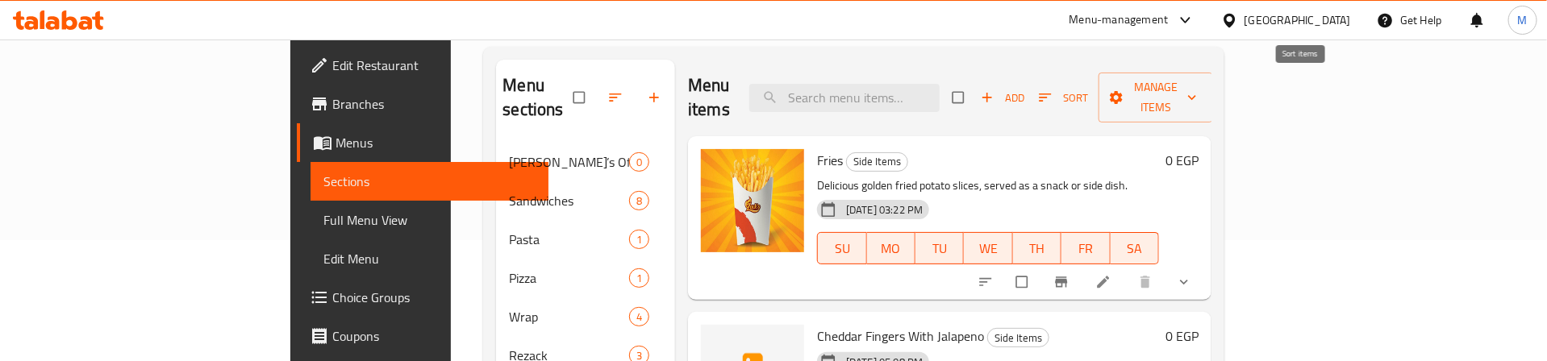
click at [1051, 94] on icon "button" at bounding box center [1045, 98] width 12 height 8
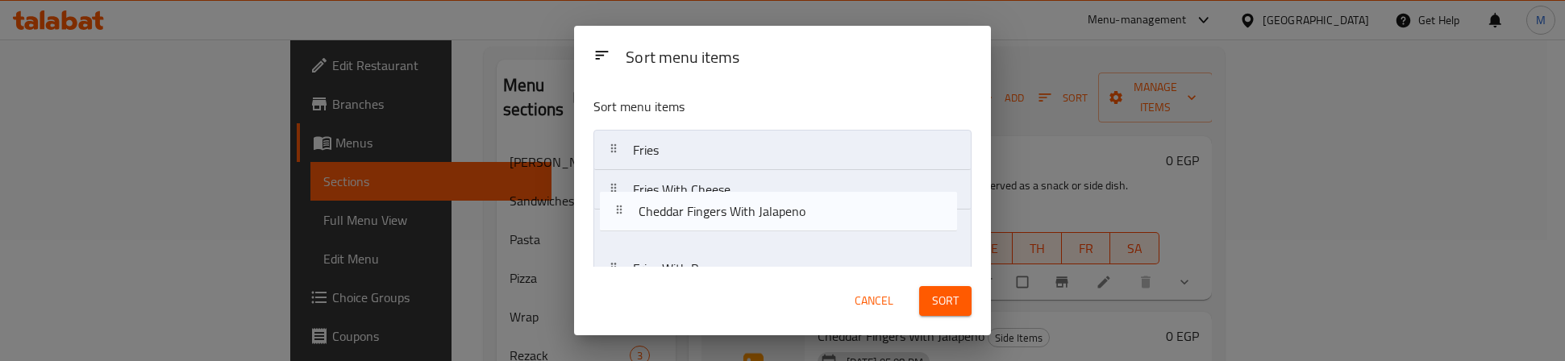
drag, startPoint x: 704, startPoint y: 198, endPoint x: 711, endPoint y: 235, distance: 37.0
click at [711, 235] on nav "Fries Cheddar Fingers With Jalapeno Fries With Cheese Fries With Bacon Mozzarel…" at bounding box center [783, 368] width 378 height 476
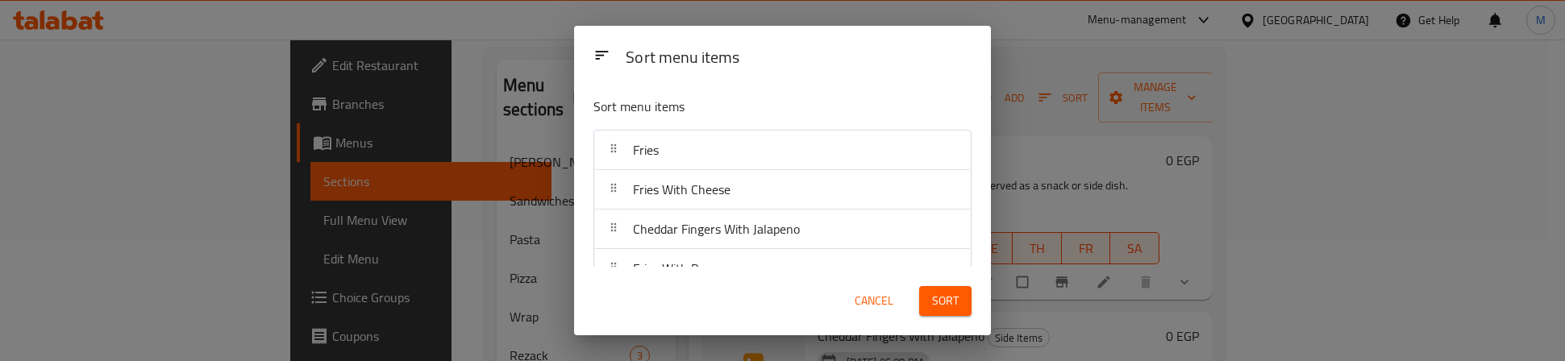
click at [949, 302] on span "Sort" at bounding box center [945, 301] width 27 height 20
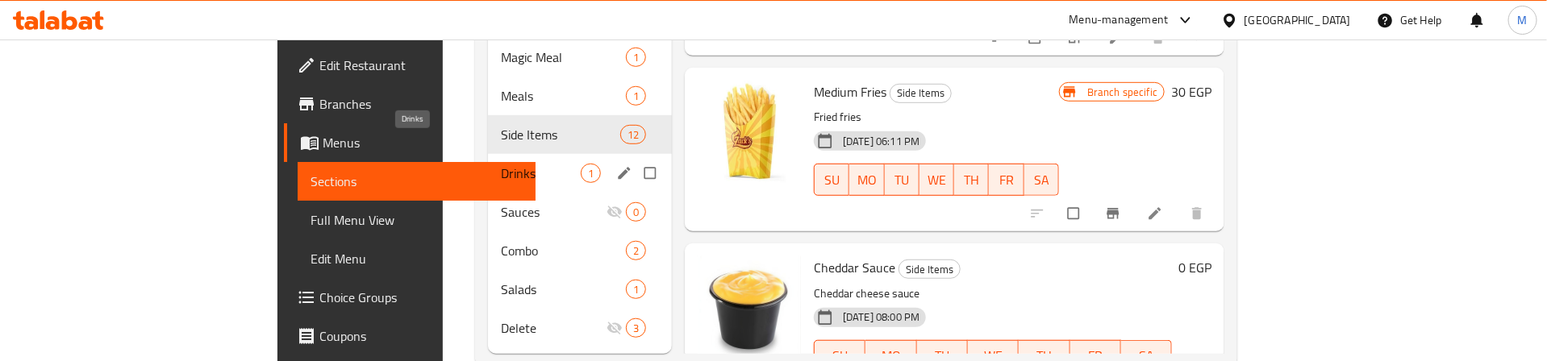
scroll to position [510, 0]
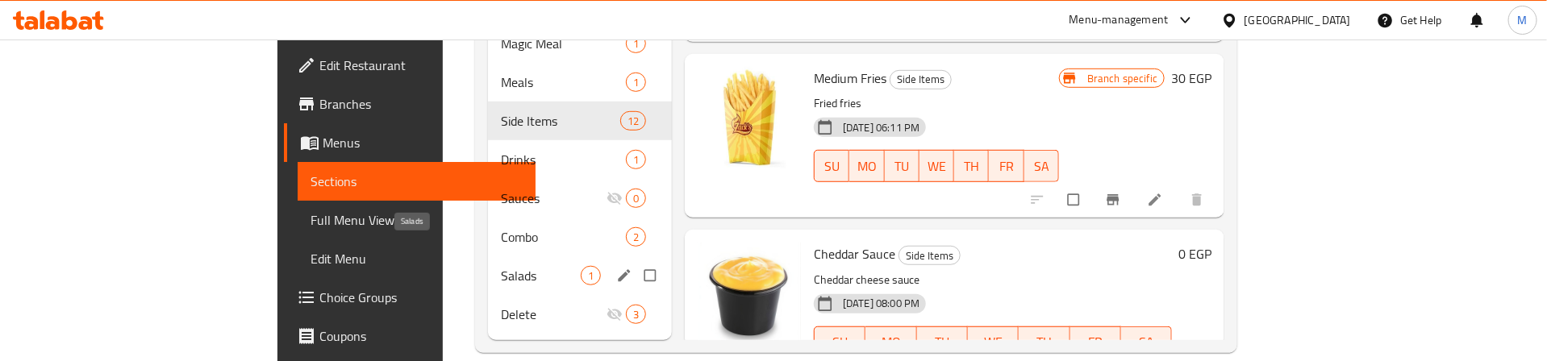
click at [501, 266] on span "Salads" at bounding box center [541, 275] width 80 height 19
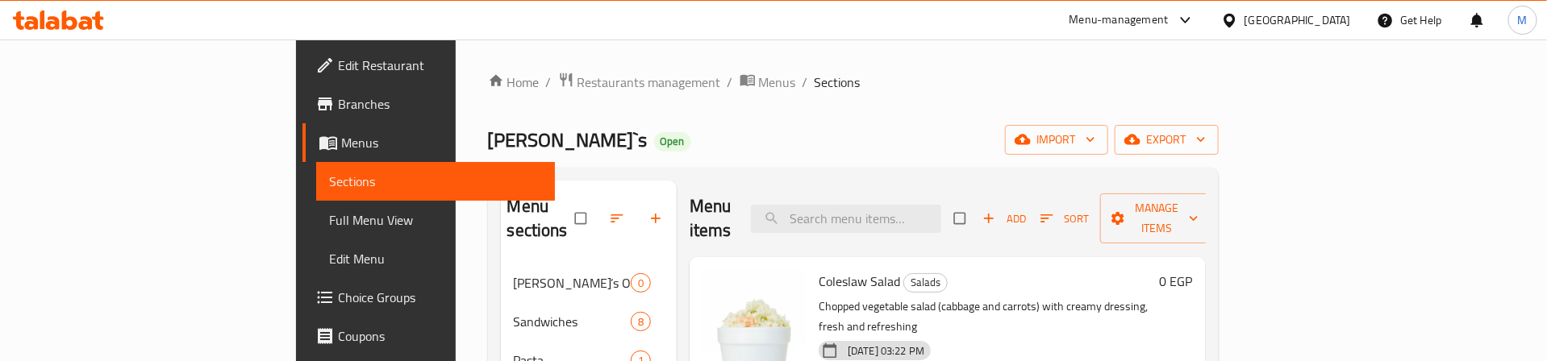
click at [1094, 206] on button "Sort" at bounding box center [1064, 218] width 57 height 25
drag, startPoint x: 1215, startPoint y: 211, endPoint x: 1355, endPoint y: 191, distance: 141.8
click at [978, 211] on input "checkbox" at bounding box center [961, 218] width 34 height 31
checkbox input "true"
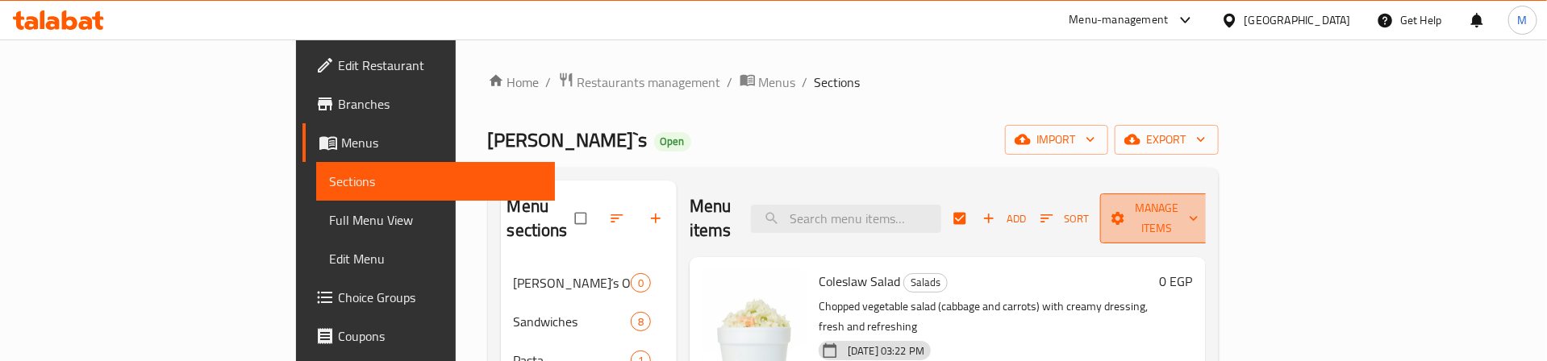
click at [1129, 210] on span "button" at bounding box center [1119, 218] width 19 height 16
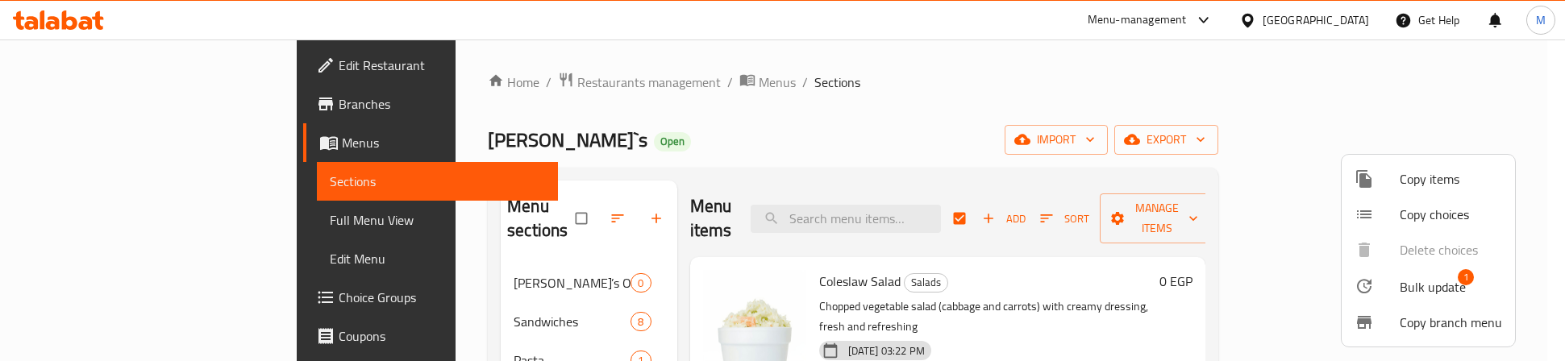
click at [1414, 285] on span "Bulk update" at bounding box center [1433, 286] width 66 height 19
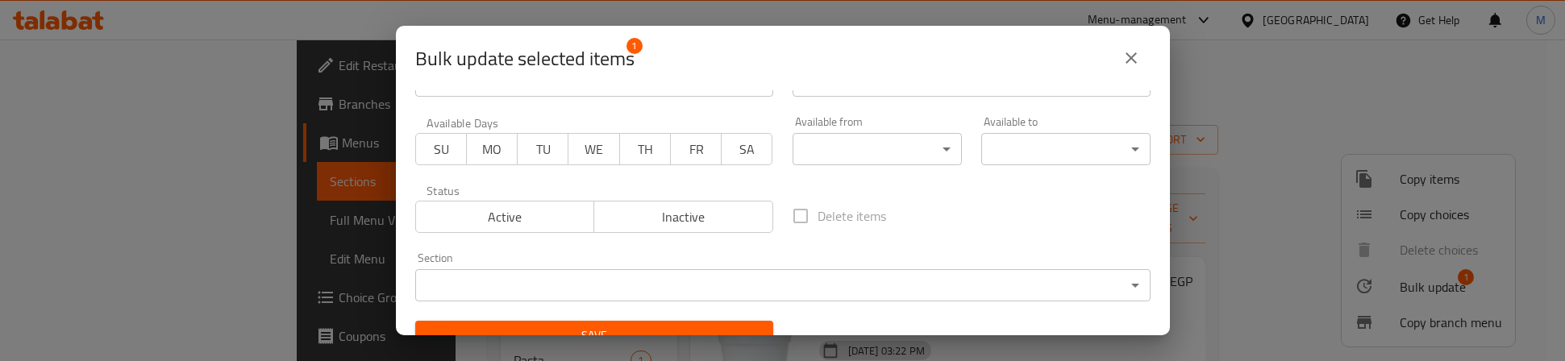
scroll to position [73, 0]
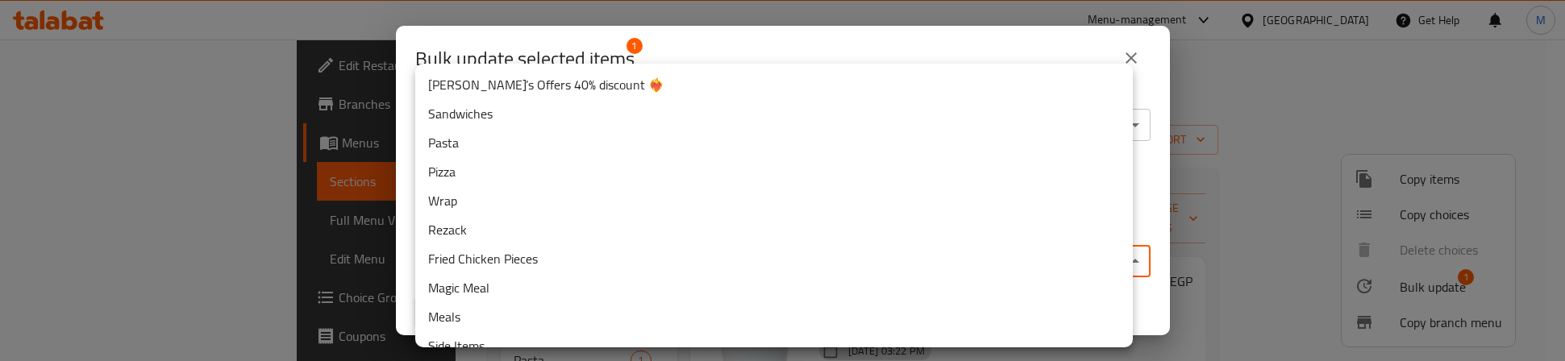
click at [644, 254] on body "​ Menu-management [GEOGRAPHIC_DATA] Get Help M Edit Restaurant Branches Menus S…" at bounding box center [782, 201] width 1565 height 322
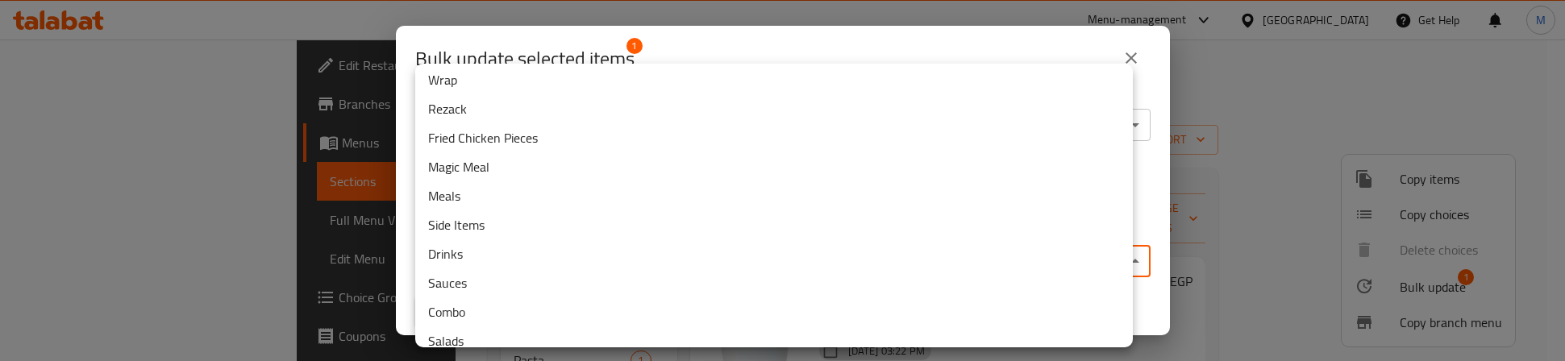
click at [457, 221] on li "Side Items" at bounding box center [774, 224] width 718 height 29
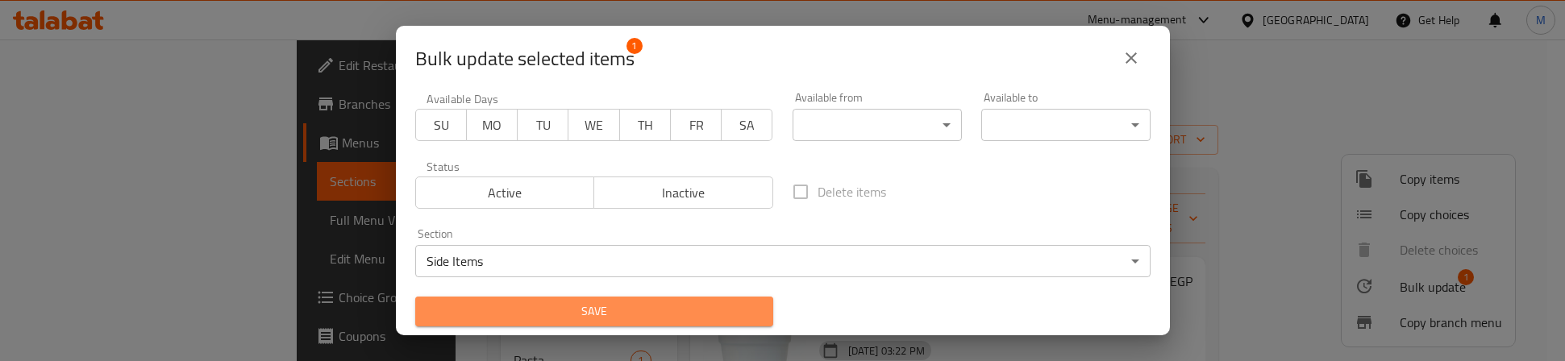
click at [668, 312] on span "Save" at bounding box center [594, 312] width 332 height 20
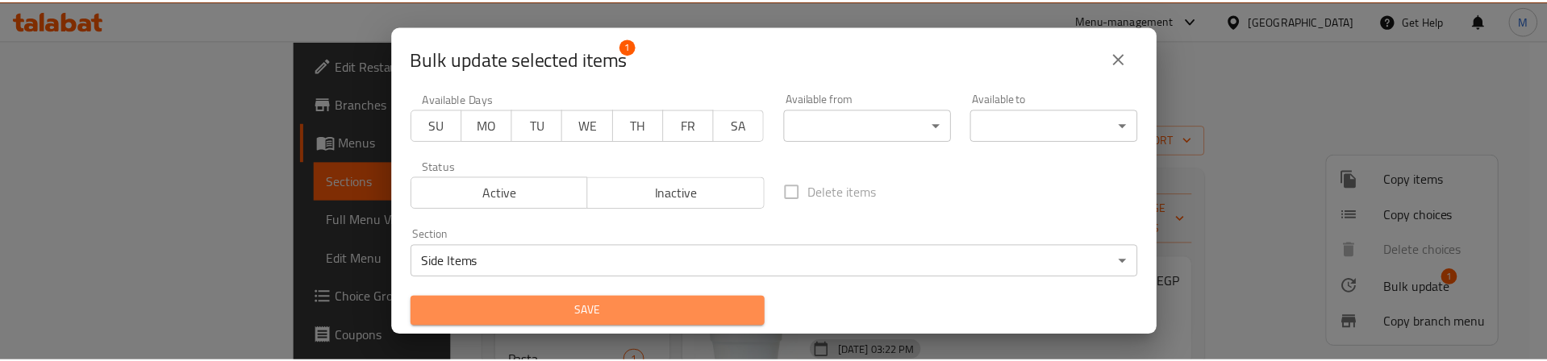
scroll to position [70, 0]
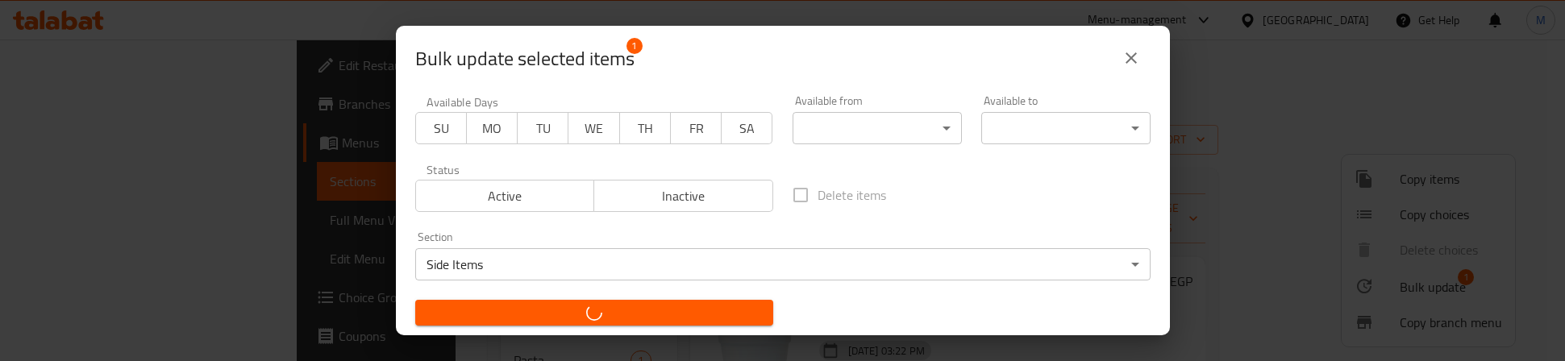
checkbox input "false"
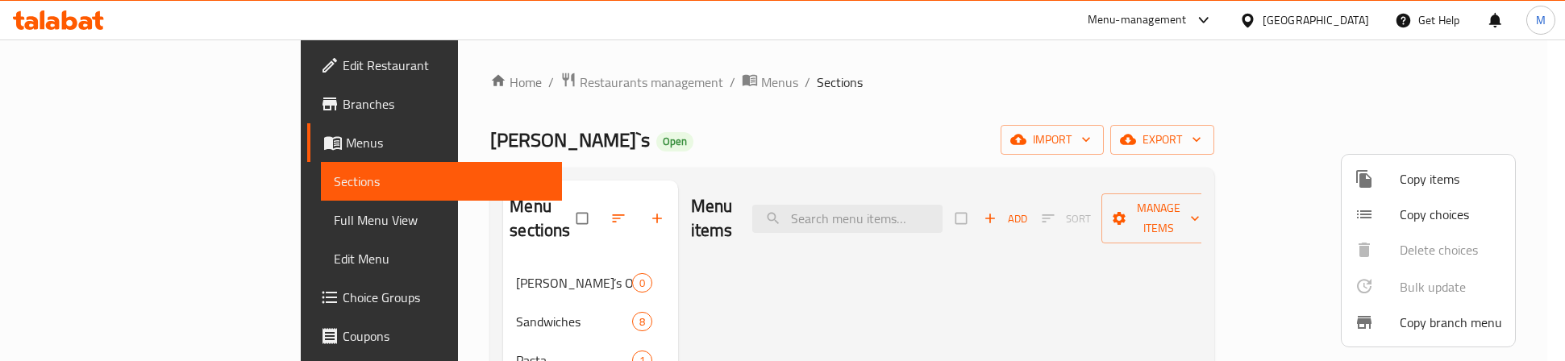
click at [571, 144] on div at bounding box center [782, 180] width 1565 height 361
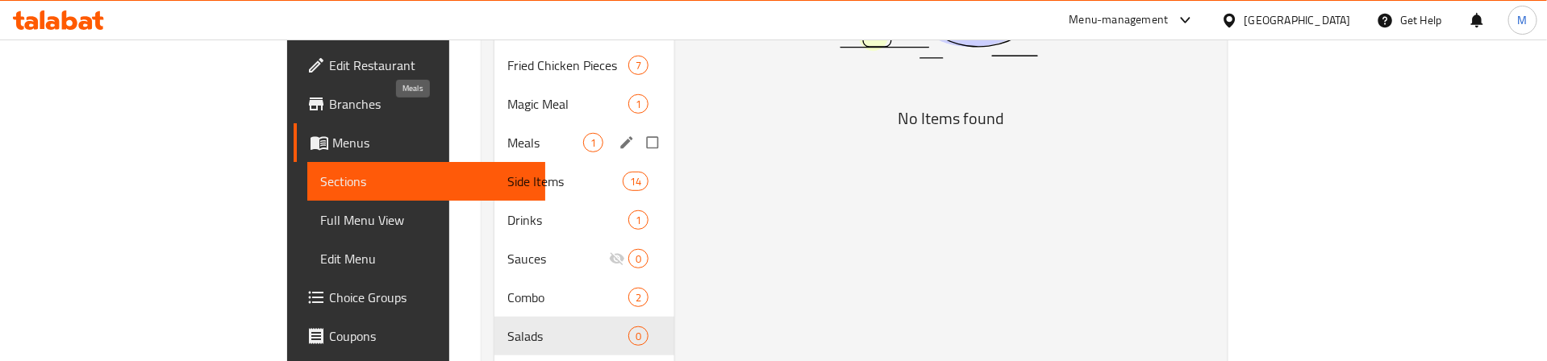
scroll to position [510, 0]
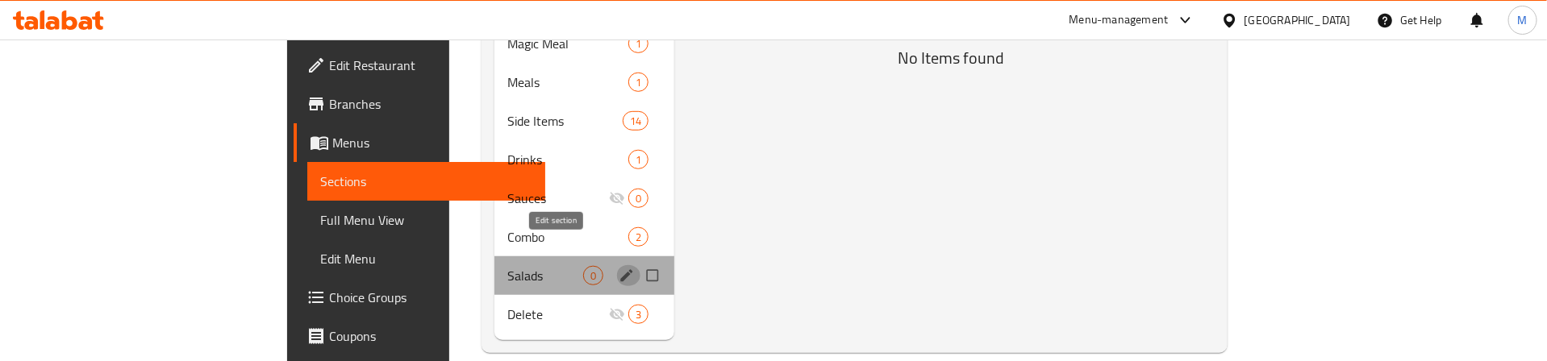
click at [619, 268] on icon "edit" at bounding box center [627, 276] width 16 height 16
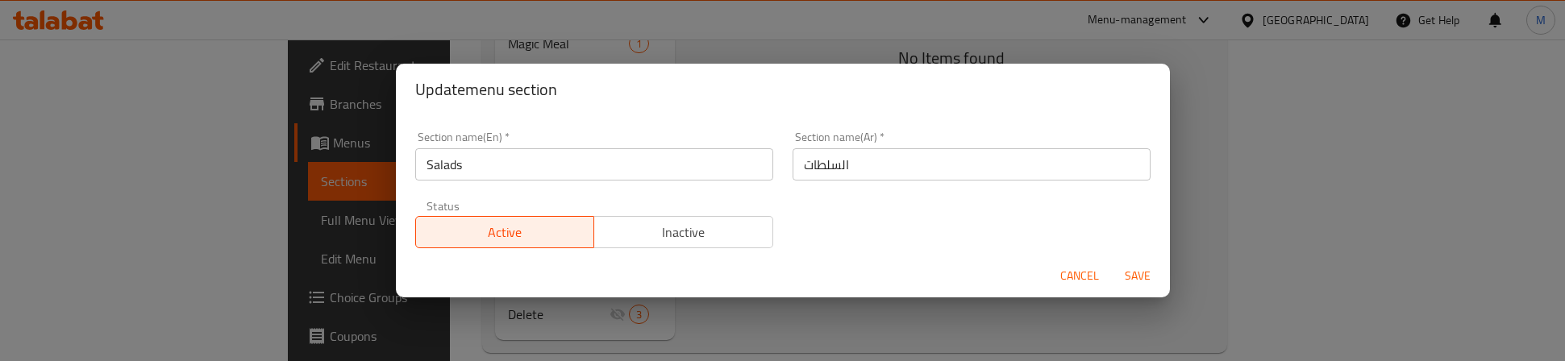
drag, startPoint x: 642, startPoint y: 231, endPoint x: 733, endPoint y: 240, distance: 91.6
click at [644, 231] on span "Inactive" at bounding box center [684, 232] width 166 height 23
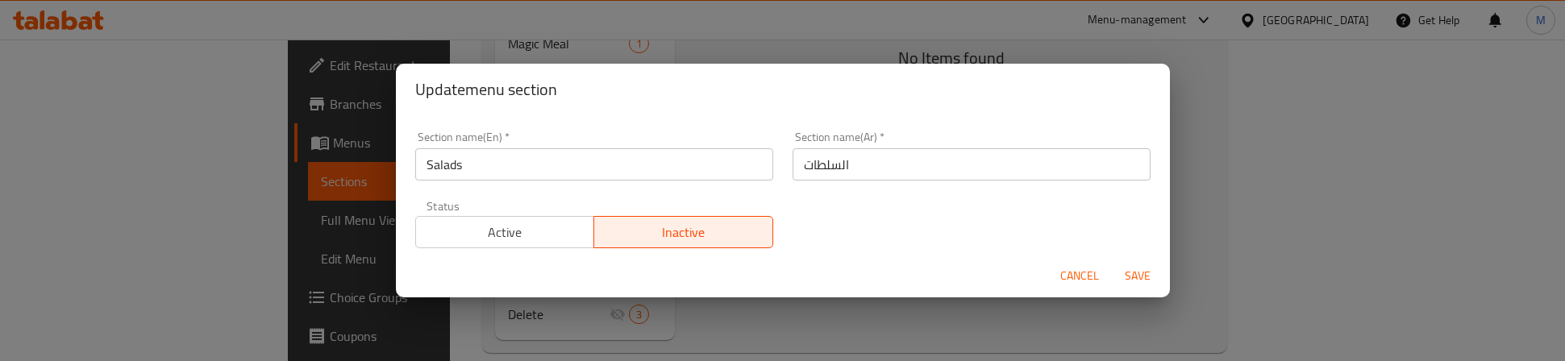
click at [1142, 281] on span "Save" at bounding box center [1138, 276] width 39 height 20
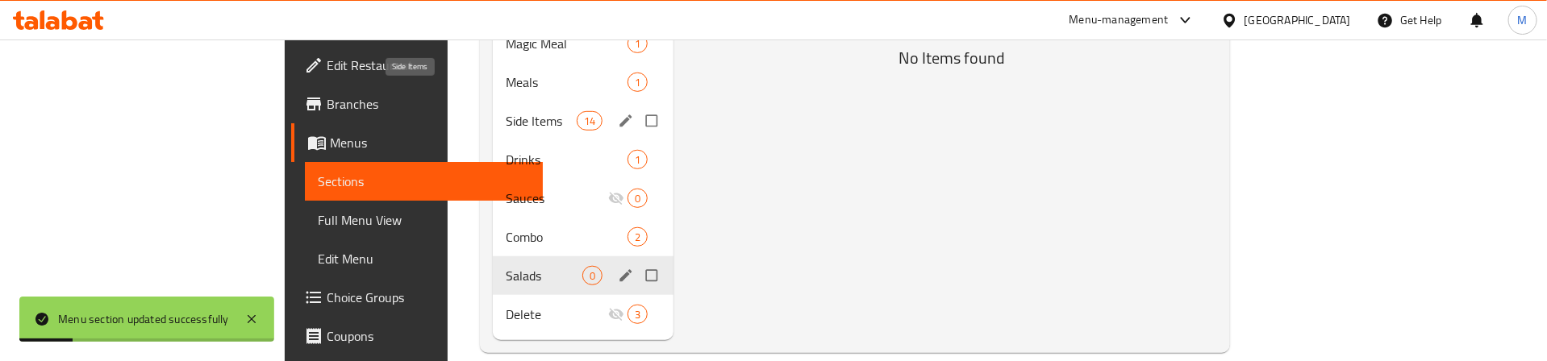
click at [506, 111] on span "Side Items" at bounding box center [541, 120] width 71 height 19
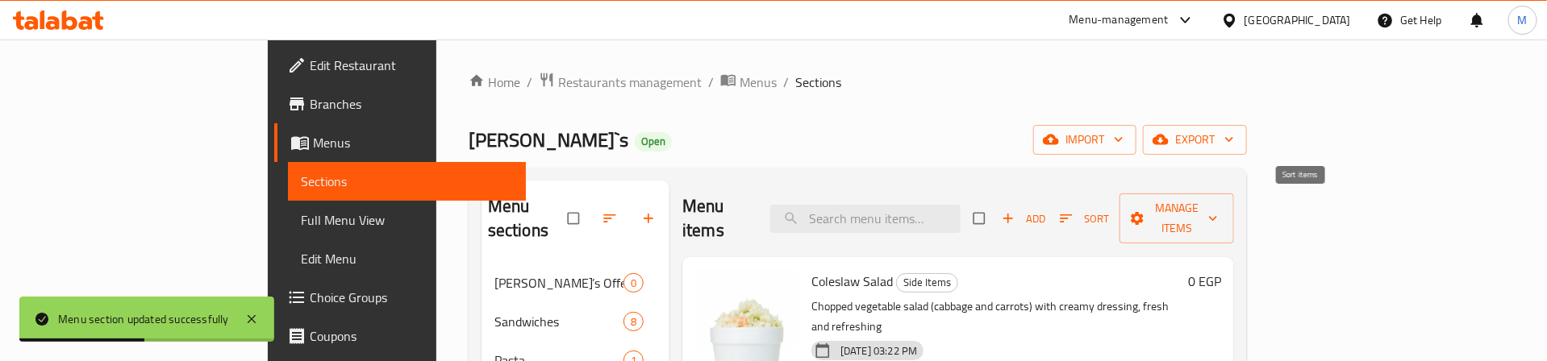
click at [1074, 210] on icon "button" at bounding box center [1066, 218] width 16 height 16
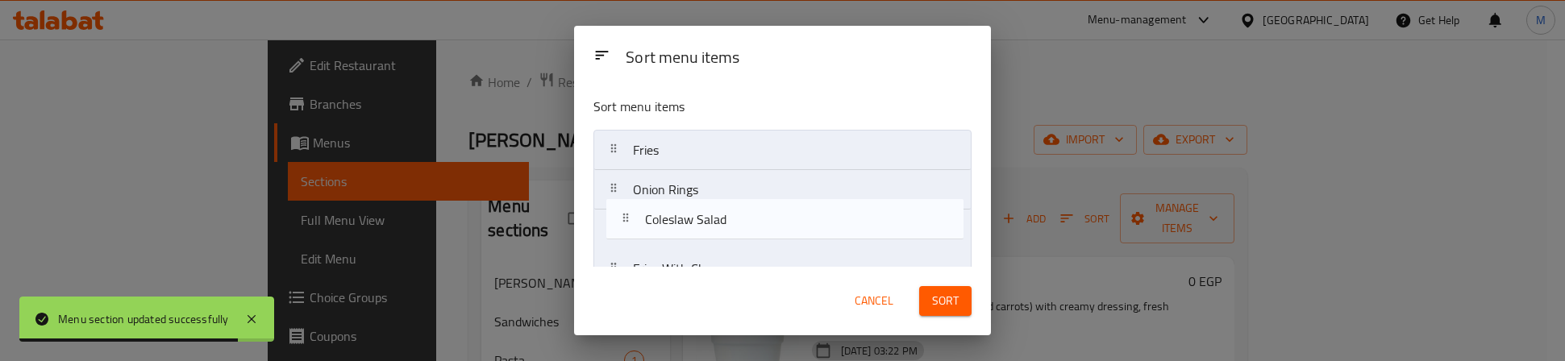
drag, startPoint x: 685, startPoint y: 160, endPoint x: 699, endPoint y: 235, distance: 76.2
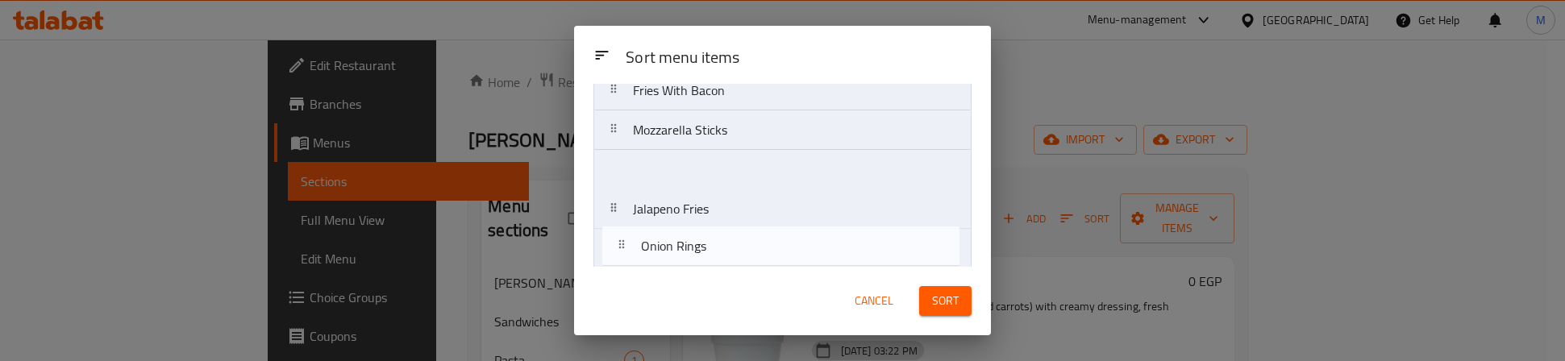
scroll to position [225, 0]
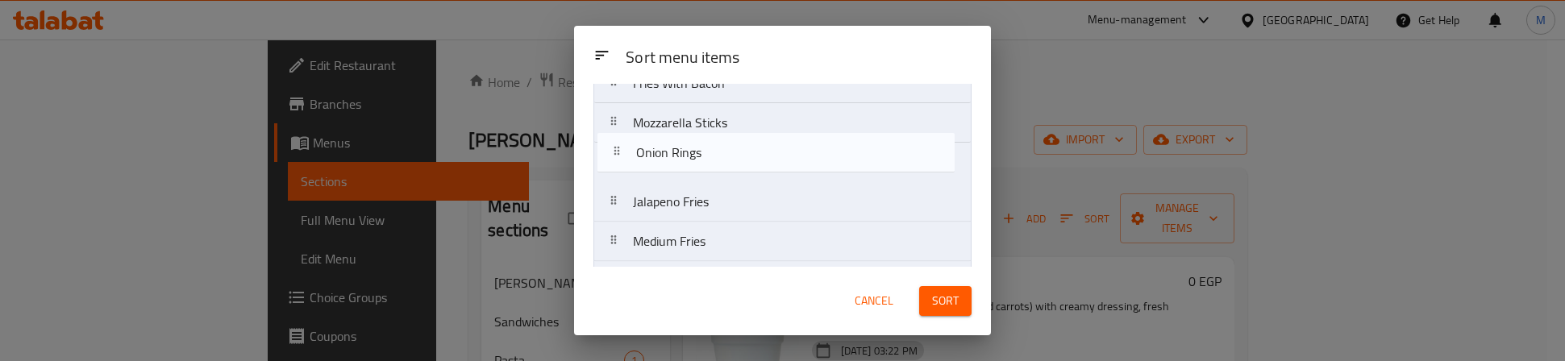
drag, startPoint x: 673, startPoint y: 194, endPoint x: 677, endPoint y: 160, distance: 33.3
click at [677, 160] on nav "Fries Onion Rings Coleslaw Salad Fries With Cheese Cheddar Fingers With Jalapen…" at bounding box center [783, 182] width 378 height 555
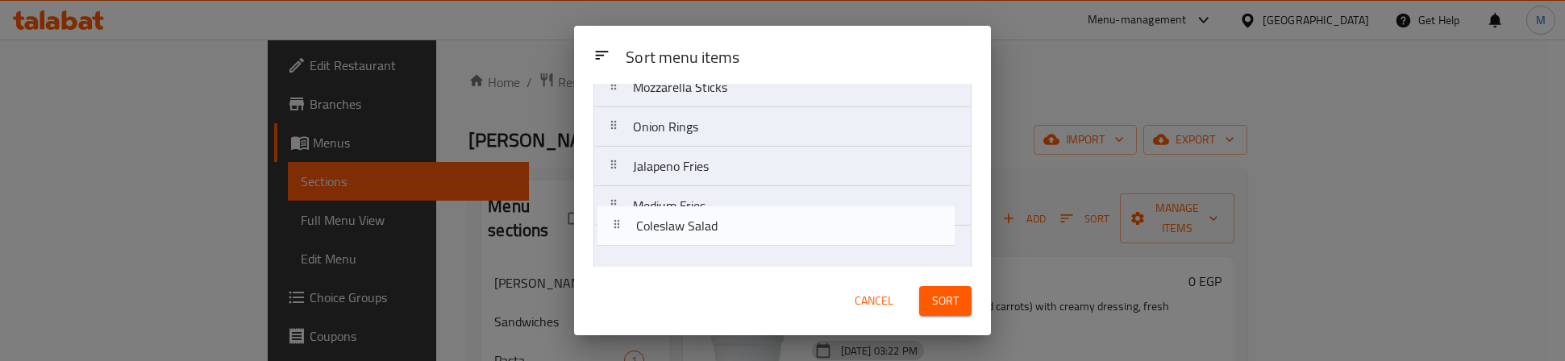
scroll to position [240, 0]
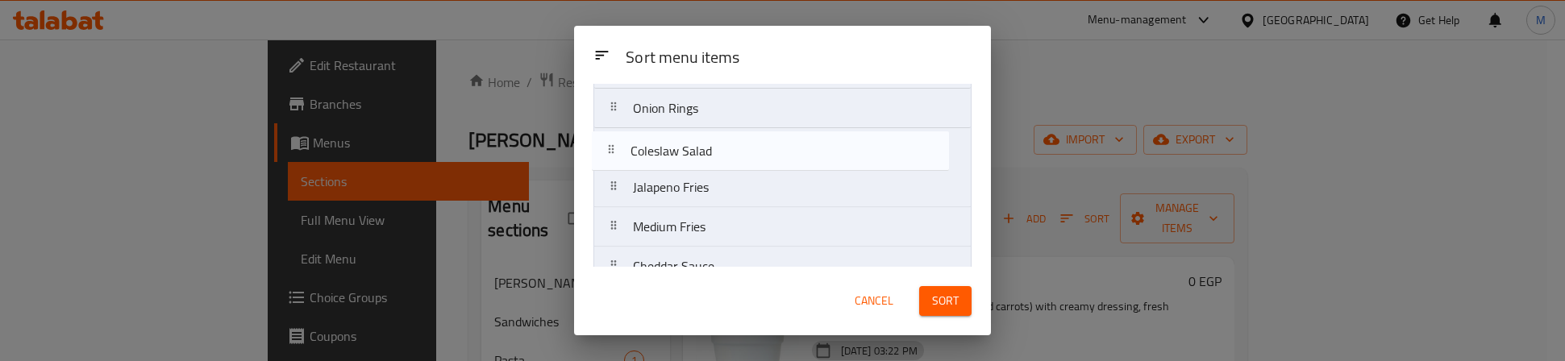
drag, startPoint x: 683, startPoint y: 203, endPoint x: 682, endPoint y: 169, distance: 33.9
click at [682, 169] on nav "Fries Coleslaw Salad Fries With Cheese Cheddar Fingers With Jalapeno Fries With…" at bounding box center [783, 167] width 378 height 555
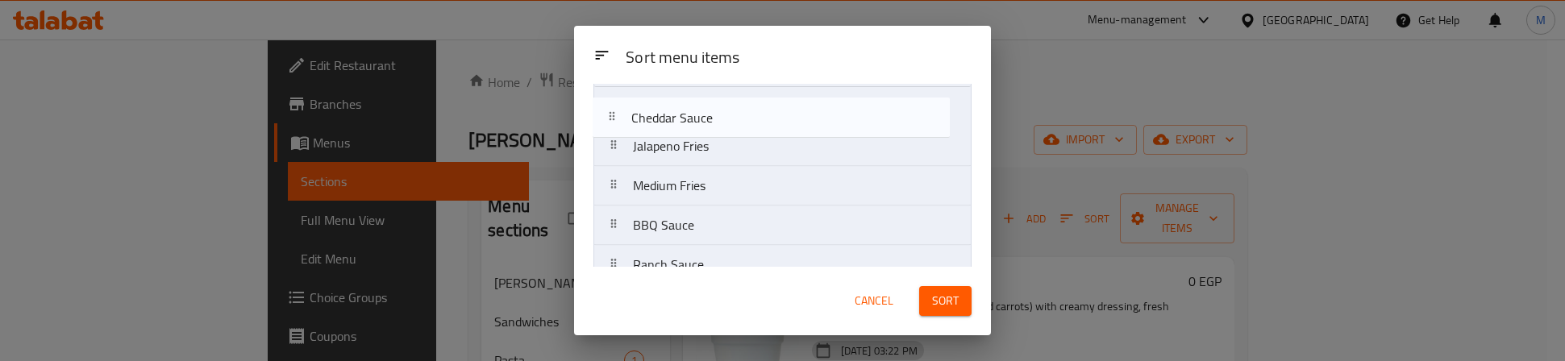
scroll to position [294, 0]
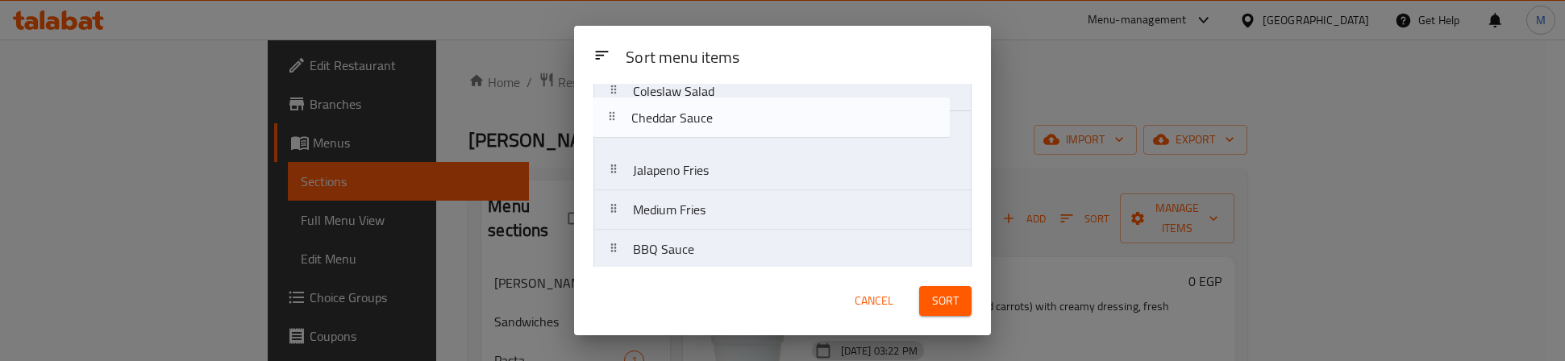
drag, startPoint x: 687, startPoint y: 156, endPoint x: 685, endPoint y: 121, distance: 34.8
click at [685, 119] on nav "Fries Fries With Cheese Cheddar Fingers With Jalapeno Fries With Bacon Mozzarel…" at bounding box center [783, 112] width 378 height 555
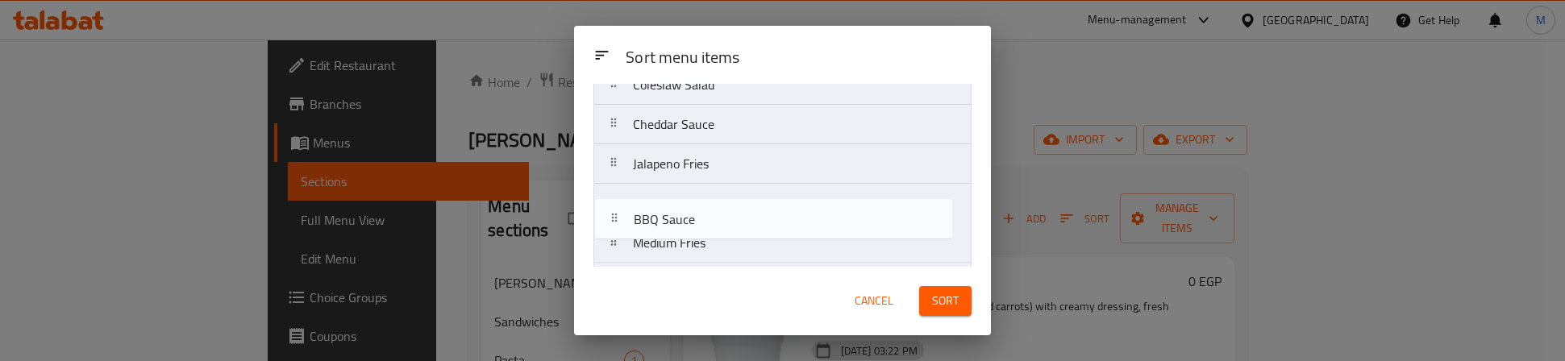
scroll to position [302, 0]
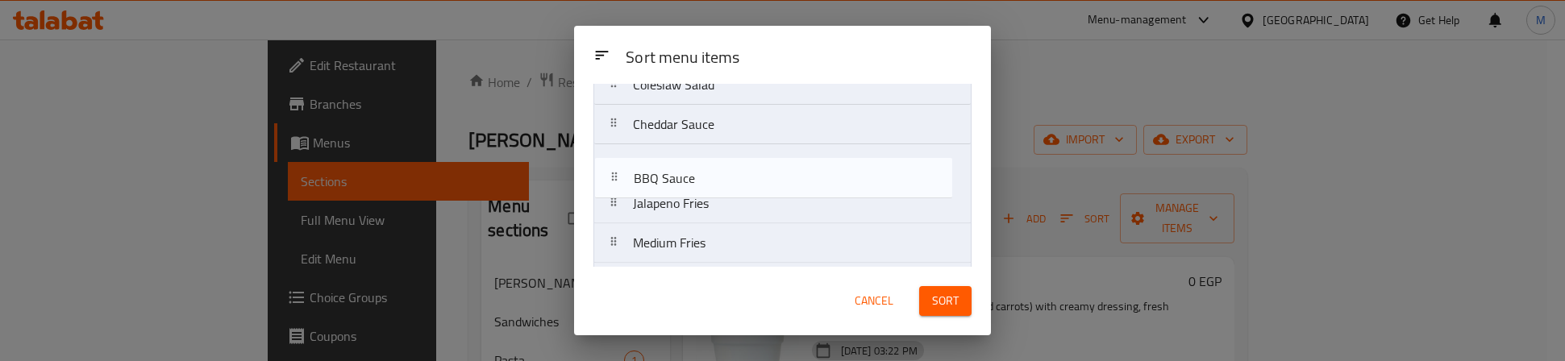
drag, startPoint x: 683, startPoint y: 255, endPoint x: 681, endPoint y: 169, distance: 85.5
click at [681, 169] on nav "Fries Fries With Cheese Cheddar Fingers With Jalapeno Fries With Bacon Mozzarel…" at bounding box center [783, 104] width 378 height 555
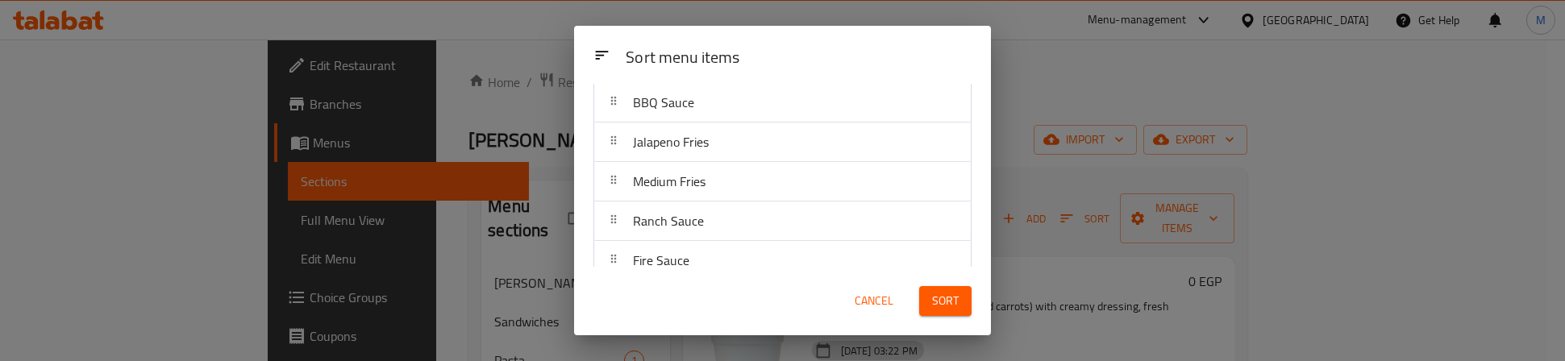
scroll to position [423, 0]
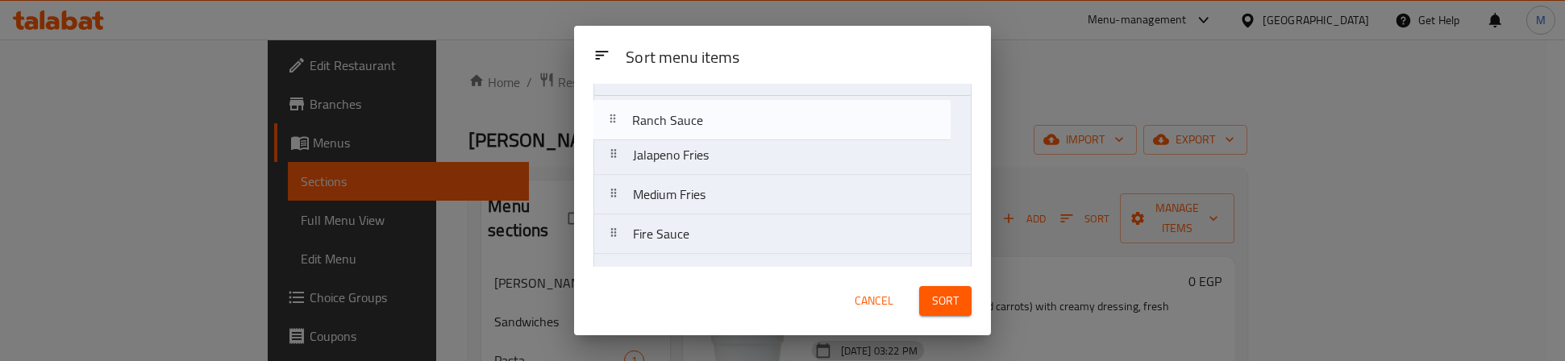
drag, startPoint x: 705, startPoint y: 173, endPoint x: 705, endPoint y: 119, distance: 53.2
click at [705, 119] on nav "Fries Fries With Cheese Cheddar Fingers With Jalapeno Fries With Bacon Mozzarel…" at bounding box center [783, 17] width 378 height 555
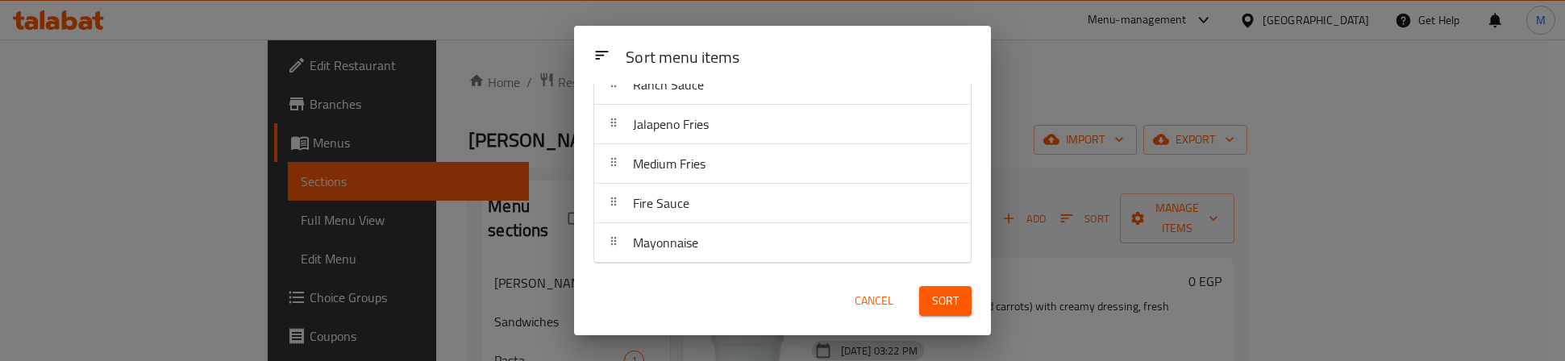
scroll to position [429, 0]
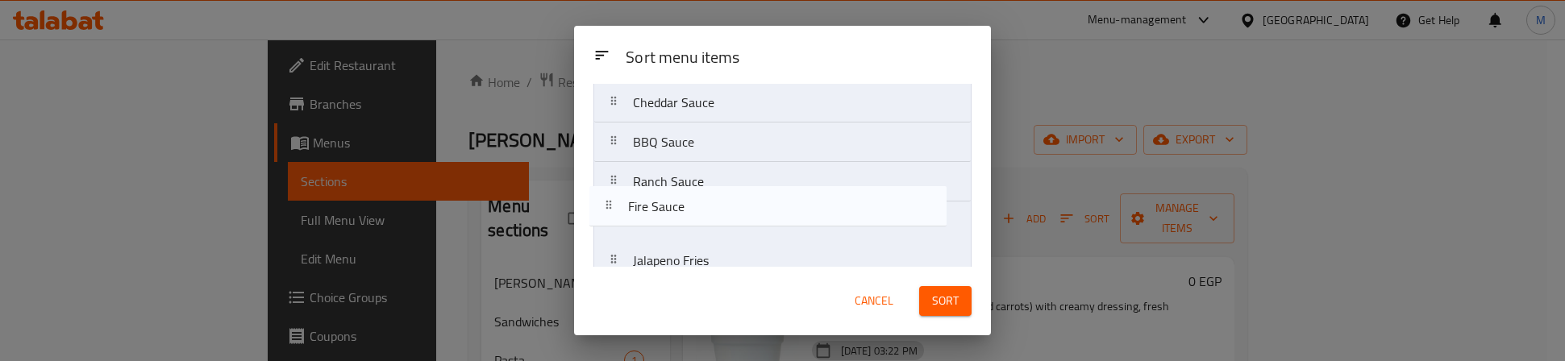
drag, startPoint x: 765, startPoint y: 203, endPoint x: 763, endPoint y: 228, distance: 25.1
click at [763, 228] on nav "Fries Fries With Cheese Cheddar Fingers With Jalapeno Fries With Bacon Mozzarel…" at bounding box center [783, 83] width 378 height 555
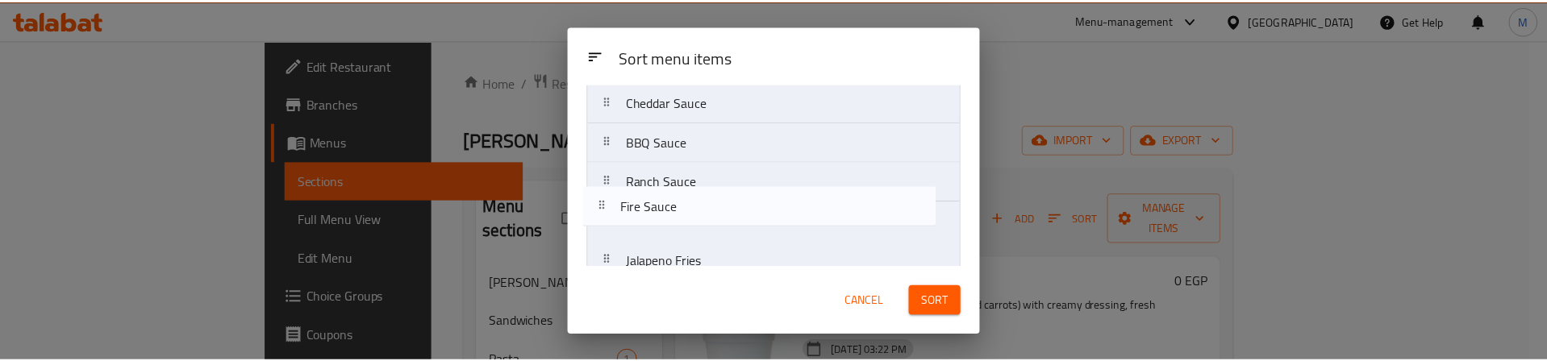
scroll to position [332, 0]
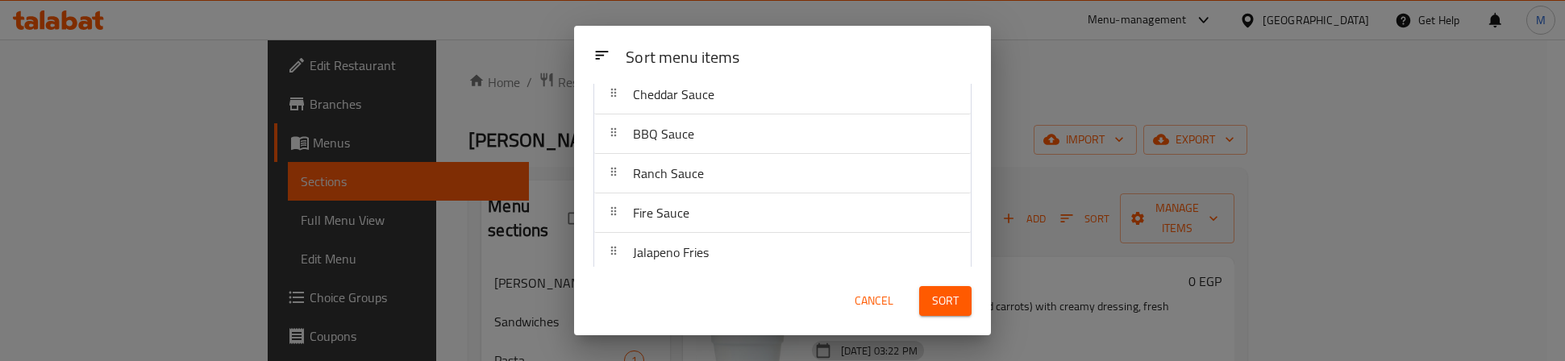
click at [948, 310] on span "Sort" at bounding box center [945, 301] width 27 height 20
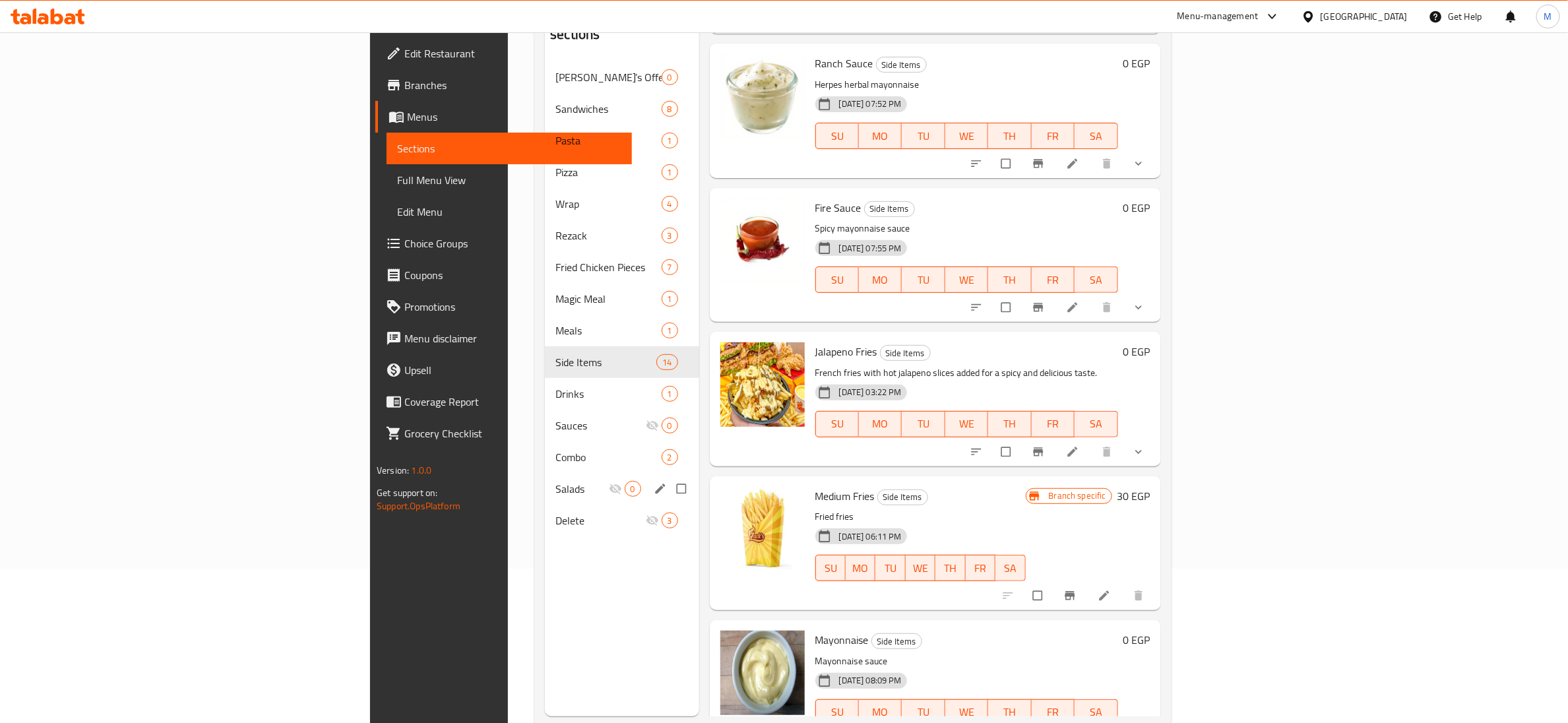
scroll to position [185, 0]
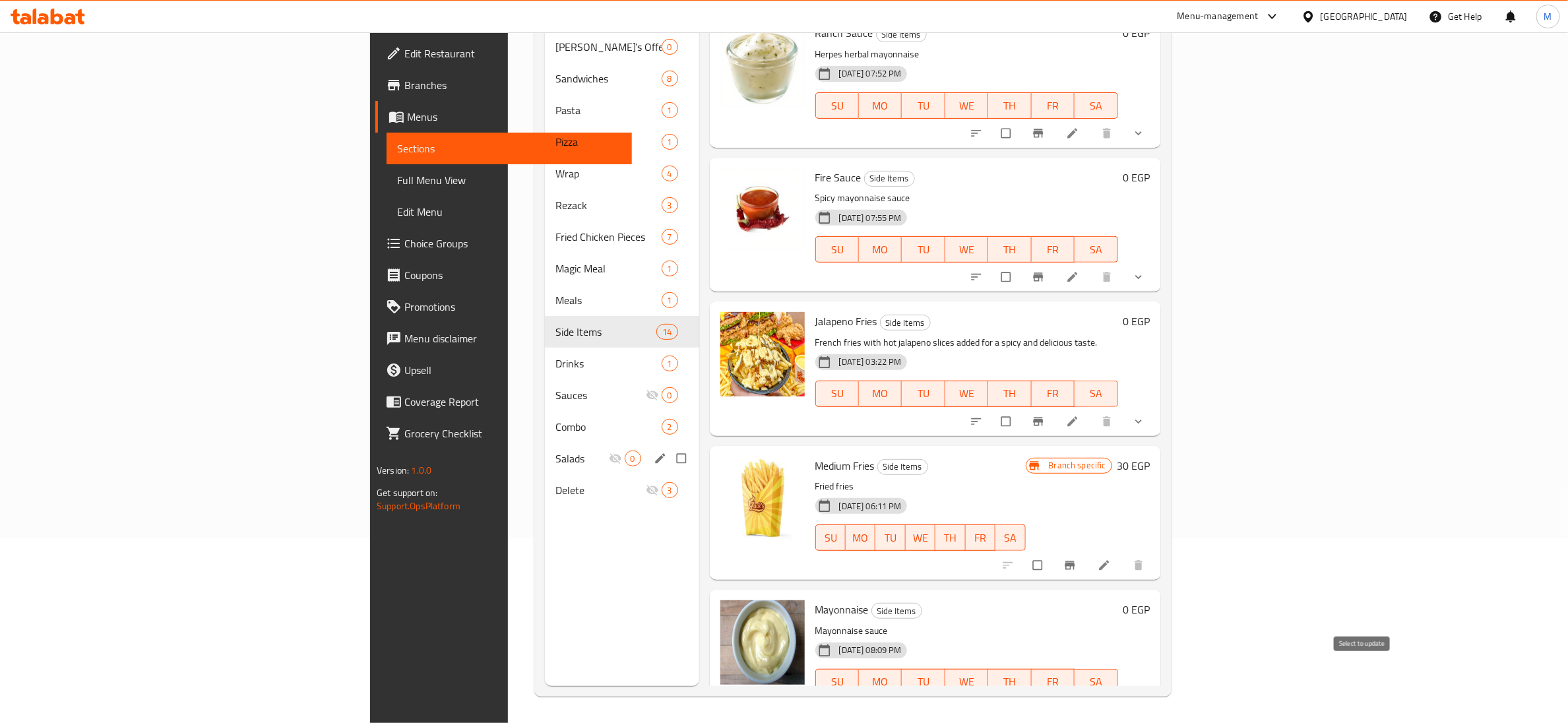
drag, startPoint x: 1359, startPoint y: 669, endPoint x: 1380, endPoint y: 539, distance: 131.7
click at [1021, 294] on input "checkbox" at bounding box center [1008, 709] width 28 height 25
checkbox input "true"
click at [1053, 294] on input "checkbox" at bounding box center [1039, 565] width 28 height 25
checkbox input "true"
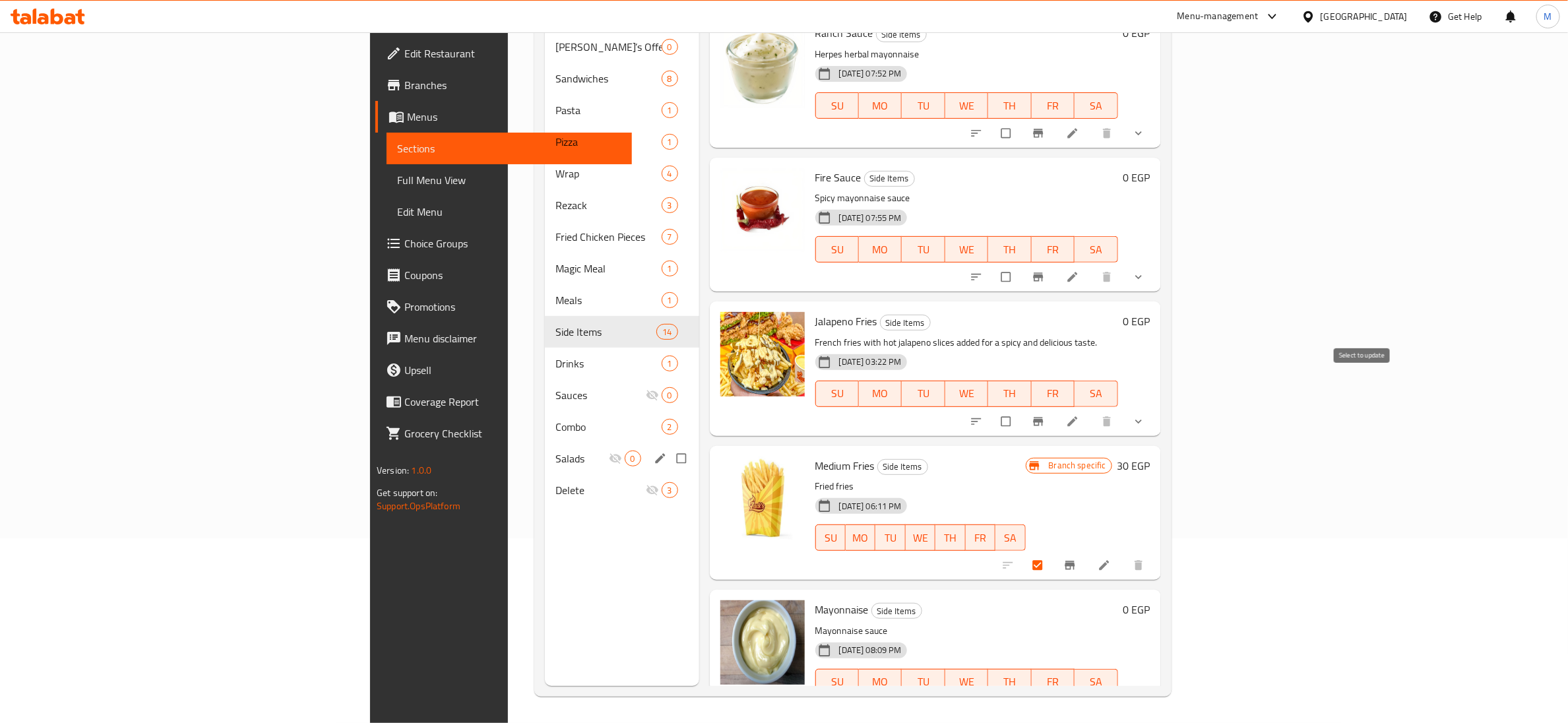
drag, startPoint x: 1358, startPoint y: 383, endPoint x: 1370, endPoint y: 345, distance: 39.8
click at [1021, 294] on input "checkbox" at bounding box center [1008, 421] width 28 height 25
checkbox input "true"
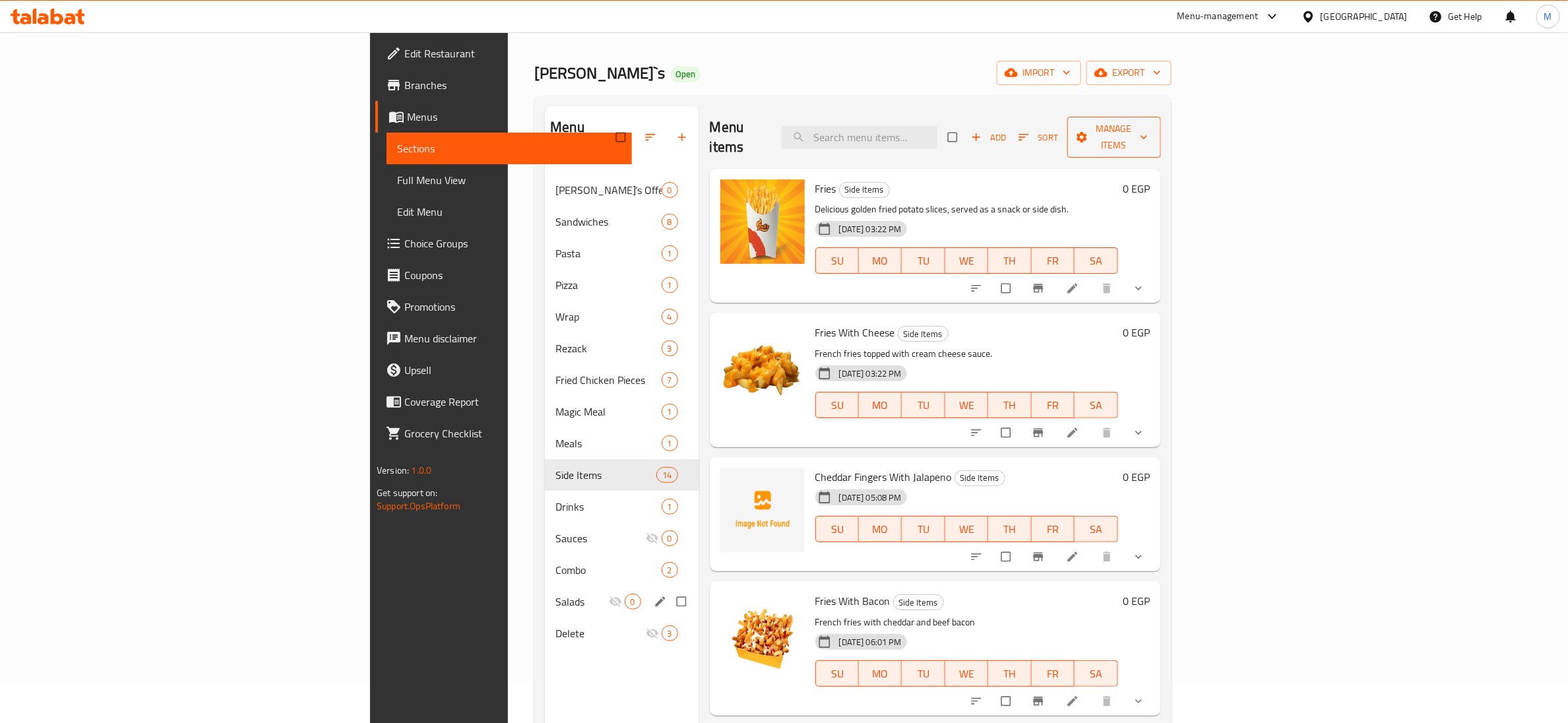
scroll to position [0, 0]
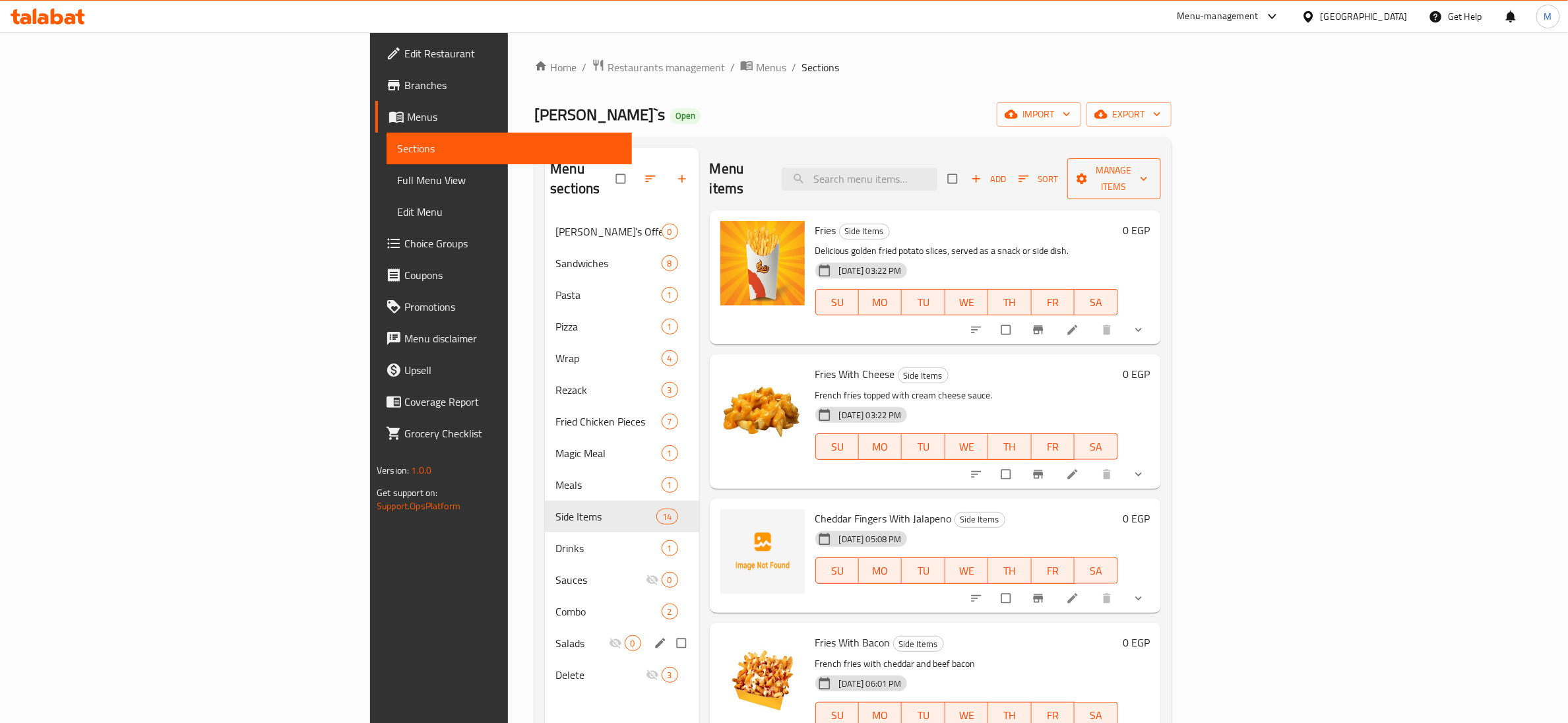
click at [1150, 173] on span "Manage items" at bounding box center [1114, 178] width 73 height 33
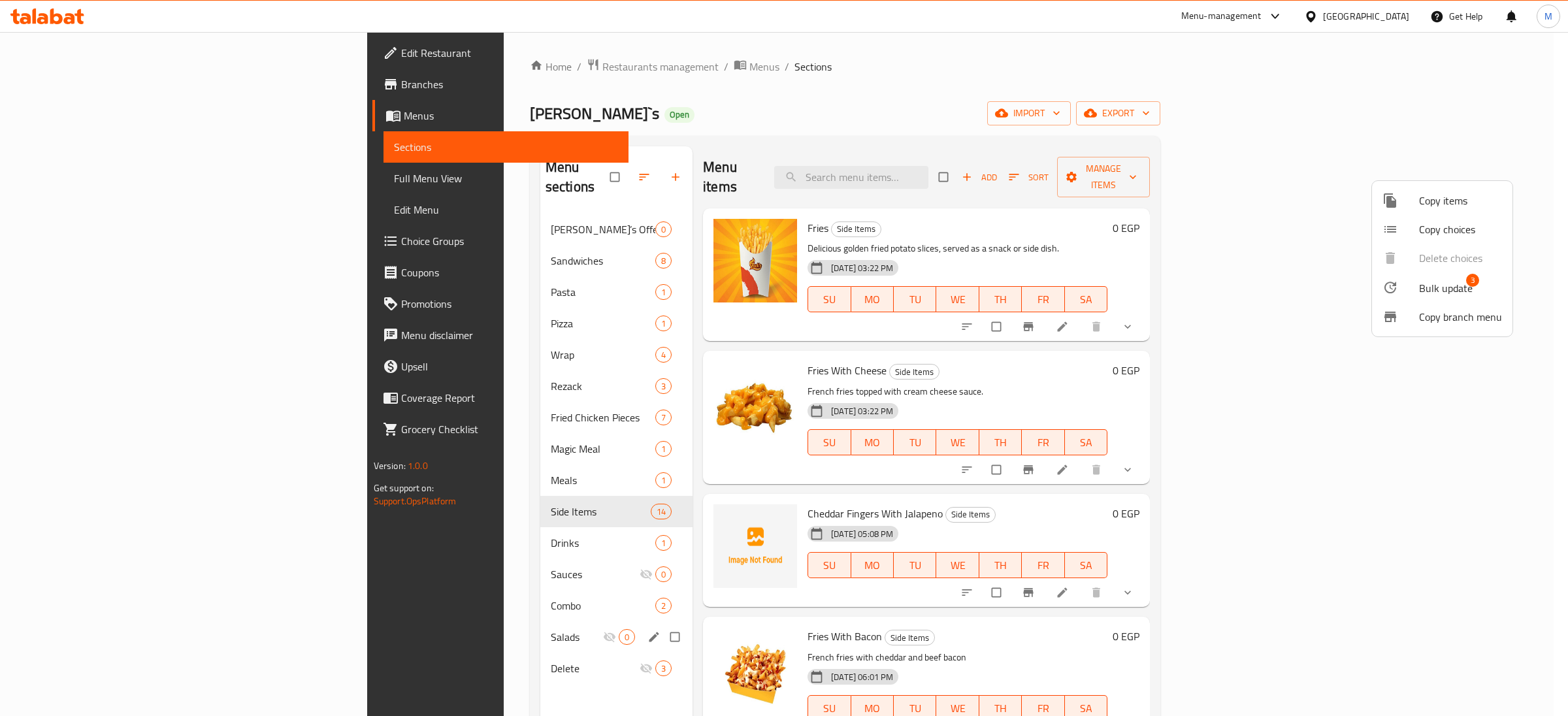
click at [1268, 286] on div at bounding box center [1400, 287] width 36 height 15
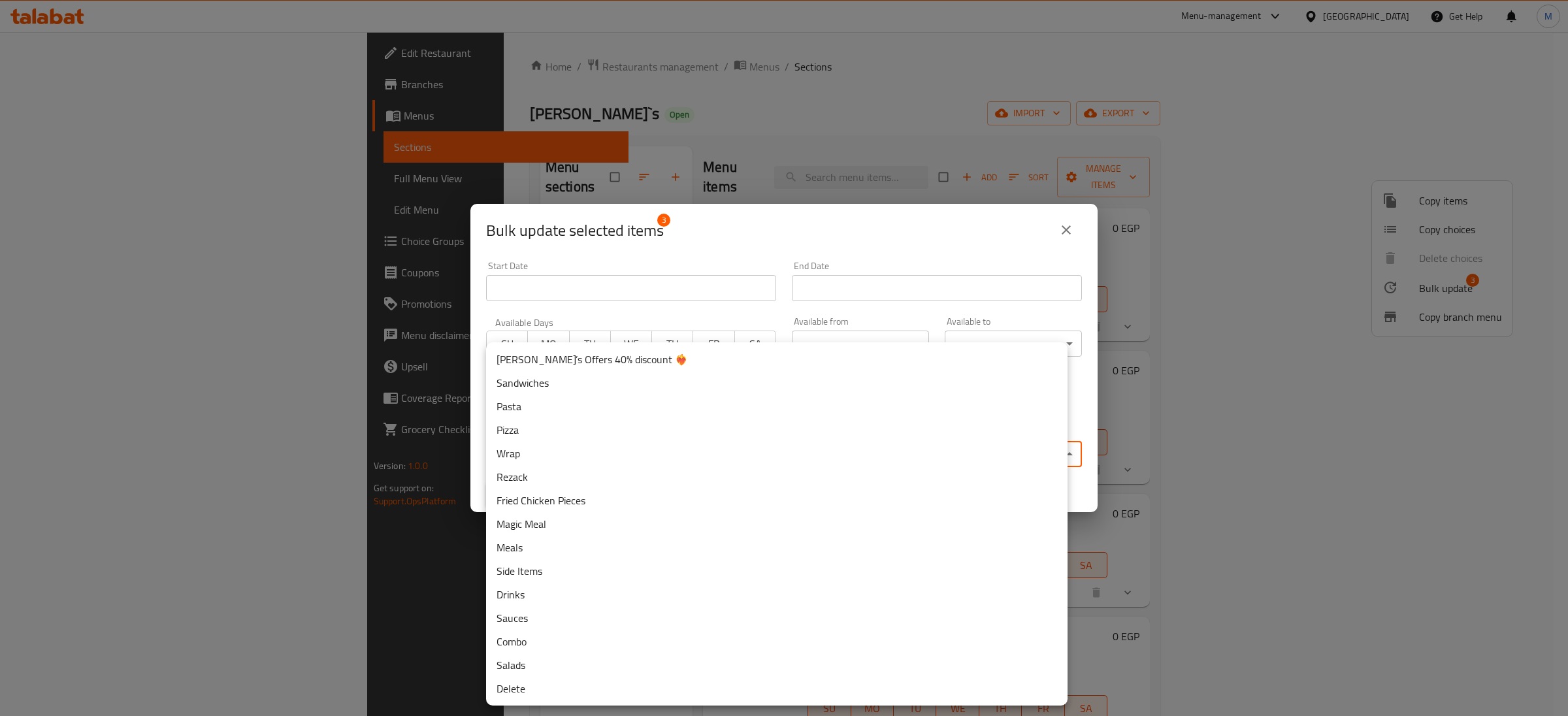
click at [616, 292] on body "​ Menu-management [GEOGRAPHIC_DATA] Get Help M Edit Restaurant Branches Menus S…" at bounding box center [784, 374] width 1568 height 684
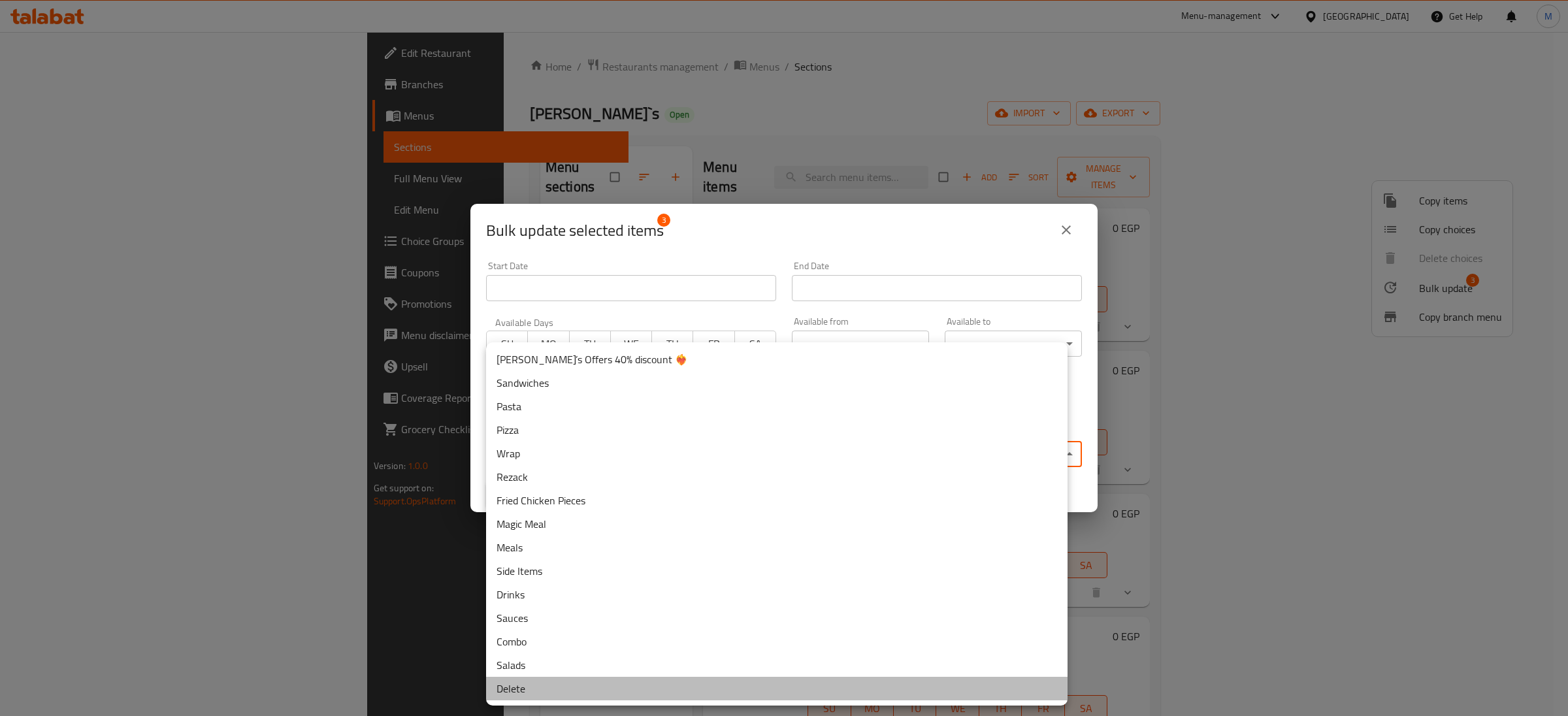
click at [528, 292] on li "Delete" at bounding box center [777, 688] width 582 height 23
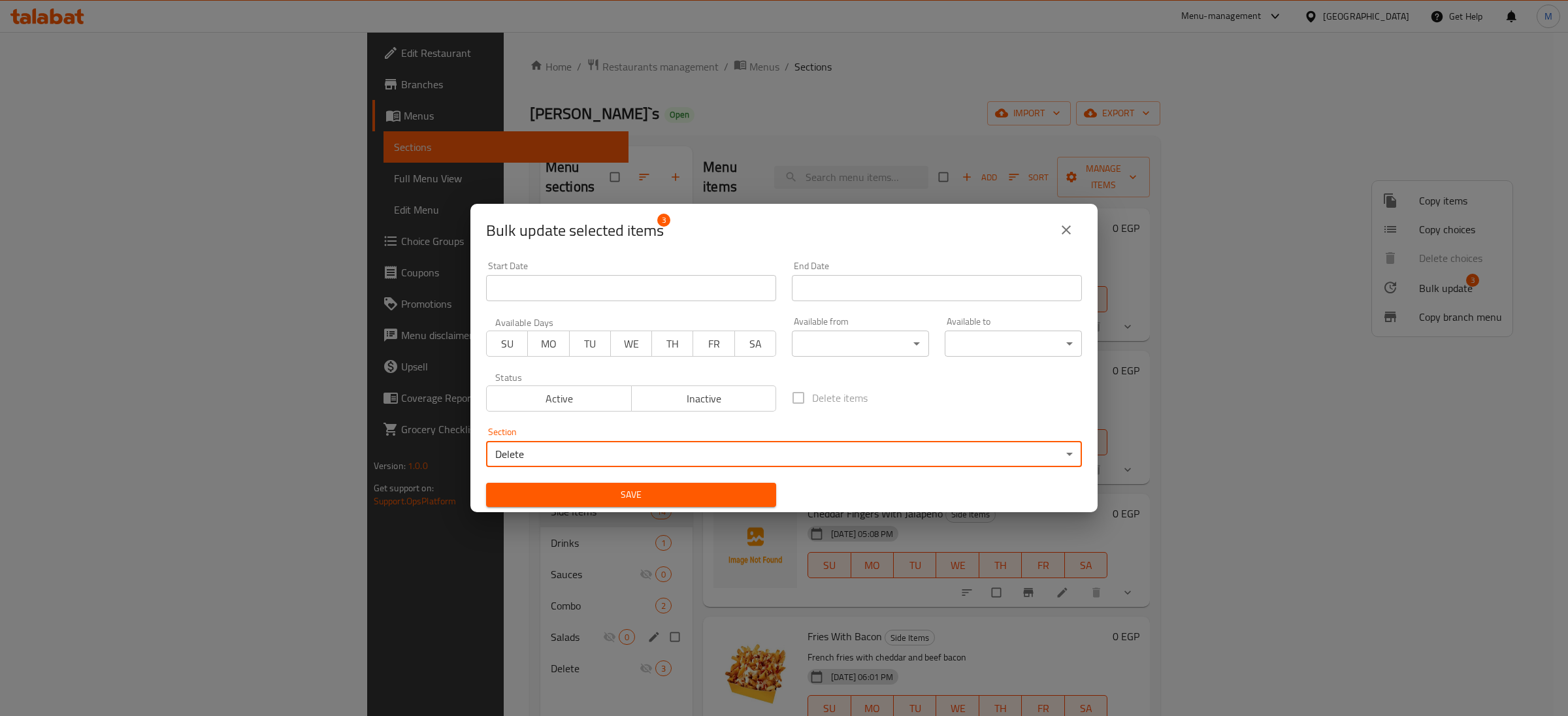
click at [631, 292] on span "Save" at bounding box center [631, 495] width 269 height 16
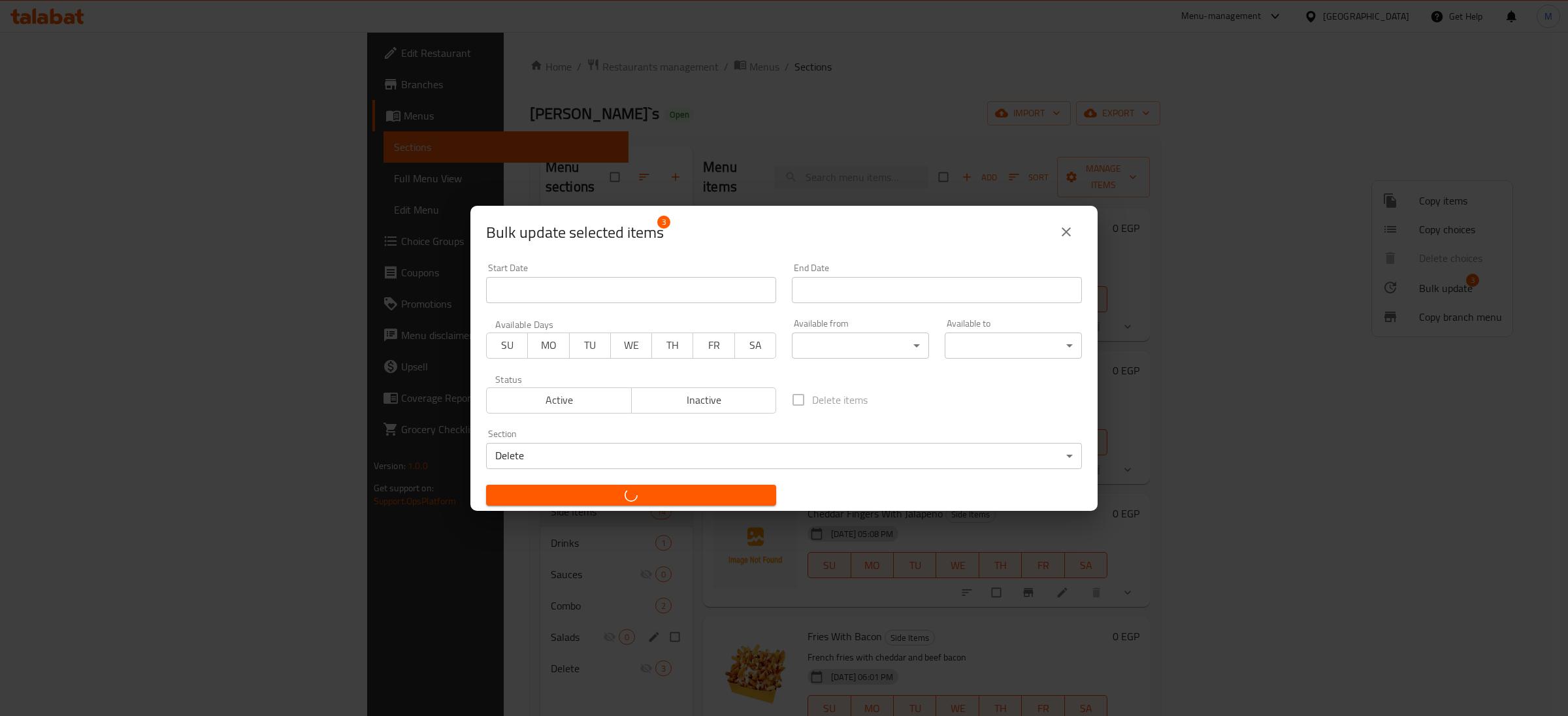
checkbox input "false"
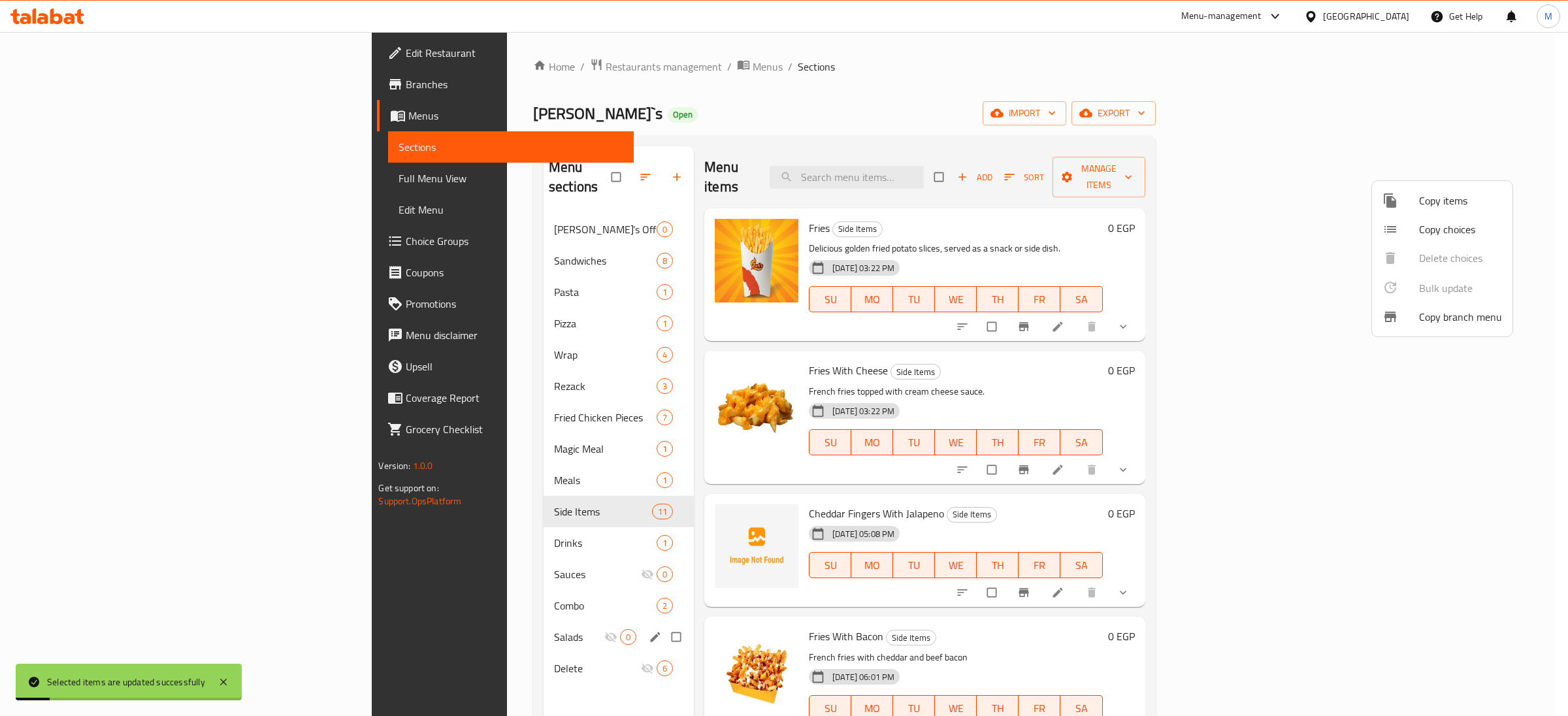
click at [859, 86] on div at bounding box center [784, 358] width 1568 height 716
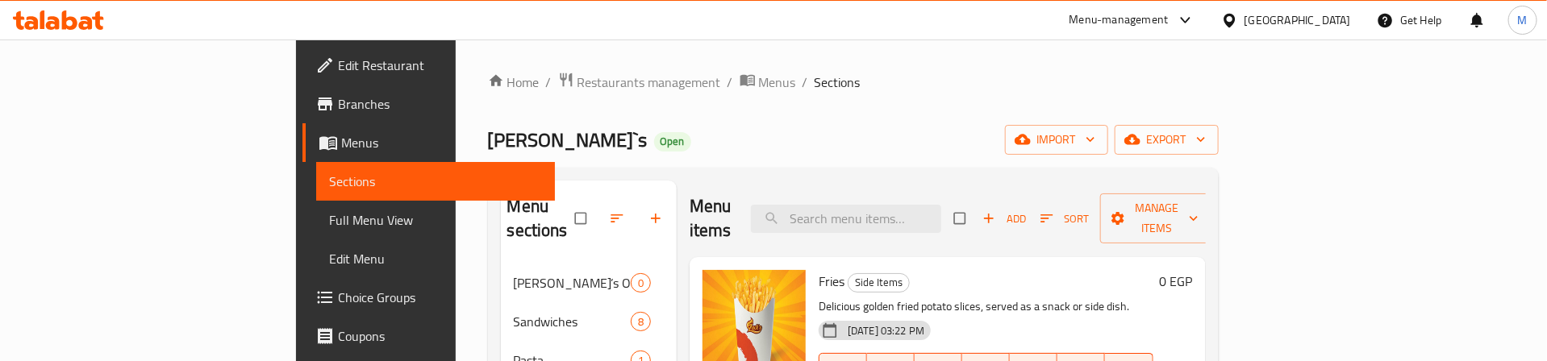
click at [827, 125] on div "[PERSON_NAME]`s Open import export" at bounding box center [853, 140] width 731 height 30
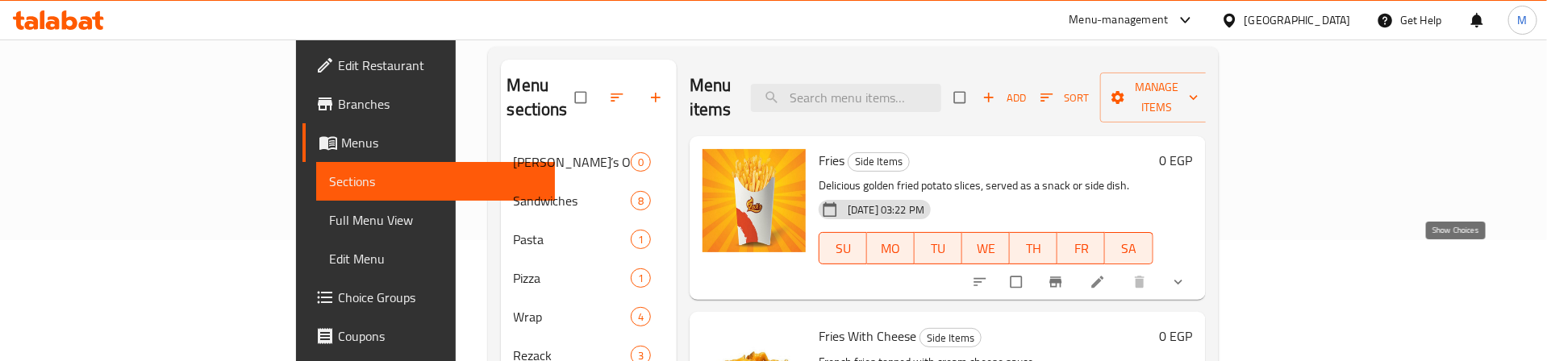
click at [1186, 274] on icon "show more" at bounding box center [1178, 282] width 16 height 16
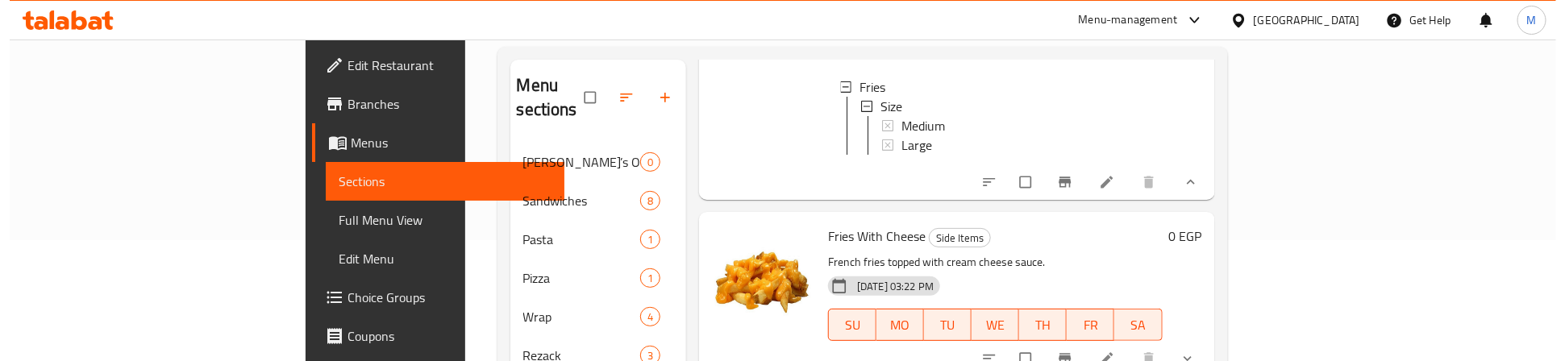
scroll to position [242, 0]
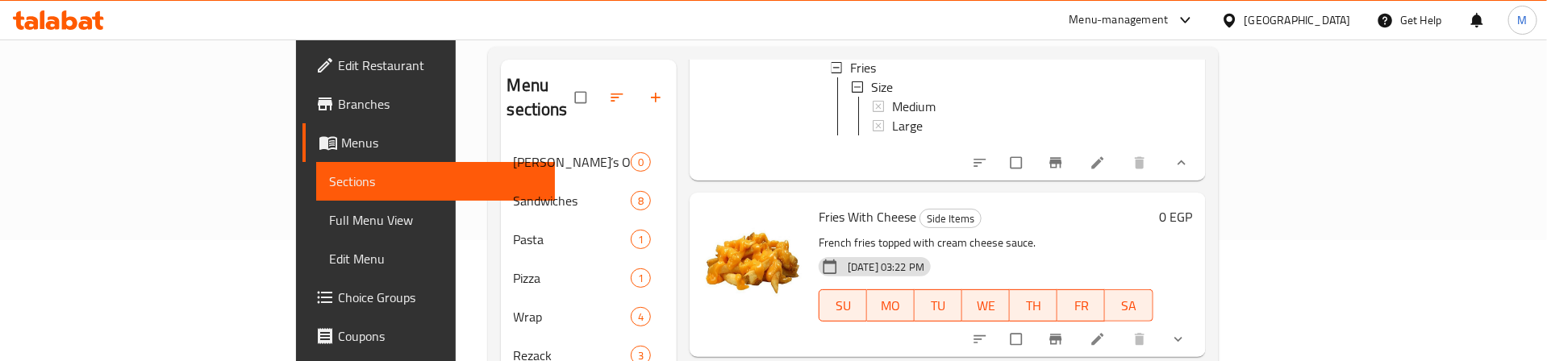
click at [1199, 148] on button "show more" at bounding box center [1179, 162] width 39 height 35
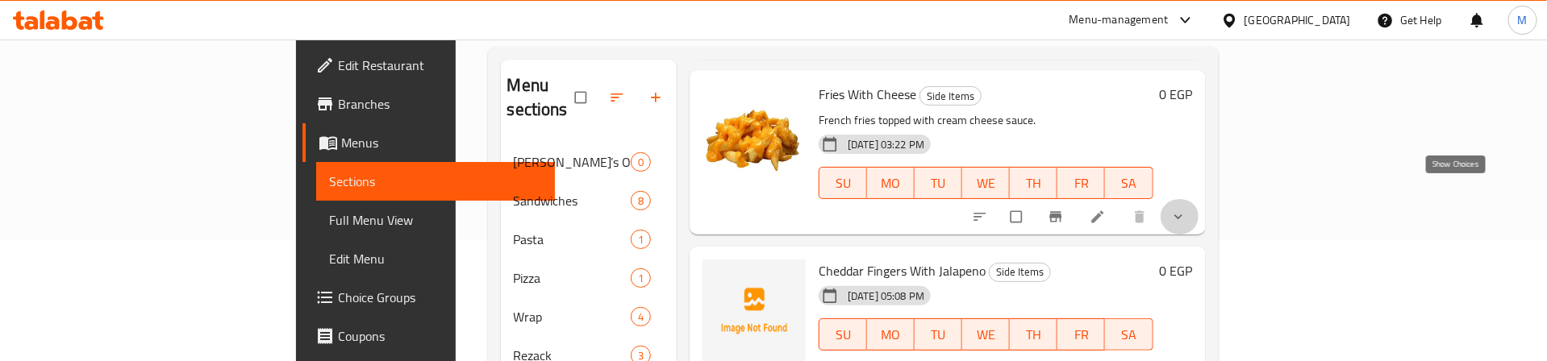
click at [1186, 209] on icon "show more" at bounding box center [1178, 217] width 16 height 16
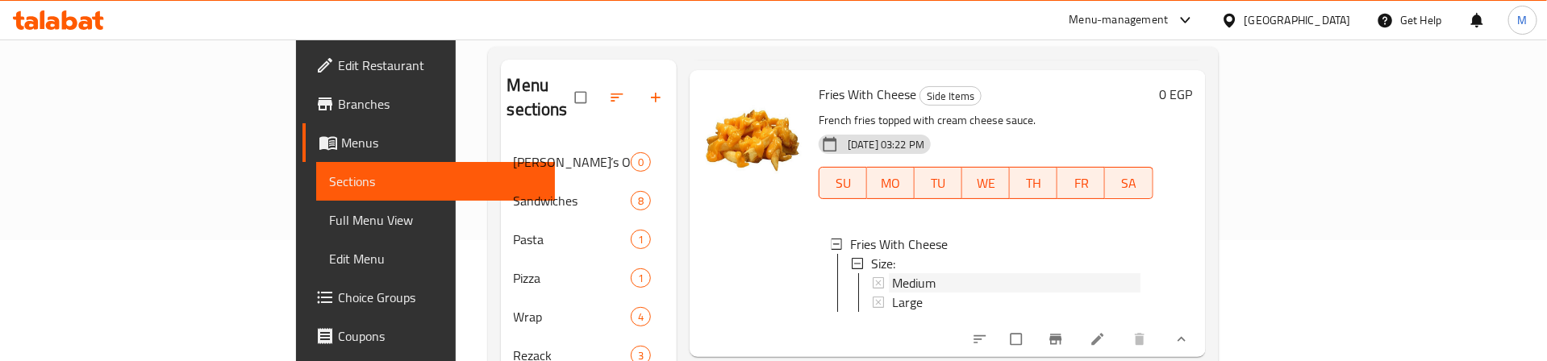
click at [892, 273] on div "Medium" at bounding box center [1016, 282] width 248 height 19
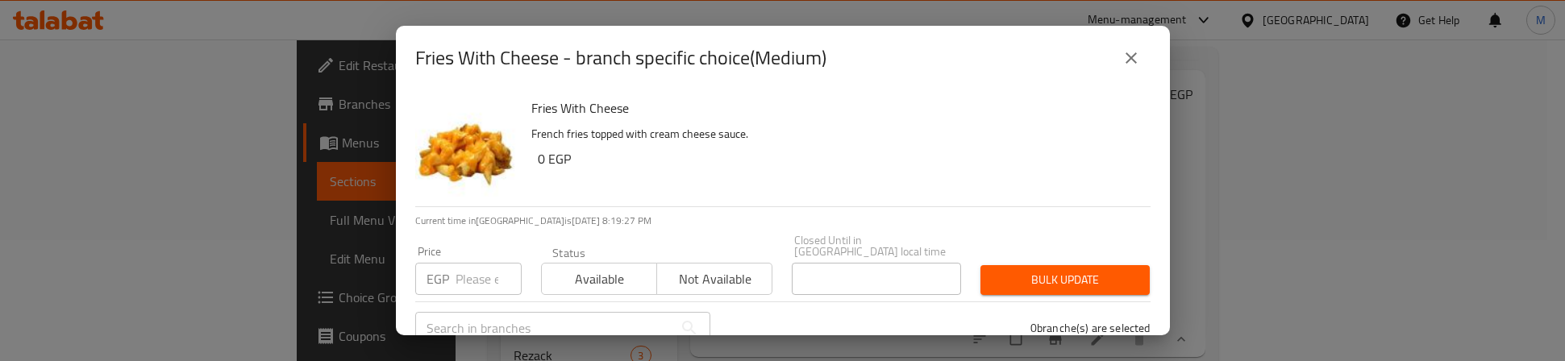
scroll to position [121, 0]
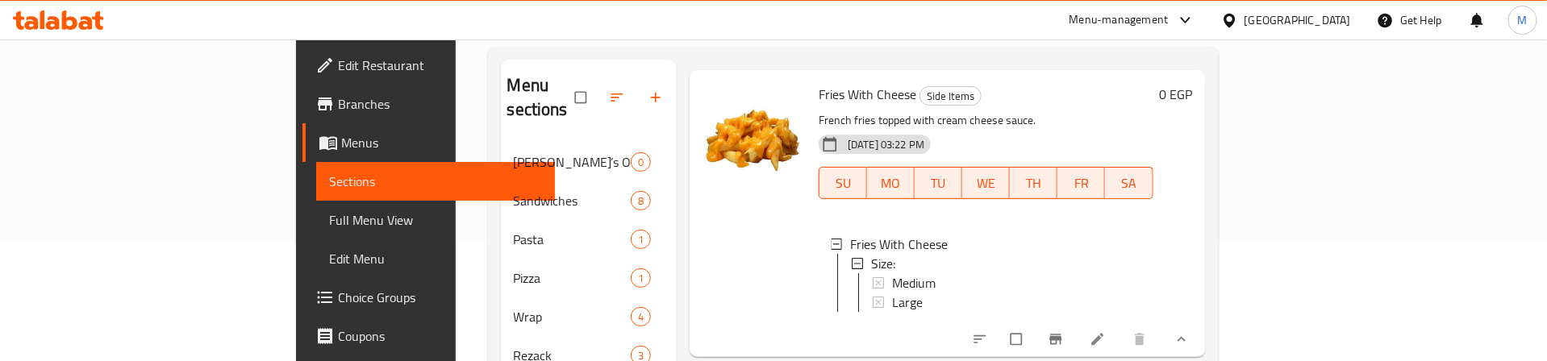
click at [892, 273] on span "Medium" at bounding box center [914, 282] width 44 height 19
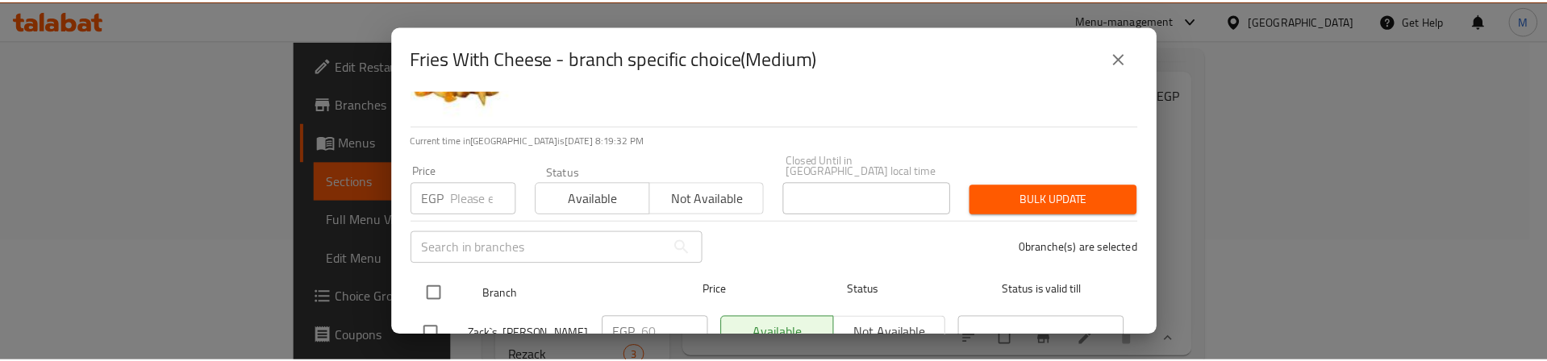
scroll to position [129, 0]
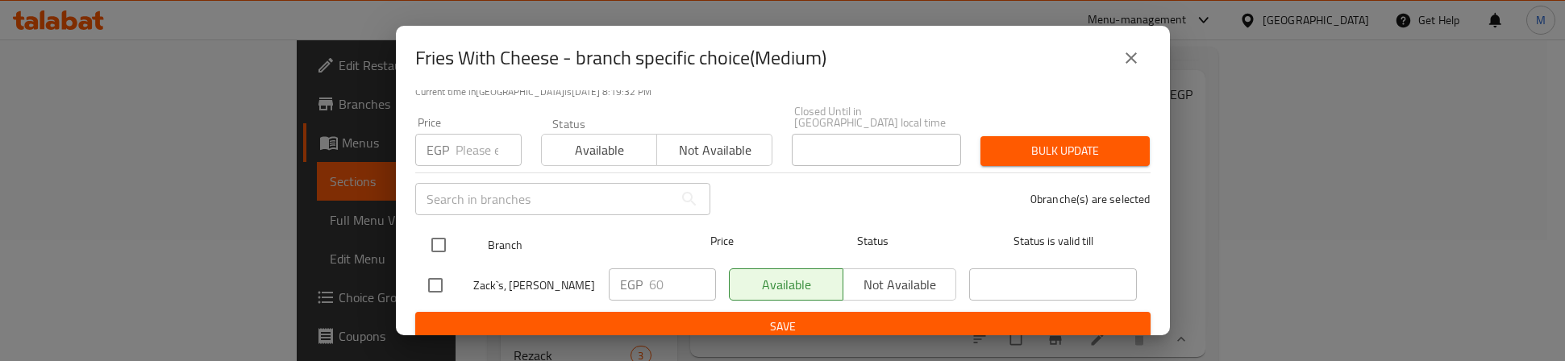
drag, startPoint x: 429, startPoint y: 230, endPoint x: 428, endPoint y: 218, distance: 12.1
click at [428, 228] on input "checkbox" at bounding box center [439, 245] width 34 height 34
checkbox input "true"
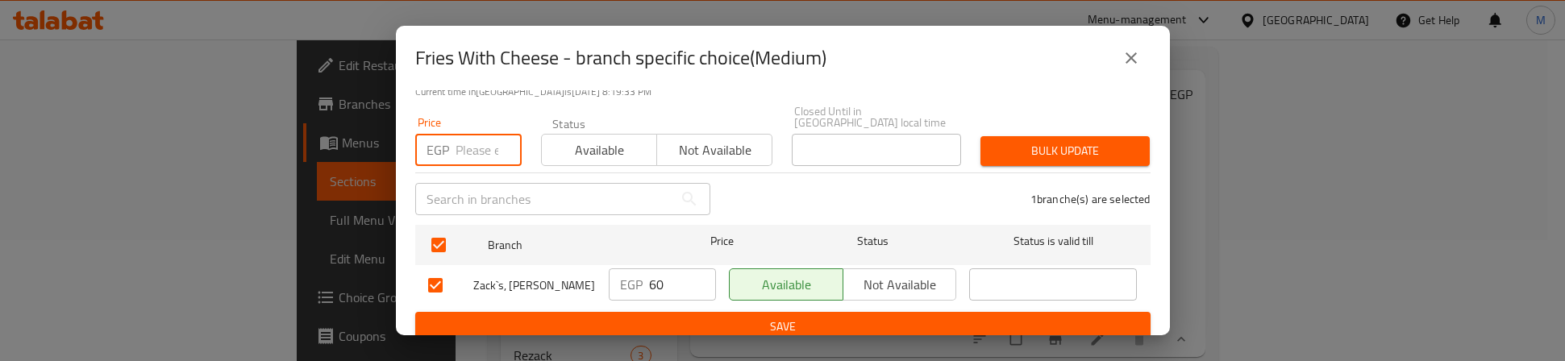
click at [456, 139] on input "number" at bounding box center [489, 150] width 66 height 32
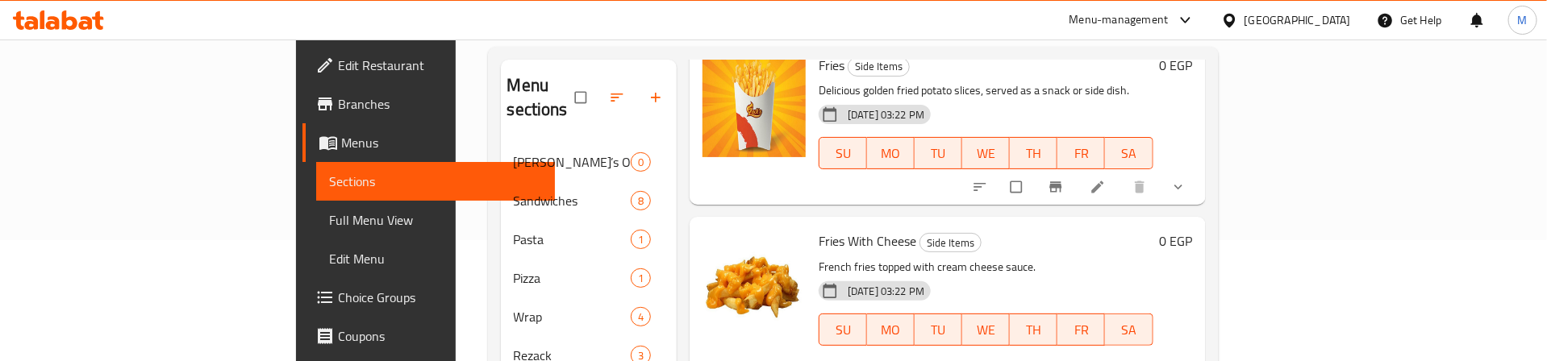
scroll to position [0, 0]
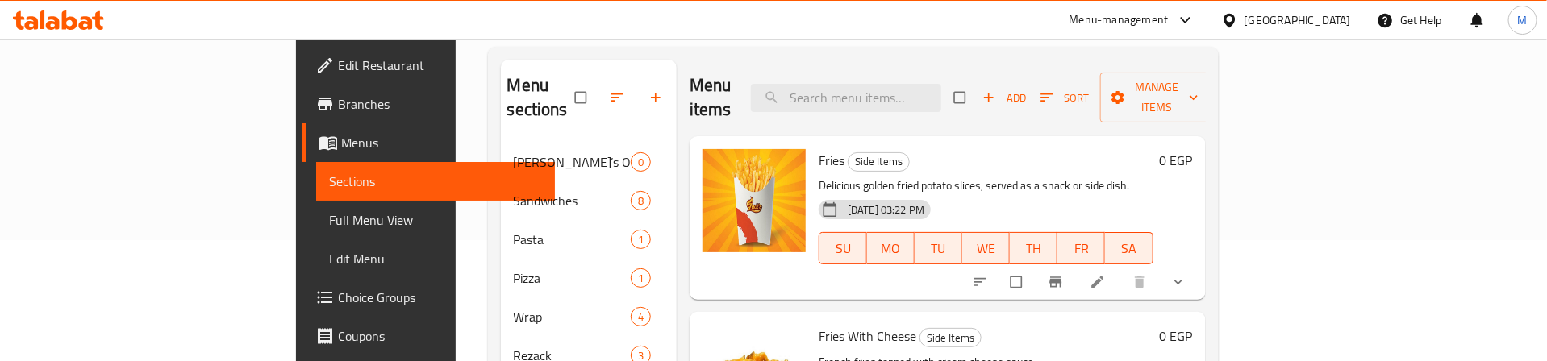
click at [1186, 274] on icon "show more" at bounding box center [1178, 282] width 16 height 16
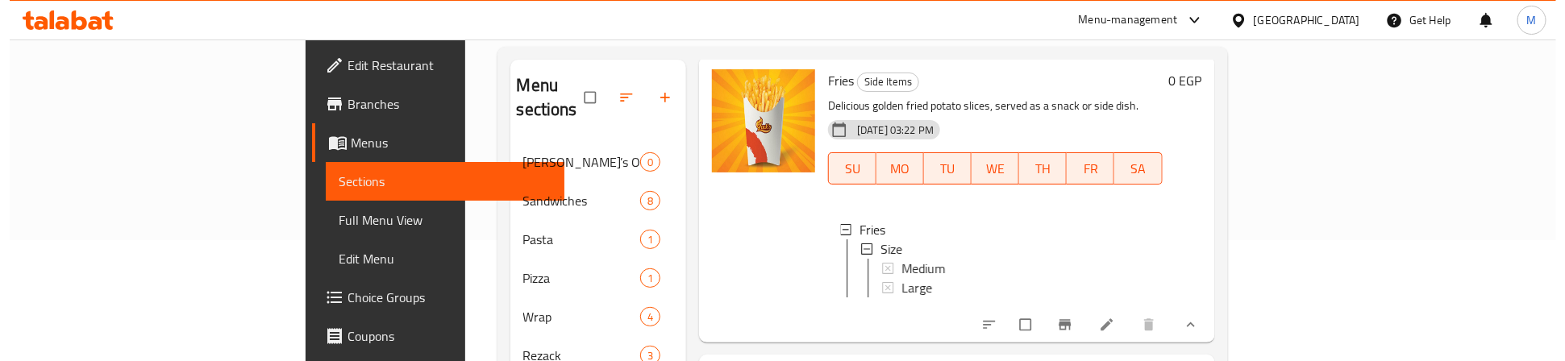
scroll to position [121, 0]
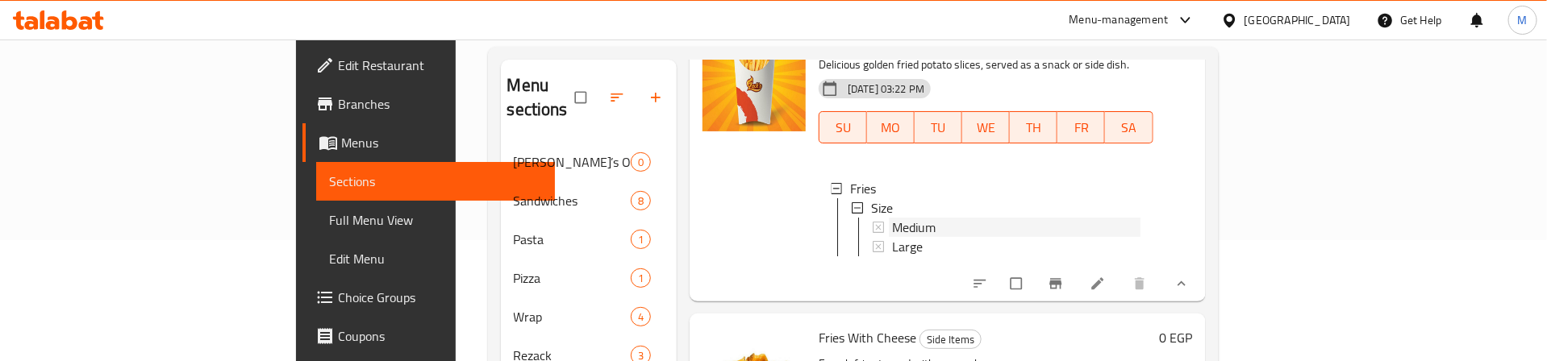
click at [892, 218] on div "Medium" at bounding box center [1016, 227] width 248 height 19
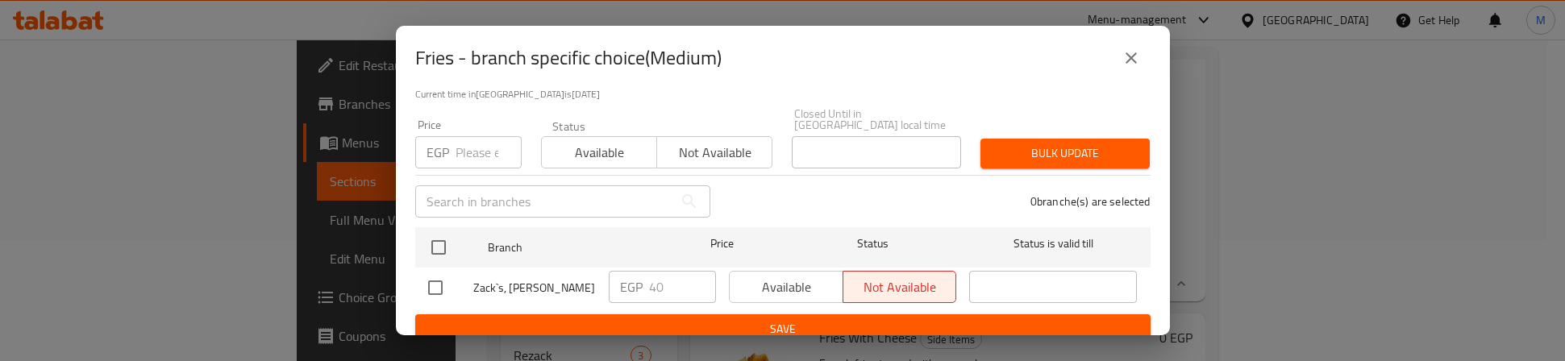
scroll to position [129, 0]
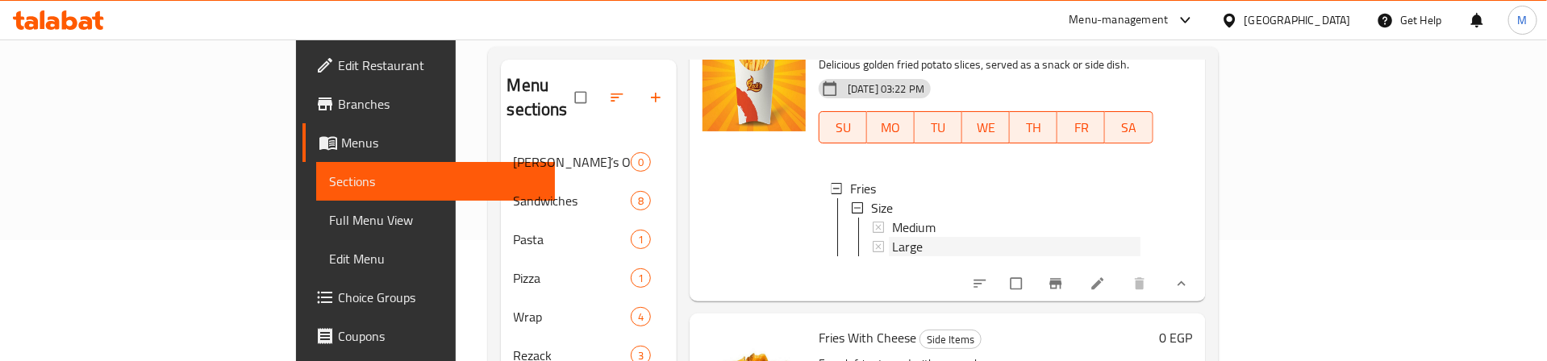
click at [892, 237] on div "Large" at bounding box center [1016, 246] width 248 height 19
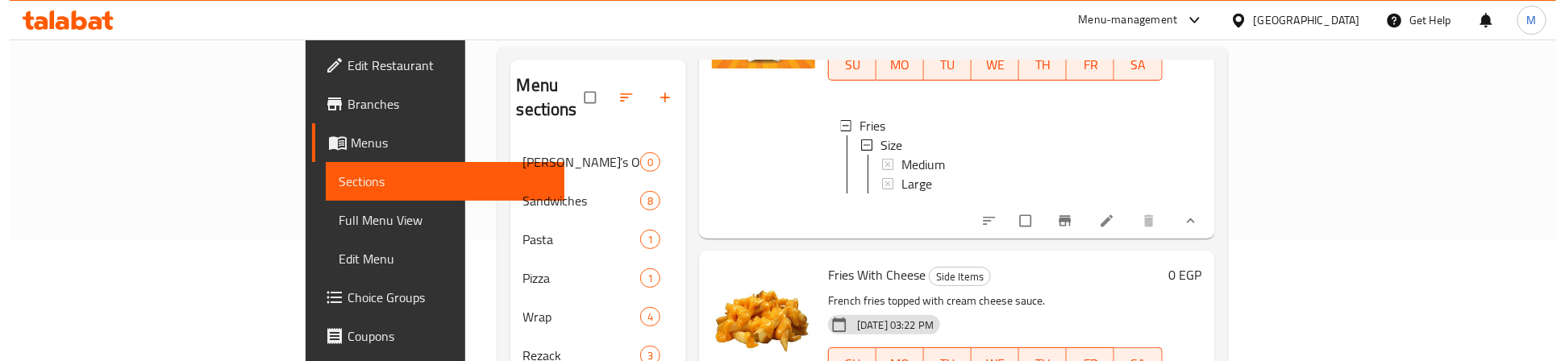
scroll to position [363, 0]
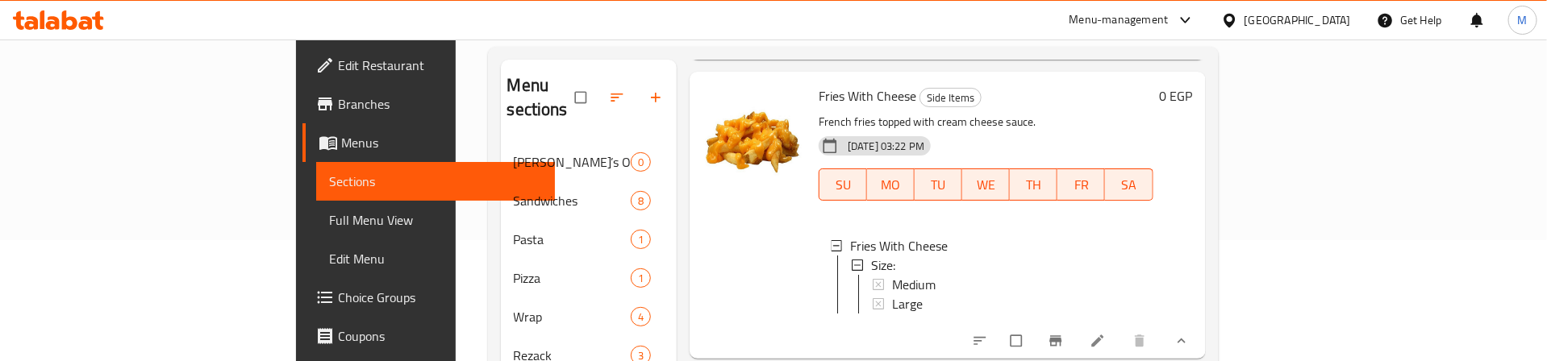
click at [892, 279] on span "Medium" at bounding box center [914, 284] width 44 height 19
click at [892, 275] on span "Medium" at bounding box center [914, 284] width 44 height 19
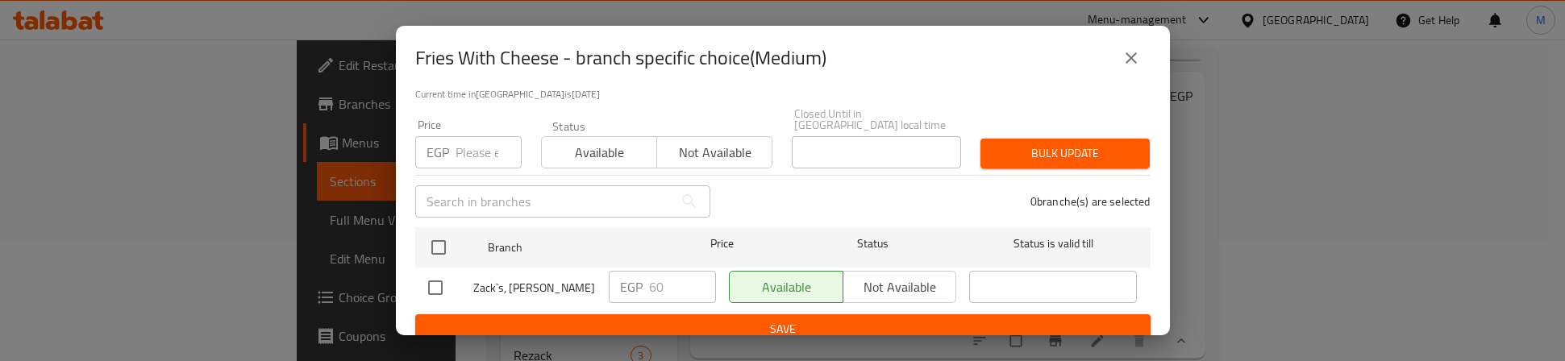
scroll to position [129, 0]
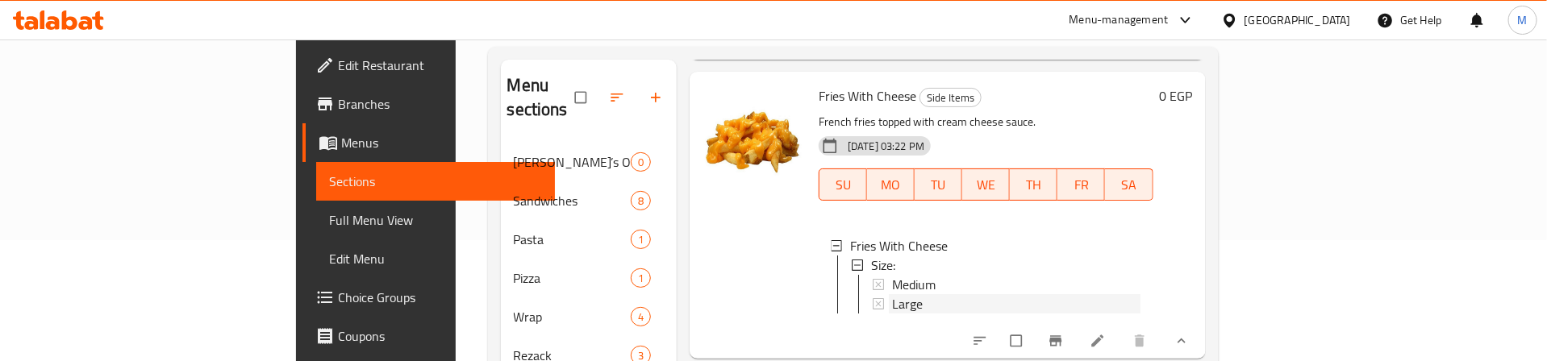
click at [892, 300] on span "Large" at bounding box center [907, 303] width 31 height 19
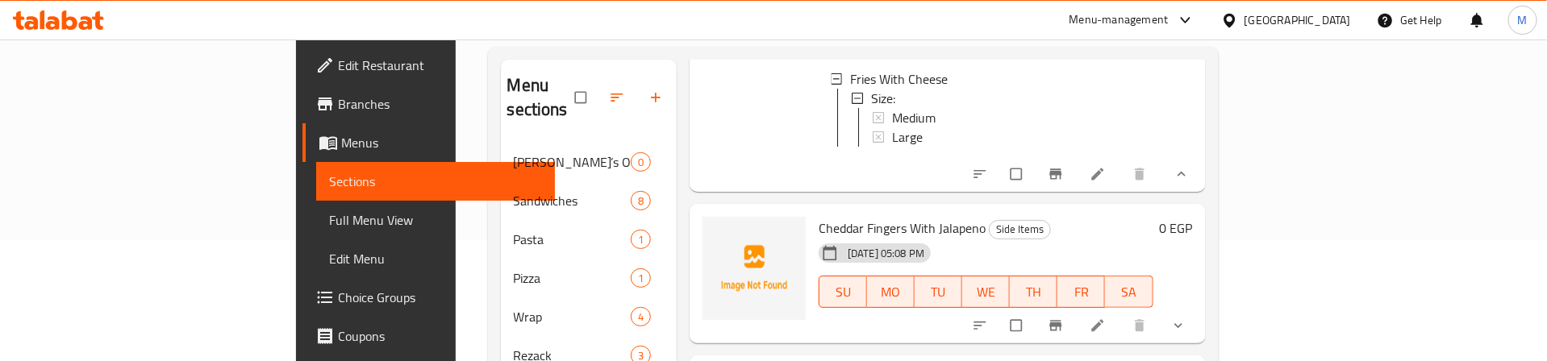
scroll to position [605, 0]
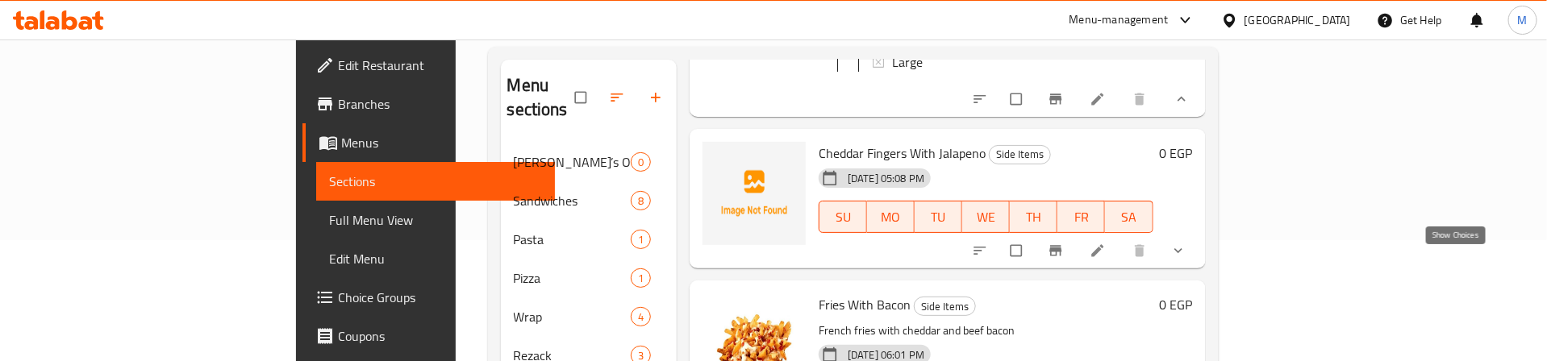
click at [1186, 259] on icon "show more" at bounding box center [1178, 251] width 16 height 16
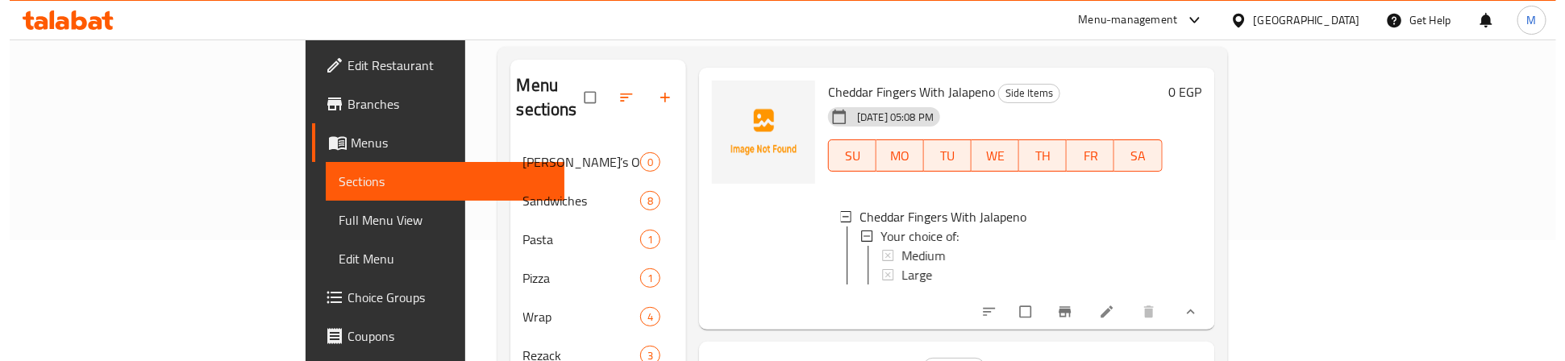
scroll to position [726, 0]
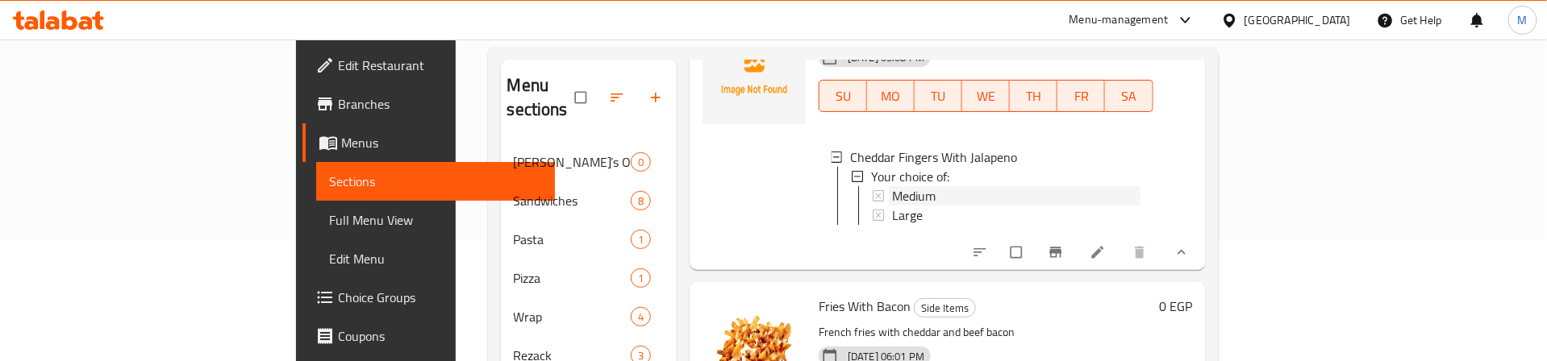
click at [892, 206] on span "Medium" at bounding box center [914, 195] width 44 height 19
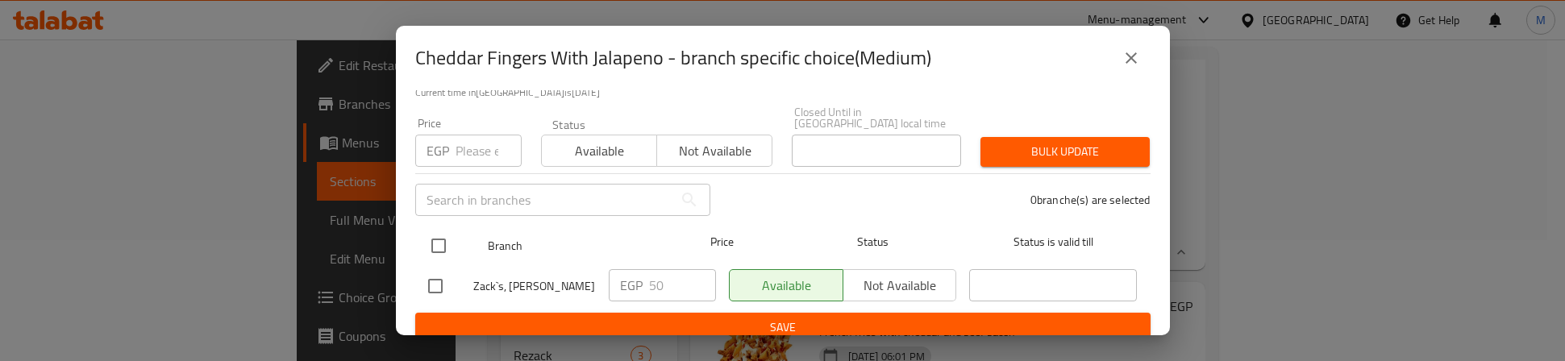
scroll to position [129, 0]
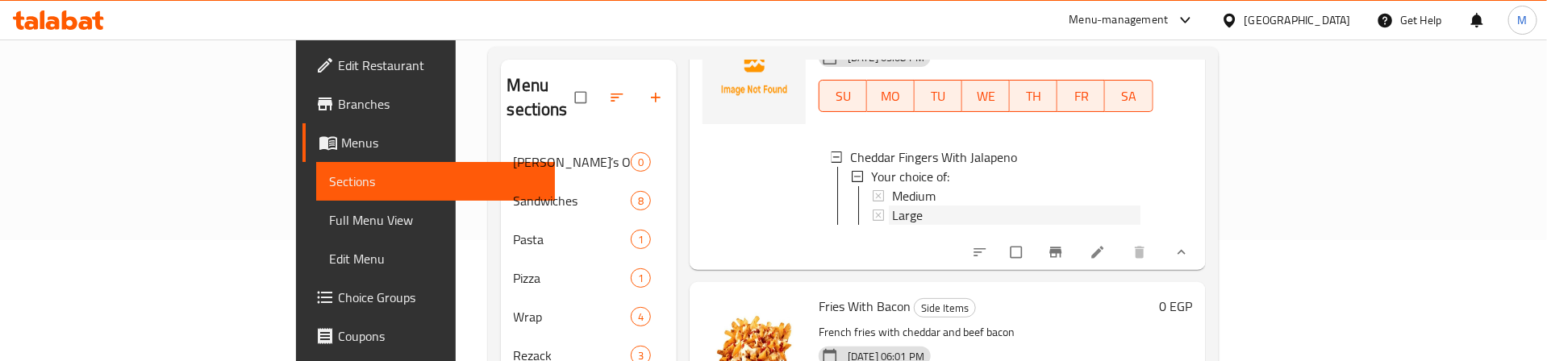
click at [892, 225] on span "Large" at bounding box center [907, 215] width 31 height 19
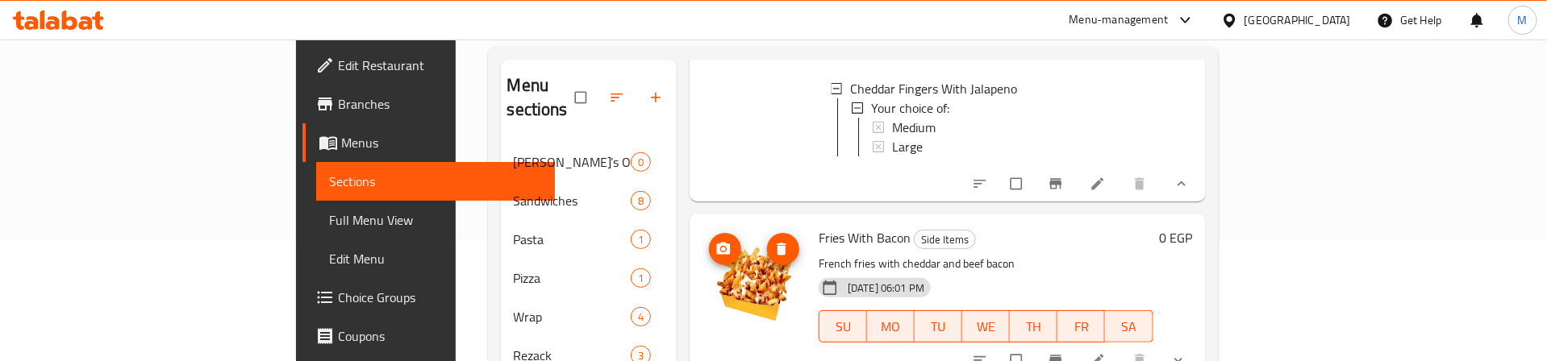
scroll to position [968, 0]
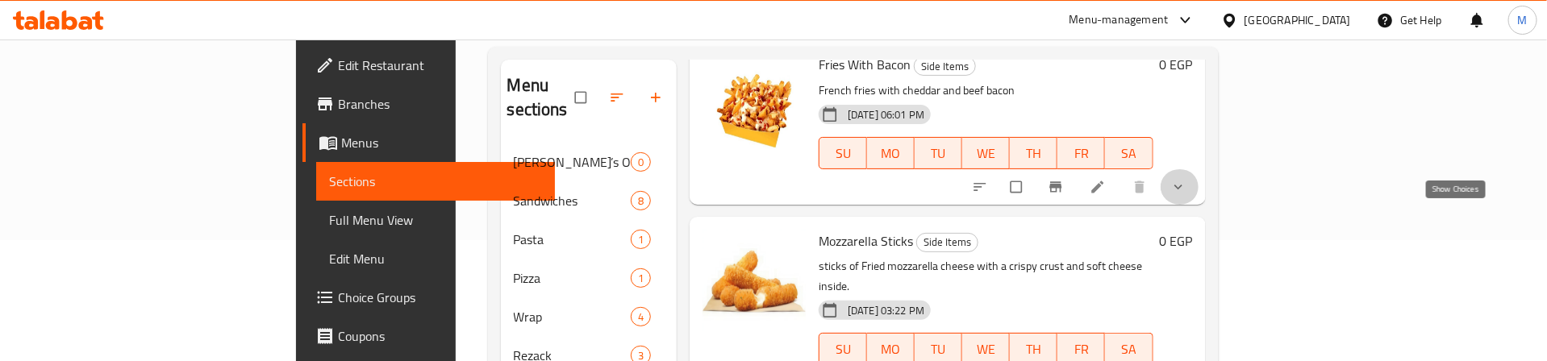
click at [1186, 195] on icon "show more" at bounding box center [1178, 187] width 16 height 16
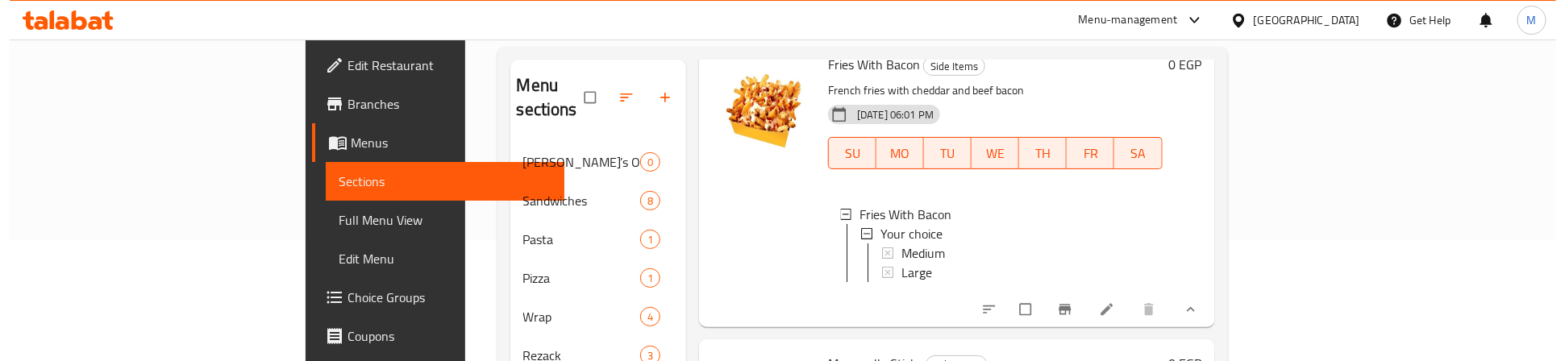
scroll to position [2, 0]
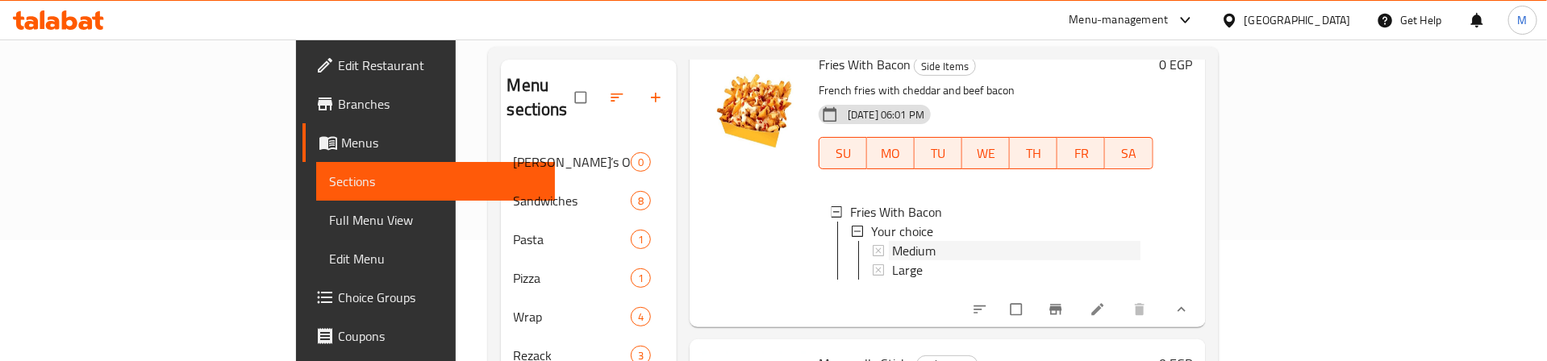
click at [892, 260] on span "Medium" at bounding box center [914, 250] width 44 height 19
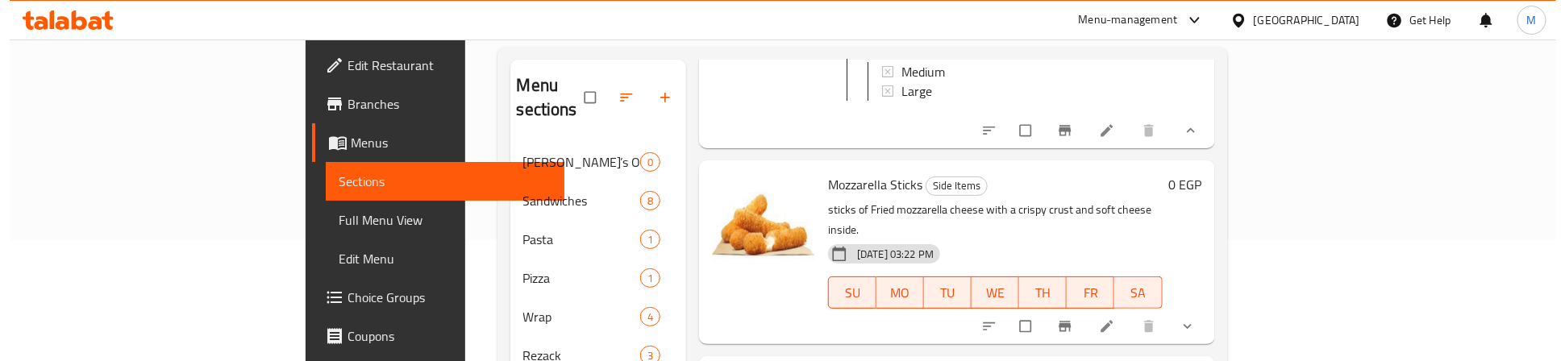
scroll to position [1089, 0]
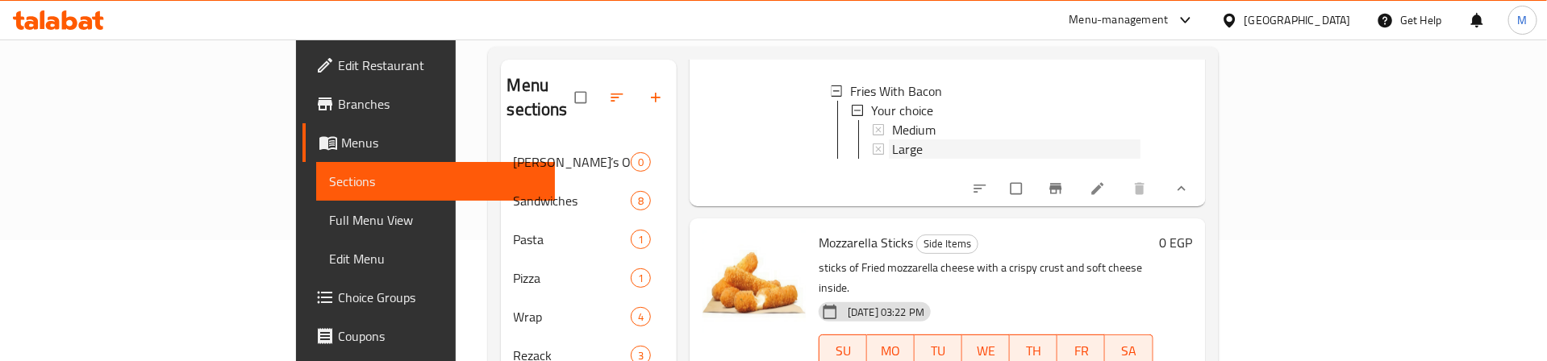
click at [892, 159] on div "Large" at bounding box center [1016, 149] width 248 height 19
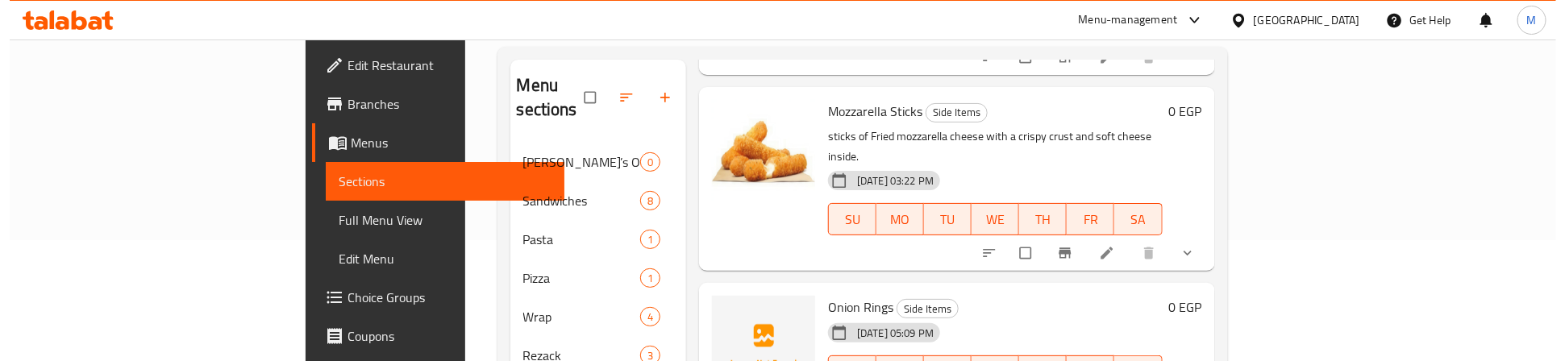
scroll to position [1331, 0]
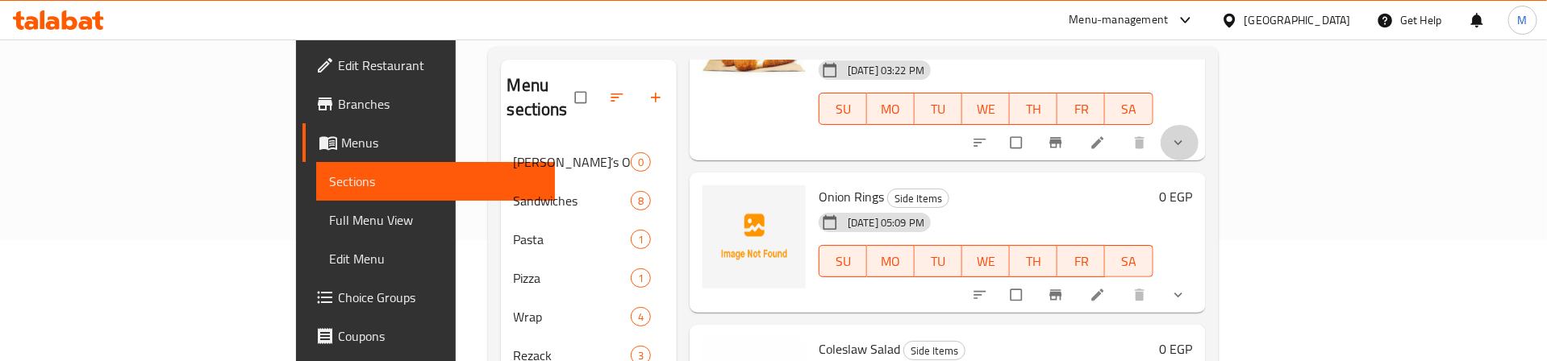
click at [1199, 160] on button "show more" at bounding box center [1179, 142] width 39 height 35
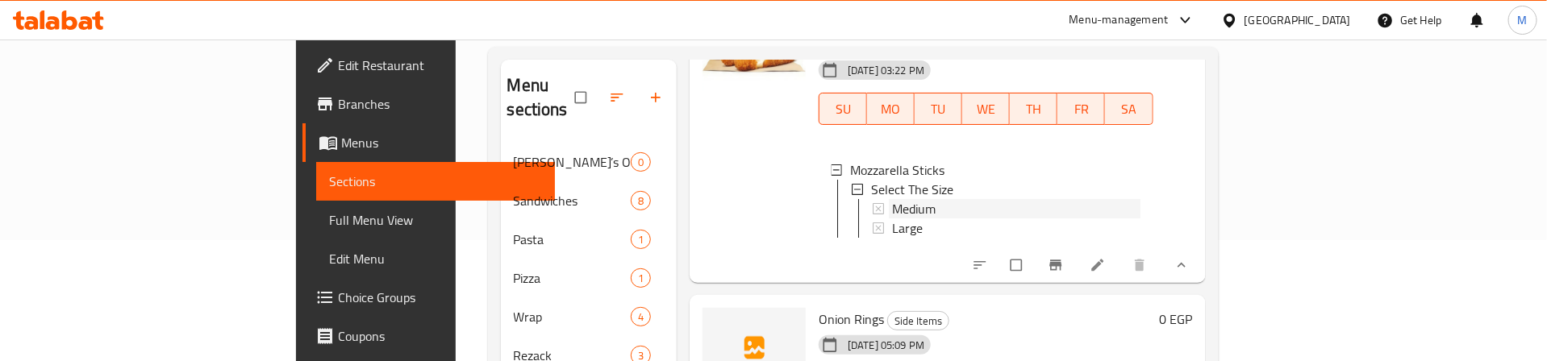
click at [892, 219] on span "Medium" at bounding box center [914, 208] width 44 height 19
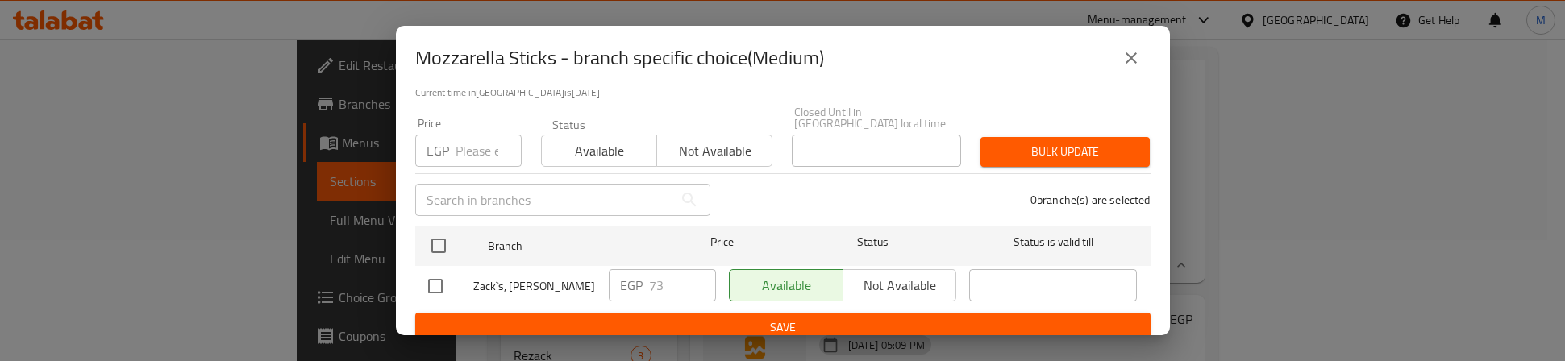
scroll to position [129, 0]
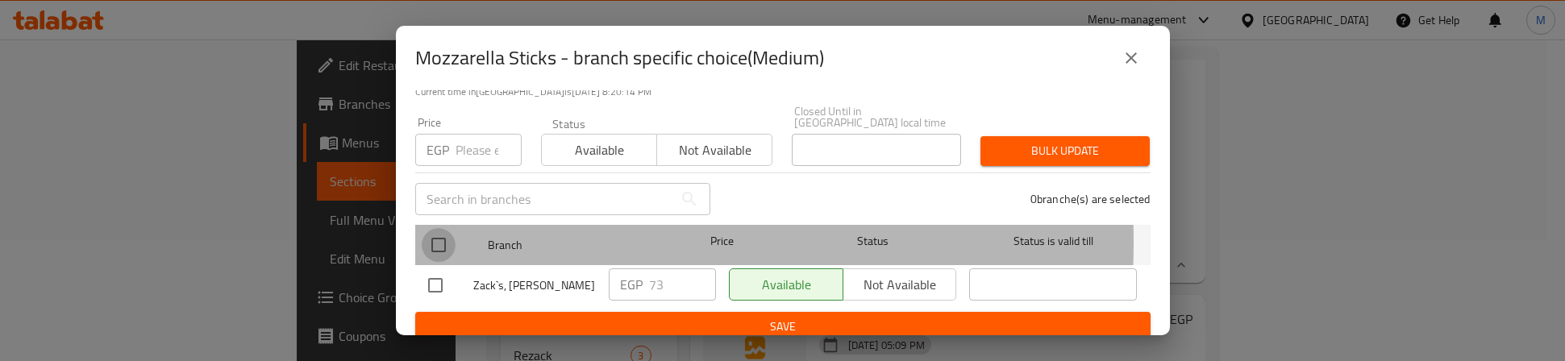
drag, startPoint x: 439, startPoint y: 231, endPoint x: 469, endPoint y: 150, distance: 86.3
click at [440, 228] on input "checkbox" at bounding box center [439, 245] width 34 height 34
checkbox input "true"
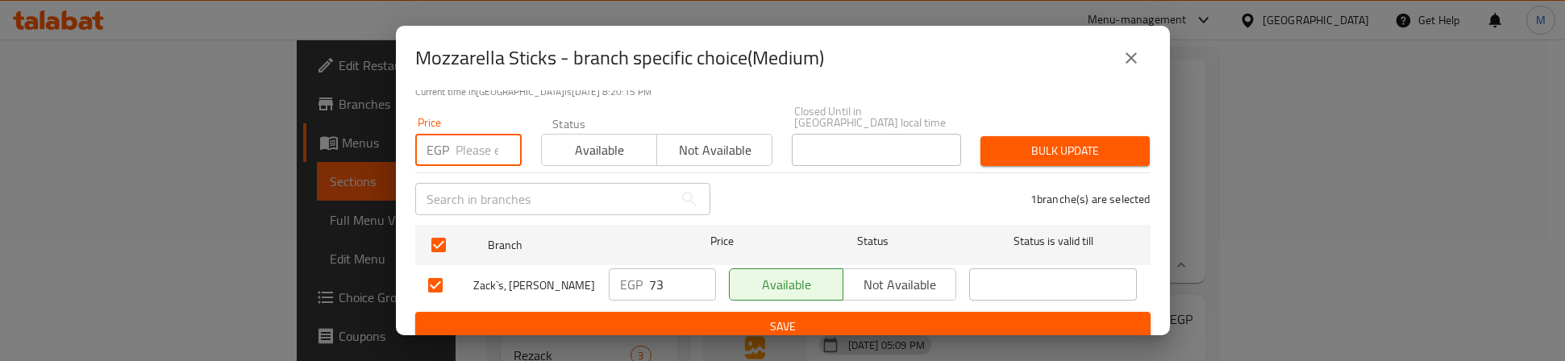
click at [475, 140] on input "number" at bounding box center [489, 150] width 66 height 32
type input "75"
drag, startPoint x: 1014, startPoint y: 116, endPoint x: 1029, endPoint y: 135, distance: 24.7
click at [1026, 131] on div "Bulk update" at bounding box center [1065, 151] width 189 height 49
click at [1029, 141] on span "Bulk update" at bounding box center [1066, 151] width 144 height 20
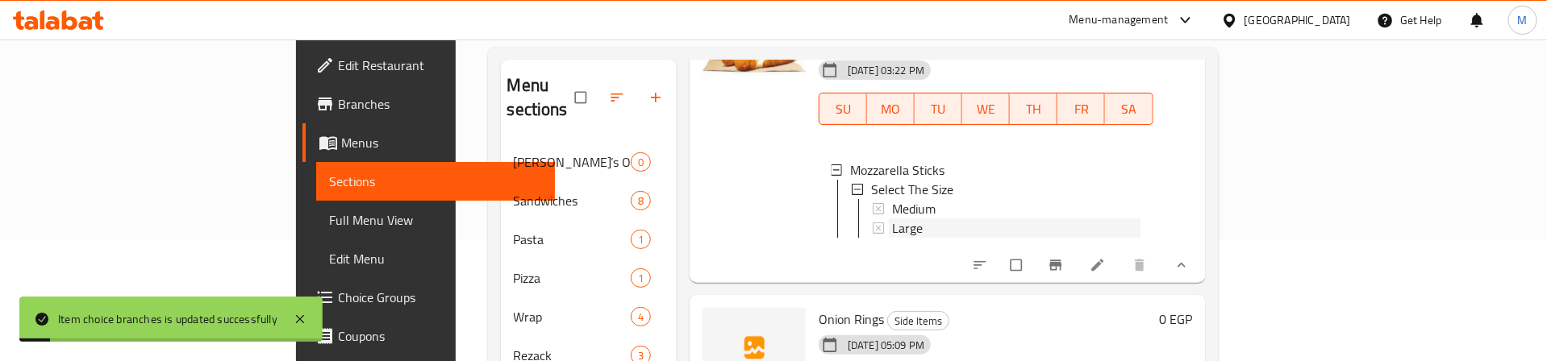
click at [892, 238] on div "Large" at bounding box center [1016, 228] width 248 height 19
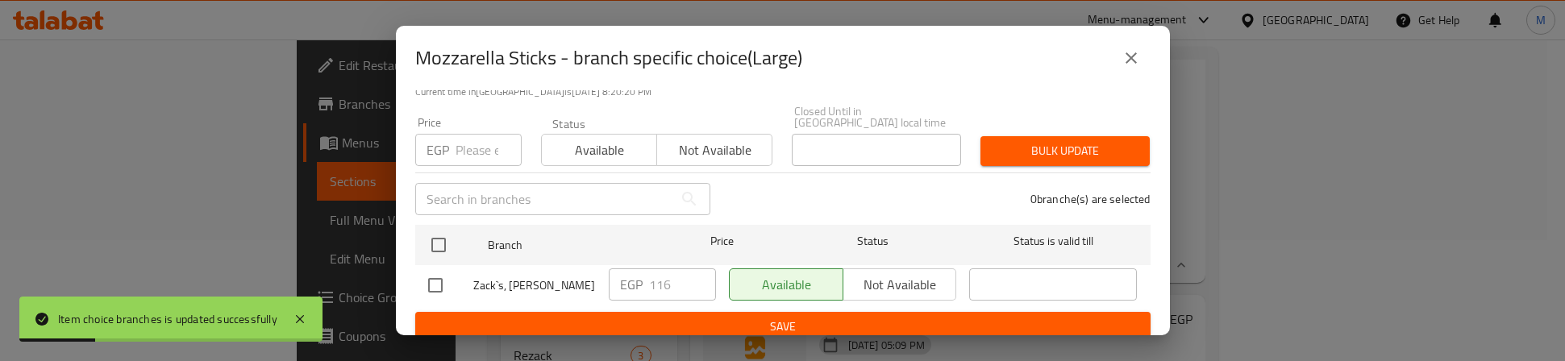
drag, startPoint x: 438, startPoint y: 226, endPoint x: 436, endPoint y: 201, distance: 25.1
click at [436, 228] on input "checkbox" at bounding box center [439, 245] width 34 height 34
checkbox input "true"
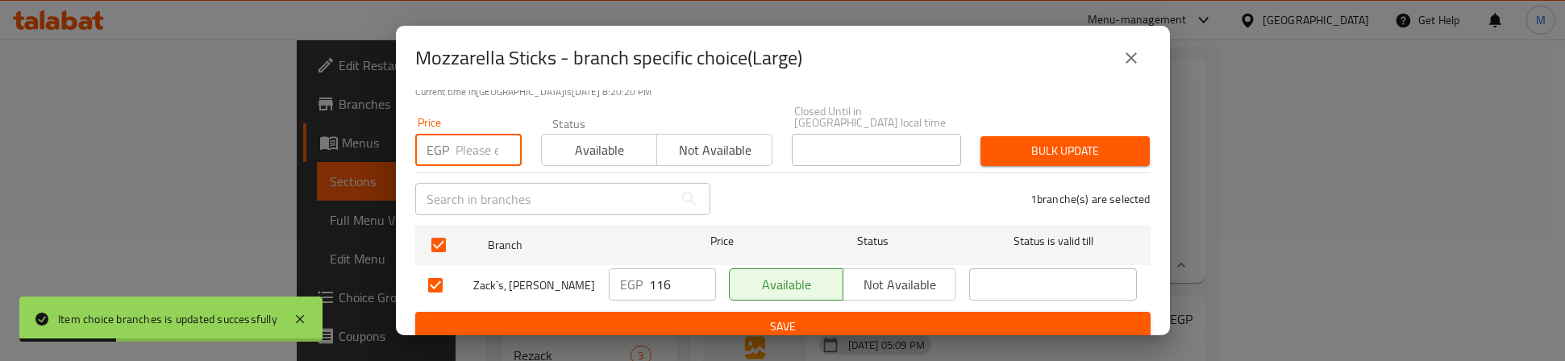
click at [470, 138] on input "number" at bounding box center [489, 150] width 66 height 32
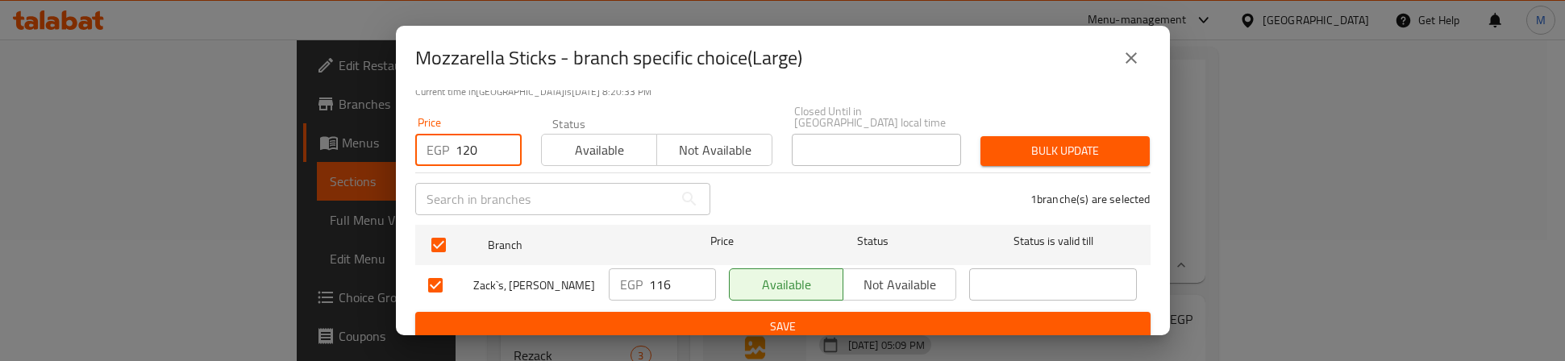
type input "120"
click at [1090, 141] on span "Bulk update" at bounding box center [1066, 151] width 144 height 20
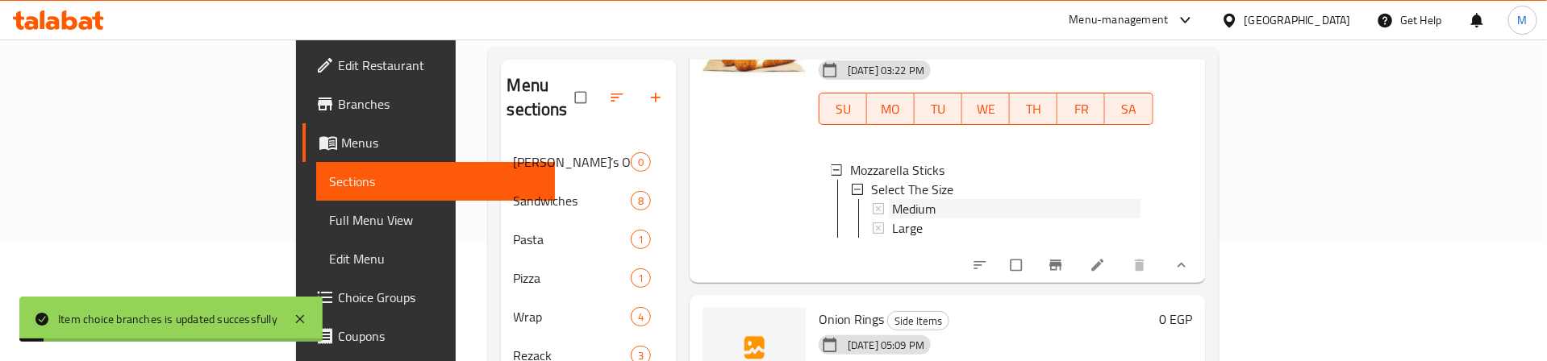
click at [892, 219] on span "Medium" at bounding box center [914, 208] width 44 height 19
click at [892, 238] on span "Large" at bounding box center [907, 228] width 31 height 19
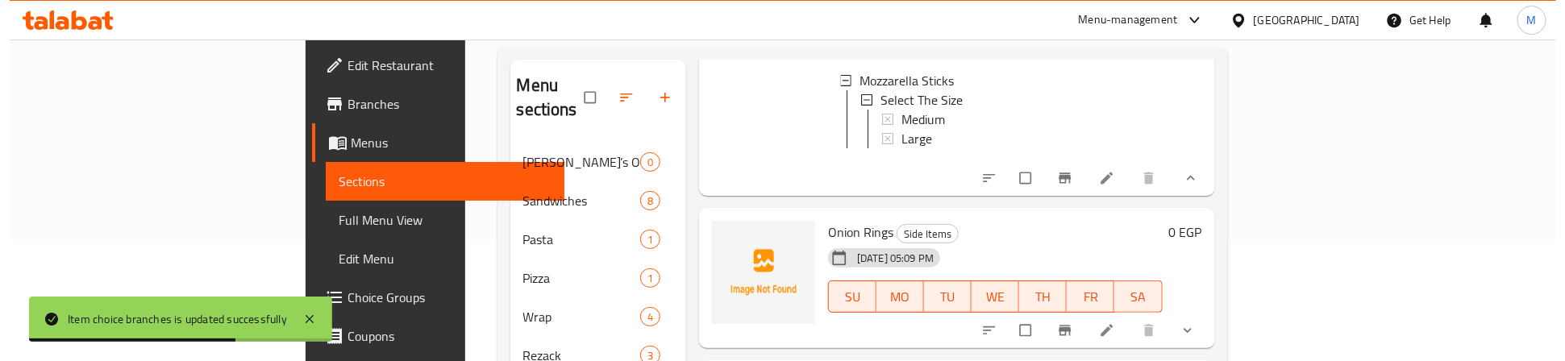
scroll to position [1573, 0]
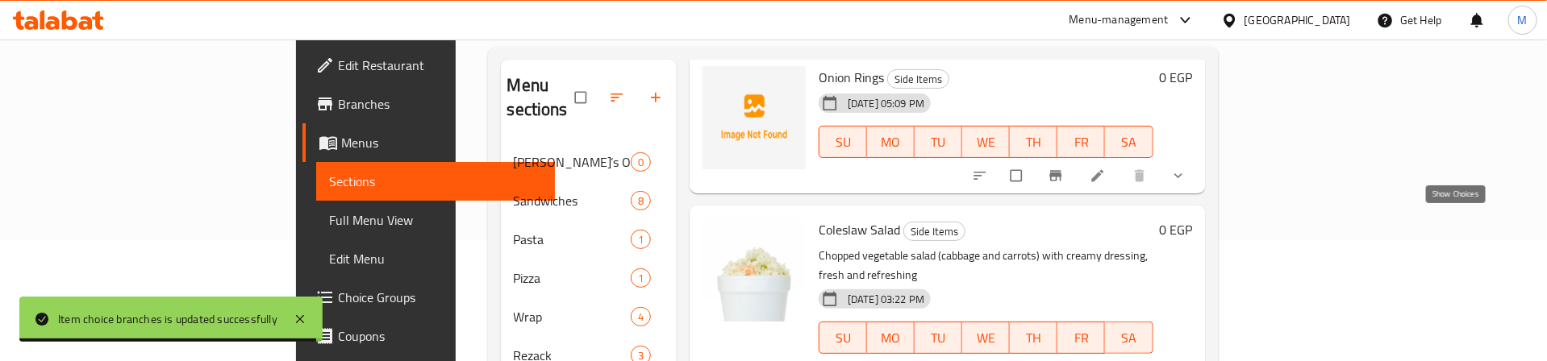
drag, startPoint x: 1450, startPoint y: 220, endPoint x: 1442, endPoint y: 223, distance: 8.4
click at [1186, 184] on icon "show more" at bounding box center [1178, 176] width 16 height 16
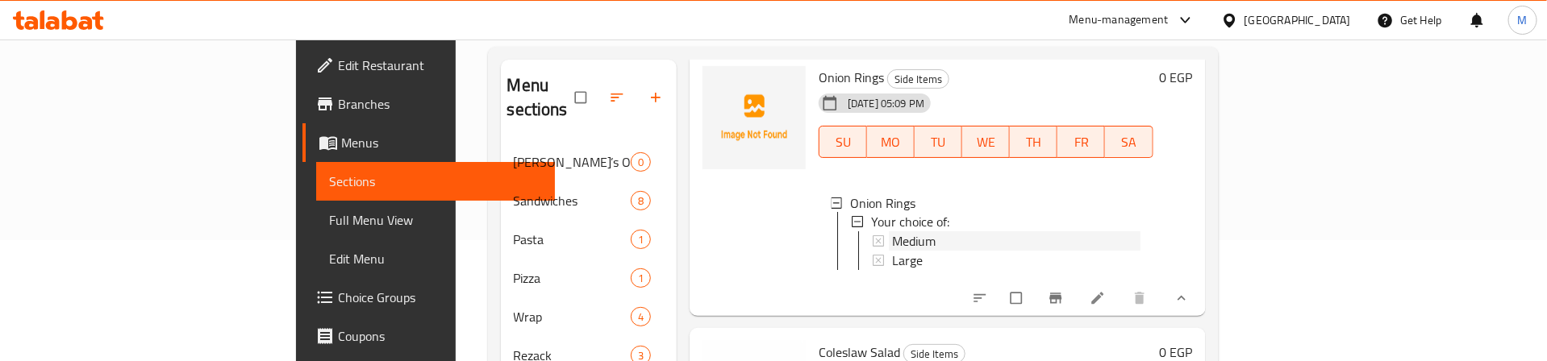
click at [892, 252] on span "Medium" at bounding box center [914, 241] width 44 height 19
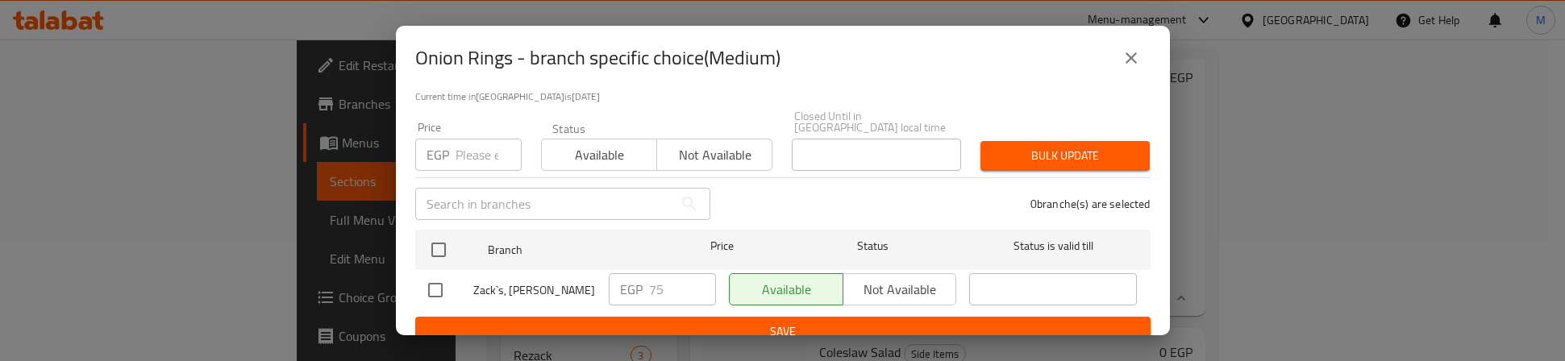
scroll to position [129, 0]
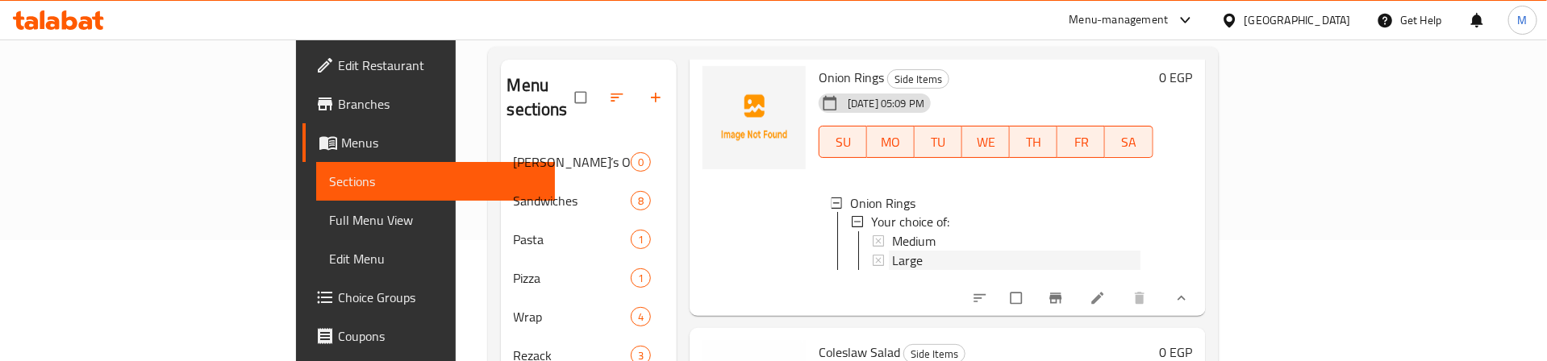
click at [892, 271] on div "Large" at bounding box center [1016, 261] width 248 height 19
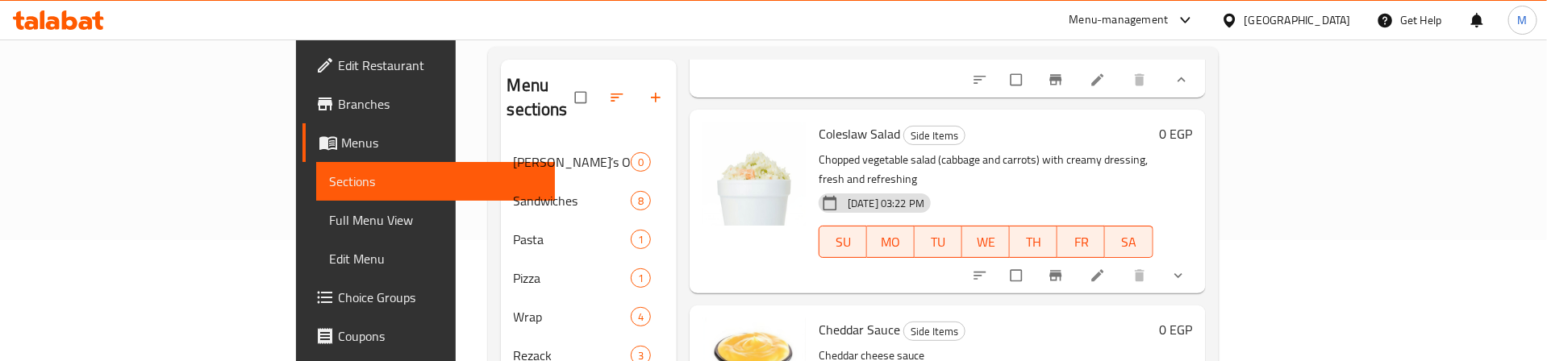
scroll to position [1815, 0]
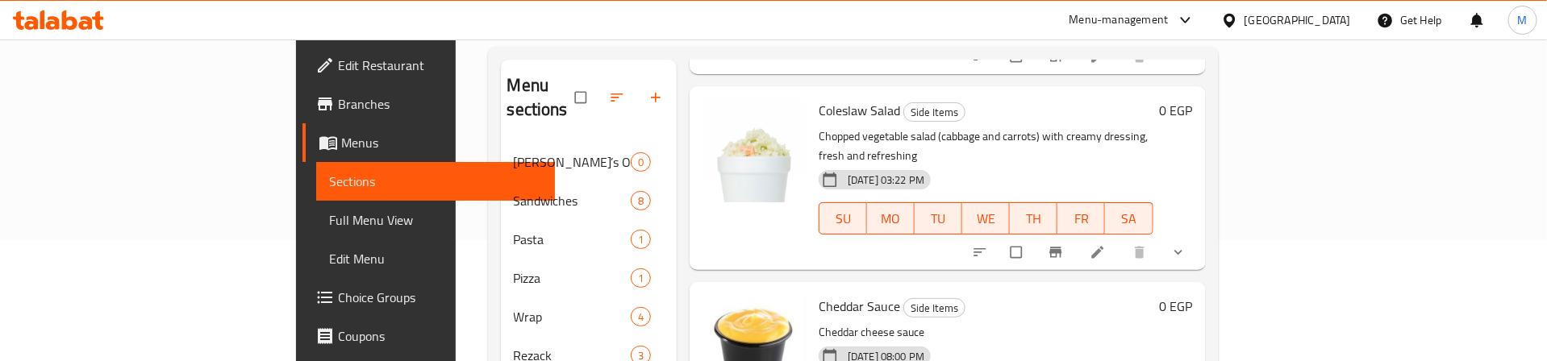
drag, startPoint x: 1460, startPoint y: 284, endPoint x: 1418, endPoint y: 260, distance: 48.4
click at [1199, 270] on button "show more" at bounding box center [1179, 252] width 39 height 35
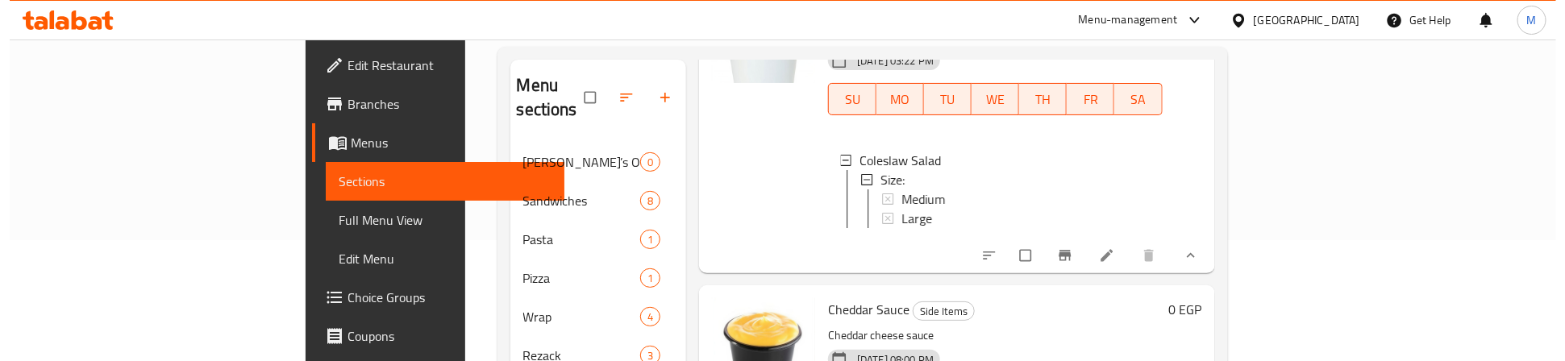
scroll to position [1935, 0]
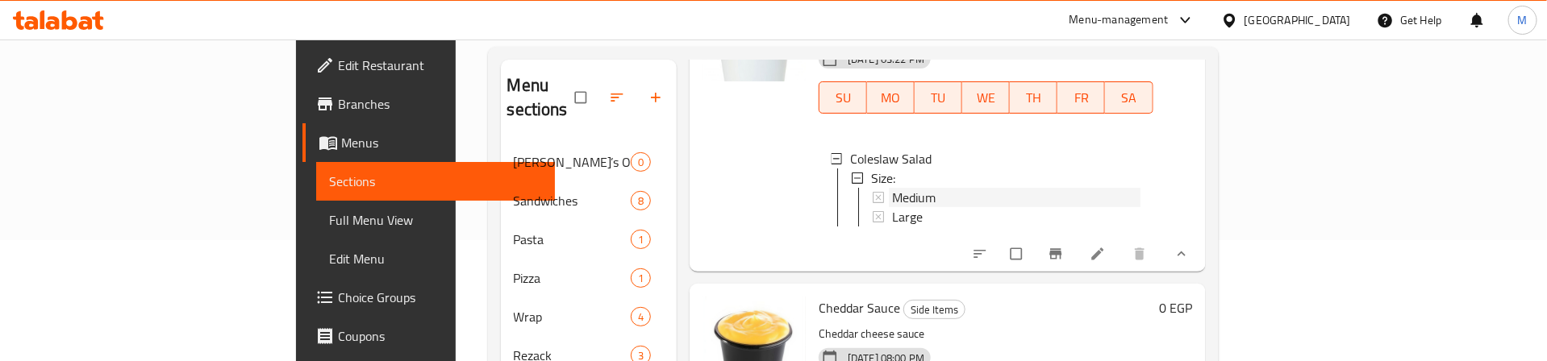
click at [892, 207] on span "Medium" at bounding box center [914, 197] width 44 height 19
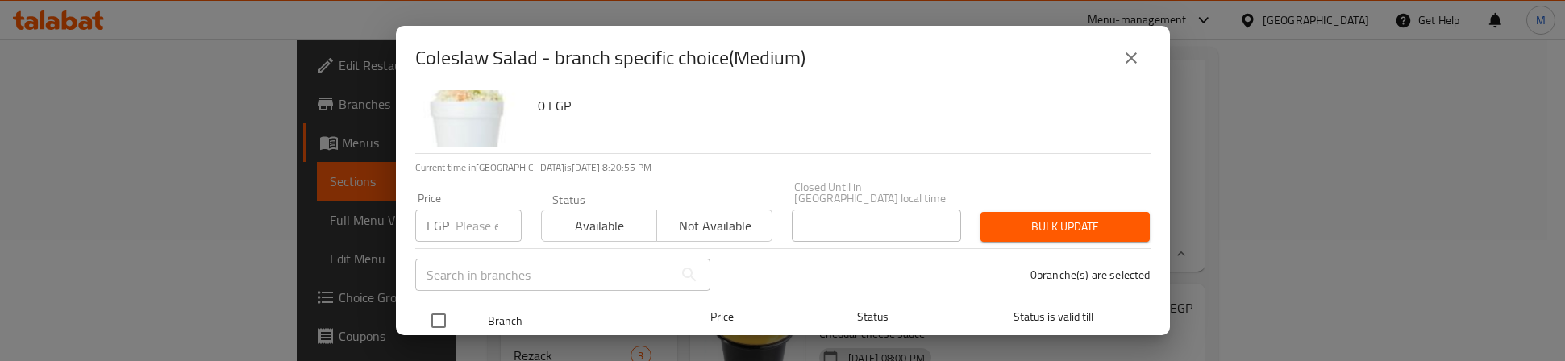
scroll to position [129, 0]
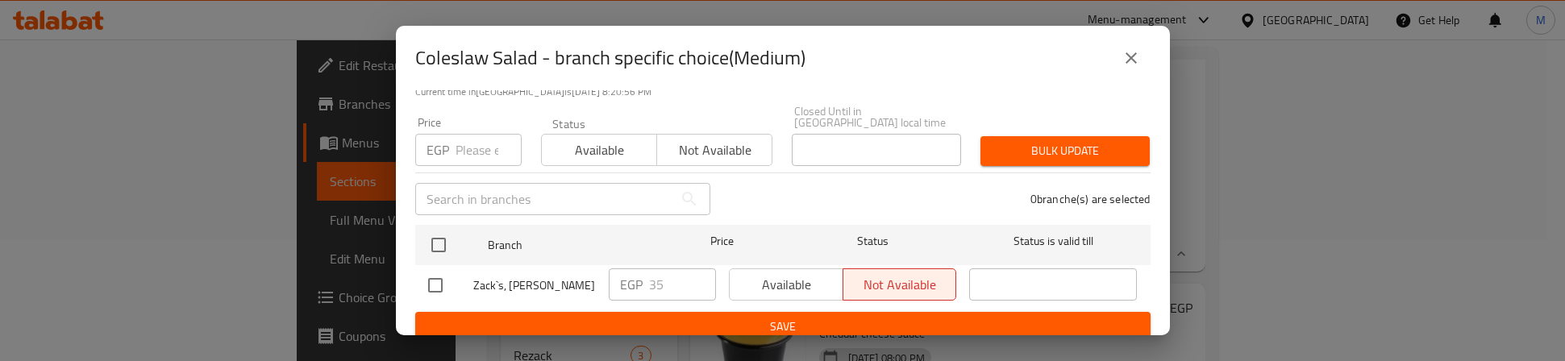
drag, startPoint x: 434, startPoint y: 228, endPoint x: 452, endPoint y: 184, distance: 48.1
click at [435, 228] on input "checkbox" at bounding box center [439, 245] width 34 height 34
checkbox input "true"
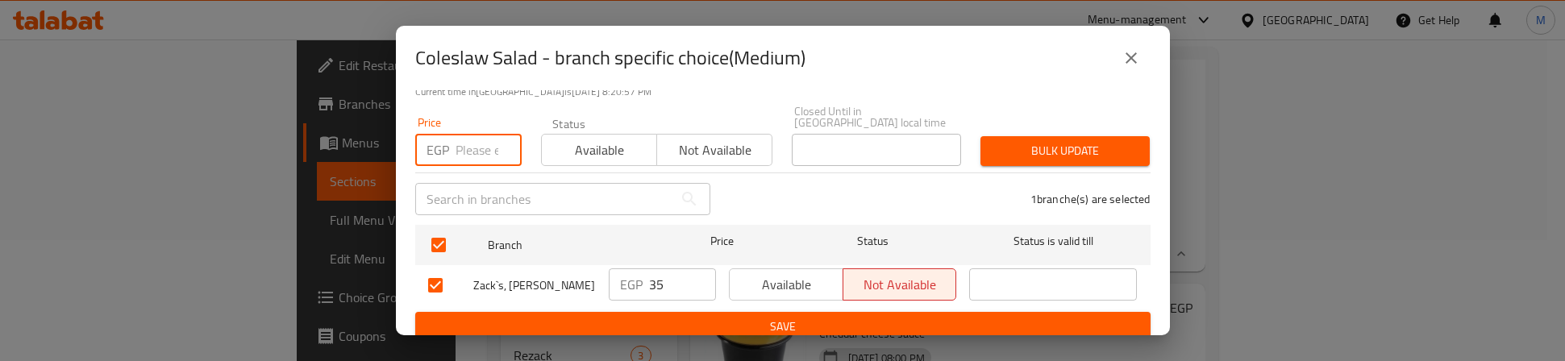
click at [460, 143] on input "number" at bounding box center [489, 150] width 66 height 32
type input "40"
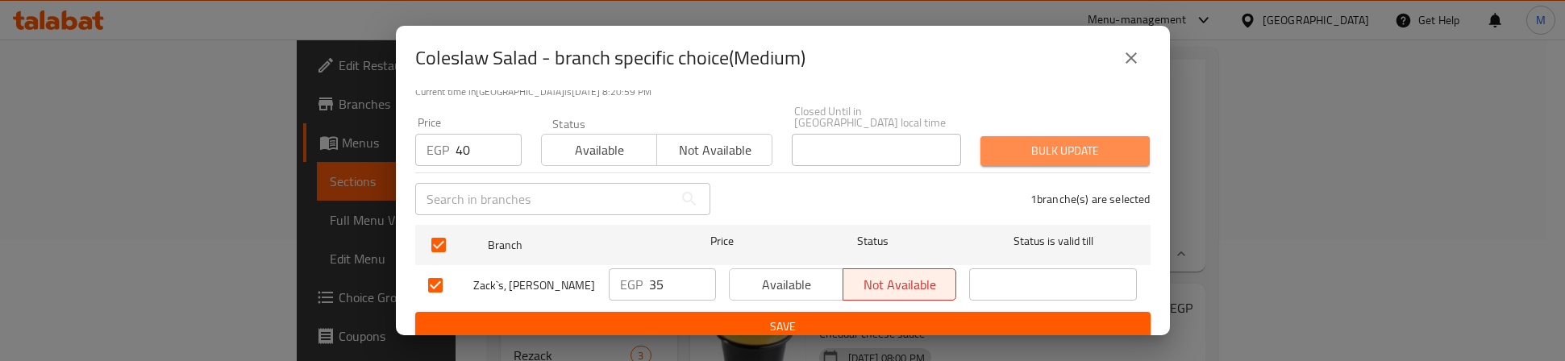
click at [1101, 141] on span "Bulk update" at bounding box center [1066, 151] width 144 height 20
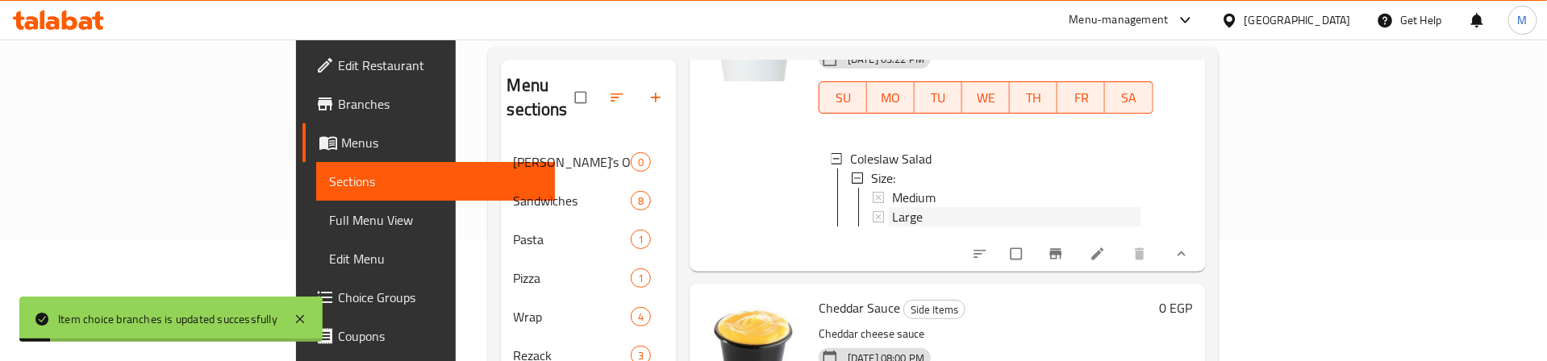
click at [892, 227] on span "Large" at bounding box center [907, 216] width 31 height 19
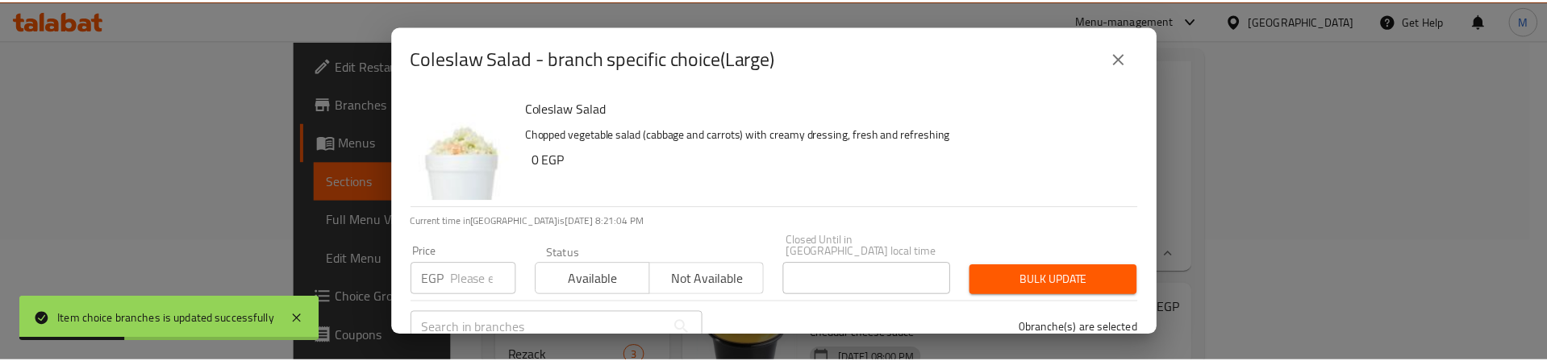
scroll to position [121, 0]
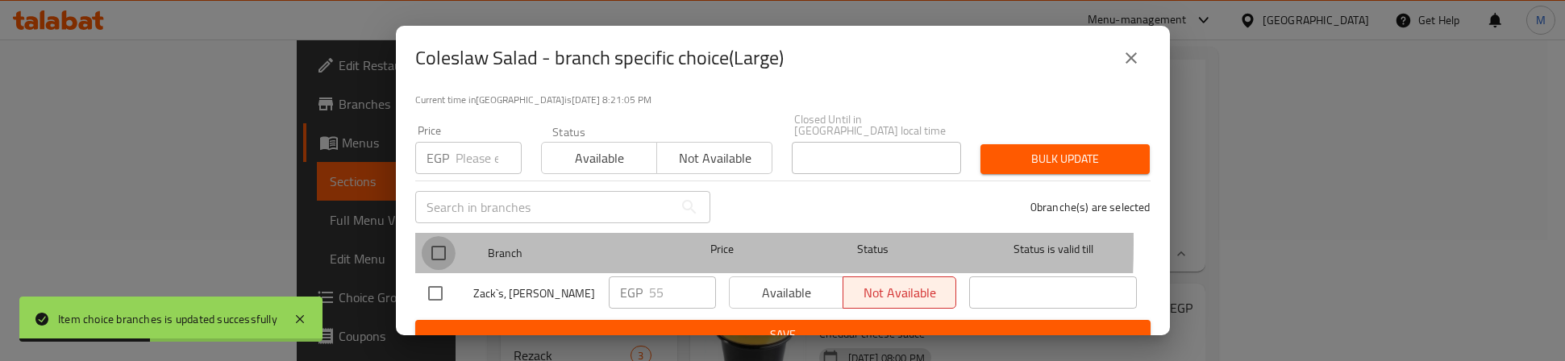
click at [438, 236] on input "checkbox" at bounding box center [439, 253] width 34 height 34
checkbox input "true"
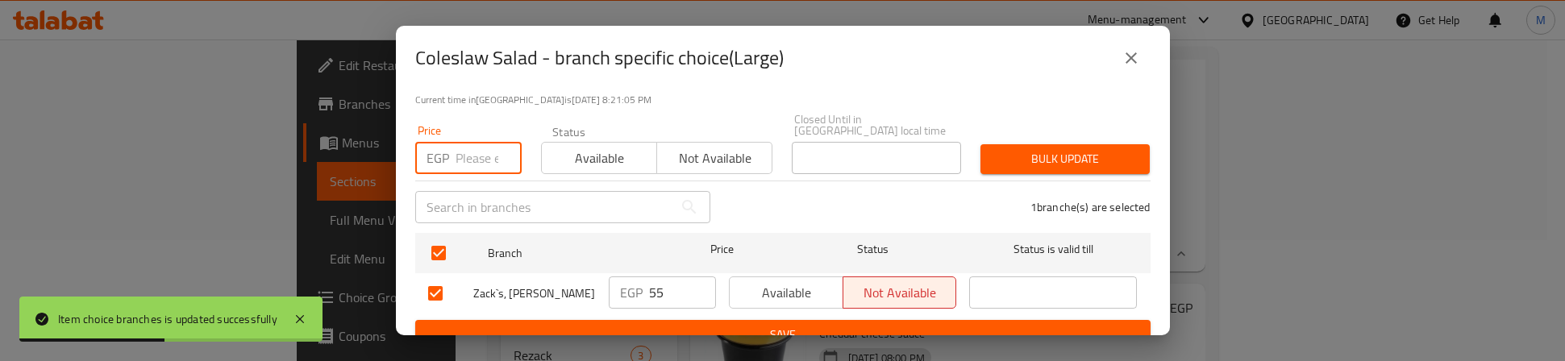
click at [465, 150] on input "number" at bounding box center [489, 158] width 66 height 32
type input "60"
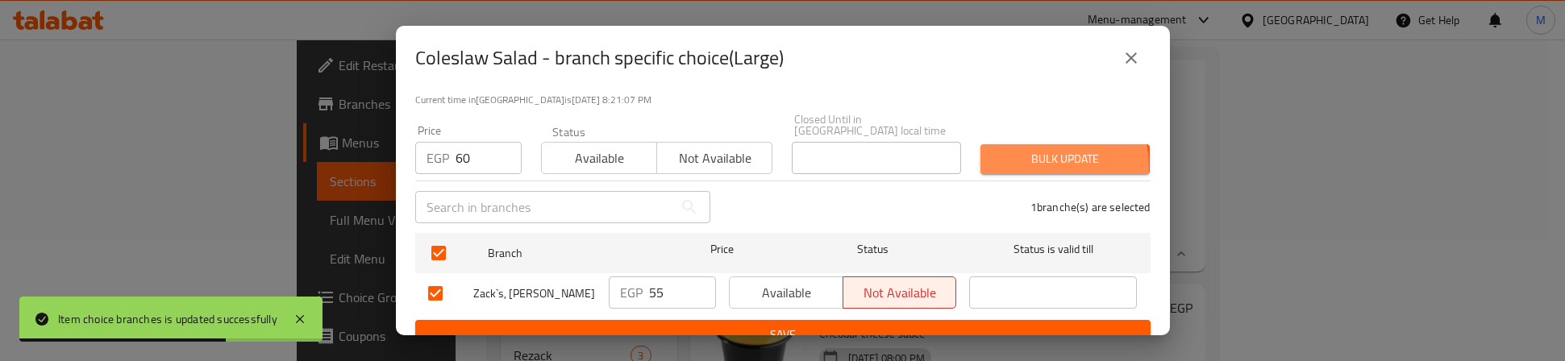
click at [1031, 155] on span "Bulk update" at bounding box center [1066, 159] width 144 height 20
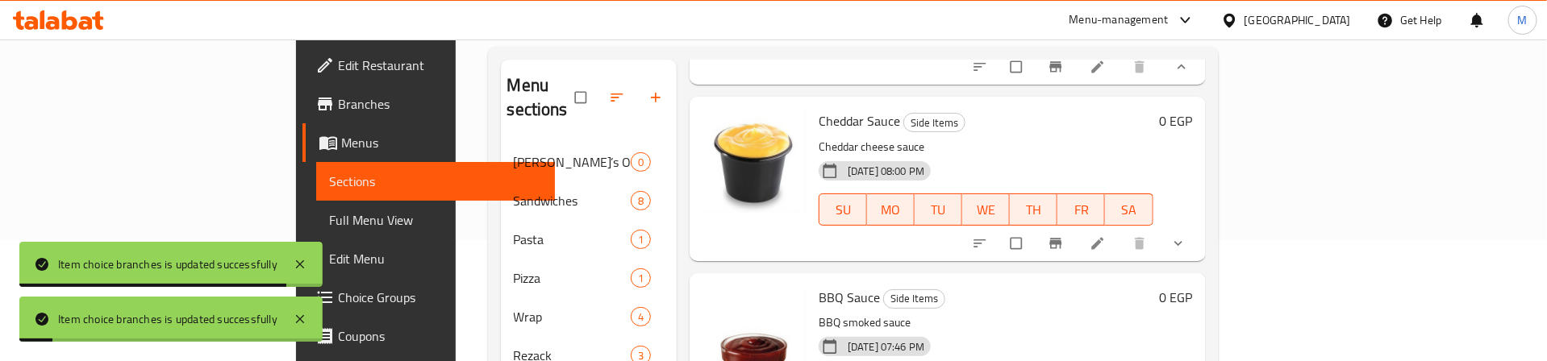
scroll to position [2177, 0]
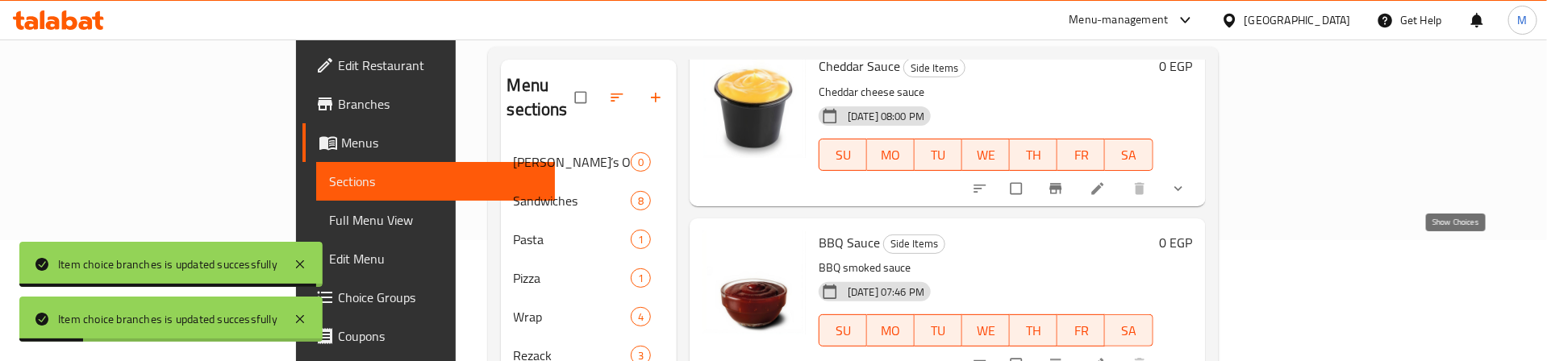
click at [1186, 197] on icon "show more" at bounding box center [1178, 189] width 16 height 16
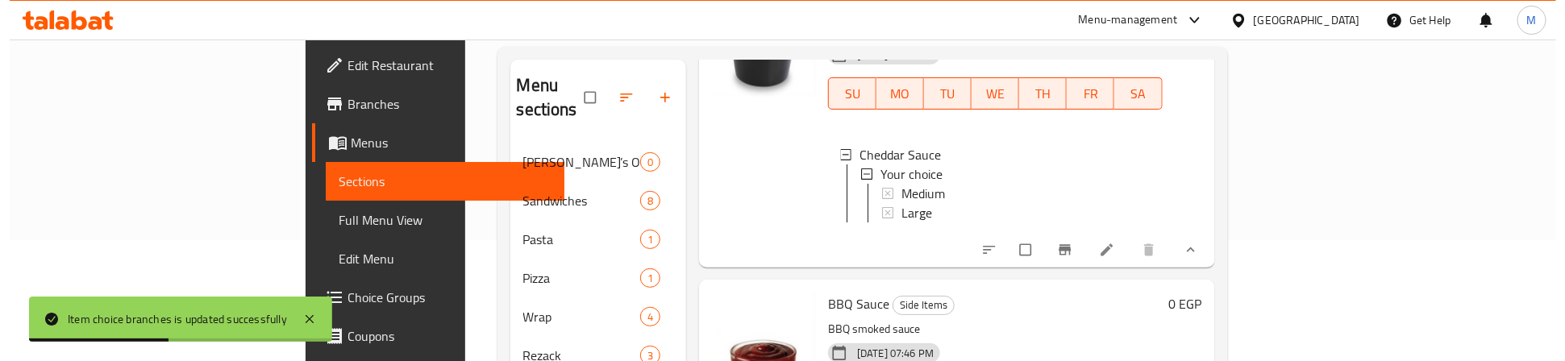
scroll to position [2298, 0]
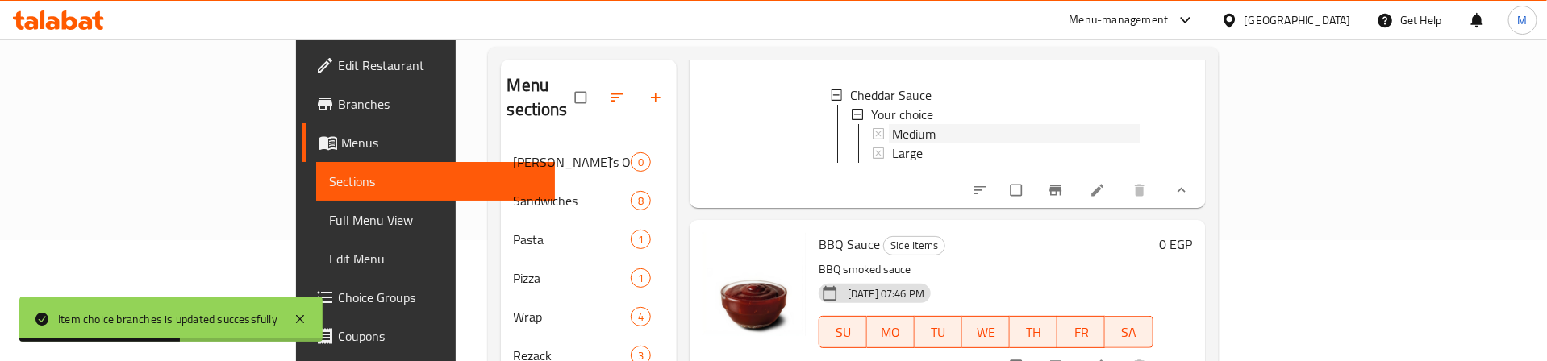
click at [892, 144] on span "Medium" at bounding box center [914, 133] width 44 height 19
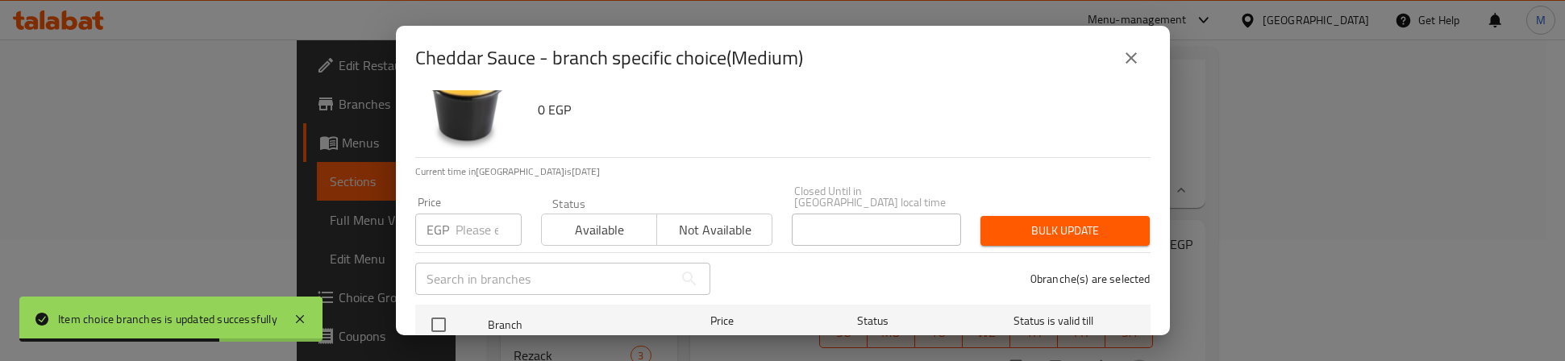
scroll to position [121, 0]
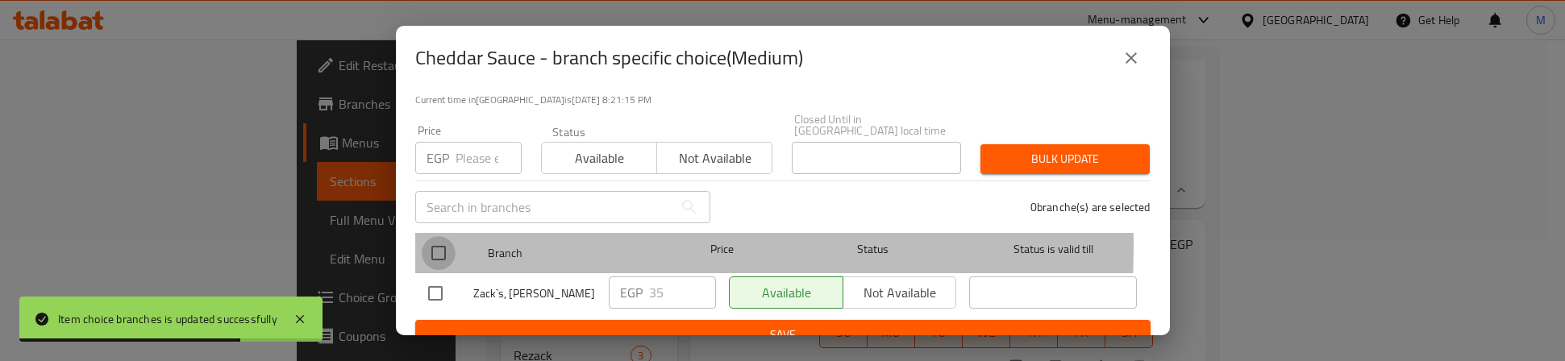
click at [429, 236] on input "checkbox" at bounding box center [439, 253] width 34 height 34
checkbox input "true"
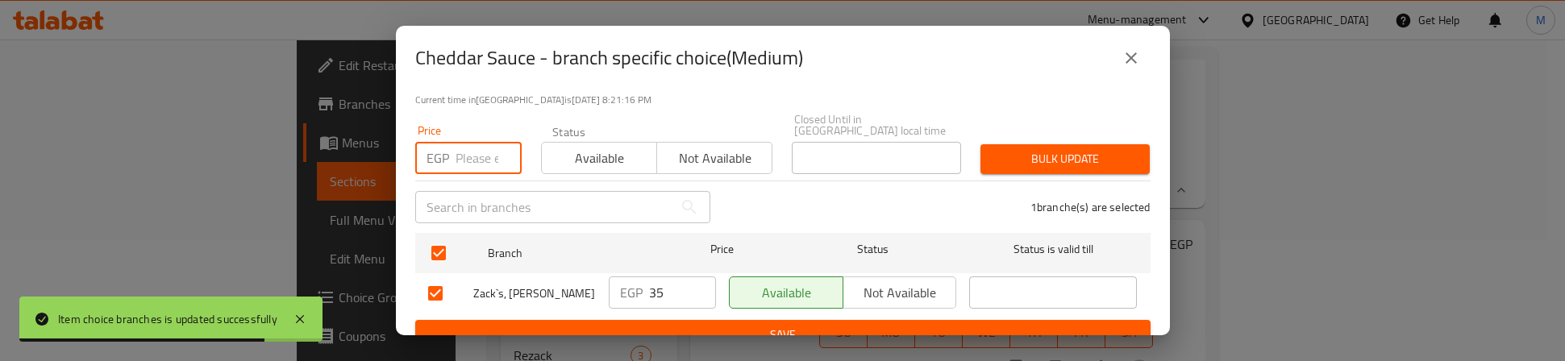
click at [475, 142] on input "number" at bounding box center [489, 158] width 66 height 32
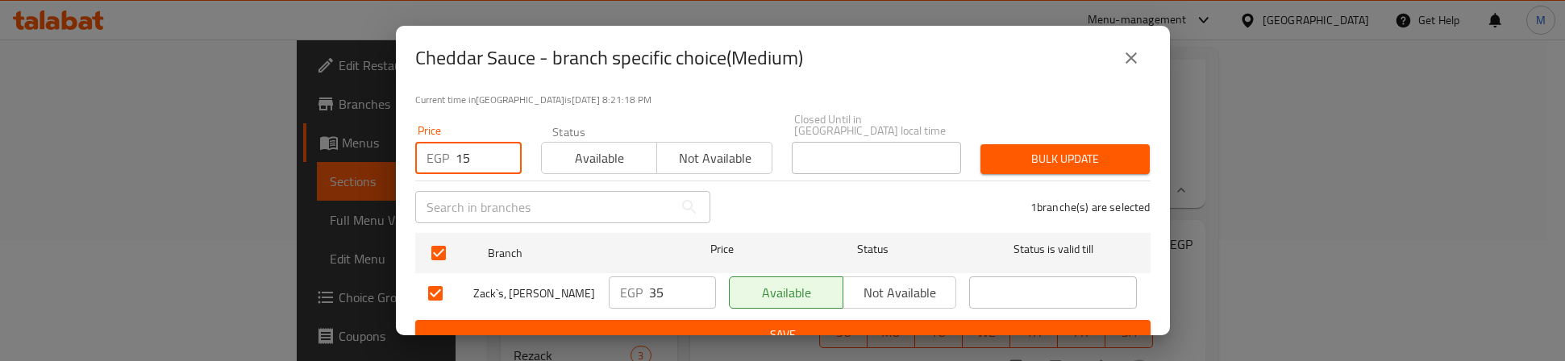
type input "15"
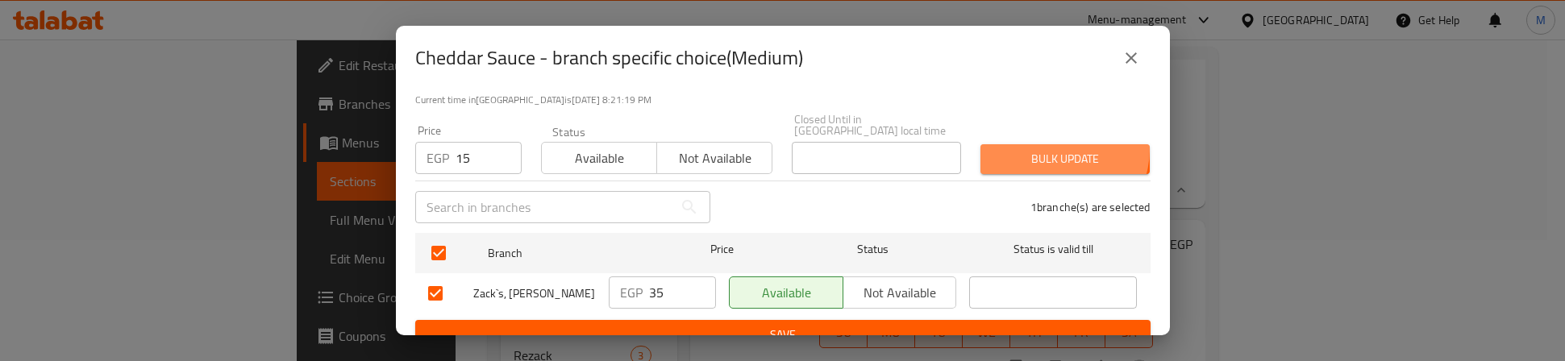
click at [1040, 149] on span "Bulk update" at bounding box center [1066, 159] width 144 height 20
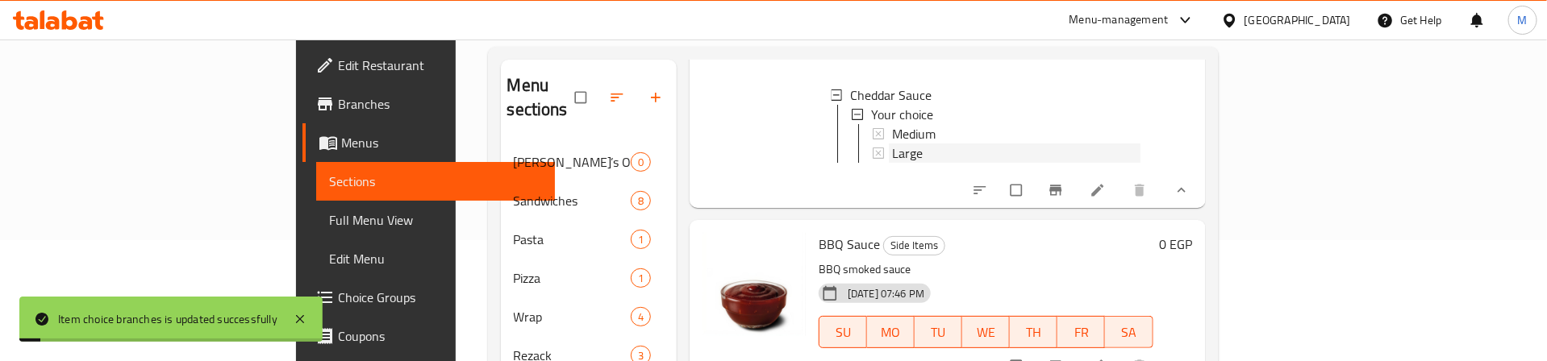
click at [892, 163] on span "Large" at bounding box center [907, 153] width 31 height 19
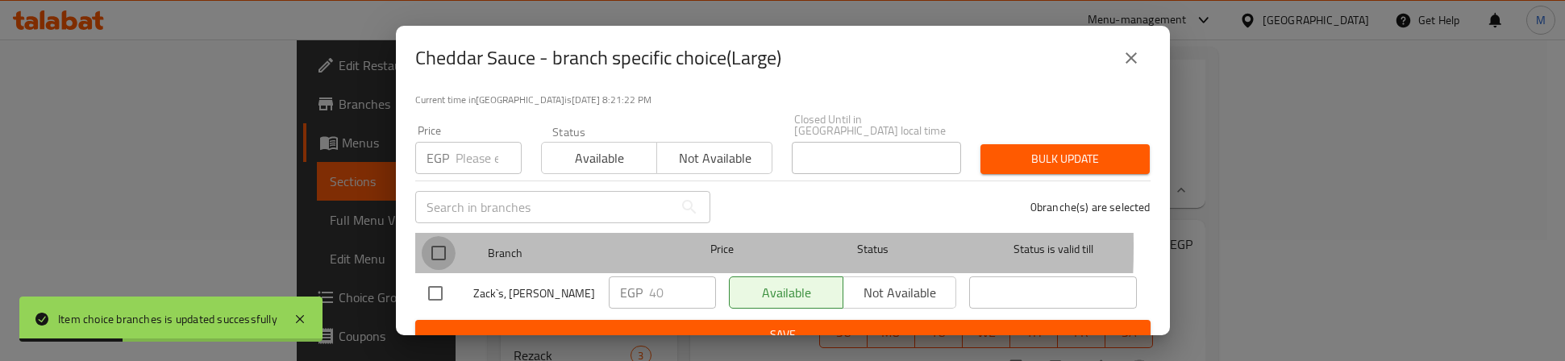
click at [438, 236] on input "checkbox" at bounding box center [439, 253] width 34 height 34
checkbox input "true"
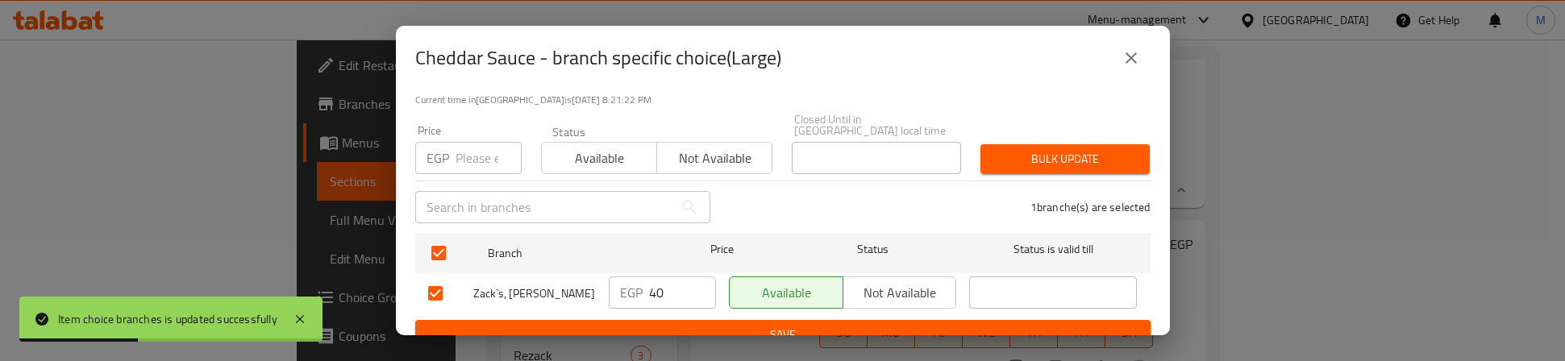
click at [477, 148] on input "number" at bounding box center [489, 158] width 66 height 32
type input "30"
click at [1012, 149] on span "Bulk update" at bounding box center [1066, 159] width 144 height 20
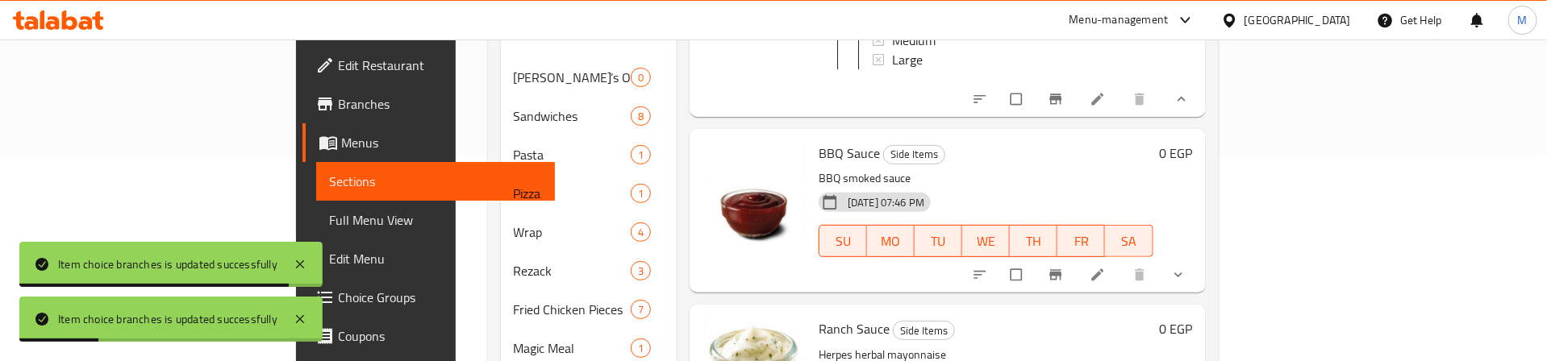
scroll to position [242, 0]
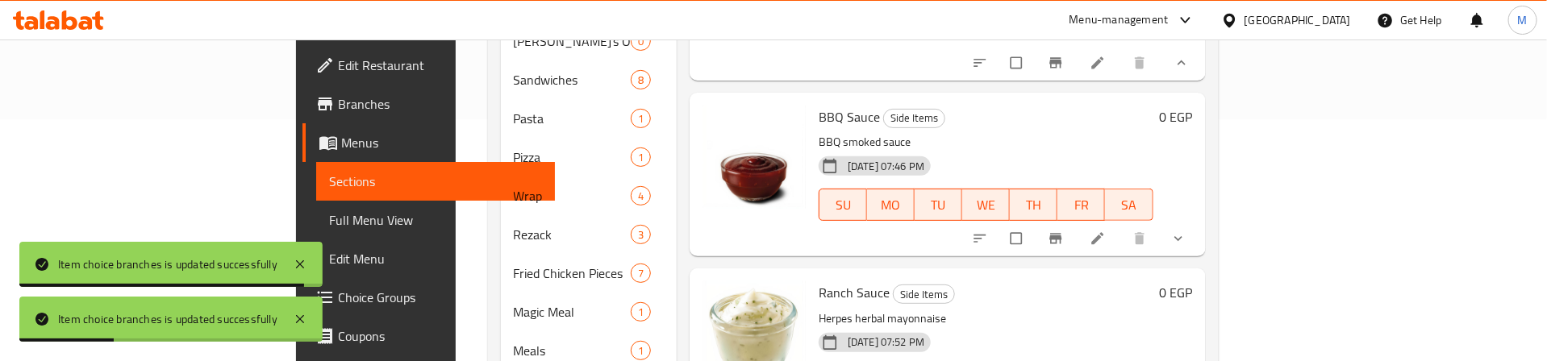
click at [1199, 226] on button "show more" at bounding box center [1179, 238] width 39 height 35
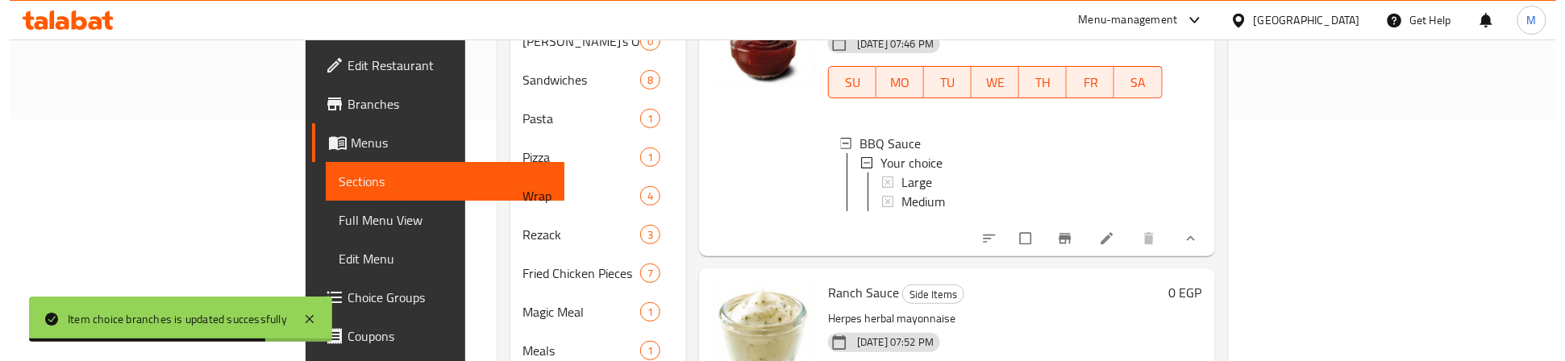
scroll to position [2531, 0]
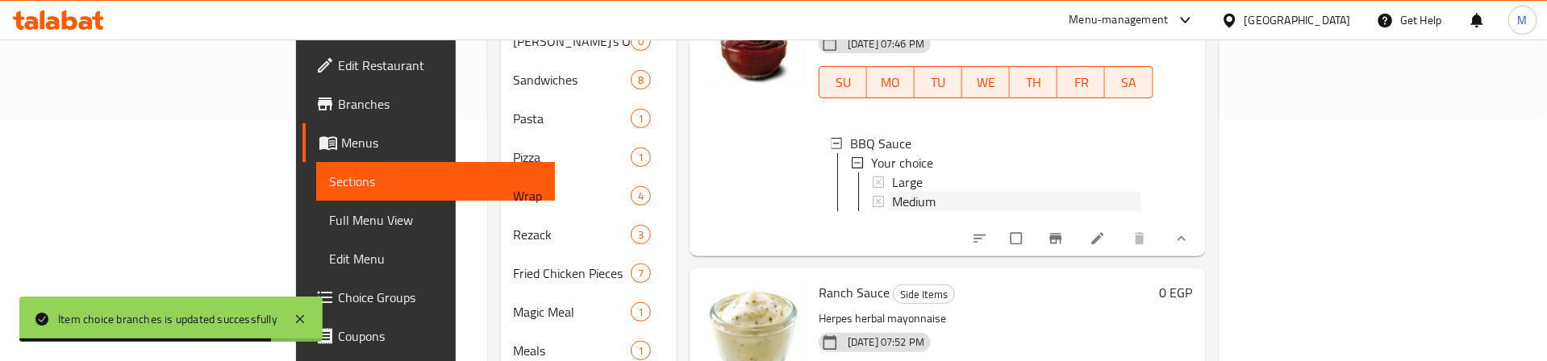
click at [892, 192] on span "Medium" at bounding box center [914, 201] width 44 height 19
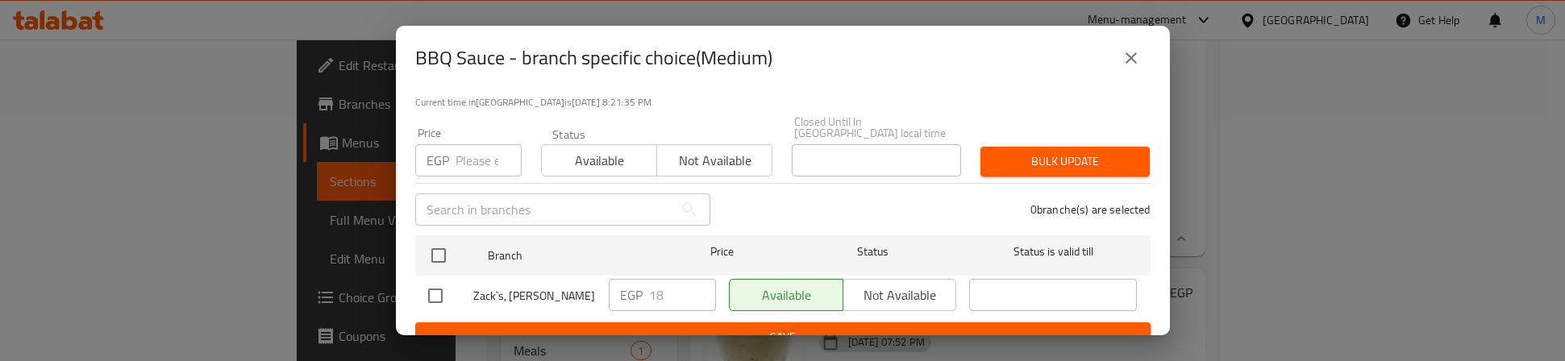
scroll to position [129, 0]
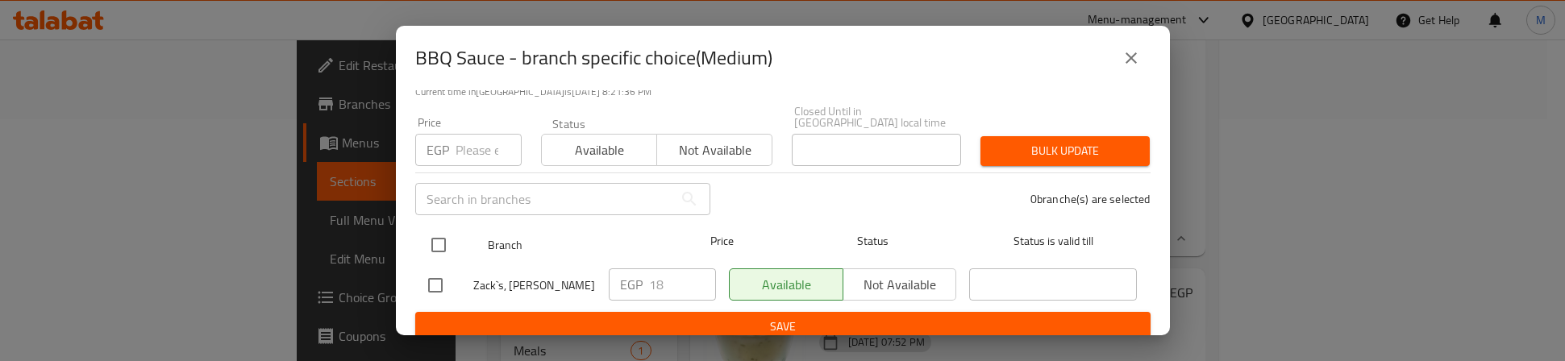
click at [440, 232] on input "checkbox" at bounding box center [439, 245] width 34 height 34
checkbox input "true"
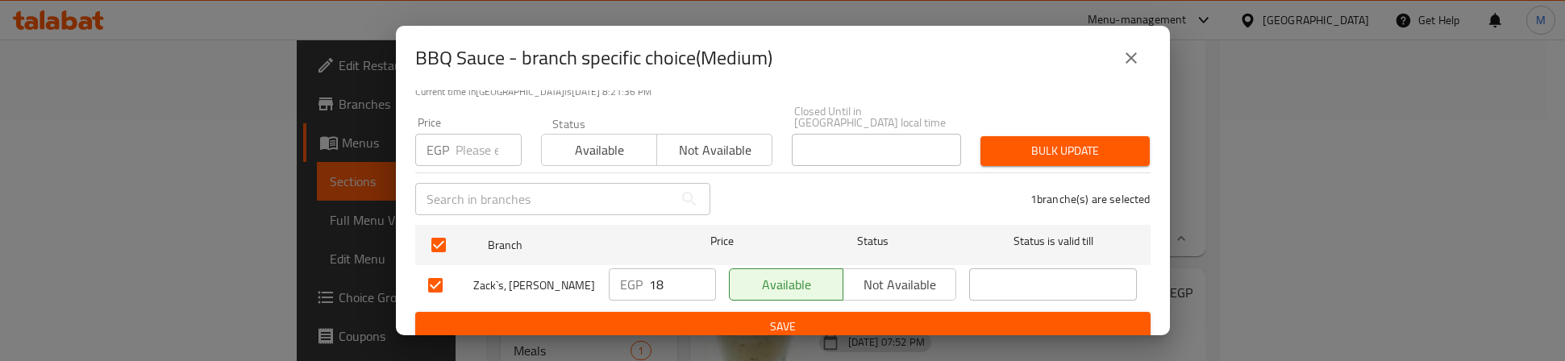
click at [482, 134] on input "number" at bounding box center [489, 150] width 66 height 32
type input "15"
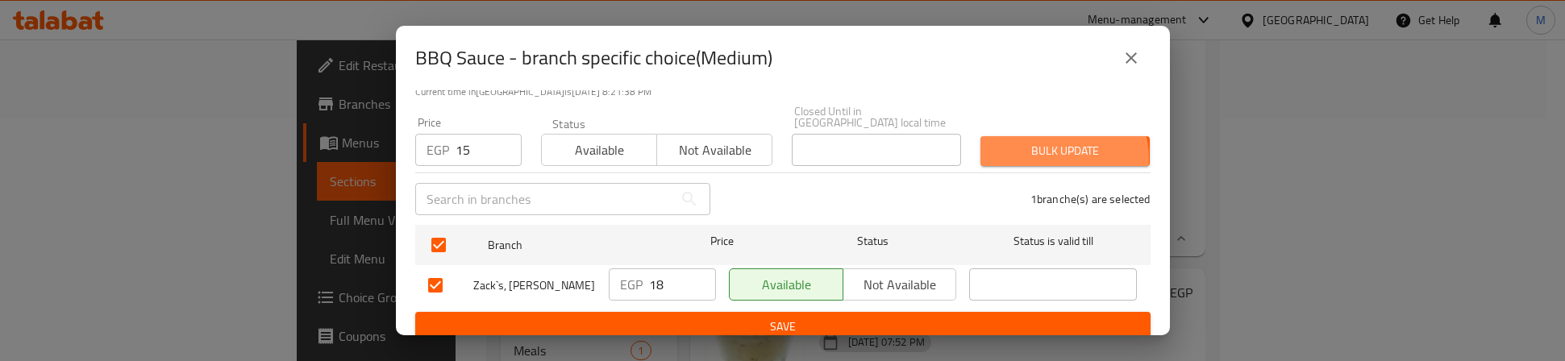
click at [1043, 146] on span "Bulk update" at bounding box center [1066, 151] width 144 height 20
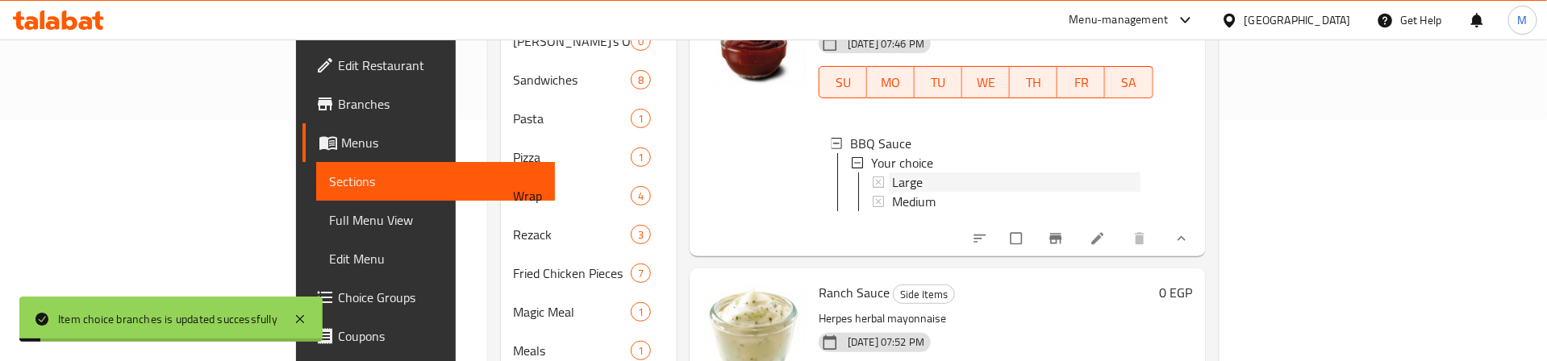
click at [892, 173] on div "Large" at bounding box center [1016, 182] width 248 height 19
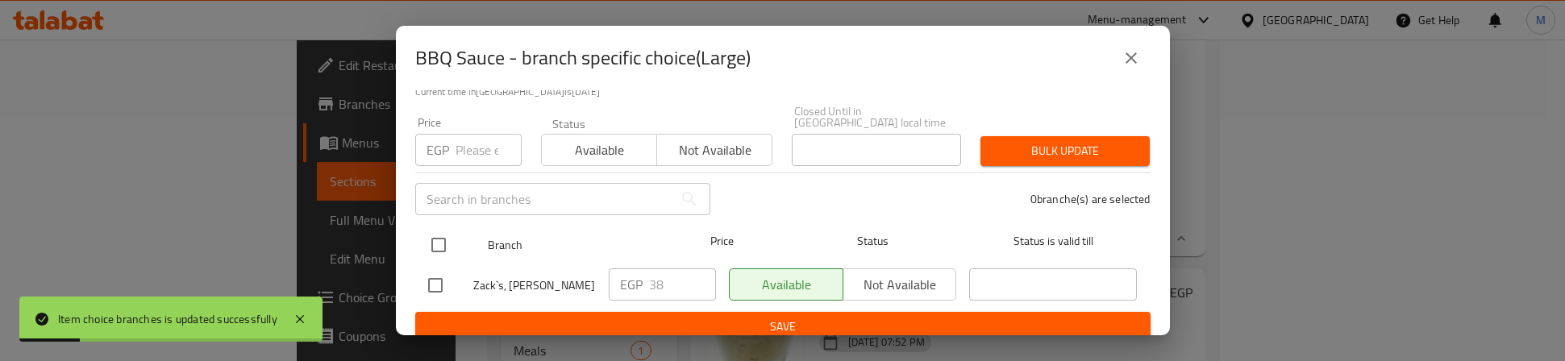
drag, startPoint x: 446, startPoint y: 235, endPoint x: 477, endPoint y: 152, distance: 87.8
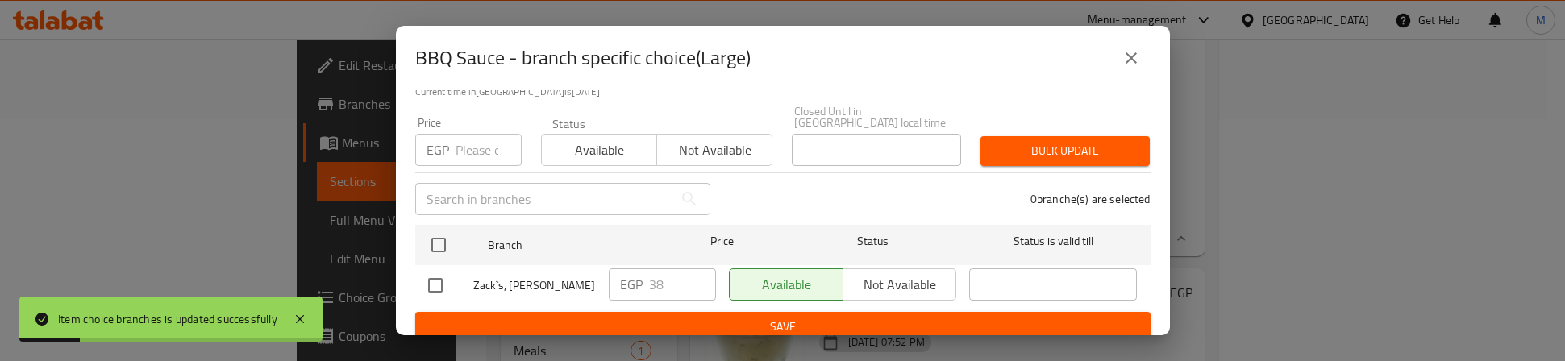
click at [446, 231] on input "checkbox" at bounding box center [439, 245] width 34 height 34
checkbox input "true"
click at [477, 150] on input "number" at bounding box center [489, 150] width 66 height 32
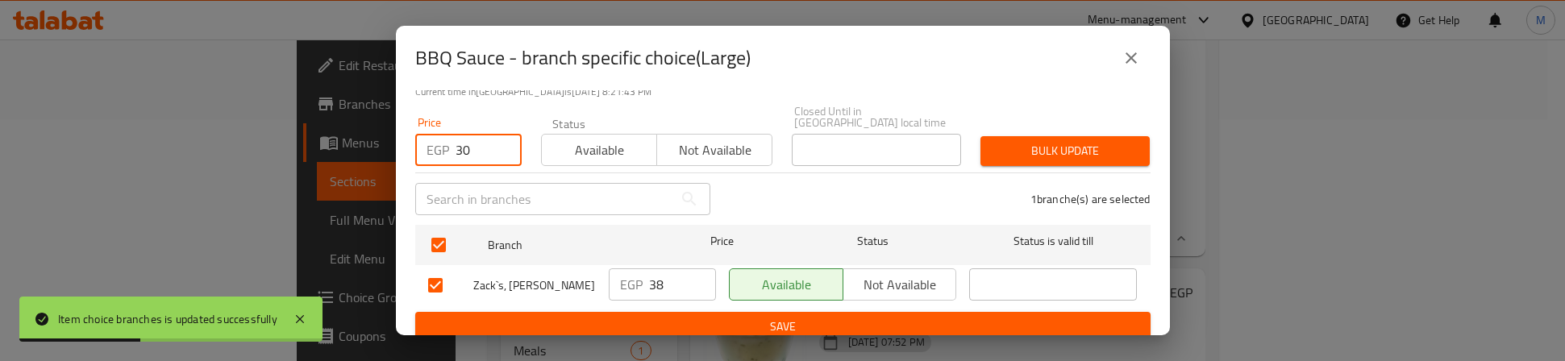
type input "30"
click at [994, 141] on span "Bulk update" at bounding box center [1066, 151] width 144 height 20
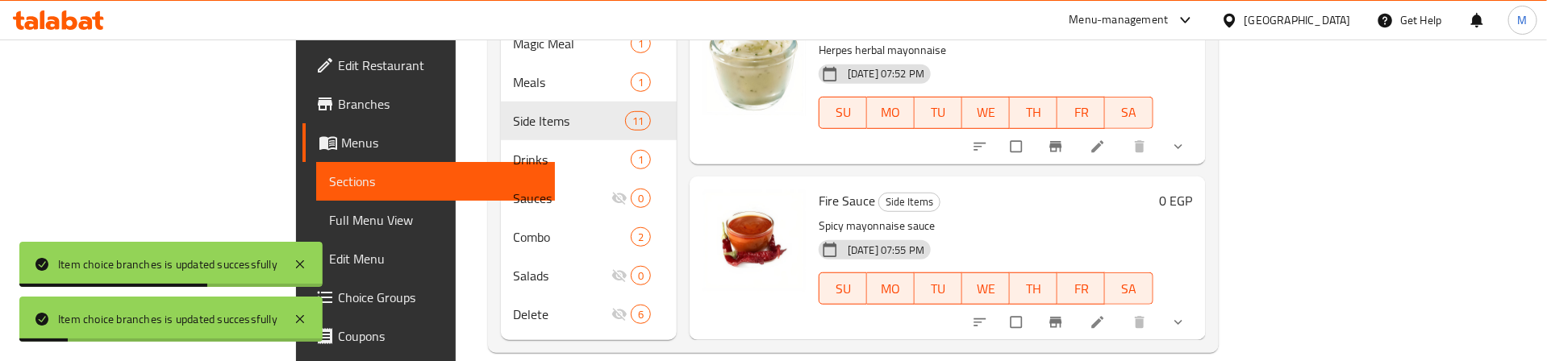
scroll to position [2430, 0]
click at [1199, 165] on button "show more" at bounding box center [1179, 146] width 39 height 35
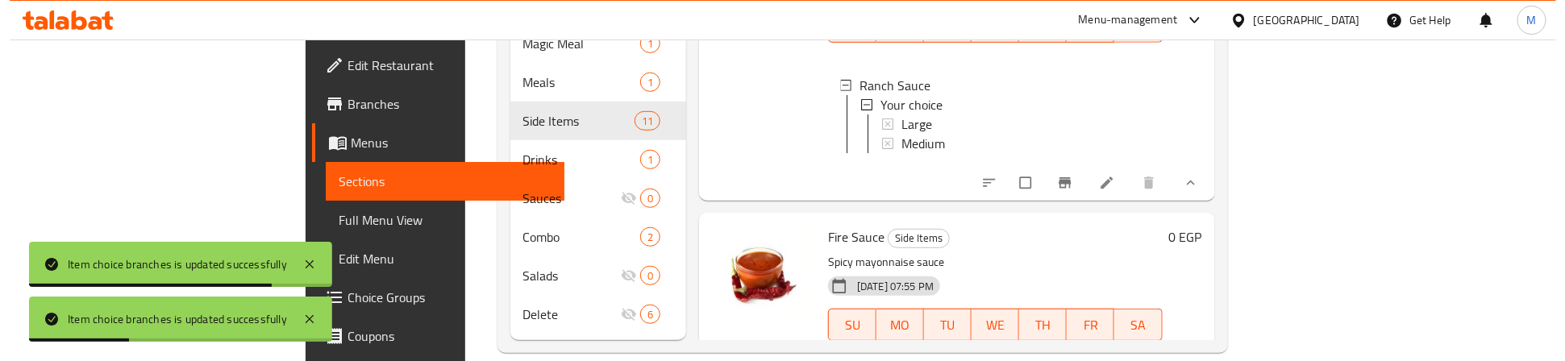
scroll to position [2551, 0]
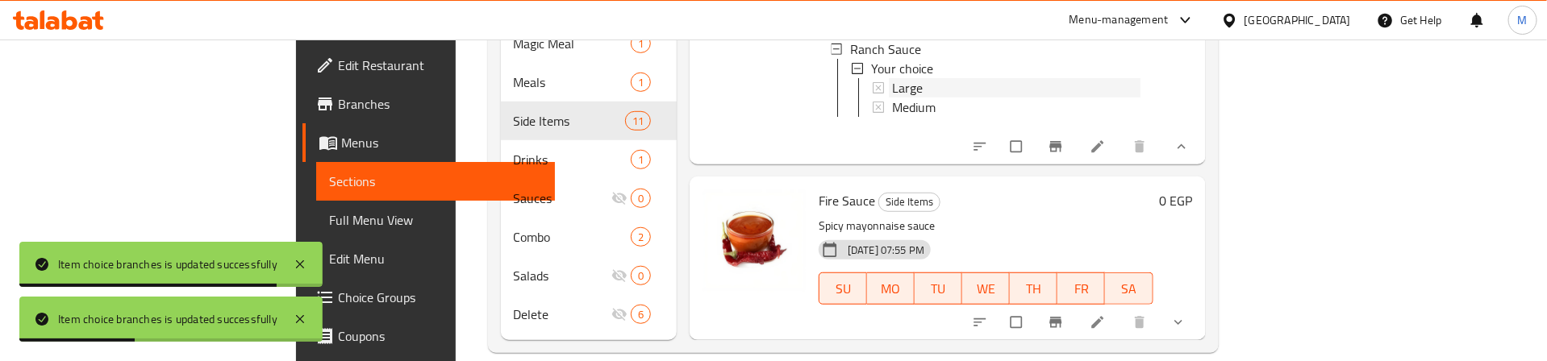
click at [892, 98] on span "Large" at bounding box center [907, 87] width 31 height 19
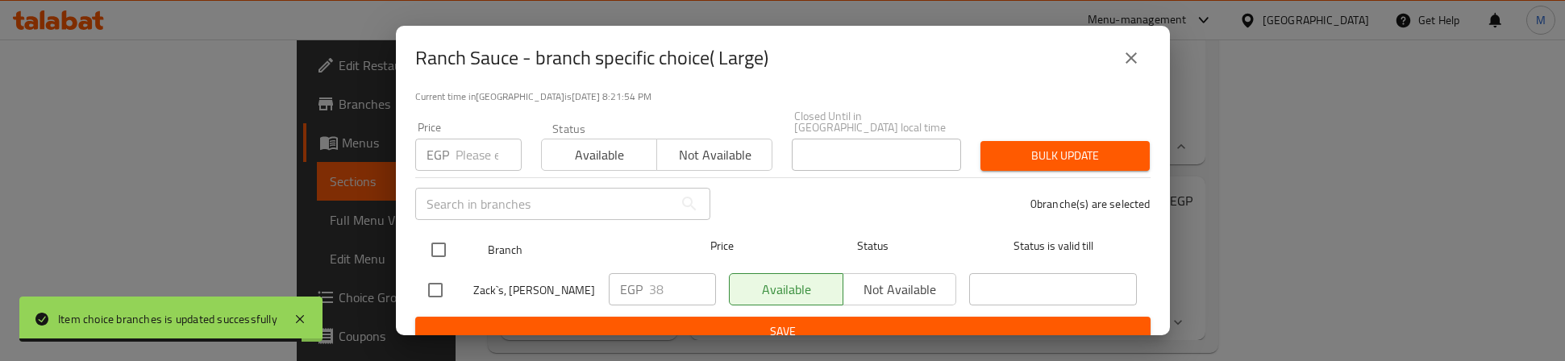
scroll to position [129, 0]
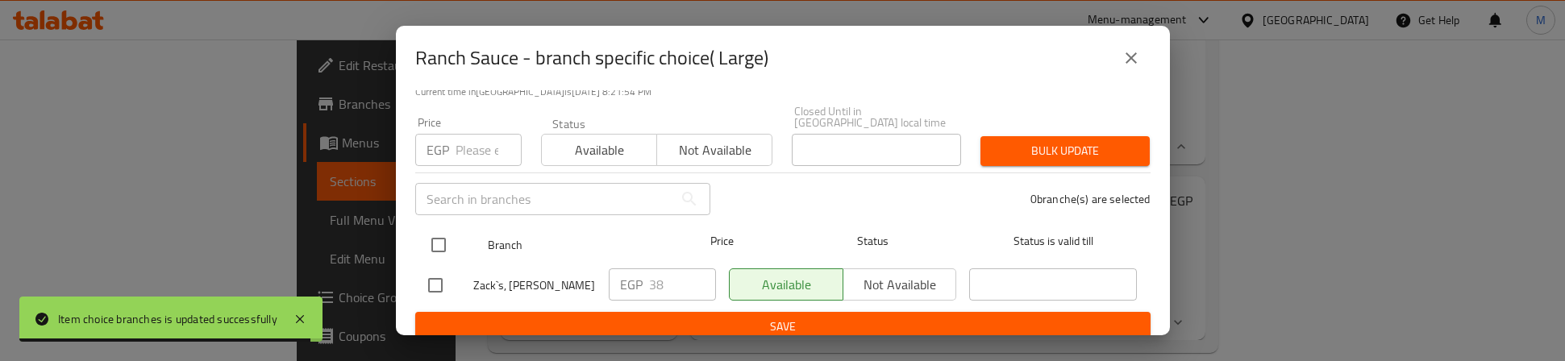
drag, startPoint x: 444, startPoint y: 227, endPoint x: 445, endPoint y: 203, distance: 24.2
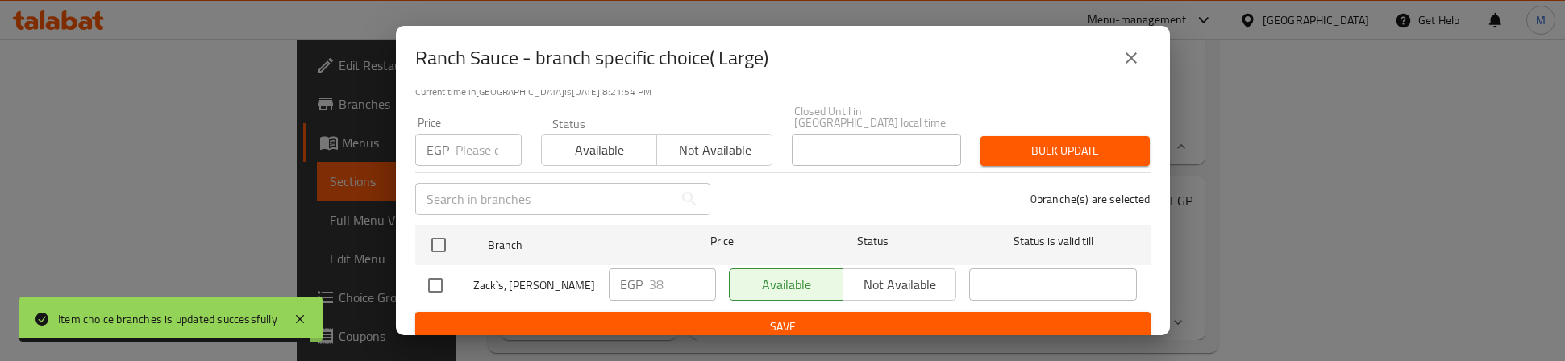
click at [444, 228] on input "checkbox" at bounding box center [439, 245] width 34 height 34
checkbox input "true"
click at [458, 134] on input "number" at bounding box center [489, 150] width 66 height 32
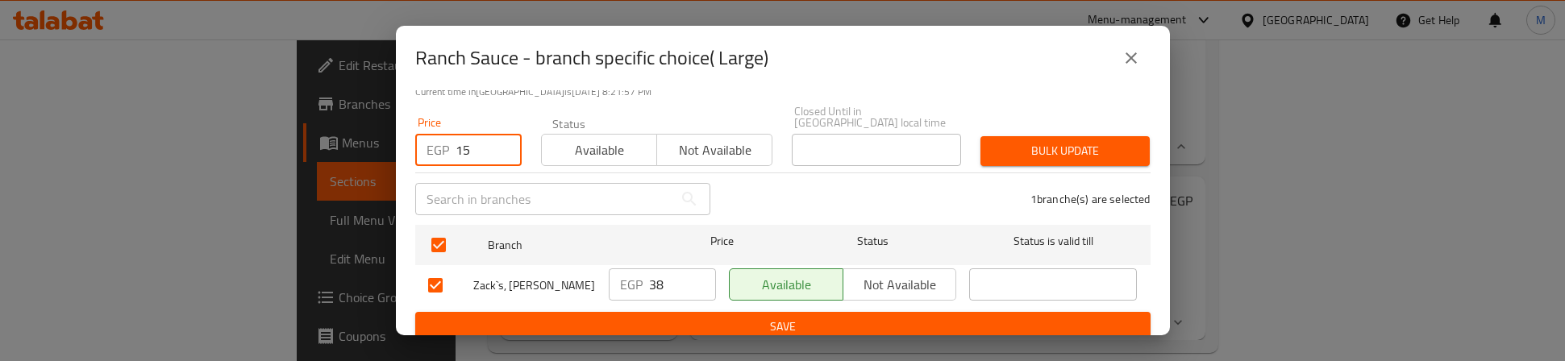
drag, startPoint x: 468, startPoint y: 141, endPoint x: 457, endPoint y: 145, distance: 11.2
click at [457, 145] on input "15" at bounding box center [489, 150] width 66 height 32
type input "30"
click at [1006, 144] on span "Bulk update" at bounding box center [1066, 151] width 144 height 20
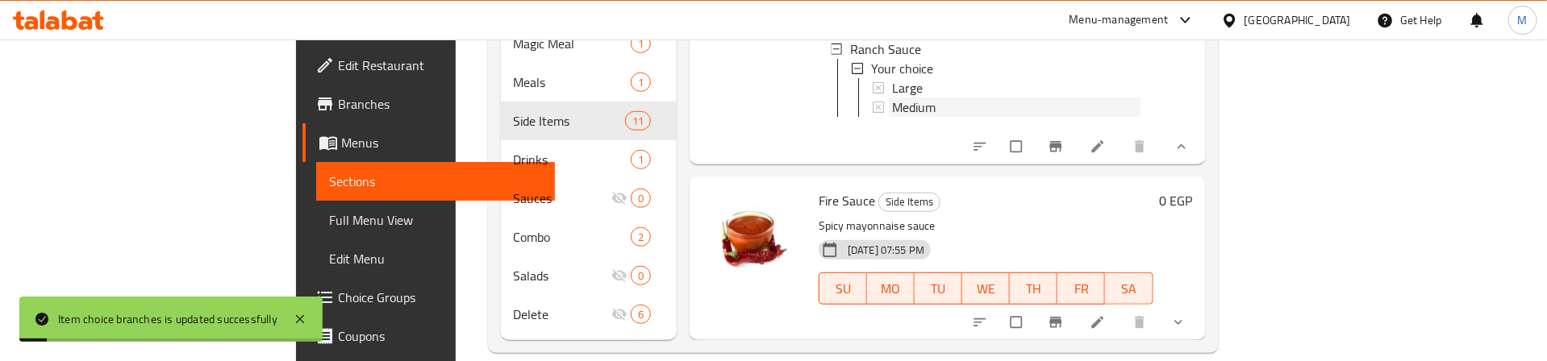
click at [903, 117] on div "Medium" at bounding box center [1016, 107] width 248 height 19
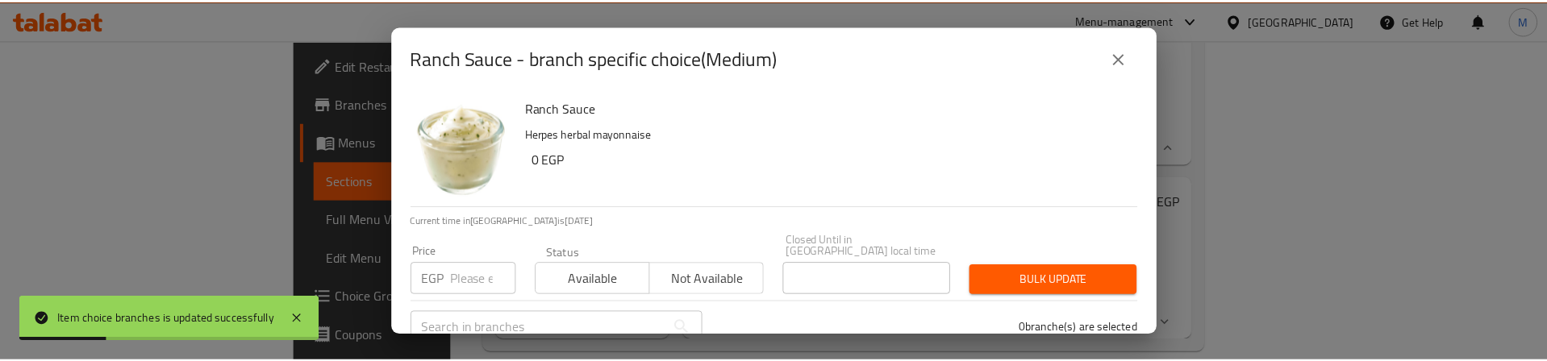
scroll to position [121, 0]
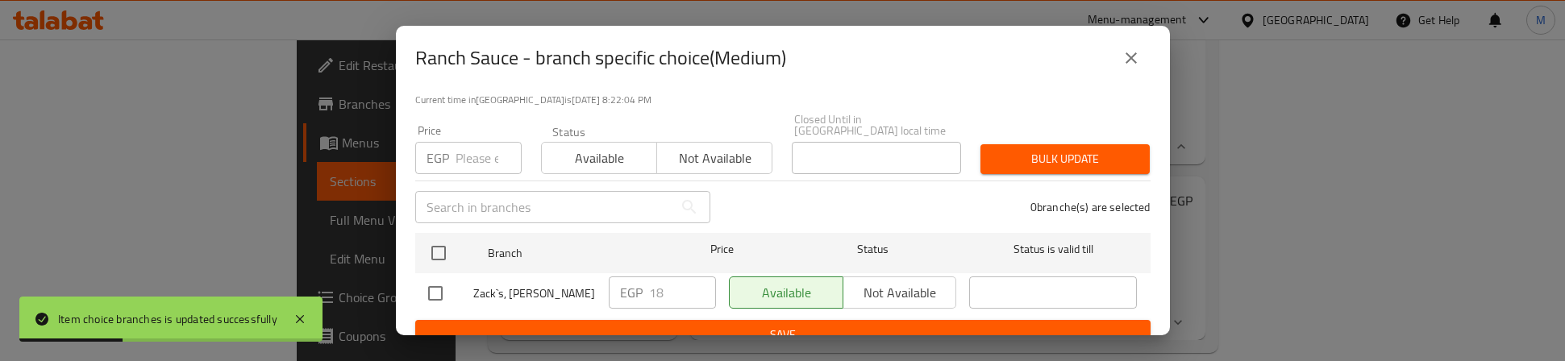
drag, startPoint x: 445, startPoint y: 235, endPoint x: 450, endPoint y: 153, distance: 82.4
click at [444, 236] on input "checkbox" at bounding box center [439, 253] width 34 height 34
checkbox input "true"
click at [450, 150] on div "EGP Price" at bounding box center [468, 158] width 106 height 32
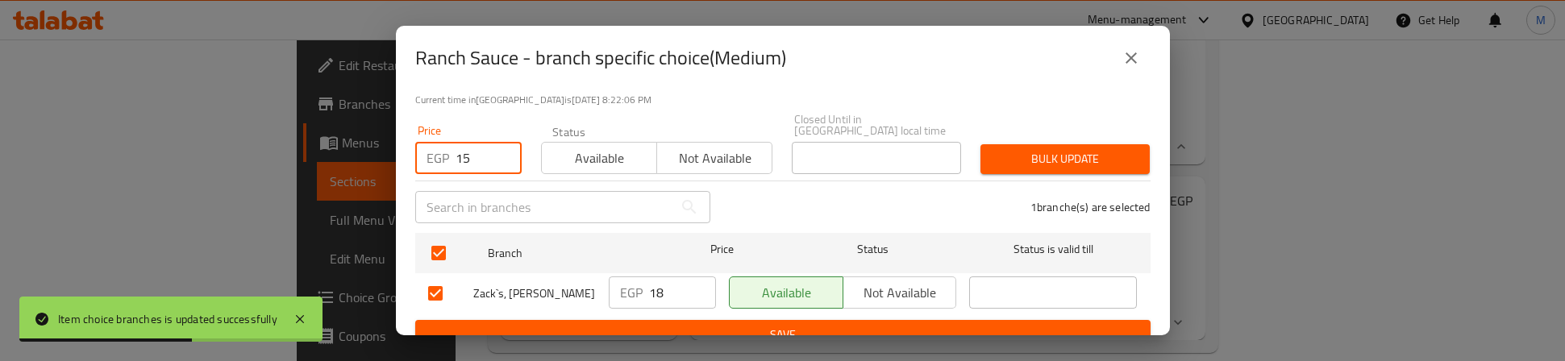
type input "15"
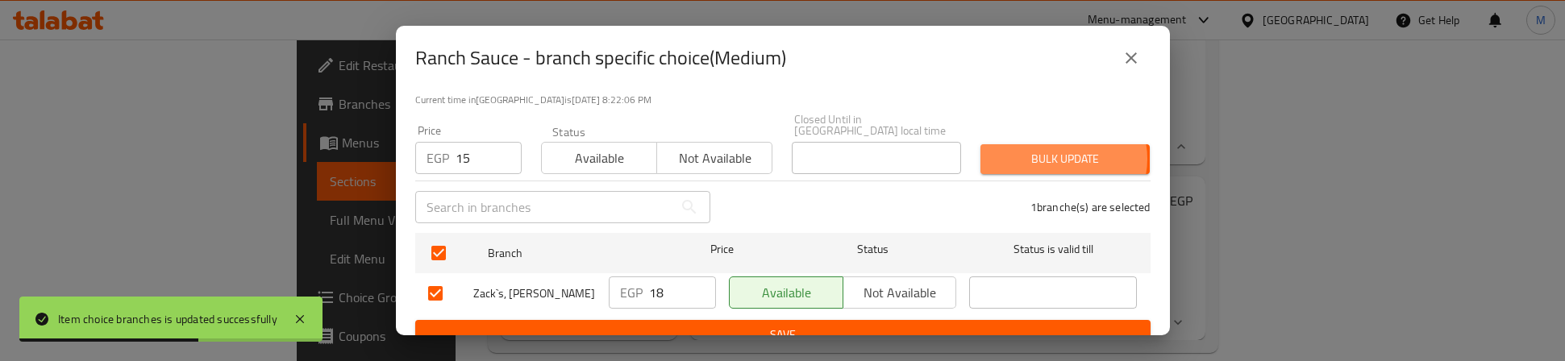
click at [1050, 149] on span "Bulk update" at bounding box center [1066, 159] width 144 height 20
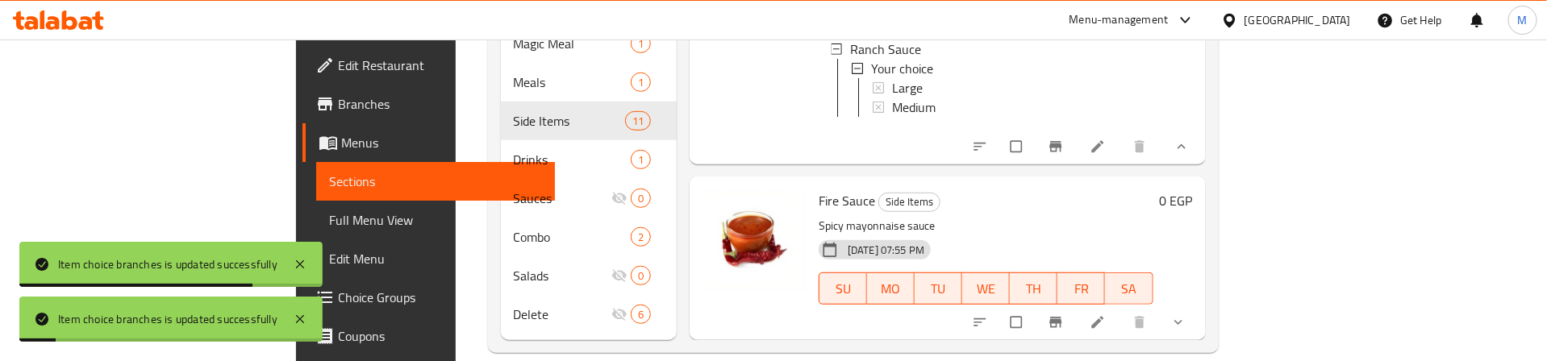
scroll to position [2691, 0]
drag, startPoint x: 1459, startPoint y: 290, endPoint x: 1060, endPoint y: 206, distance: 407.1
click at [1186, 315] on icon "show more" at bounding box center [1178, 323] width 16 height 16
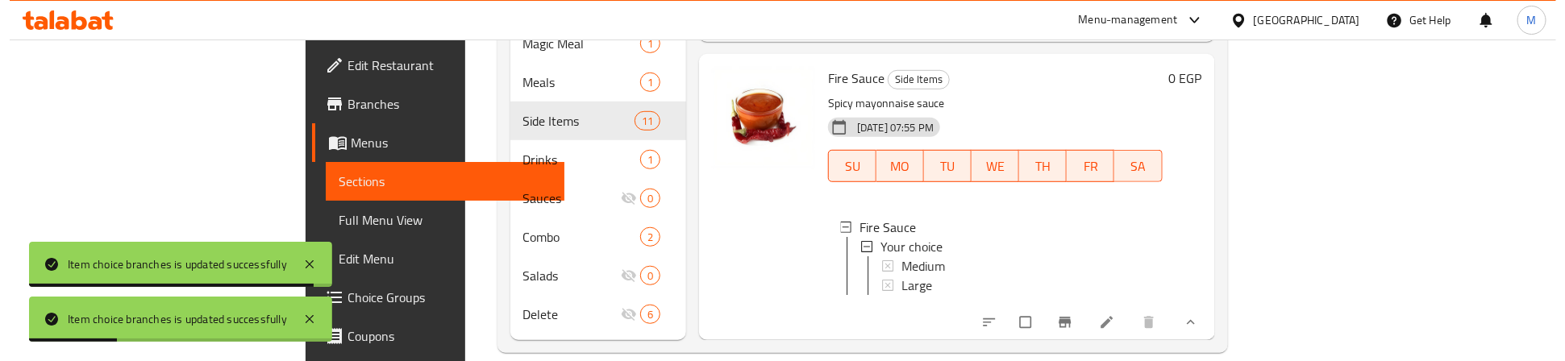
scroll to position [2831, 0]
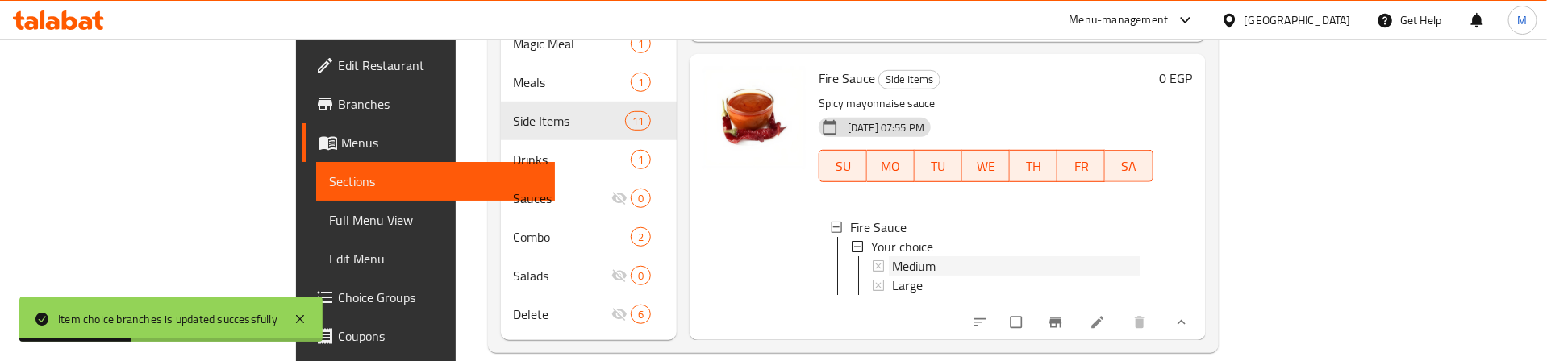
click at [892, 256] on span "Medium" at bounding box center [914, 265] width 44 height 19
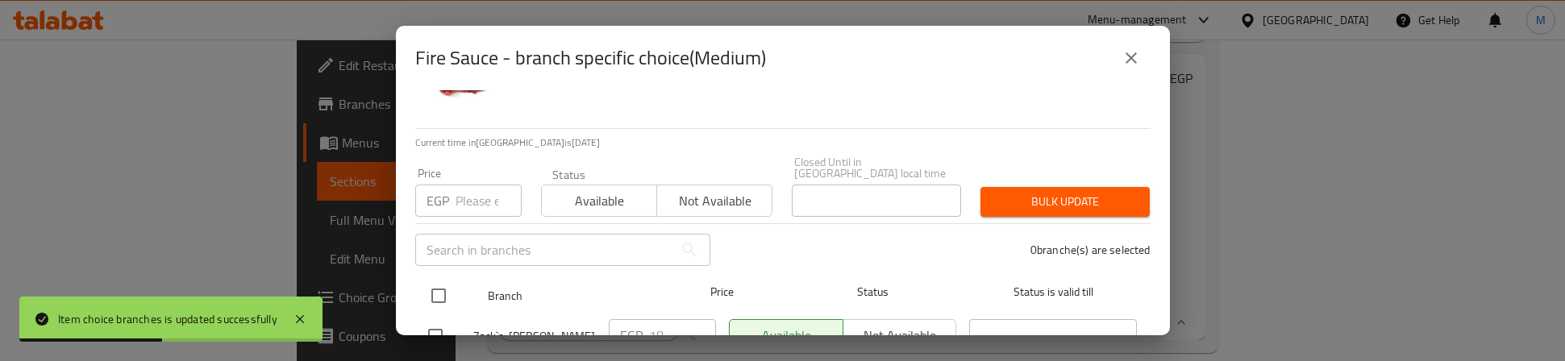
scroll to position [129, 0]
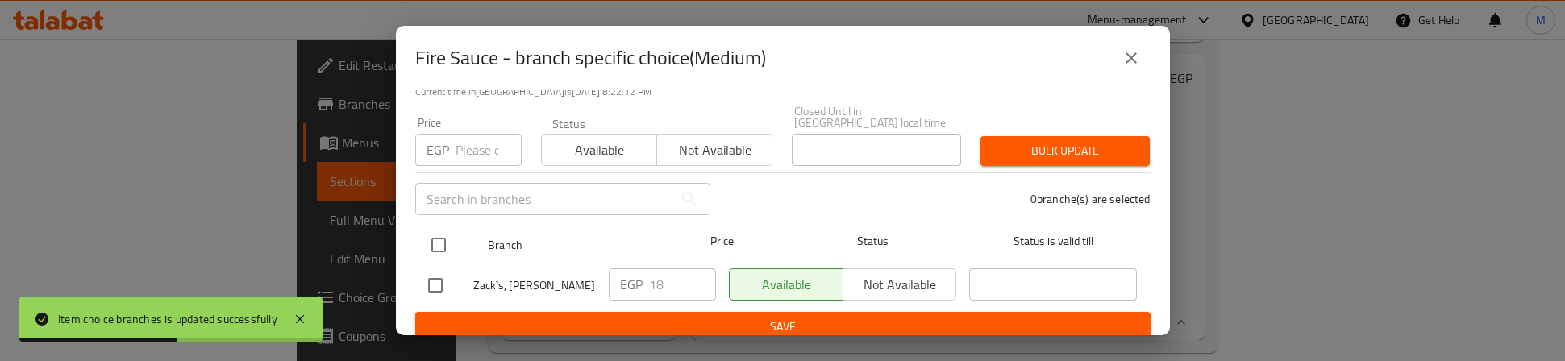
click at [434, 237] on input "checkbox" at bounding box center [439, 245] width 34 height 34
checkbox input "true"
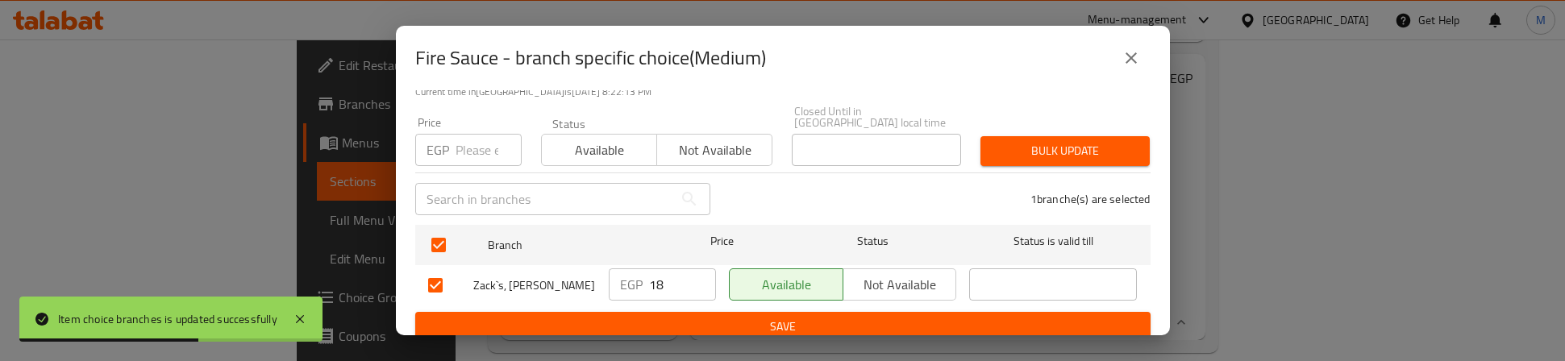
click at [477, 136] on input "number" at bounding box center [489, 150] width 66 height 32
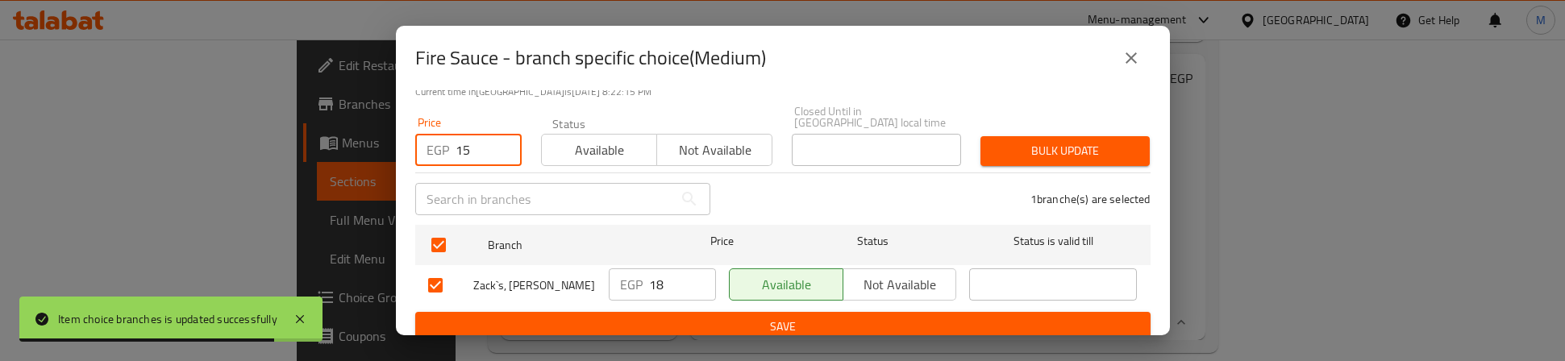
type input "15"
click at [1080, 143] on span "Bulk update" at bounding box center [1066, 151] width 144 height 20
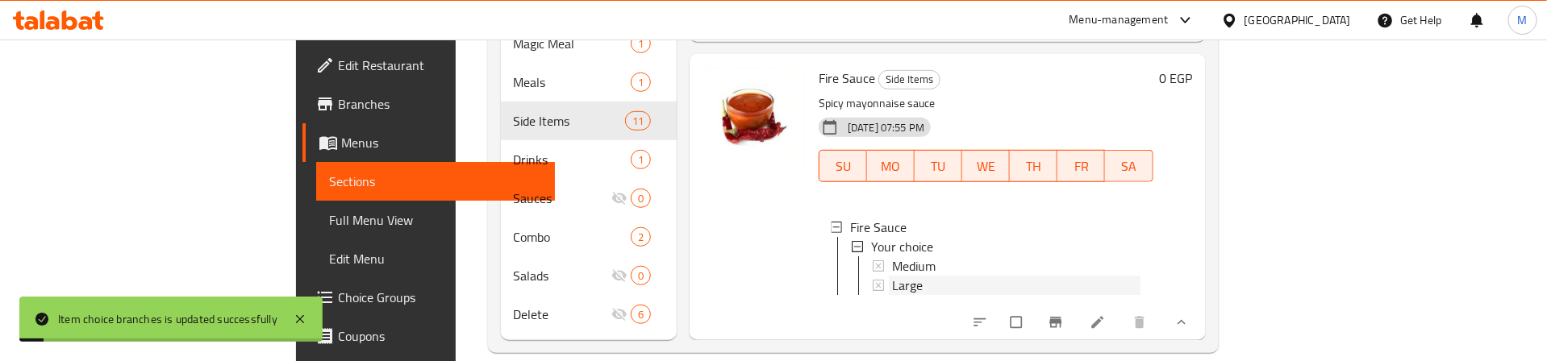
click at [892, 276] on div "Large" at bounding box center [1016, 285] width 248 height 19
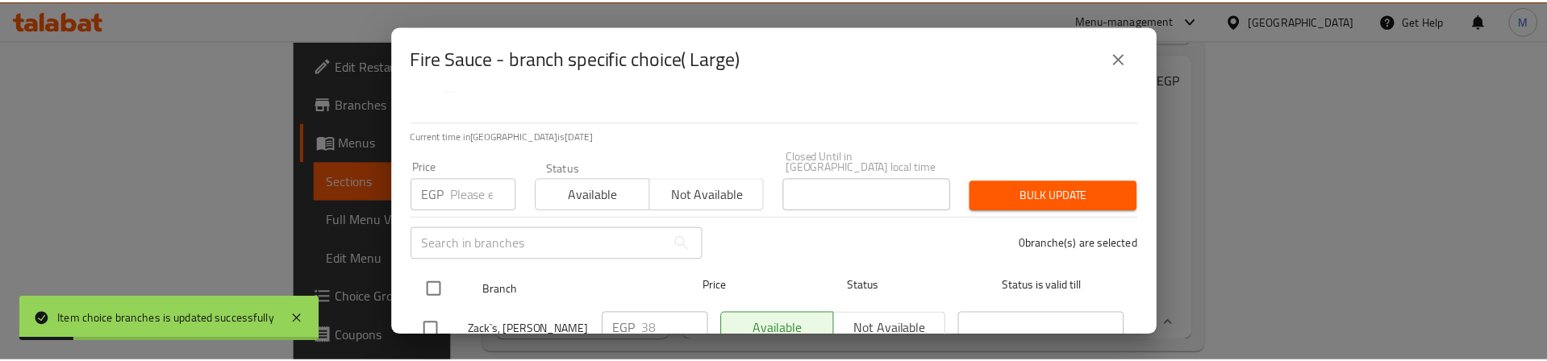
scroll to position [121, 0]
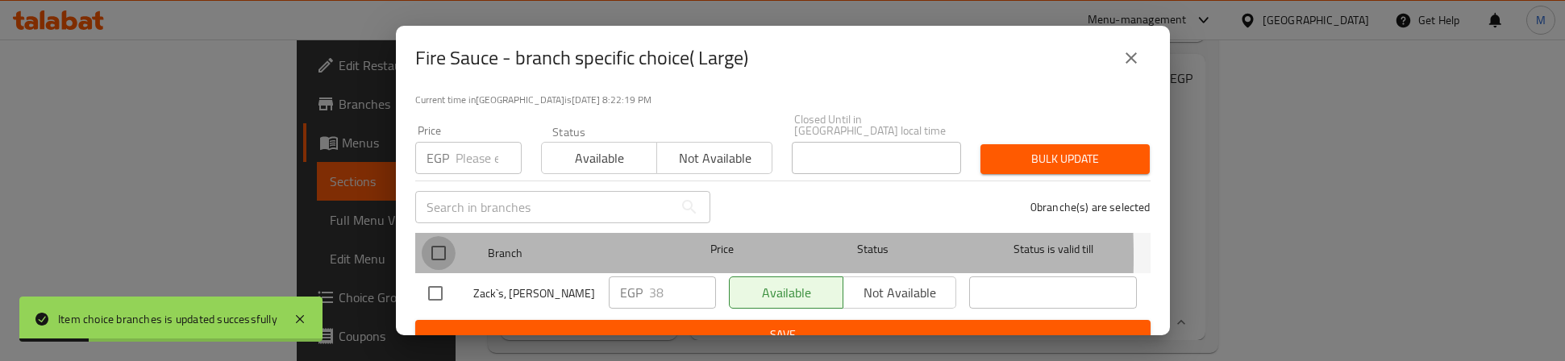
drag, startPoint x: 435, startPoint y: 245, endPoint x: 465, endPoint y: 148, distance: 101.0
click at [435, 242] on input "checkbox" at bounding box center [439, 253] width 34 height 34
checkbox input "true"
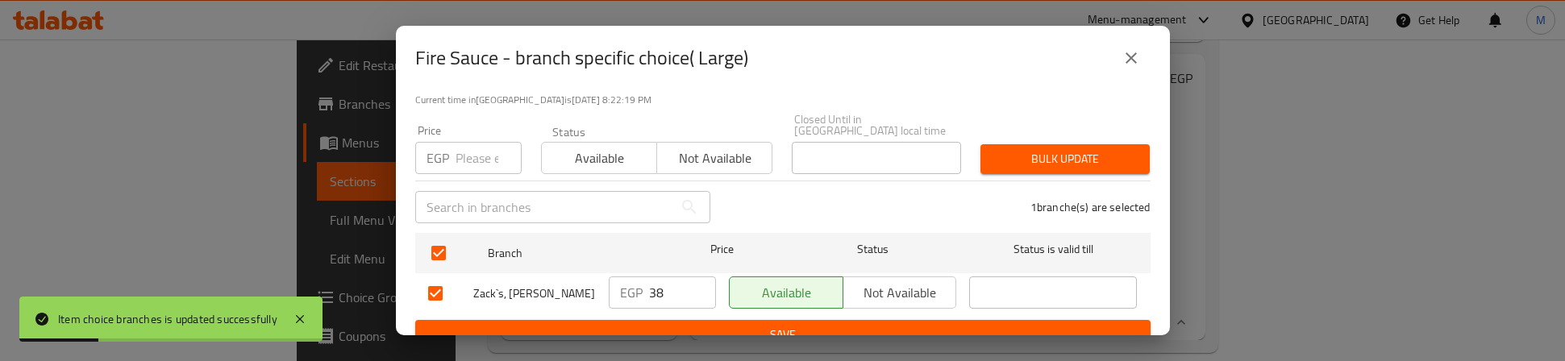
click at [465, 144] on input "number" at bounding box center [489, 158] width 66 height 32
type input "0"
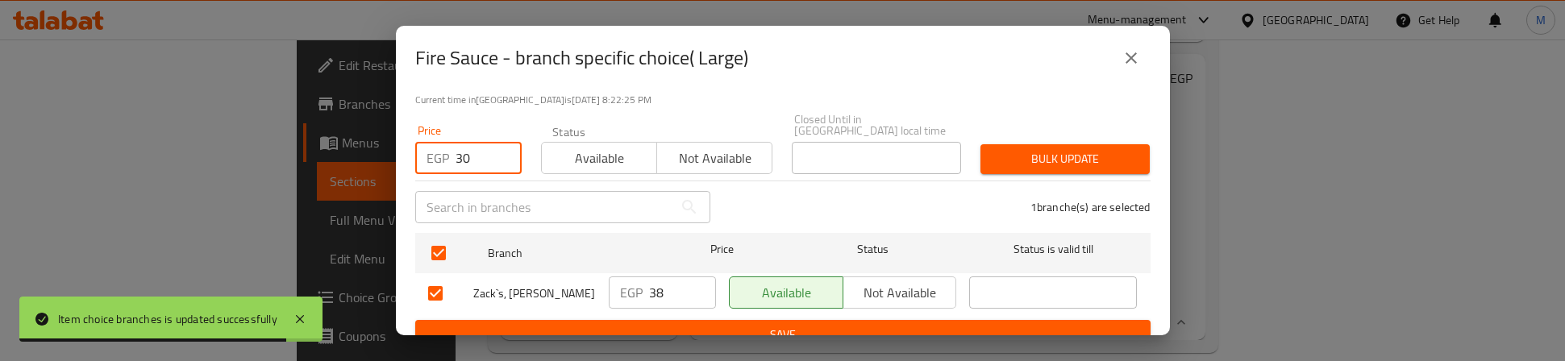
type input "30"
click at [1040, 149] on span "Bulk update" at bounding box center [1066, 159] width 144 height 20
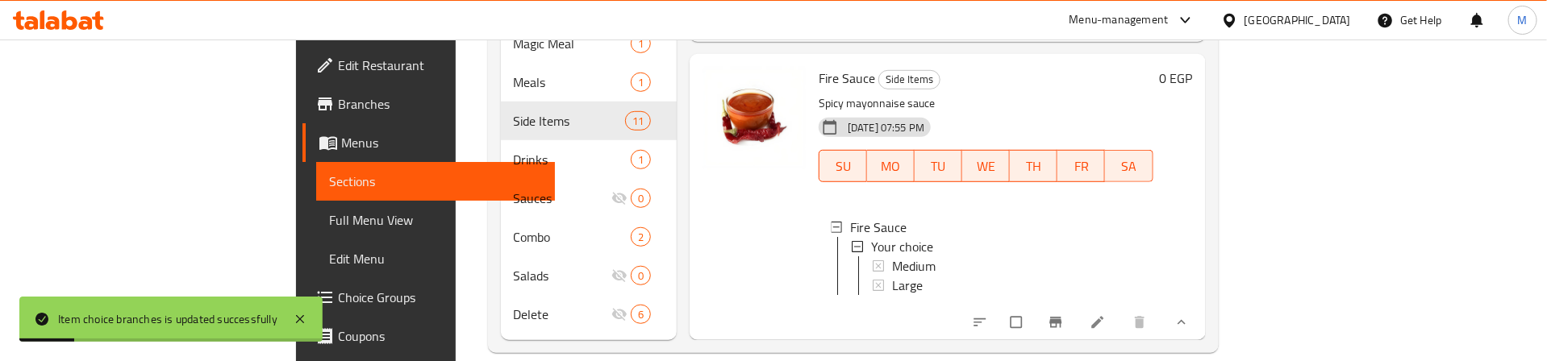
click at [696, 206] on div at bounding box center [754, 196] width 116 height 273
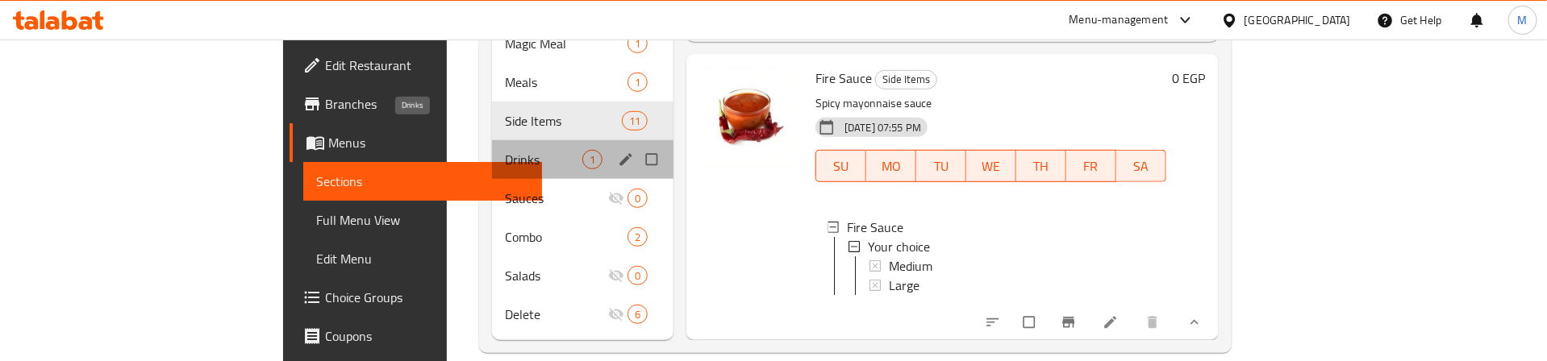
click at [505, 150] on span "Drinks" at bounding box center [543, 159] width 77 height 19
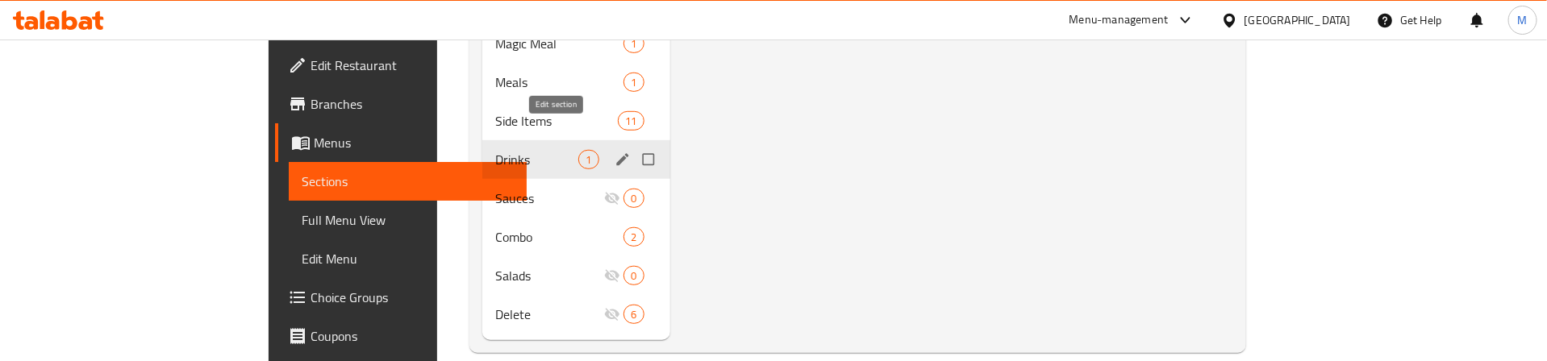
click at [616, 153] on icon "edit" at bounding box center [622, 159] width 12 height 12
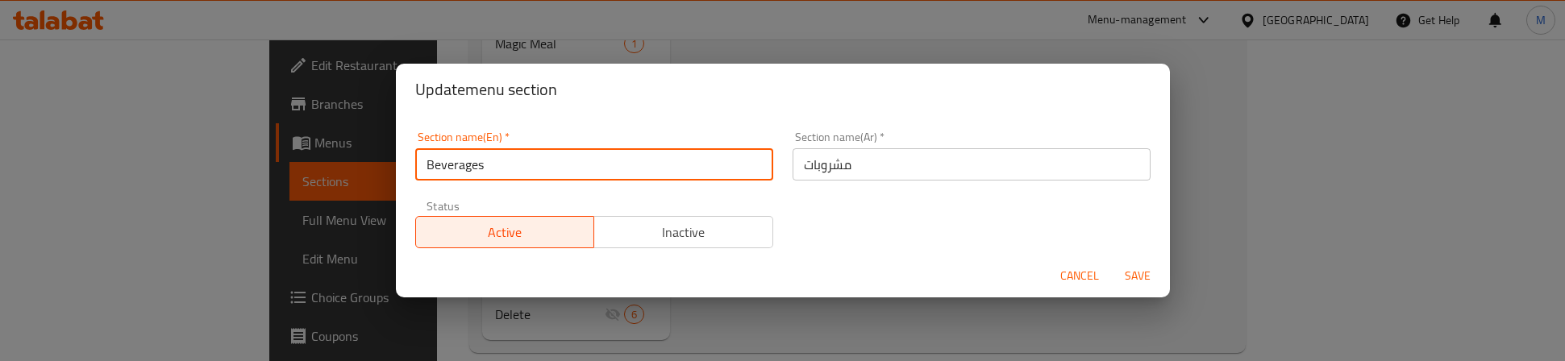
type input "Beverages"
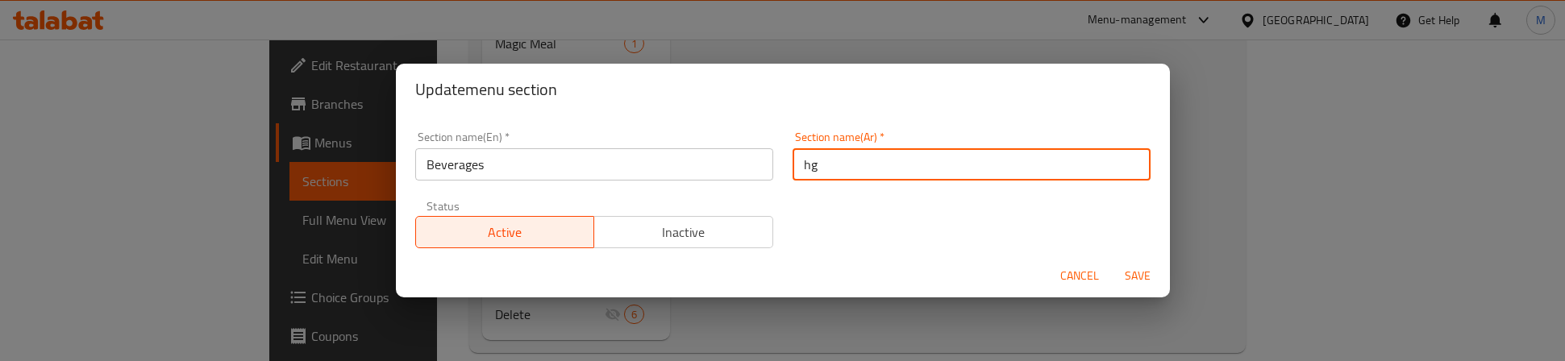
type input "h"
type input "المشروبات"
type button "0"
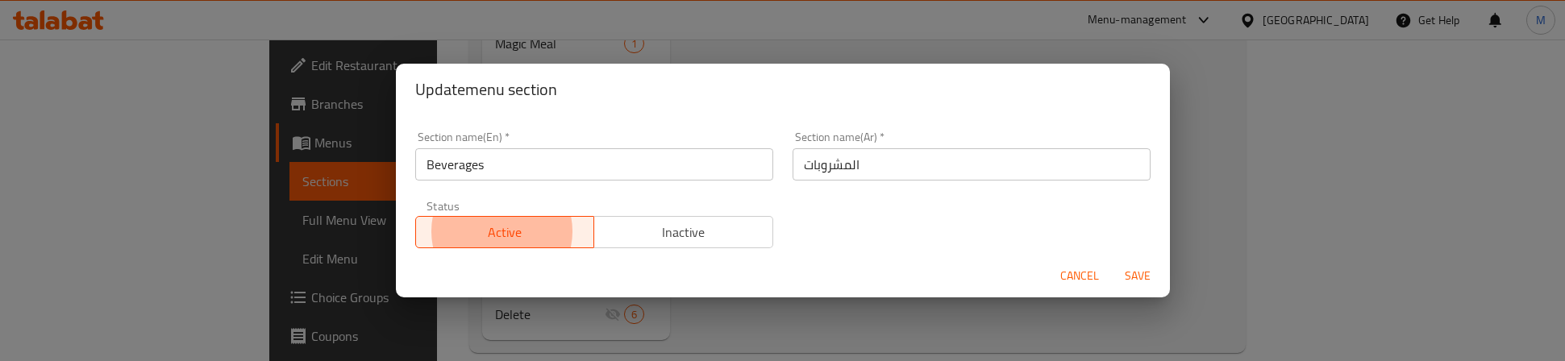
type button "1"
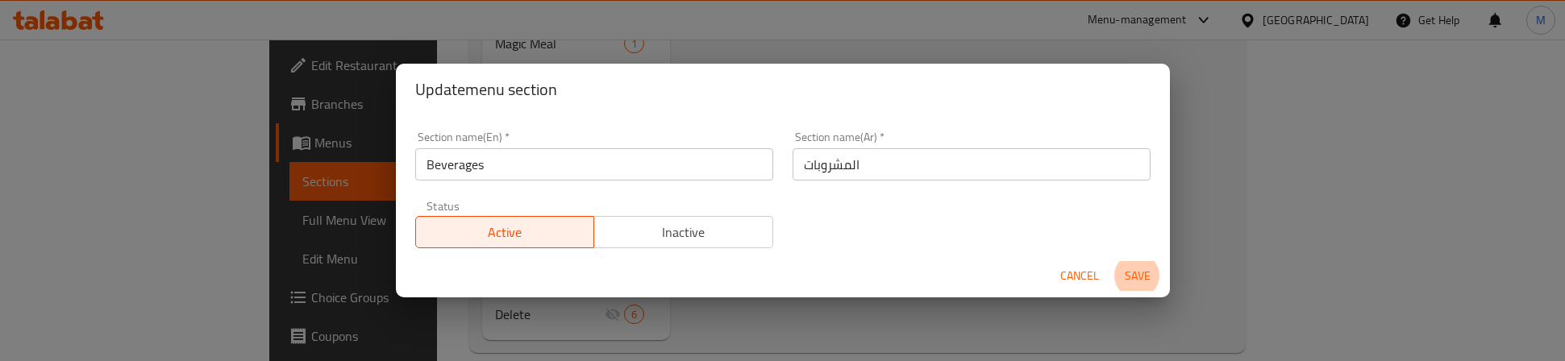
click at [1112, 261] on button "Save" at bounding box center [1138, 276] width 52 height 30
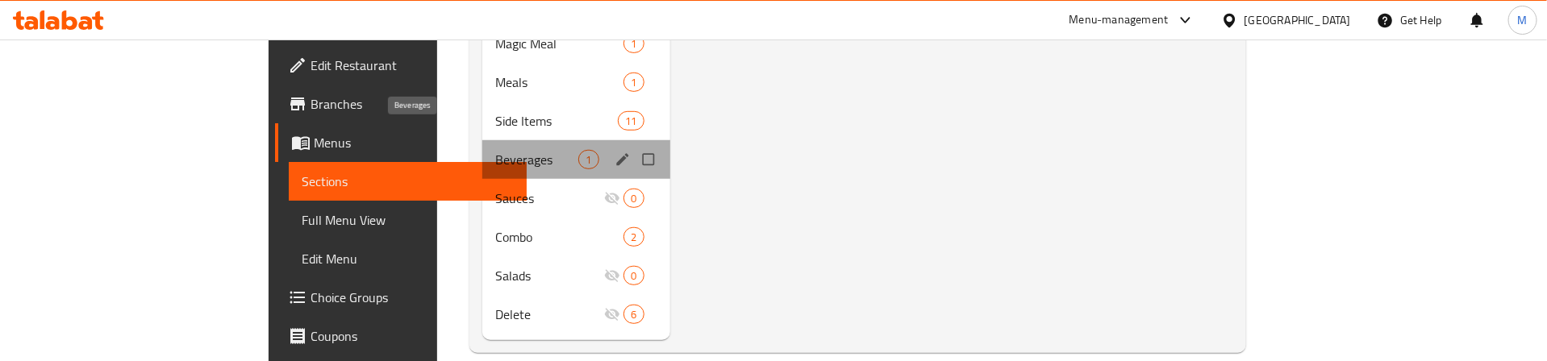
click at [495, 150] on span "Beverages" at bounding box center [537, 159] width 84 height 19
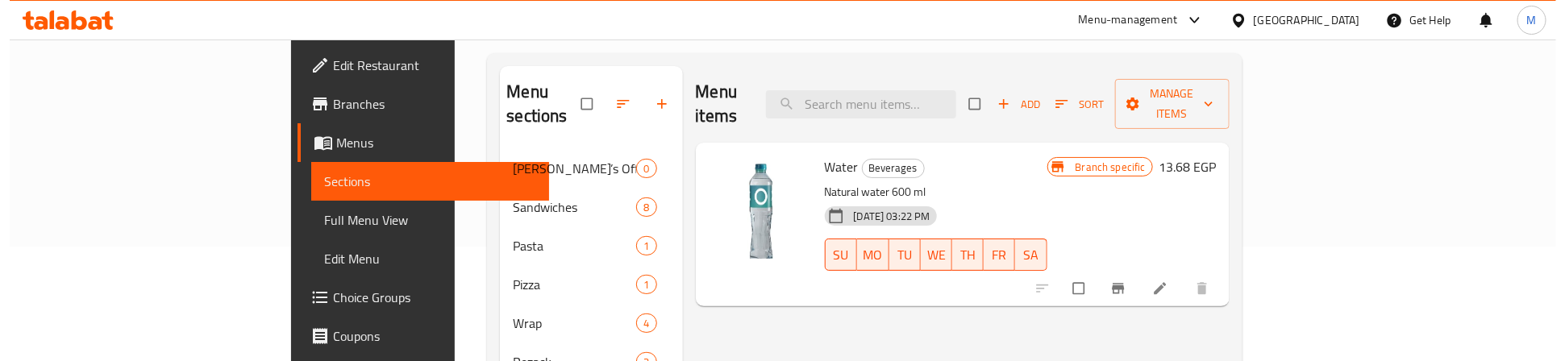
scroll to position [121, 0]
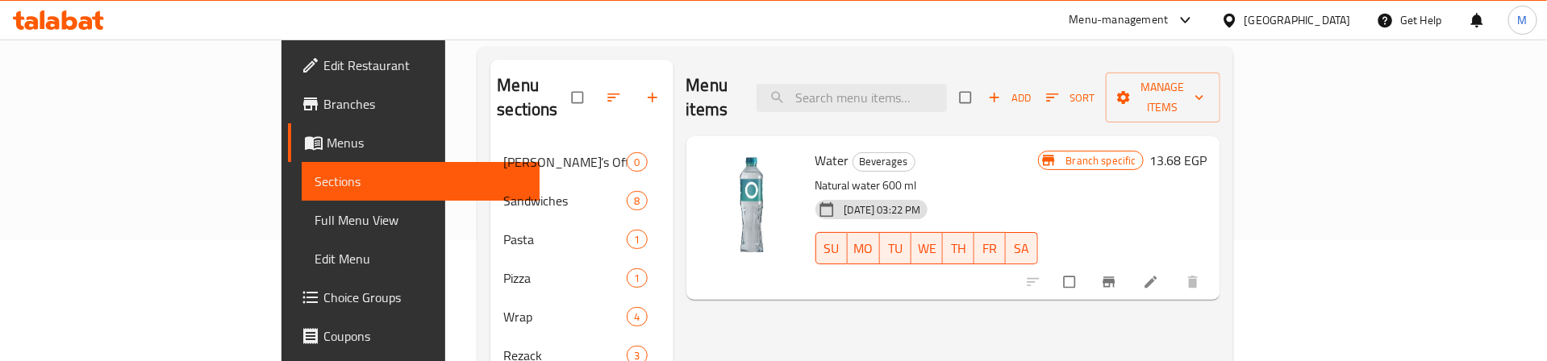
click at [1130, 265] on button "Branch-specific-item" at bounding box center [1110, 282] width 39 height 35
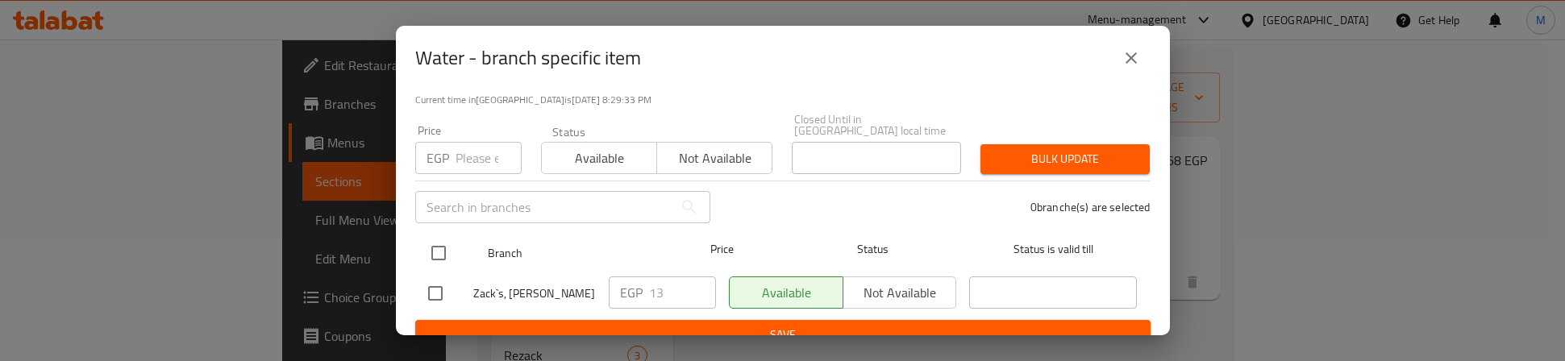
click at [431, 242] on input "checkbox" at bounding box center [439, 253] width 34 height 34
checkbox input "true"
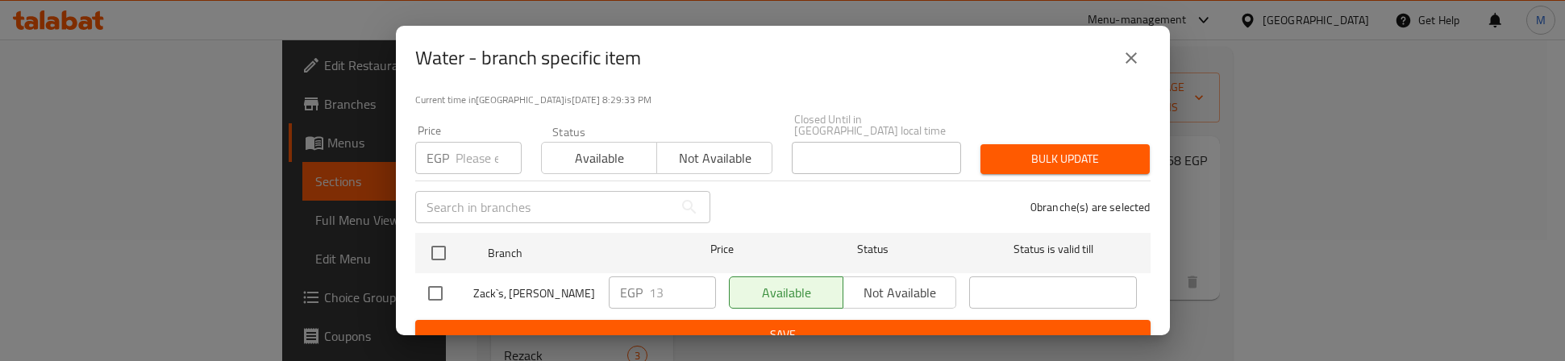
checkbox input "true"
click at [469, 142] on input "number" at bounding box center [489, 158] width 66 height 32
type input "15"
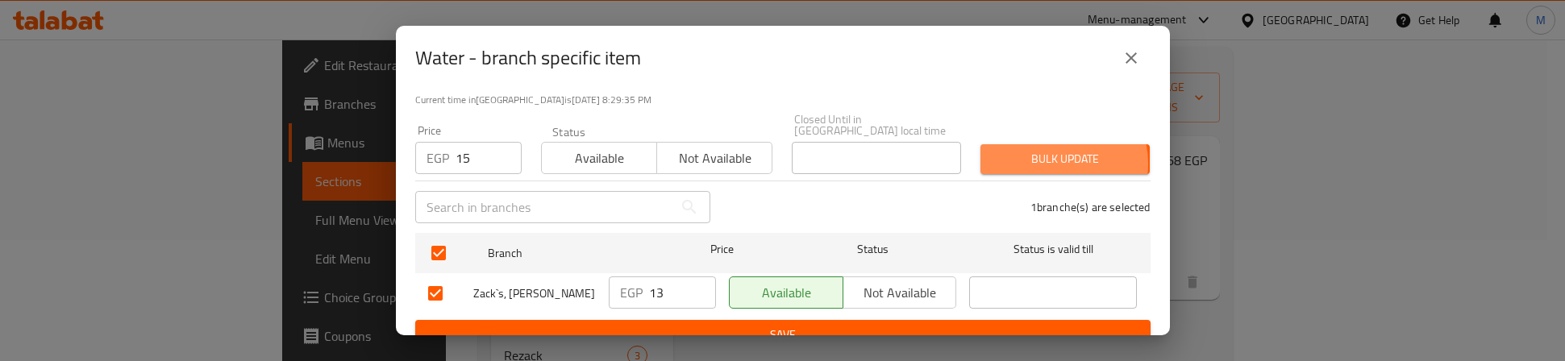
click at [1040, 152] on span "Bulk update" at bounding box center [1066, 159] width 144 height 20
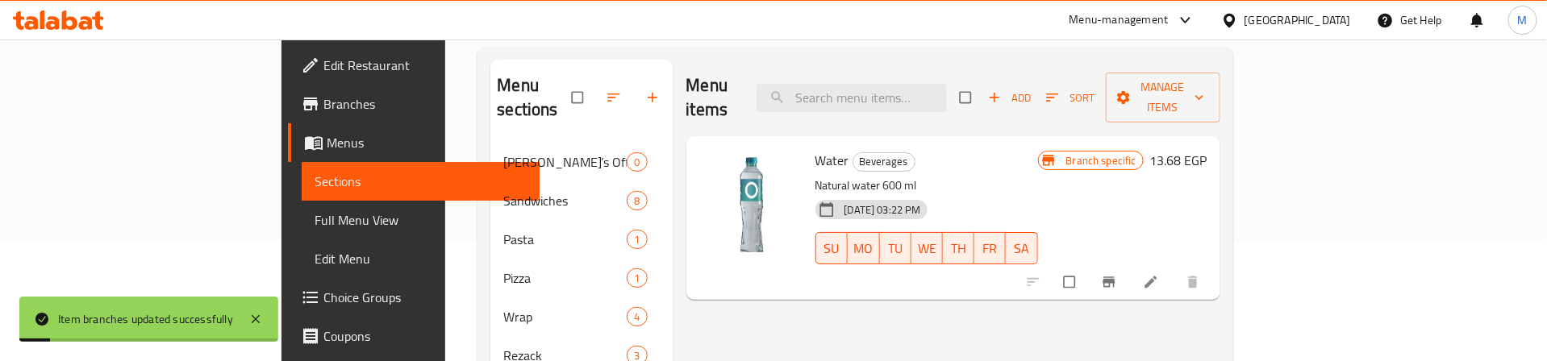
click at [1022, 149] on h6 "Water Beverages" at bounding box center [926, 160] width 223 height 23
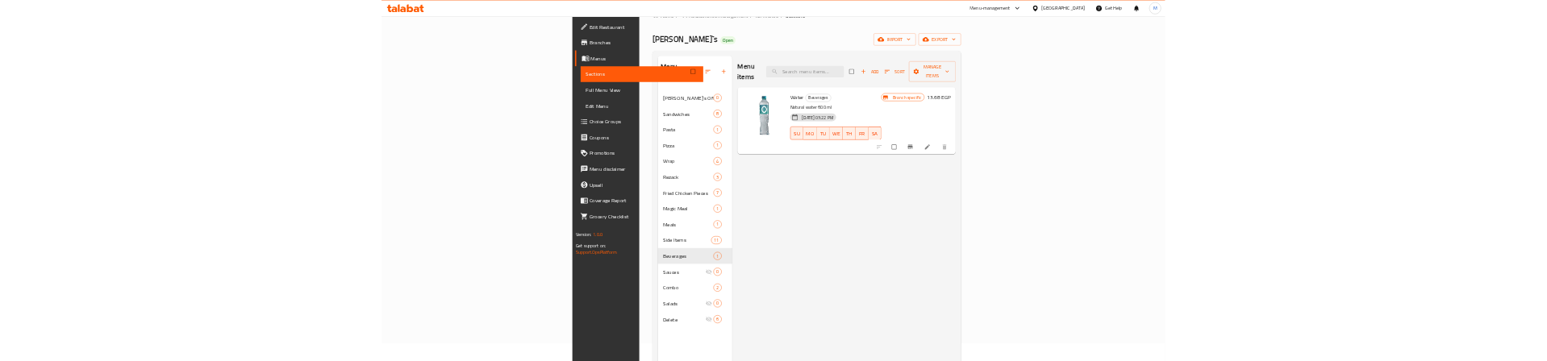
scroll to position [0, 0]
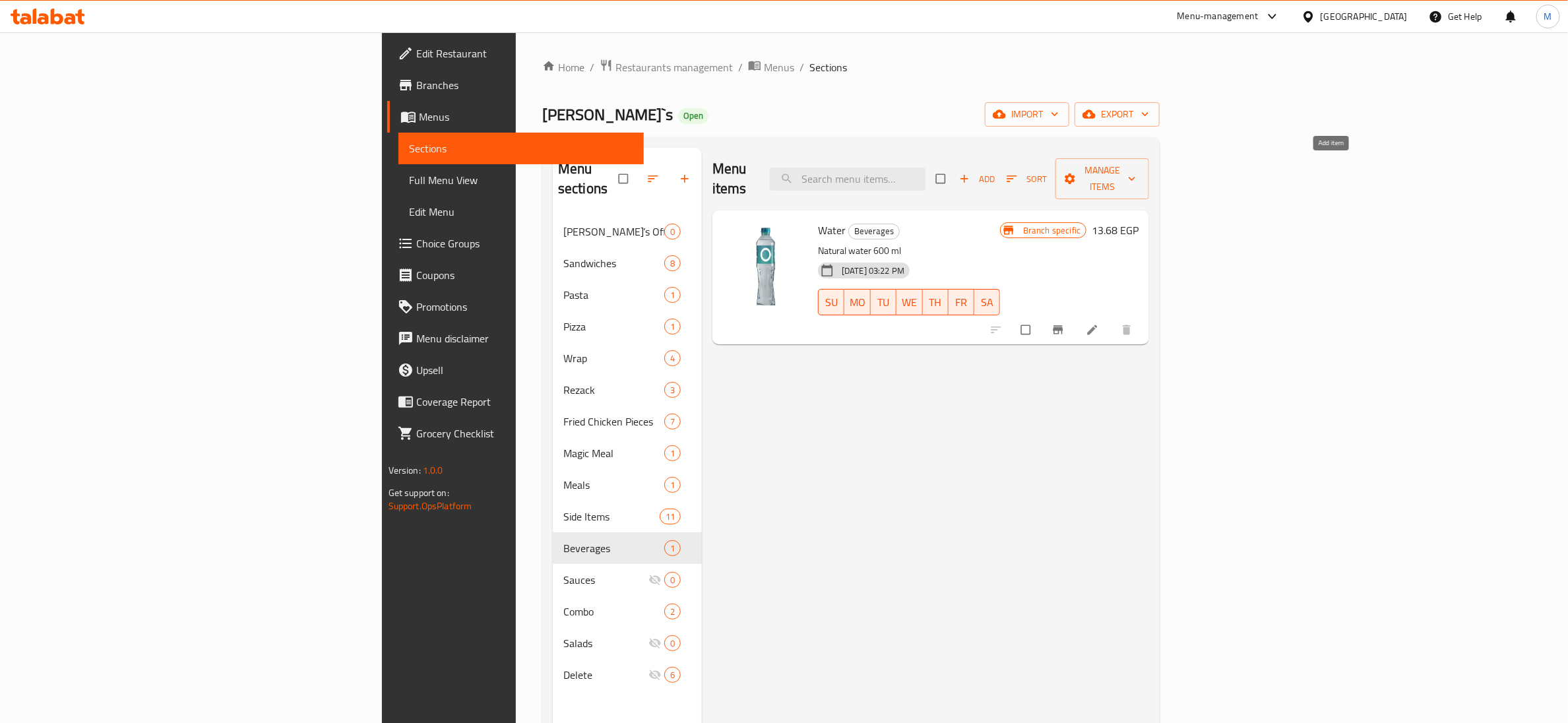
click at [995, 172] on span "Add" at bounding box center [977, 179] width 36 height 16
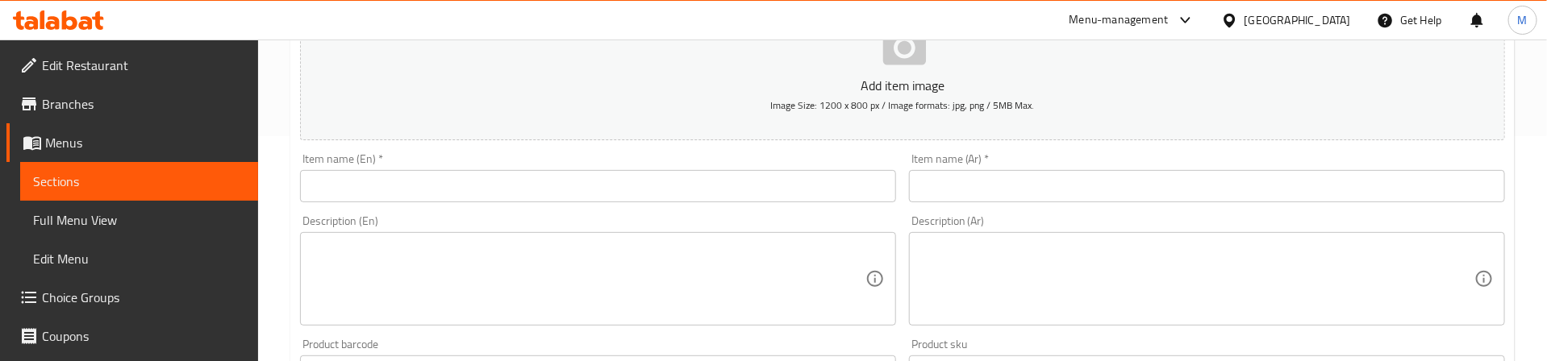
scroll to position [242, 0]
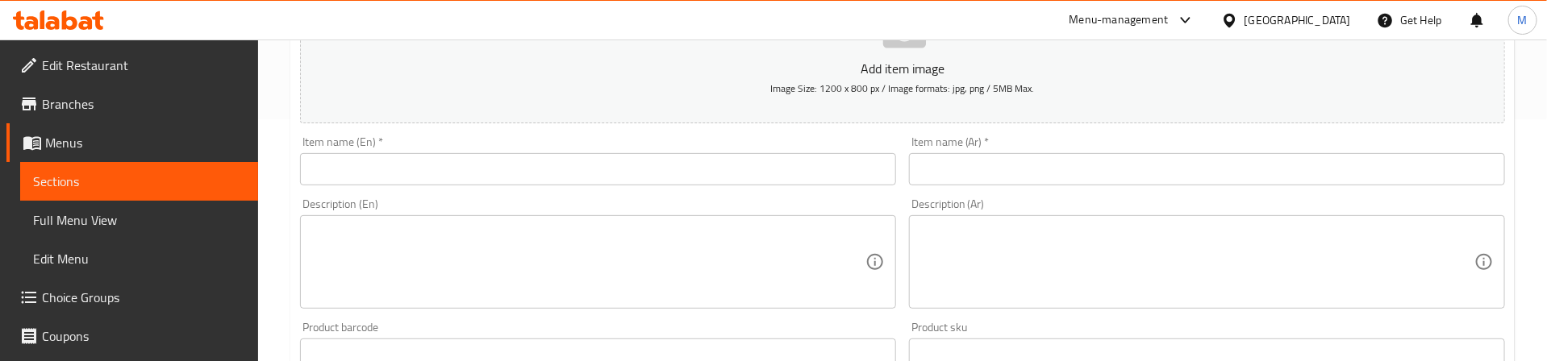
click at [1292, 169] on input "text" at bounding box center [1207, 169] width 596 height 32
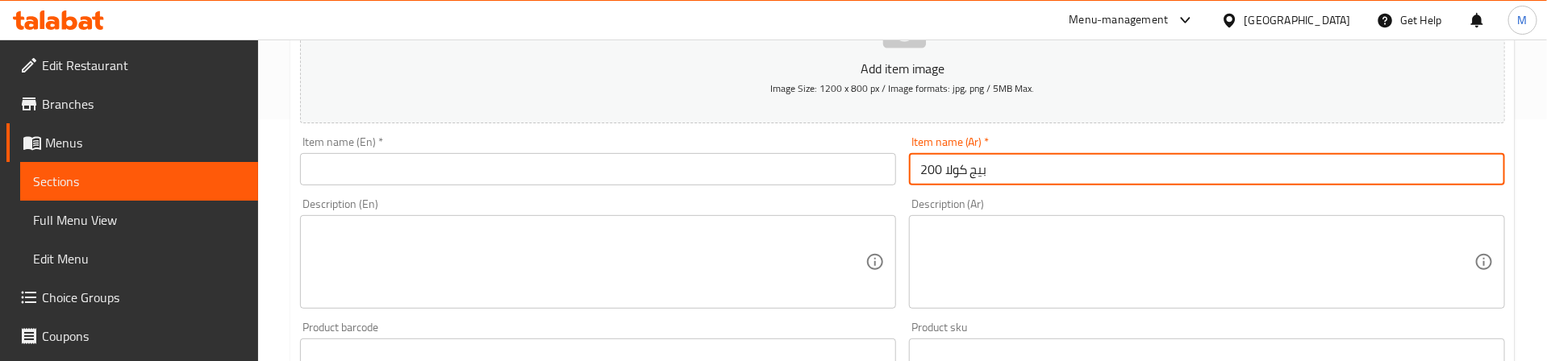
type input "بيج كولا 200"
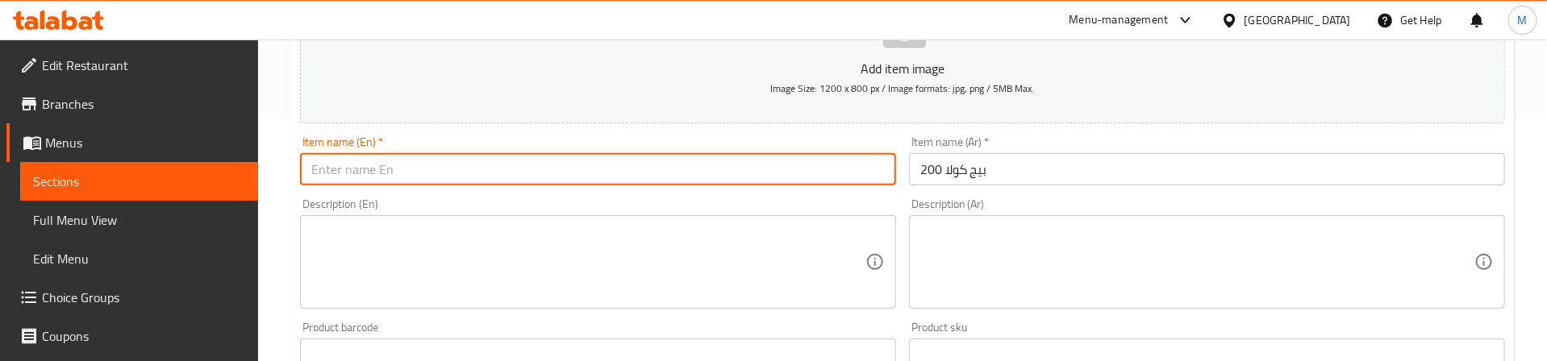
click at [746, 165] on input "text" at bounding box center [598, 169] width 596 height 32
type input "big Cola 200 ML"
click at [1096, 174] on input "بيج كولا 200" at bounding box center [1207, 169] width 596 height 32
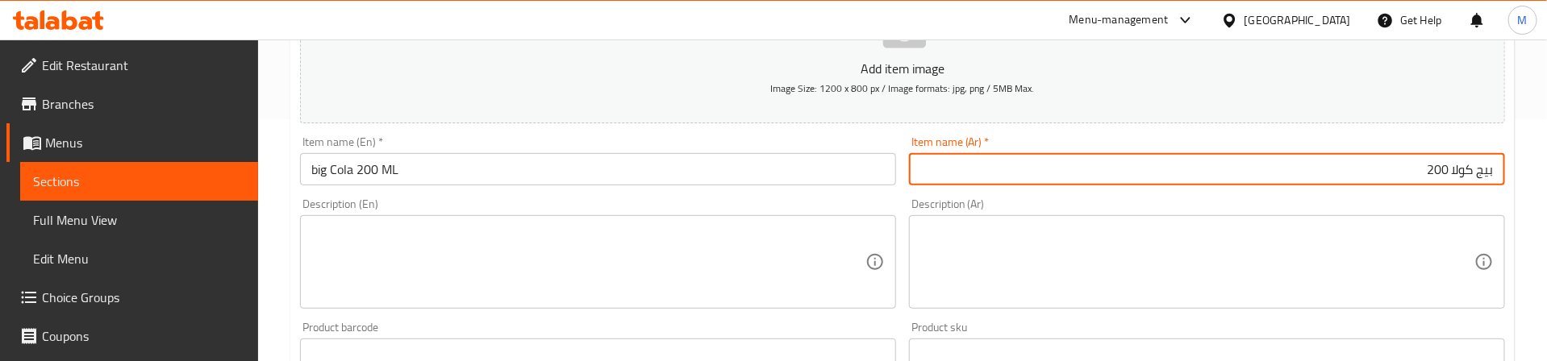
click at [1397, 165] on input "بيج كولا 200" at bounding box center [1207, 169] width 596 height 32
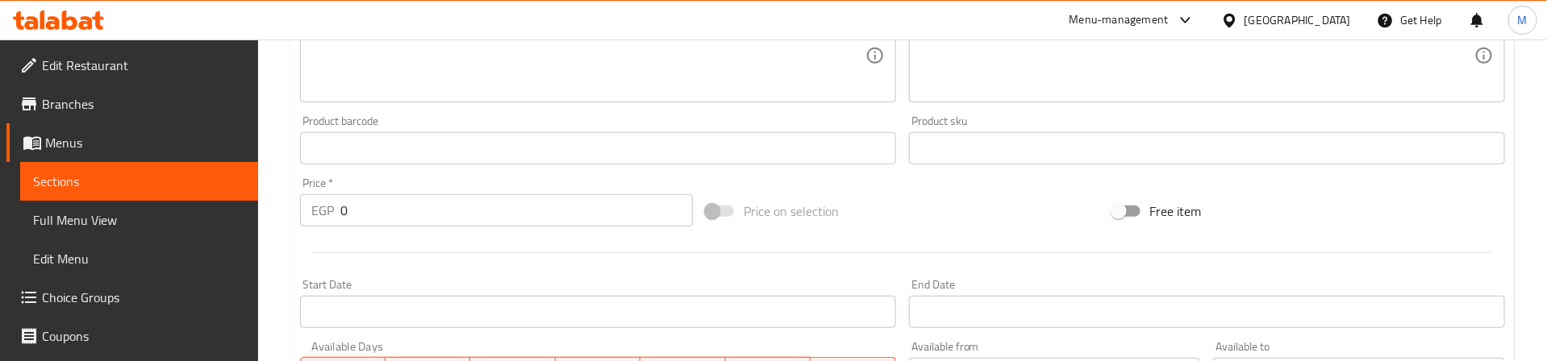
scroll to position [484, 0]
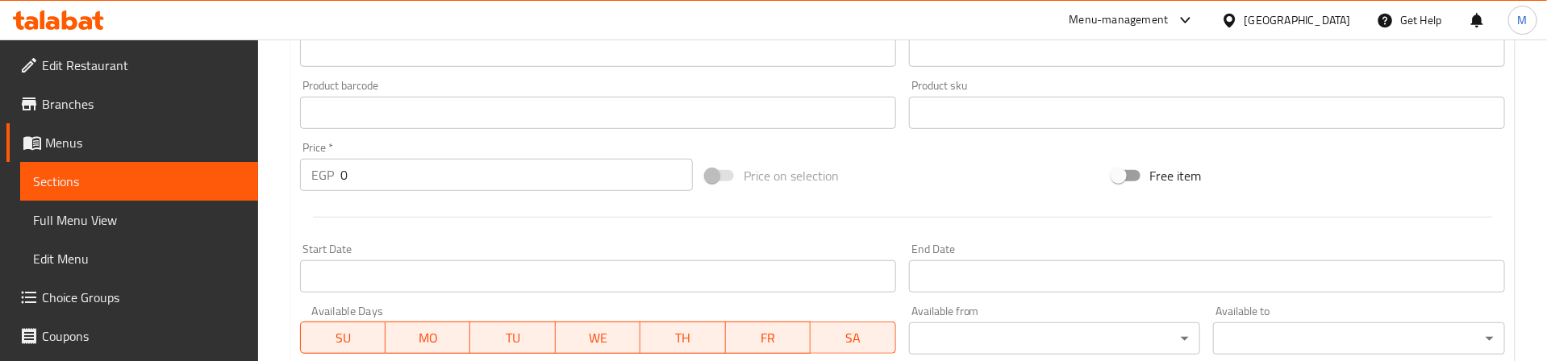
type input "بيج كولا 200 مل"
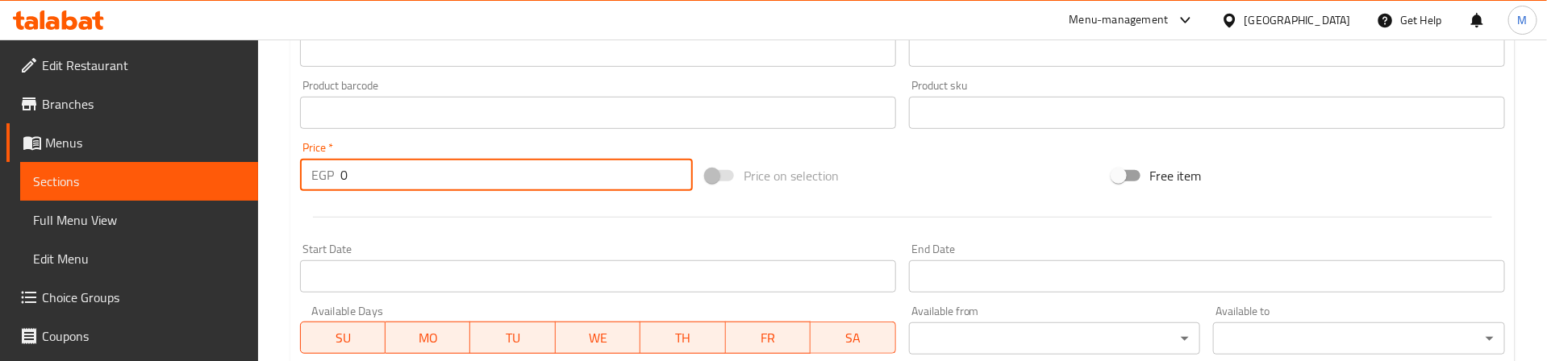
drag, startPoint x: 336, startPoint y: 172, endPoint x: 317, endPoint y: 175, distance: 19.6
click at [317, 175] on div "EGP 0 Price *" at bounding box center [496, 175] width 393 height 32
type input "15"
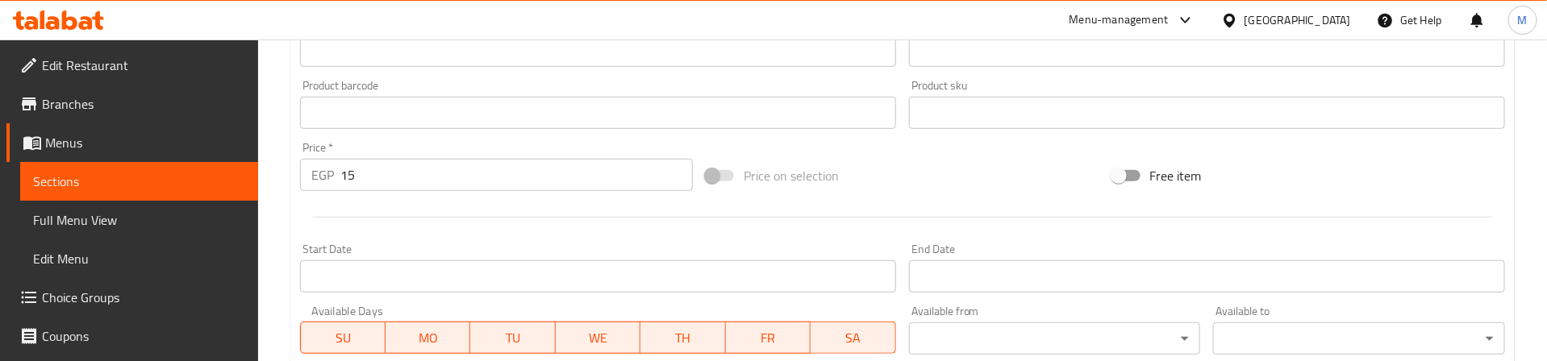
click at [528, 216] on div at bounding box center [903, 218] width 1218 height 40
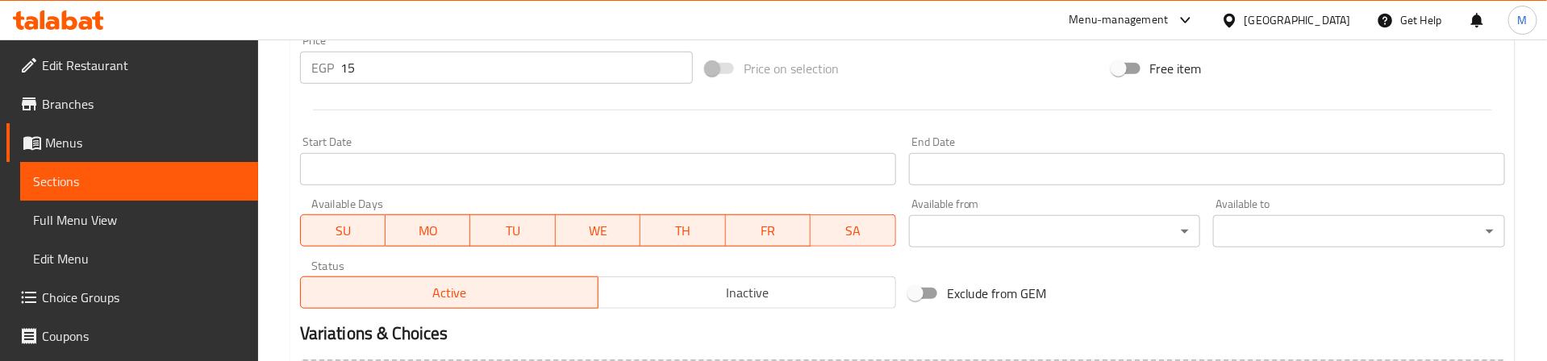
scroll to position [777, 0]
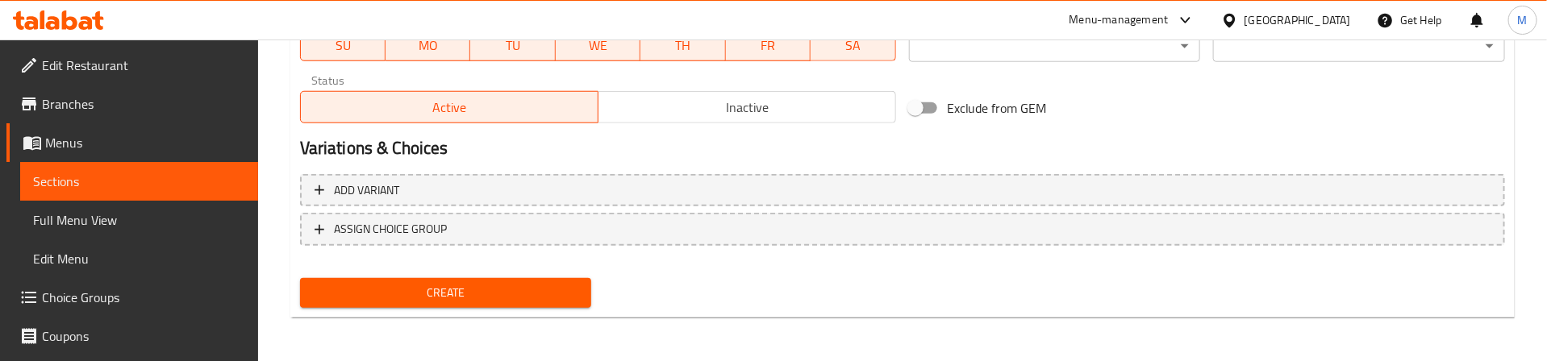
click at [491, 290] on span "Create" at bounding box center [446, 293] width 266 height 20
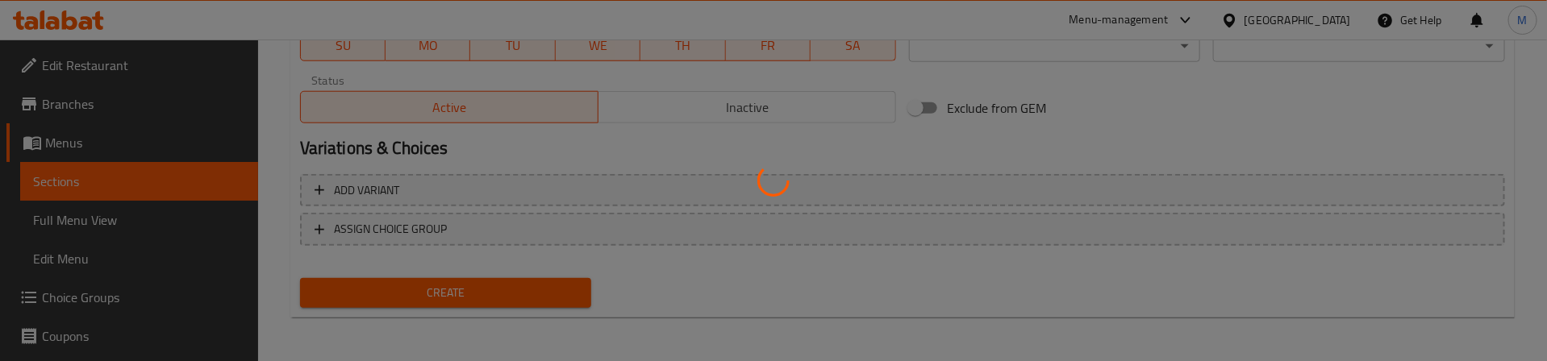
type input "0"
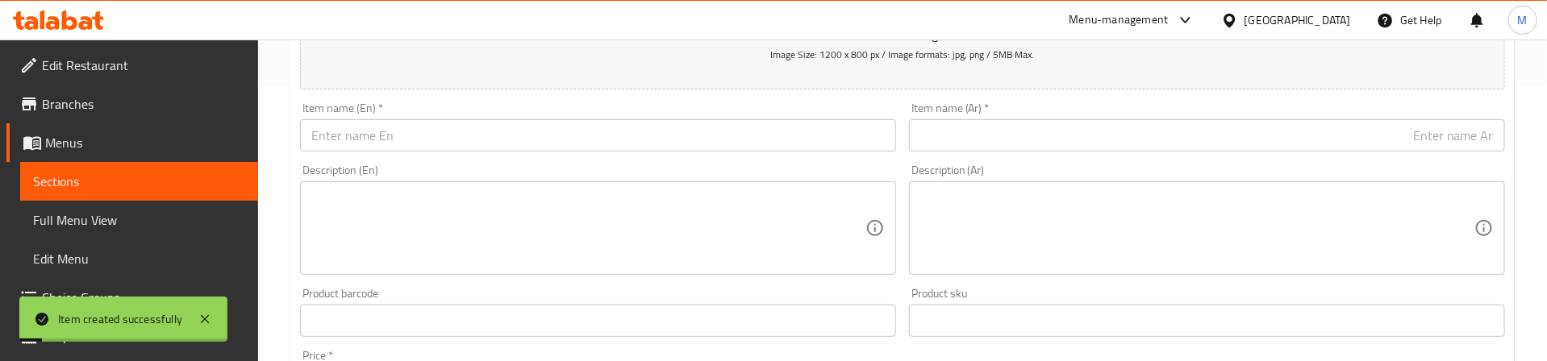
scroll to position [172, 0]
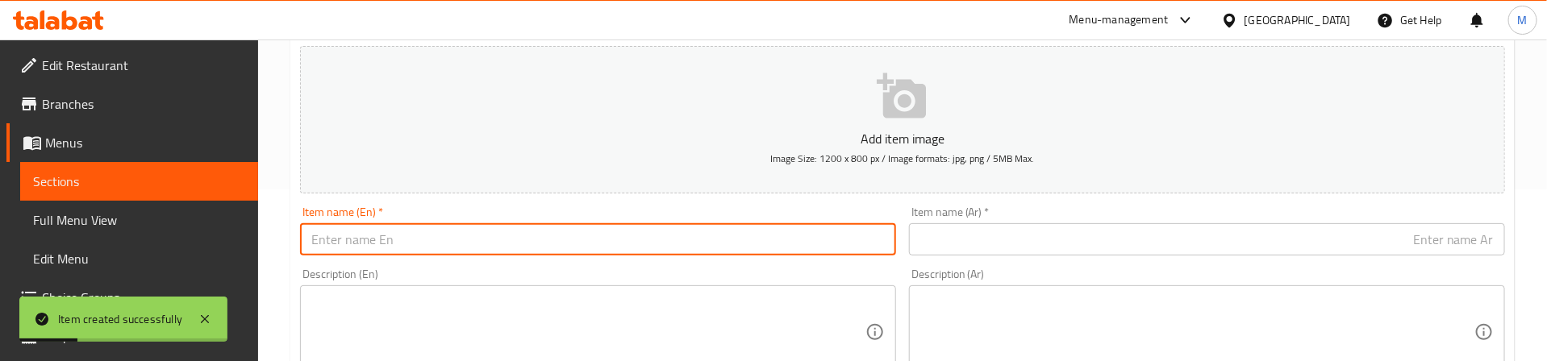
click at [598, 254] on input "text" at bounding box center [598, 239] width 596 height 32
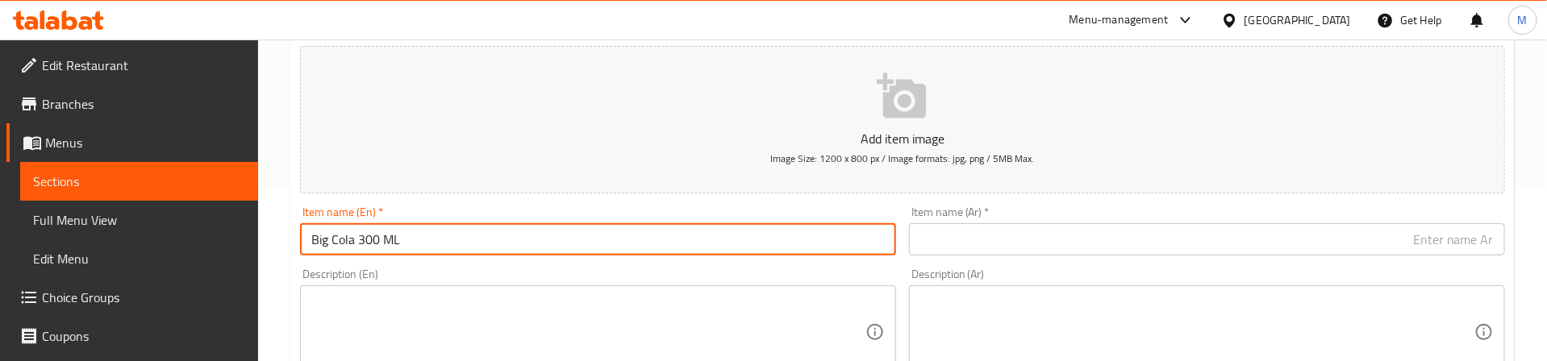
type input "Big Cola 300 ML"
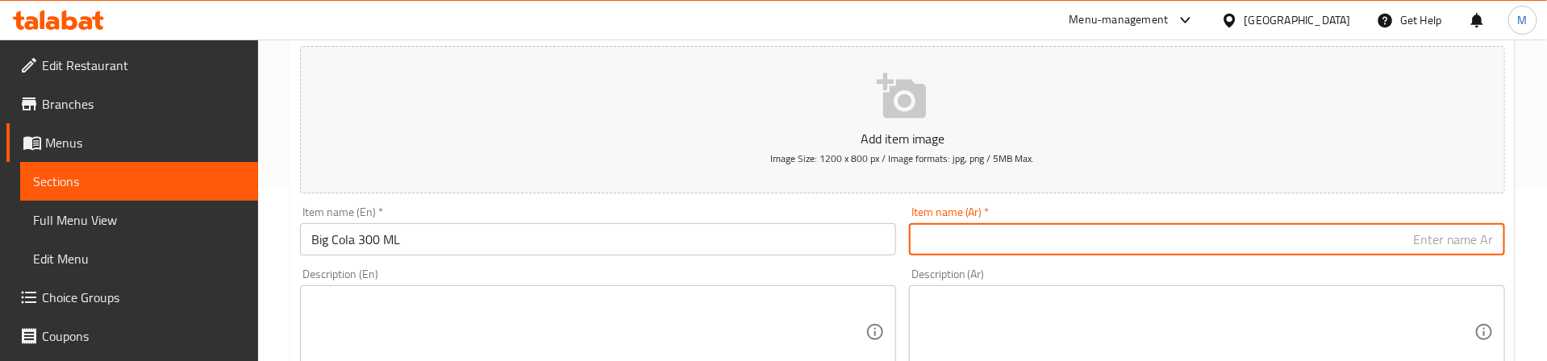
click at [1075, 240] on input "text" at bounding box center [1207, 239] width 596 height 32
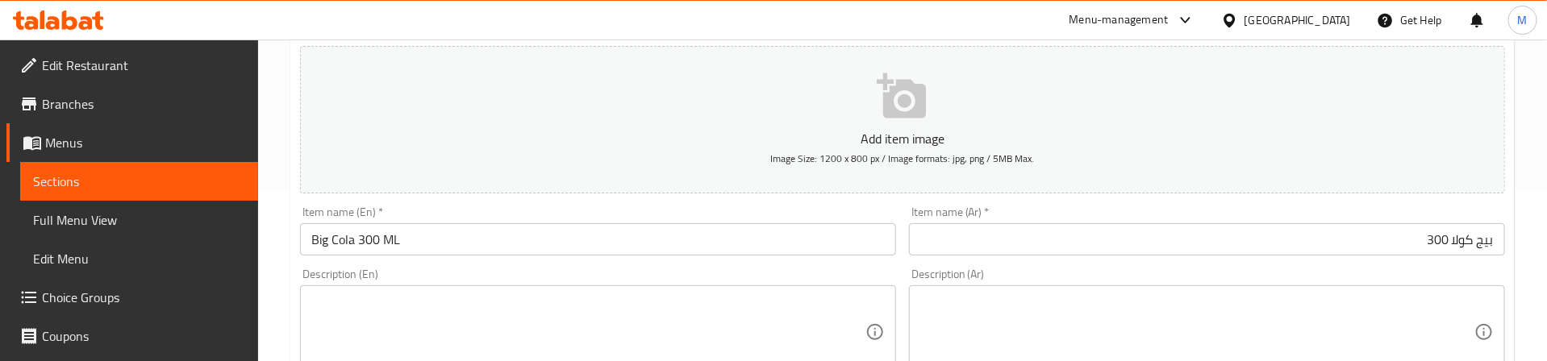
click at [1391, 228] on input "بيج كولا 300" at bounding box center [1207, 239] width 596 height 32
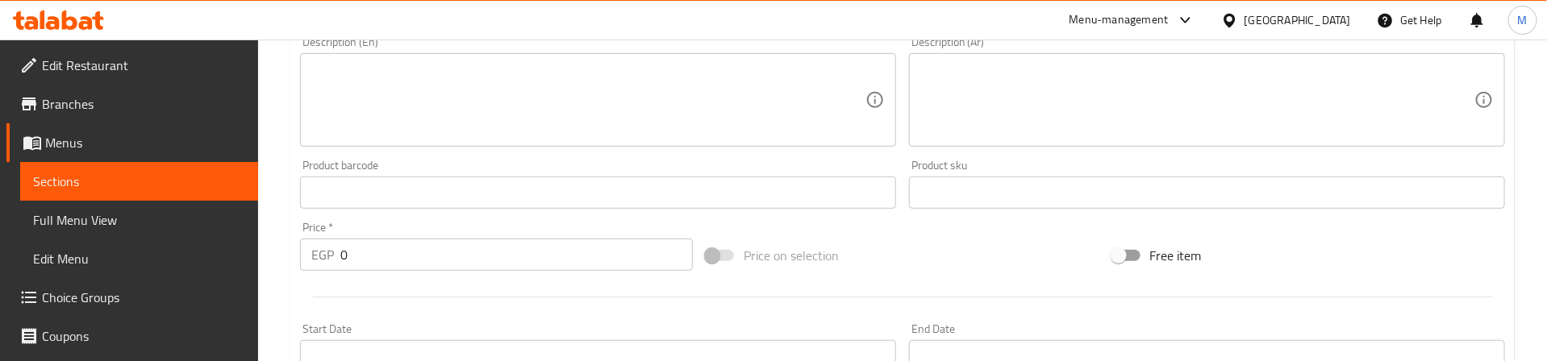
scroll to position [414, 0]
type input "بيج كولا 300 مل"
click at [264, 255] on div "Home / Restaurants management / Menus / Sections / item / create Beverages sect…" at bounding box center [902, 176] width 1289 height 1100
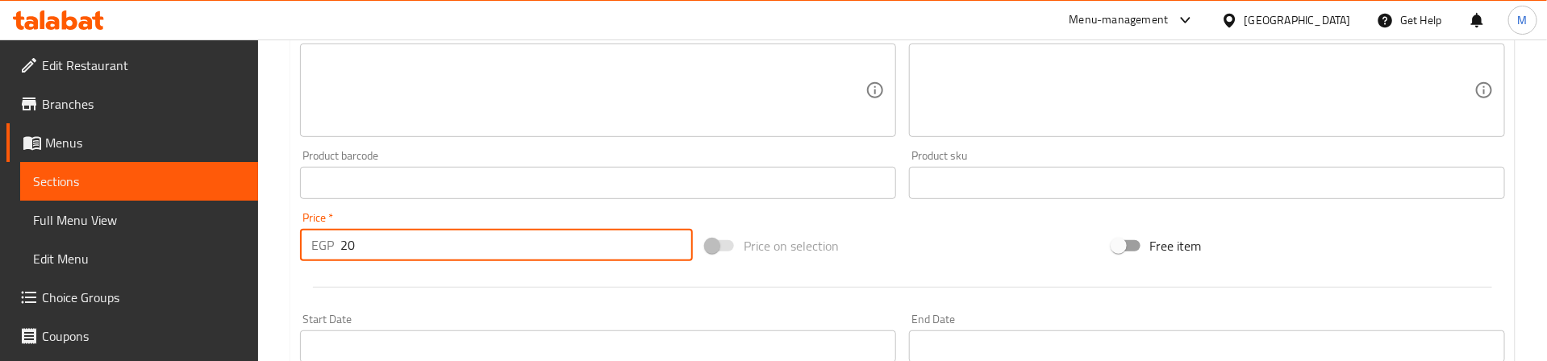
type input "20"
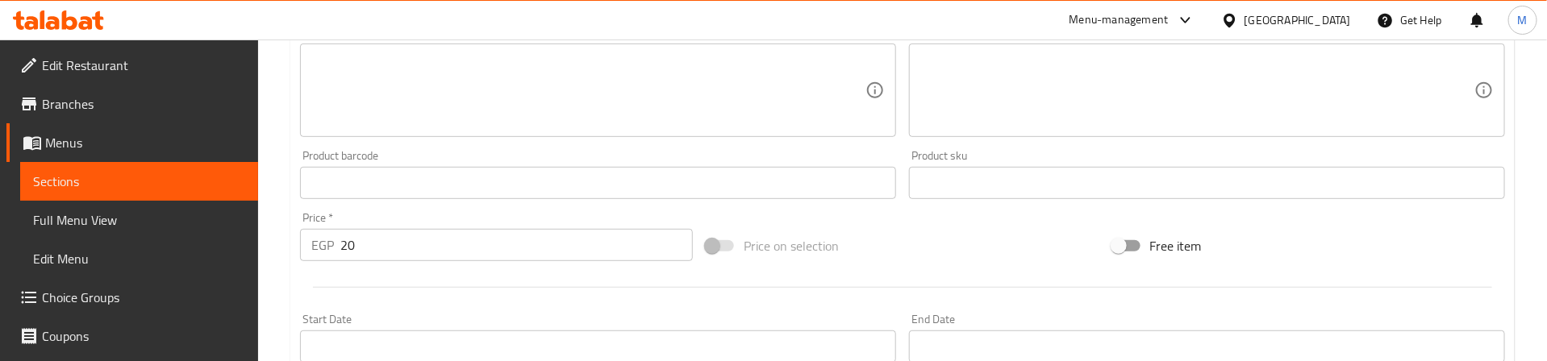
click at [380, 283] on div at bounding box center [903, 288] width 1218 height 40
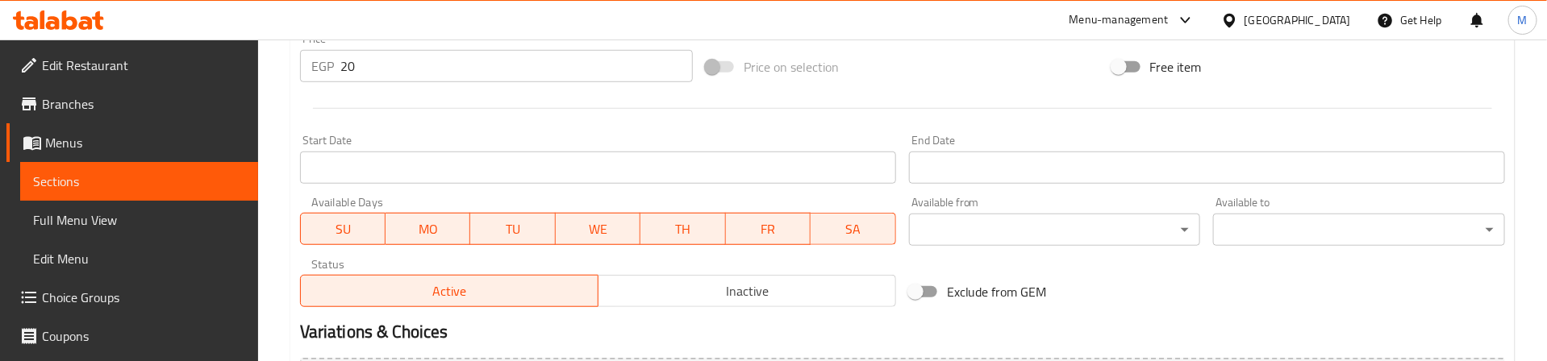
scroll to position [777, 0]
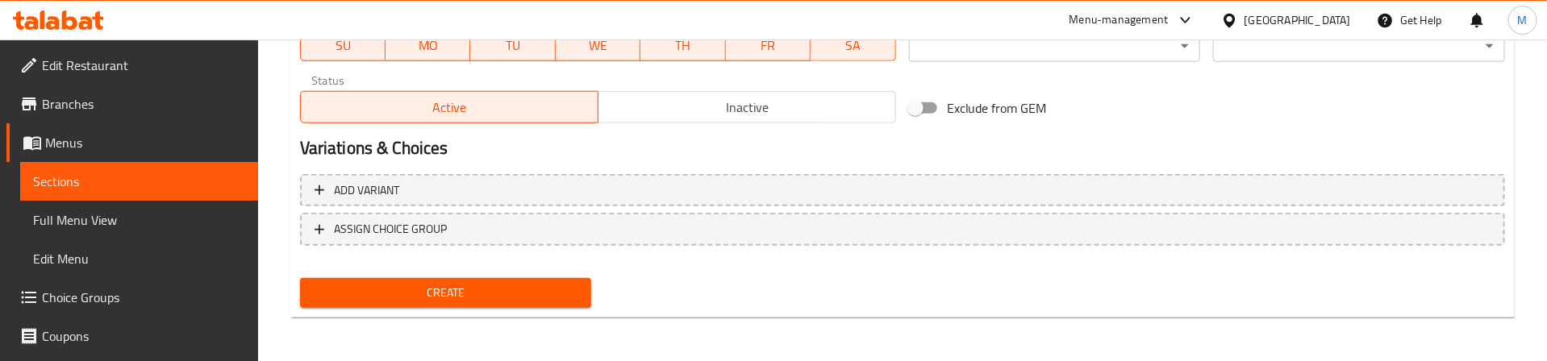
click at [400, 288] on span "Create" at bounding box center [446, 293] width 266 height 20
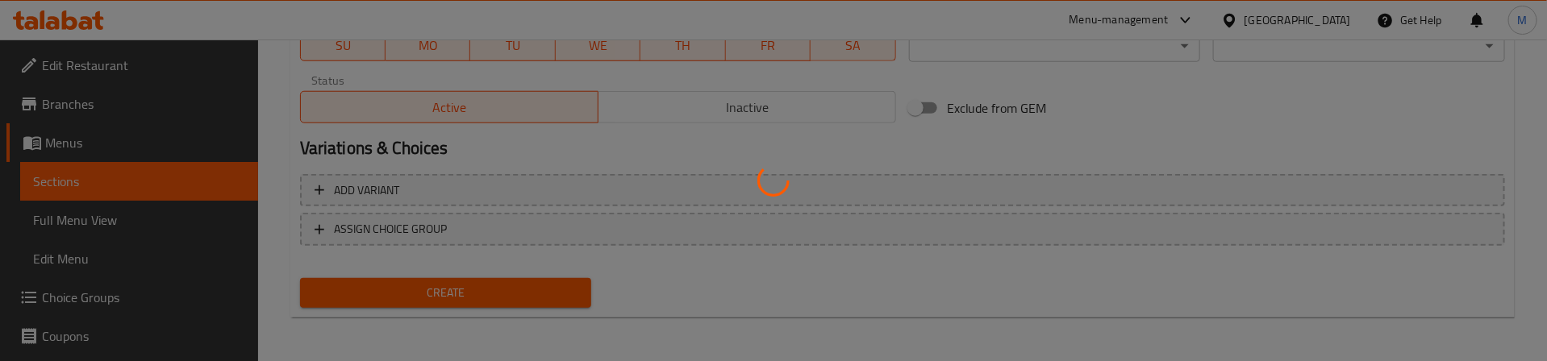
type input "0"
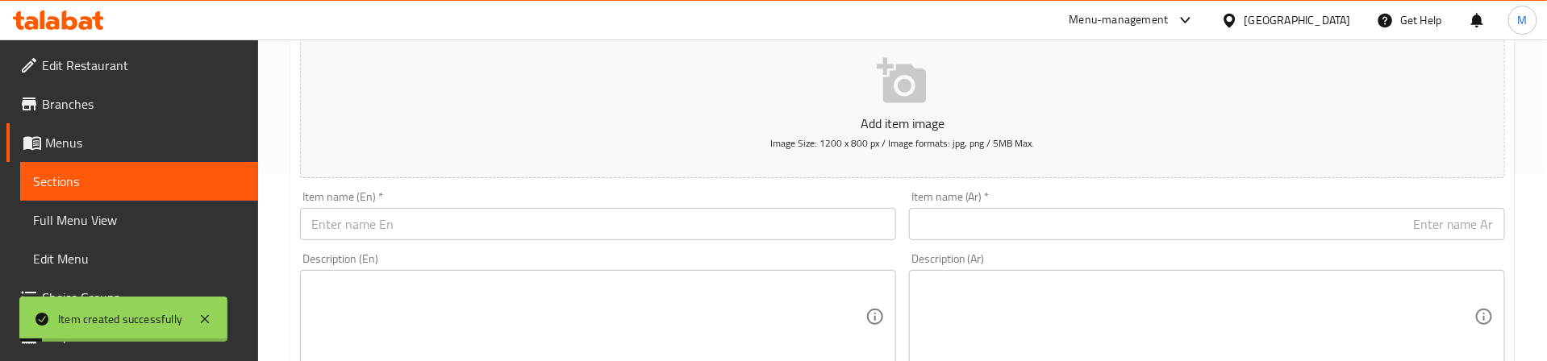
scroll to position [172, 0]
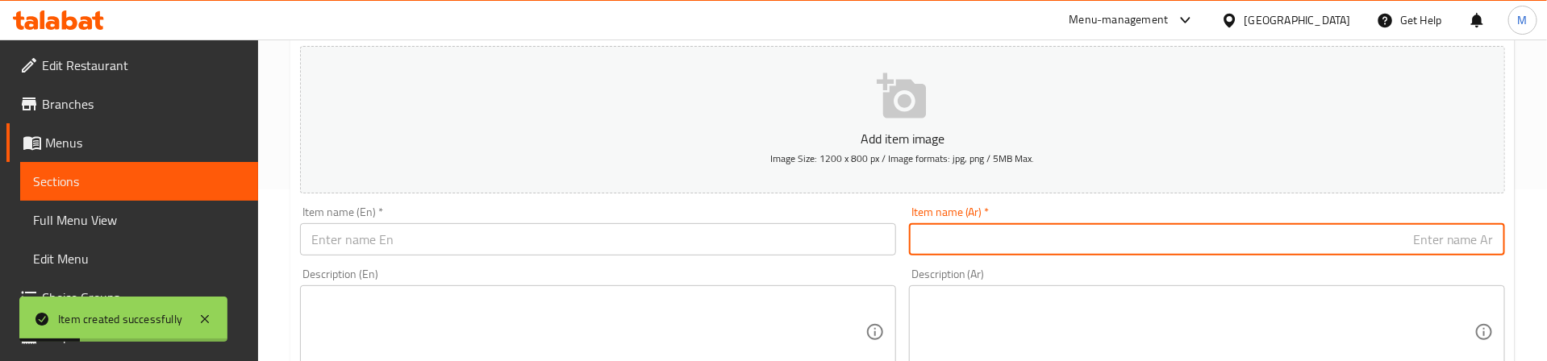
click at [1420, 235] on input "text" at bounding box center [1207, 239] width 596 height 32
type input "عصير"
click at [583, 232] on input "text" at bounding box center [598, 239] width 596 height 32
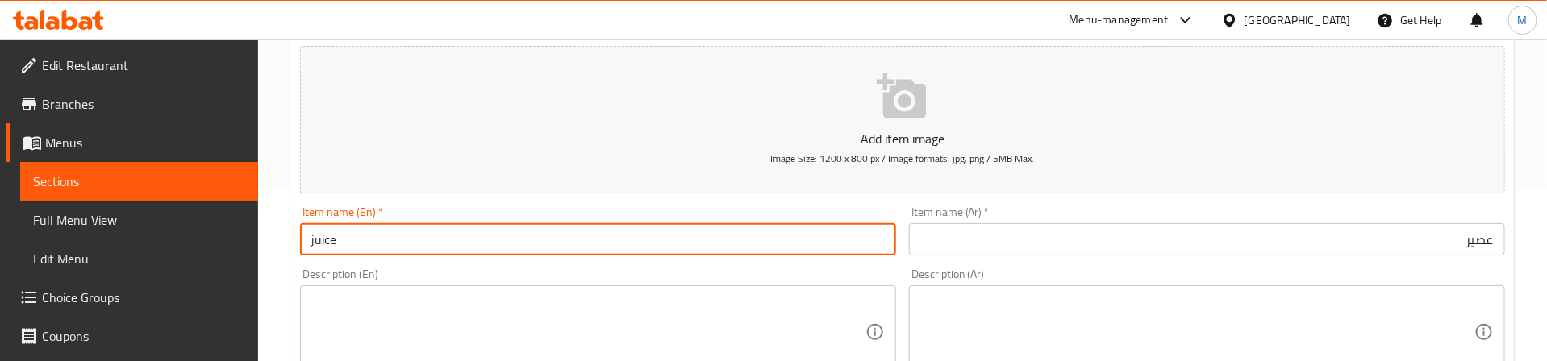
type input "juice"
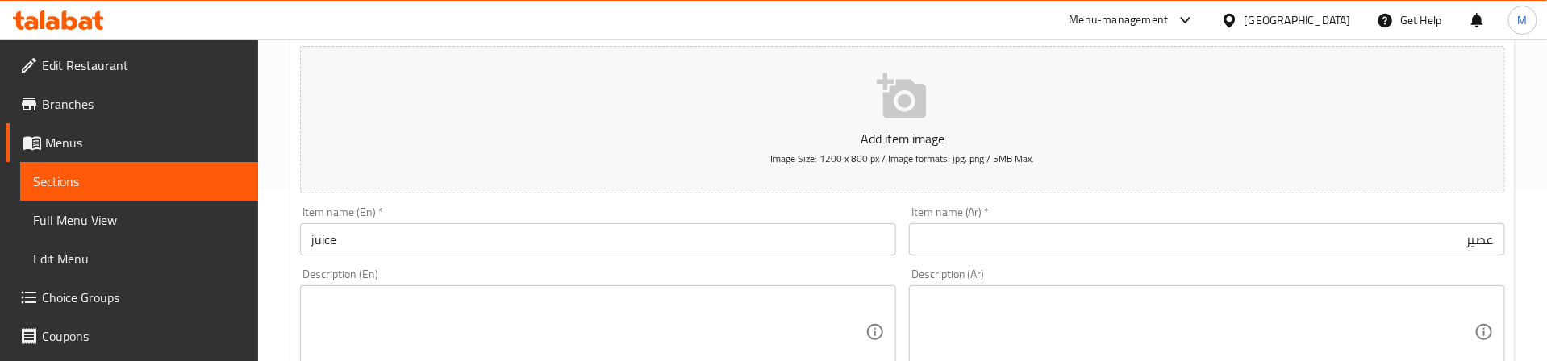
click at [565, 279] on div "Description (En) Description (En)" at bounding box center [598, 324] width 596 height 110
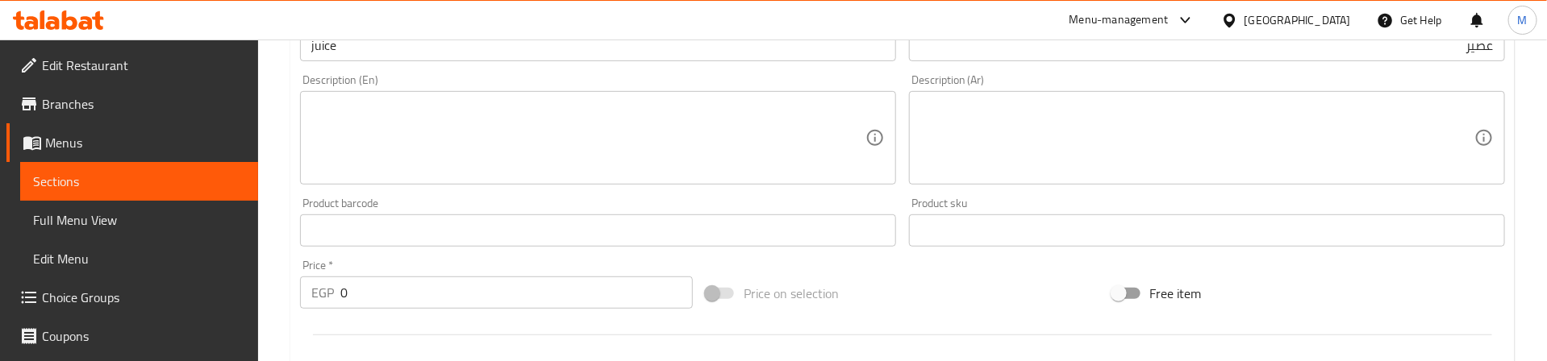
scroll to position [414, 0]
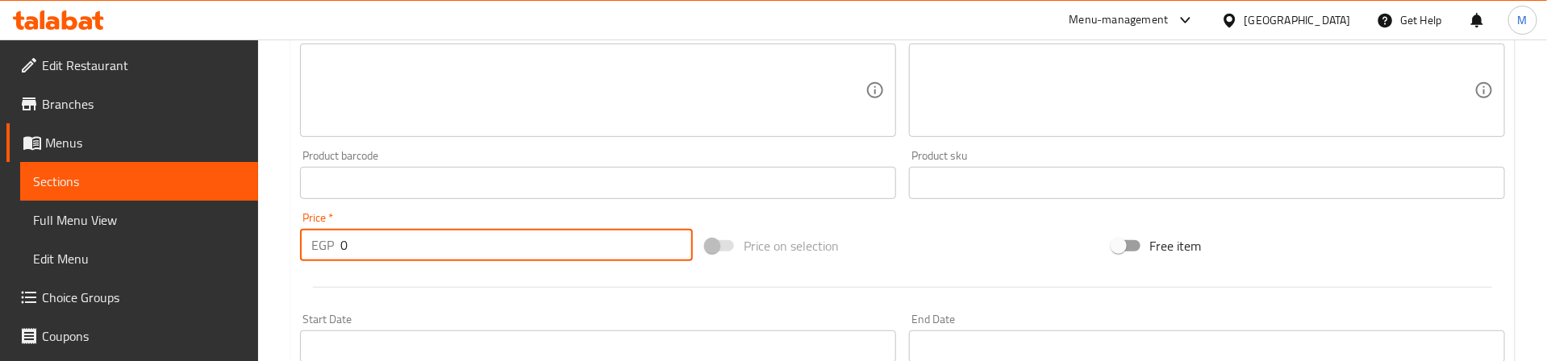
drag, startPoint x: 404, startPoint y: 235, endPoint x: 298, endPoint y: 255, distance: 108.2
click at [298, 255] on div "Price   * EGP 0 Price *" at bounding box center [497, 237] width 406 height 62
type input "20"
click at [320, 266] on div "Price   * EGP 20 Price *" at bounding box center [497, 237] width 406 height 62
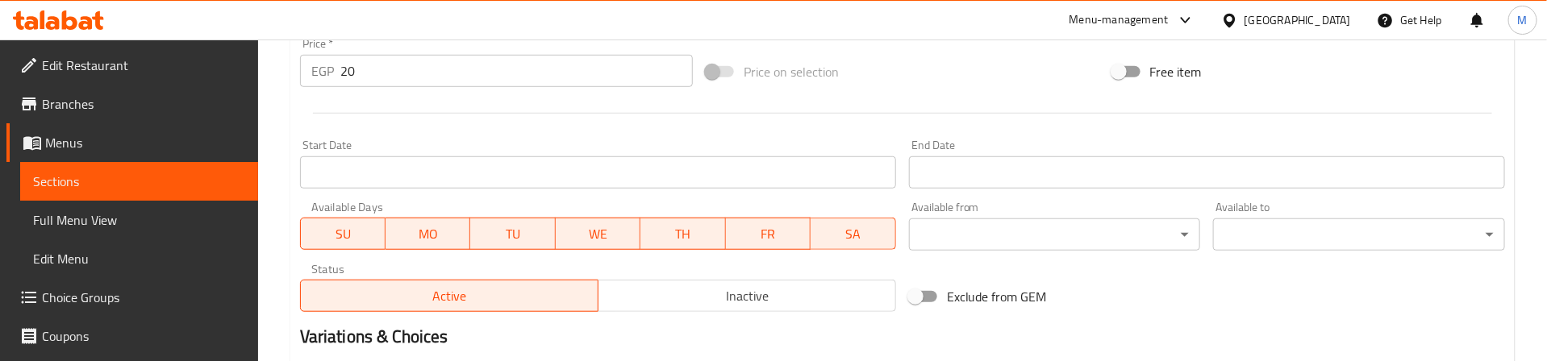
scroll to position [777, 0]
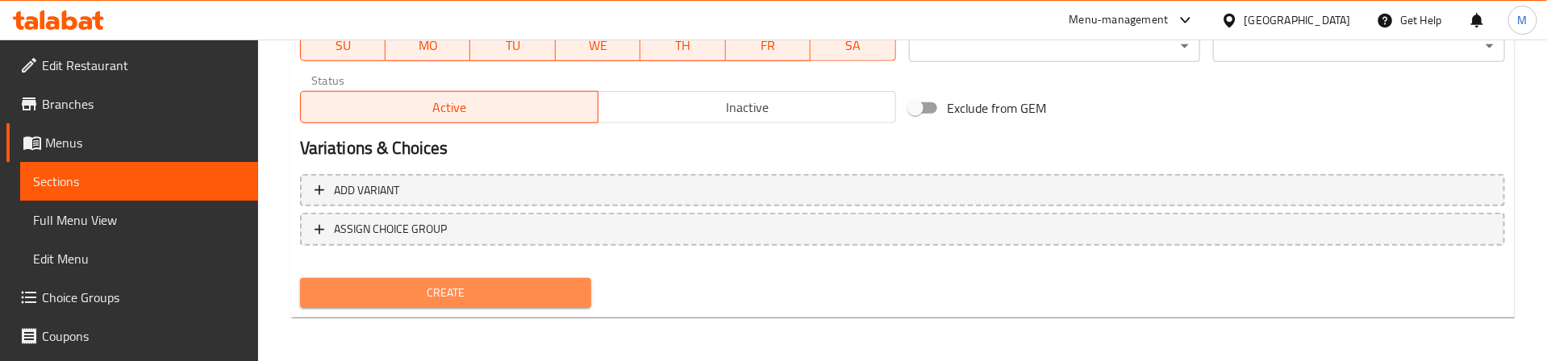
click at [359, 293] on span "Create" at bounding box center [446, 293] width 266 height 20
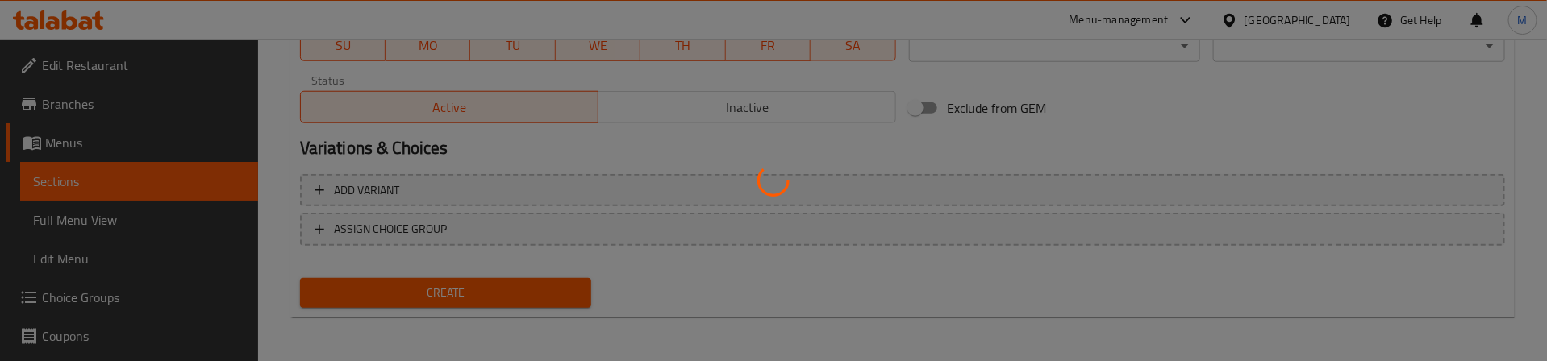
type input "0"
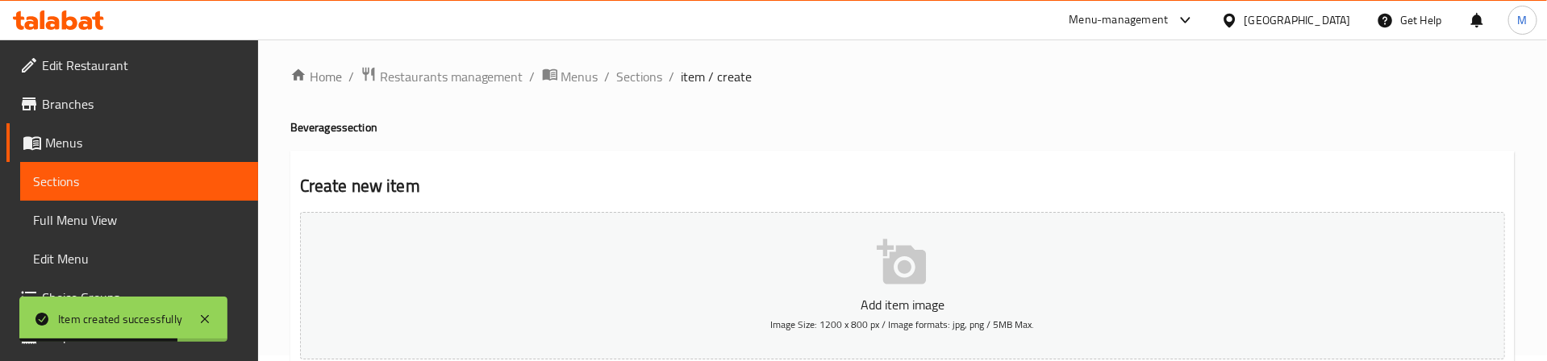
scroll to position [0, 0]
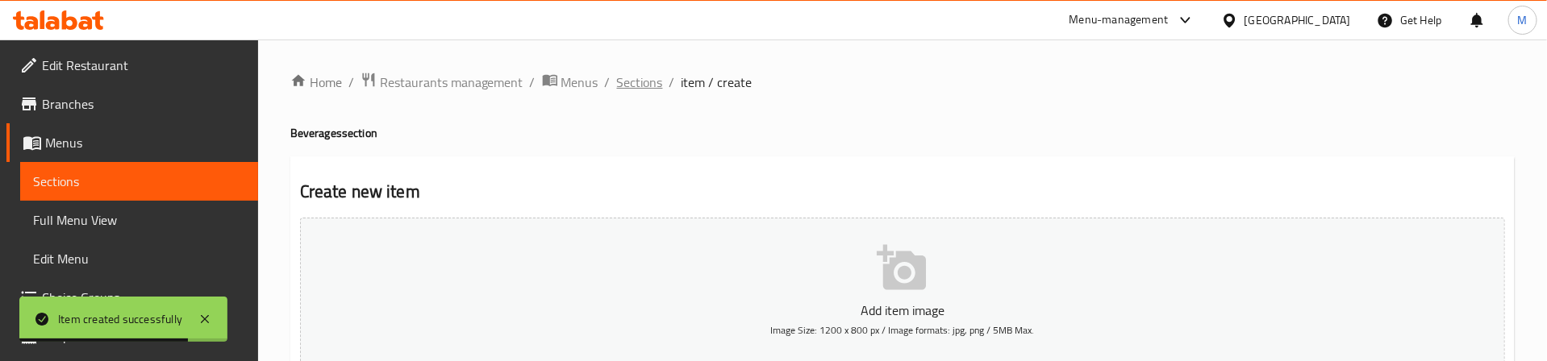
click at [648, 83] on span "Sections" at bounding box center [640, 82] width 46 height 19
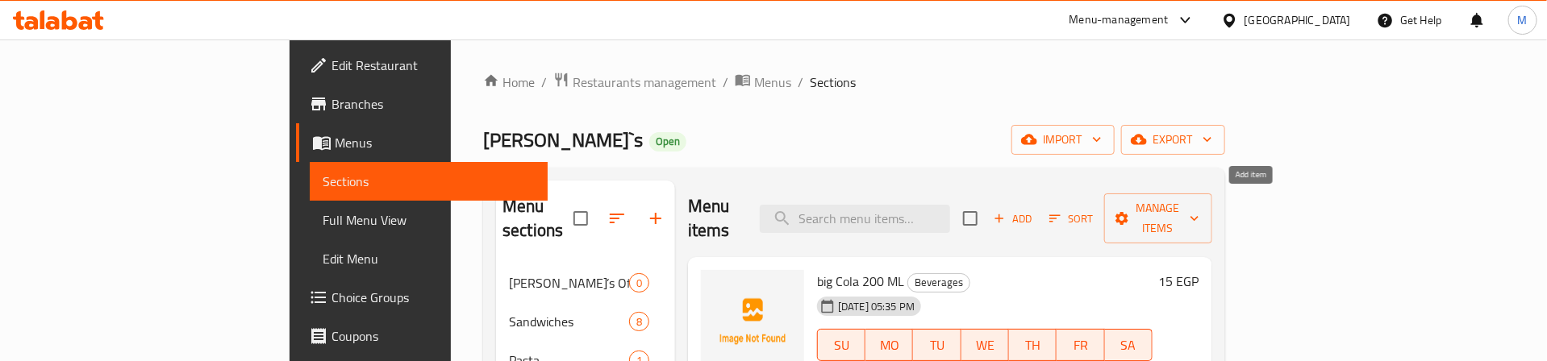
click at [1062, 211] on icon "button" at bounding box center [1055, 218] width 15 height 15
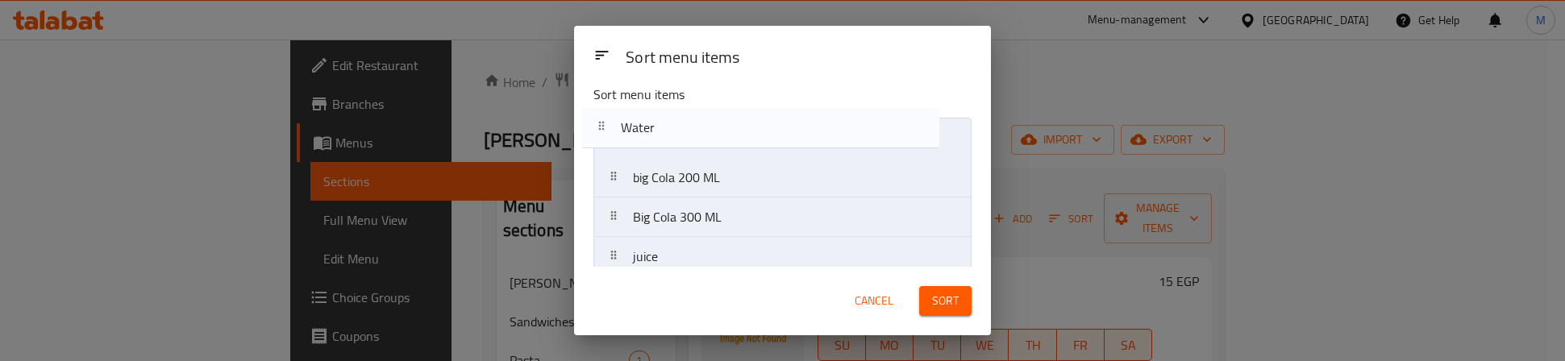
drag, startPoint x: 697, startPoint y: 232, endPoint x: 687, endPoint y: 128, distance: 104.5
click at [687, 128] on nav "big Cola 200 ML Big Cola 300 ML juice Water" at bounding box center [783, 198] width 378 height 160
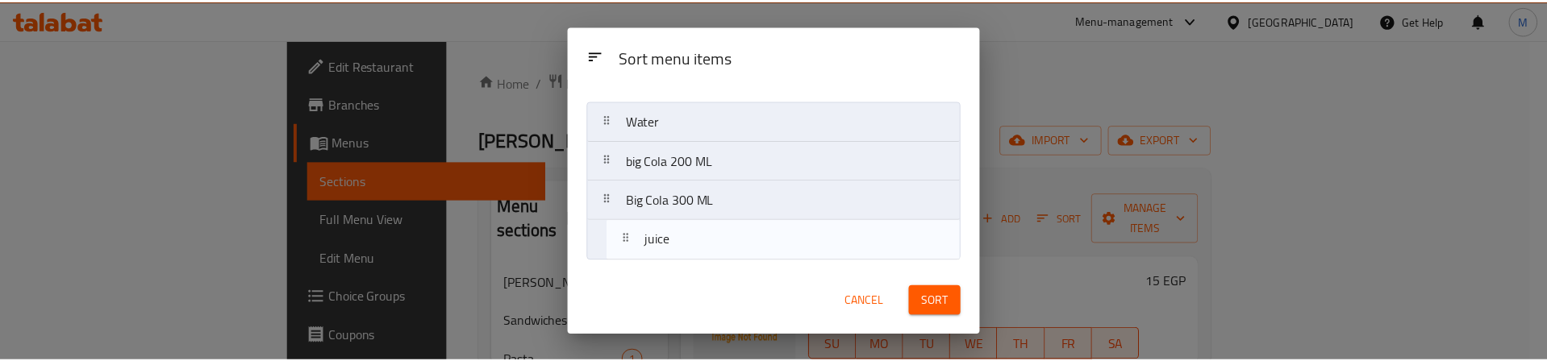
scroll to position [30, 0]
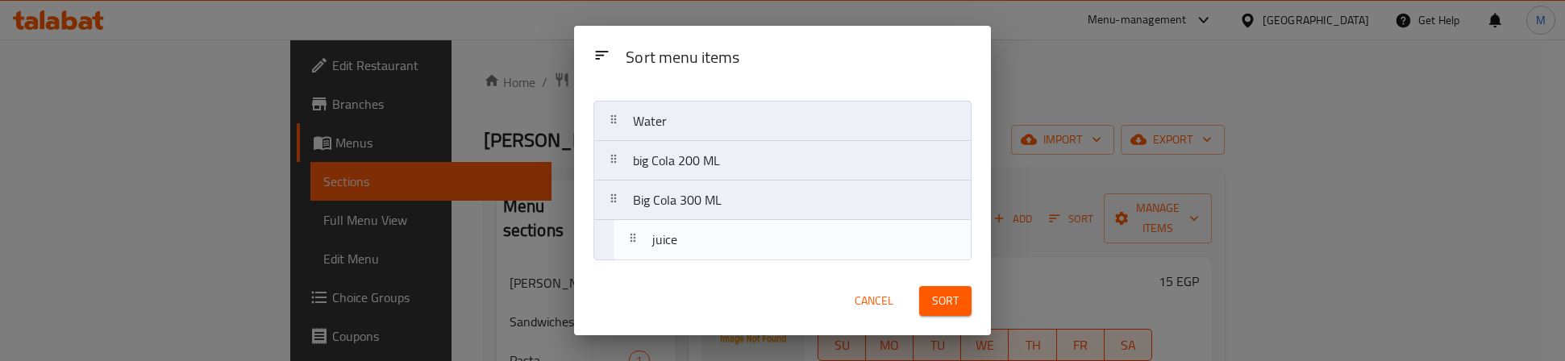
drag, startPoint x: 690, startPoint y: 262, endPoint x: 704, endPoint y: 231, distance: 34.6
click at [704, 231] on nav "Water big Cola 200 ML Big Cola 300 ML juice" at bounding box center [783, 181] width 378 height 160
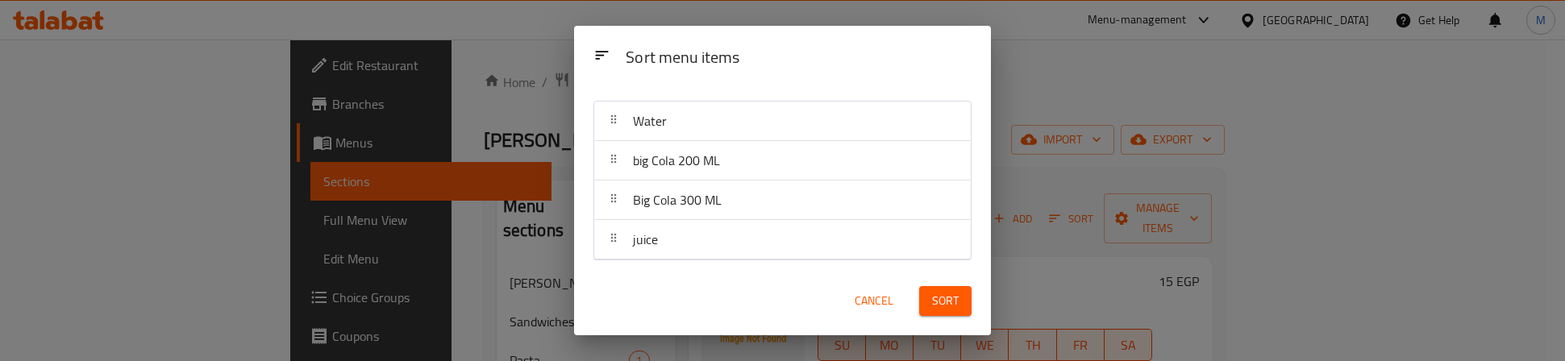
click at [931, 289] on button "Sort" at bounding box center [945, 301] width 52 height 30
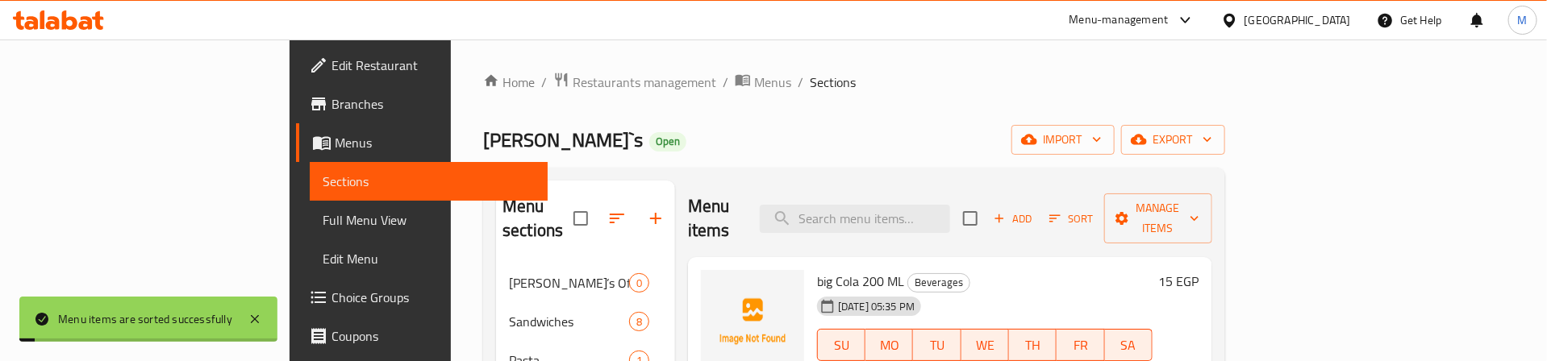
click at [775, 135] on div "[PERSON_NAME]`s Open import export" at bounding box center [854, 140] width 742 height 30
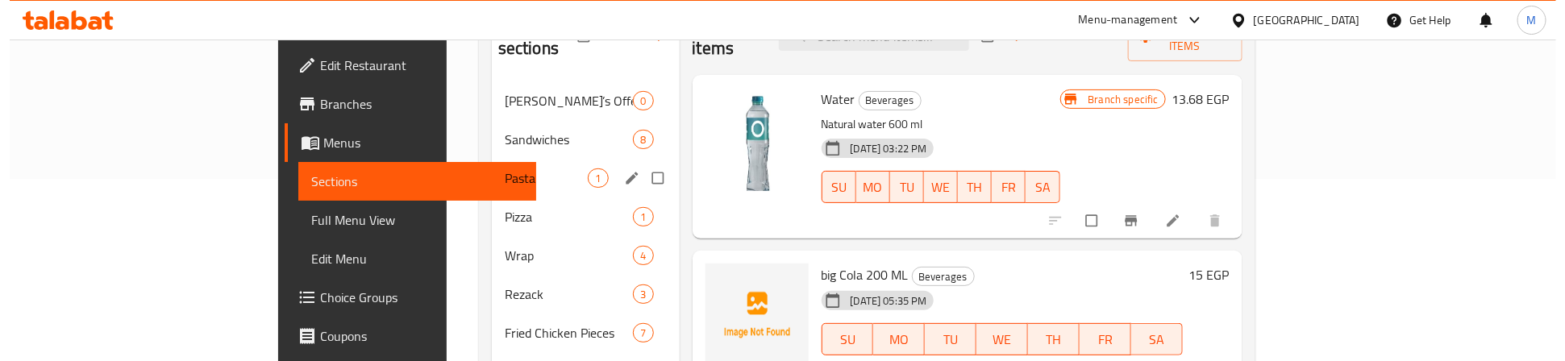
scroll to position [27, 0]
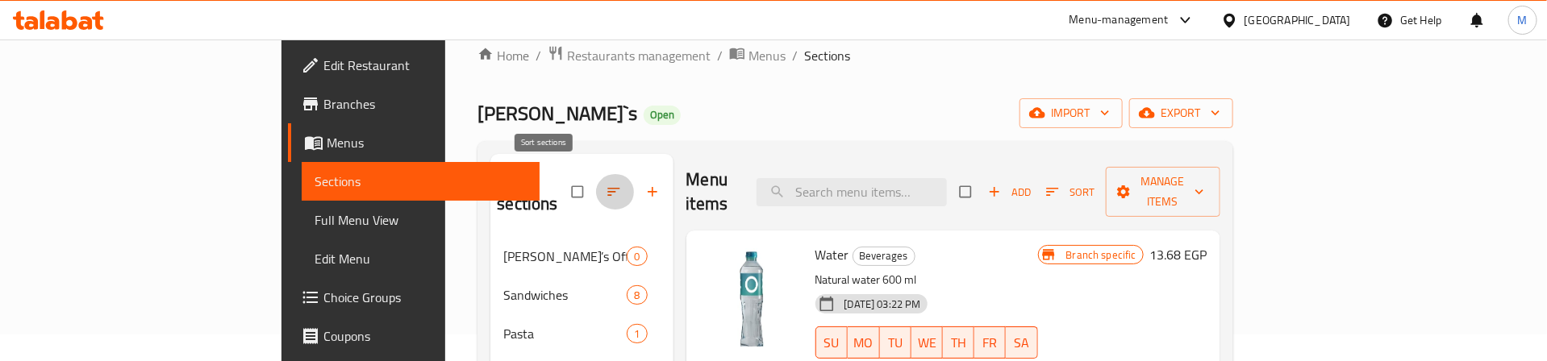
click at [606, 184] on icon "button" at bounding box center [614, 192] width 16 height 16
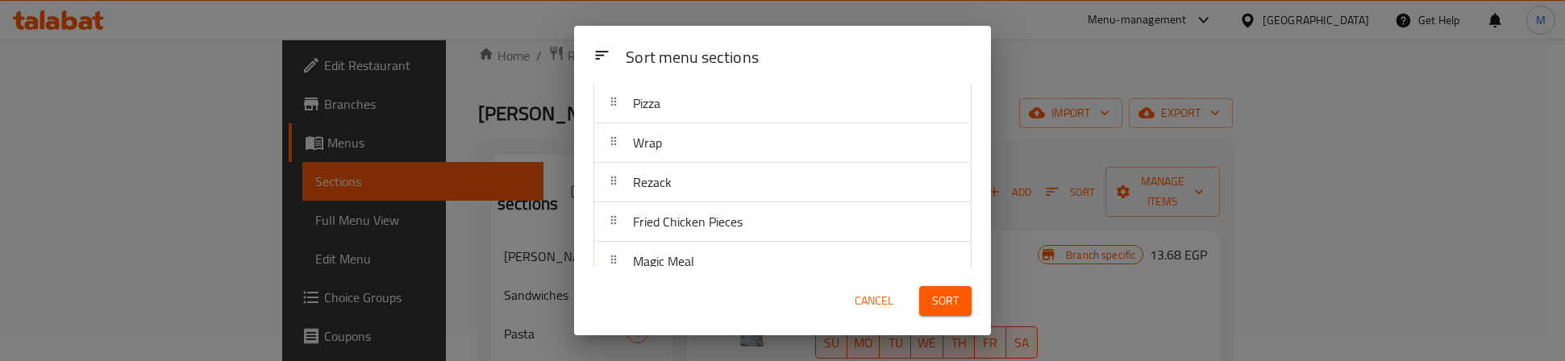
scroll to position [469, 0]
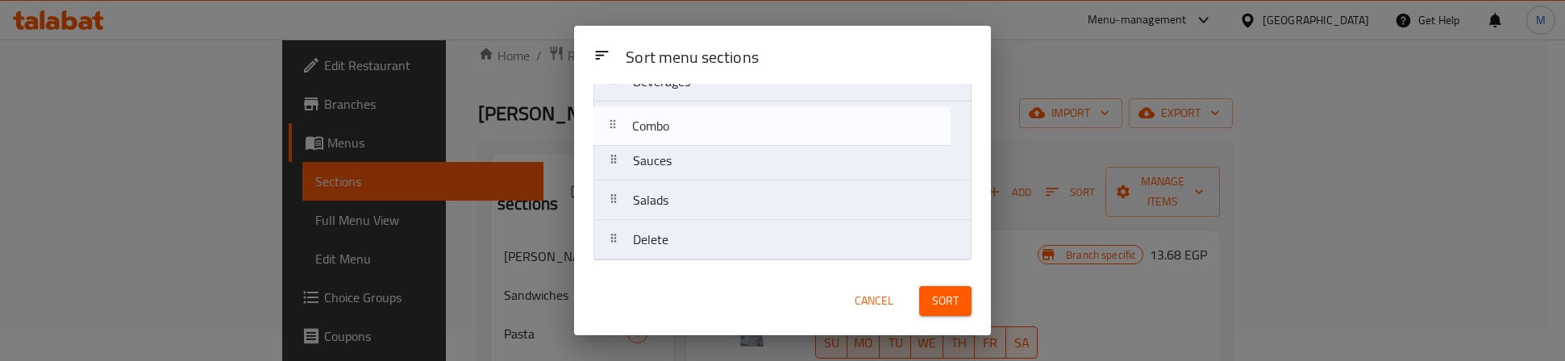
drag, startPoint x: 680, startPoint y: 167, endPoint x: 678, endPoint y: 129, distance: 37.9
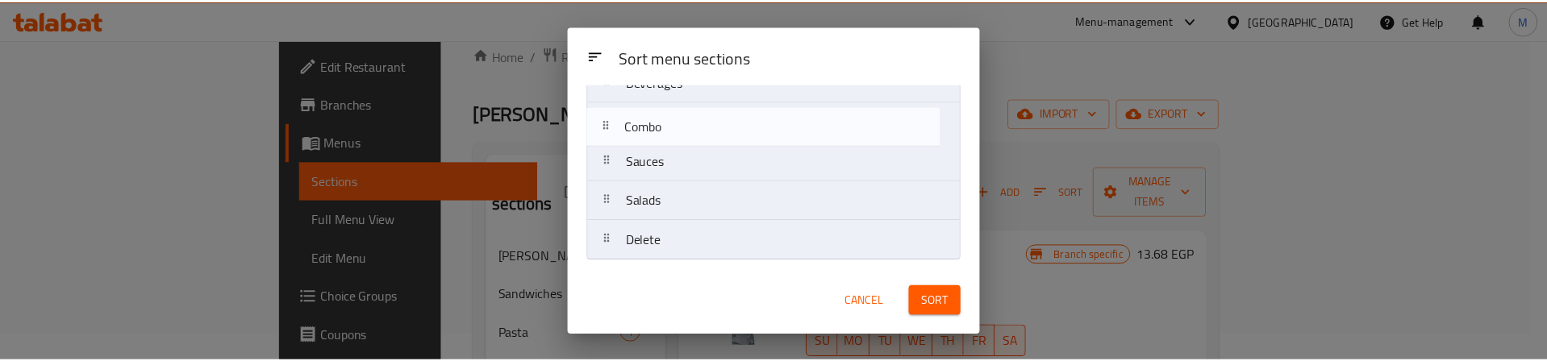
scroll to position [460, 0]
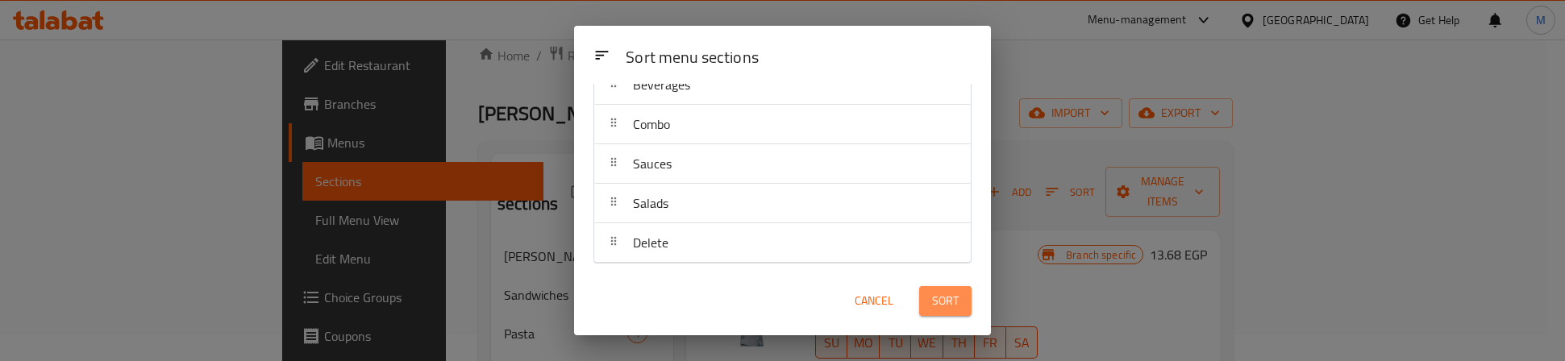
click at [941, 306] on span "Sort" at bounding box center [945, 301] width 27 height 20
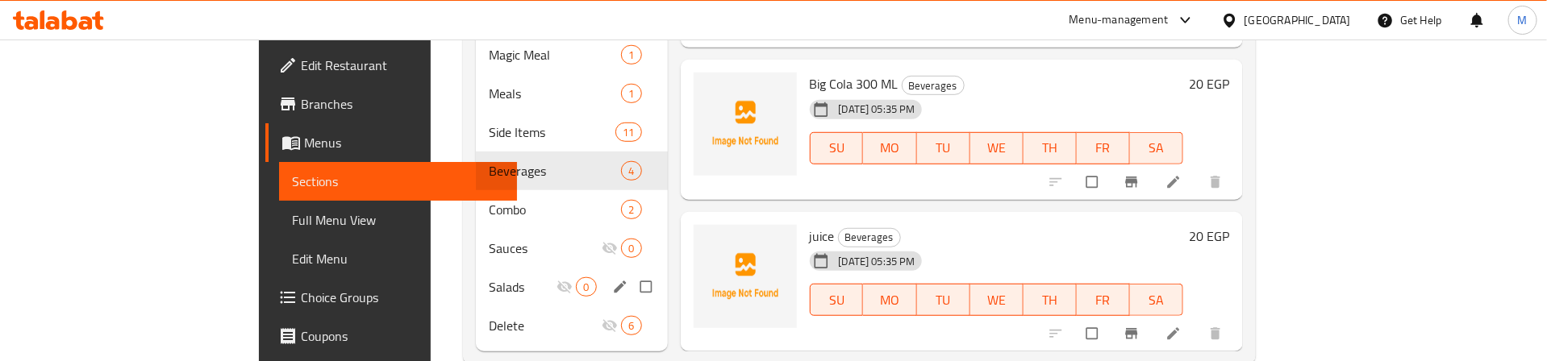
scroll to position [510, 0]
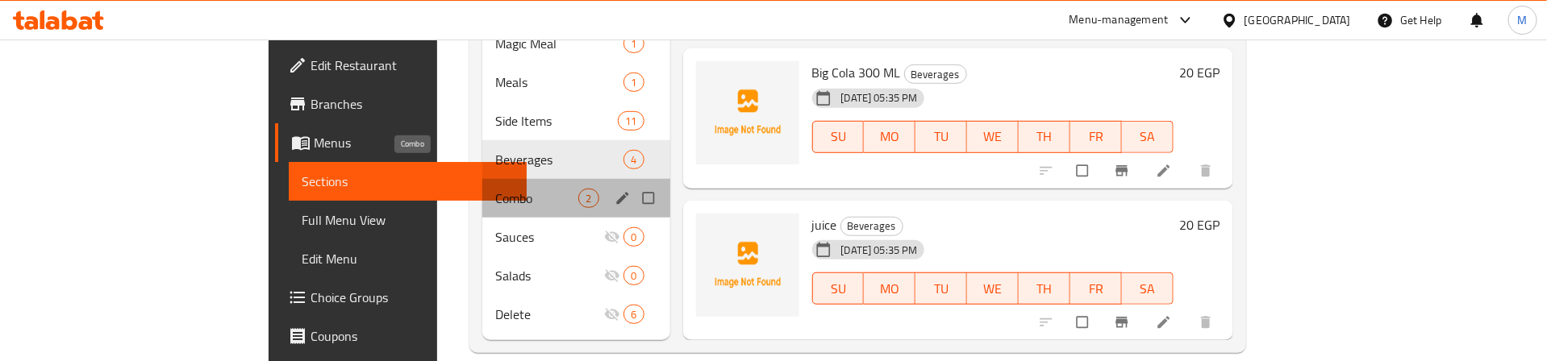
click at [495, 189] on span "Combo" at bounding box center [537, 198] width 84 height 19
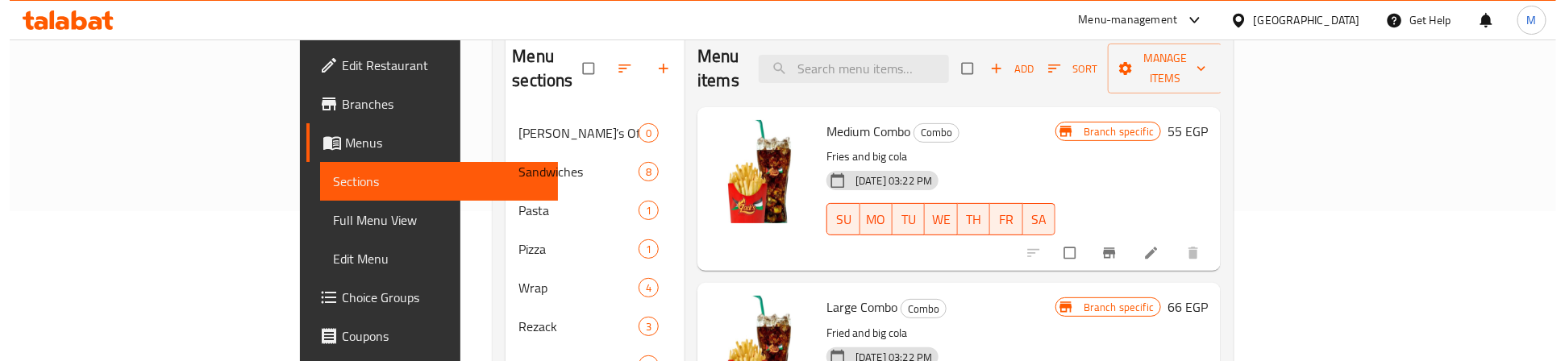
scroll to position [148, 0]
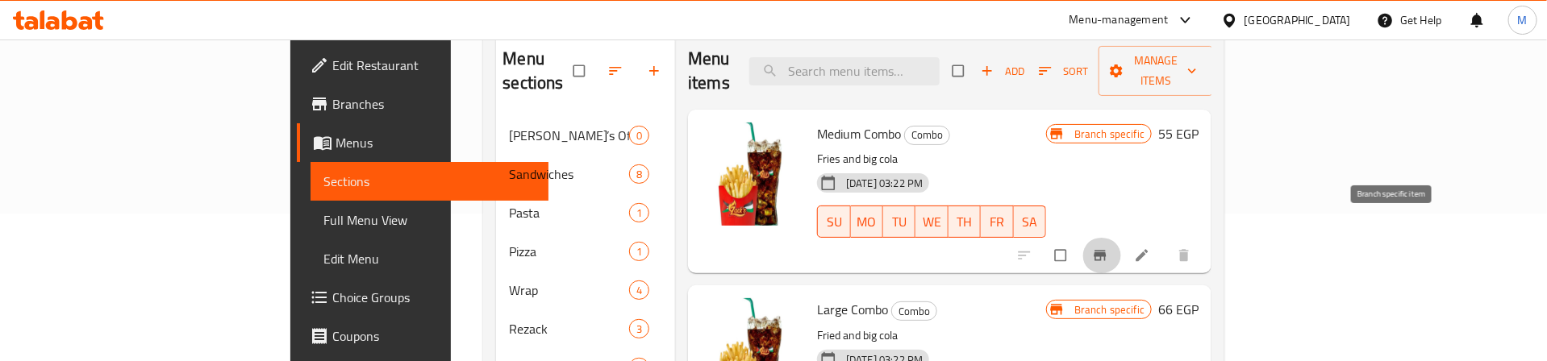
click at [1106, 251] on icon "Branch-specific-item" at bounding box center [1100, 256] width 12 height 10
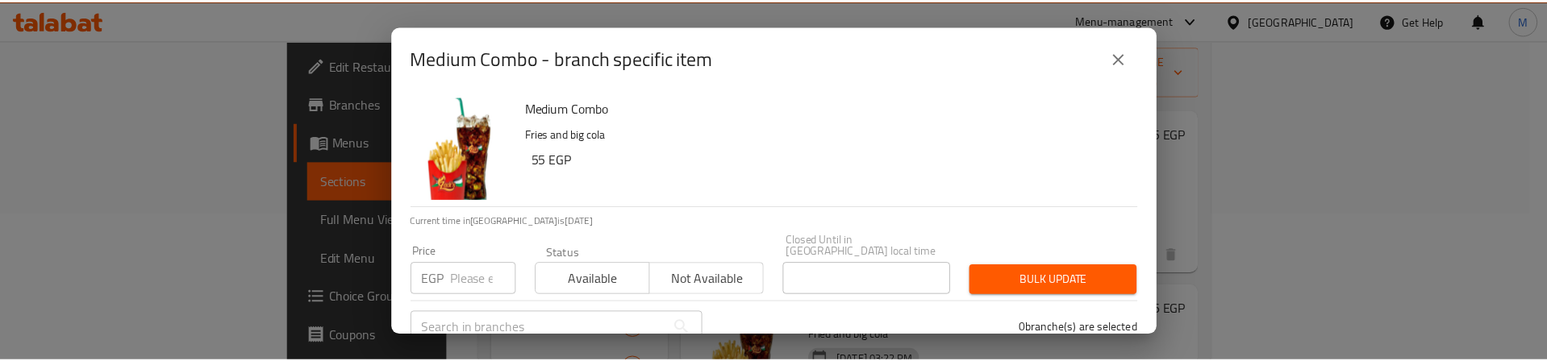
scroll to position [129, 0]
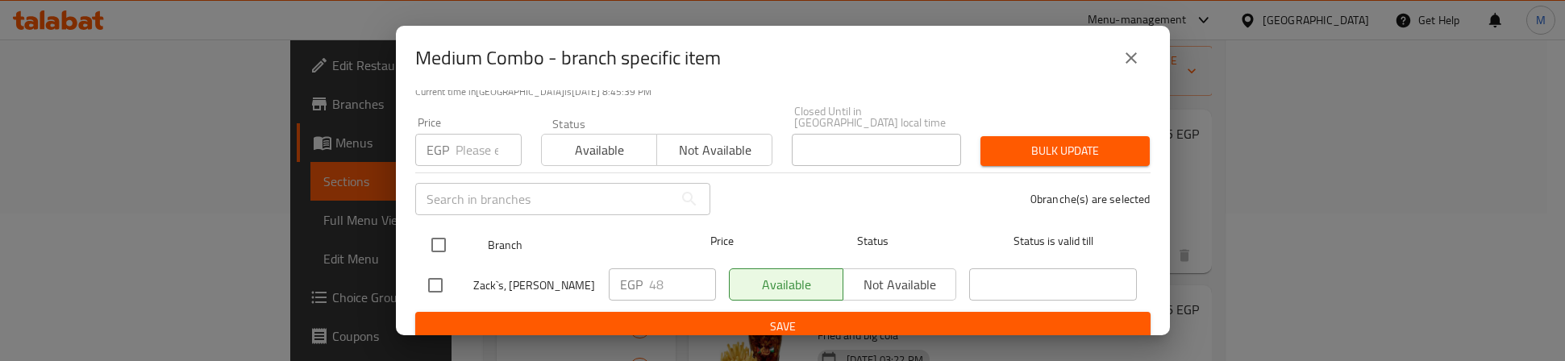
click at [422, 232] on input "checkbox" at bounding box center [439, 245] width 34 height 34
checkbox input "true"
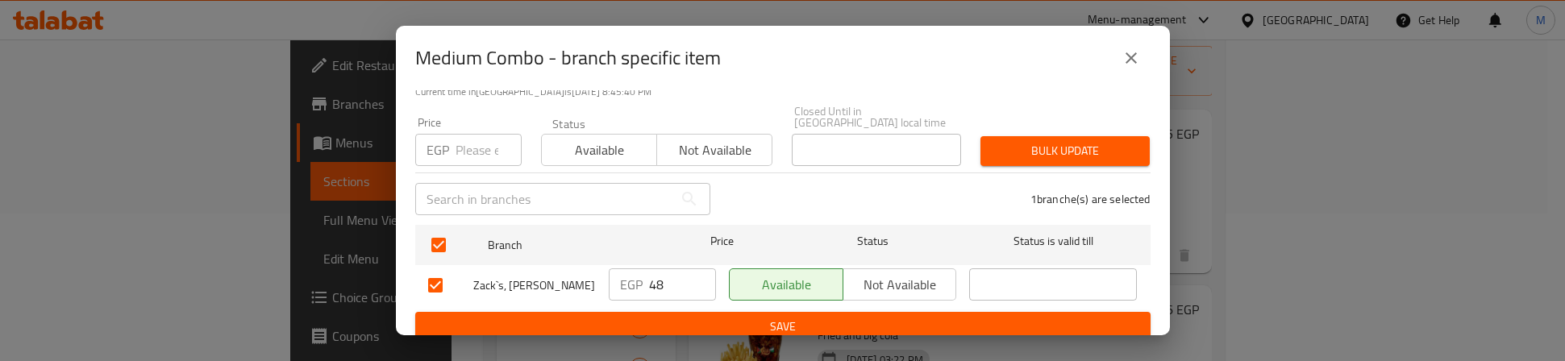
click at [468, 136] on input "number" at bounding box center [489, 150] width 66 height 32
type input "75"
click at [1060, 141] on span "Bulk update" at bounding box center [1066, 151] width 144 height 20
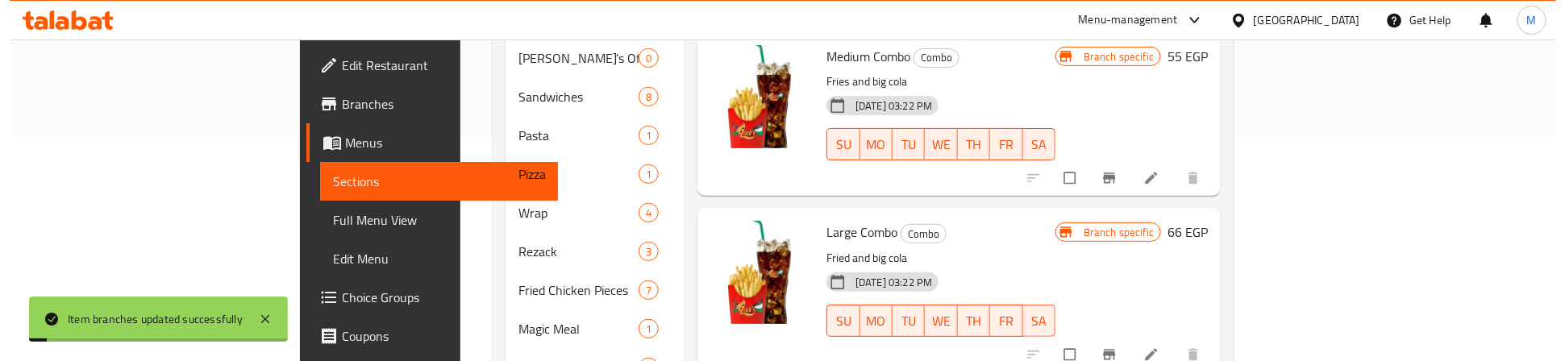
scroll to position [269, 0]
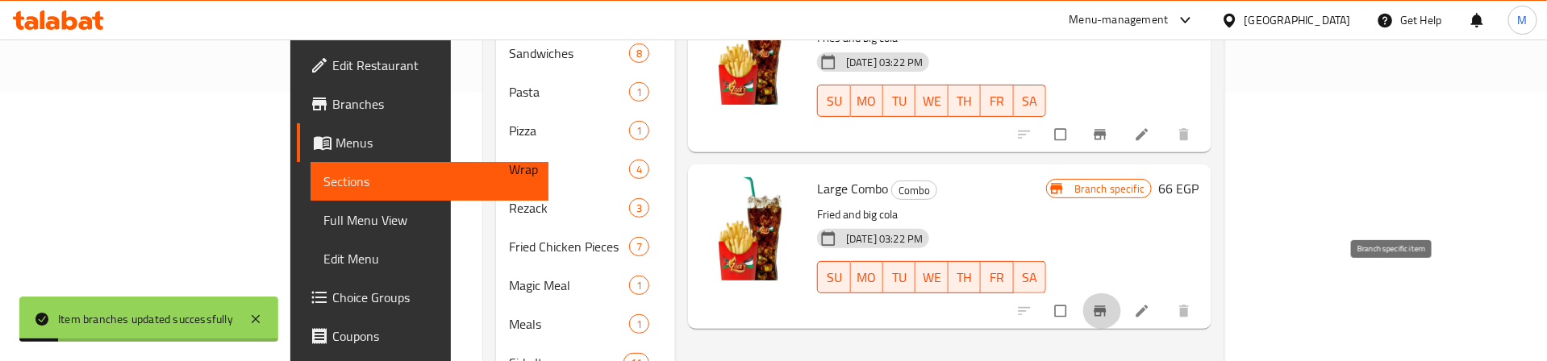
click at [1106, 306] on icon "Branch-specific-item" at bounding box center [1100, 311] width 12 height 10
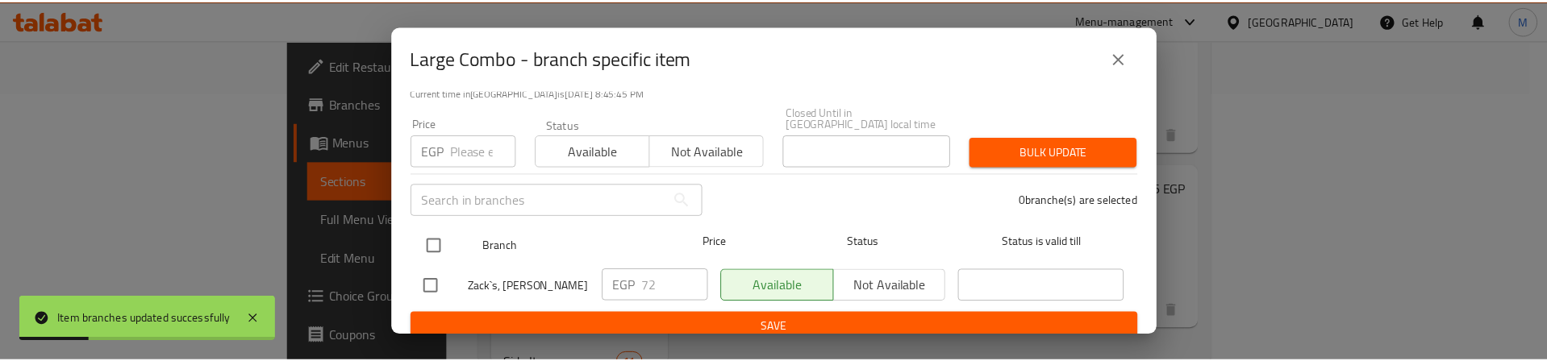
scroll to position [129, 0]
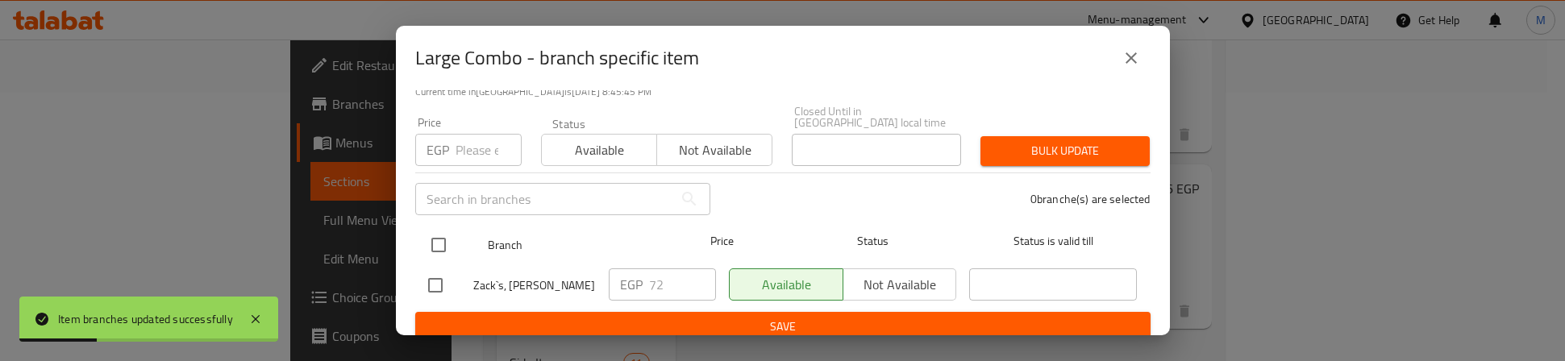
drag, startPoint x: 440, startPoint y: 232, endPoint x: 457, endPoint y: 179, distance: 55.9
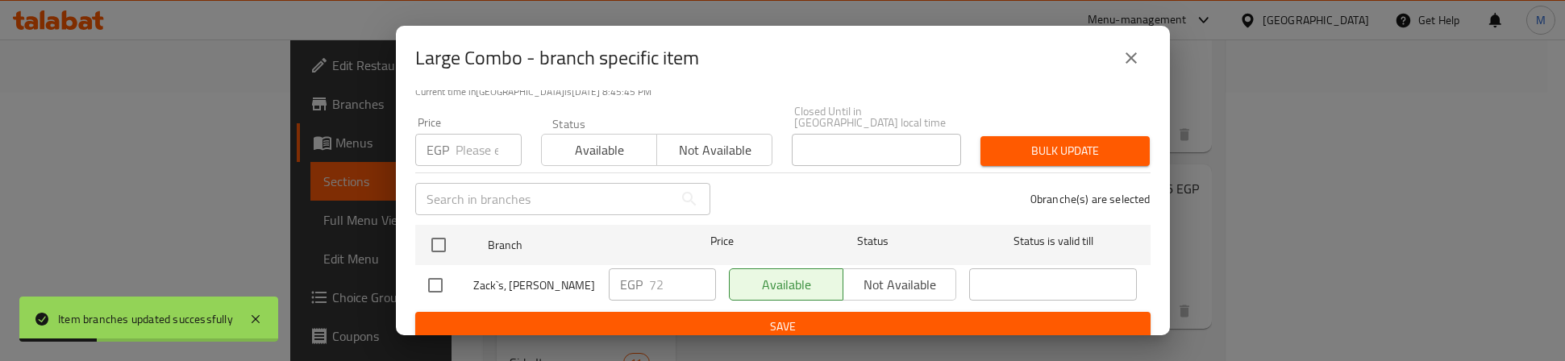
click at [440, 231] on input "checkbox" at bounding box center [439, 245] width 34 height 34
checkbox input "true"
click at [465, 143] on input "number" at bounding box center [489, 150] width 66 height 32
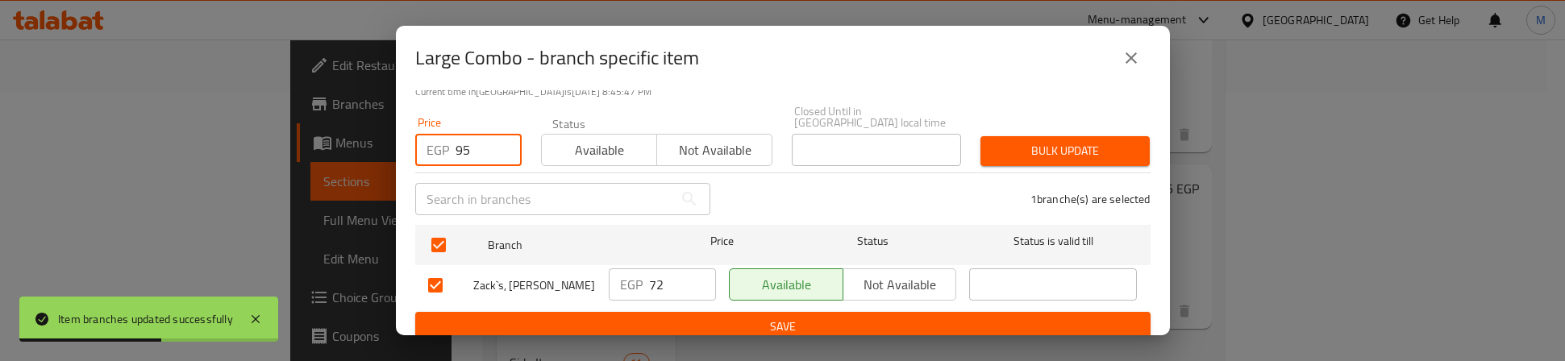
type input "95"
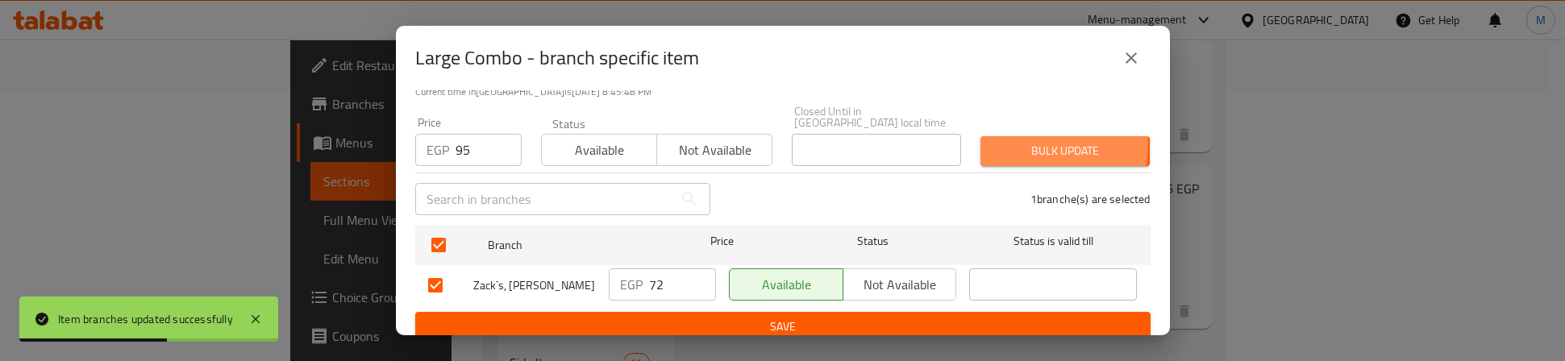
click at [1027, 141] on span "Bulk update" at bounding box center [1066, 151] width 144 height 20
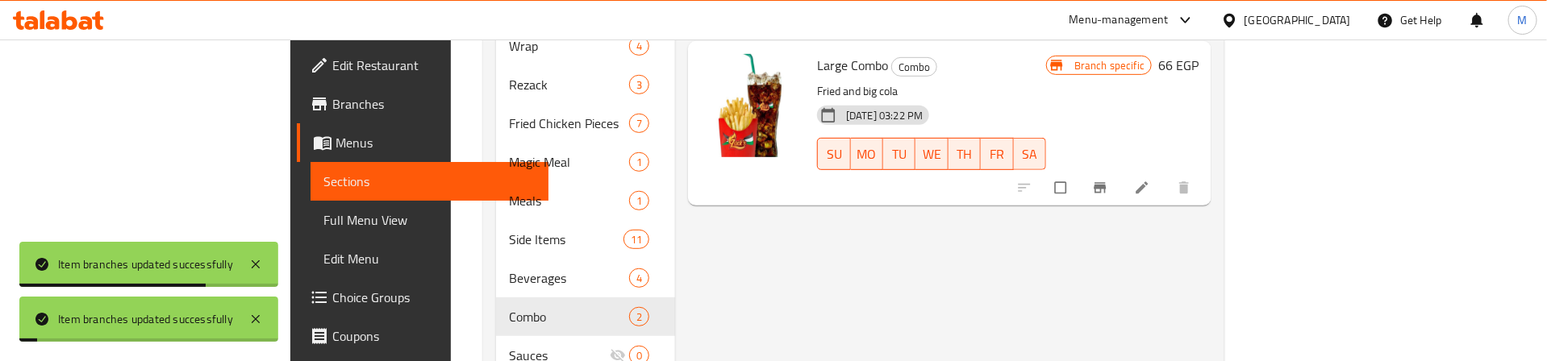
scroll to position [510, 0]
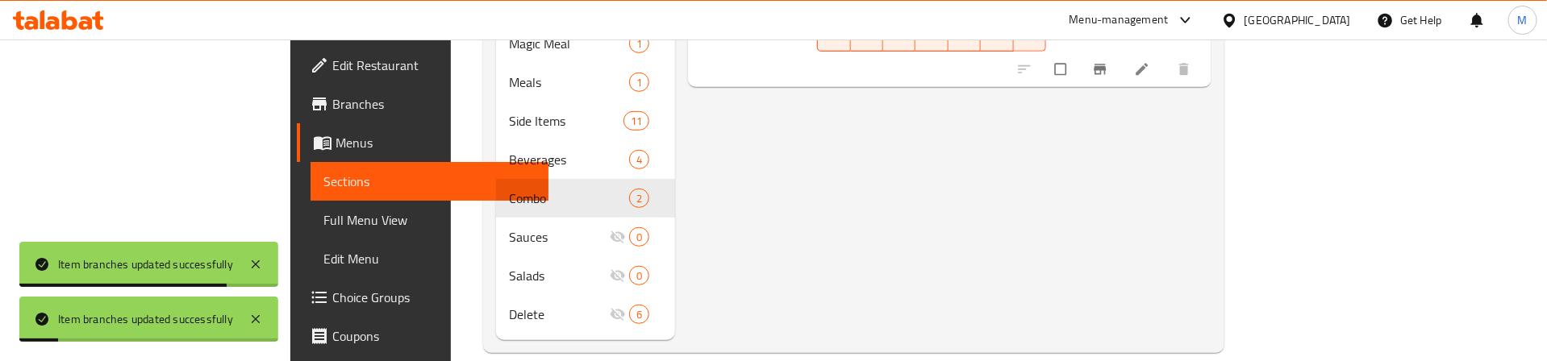
click at [796, 192] on div "Menu items Add Sort Manage items Medium Combo Combo Fries and big cola [DATE] 0…" at bounding box center [943, 5] width 536 height 670
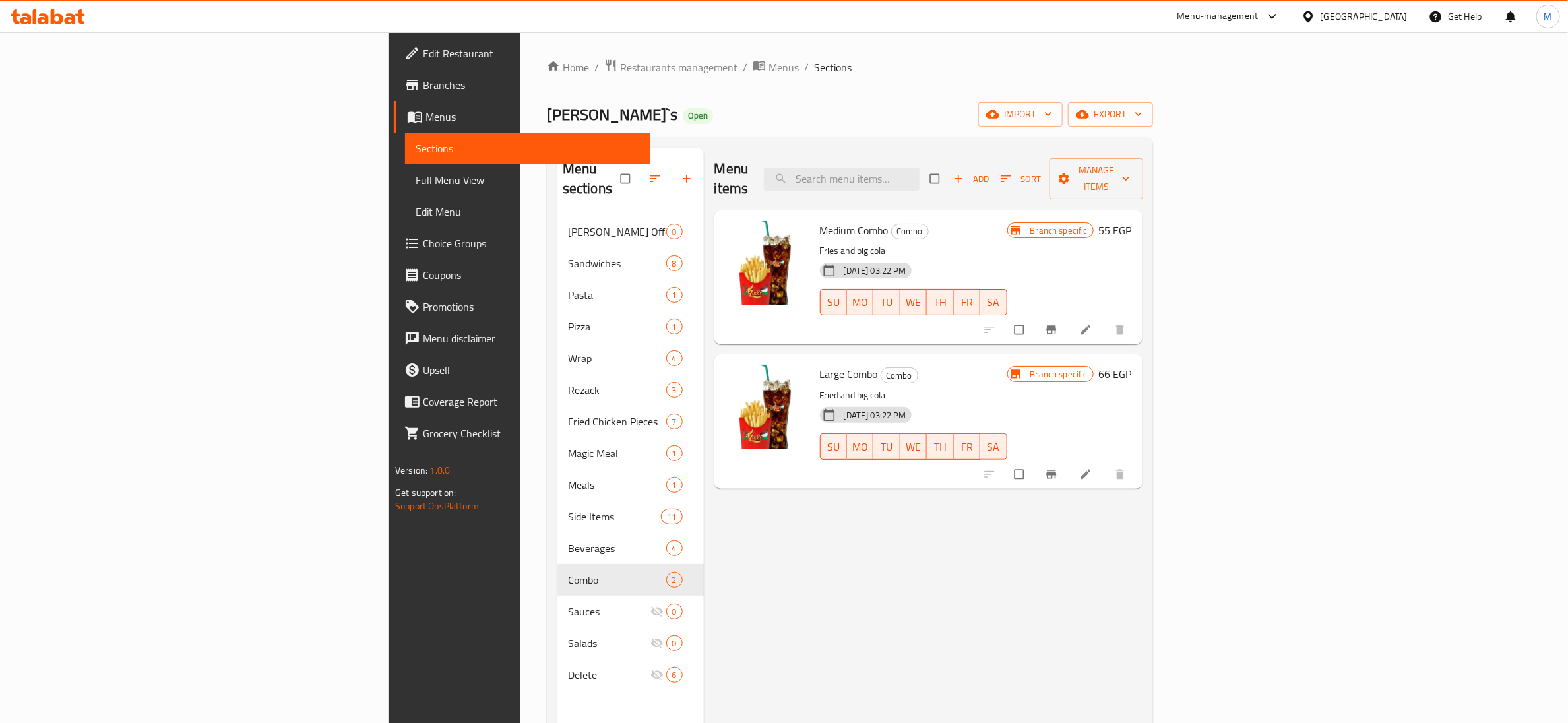
click at [885, 294] on div "Menu items Add Sort Manage items Medium Combo Combo Fries and big cola [DATE] 0…" at bounding box center [923, 510] width 438 height 723
click at [416, 186] on span "Full Menu View" at bounding box center [528, 179] width 224 height 16
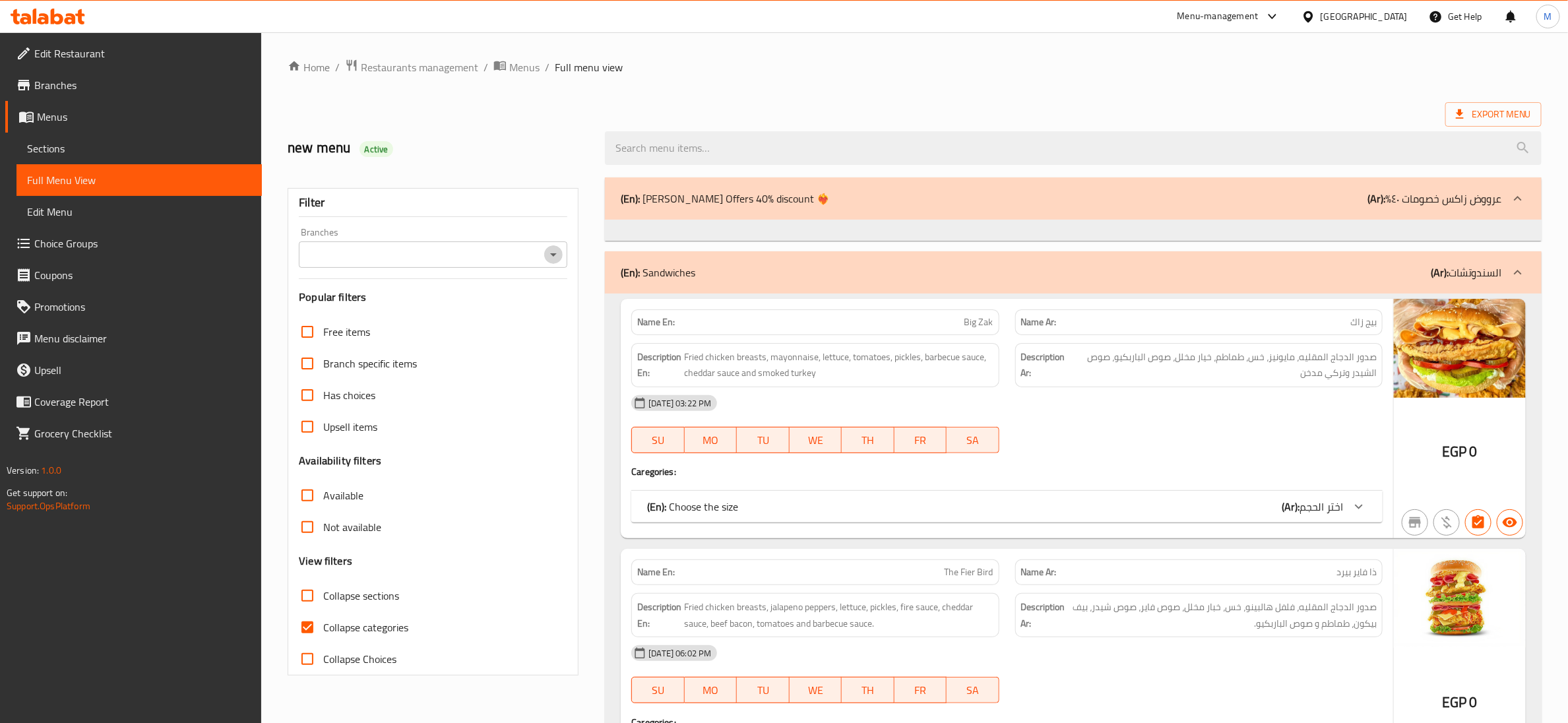
drag, startPoint x: 544, startPoint y: 254, endPoint x: 546, endPoint y: 266, distance: 12.2
click at [546, 254] on button "Open" at bounding box center [553, 254] width 19 height 19
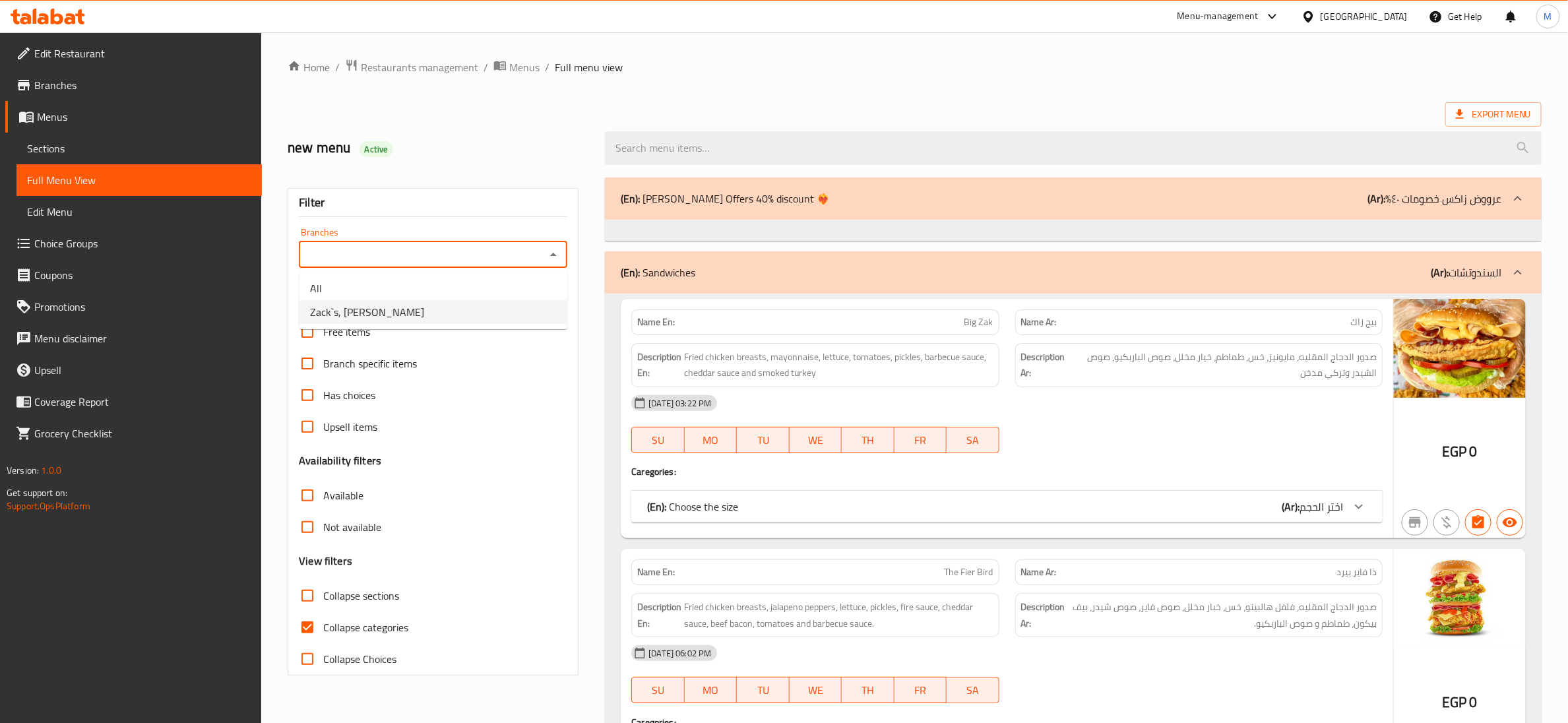
click at [459, 294] on li "Zack`s, Al Kawmeya" at bounding box center [433, 312] width 267 height 24
type input "Zack`s, Al Kawmeya"
drag, startPoint x: 1284, startPoint y: 83, endPoint x: 1292, endPoint y: 80, distance: 8.5
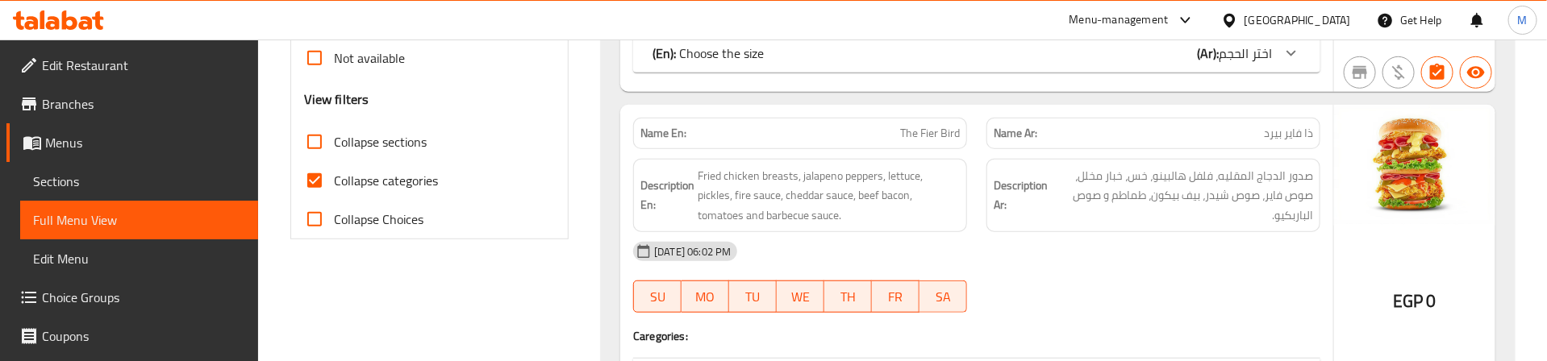
scroll to position [605, 0]
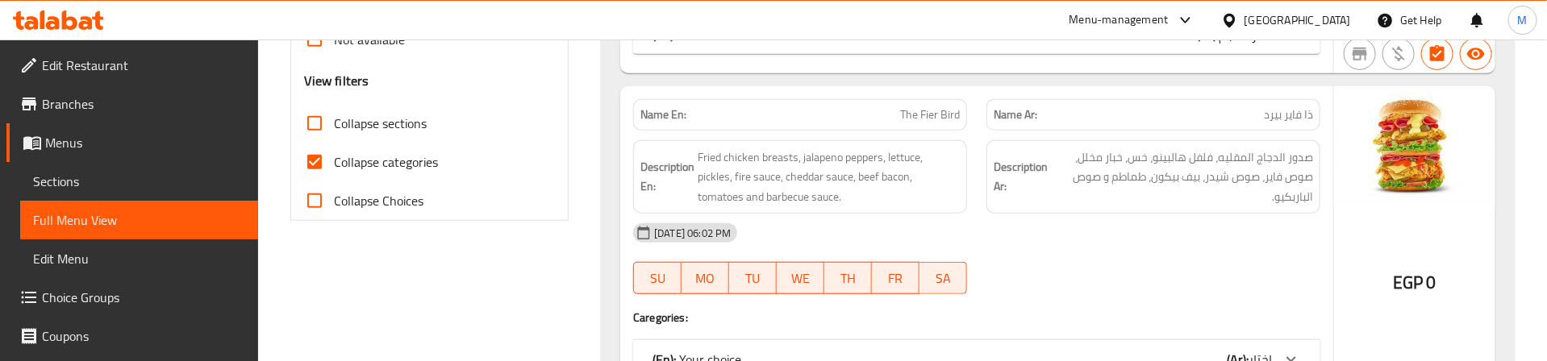
click at [310, 167] on input "Collapse categories" at bounding box center [314, 162] width 39 height 39
checkbox input "false"
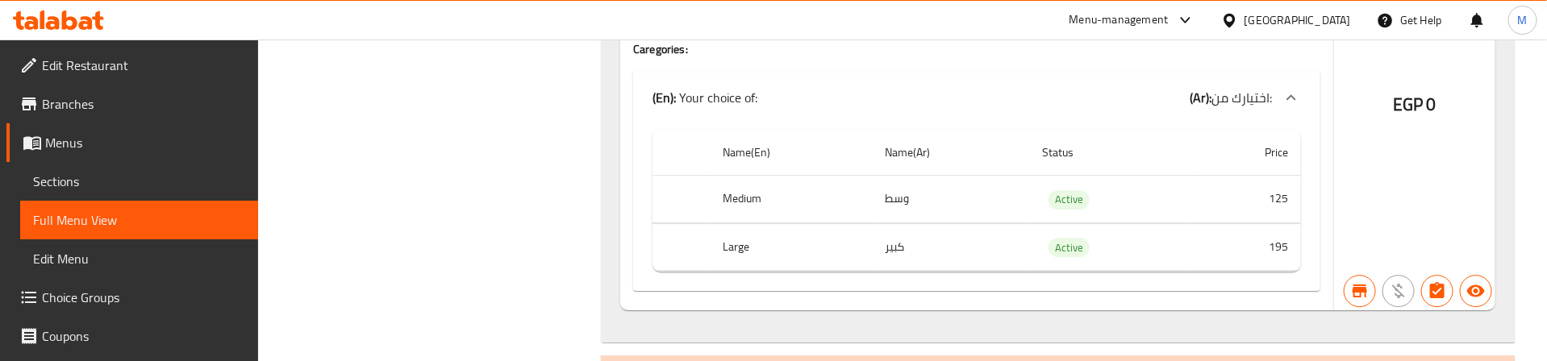
scroll to position [5564, 0]
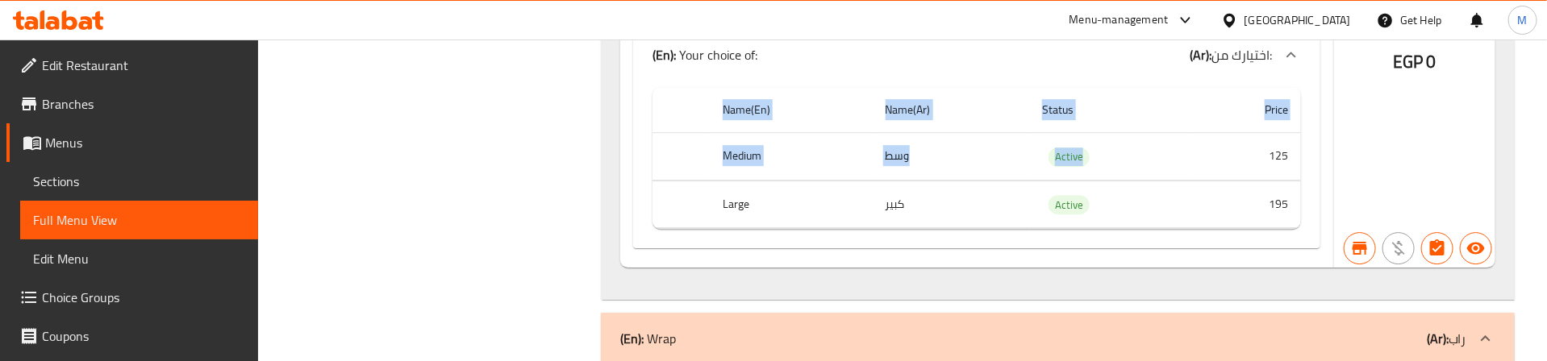
drag, startPoint x: 1184, startPoint y: 261, endPoint x: 1142, endPoint y: 145, distance: 123.5
click at [1142, 145] on div "Name(En) Name(Ar) Status Price Medium وسط Active 125 Large كبير Active 195" at bounding box center [976, 165] width 687 height 168
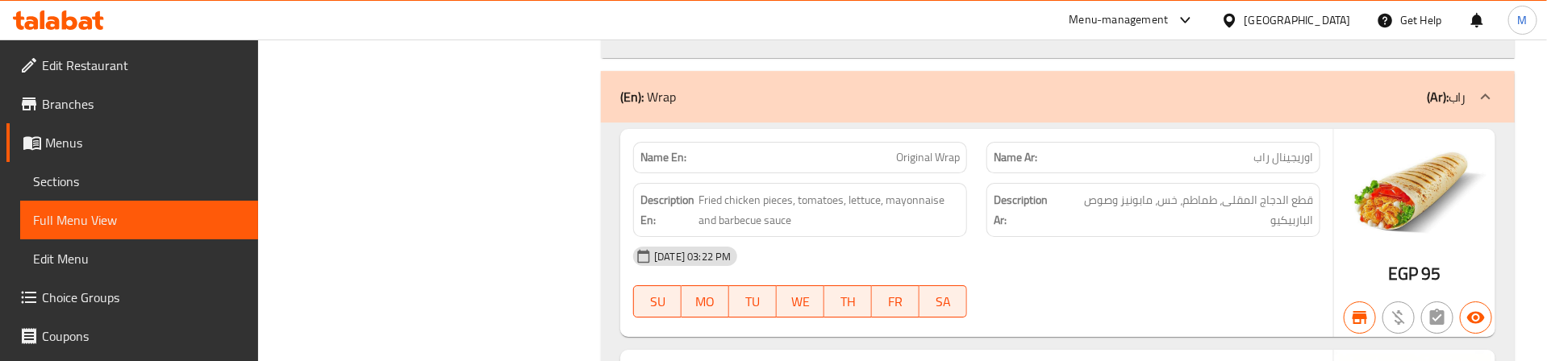
click at [1094, 106] on div "(En): Wrap (Ar): راب" at bounding box center [1043, 96] width 846 height 19
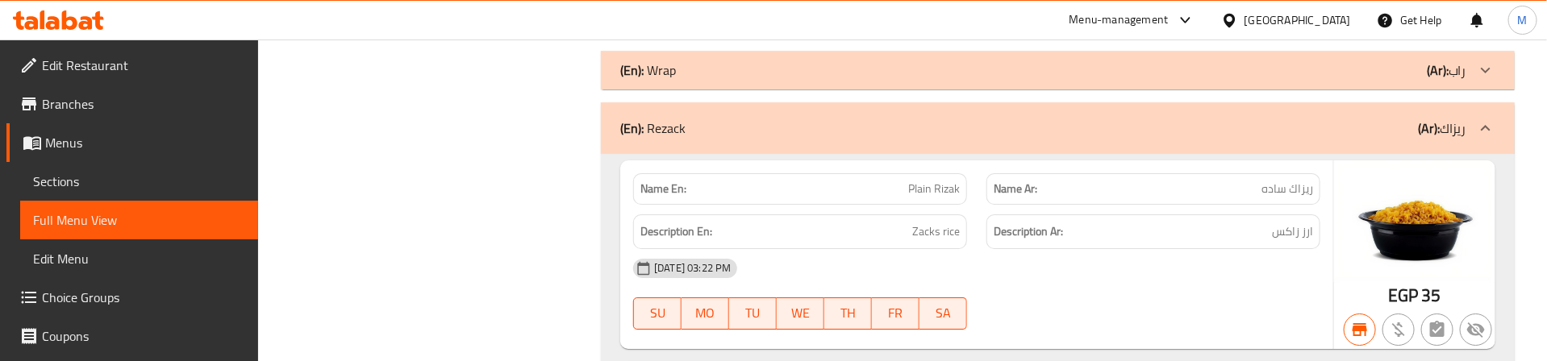
scroll to position [5806, 0]
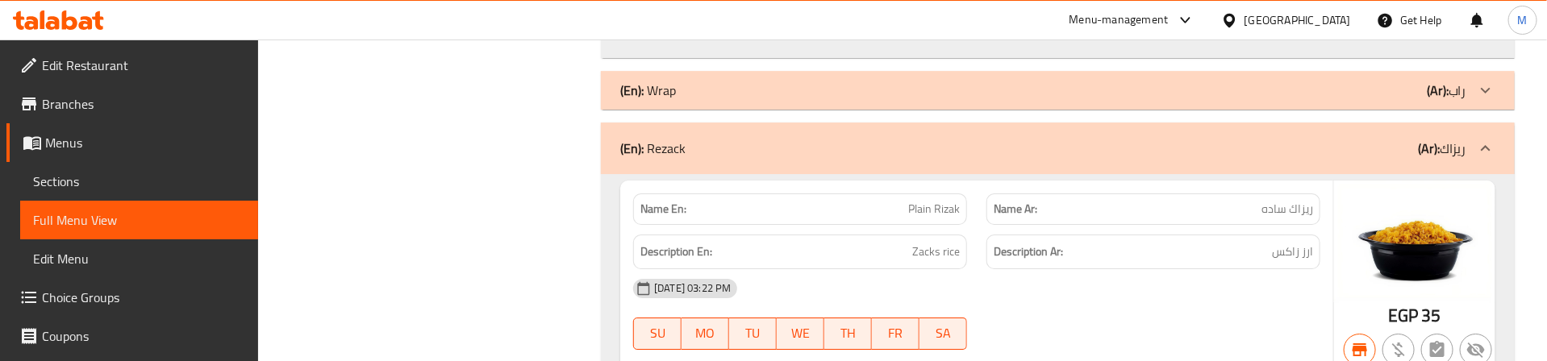
click at [1120, 100] on div "(En): Wrap (Ar): راب" at bounding box center [1043, 90] width 846 height 19
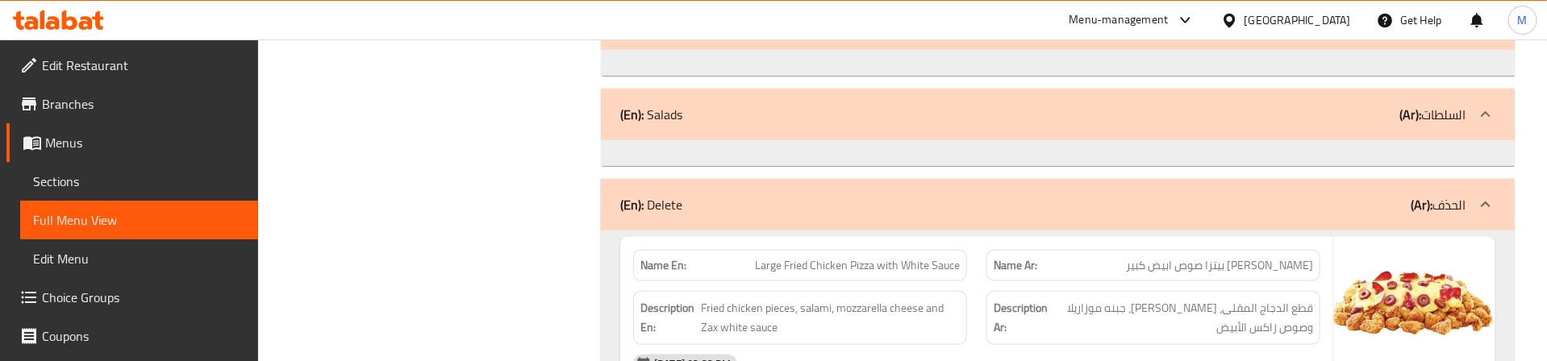
scroll to position [16452, 0]
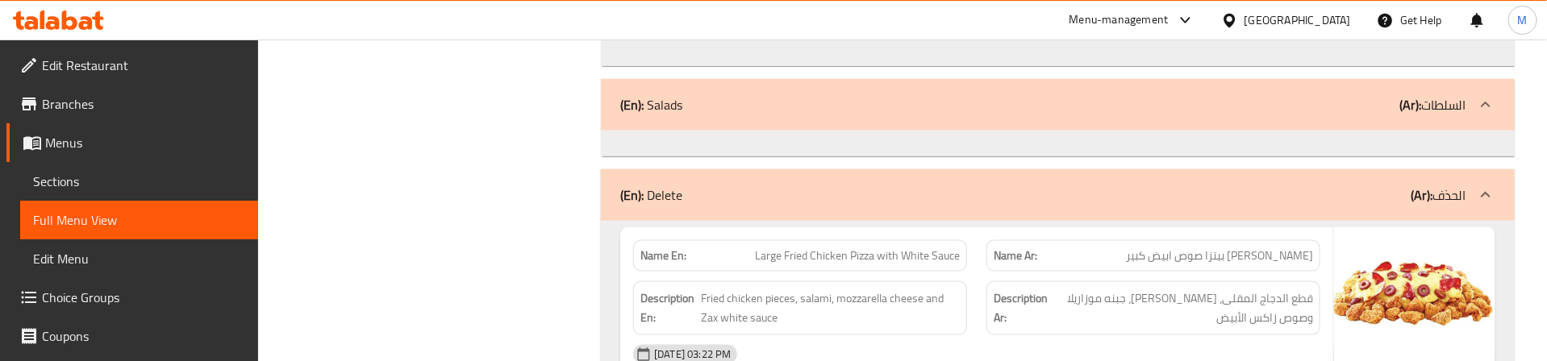
click at [65, 180] on span "Sections" at bounding box center [139, 181] width 212 height 19
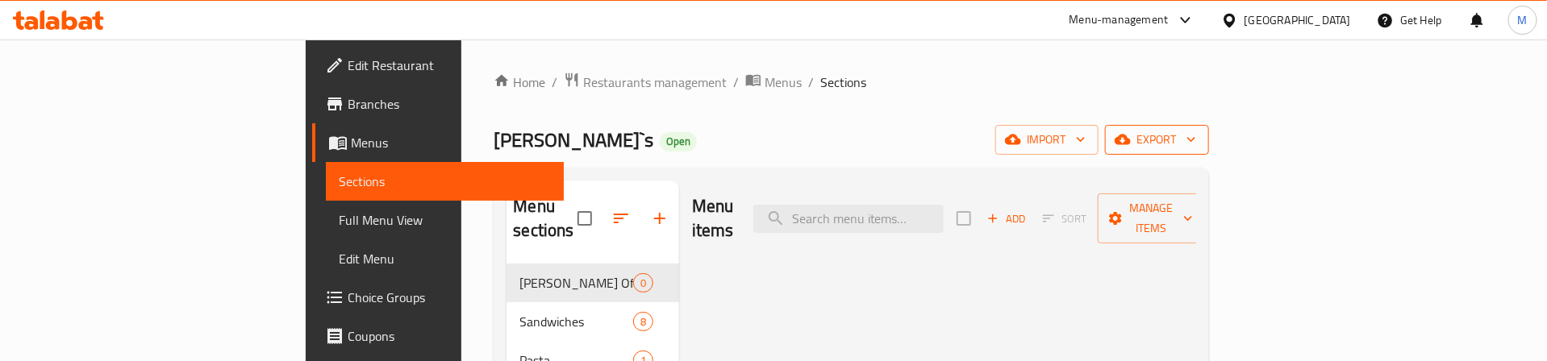
click at [1196, 145] on span "export" at bounding box center [1157, 140] width 78 height 20
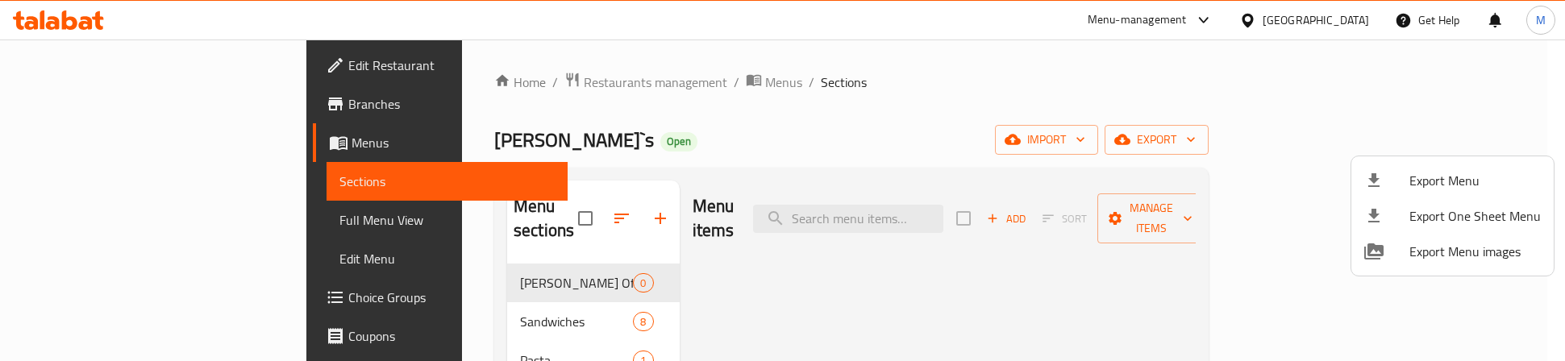
click at [1440, 180] on span "Export Menu" at bounding box center [1475, 180] width 131 height 19
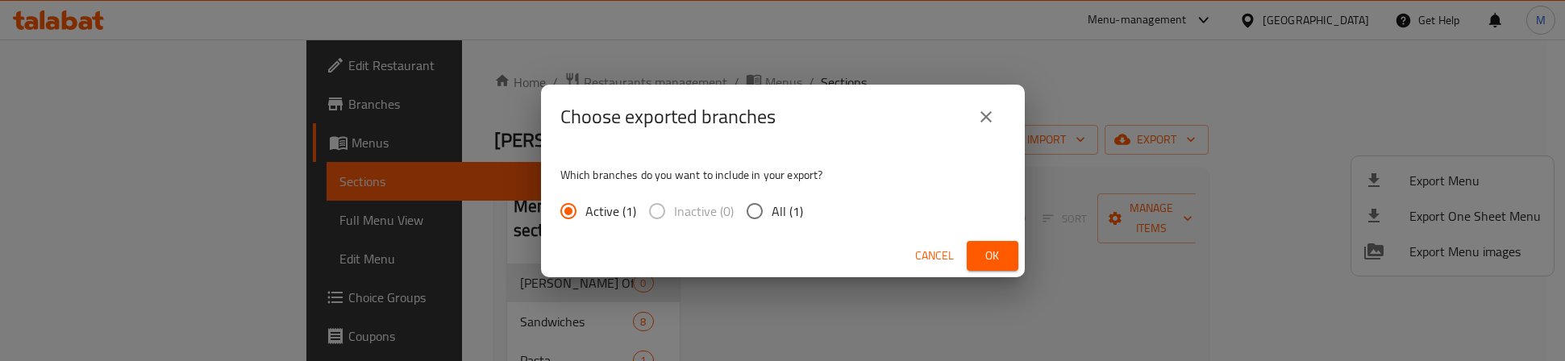
click at [782, 213] on span "All (1)" at bounding box center [787, 211] width 31 height 19
click at [772, 213] on input "All (1)" at bounding box center [755, 211] width 34 height 34
radio input "true"
click at [995, 252] on span "Ok" at bounding box center [993, 256] width 26 height 20
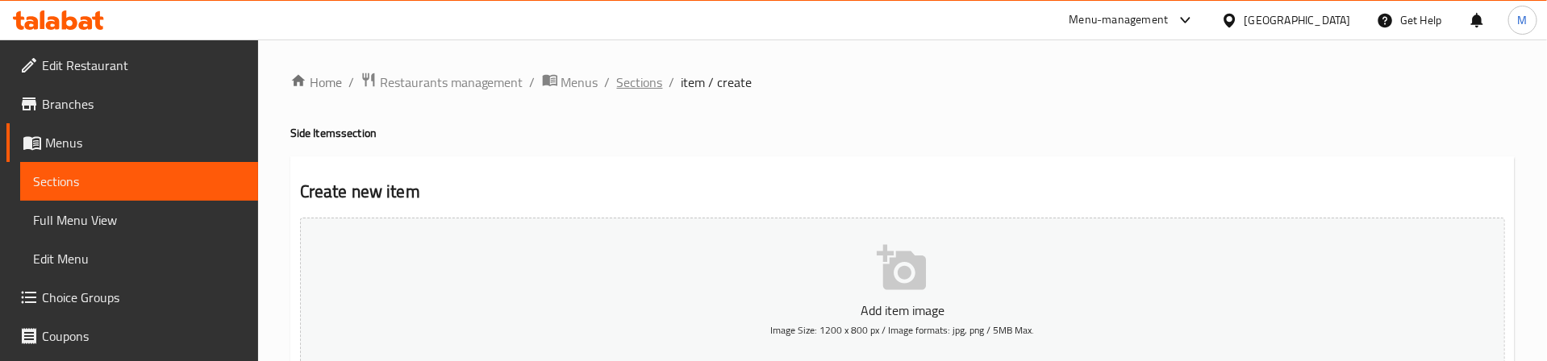
click at [624, 85] on span "Sections" at bounding box center [640, 82] width 46 height 19
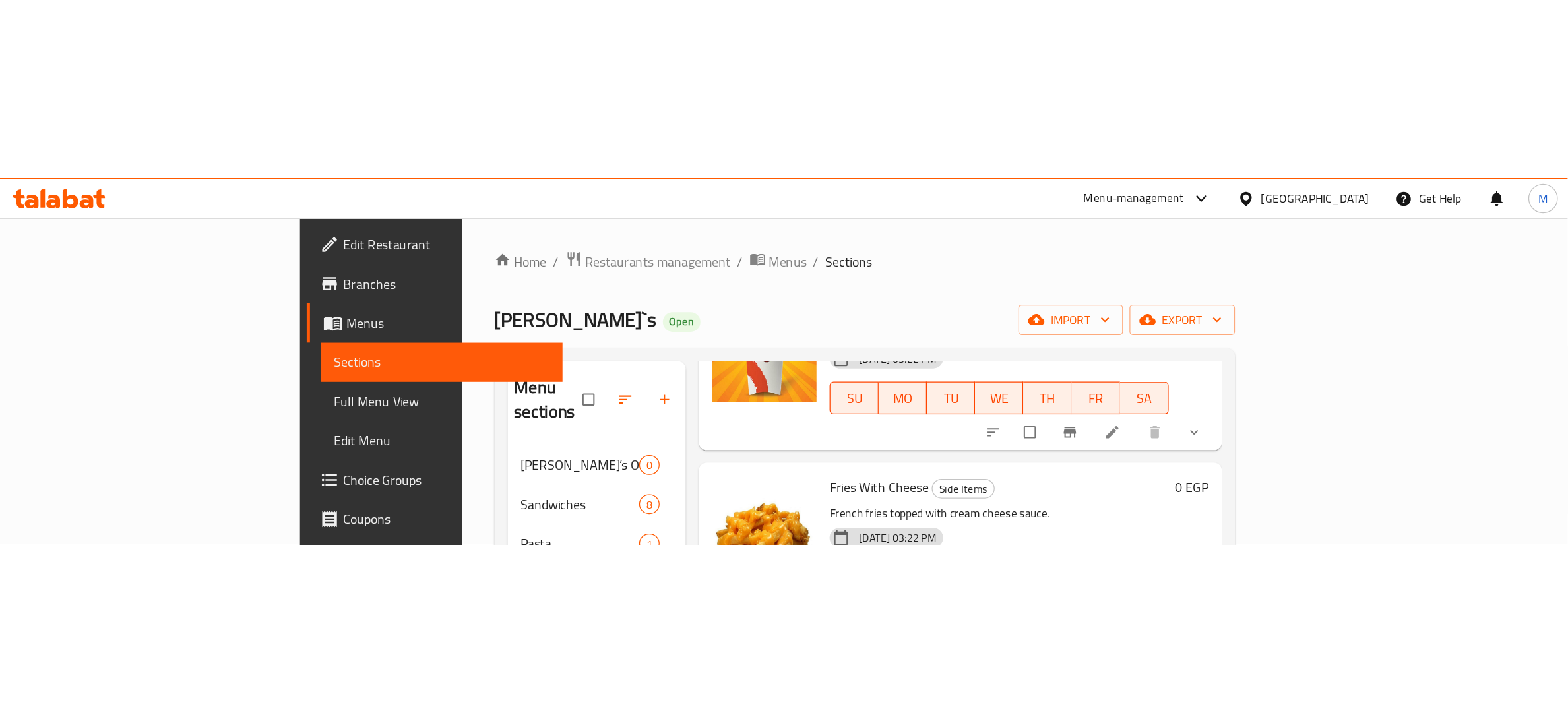
scroll to position [297, 0]
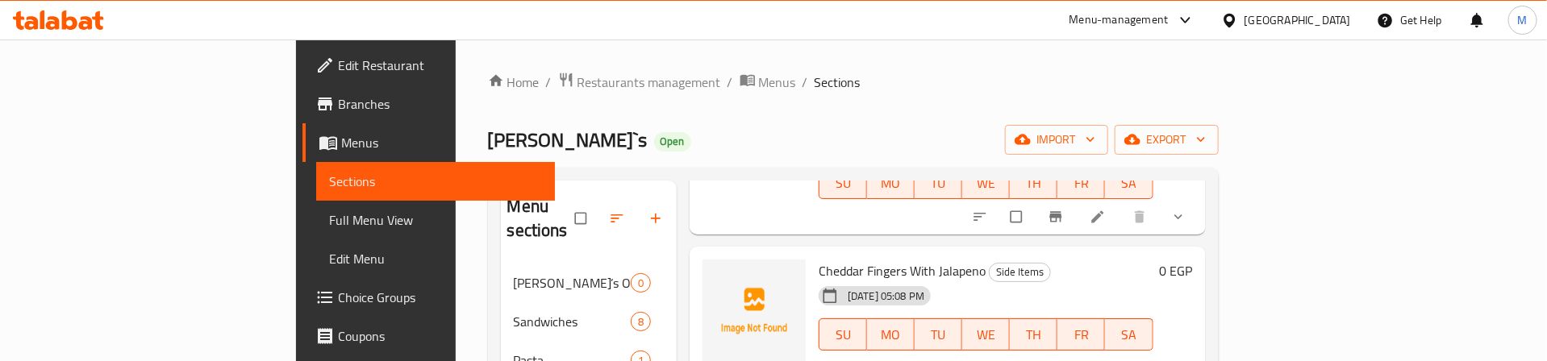
click at [774, 127] on div "Zack`s Open import export" at bounding box center [853, 140] width 731 height 30
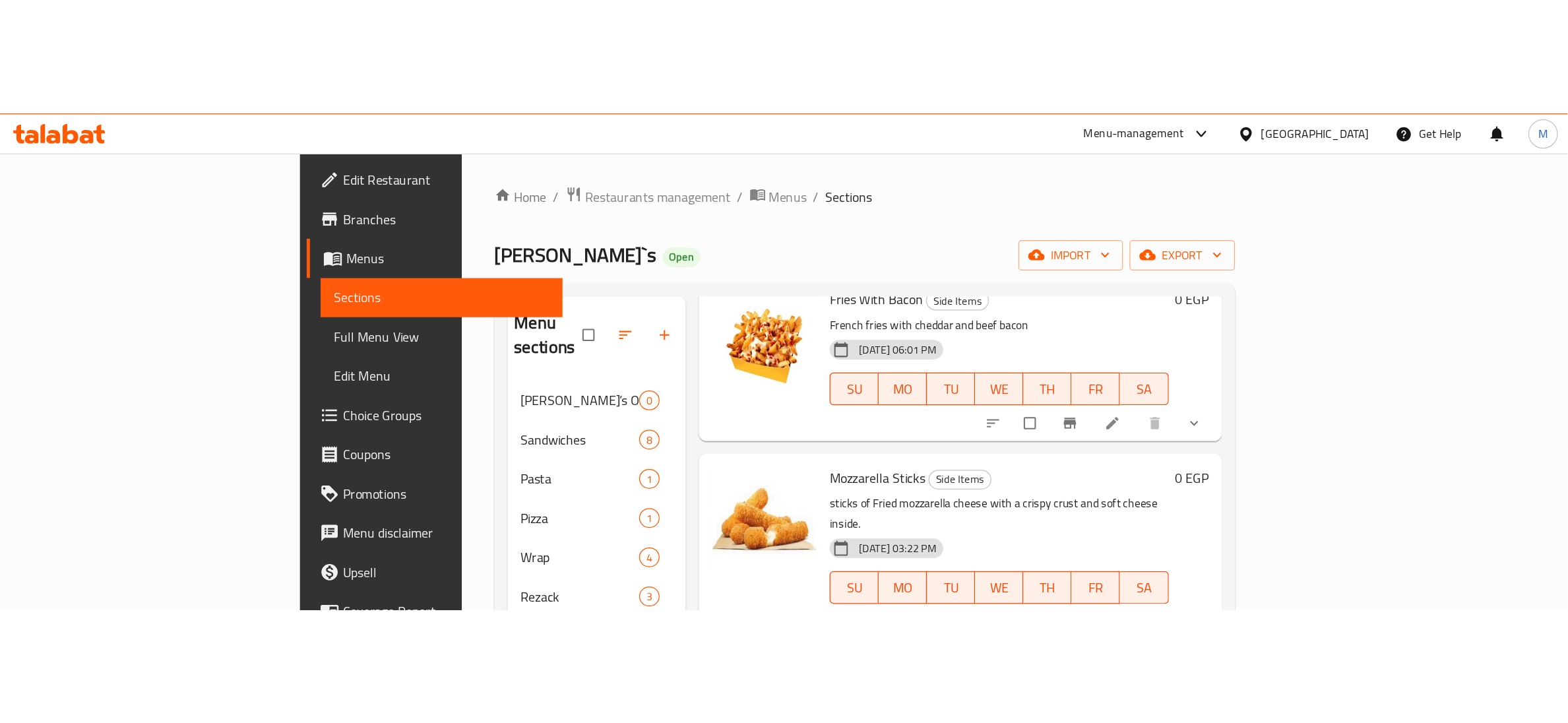
scroll to position [495, 0]
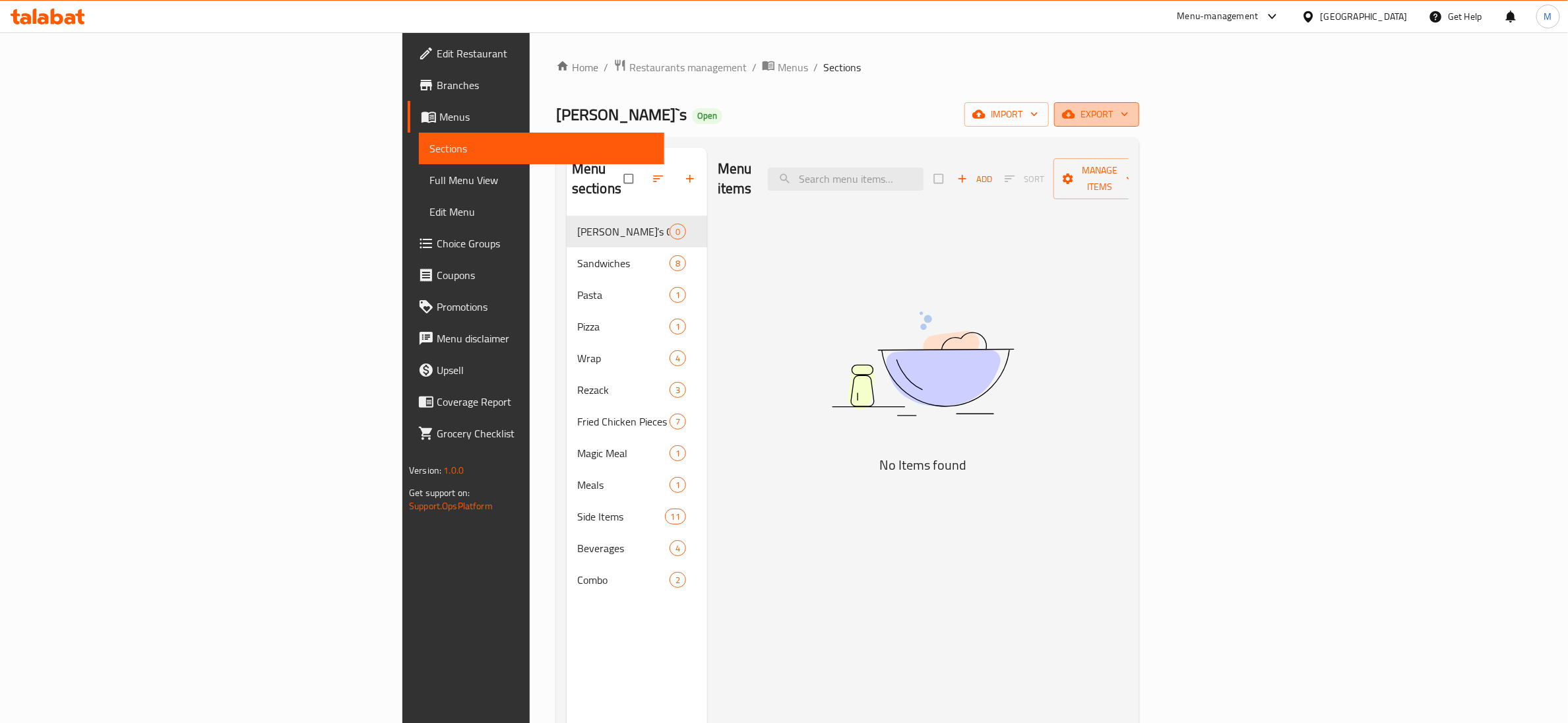
click at [1129, 113] on span "export" at bounding box center [1097, 115] width 64 height 16
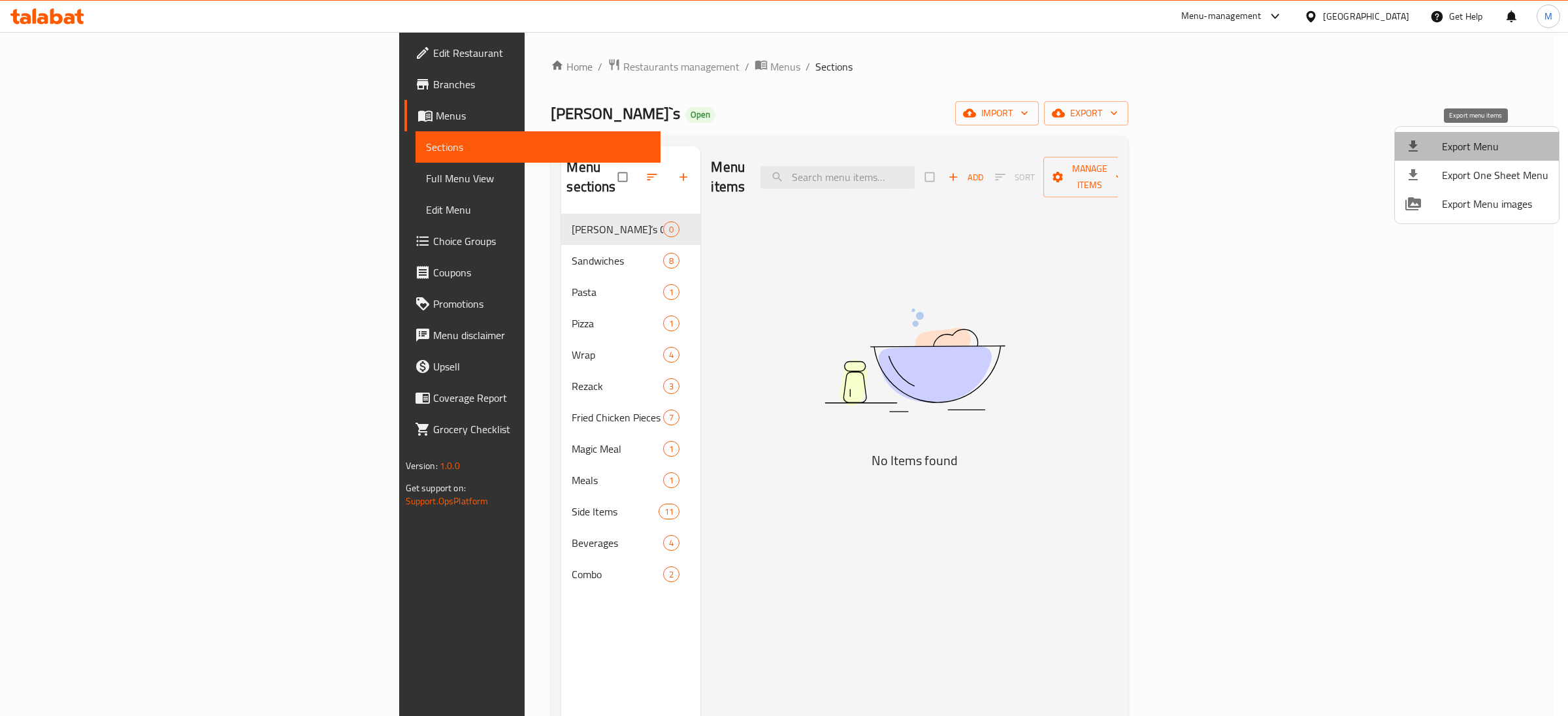
click at [1480, 146] on span "Export Menu" at bounding box center [1495, 146] width 106 height 15
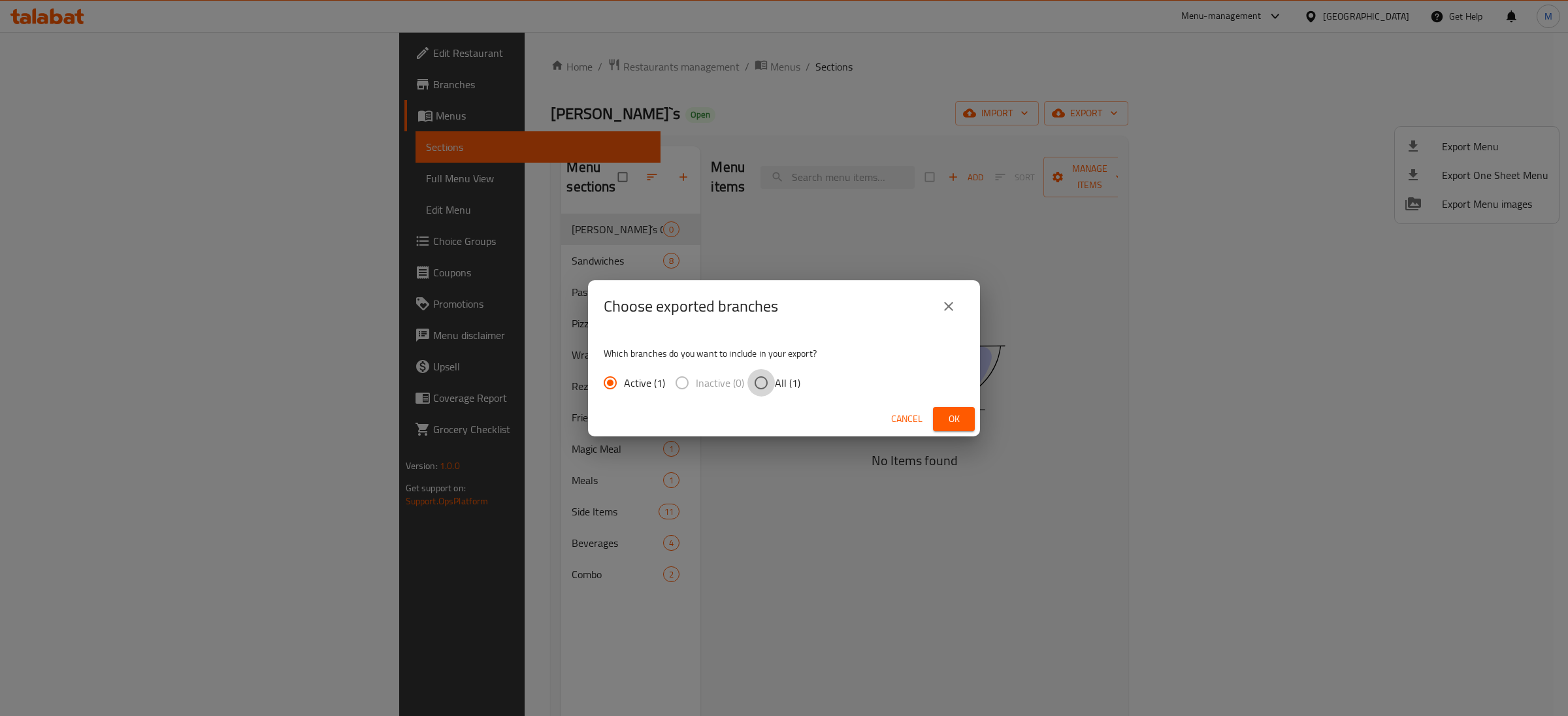
click at [772, 382] on input "All (1)" at bounding box center [762, 383] width 28 height 28
radio input "true"
click at [944, 418] on span "Ok" at bounding box center [955, 419] width 21 height 16
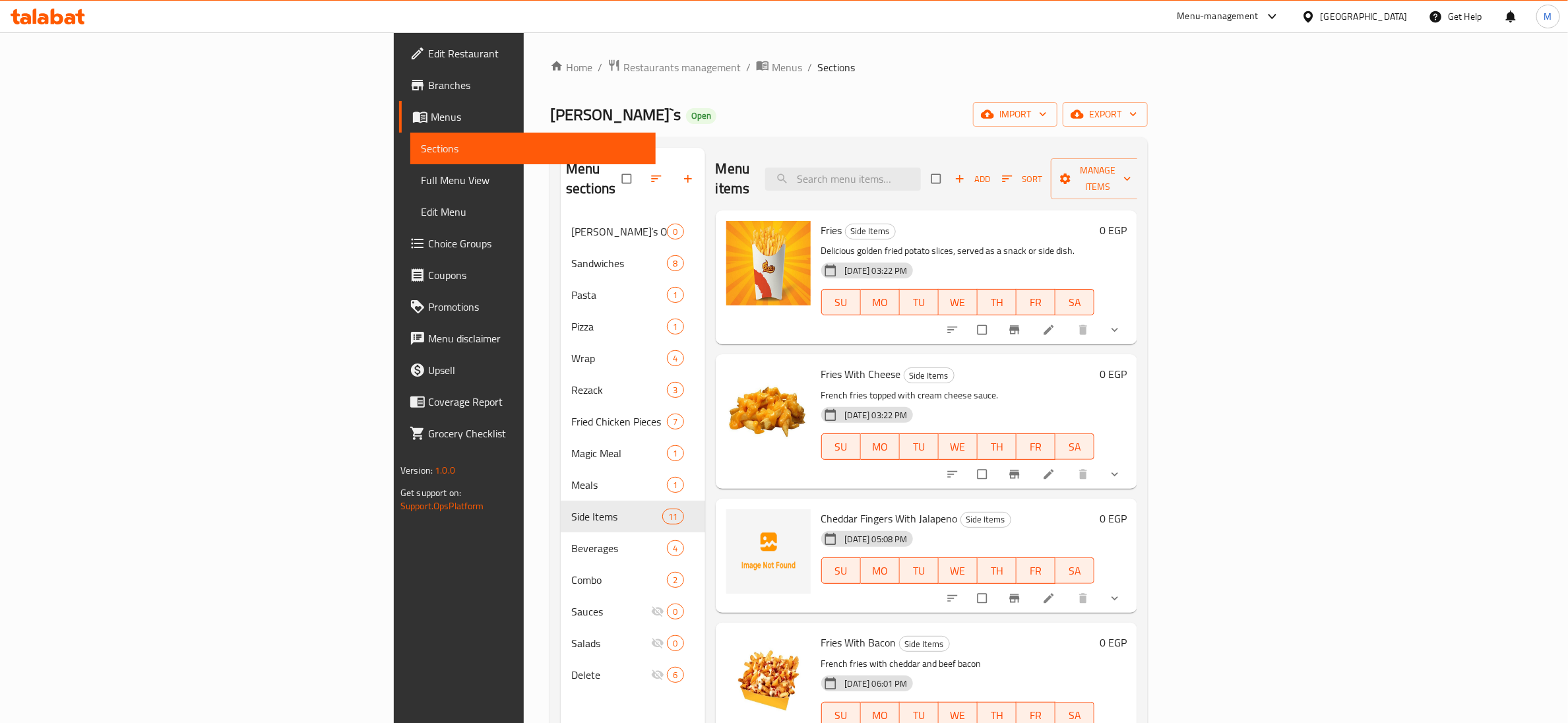
scroll to position [495, 0]
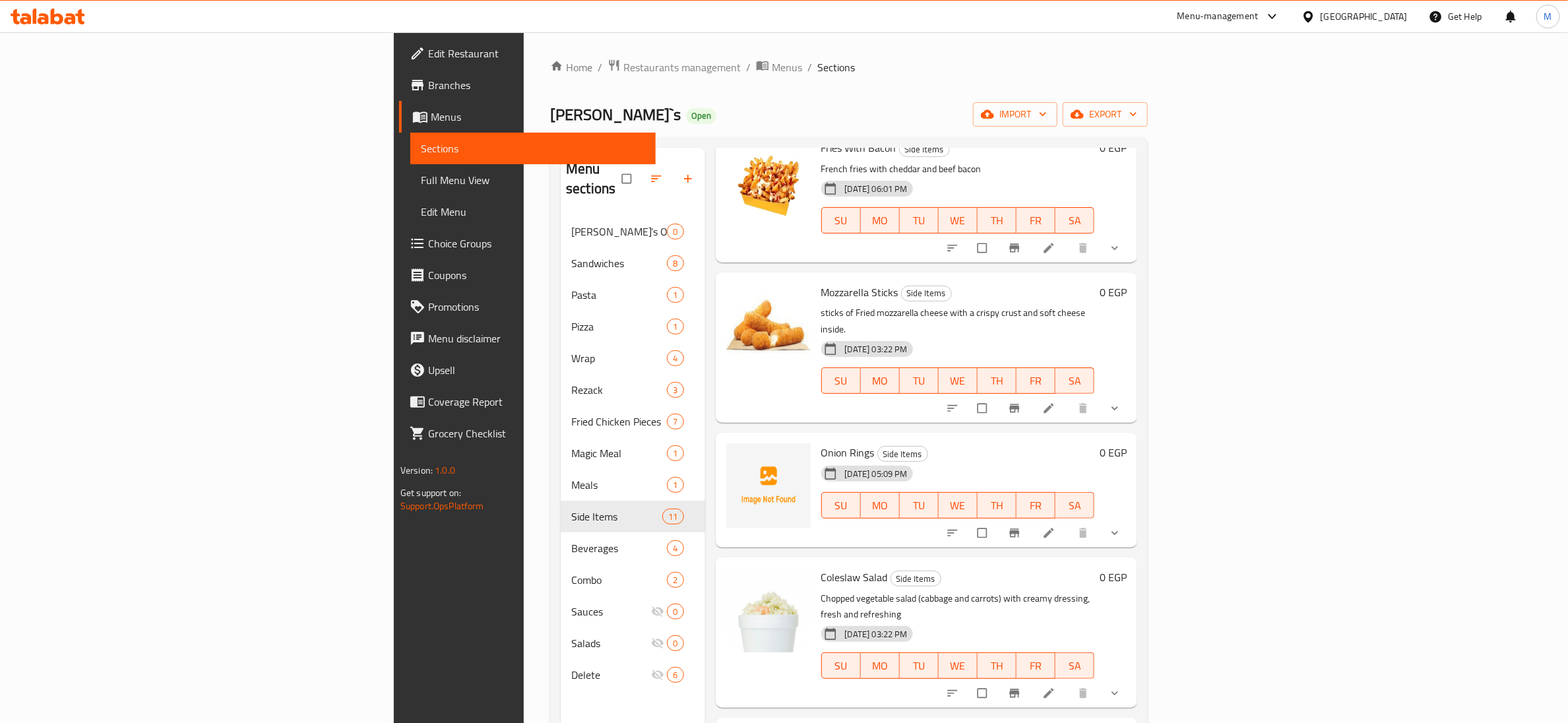
click at [29, 20] on icon at bounding box center [25, 19] width 11 height 11
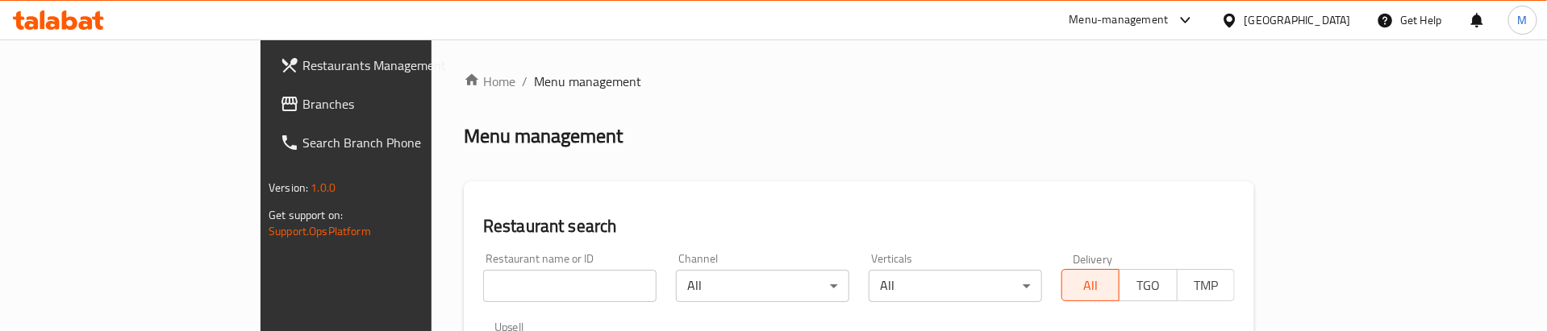
click at [681, 133] on div "Menu management" at bounding box center [859, 136] width 790 height 26
click at [302, 114] on span "Branches" at bounding box center [403, 103] width 203 height 19
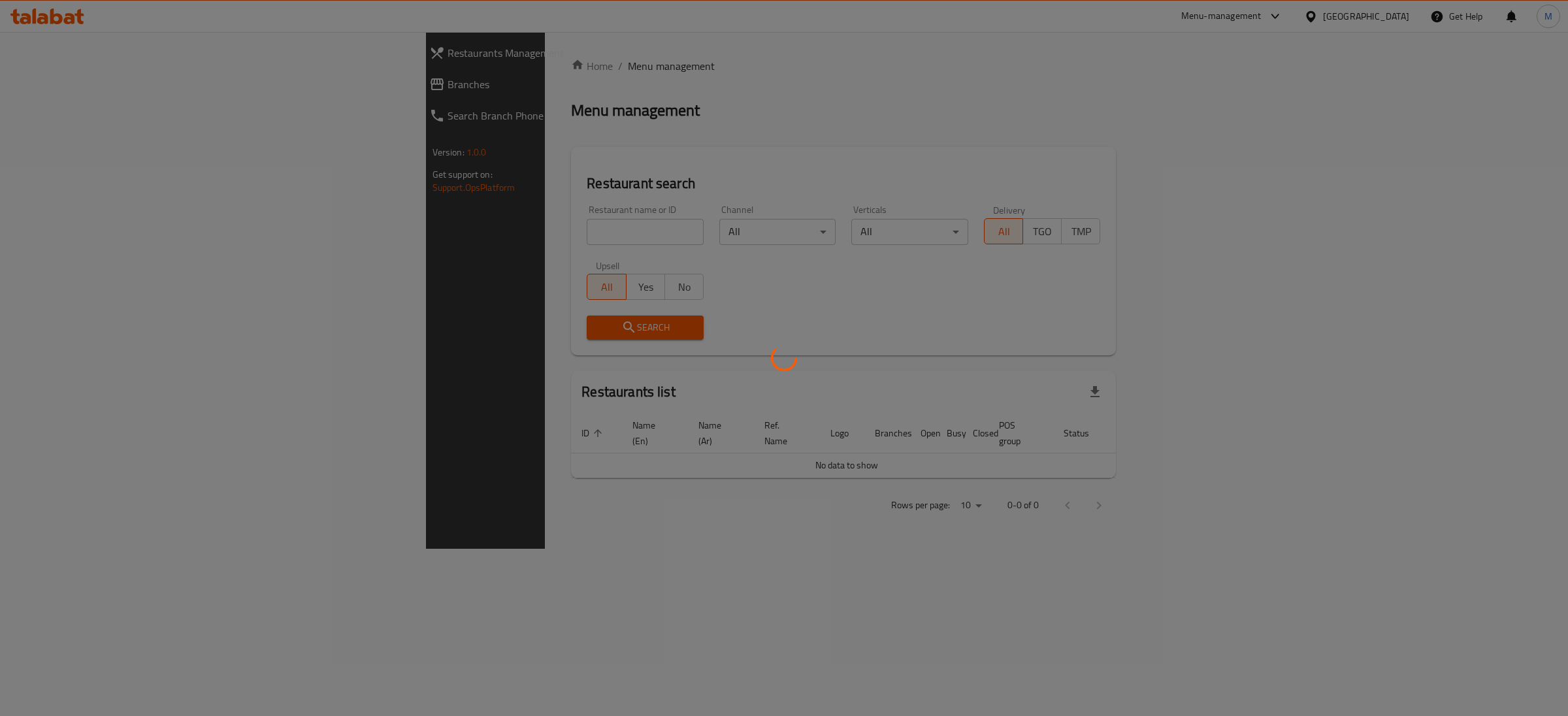
click at [494, 228] on div at bounding box center [784, 358] width 1568 height 716
click at [444, 233] on div at bounding box center [784, 358] width 1568 height 716
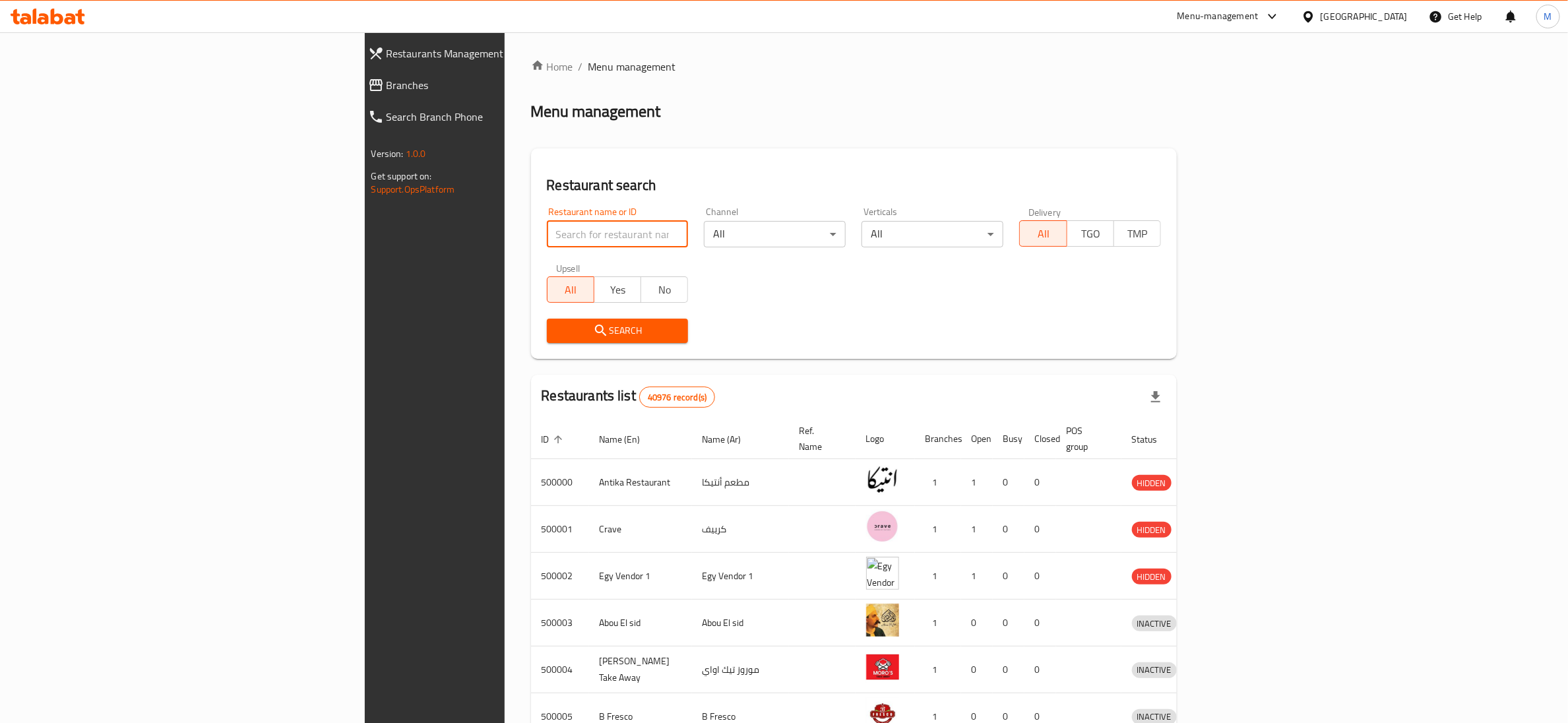
click at [547, 233] on input "search" at bounding box center [618, 234] width 142 height 26
paste input "649142"
type input "649142"
click at [557, 322] on span "Search" at bounding box center [618, 330] width 121 height 16
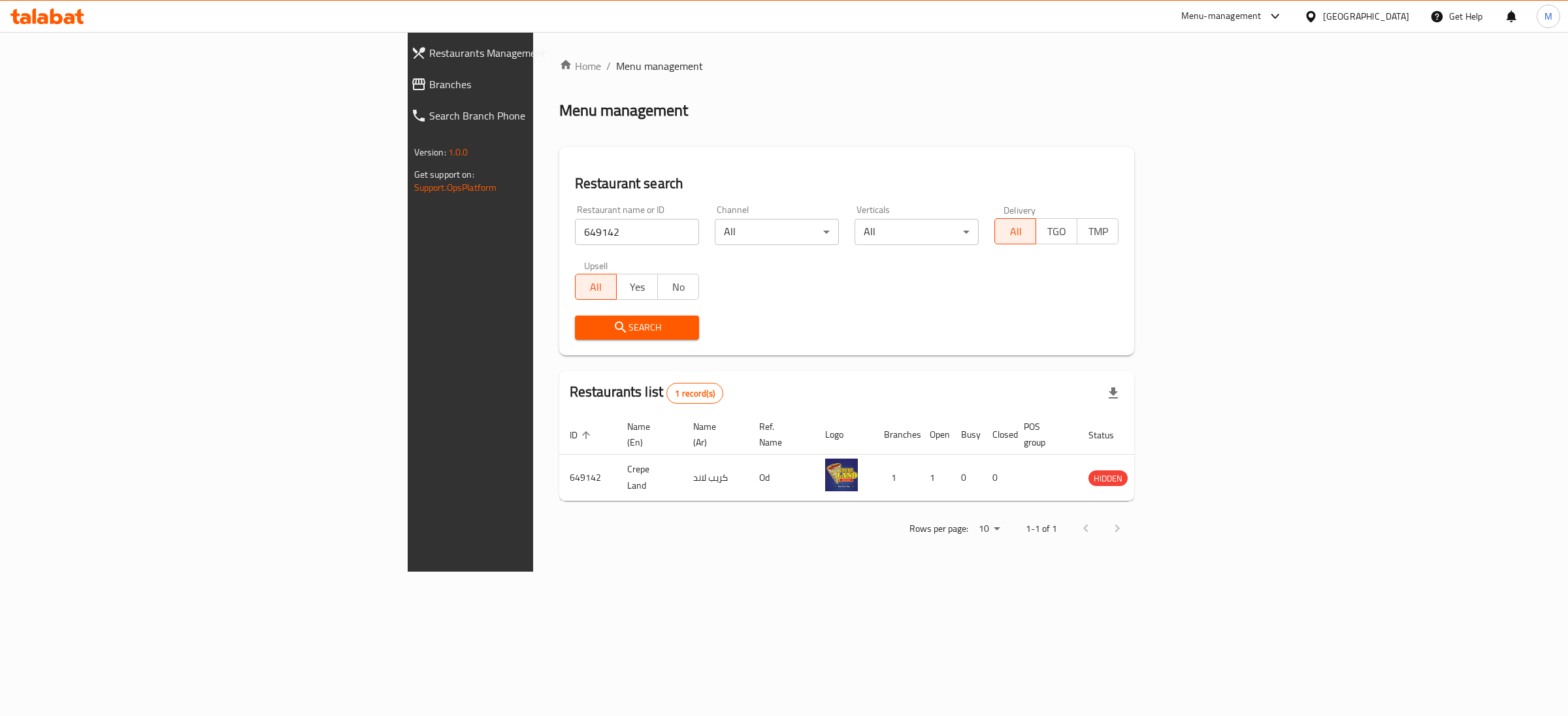
click at [1284, 15] on icon at bounding box center [1275, 15] width 15 height 15
click at [1232, 171] on div "Restaurant-Management" at bounding box center [1214, 175] width 103 height 15
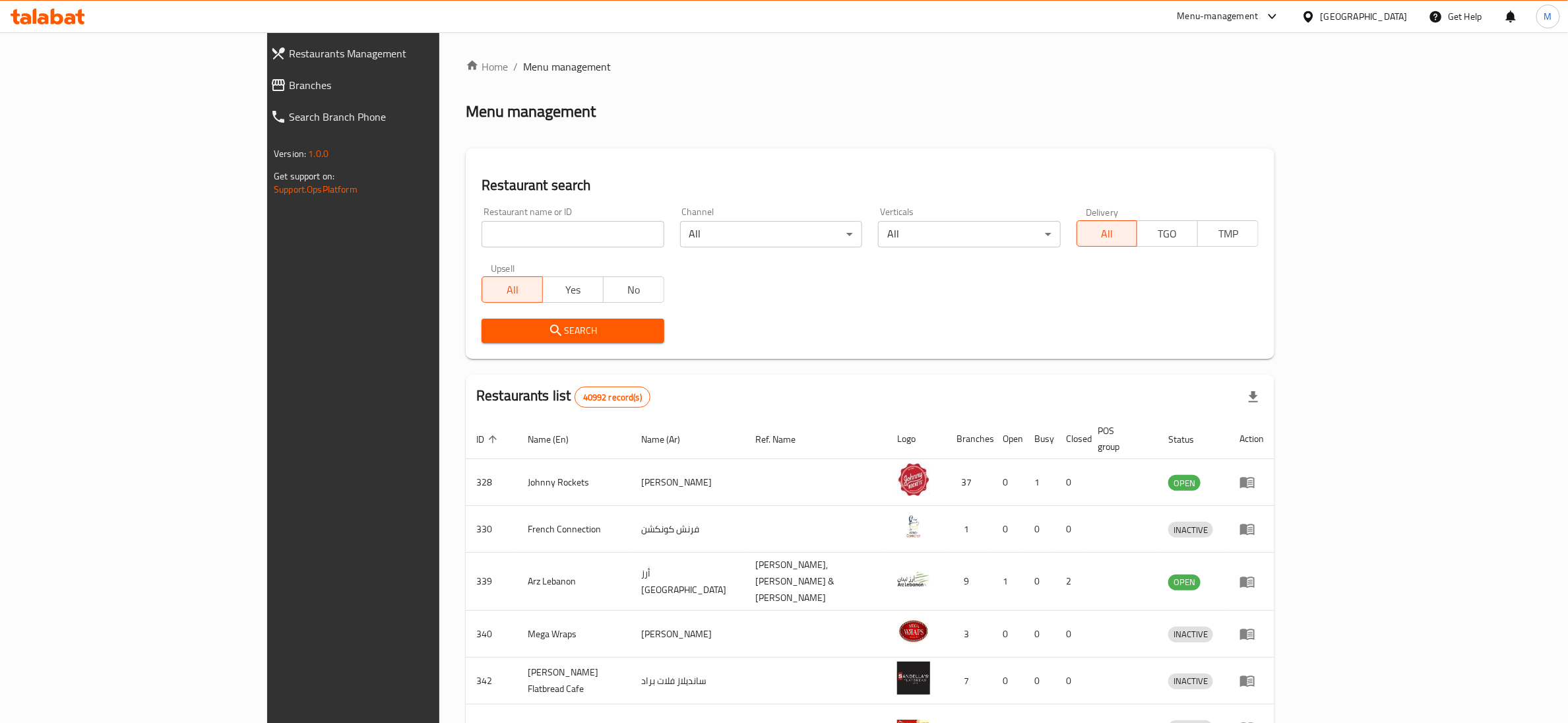
click at [482, 241] on input "search" at bounding box center [573, 234] width 182 height 26
paste input "21483"
type input "21483"
click at [492, 332] on span "Search" at bounding box center [573, 330] width 161 height 16
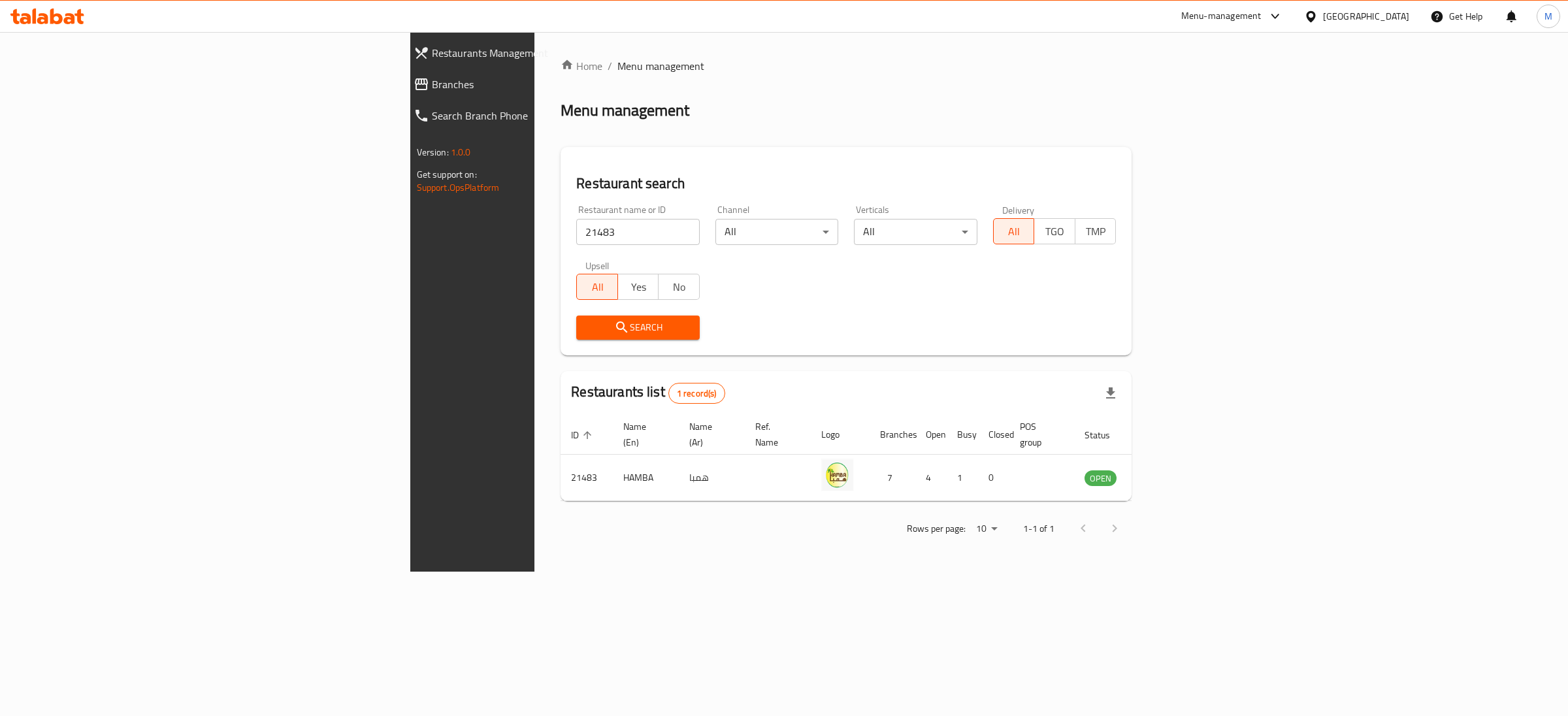
click at [661, 106] on div "Menu management" at bounding box center [846, 110] width 571 height 21
click at [883, 304] on div "Restaurant name or ID 21483 Restaurant name or ID Channel All ​ Verticals All ​…" at bounding box center [846, 272] width 555 height 150
click at [1169, 473] on icon "enhanced table" at bounding box center [1161, 479] width 15 height 11
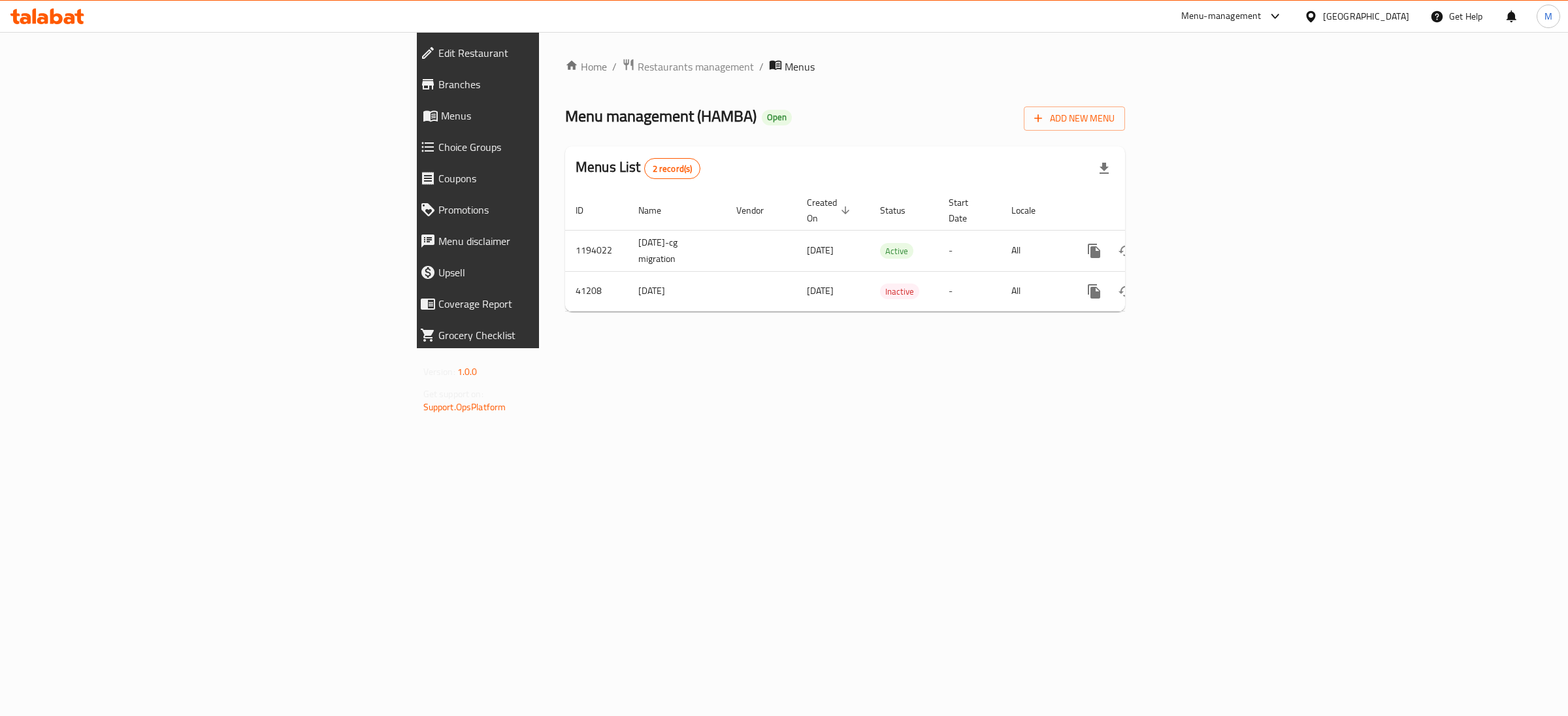
click at [438, 59] on span "Edit Restaurant" at bounding box center [553, 53] width 230 height 15
